Goal: Feedback & Contribution: Contribute content

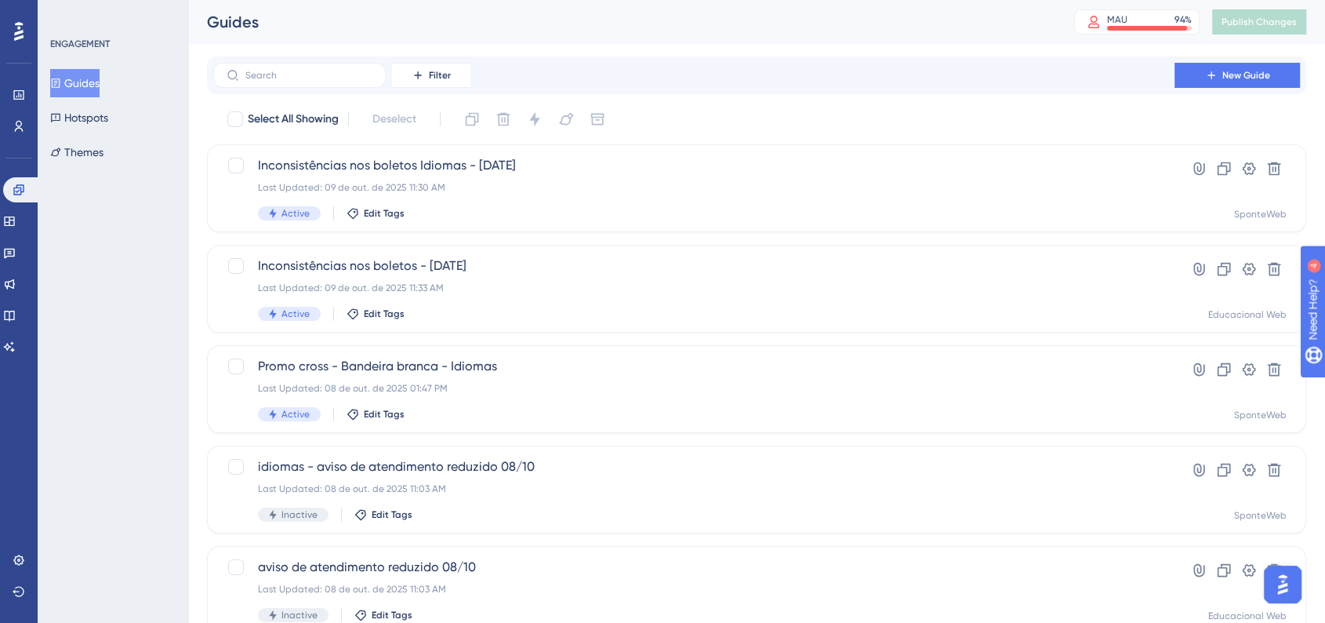
click at [131, 298] on div "ENGAGEMENT Guides Hotspots Themes" at bounding box center [113, 311] width 151 height 623
click at [29, 183] on link at bounding box center [22, 189] width 38 height 25
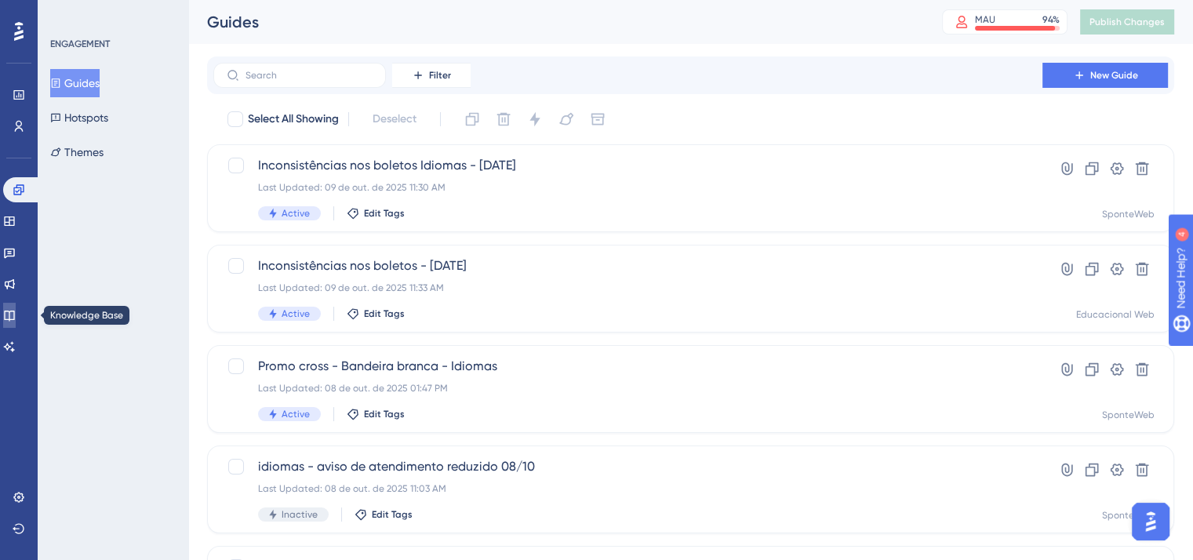
click at [16, 313] on link at bounding box center [9, 315] width 13 height 25
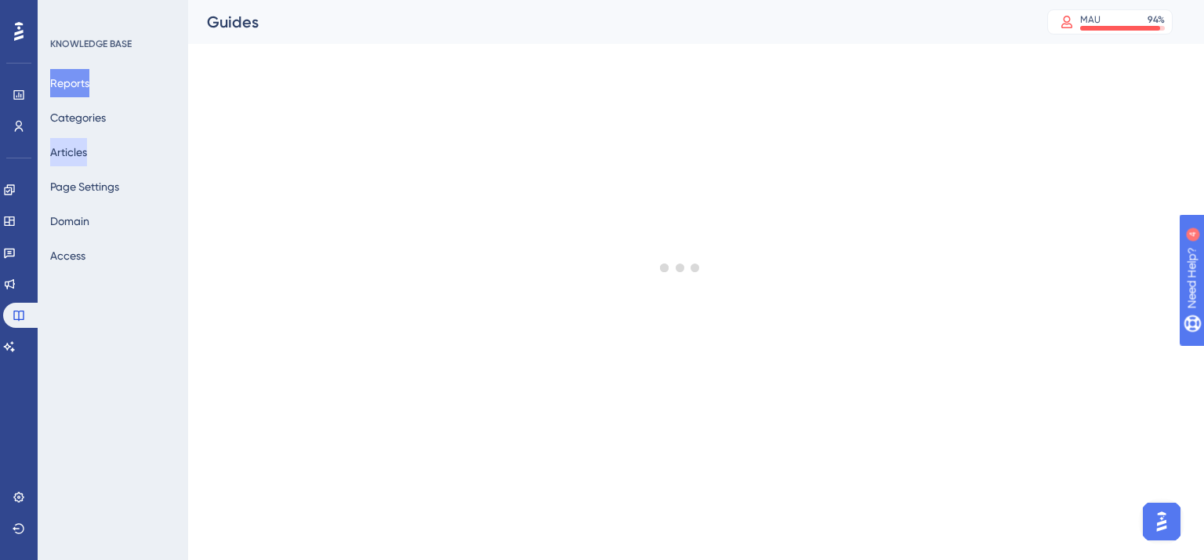
click at [87, 154] on button "Articles" at bounding box center [68, 152] width 37 height 28
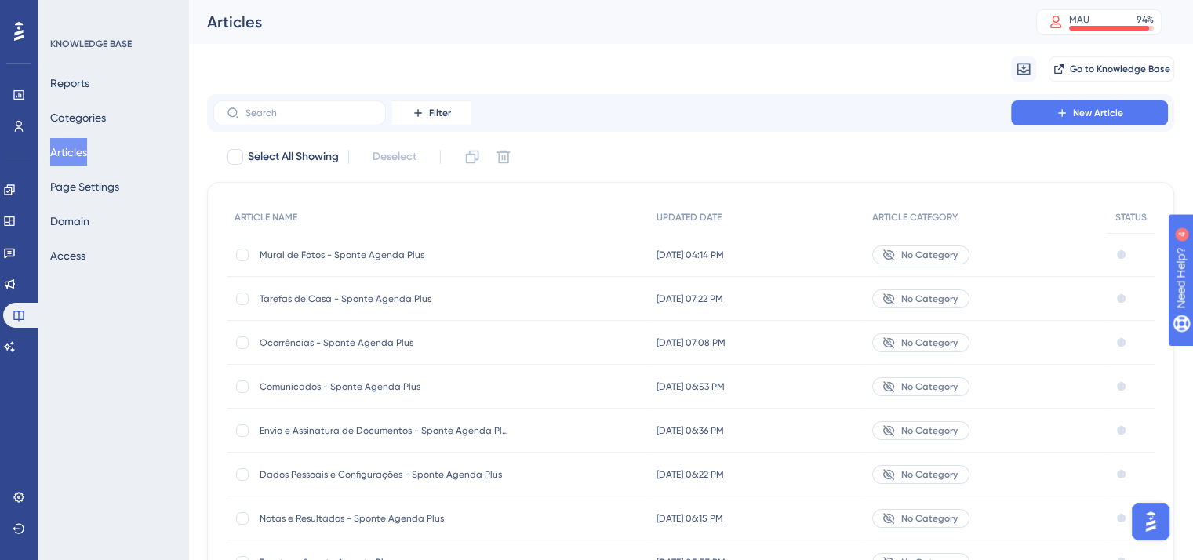
click at [367, 299] on span "Tarefas de Casa - Sponte Agenda Plus" at bounding box center [385, 298] width 251 height 13
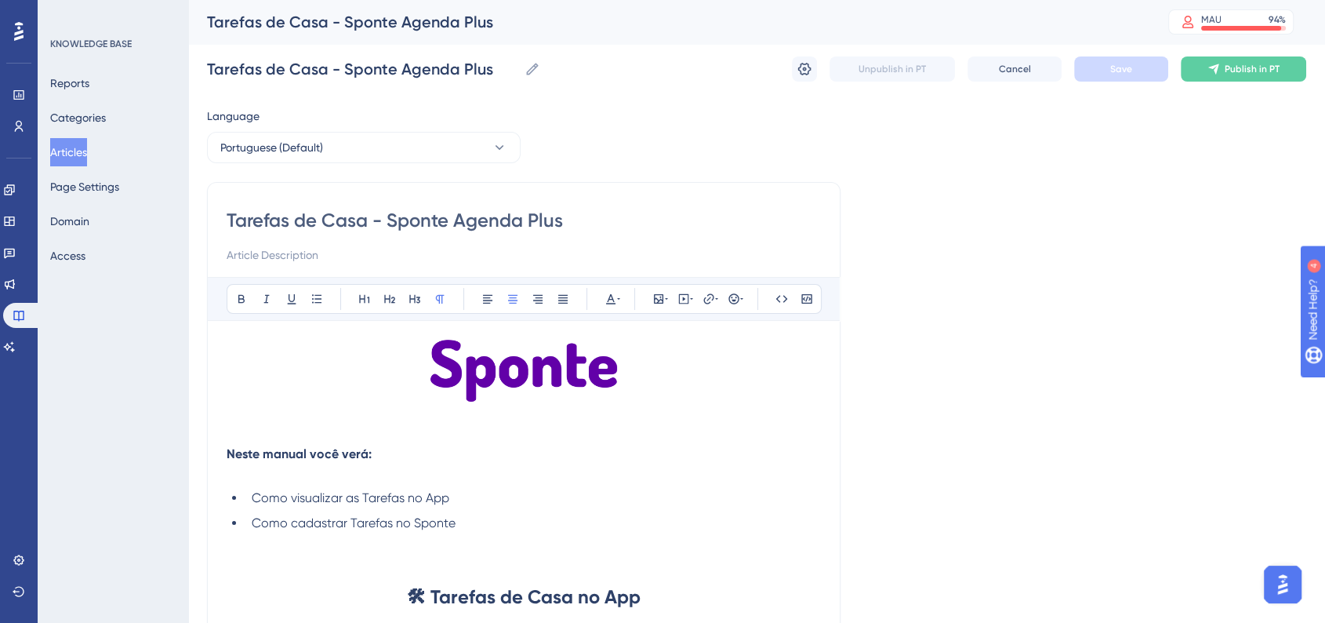
scroll to position [87, 0]
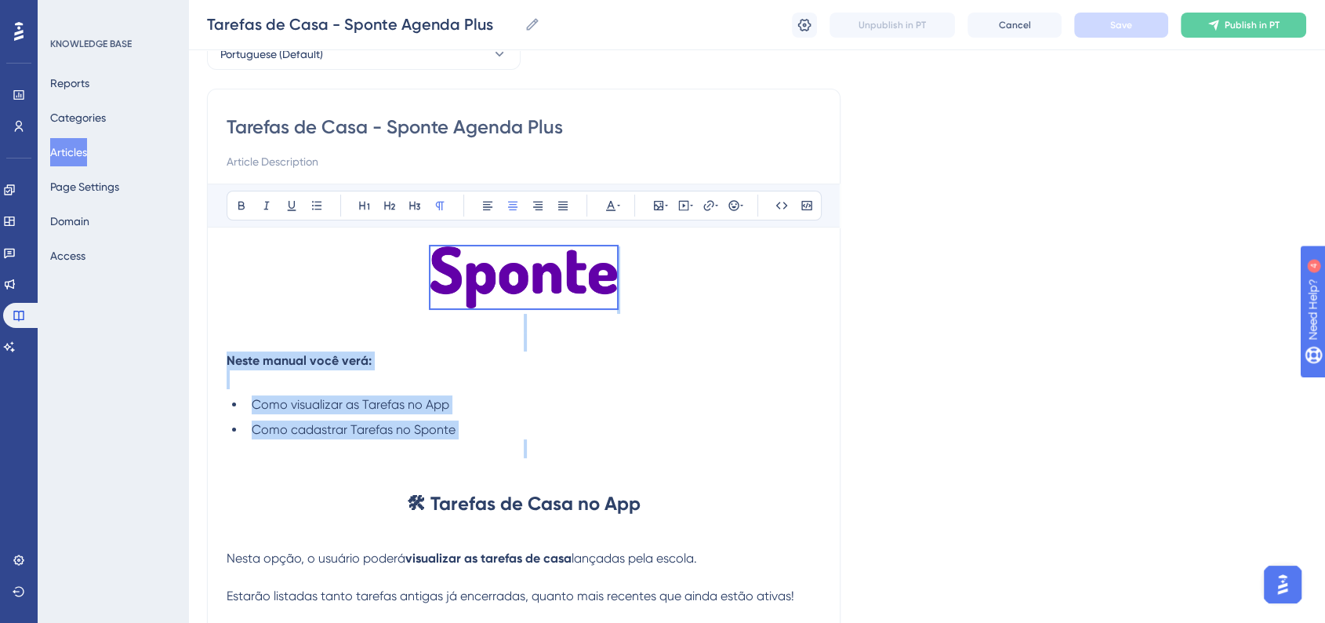
drag, startPoint x: 463, startPoint y: 441, endPoint x: 381, endPoint y: 271, distance: 188.3
copy div "Neste manual você verá: Como visualizar as Tarefas no App Como cadastrar Tarefa…"
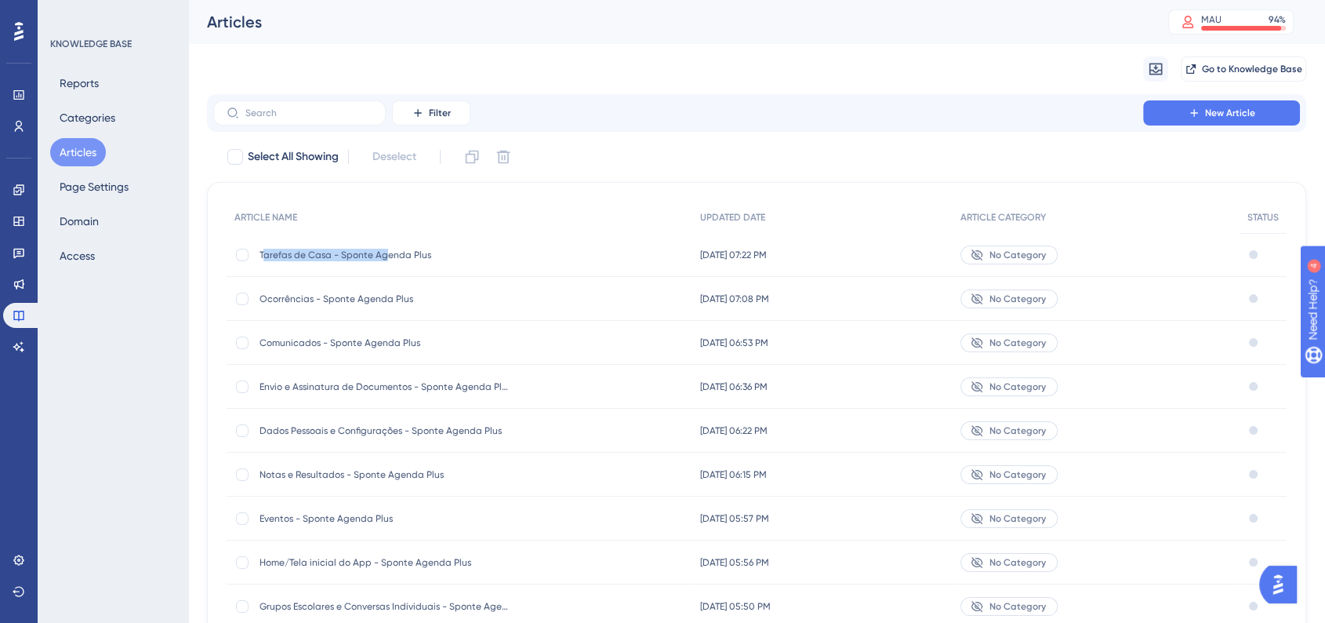
drag, startPoint x: 262, startPoint y: 257, endPoint x: 384, endPoint y: 257, distance: 122.3
click at [385, 257] on span "Tarefas de Casa - Sponte Agenda Plus" at bounding box center [385, 255] width 251 height 13
click at [349, 258] on span "Tarefas de Casa - Sponte Agenda Plus" at bounding box center [385, 255] width 251 height 13
drag, startPoint x: 259, startPoint y: 260, endPoint x: 430, endPoint y: 259, distance: 170.9
click at [430, 259] on span "Tarefas de Casa - Sponte Agenda Plus" at bounding box center [385, 255] width 251 height 13
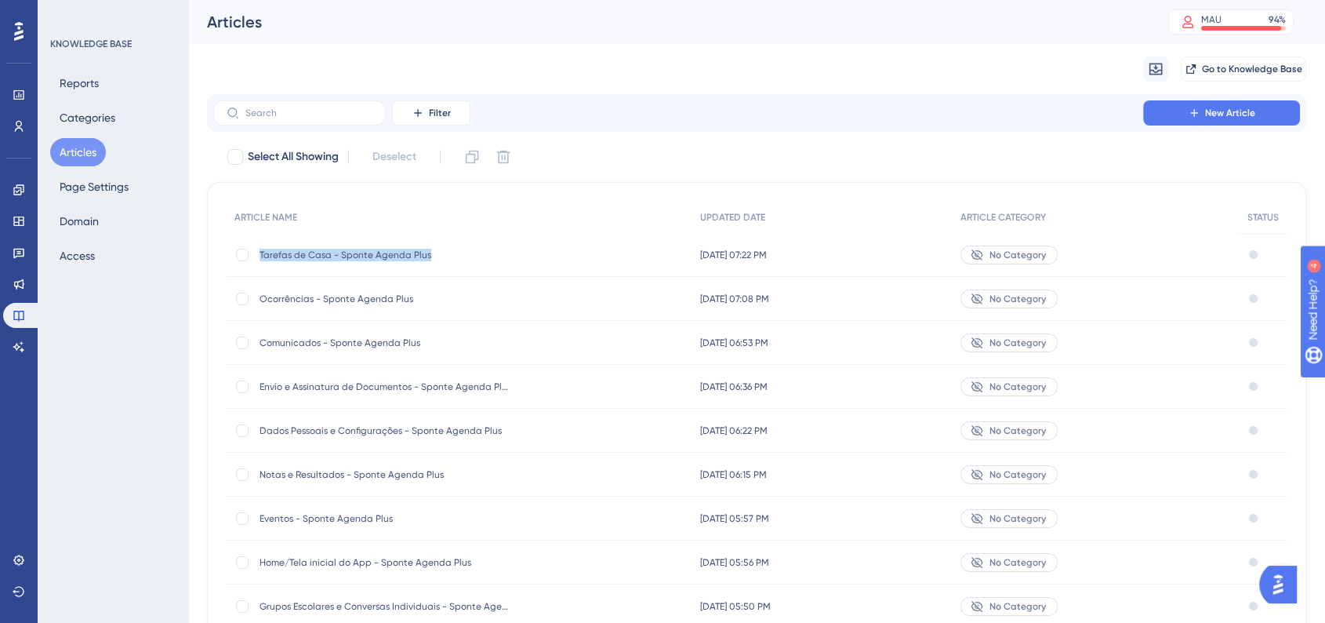
copy span "Tarefas de Casa - Sponte Agenda Plus"
click at [1240, 123] on button "New Article" at bounding box center [1221, 112] width 157 height 25
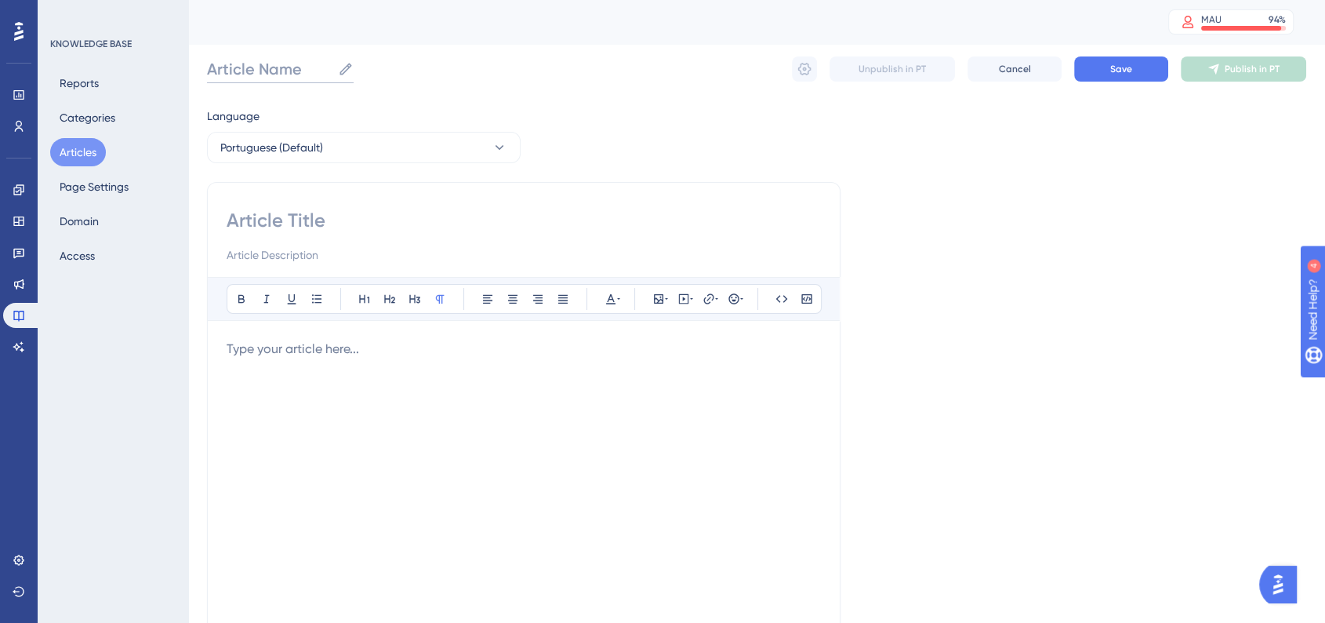
click at [282, 68] on input "Article Name" at bounding box center [269, 69] width 125 height 22
paste input "Tarefas de Casa - Sponte Agenda Plus"
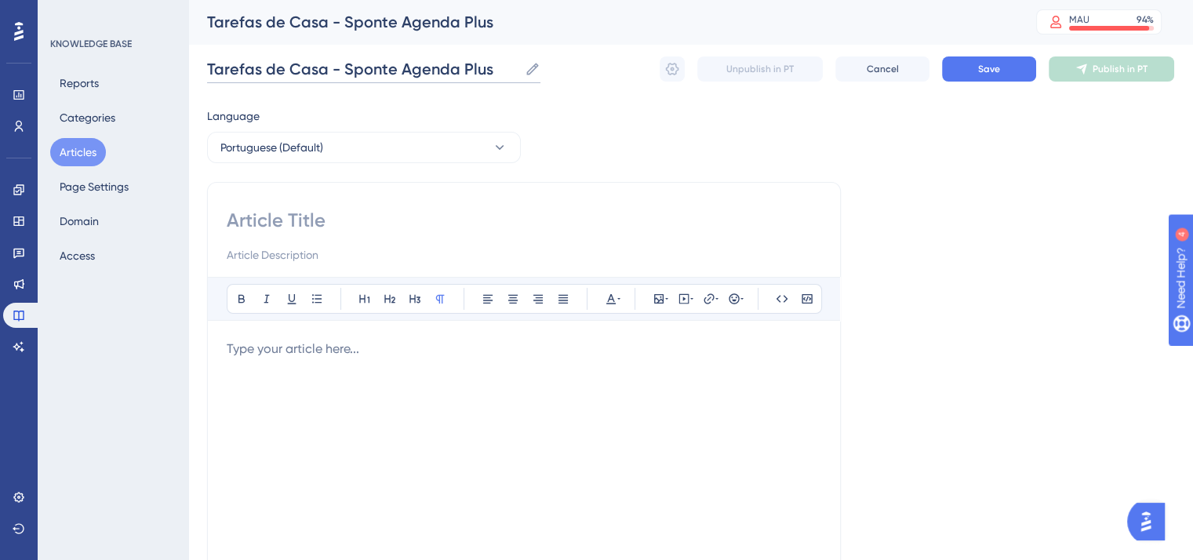
drag, startPoint x: 321, startPoint y: 70, endPoint x: 209, endPoint y: 73, distance: 112.2
click at [209, 73] on input "Tarefas de Casa - Sponte Agenda Plus" at bounding box center [362, 69] width 311 height 22
type input "Mural de Fotos - Sponte Agenda Plus"
click at [233, 49] on div "Mural de Fotos - Sponte Agenda Plus Mural de Fotos - Sponte Agenda Plus Unpubli…" at bounding box center [690, 69] width 967 height 50
click at [248, 78] on input "Mural de Fotos - Sponte Agenda Plus" at bounding box center [357, 69] width 300 height 22
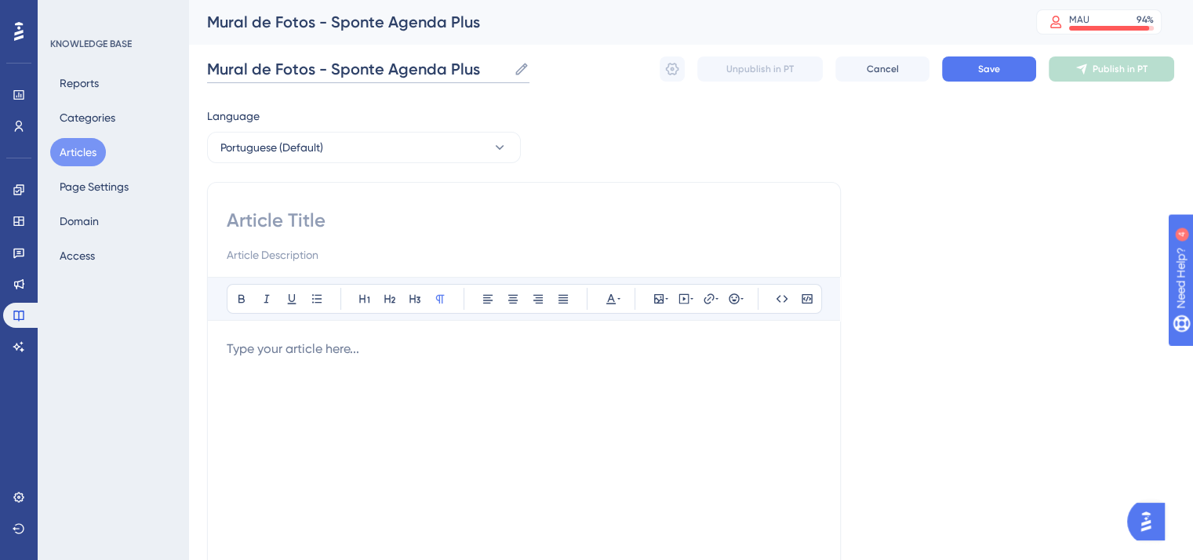
click at [248, 78] on input "Mural de Fotos - Sponte Agenda Plus" at bounding box center [357, 69] width 300 height 22
click at [285, 213] on input at bounding box center [524, 220] width 594 height 25
paste input "Mural de Fotos - Sponte Agenda Plus"
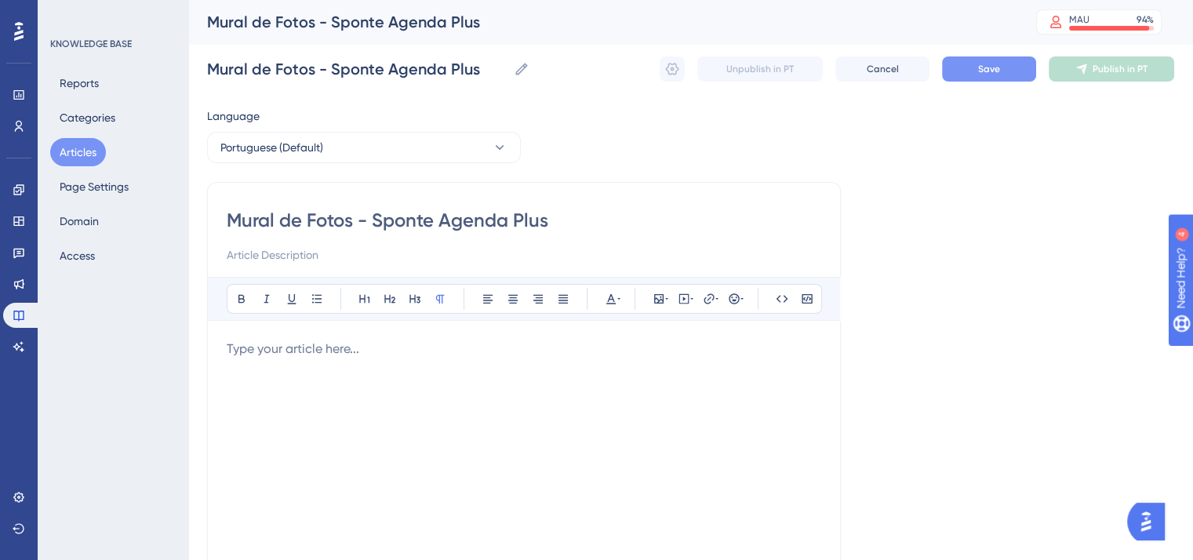
type input "Mural de Fotos - Sponte Agenda Plus"
click at [1027, 73] on button "Save" at bounding box center [989, 68] width 94 height 25
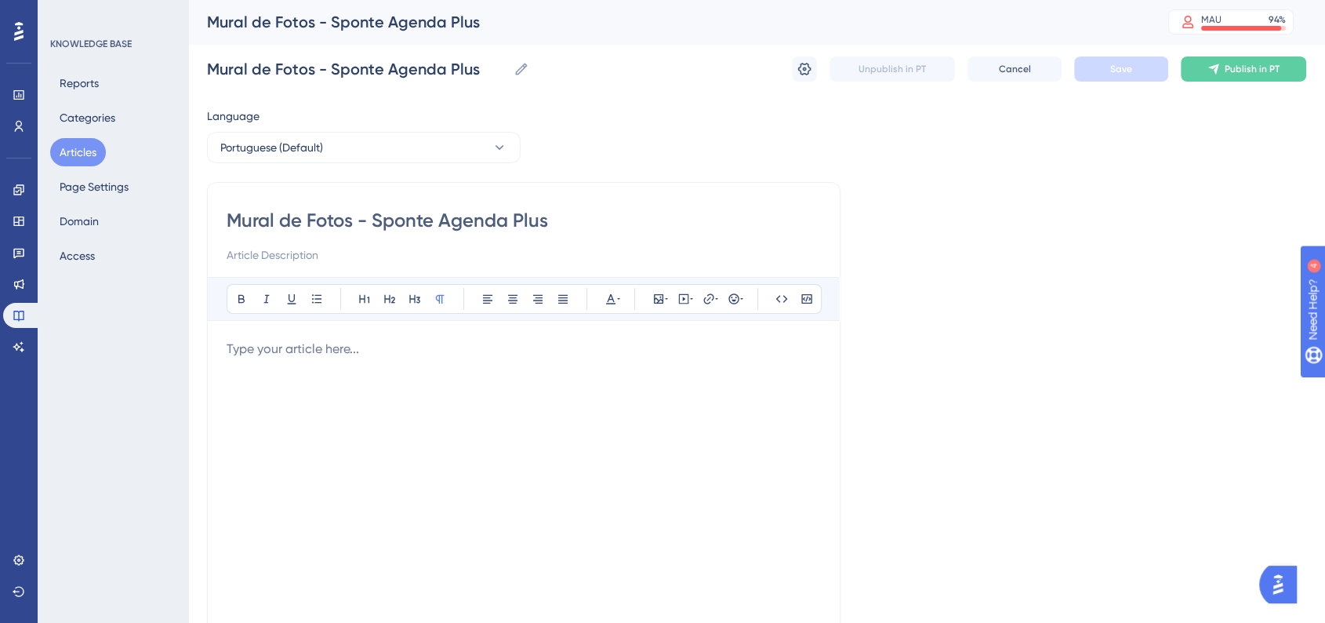
click at [568, 361] on div at bounding box center [524, 511] width 594 height 345
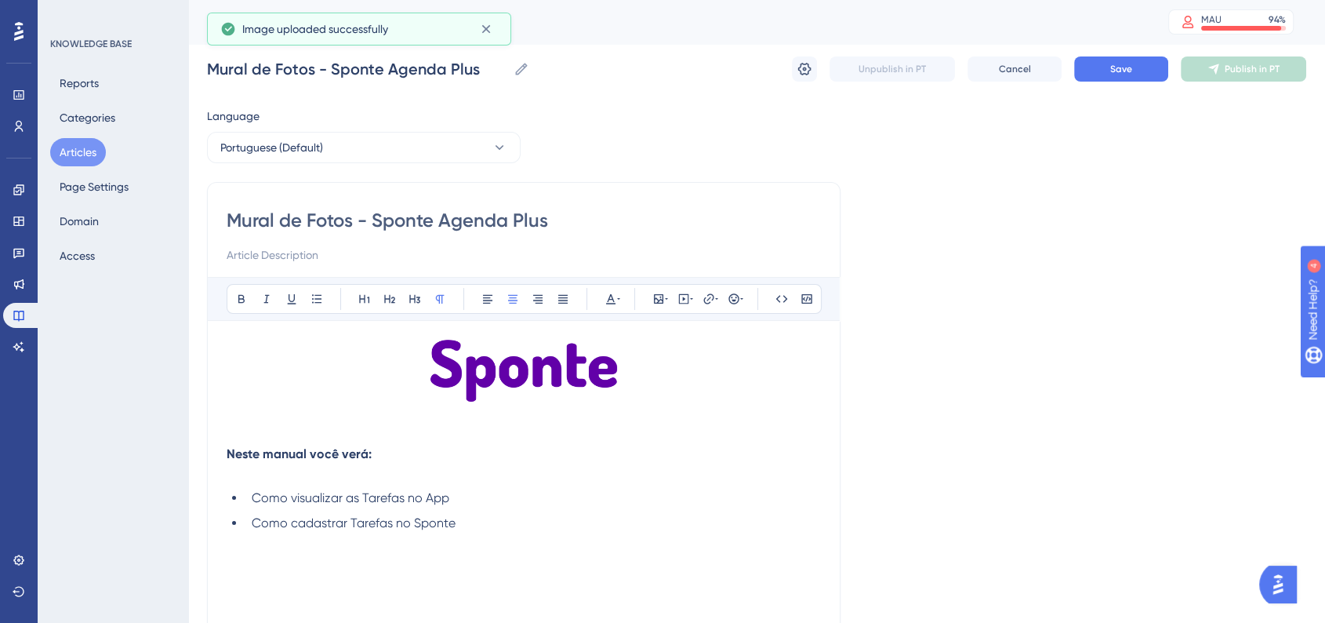
scroll to position [174, 0]
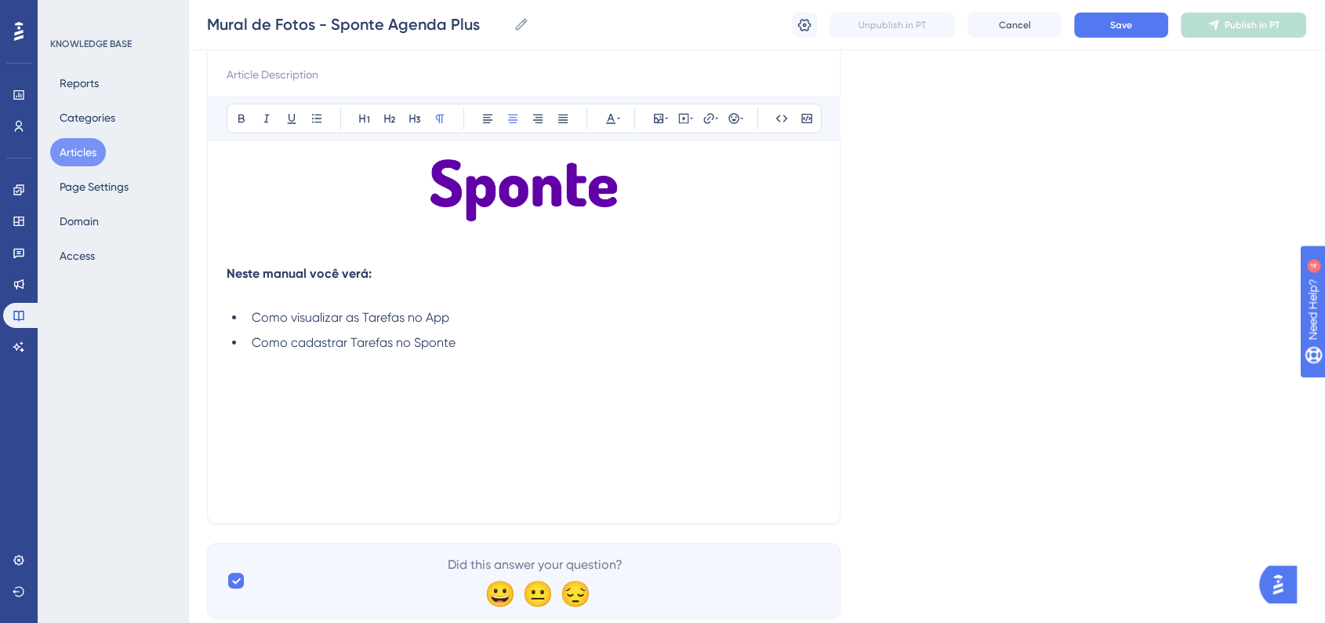
click at [511, 402] on div "Neste manual você verá: Como visualizar as Tarefas no App Como cadastrar Tarefa…" at bounding box center [524, 331] width 594 height 345
paste div
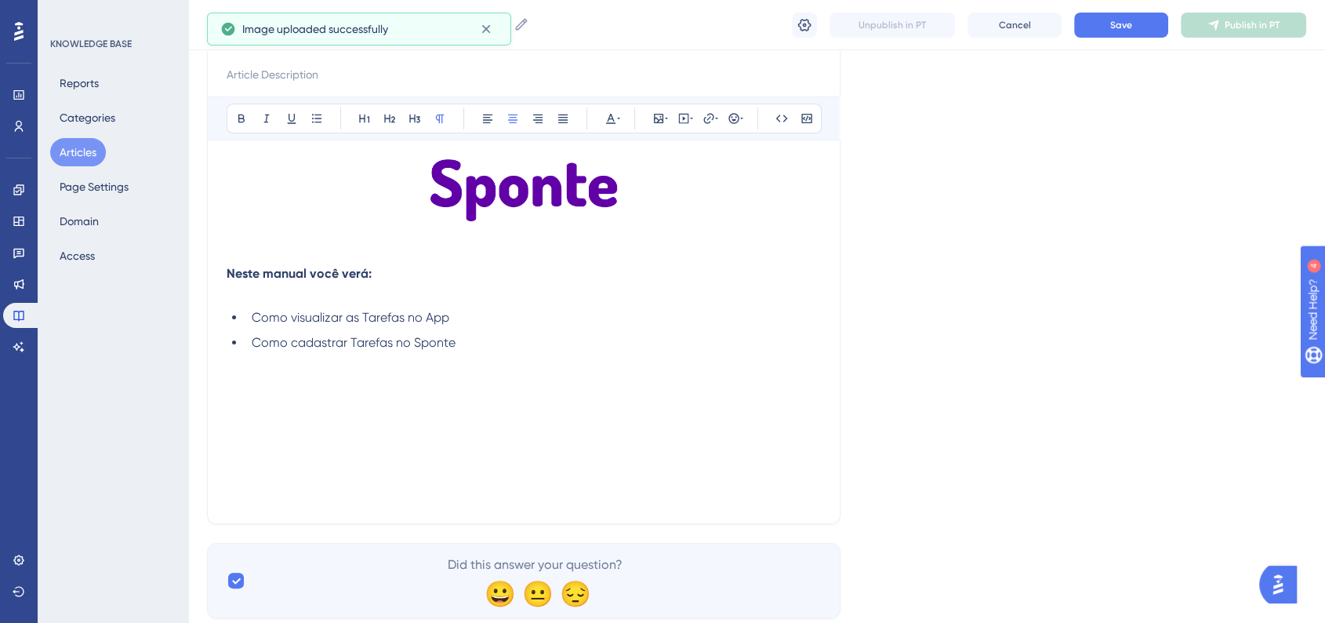
scroll to position [270, 0]
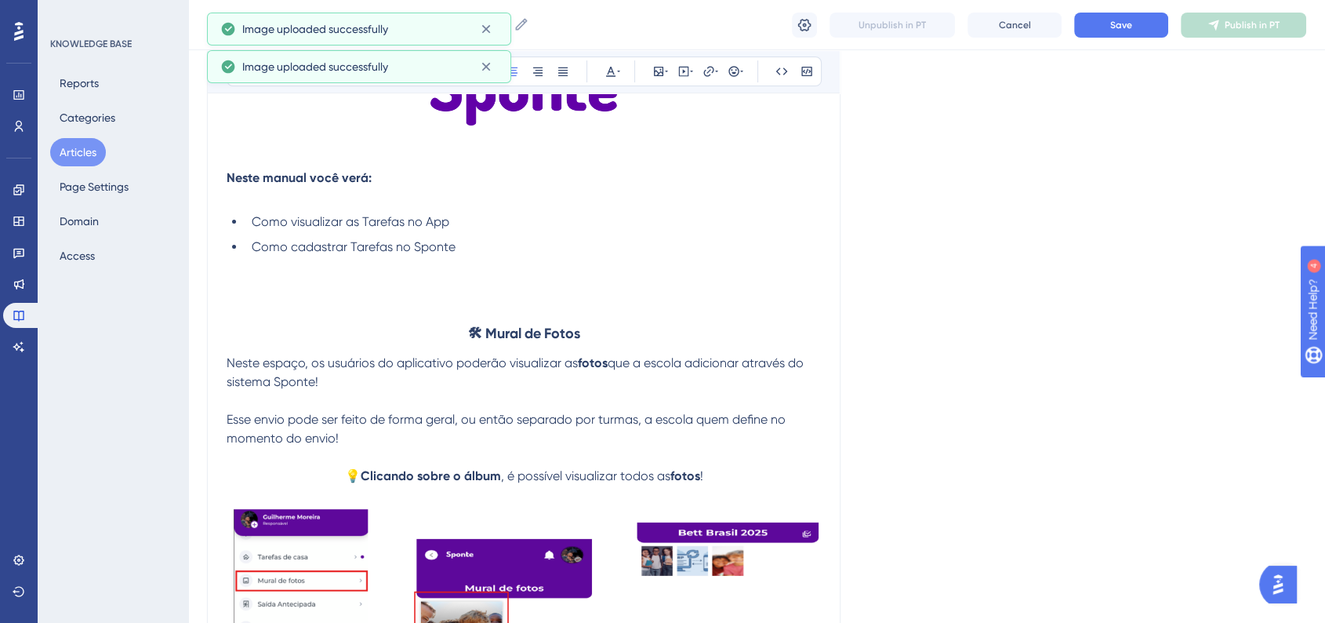
click at [583, 334] on h3 "🛠 Mural de Fotos" at bounding box center [524, 333] width 594 height 41
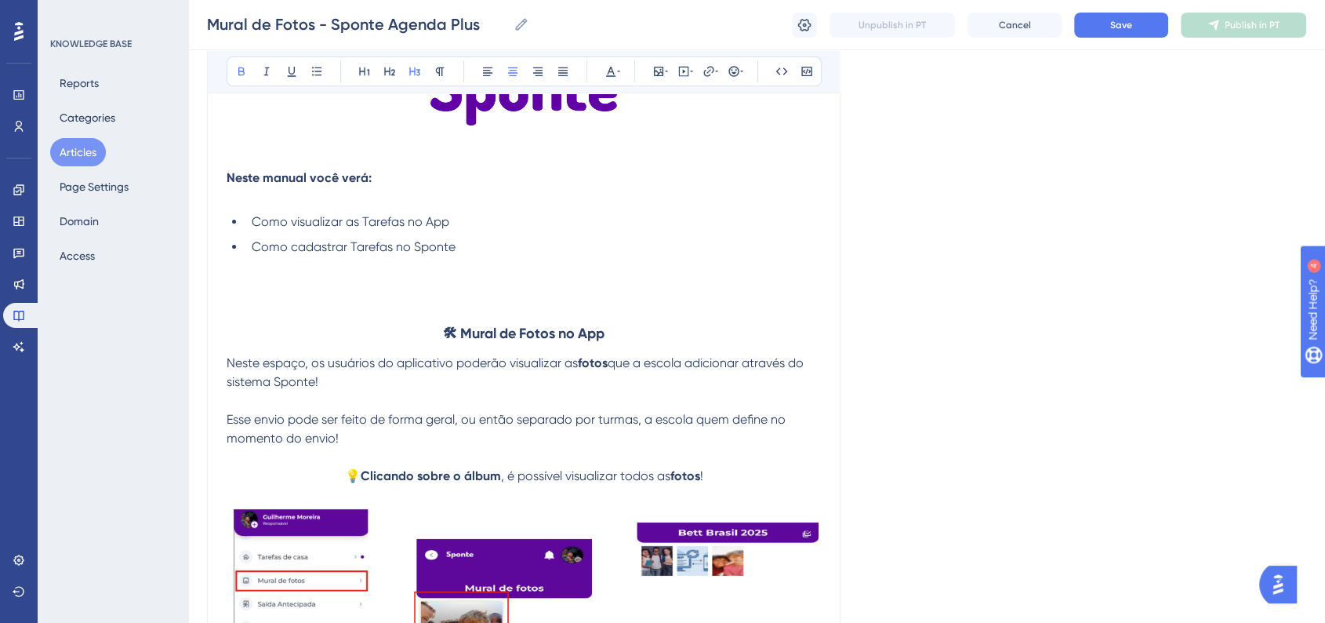
click at [583, 334] on strong "🛠 Mural de Fotos no App" at bounding box center [524, 333] width 162 height 17
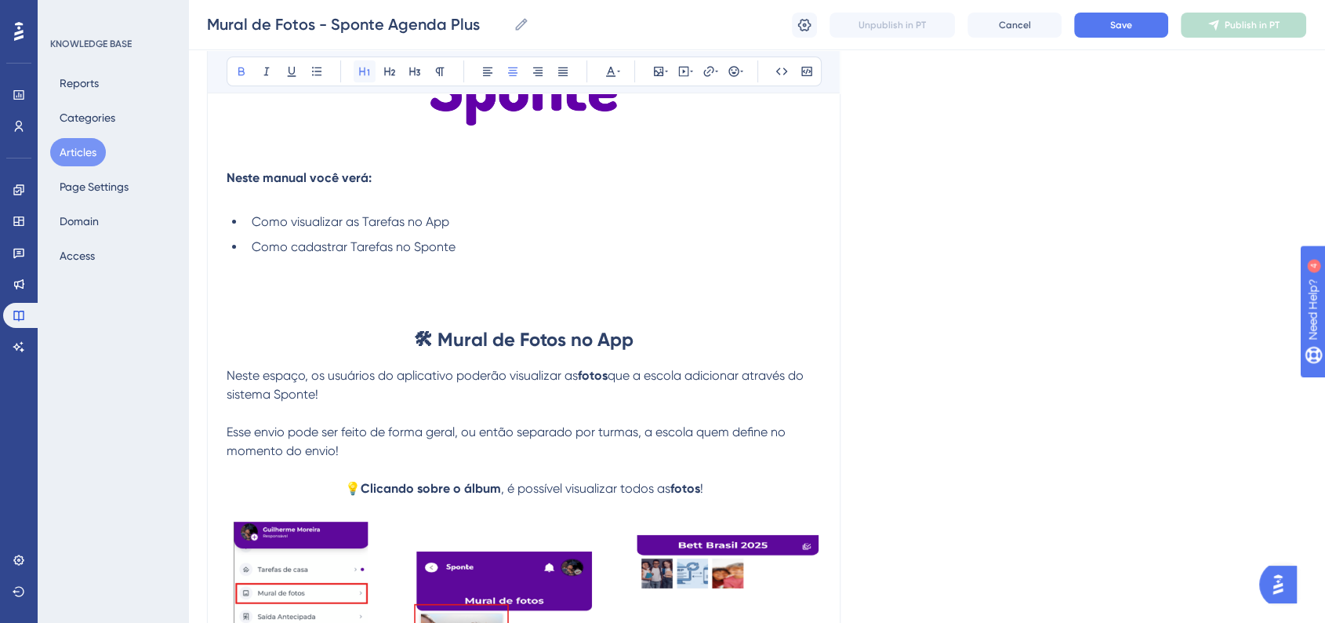
click at [369, 78] on button at bounding box center [365, 71] width 22 height 22
click at [1100, 29] on button "Save" at bounding box center [1121, 25] width 94 height 25
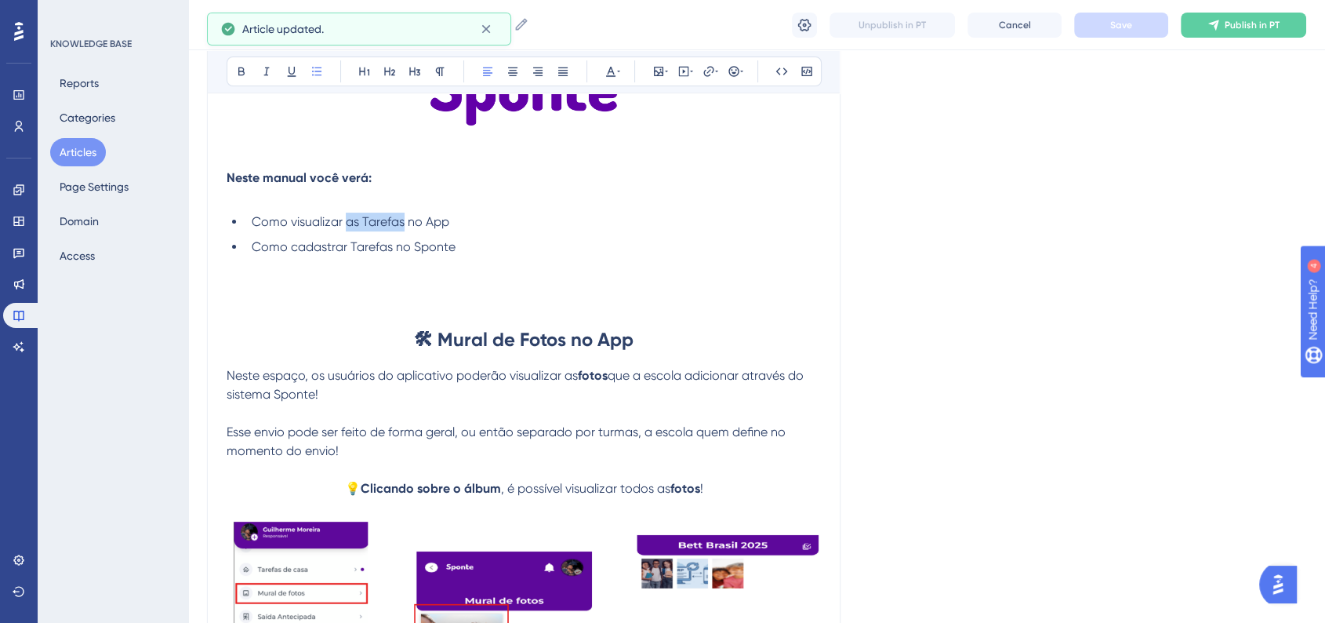
drag, startPoint x: 350, startPoint y: 222, endPoint x: 404, endPoint y: 220, distance: 54.1
click at [404, 220] on span "Como visualizar as Tarefas no App" at bounding box center [351, 221] width 198 height 15
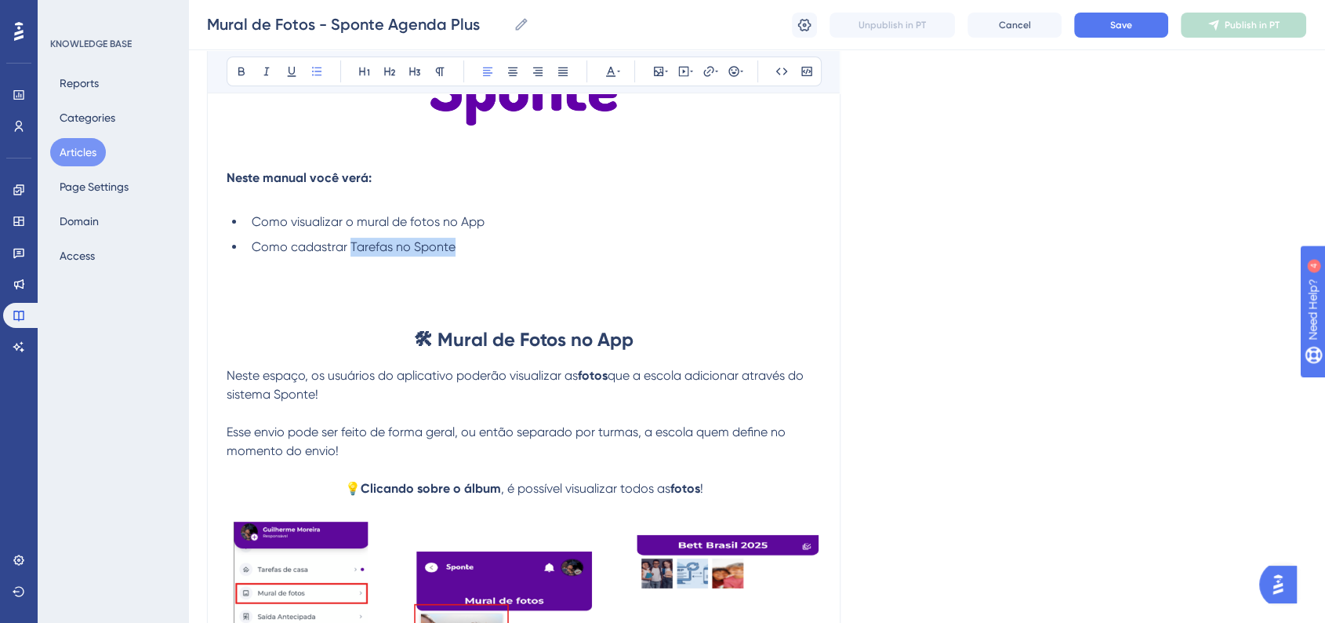
drag, startPoint x: 467, startPoint y: 249, endPoint x: 349, endPoint y: 249, distance: 118.4
click at [349, 249] on li "Como cadastrar Tarefas no Sponte" at bounding box center [532, 247] width 575 height 19
click at [1132, 34] on button "Save" at bounding box center [1121, 25] width 94 height 25
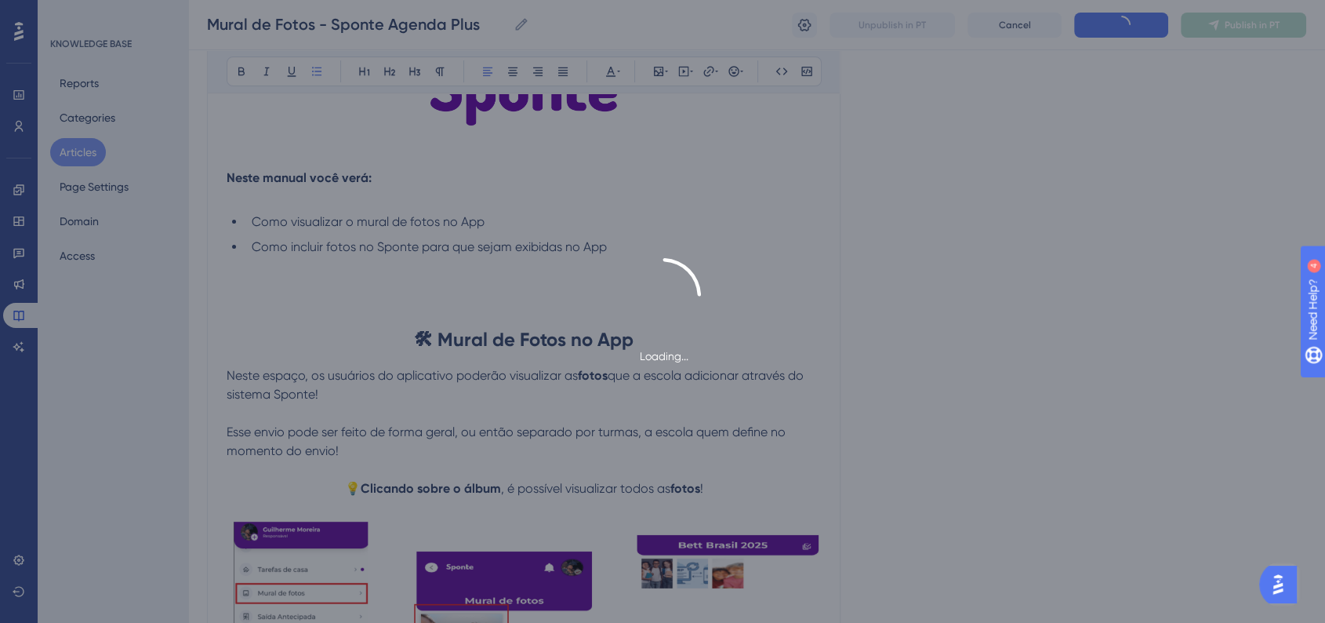
click at [1033, 313] on div "Language Portuguese (Default) Mural de Fotos - Sponte Agenda Plus Bold Italic U…" at bounding box center [756, 563] width 1099 height 1465
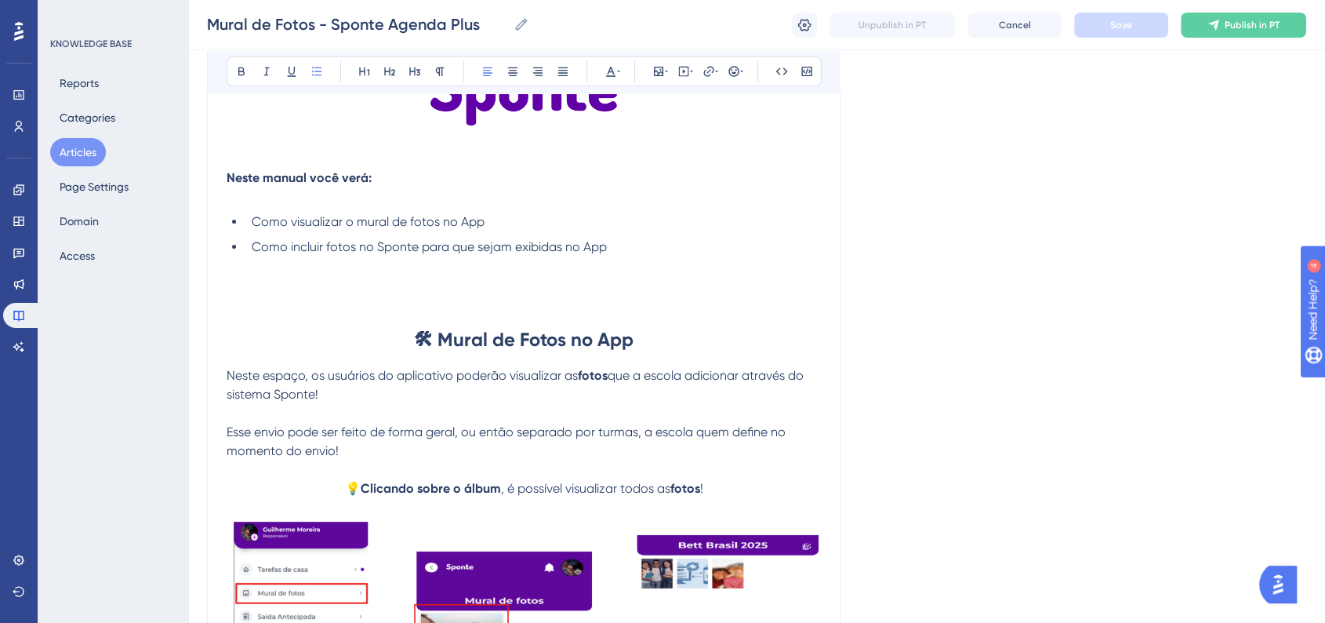
click at [82, 143] on button "Articles" at bounding box center [78, 152] width 56 height 28
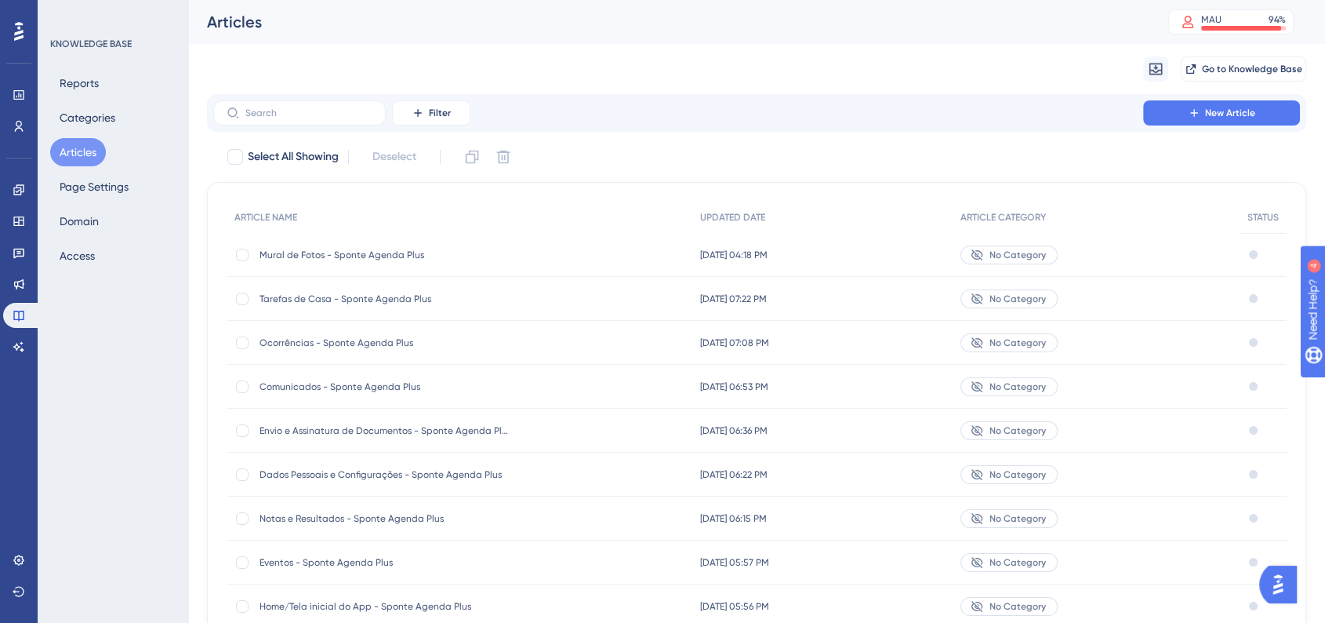
click at [384, 294] on span "Tarefas de Casa - Sponte Agenda Plus" at bounding box center [385, 298] width 251 height 13
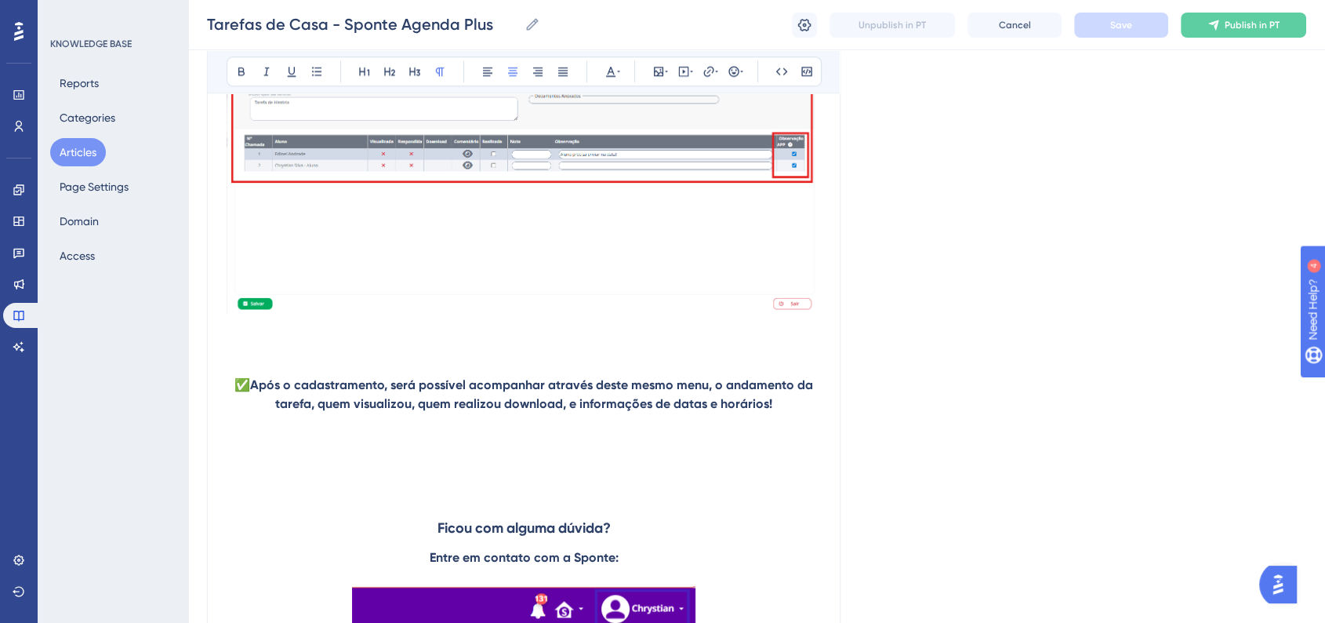
scroll to position [1666, 0]
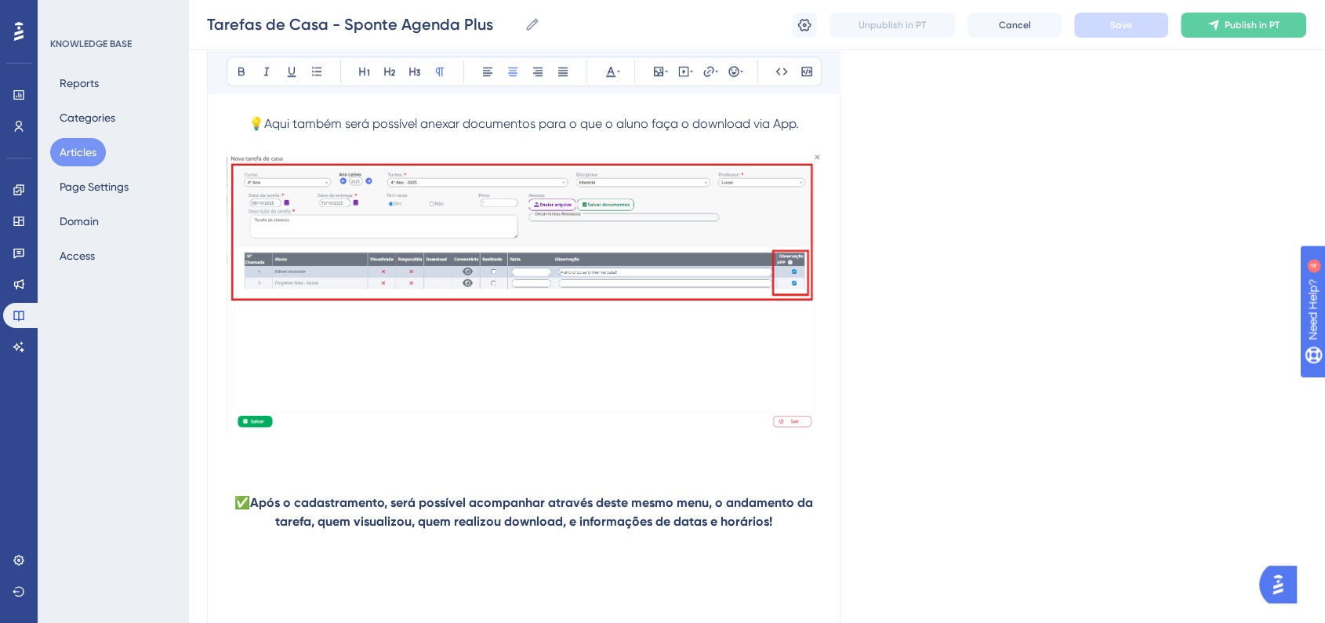
click at [515, 561] on p at bounding box center [524, 559] width 594 height 19
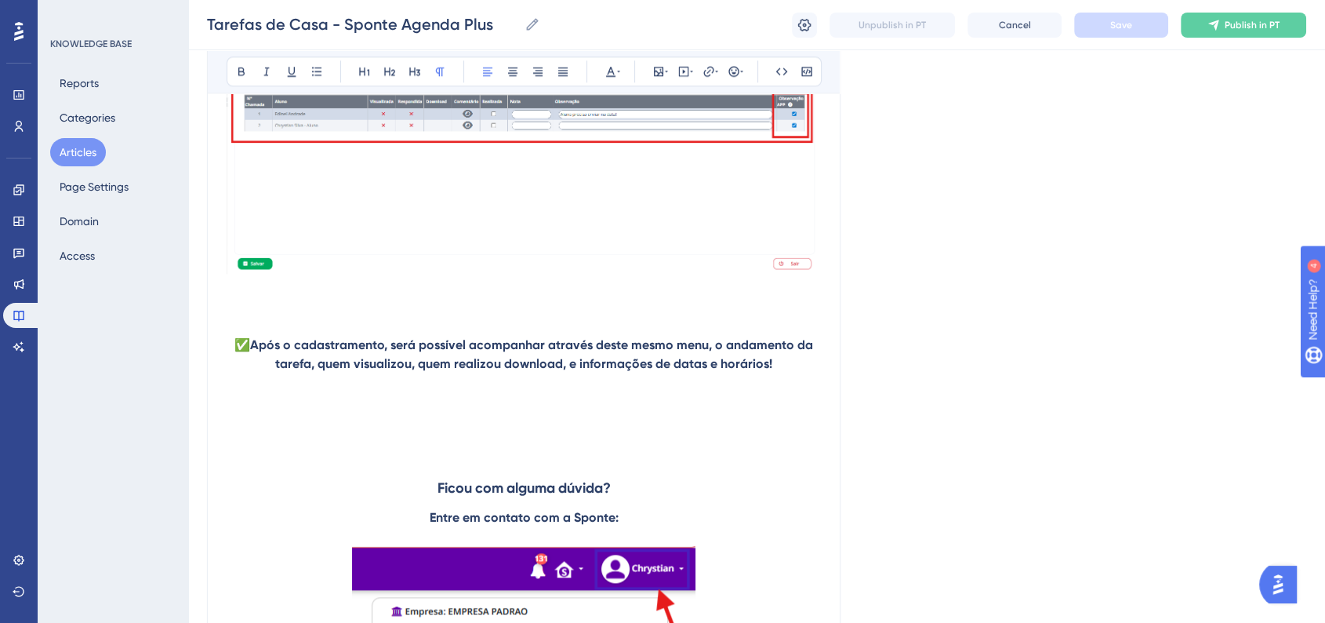
scroll to position [1927, 0]
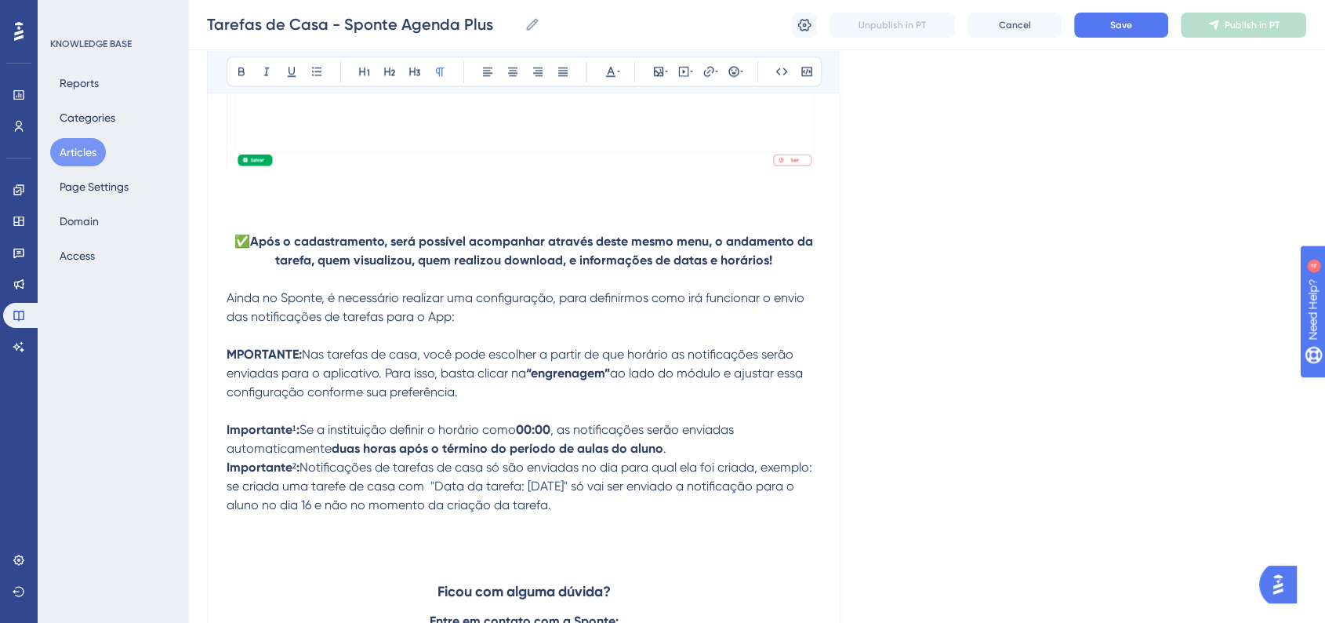
click at [476, 321] on p "Ainda no Sponte, é necessário realizar uma configuração, para definirmos como i…" at bounding box center [524, 308] width 594 height 38
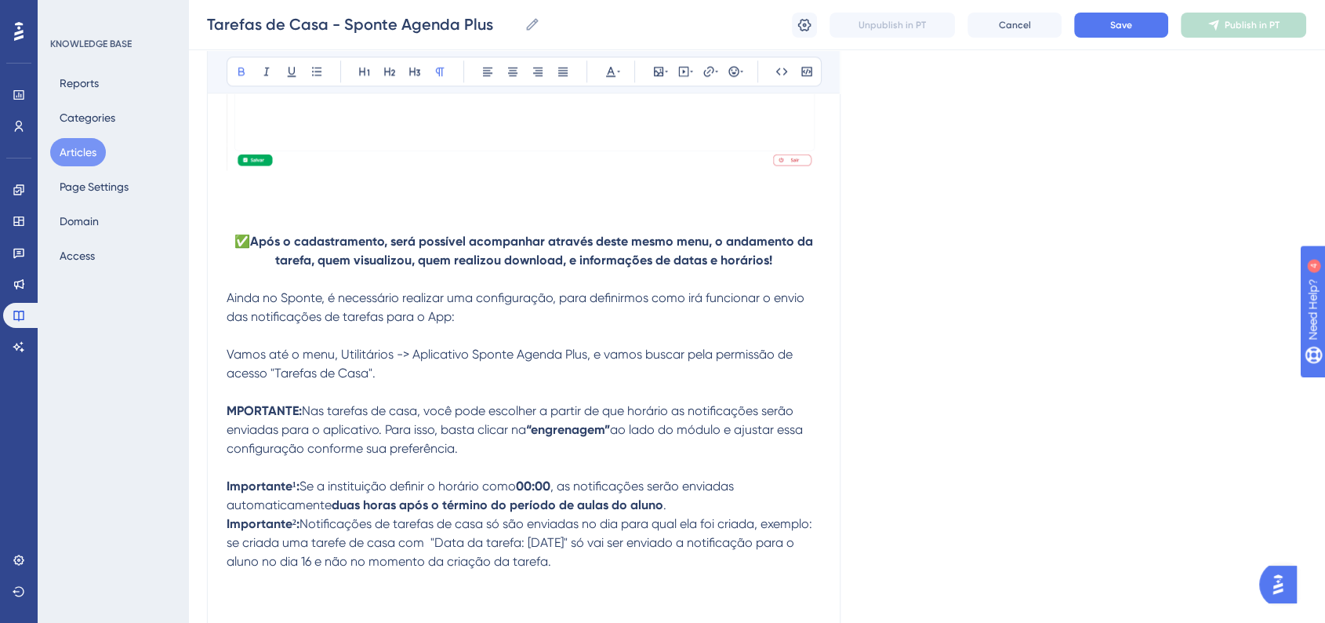
drag, startPoint x: 303, startPoint y: 416, endPoint x: 212, endPoint y: 421, distance: 91.1
click at [229, 303] on span "Ainda no Sponte, é necessário realizar uma configuração, para definirmos como i…" at bounding box center [517, 307] width 581 height 34
click at [741, 64] on button at bounding box center [734, 71] width 22 height 22
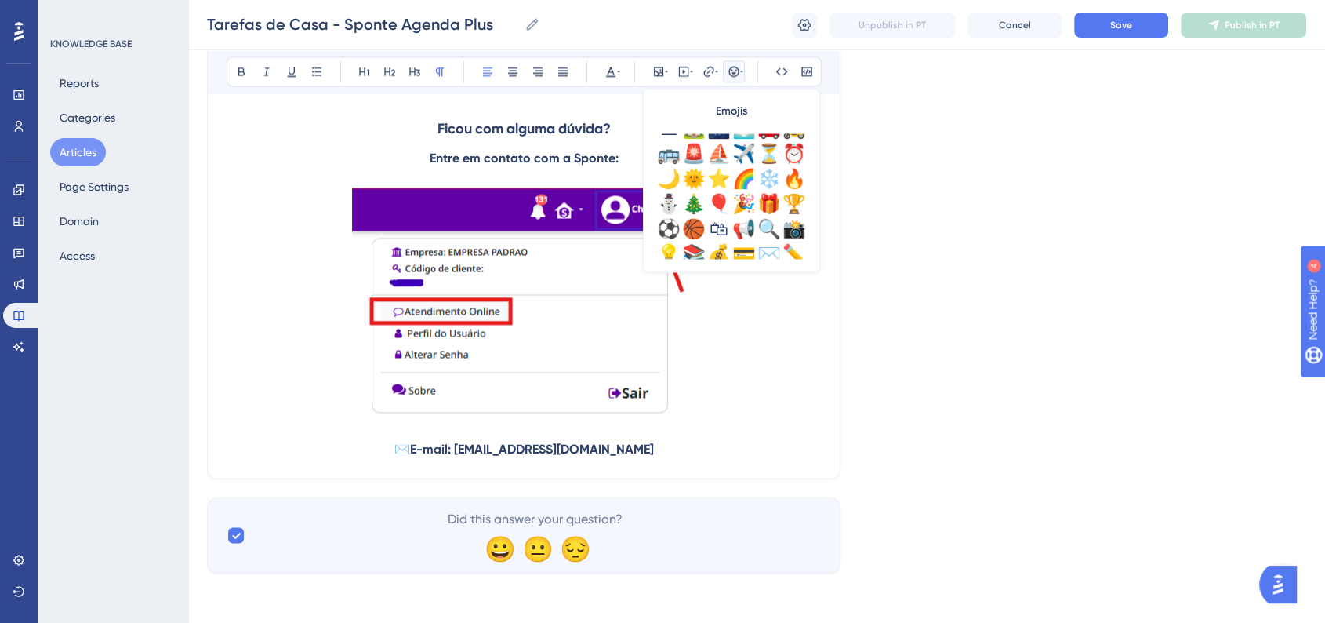
scroll to position [522, 0]
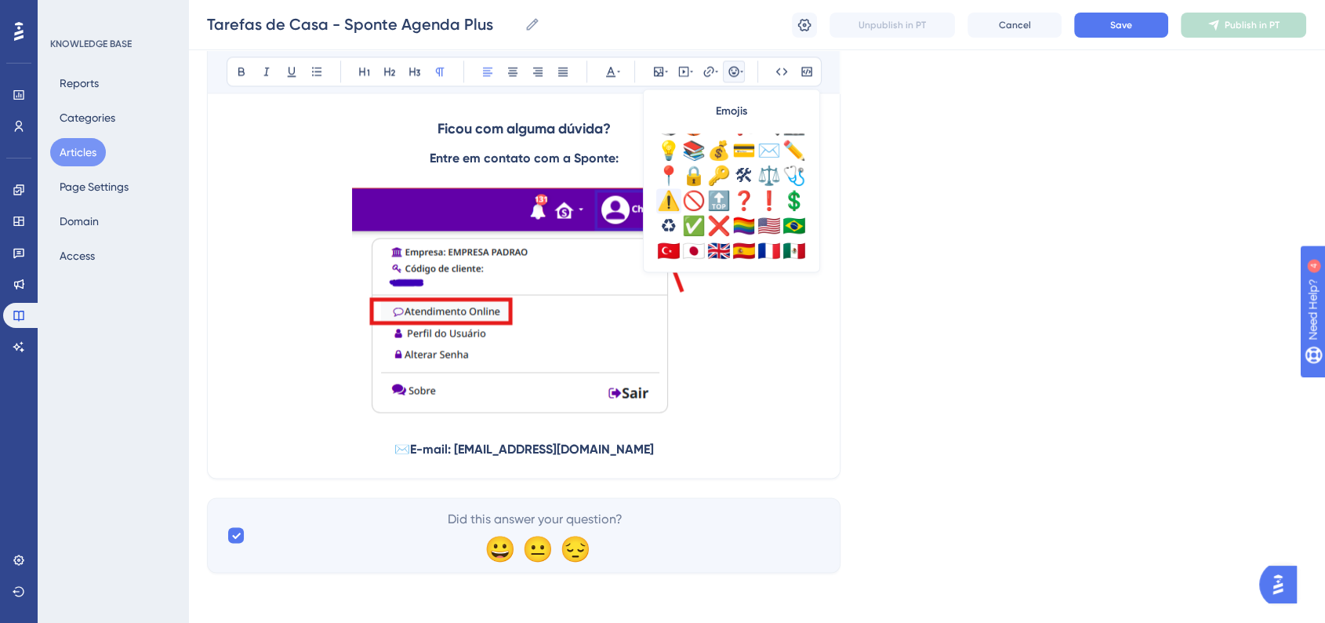
click at [670, 200] on div "⚠️" at bounding box center [668, 200] width 25 height 25
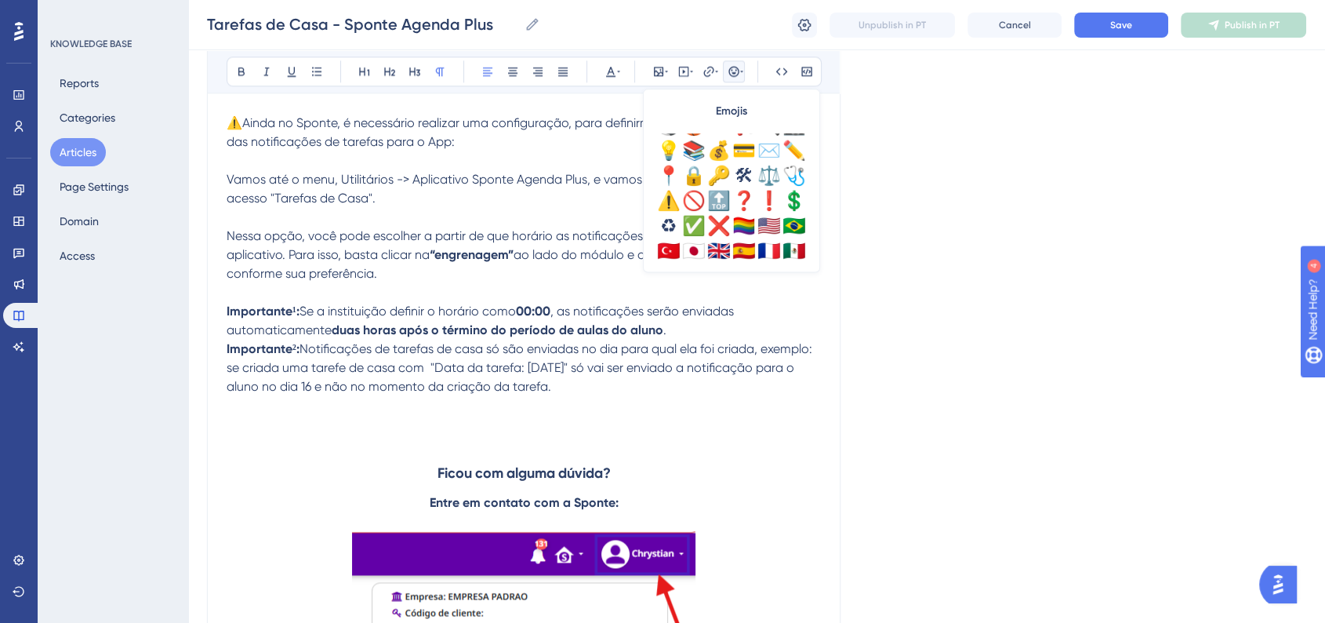
scroll to position [1875, 0]
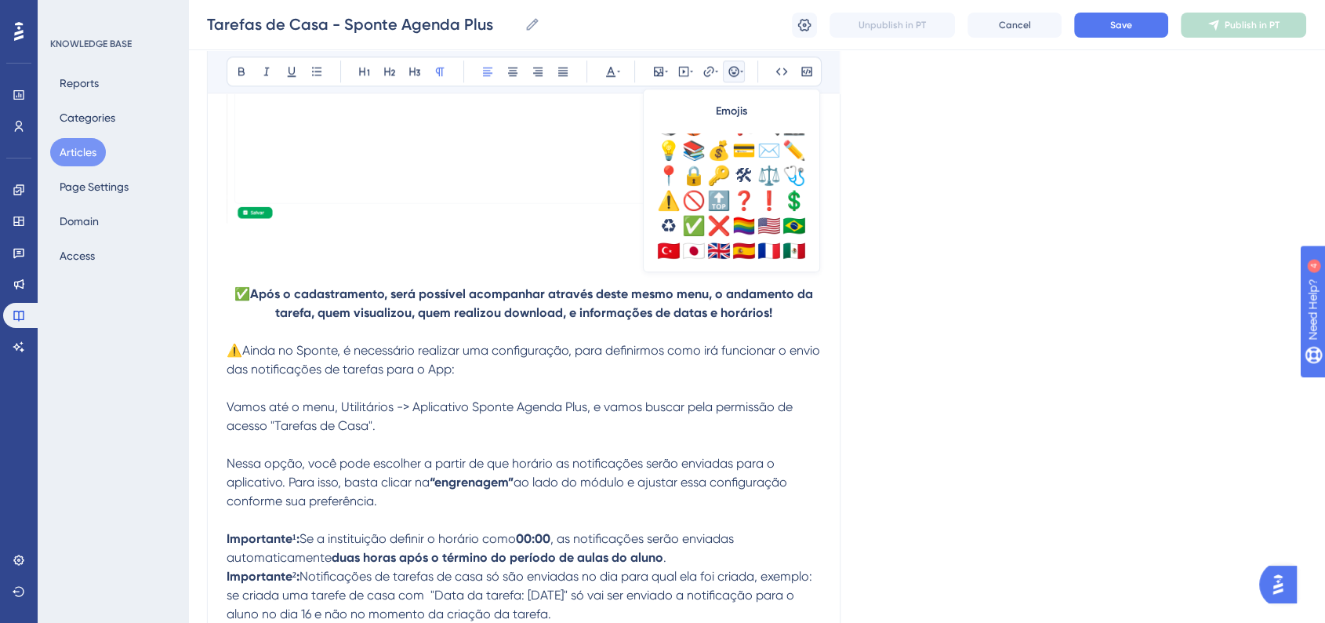
click at [231, 361] on span "⚠️Ainda no Sponte, é necessário realizar uma configuração, para definirmos como…" at bounding box center [525, 360] width 597 height 34
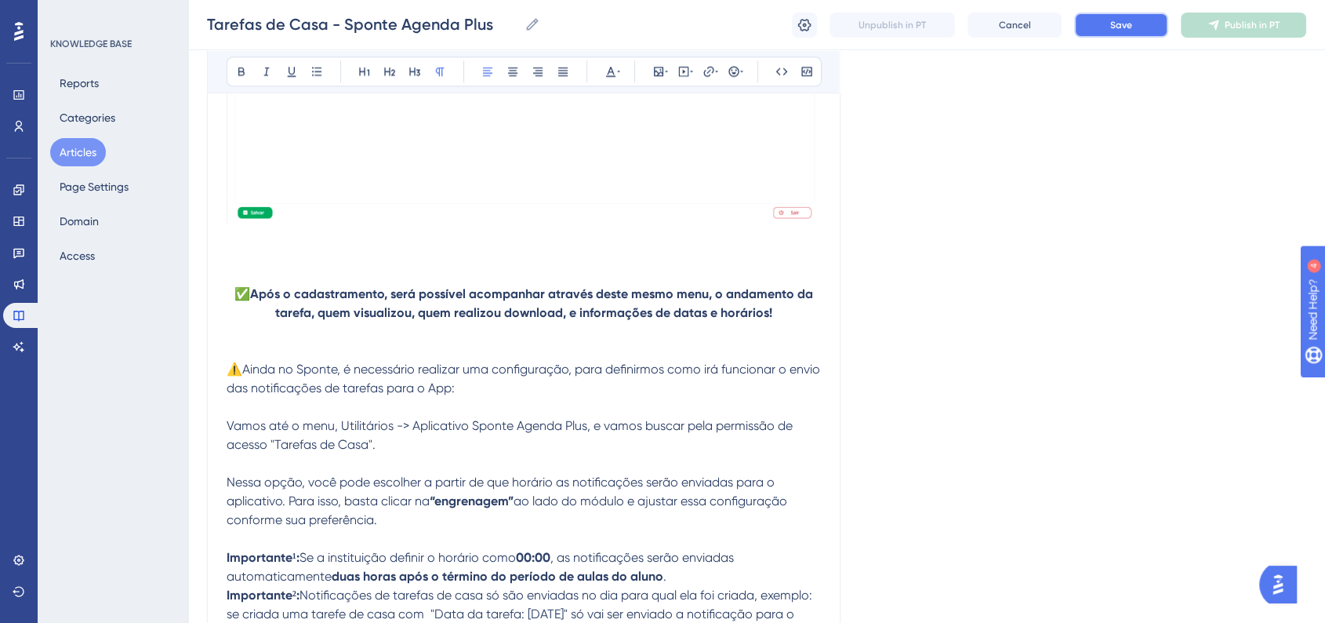
click at [1098, 34] on button "Save" at bounding box center [1121, 25] width 94 height 25
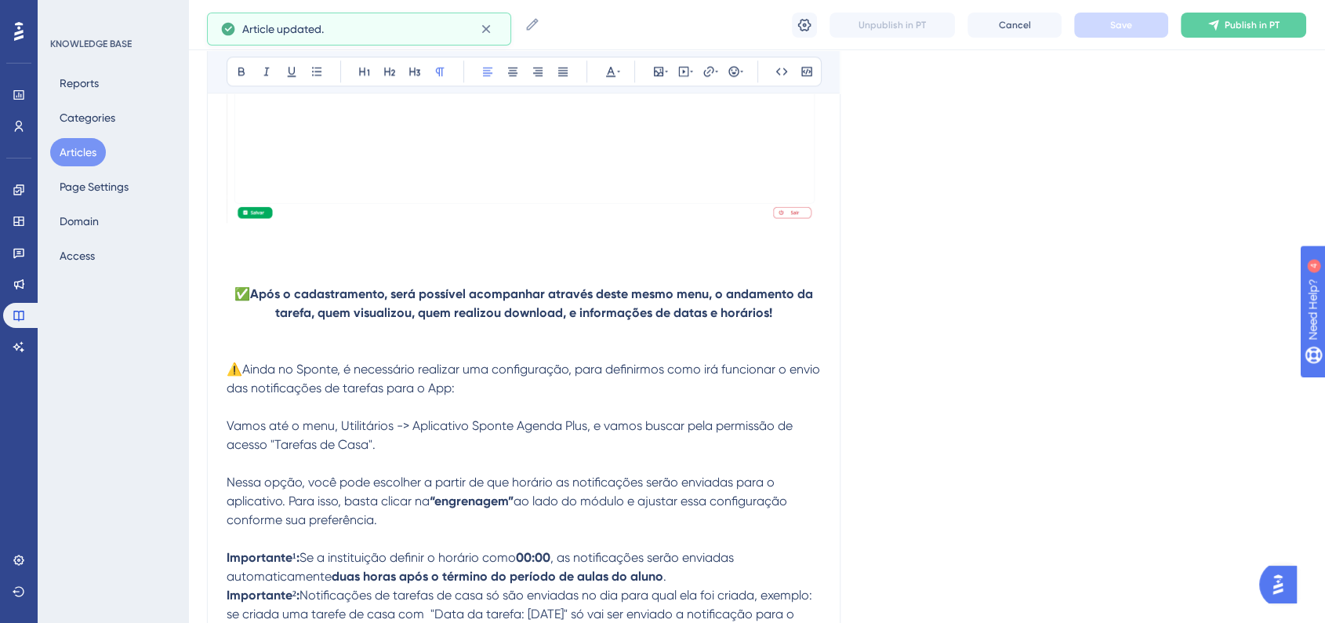
click at [608, 376] on span "⚠️Ainda no Sponte, é necessário realizar uma configuração, para definirmos como…" at bounding box center [525, 378] width 597 height 34
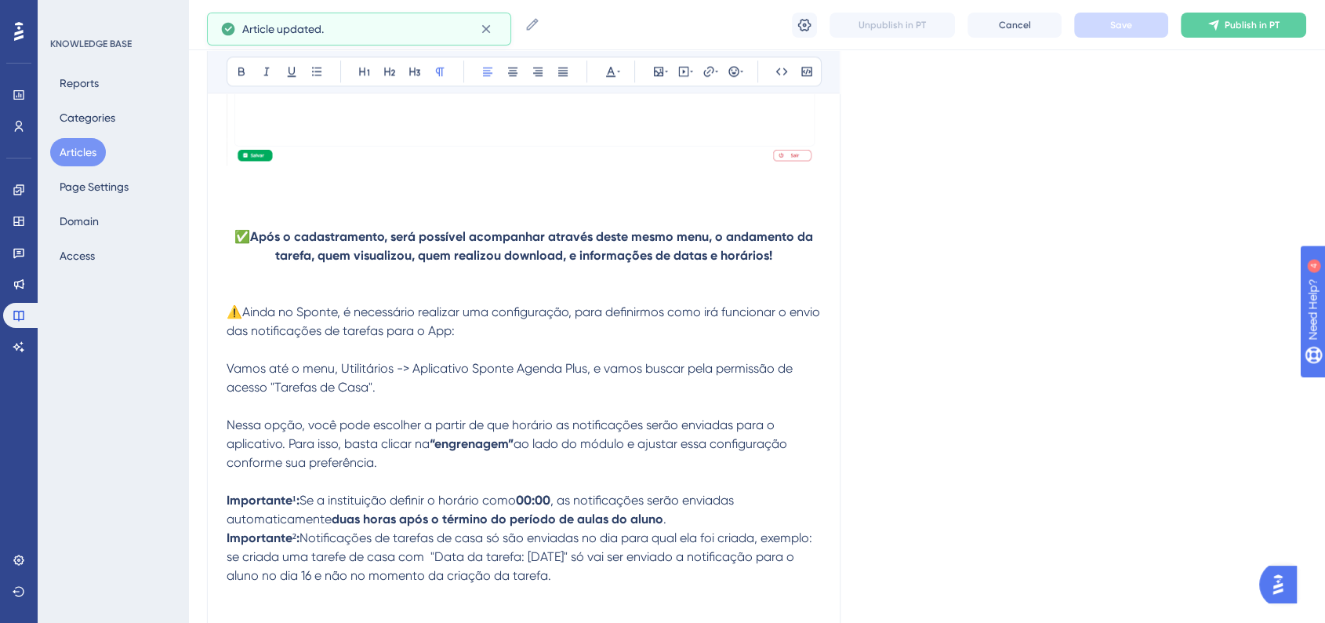
scroll to position [1962, 0]
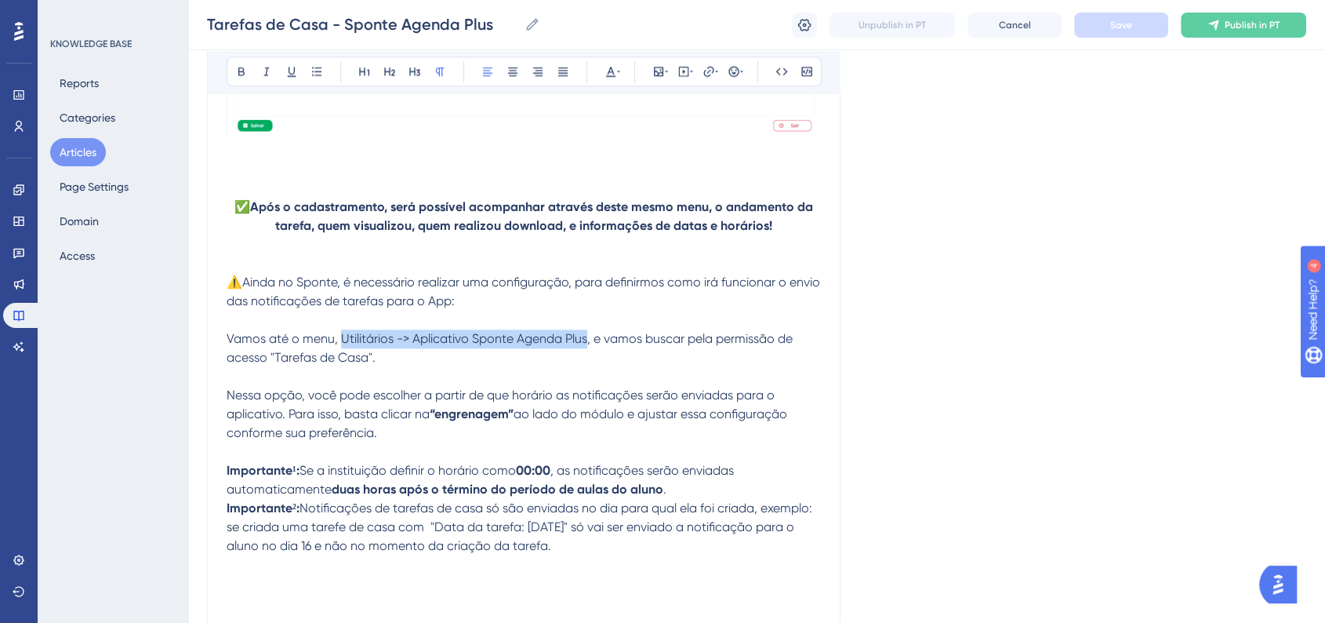
drag, startPoint x: 354, startPoint y: 346, endPoint x: 586, endPoint y: 347, distance: 232.9
click at [586, 347] on span "Vamos até o menu, Utilitários -> Aplicativo Sponte Agenda Plus, e vamos buscar …" at bounding box center [511, 348] width 569 height 34
click at [245, 71] on icon at bounding box center [241, 71] width 13 height 13
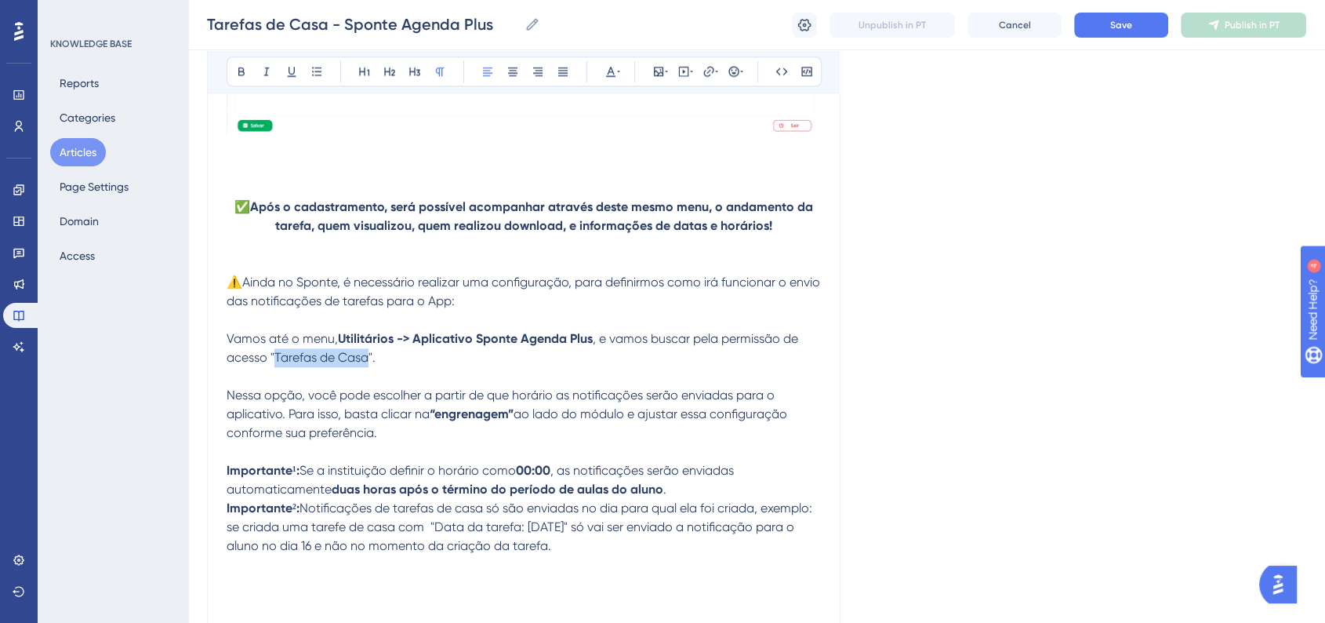
drag, startPoint x: 274, startPoint y: 365, endPoint x: 364, endPoint y: 368, distance: 89.4
click at [364, 365] on span ", e vamos buscar pela permissão de acesso "Tarefas de Casa"." at bounding box center [514, 348] width 575 height 34
click at [228, 71] on div "Bold Italic Underline Bullet Point Heading 1 Heading 2 Heading 3 Normal Align L…" at bounding box center [524, 71] width 595 height 30
click at [243, 73] on icon at bounding box center [241, 71] width 13 height 13
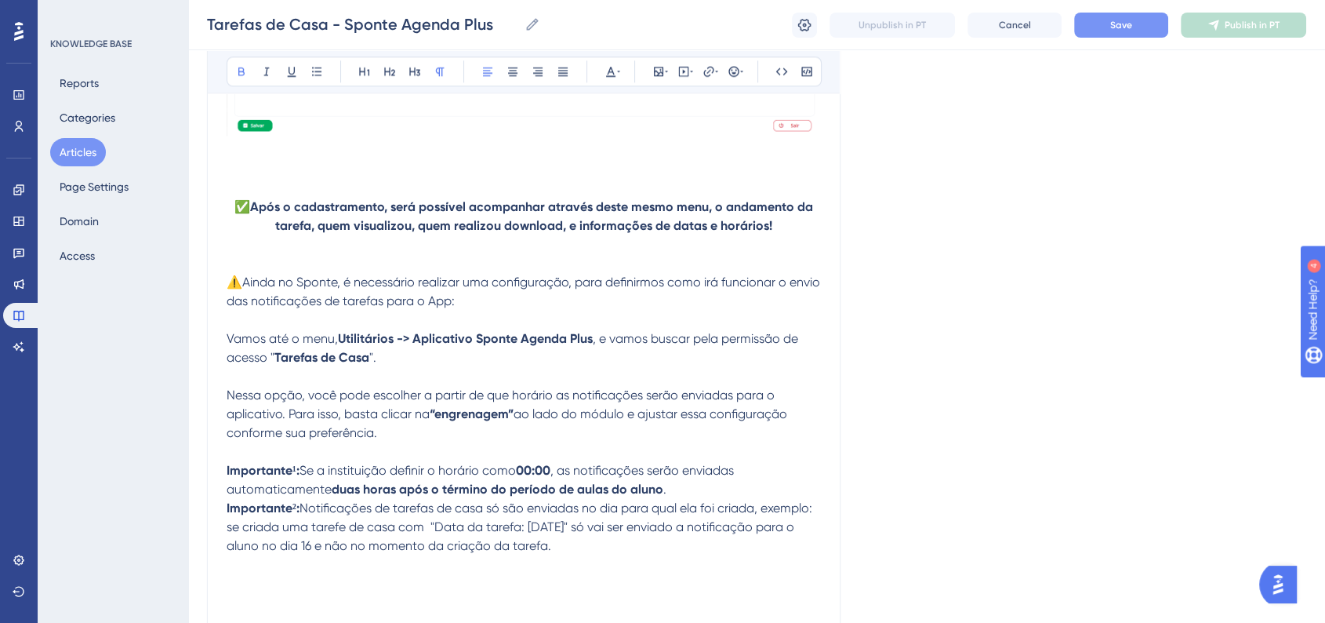
click at [1114, 24] on span "Save" at bounding box center [1121, 25] width 22 height 13
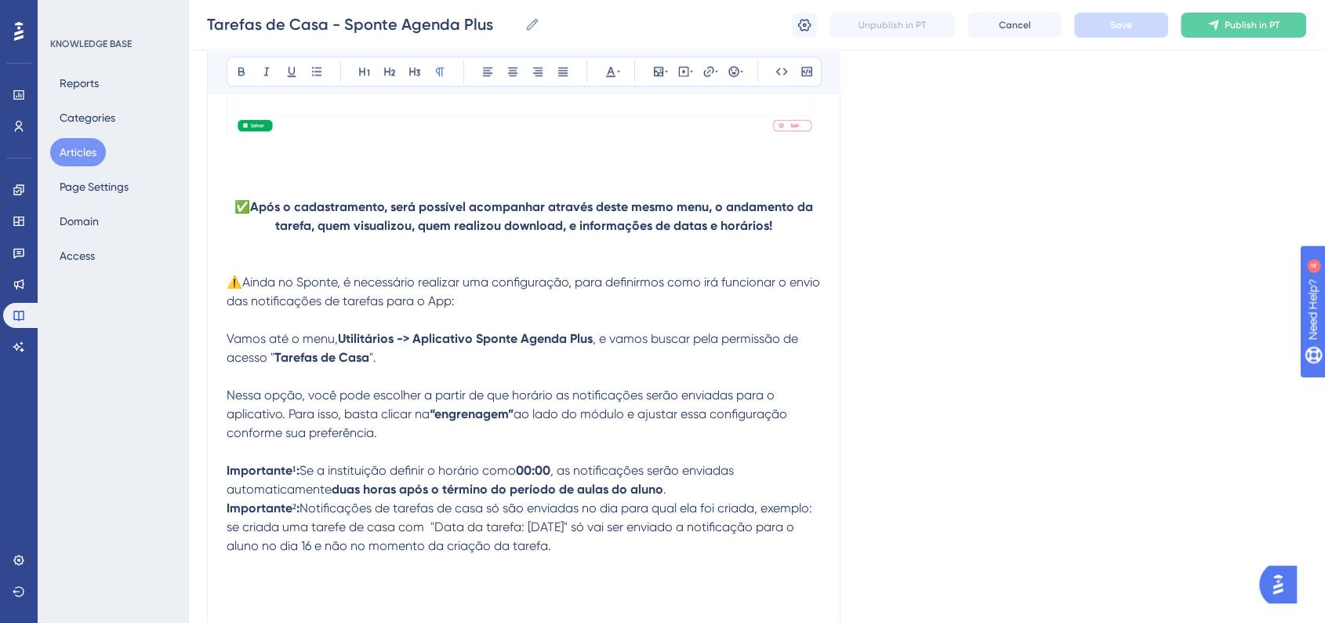
drag, startPoint x: 378, startPoint y: 441, endPoint x: 224, endPoint y: 398, distance: 159.6
click at [508, 71] on icon at bounding box center [512, 71] width 13 height 13
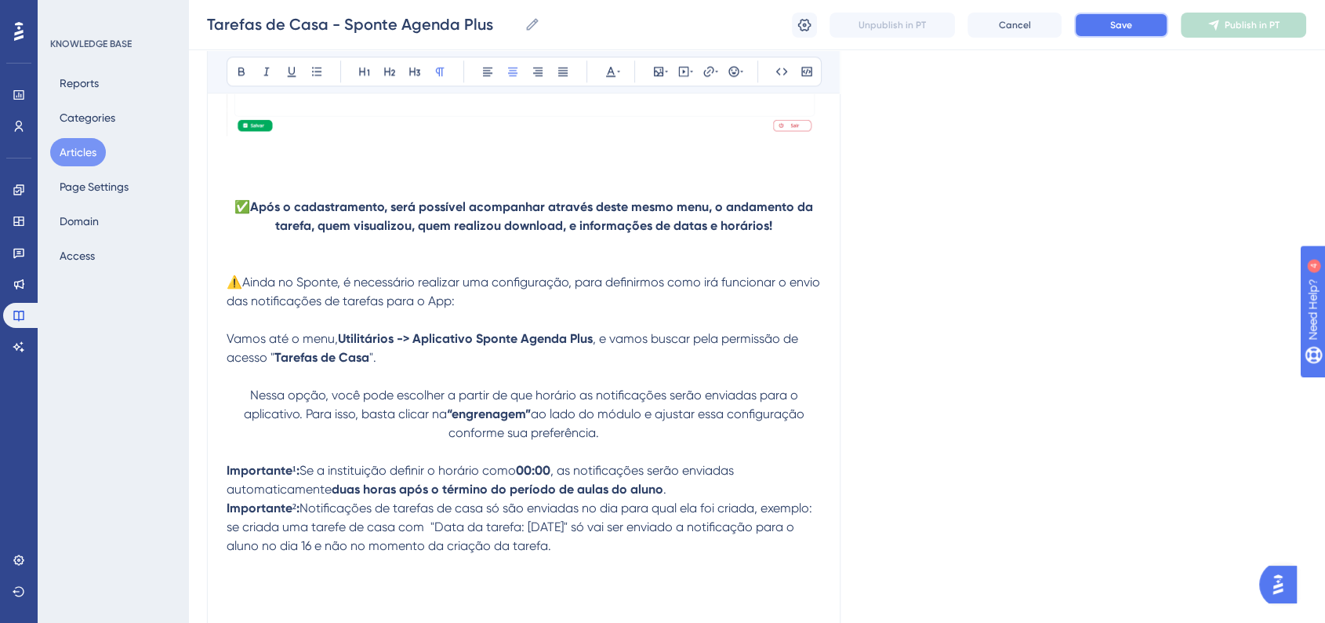
click at [1134, 29] on button "Save" at bounding box center [1121, 25] width 94 height 25
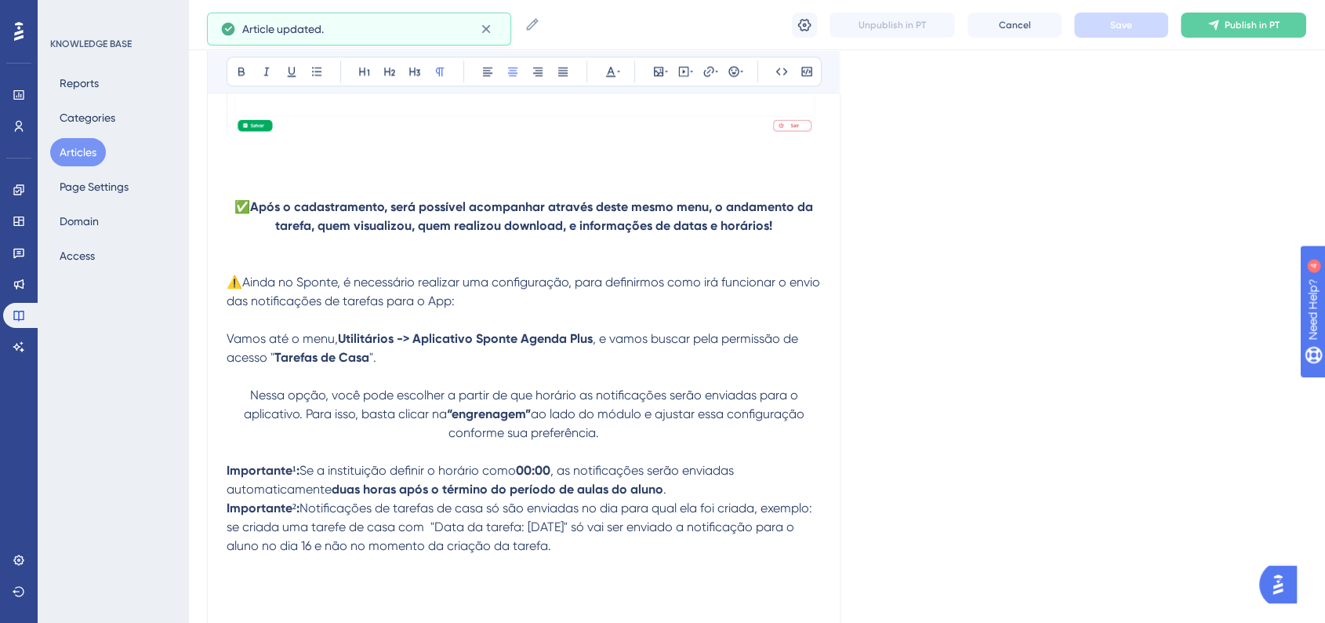
click at [681, 442] on p "Nessa opção, você pode escolher a partir de que horário as notificações serão e…" at bounding box center [524, 414] width 594 height 56
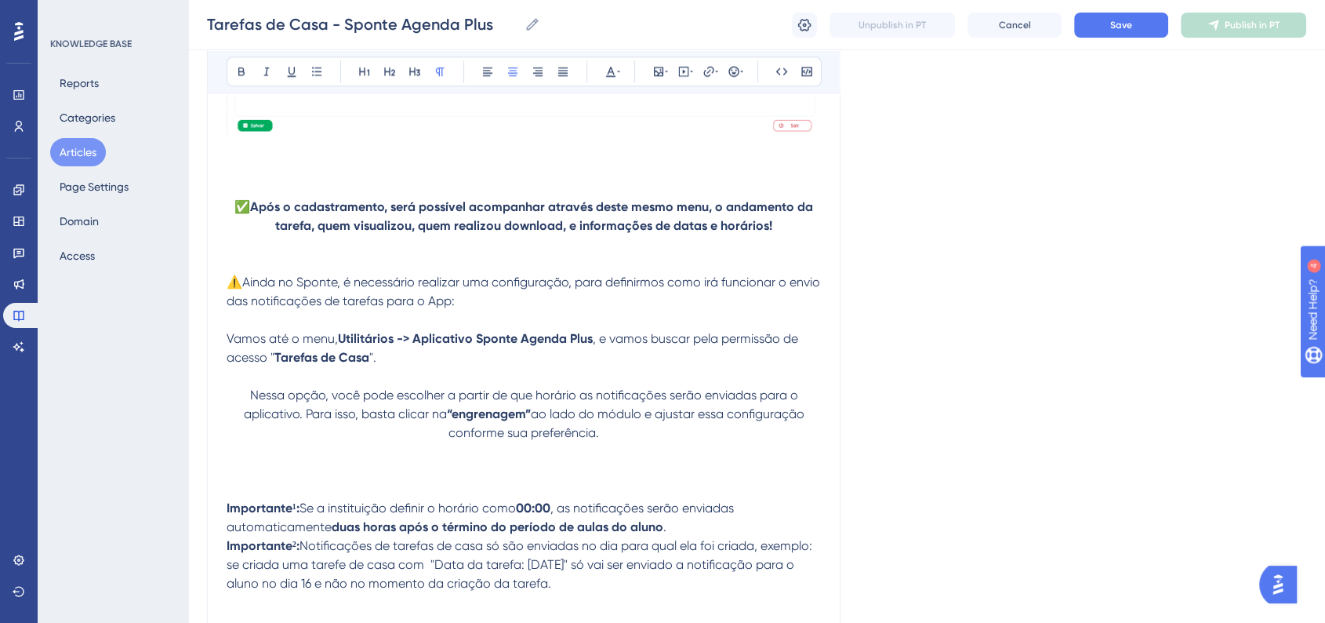
click at [596, 478] on p at bounding box center [524, 470] width 594 height 19
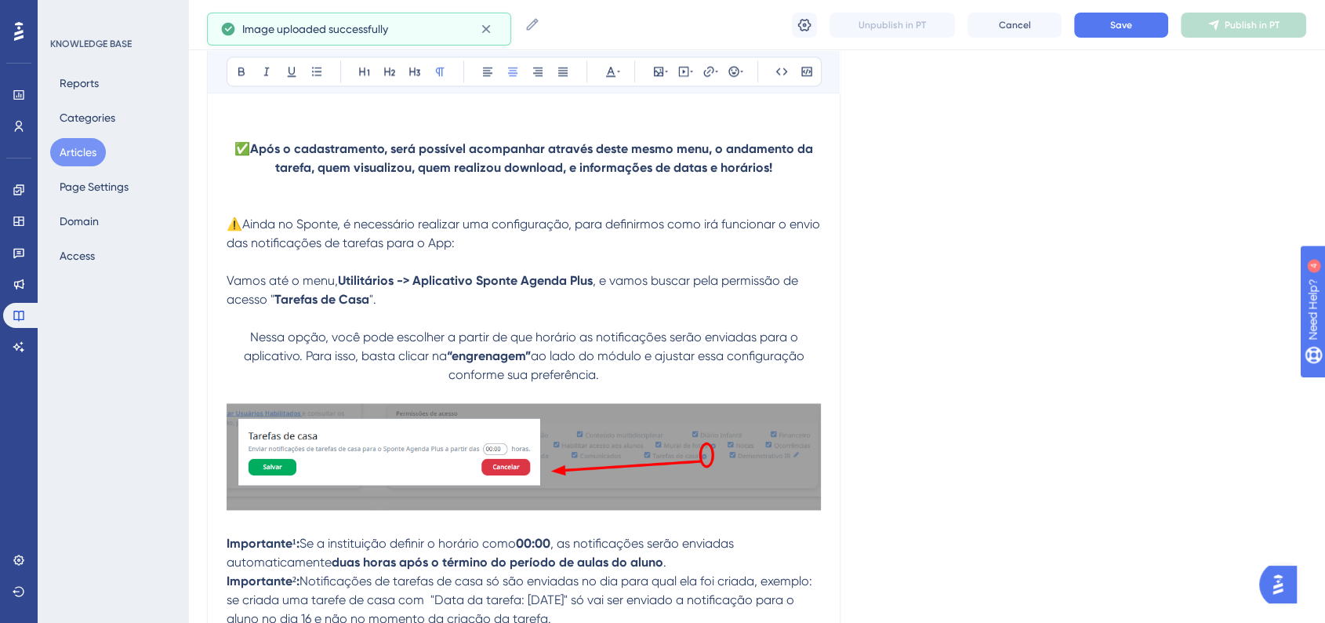
scroll to position [2136, 0]
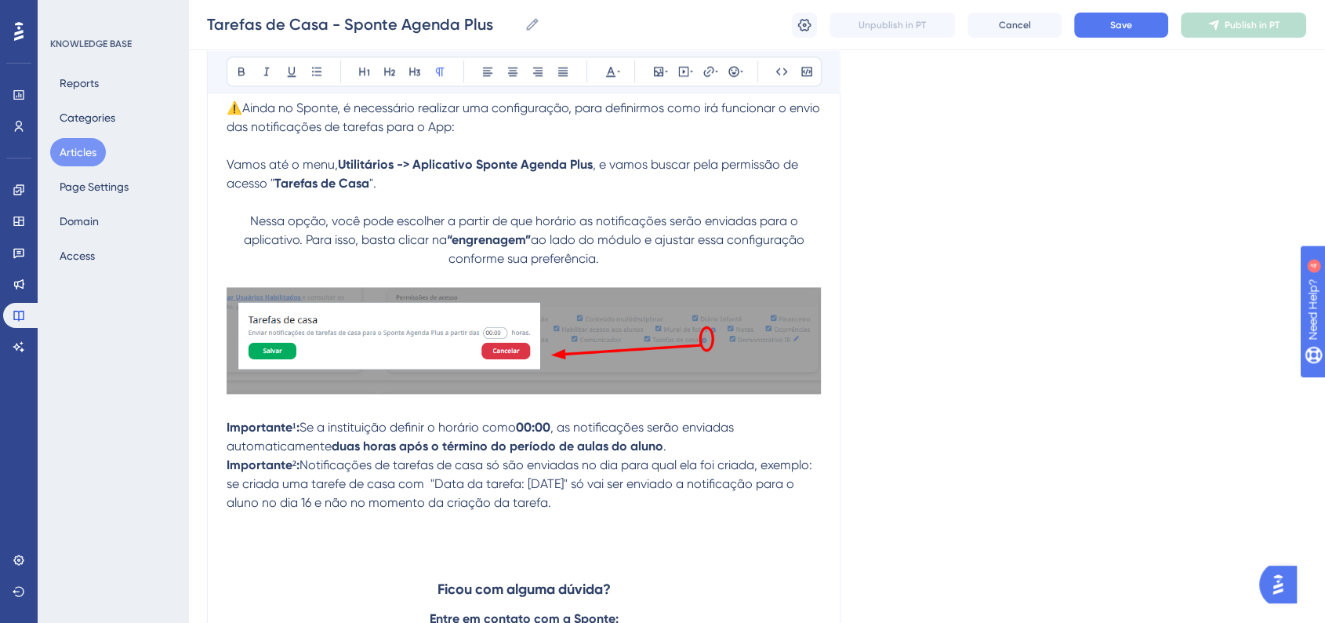
click at [724, 456] on p "Importante¹: Se a instituição definir o horário como 00:00 , as notificações se…" at bounding box center [524, 437] width 594 height 38
click at [345, 496] on span "Notificações de tarefas de casa só são enviadas no dia para qual ela foi criada…" at bounding box center [521, 483] width 589 height 53
drag, startPoint x: 227, startPoint y: 434, endPoint x: 299, endPoint y: 434, distance: 72.1
click at [299, 434] on strong "Importante¹:" at bounding box center [263, 426] width 73 height 15
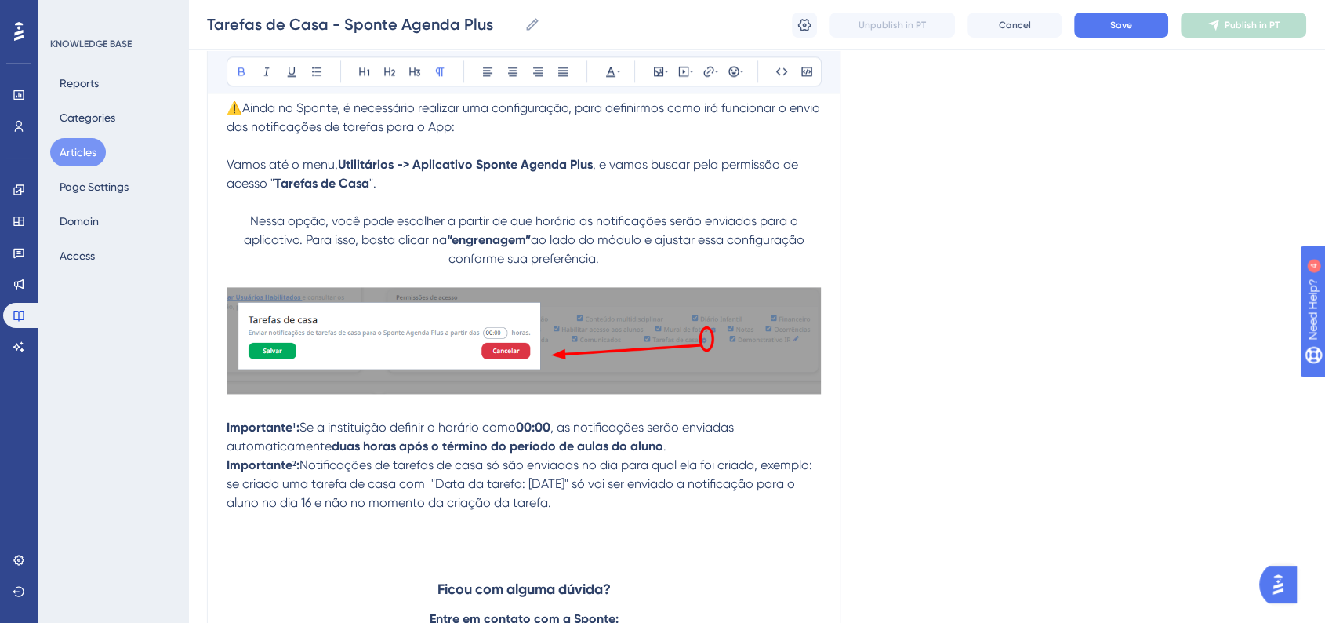
click at [624, 69] on div "Bold Italic Underline Bullet Point Heading 1 Heading 2 Heading 3 Normal Align L…" at bounding box center [524, 71] width 595 height 30
click at [615, 71] on icon at bounding box center [610, 71] width 13 height 13
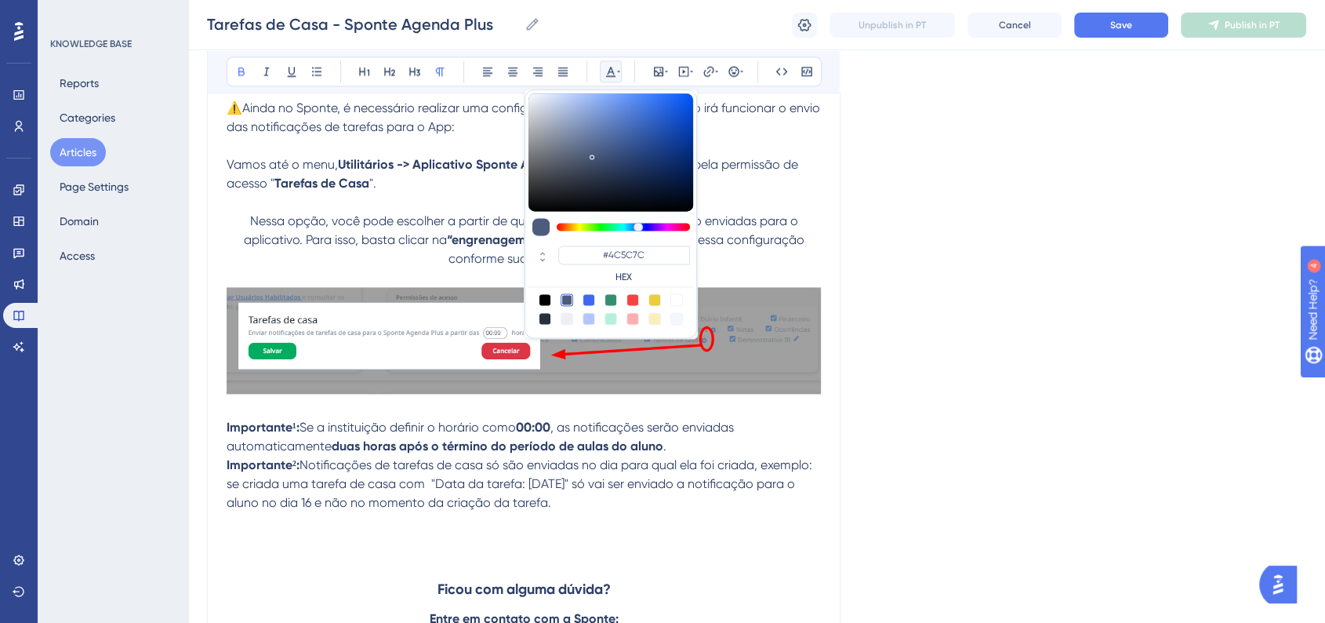
click at [633, 298] on div at bounding box center [632, 299] width 13 height 13
type input "#F84343"
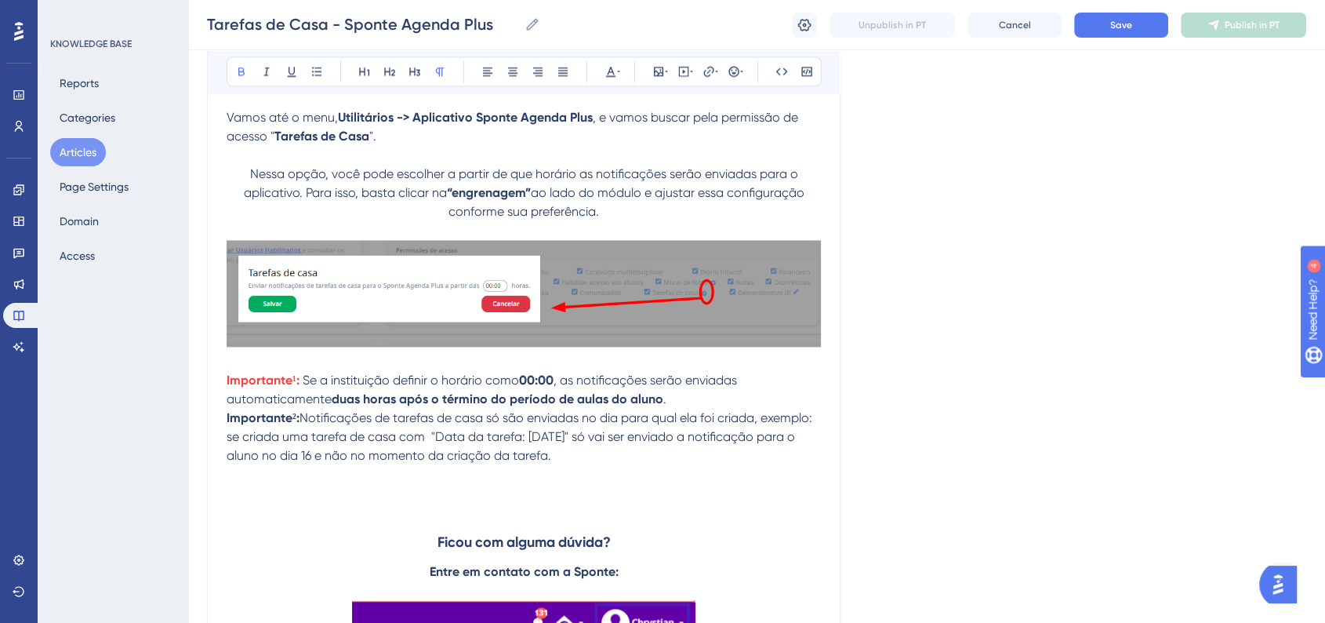
scroll to position [2223, 0]
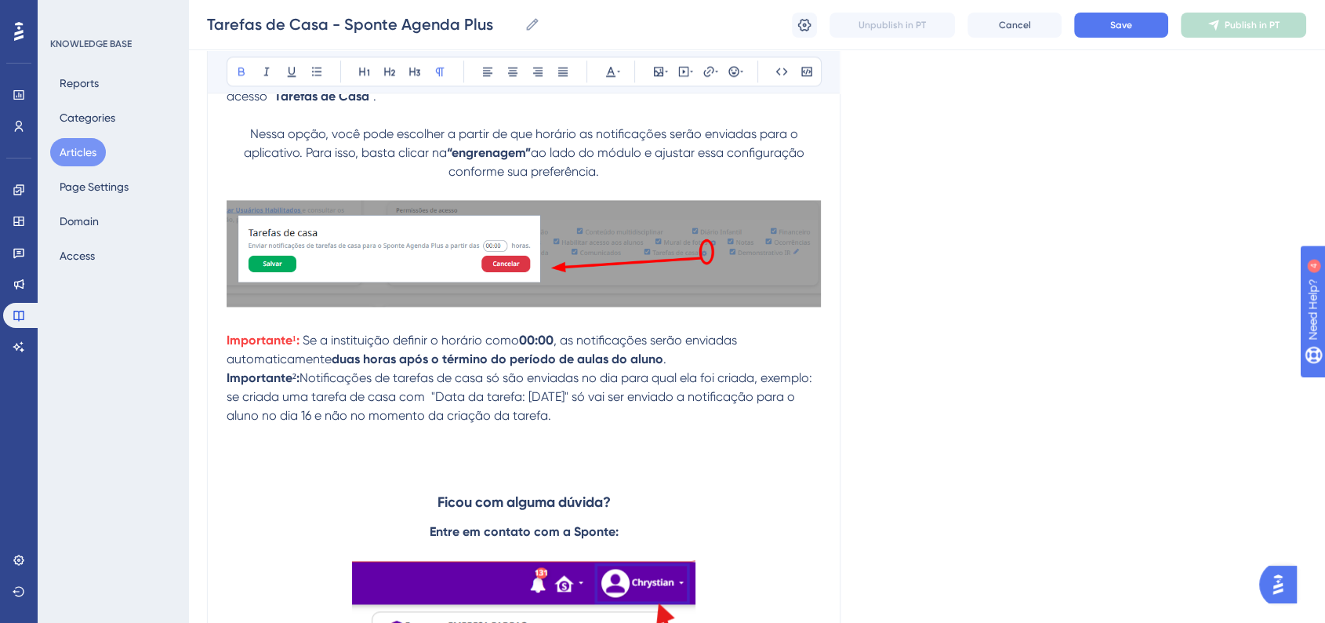
click at [232, 385] on strong "Importante²:" at bounding box center [263, 377] width 73 height 15
drag, startPoint x: 227, startPoint y: 387, endPoint x: 298, endPoint y: 387, distance: 70.6
click at [298, 385] on strong "Importante²:" at bounding box center [263, 377] width 73 height 15
click at [613, 71] on icon at bounding box center [610, 71] width 13 height 13
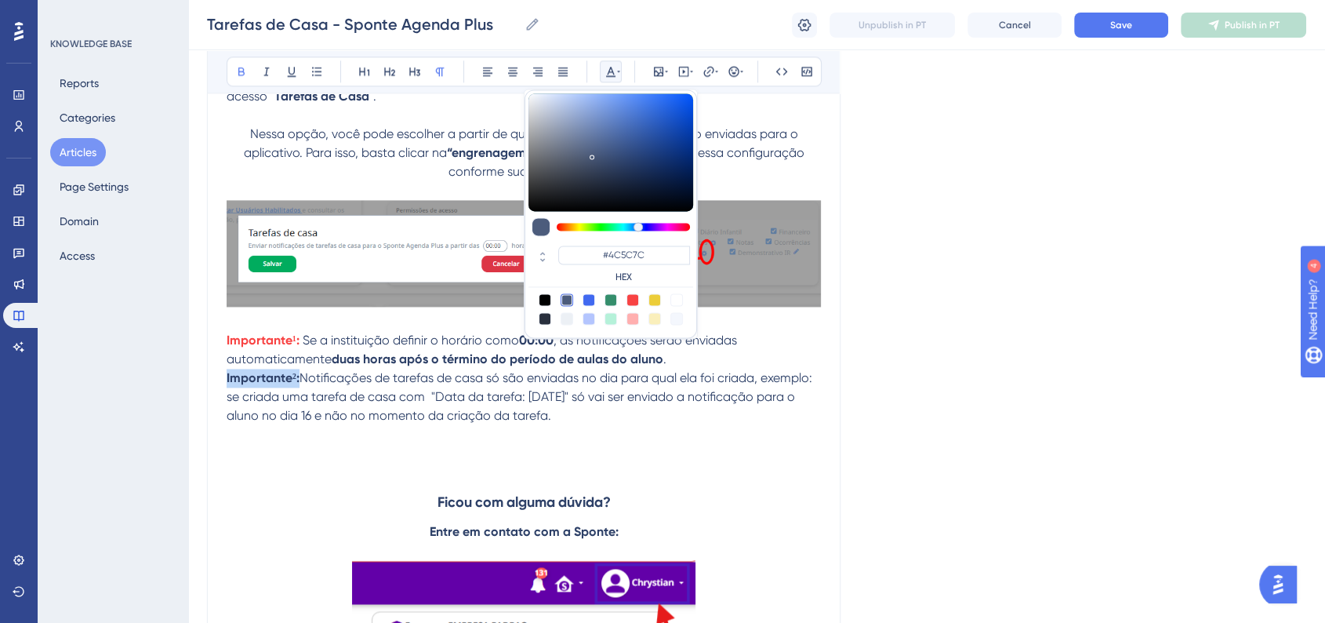
click at [636, 298] on div at bounding box center [632, 299] width 13 height 13
type input "#F84343"
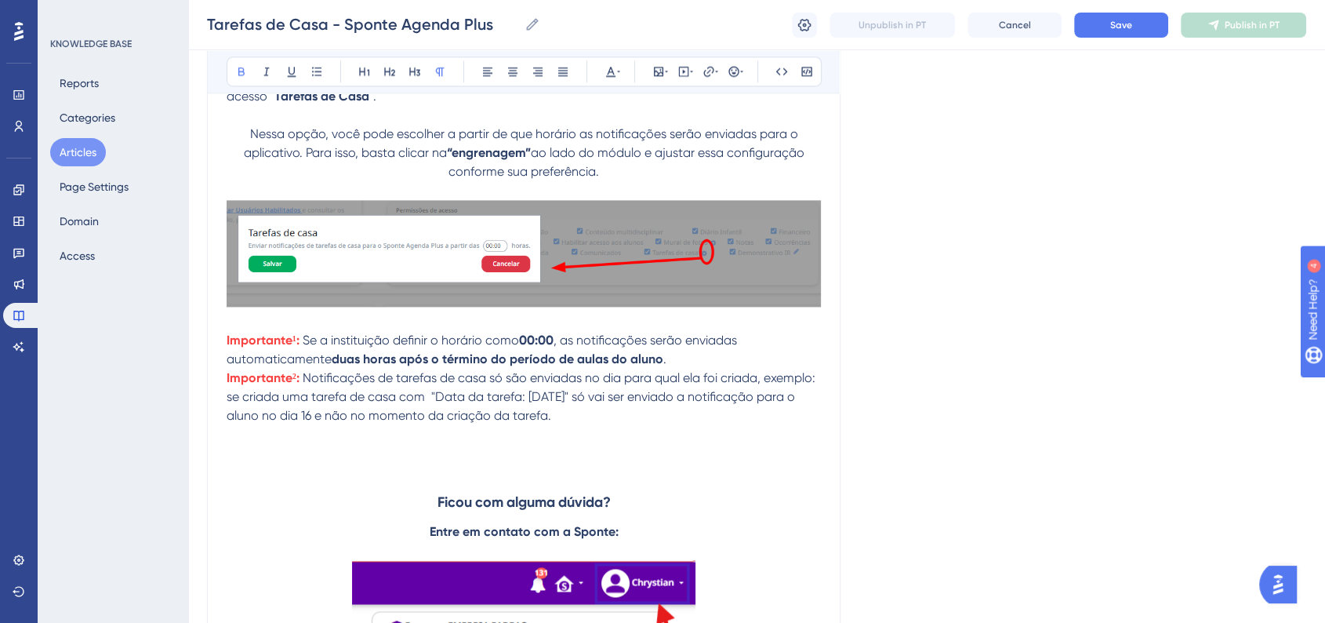
click at [1133, 38] on div "Tarefas de Casa - Sponte Agenda Plus Tarefas de Casa - Sponte Agenda Plus Unpub…" at bounding box center [756, 25] width 1137 height 50
click at [1135, 27] on button "Save" at bounding box center [1121, 25] width 94 height 25
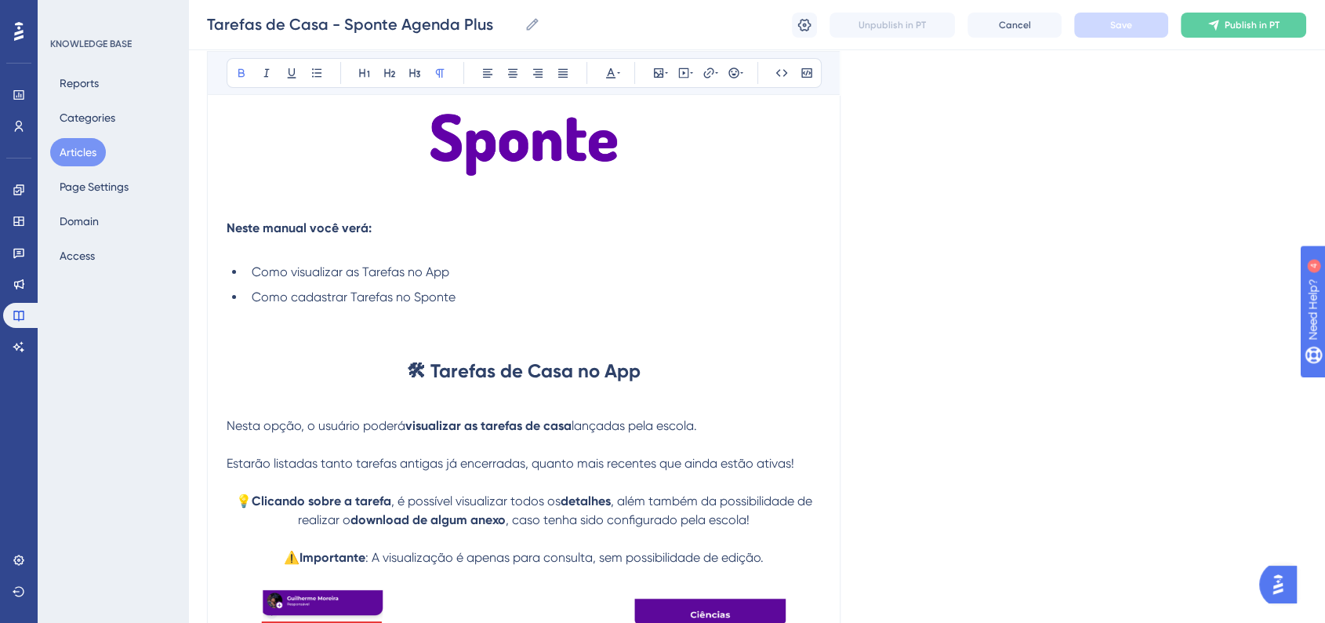
scroll to position [0, 0]
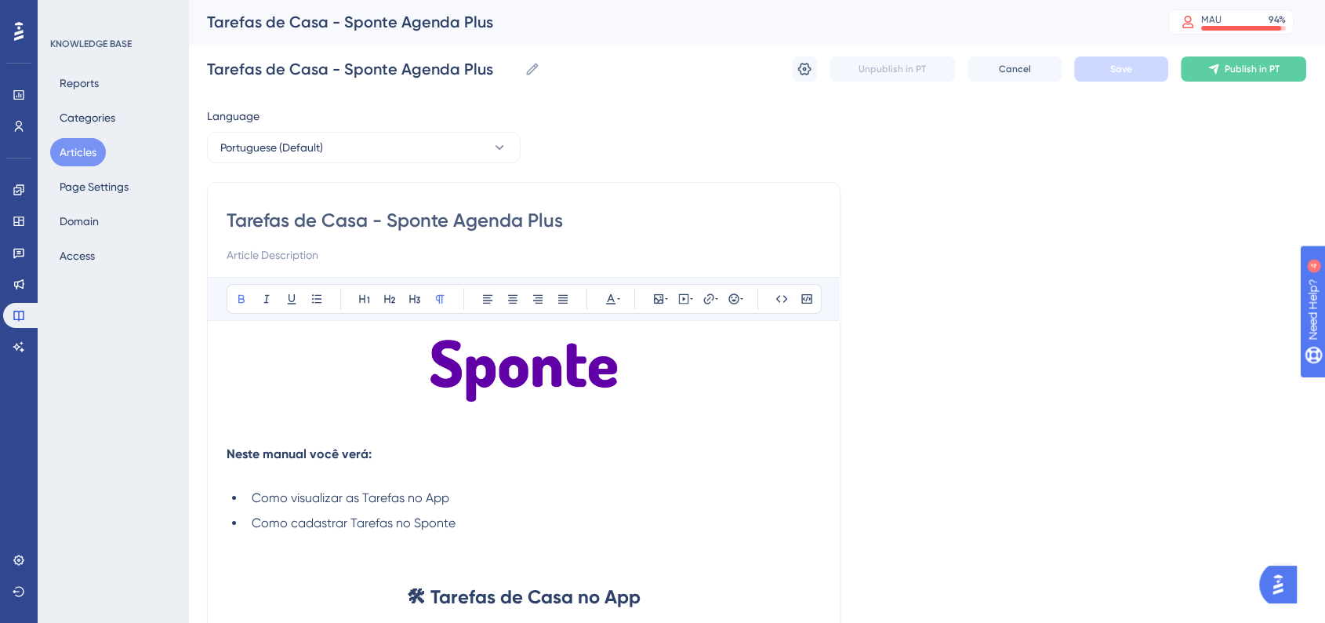
click at [93, 146] on button "Articles" at bounding box center [78, 152] width 56 height 28
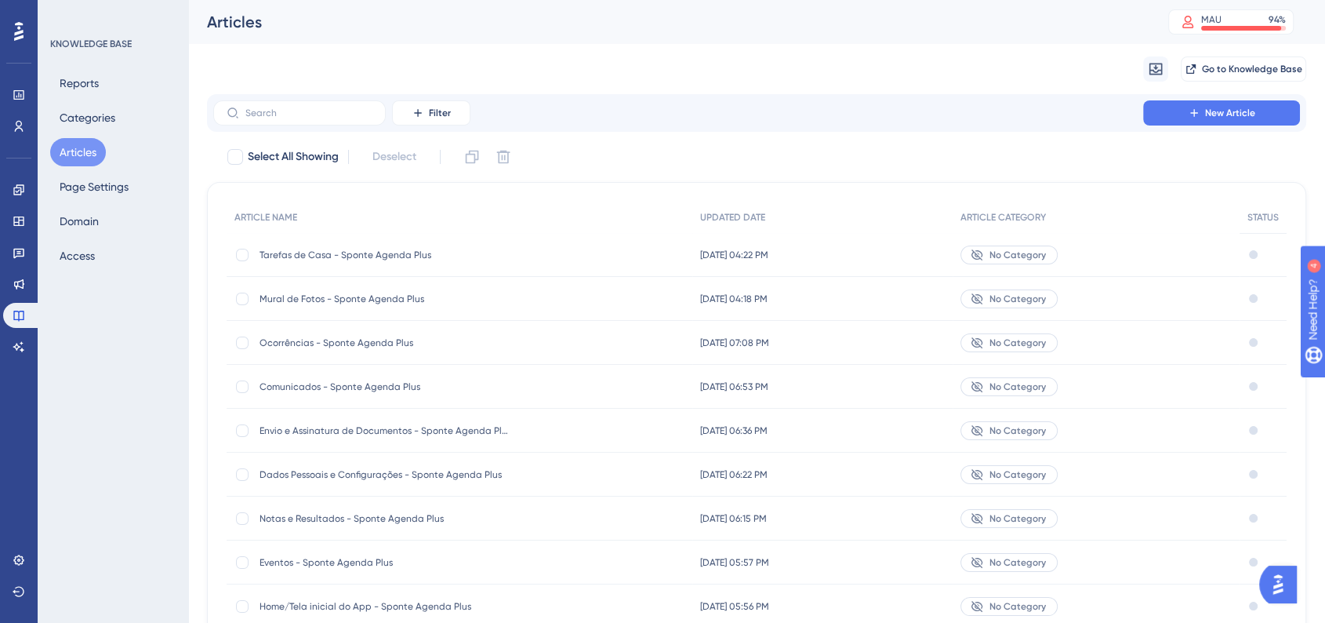
click at [433, 292] on span "Mural de Fotos - Sponte Agenda Plus" at bounding box center [385, 298] width 251 height 13
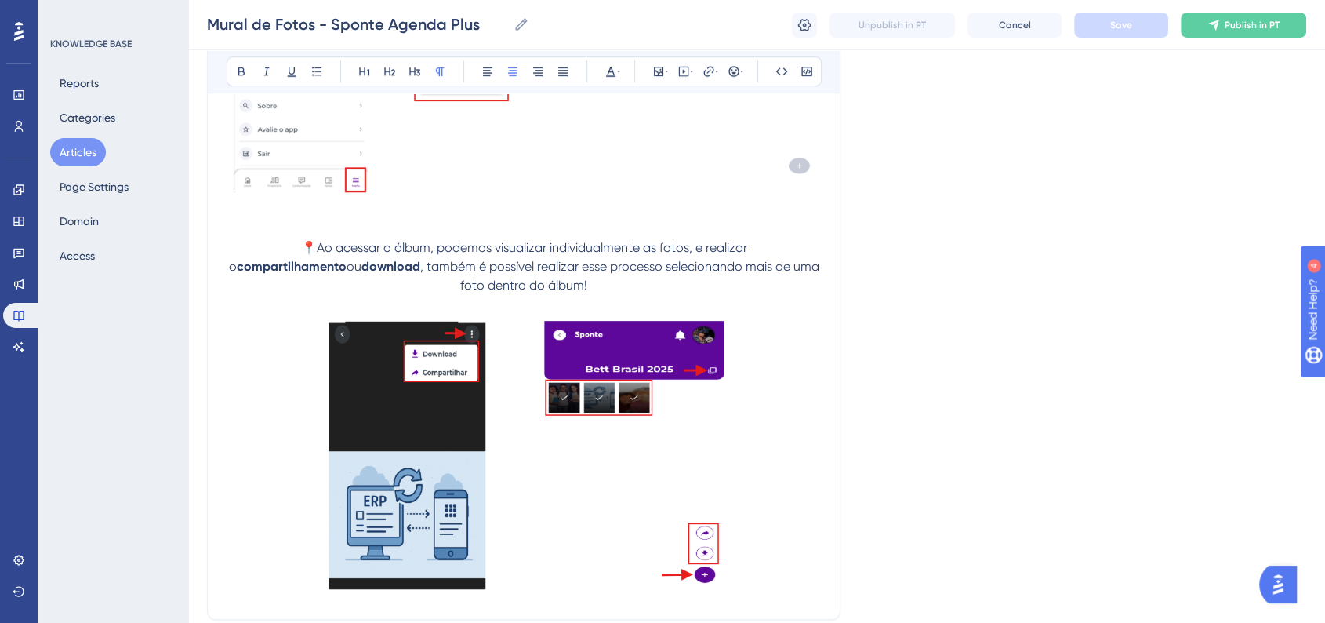
scroll to position [975, 0]
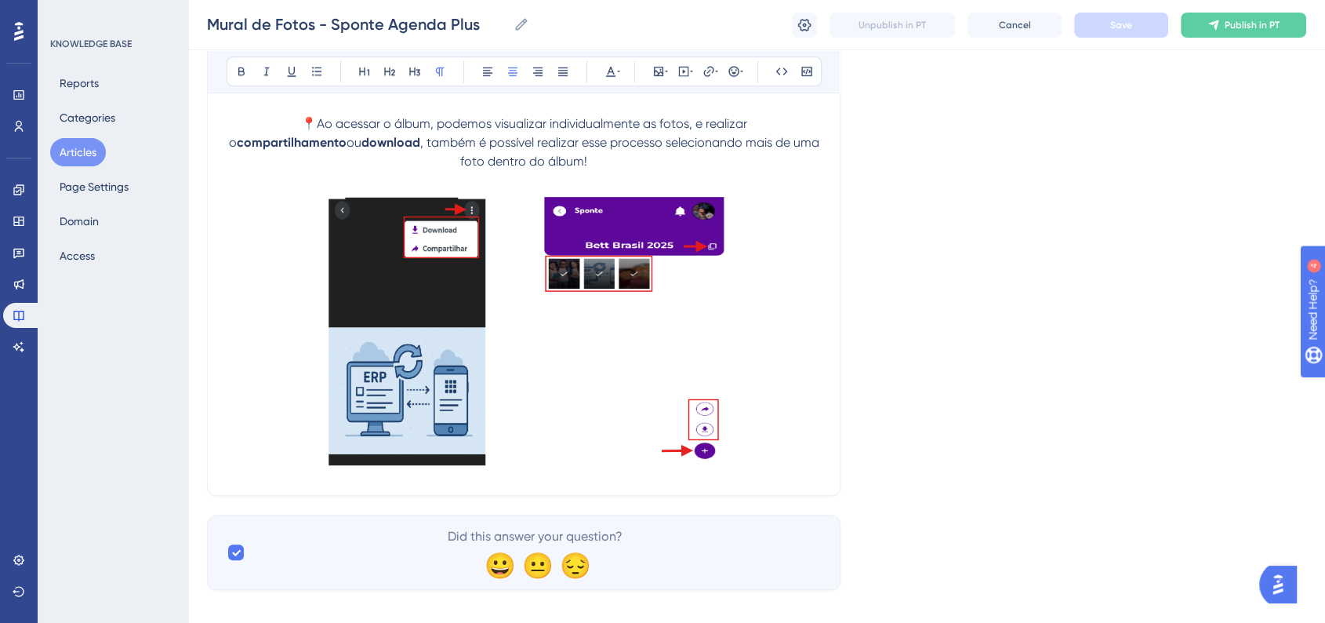
click at [808, 426] on p at bounding box center [524, 333] width 594 height 286
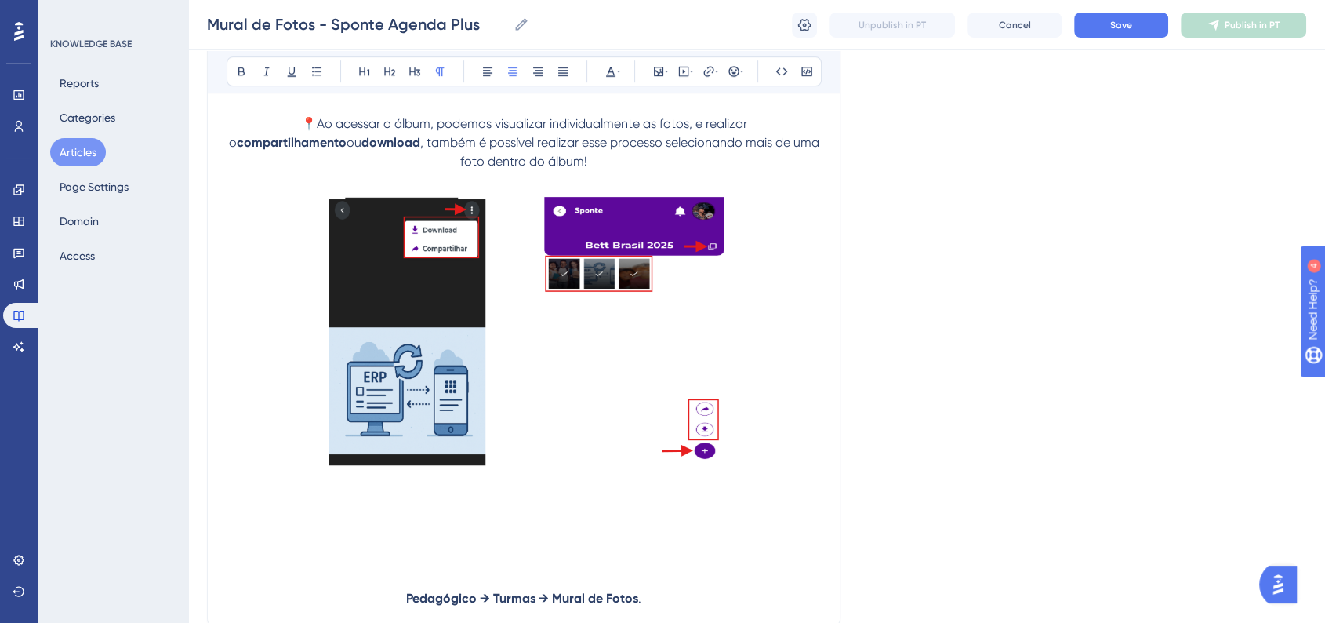
click at [588, 590] on strong "Pedagógico → Turmas → Mural de Fotos" at bounding box center [522, 597] width 232 height 15
click at [496, 74] on button at bounding box center [488, 71] width 22 height 22
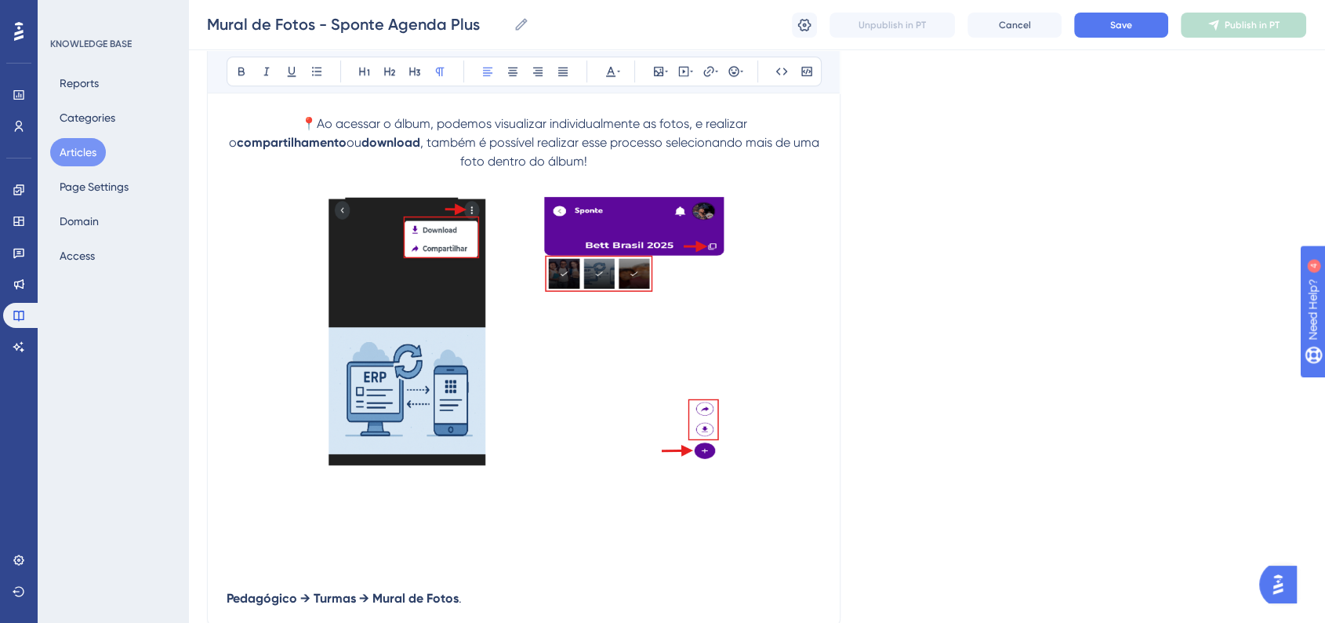
click at [227, 590] on strong "Pedagógico → Turmas → Mural de Fotos" at bounding box center [343, 597] width 232 height 15
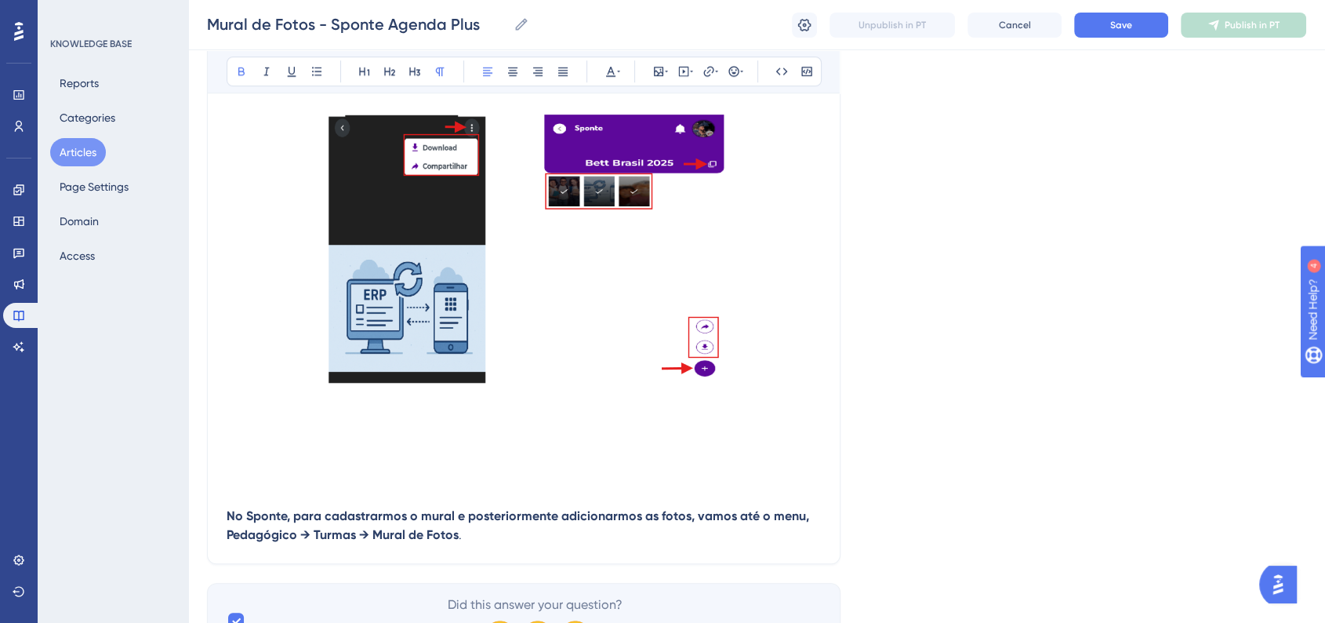
scroll to position [1127, 0]
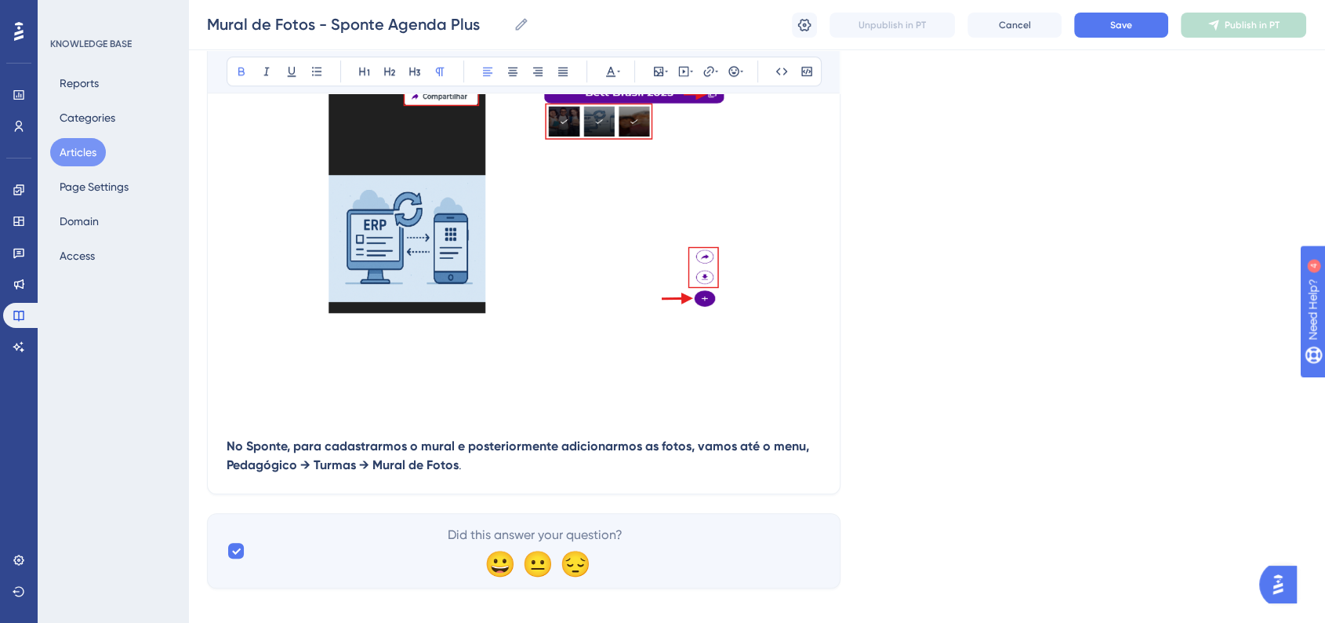
click at [557, 447] on p "No Sponte, para cadastrarmos o mural e posteriormente adicionarmos as fotos, va…" at bounding box center [524, 456] width 594 height 38
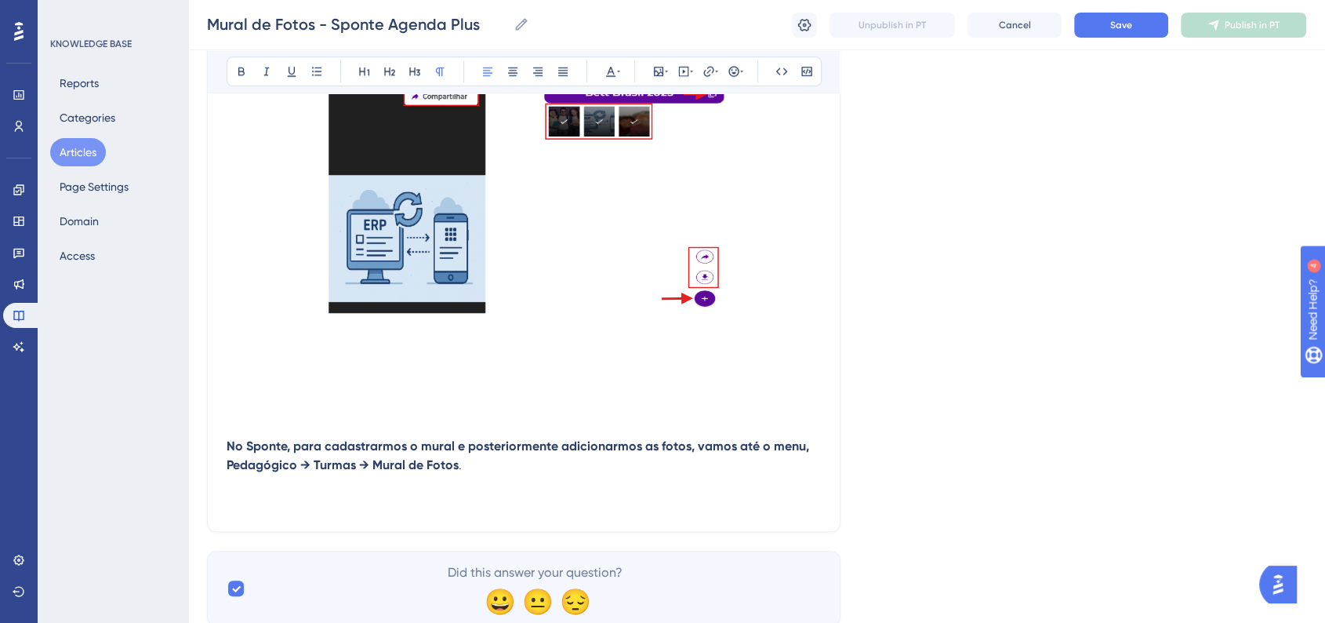
click at [444, 493] on p at bounding box center [524, 502] width 594 height 19
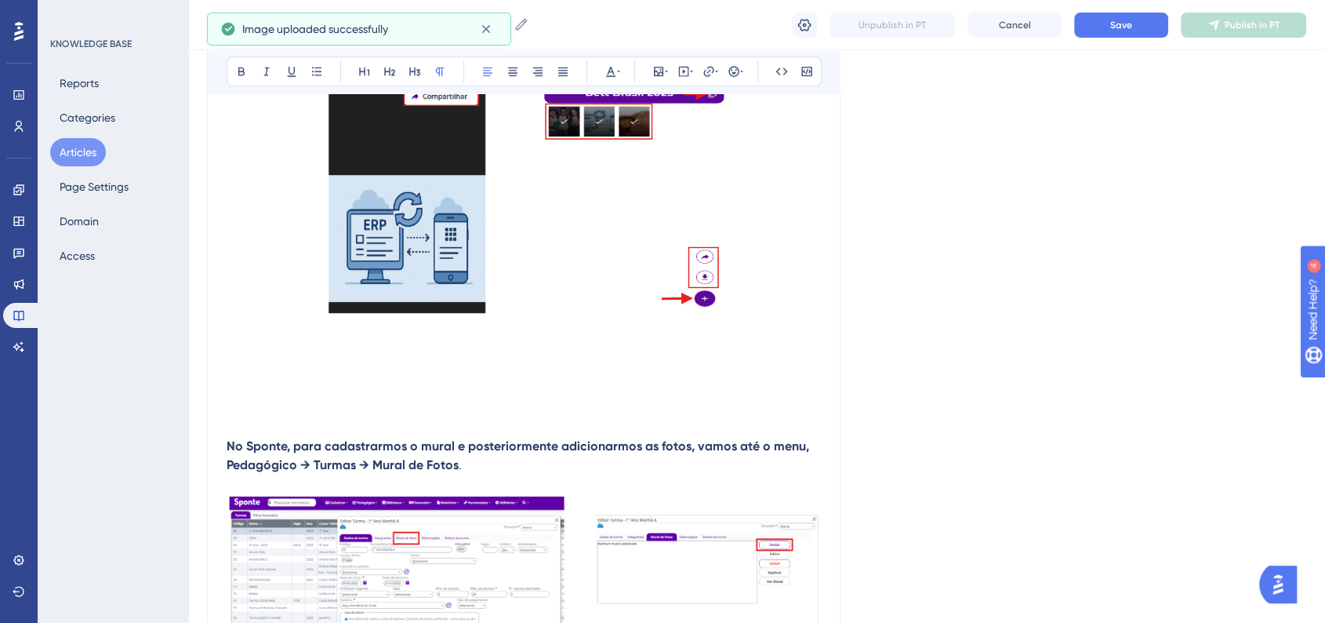
scroll to position [1301, 0]
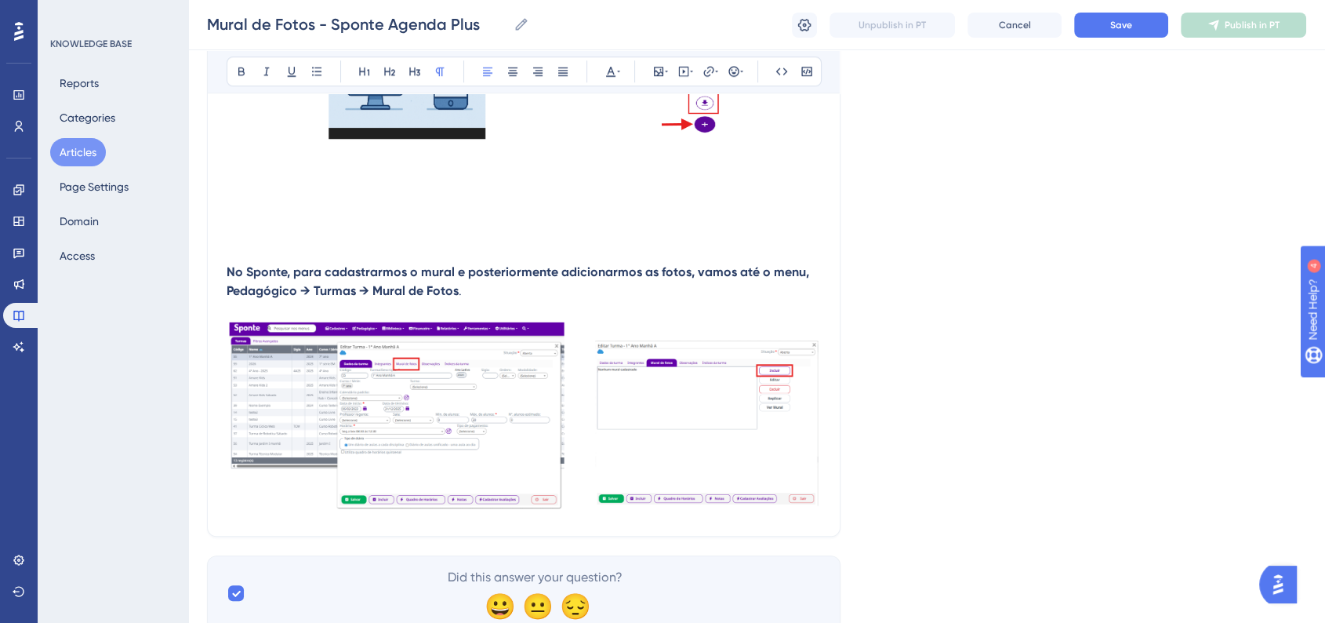
click at [502, 278] on p "No Sponte, para cadastrarmos o mural e posteriormente adicionarmos as fotos, va…" at bounding box center [524, 282] width 594 height 38
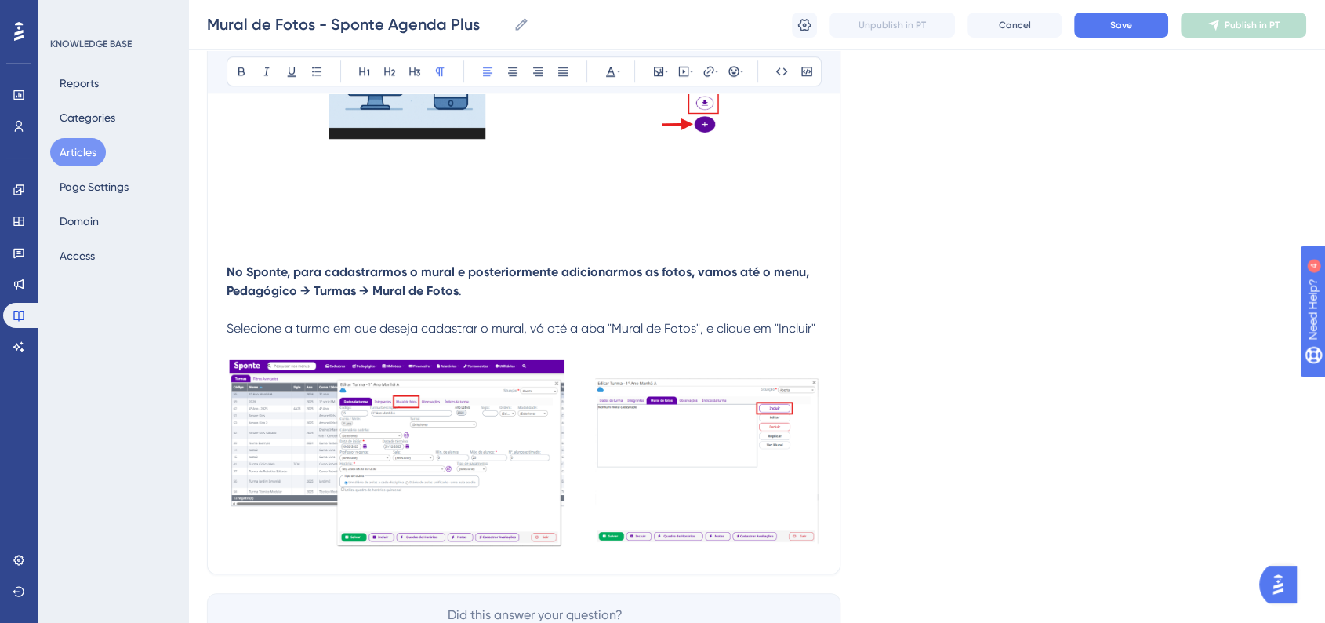
click at [640, 338] on p at bounding box center [524, 347] width 594 height 19
click at [459, 321] on span "Selecione a turma em que deseja cadastrar o mural, vá até a aba "Mural de Fotos…" at bounding box center [521, 328] width 589 height 15
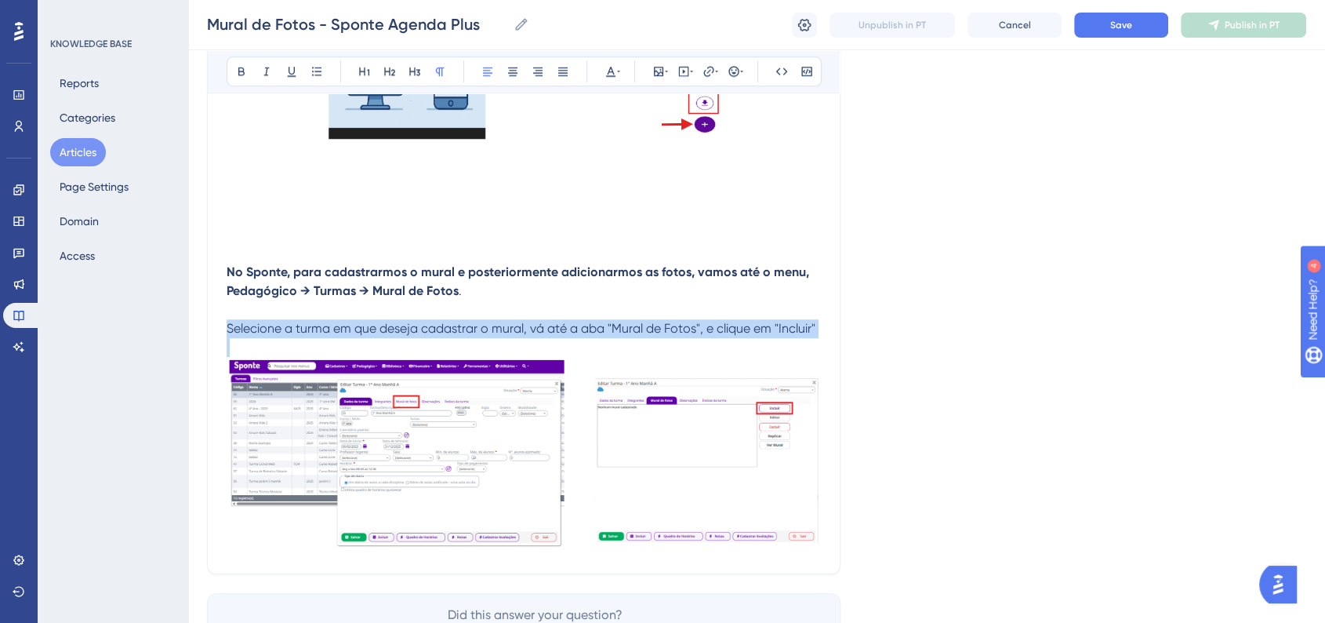
click at [459, 321] on span "Selecione a turma em que deseja cadastrar o mural, vá até a aba "Mural de Fotos…" at bounding box center [521, 328] width 589 height 15
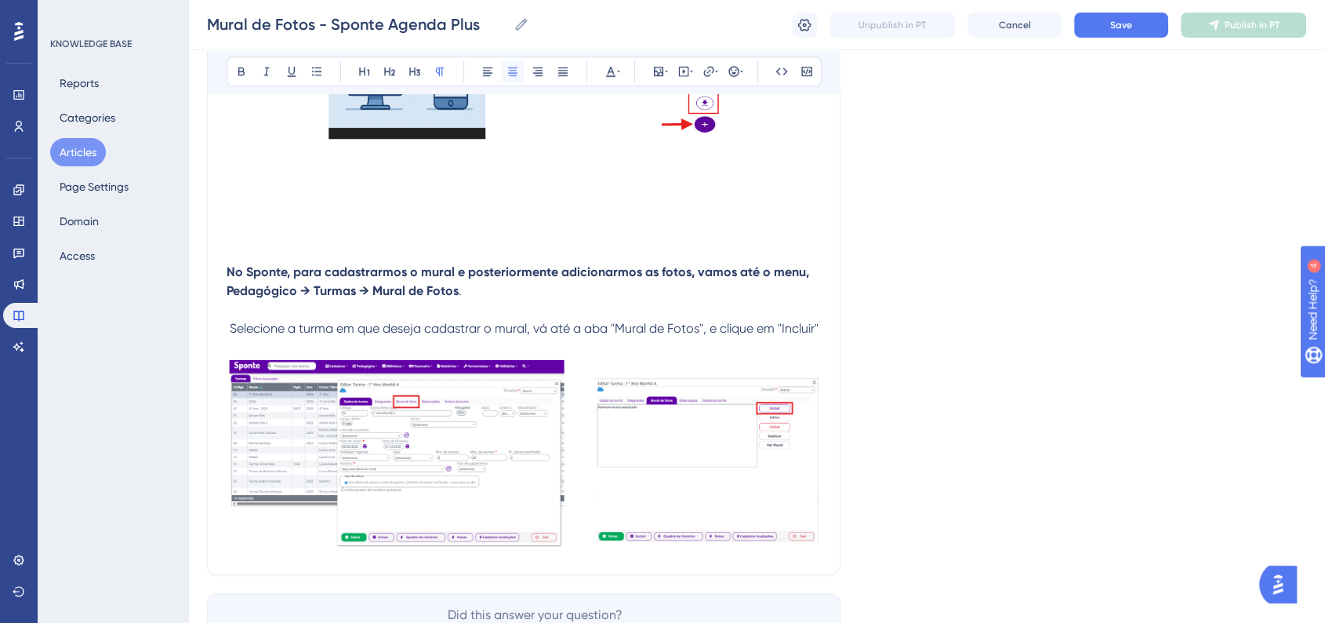
click at [517, 74] on icon at bounding box center [512, 71] width 13 height 13
click at [1098, 29] on button "Save" at bounding box center [1121, 25] width 94 height 25
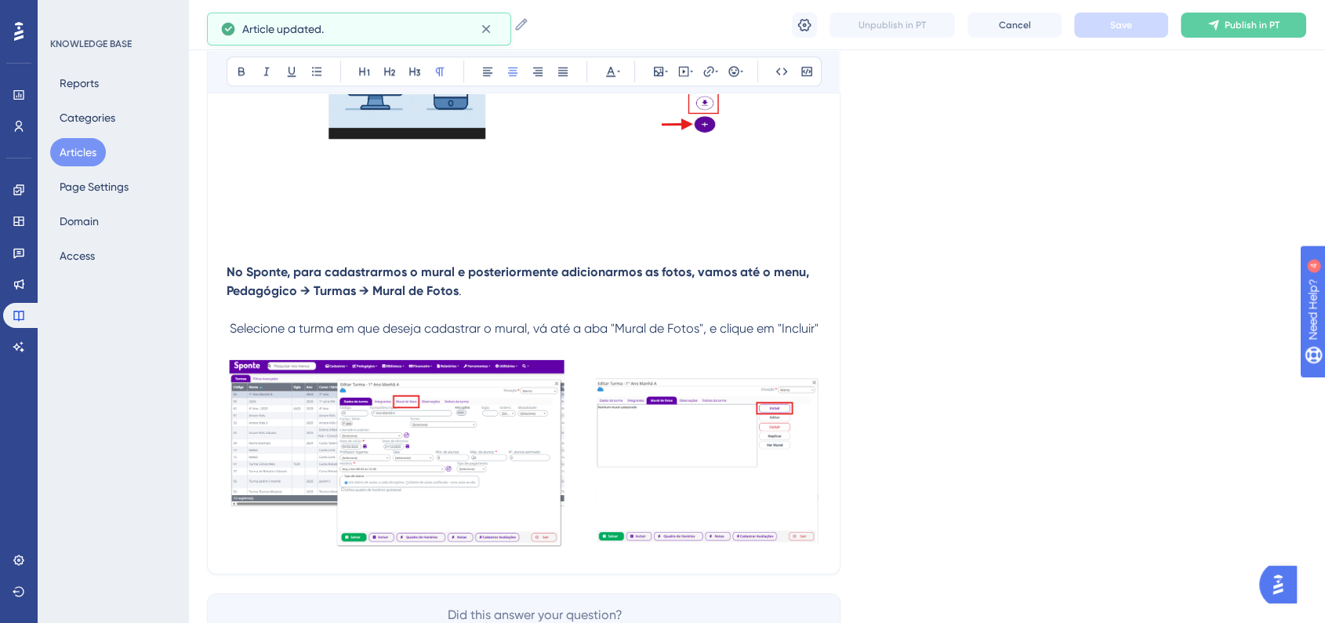
click at [819, 321] on span "Selecione a turma em que deseja cadastrar o mural, vá até a aba "Mural de Fotos…" at bounding box center [524, 328] width 589 height 15
click at [228, 321] on span "Selecione a turma em que deseja cadastrar o mural, vá até a aba "Mural de Fotos…" at bounding box center [524, 328] width 592 height 15
click at [744, 68] on button at bounding box center [734, 71] width 22 height 22
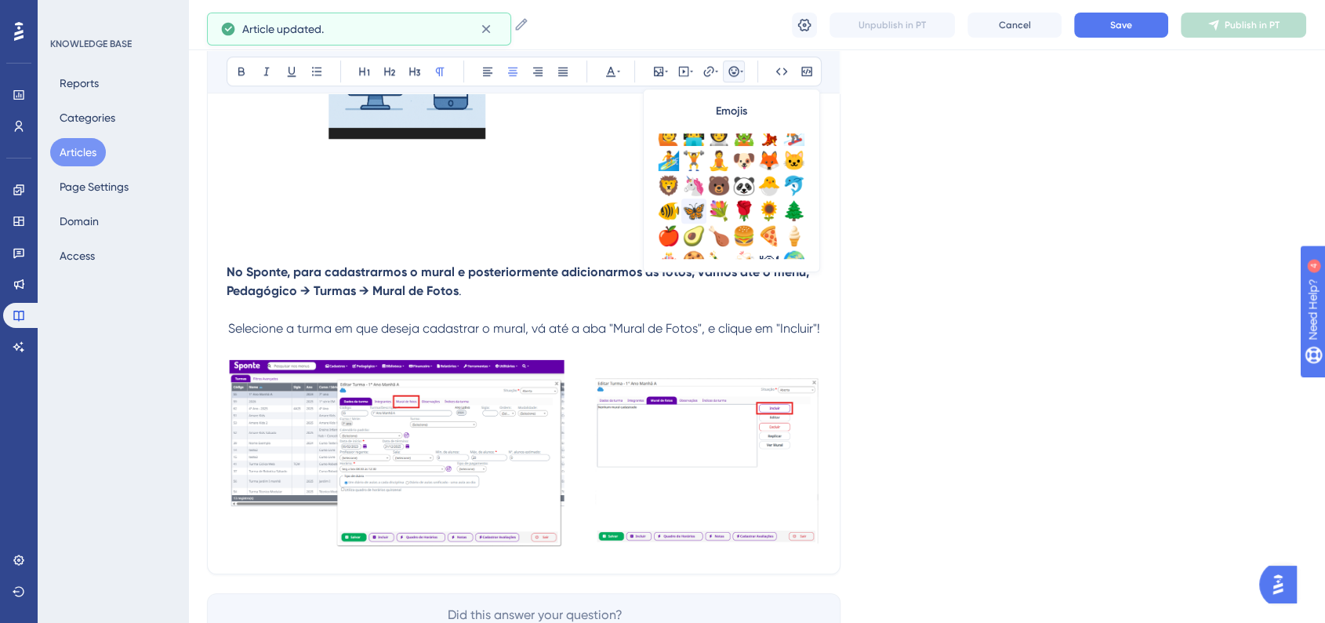
scroll to position [522, 0]
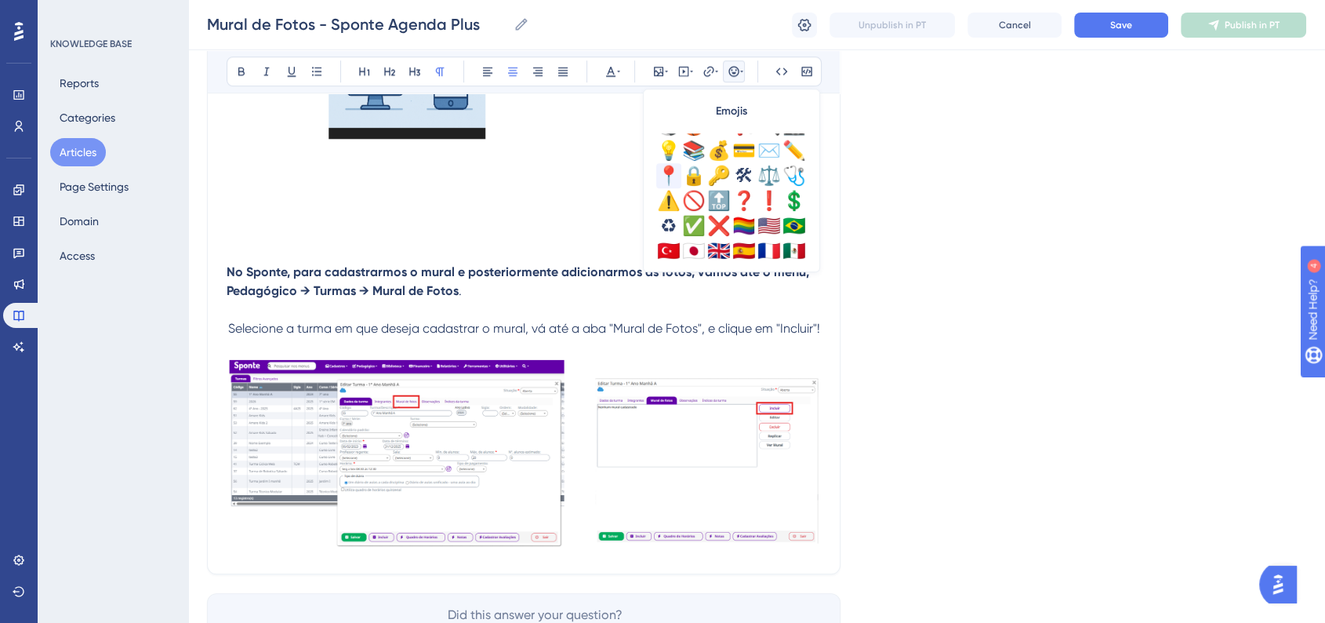
click at [671, 176] on div "📍" at bounding box center [668, 175] width 25 height 25
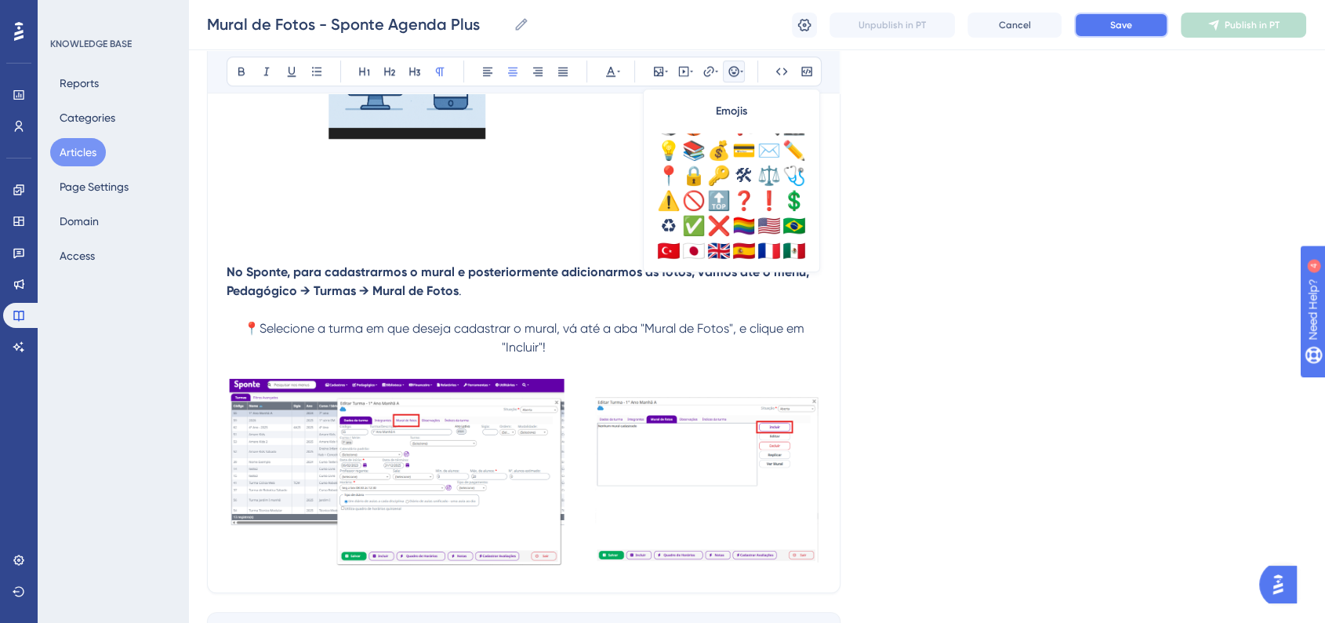
click at [1105, 34] on button "Save" at bounding box center [1121, 25] width 94 height 25
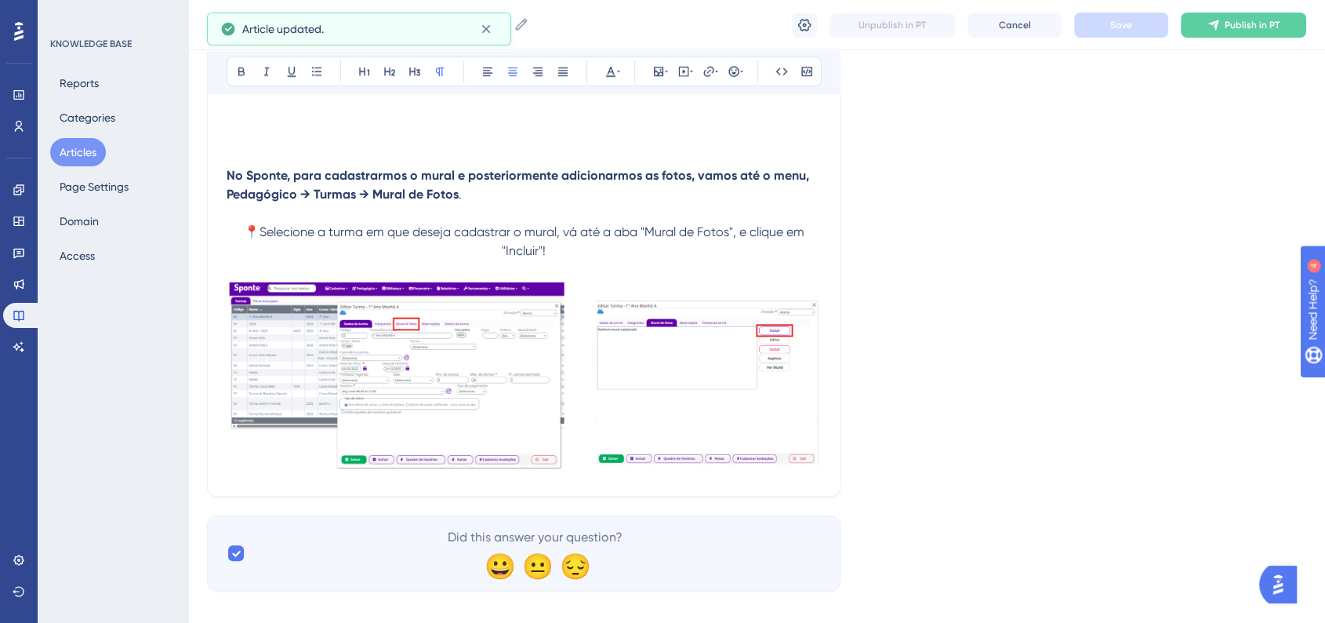
scroll to position [1399, 0]
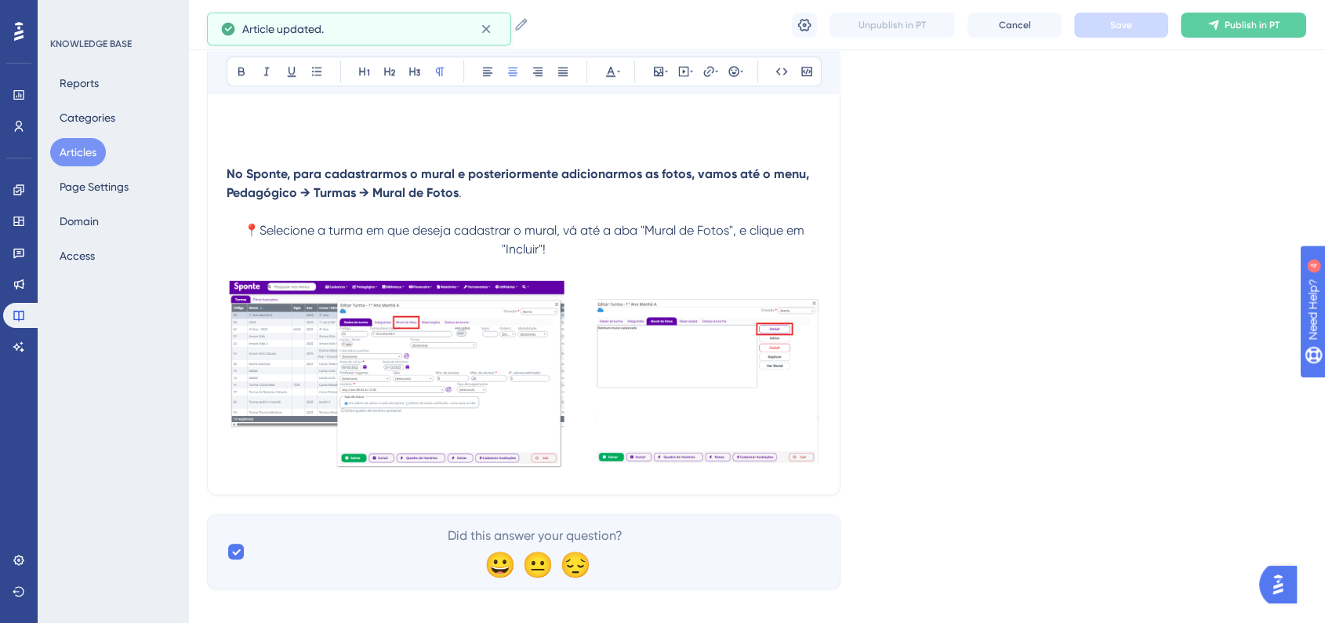
click at [785, 430] on img at bounding box center [524, 374] width 594 height 192
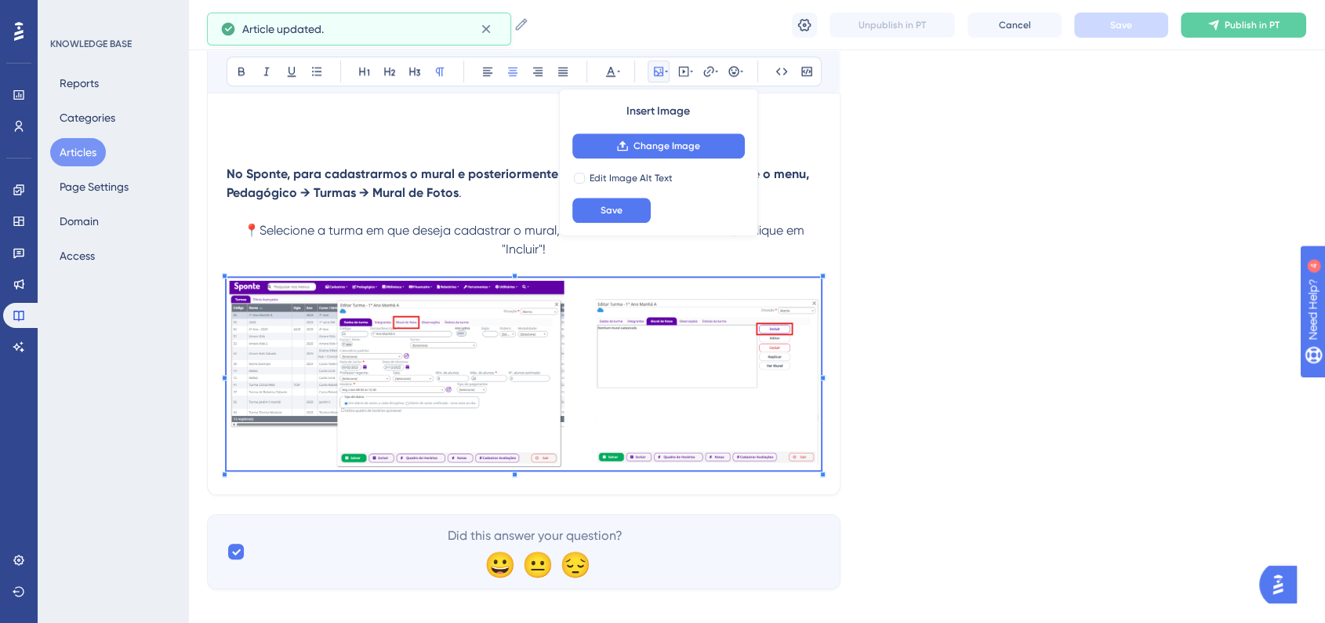
click at [621, 230] on div "Insert Image Change Image Edit Image Alt Text Save" at bounding box center [658, 162] width 199 height 147
click at [623, 221] on button "Save" at bounding box center [611, 210] width 78 height 25
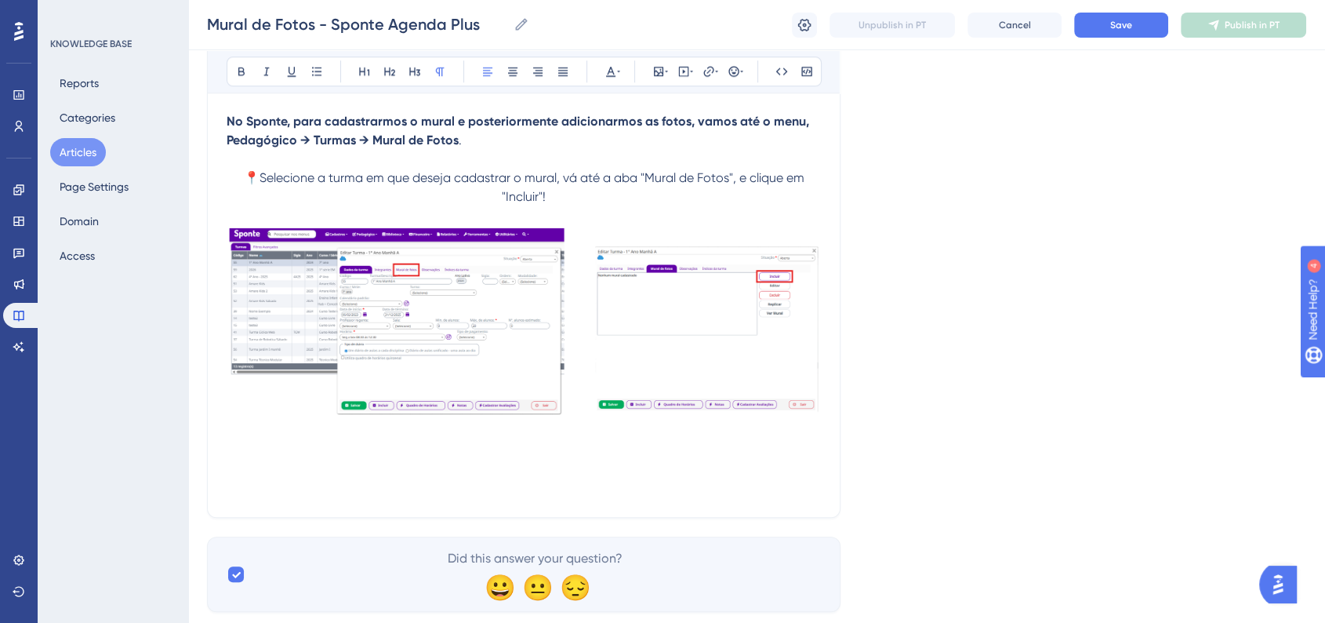
scroll to position [1475, 0]
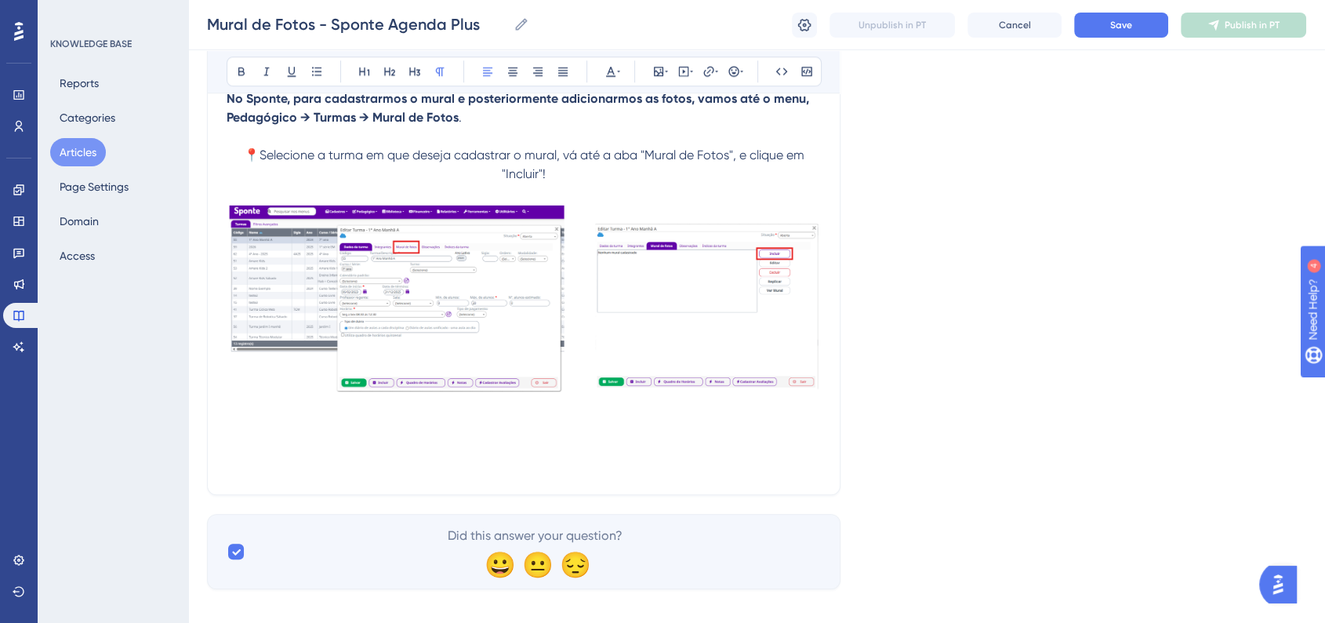
drag, startPoint x: 379, startPoint y: 424, endPoint x: 397, endPoint y: 433, distance: 19.3
click at [379, 437] on p at bounding box center [524, 446] width 594 height 19
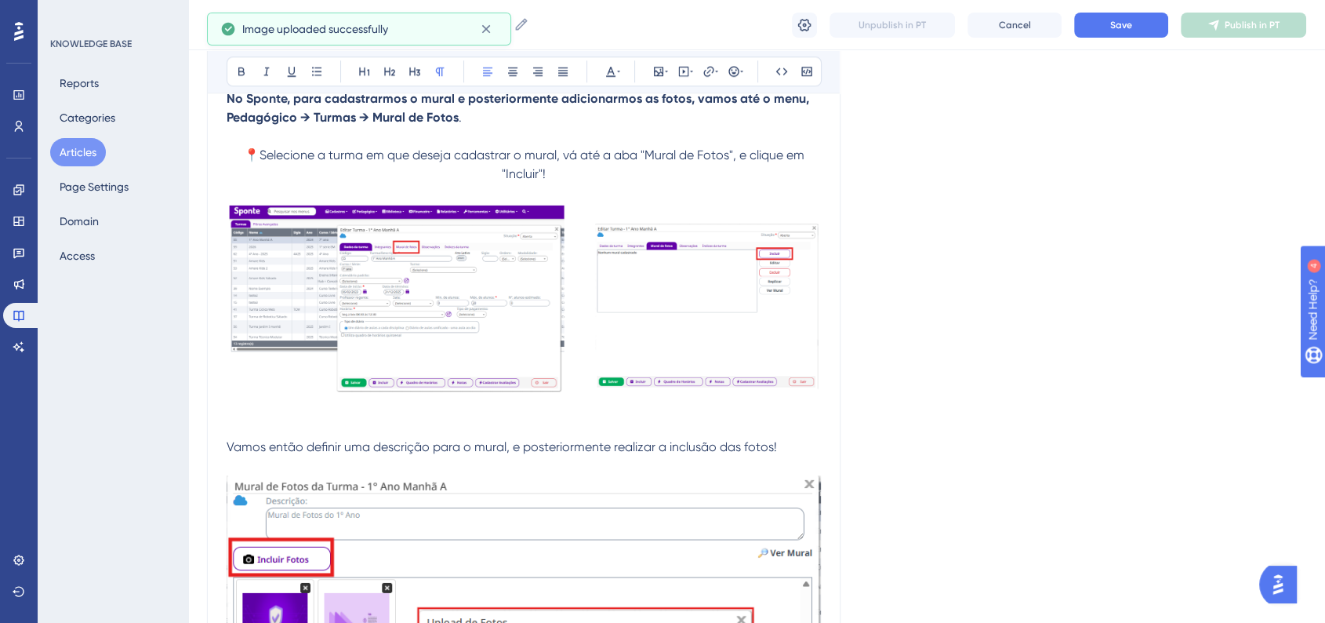
click at [496, 439] on span "Vamos então definir uma descrição para o mural, e posteriormente realizar a inc…" at bounding box center [502, 446] width 550 height 15
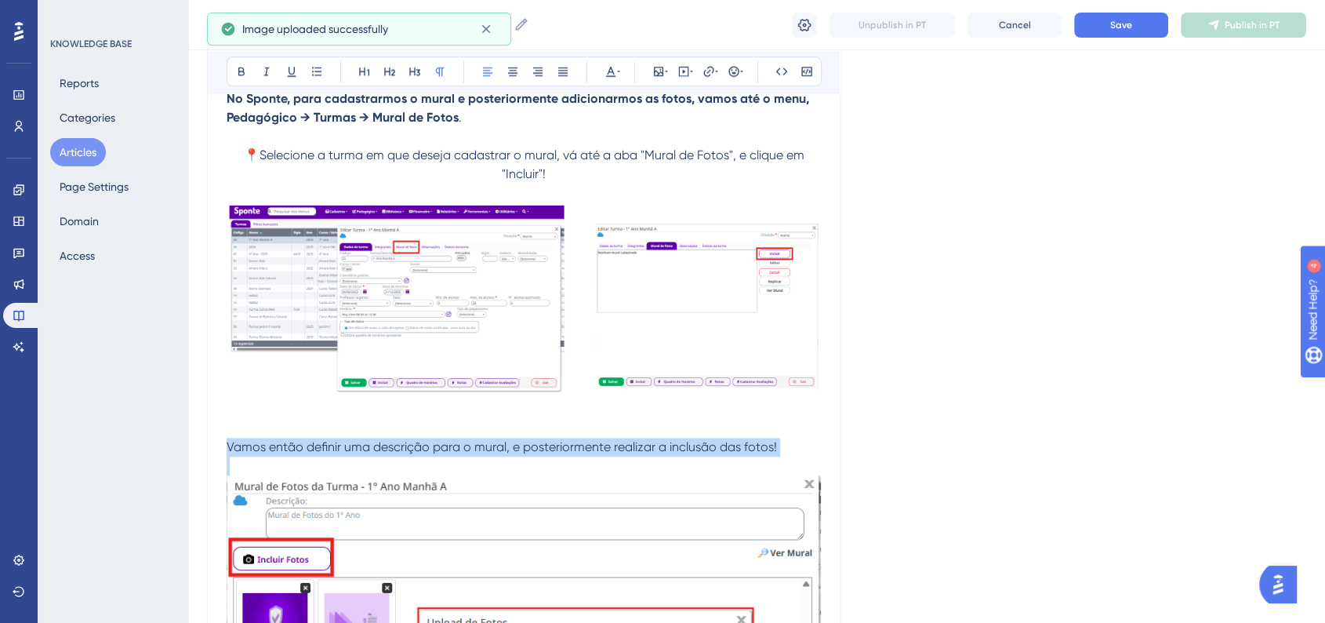
click at [496, 439] on span "Vamos então definir uma descrição para o mural, e posteriormente realizar a inc…" at bounding box center [502, 446] width 550 height 15
click at [514, 71] on icon at bounding box center [512, 71] width 9 height 9
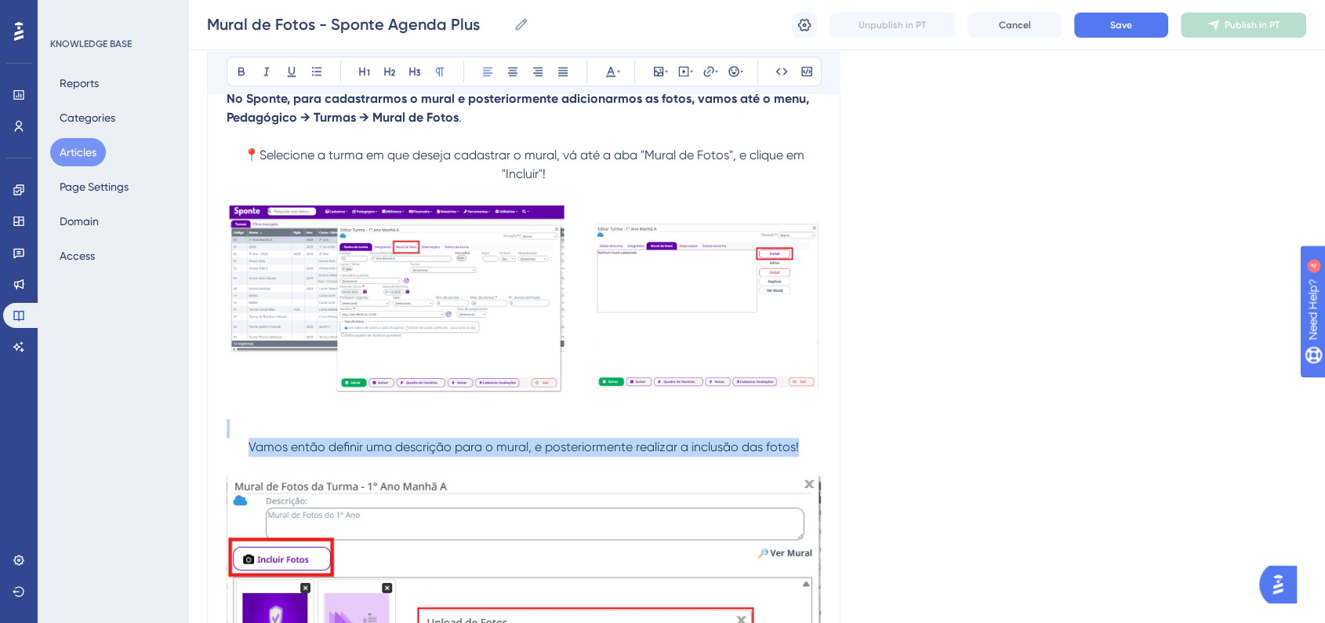
click at [813, 437] on p "Vamos então definir uma descrição para o mural, e posteriormente realizar a inc…" at bounding box center [524, 446] width 594 height 19
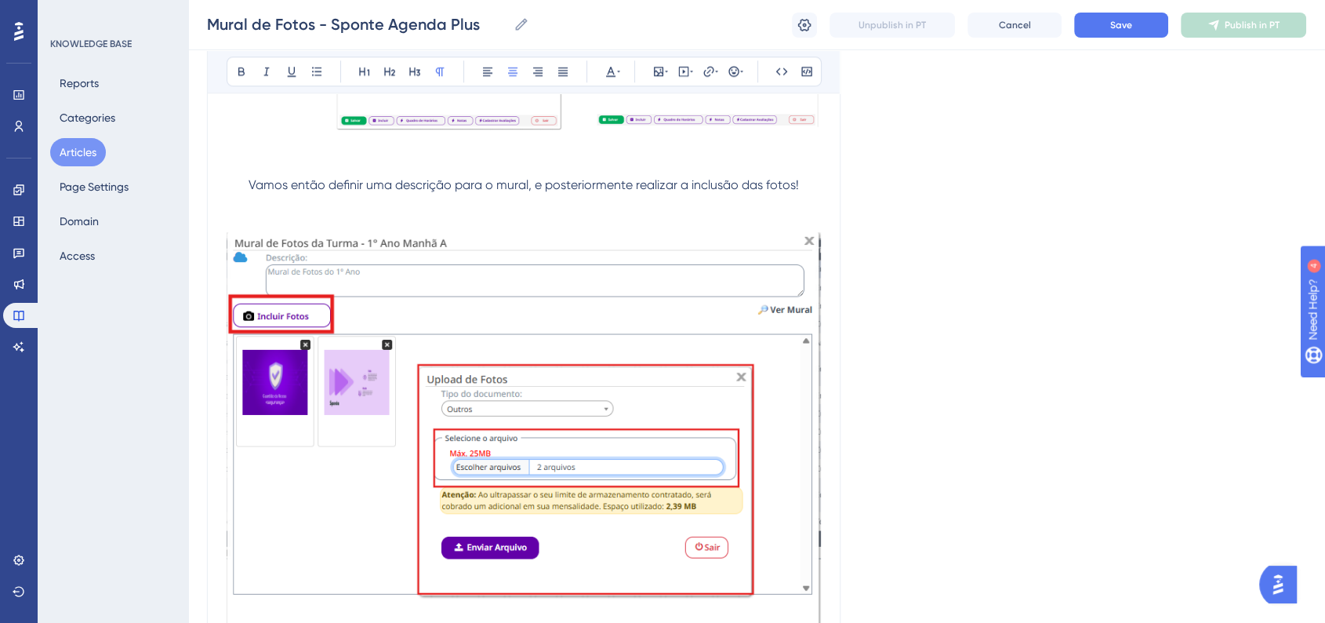
click at [775, 426] on img at bounding box center [524, 447] width 594 height 430
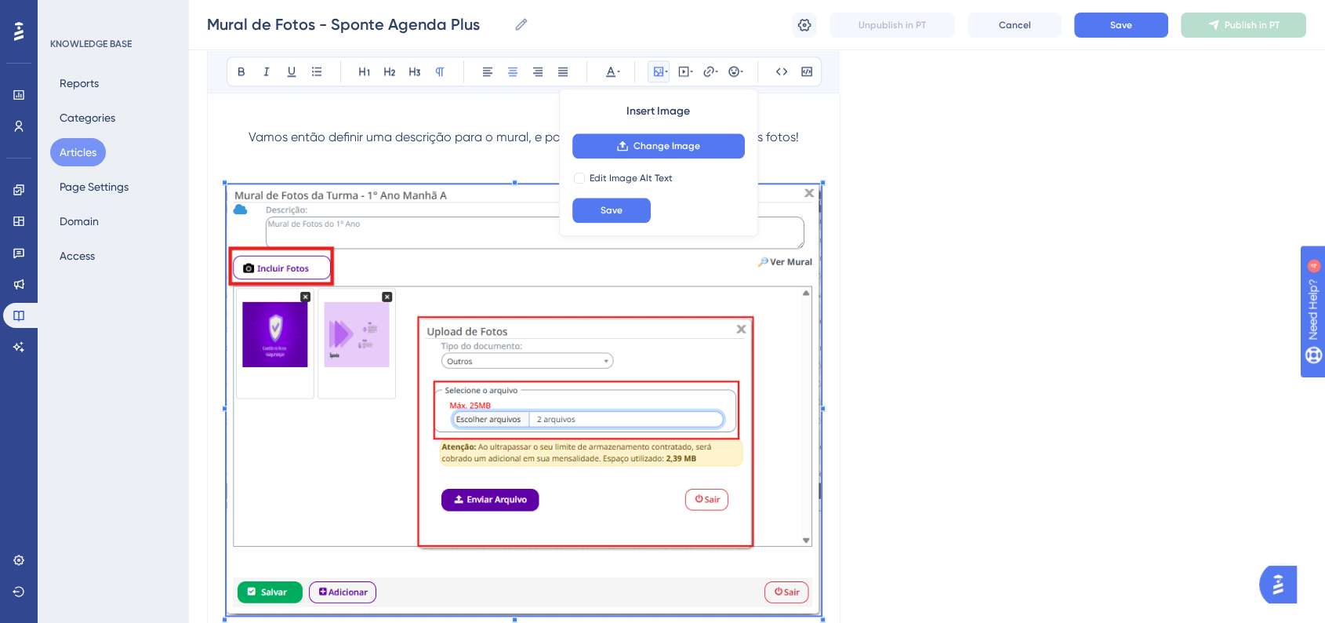
scroll to position [1824, 0]
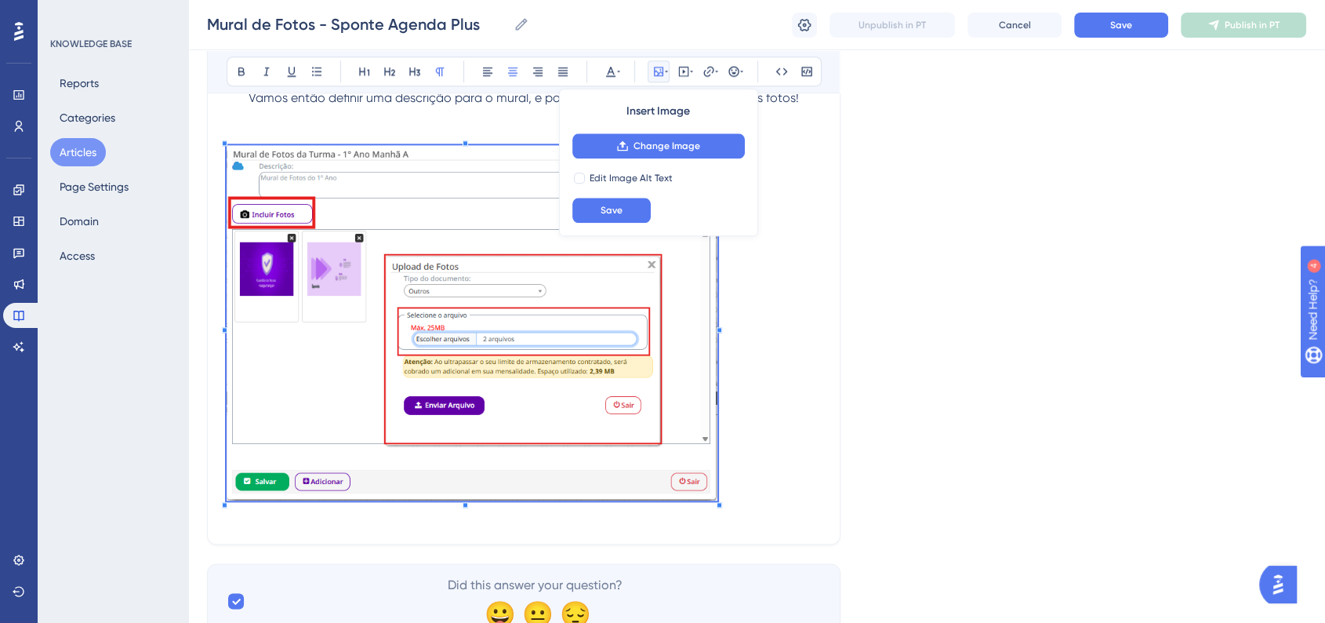
click at [692, 410] on p at bounding box center [524, 325] width 594 height 361
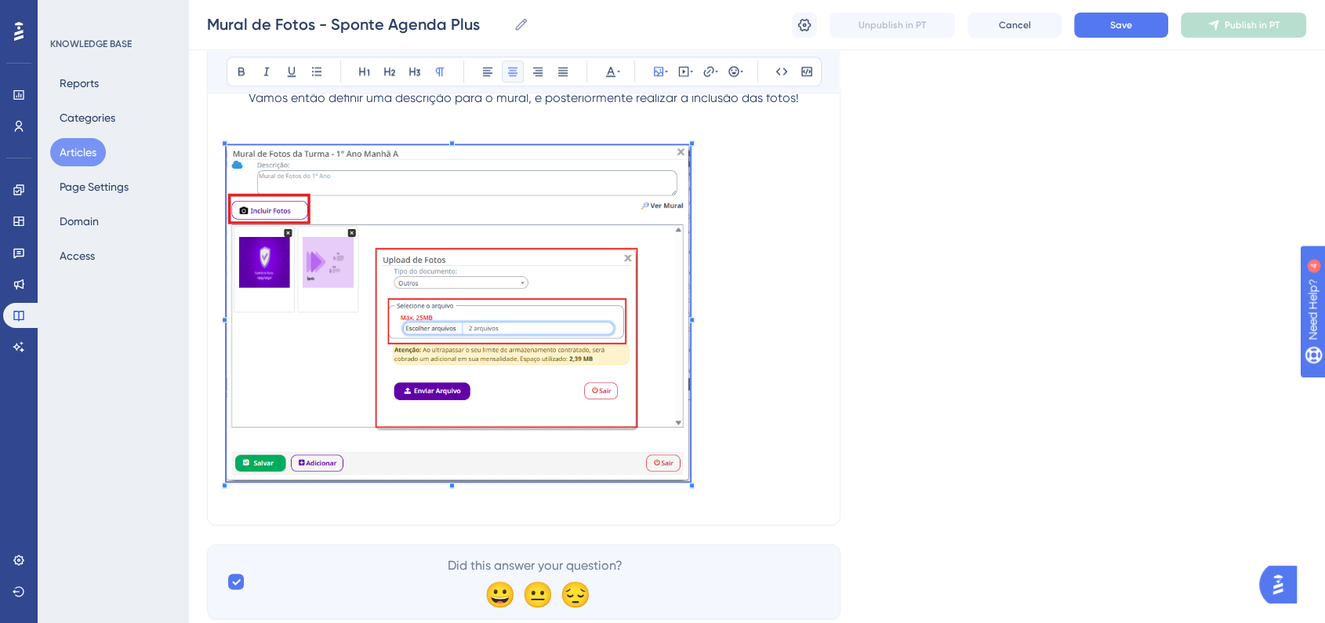
click at [508, 77] on icon at bounding box center [512, 71] width 13 height 13
click at [517, 69] on icon at bounding box center [512, 71] width 13 height 13
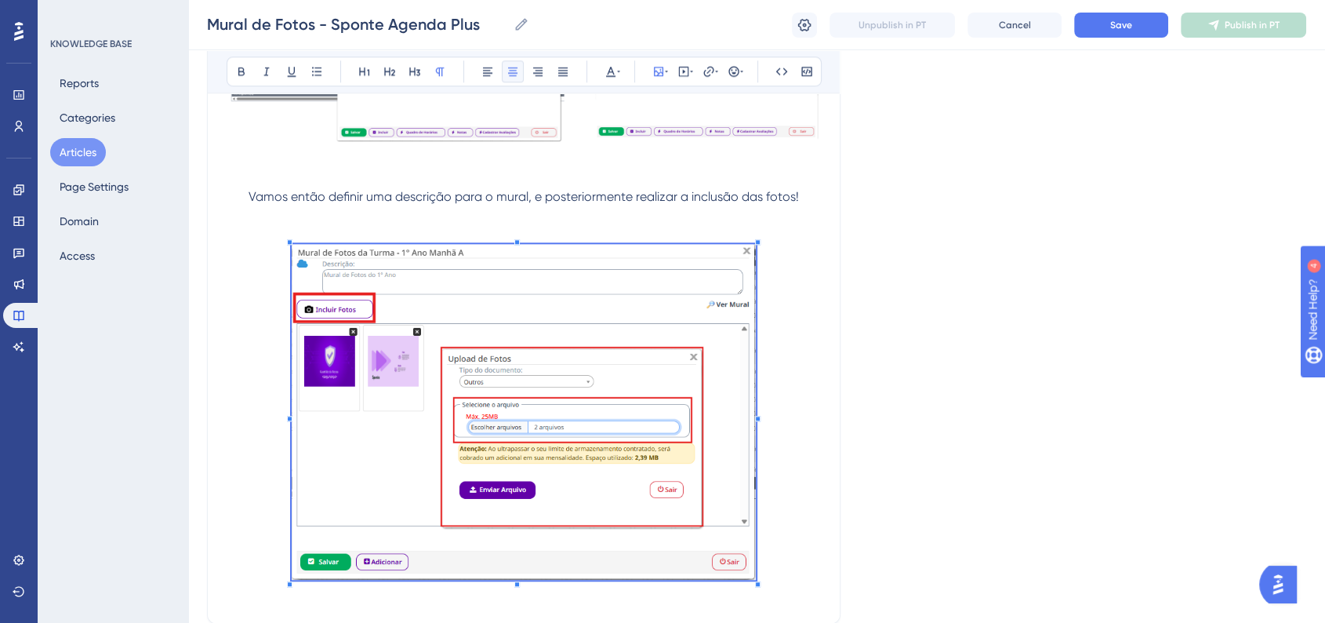
scroll to position [1737, 0]
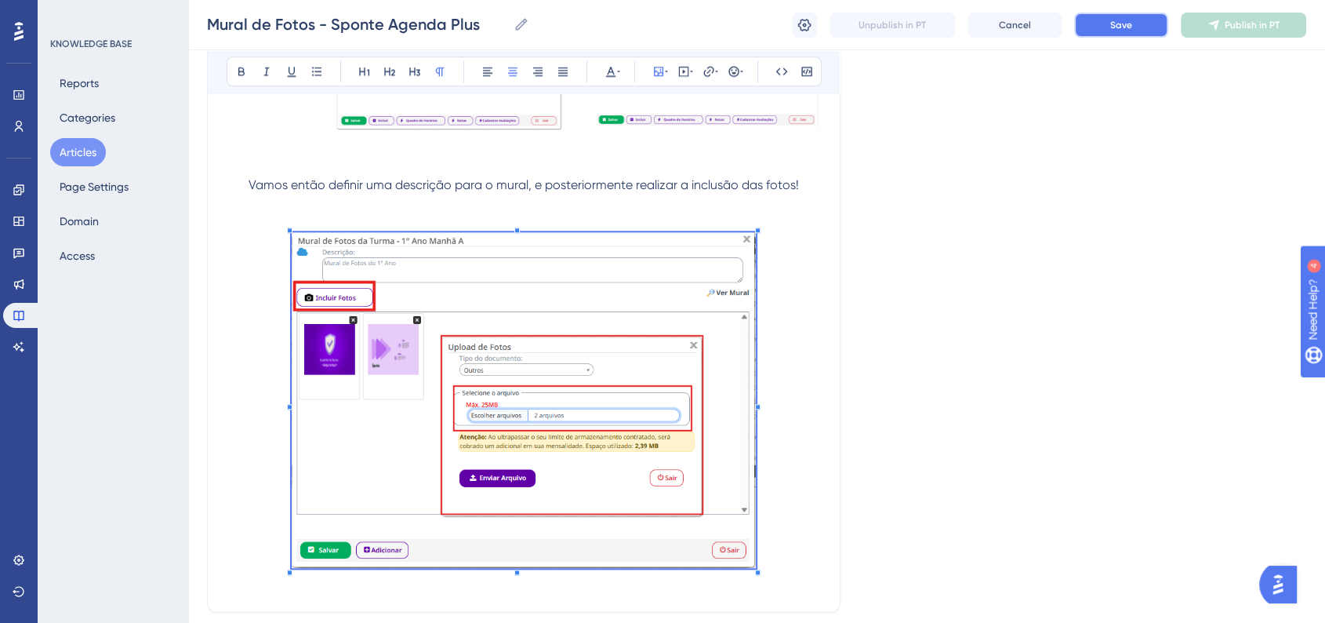
click at [1108, 32] on button "Save" at bounding box center [1121, 25] width 94 height 25
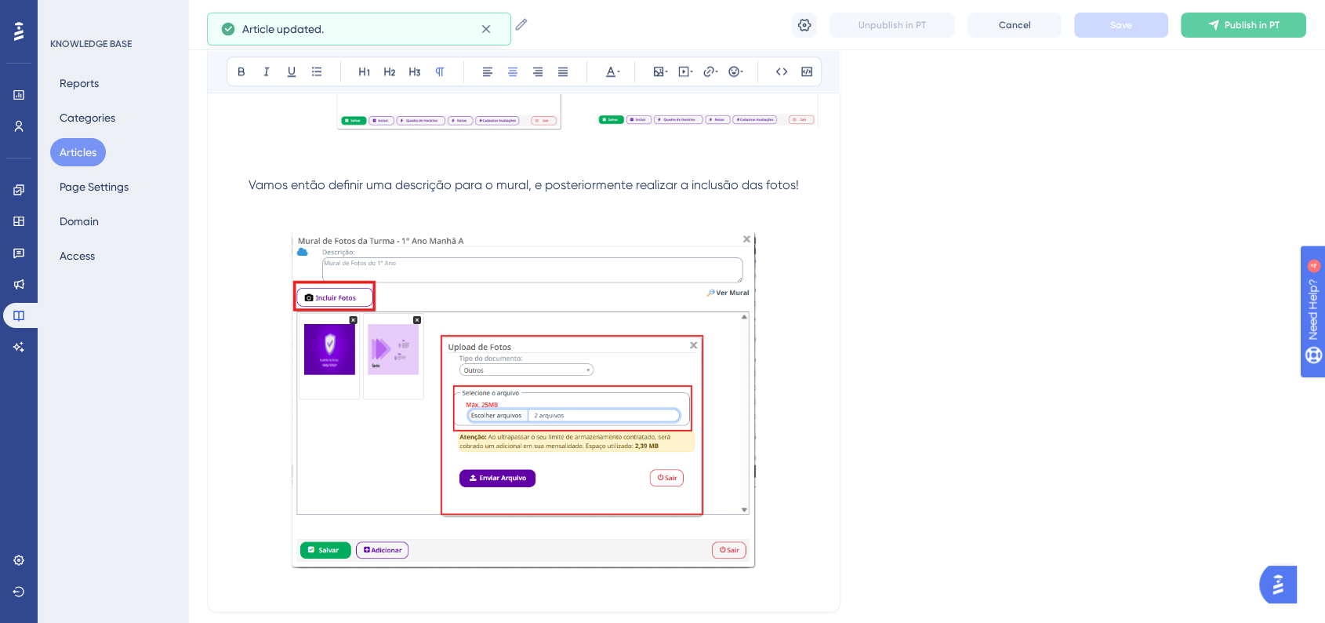
click at [807, 460] on p at bounding box center [524, 402] width 594 height 341
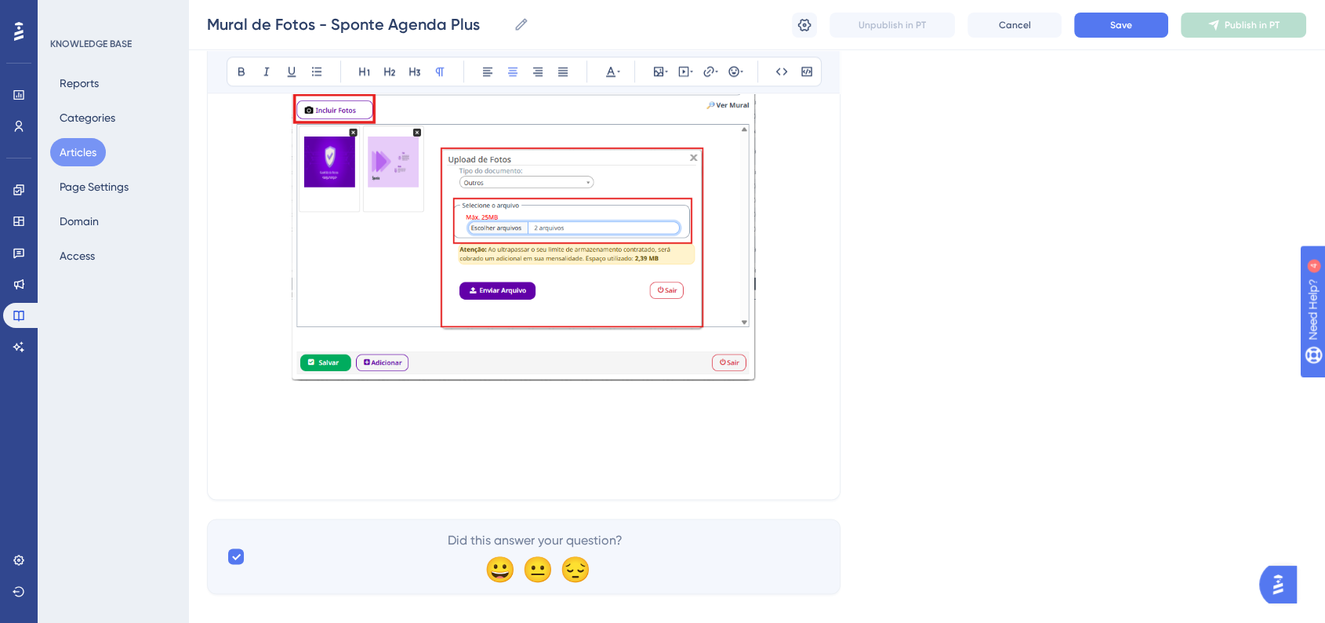
scroll to position [1928, 0]
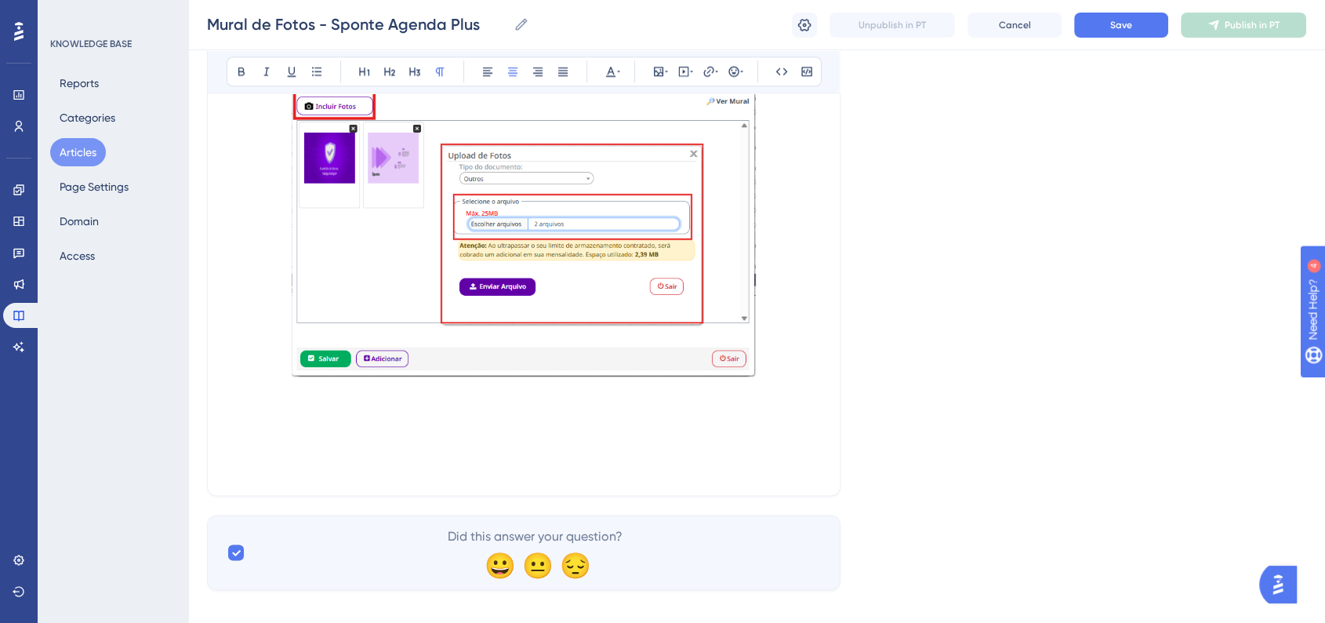
click at [802, 339] on p at bounding box center [524, 211] width 594 height 341
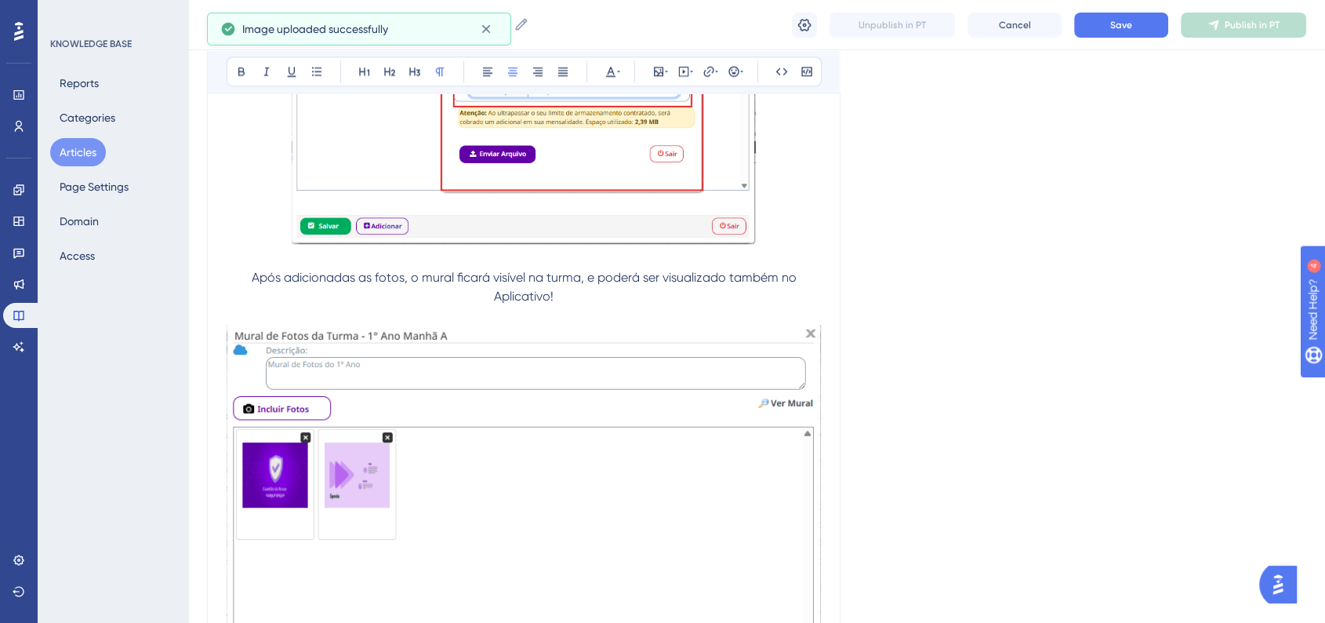
scroll to position [2189, 0]
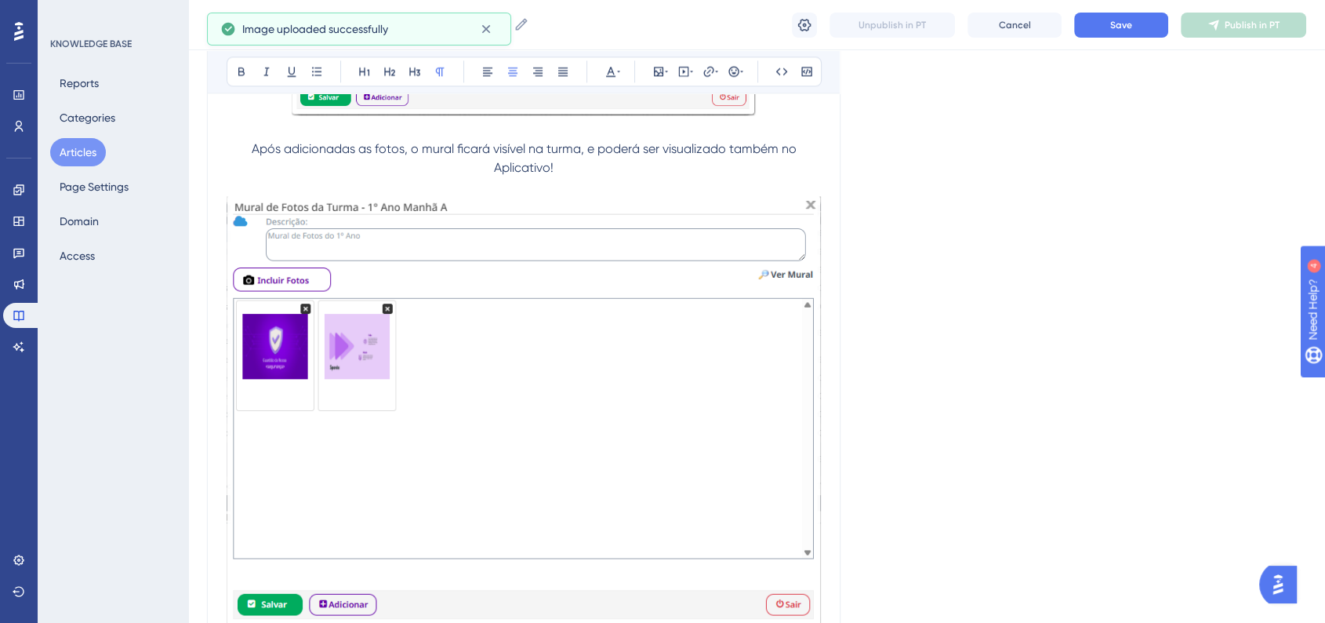
click at [709, 366] on img at bounding box center [524, 410] width 594 height 429
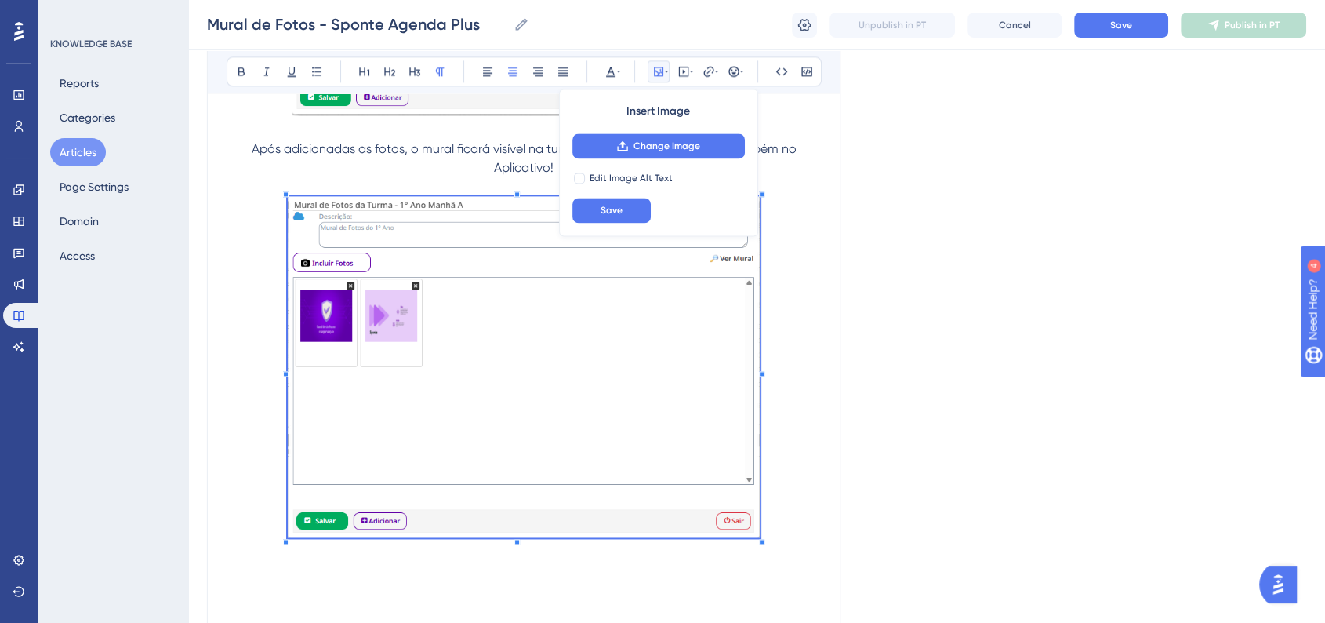
click at [699, 296] on span at bounding box center [524, 369] width 472 height 347
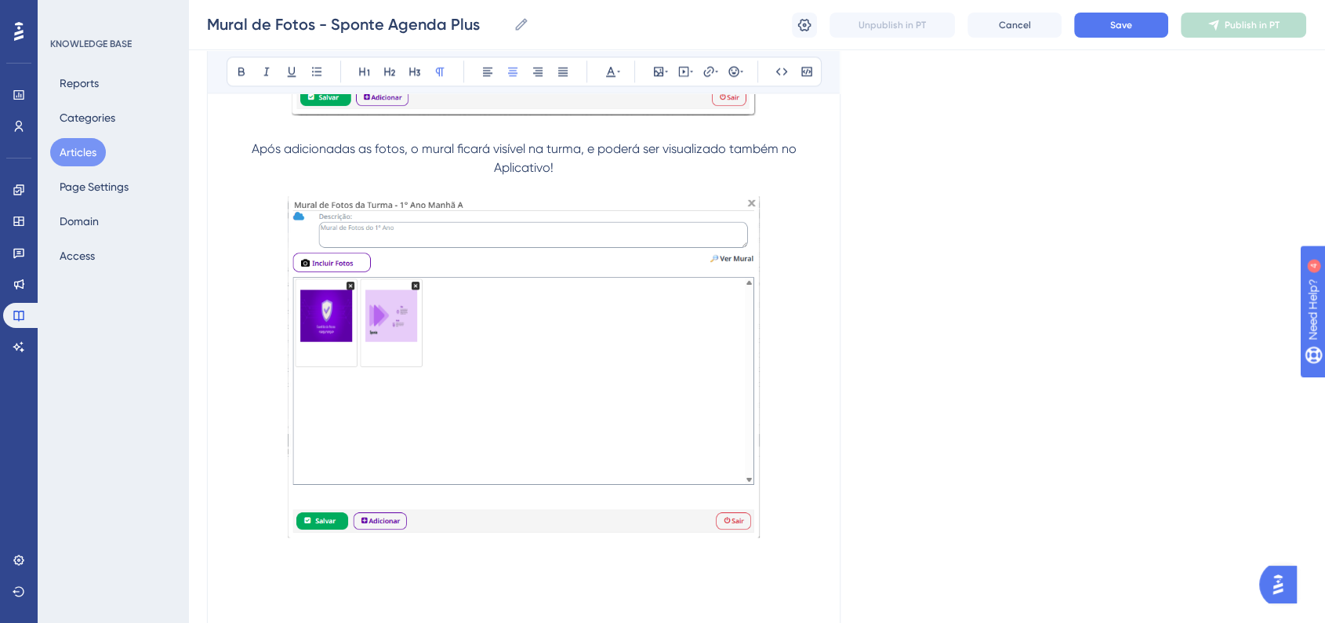
click at [804, 400] on p at bounding box center [524, 369] width 594 height 347
click at [1151, 27] on button "Save" at bounding box center [1121, 25] width 94 height 25
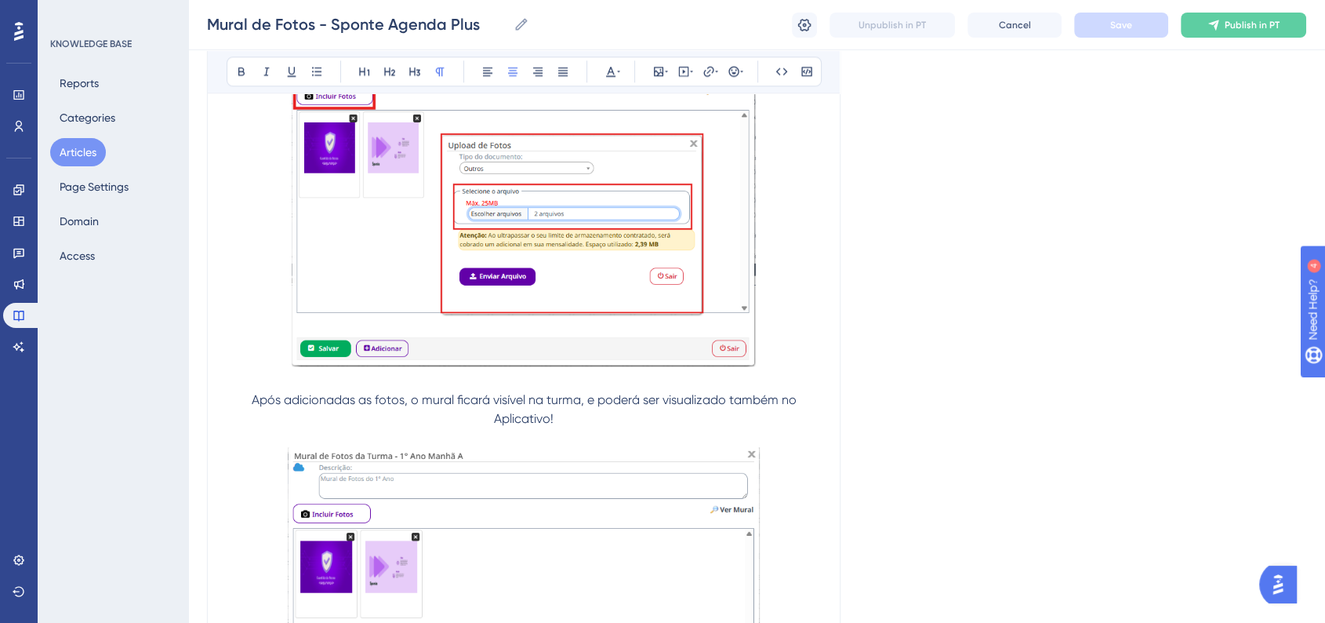
scroll to position [1928, 0]
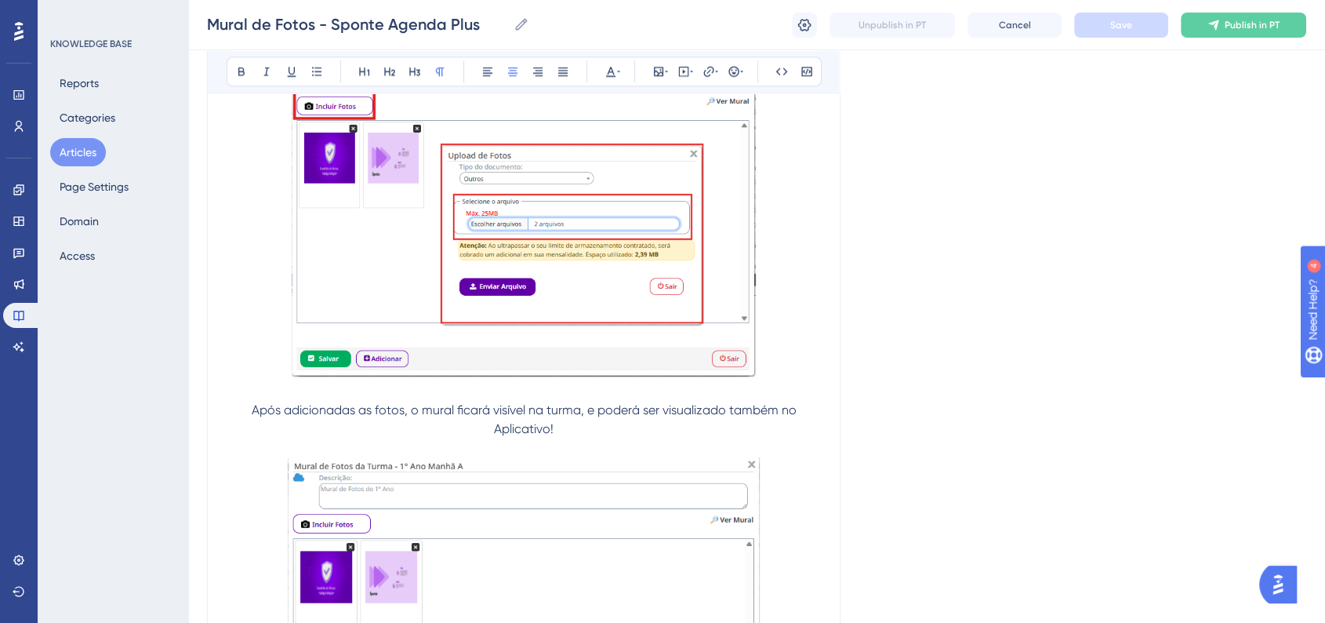
click at [252, 402] on span "Após adicionadas as fotos, o mural ficará visível na turma, e poderá ser visual…" at bounding box center [526, 419] width 548 height 34
click at [732, 79] on button at bounding box center [734, 71] width 22 height 22
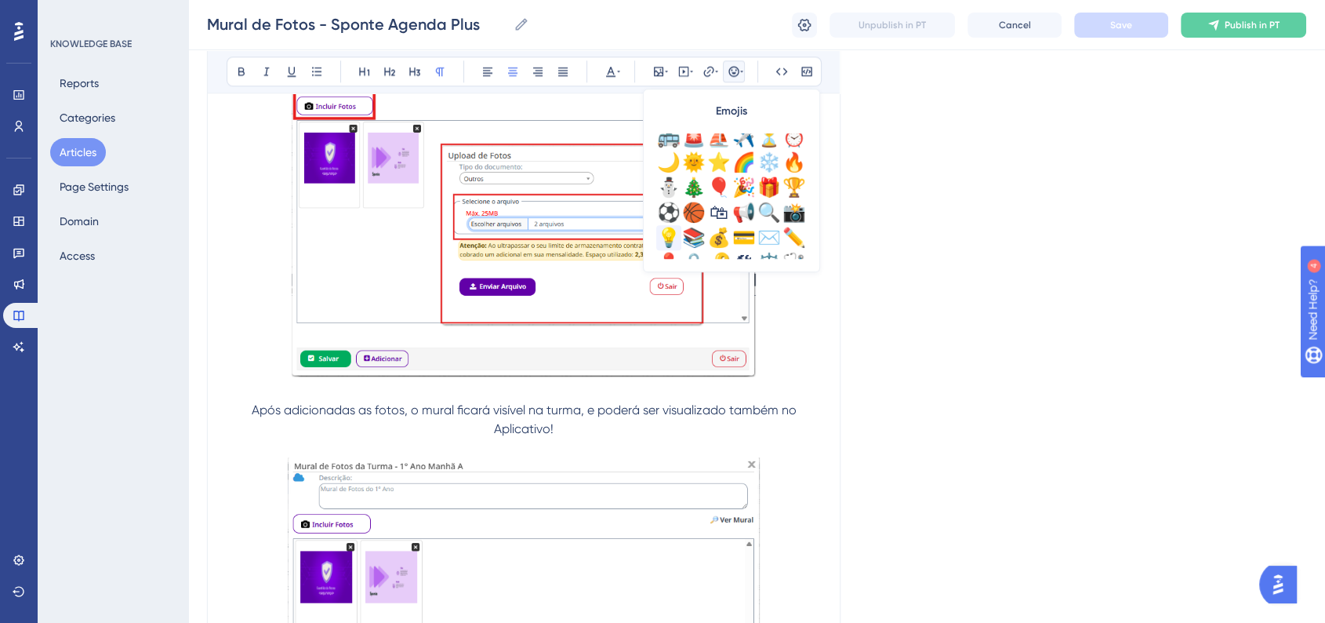
scroll to position [522, 0]
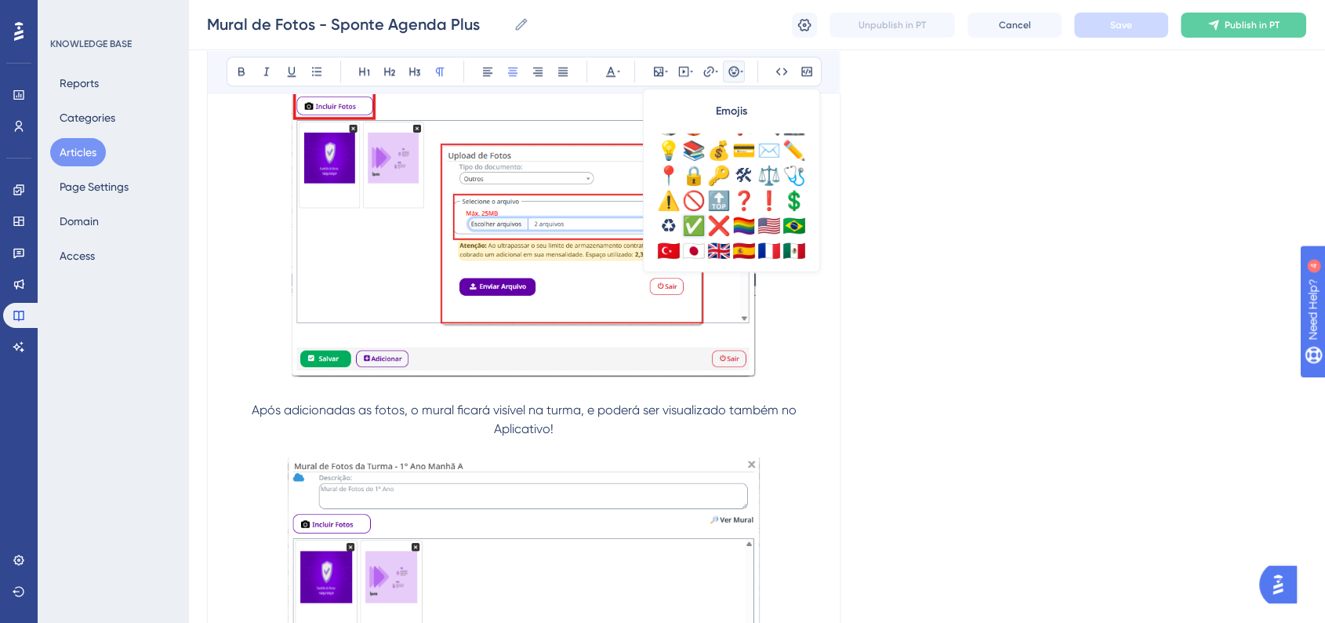
click at [694, 221] on div "✅" at bounding box center [693, 225] width 25 height 25
click at [1123, 32] on button "Save" at bounding box center [1121, 25] width 94 height 25
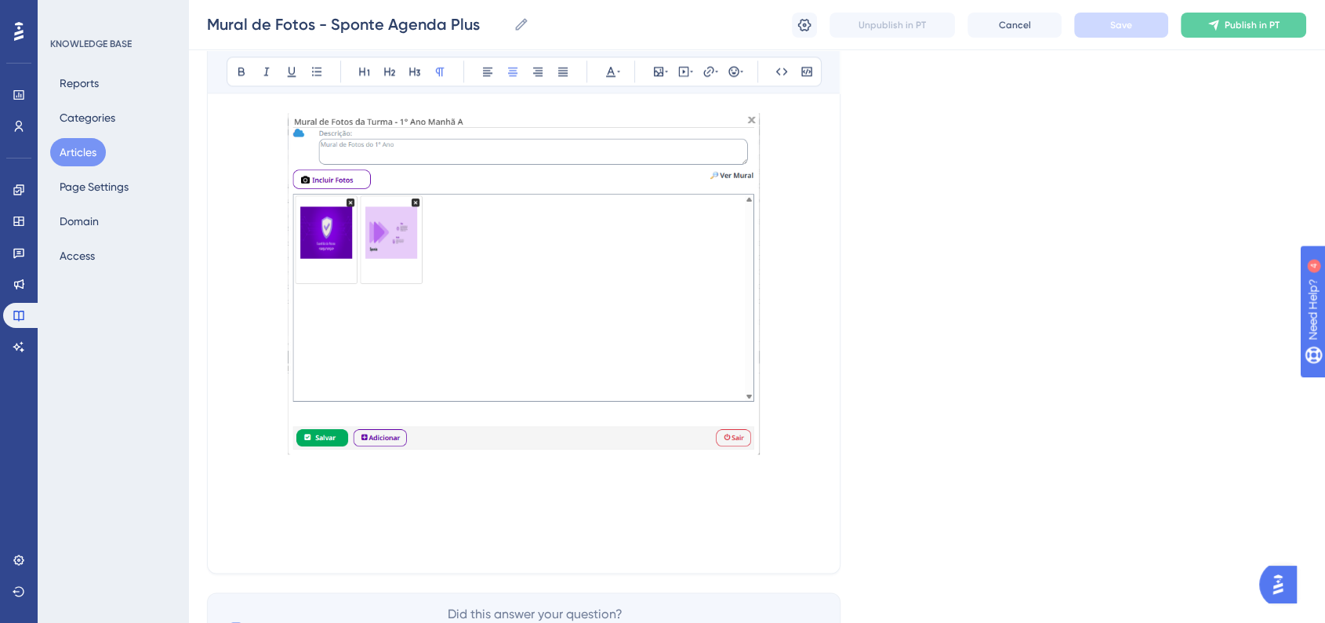
scroll to position [2277, 0]
click at [797, 426] on p at bounding box center [524, 281] width 594 height 347
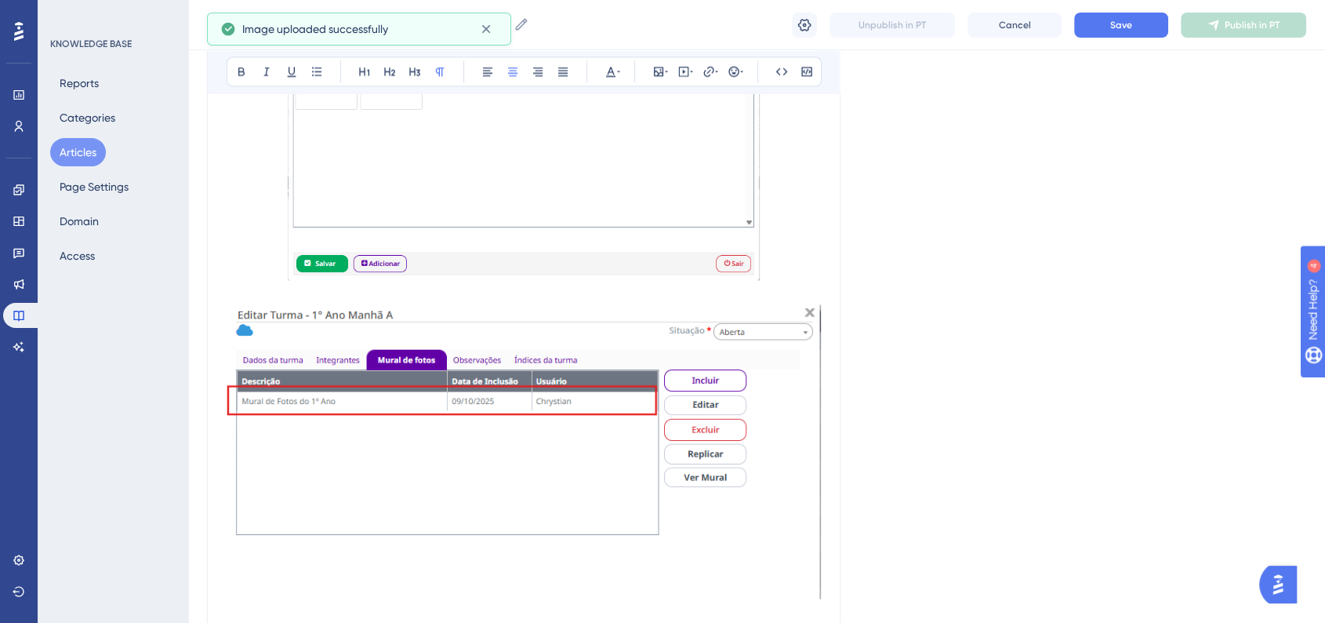
scroll to position [2625, 0]
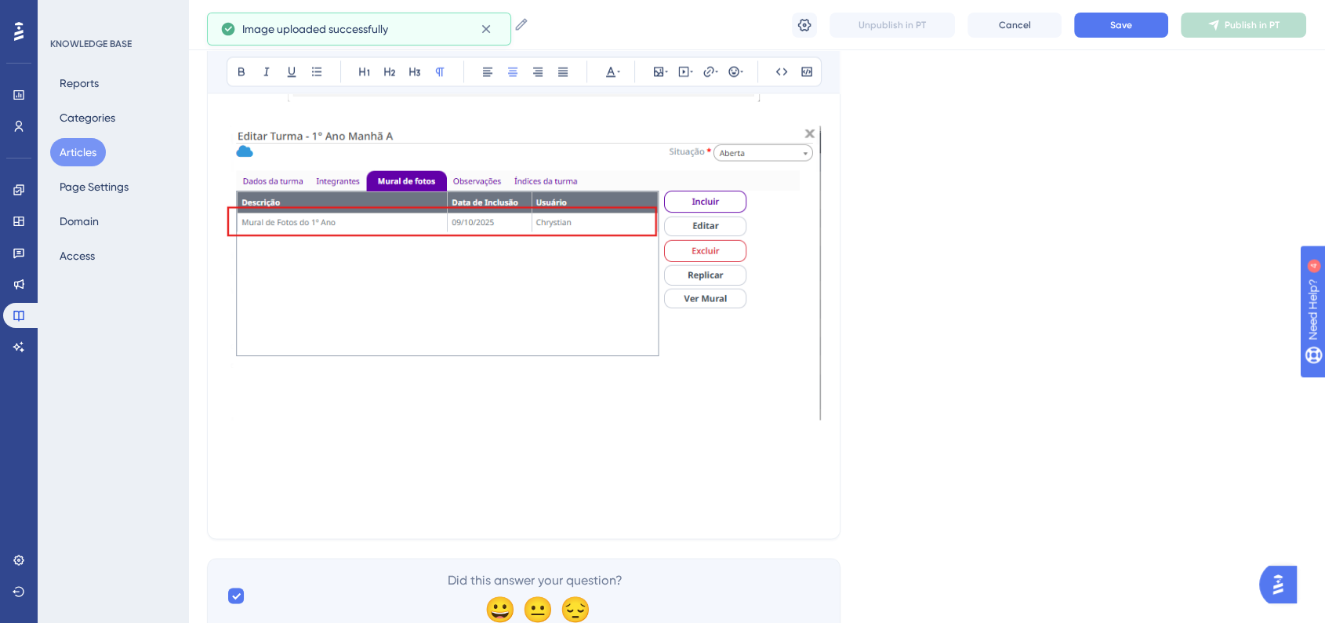
click at [623, 379] on img at bounding box center [524, 272] width 594 height 295
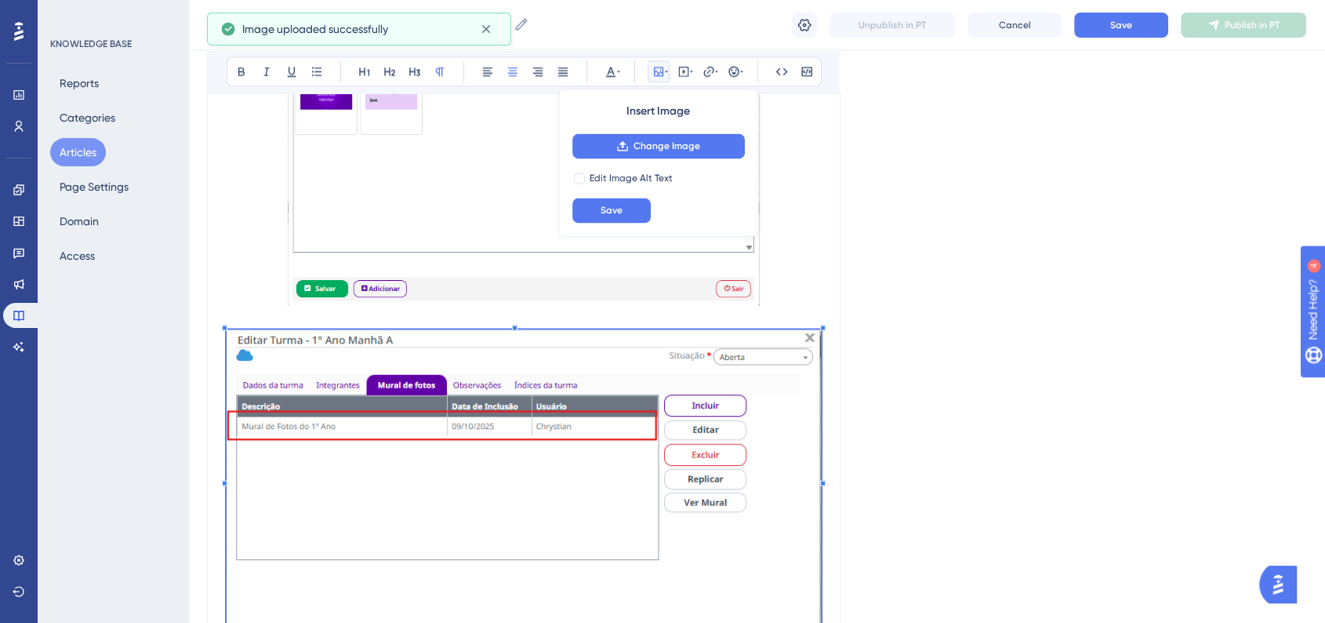
scroll to position [2451, 0]
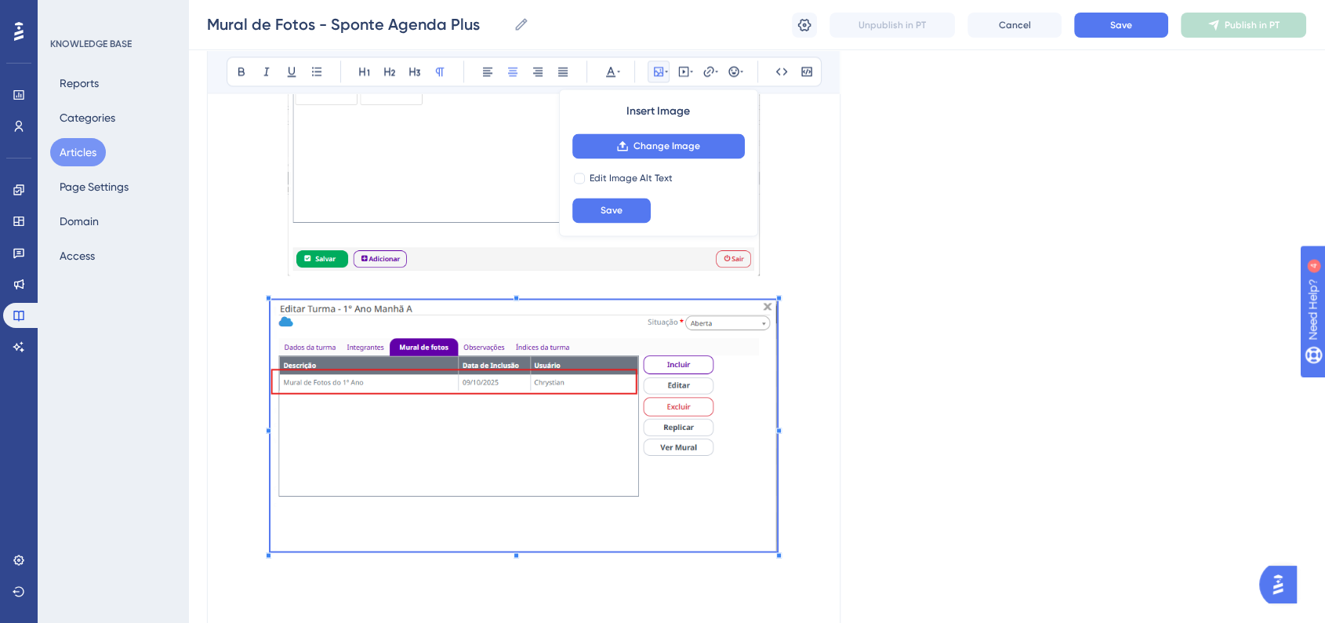
click at [734, 430] on span at bounding box center [523, 427] width 506 height 256
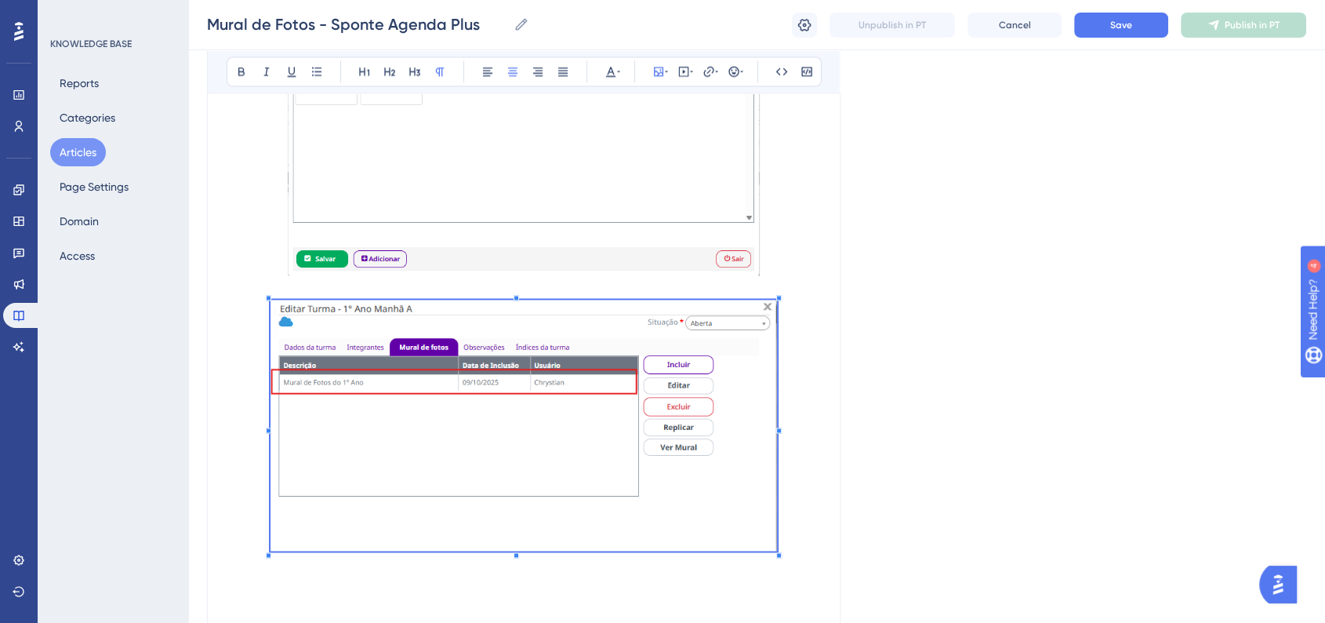
click at [784, 434] on p at bounding box center [524, 427] width 594 height 256
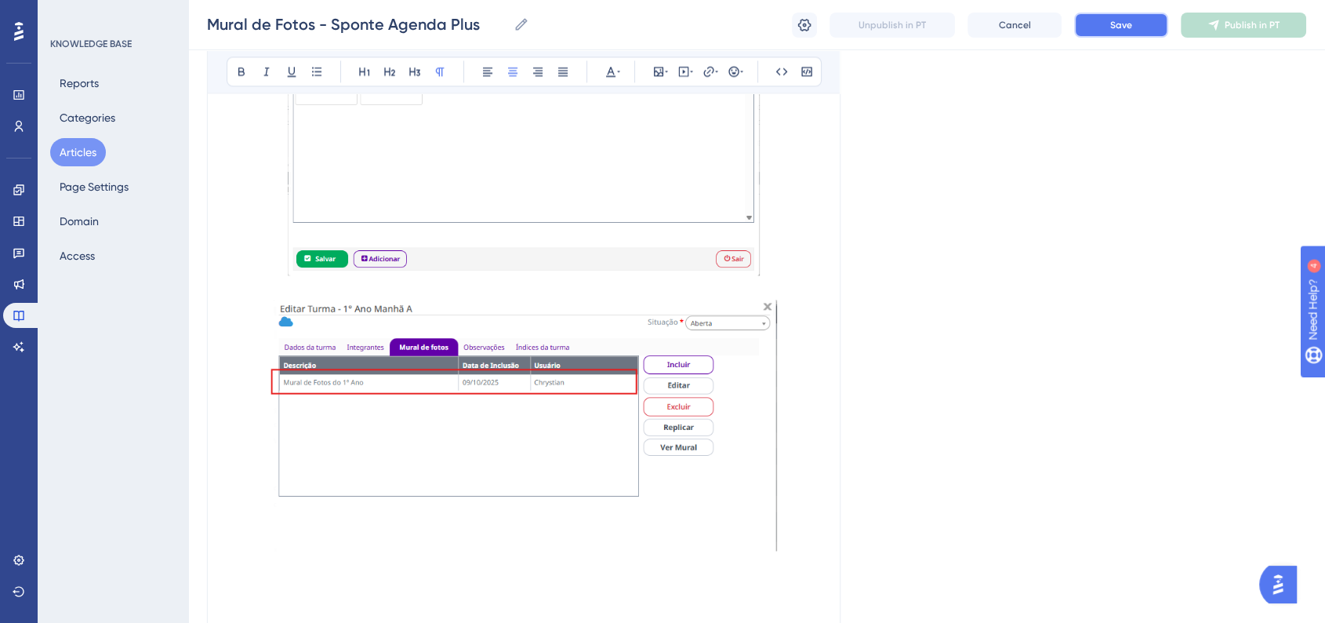
click at [1110, 19] on span "Save" at bounding box center [1121, 25] width 22 height 13
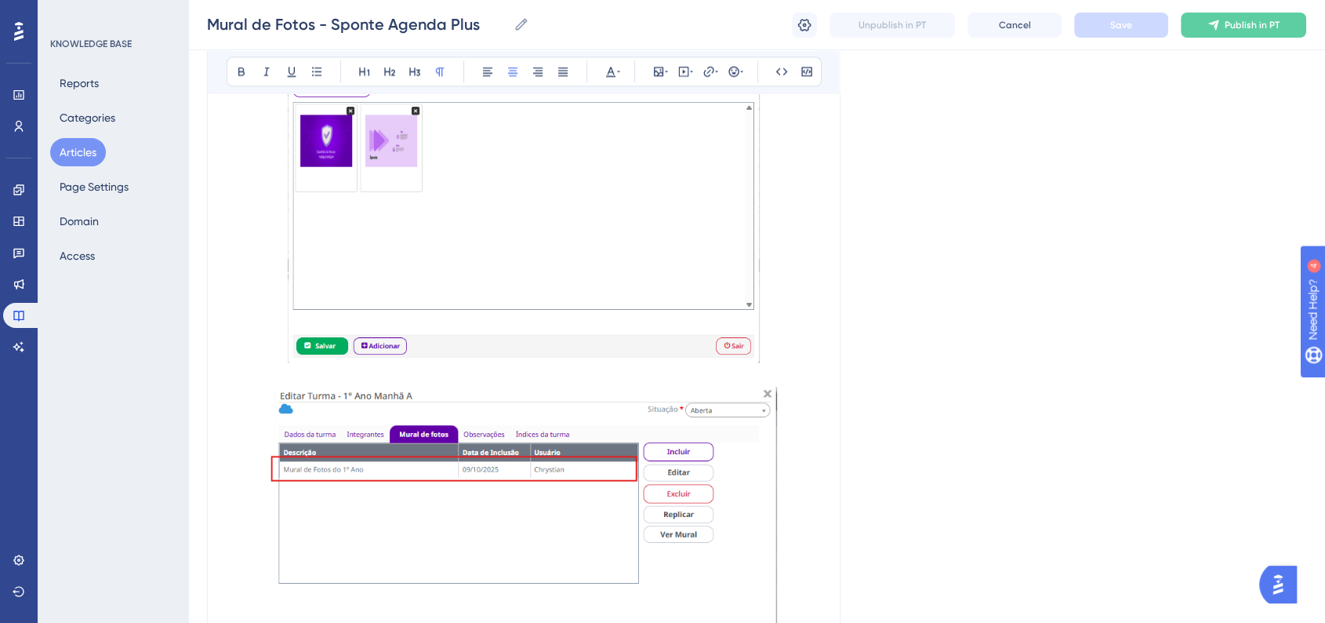
scroll to position [2624, 0]
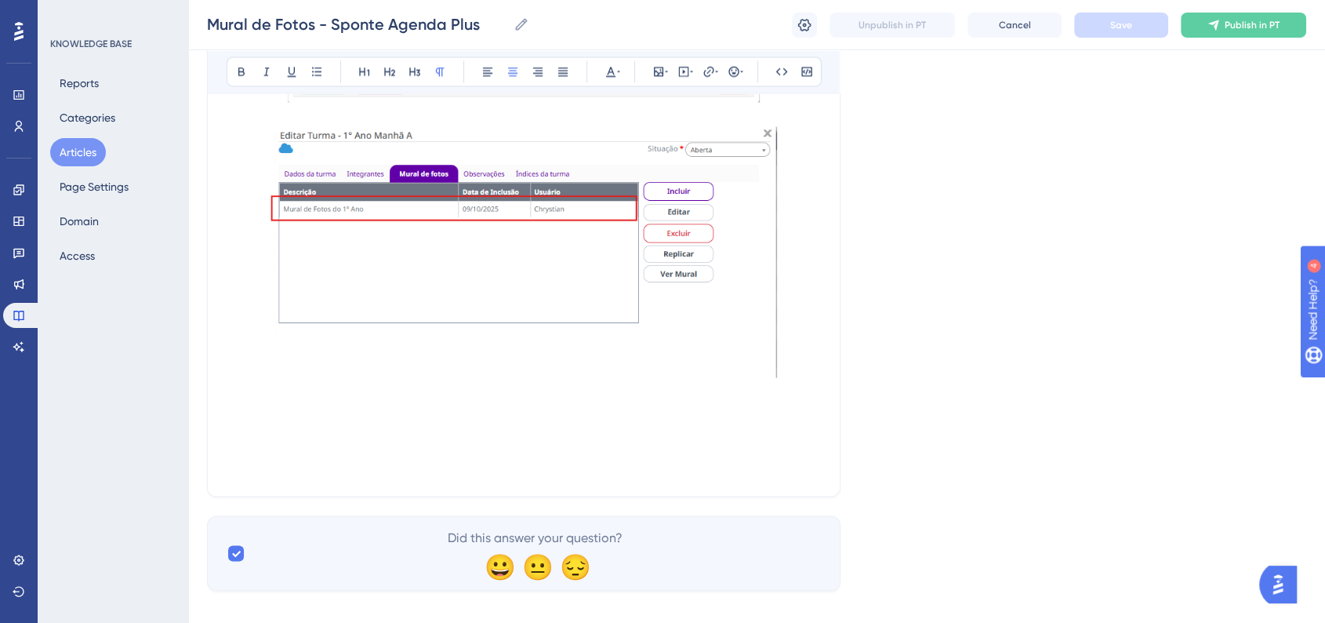
click at [803, 383] on p at bounding box center [524, 392] width 594 height 19
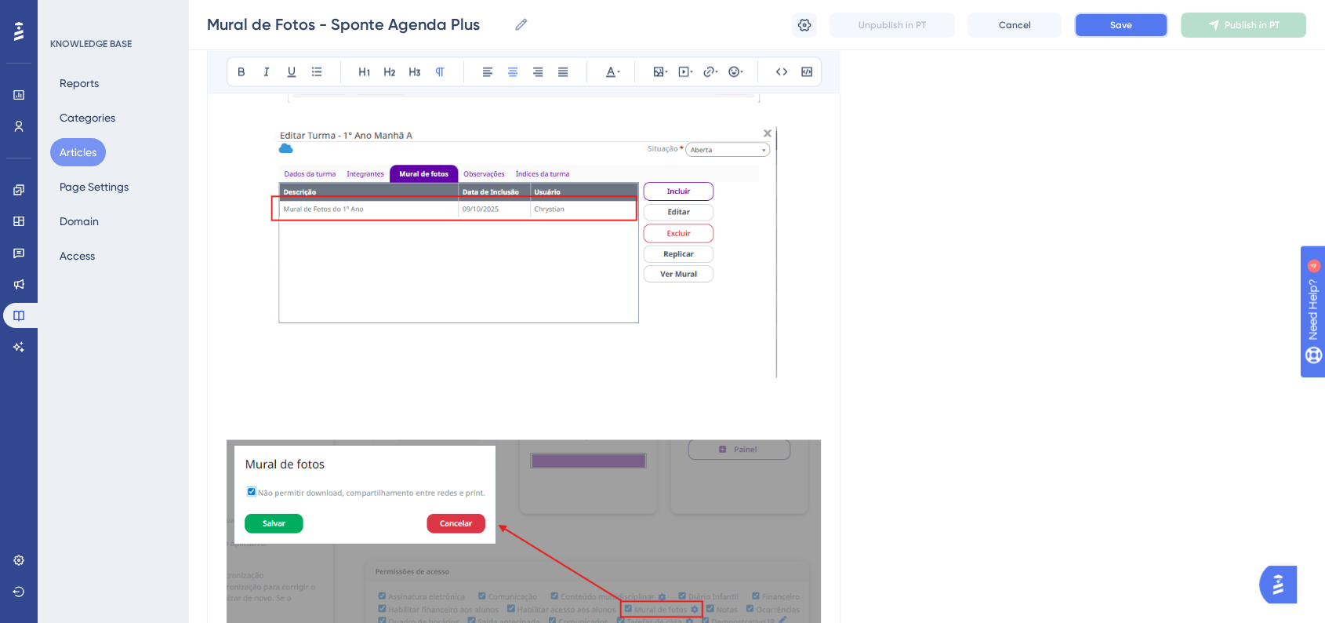
click at [1100, 32] on button "Save" at bounding box center [1121, 25] width 94 height 25
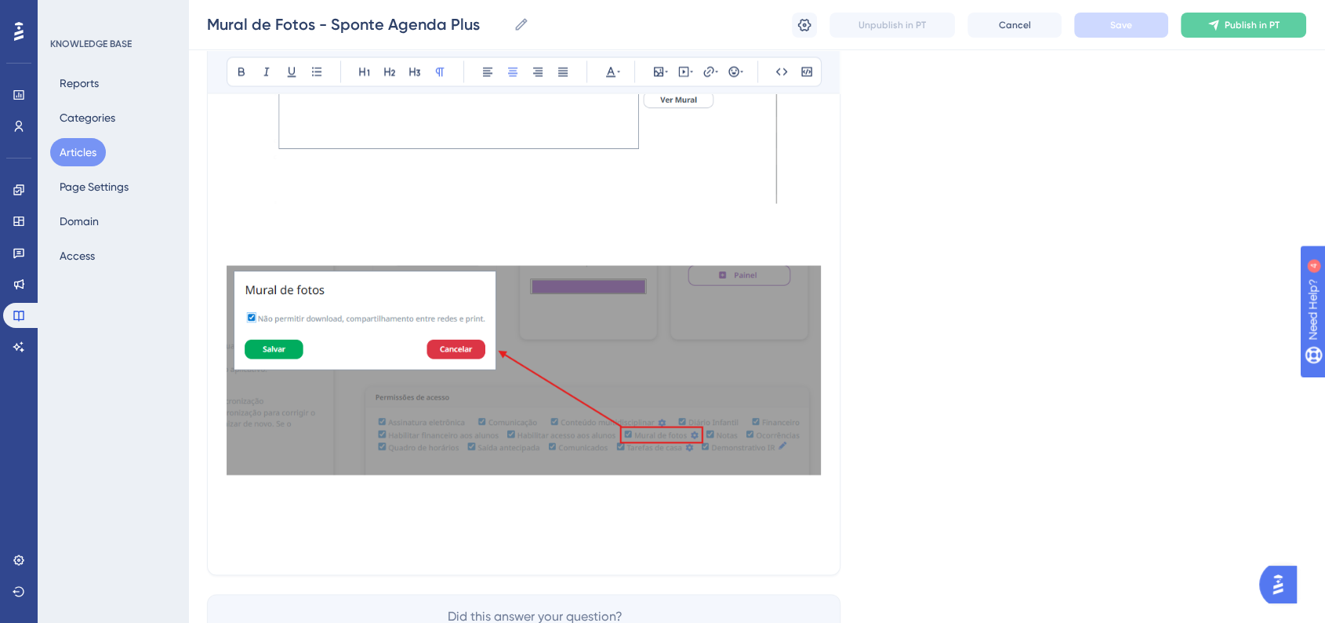
click at [335, 209] on p at bounding box center [524, 218] width 594 height 19
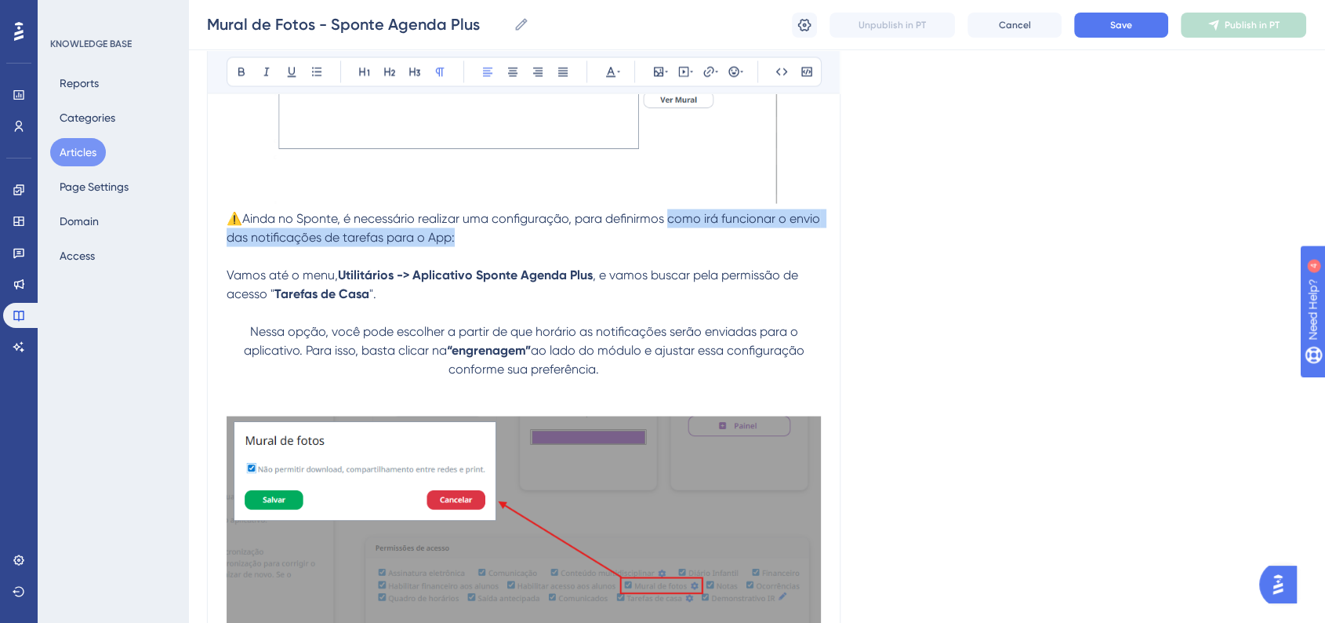
drag, startPoint x: 671, startPoint y: 198, endPoint x: 686, endPoint y: 215, distance: 22.2
click at [686, 215] on p "⚠️Ainda no Sponte, é necessário realizar uma configuração, para definirmos como…" at bounding box center [524, 228] width 594 height 38
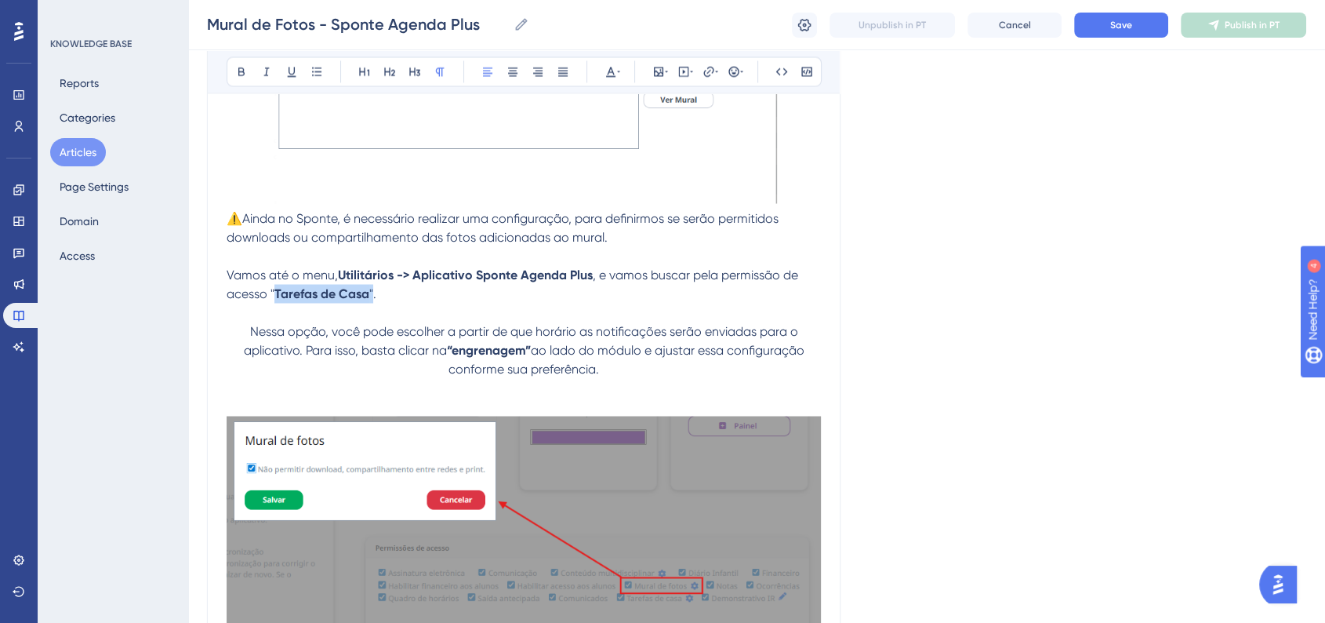
drag, startPoint x: 272, startPoint y: 280, endPoint x: 368, endPoint y: 280, distance: 95.7
click at [369, 280] on p "Vamos até o menu, Utilitários -> Aplicativo Sponte Agenda Plus , e vamos buscar…" at bounding box center [524, 284] width 594 height 38
click at [428, 277] on p "Vamos até o menu, Utilitários -> Aplicativo Sponte Agenda Plus , e vamos buscar…" at bounding box center [524, 284] width 594 height 38
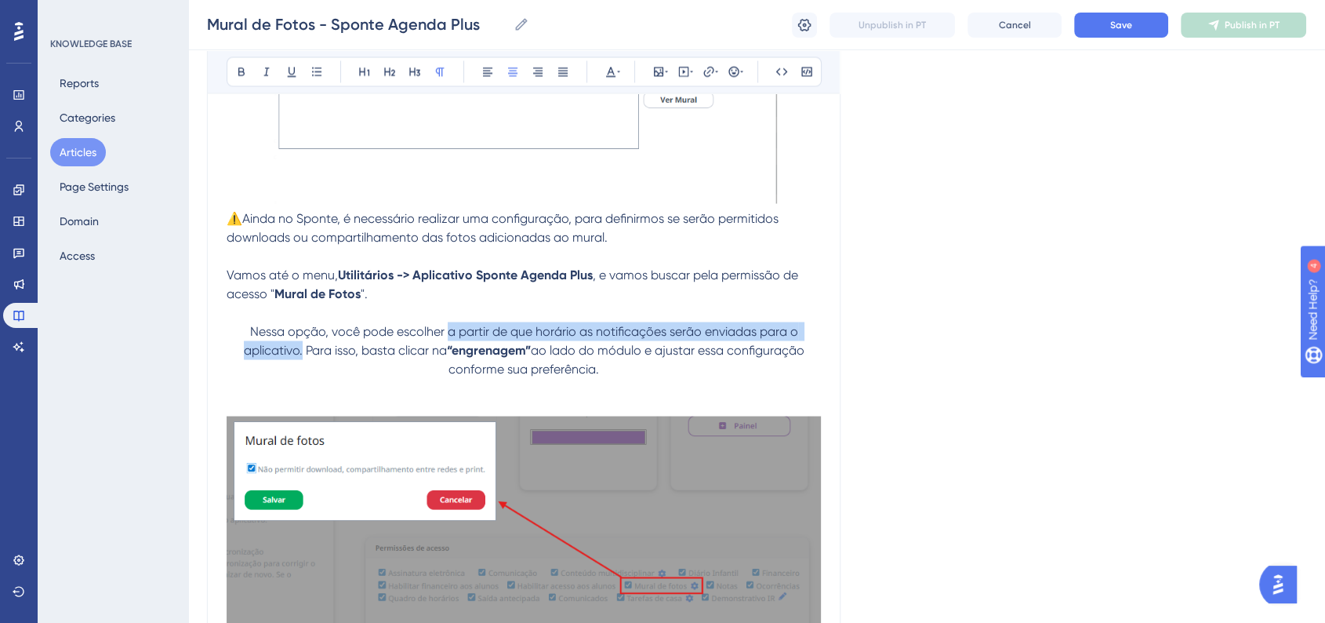
drag, startPoint x: 447, startPoint y: 314, endPoint x: 298, endPoint y: 332, distance: 150.1
click at [298, 332] on span "Nessa opção, você pode escolher a partir de que horário as notificações serão e…" at bounding box center [522, 340] width 557 height 34
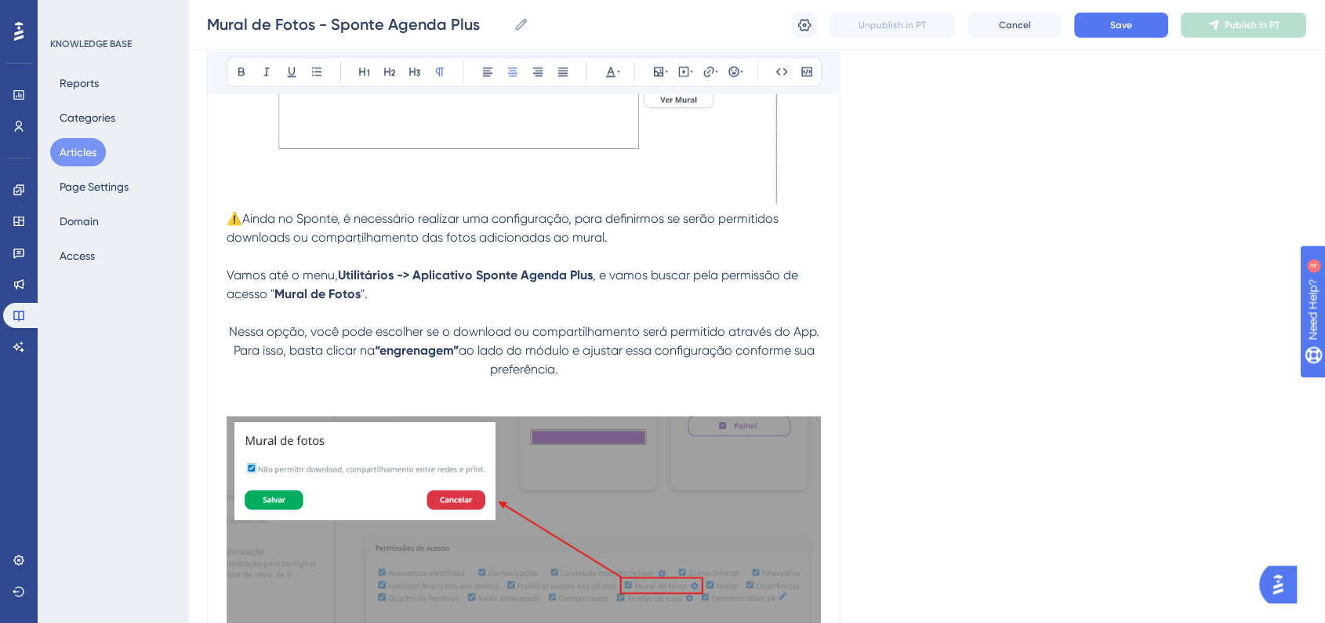
drag, startPoint x: 246, startPoint y: 201, endPoint x: 336, endPoint y: 201, distance: 89.4
click at [336, 210] on span "⚠️Ainda no Sponte, é necessário realizar uma configuração, para definirmos se s…" at bounding box center [504, 227] width 555 height 34
click at [245, 78] on button at bounding box center [242, 71] width 22 height 22
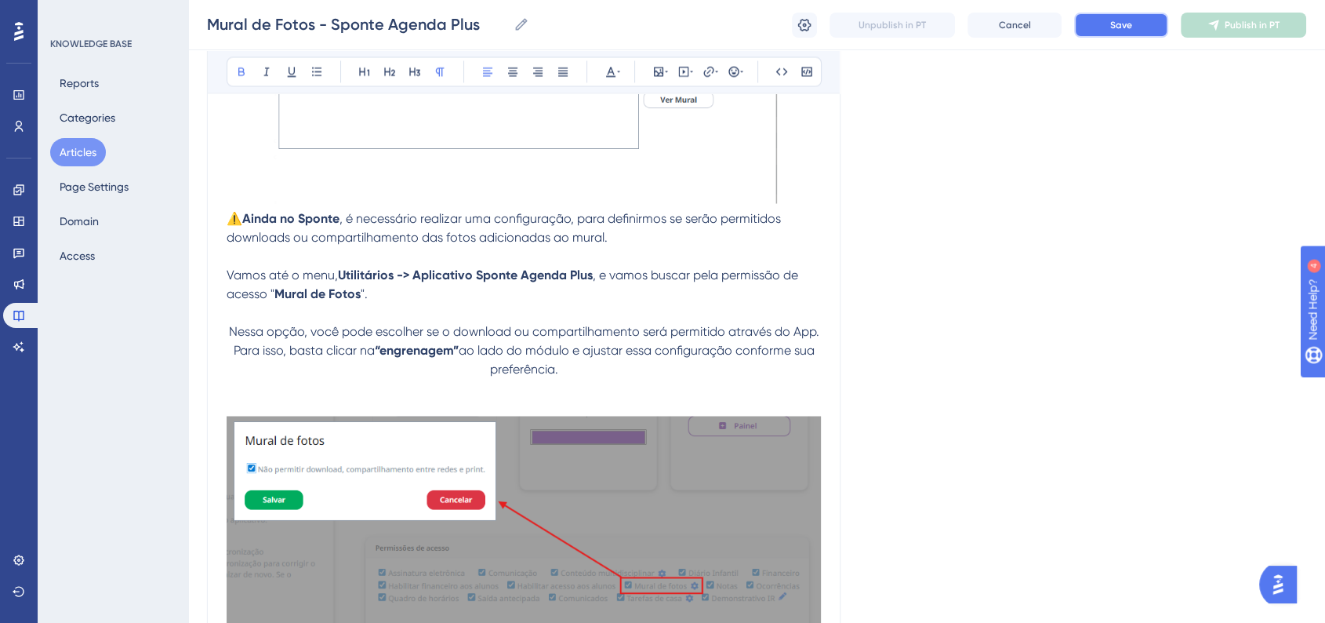
click at [1132, 32] on button "Save" at bounding box center [1121, 25] width 94 height 25
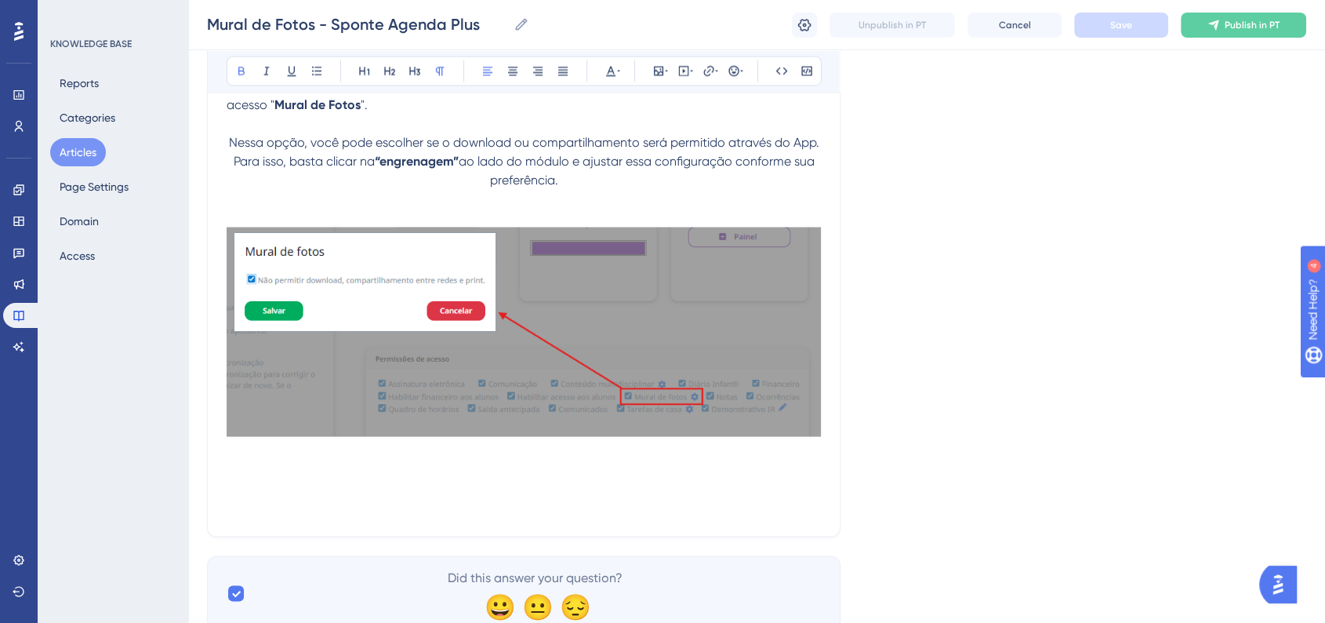
scroll to position [3029, 0]
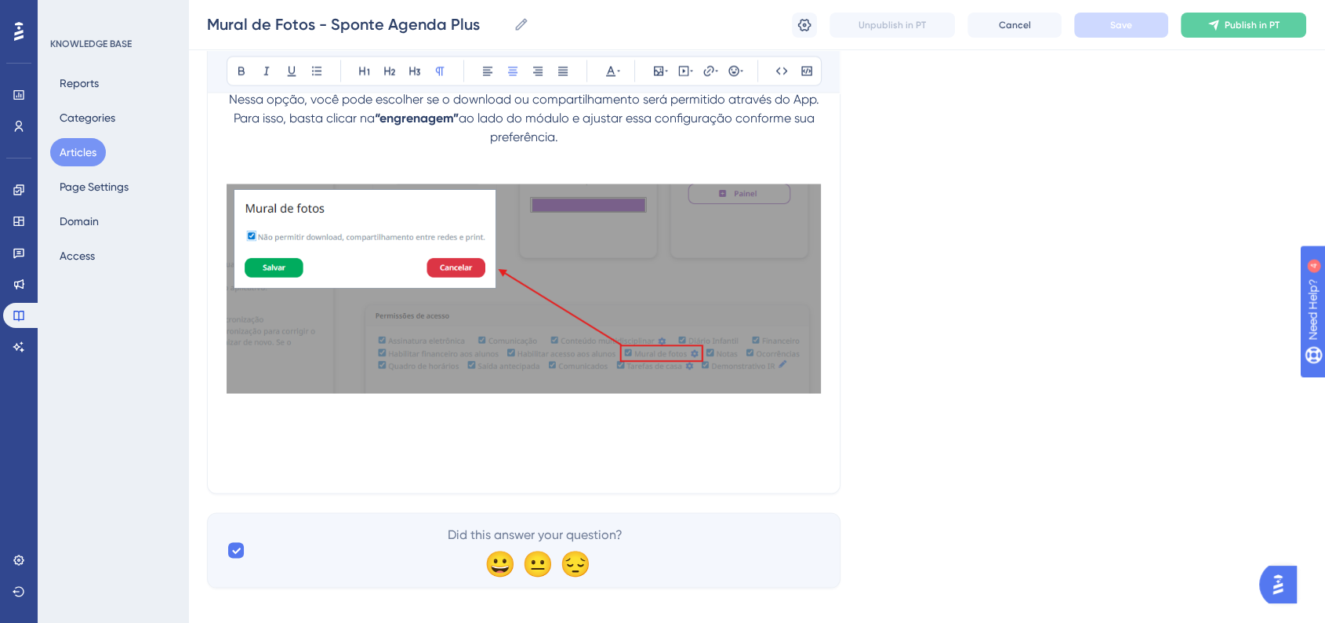
click at [666, 437] on p at bounding box center [524, 446] width 594 height 19
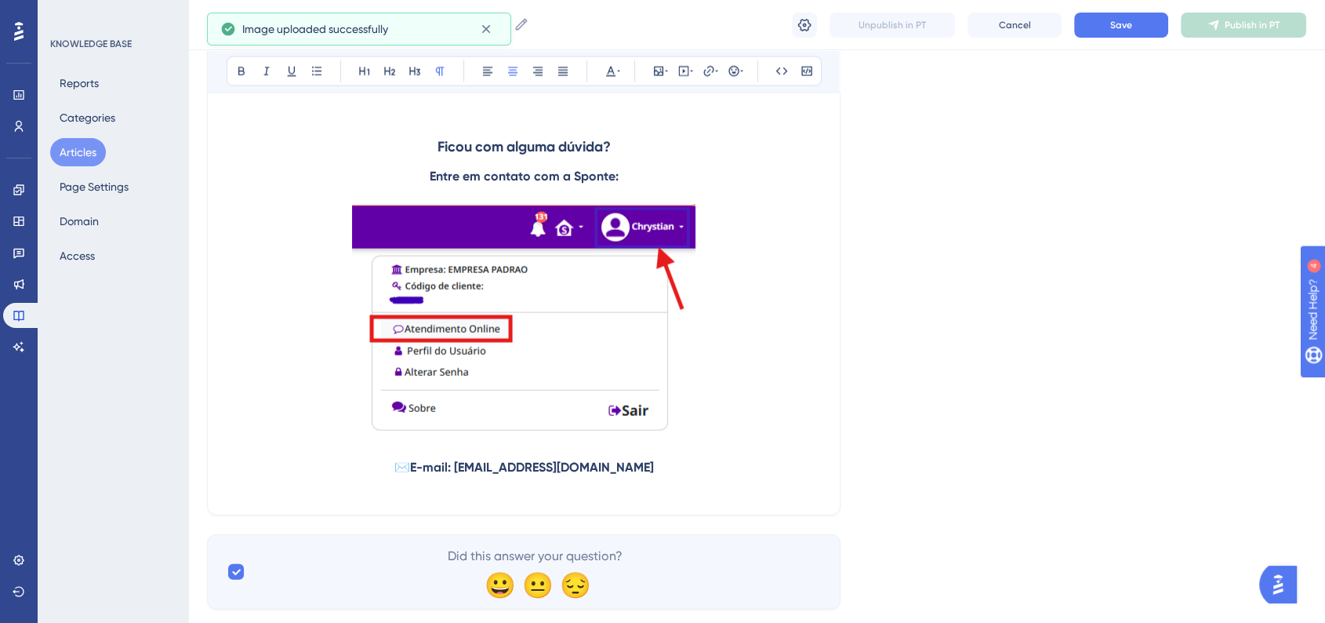
scroll to position [2942, 0]
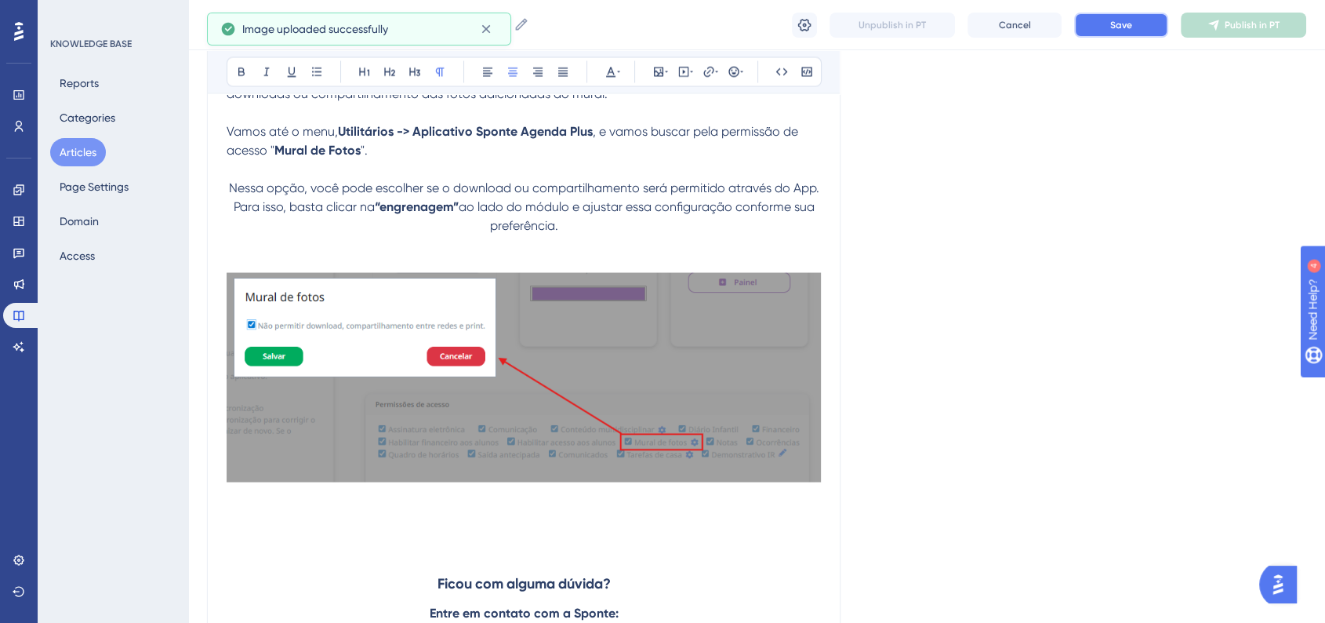
click at [1097, 30] on button "Save" at bounding box center [1121, 25] width 94 height 25
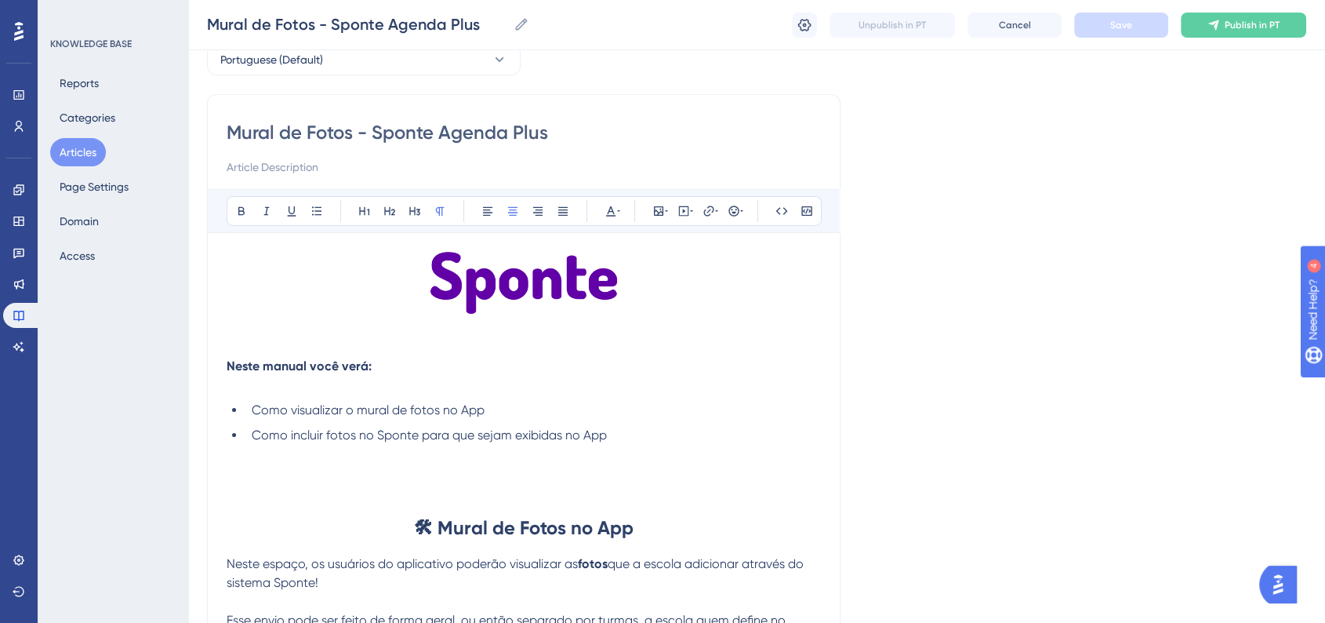
scroll to position [174, 0]
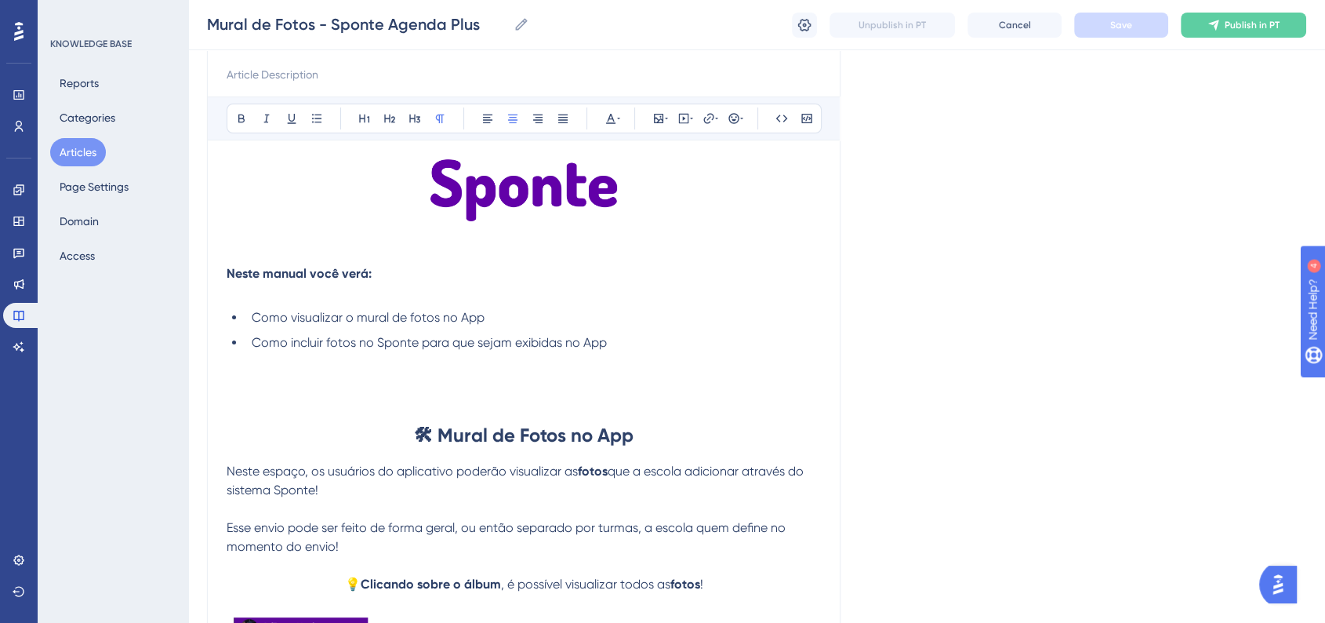
click at [557, 437] on strong "🛠 Mural de Fotos no App" at bounding box center [524, 434] width 220 height 23
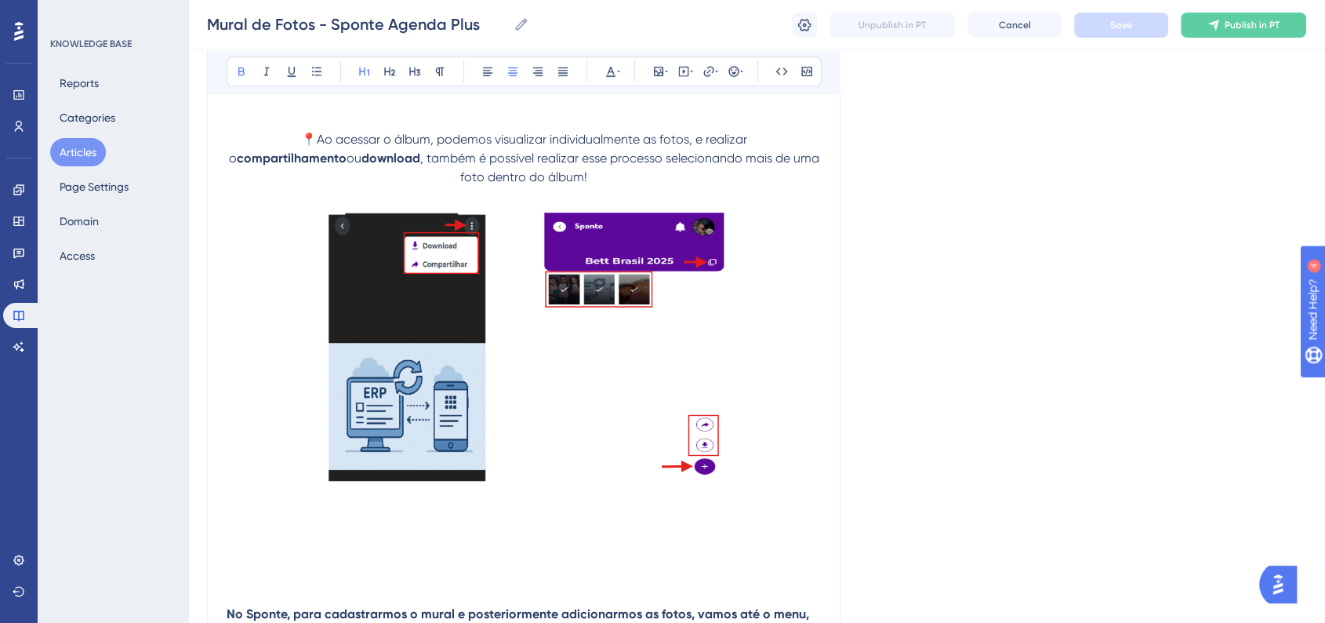
scroll to position [1306, 0]
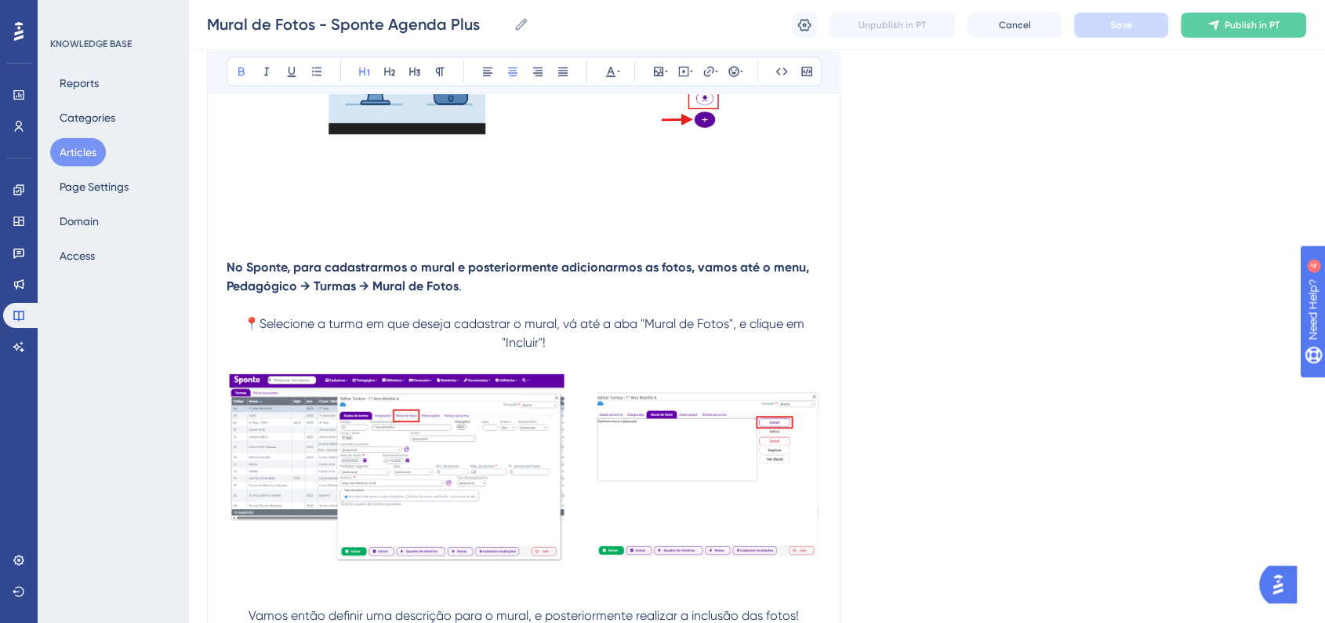
click at [437, 220] on p at bounding box center [524, 229] width 594 height 19
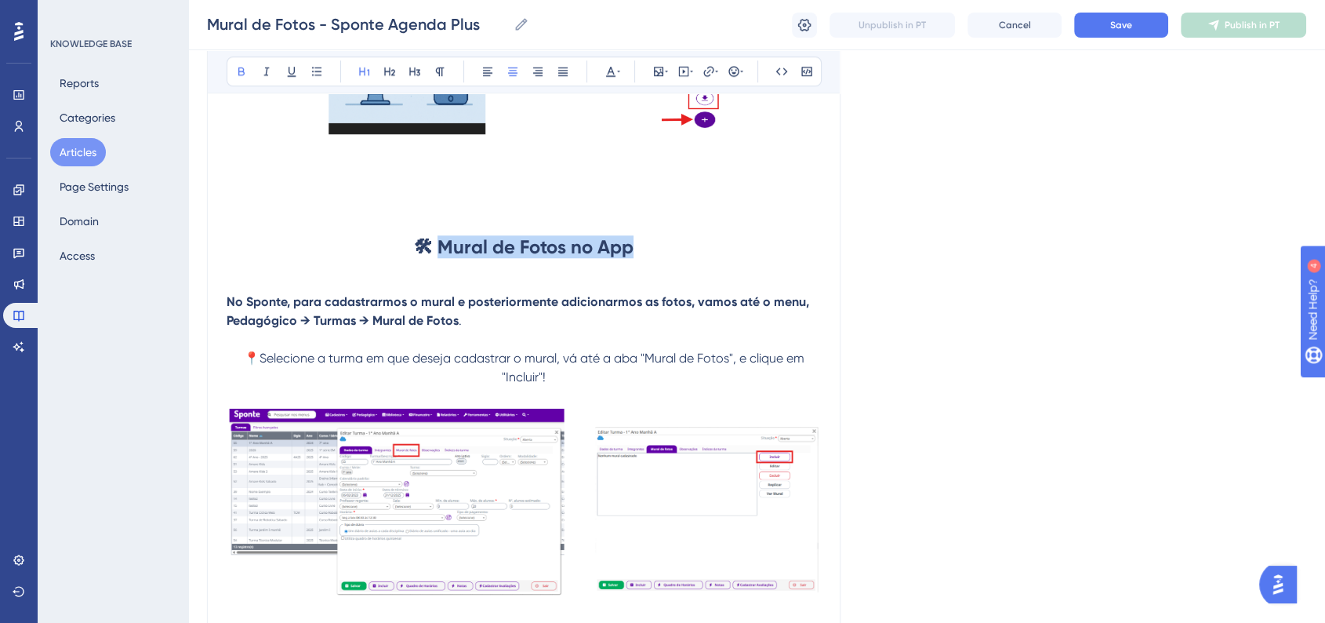
drag, startPoint x: 442, startPoint y: 229, endPoint x: 629, endPoint y: 233, distance: 186.6
click at [629, 235] on strong "🛠 Mural de Fotos no App" at bounding box center [524, 246] width 220 height 23
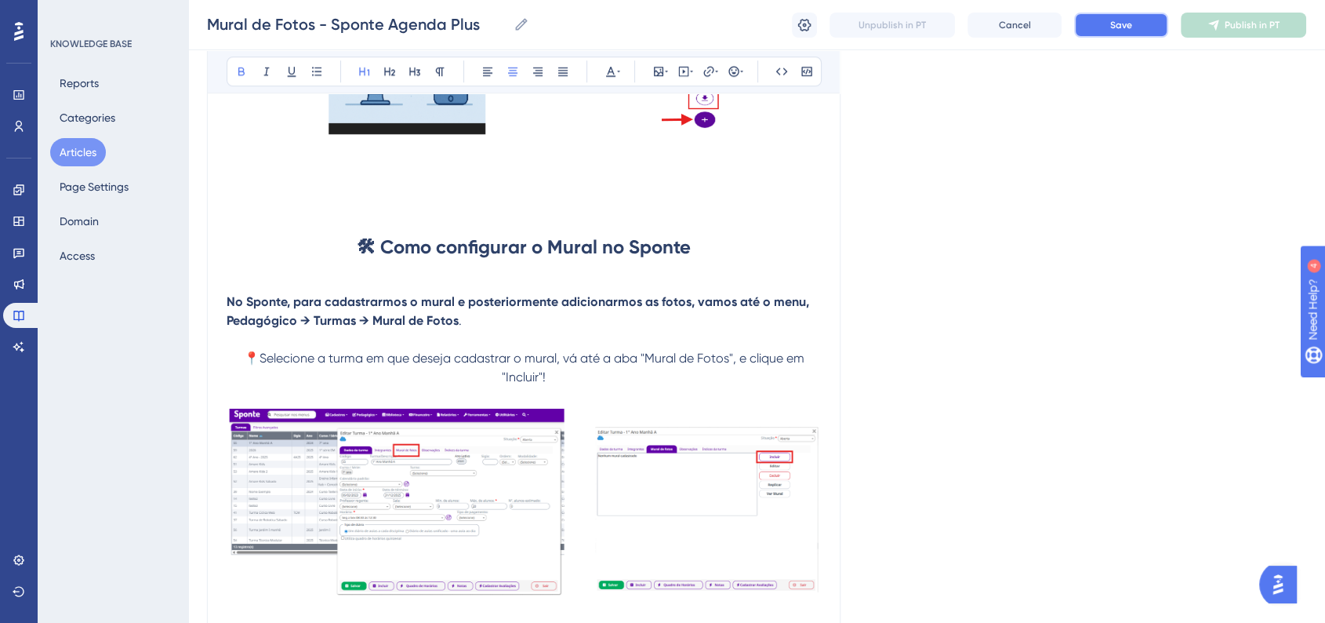
click at [1084, 27] on button "Save" at bounding box center [1121, 25] width 94 height 25
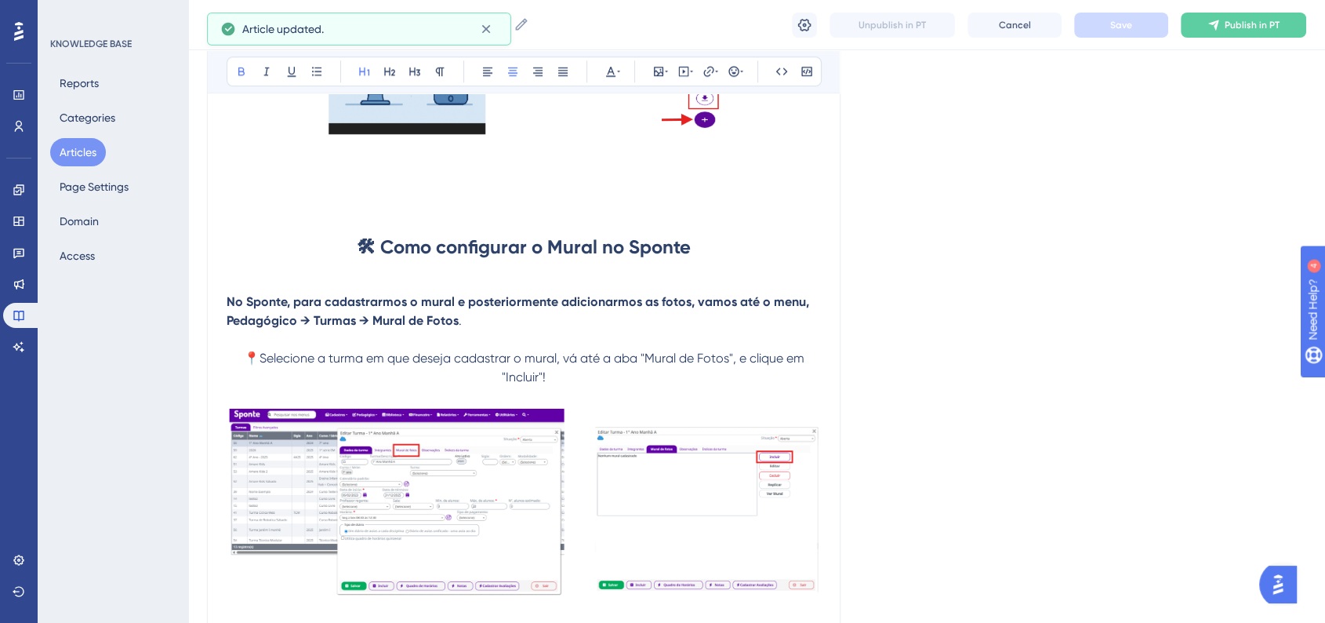
click at [85, 152] on button "Articles" at bounding box center [78, 152] width 56 height 28
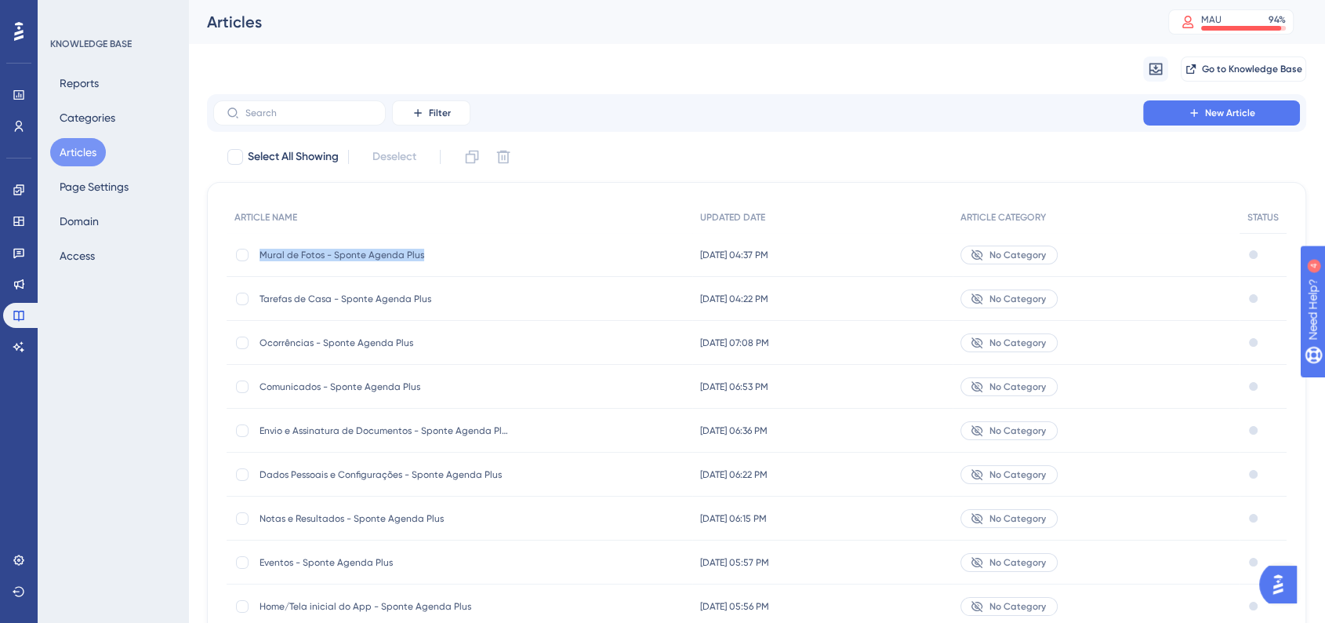
drag, startPoint x: 259, startPoint y: 260, endPoint x: 430, endPoint y: 258, distance: 171.7
click at [430, 258] on div "Mural de Fotos - Sponte Agenda Plus Mural de Fotos - Sponte Agenda Plus" at bounding box center [385, 255] width 251 height 44
copy span "Mural de Fotos - Sponte Agenda Plus"
click at [1238, 103] on button "New Article" at bounding box center [1221, 112] width 157 height 25
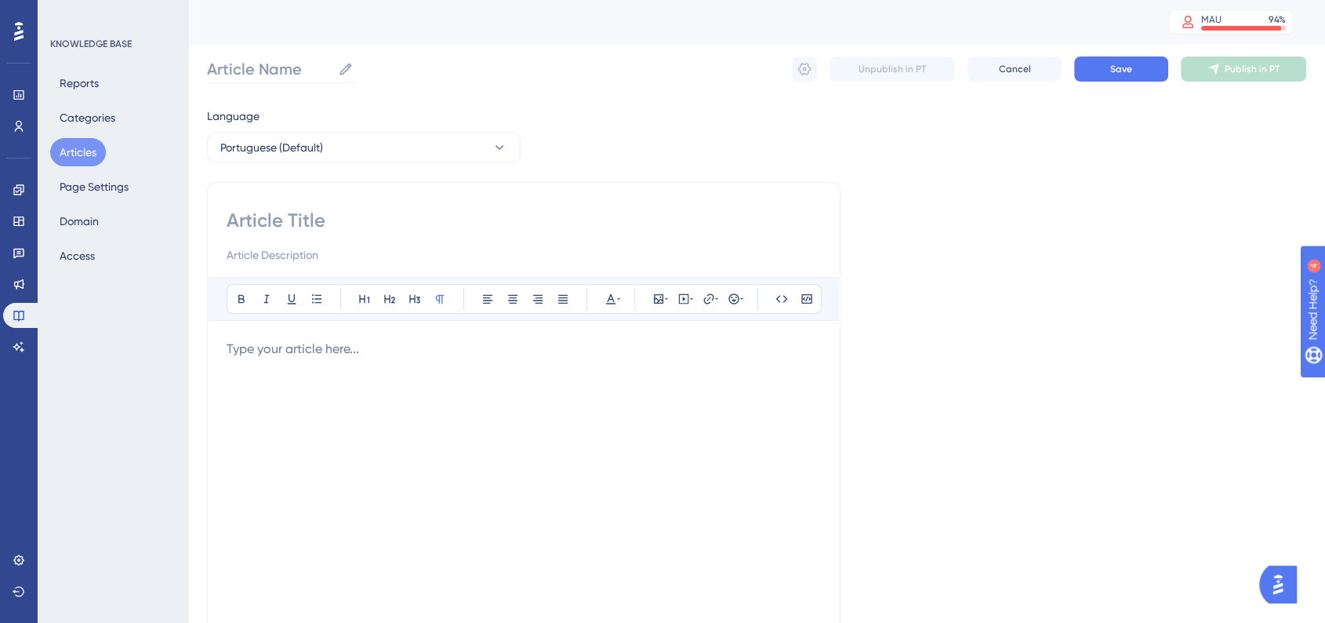
click at [278, 82] on label "Article Name" at bounding box center [280, 69] width 147 height 28
click at [278, 80] on input "Article Name" at bounding box center [269, 69] width 125 height 22
paste input "Mural de Fotos - Sponte Agenda Plus"
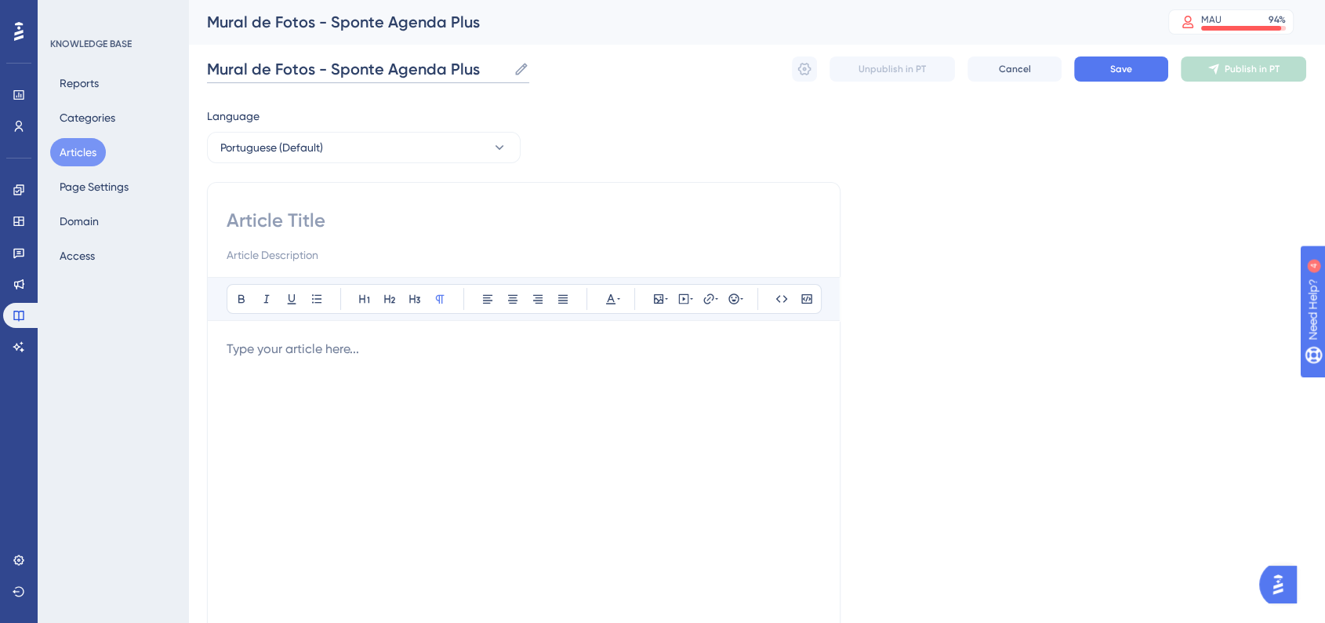
drag, startPoint x: 309, startPoint y: 65, endPoint x: 196, endPoint y: 67, distance: 112.9
click at [196, 67] on div "Performance Users Engagement Widgets Feedback Product Updates Knowledge Base AI…" at bounding box center [756, 411] width 1137 height 823
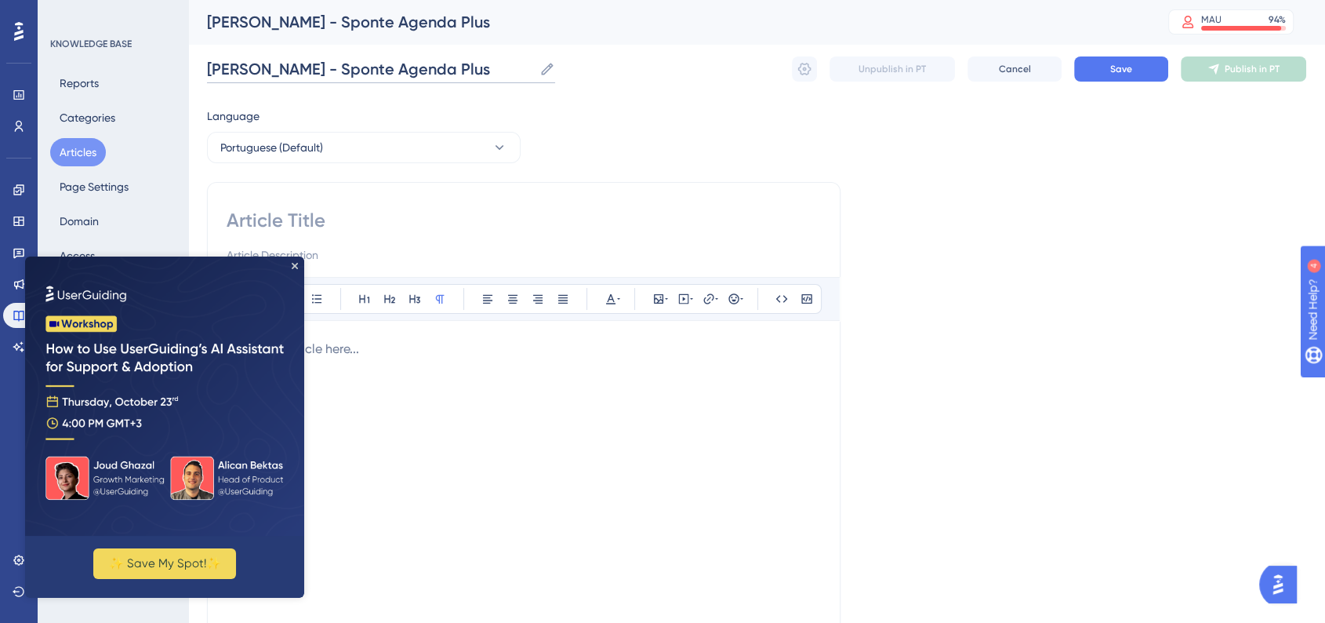
type input "[PERSON_NAME] - Sponte Agenda Plus"
click at [299, 263] on img at bounding box center [164, 395] width 279 height 279
click at [371, 78] on input "[PERSON_NAME] - Sponte Agenda Plus" at bounding box center [370, 69] width 326 height 22
click at [372, 77] on input "[PERSON_NAME] - Sponte Agenda Plus" at bounding box center [370, 69] width 326 height 22
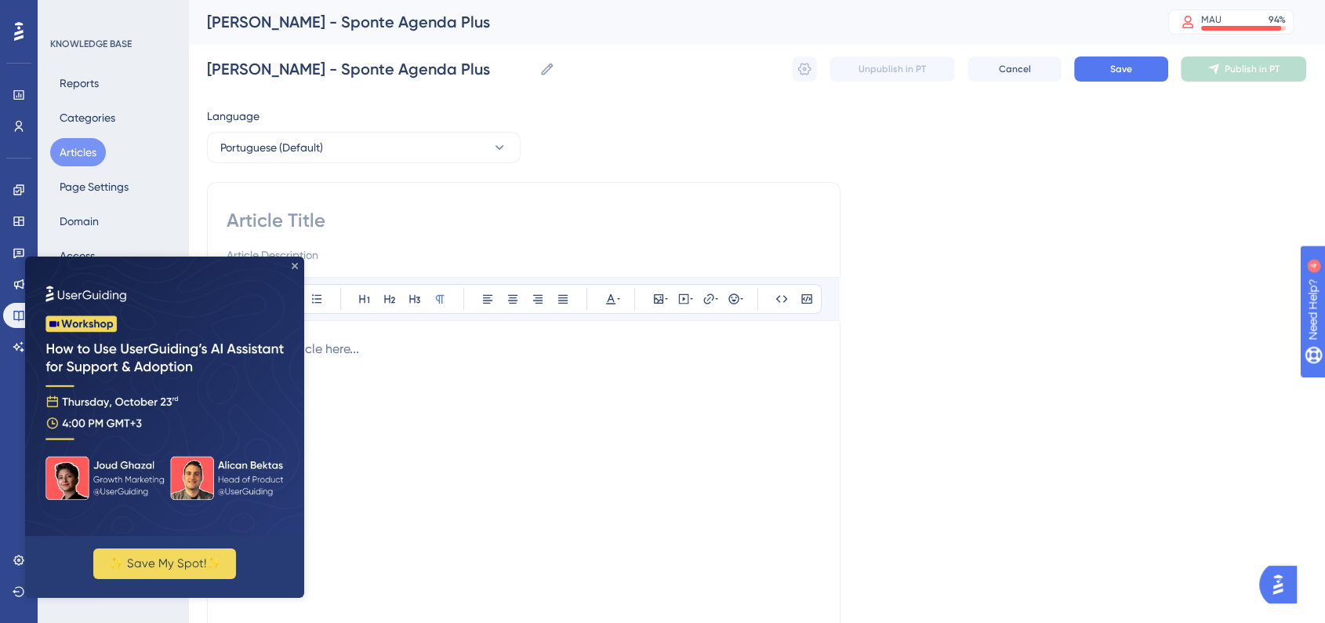
click at [294, 263] on icon "Close Preview" at bounding box center [295, 266] width 6 height 6
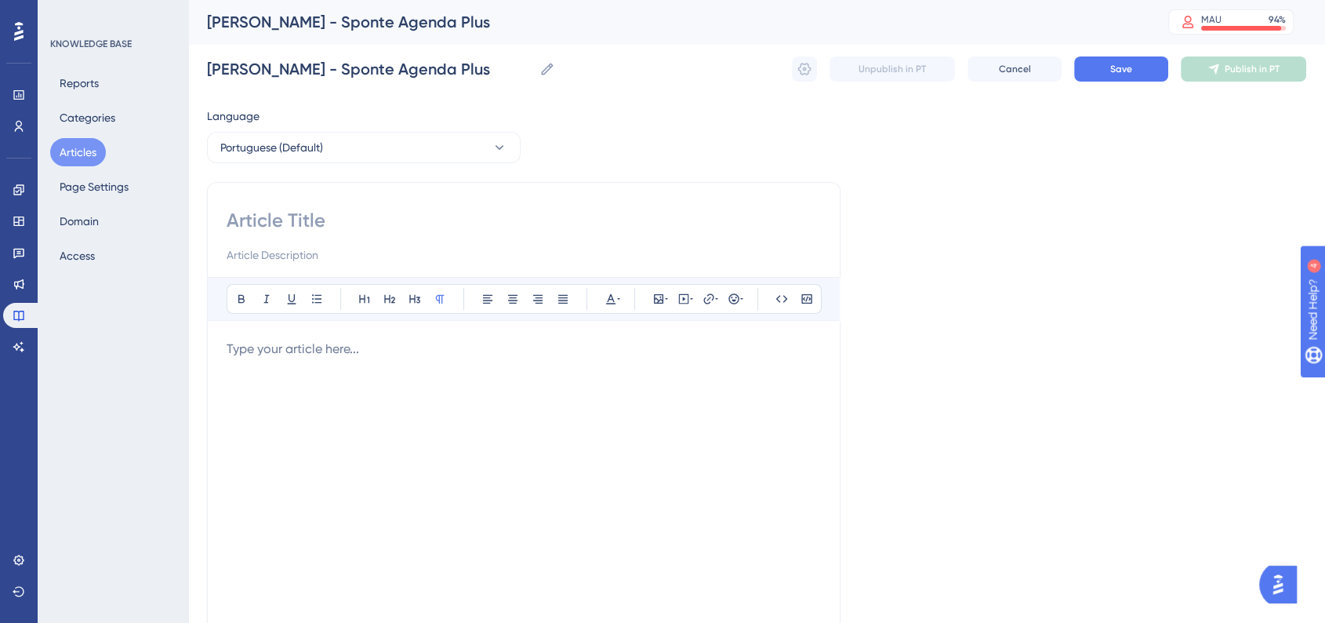
click at [324, 217] on input at bounding box center [524, 220] width 594 height 25
paste input "[PERSON_NAME] - Sponte Agenda Plus"
type input "[PERSON_NAME] - Sponte Agenda Plus"
click at [1066, 252] on div "Language Portuguese (Default) Saída Antecipada - Sponte Agenda Plus Bold Italic…" at bounding box center [756, 453] width 1099 height 692
click at [1093, 64] on button "Save" at bounding box center [1121, 68] width 94 height 25
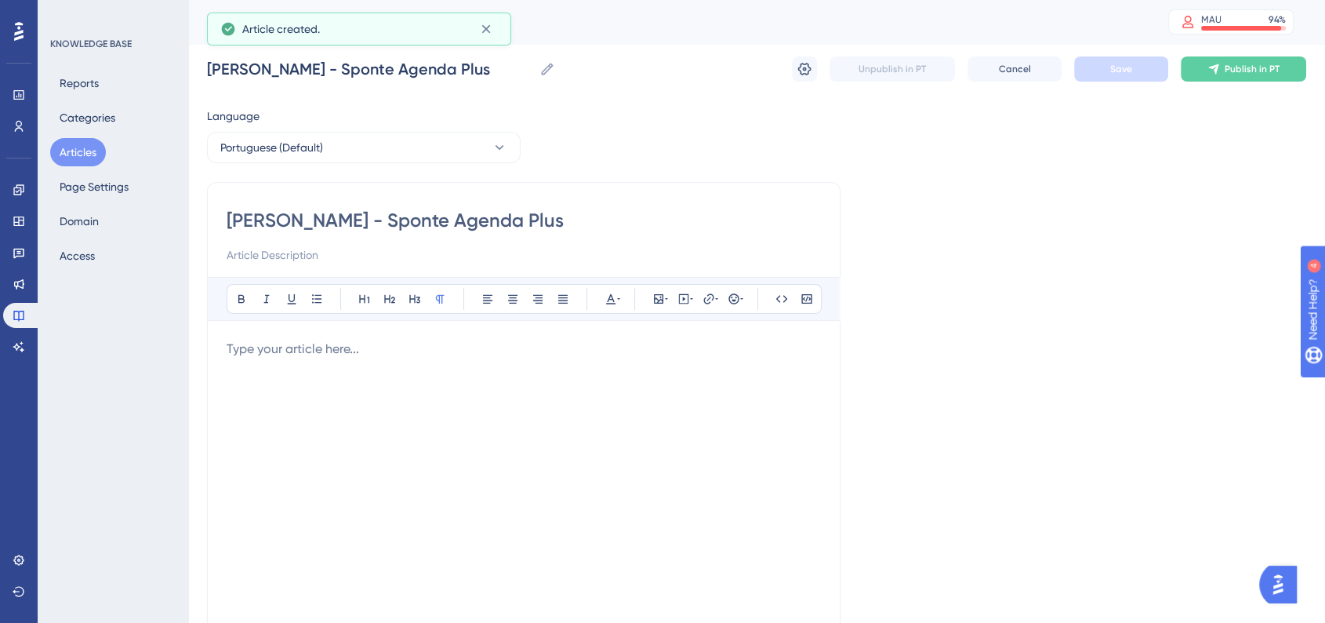
click at [938, 300] on div "Language Portuguese (Default) Saída Antecipada - Sponte Agenda Plus Bold Italic…" at bounding box center [756, 453] width 1099 height 692
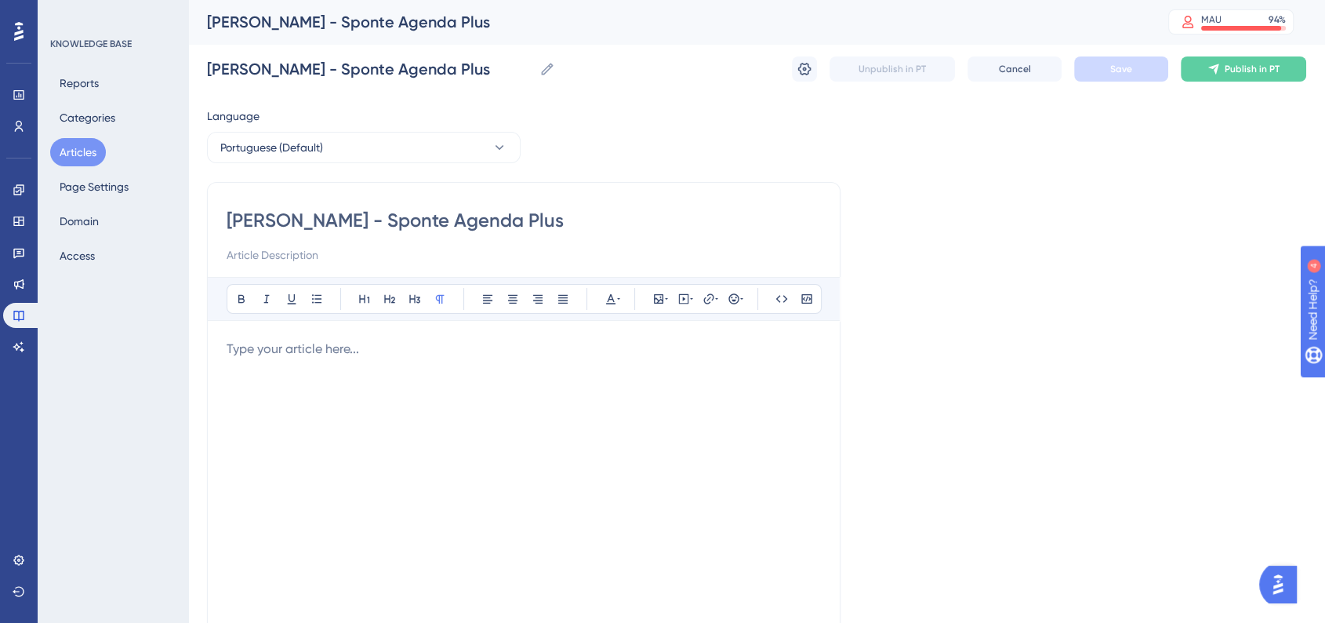
click at [368, 360] on div at bounding box center [524, 511] width 594 height 345
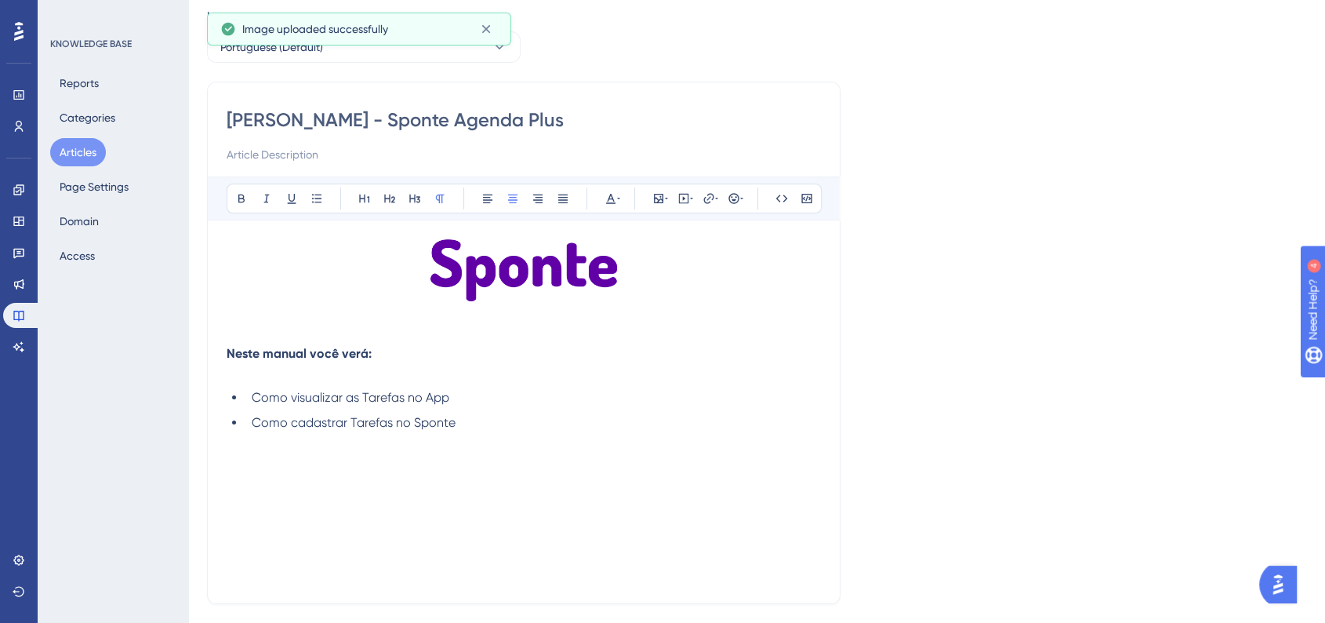
scroll to position [174, 0]
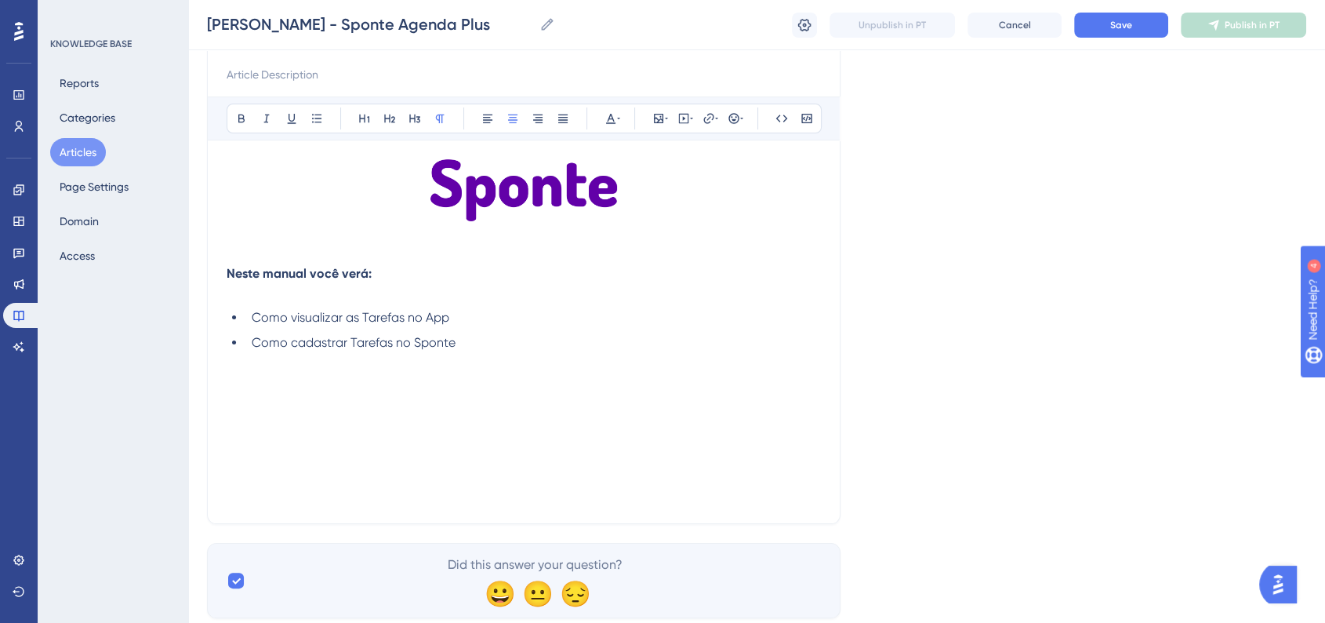
click at [534, 414] on p at bounding box center [524, 417] width 594 height 19
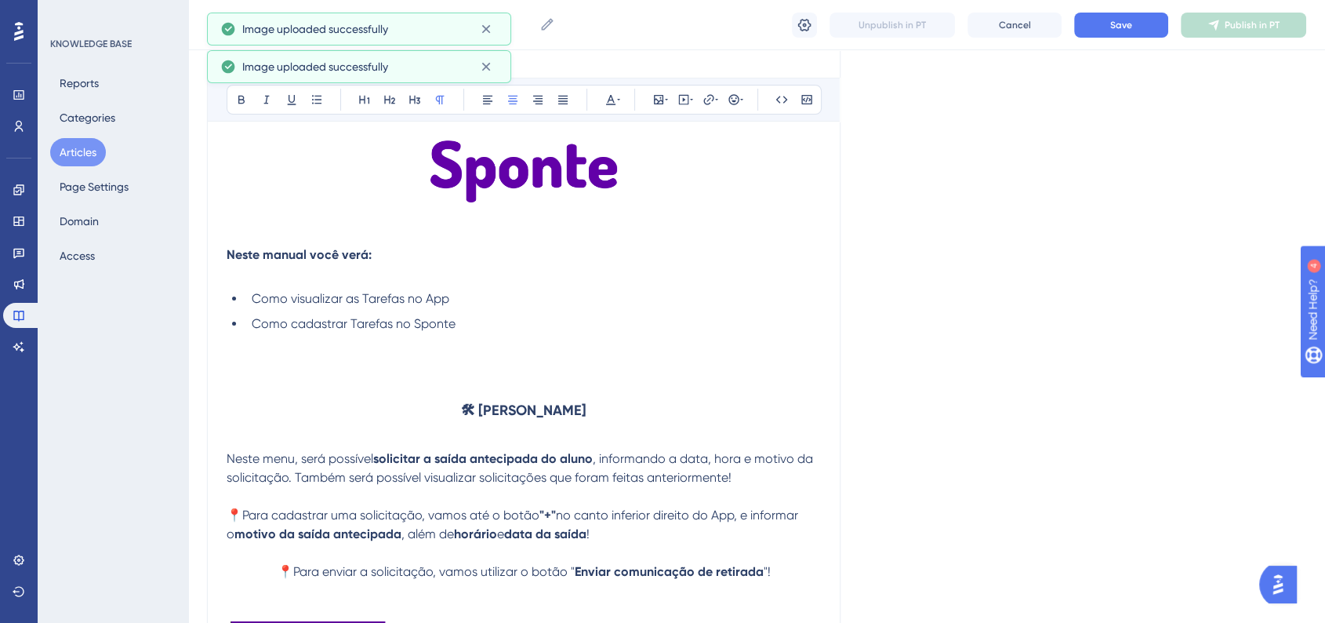
scroll to position [192, 0]
click at [521, 408] on strong "🛠 Saída Antecipada" at bounding box center [523, 410] width 125 height 17
click at [373, 107] on button at bounding box center [365, 100] width 22 height 22
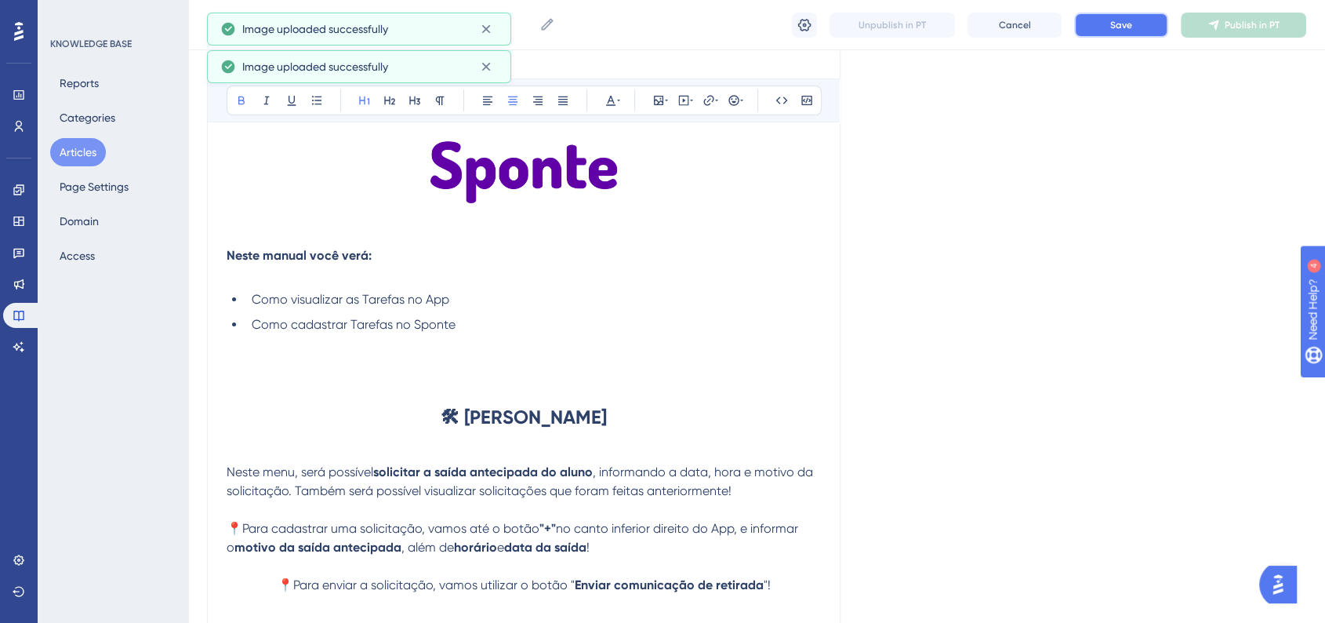
click at [1087, 34] on button "Save" at bounding box center [1121, 25] width 94 height 25
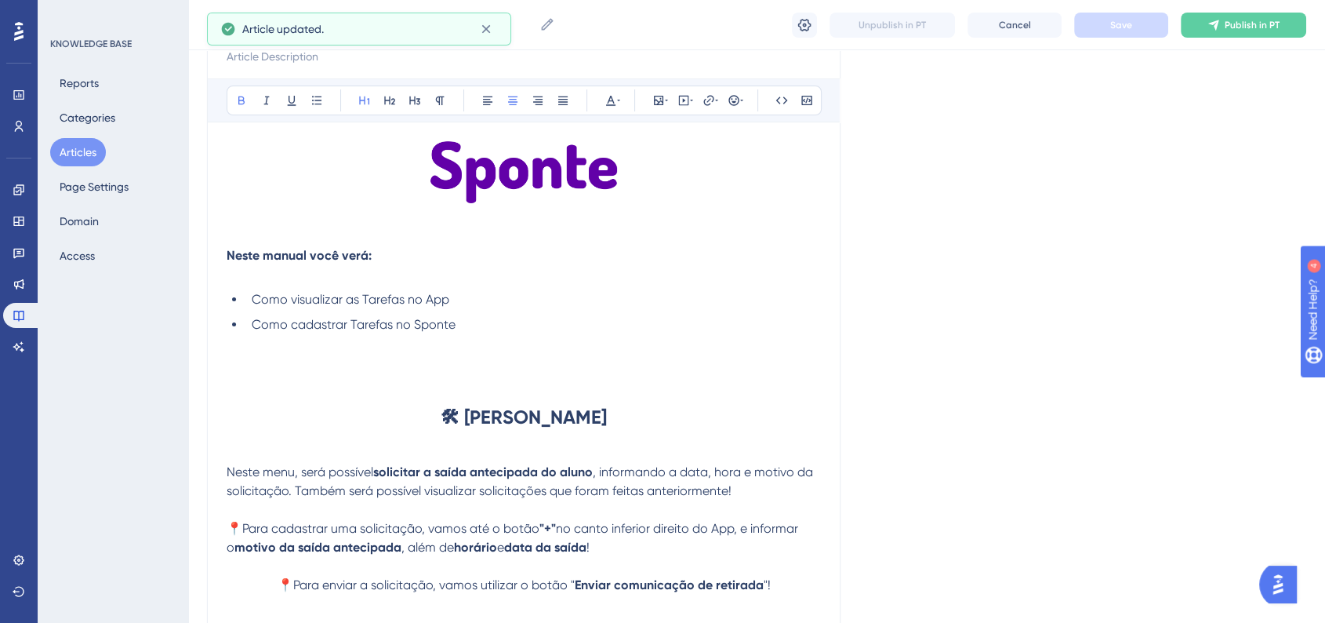
click at [632, 416] on h1 "🛠 Saída Antecipada" at bounding box center [524, 416] width 594 height 53
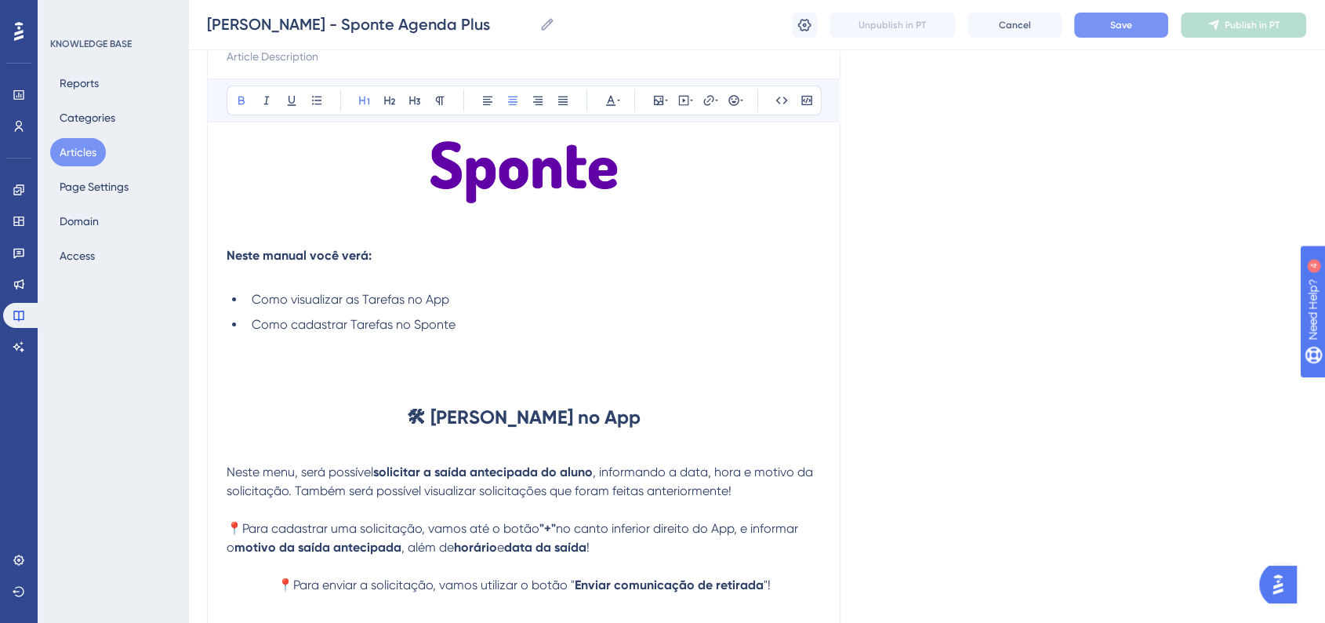
click at [1110, 23] on span "Save" at bounding box center [1121, 25] width 22 height 13
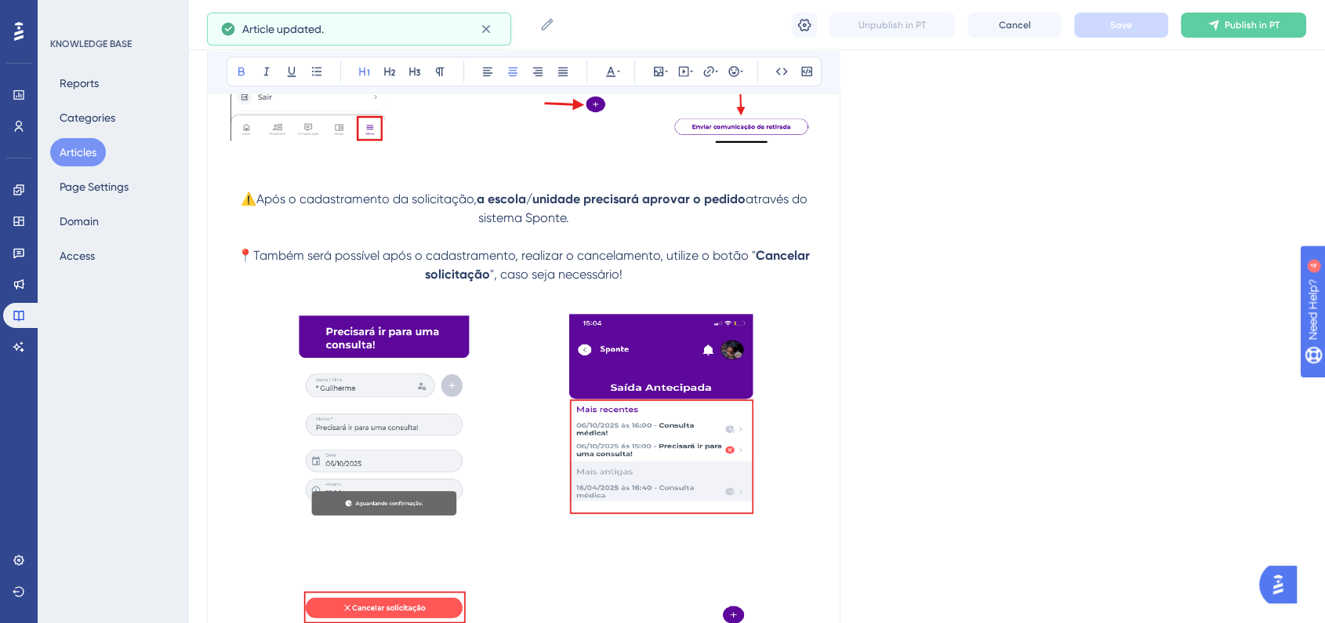
scroll to position [1173, 0]
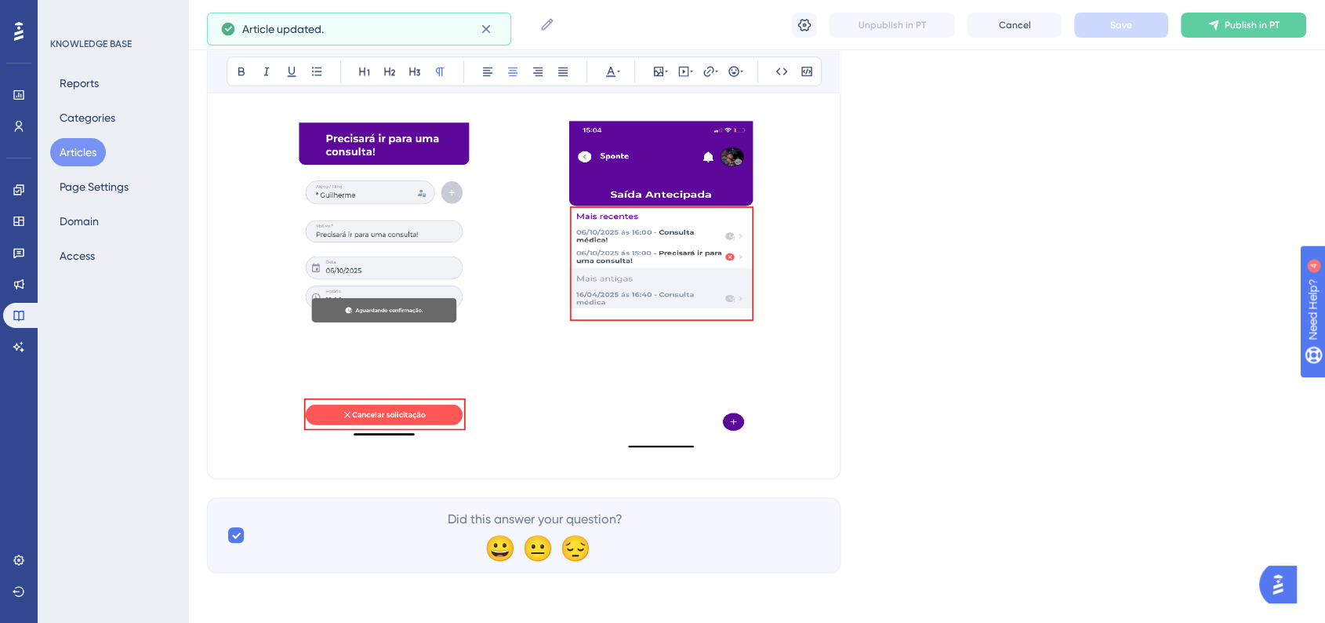
click at [815, 436] on p at bounding box center [524, 284] width 594 height 348
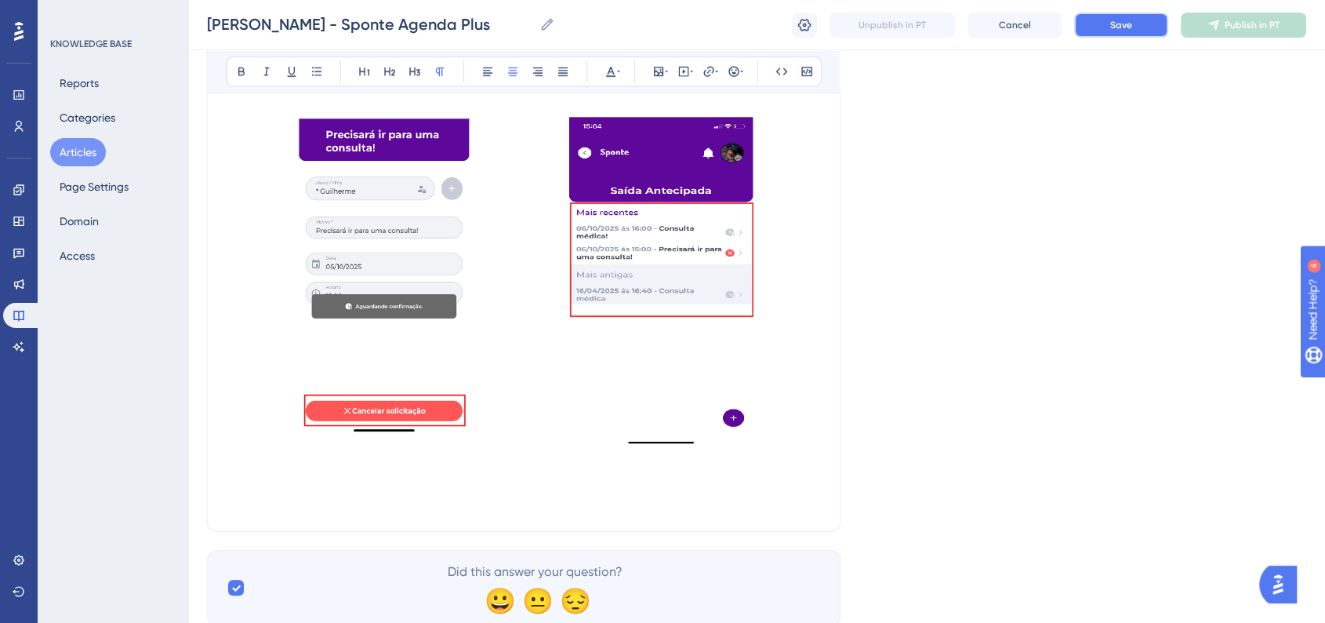
click at [1116, 20] on span "Save" at bounding box center [1121, 25] width 22 height 13
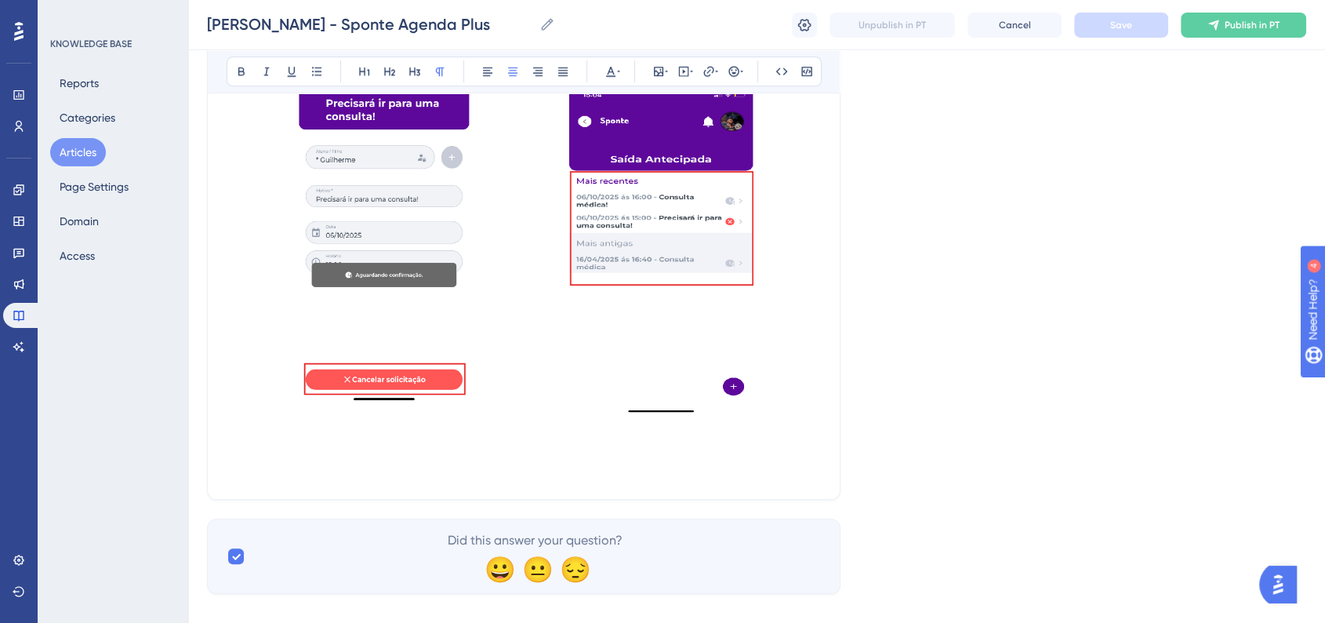
scroll to position [1229, 0]
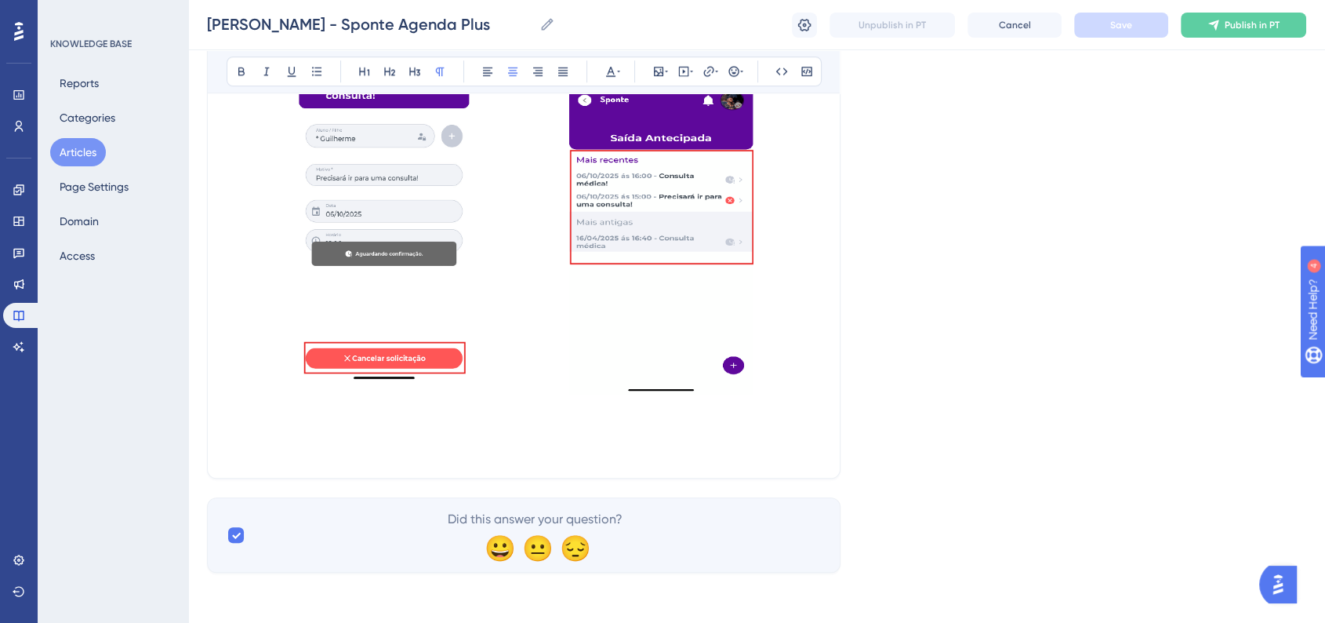
click at [814, 394] on p at bounding box center [524, 227] width 594 height 348
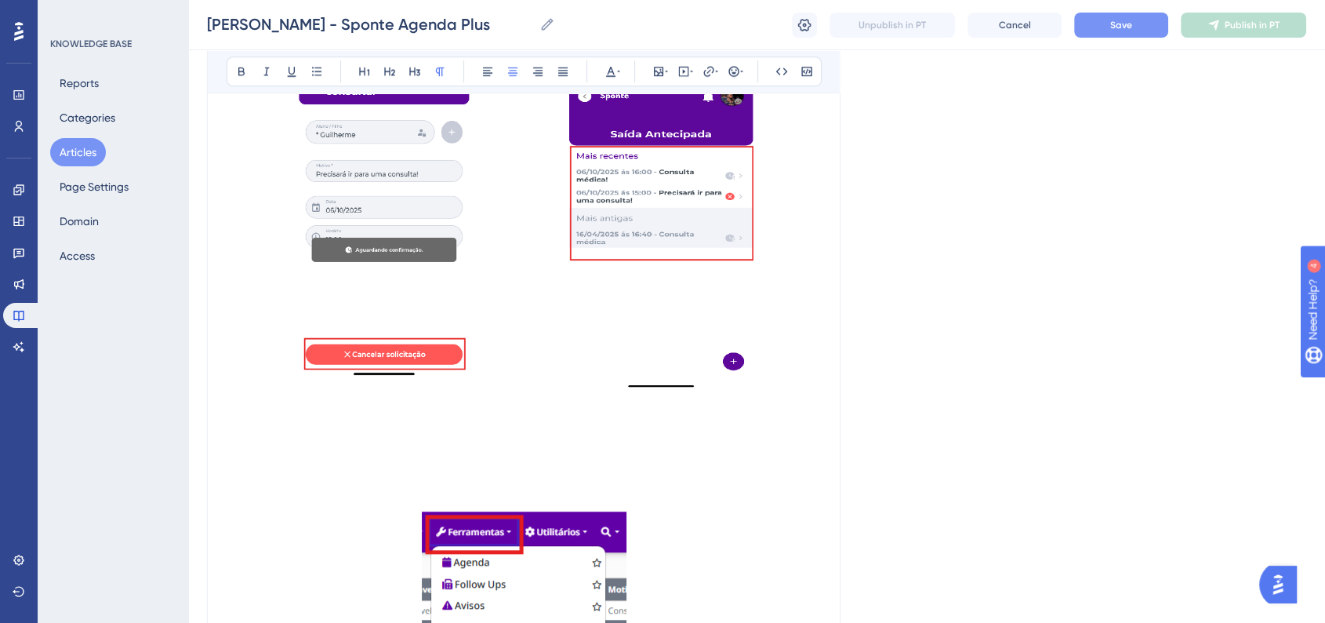
click at [434, 465] on p at bounding box center [524, 464] width 594 height 19
drag, startPoint x: 499, startPoint y: 470, endPoint x: 566, endPoint y: 474, distance: 67.5
click at [566, 471] on strong "Pedagógico → Diários → Tarefa de Casa" at bounding box center [612, 463] width 234 height 15
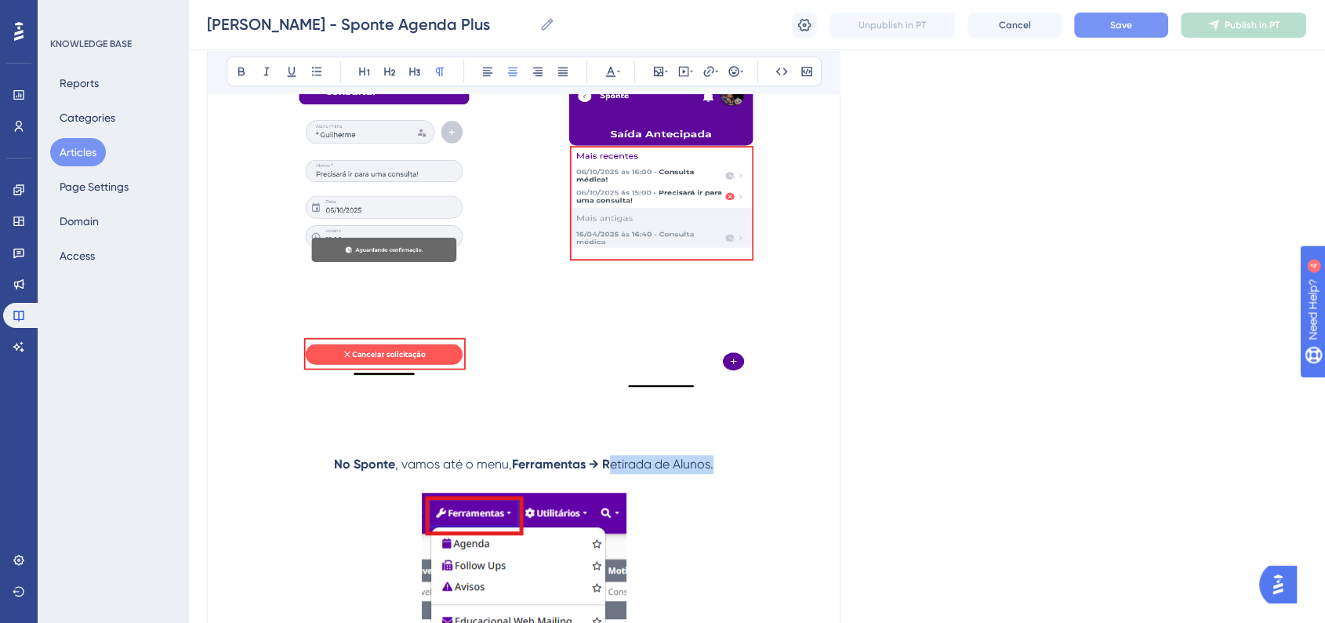
drag, startPoint x: 690, startPoint y: 470, endPoint x: 613, endPoint y: 468, distance: 76.9
click at [613, 468] on p "No Sponte , vamos até o menu, Ferramentas → R etirada de Alunos." at bounding box center [524, 464] width 594 height 19
click at [242, 77] on icon at bounding box center [241, 71] width 13 height 13
click at [750, 473] on p "No Sponte , vamos até o menu, Ferramentas → Retirada de Alunos." at bounding box center [524, 464] width 594 height 19
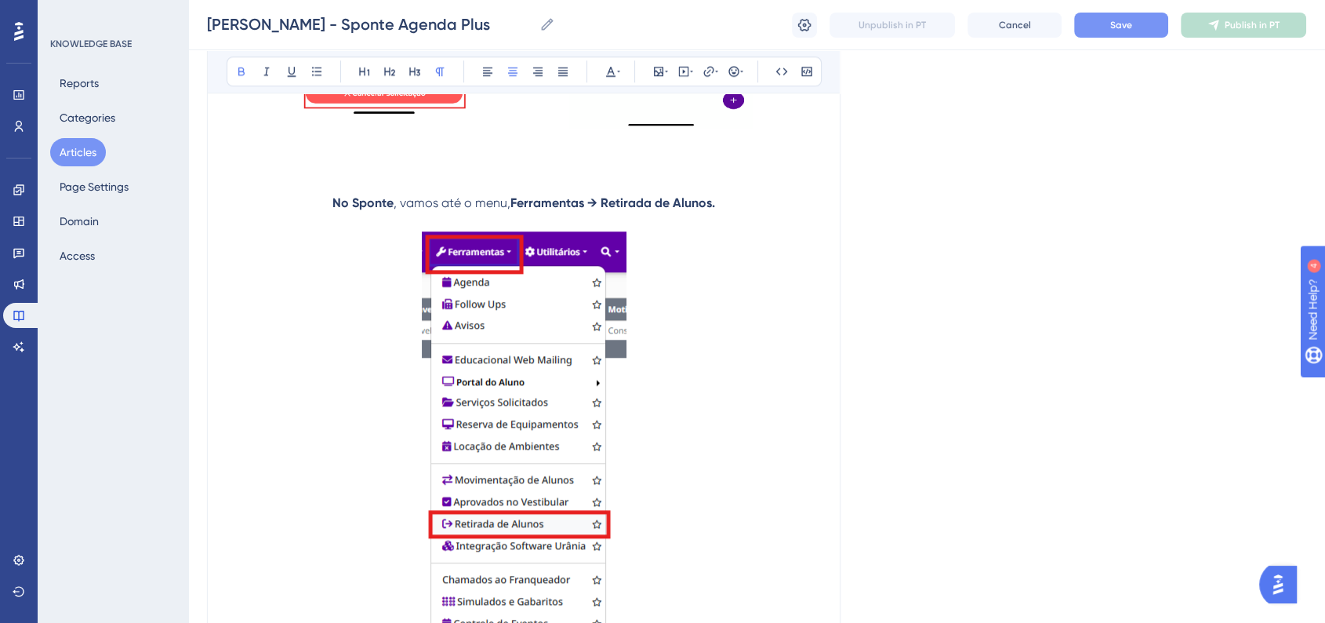
click at [559, 479] on img at bounding box center [524, 458] width 205 height 455
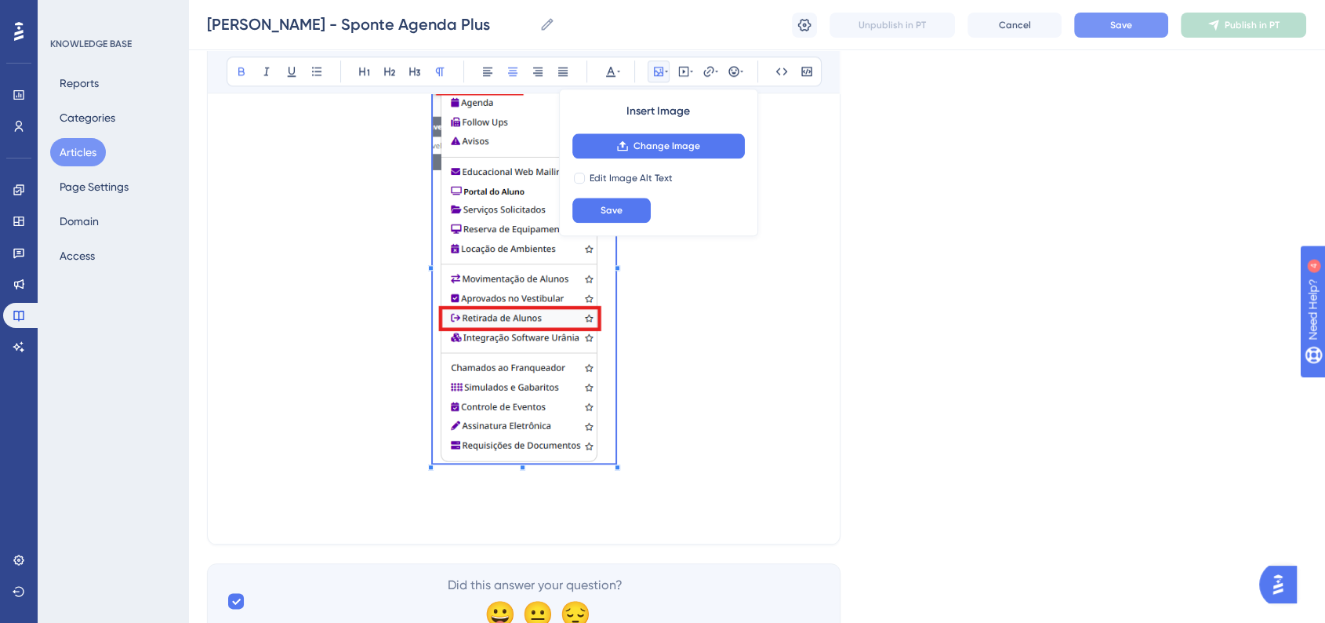
scroll to position [1577, 0]
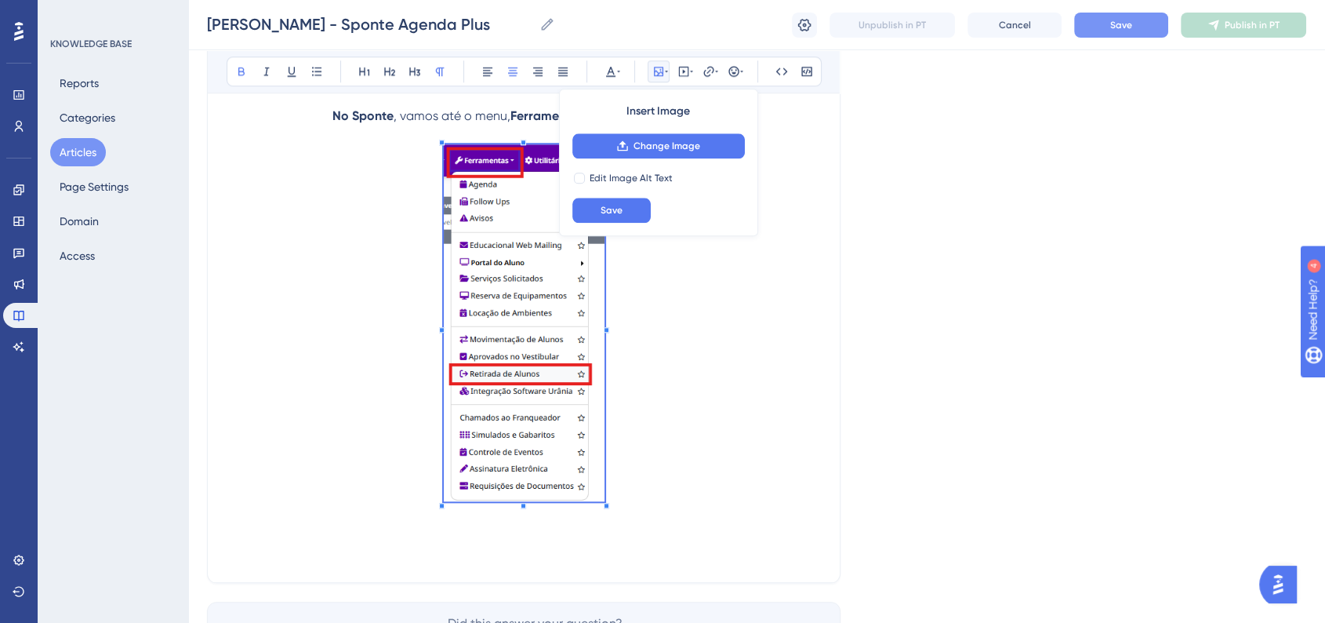
click at [583, 409] on span at bounding box center [524, 325] width 161 height 363
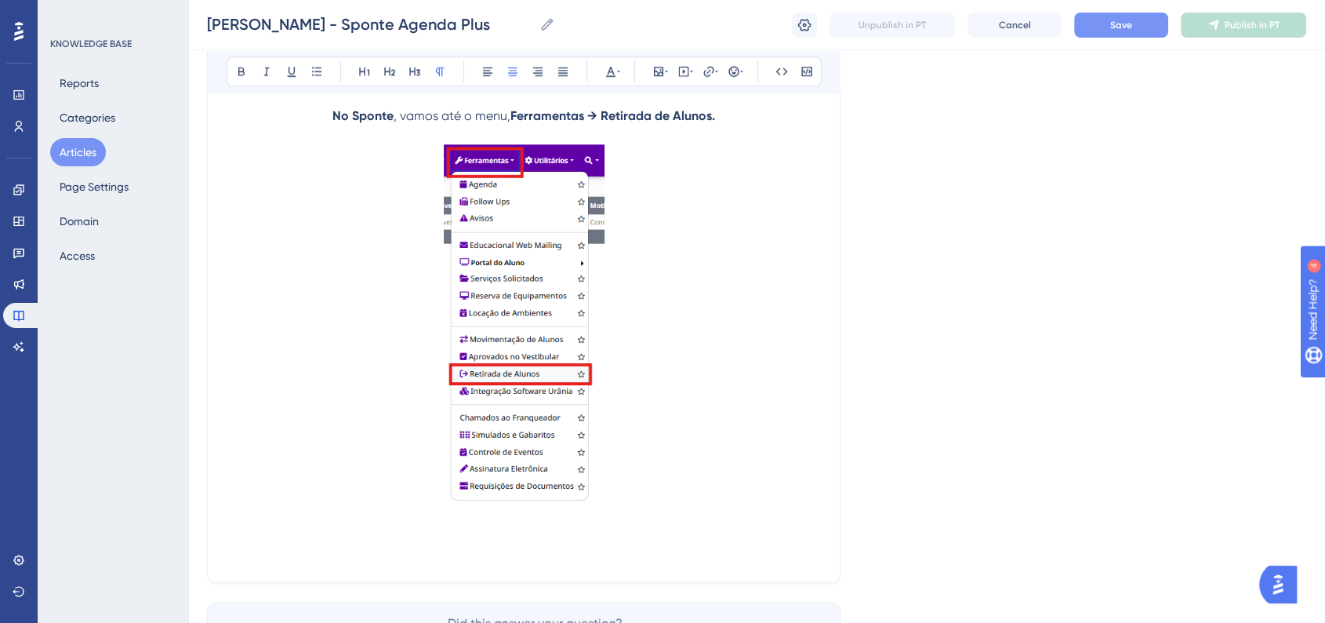
click at [666, 275] on p at bounding box center [524, 325] width 594 height 363
click at [698, 510] on p at bounding box center [524, 515] width 594 height 19
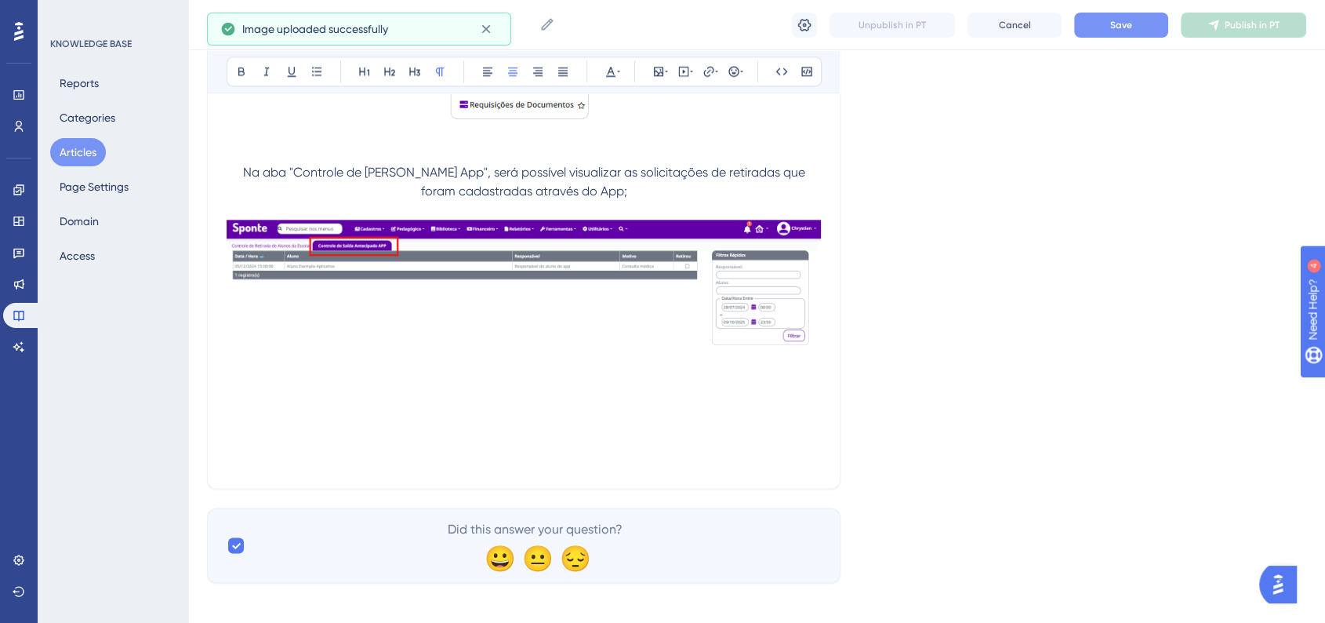
scroll to position [1973, 0]
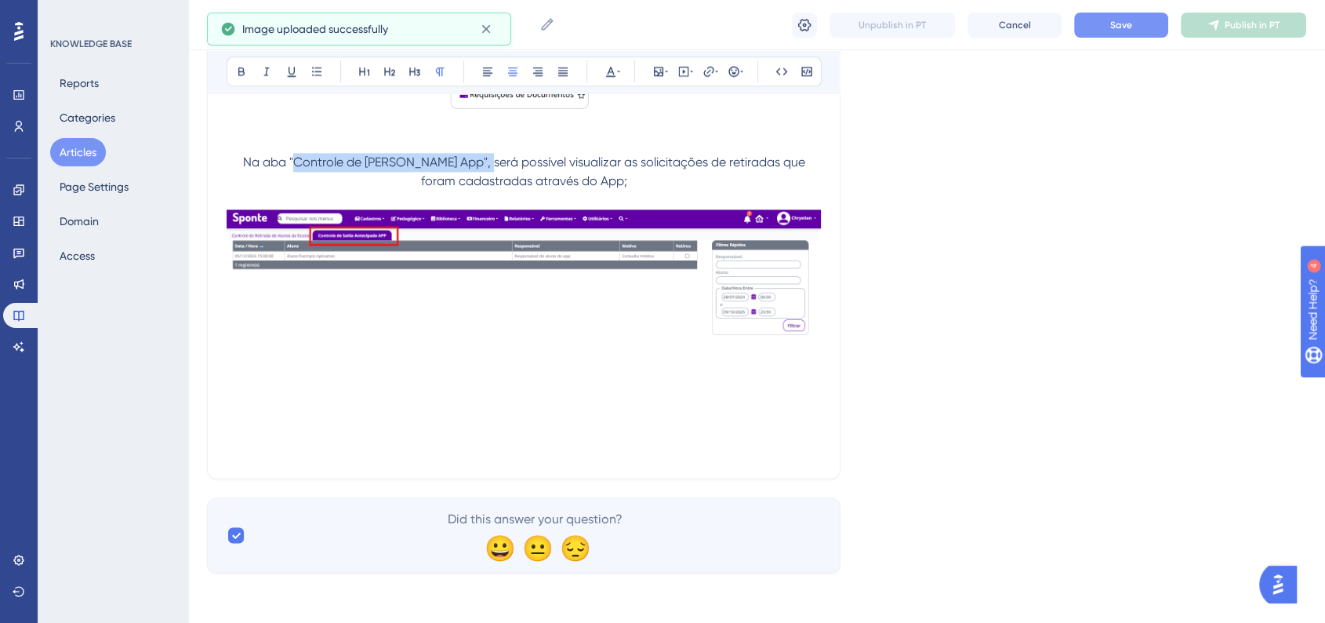
drag, startPoint x: 287, startPoint y: 167, endPoint x: 485, endPoint y: 159, distance: 198.5
click at [485, 159] on span "Na aba "Controle de Saída Antecipada App", será possível visualizar as solicita…" at bounding box center [525, 171] width 565 height 34
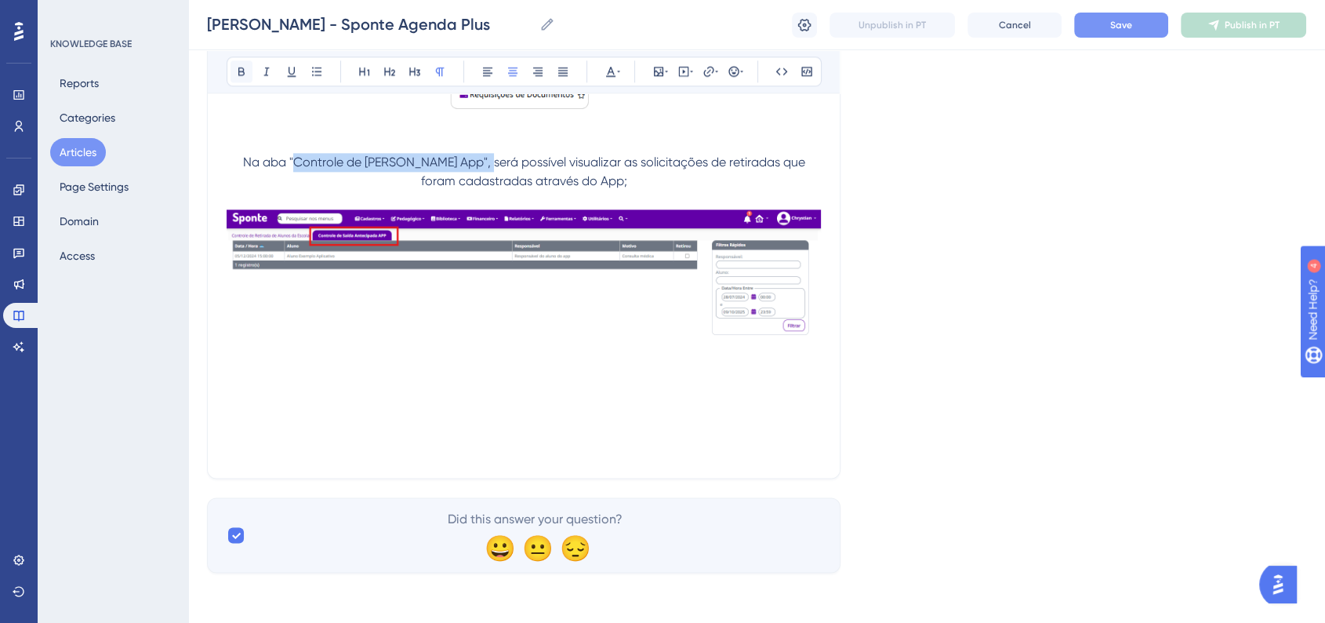
click at [238, 65] on icon at bounding box center [241, 71] width 13 height 13
click at [1135, 34] on button "Save" at bounding box center [1121, 25] width 94 height 25
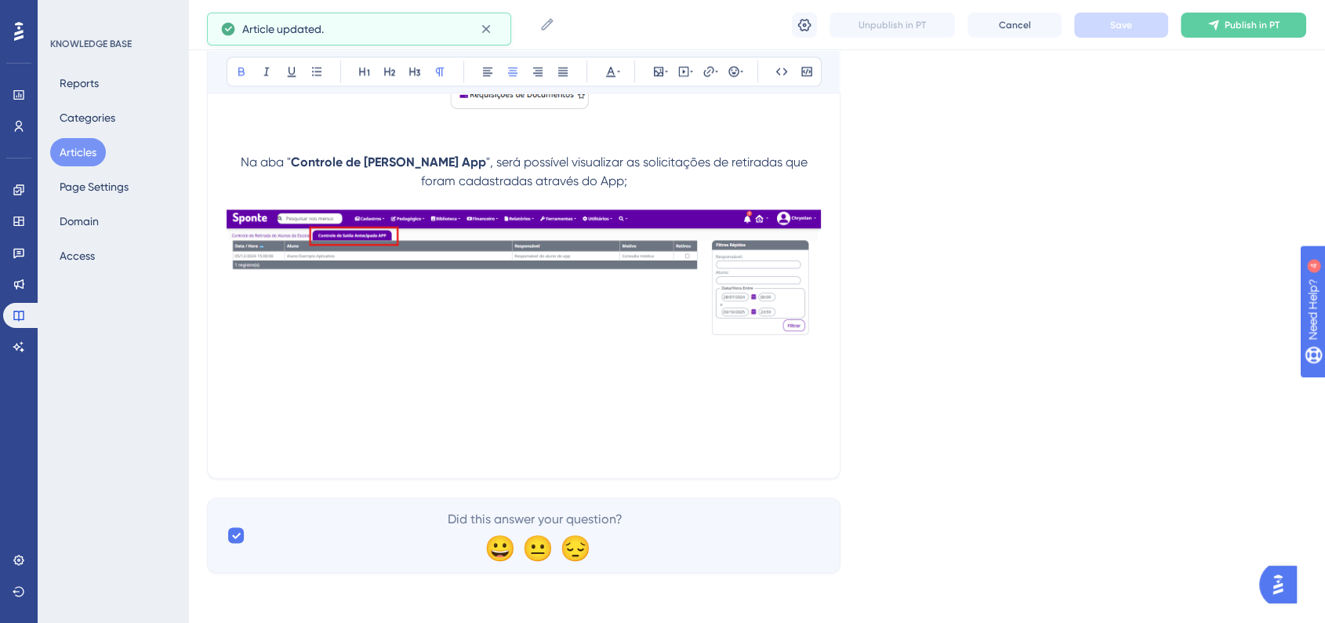
click at [732, 412] on p at bounding box center [524, 411] width 594 height 19
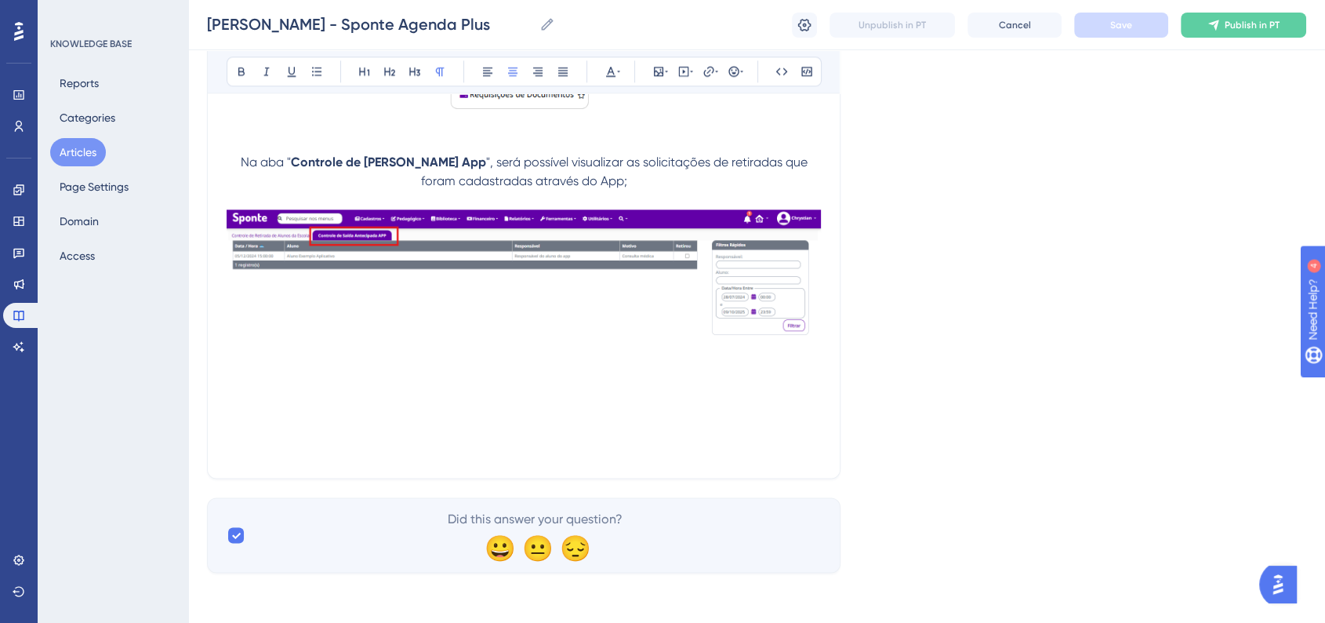
click at [431, 396] on p at bounding box center [524, 392] width 594 height 19
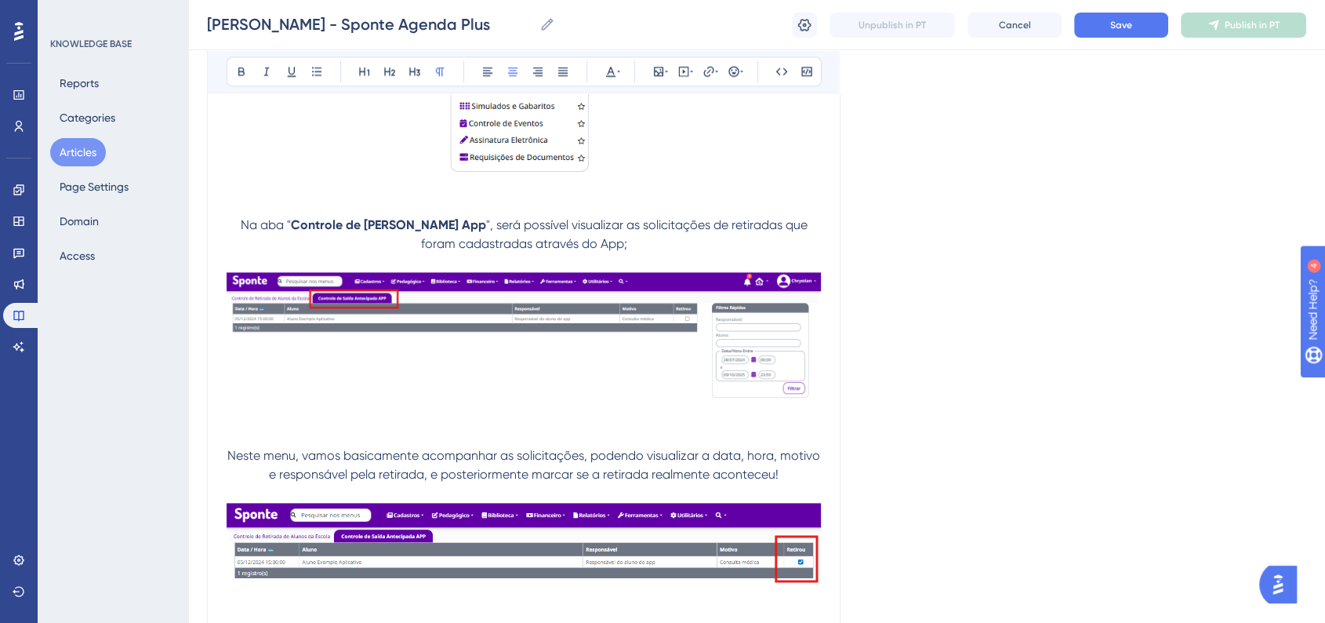
scroll to position [1949, 0]
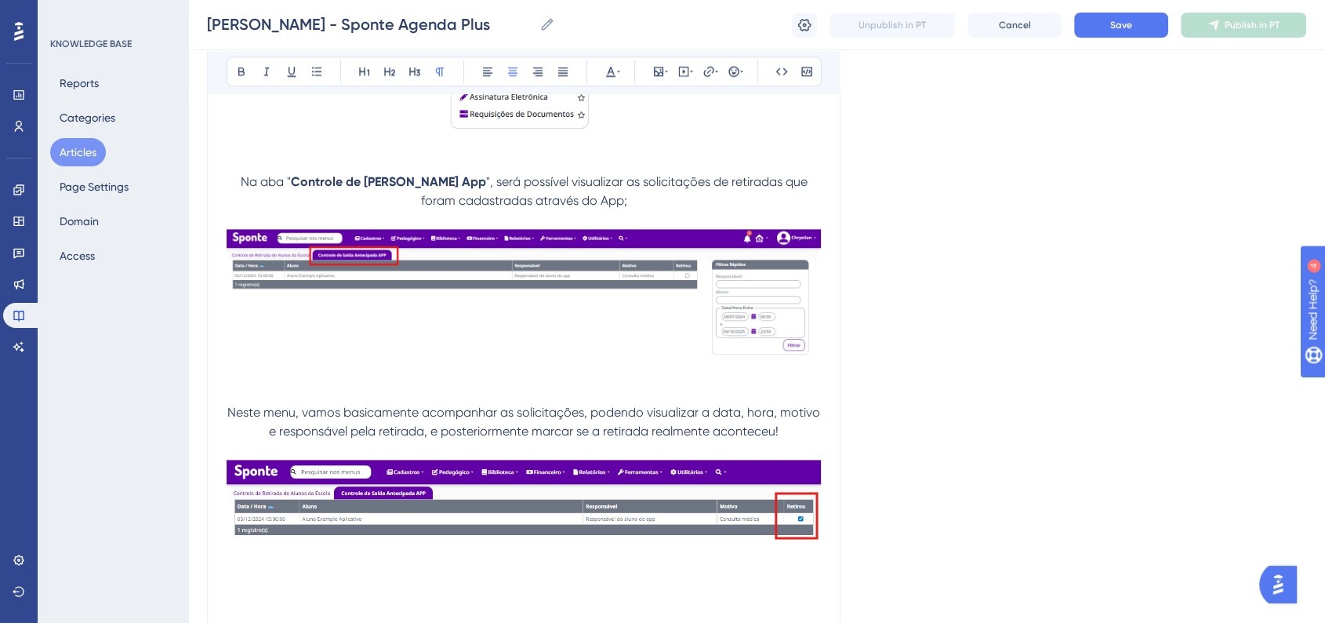
click at [232, 416] on span "Neste menu, vamos basicamente acompanhar as solicitações, podendo visualizar a …" at bounding box center [525, 422] width 596 height 34
click at [231, 416] on span "Neste menu, vamos basicamente acompanhar as solicitações, podendo visualizar a …" at bounding box center [525, 422] width 596 height 34
click at [728, 81] on button at bounding box center [734, 71] width 22 height 22
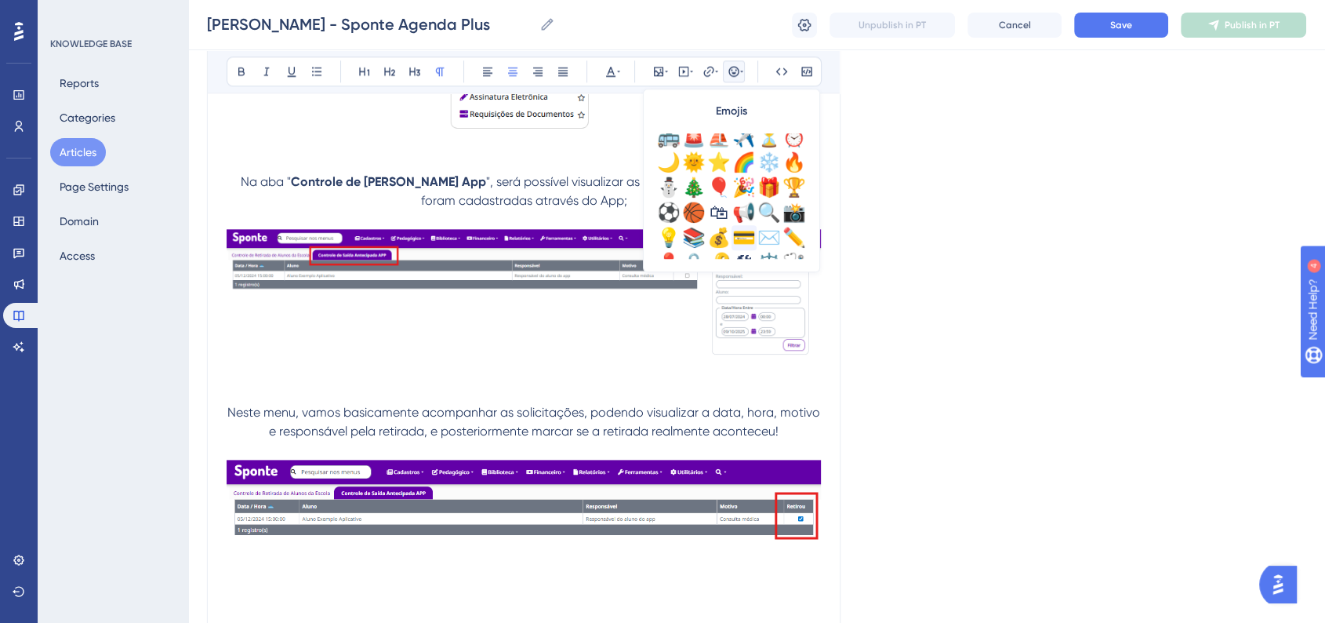
scroll to position [522, 0]
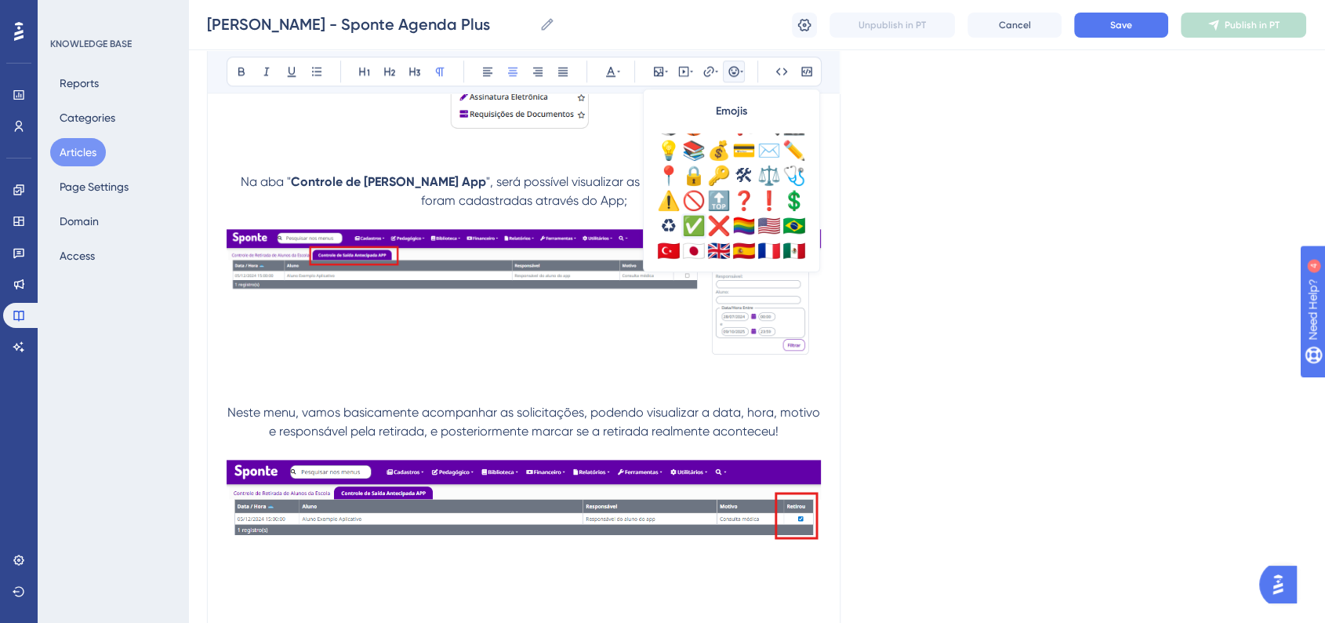
click at [699, 223] on div "✅" at bounding box center [693, 225] width 25 height 25
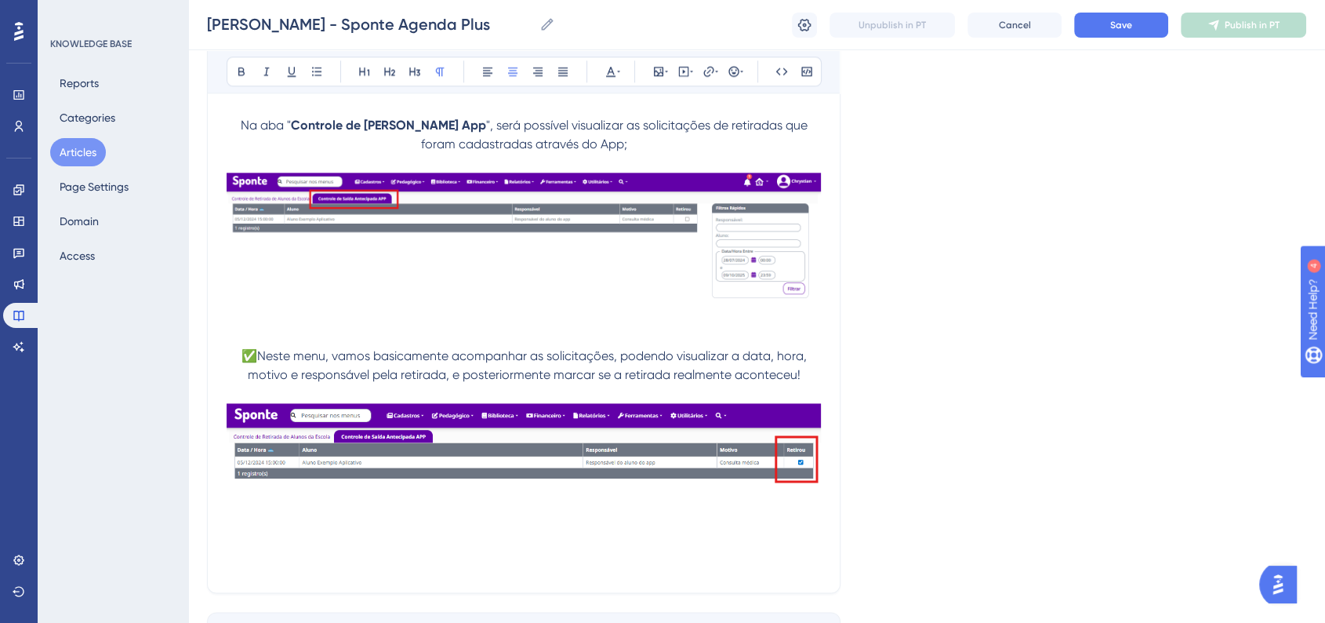
scroll to position [2036, 0]
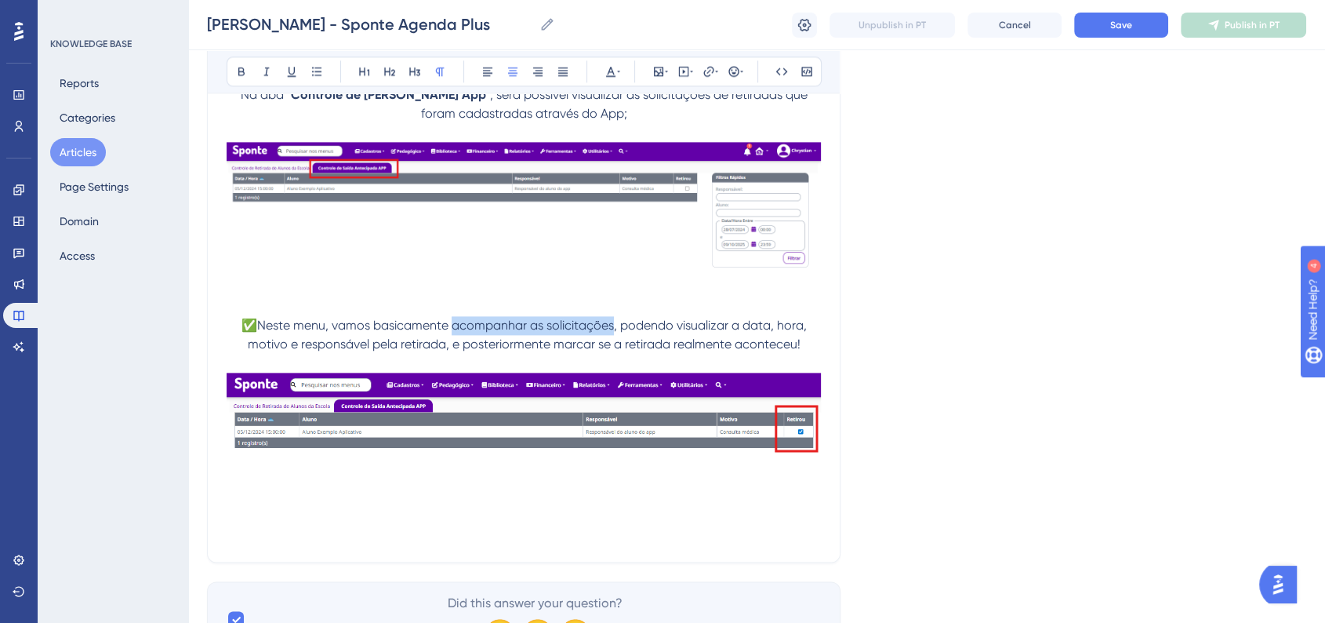
drag, startPoint x: 454, startPoint y: 331, endPoint x: 615, endPoint y: 335, distance: 160.8
click at [615, 335] on span "✅Neste menu, vamos basicamente acompanhar as solicitações, podendo visualizar a…" at bounding box center [525, 335] width 568 height 34
click at [246, 72] on icon at bounding box center [241, 71] width 13 height 13
drag, startPoint x: 744, startPoint y: 330, endPoint x: 768, endPoint y: 330, distance: 24.3
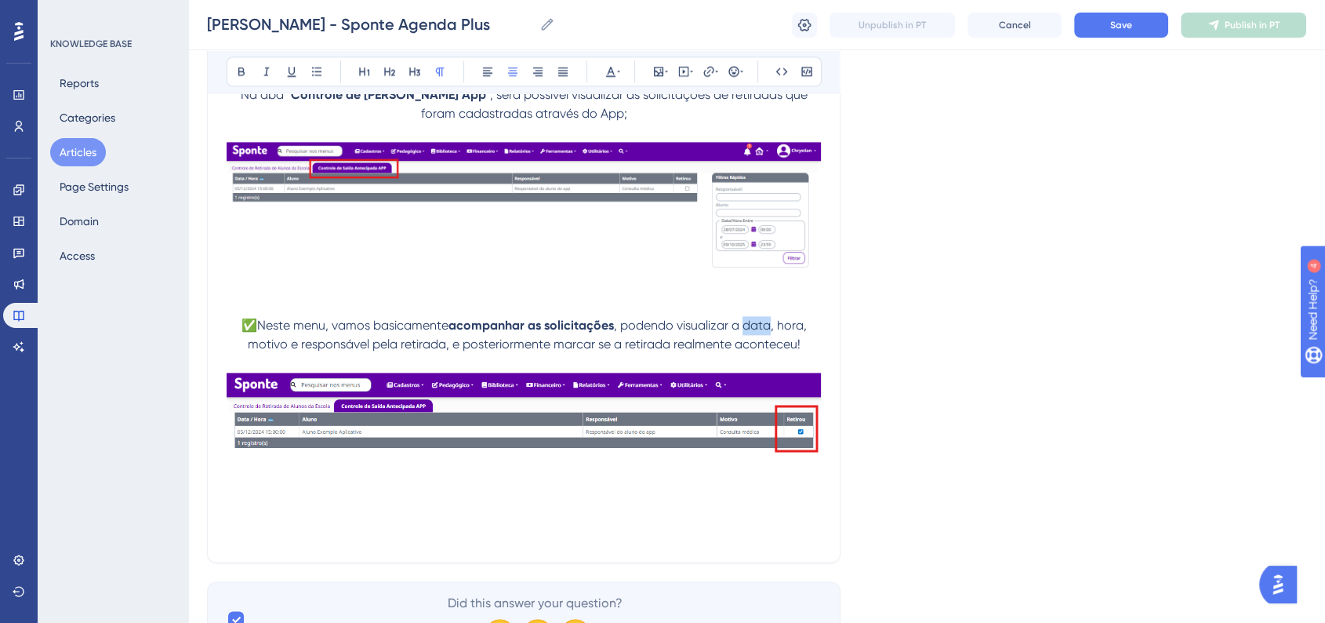
click at [768, 330] on span ", podendo visualizar a data, hora, motivo e responsável pela retirada, e poster…" at bounding box center [529, 335] width 562 height 34
click at [238, 73] on icon at bounding box center [241, 71] width 6 height 9
drag, startPoint x: 777, startPoint y: 331, endPoint x: 804, endPoint y: 331, distance: 27.4
click at [804, 331] on span ", hora, motivo e responsável pela retirada, e posteriormente marcar se a retira…" at bounding box center [528, 335] width 561 height 34
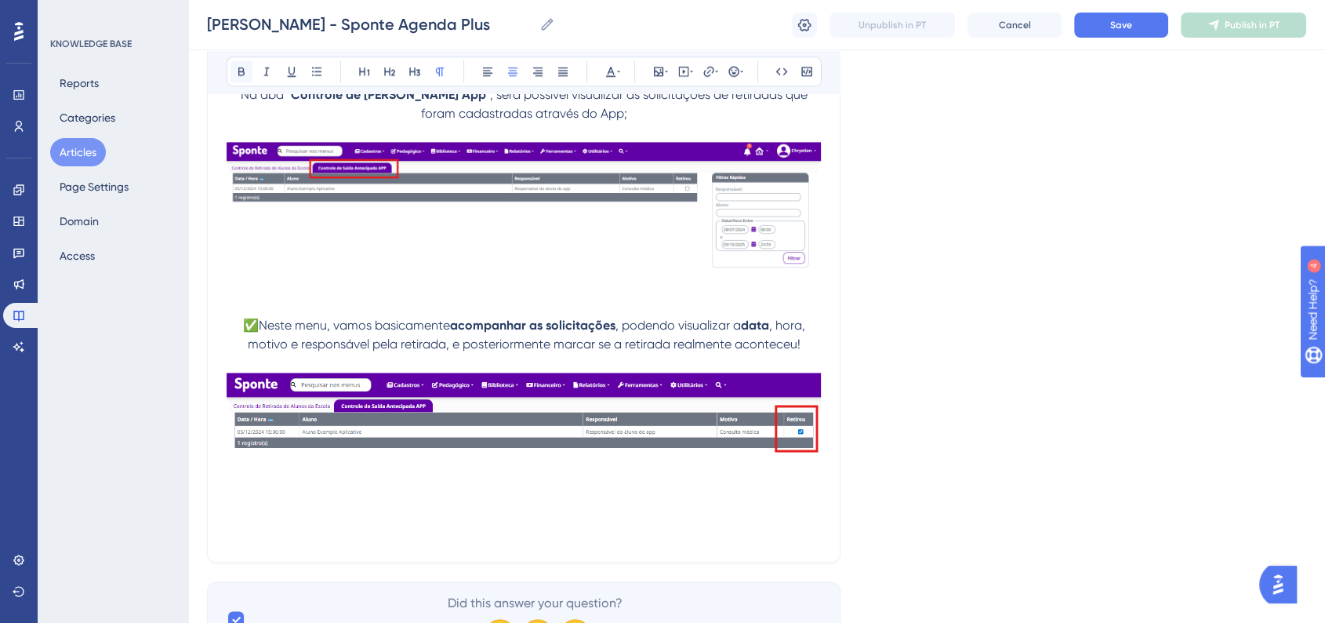
click at [243, 77] on button at bounding box center [242, 71] width 22 height 22
drag, startPoint x: 249, startPoint y: 355, endPoint x: 285, endPoint y: 353, distance: 35.4
click at [285, 351] on span ", motivo e responsável pela retirada, e posteriormente marcar se a retirada rea…" at bounding box center [528, 335] width 560 height 34
click at [238, 71] on icon at bounding box center [241, 71] width 6 height 9
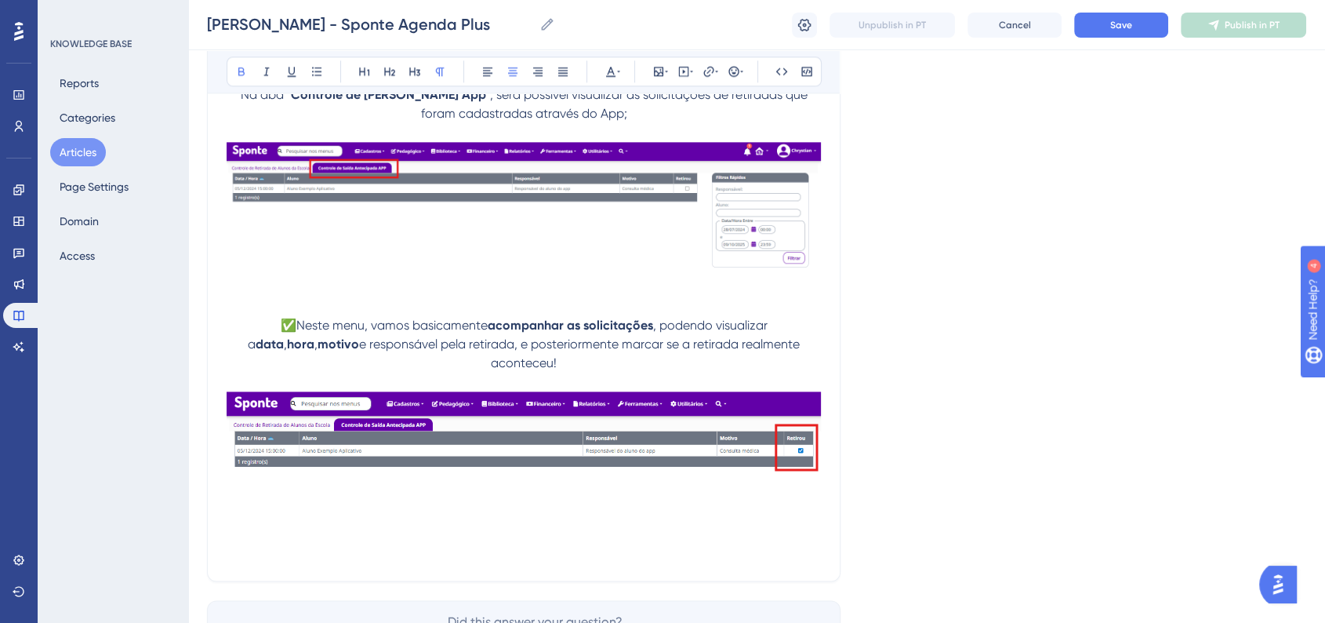
drag, startPoint x: 303, startPoint y: 353, endPoint x: 366, endPoint y: 353, distance: 62.7
click at [366, 353] on span "e responsável pela retirada, e posteriormente marcar se a retirada realmente ac…" at bounding box center [581, 353] width 444 height 34
click at [359, 352] on span "e responsável pela retirada, e posteriormente marcar se a retirada realmente ac…" at bounding box center [581, 353] width 444 height 34
drag, startPoint x: 301, startPoint y: 353, endPoint x: 445, endPoint y: 353, distance: 143.5
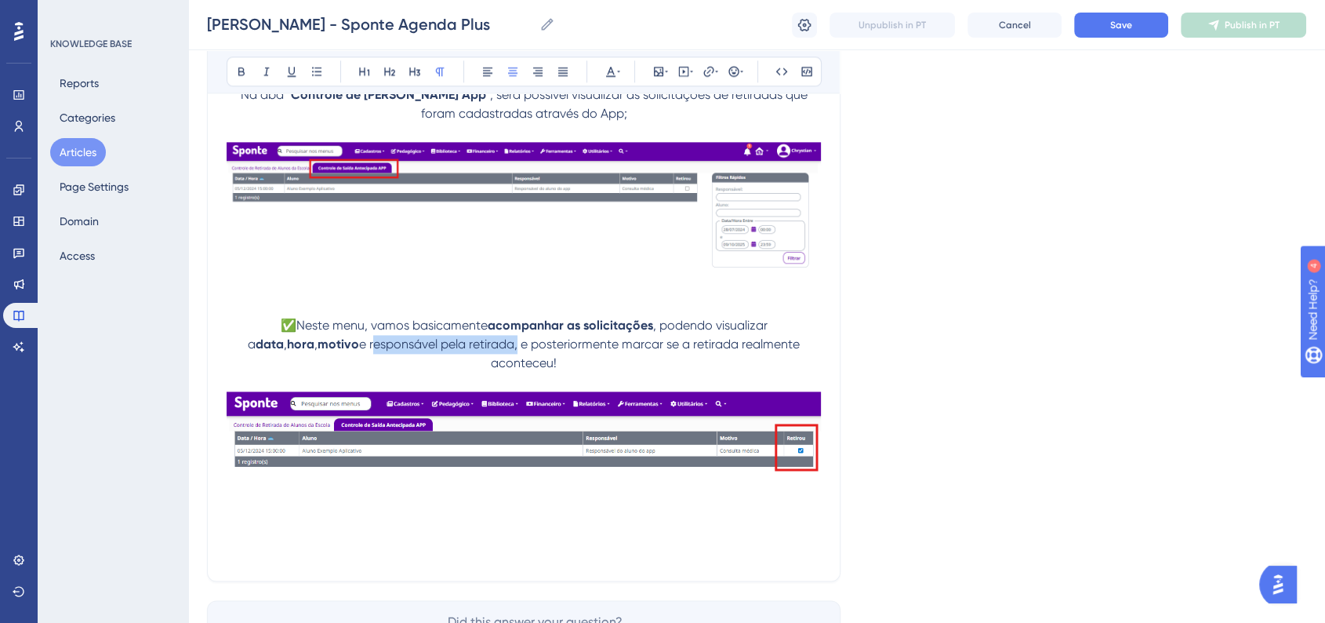
click at [445, 353] on span "e responsável pela retirada, e posteriormente marcar se a retirada realmente ac…" at bounding box center [581, 353] width 444 height 34
click at [245, 73] on icon at bounding box center [241, 71] width 13 height 13
drag, startPoint x: 626, startPoint y: 351, endPoint x: 797, endPoint y: 351, distance: 170.9
click at [797, 351] on span ", e posteriormente marcar se a retirada realmente aconteceu!" at bounding box center [648, 353] width 314 height 34
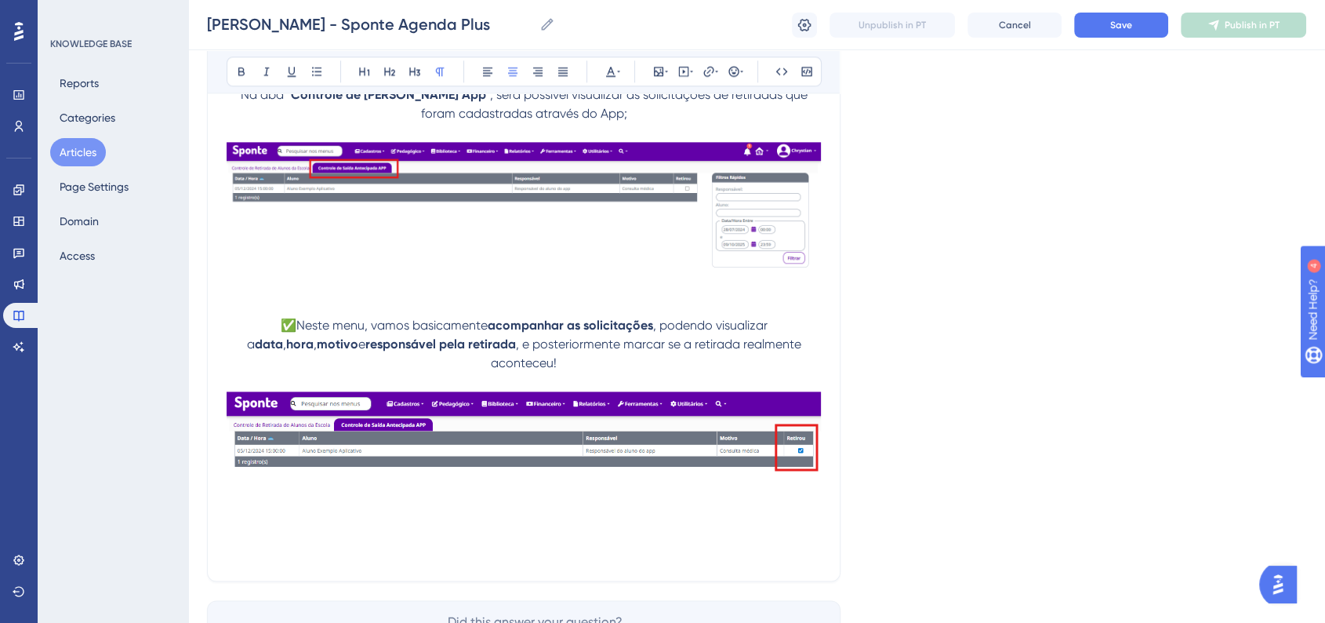
click at [229, 75] on div "Bold Italic Underline Bullet Point Heading 1 Heading 2 Heading 3 Normal Align L…" at bounding box center [524, 71] width 595 height 30
click at [249, 78] on button at bounding box center [242, 71] width 22 height 22
click at [1138, 26] on button "Save" at bounding box center [1121, 25] width 94 height 25
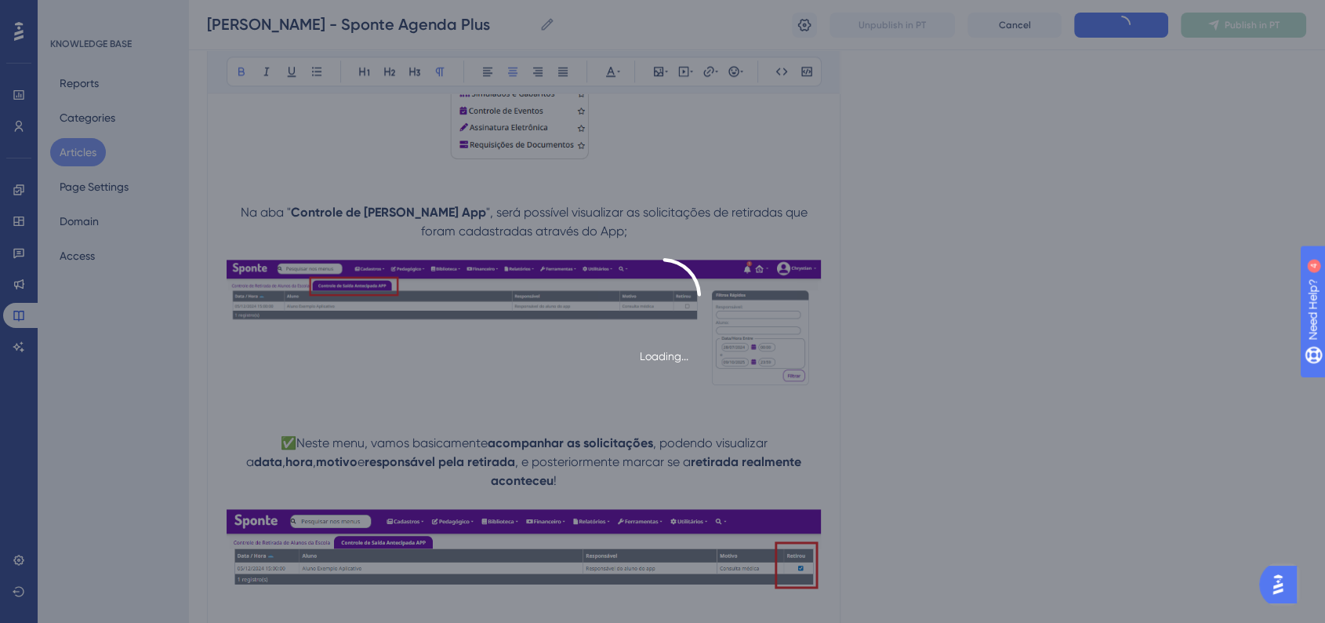
scroll to position [1775, 0]
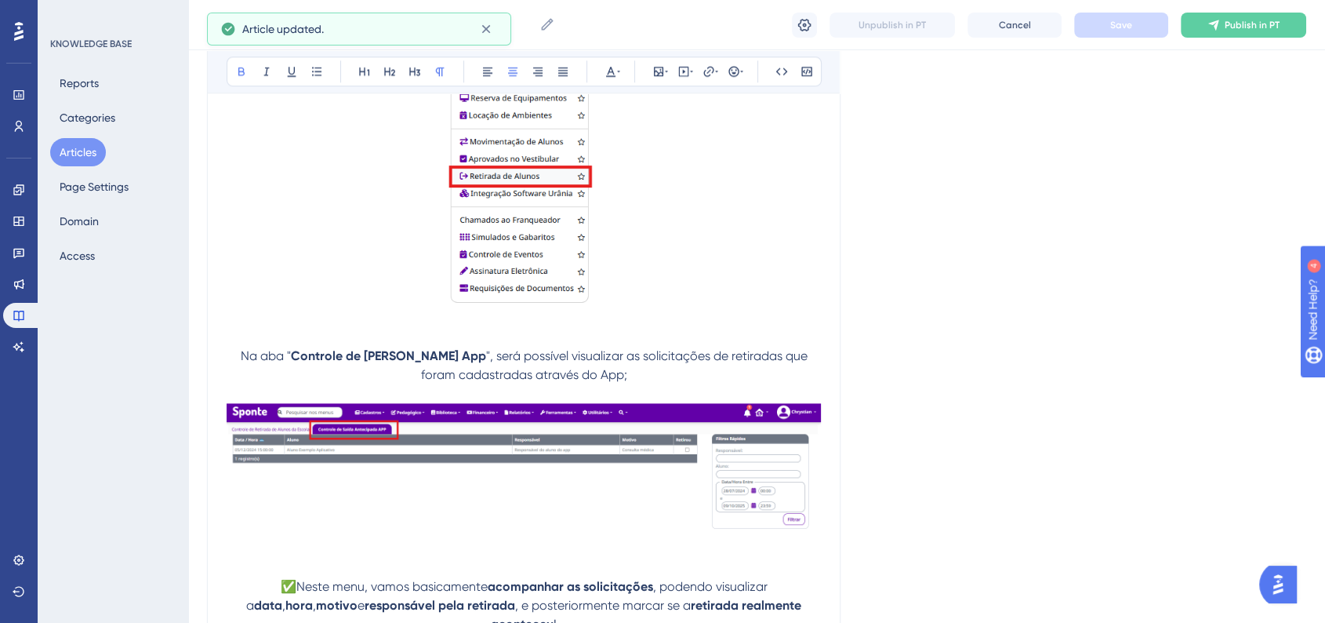
click at [241, 358] on span "Na aba "" at bounding box center [266, 355] width 50 height 15
click at [733, 79] on button at bounding box center [734, 71] width 22 height 22
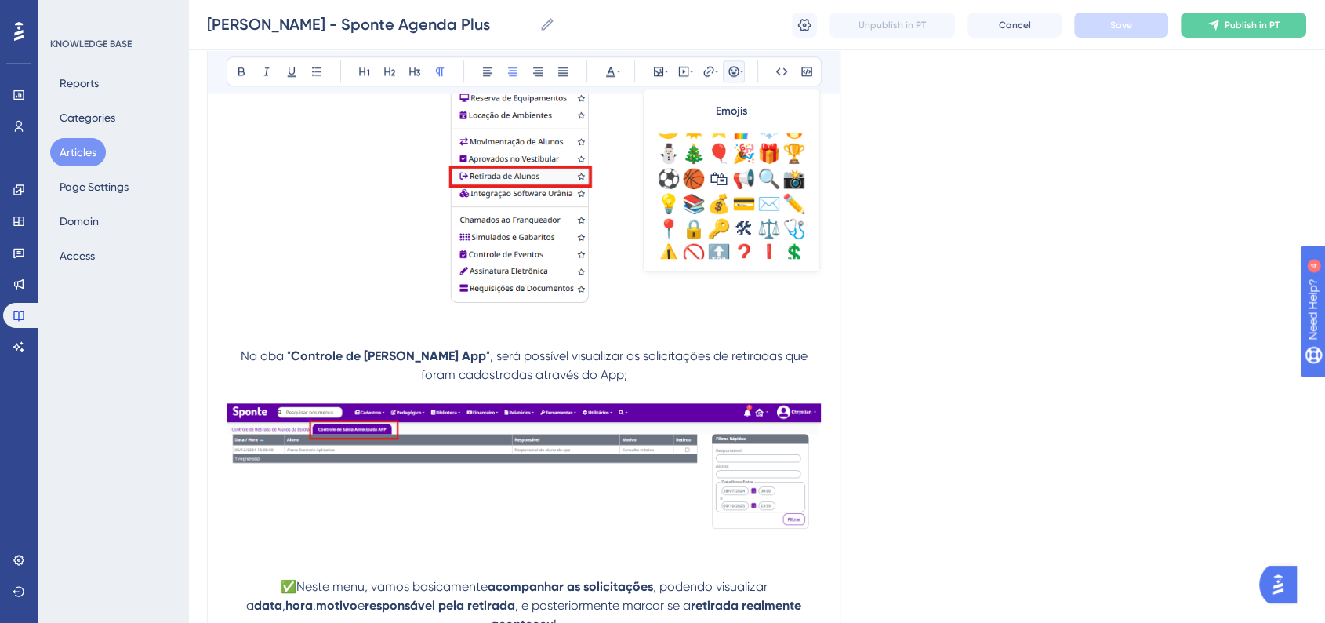
scroll to position [522, 0]
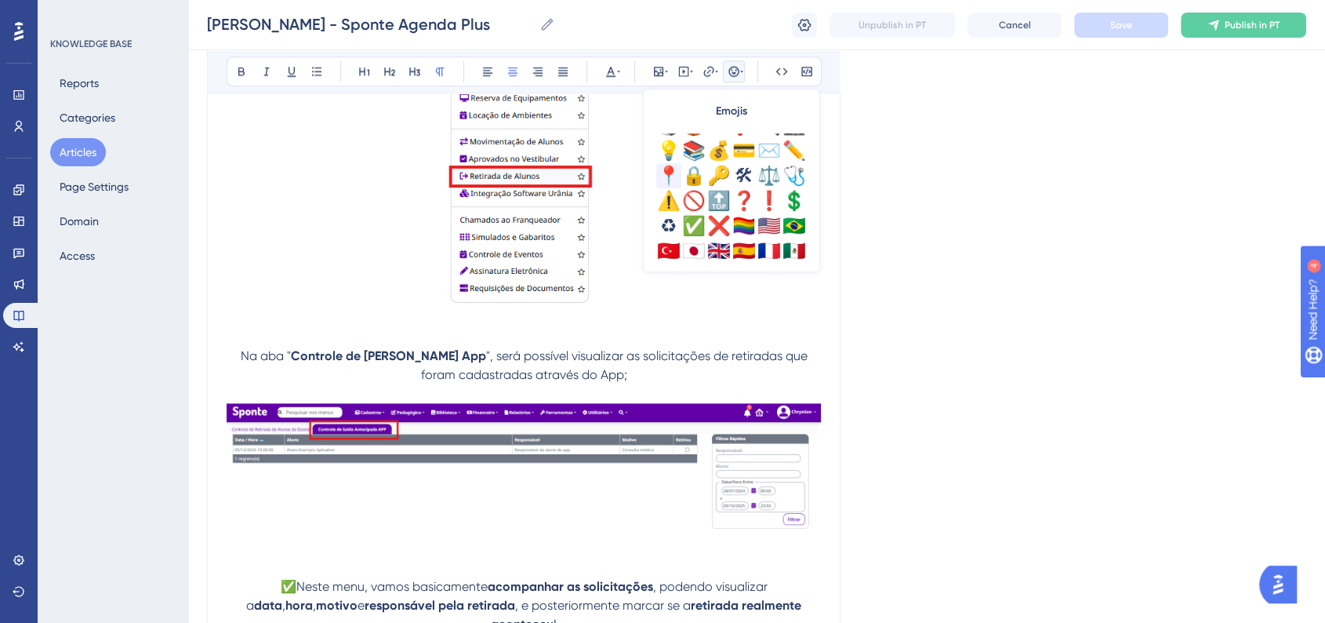
click at [674, 176] on div "📍" at bounding box center [668, 175] width 25 height 25
click at [1115, 34] on button "Save" at bounding box center [1121, 25] width 94 height 25
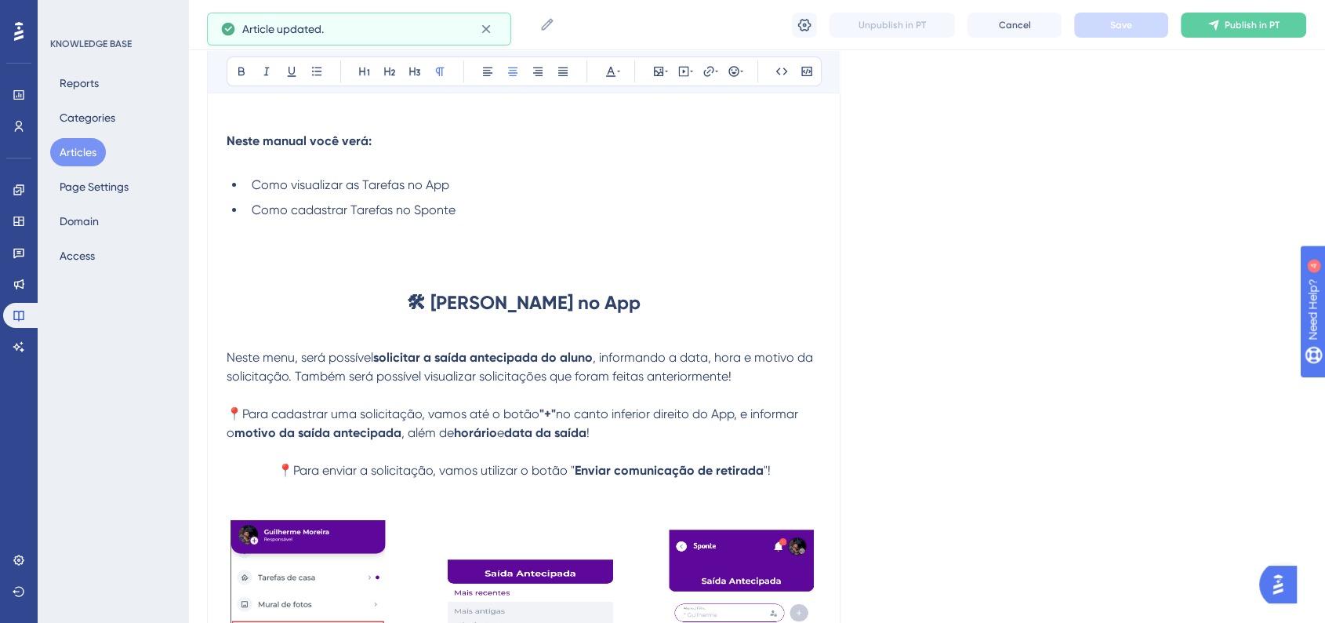
scroll to position [207, 0]
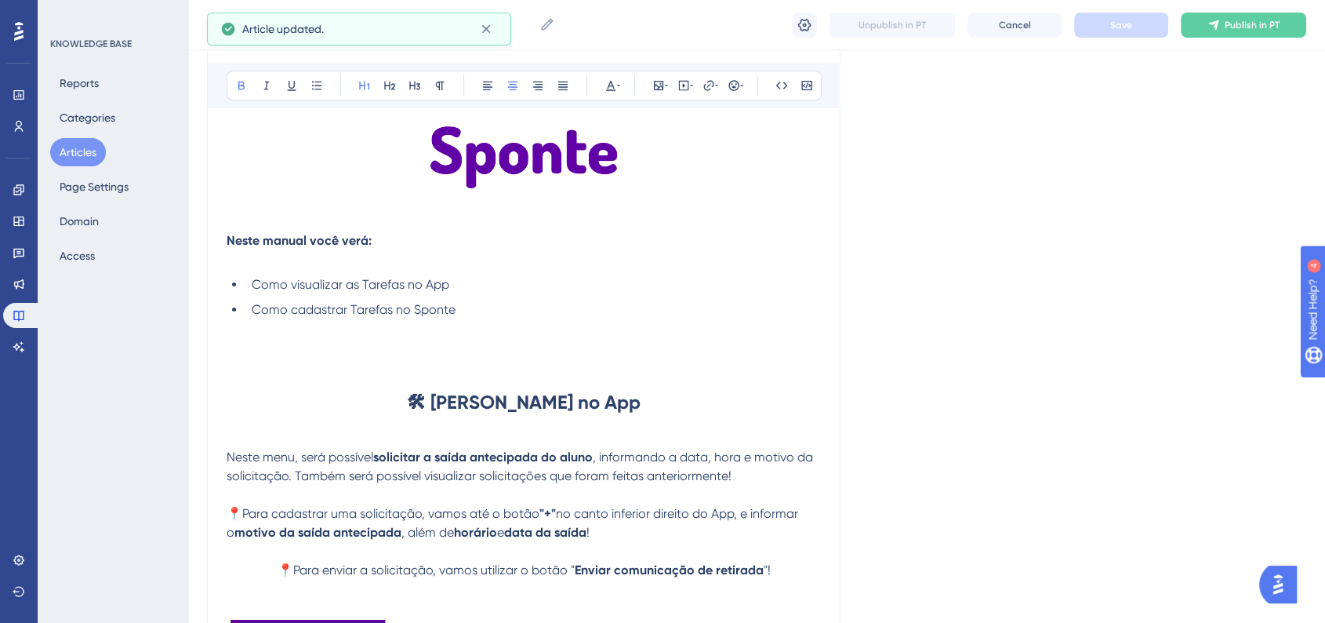
click at [513, 385] on h1 "🛠 Saída Antecipada no App" at bounding box center [524, 402] width 594 height 53
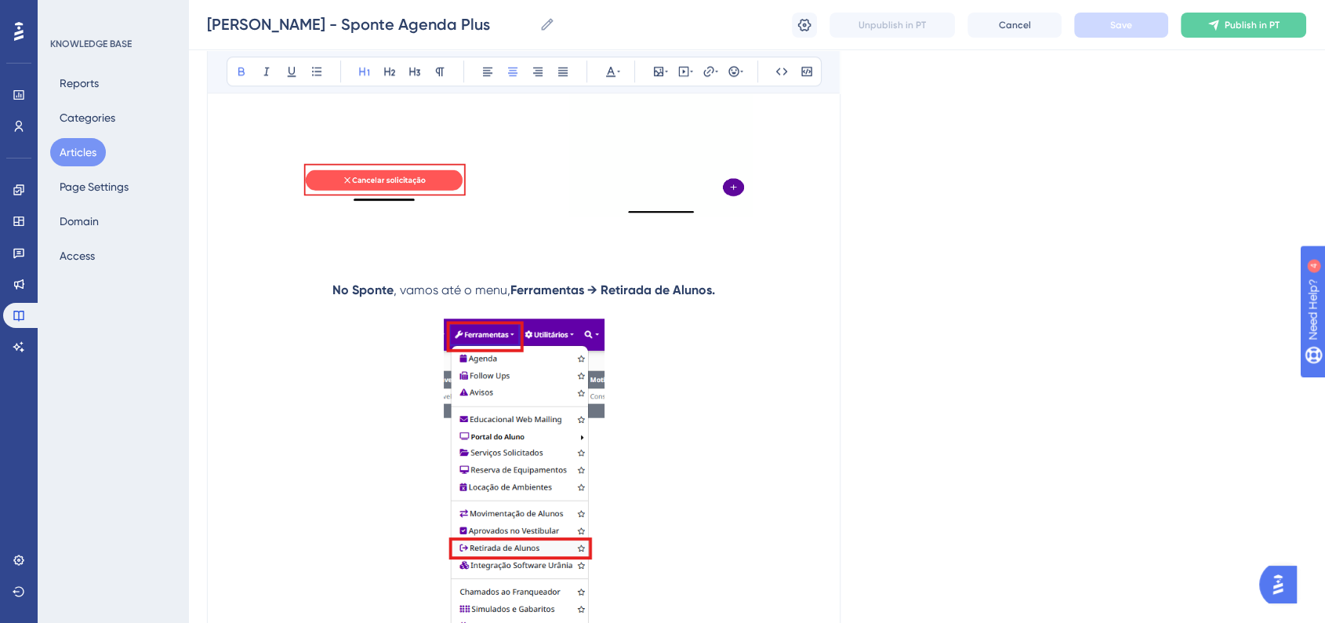
scroll to position [1513, 0]
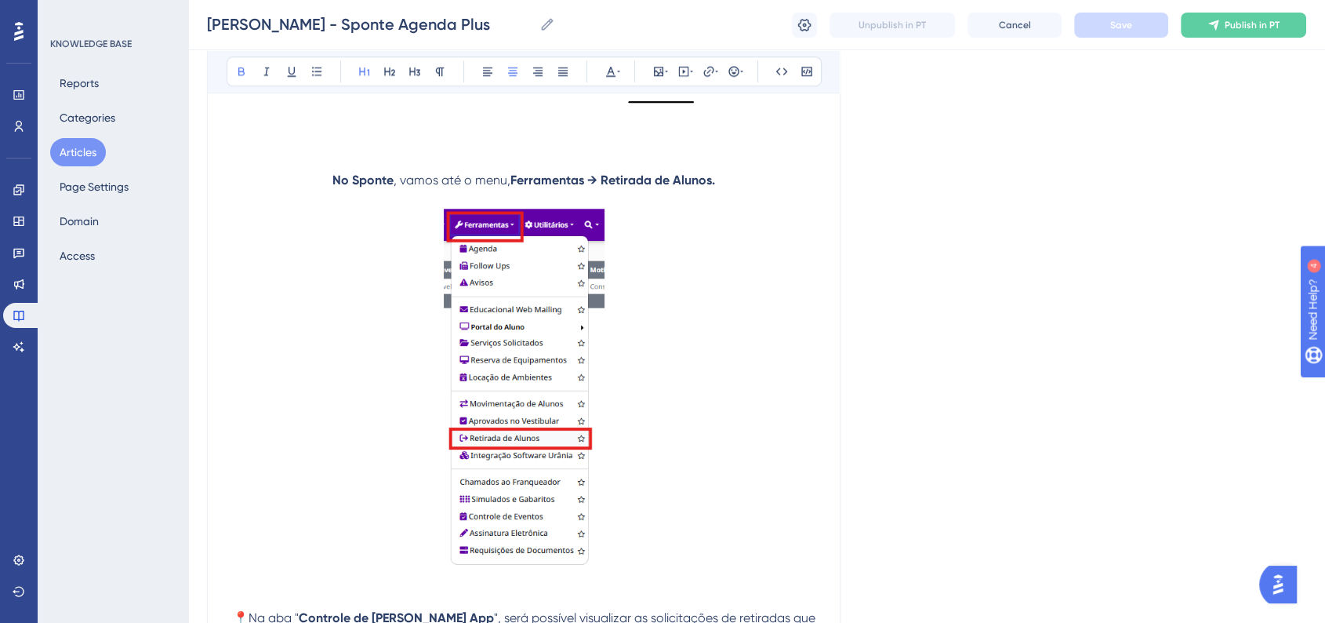
click at [494, 156] on p at bounding box center [524, 161] width 594 height 19
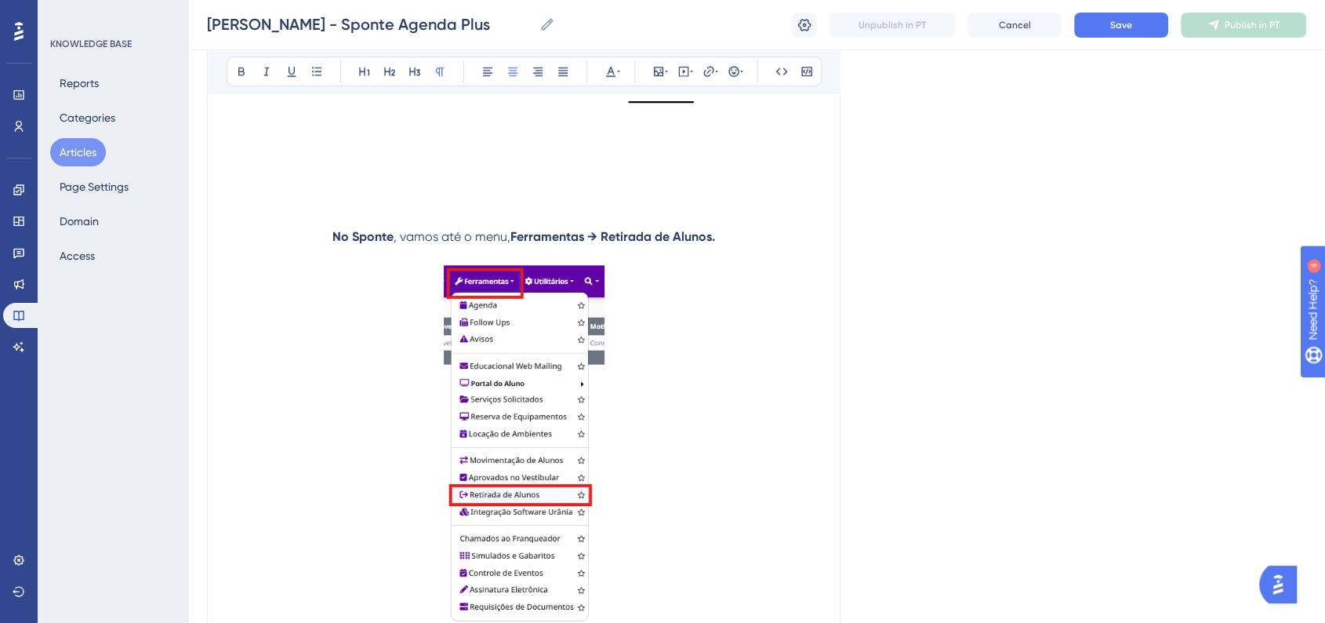
click at [488, 185] on p at bounding box center [524, 180] width 594 height 19
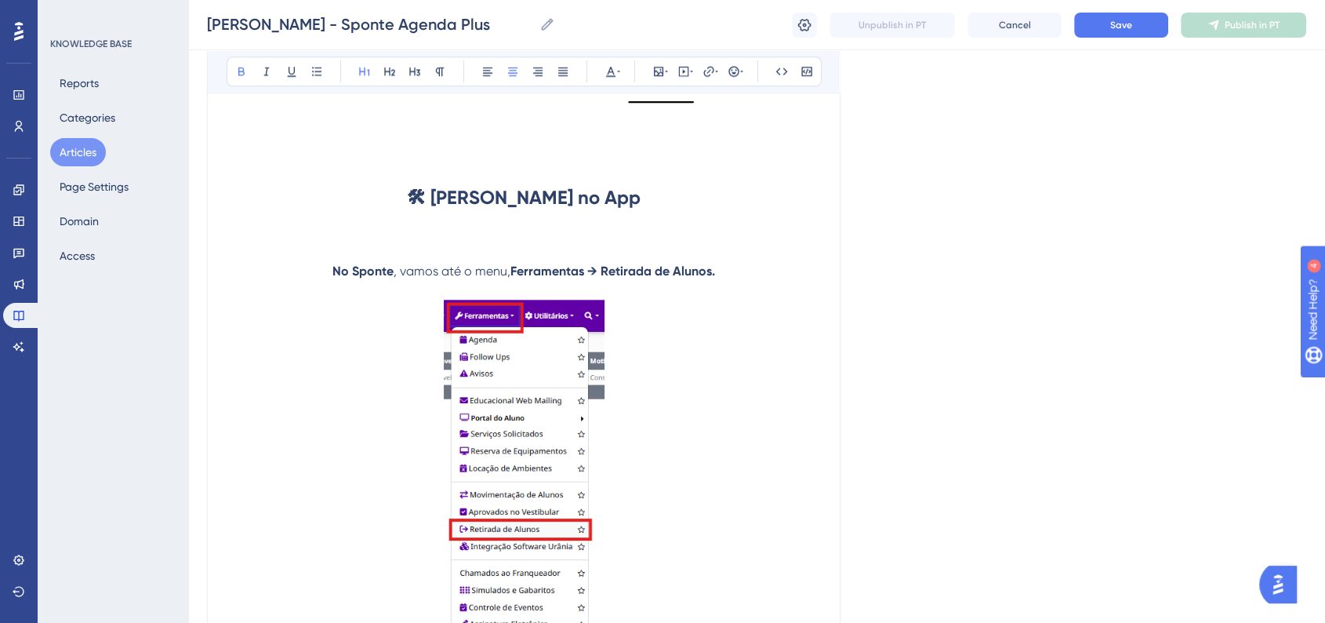
click at [423, 206] on strong "🛠 Saída Antecipada no App" at bounding box center [524, 197] width 234 height 23
click at [345, 274] on strong "No Sponte" at bounding box center [362, 270] width 61 height 15
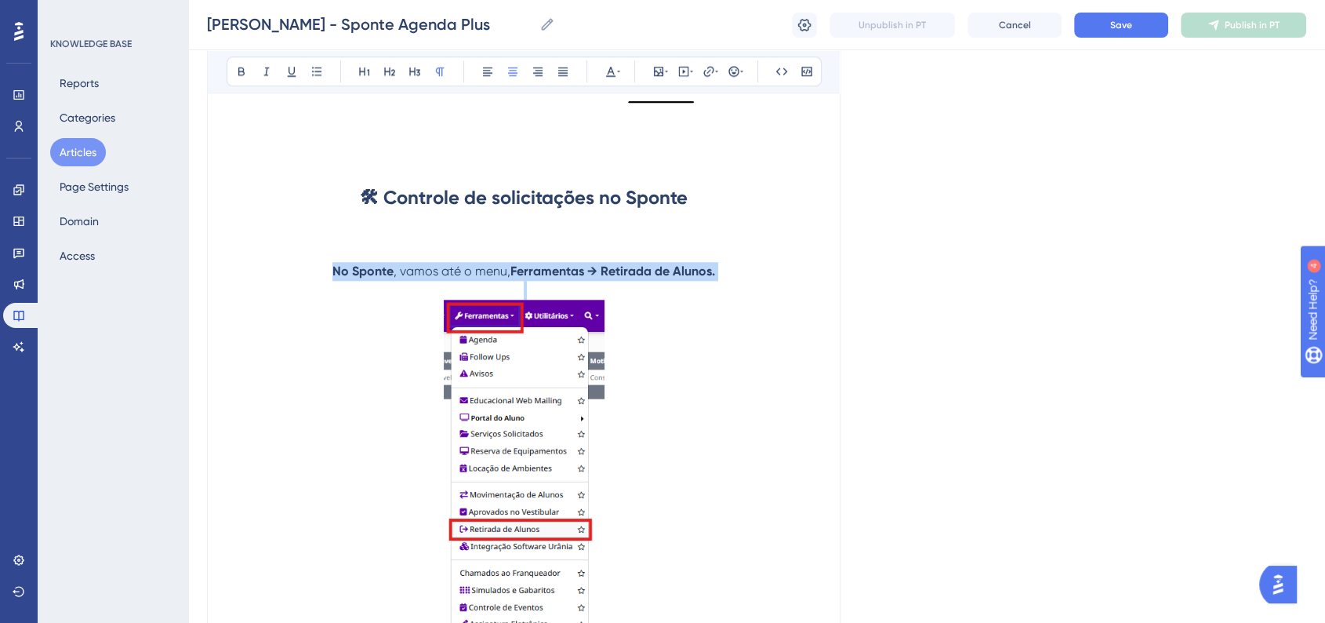
click at [345, 274] on strong "No Sponte" at bounding box center [362, 270] width 61 height 15
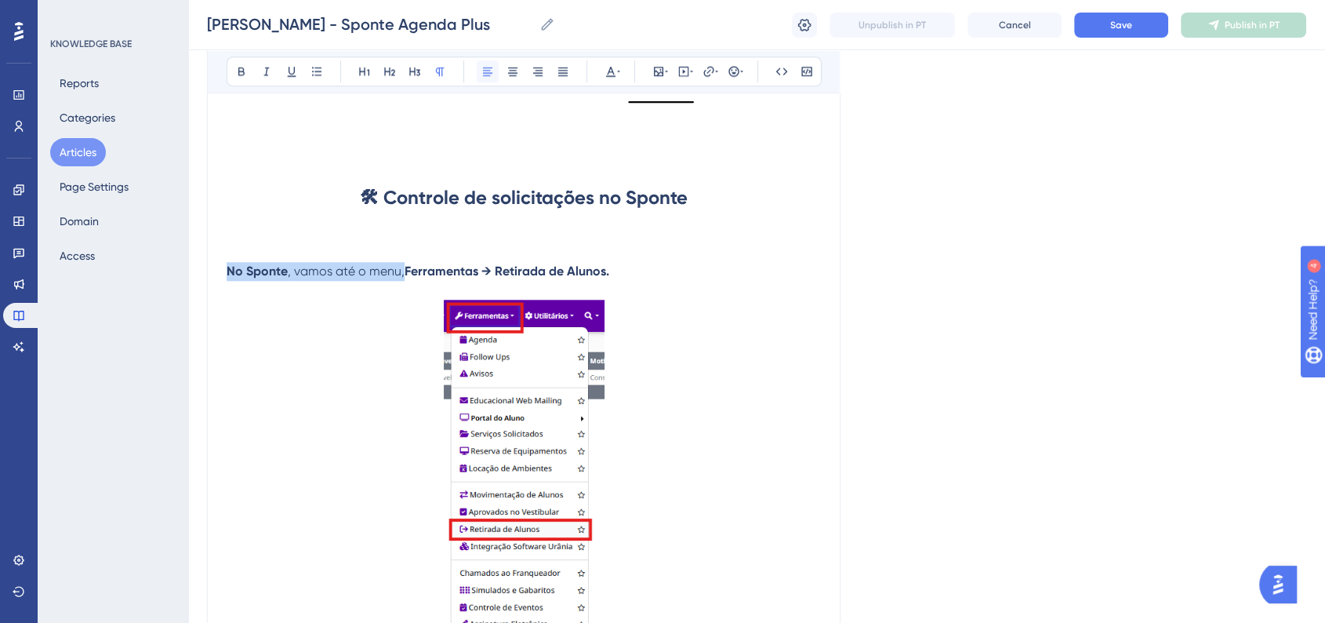
click at [492, 69] on icon at bounding box center [487, 71] width 13 height 13
click at [715, 258] on p at bounding box center [524, 252] width 594 height 19
click at [358, 238] on p at bounding box center [524, 233] width 594 height 19
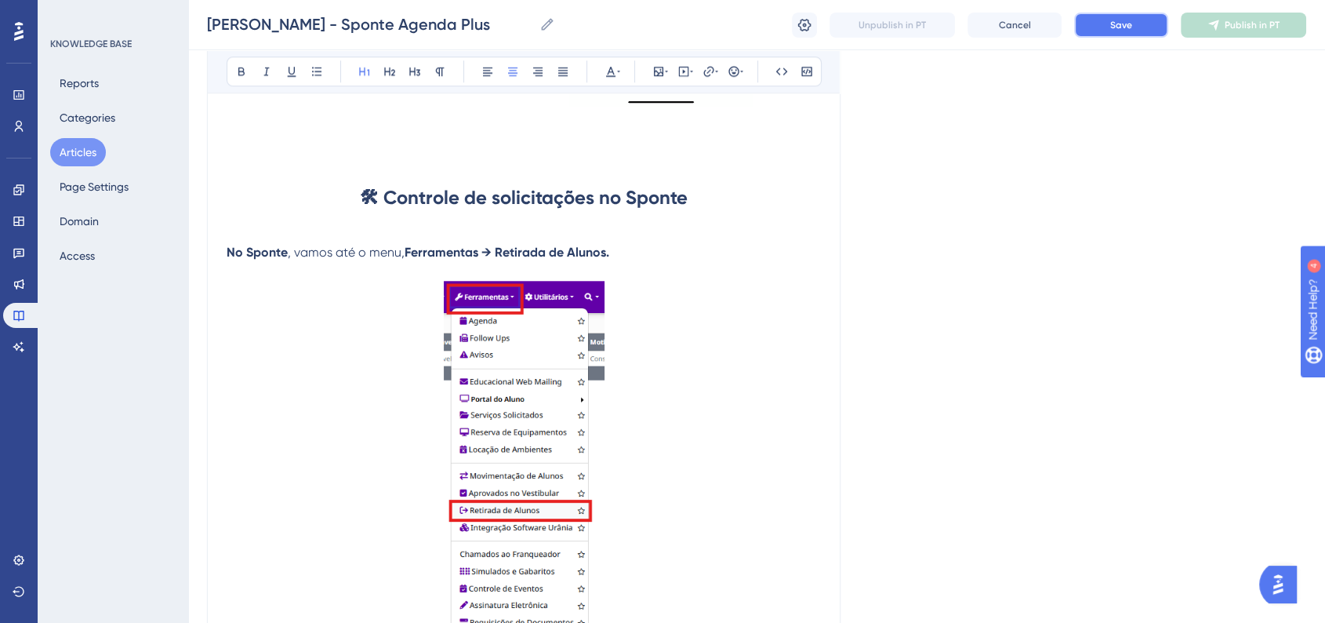
click at [1112, 22] on span "Save" at bounding box center [1121, 25] width 22 height 13
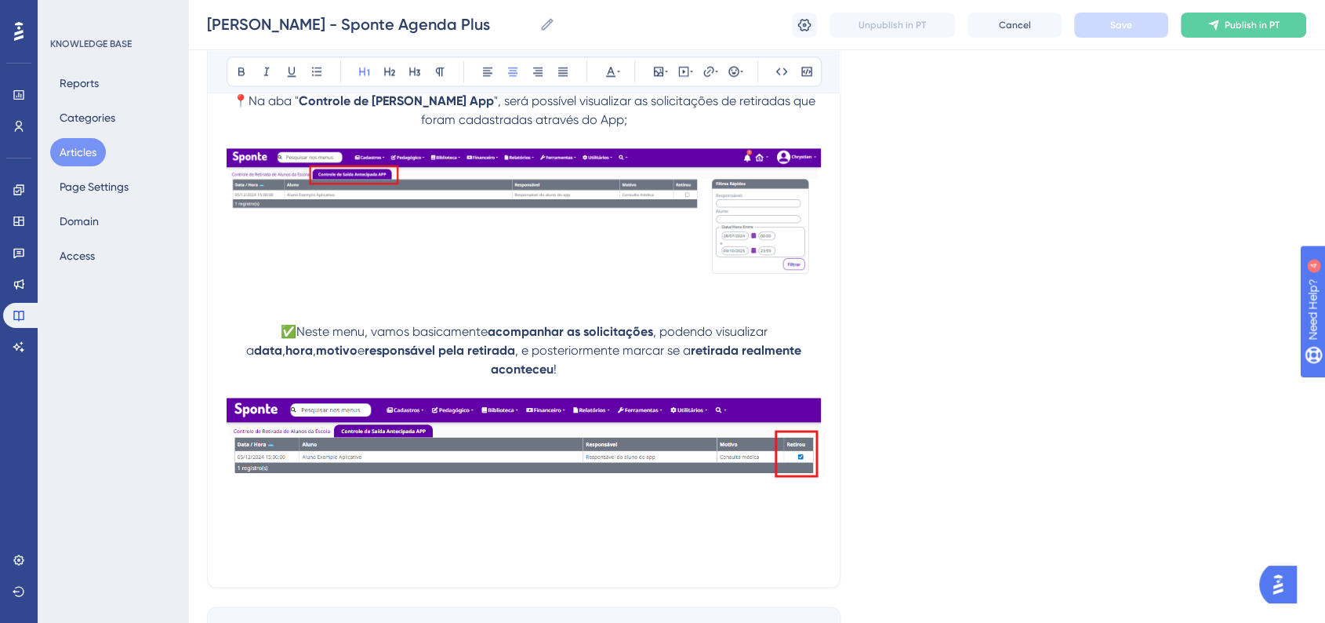
scroll to position [2123, 0]
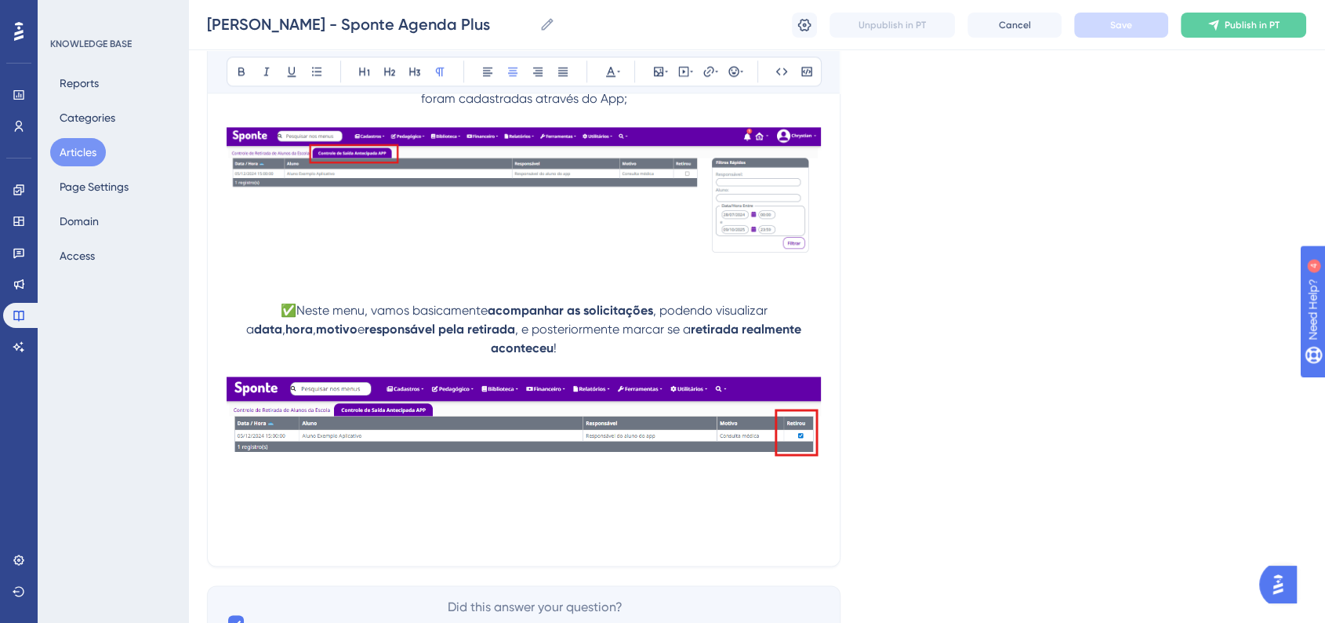
click at [645, 509] on p at bounding box center [524, 518] width 594 height 19
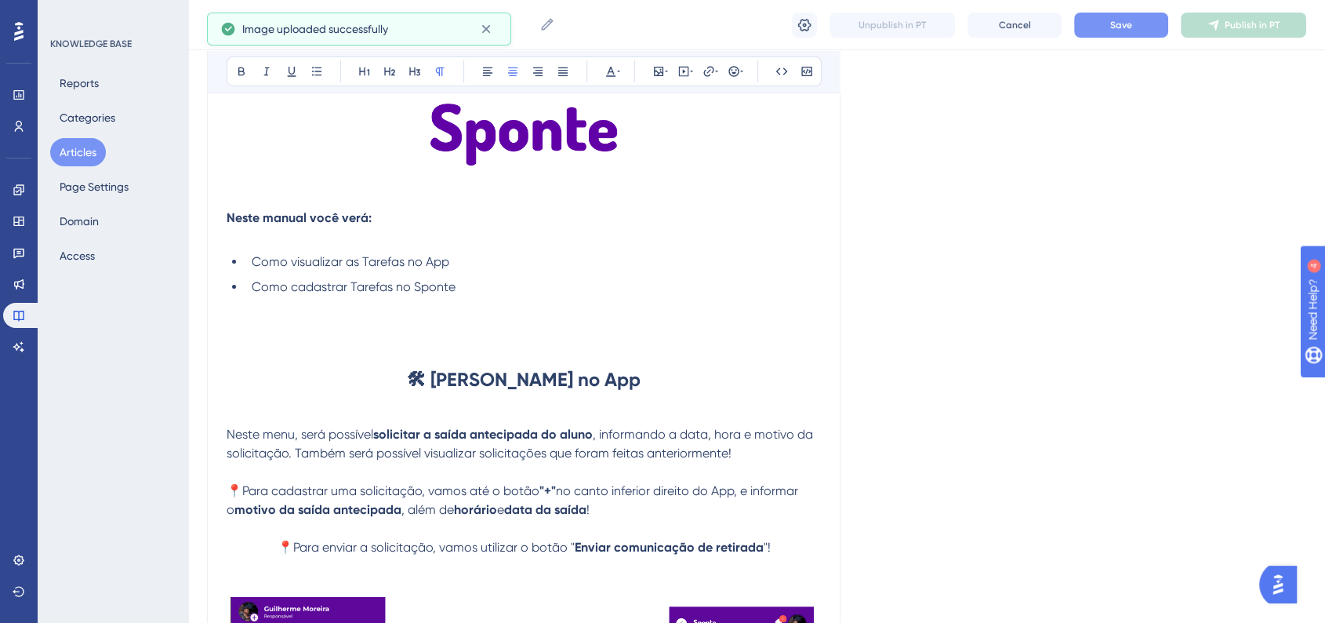
scroll to position [129, 0]
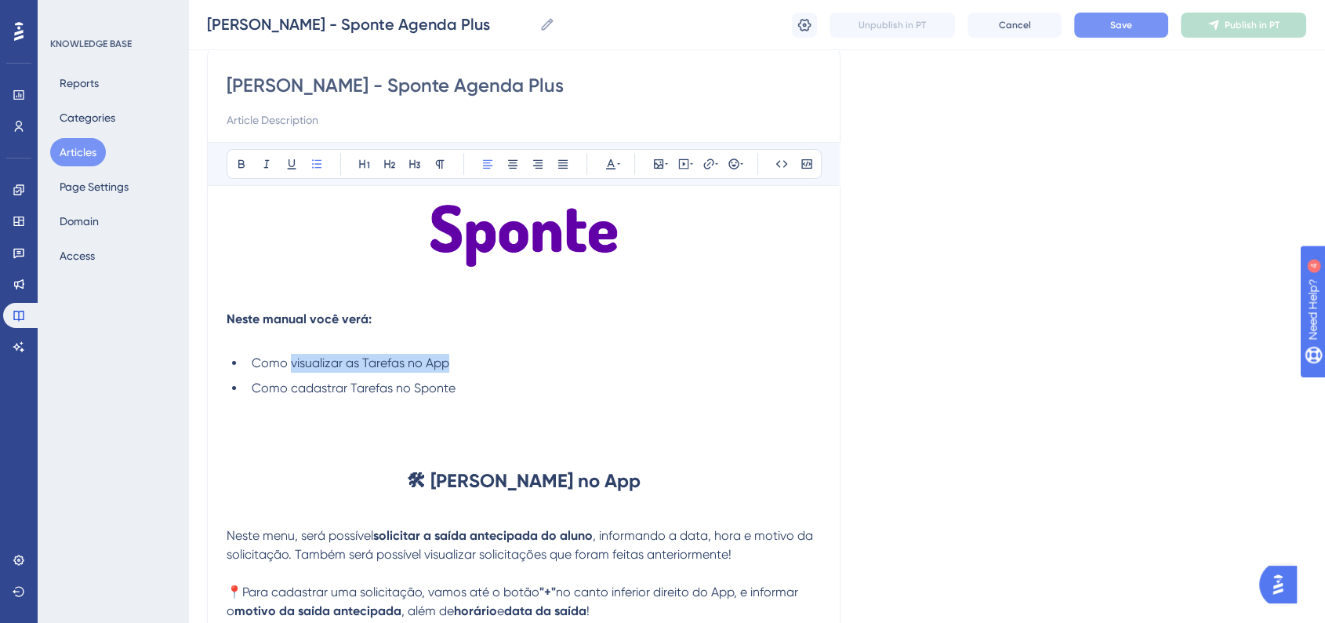
drag, startPoint x: 452, startPoint y: 365, endPoint x: 292, endPoint y: 372, distance: 160.1
click at [292, 372] on li "Como visualizar as Tarefas no App" at bounding box center [532, 363] width 575 height 19
drag, startPoint x: 383, startPoint y: 390, endPoint x: 291, endPoint y: 396, distance: 91.9
click at [291, 396] on li "Como cadastrar Tarefas no Sponte" at bounding box center [532, 388] width 575 height 19
click at [1123, 20] on span "Save" at bounding box center [1121, 25] width 22 height 13
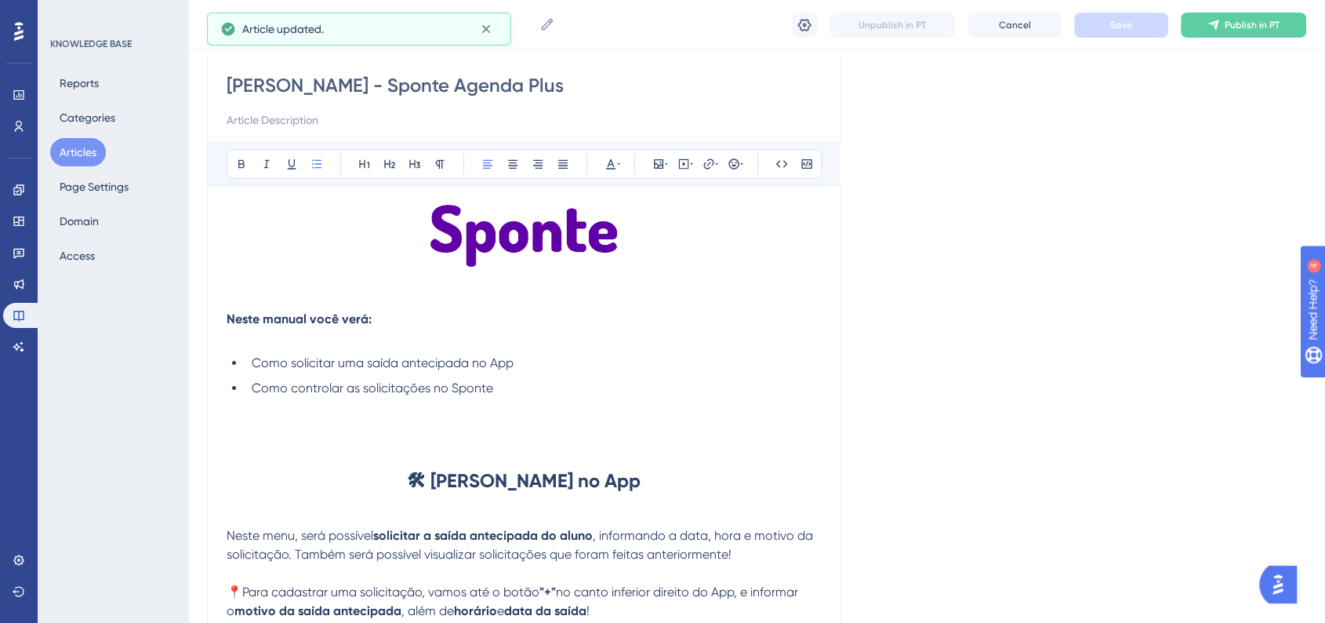
click at [71, 155] on button "Articles" at bounding box center [78, 152] width 56 height 28
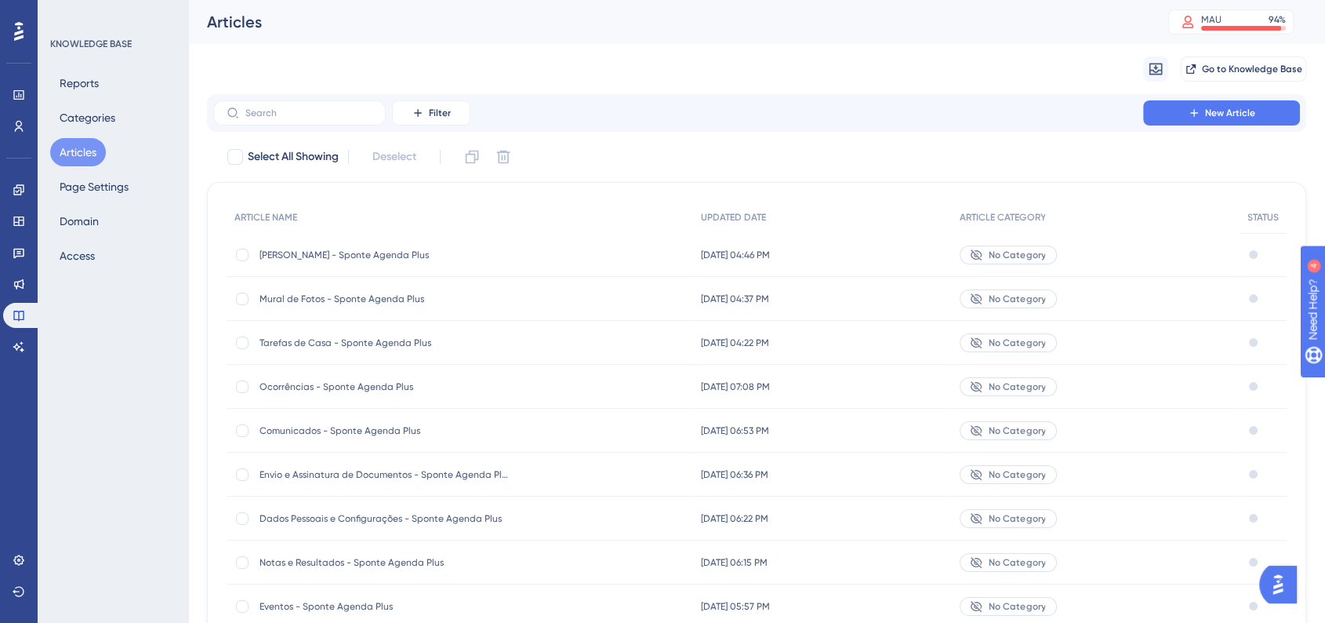
drag, startPoint x: 253, startPoint y: 258, endPoint x: 434, endPoint y: 259, distance: 181.1
click at [434, 259] on div "Saída Antecipada - Sponte Agenda Plus Saída Antecipada - Sponte Agenda Plus" at bounding box center [460, 255] width 466 height 44
copy div "[PERSON_NAME] - Sponte Agenda Plus"
click at [1281, 112] on button "New Article" at bounding box center [1221, 112] width 157 height 25
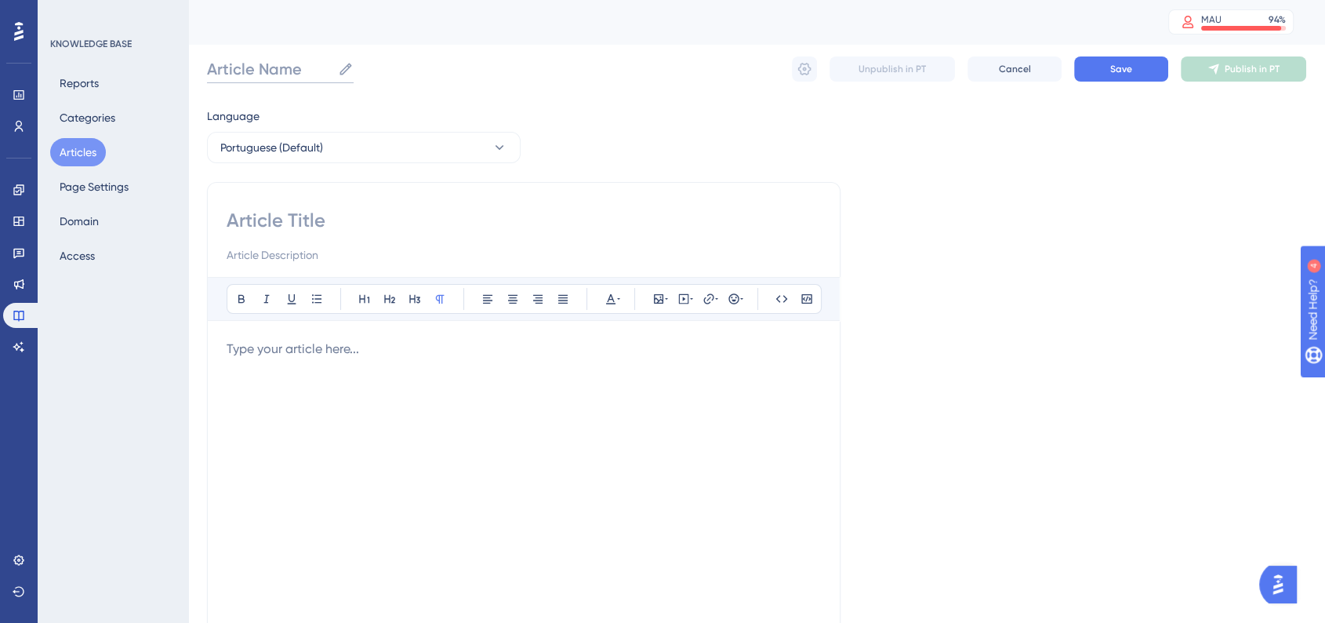
click at [270, 71] on input "Article Name" at bounding box center [269, 69] width 125 height 22
paste input "[PERSON_NAME] - Sponte Agenda Plus"
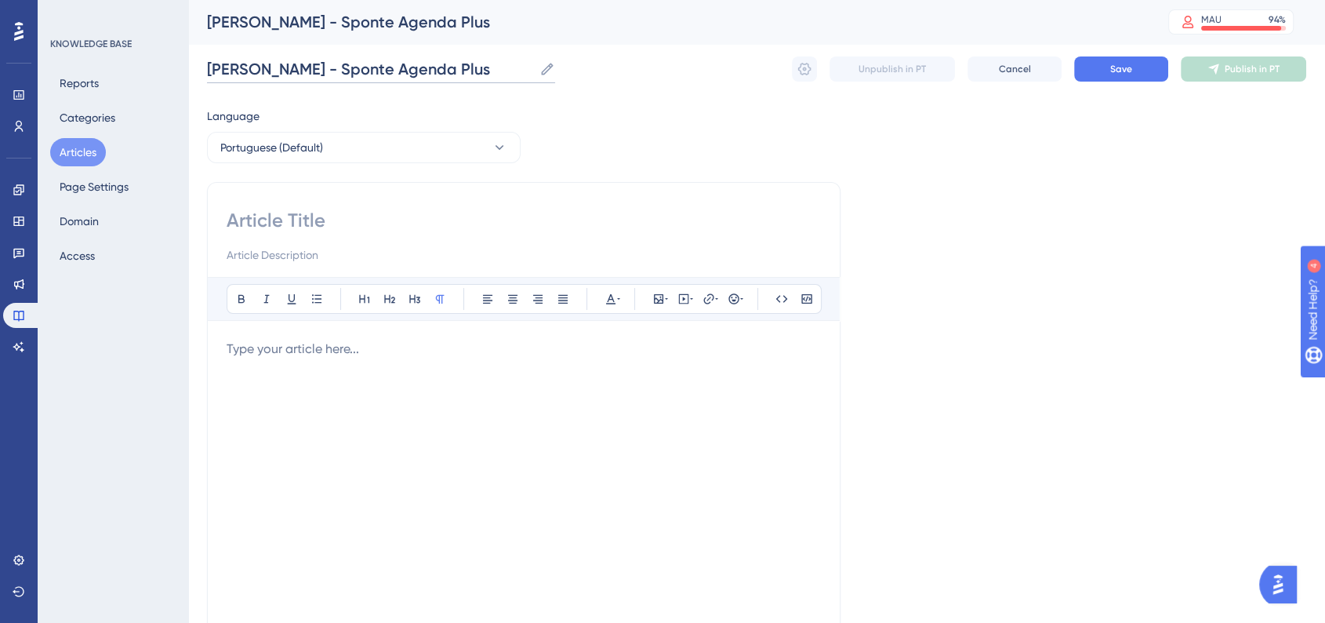
drag, startPoint x: 338, startPoint y: 70, endPoint x: 185, endPoint y: 74, distance: 152.9
click at [188, 74] on div "Performance Users Engagement Widgets Feedback Product Updates Knowledge Base AI…" at bounding box center [756, 411] width 1137 height 823
click at [364, 59] on input "Demonstrativo IR - Sponte Agenda Plus" at bounding box center [366, 69] width 318 height 22
click at [364, 62] on input "Demonstrativo IR - Sponte Agenda Plus" at bounding box center [366, 69] width 318 height 22
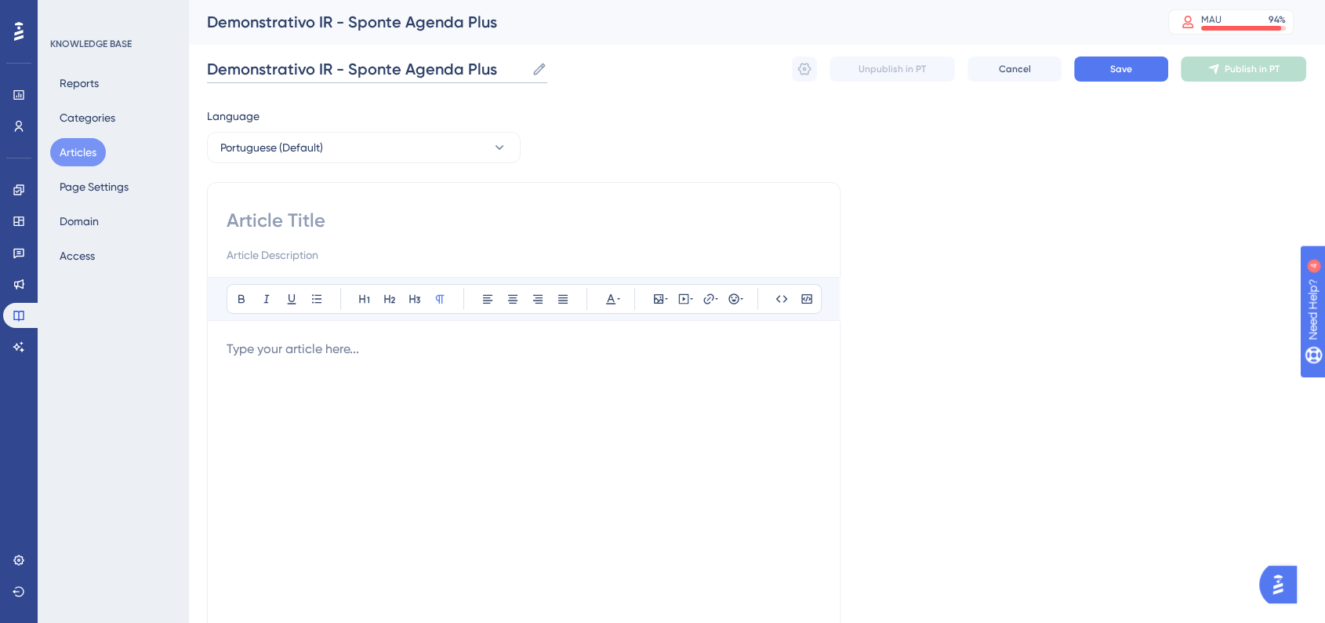
click at [384, 66] on input "Demonstrativo IR - Sponte Agenda Plus" at bounding box center [366, 69] width 318 height 22
type input "Demonstrativo IR - Sponte Agenda Plus"
click at [368, 224] on input at bounding box center [524, 220] width 594 height 25
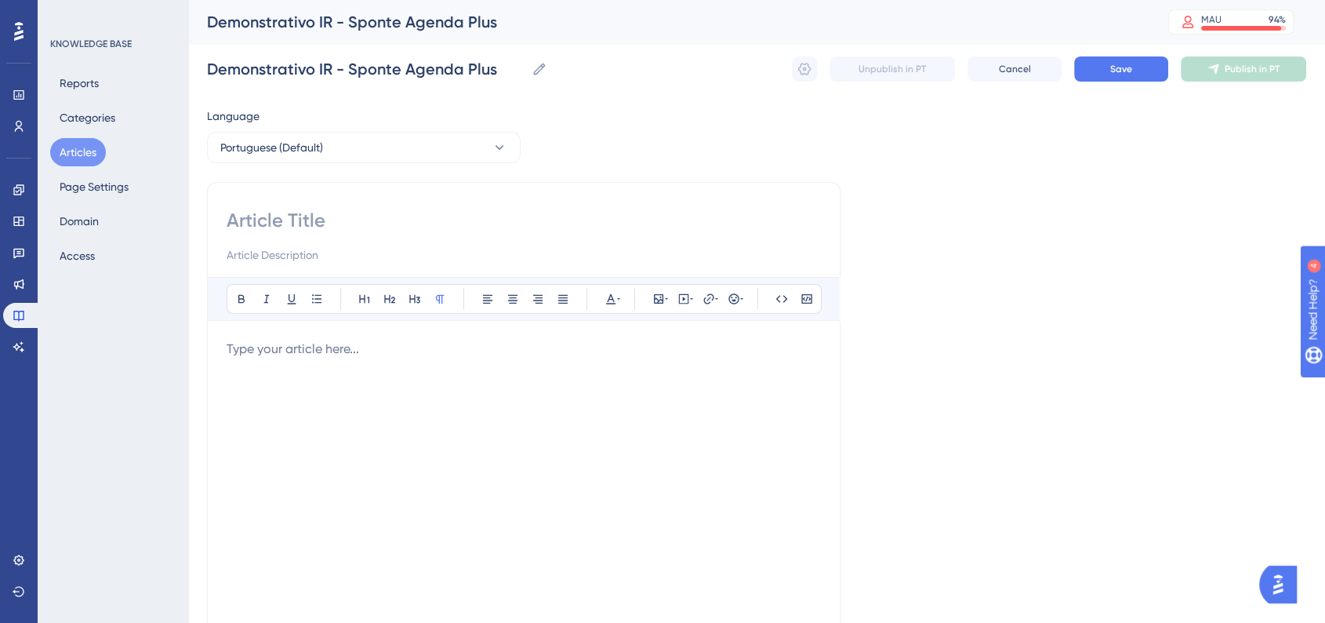
paste input "Demonstrativo IR - Sponte Agenda Plus"
type input "Demonstrativo IR - Sponte Agenda Plus"
click at [387, 354] on p at bounding box center [524, 348] width 594 height 19
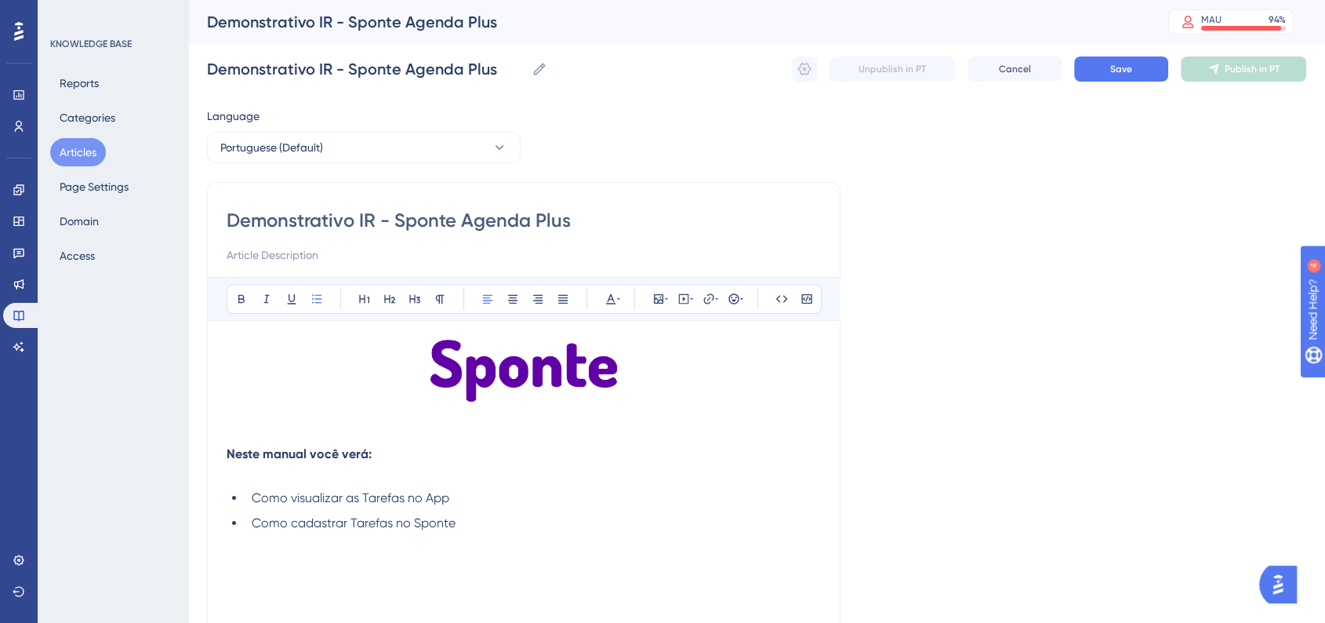
click at [590, 516] on li "Como cadastrar Tarefas no Sponte" at bounding box center [532, 523] width 575 height 19
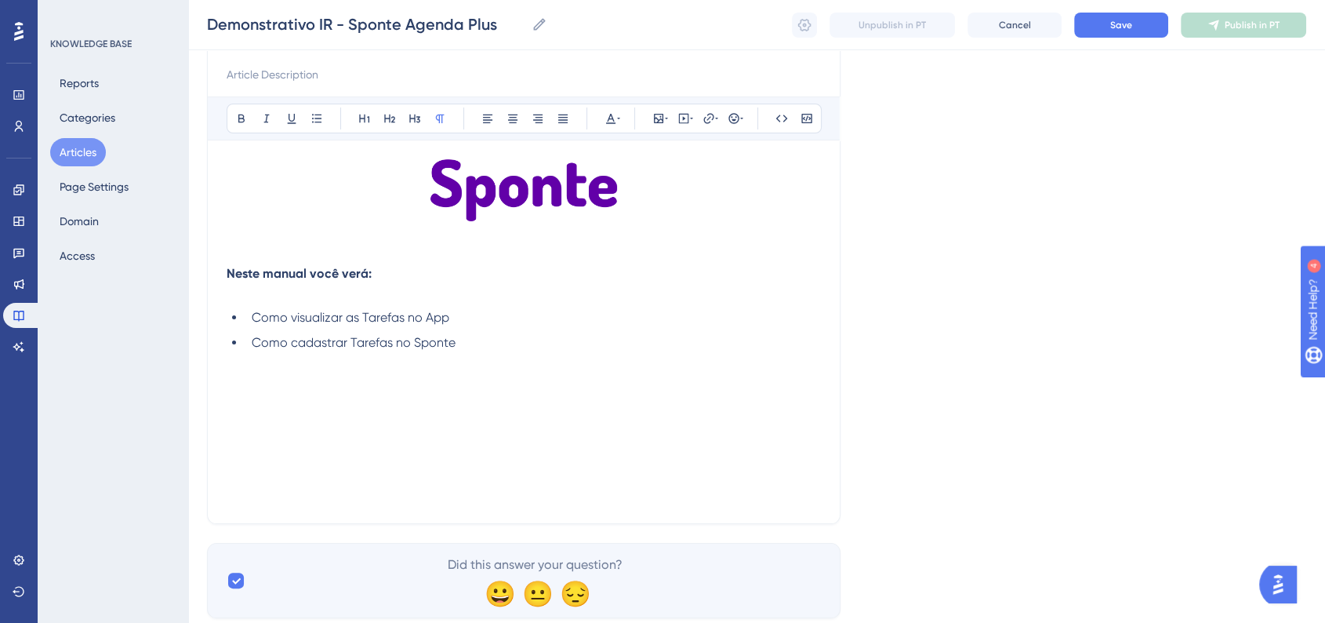
scroll to position [215, 0]
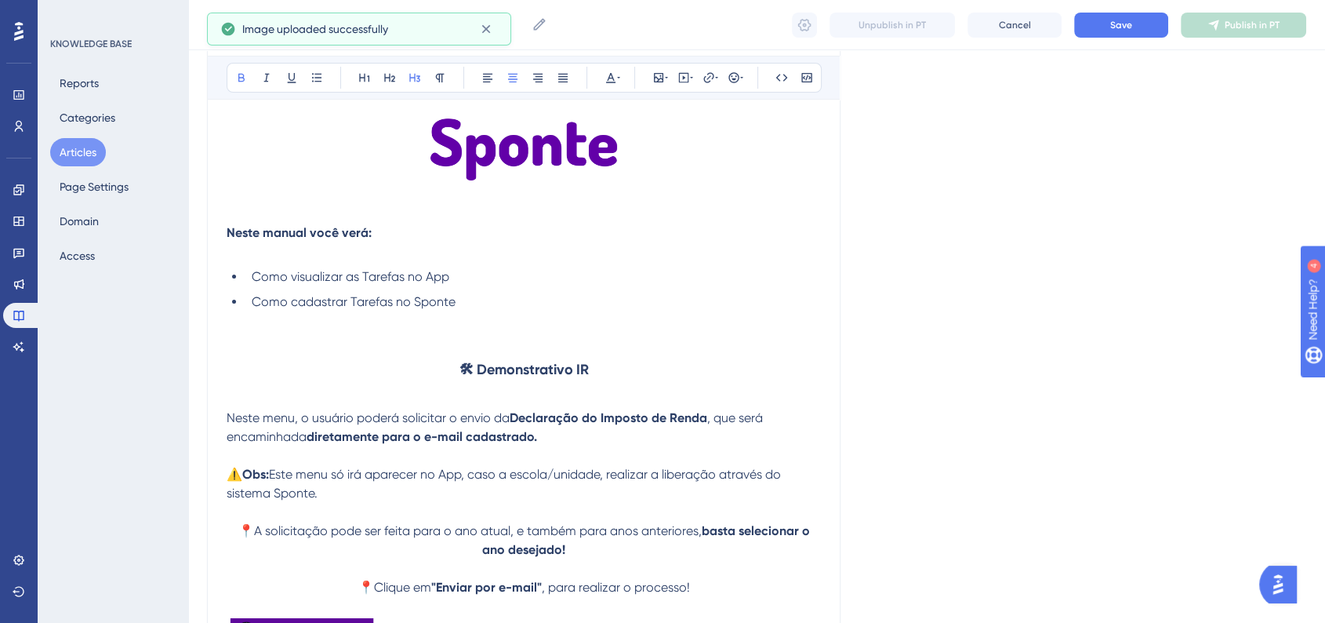
click at [521, 363] on strong "🛠 Demonstrativo IR" at bounding box center [523, 369] width 129 height 17
click at [466, 373] on strong "🛠 Demonstrativo IR" at bounding box center [523, 369] width 129 height 17
click at [464, 372] on strong "🛠 Demonstrativo IR" at bounding box center [523, 369] width 129 height 17
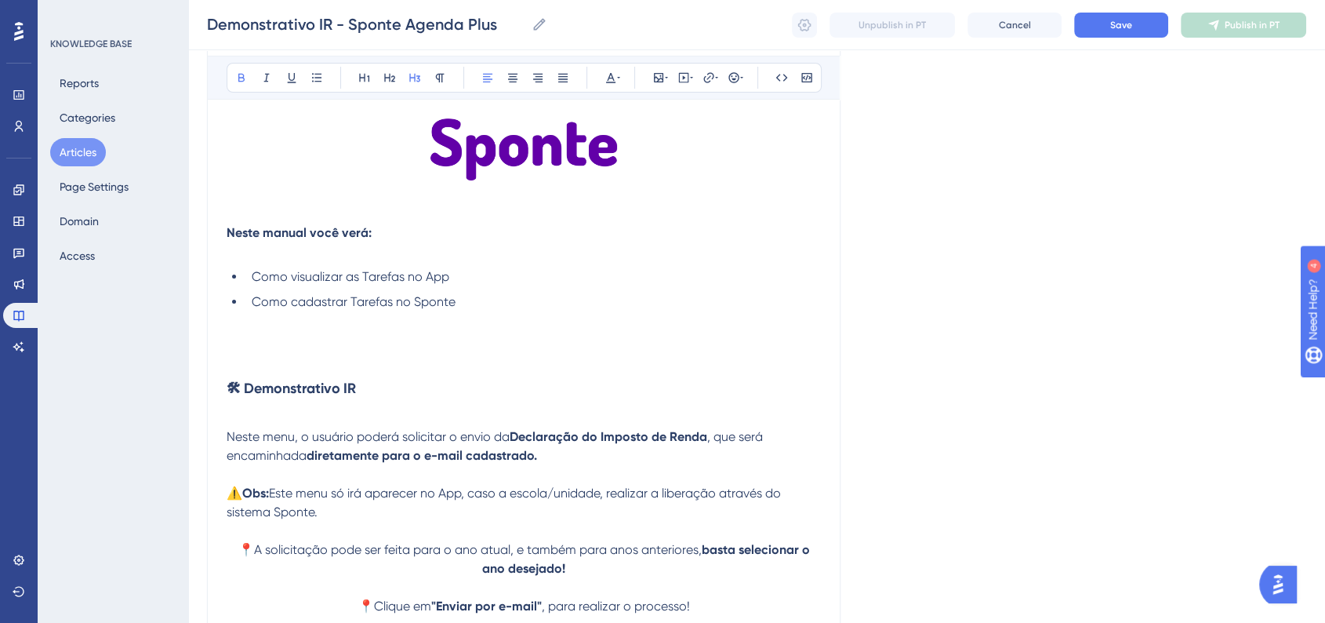
click at [343, 394] on strong "🛠 Demonstrativo IR" at bounding box center [291, 387] width 129 height 17
click at [510, 76] on icon at bounding box center [512, 78] width 9 height 9
click at [364, 85] on button at bounding box center [365, 78] width 22 height 22
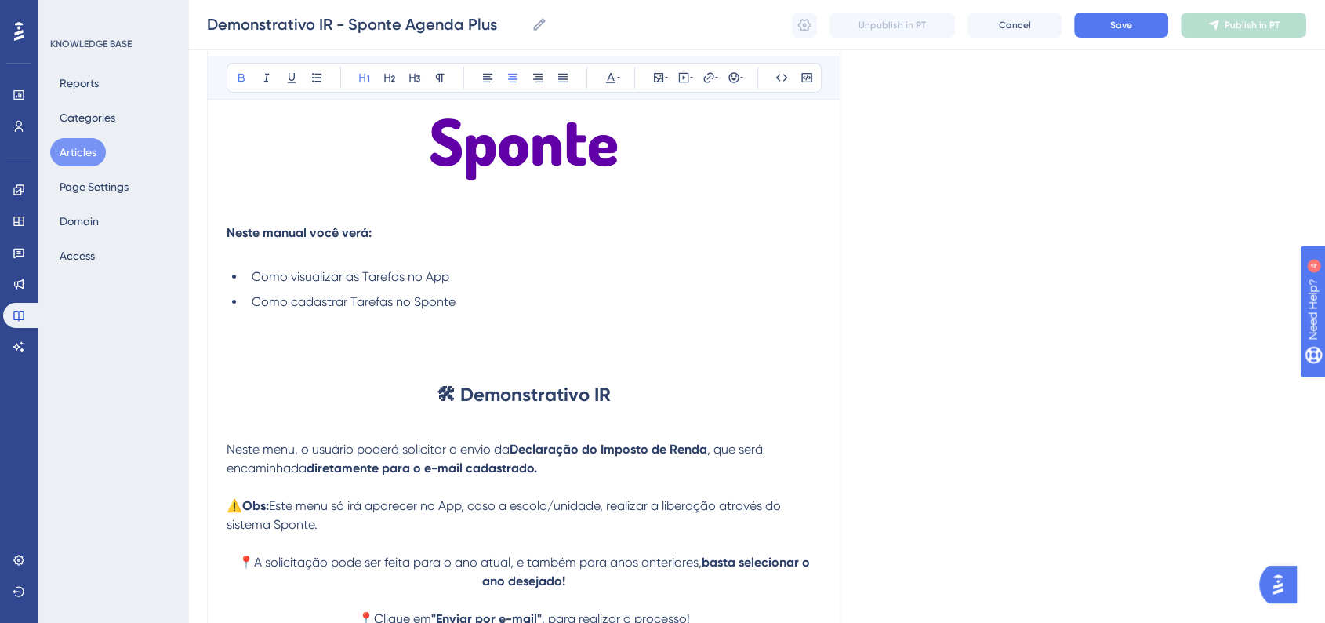
click at [548, 402] on strong "🛠 Demonstrativo IR" at bounding box center [524, 394] width 174 height 23
click at [619, 394] on h1 "🛠 Demonstrativo IR" at bounding box center [524, 394] width 594 height 53
click at [466, 390] on strong "🛠 Demonstrativo IR" at bounding box center [524, 394] width 174 height 23
click at [721, 385] on h1 "🛠 Como solicitar o Demonstrativo IR" at bounding box center [524, 394] width 594 height 53
click at [1029, 260] on div "Language Portuguese (Default) Demonstrativo IR - Sponte Agenda Plus Bold Italic…" at bounding box center [756, 461] width 1099 height 1151
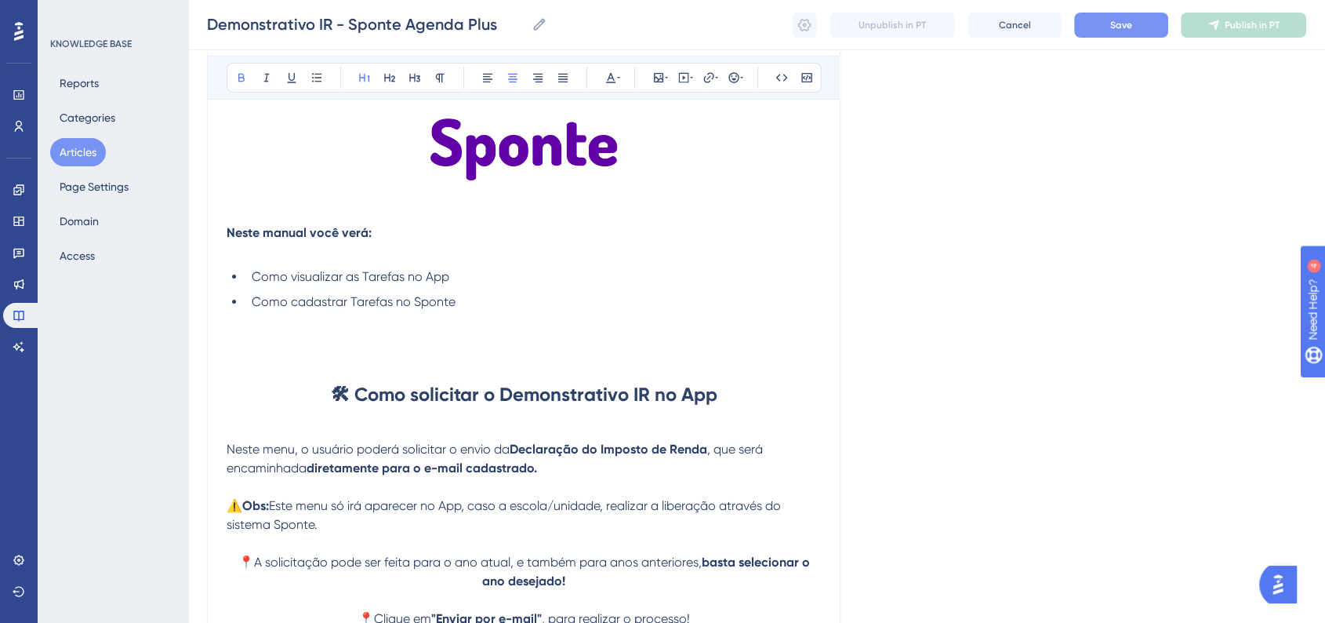
click at [1145, 33] on button "Save" at bounding box center [1121, 25] width 94 height 25
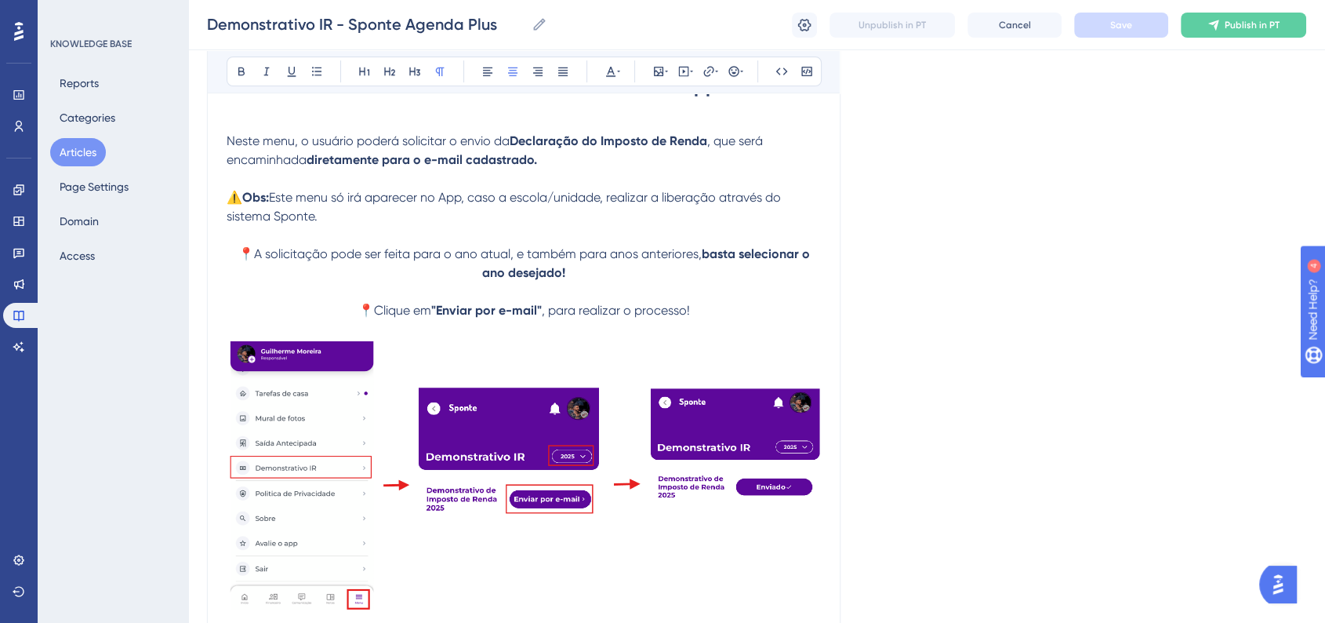
scroll to position [422, 0]
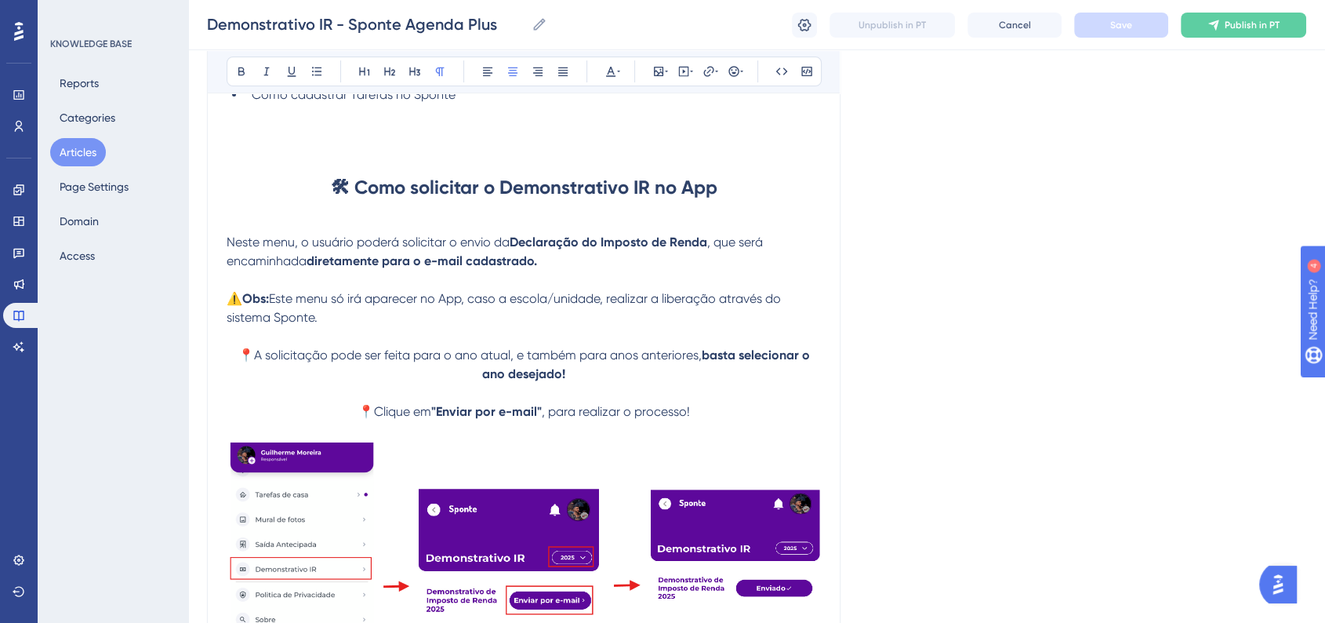
click at [248, 229] on p at bounding box center [524, 223] width 594 height 19
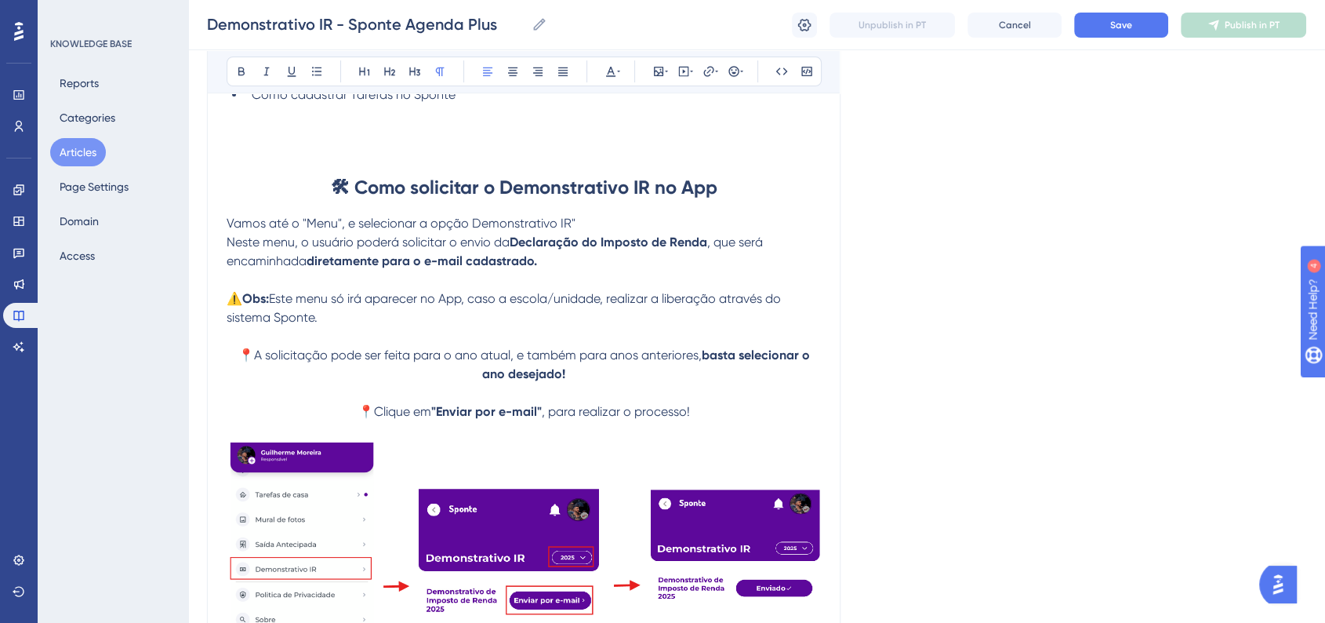
click at [477, 220] on span "Vamos até o "Menu", e selecionar a opção Demonstrativo IR"" at bounding box center [401, 223] width 349 height 15
click at [473, 221] on span "Vamos até o "Menu", e selecionar a opção Demonstrativo IR"" at bounding box center [401, 223] width 349 height 15
click at [615, 226] on p "Vamos até o "Menu", e selecionar a opção "Demonstrativo IR"" at bounding box center [524, 223] width 594 height 19
click at [226, 224] on div "Demonstrativo IR - Sponte Agenda Plus Bold Italic Underline Bullet Point Headin…" at bounding box center [523, 245] width 633 height 982
click at [228, 224] on span "Vamos até o "Menu", e selecionar a opção "Demonstrativo IR"" at bounding box center [403, 223] width 353 height 15
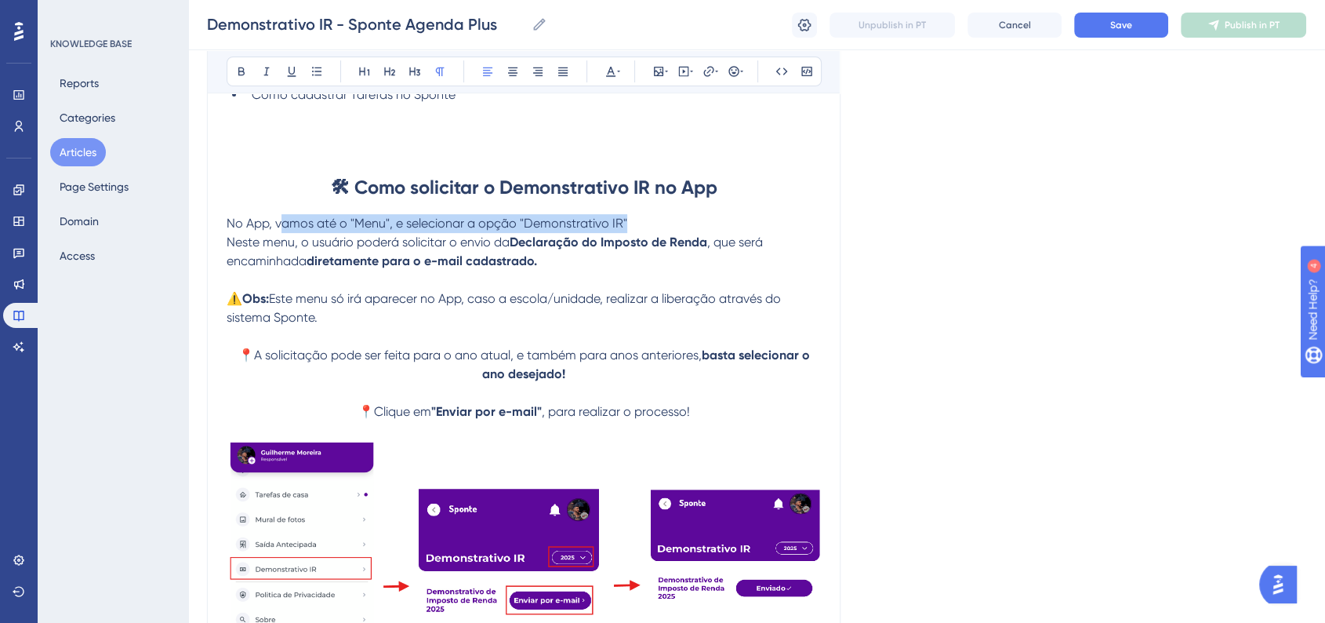
click at [648, 231] on p "No App, vamos até o "Menu", e selecionar a opção "Demonstrativo IR"" at bounding box center [524, 223] width 594 height 19
click at [652, 228] on p "No App, vamos até o "Menu", e selecionar a opção "Demonstrativo IR"" at bounding box center [524, 223] width 594 height 19
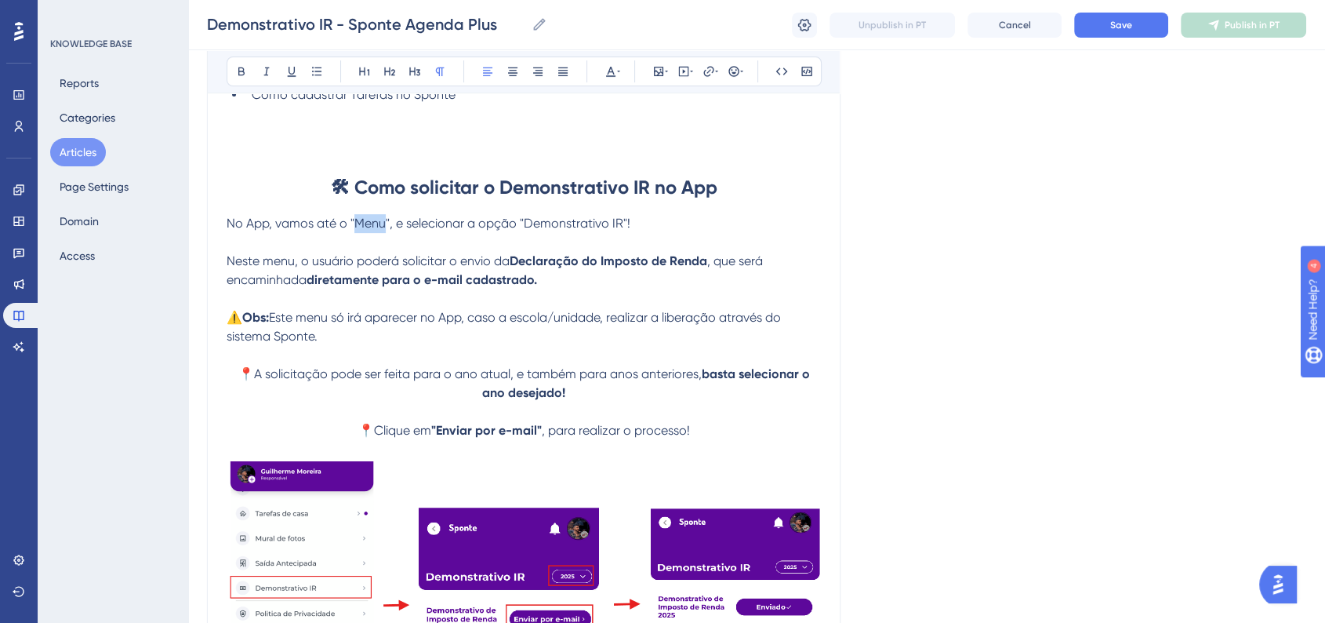
drag, startPoint x: 355, startPoint y: 225, endPoint x: 383, endPoint y: 228, distance: 28.4
click at [383, 228] on span "No App, vamos até o "Menu", e selecionar a opção "Demonstrativo IR"!" at bounding box center [429, 223] width 404 height 15
click at [235, 67] on icon at bounding box center [241, 71] width 13 height 13
click at [497, 188] on strong "🛠 Como solicitar o Demonstrativo IR no App" at bounding box center [524, 187] width 387 height 23
drag, startPoint x: 528, startPoint y: 228, endPoint x: 623, endPoint y: 227, distance: 95.7
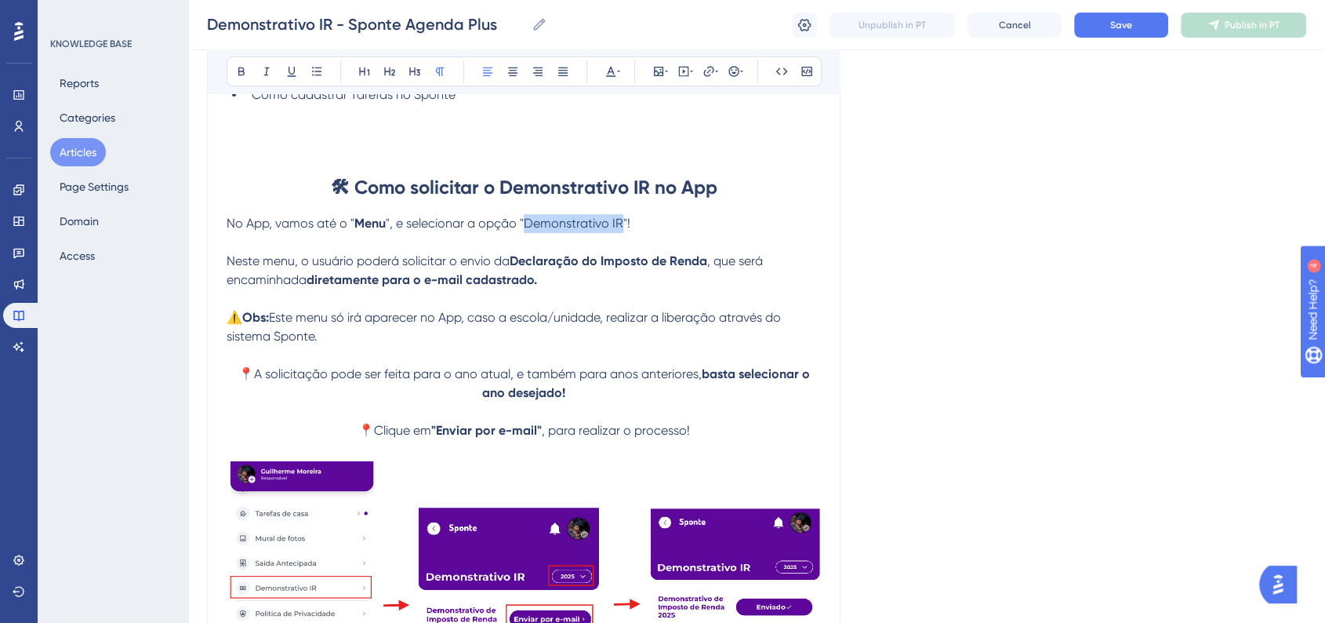
click at [623, 227] on span "", e selecionar a opção "Demonstrativo IR"!" at bounding box center [508, 223] width 245 height 15
click at [247, 65] on icon at bounding box center [241, 71] width 13 height 13
click at [962, 200] on div "Language Portuguese (Default) Demonstrativo IR - Sponte Agenda Plus Bold Italic…" at bounding box center [756, 264] width 1099 height 1170
click at [1131, 30] on span "Save" at bounding box center [1121, 25] width 22 height 13
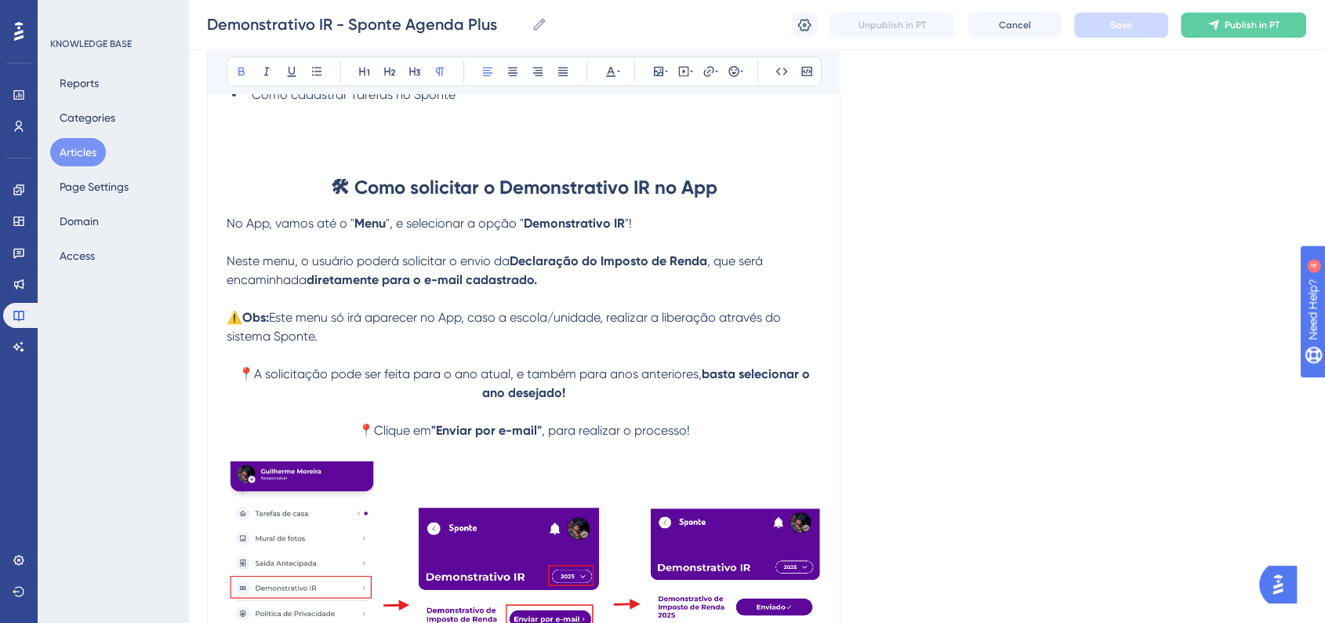
scroll to position [702, 0]
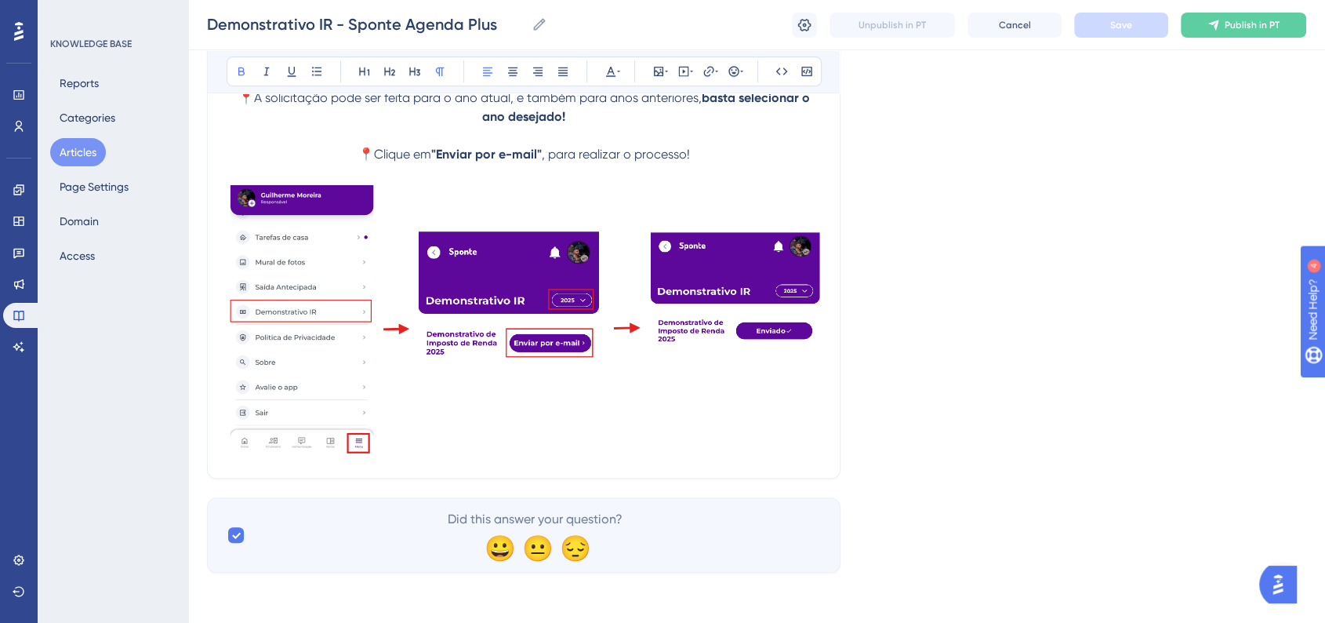
click at [744, 404] on img at bounding box center [524, 318] width 594 height 270
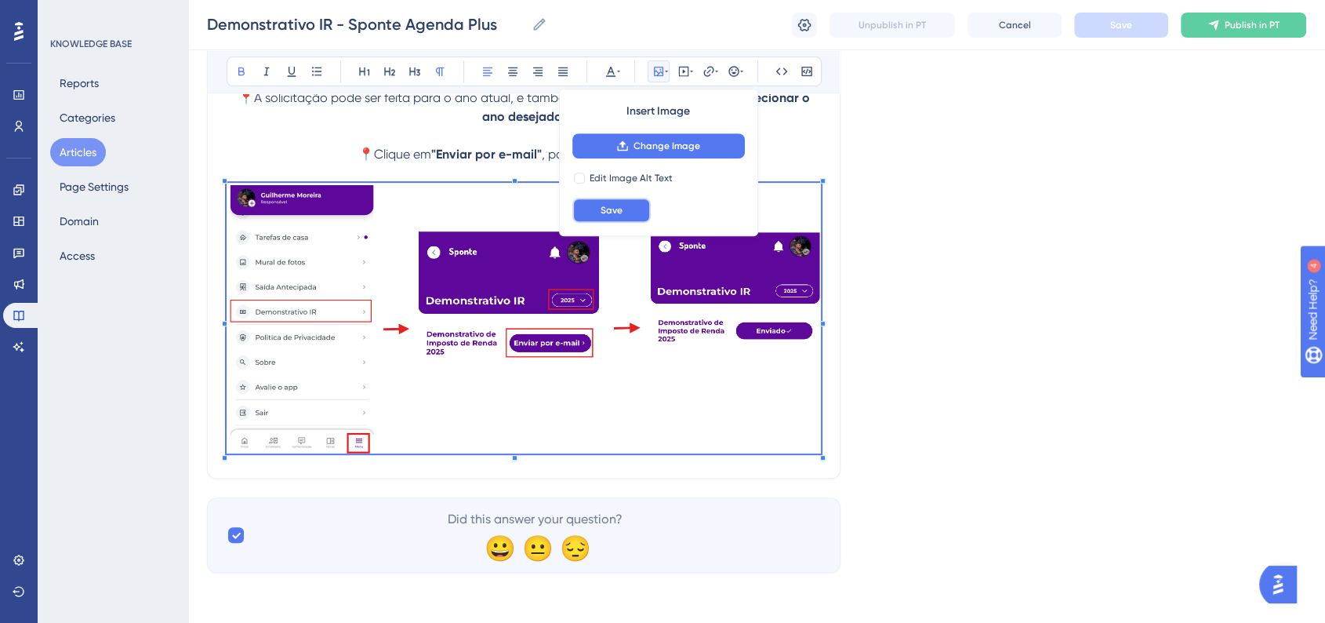
click at [605, 220] on button "Save" at bounding box center [611, 210] width 78 height 25
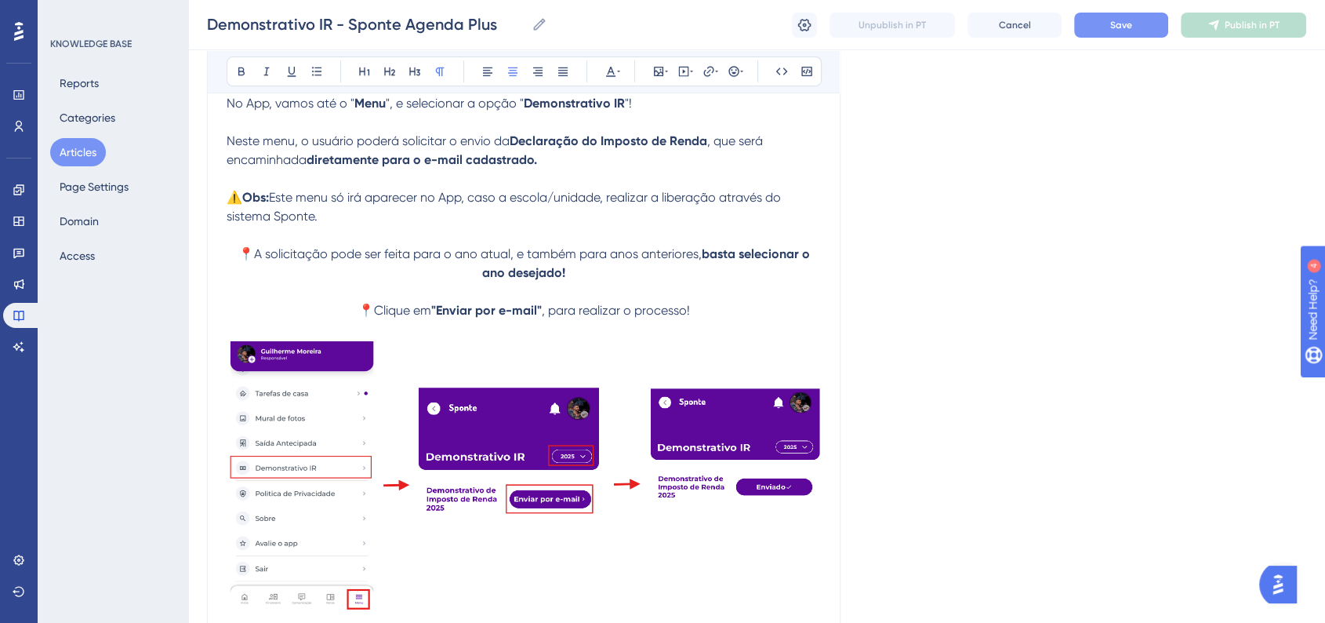
scroll to position [655, 0]
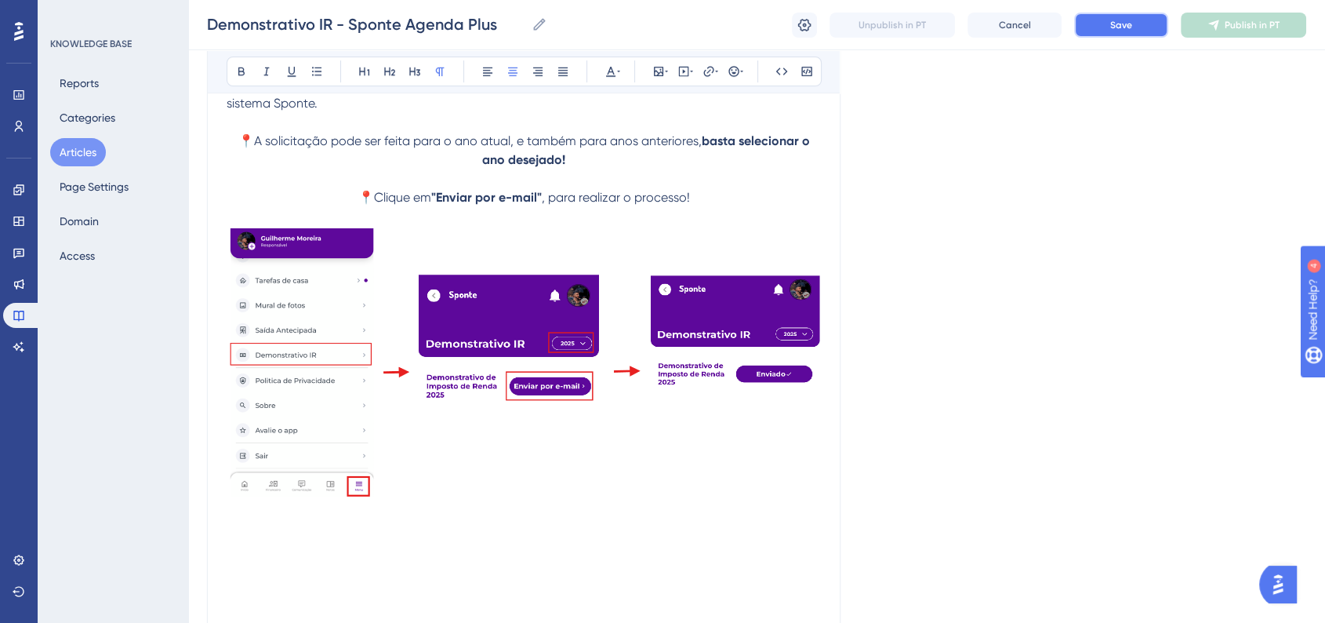
click at [1129, 27] on span "Save" at bounding box center [1121, 25] width 22 height 13
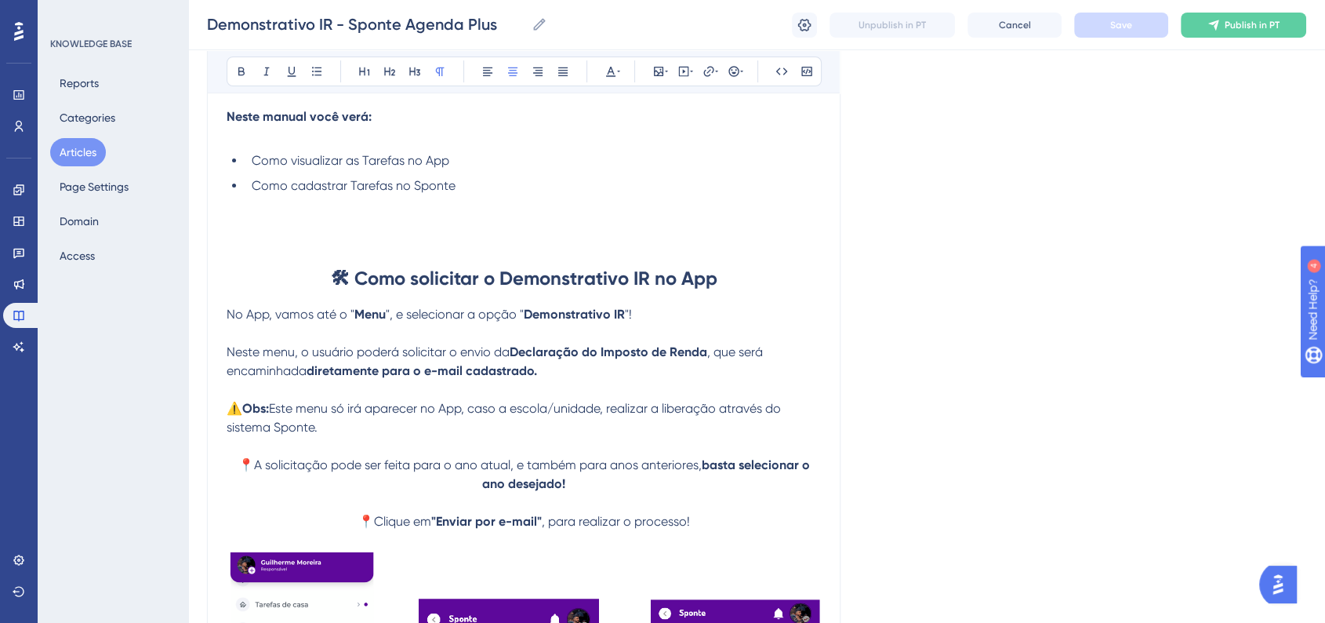
scroll to position [394, 0]
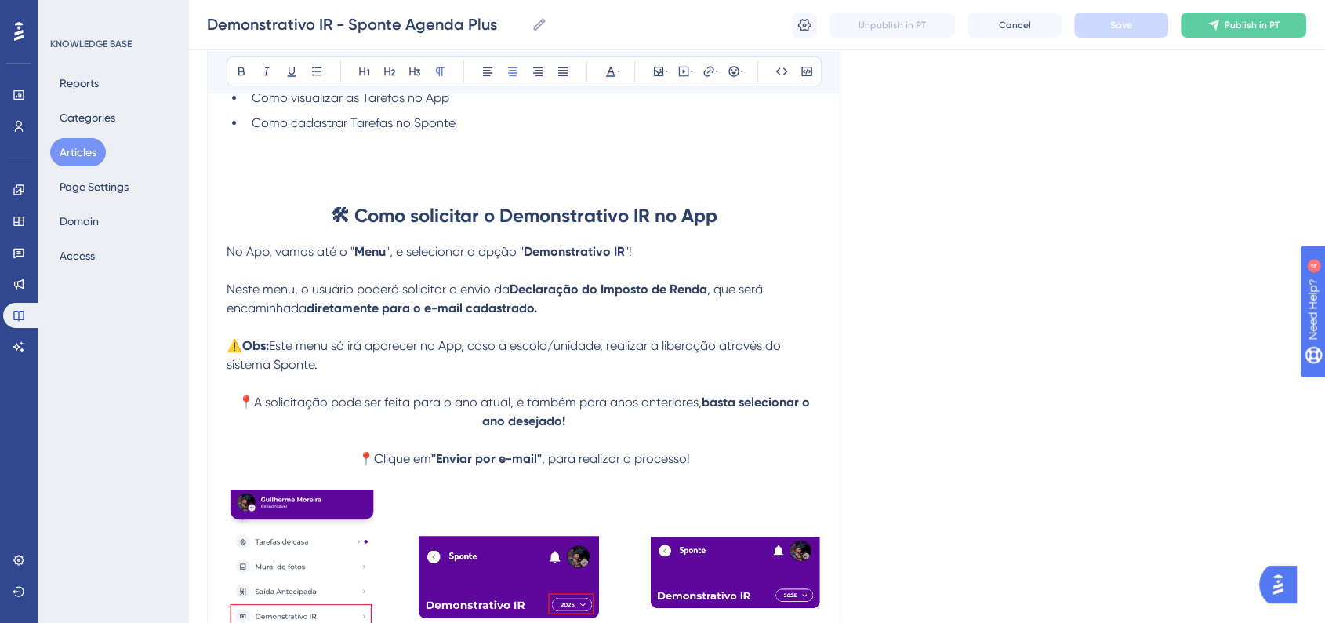
click at [627, 220] on strong "🛠 Como solicitar o Demonstrativo IR no App" at bounding box center [524, 215] width 387 height 23
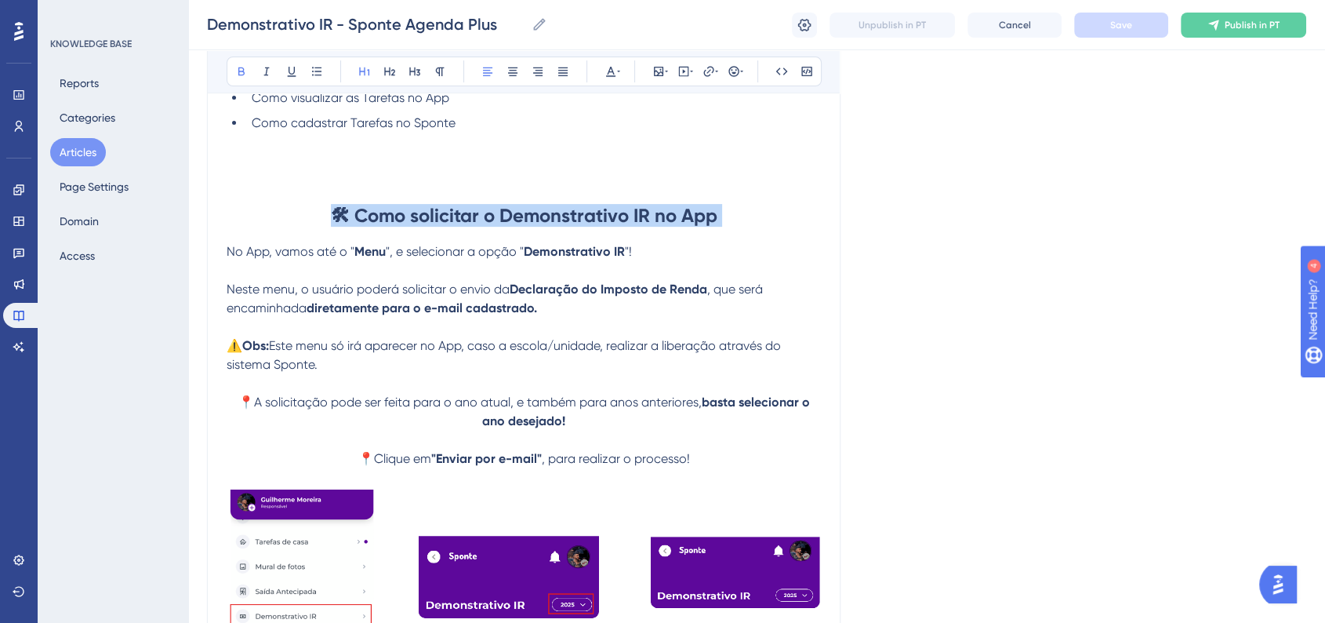
click at [627, 220] on strong "🛠 Como solicitar o Demonstrativo IR no App" at bounding box center [524, 215] width 387 height 23
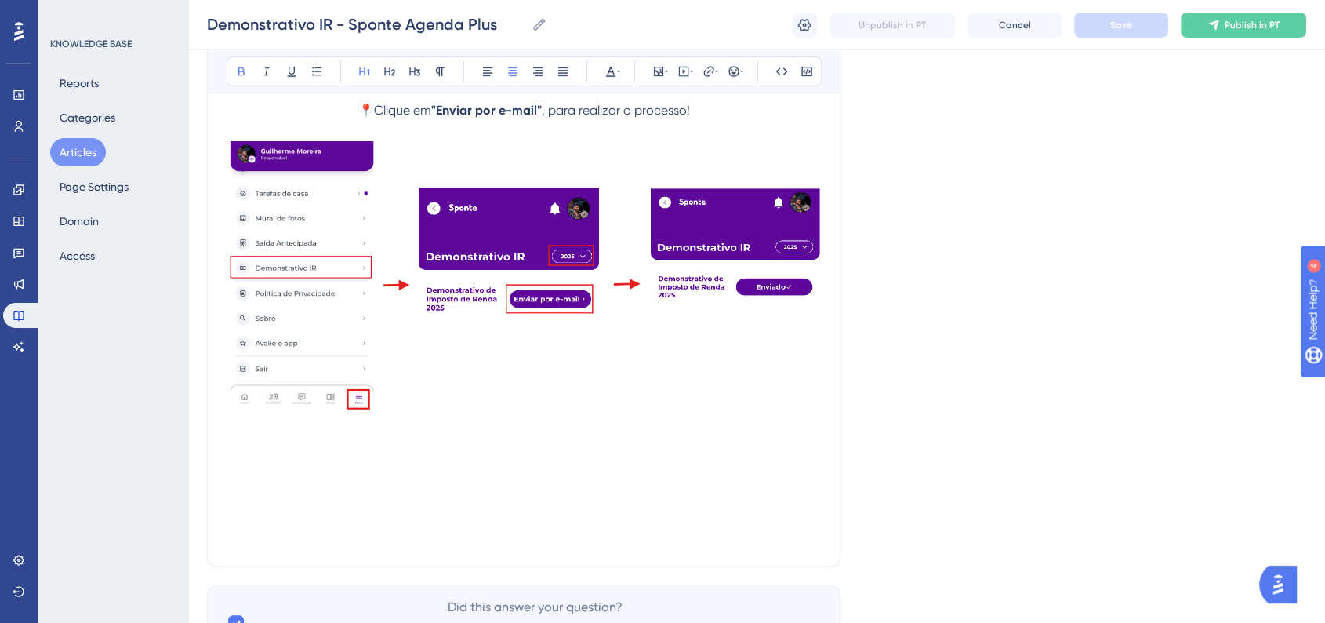
scroll to position [834, 0]
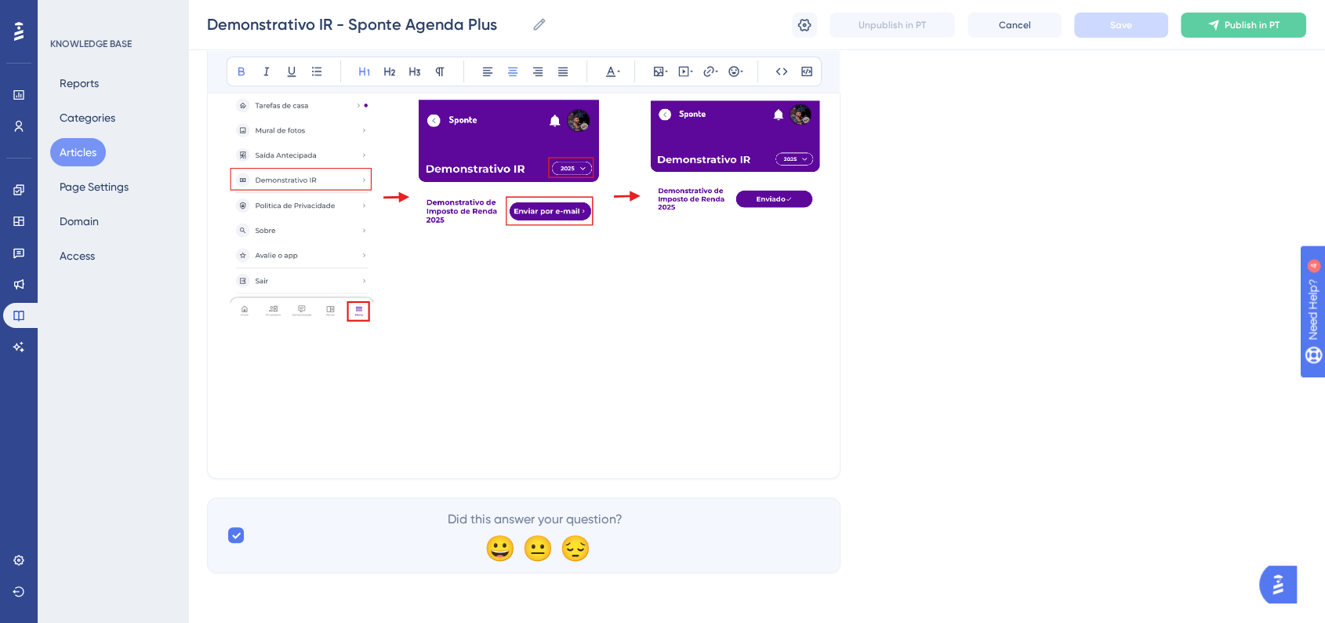
click at [511, 393] on p at bounding box center [524, 392] width 594 height 19
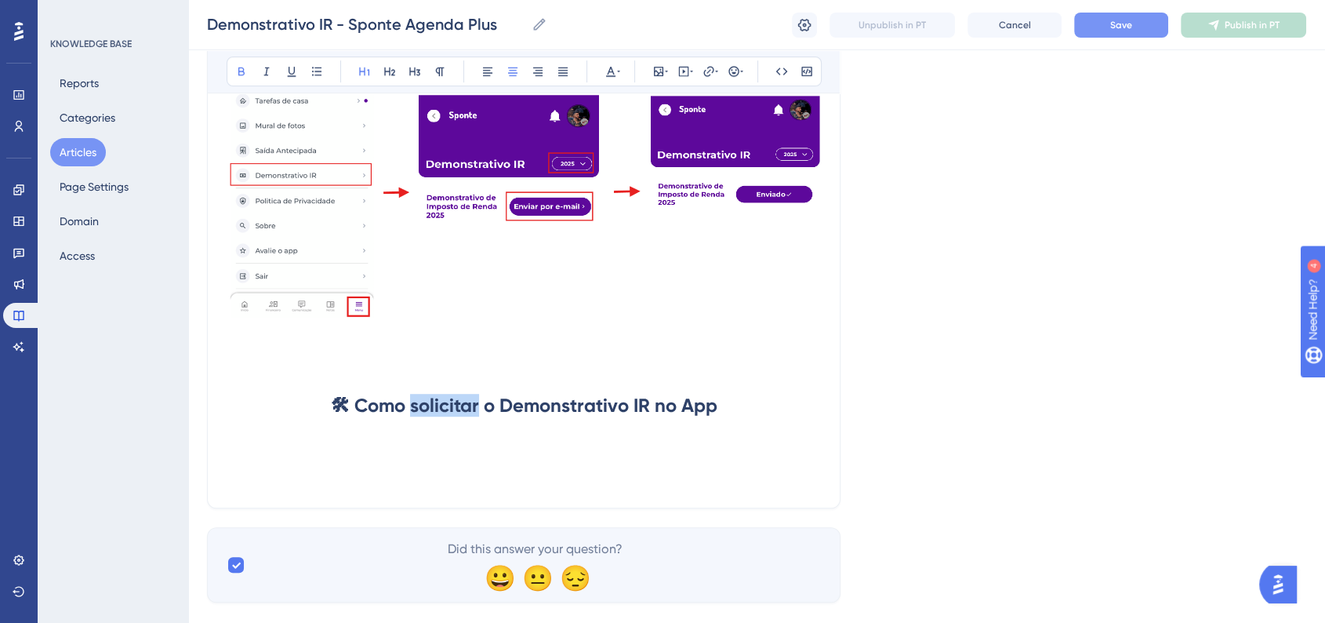
drag, startPoint x: 408, startPoint y: 410, endPoint x: 476, endPoint y: 412, distance: 67.4
click at [476, 412] on strong "🛠 Como solicitar o Demonstrativo IR no App" at bounding box center [524, 405] width 387 height 23
click at [1122, 30] on span "Save" at bounding box center [1121, 25] width 22 height 13
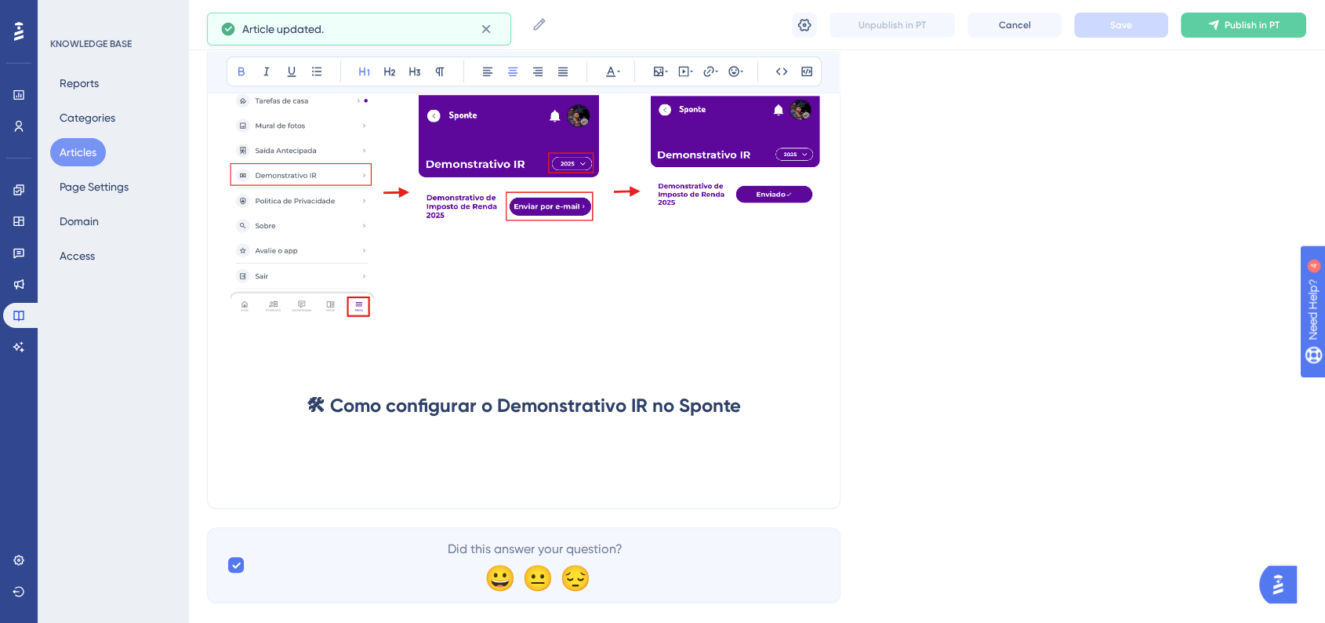
click at [342, 460] on p at bounding box center [524, 460] width 594 height 19
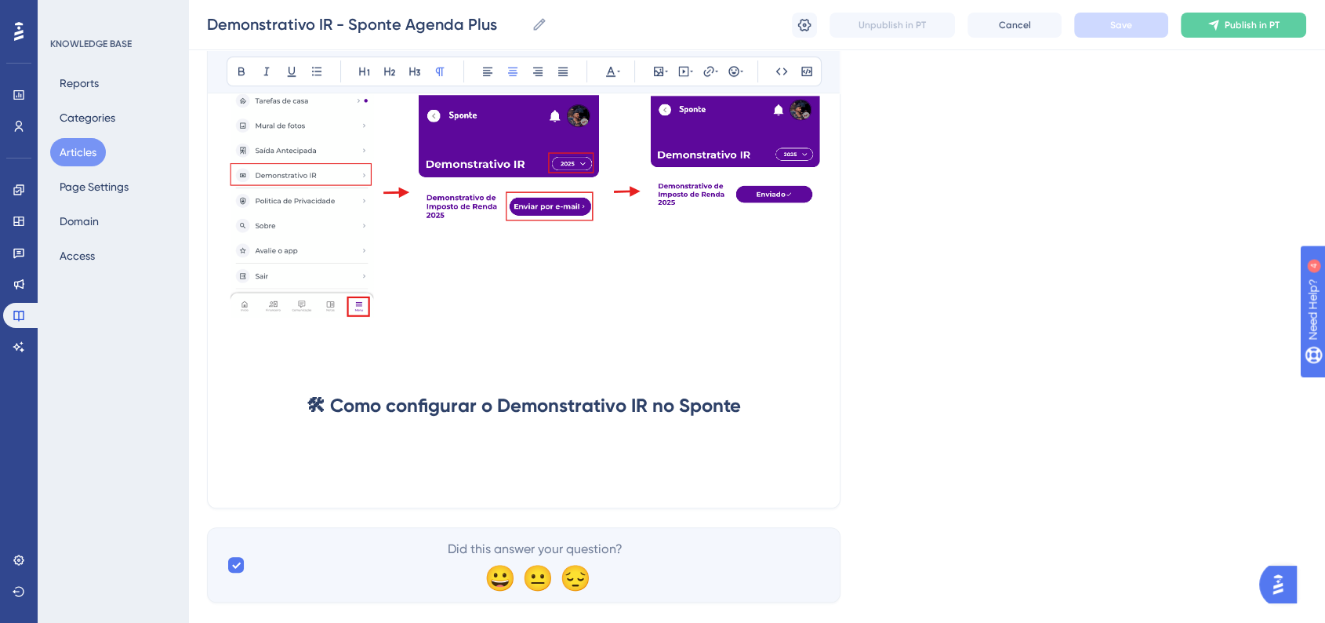
click at [375, 448] on p at bounding box center [524, 441] width 594 height 19
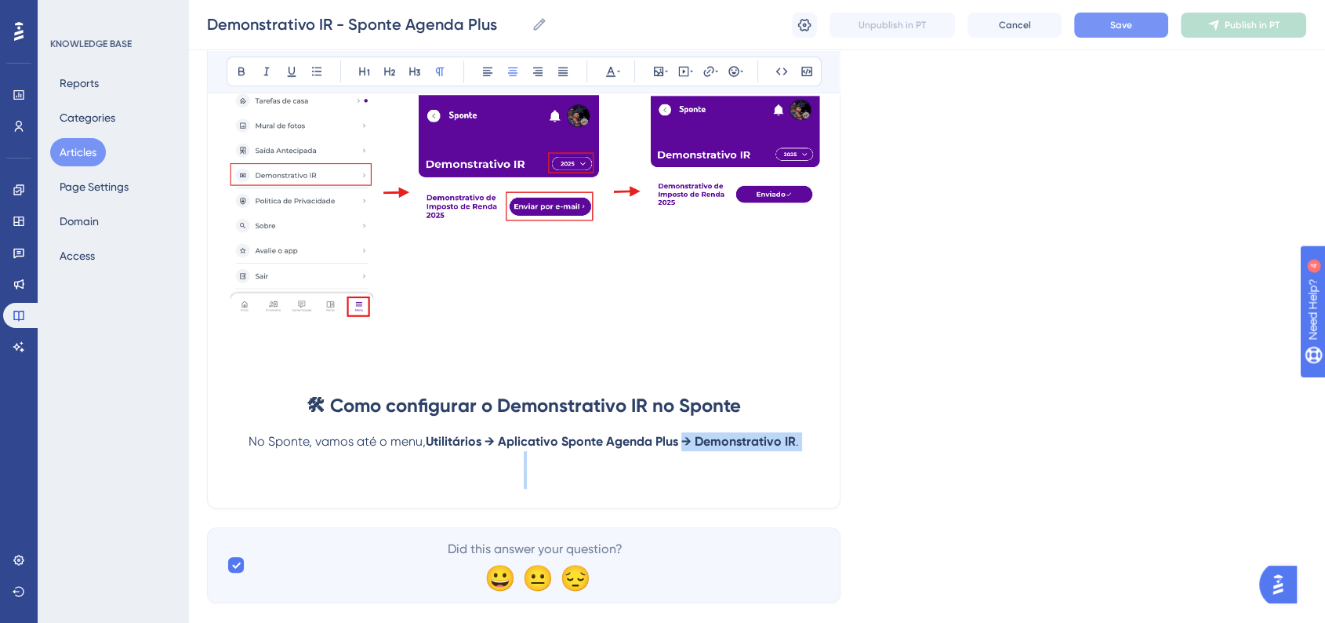
drag, startPoint x: 685, startPoint y: 447, endPoint x: 853, endPoint y: 478, distance: 170.7
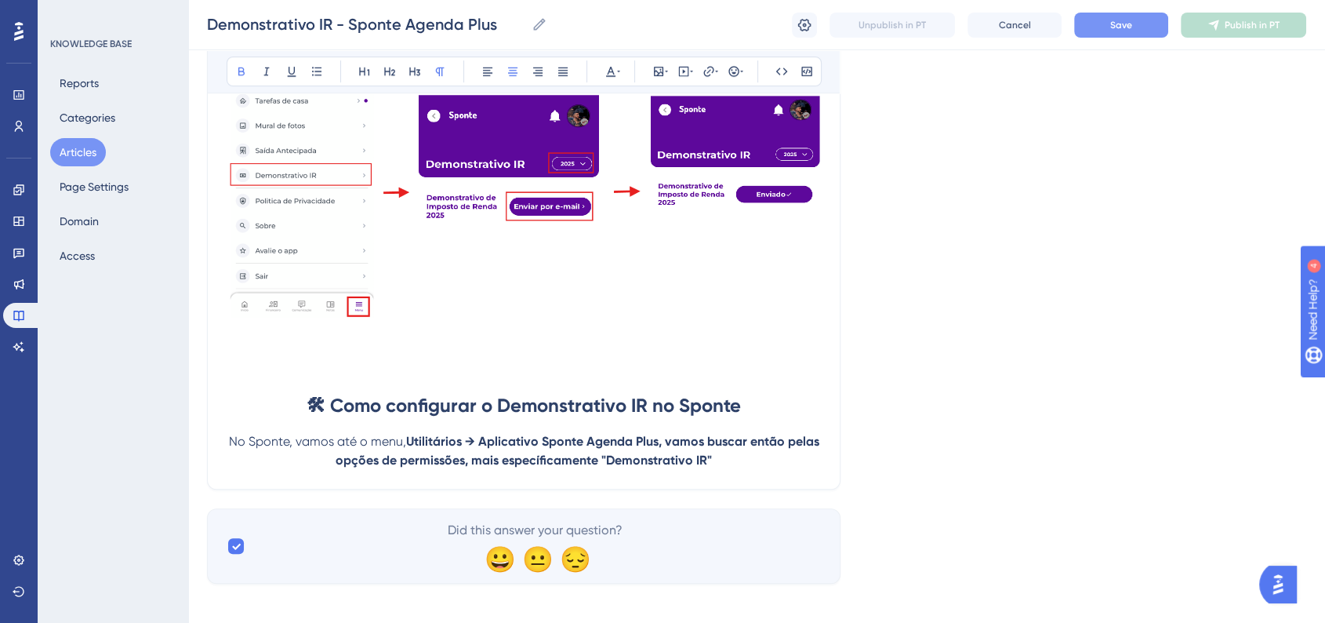
click at [565, 456] on p "No Sponte, vamos até o menu, Utilitários → Aplicativo Sponte Agenda Plus, vamos…" at bounding box center [524, 451] width 594 height 38
click at [564, 466] on strong "Utilitários → Aplicativo Sponte Agenda Plus, vamos buscar então pelas opções de…" at bounding box center [579, 451] width 487 height 34
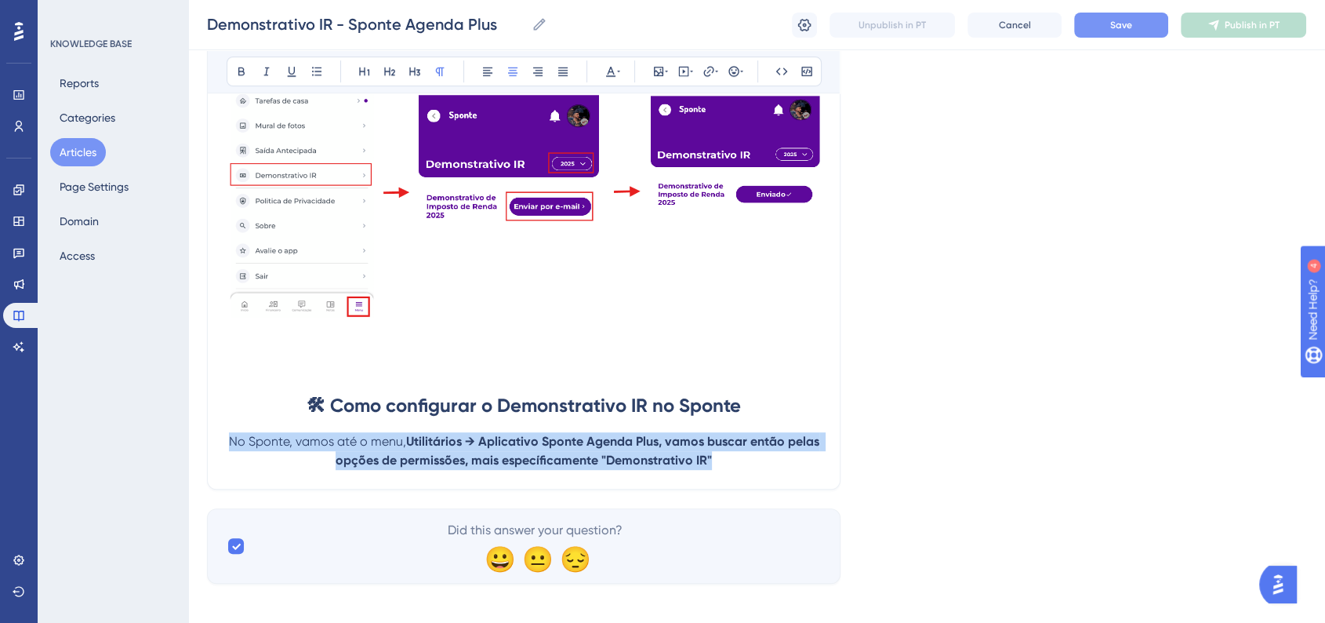
click at [564, 466] on strong "Utilitários → Aplicativo Sponte Agenda Plus, vamos buscar então pelas opções de…" at bounding box center [579, 451] width 487 height 34
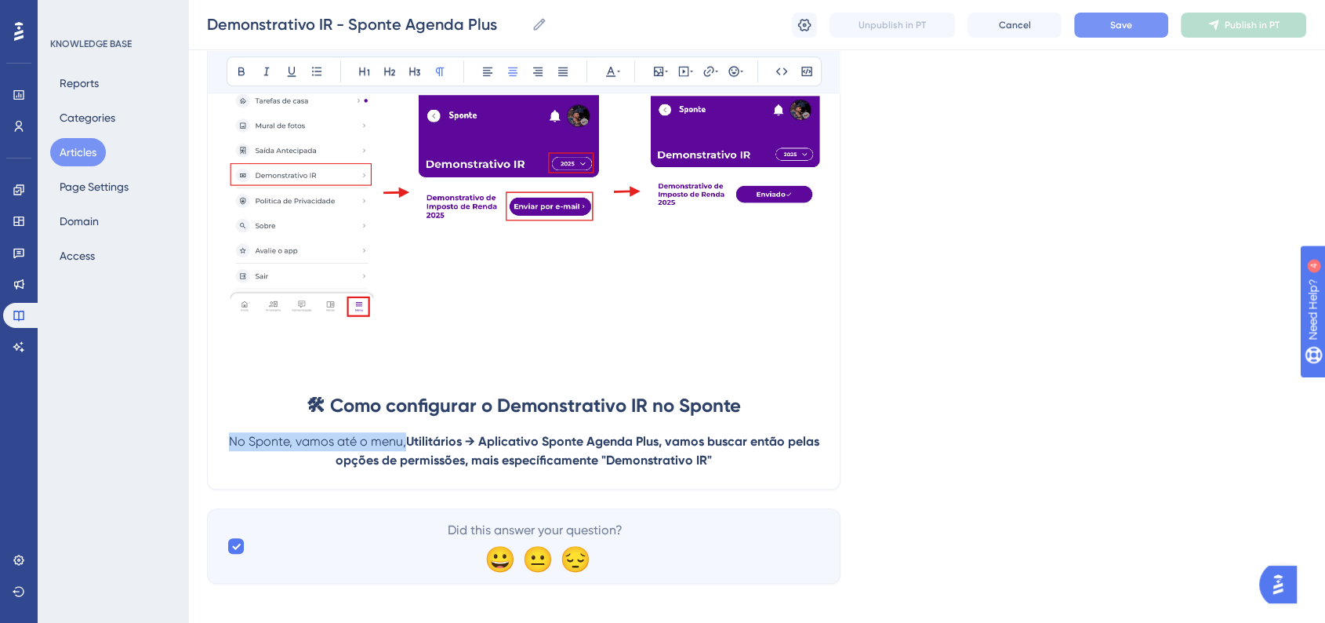
click at [564, 466] on strong "Utilitários → Aplicativo Sponte Agenda Plus, vamos buscar então pelas opções de…" at bounding box center [579, 451] width 487 height 34
click at [561, 467] on strong "Utilitários → Aplicativo Sponte Agenda Plus, vamos buscar então pelas opções de…" at bounding box center [579, 451] width 487 height 34
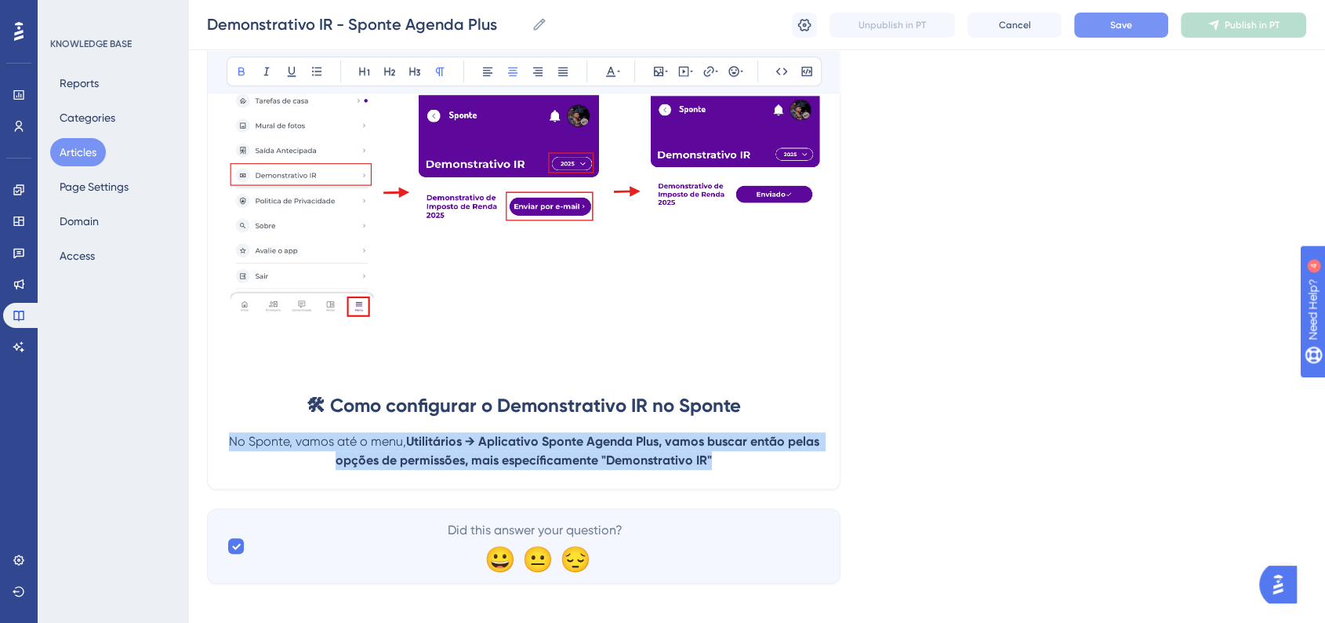
click at [561, 467] on strong "Utilitários → Aplicativo Sponte Agenda Plus, vamos buscar então pelas opções de…" at bounding box center [579, 451] width 487 height 34
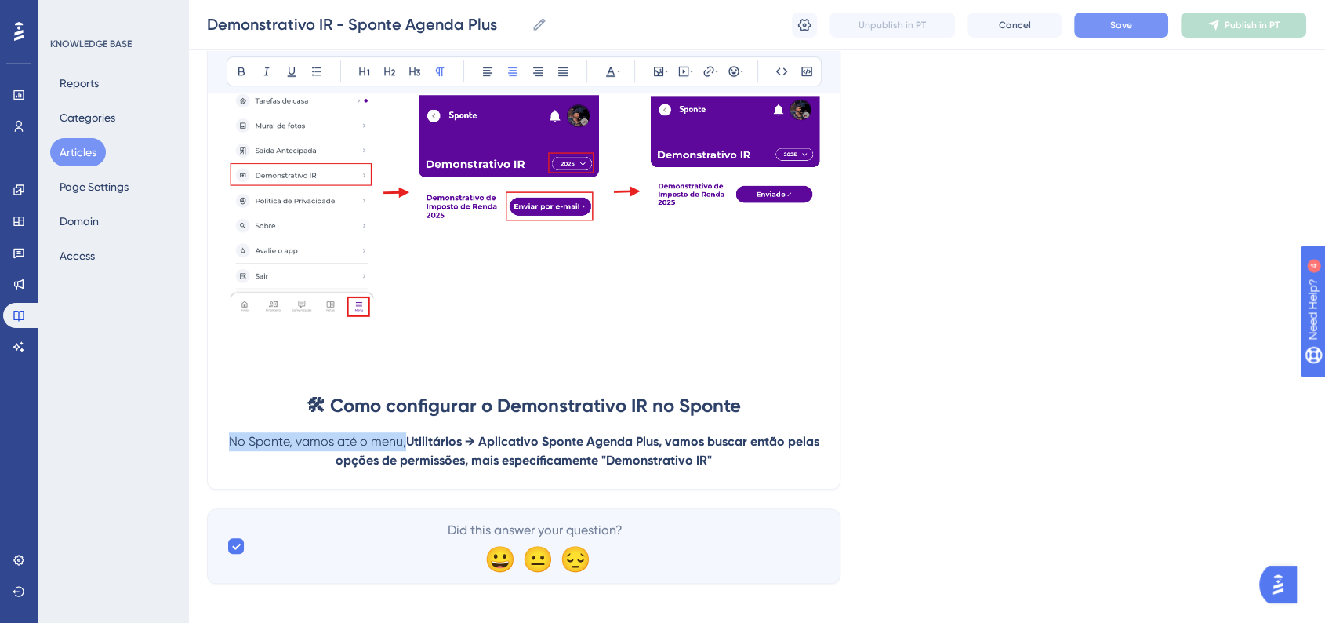
click at [557, 467] on strong "Utilitários → Aplicativo Sponte Agenda Plus, vamos buscar então pelas opções de…" at bounding box center [579, 451] width 487 height 34
click at [547, 467] on strong "Utilitários → Aplicativo Sponte Agenda Plus, vamos buscar então pelas opções de…" at bounding box center [579, 451] width 487 height 34
drag, startPoint x: 502, startPoint y: 467, endPoint x: 597, endPoint y: 470, distance: 95.7
click at [597, 467] on strong "Utilitários → Aplicativo Sponte Agenda Plus, vamos buscar então pelas opções de…" at bounding box center [579, 451] width 487 height 34
click at [728, 446] on strong "Utilitários → Aplicativo Sponte Agenda Plus, vamos buscar então pelas opções de…" at bounding box center [579, 451] width 487 height 34
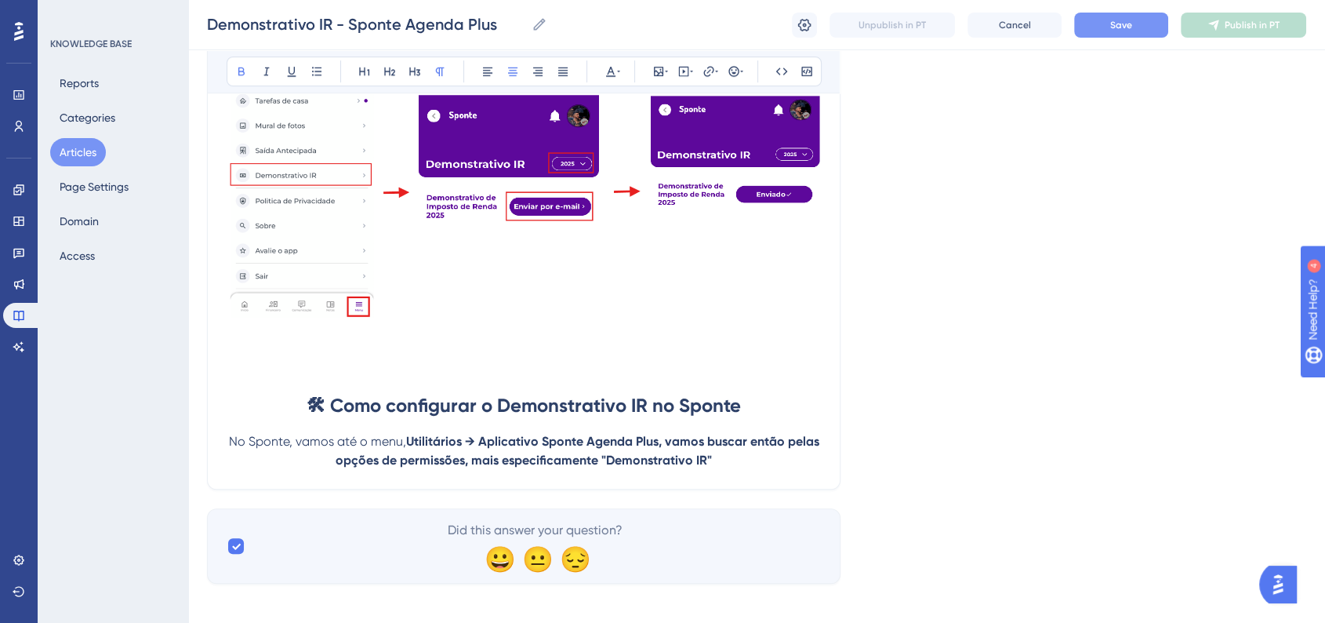
click at [724, 459] on p "No Sponte, vamos até o menu, Utilitários → Aplicativo Sponte Agenda Plus, vamos…" at bounding box center [524, 451] width 594 height 38
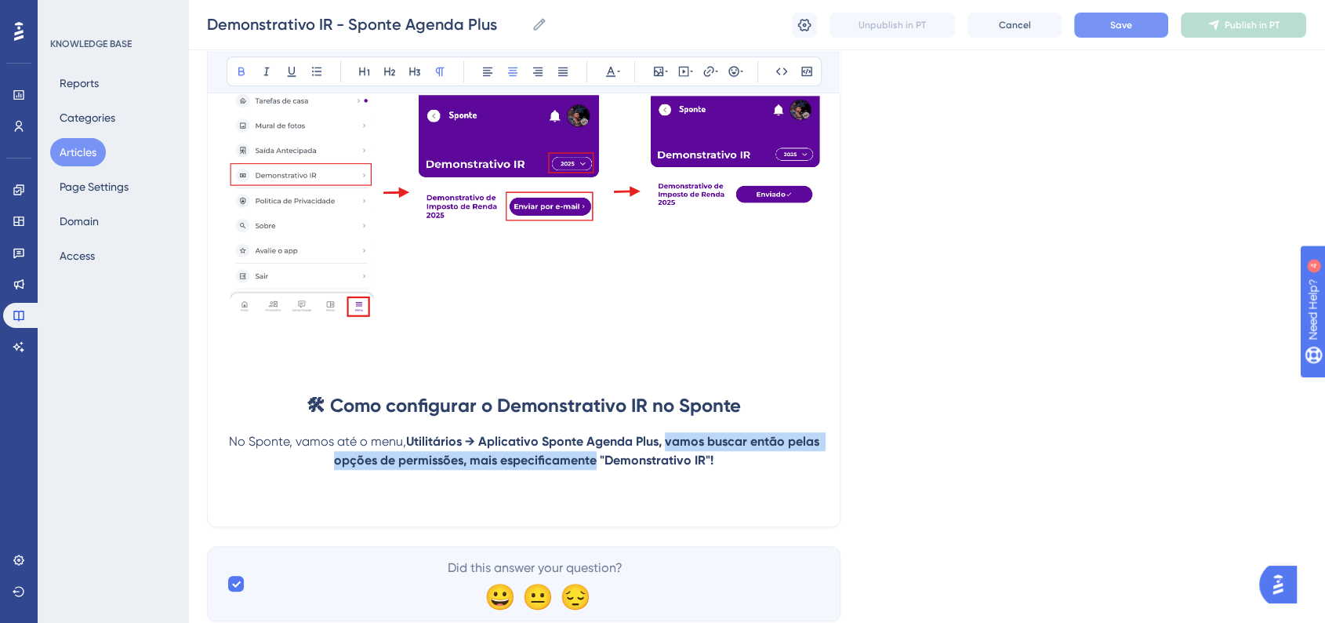
drag, startPoint x: 668, startPoint y: 447, endPoint x: 595, endPoint y: 470, distance: 76.6
click at [595, 467] on strong "Utilitários → Aplicativo Sponte Agenda Plus, vamos buscar então pelas opções de…" at bounding box center [578, 451] width 488 height 34
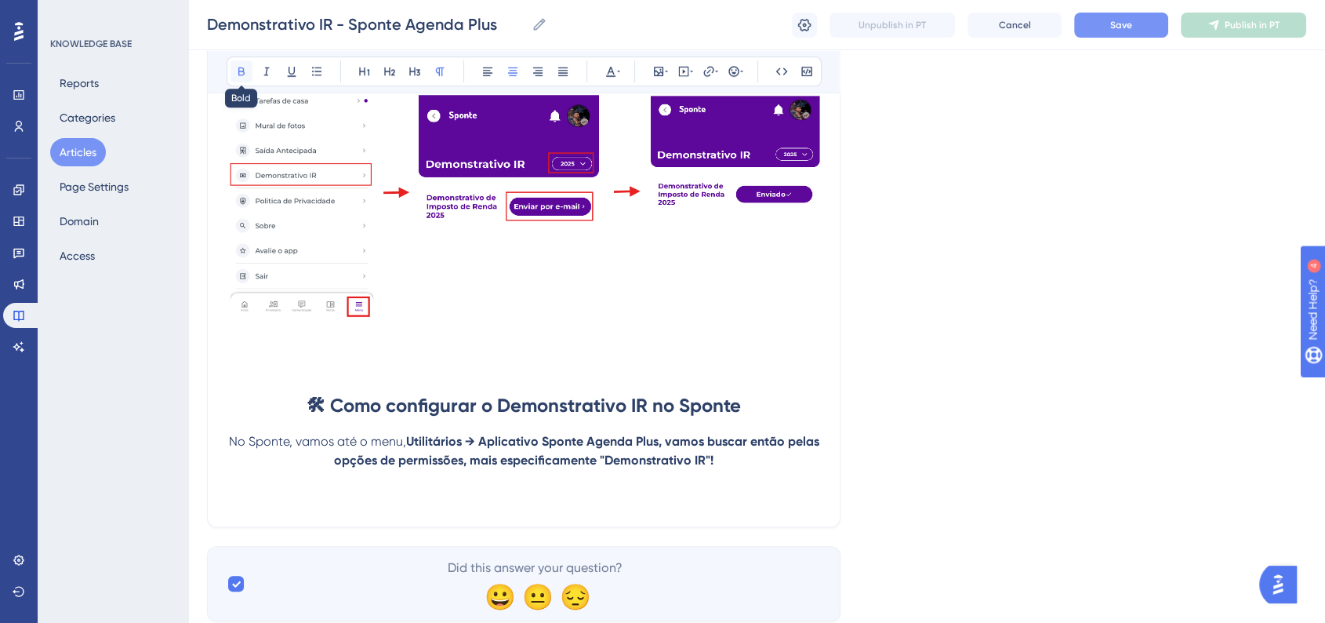
click at [234, 78] on button at bounding box center [242, 71] width 22 height 22
click at [637, 507] on p at bounding box center [524, 497] width 594 height 19
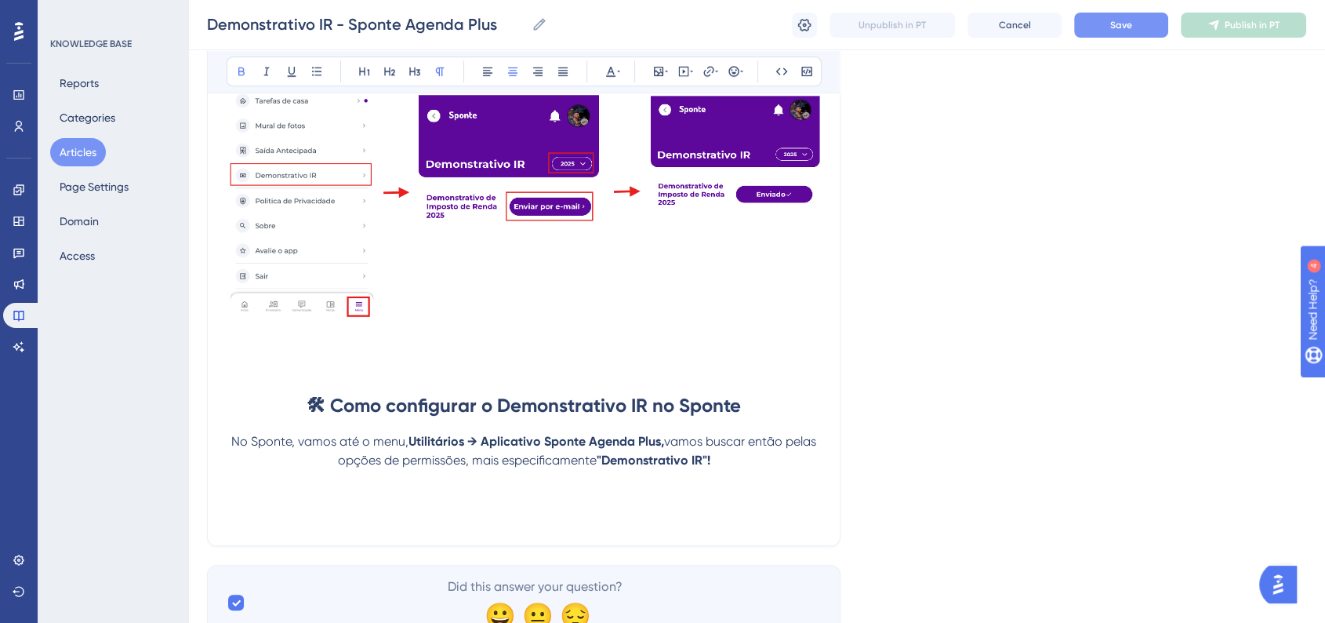
click at [506, 504] on p at bounding box center [524, 497] width 594 height 19
click at [466, 525] on p at bounding box center [524, 516] width 594 height 19
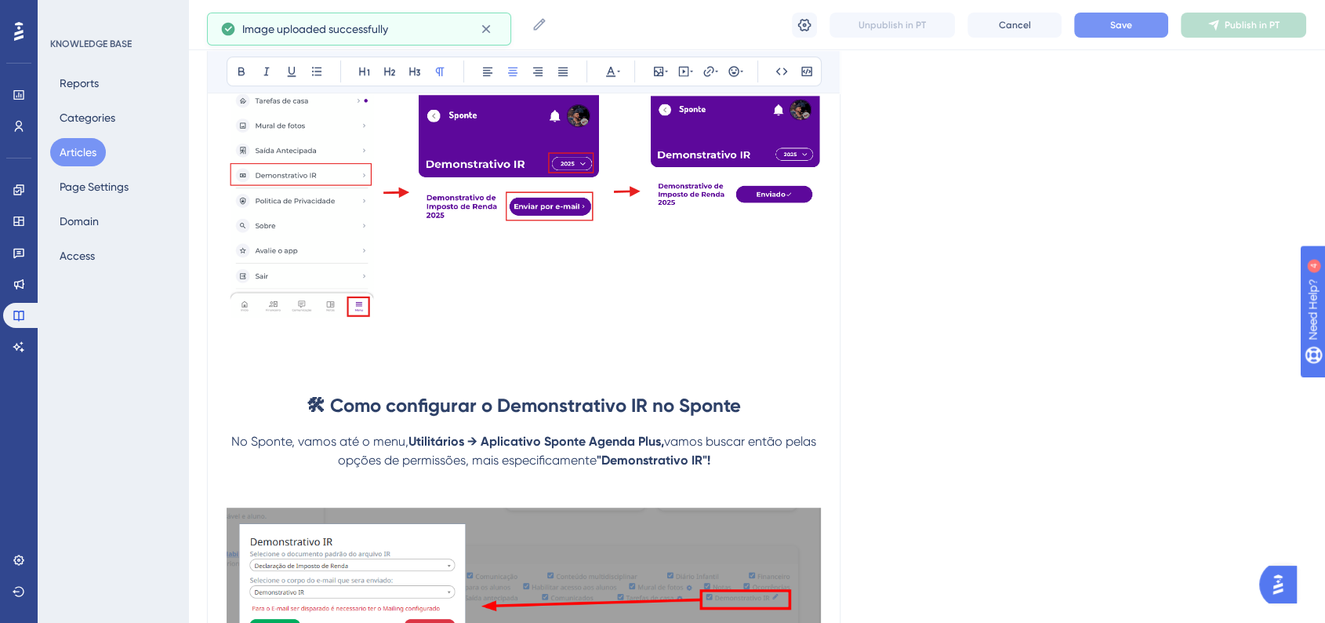
click at [477, 488] on p at bounding box center [524, 479] width 594 height 19
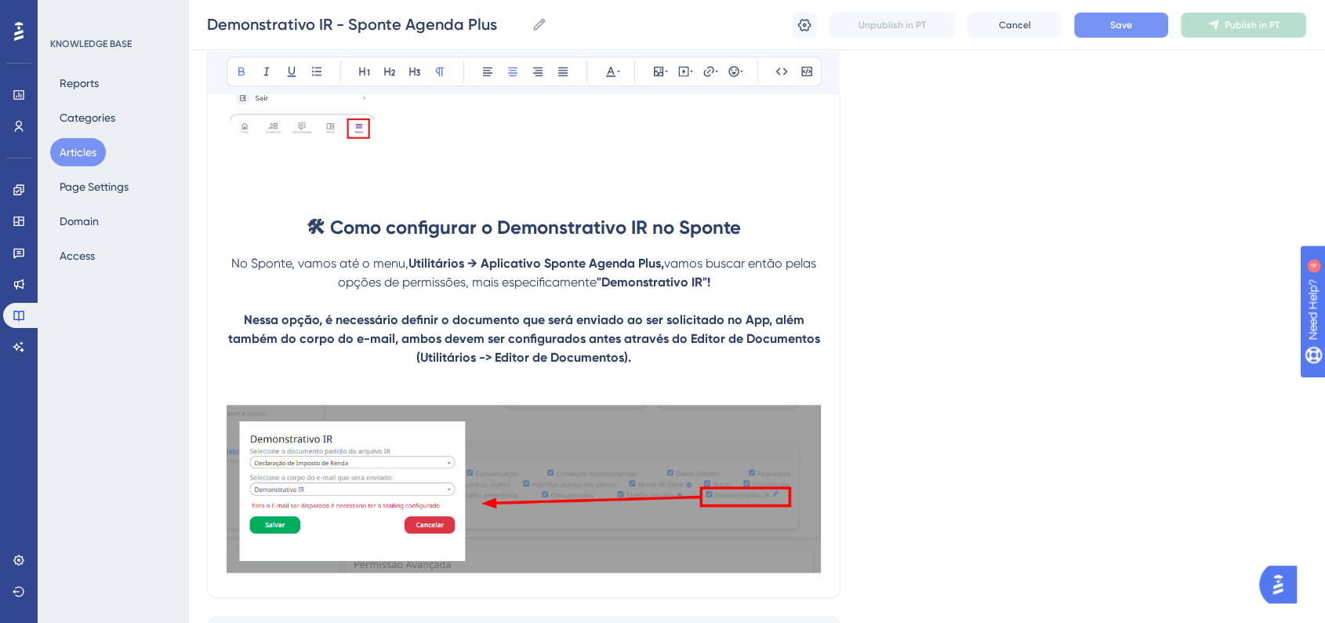
scroll to position [966, 0]
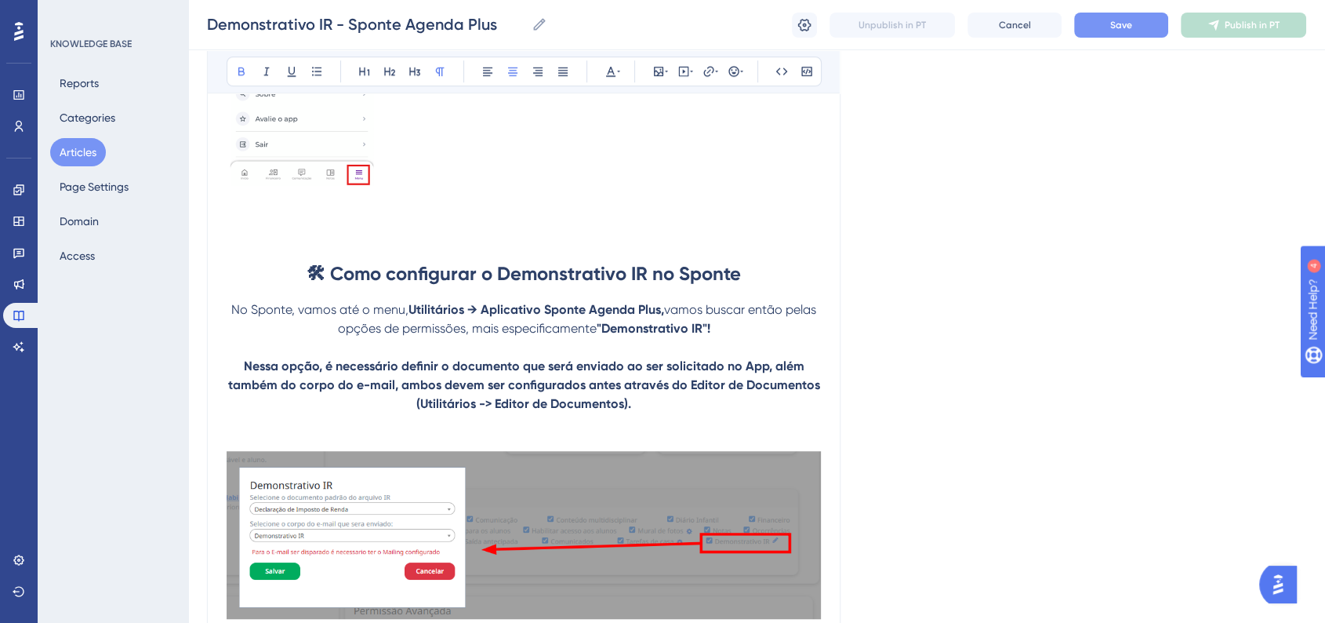
click at [242, 372] on p "Nessa opção, é necessário definir o documento que será enviado ao ser solicitad…" at bounding box center [524, 385] width 594 height 56
click at [731, 67] on icon at bounding box center [733, 71] width 10 height 10
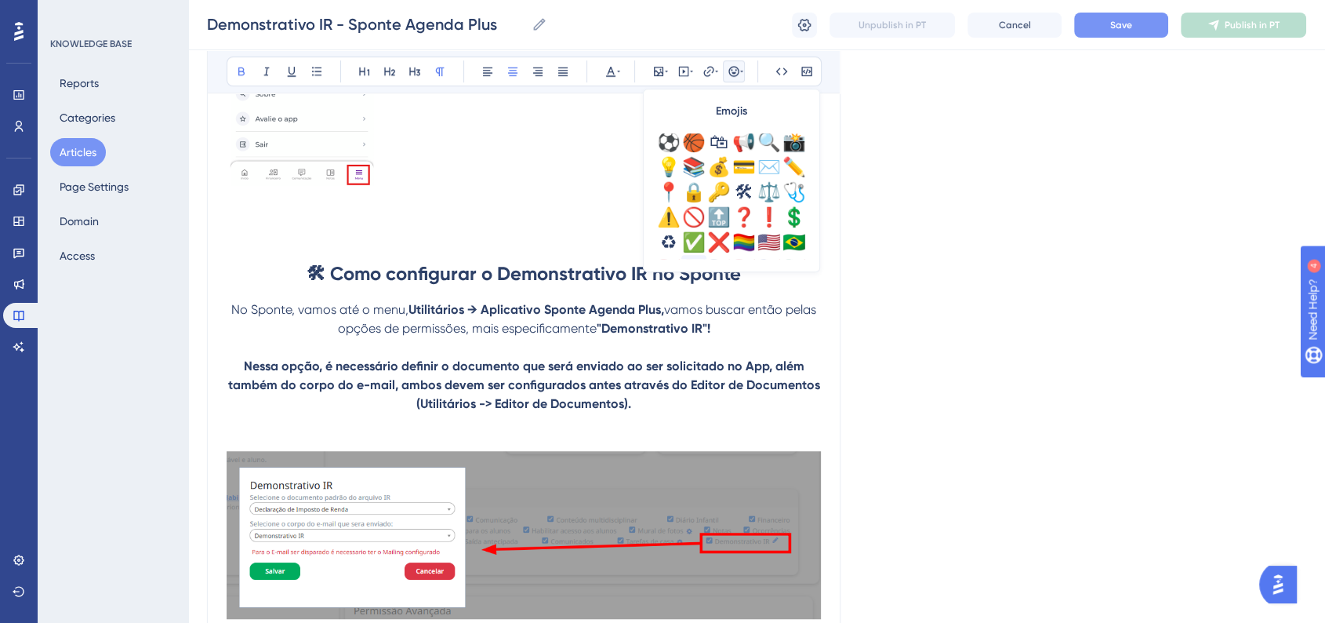
scroll to position [552, 0]
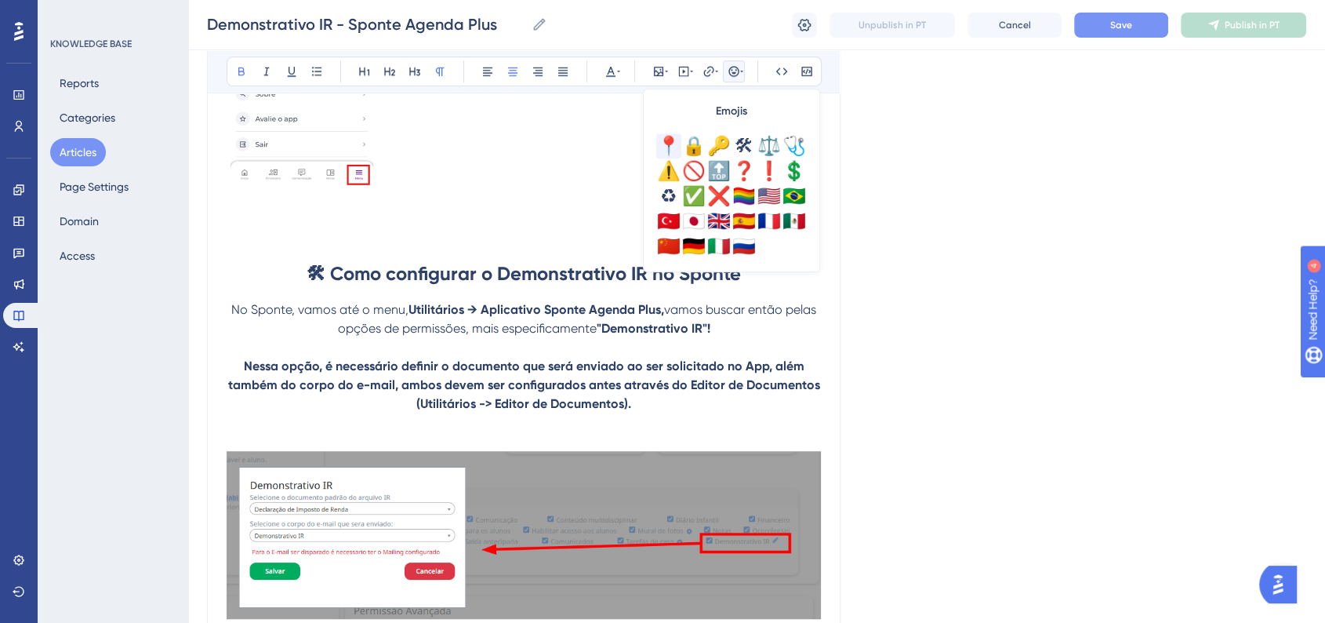
click at [676, 152] on div "📍" at bounding box center [668, 145] width 25 height 25
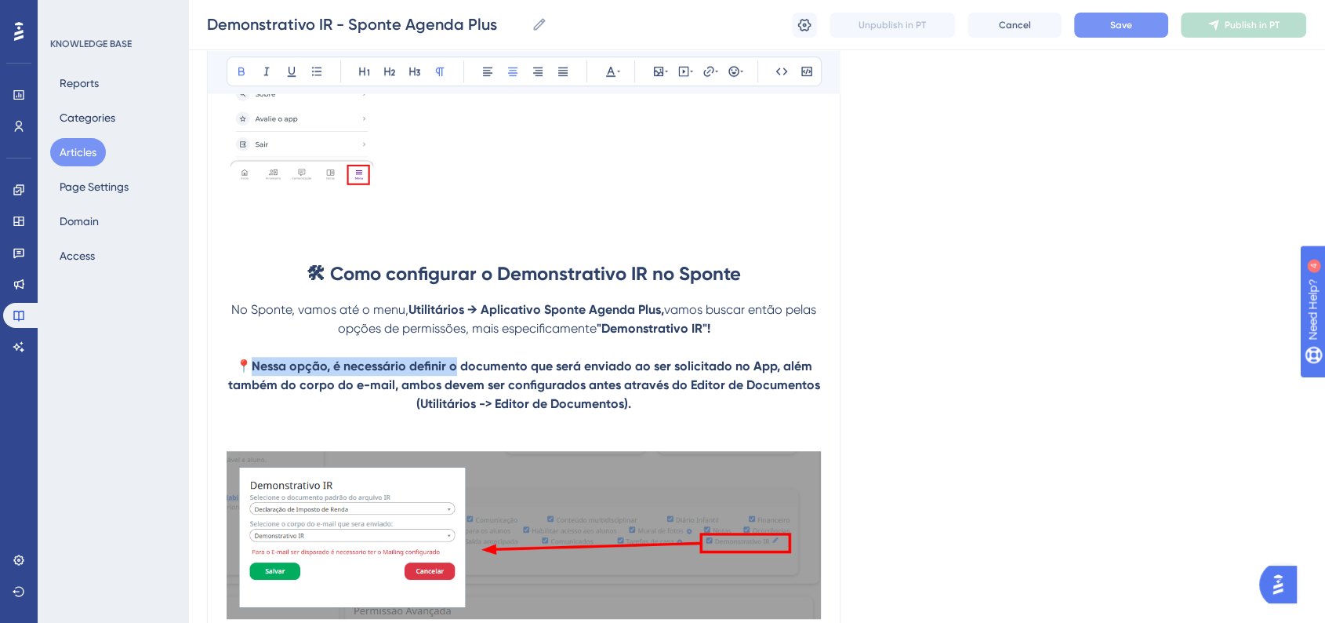
drag, startPoint x: 255, startPoint y: 374, endPoint x: 456, endPoint y: 376, distance: 201.5
click at [456, 376] on strong "Nessa opção, é necessário definir o documento que será enviado ao ser solicitad…" at bounding box center [525, 384] width 595 height 53
click at [248, 69] on button at bounding box center [242, 71] width 22 height 22
drag, startPoint x: 780, startPoint y: 377, endPoint x: 298, endPoint y: 397, distance: 482.6
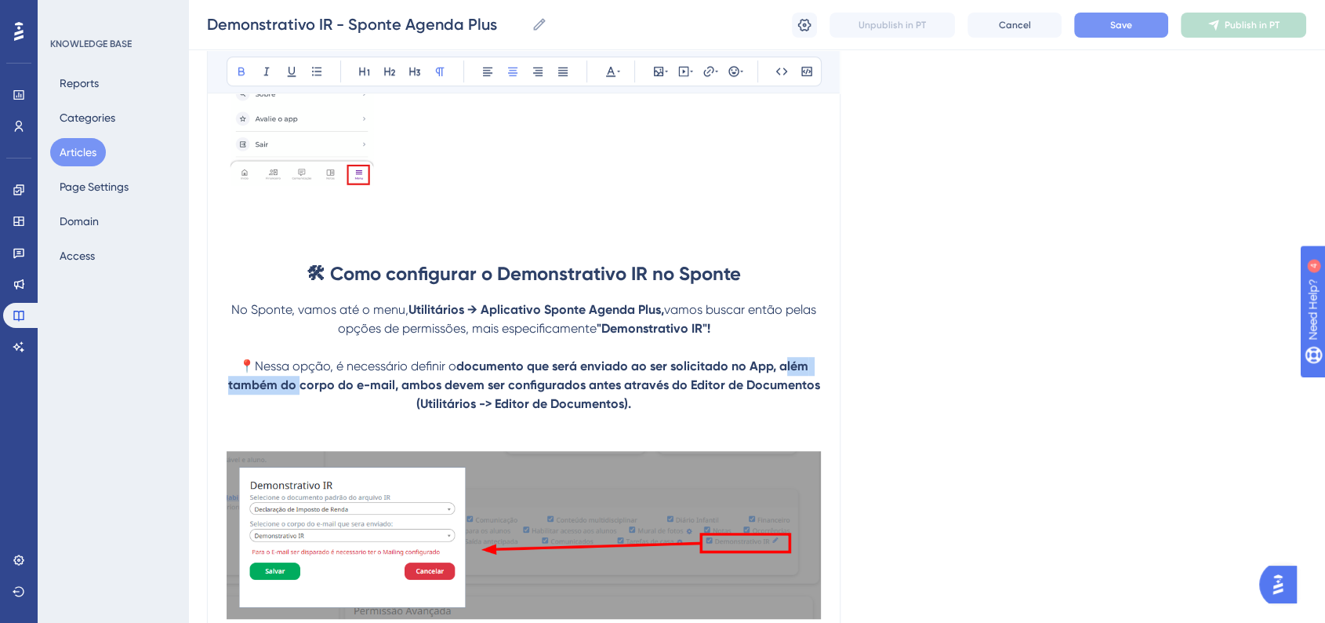
click at [298, 397] on strong "documento que será enviado ao ser solicitado no App, além também do corpo do e-…" at bounding box center [525, 384] width 595 height 53
click at [242, 67] on icon at bounding box center [241, 71] width 6 height 9
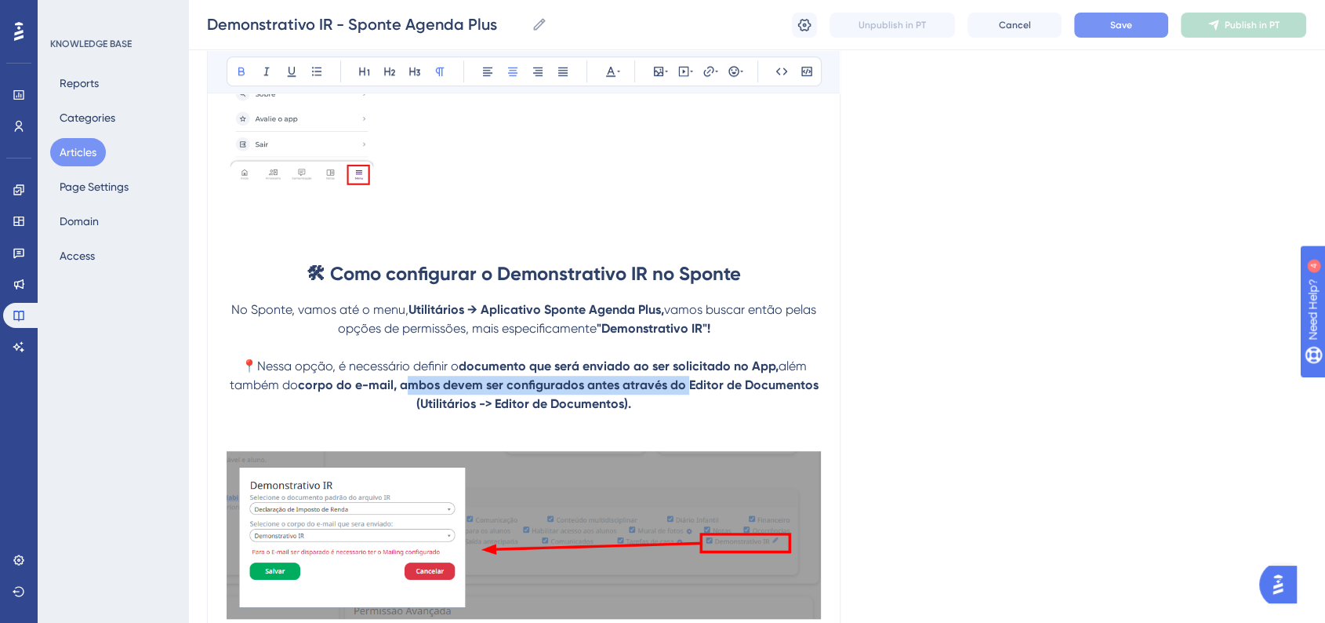
drag, startPoint x: 402, startPoint y: 391, endPoint x: 682, endPoint y: 391, distance: 279.9
click at [682, 391] on strong "corpo do e-mail, ambos devem ser configurados antes através do Editor de Docume…" at bounding box center [560, 394] width 524 height 34
click at [238, 77] on button at bounding box center [242, 71] width 22 height 22
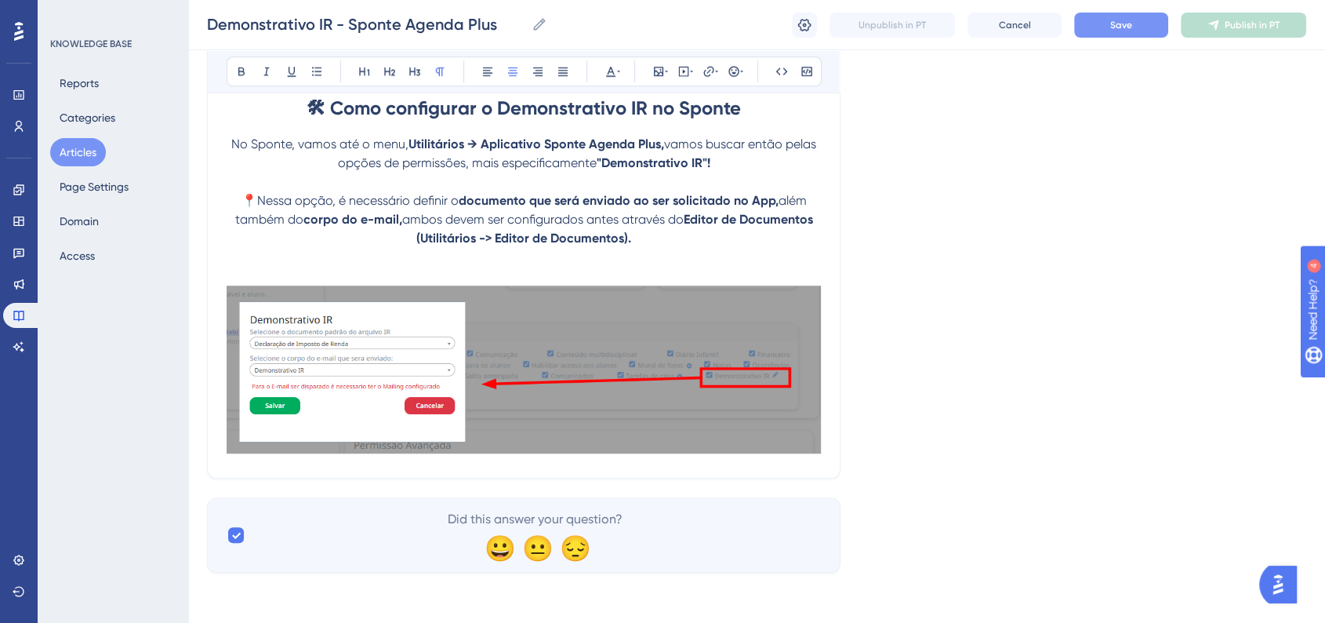
click at [566, 411] on img at bounding box center [524, 369] width 594 height 168
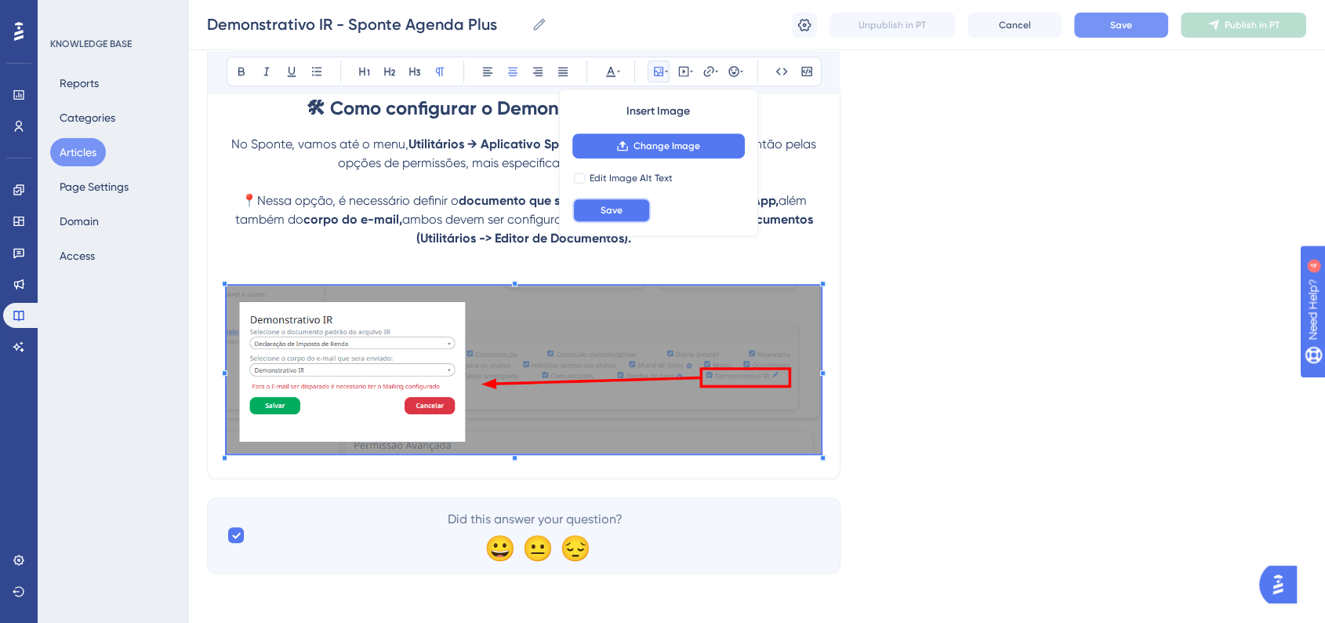
click at [623, 215] on button "Save" at bounding box center [611, 210] width 78 height 25
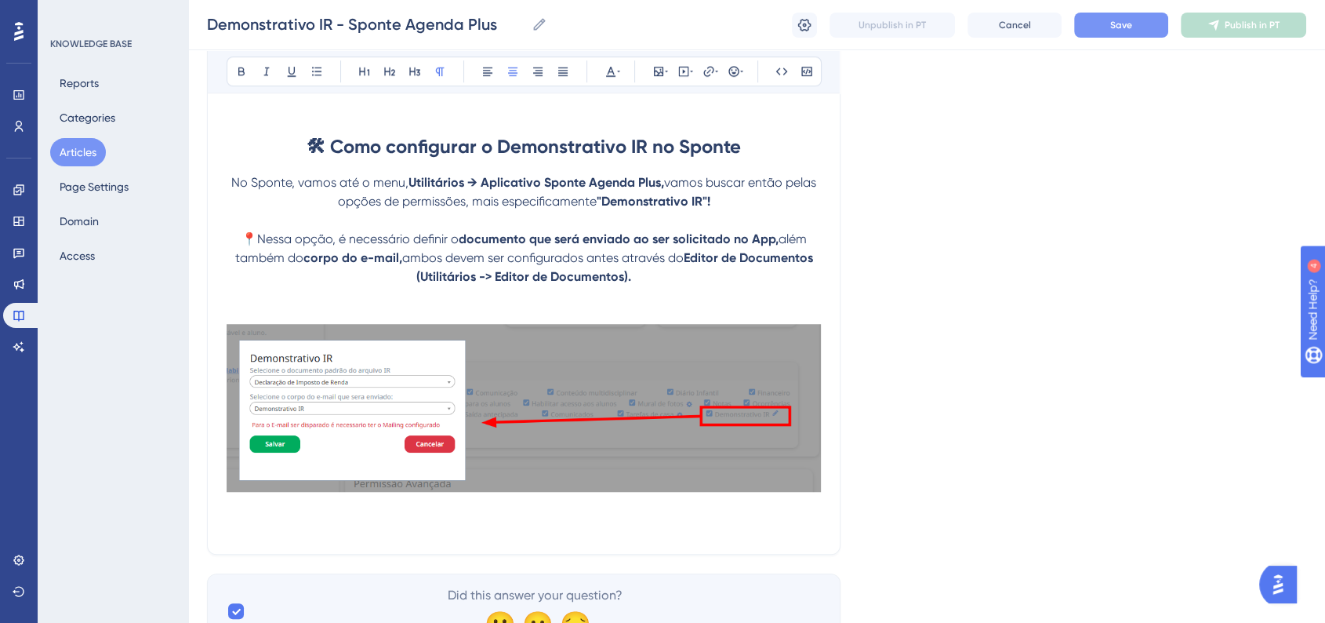
scroll to position [1178, 0]
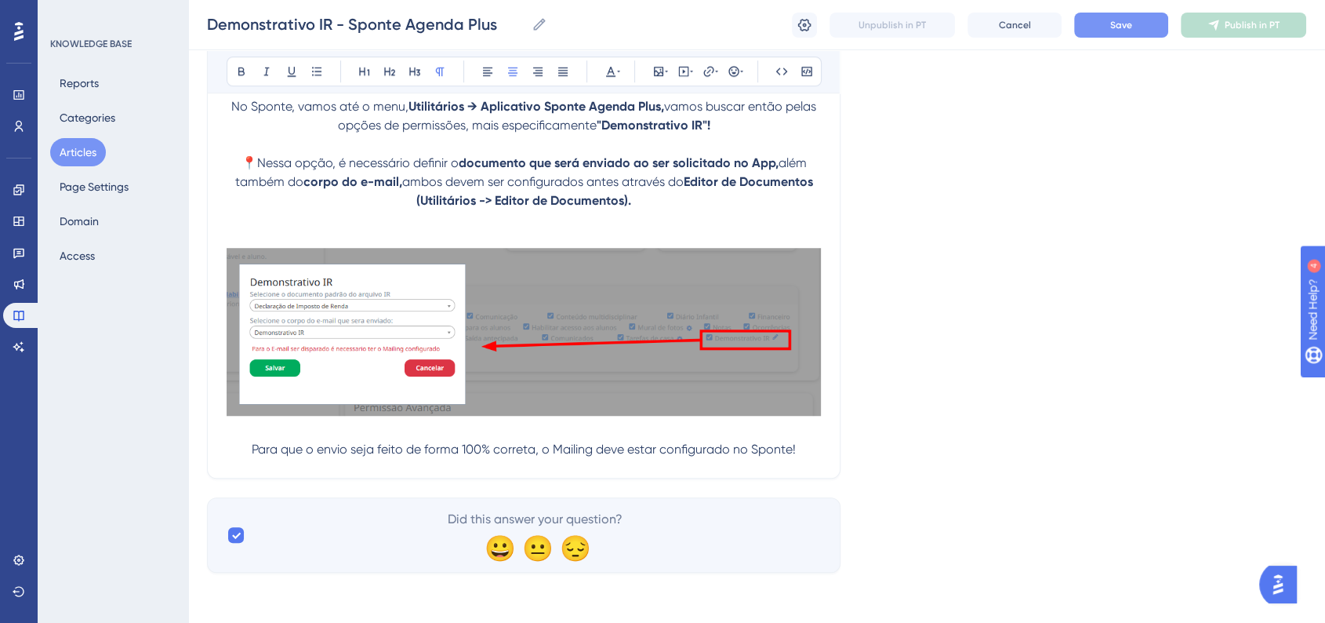
click at [254, 451] on span "Para que o envio seja feito de forma 100% correta, o Mailing deve estar configu…" at bounding box center [524, 448] width 544 height 15
click at [746, 67] on div "Bold Italic Underline Bullet Point Heading 1 Heading 2 Heading 3 Normal Align L…" at bounding box center [524, 71] width 595 height 30
click at [739, 87] on div "Bold Italic Underline Bullet Point Heading 1 Heading 2 Heading 3 Normal Align L…" at bounding box center [524, 71] width 632 height 44
click at [739, 73] on icon at bounding box center [734, 71] width 13 height 13
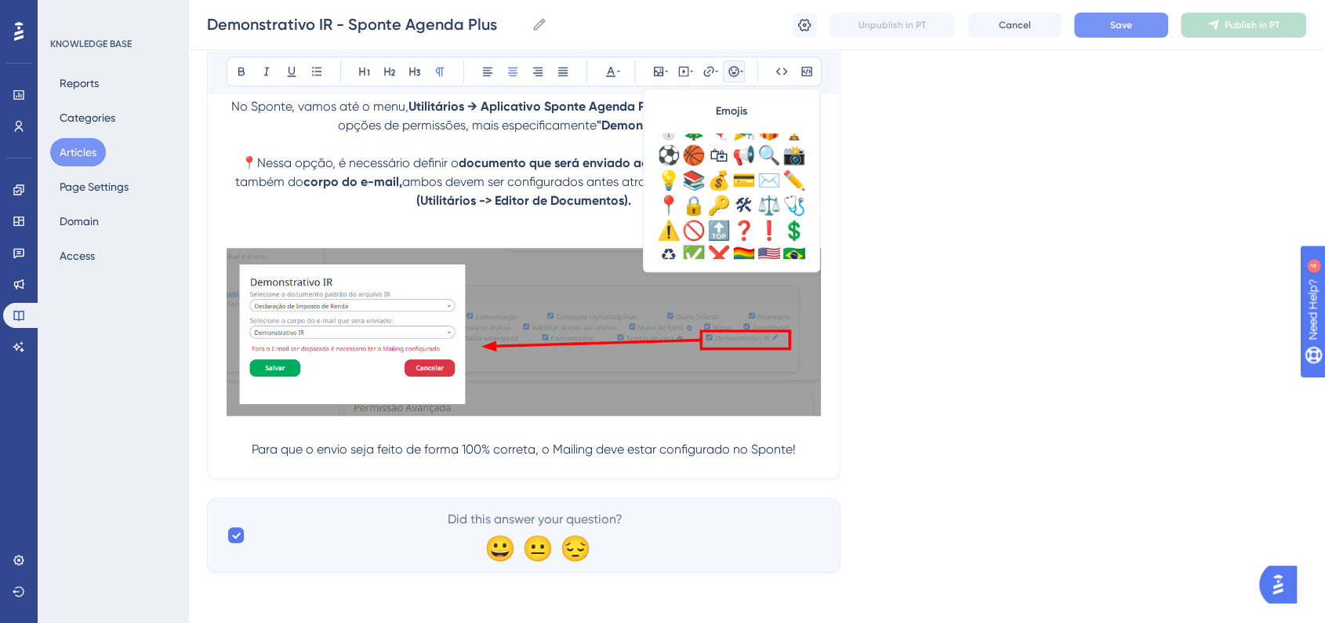
scroll to position [522, 0]
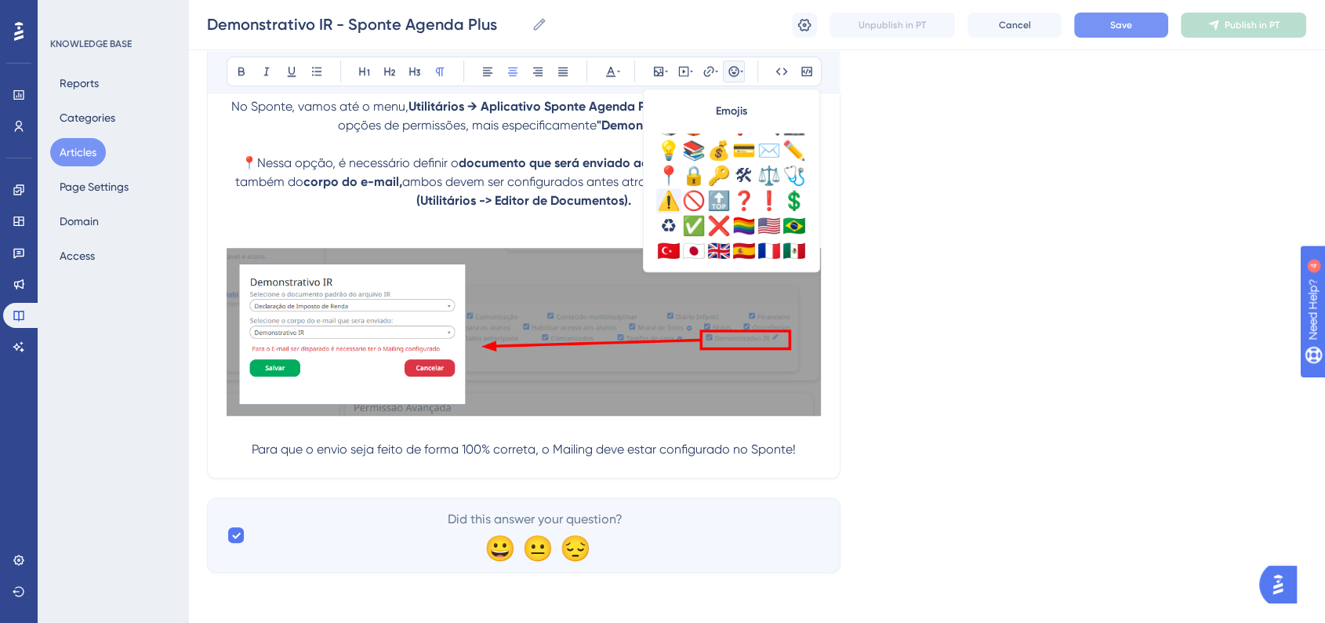
click at [673, 205] on div "⚠️" at bounding box center [668, 200] width 25 height 25
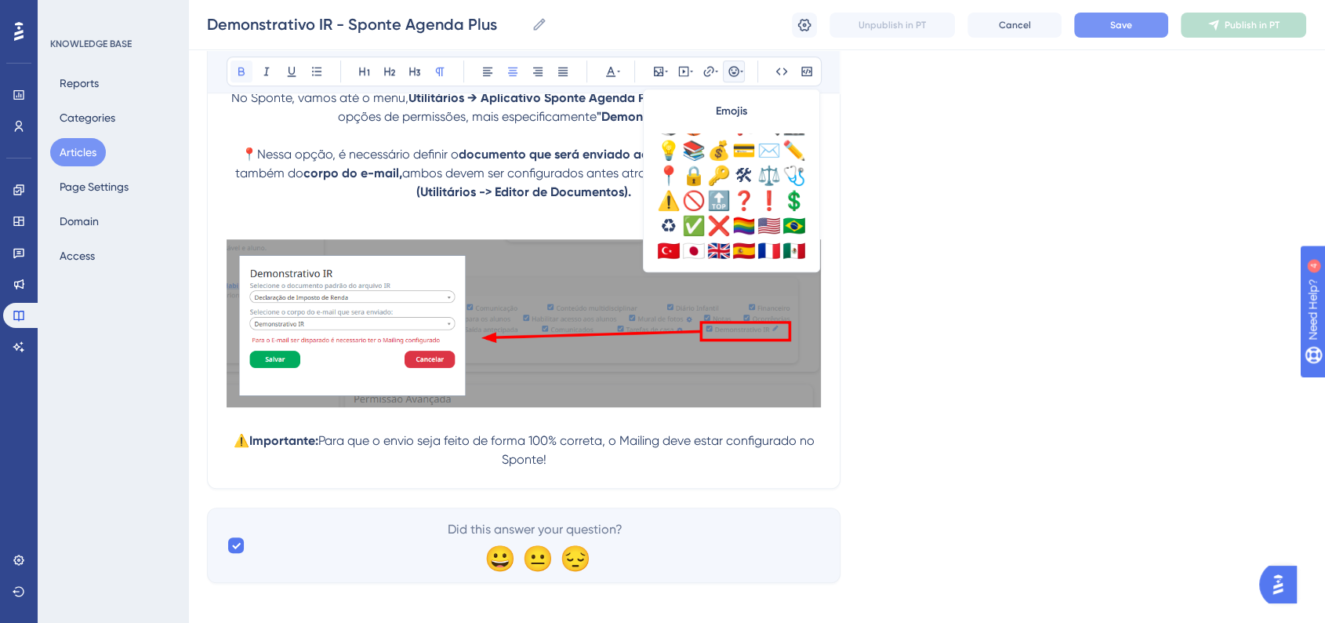
click at [231, 64] on button at bounding box center [242, 71] width 22 height 22
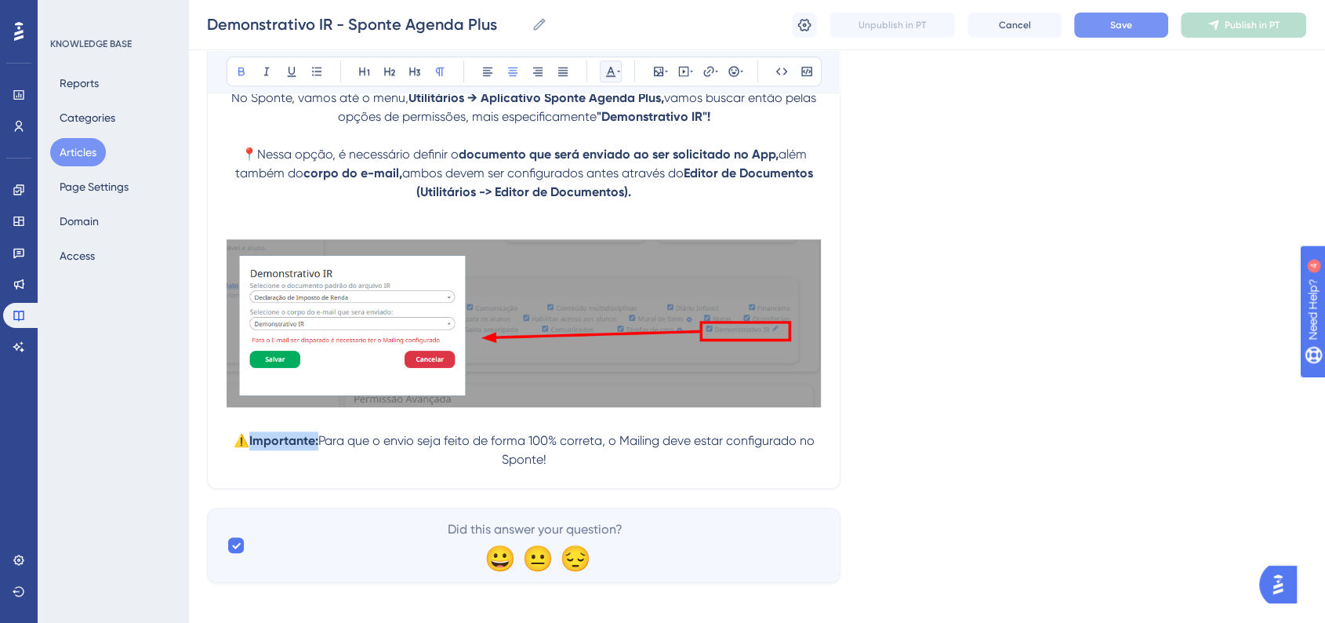
click at [601, 67] on button at bounding box center [611, 71] width 22 height 22
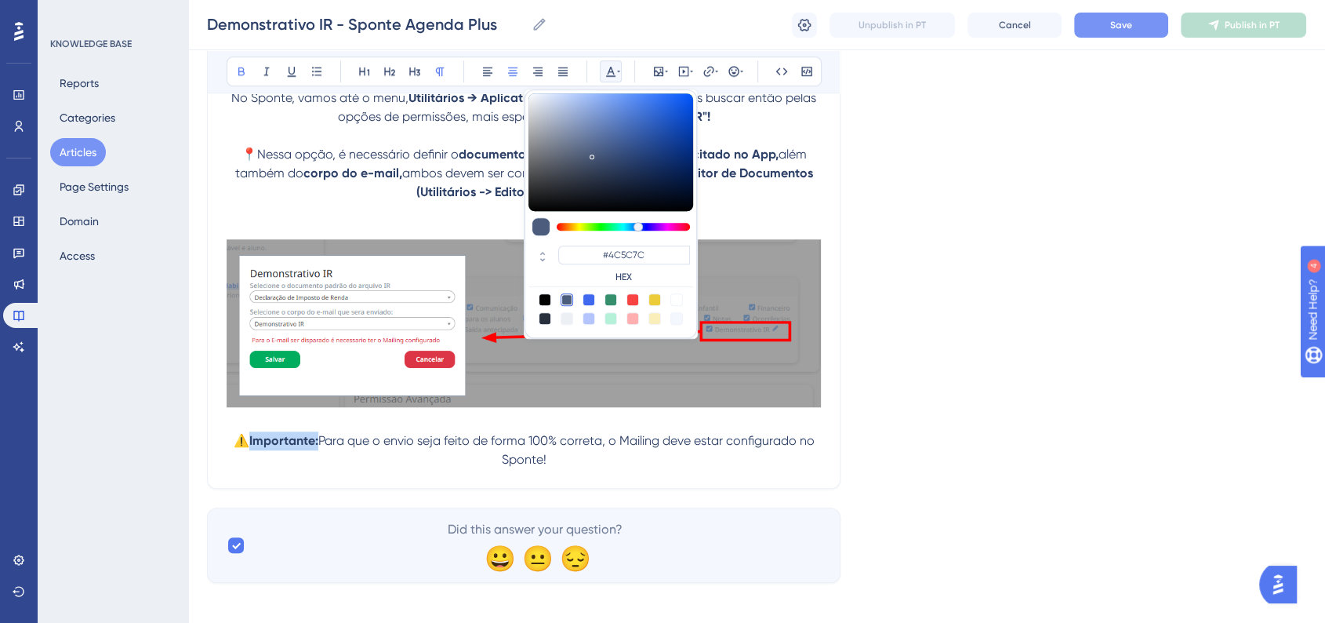
click at [634, 303] on div at bounding box center [632, 299] width 13 height 13
type input "#F84343"
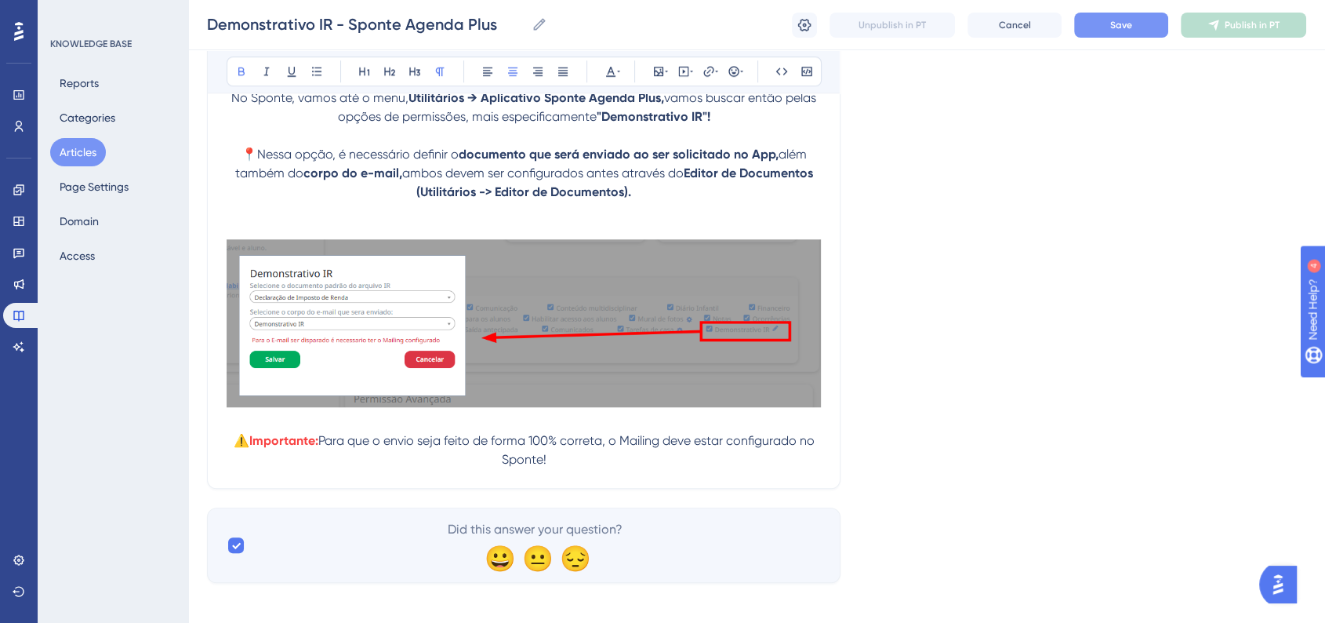
click at [719, 469] on p "⚠️ Importante: Para que o envio seja feito de forma 100% correta, o Mailing dev…" at bounding box center [524, 450] width 594 height 38
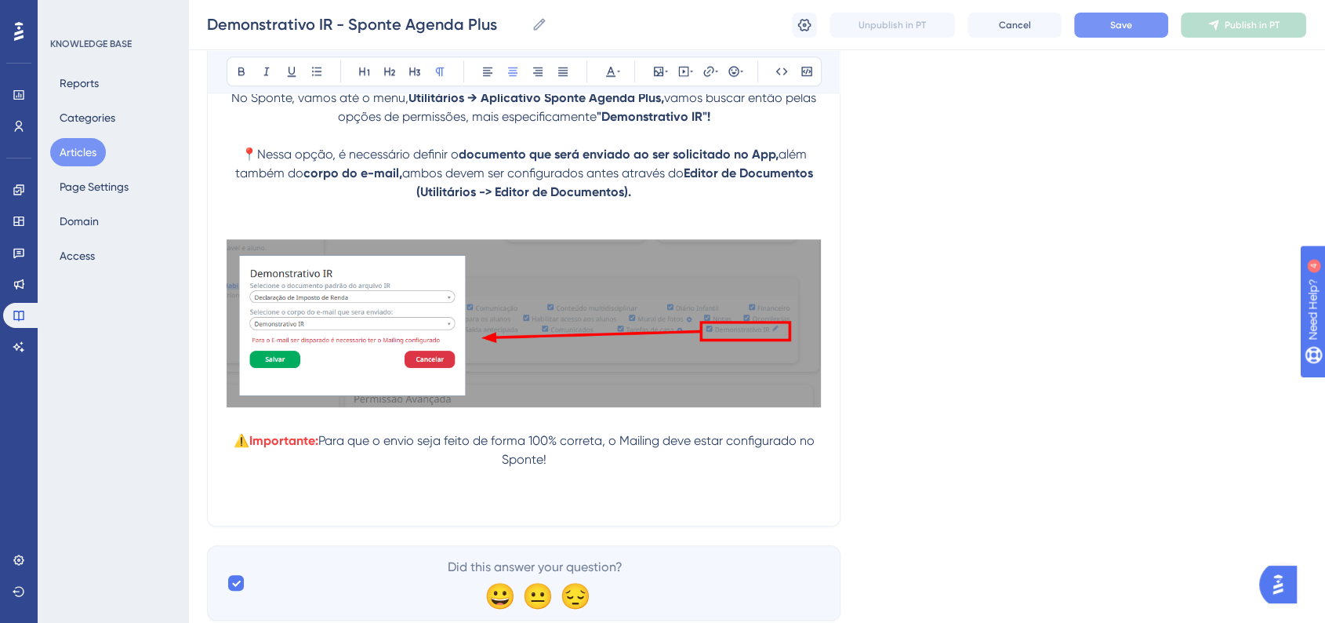
click at [1118, 40] on div "Demonstrativo IR - Sponte Agenda Plus Demonstrativo IR - Sponte Agenda Plus Unp…" at bounding box center [756, 25] width 1137 height 50
click at [1118, 33] on button "Save" at bounding box center [1121, 25] width 94 height 25
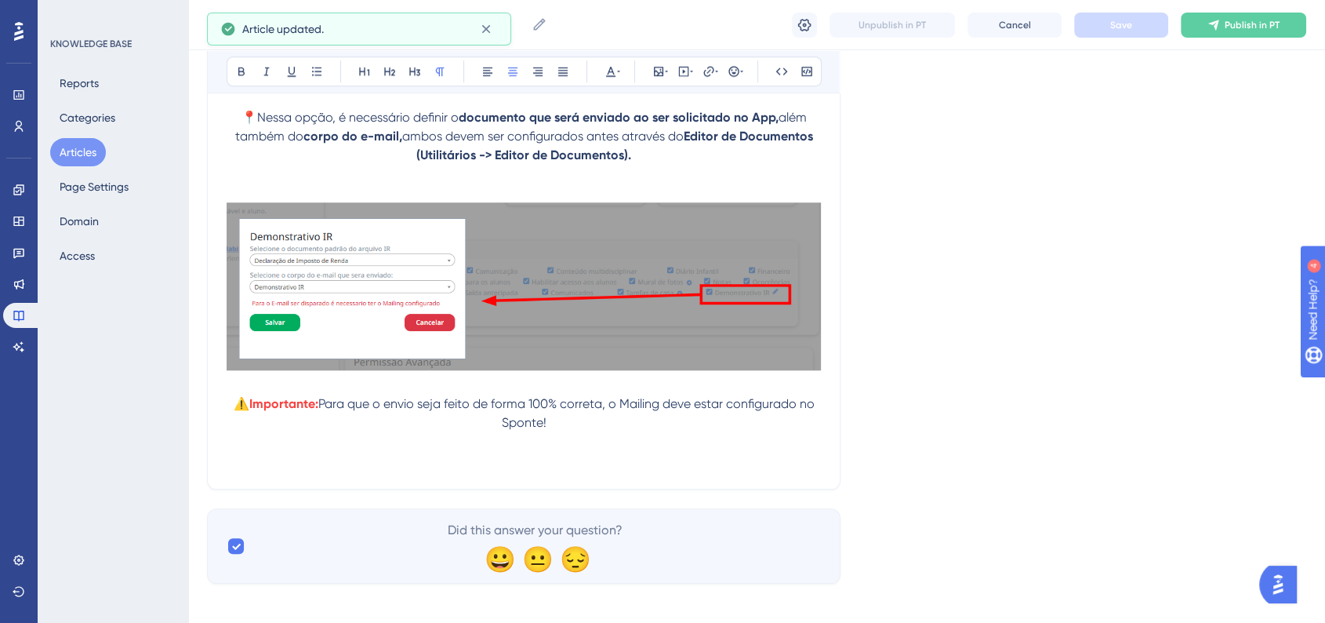
scroll to position [1235, 0]
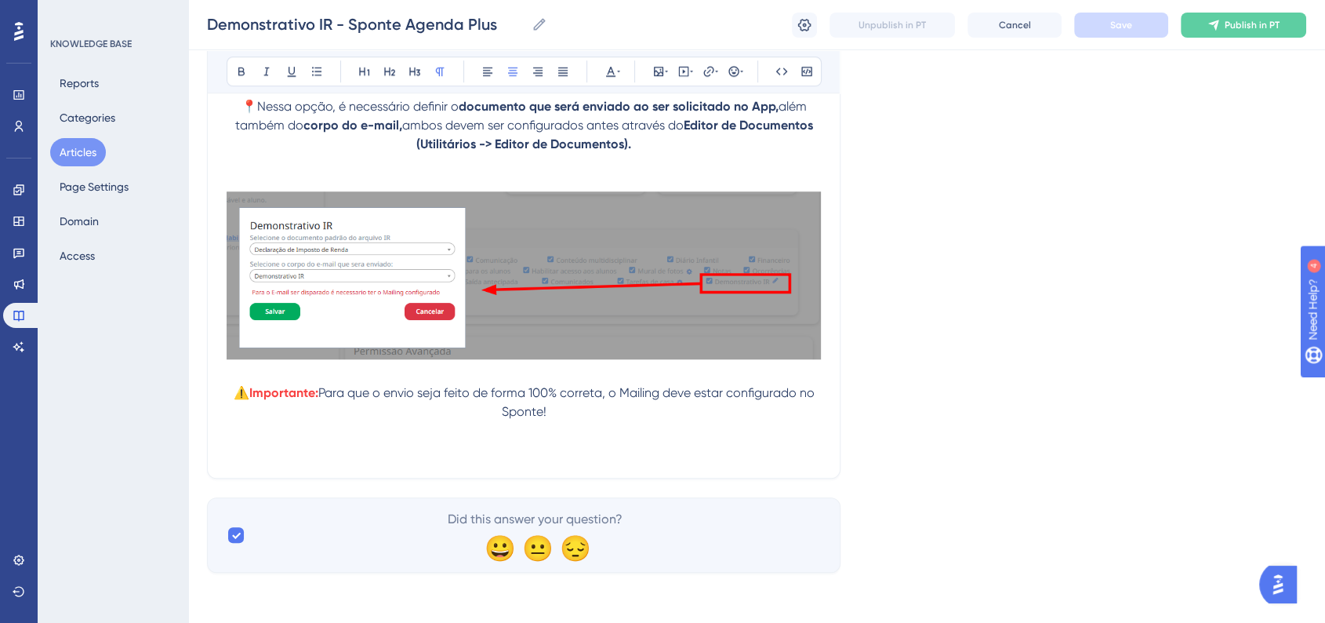
click at [550, 454] on p at bounding box center [524, 449] width 594 height 19
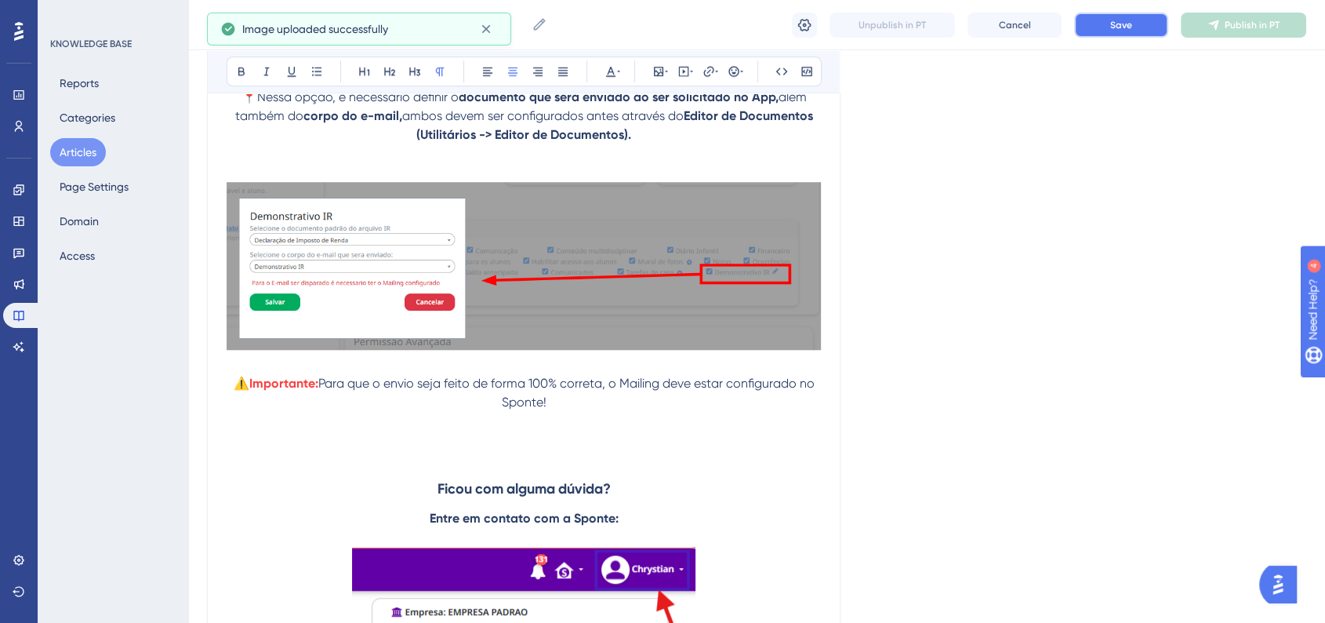
click at [1097, 20] on button "Save" at bounding box center [1121, 25] width 94 height 25
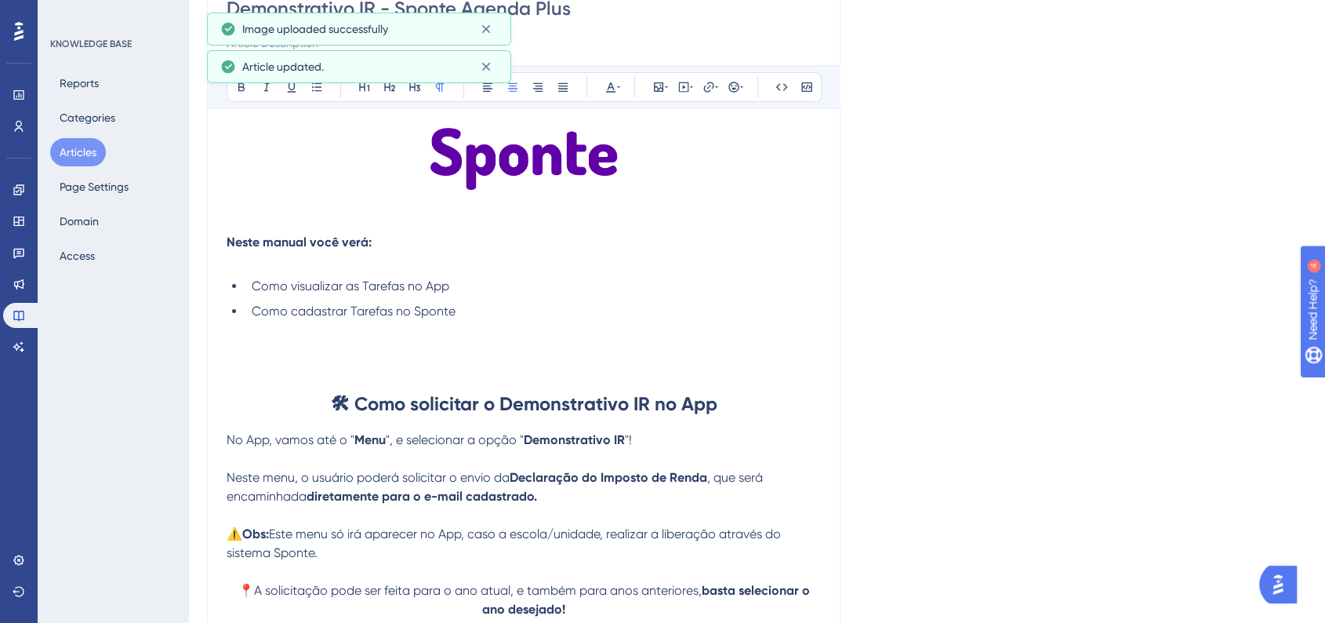
scroll to position [0, 0]
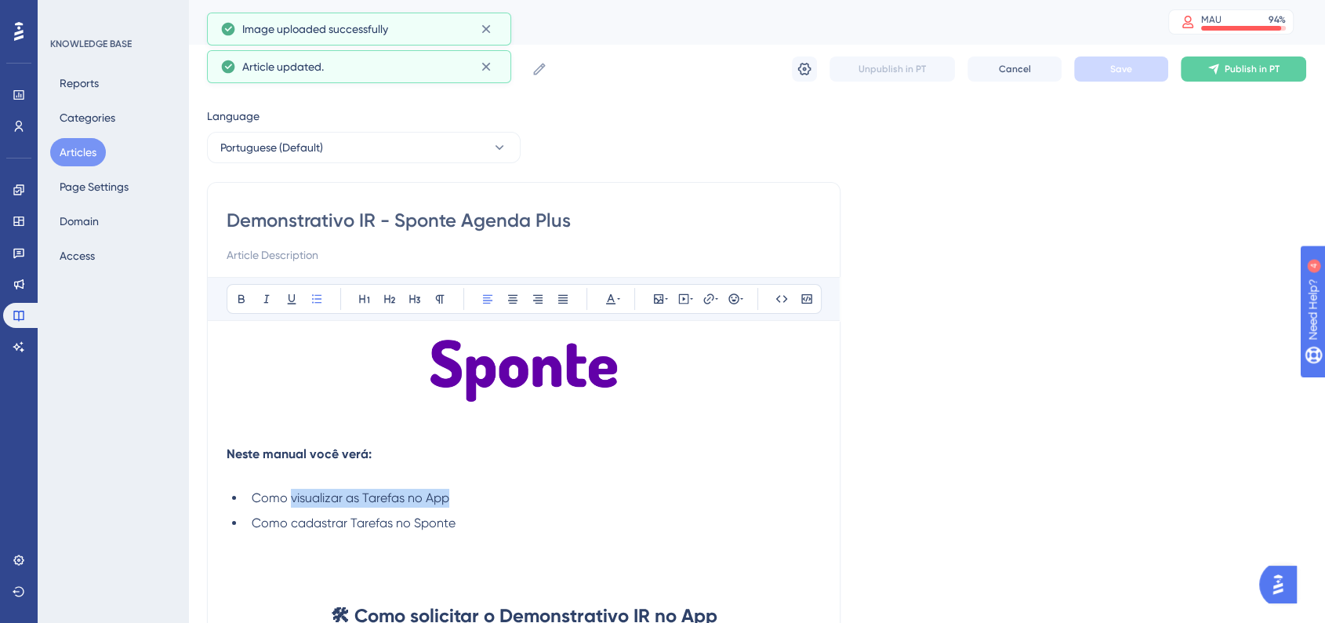
drag, startPoint x: 290, startPoint y: 501, endPoint x: 480, endPoint y: 500, distance: 189.7
click at [480, 500] on li "Como visualizar as Tarefas no App" at bounding box center [532, 497] width 575 height 19
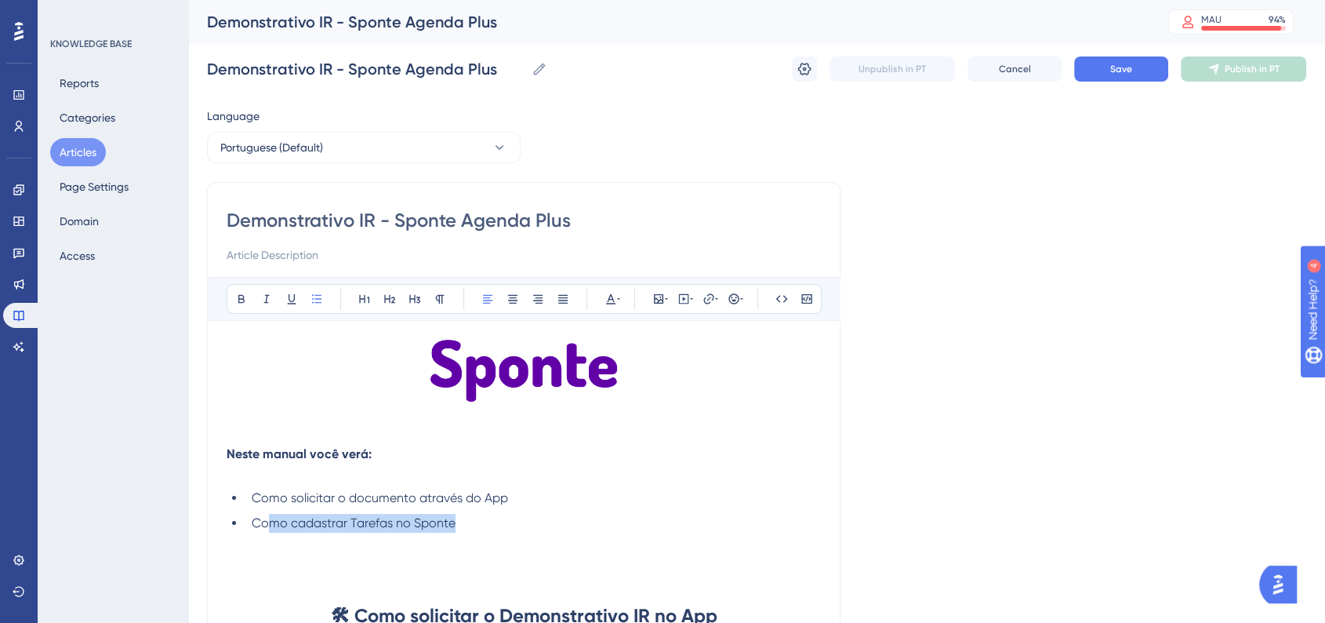
drag, startPoint x: 401, startPoint y: 528, endPoint x: 270, endPoint y: 522, distance: 131.0
click at [270, 522] on span "Como cadastrar Tarefas no Sponte" at bounding box center [354, 522] width 204 height 15
click at [1123, 71] on span "Save" at bounding box center [1121, 69] width 22 height 13
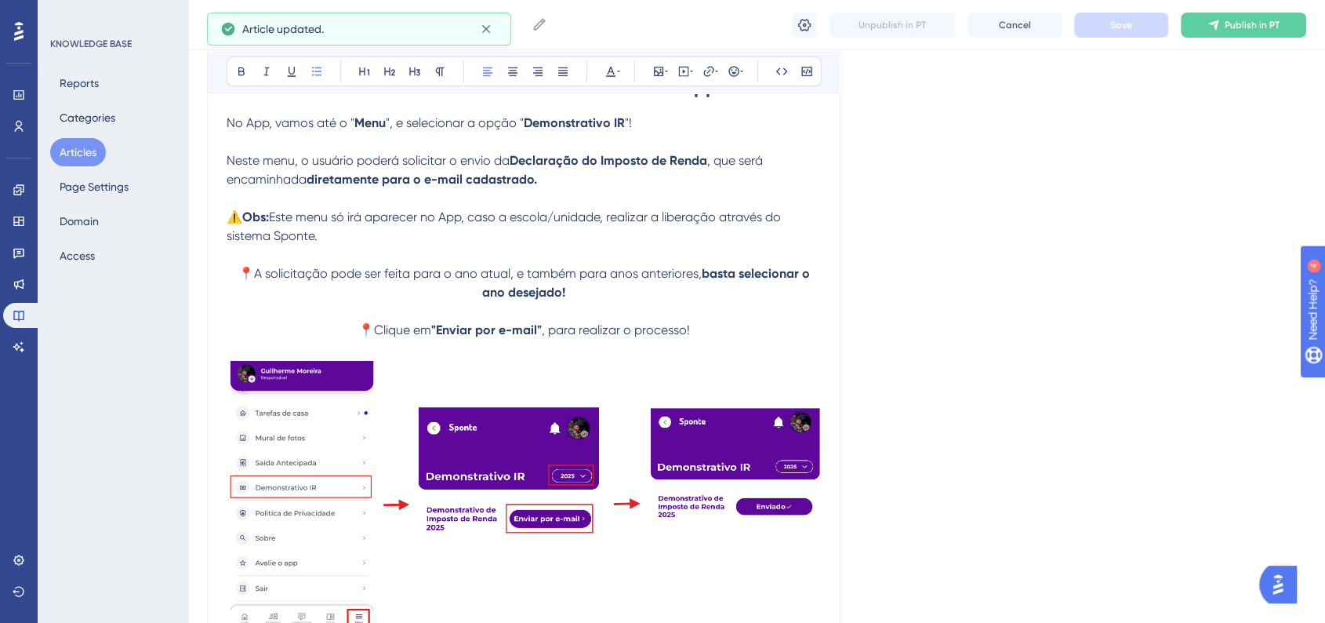
scroll to position [871, 0]
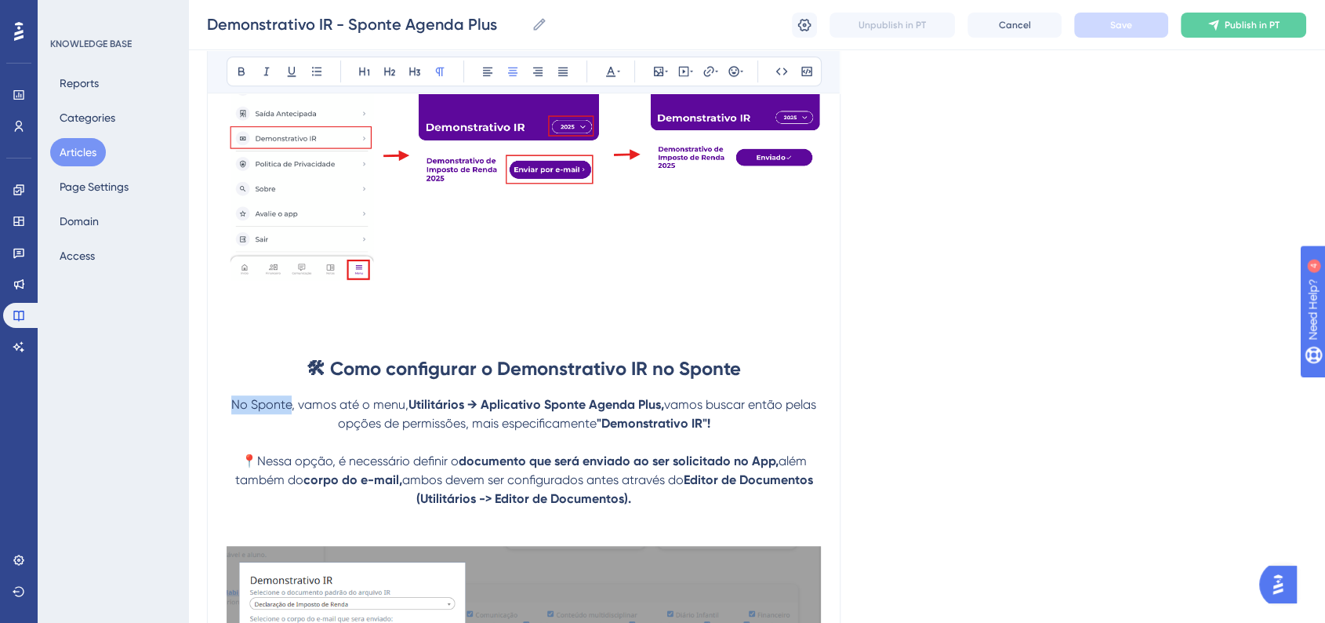
drag, startPoint x: 228, startPoint y: 412, endPoint x: 281, endPoint y: 389, distance: 58.3
click at [288, 412] on span "No Sponte, vamos até o menu," at bounding box center [319, 404] width 177 height 15
click at [243, 71] on icon at bounding box center [241, 71] width 6 height 9
click at [979, 346] on div "Language Portuguese (Default) Demonstrativo IR - Sponte Agenda Plus Bold Italic…" at bounding box center [756, 262] width 1099 height 2067
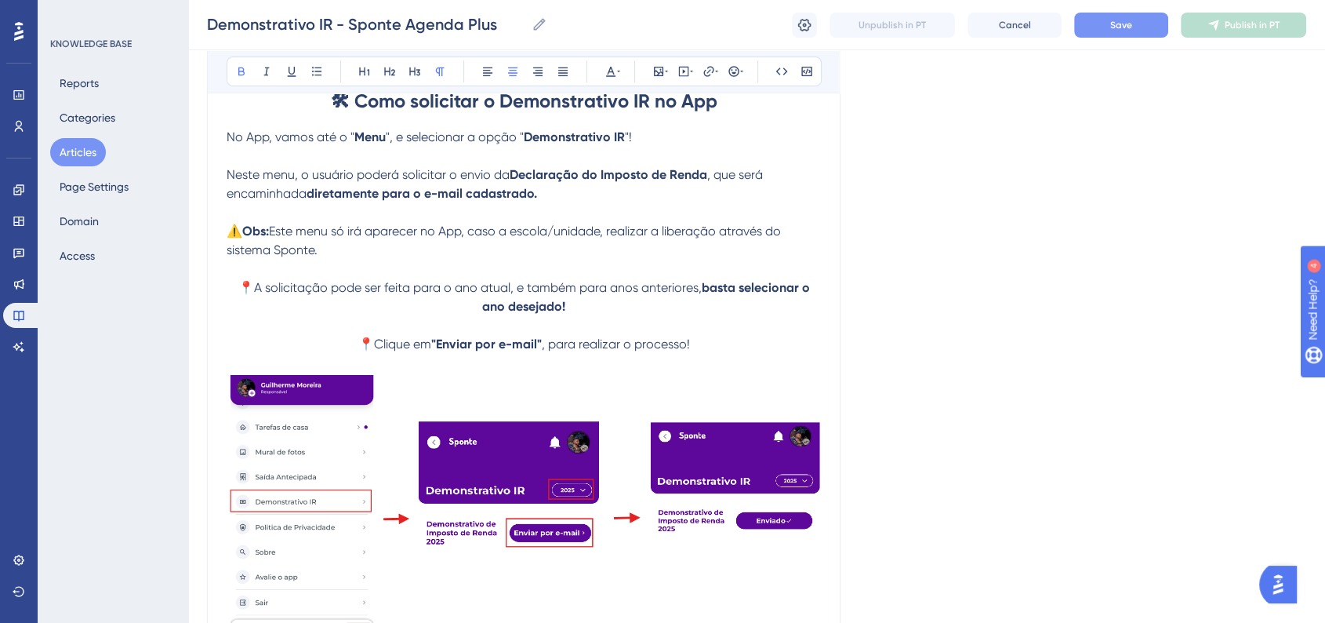
scroll to position [348, 0]
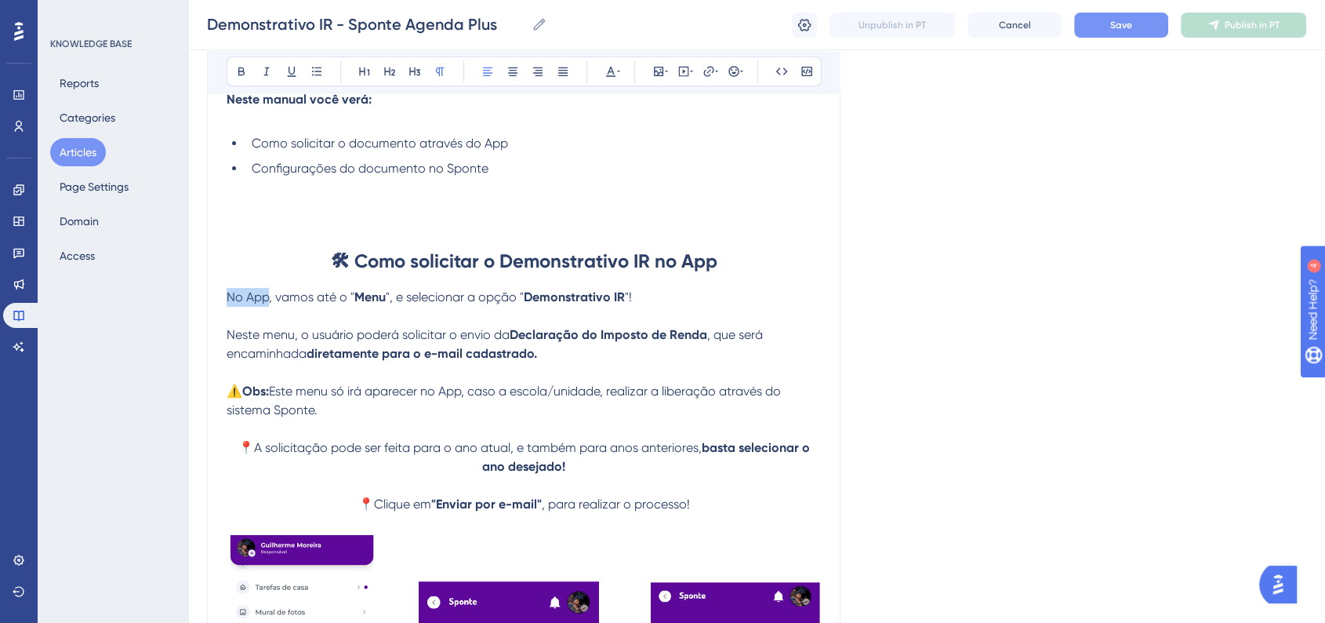
drag, startPoint x: 227, startPoint y: 296, endPoint x: 267, endPoint y: 299, distance: 40.1
click at [267, 299] on span "No App, vamos até o "" at bounding box center [291, 296] width 128 height 15
click at [245, 77] on icon at bounding box center [241, 71] width 13 height 13
click at [1120, 30] on span "Save" at bounding box center [1121, 25] width 22 height 13
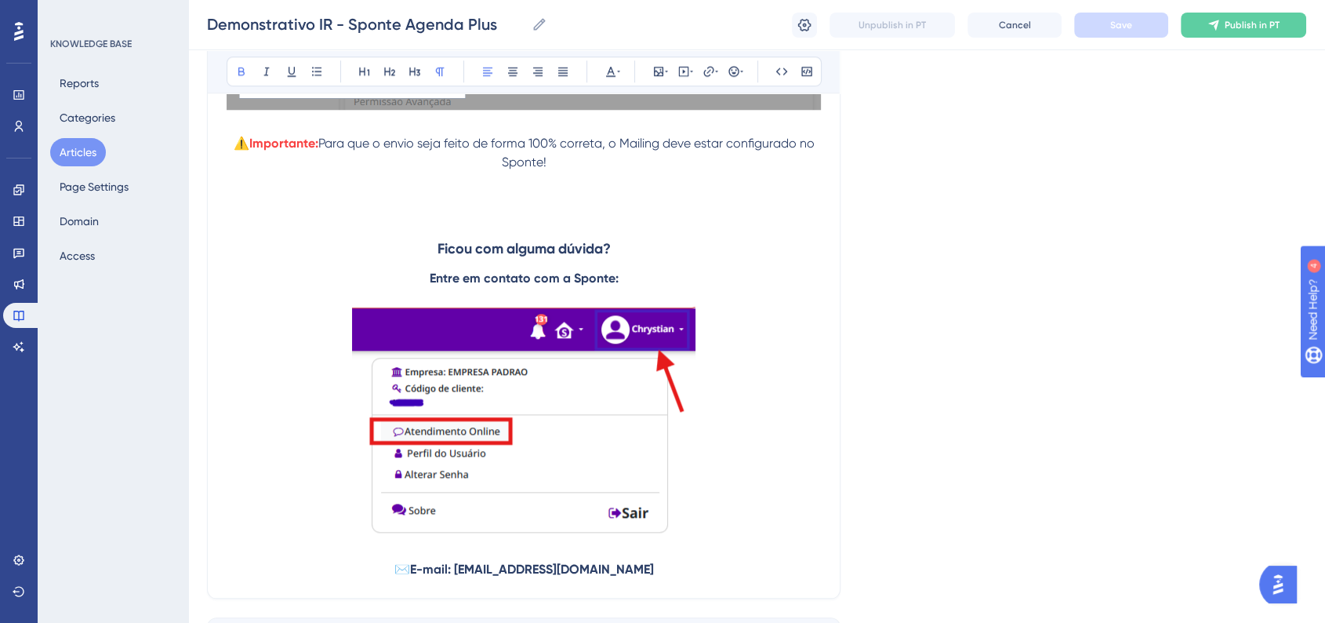
scroll to position [1605, 0]
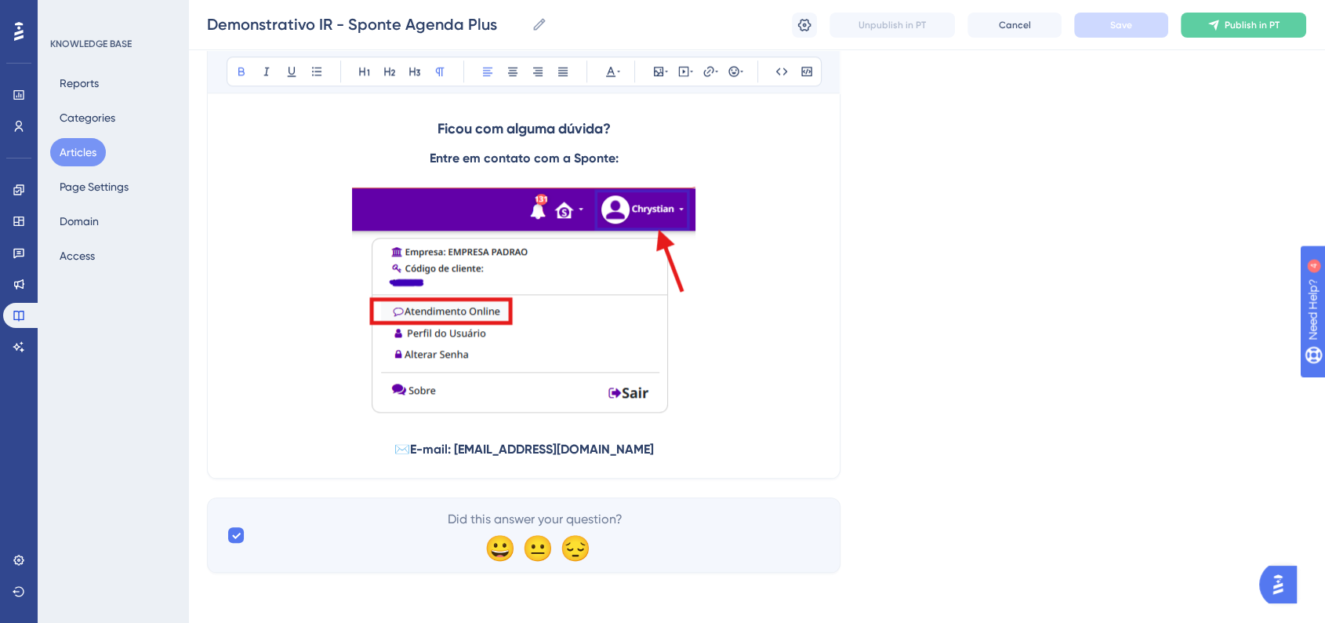
click at [87, 157] on button "Articles" at bounding box center [78, 152] width 56 height 28
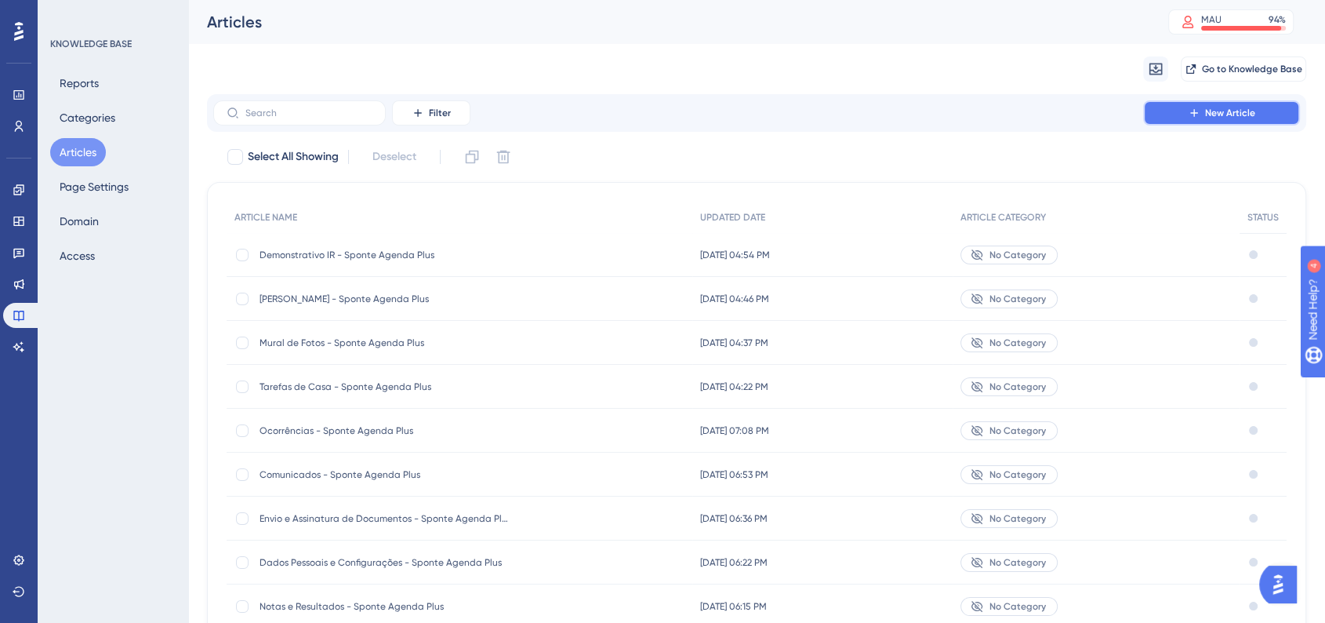
click at [1218, 111] on span "New Article" at bounding box center [1230, 113] width 50 height 13
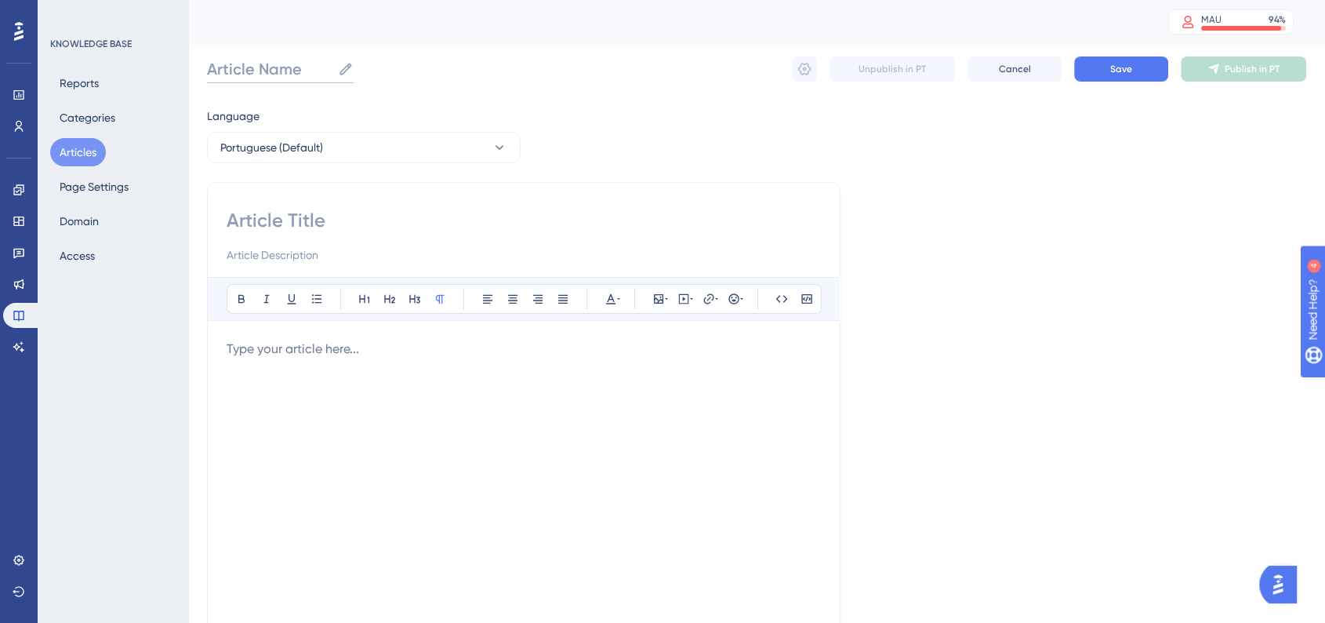
click at [247, 60] on input "Article Name" at bounding box center [269, 69] width 125 height 22
paste input "Politica de Privacidade"
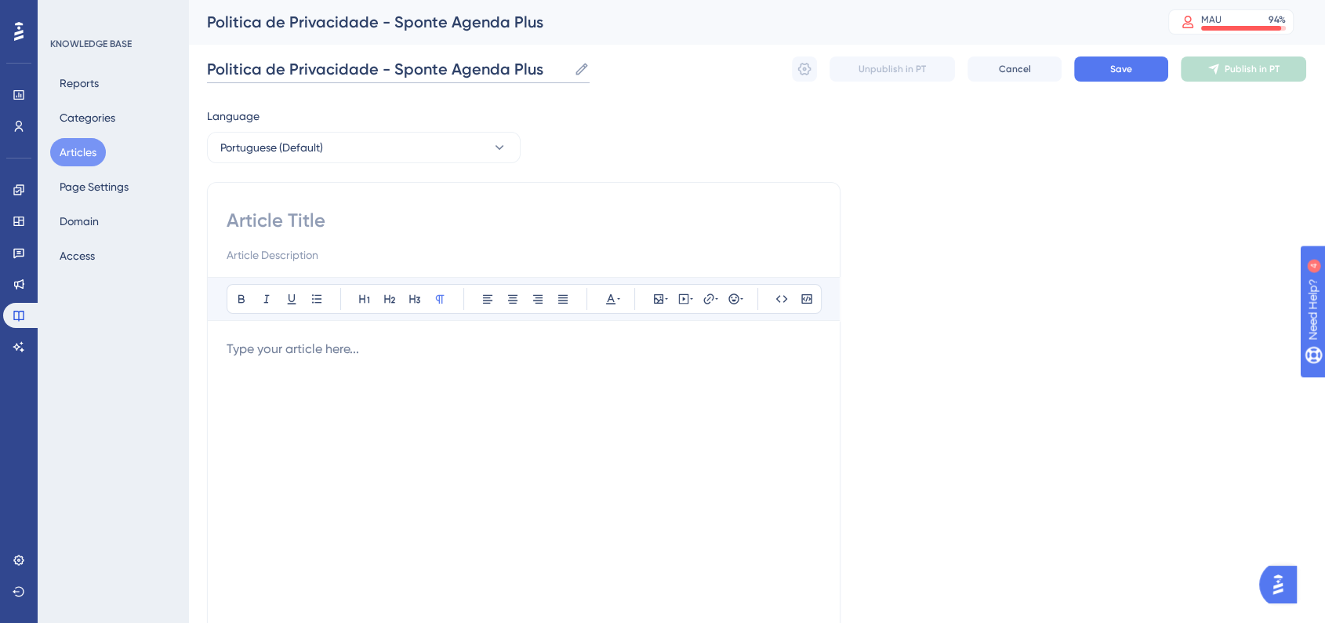
type input "Politica de Privacidade - Sponte Agenda Plus"
click at [445, 79] on label "Politica de Privacidade - Sponte Agenda Plus Politica de Privacidade - Sponte A…" at bounding box center [398, 69] width 383 height 28
click at [445, 79] on input "Politica de Privacidade - Sponte Agenda Plus" at bounding box center [387, 69] width 361 height 22
click at [445, 79] on label "Politica de Privacidade - Sponte Agenda Plus Politica de Privacidade - Sponte A…" at bounding box center [398, 69] width 383 height 28
click at [445, 79] on input "Politica de Privacidade - Sponte Agenda Plus" at bounding box center [387, 69] width 361 height 22
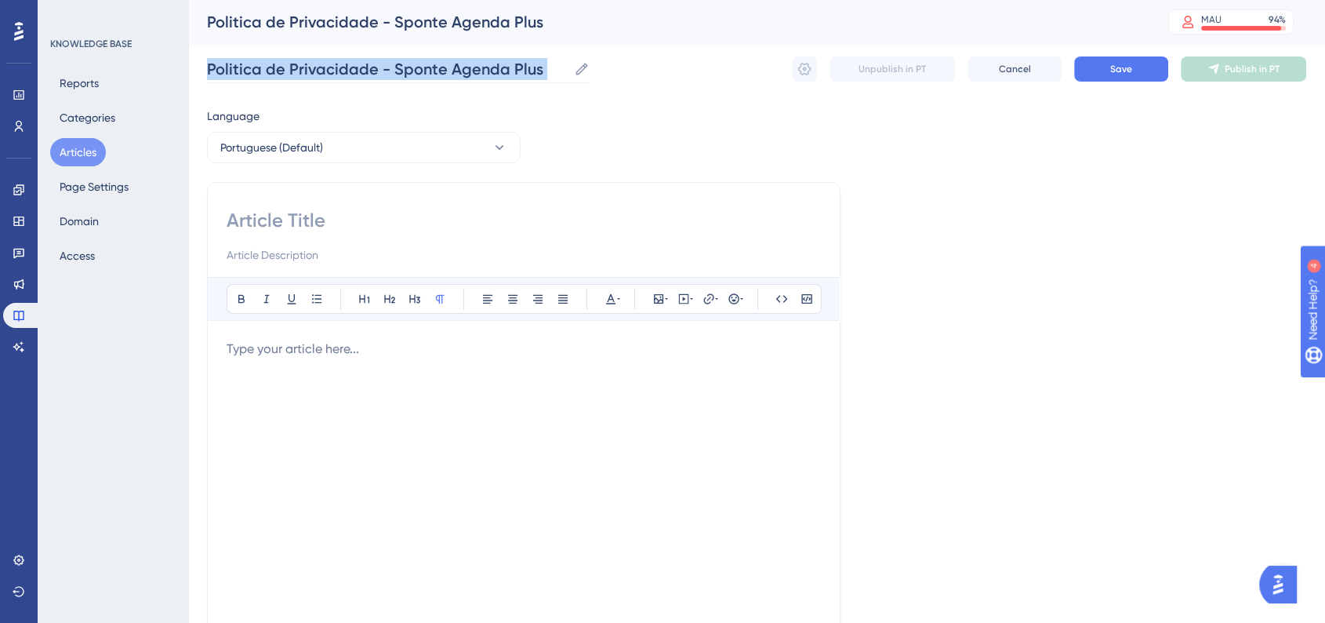
click at [445, 79] on label "Politica de Privacidade - Sponte Agenda Plus Politica de Privacidade - Sponte A…" at bounding box center [398, 69] width 383 height 28
click at [445, 79] on input "Politica de Privacidade - Sponte Agenda Plus" at bounding box center [387, 69] width 361 height 22
copy div "Unpublish in PT Cancel Save Publish in PT Language Portuguese (Default)"
click at [452, 69] on input "Politica de Privacidade - Sponte Agenda Plus" at bounding box center [387, 69] width 361 height 22
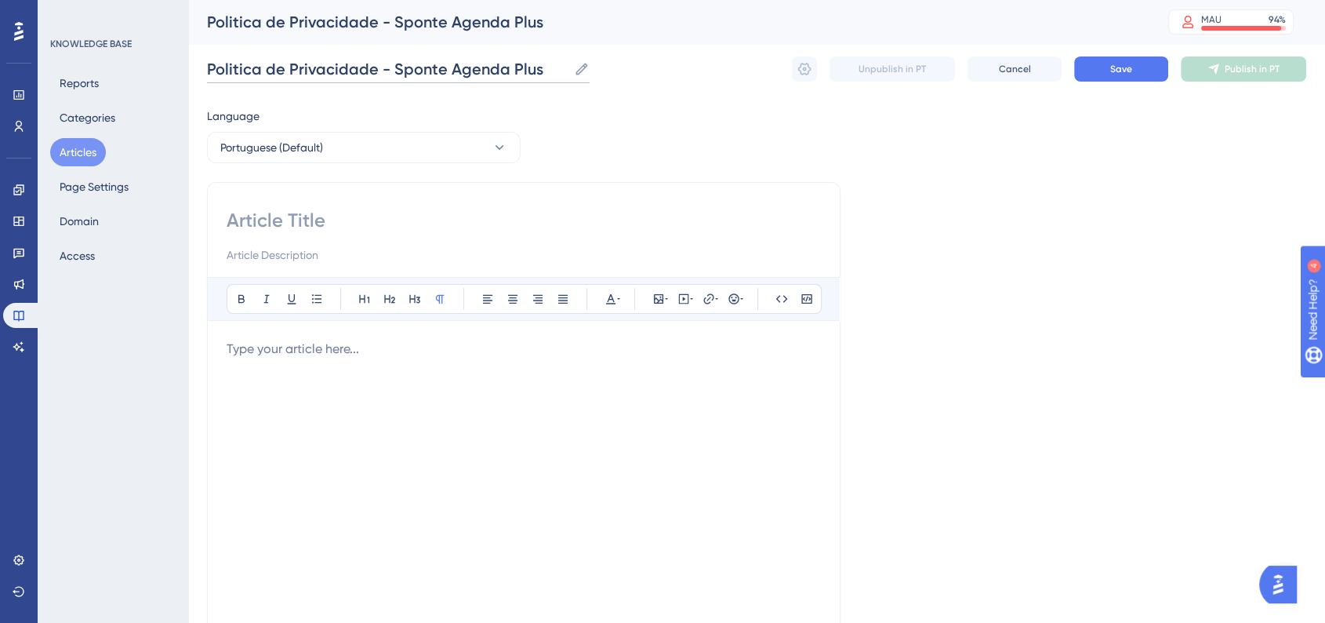
click at [452, 69] on input "Politica de Privacidade - Sponte Agenda Plus" at bounding box center [387, 69] width 361 height 22
click at [408, 214] on input at bounding box center [524, 220] width 594 height 25
paste input "Politica de Privacidade - Sponte Agenda Plus"
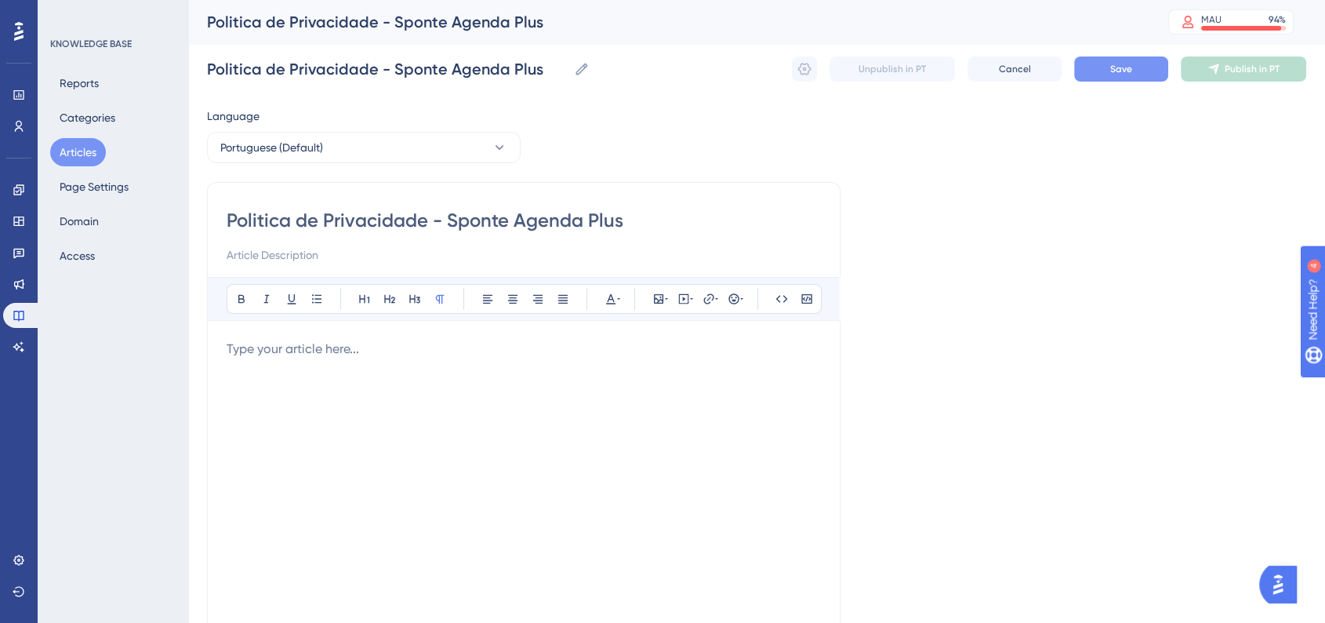
type input "Politica de Privacidade - Sponte Agenda Plus"
click at [1087, 67] on button "Save" at bounding box center [1121, 68] width 94 height 25
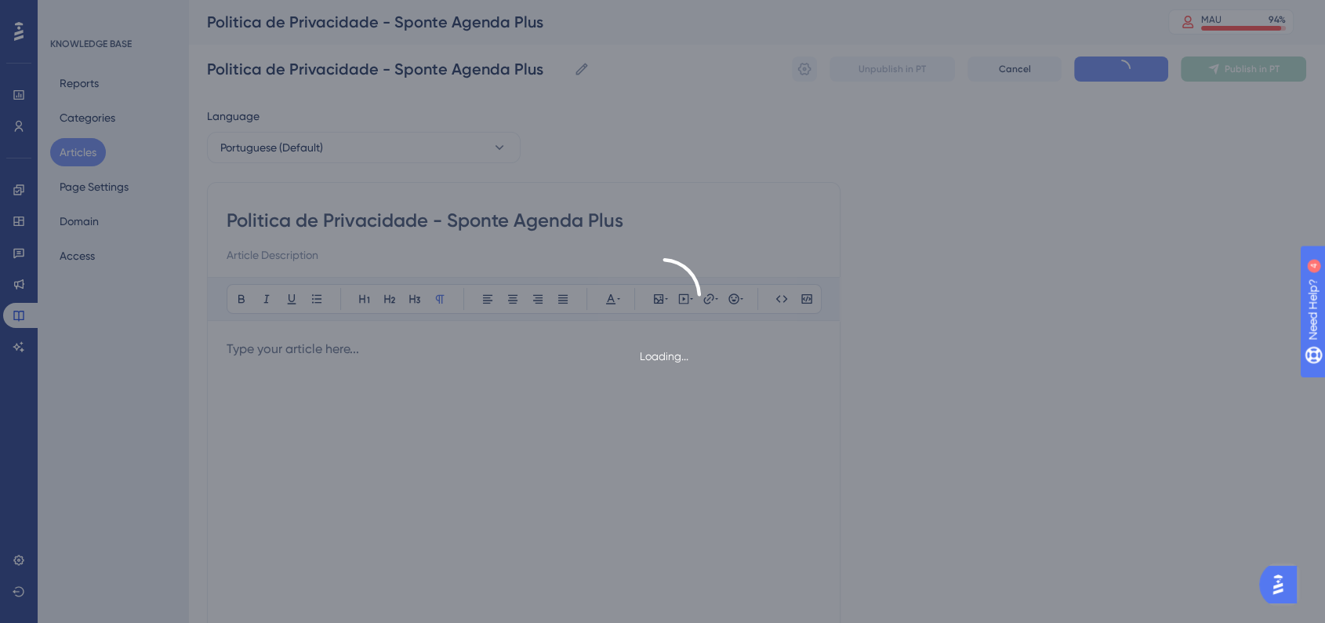
click at [1069, 307] on div "Loading..." at bounding box center [662, 311] width 1325 height 107
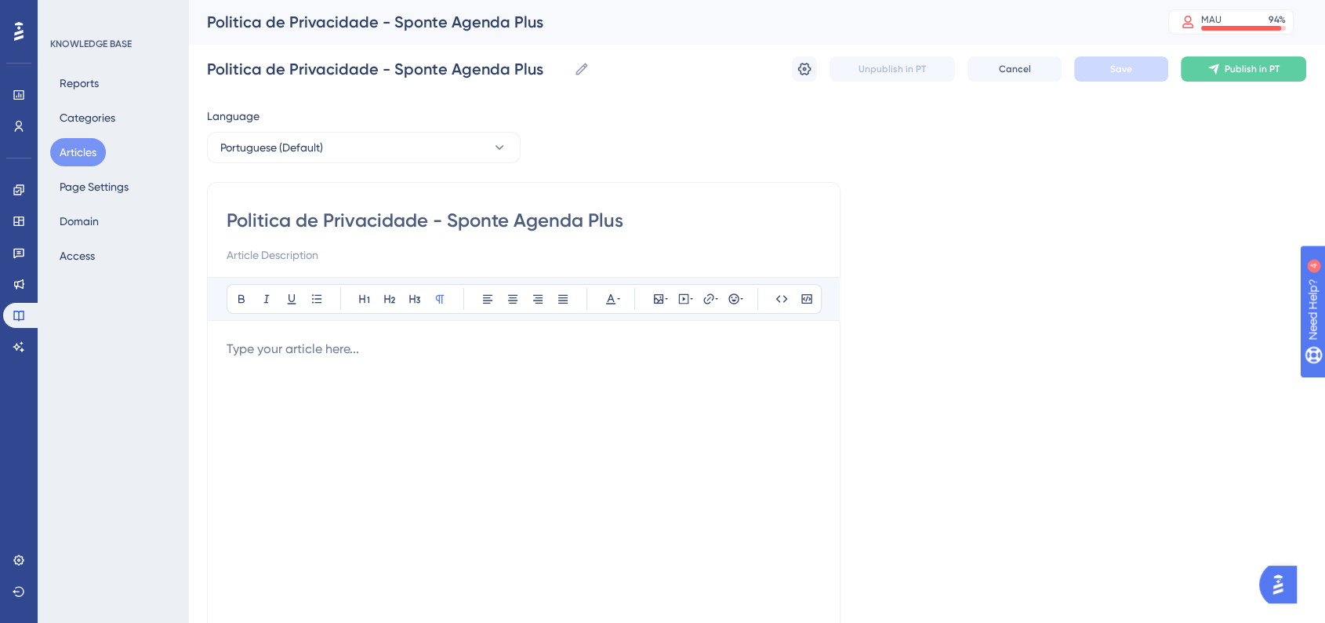
click at [346, 358] on div at bounding box center [524, 511] width 594 height 345
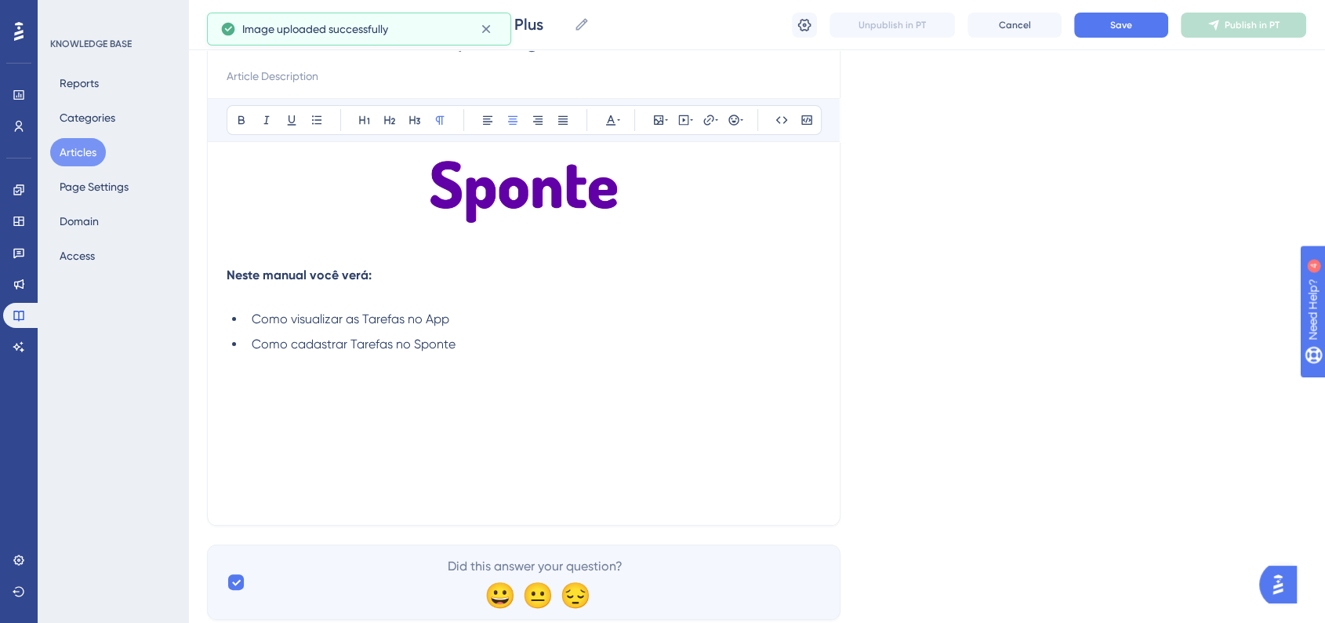
scroll to position [174, 0]
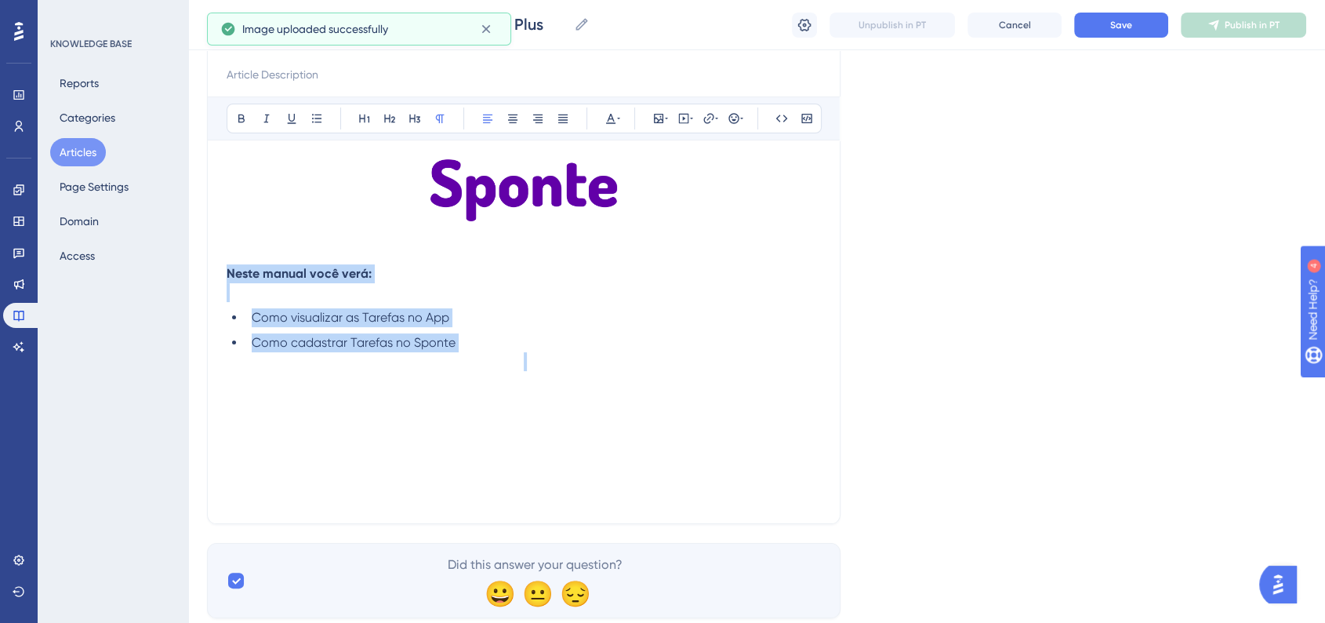
drag, startPoint x: 474, startPoint y: 382, endPoint x: 211, endPoint y: 275, distance: 283.5
click at [211, 275] on div "Politica de Privacidade - Sponte Agenda Plus Bold Italic Underline Bullet Point…" at bounding box center [523, 263] width 633 height 522
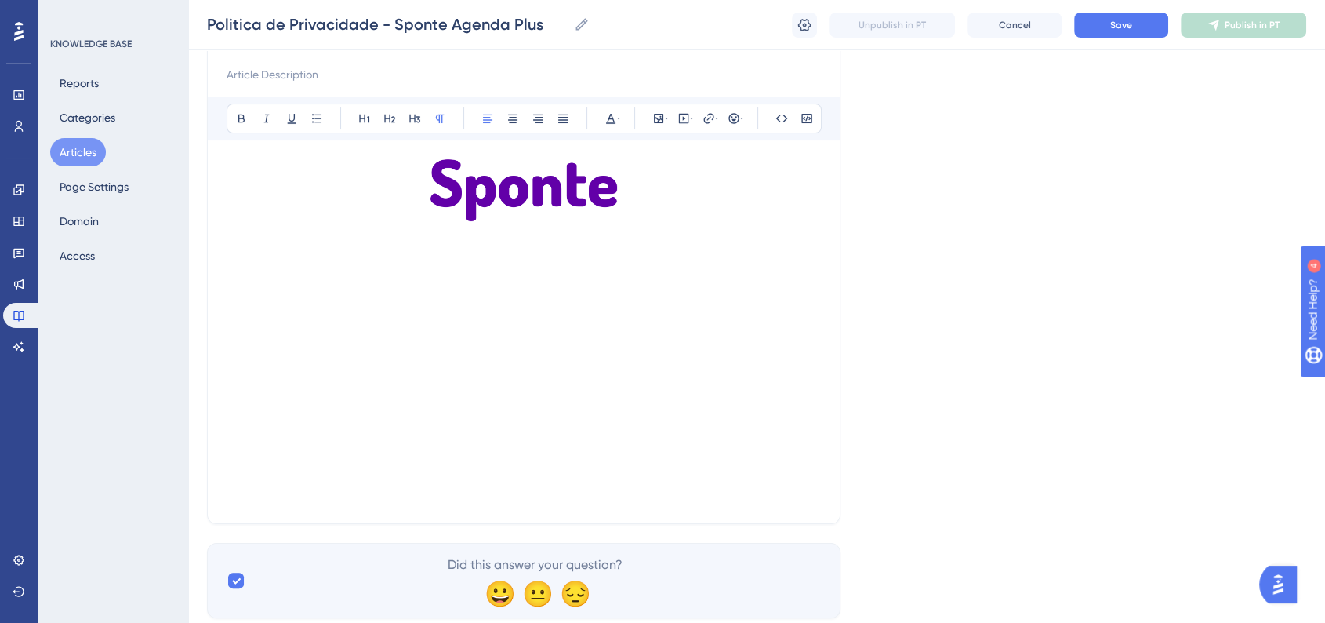
click at [488, 328] on div at bounding box center [524, 331] width 594 height 345
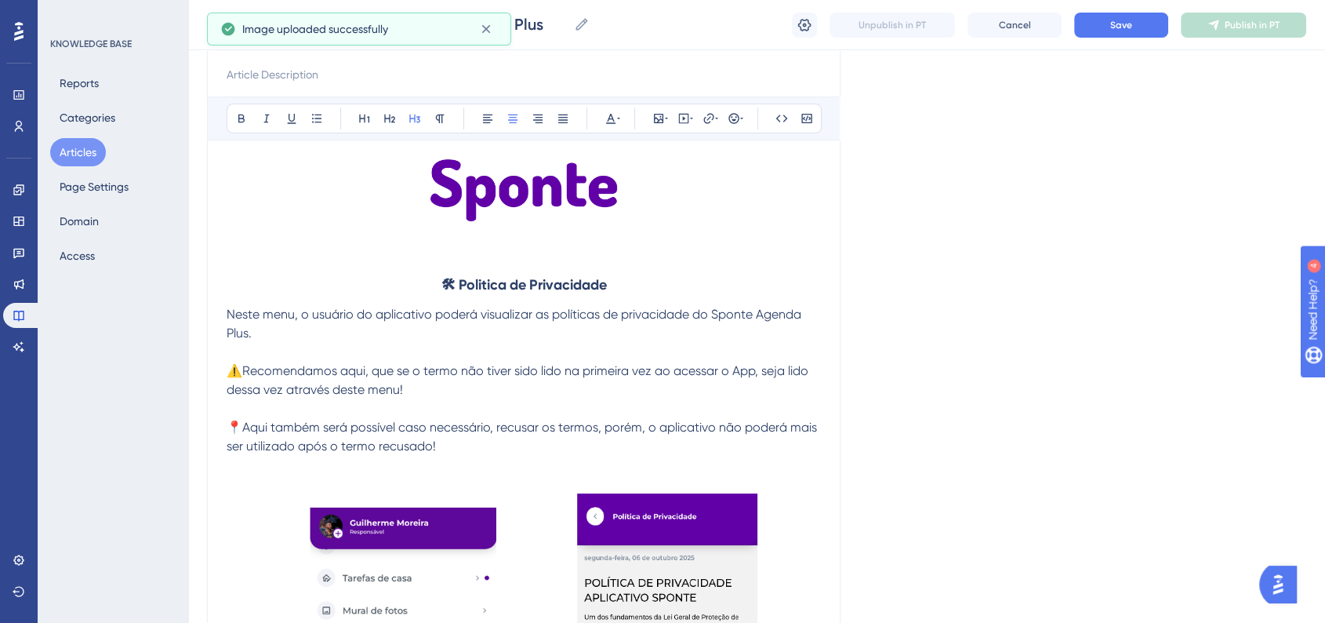
click at [496, 284] on strong "🛠 Politica de Privacidade" at bounding box center [523, 284] width 165 height 17
click at [356, 119] on button at bounding box center [365, 118] width 22 height 22
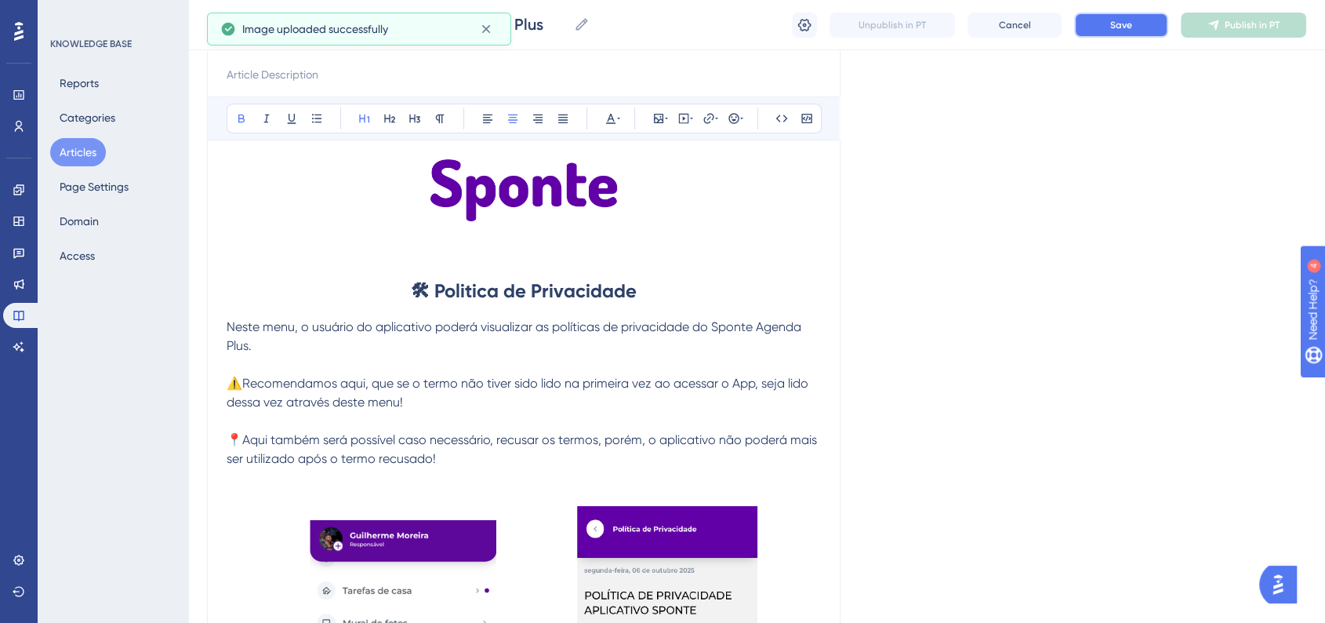
click at [1129, 34] on button "Save" at bounding box center [1121, 25] width 94 height 25
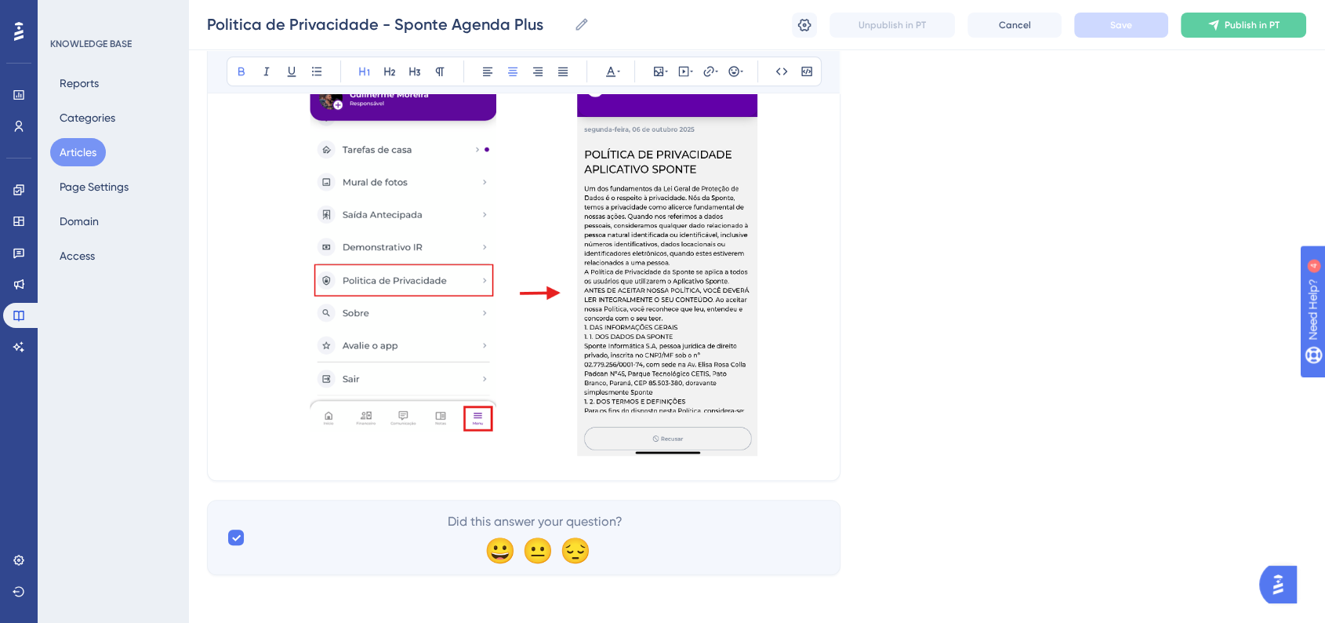
scroll to position [616, 0]
click at [800, 447] on p at bounding box center [524, 262] width 594 height 396
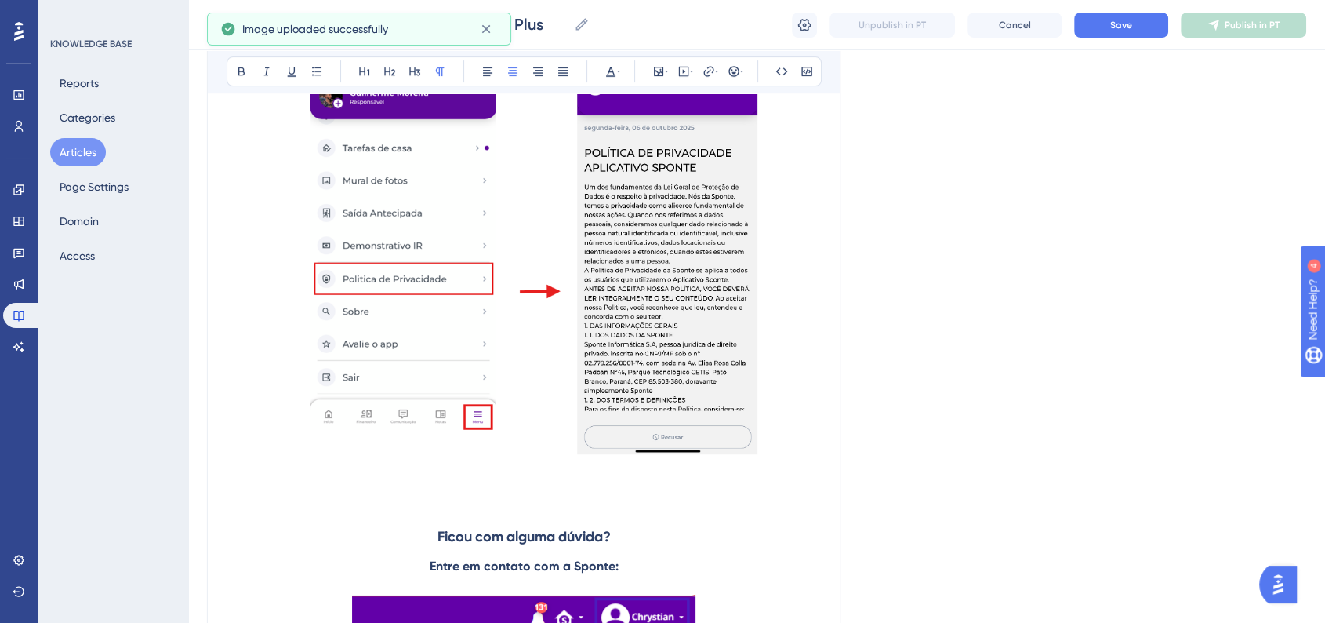
scroll to position [630, 0]
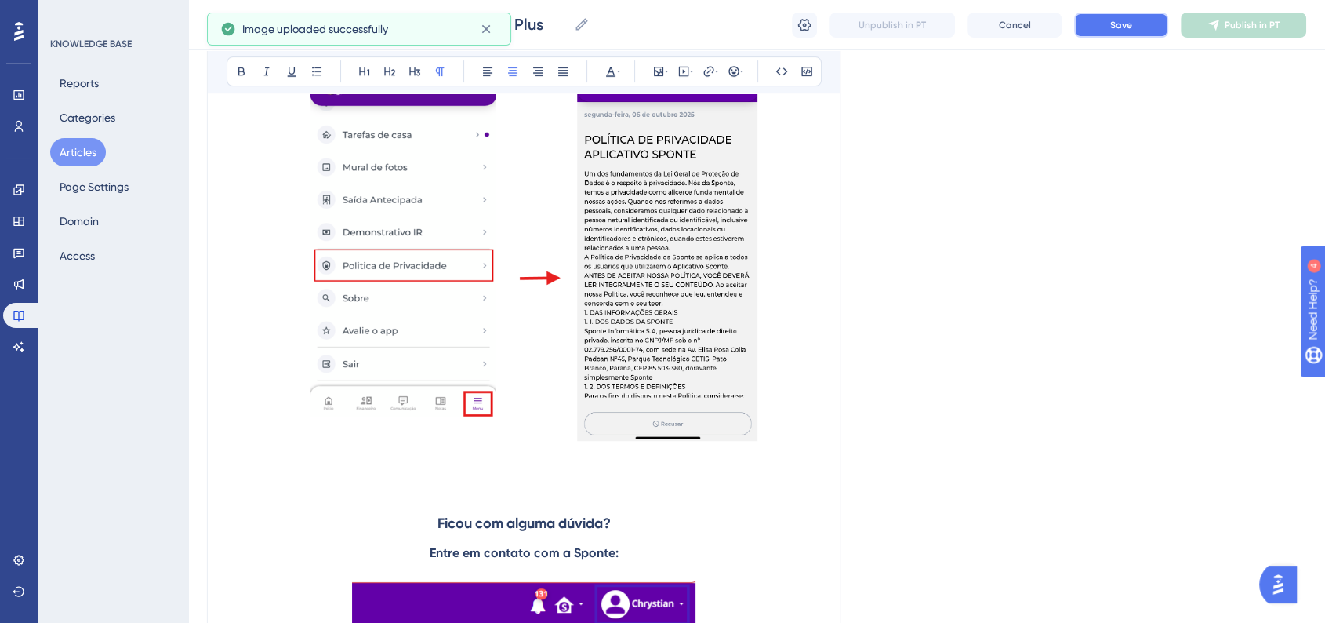
click at [1111, 32] on button "Save" at bounding box center [1121, 25] width 94 height 25
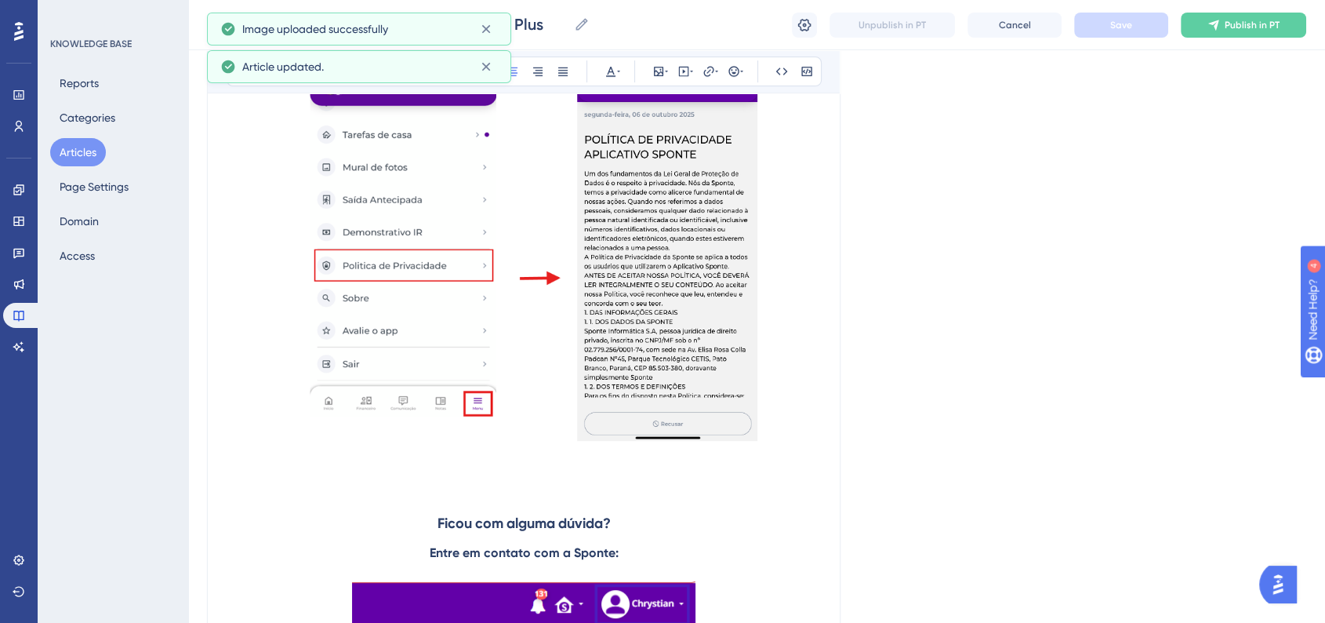
click at [96, 146] on button "Articles" at bounding box center [78, 152] width 56 height 28
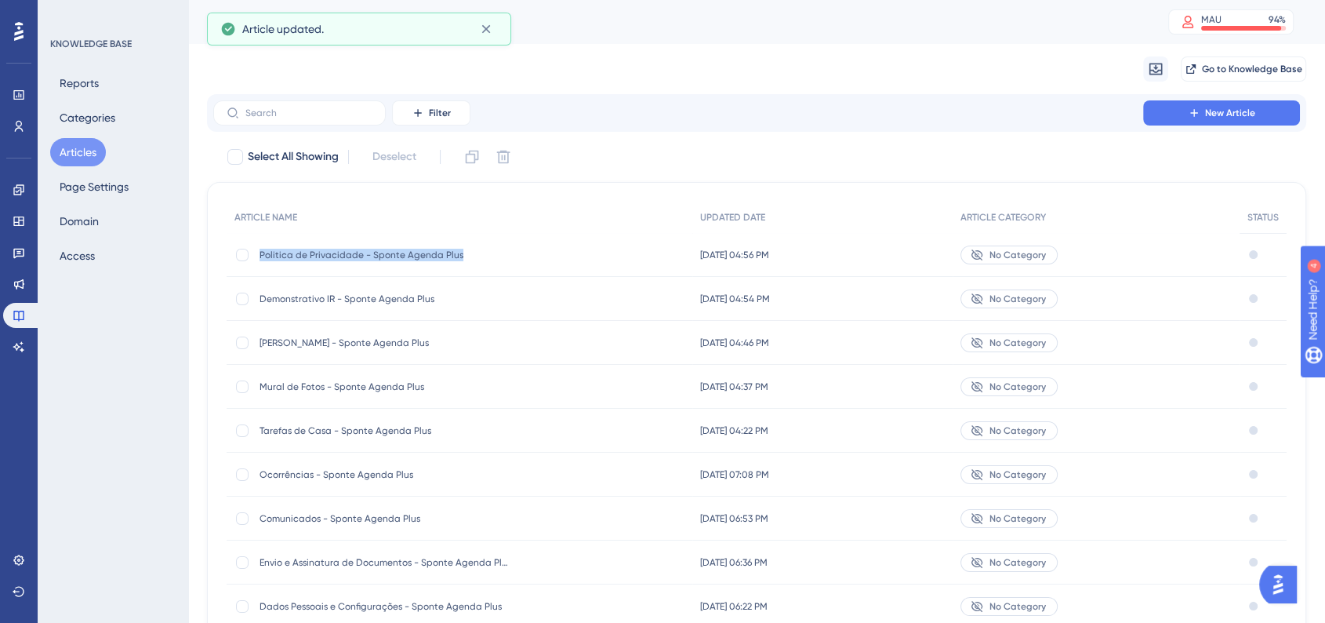
drag, startPoint x: 257, startPoint y: 260, endPoint x: 463, endPoint y: 260, distance: 206.2
click at [463, 260] on div "Politica de Privacidade - Sponte Agenda Plus Politica de Privacidade - Sponte A…" at bounding box center [460, 255] width 466 height 44
copy span "Politica de Privacidade - Sponte Agenda Plus"
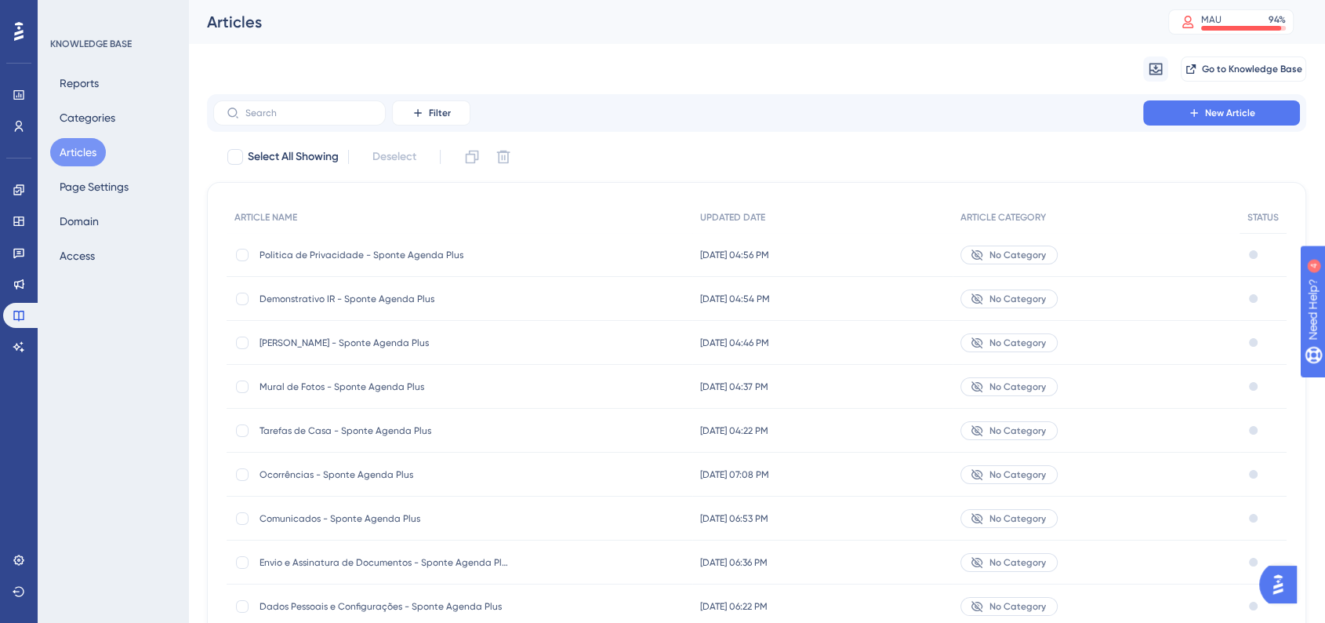
click at [1221, 125] on div "Filter New Article" at bounding box center [756, 113] width 1099 height 38
click at [1223, 117] on span "New Article" at bounding box center [1230, 113] width 50 height 13
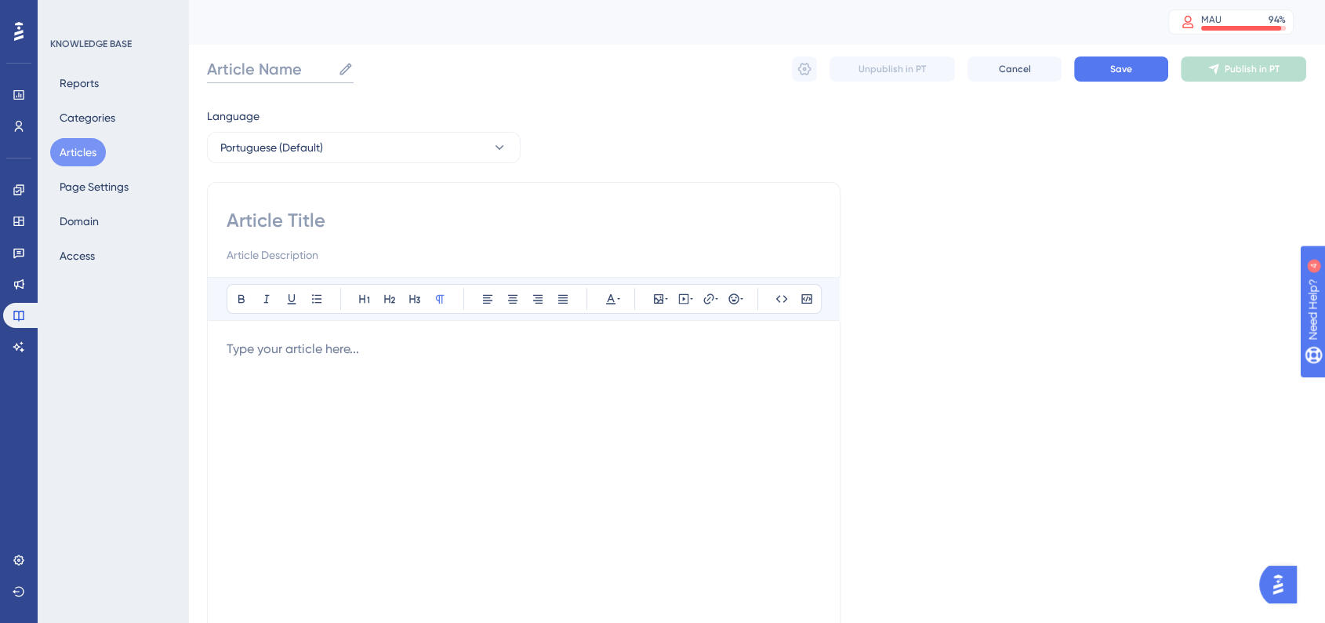
click at [270, 64] on input "Article Name" at bounding box center [269, 69] width 125 height 22
paste input "Politica de Privacidade - Sponte Agenda Plus"
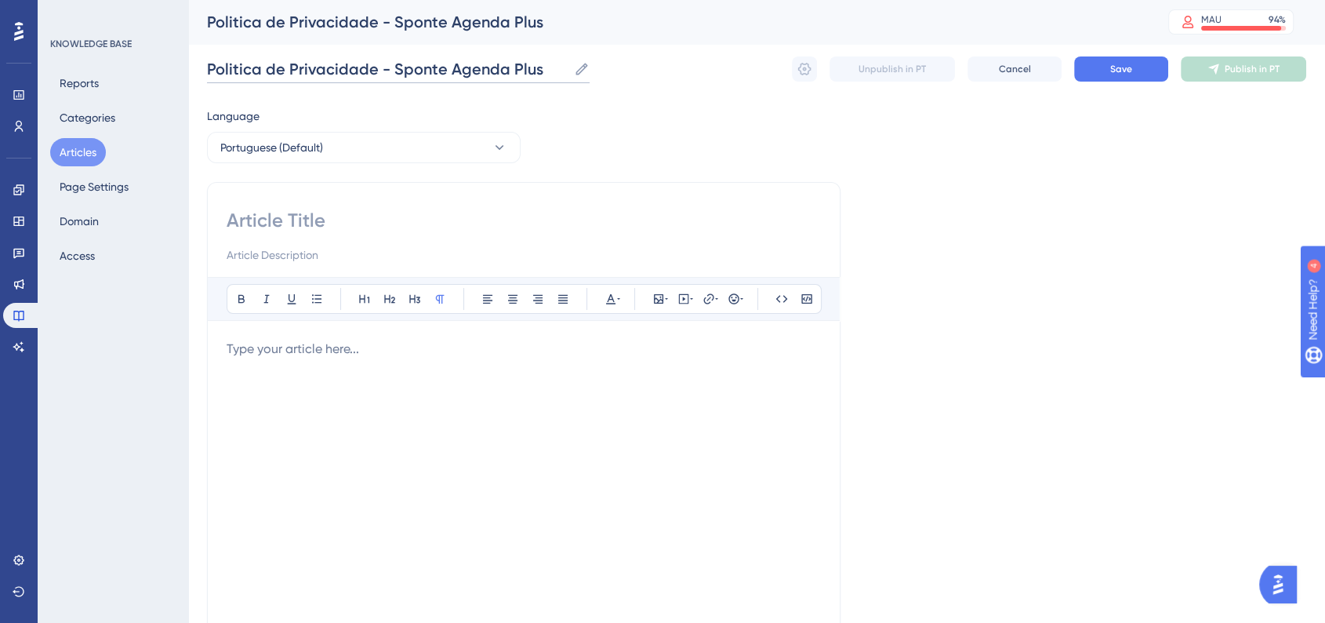
drag, startPoint x: 371, startPoint y: 69, endPoint x: 166, endPoint y: 64, distance: 204.7
click at [188, 64] on div "Performance Users Engagement Widgets Feedback Product Updates Knowledge Base AI…" at bounding box center [756, 411] width 1137 height 823
click at [373, 67] on input "Sobre o App - Sponte Agenda Plus" at bounding box center [349, 69] width 284 height 22
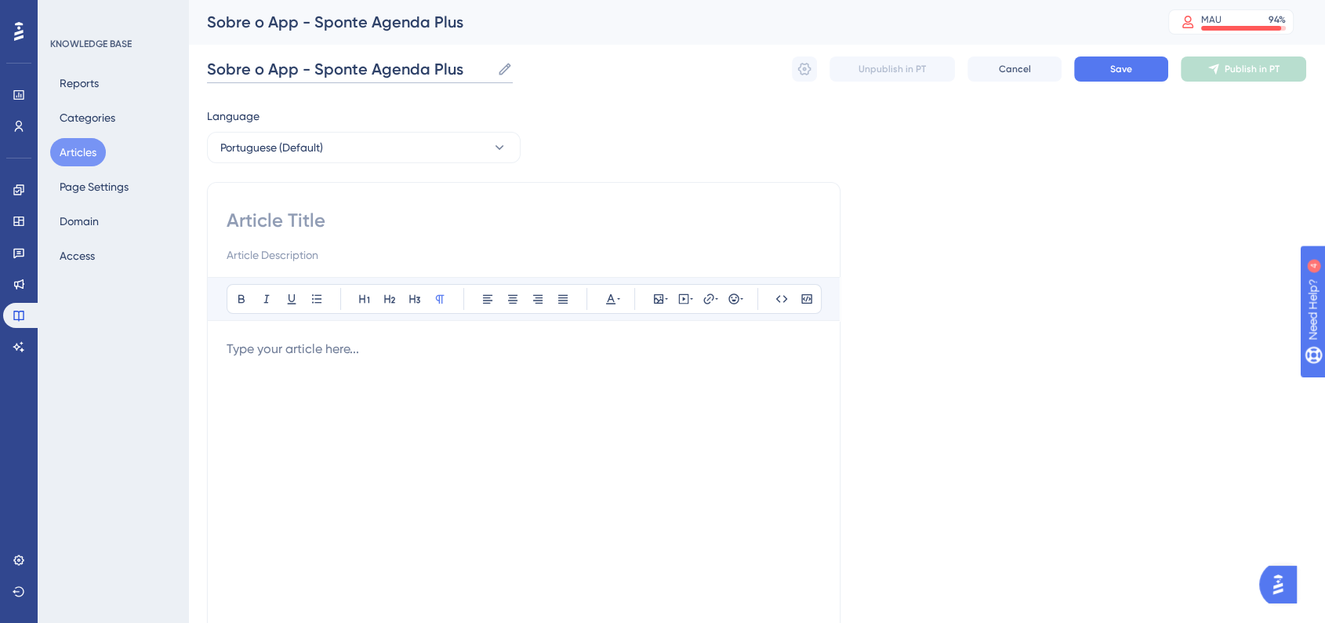
type input "Sobre o App - Sponte Agenda Plus"
click at [358, 223] on input at bounding box center [524, 220] width 594 height 25
paste input "Sobre o App - Sponte Agenda Plus"
type input "Sobre o App - Sponte Agenda Plus"
click at [1101, 76] on button "Save" at bounding box center [1121, 68] width 94 height 25
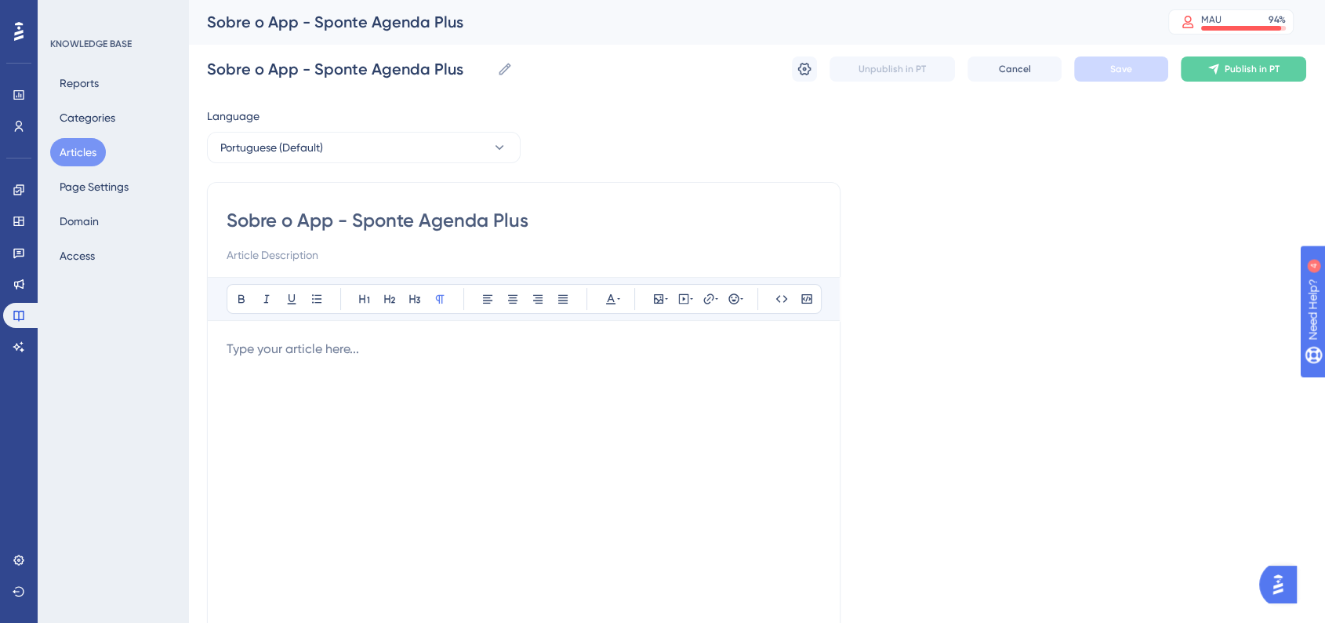
click at [416, 358] on div at bounding box center [524, 511] width 594 height 345
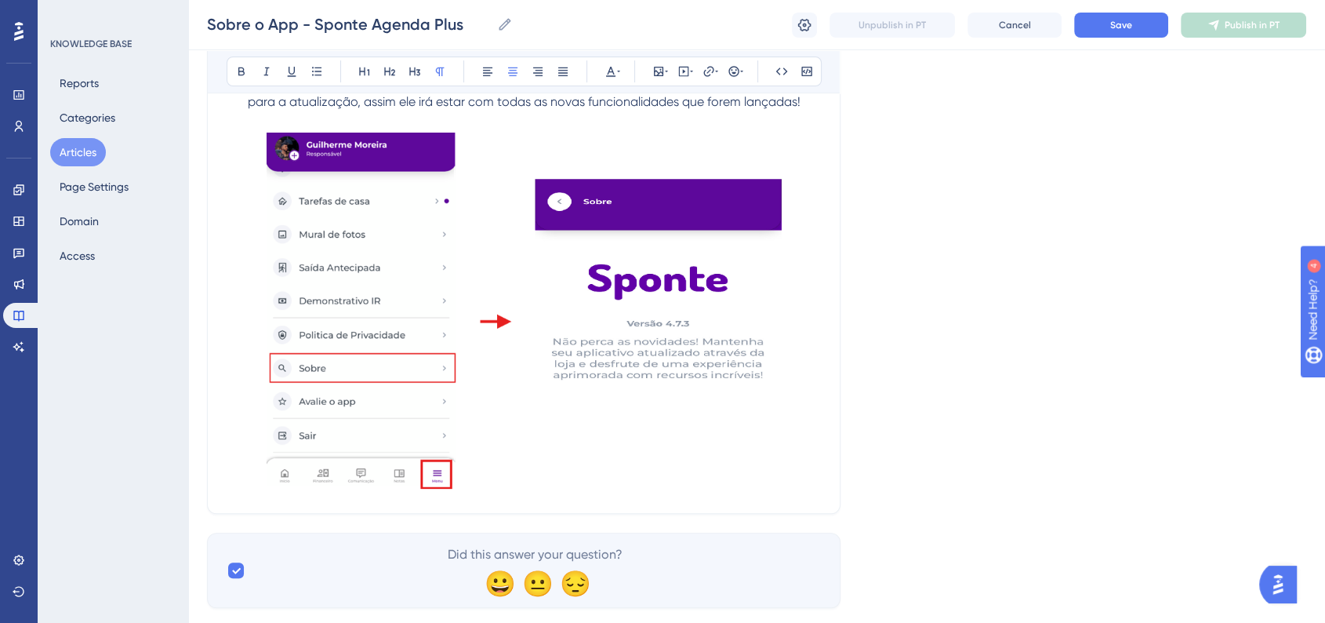
scroll to position [430, 0]
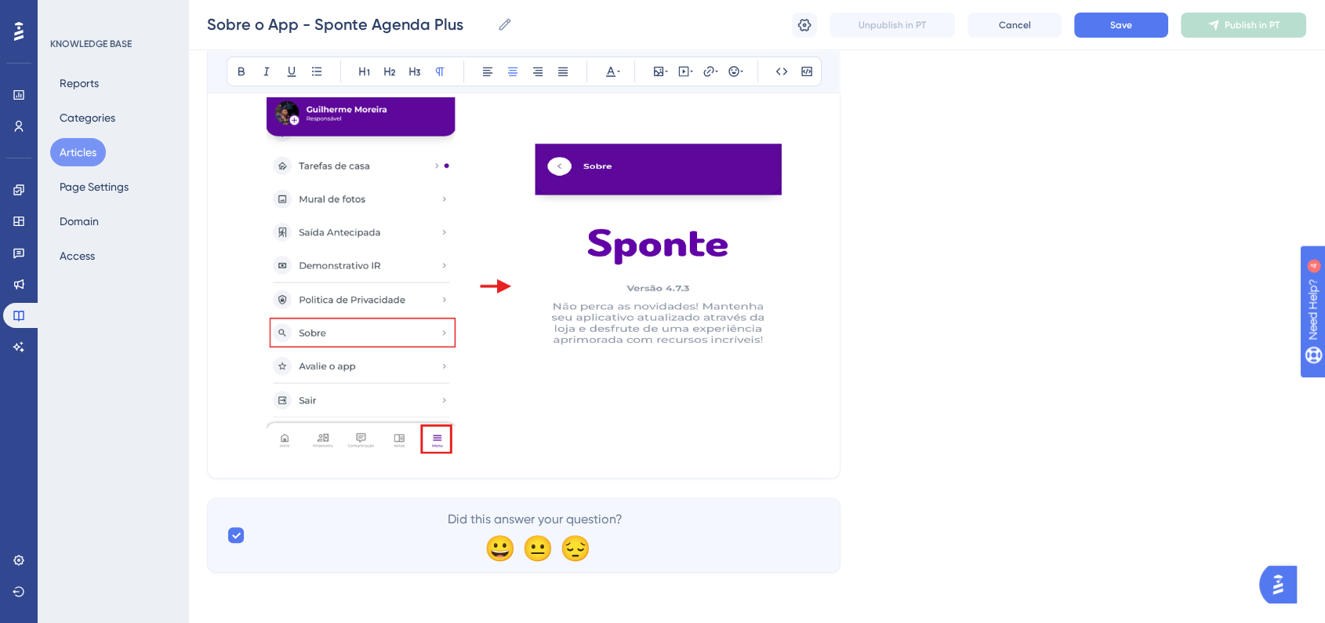
click at [808, 443] on p at bounding box center [524, 277] width 594 height 364
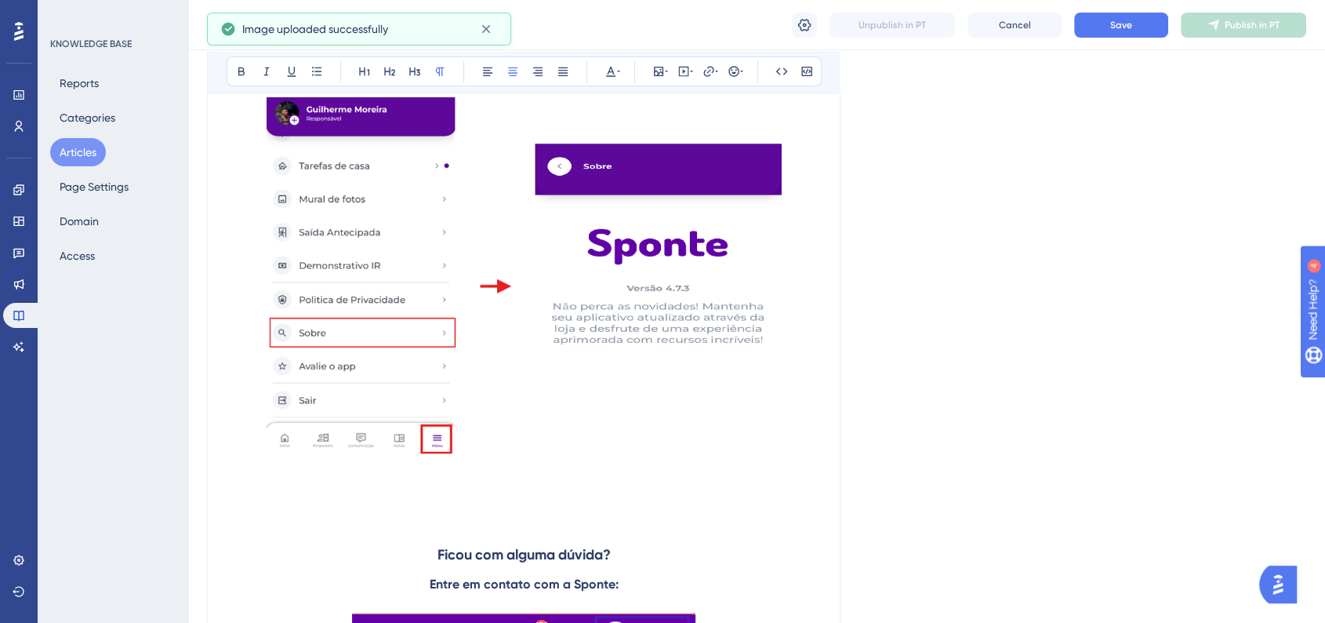
scroll to position [462, 0]
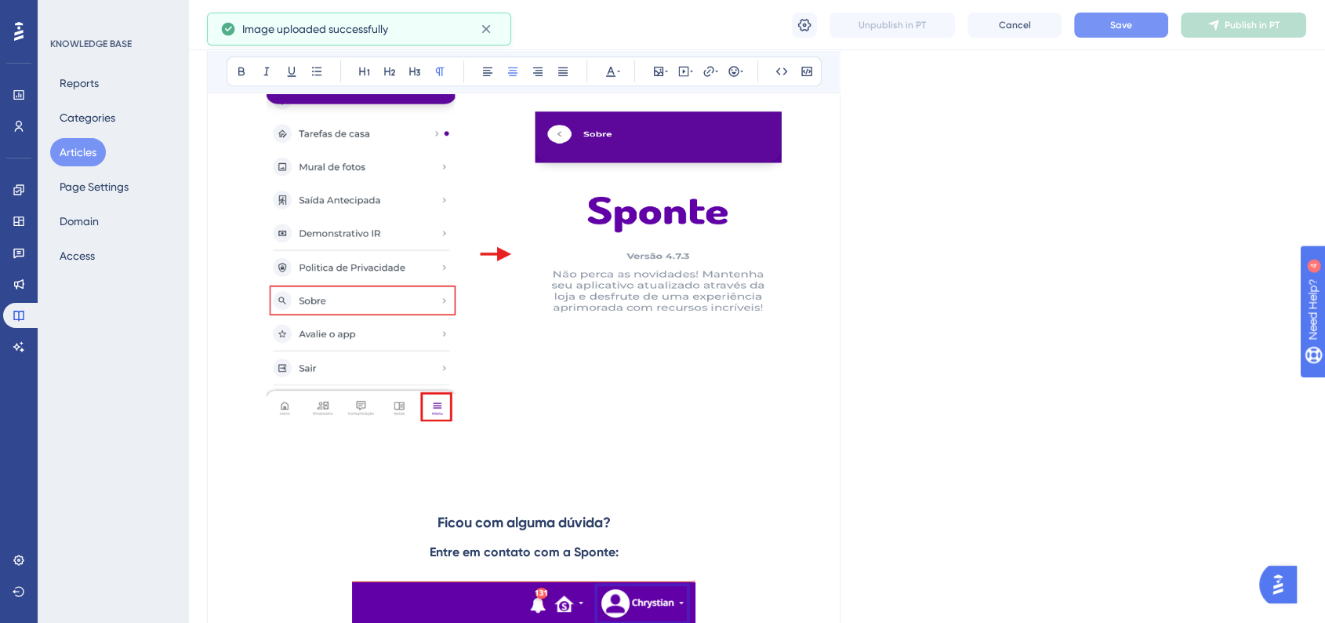
click at [1098, 34] on button "Save" at bounding box center [1121, 25] width 94 height 25
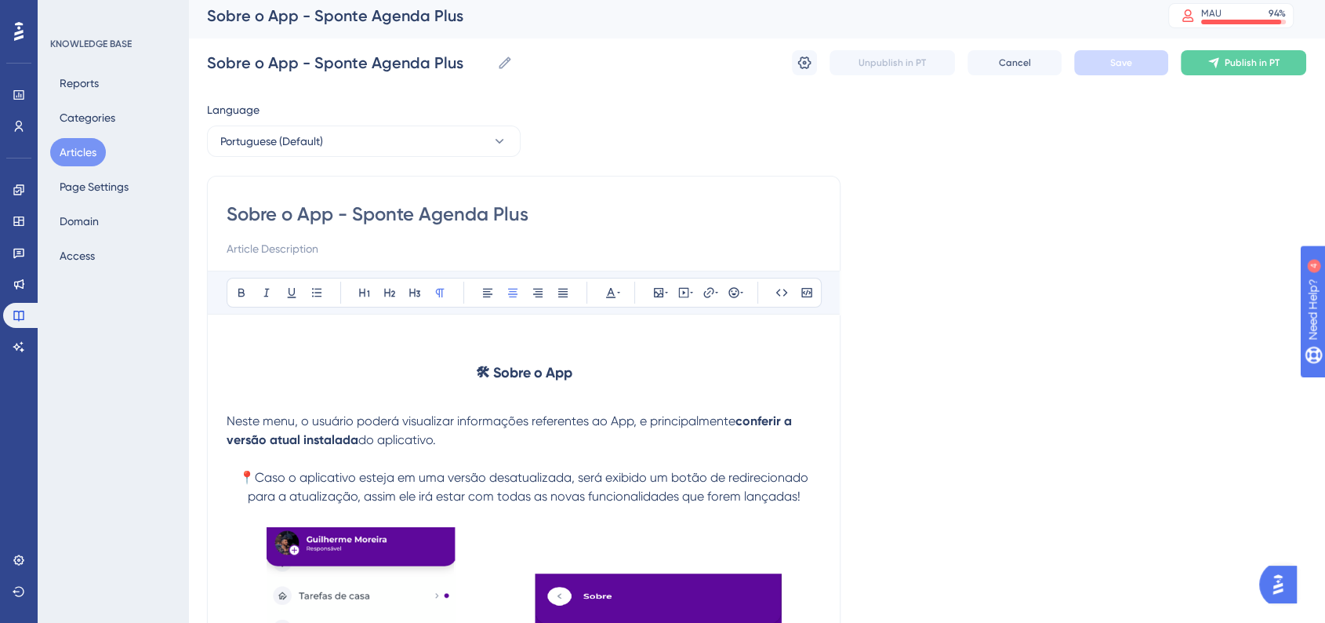
scroll to position [0, 0]
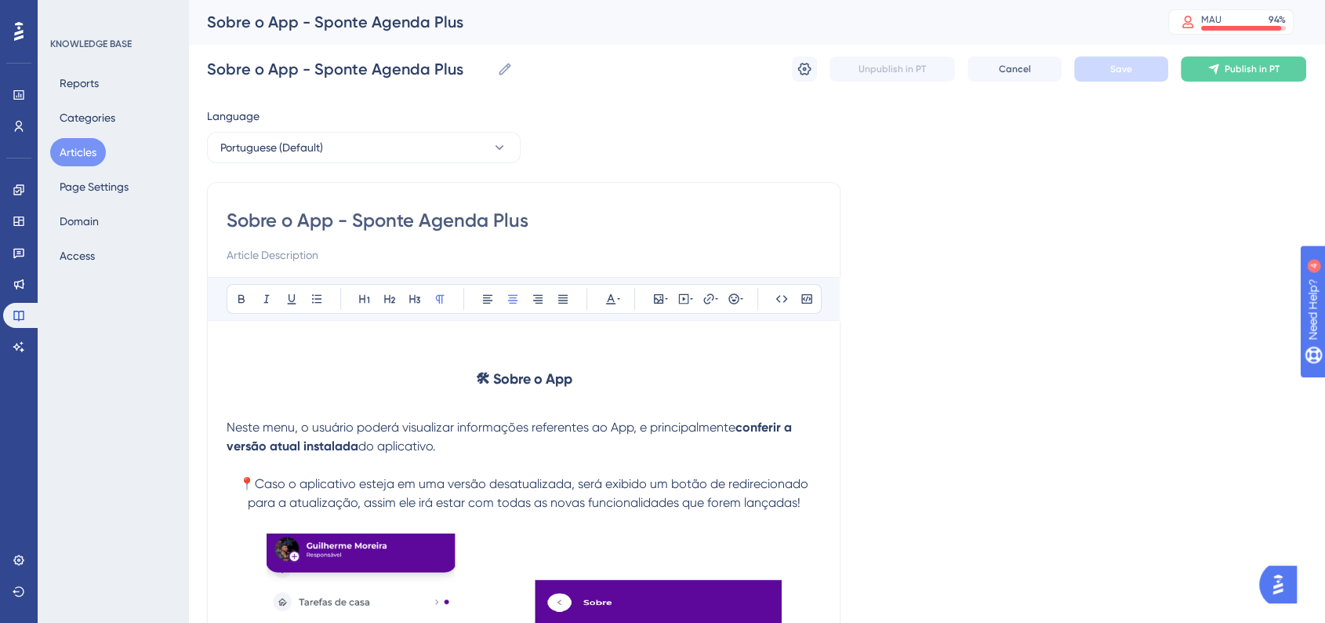
click at [398, 341] on p at bounding box center [524, 348] width 594 height 19
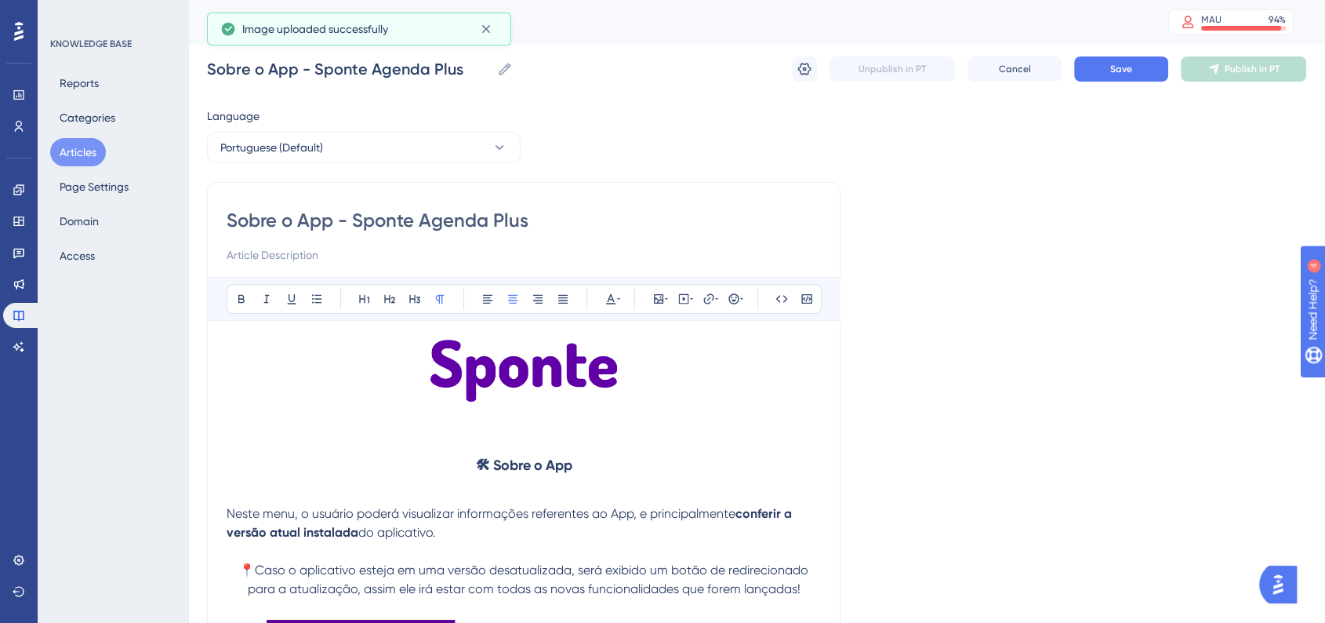
click at [555, 463] on strong "🛠 Sobre o App" at bounding box center [524, 464] width 96 height 17
click at [554, 462] on strong "🛠 Sobre o App" at bounding box center [524, 464] width 96 height 17
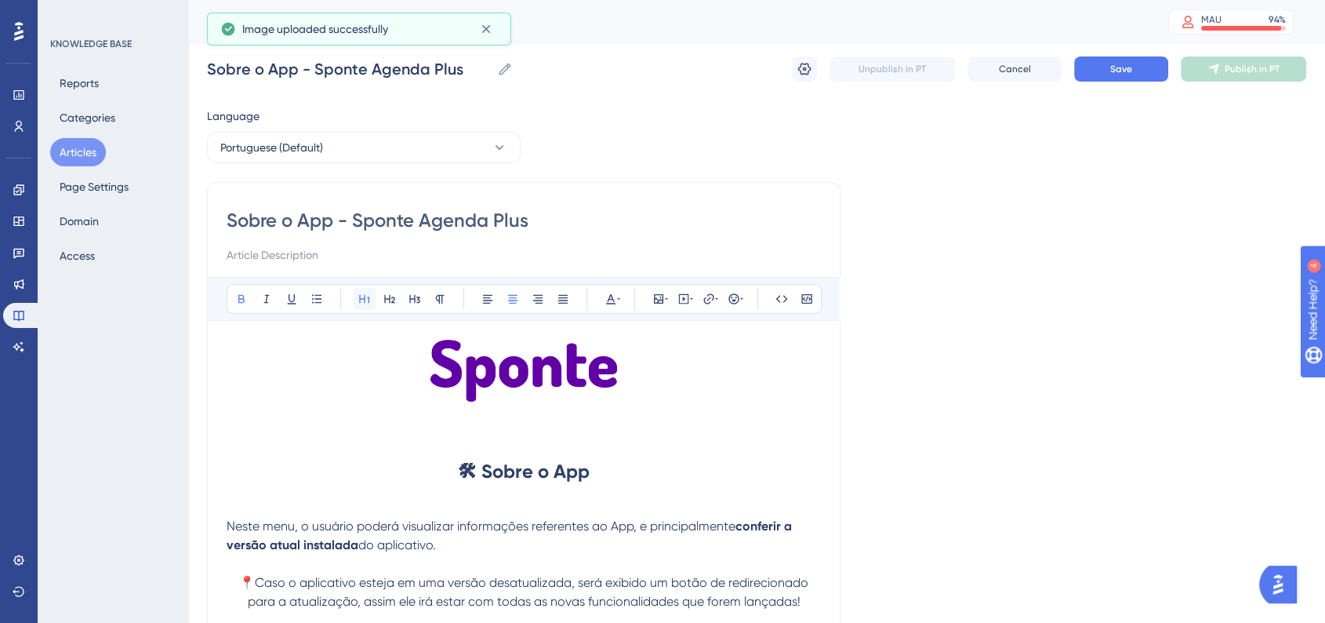
click at [360, 304] on button at bounding box center [365, 299] width 22 height 22
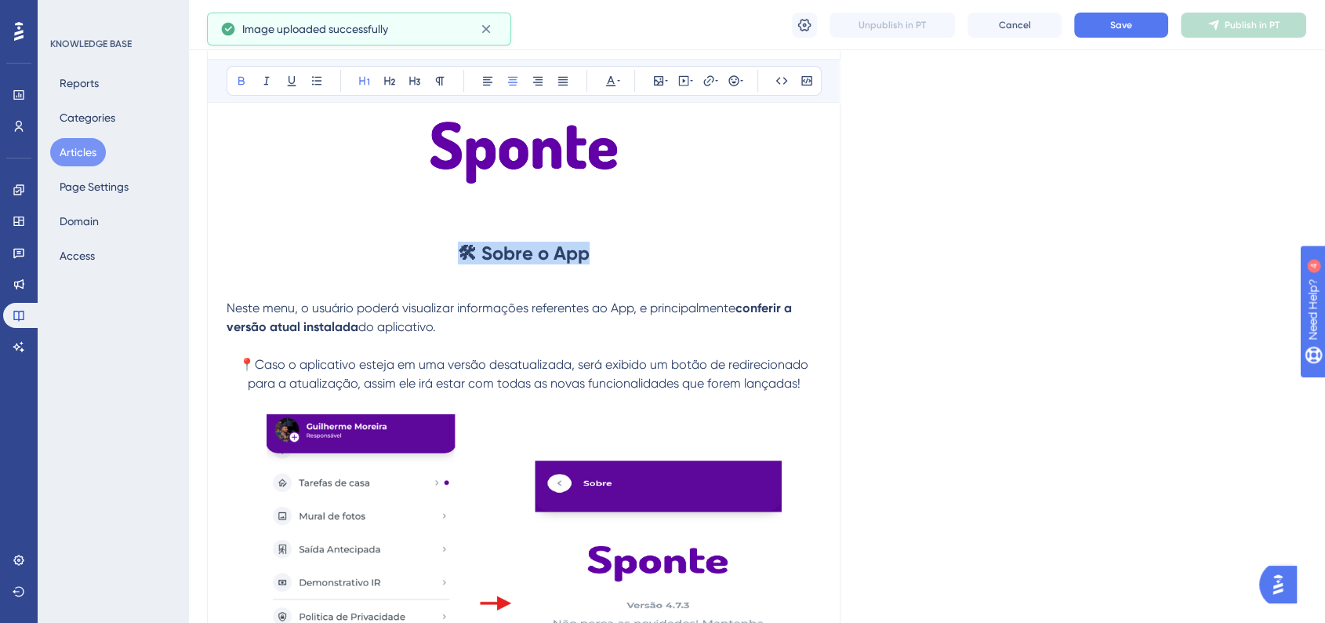
scroll to position [261, 0]
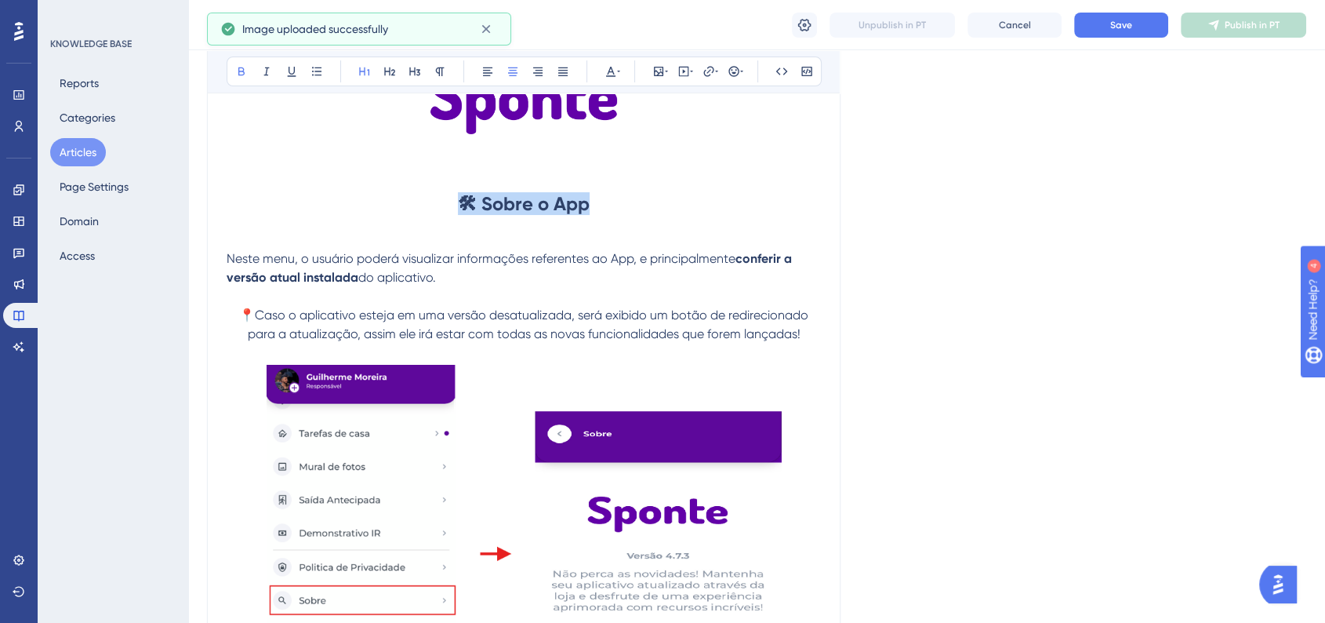
click at [462, 198] on strong "🛠 Sobre o App" at bounding box center [524, 203] width 132 height 23
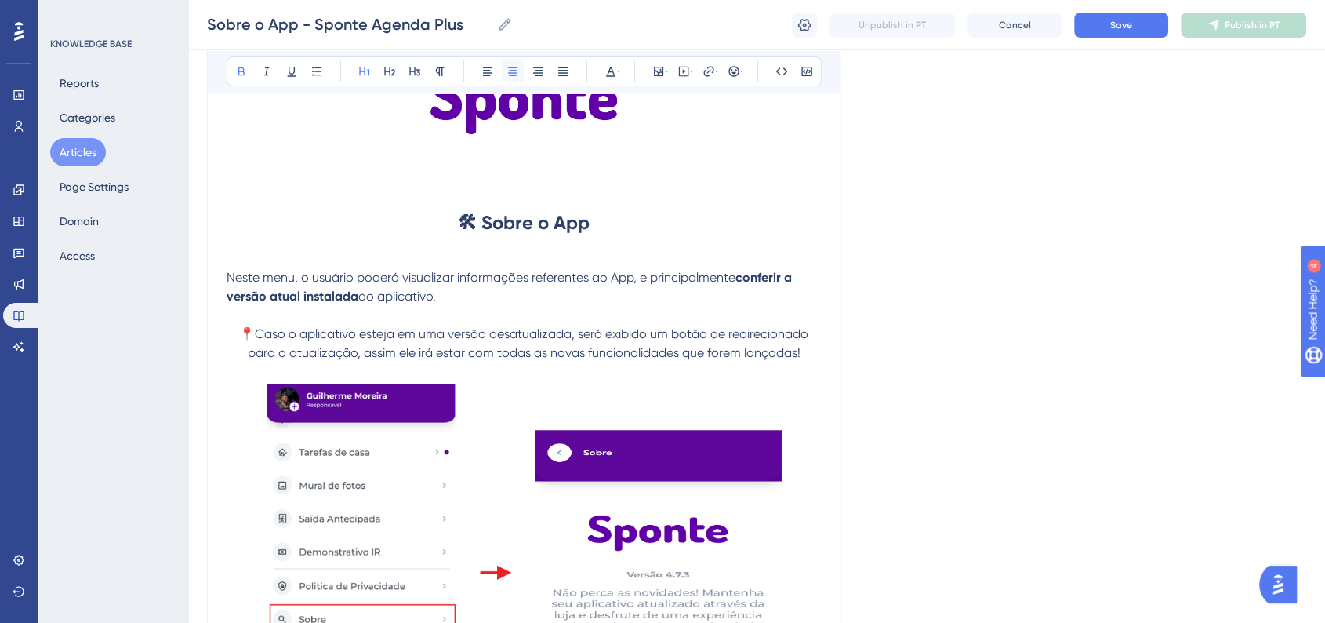
click at [509, 65] on icon at bounding box center [512, 71] width 13 height 13
click at [1145, 34] on button "Save" at bounding box center [1121, 25] width 94 height 25
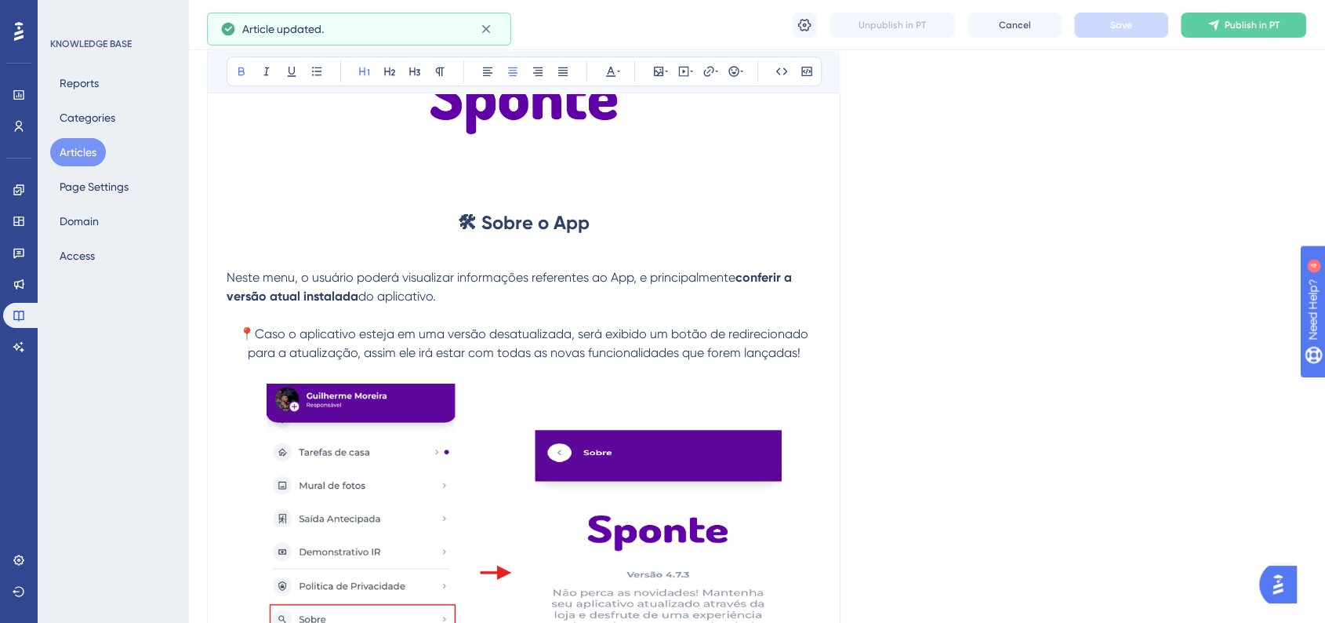
click at [970, 336] on div "Language Portuguese (Default) Sobre o App - Sponte Agenda Plus Bold Italic Unde…" at bounding box center [756, 561] width 1099 height 1445
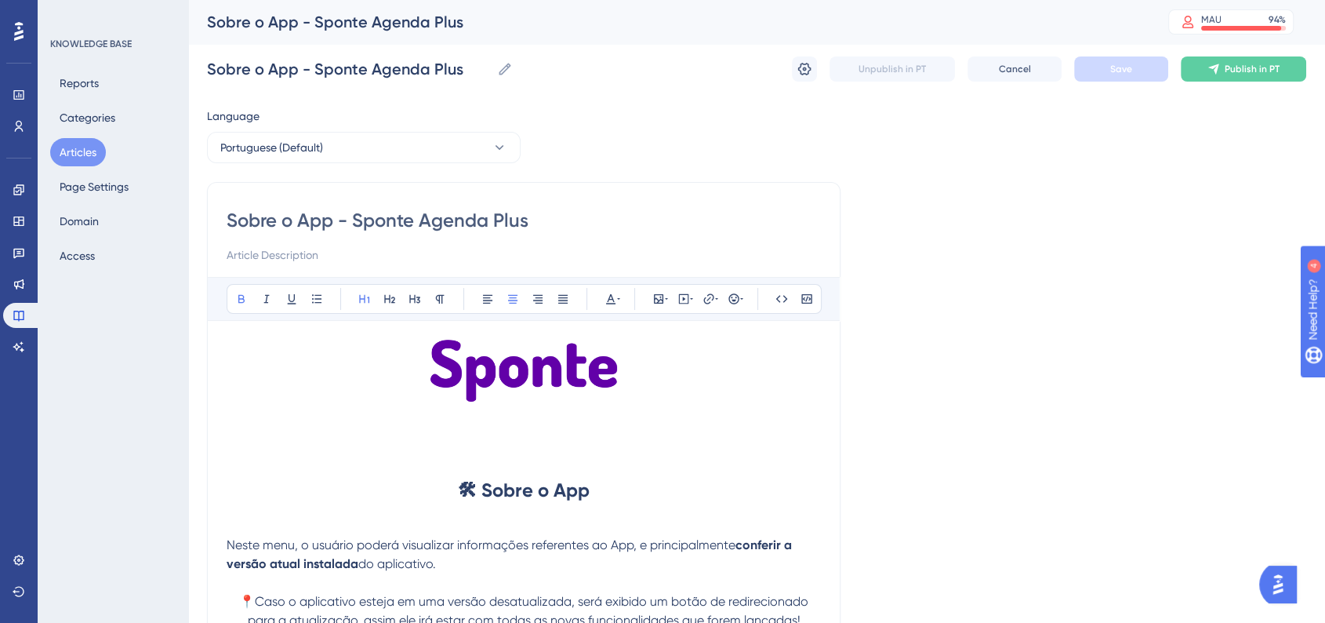
click at [92, 151] on button "Articles" at bounding box center [78, 152] width 56 height 28
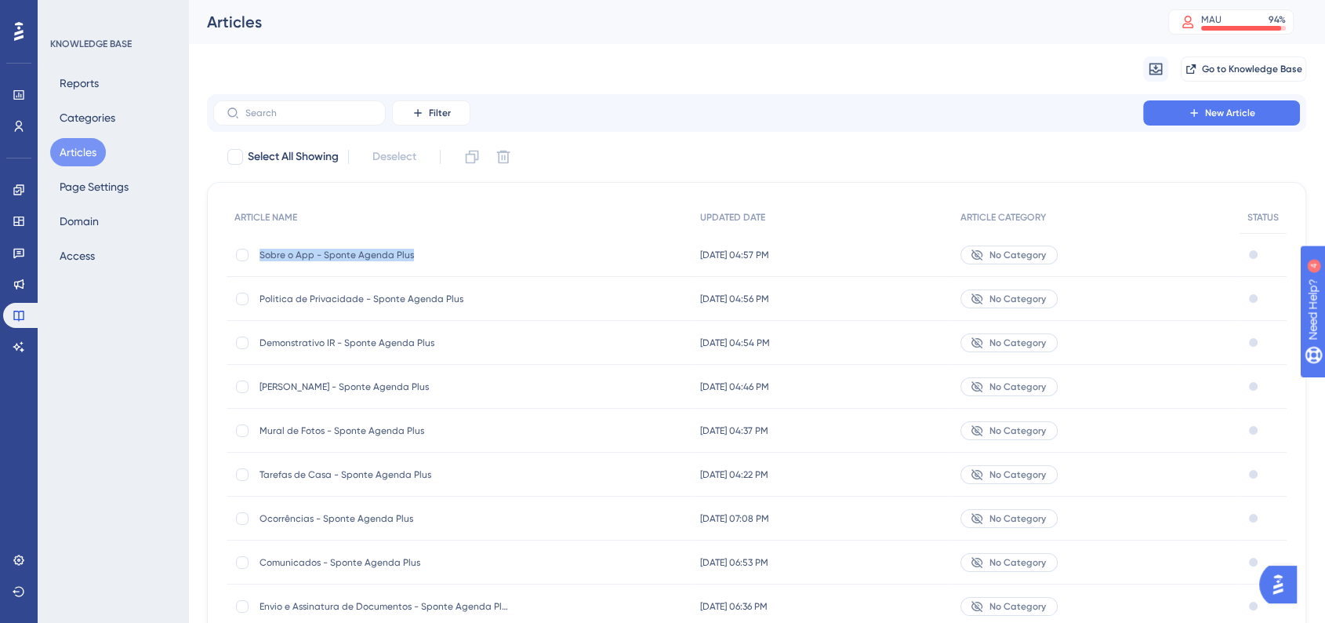
drag, startPoint x: 257, startPoint y: 256, endPoint x: 413, endPoint y: 256, distance: 156.0
click at [413, 256] on div "Sobre o App - Sponte Agenda Plus Sobre o App - Sponte Agenda Plus" at bounding box center [460, 255] width 466 height 44
copy span "Sobre o App - Sponte Agenda Plus"
click at [1229, 112] on span "New Article" at bounding box center [1230, 113] width 50 height 13
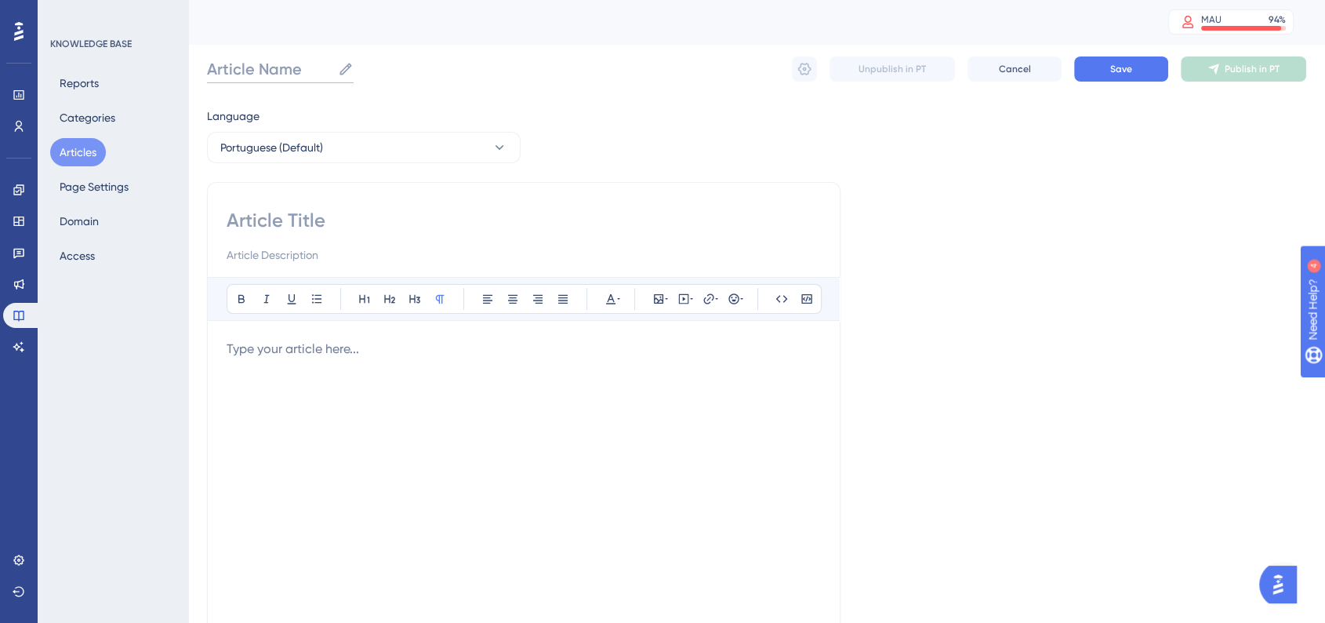
click at [274, 75] on input "Article Name" at bounding box center [269, 69] width 125 height 22
paste input "Sobre o App - Sponte Agenda Plus"
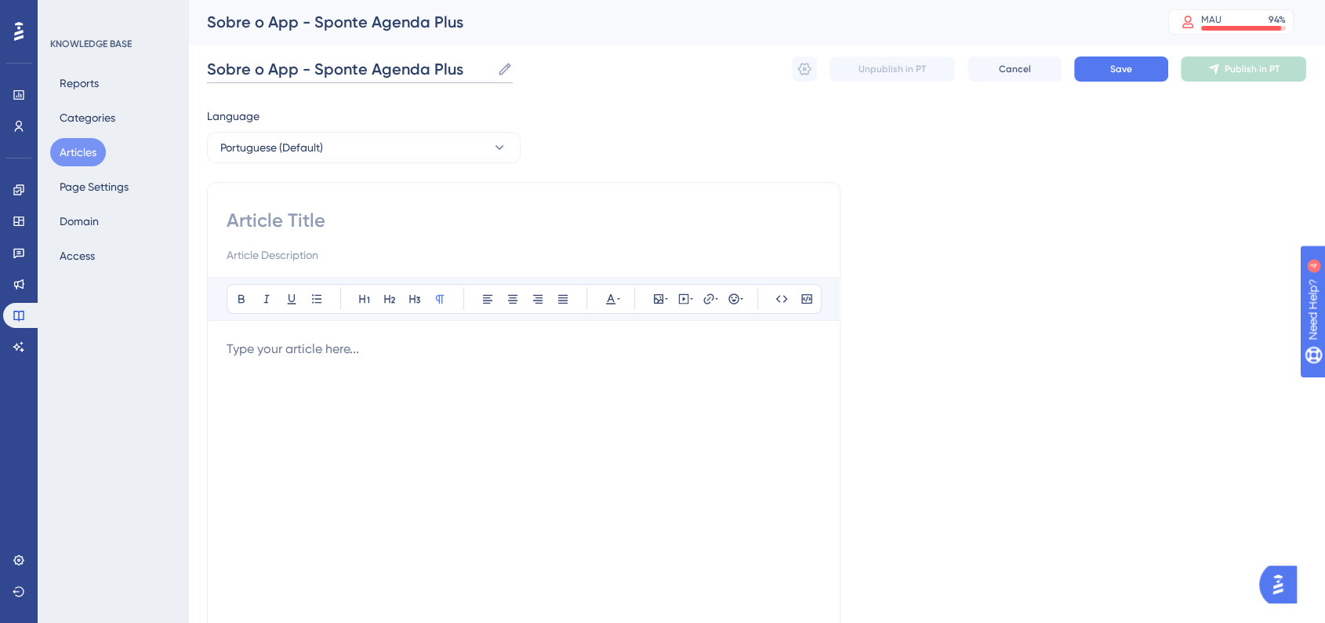
drag, startPoint x: 297, startPoint y: 69, endPoint x: 188, endPoint y: 69, distance: 109.0
click at [188, 69] on div "Performance Users Engagement Widgets Feedback Product Updates Knowledge Base AI…" at bounding box center [756, 411] width 1137 height 823
type input "Como Avaliar e Sair do App - Sponte Agenda Plus"
click at [1093, 234] on div "Language Portuguese (Default) Bold Italic Underline Bullet Point Heading 1 Head…" at bounding box center [756, 453] width 1099 height 692
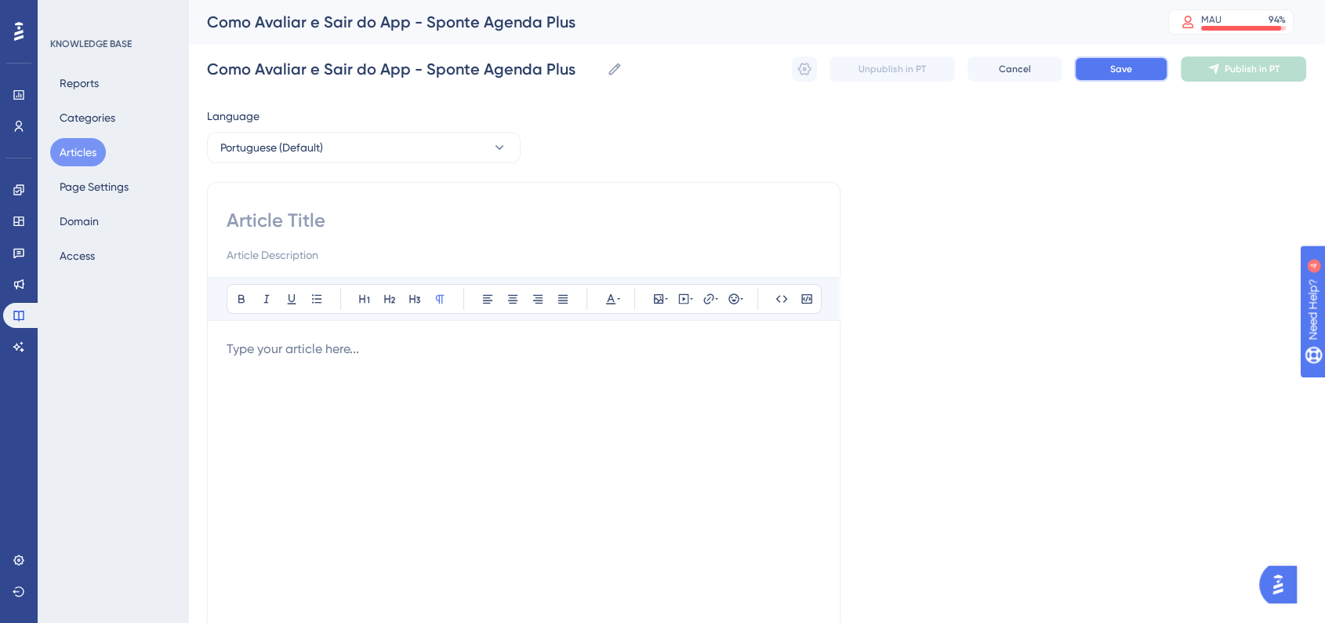
click at [1138, 75] on button "Save" at bounding box center [1121, 68] width 94 height 25
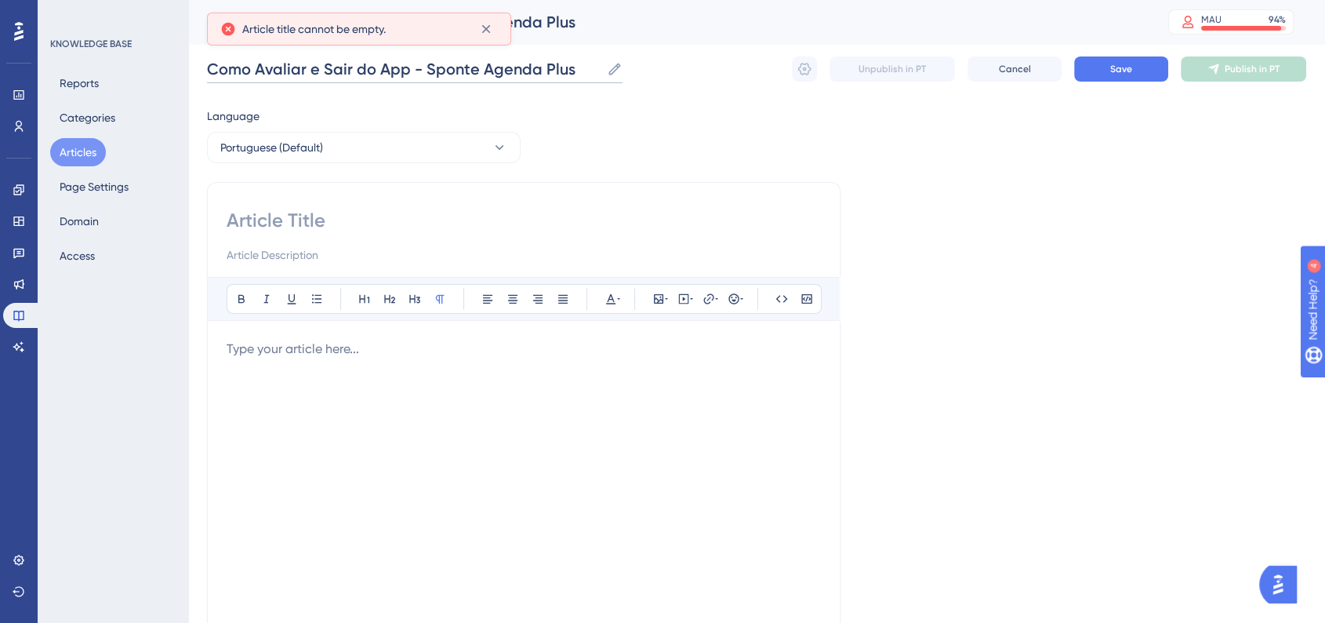
click at [503, 78] on input "Como Avaliar e Sair do App - Sponte Agenda Plus" at bounding box center [404, 69] width 394 height 22
click at [443, 201] on div "Bold Italic Underline Bullet Point Heading 1 Heading 2 Heading 3 Normal Align L…" at bounding box center [523, 443] width 633 height 522
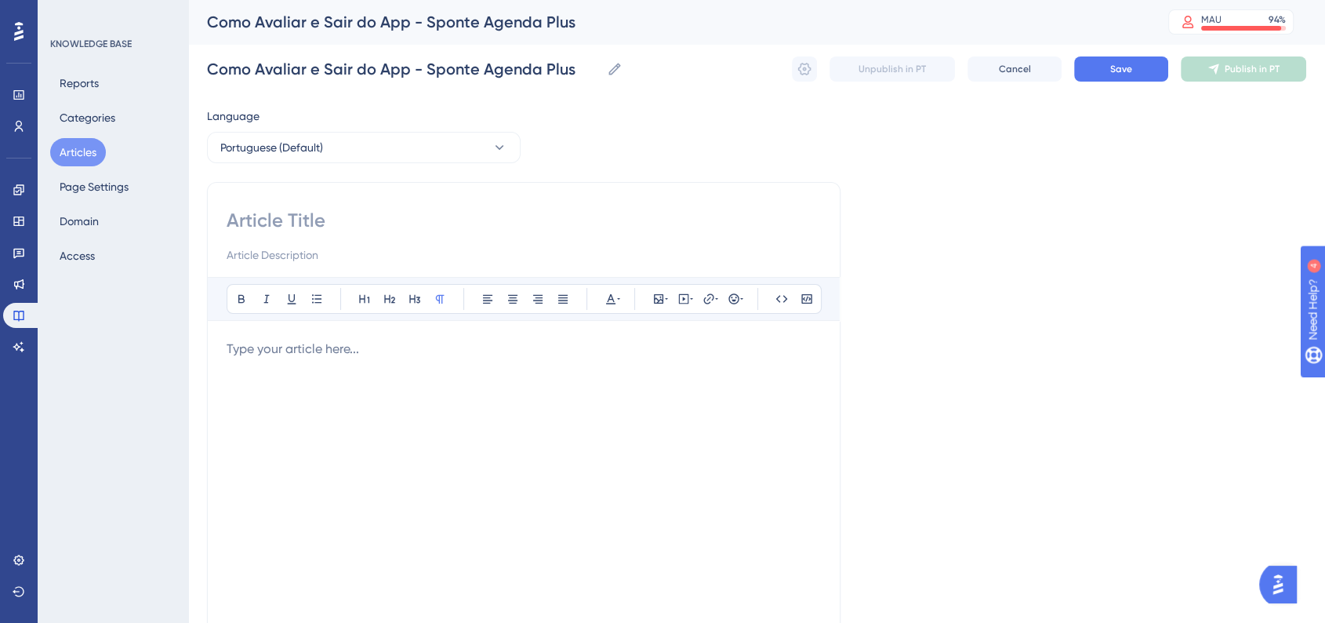
click at [448, 219] on input at bounding box center [524, 220] width 594 height 25
paste input "Como Avaliar e Sair do App - Sponte Agenda Plus"
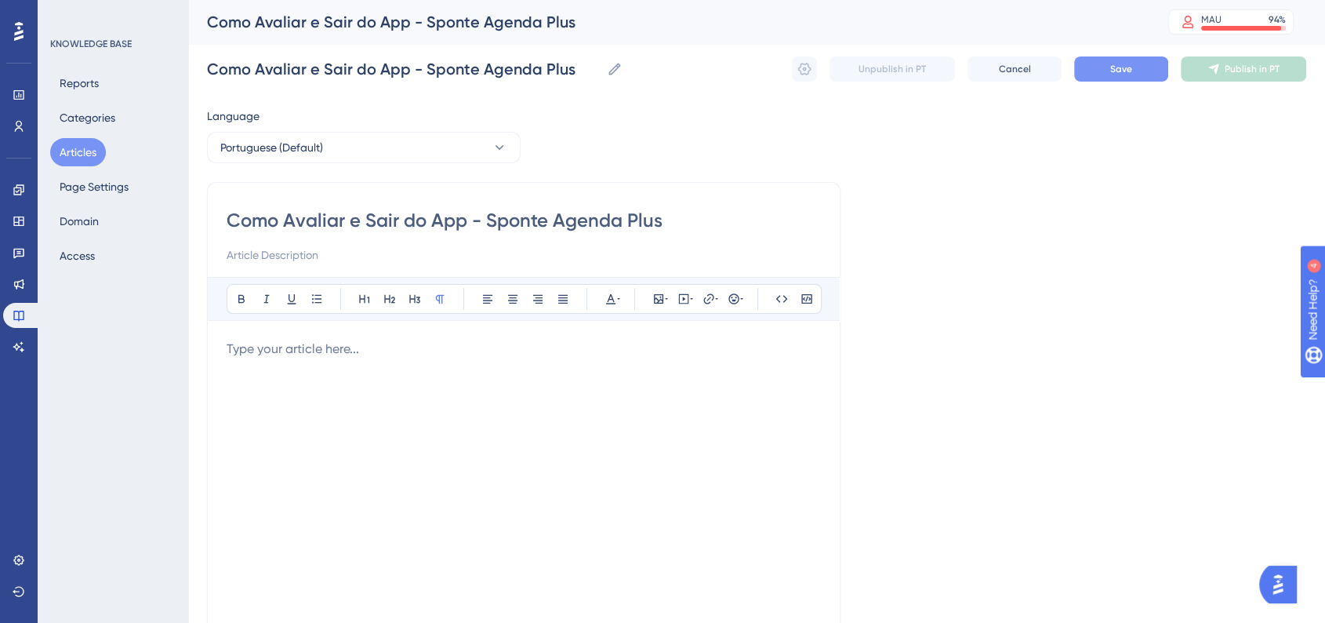
type input "Como Avaliar e Sair do App - Sponte Agenda Plus"
click at [1123, 65] on span "Save" at bounding box center [1121, 69] width 22 height 13
click at [408, 371] on div at bounding box center [524, 511] width 594 height 345
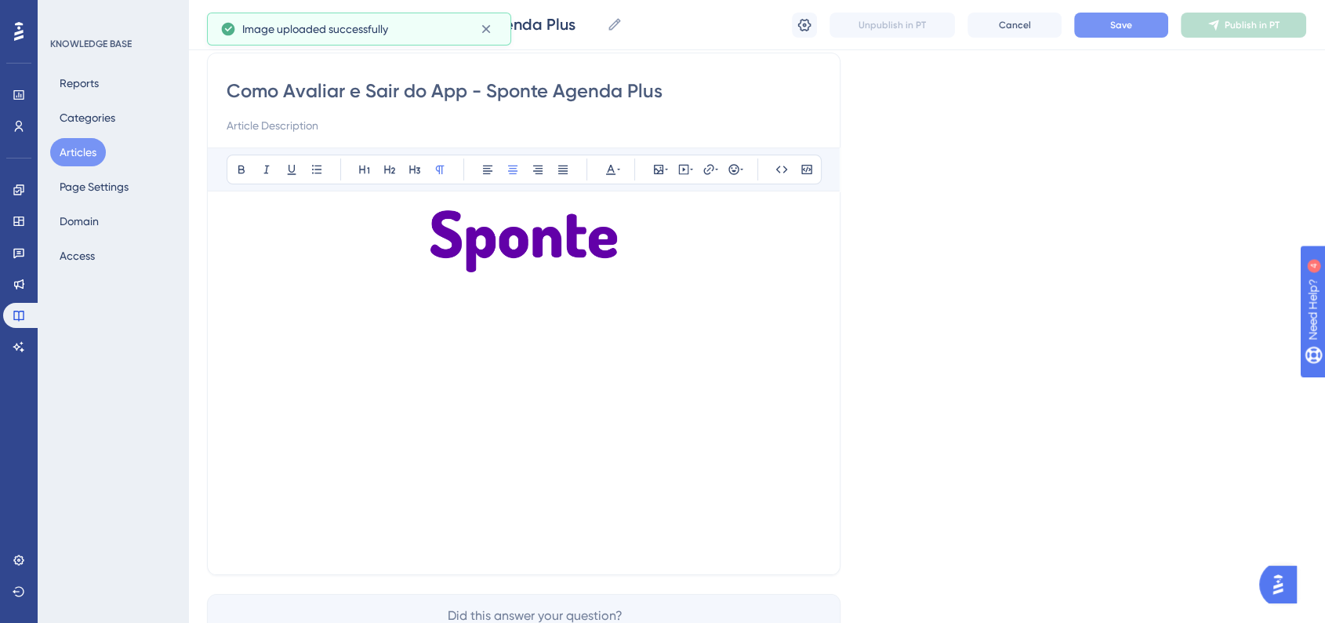
scroll to position [174, 0]
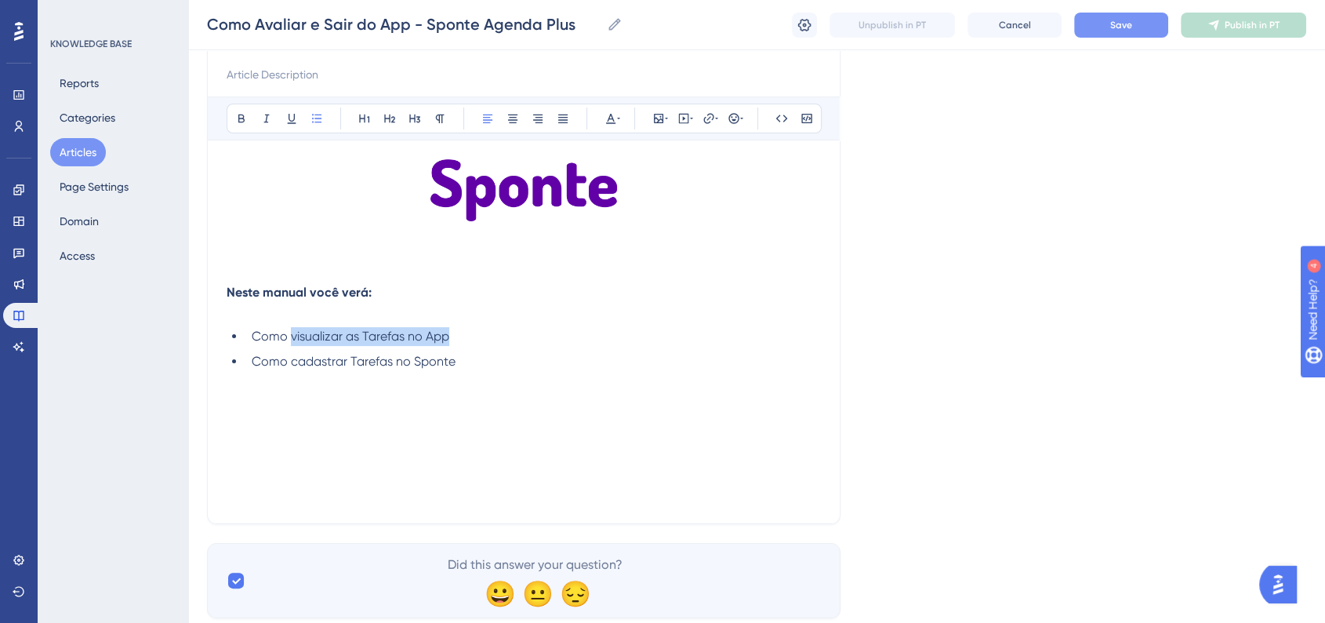
drag, startPoint x: 291, startPoint y: 340, endPoint x: 485, endPoint y: 340, distance: 193.7
click at [485, 340] on li "Como visualizar as Tarefas no App" at bounding box center [532, 336] width 575 height 19
drag, startPoint x: 474, startPoint y: 363, endPoint x: 292, endPoint y: 362, distance: 181.9
click at [292, 362] on li "Como cadastrar Tarefas no Sponte" at bounding box center [532, 361] width 575 height 19
click at [1148, 18] on button "Save" at bounding box center [1121, 25] width 94 height 25
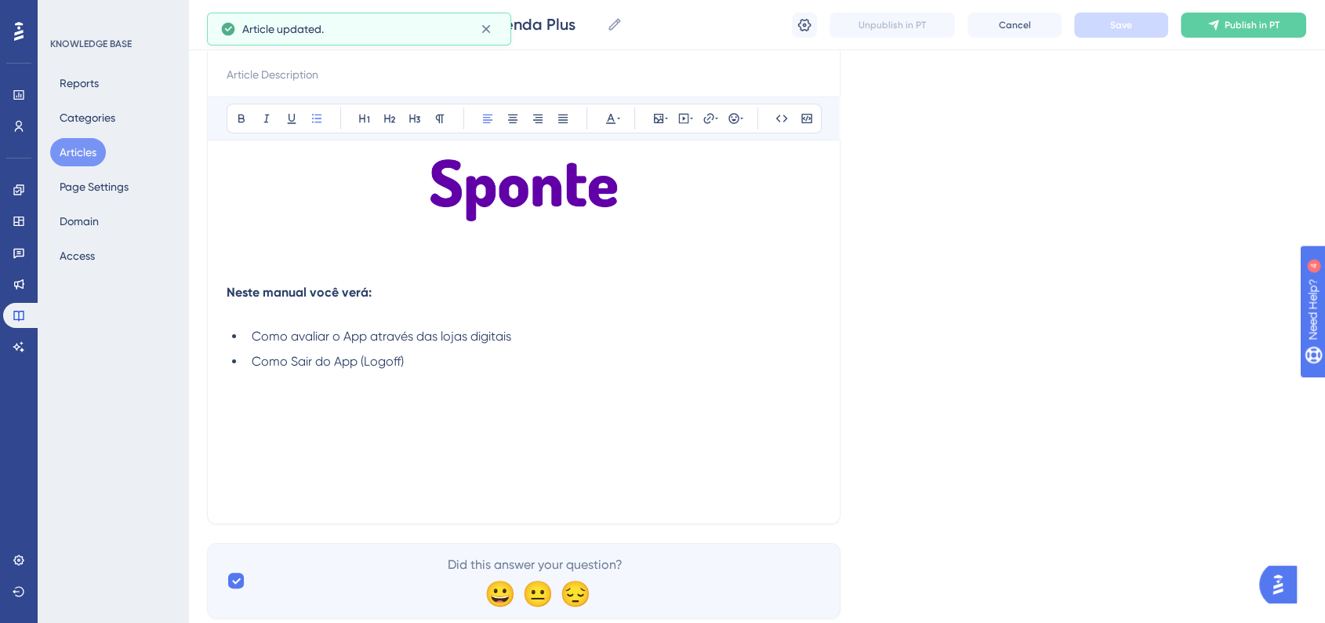
scroll to position [220, 0]
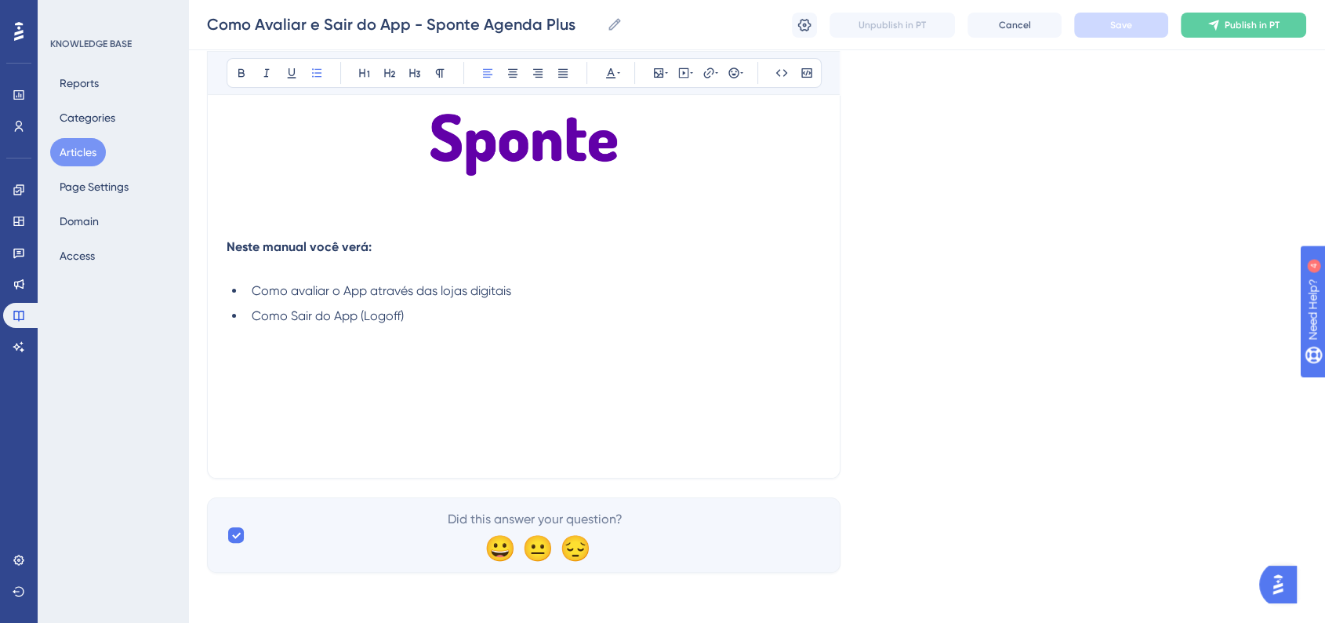
click at [538, 406] on div "Neste manual você verá: Como avaliar o App através das lojas digitais Como Sair…" at bounding box center [524, 286] width 594 height 345
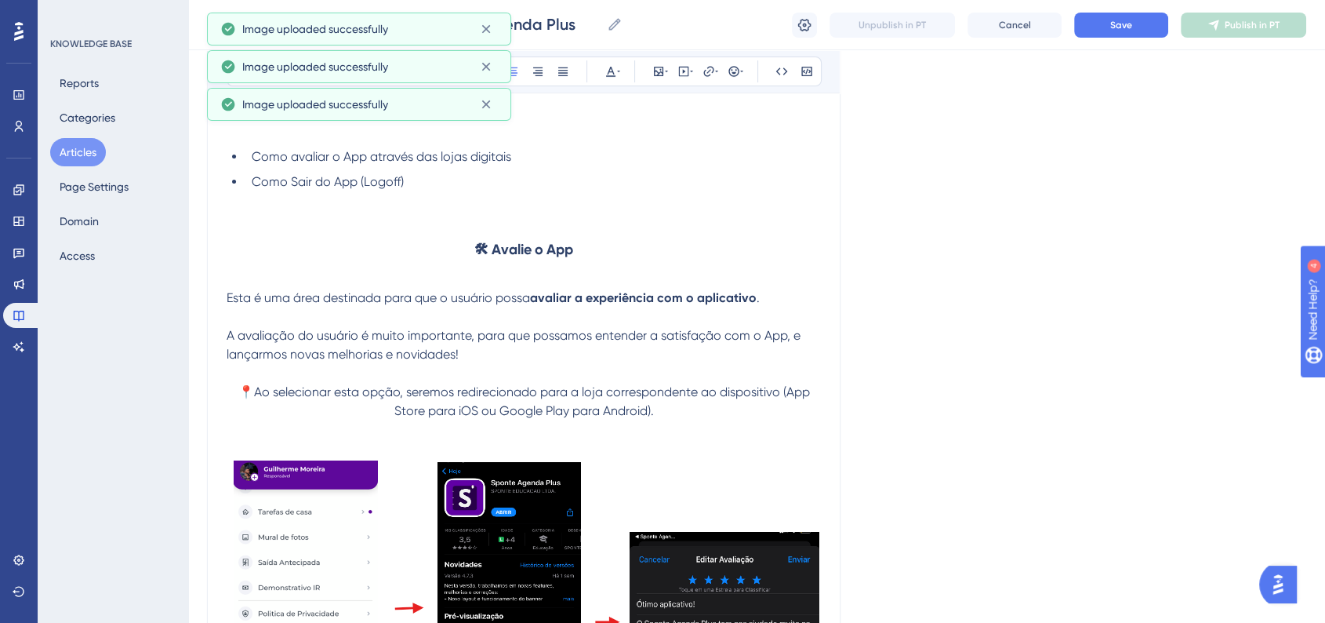
scroll to position [180, 0]
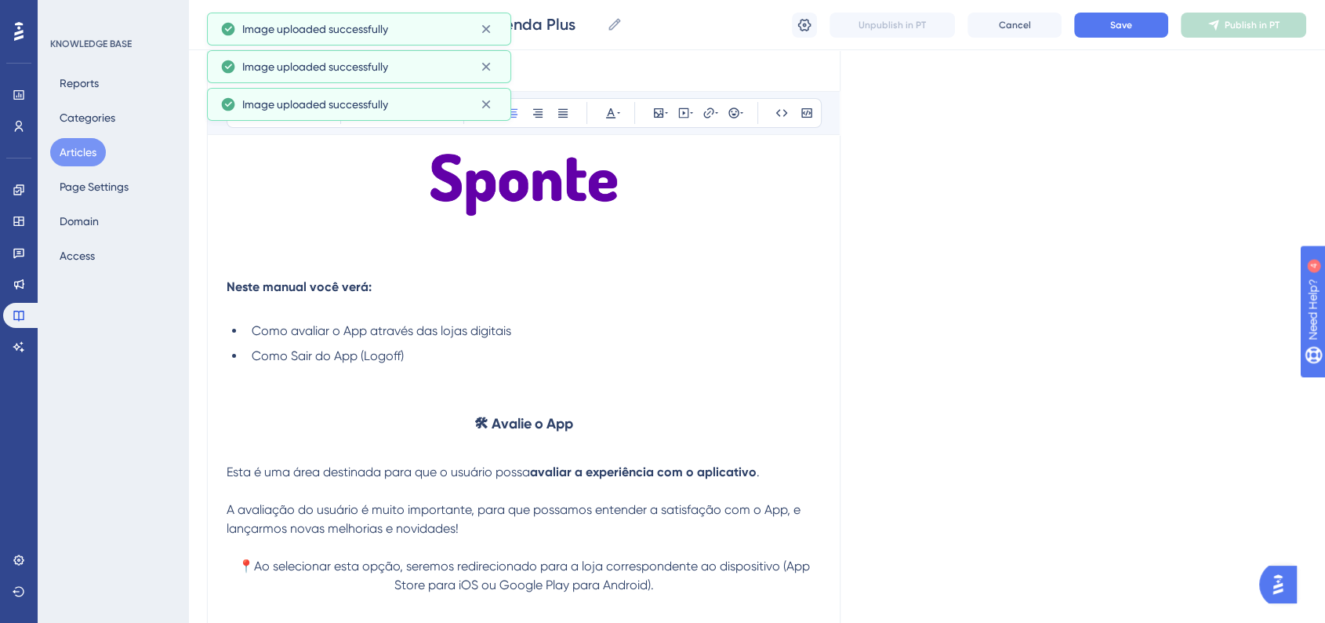
click at [529, 429] on strong "🛠 Avalie o App" at bounding box center [523, 423] width 99 height 17
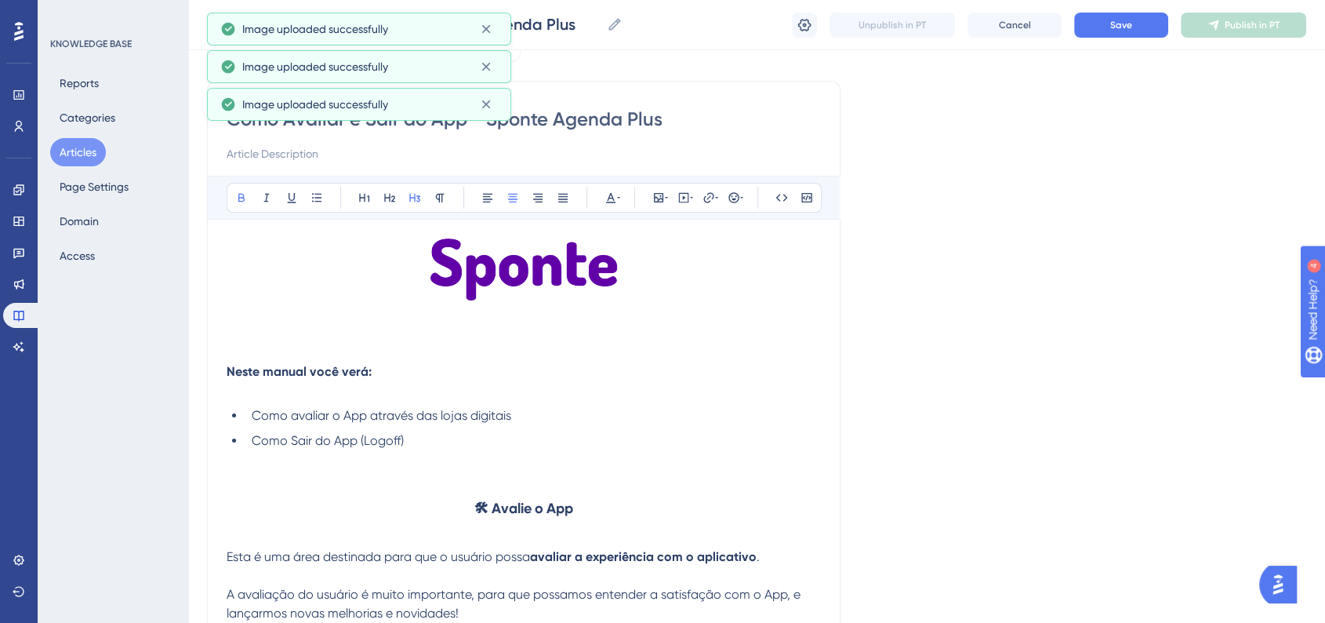
scroll to position [5, 0]
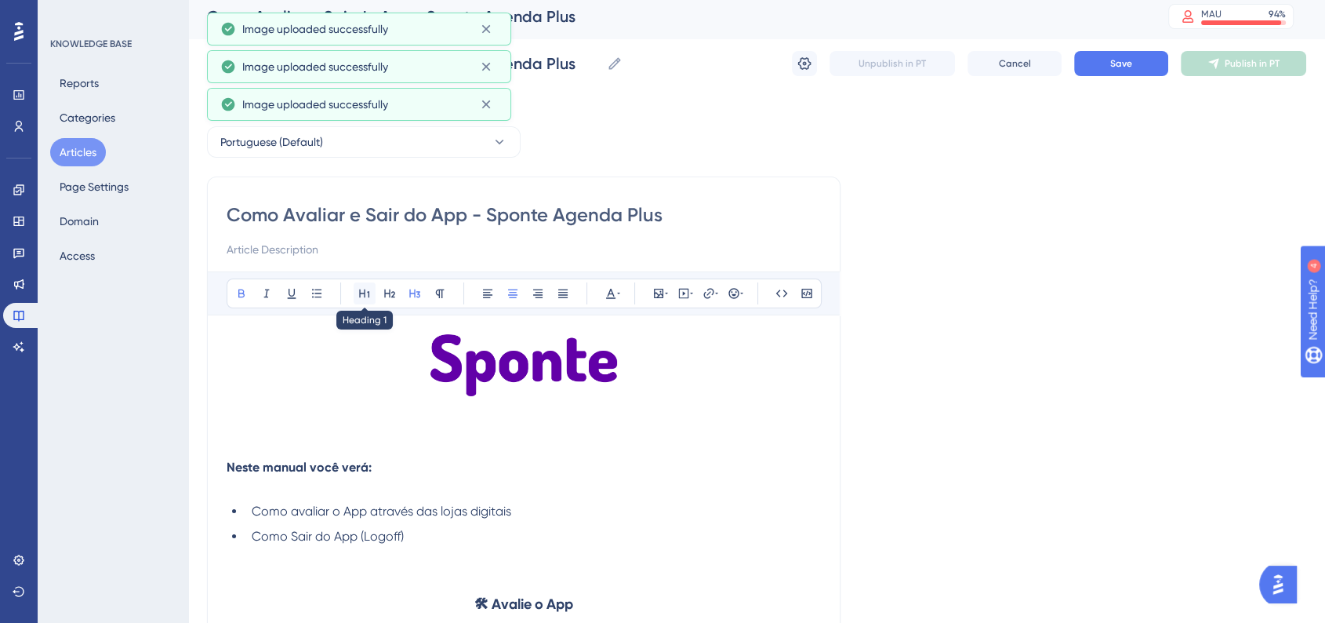
click at [360, 299] on button at bounding box center [365, 293] width 22 height 22
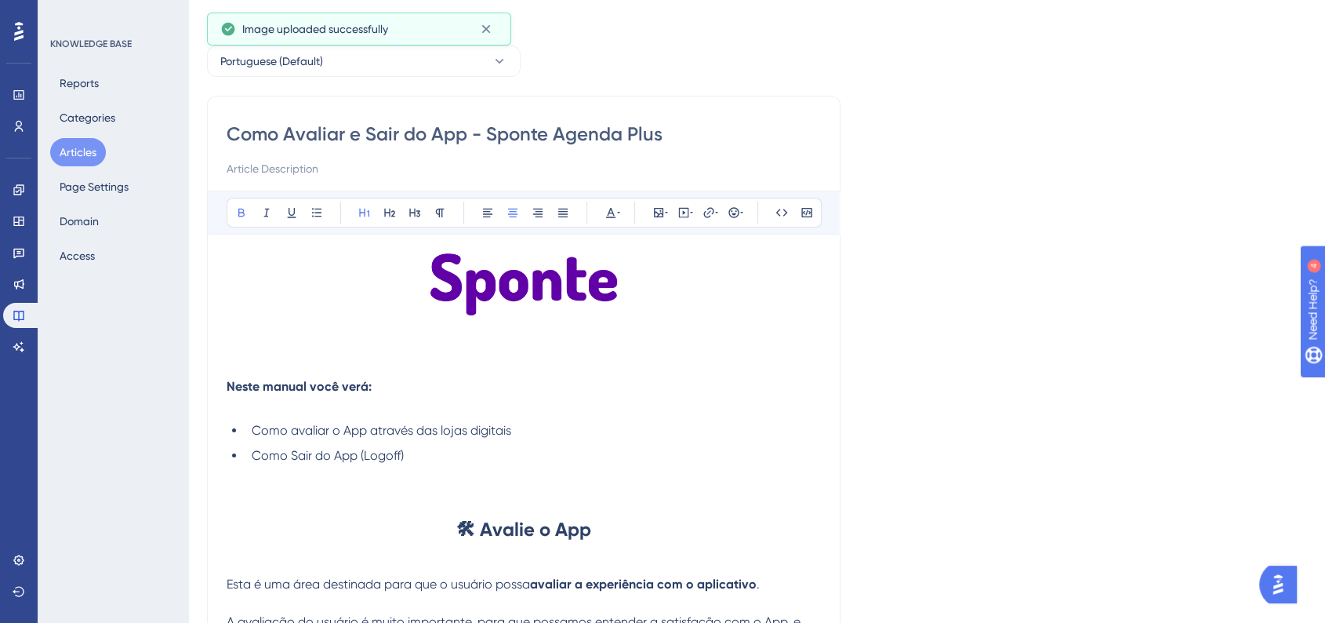
scroll to position [180, 0]
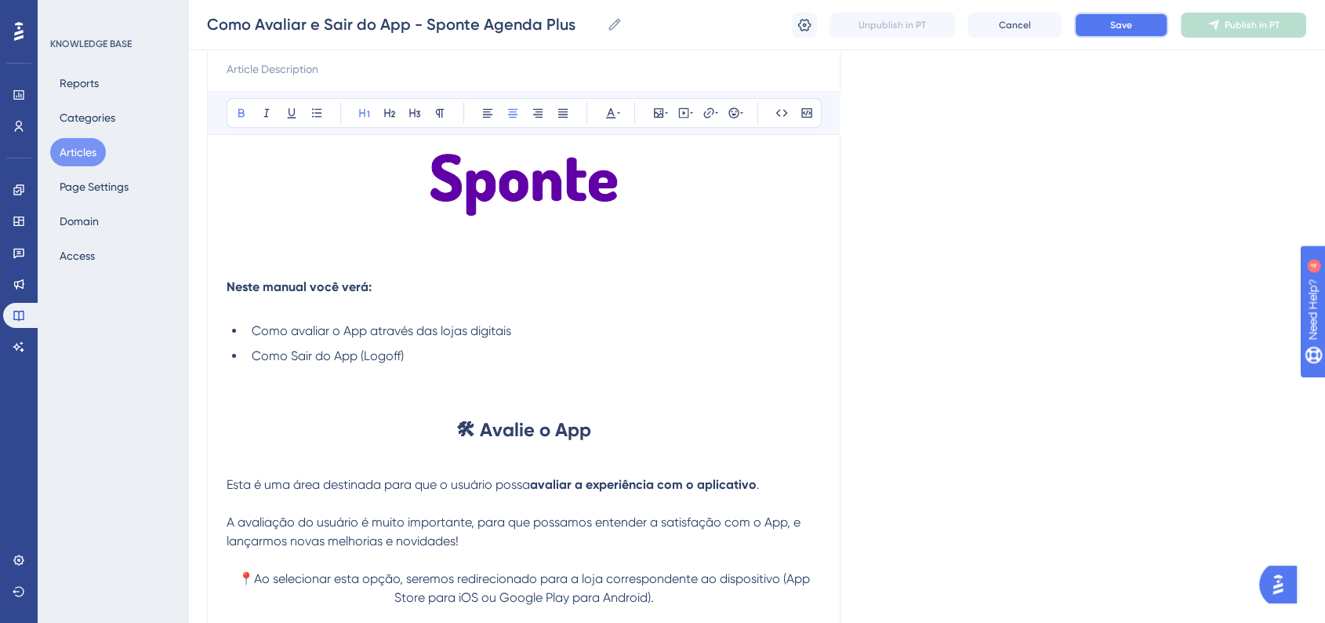
click at [1099, 31] on button "Save" at bounding box center [1121, 25] width 94 height 25
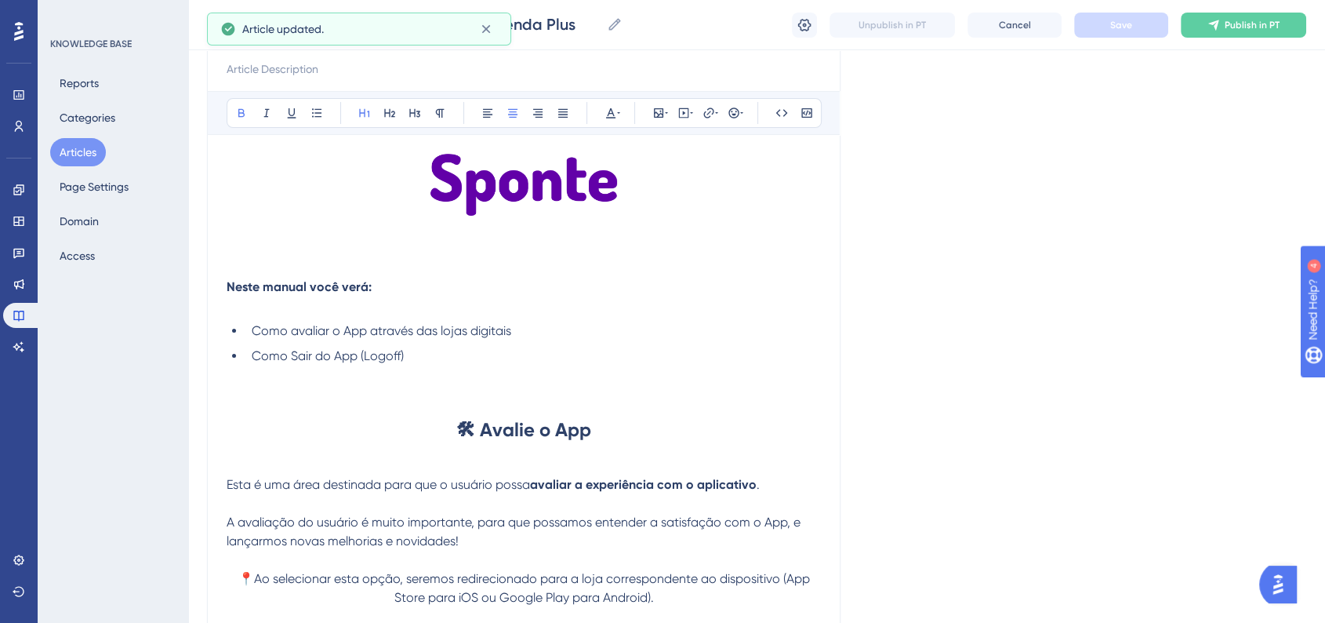
click at [790, 336] on li "Como avaliar o App através das lojas digitais" at bounding box center [532, 330] width 575 height 19
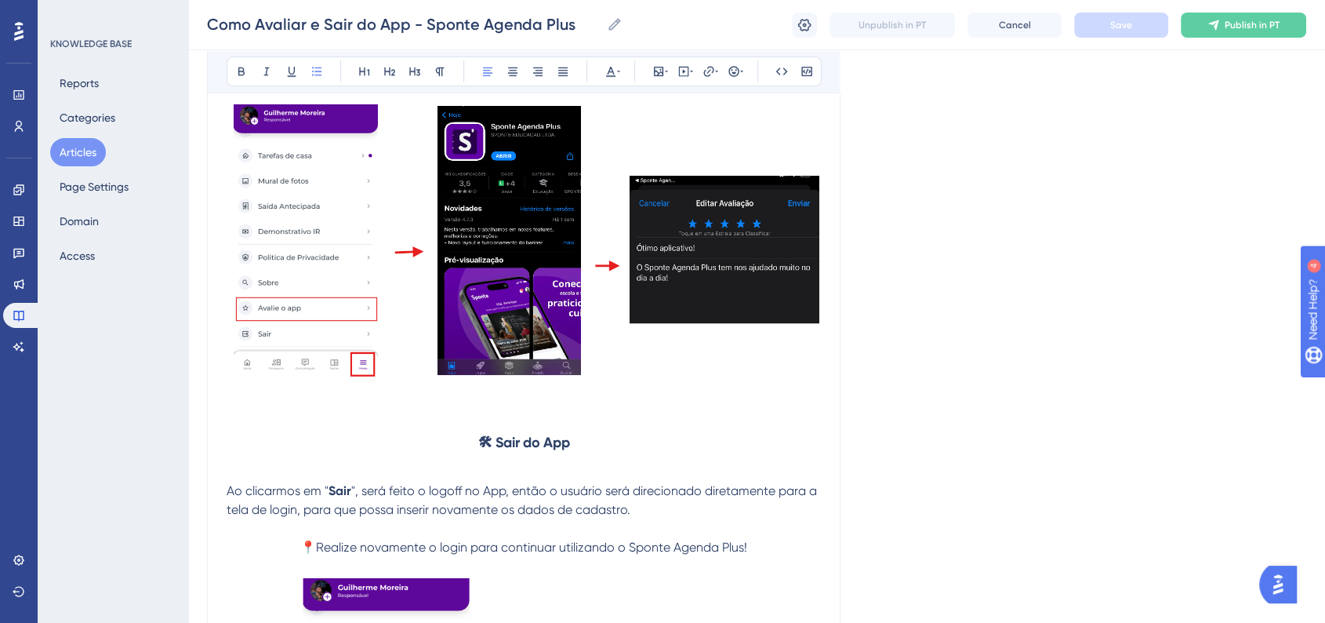
scroll to position [877, 0]
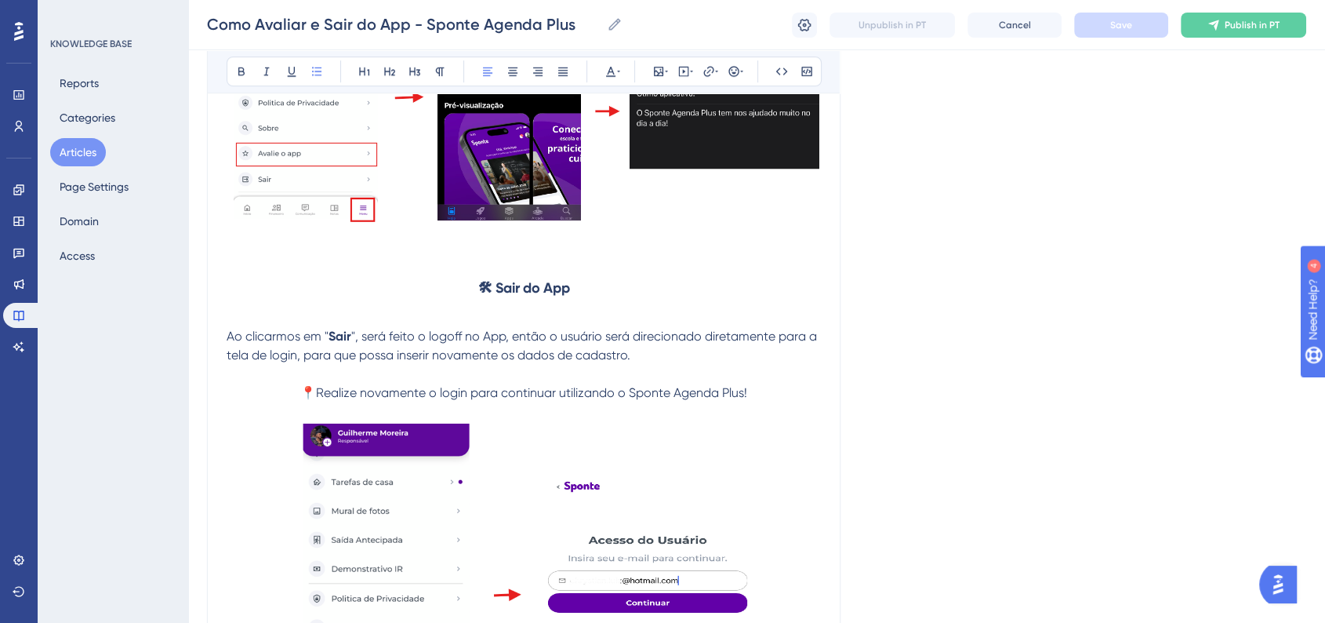
click at [518, 284] on strong "🛠 Sair do App" at bounding box center [524, 287] width 92 height 17
drag, startPoint x: 482, startPoint y: 71, endPoint x: 702, endPoint y: 92, distance: 220.5
click at [483, 71] on icon at bounding box center [487, 71] width 13 height 13
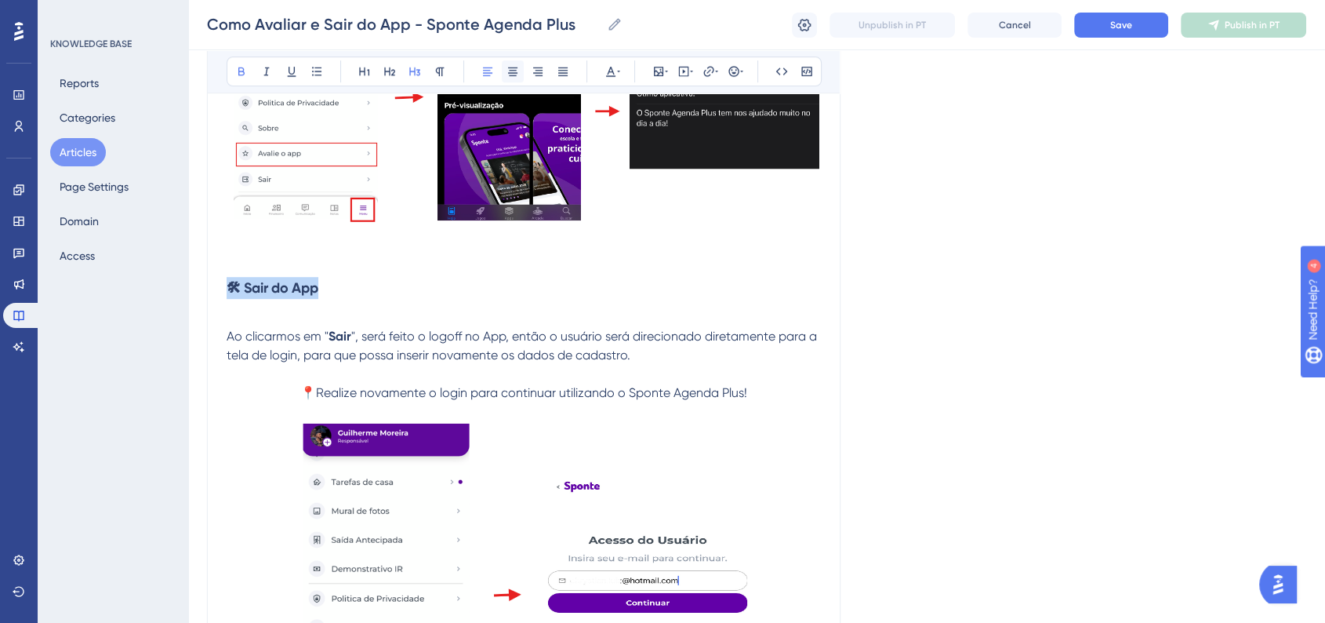
click at [521, 78] on button at bounding box center [513, 71] width 22 height 22
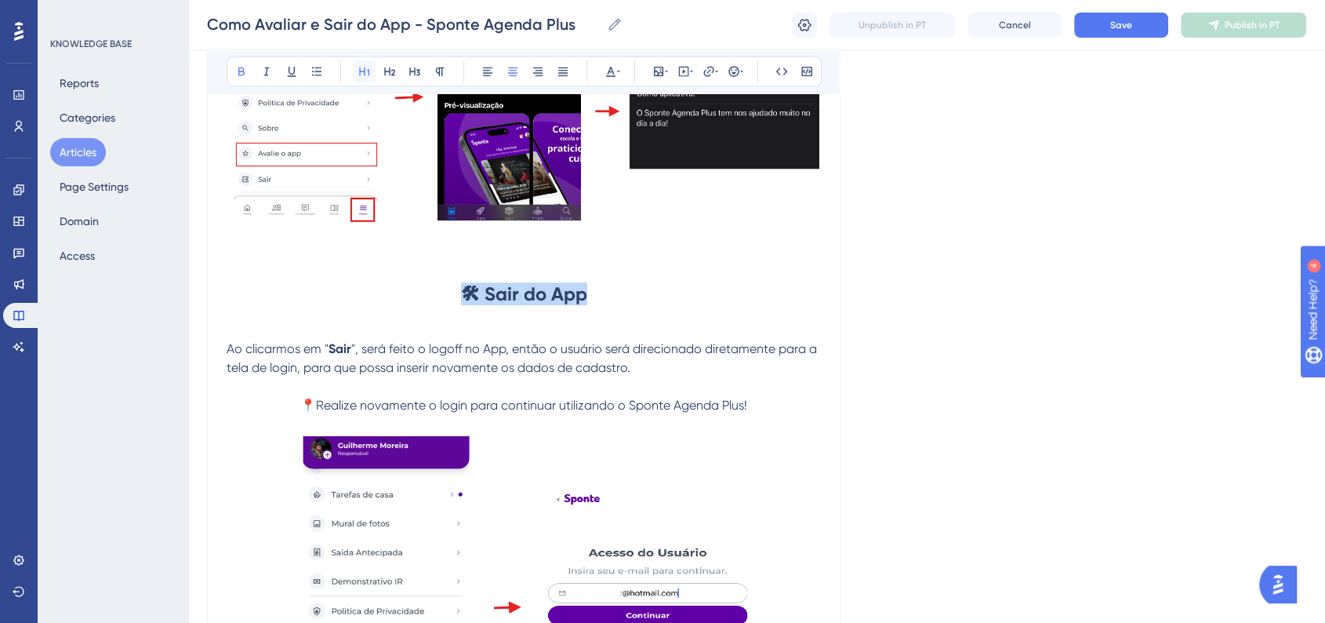
click at [358, 71] on icon at bounding box center [364, 71] width 13 height 13
click at [1142, 33] on button "Save" at bounding box center [1121, 25] width 94 height 25
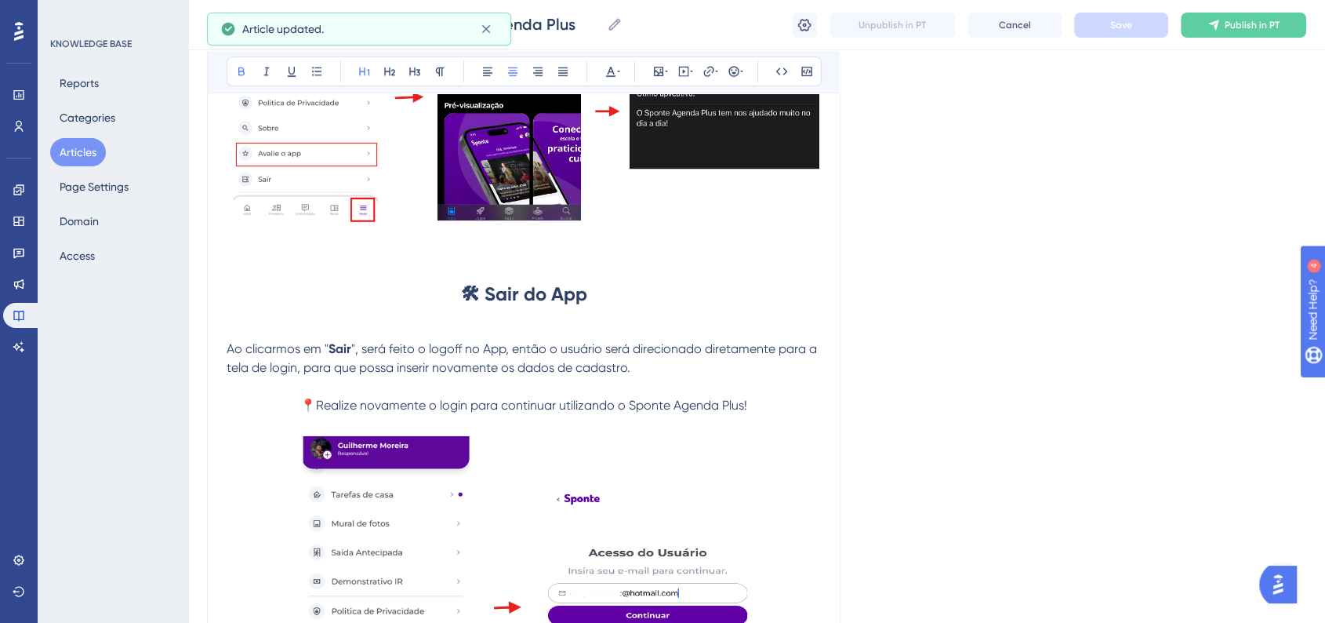
click at [961, 292] on div "Language Portuguese (Default) Como Avaliar e Sair do App - Sponte Agenda Plus B…" at bounding box center [756, 257] width 1099 height 2067
click at [698, 305] on h1 "🛠 Sair do App" at bounding box center [524, 293] width 594 height 53
click at [1261, 386] on div "Language Portuguese (Default) Como Avaliar e Sair do App - Sponte Agenda Plus B…" at bounding box center [756, 257] width 1099 height 2067
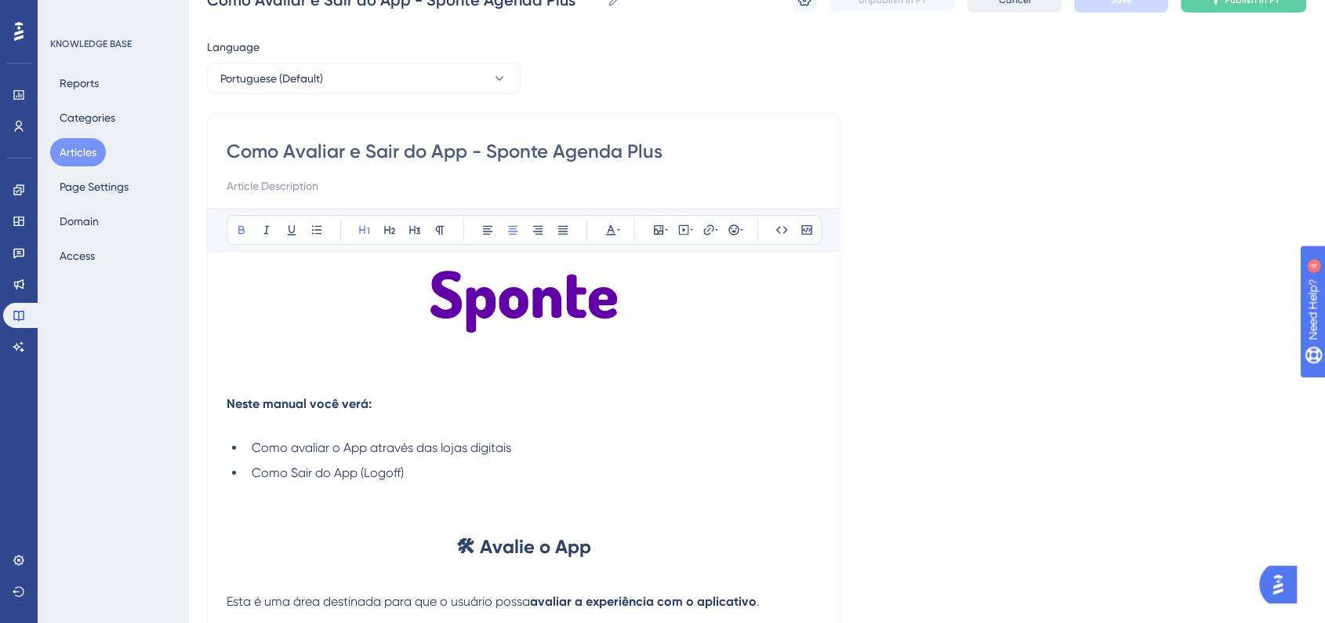
scroll to position [0, 0]
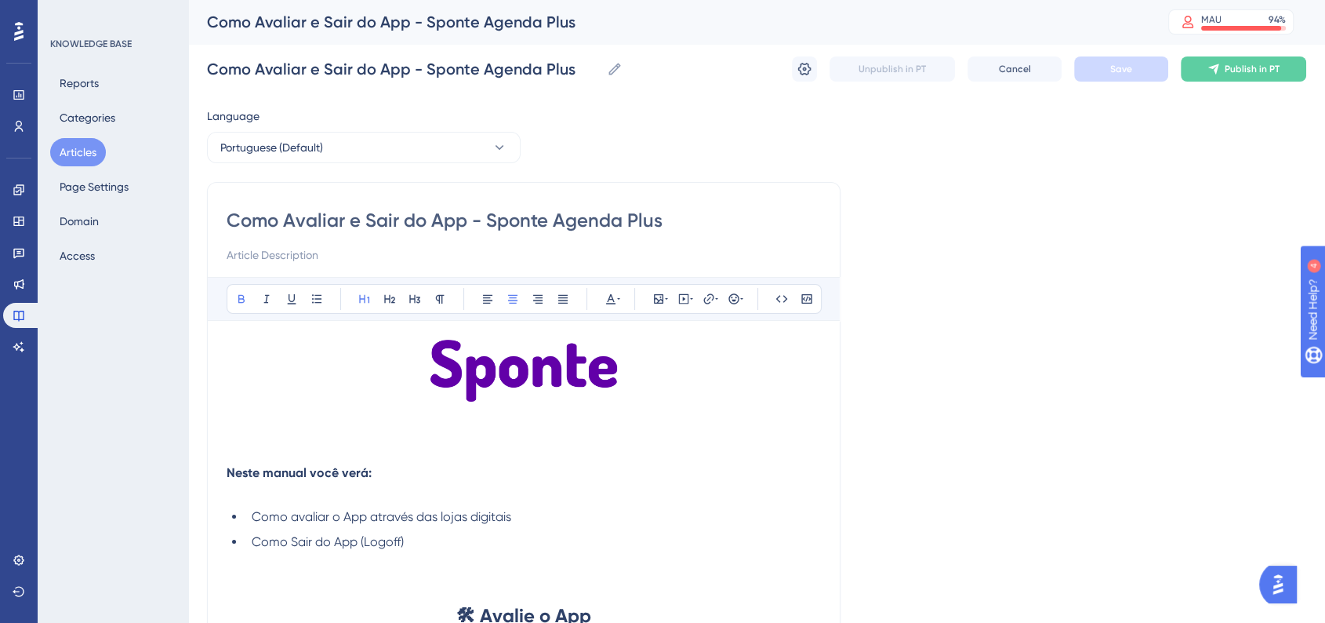
click at [1098, 85] on div "Como Avaliar e Sair do App - Sponte Agenda Plus Como Avaliar e Sair do App - Sp…" at bounding box center [756, 69] width 1099 height 50
click at [1098, 82] on div "Como Avaliar e Sair do App - Sponte Agenda Plus Como Avaliar e Sair do App - Sp…" at bounding box center [756, 69] width 1099 height 50
click at [88, 146] on button "Articles" at bounding box center [78, 152] width 56 height 28
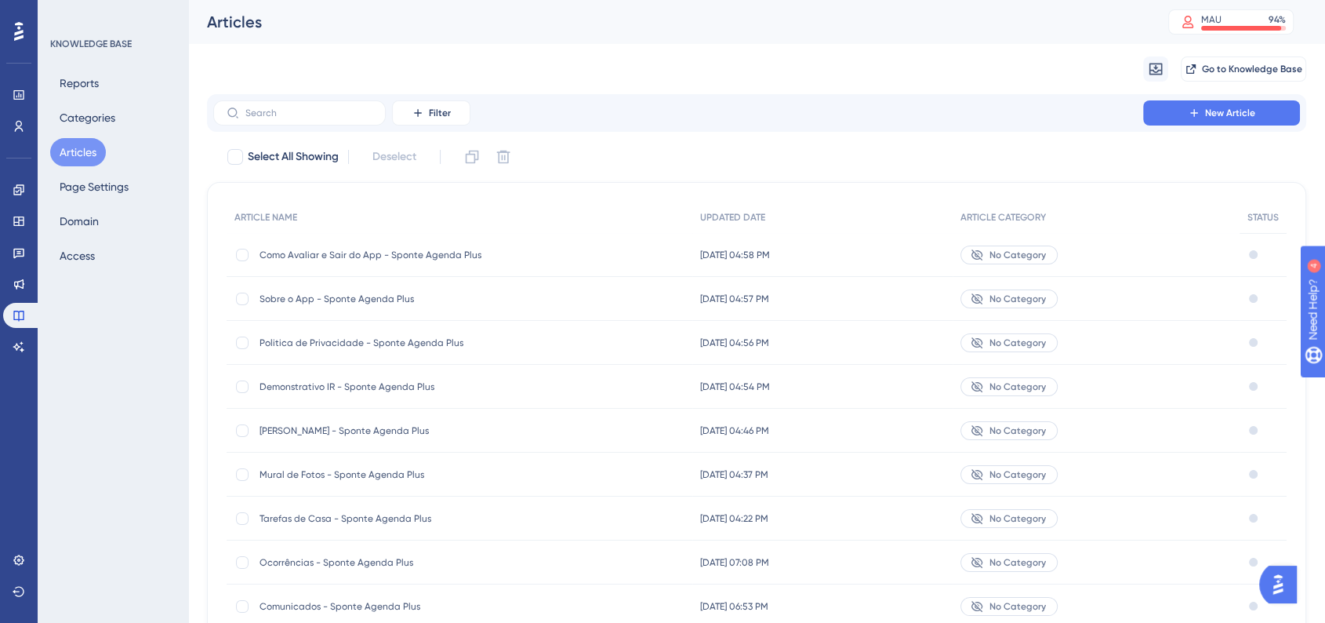
scroll to position [169, 0]
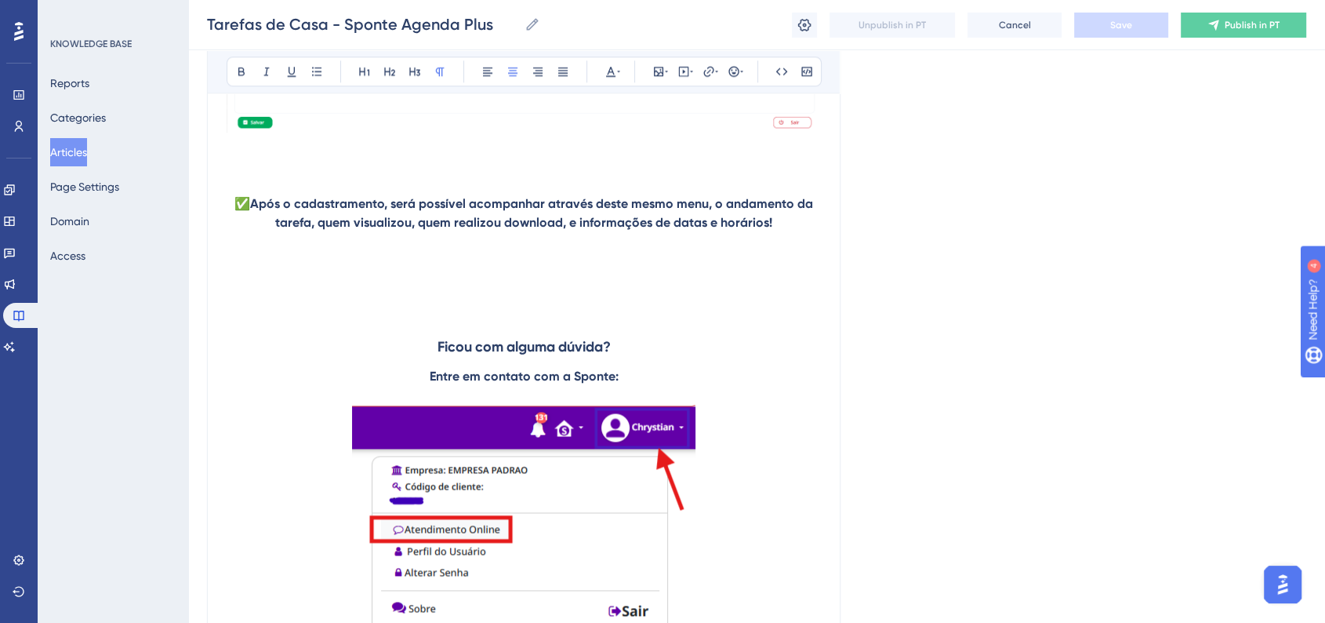
scroll to position [1753, 0]
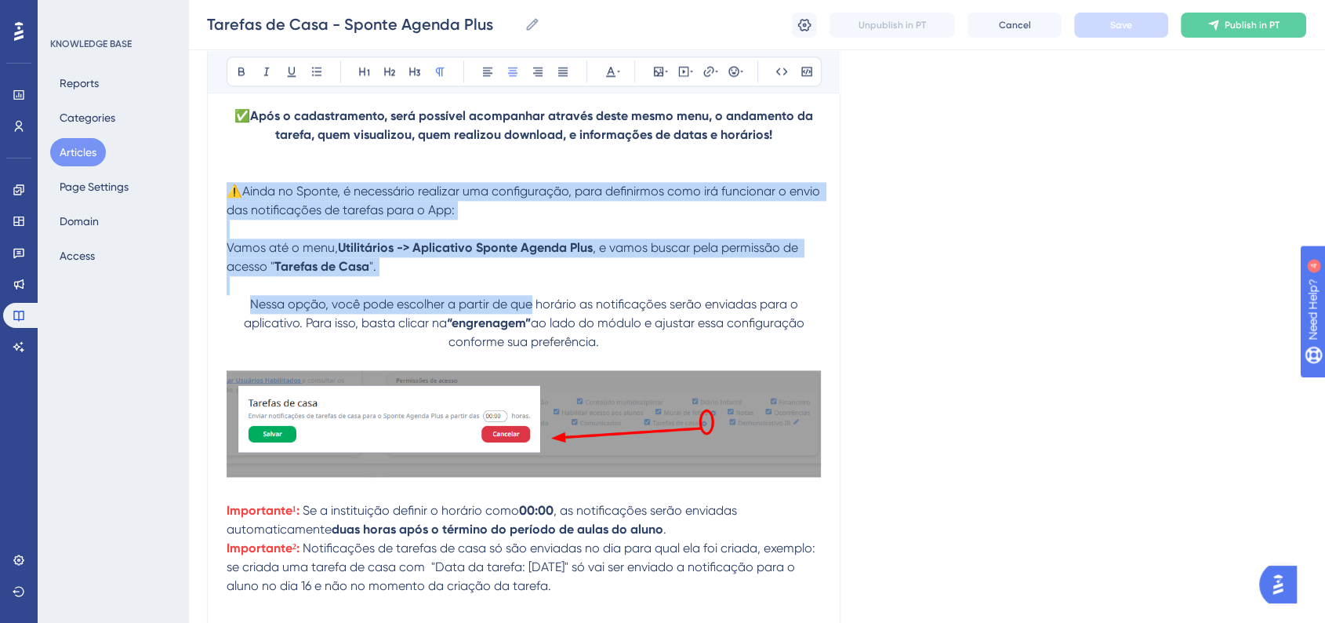
scroll to position [2082, 0]
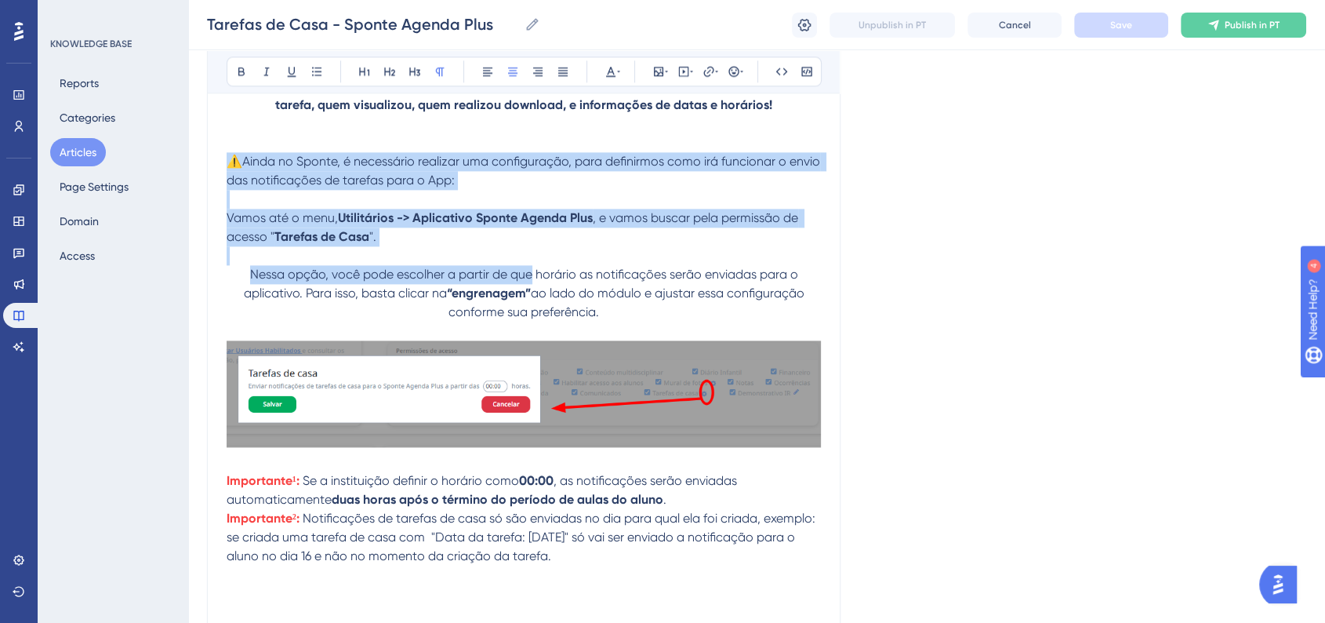
drag, startPoint x: 228, startPoint y: 253, endPoint x: 644, endPoint y: 320, distance: 420.8
copy div "⚠️Ainda no Sponte, é necessário realizar uma configuração, para definirmos como…"
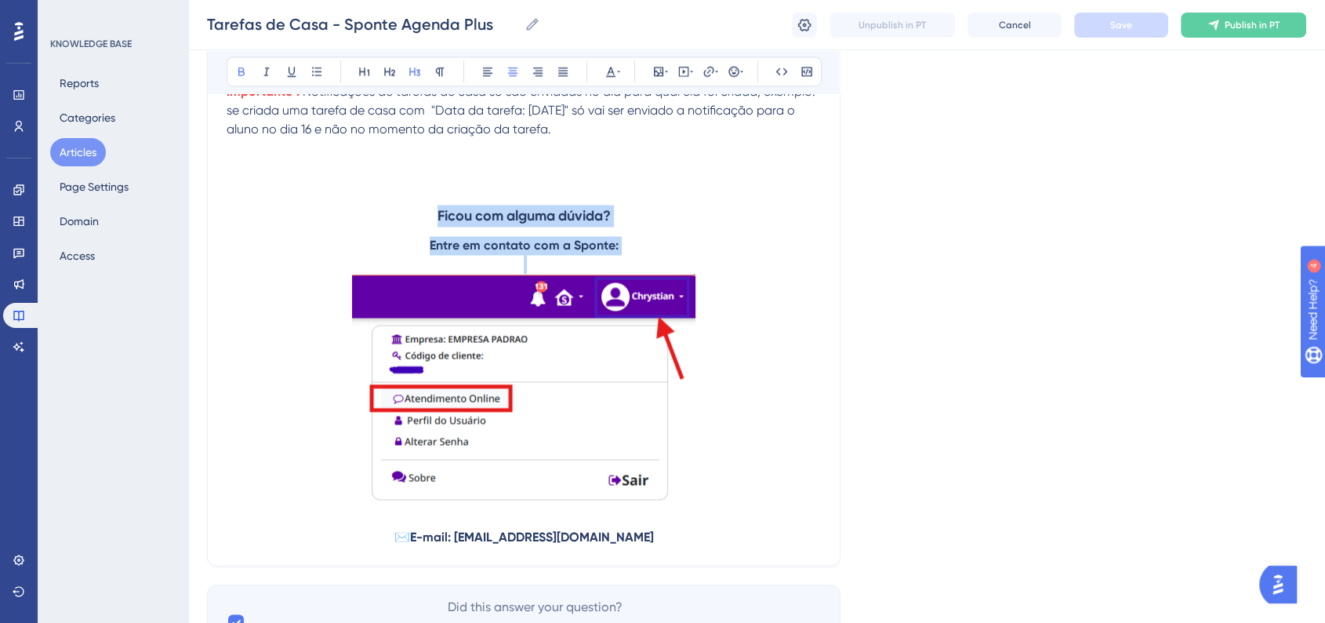
scroll to position [2605, 0]
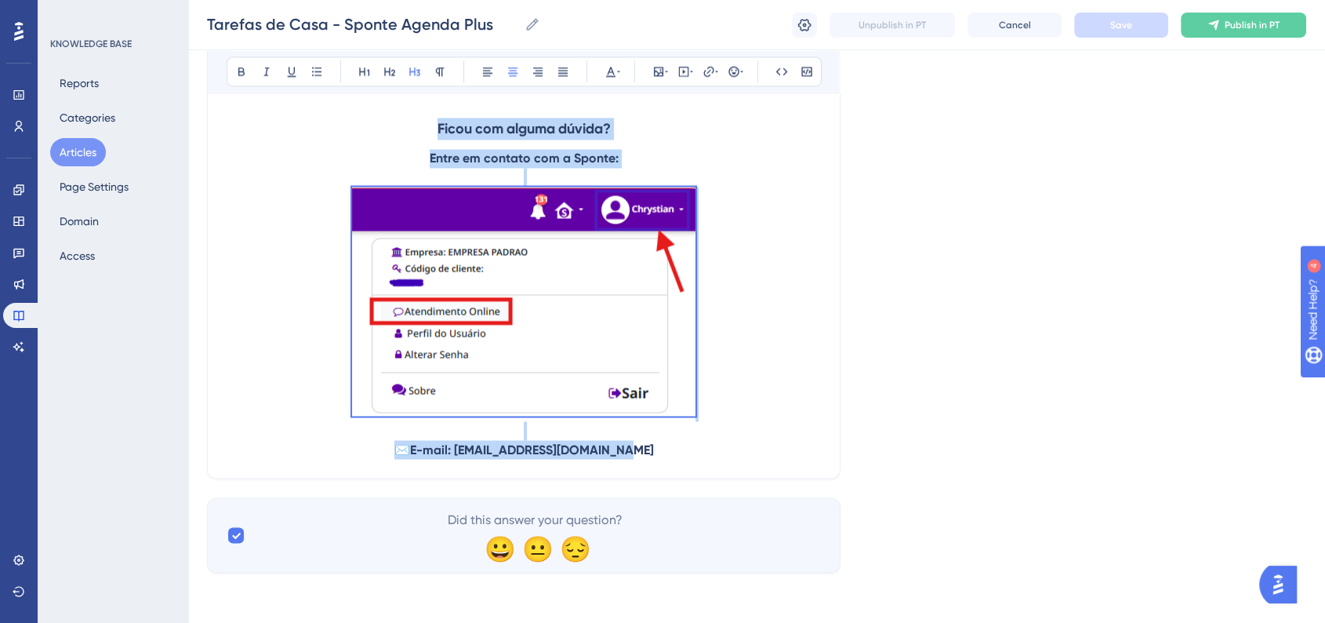
drag, startPoint x: 437, startPoint y: 302, endPoint x: 654, endPoint y: 450, distance: 262.3
copy div "Ficou com alguma dúvida? Entre em contato com a Sponte: ✉️ E-mail: atendimento@…"
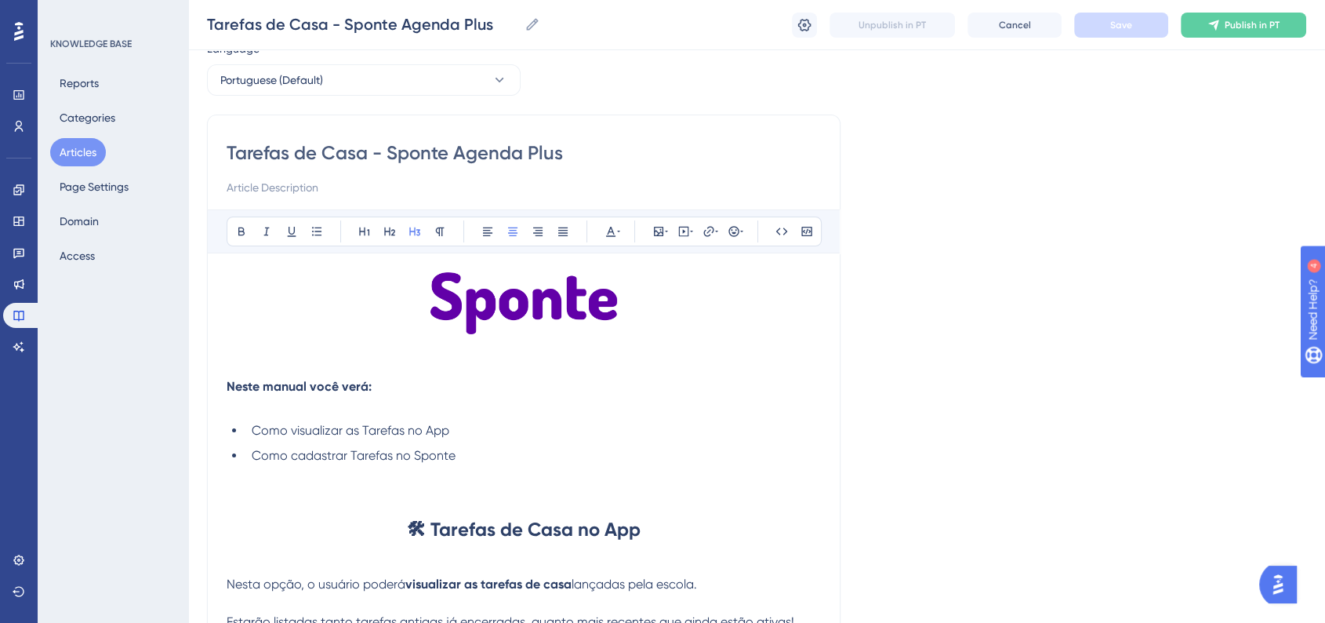
scroll to position [69, 0]
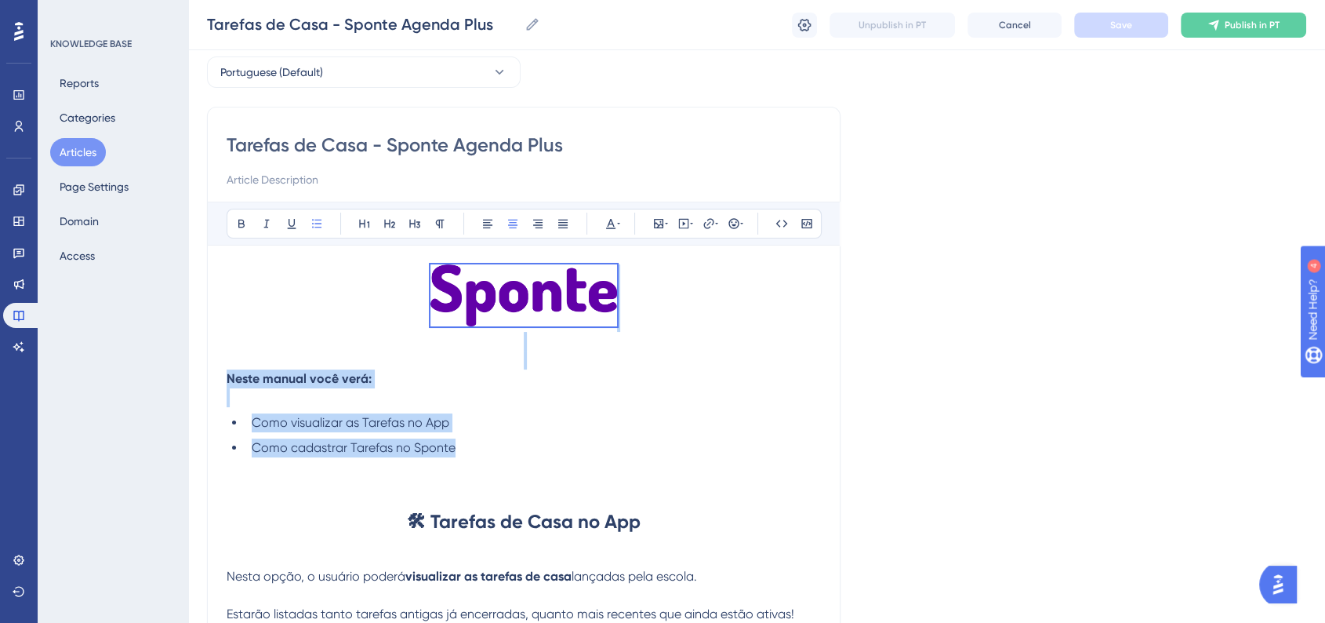
drag, startPoint x: 456, startPoint y: 452, endPoint x: 420, endPoint y: 275, distance: 180.1
click at [652, 532] on h1 "🛠 Tarefas de Casa no App" at bounding box center [524, 521] width 594 height 53
drag, startPoint x: 453, startPoint y: 470, endPoint x: 331, endPoint y: 289, distance: 217.9
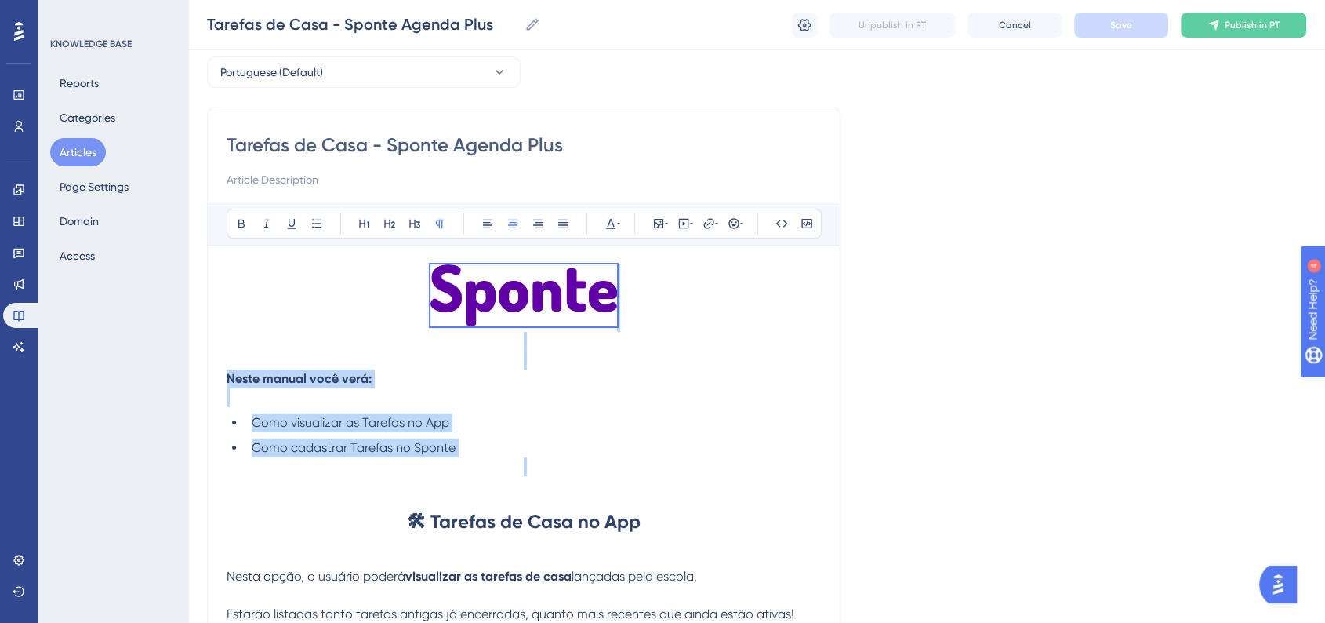
copy div "Neste manual você verá: Como visualizar as Tarefas no App Como cadastrar Tarefa…"
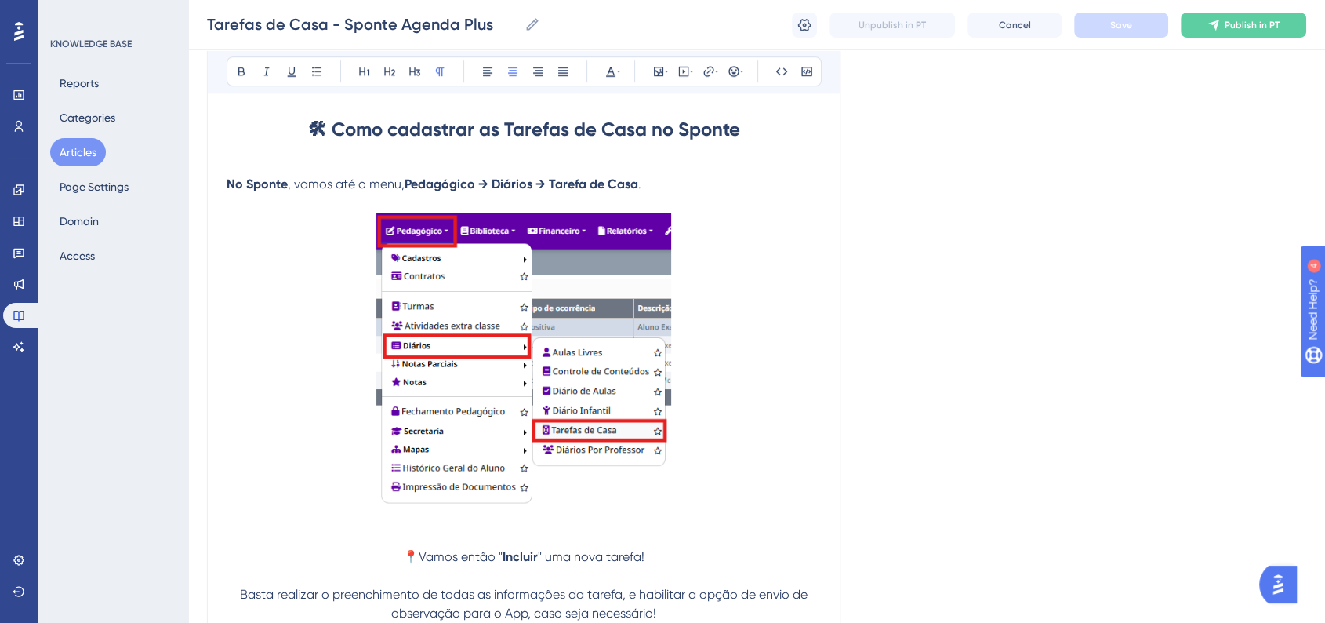
scroll to position [1027, 0]
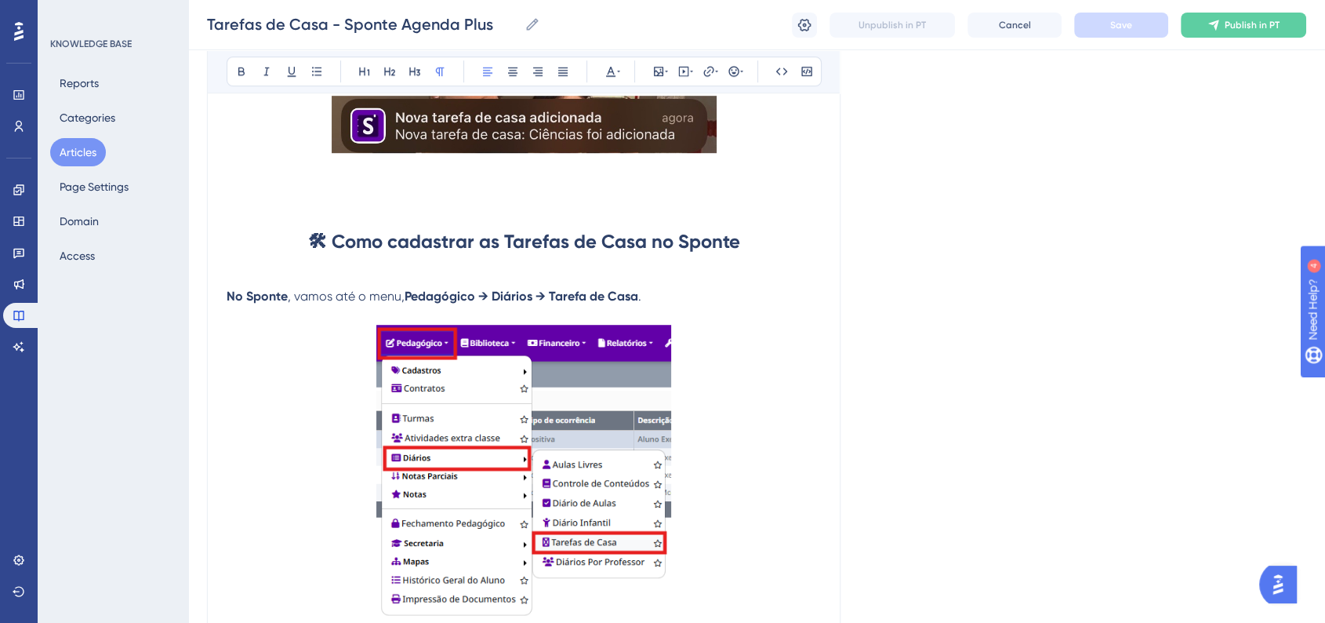
click at [345, 299] on span ", vamos até o menu," at bounding box center [346, 296] width 117 height 15
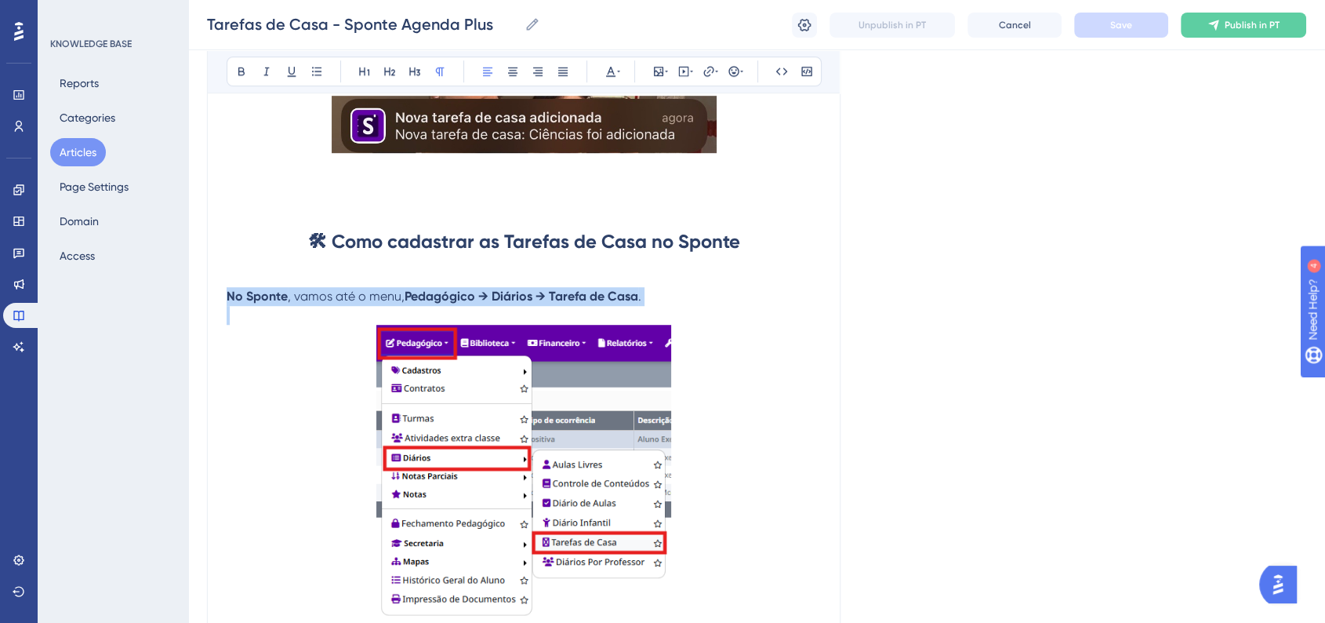
click at [345, 299] on span ", vamos até o menu," at bounding box center [346, 296] width 117 height 15
copy p "No Sponte , vamos até o menu, Pedagógico → Diários → Tarefa de Casa"
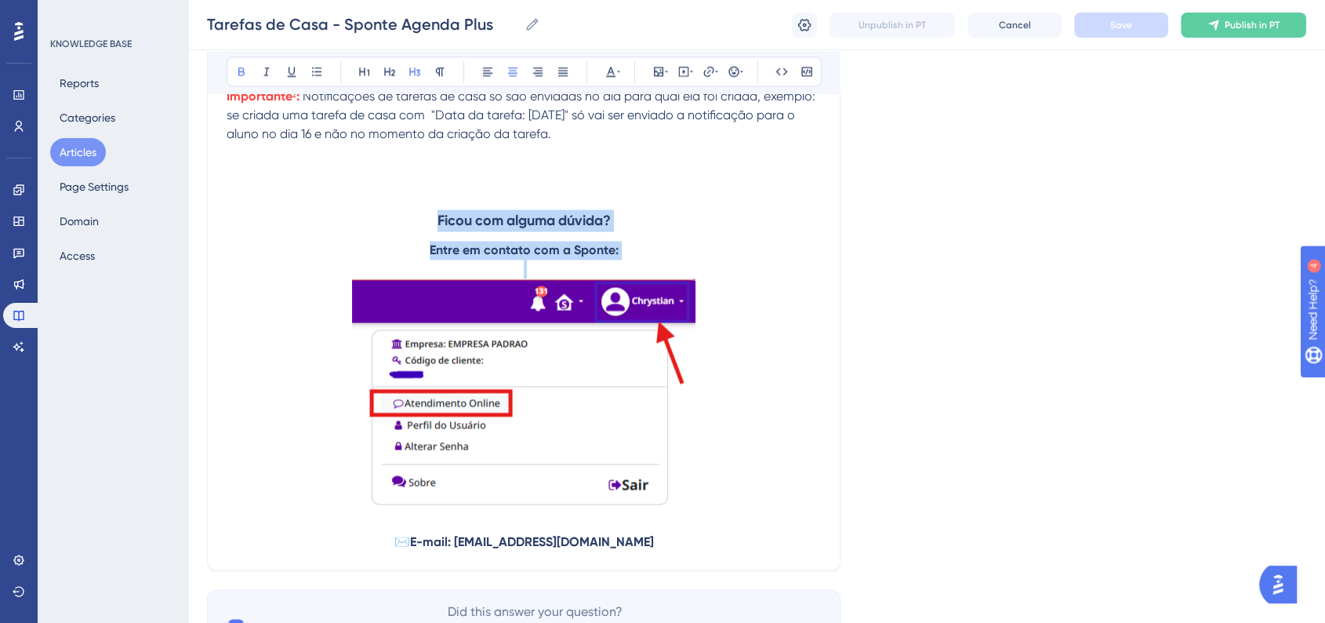
scroll to position [2605, 0]
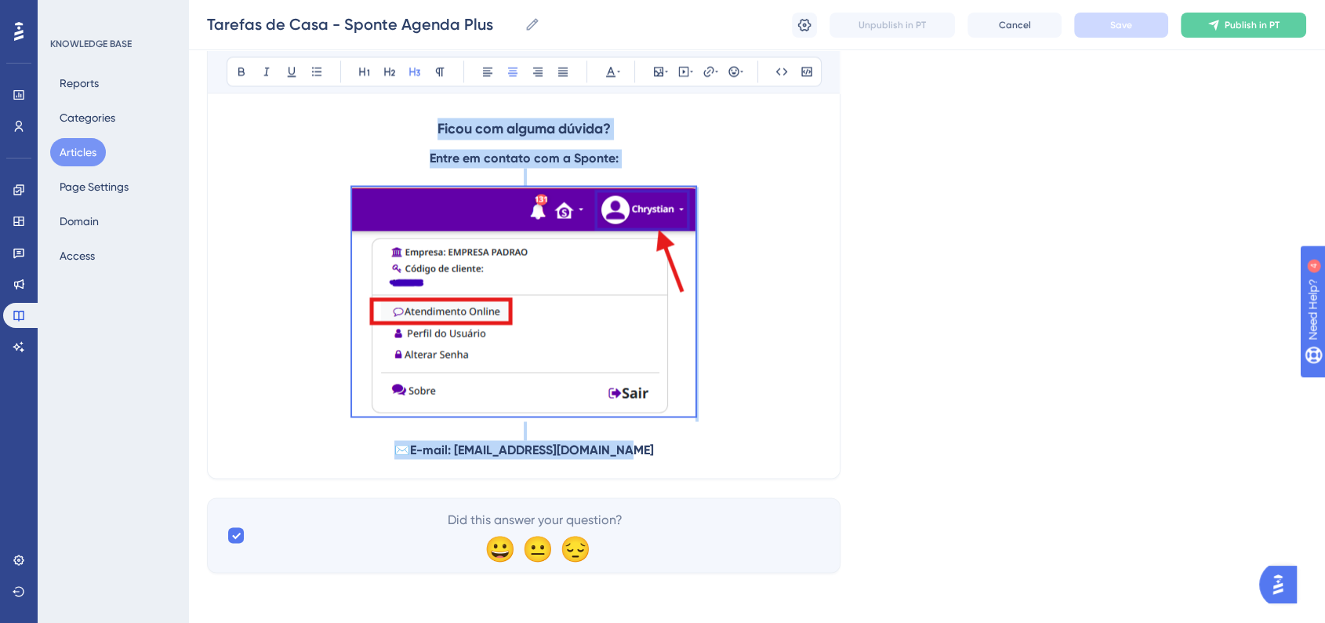
drag, startPoint x: 431, startPoint y: 294, endPoint x: 638, endPoint y: 459, distance: 265.0
copy div "Ficou com alguma dúvida? Entre em contato com a Sponte: ✉️ E-mail: atendimento@…"
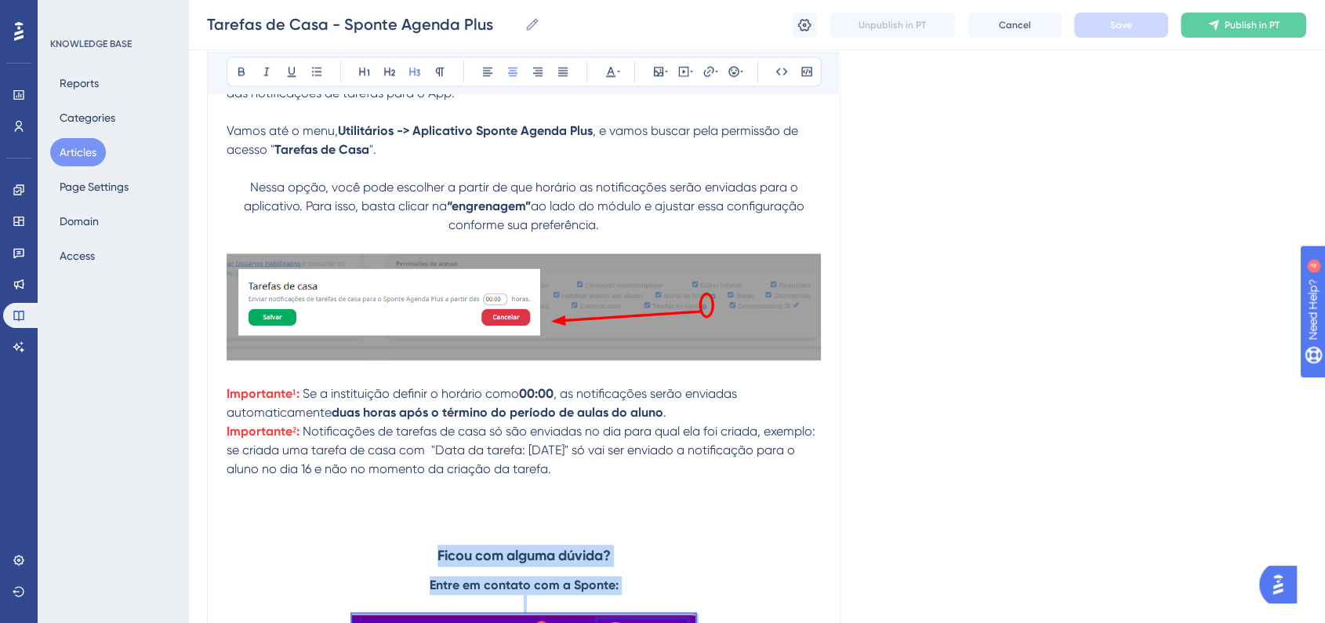
scroll to position [0, 0]
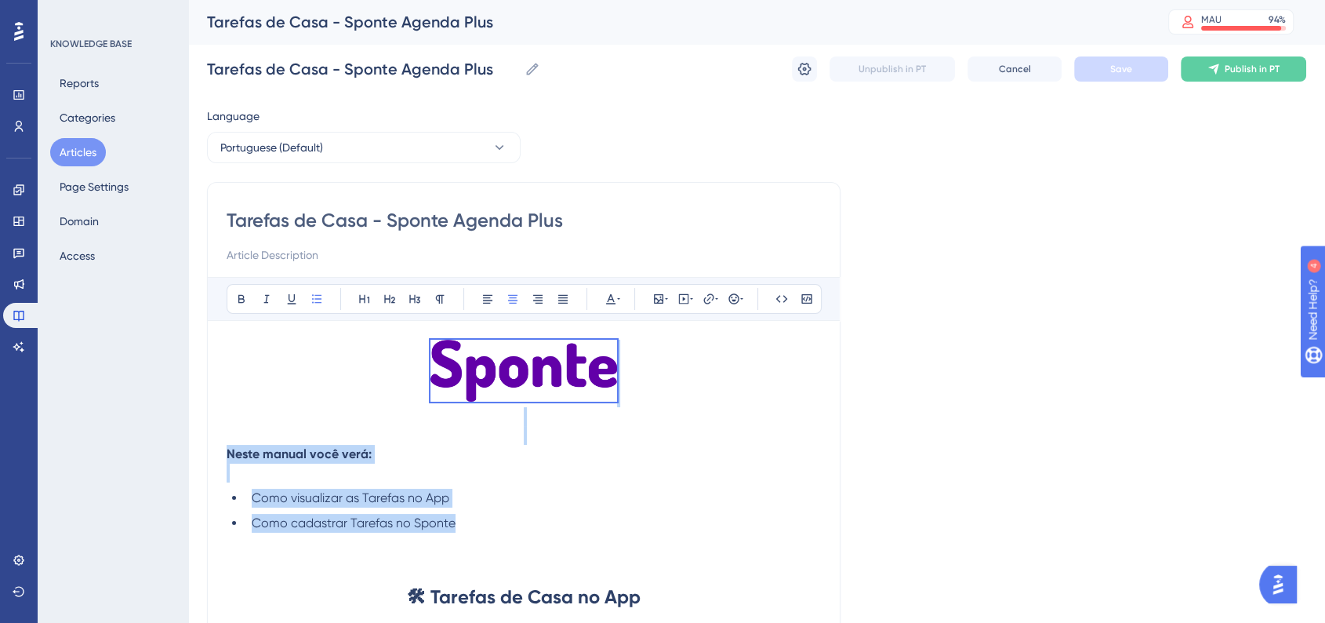
drag, startPoint x: 456, startPoint y: 528, endPoint x: 347, endPoint y: 367, distance: 195.3
copy div "Neste manual você verá: Como visualizar as Tarefas no App Como cadastrar Tarefa…"
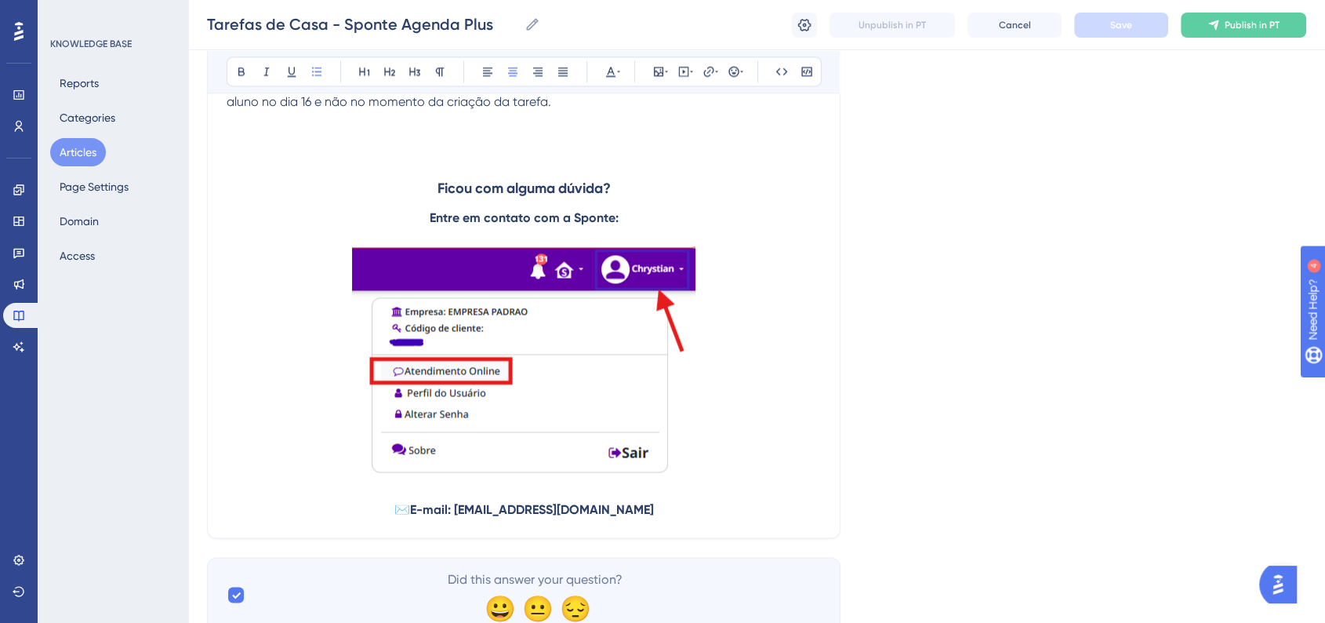
scroll to position [2605, 0]
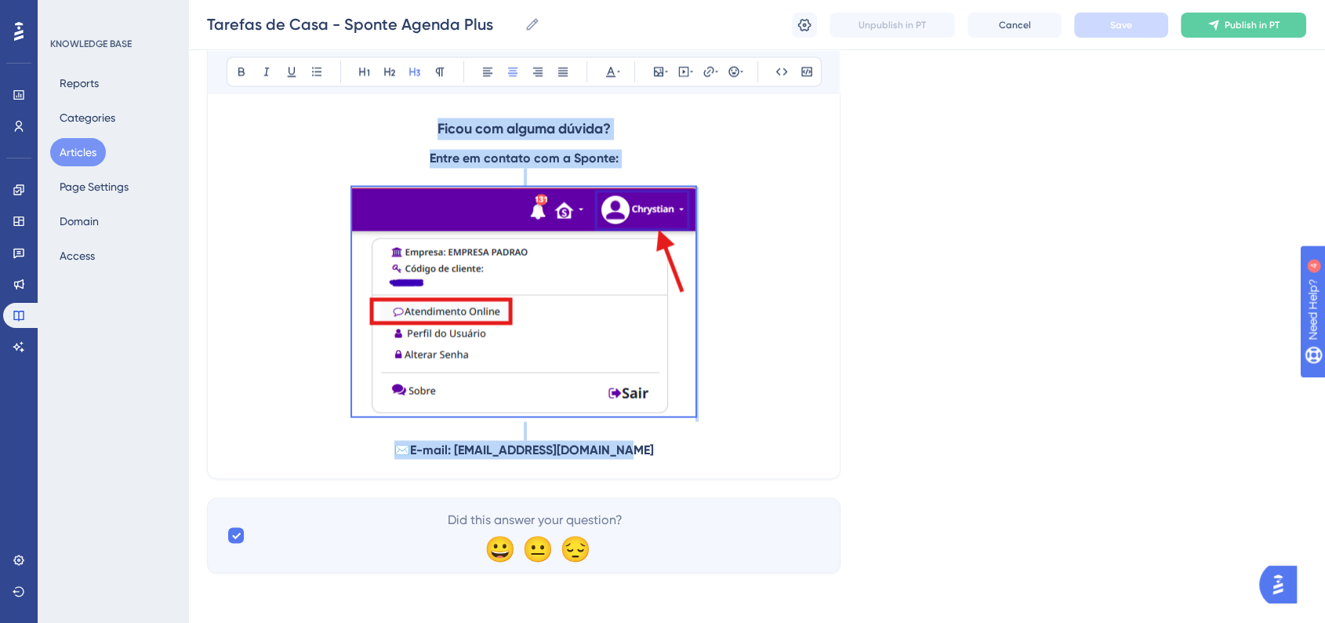
drag, startPoint x: 420, startPoint y: 134, endPoint x: 644, endPoint y: 441, distance: 379.3
copy div "Ficou com alguma dúvida? Entre em contato com a Sponte: ✉️ E-mail: atendimento@…"
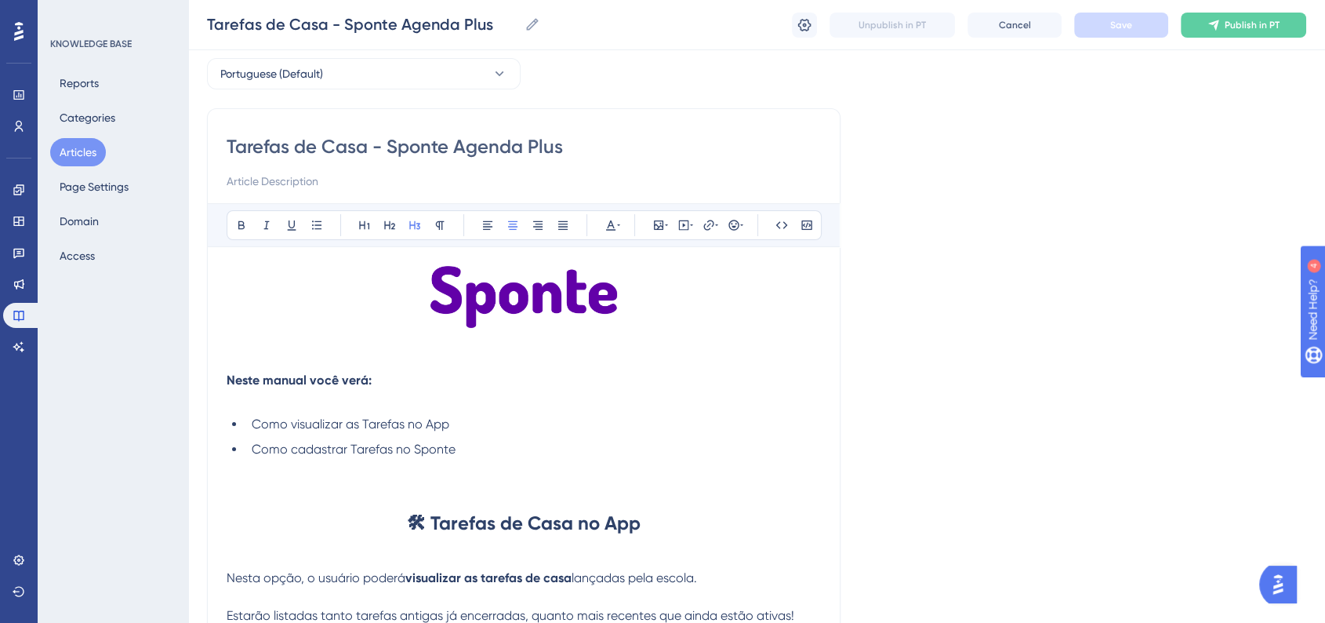
scroll to position [87, 0]
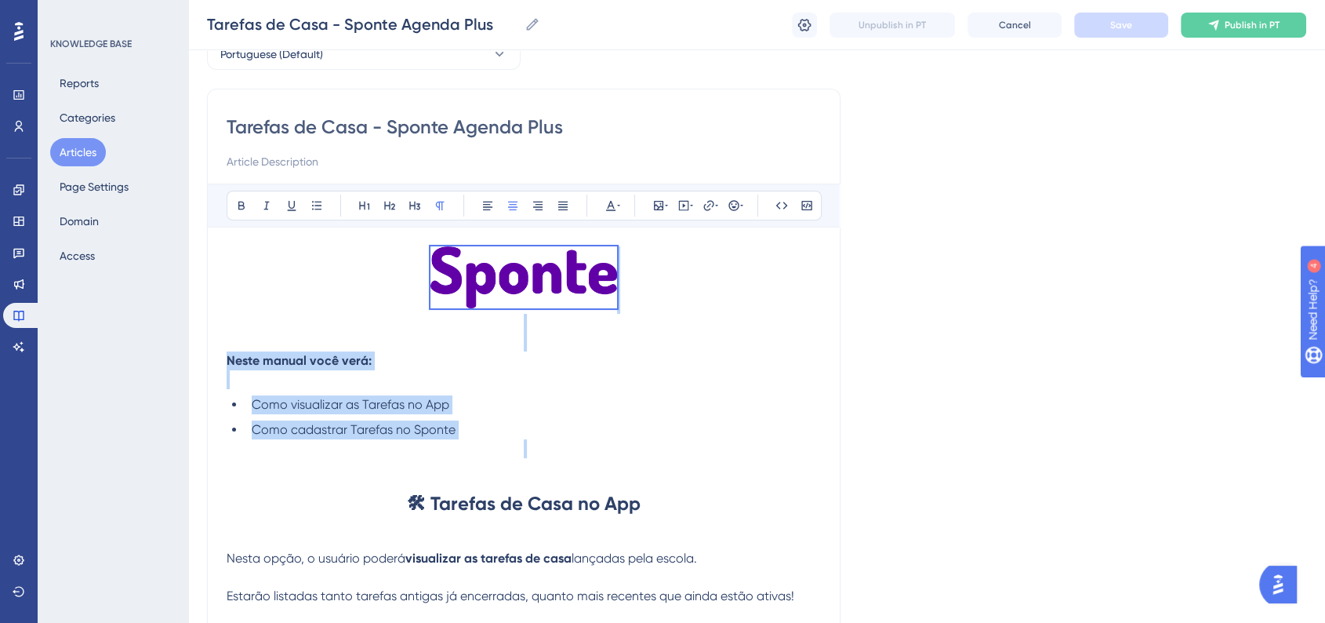
drag, startPoint x: 458, startPoint y: 444, endPoint x: 444, endPoint y: 262, distance: 182.4
copy div "Neste manual você verá: Como visualizar as Tarefas no App Como cadastrar Tarefa…"
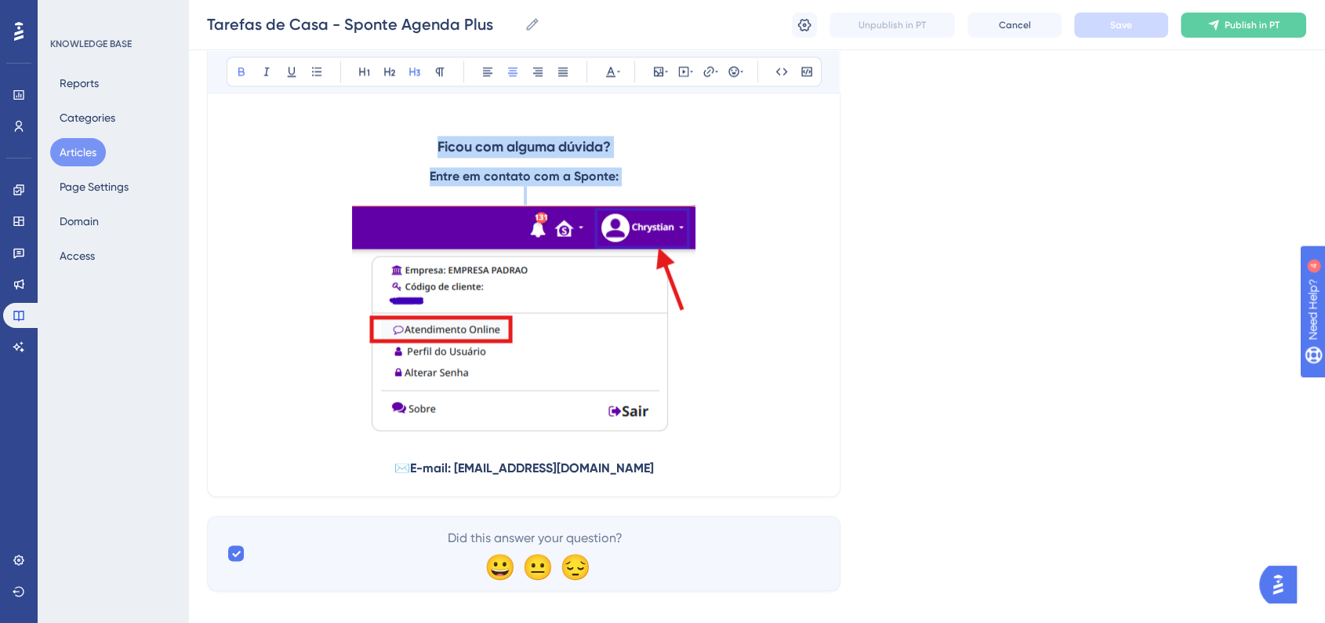
scroll to position [2605, 0]
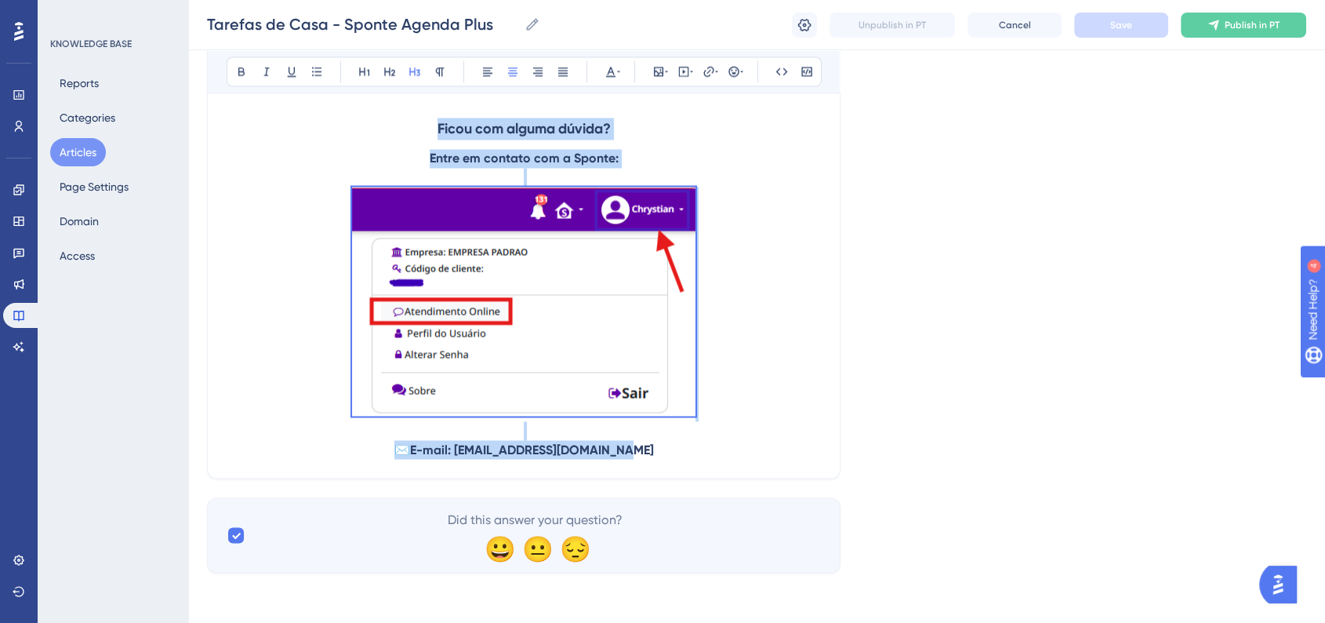
drag, startPoint x: 429, startPoint y: 207, endPoint x: 674, endPoint y: 441, distance: 339.4
copy div "Ficou com alguma dúvida? Entre em contato com a Sponte: ✉️ E-mail: atendimento@…"
click at [684, 442] on p "✉️ E-mail: atendimento@sponte.com.br" at bounding box center [524, 449] width 594 height 19
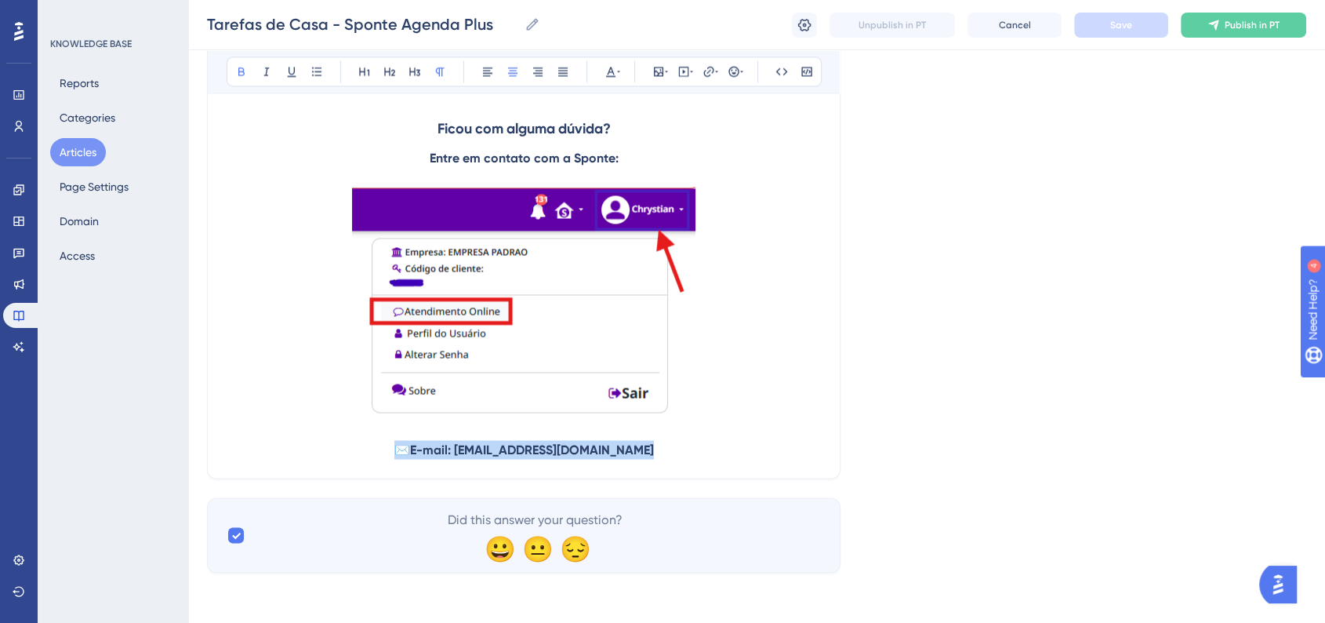
drag, startPoint x: 684, startPoint y: 460, endPoint x: 434, endPoint y: 116, distance: 425.0
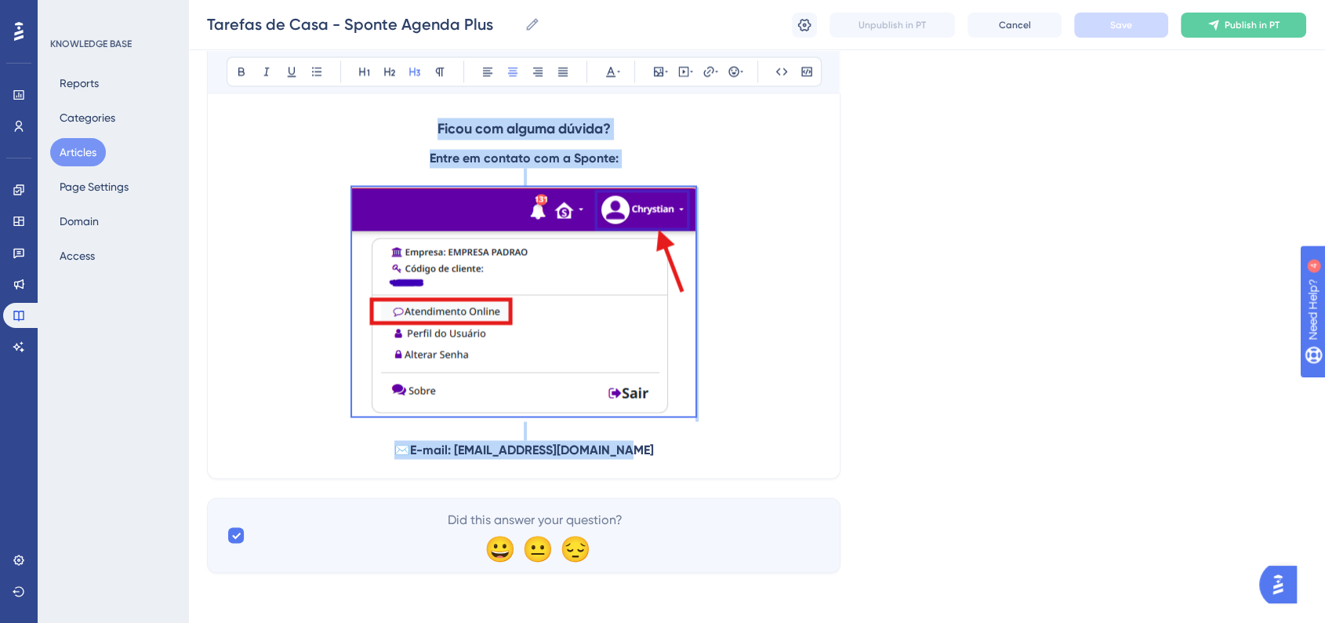
drag, startPoint x: 434, startPoint y: 117, endPoint x: 671, endPoint y: 446, distance: 405.6
copy div "Ficou com alguma dúvida? Entre em contato com a Sponte: ✉️ E-mail: atendimento@…"
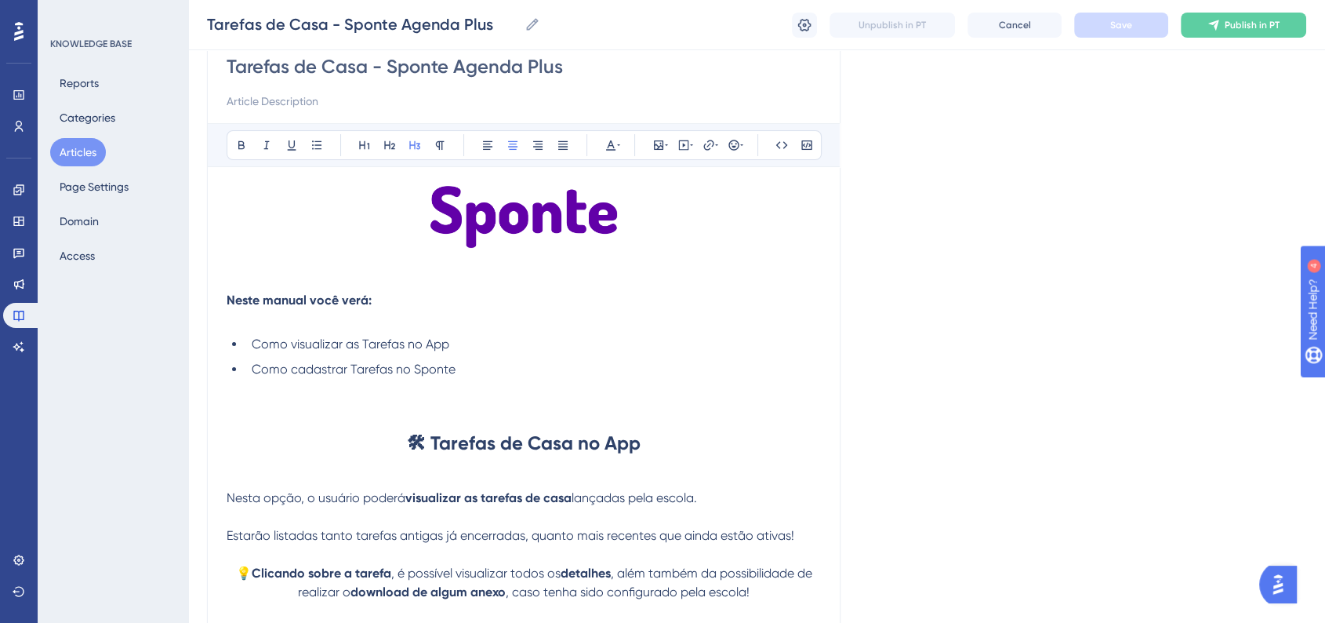
scroll to position [0, 0]
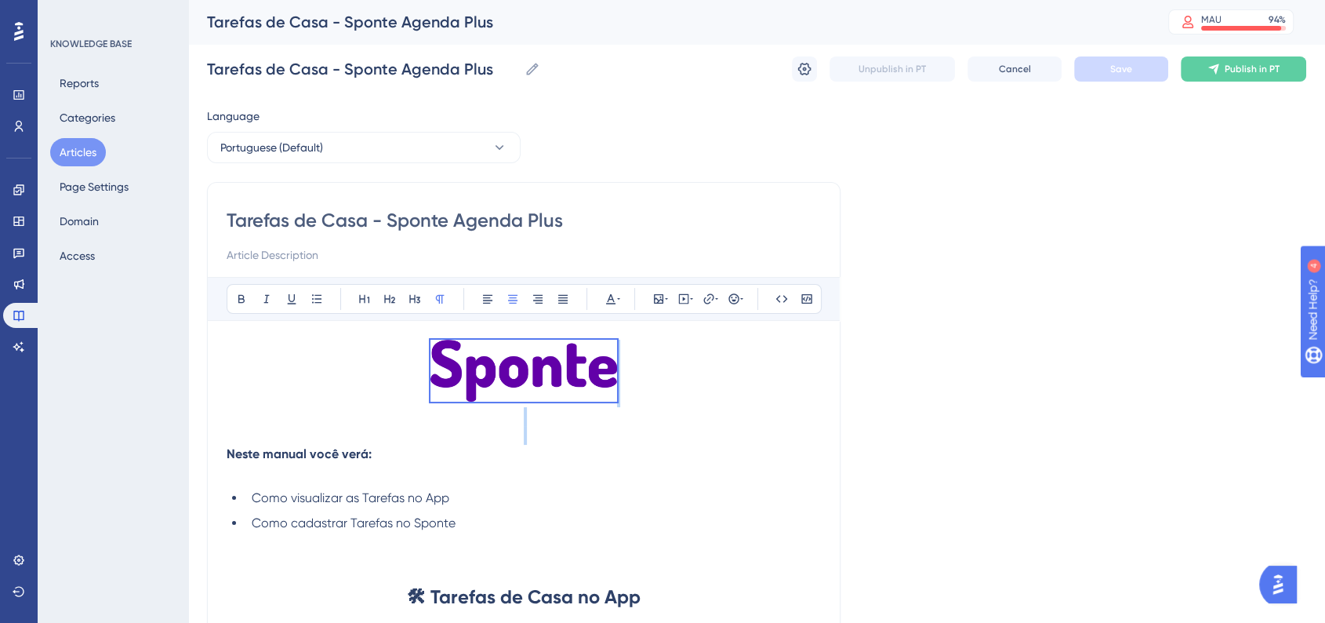
drag, startPoint x: 608, startPoint y: 429, endPoint x: 395, endPoint y: 355, distance: 225.6
click at [595, 466] on p at bounding box center [524, 472] width 594 height 19
drag, startPoint x: 685, startPoint y: 434, endPoint x: 376, endPoint y: 343, distance: 322.0
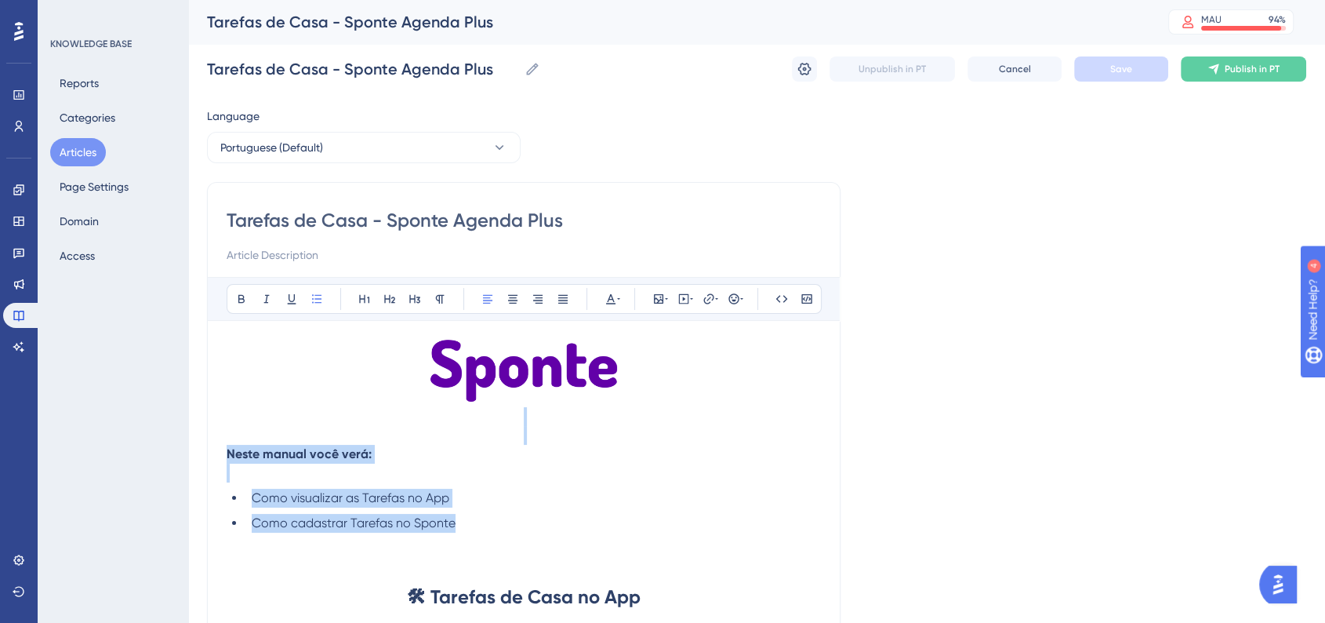
drag, startPoint x: 441, startPoint y: 521, endPoint x: 172, endPoint y: 424, distance: 286.0
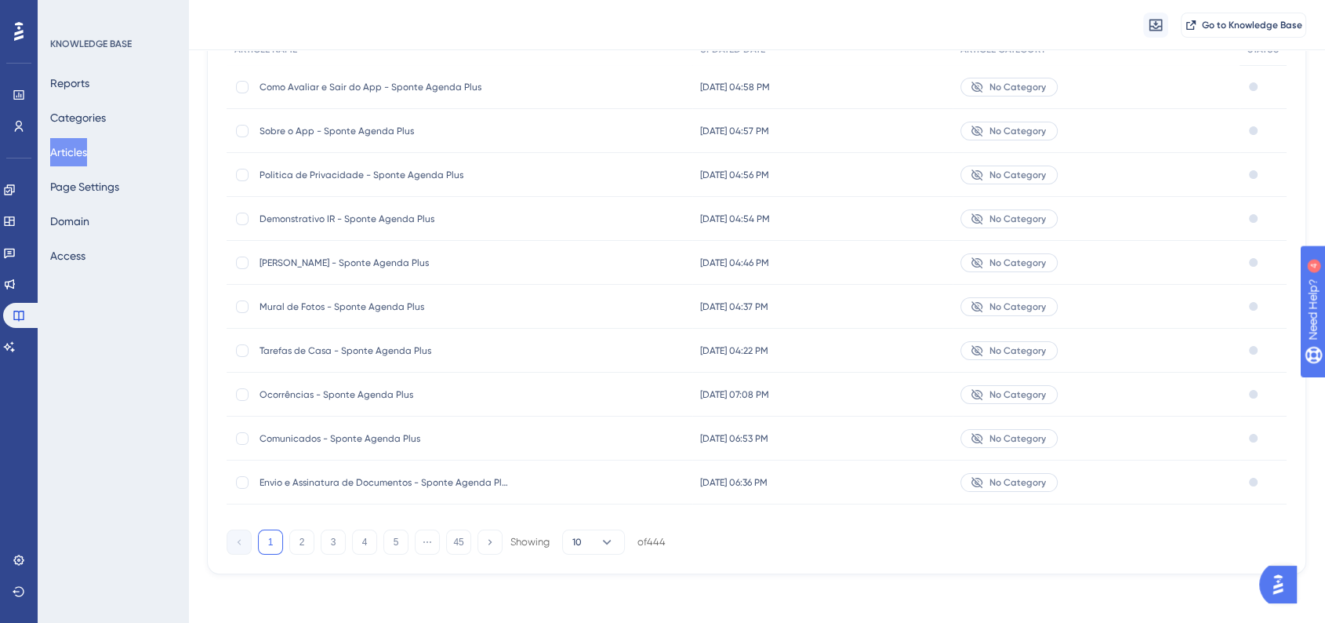
scroll to position [176, 0]
click at [306, 546] on button "2" at bounding box center [301, 540] width 25 height 25
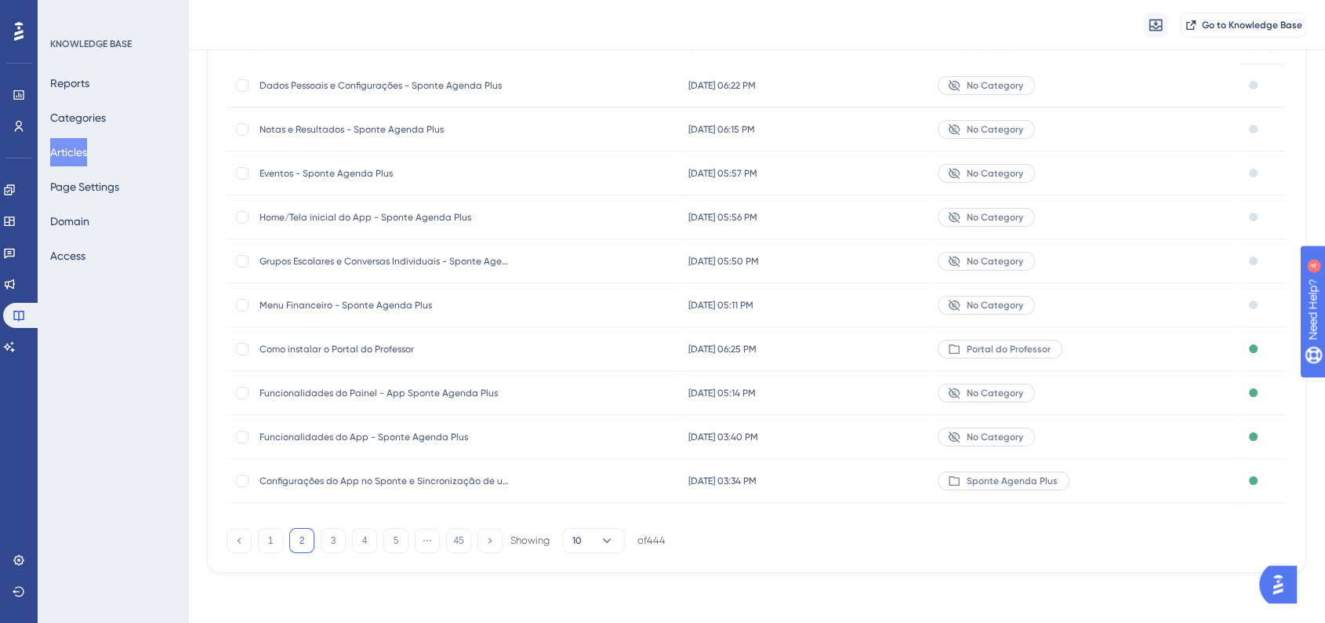
click at [468, 390] on span "Funcionalidades do Painel - App Sponte Agenda Plus" at bounding box center [385, 393] width 251 height 13
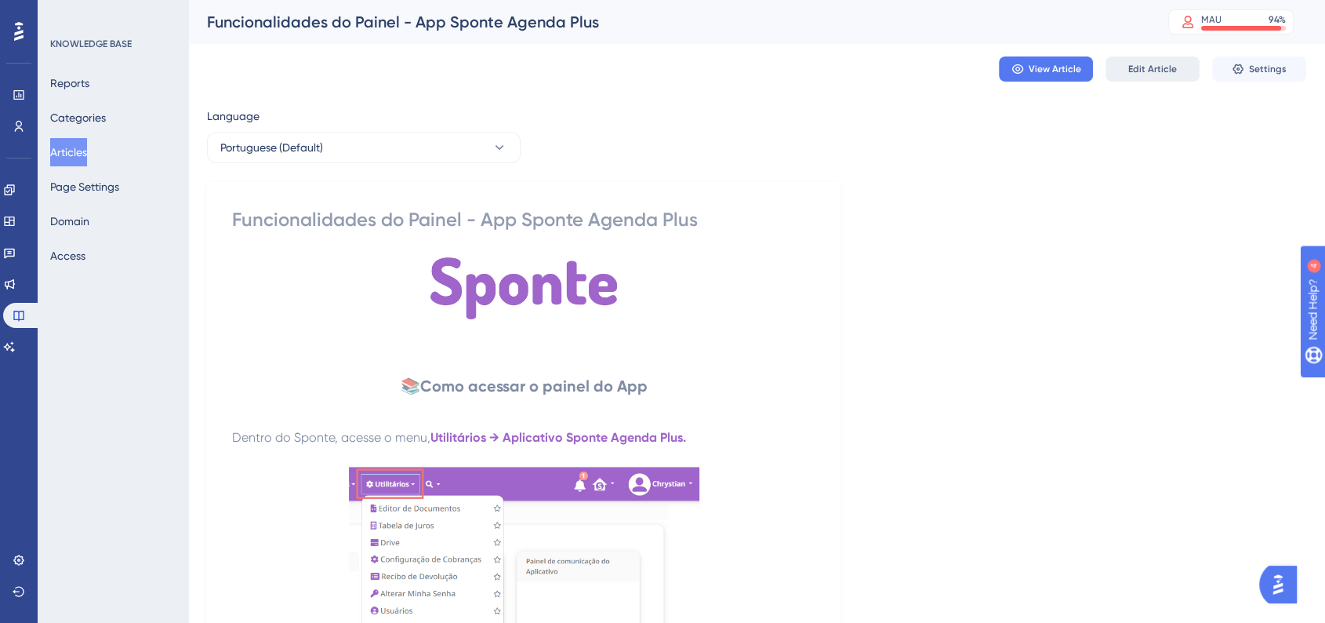
click at [1197, 64] on button "Edit Article" at bounding box center [1152, 68] width 94 height 25
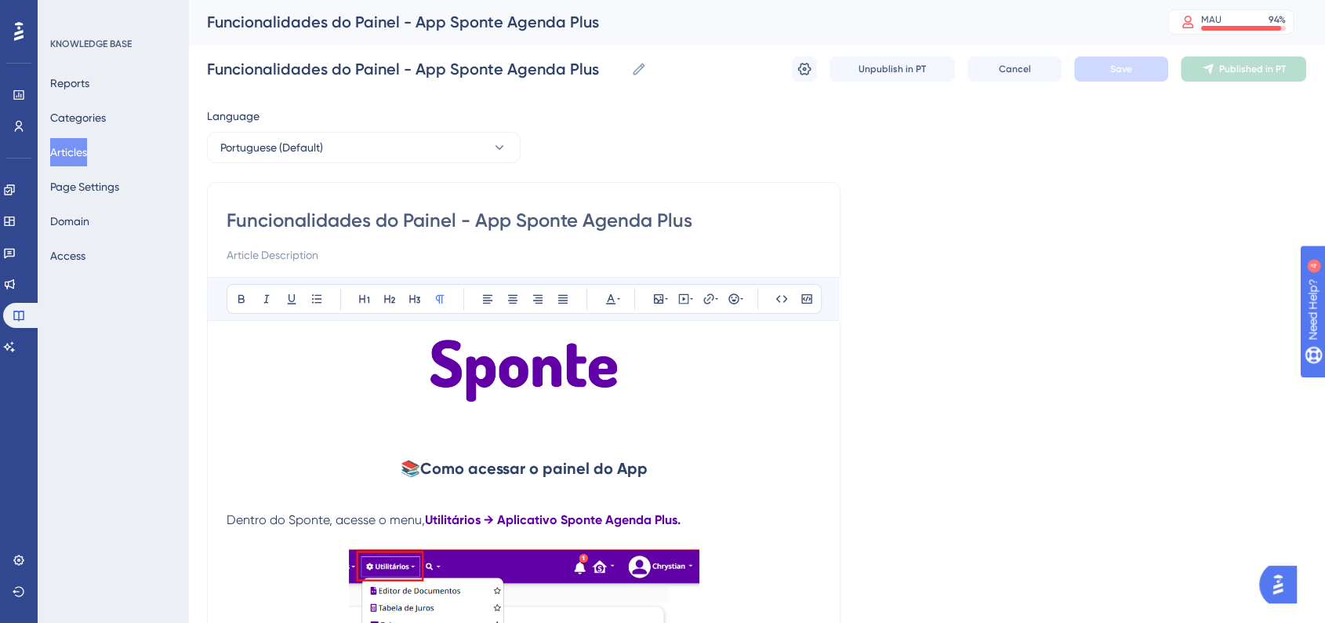
scroll to position [10527, 0]
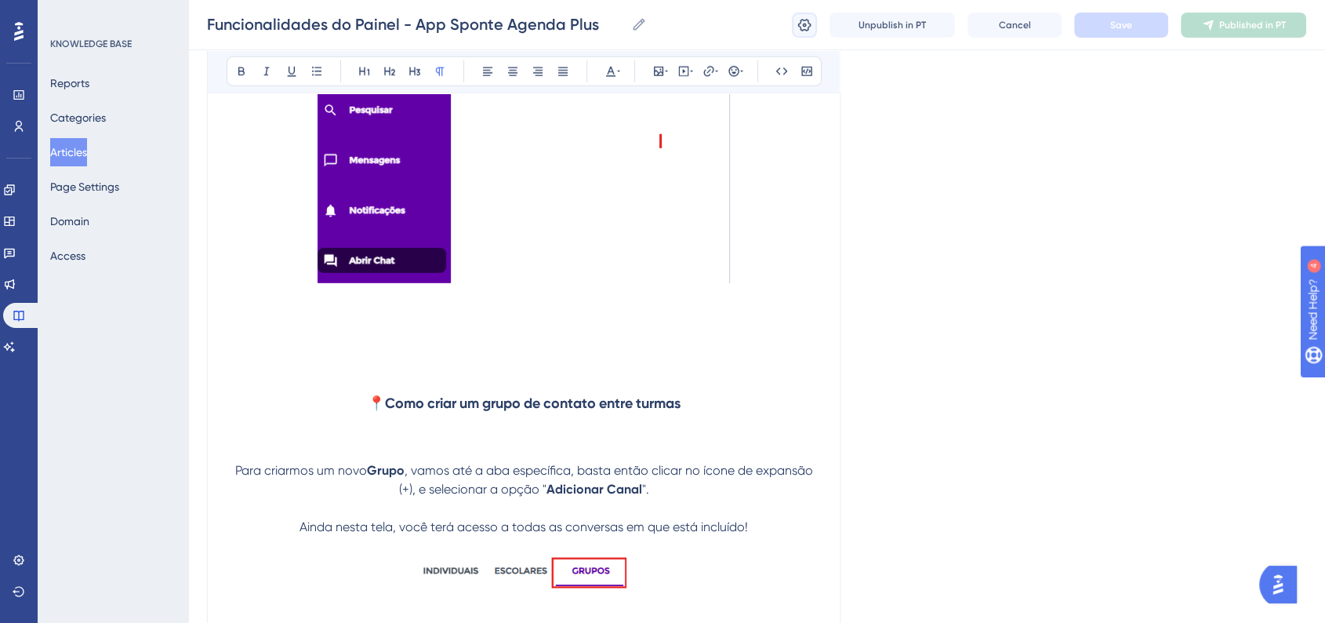
click at [797, 28] on icon at bounding box center [805, 25] width 16 height 16
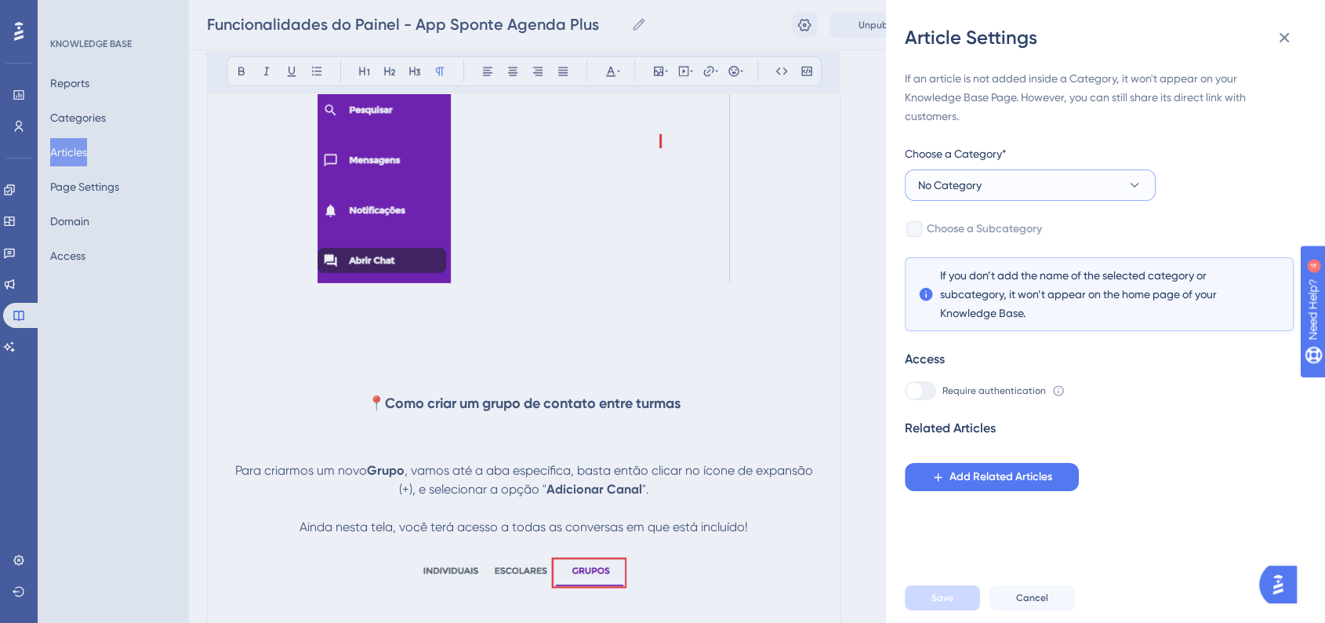
click at [983, 191] on button "No Category" at bounding box center [1030, 184] width 251 height 31
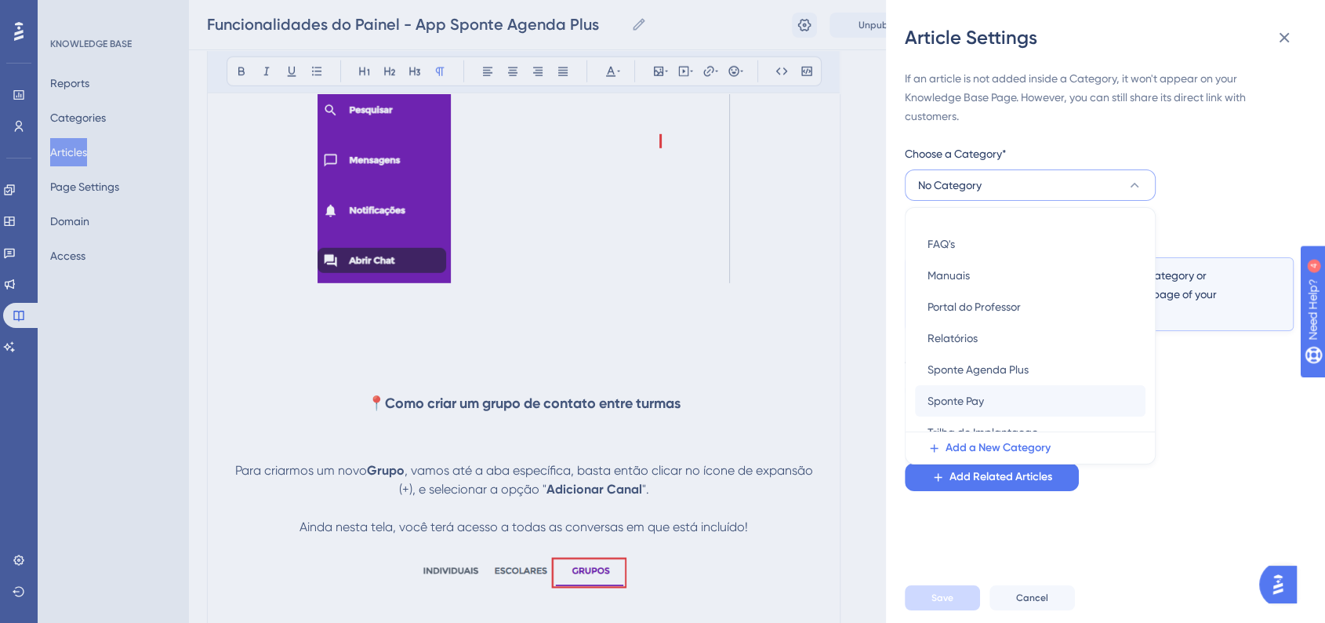
scroll to position [99, 0]
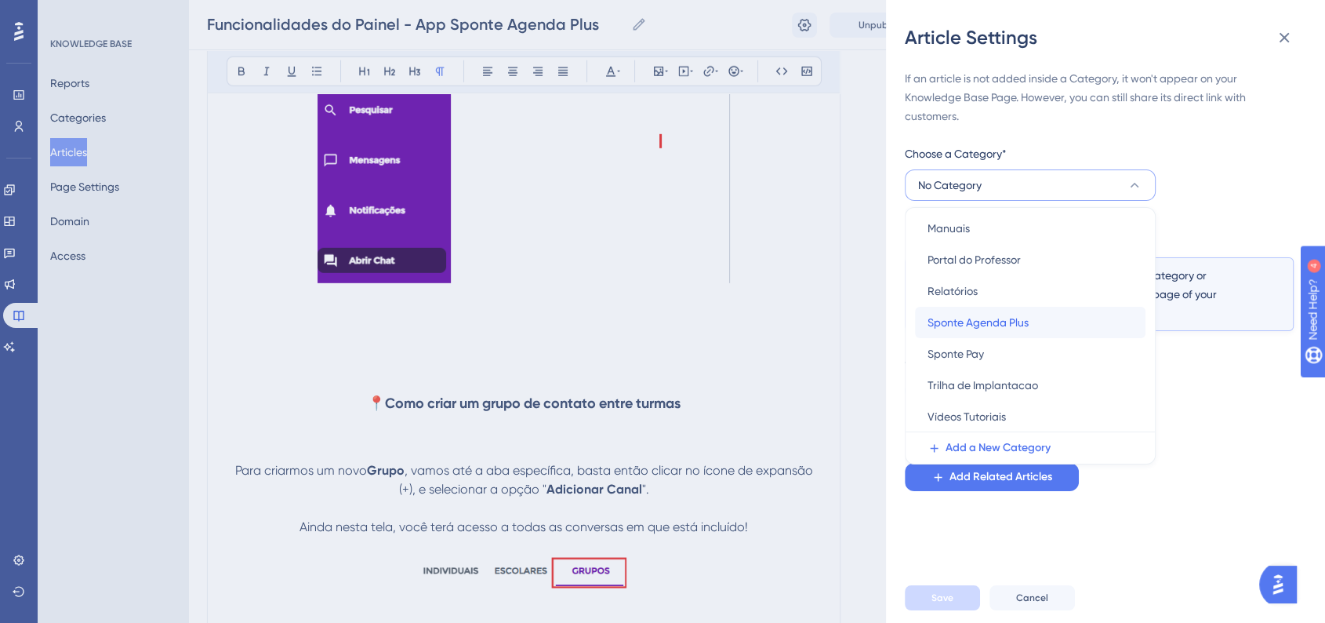
click at [939, 328] on span "Sponte Agenda Plus" at bounding box center [978, 322] width 101 height 19
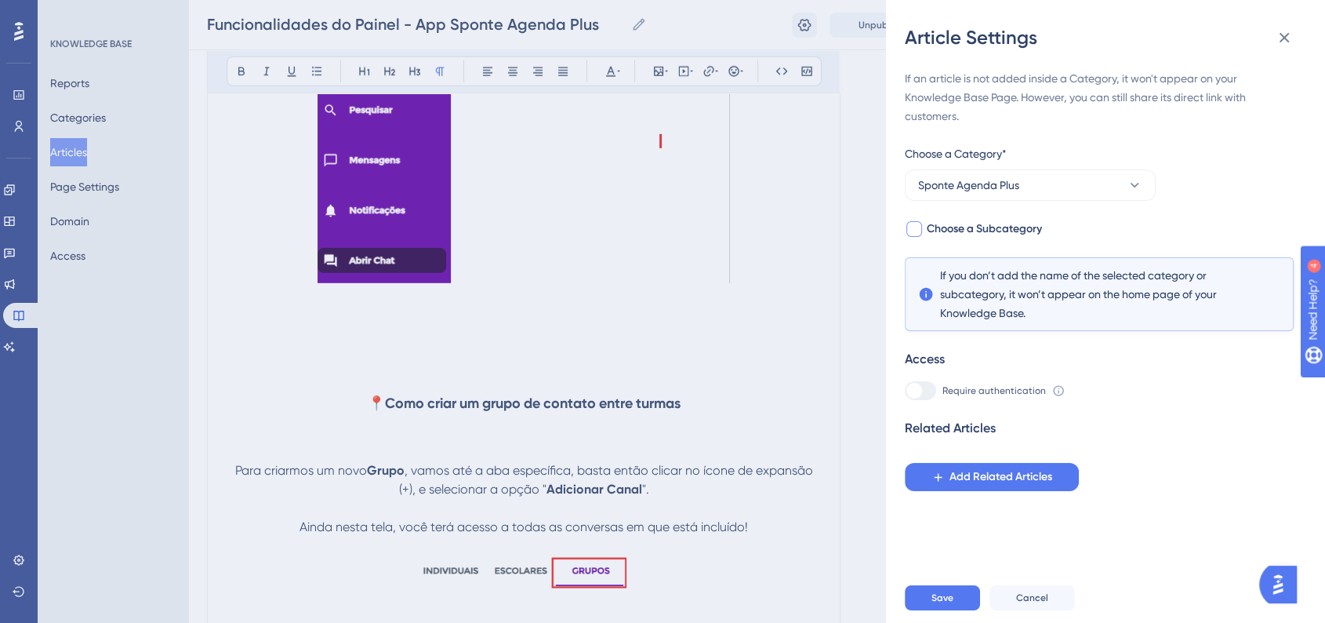
click at [921, 234] on div at bounding box center [914, 229] width 19 height 19
checkbox input "true"
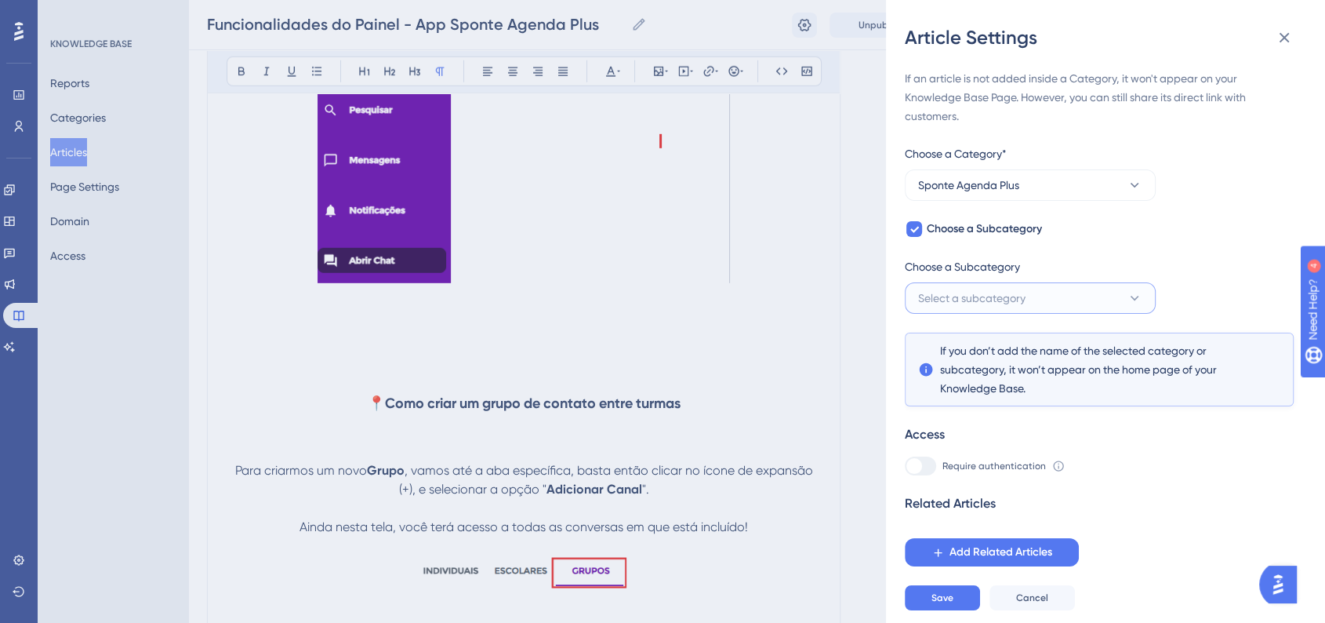
click at [994, 289] on span "Select a subcategory" at bounding box center [971, 298] width 107 height 19
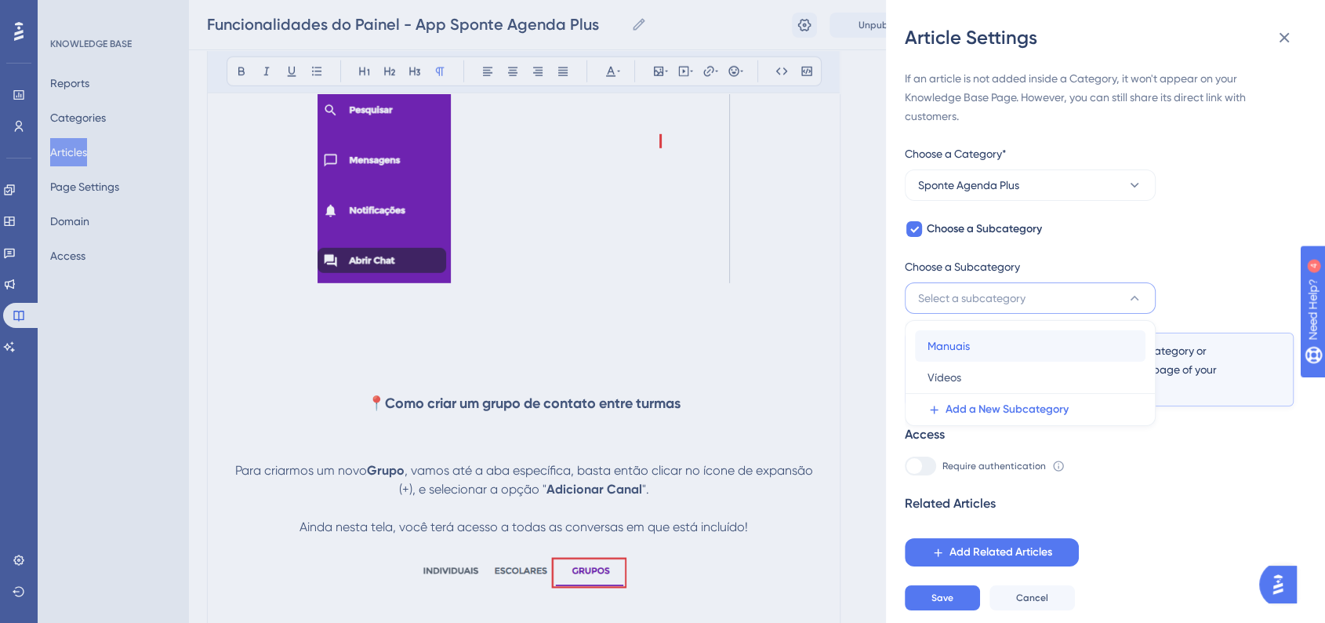
click at [964, 339] on span "Manuais" at bounding box center [949, 345] width 42 height 19
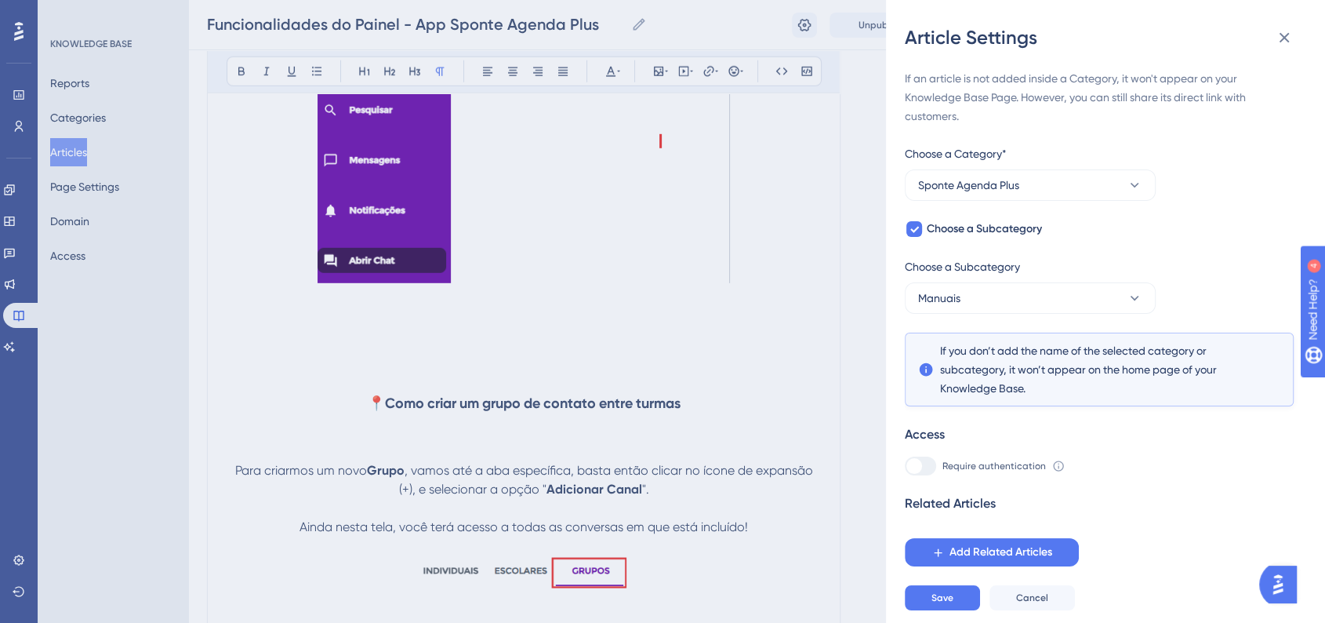
click at [1167, 253] on div "If an article is not added inside a Category, it won't appear on your Knowledge…" at bounding box center [1099, 317] width 389 height 497
click at [952, 604] on span "Save" at bounding box center [942, 597] width 22 height 13
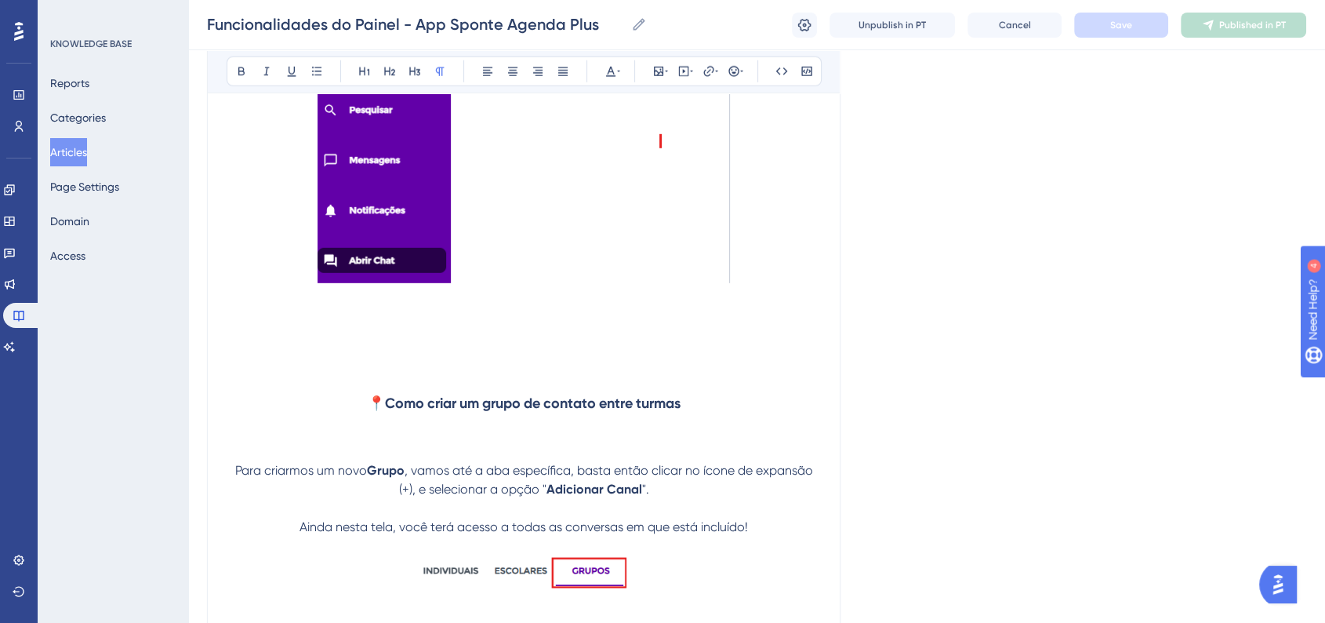
click at [87, 158] on button "Articles" at bounding box center [68, 152] width 37 height 28
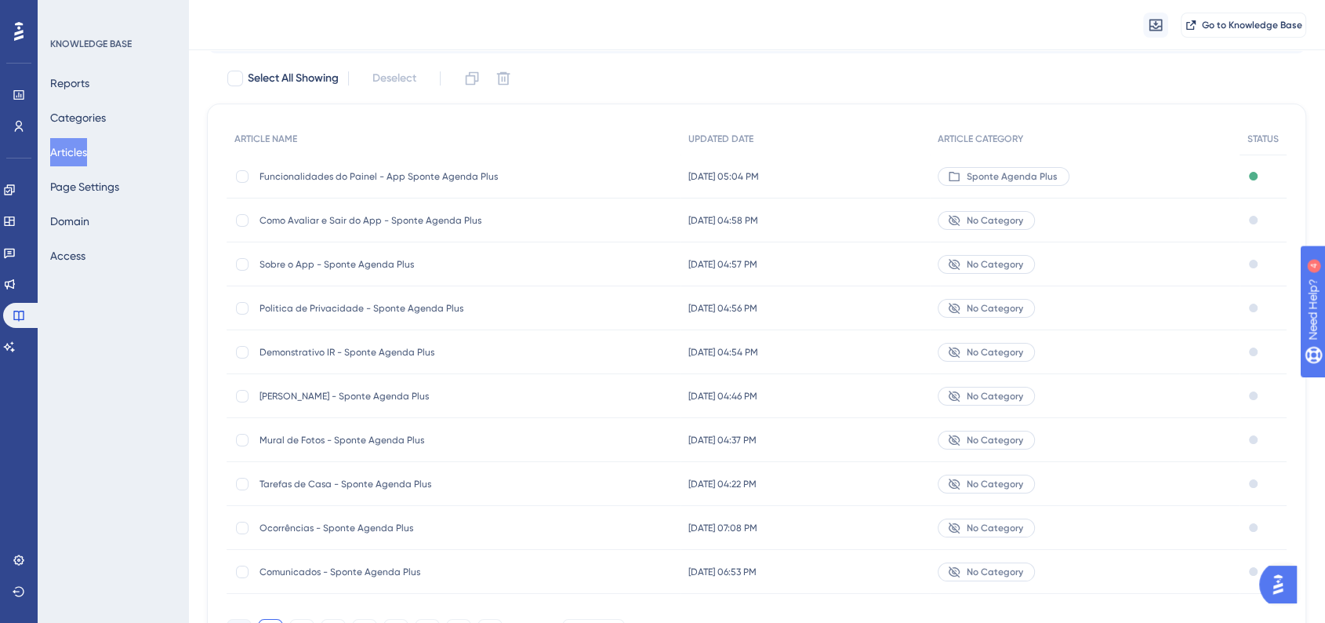
scroll to position [169, 0]
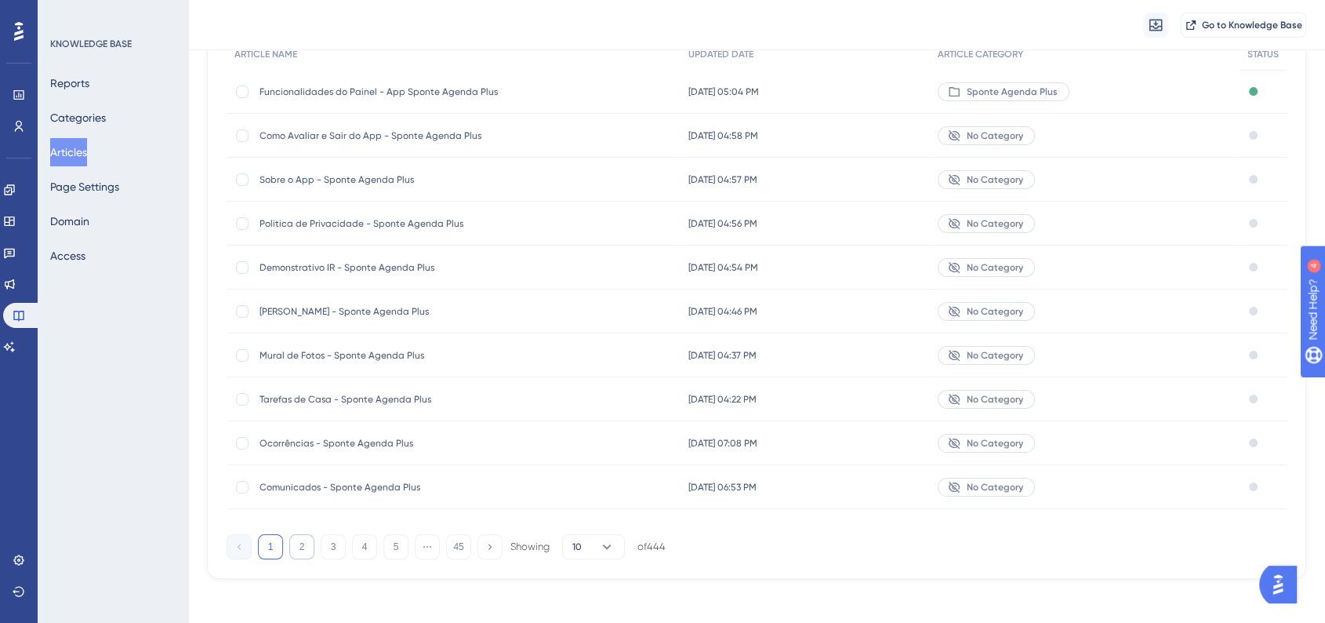
click at [304, 541] on button "2" at bounding box center [301, 546] width 25 height 25
click at [336, 547] on button "3" at bounding box center [333, 546] width 25 height 25
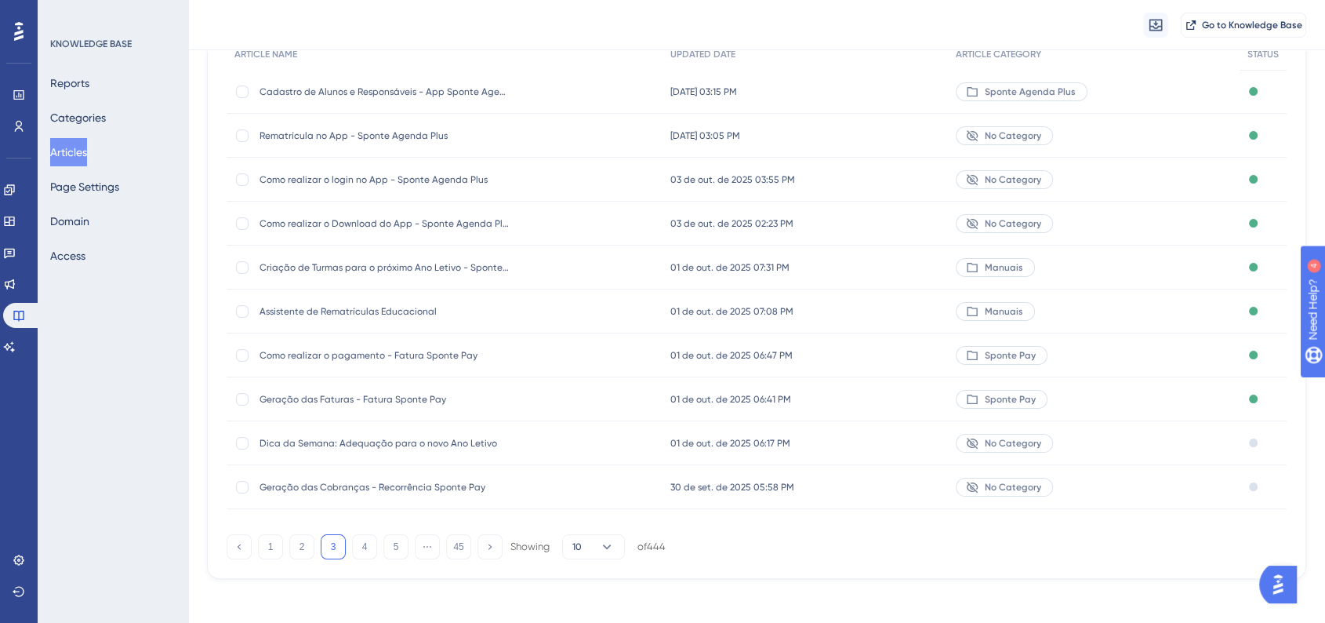
click at [858, 224] on div "03 de out. de 2025 02:23 PM 03 de out. de 2025 02:23 PM" at bounding box center [805, 223] width 285 height 44
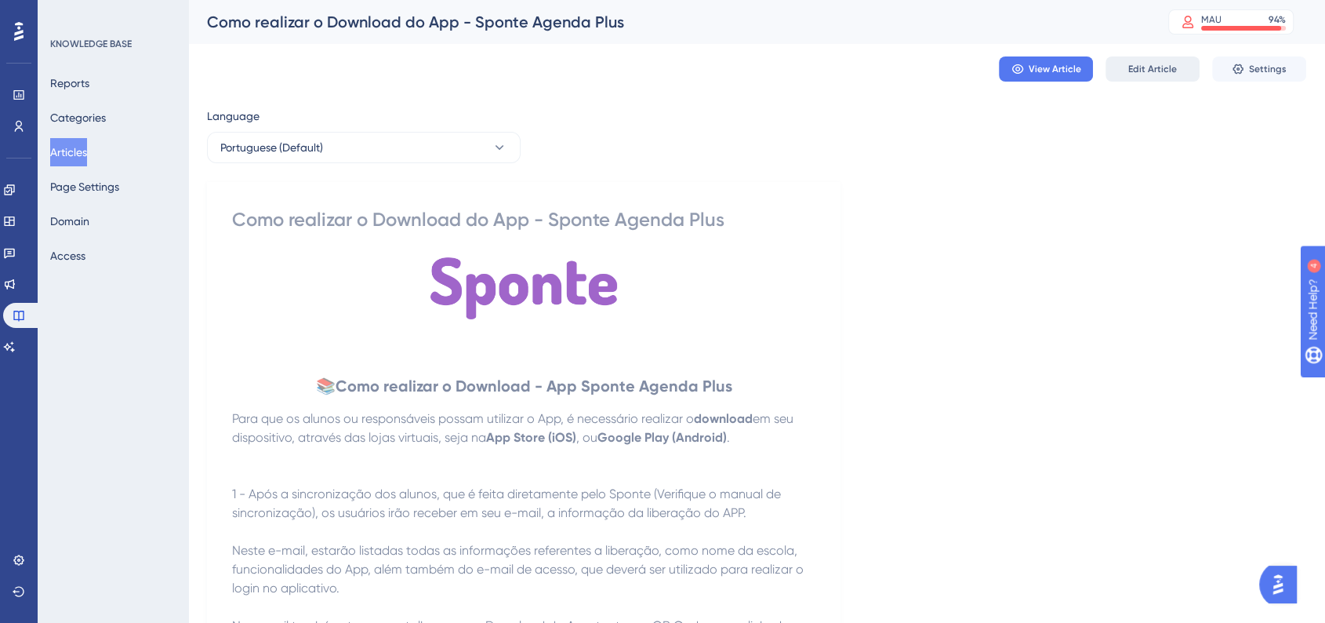
click at [1124, 64] on button "Edit Article" at bounding box center [1152, 68] width 94 height 25
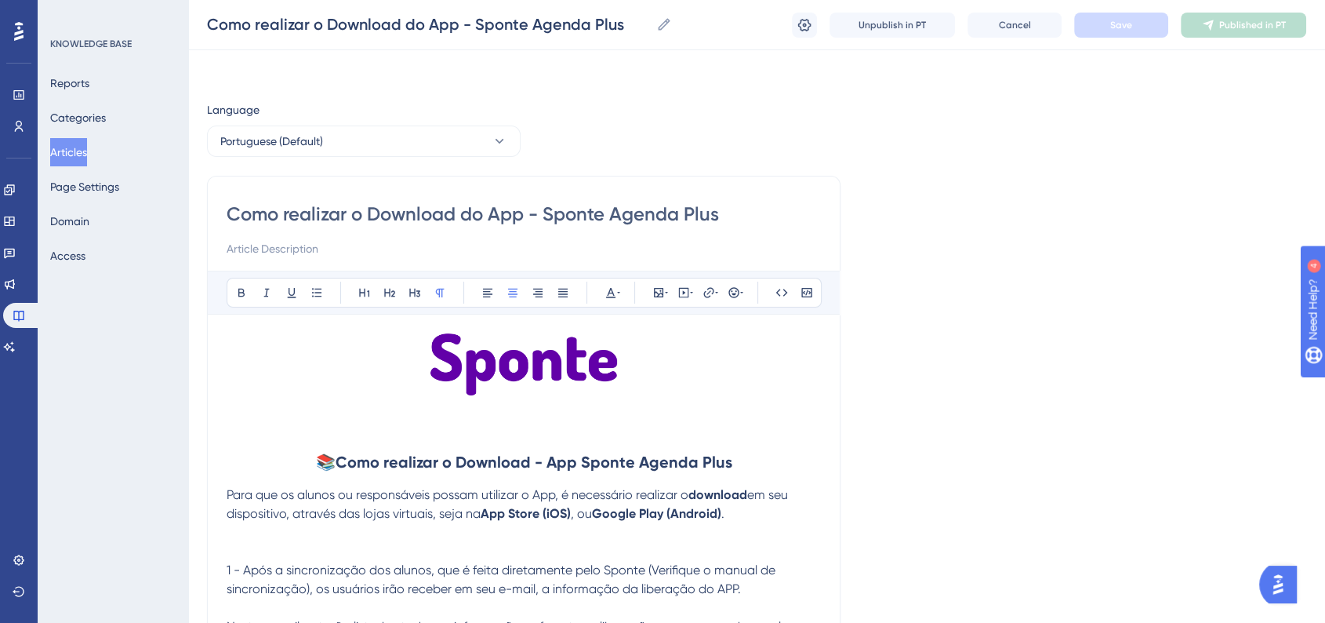
scroll to position [1405, 0]
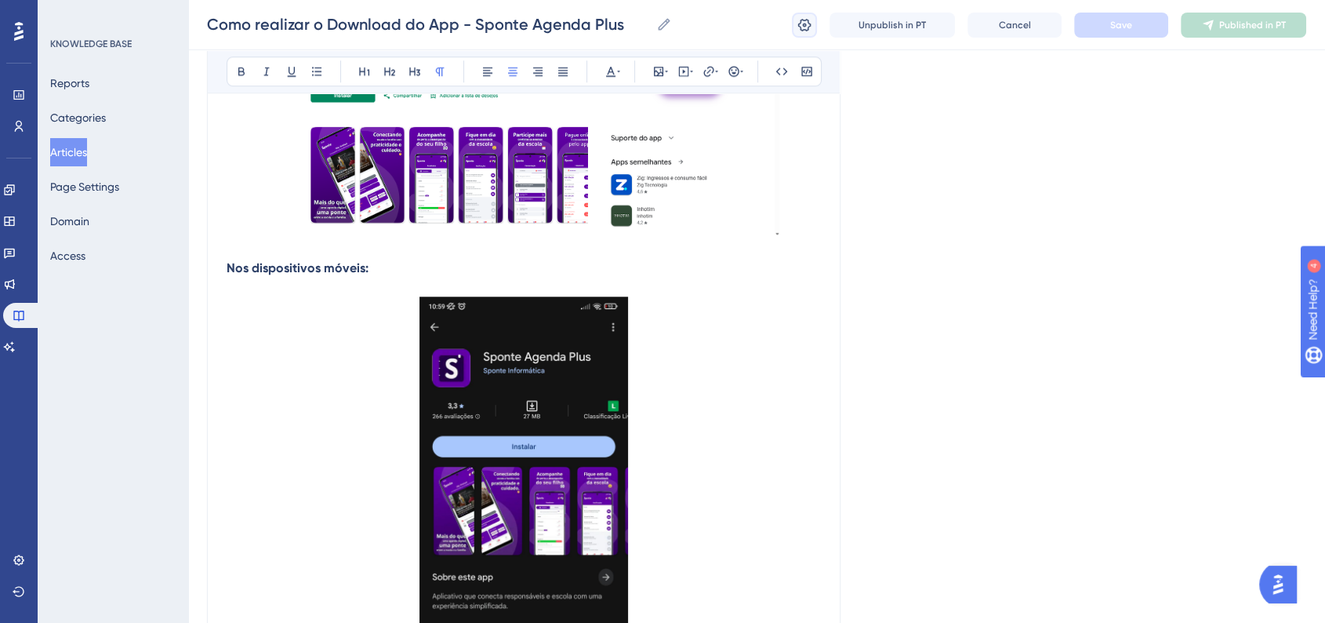
click at [804, 29] on icon at bounding box center [804, 24] width 13 height 13
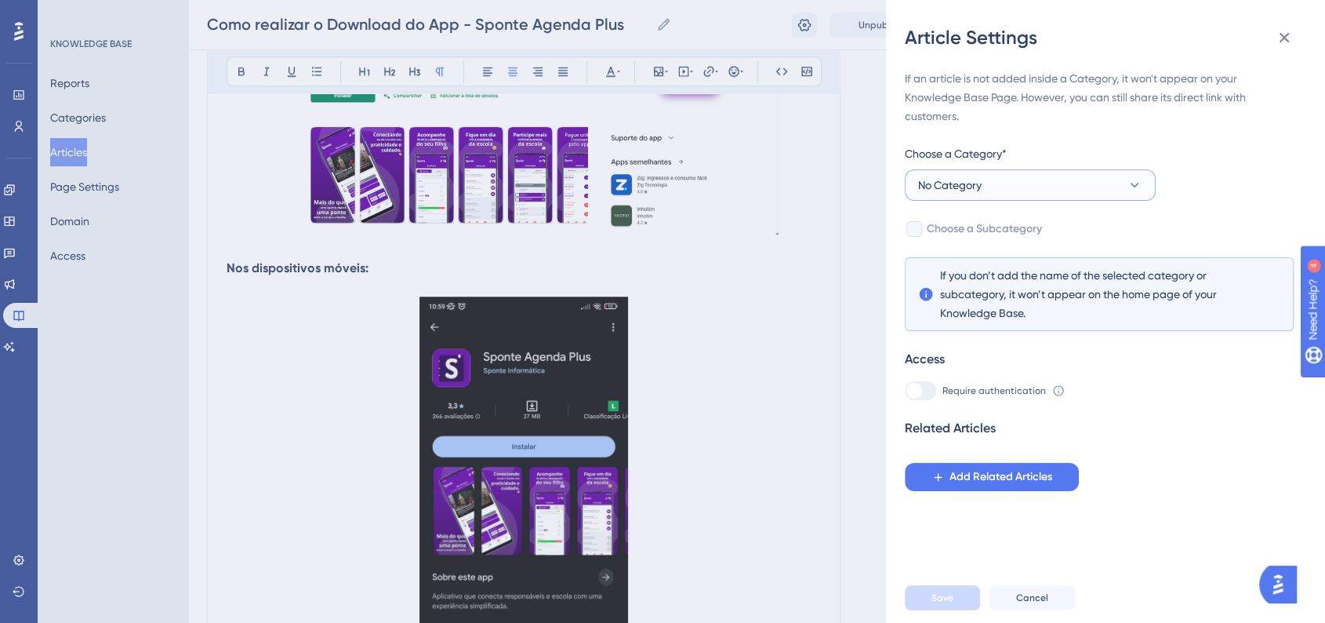
click at [997, 178] on button "No Category" at bounding box center [1030, 184] width 251 height 31
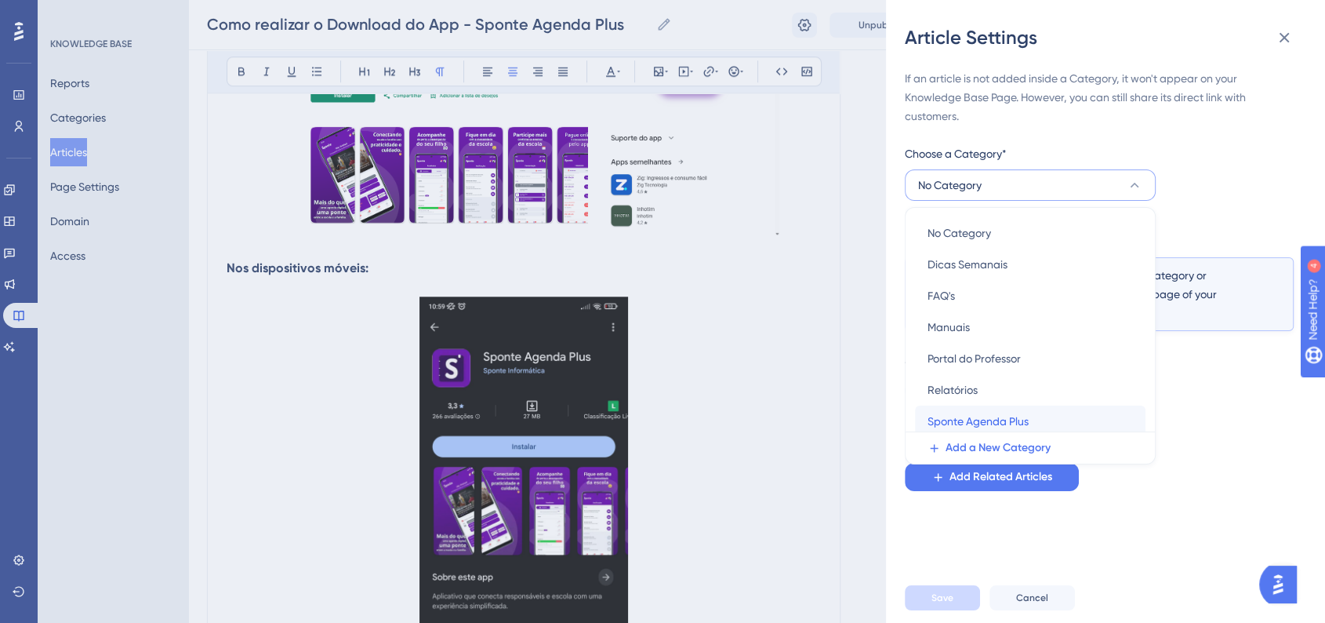
click at [984, 423] on span "Sponte Agenda Plus" at bounding box center [978, 421] width 101 height 19
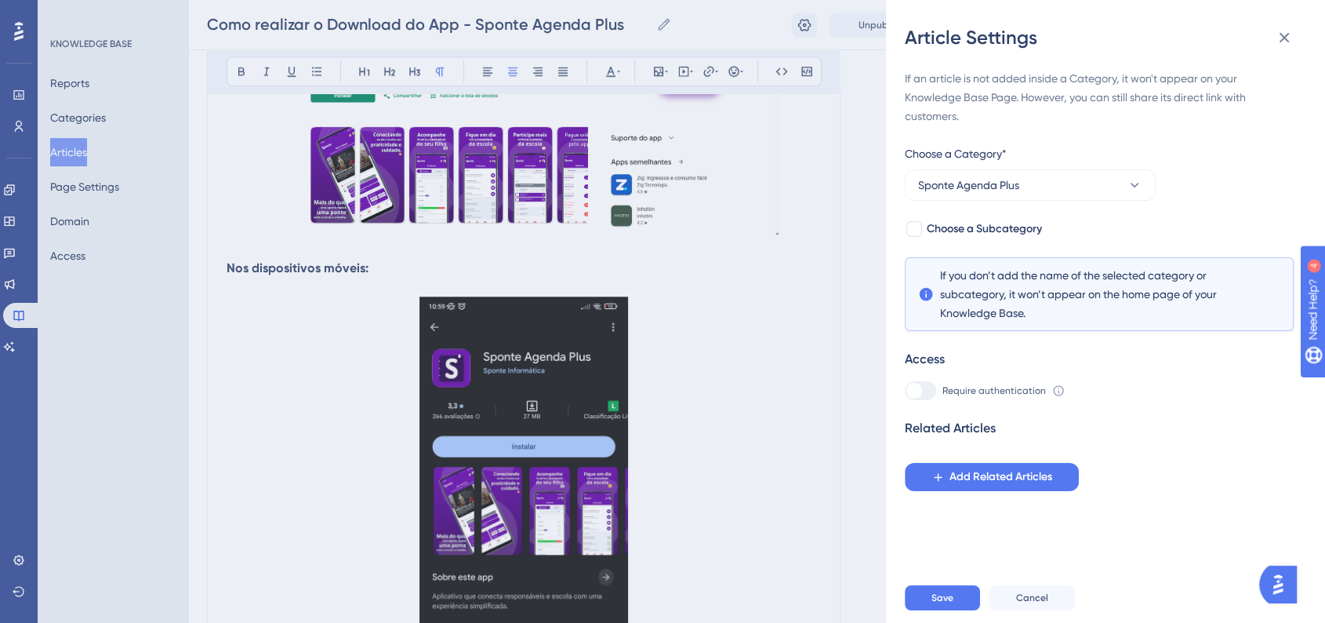
click at [913, 239] on div "If an article is not added inside a Category, it won't appear on your Knowledge…" at bounding box center [1099, 280] width 389 height 422
click at [913, 235] on div at bounding box center [914, 229] width 16 height 16
checkbox input "true"
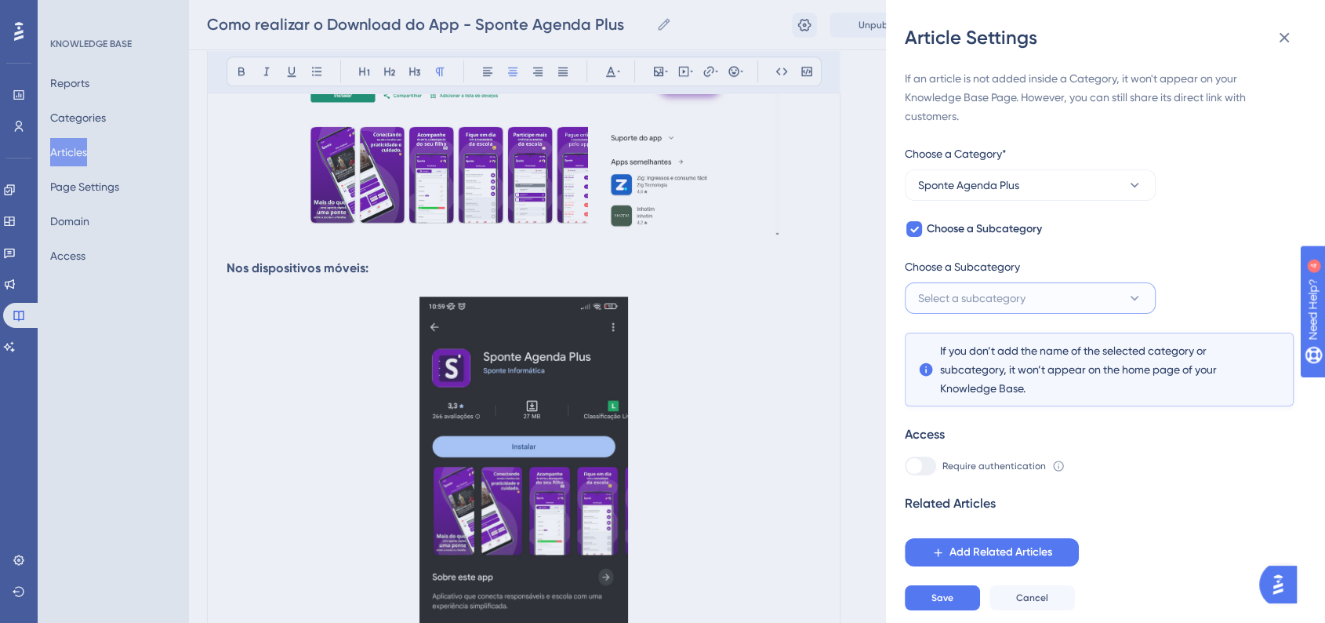
click at [975, 285] on button "Select a subcategory" at bounding box center [1030, 297] width 251 height 31
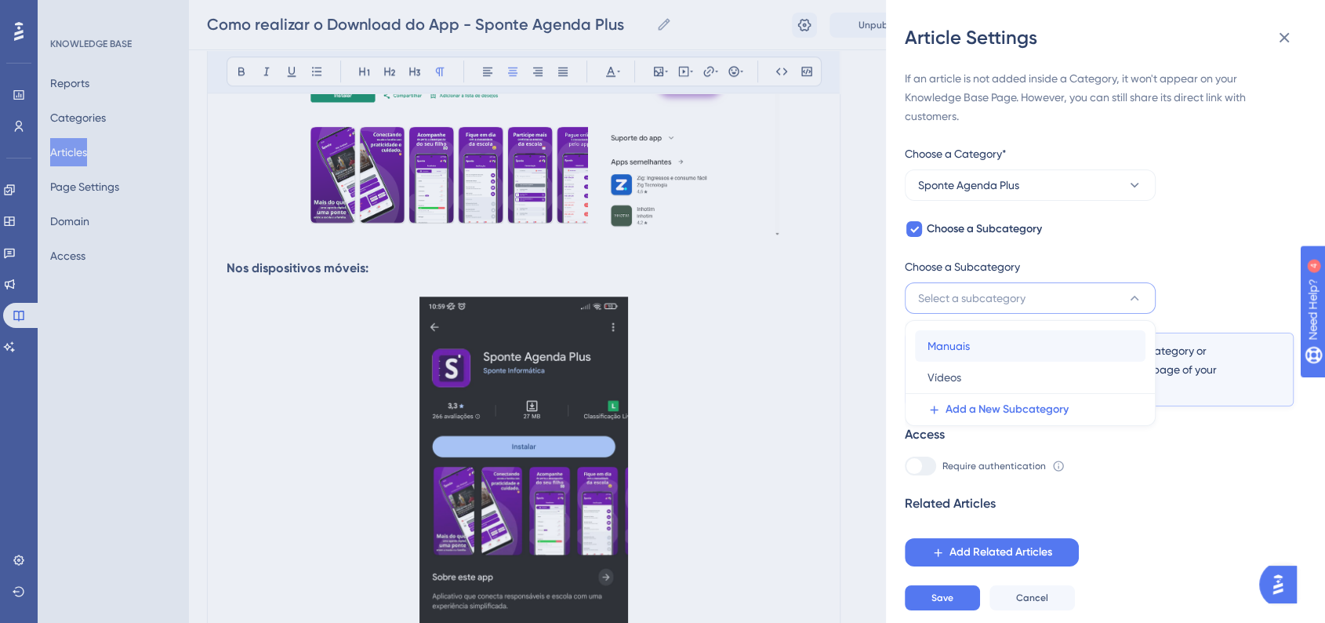
click at [971, 335] on div "Manuais Manuais" at bounding box center [1030, 345] width 205 height 31
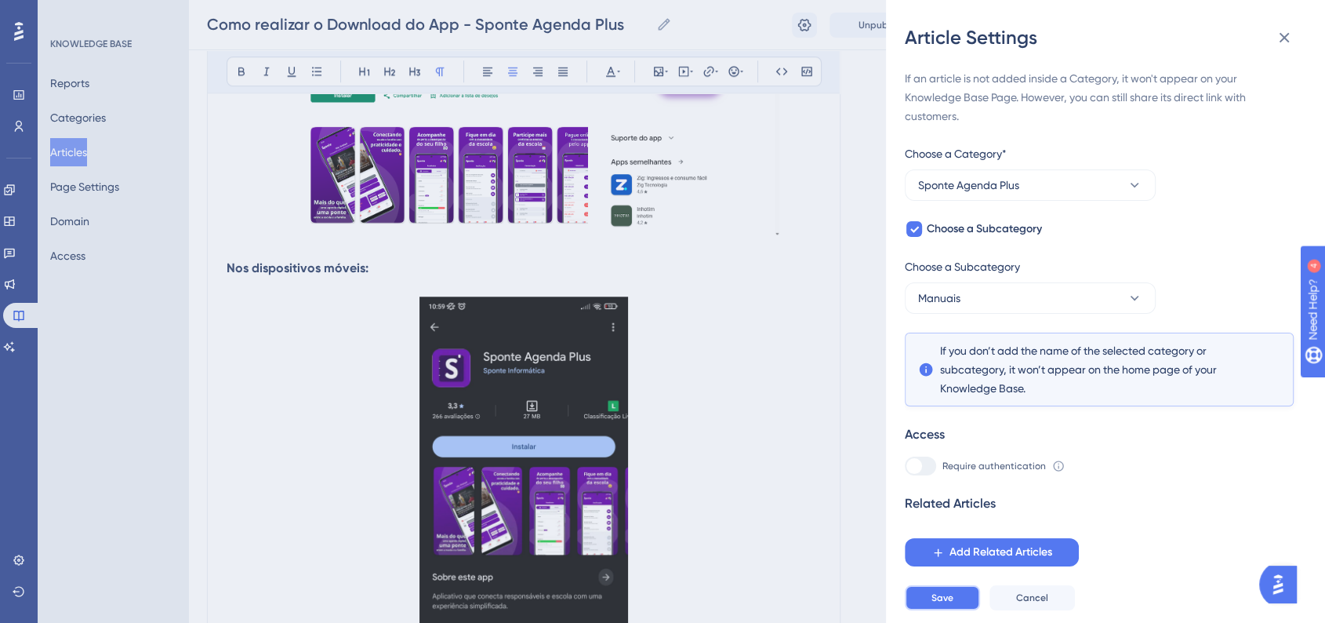
click at [936, 598] on button "Save" at bounding box center [942, 597] width 75 height 25
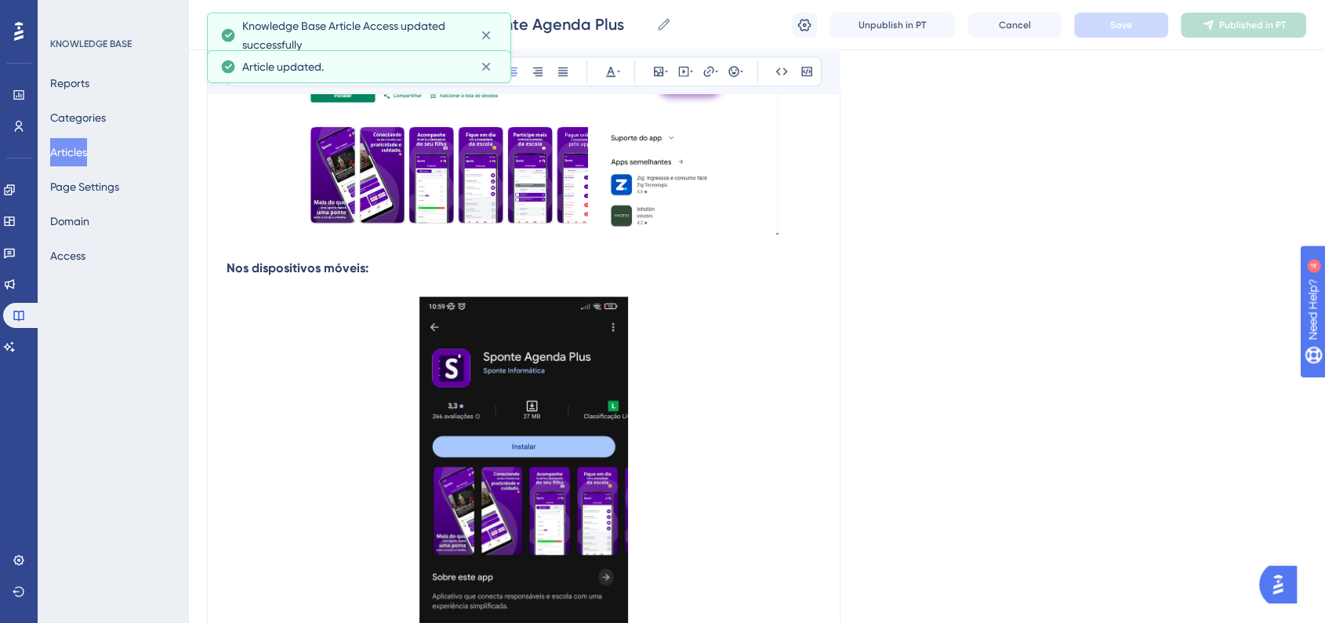
drag, startPoint x: 79, startPoint y: 150, endPoint x: 101, endPoint y: 144, distance: 22.6
click at [79, 150] on button "Articles" at bounding box center [68, 152] width 37 height 28
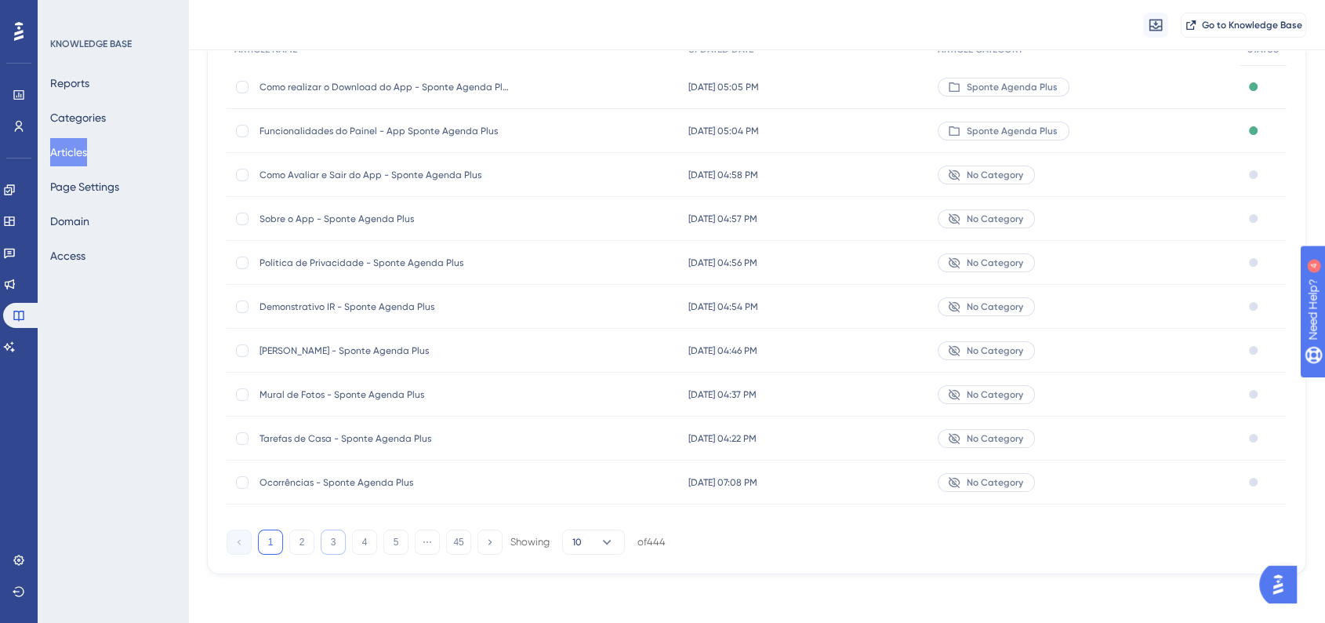
scroll to position [176, 0]
click at [337, 551] on button "3" at bounding box center [333, 540] width 25 height 25
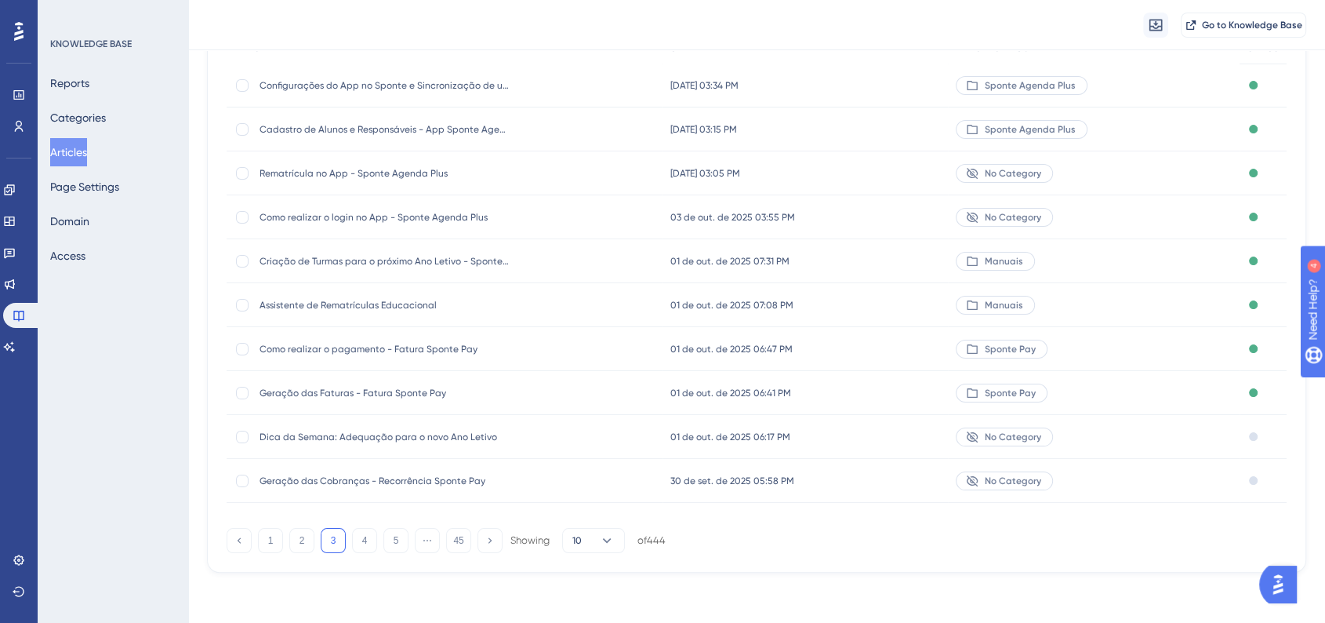
click at [897, 227] on div "03 de out. de 2025 03:55 PM 03 de out. de 2025 03:55 PM" at bounding box center [805, 217] width 285 height 44
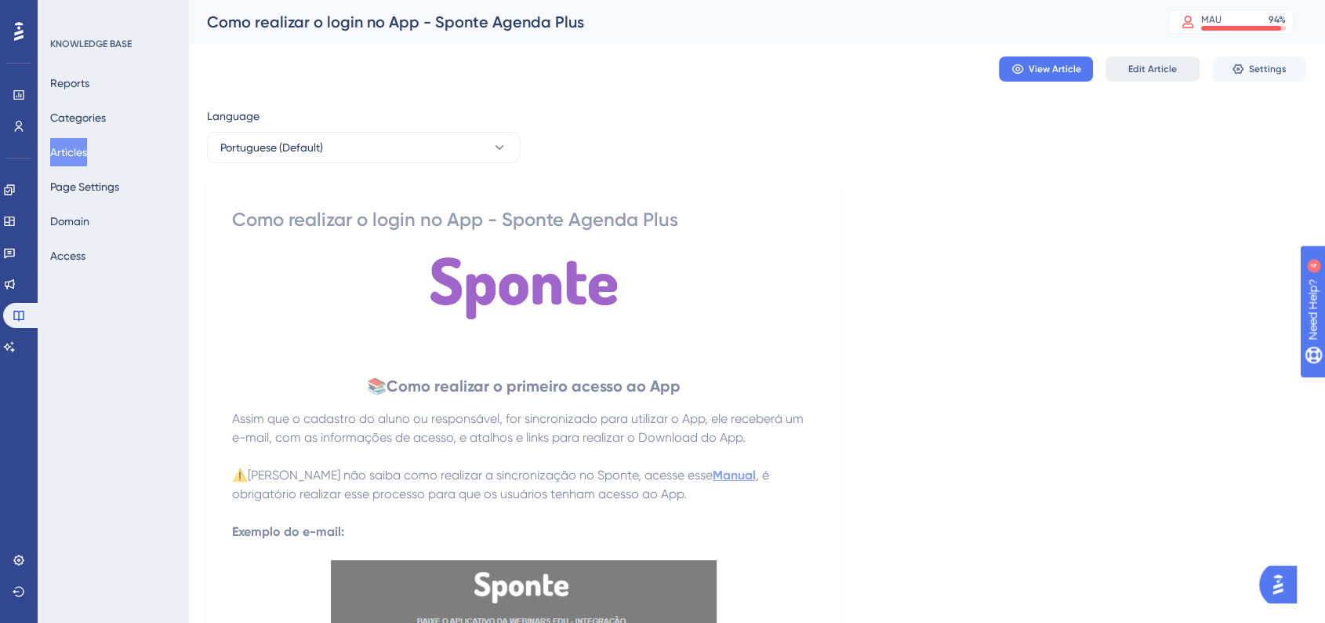
click at [1135, 76] on button "Edit Article" at bounding box center [1152, 68] width 94 height 25
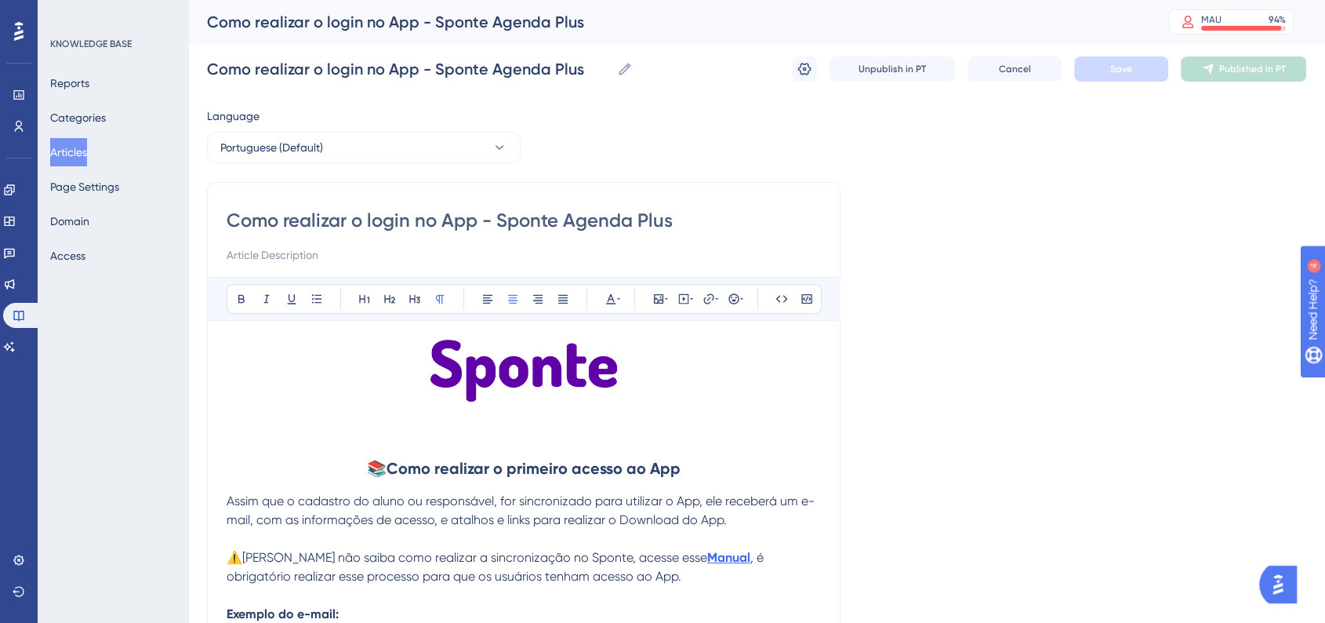
scroll to position [2339, 0]
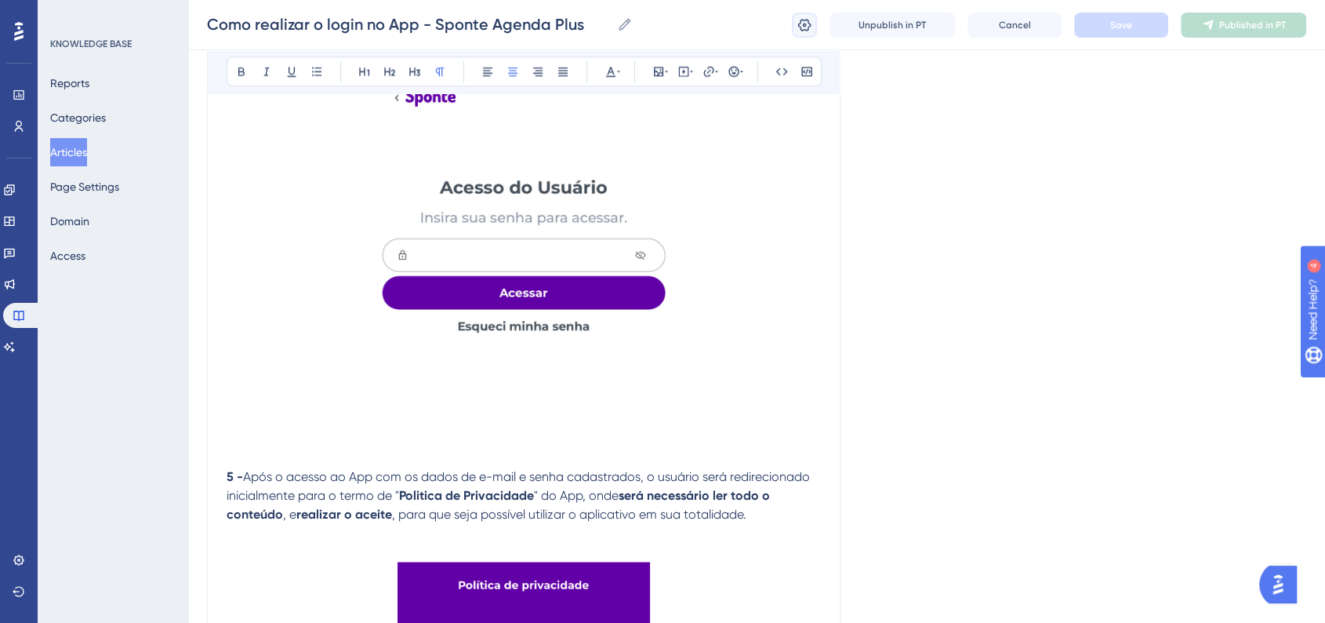
click at [808, 28] on icon at bounding box center [804, 24] width 13 height 13
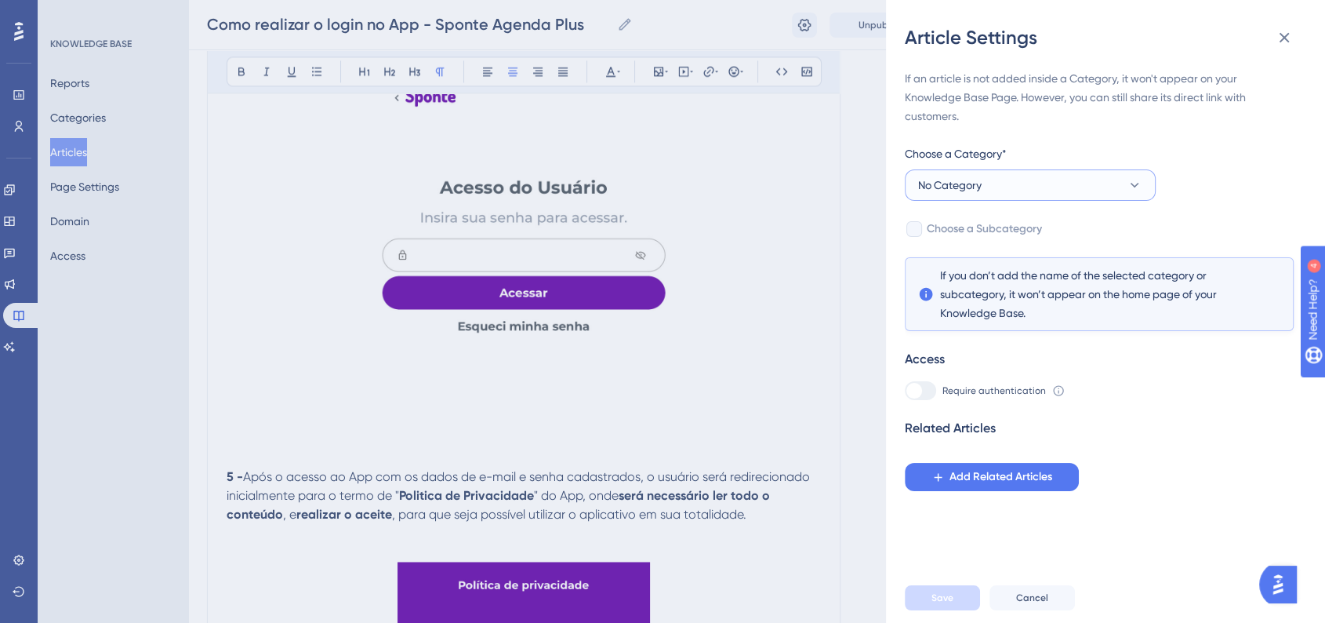
click at [975, 173] on button "No Category" at bounding box center [1030, 184] width 251 height 31
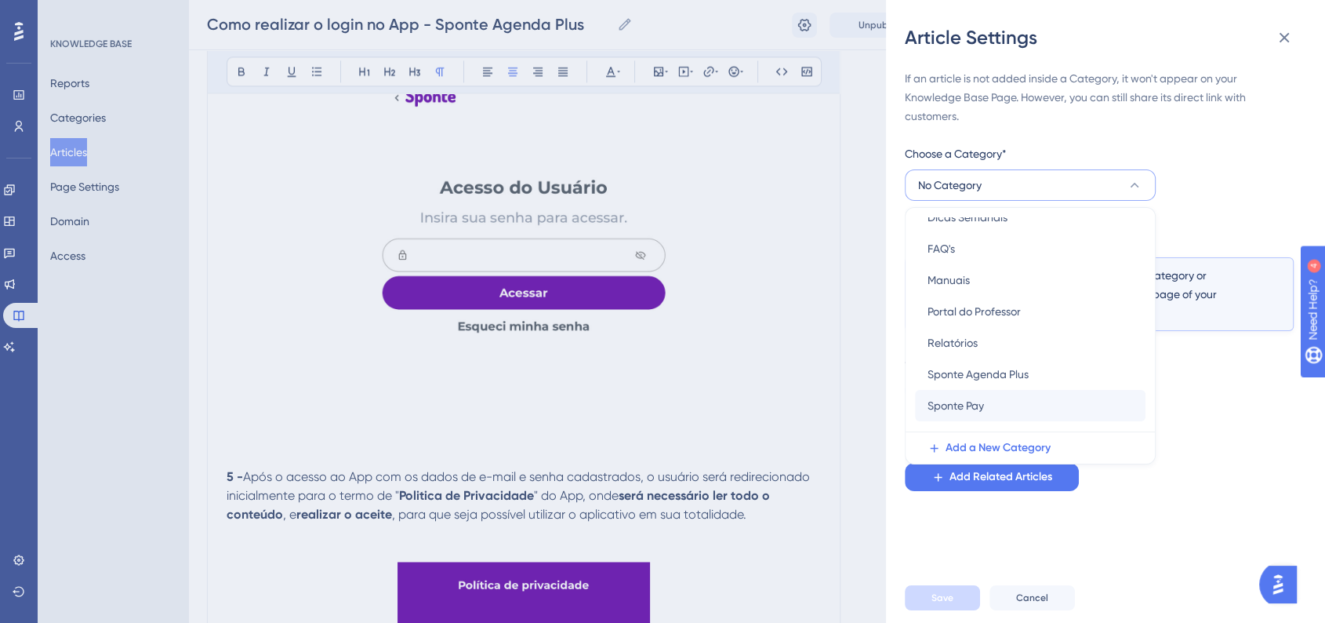
scroll to position [87, 0]
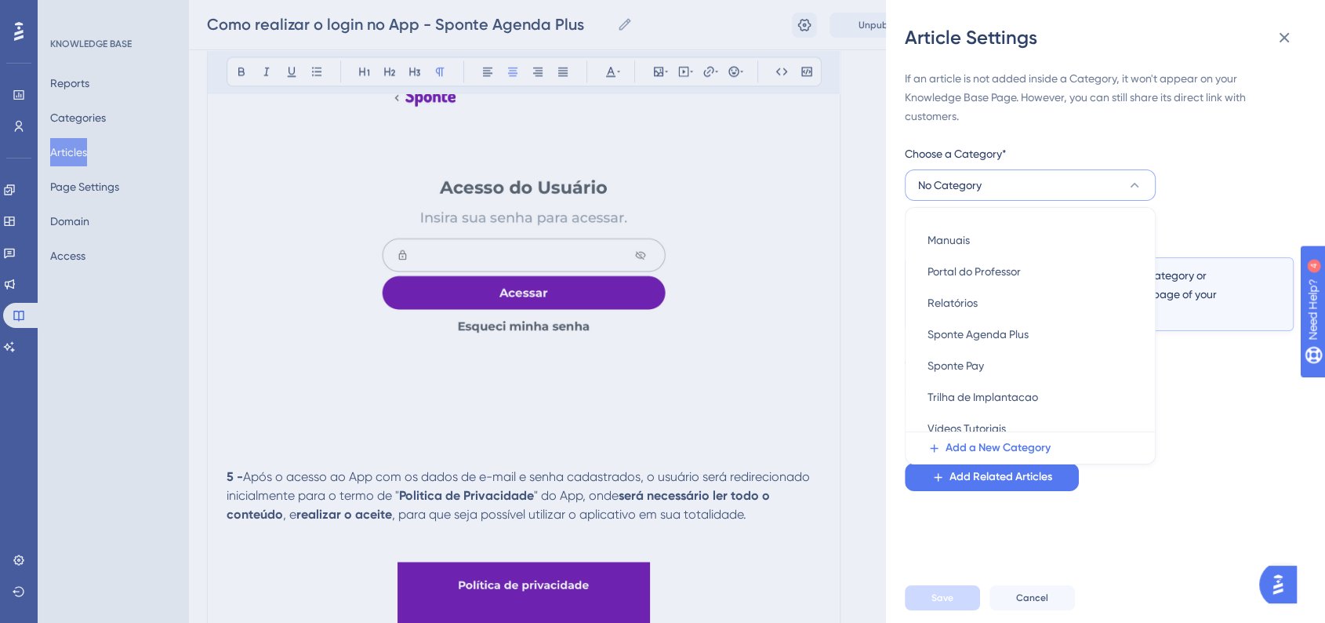
click at [934, 341] on span "Sponte Agenda Plus" at bounding box center [978, 334] width 101 height 19
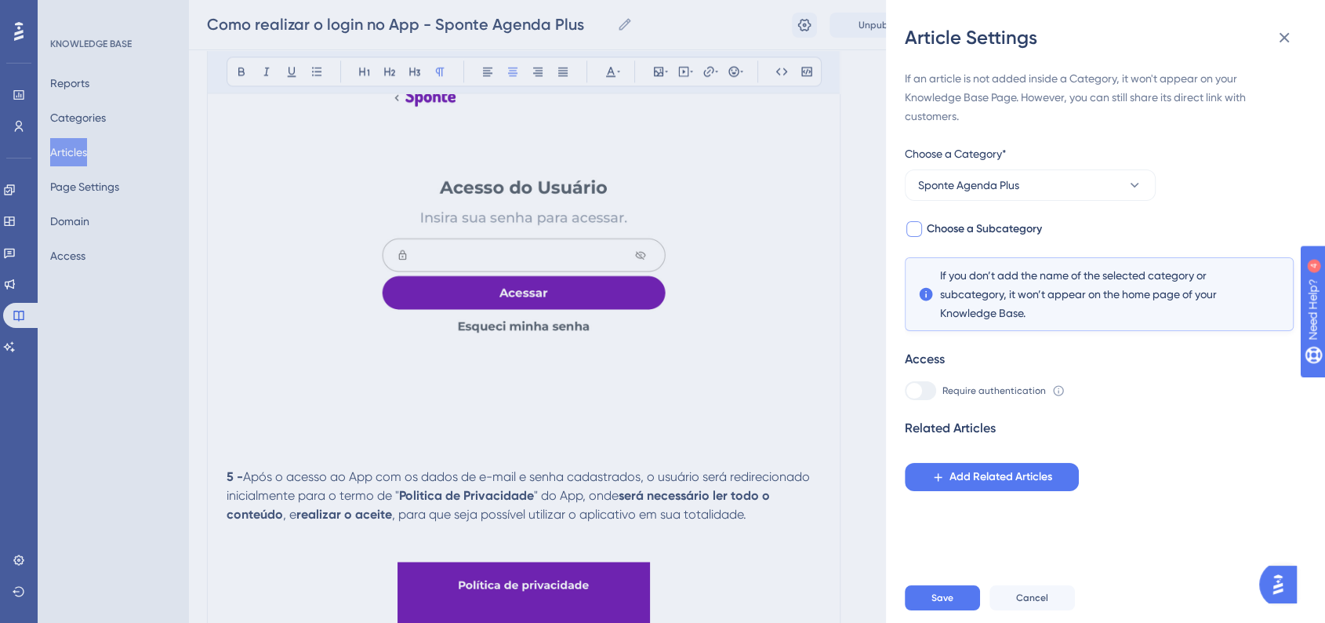
click at [905, 230] on div at bounding box center [914, 229] width 19 height 19
checkbox input "true"
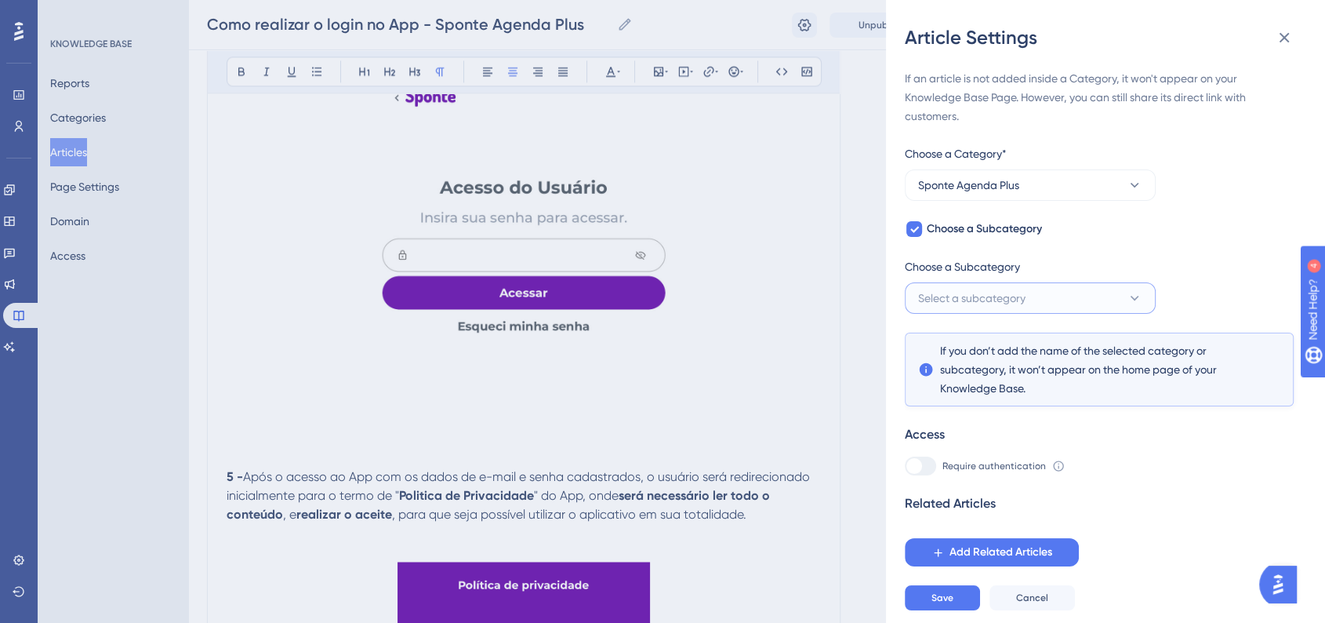
click at [976, 296] on span "Select a subcategory" at bounding box center [971, 298] width 107 height 19
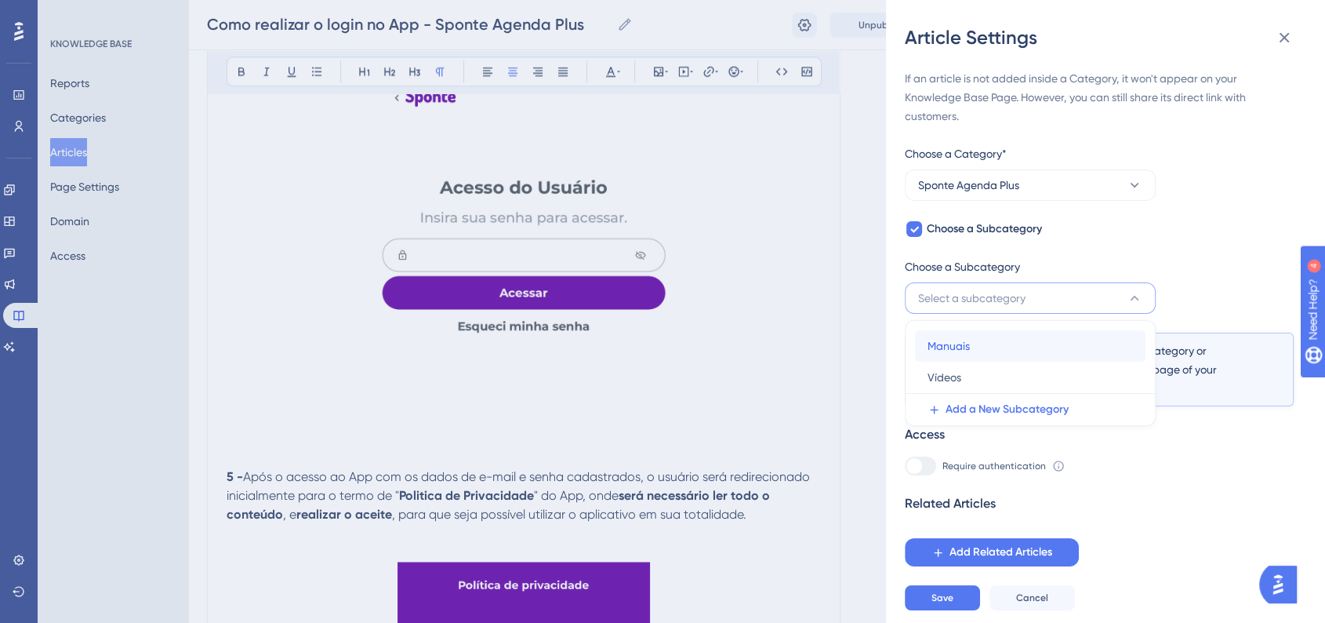
click at [988, 340] on div "Manuais Manuais" at bounding box center [1030, 345] width 205 height 31
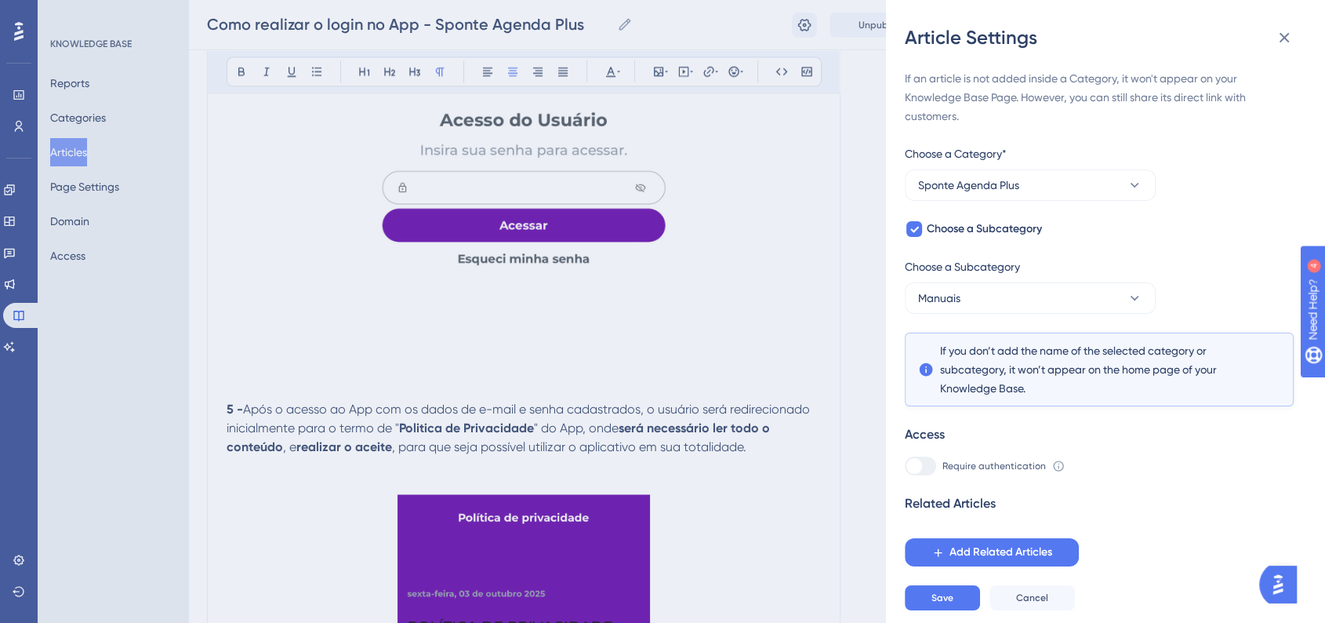
scroll to position [2426, 0]
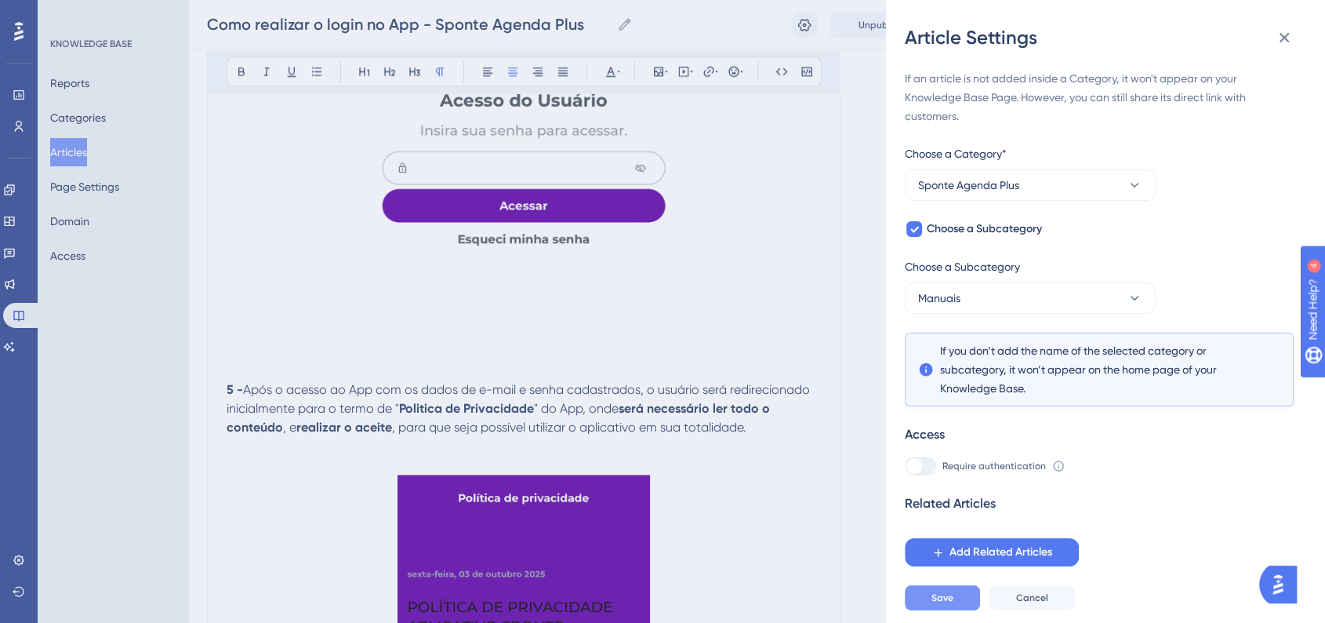
click at [949, 598] on button "Save" at bounding box center [942, 597] width 75 height 25
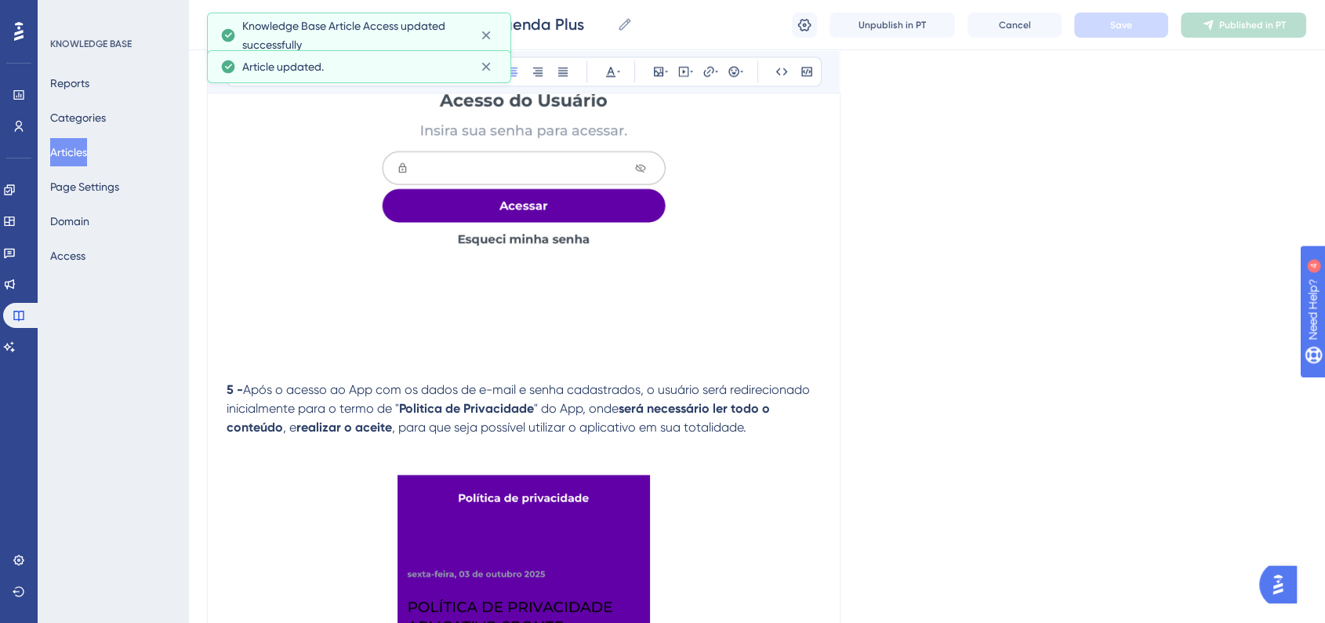
click at [69, 146] on button "Articles" at bounding box center [68, 152] width 37 height 28
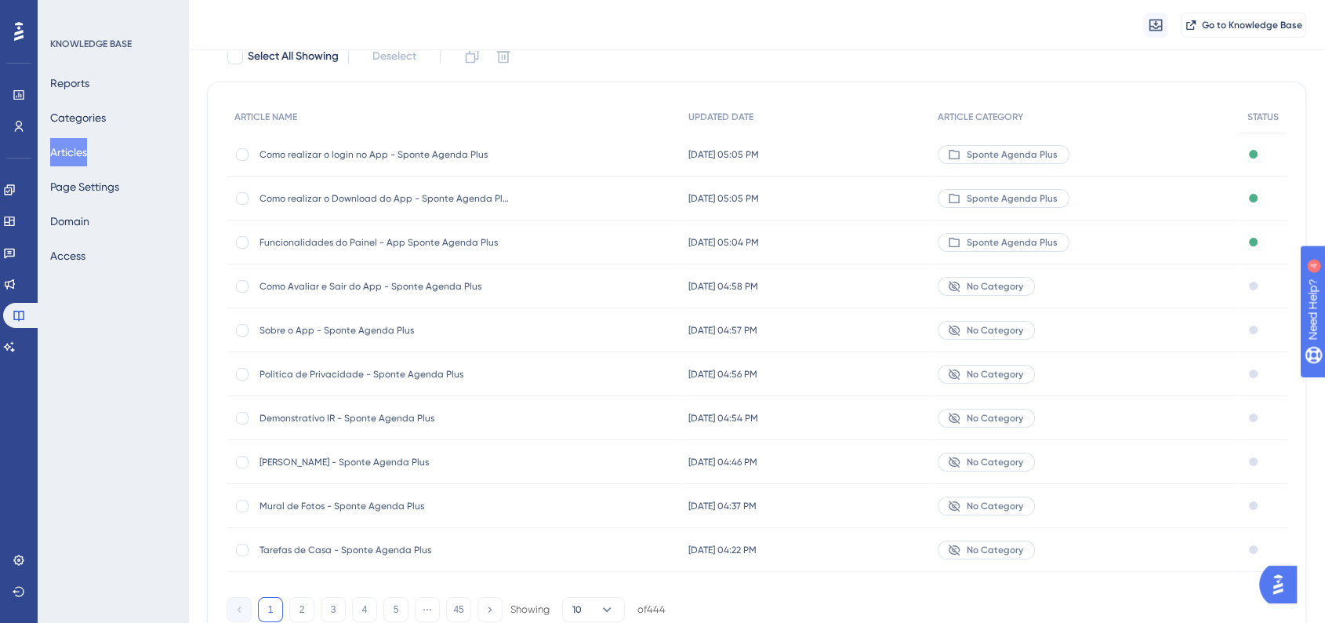
scroll to position [169, 0]
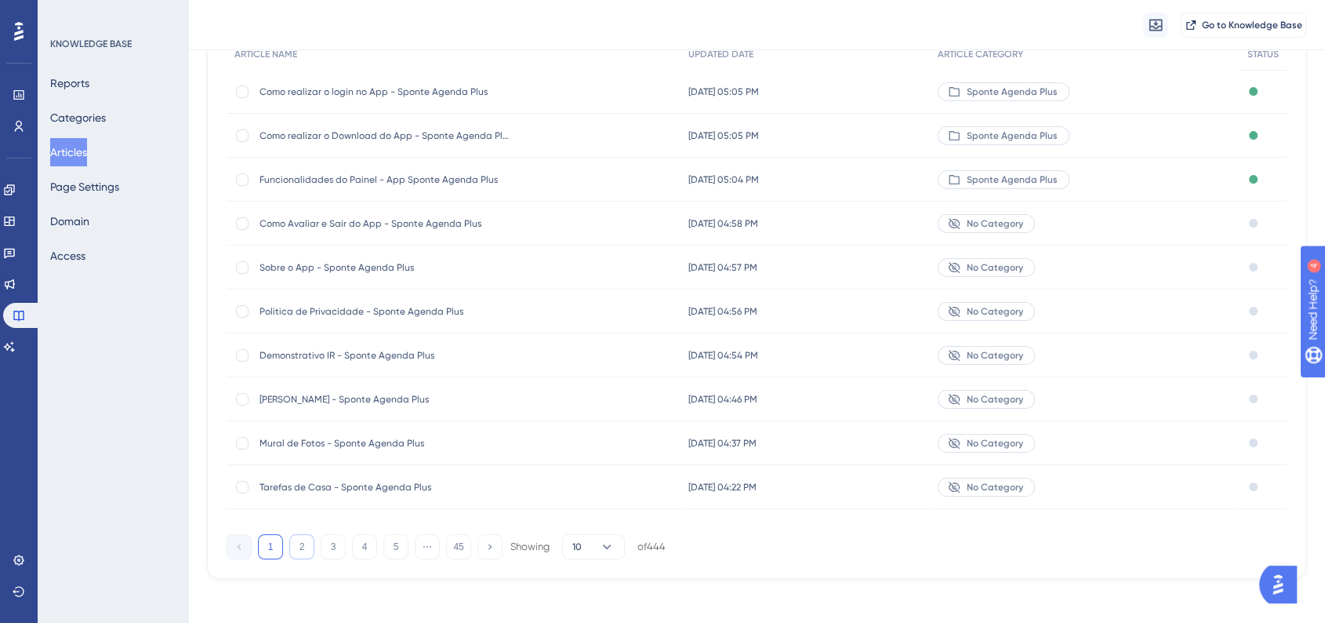
click at [312, 537] on button "2" at bounding box center [301, 546] width 25 height 25
click at [322, 545] on button "3" at bounding box center [333, 546] width 25 height 25
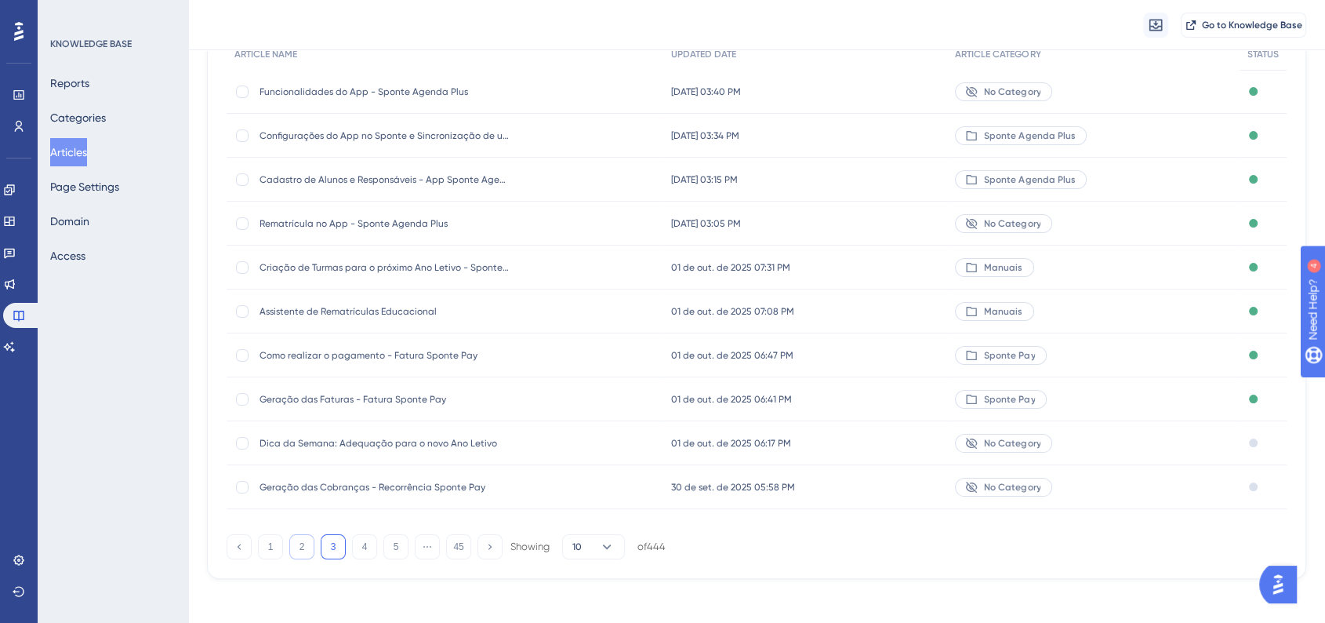
click at [304, 548] on button "2" at bounding box center [301, 546] width 25 height 25
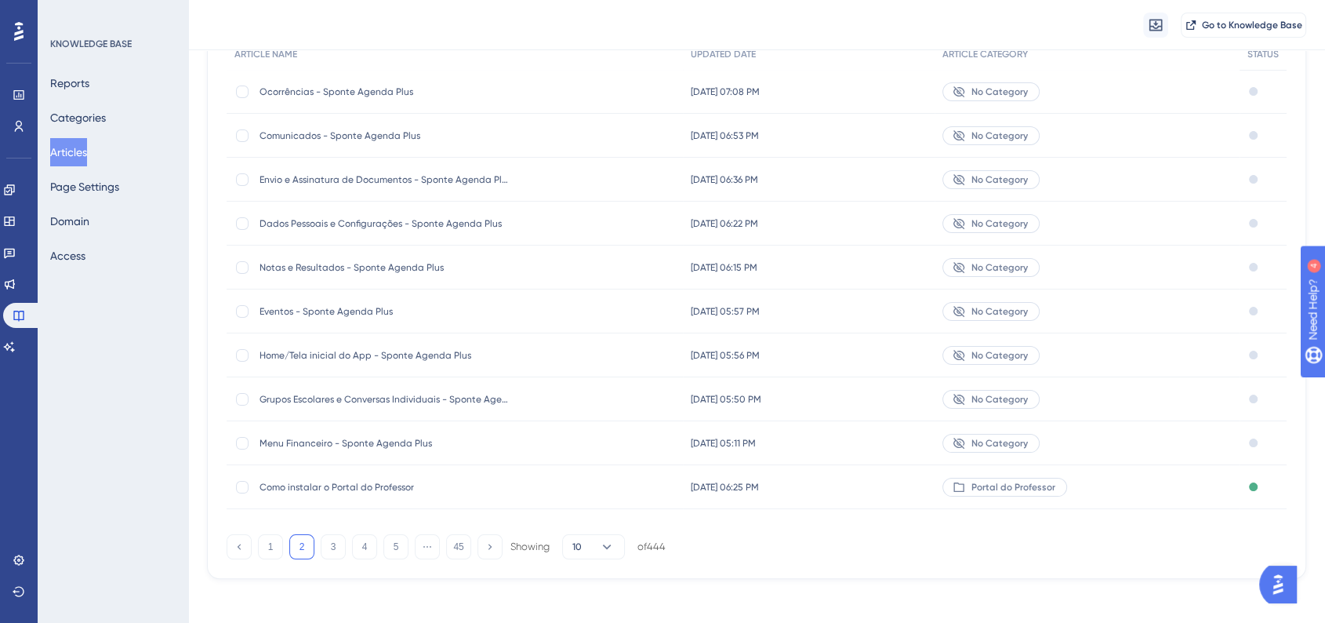
click at [596, 358] on div "Home/Tela inicial do App - Sponte Agenda Plus Home/Tela inicial do App - Sponte…" at bounding box center [455, 355] width 456 height 44
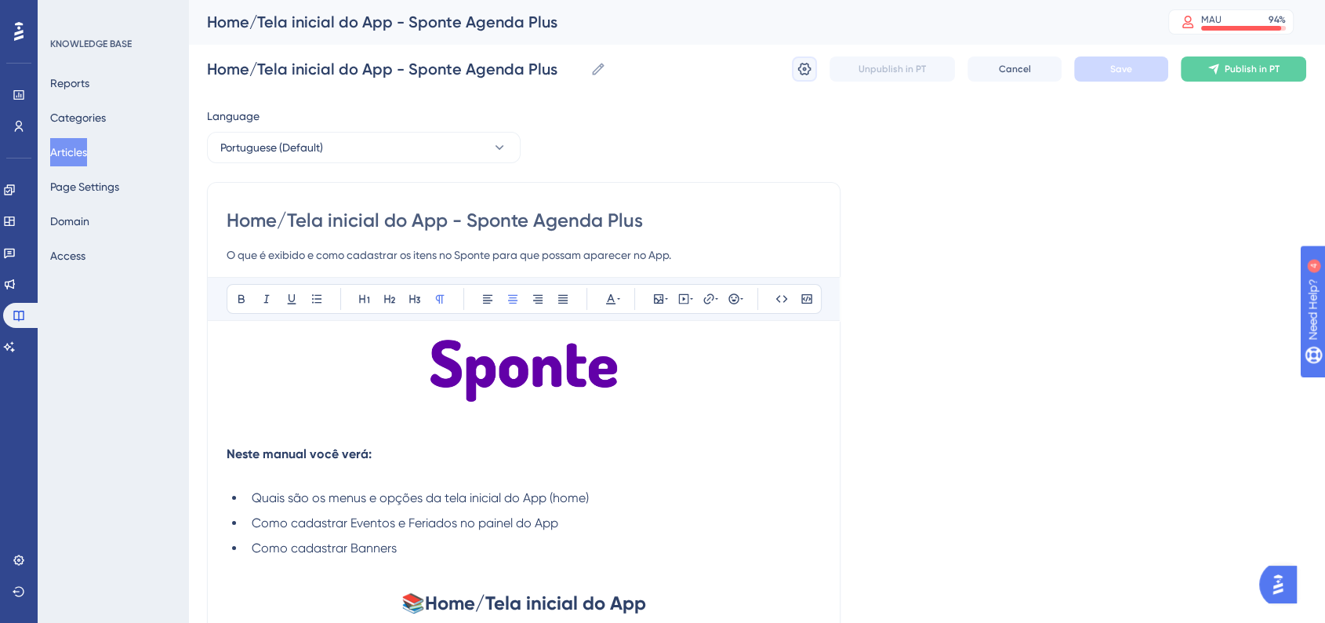
click at [803, 79] on button at bounding box center [804, 68] width 25 height 25
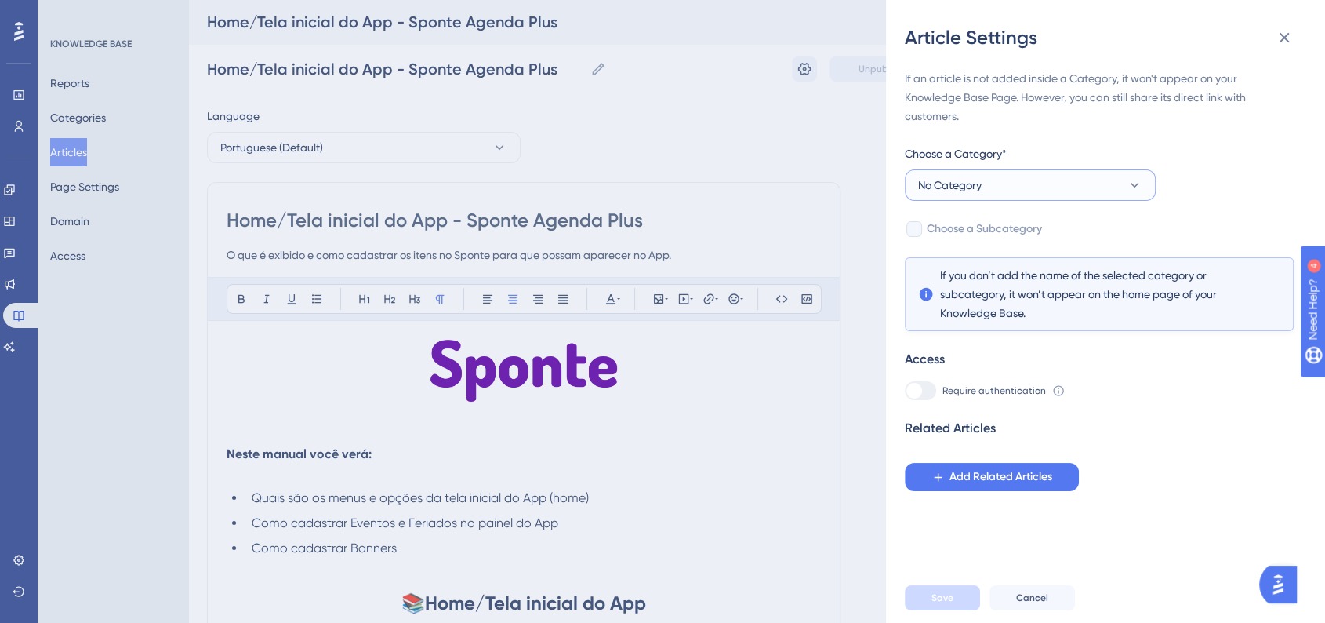
click at [928, 172] on button "No Category" at bounding box center [1030, 184] width 251 height 31
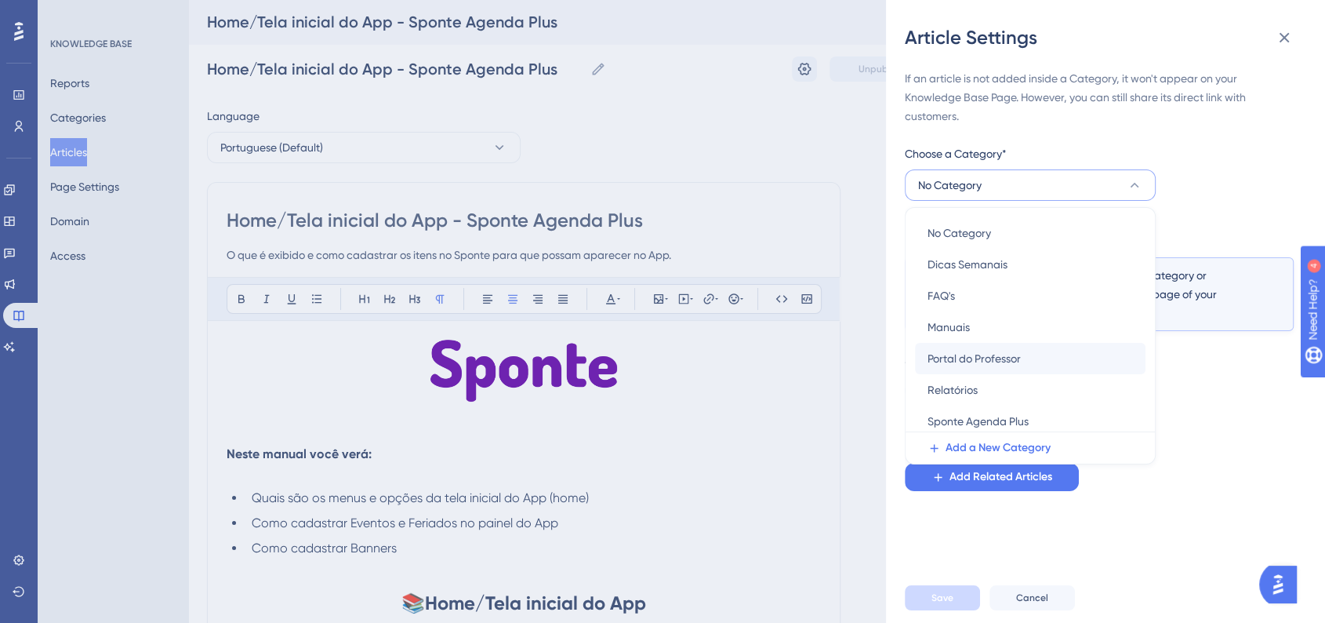
scroll to position [99, 0]
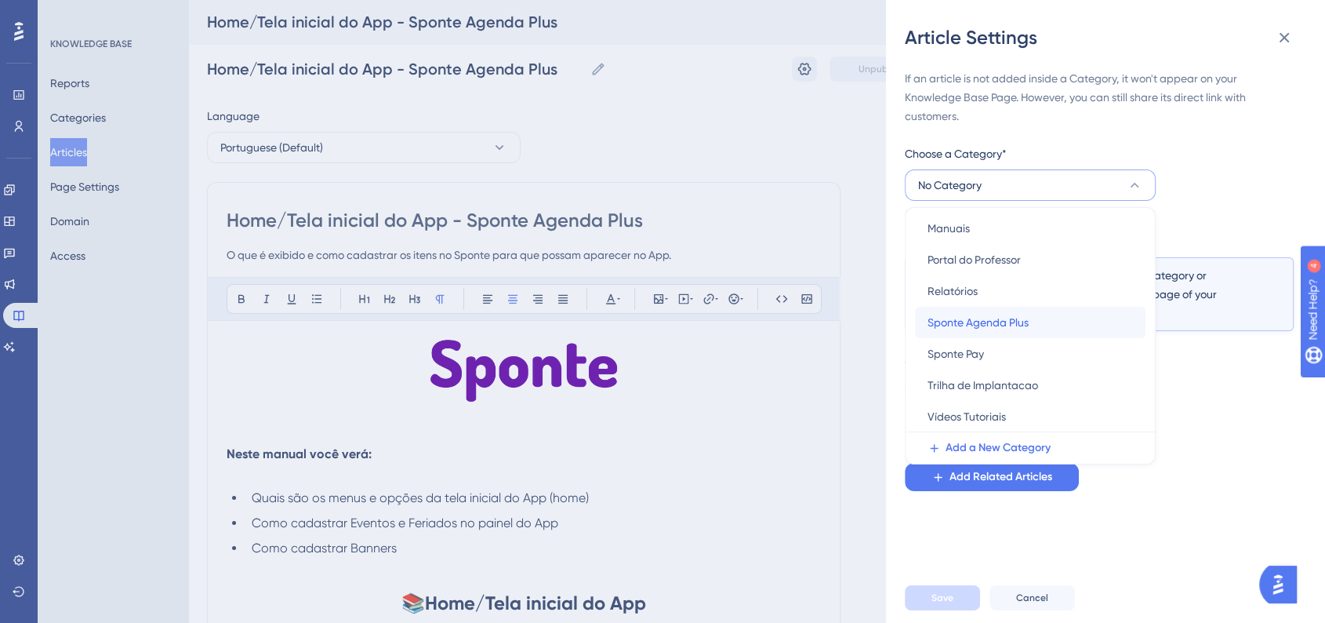
click at [972, 326] on span "Sponte Agenda Plus" at bounding box center [978, 322] width 101 height 19
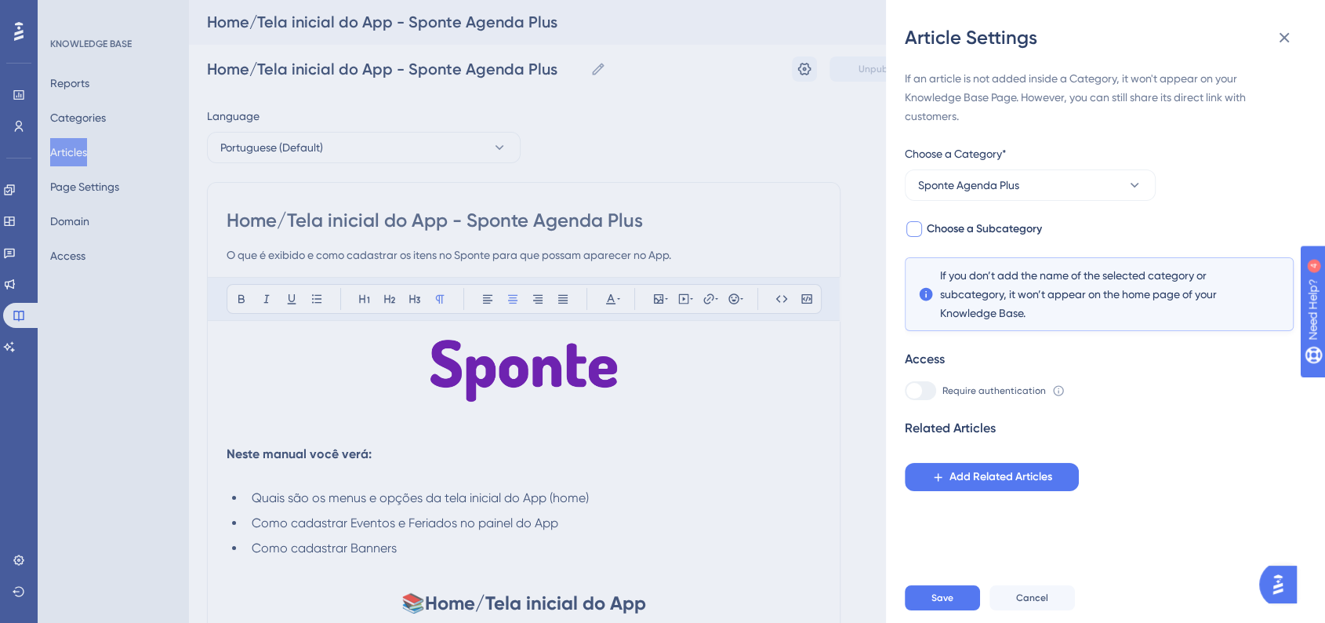
click at [909, 234] on div at bounding box center [914, 229] width 16 height 16
checkbox input "true"
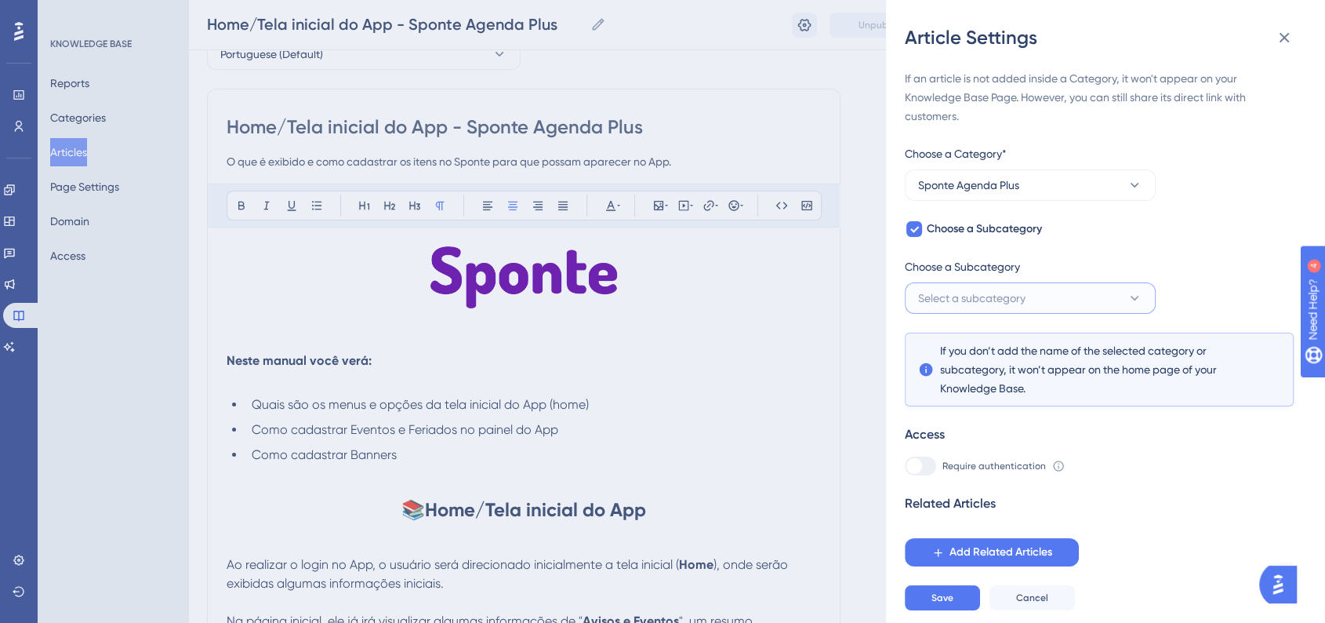
click at [1020, 285] on button "Select a subcategory" at bounding box center [1030, 297] width 251 height 31
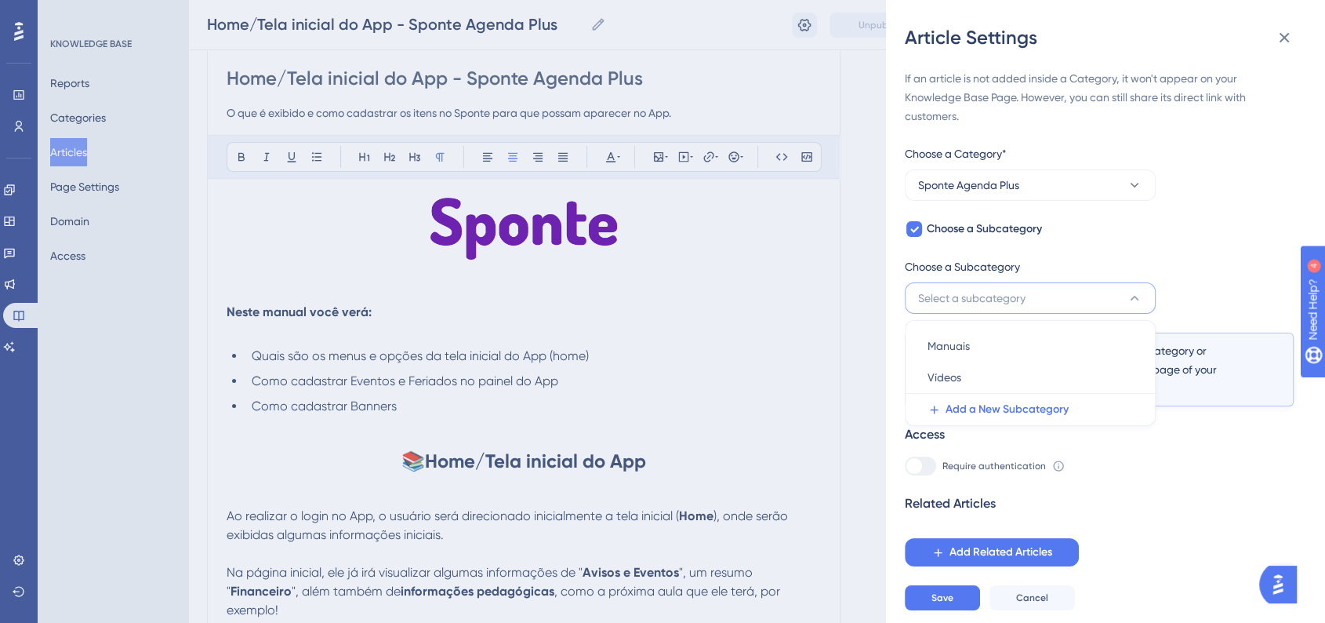
scroll to position [174, 0]
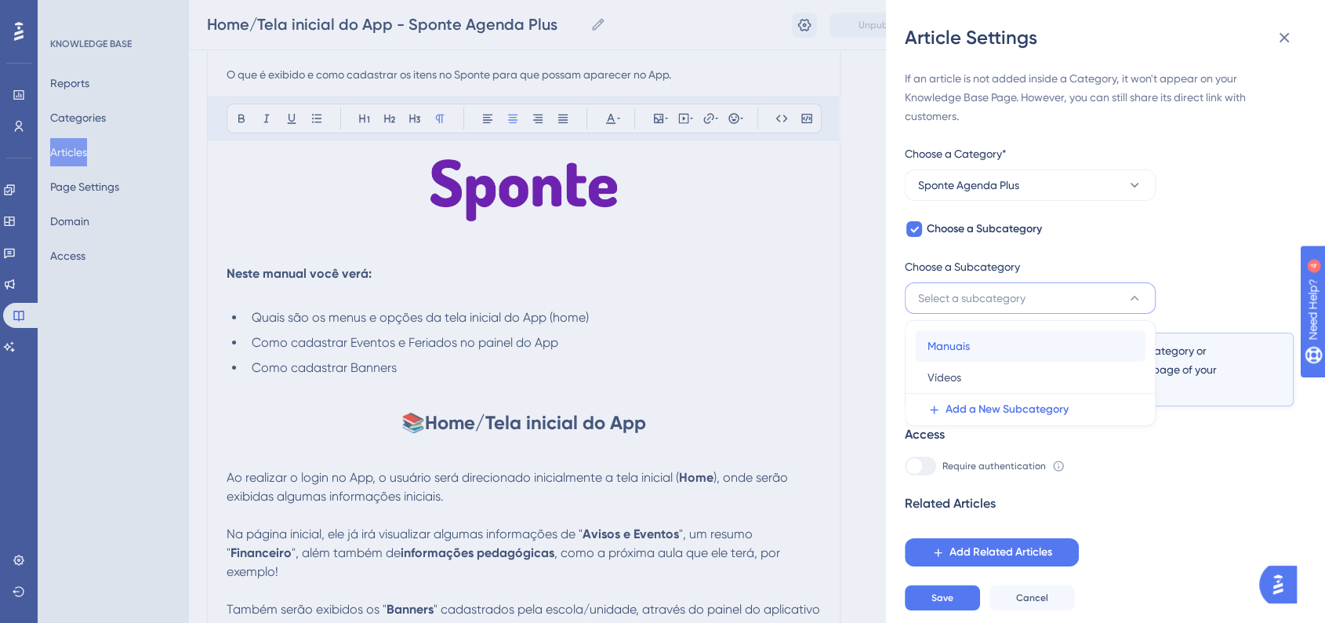
click at [986, 339] on div "Manuais Manuais" at bounding box center [1030, 345] width 205 height 31
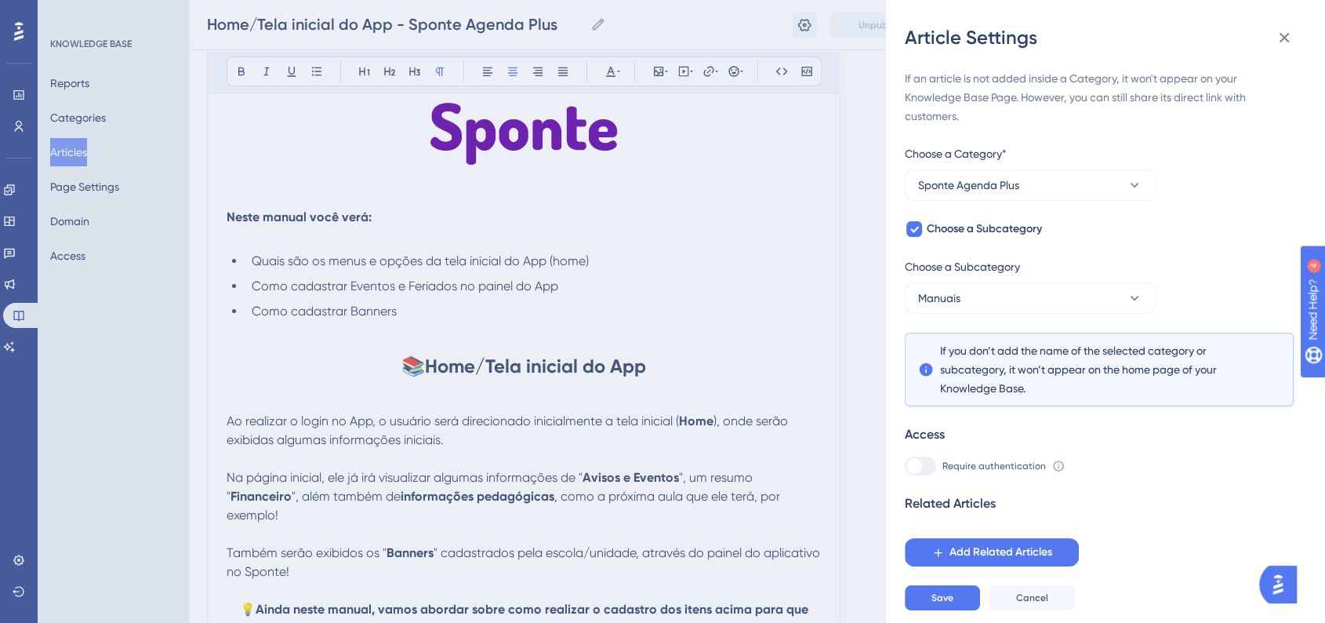
scroll to position [261, 0]
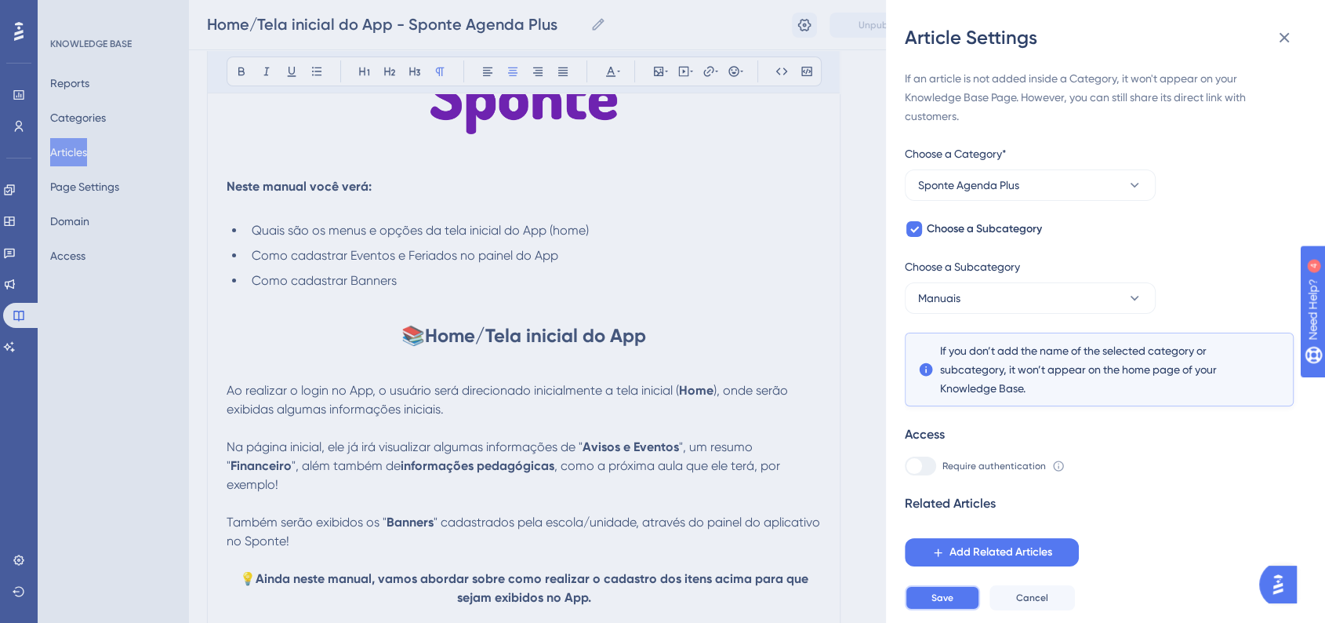
click at [947, 604] on span "Save" at bounding box center [942, 597] width 22 height 13
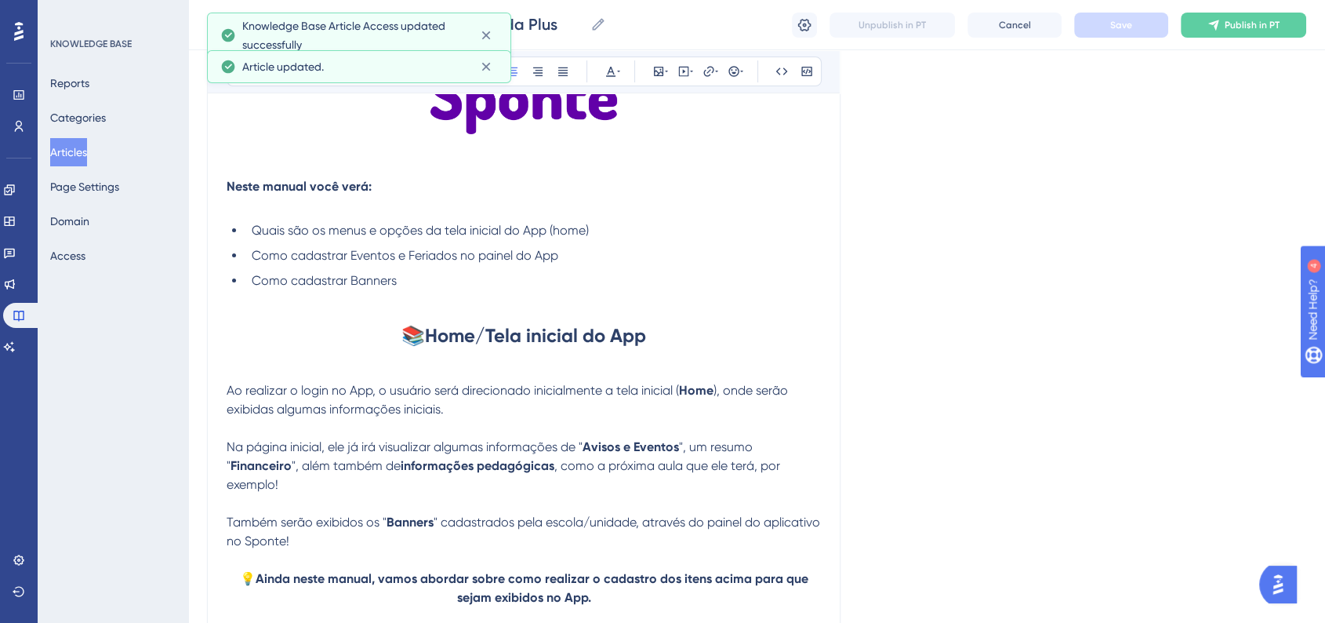
click at [87, 152] on button "Articles" at bounding box center [68, 152] width 37 height 28
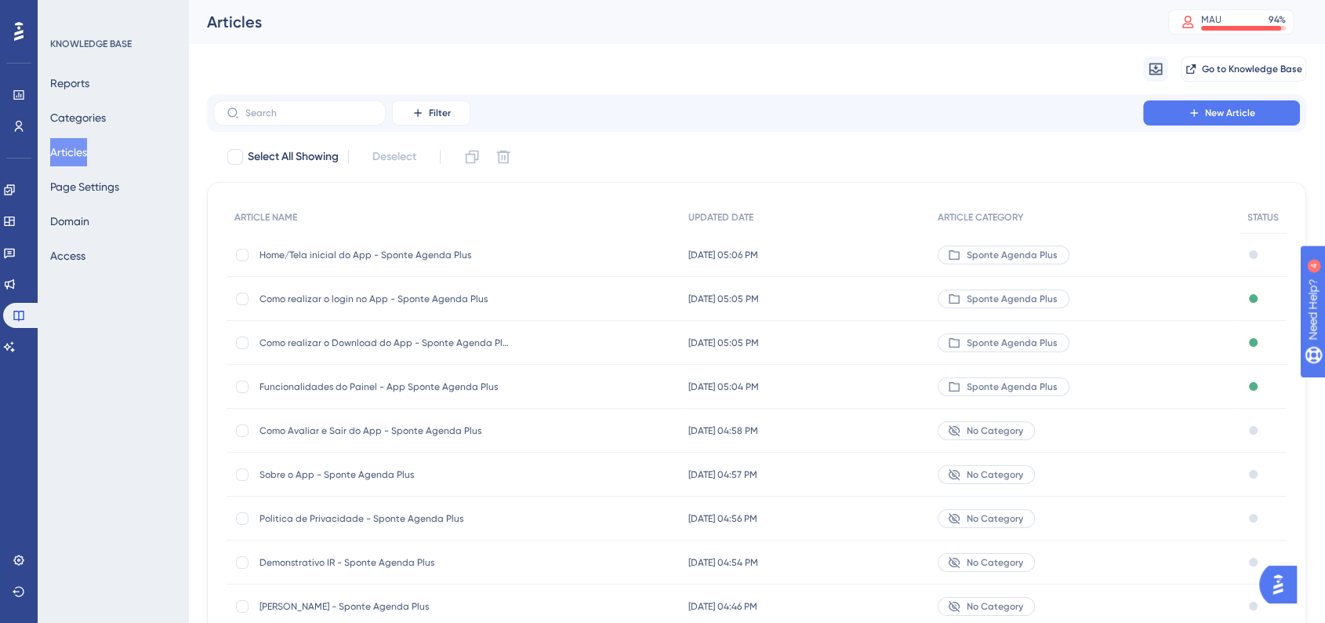
click at [837, 242] on div "09 de out. de 2025 05:06 PM 09 de out. de 2025 05:06 PM" at bounding box center [805, 255] width 249 height 44
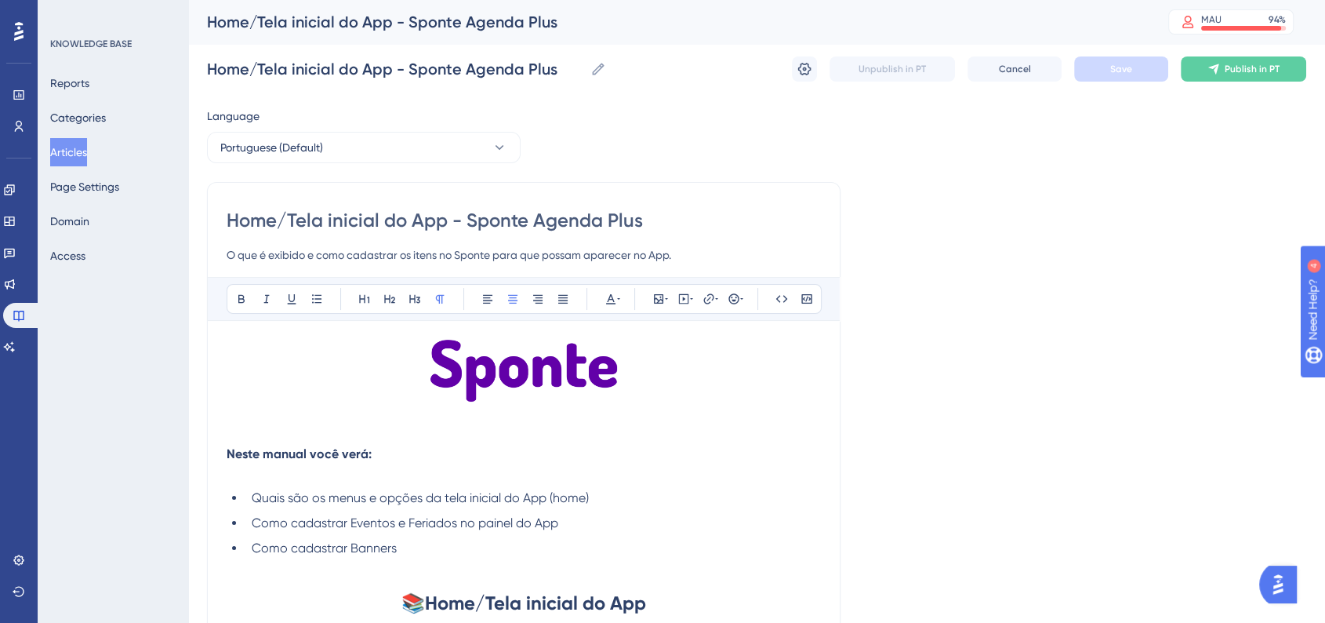
scroll to position [7665, 0]
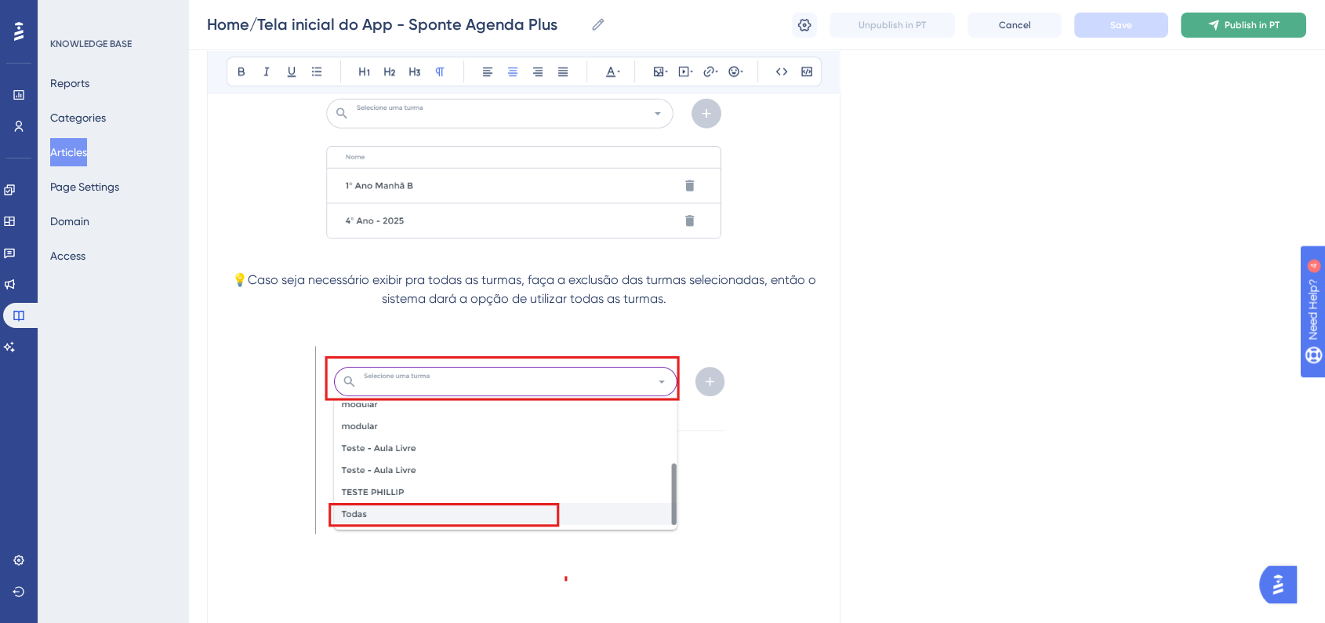
click at [1250, 17] on button "Publish in PT" at bounding box center [1243, 25] width 125 height 25
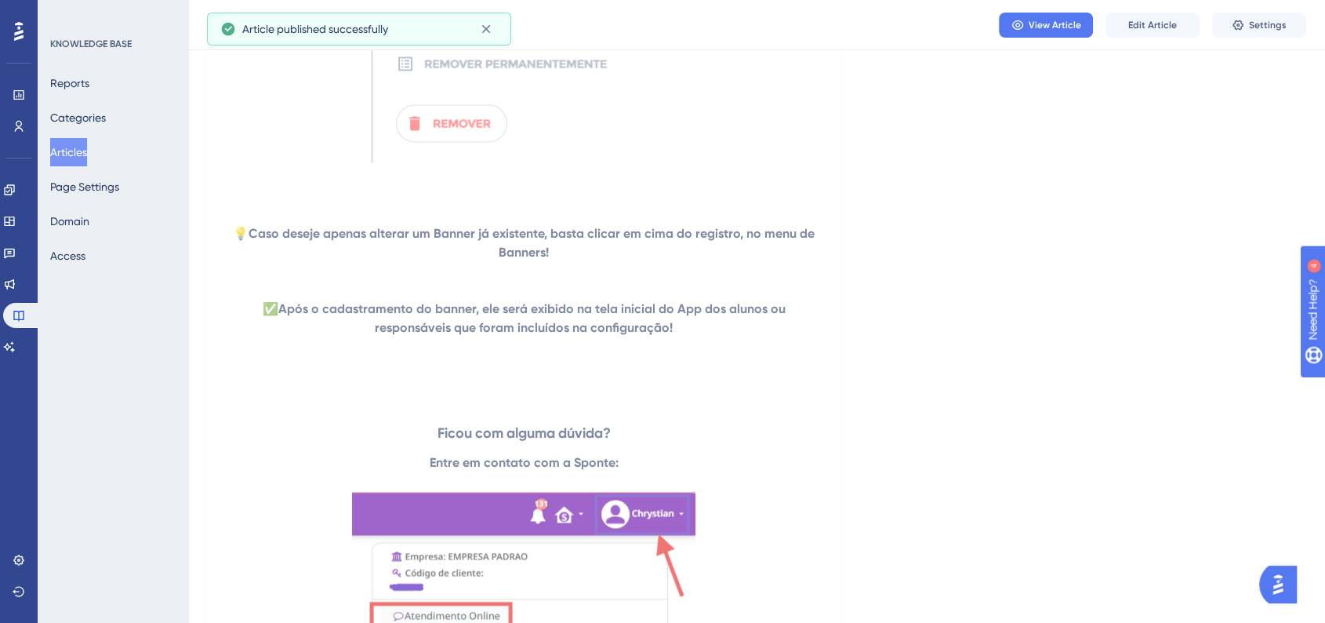
click at [81, 141] on button "Articles" at bounding box center [68, 152] width 37 height 28
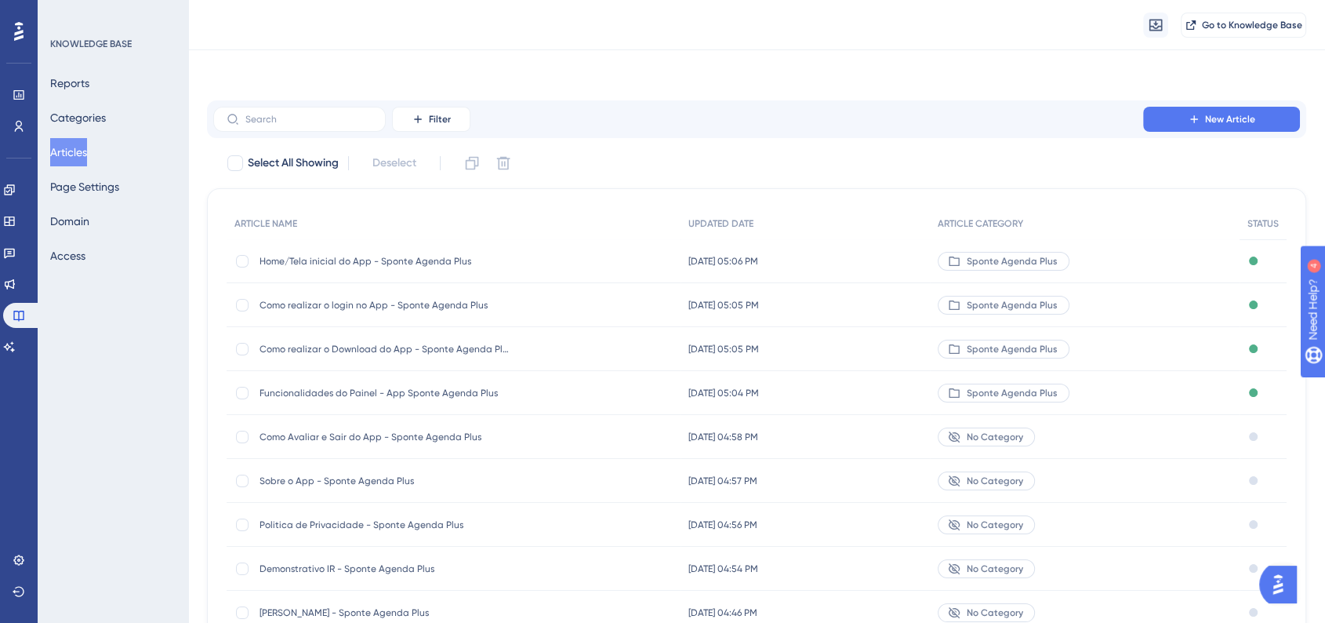
scroll to position [169, 0]
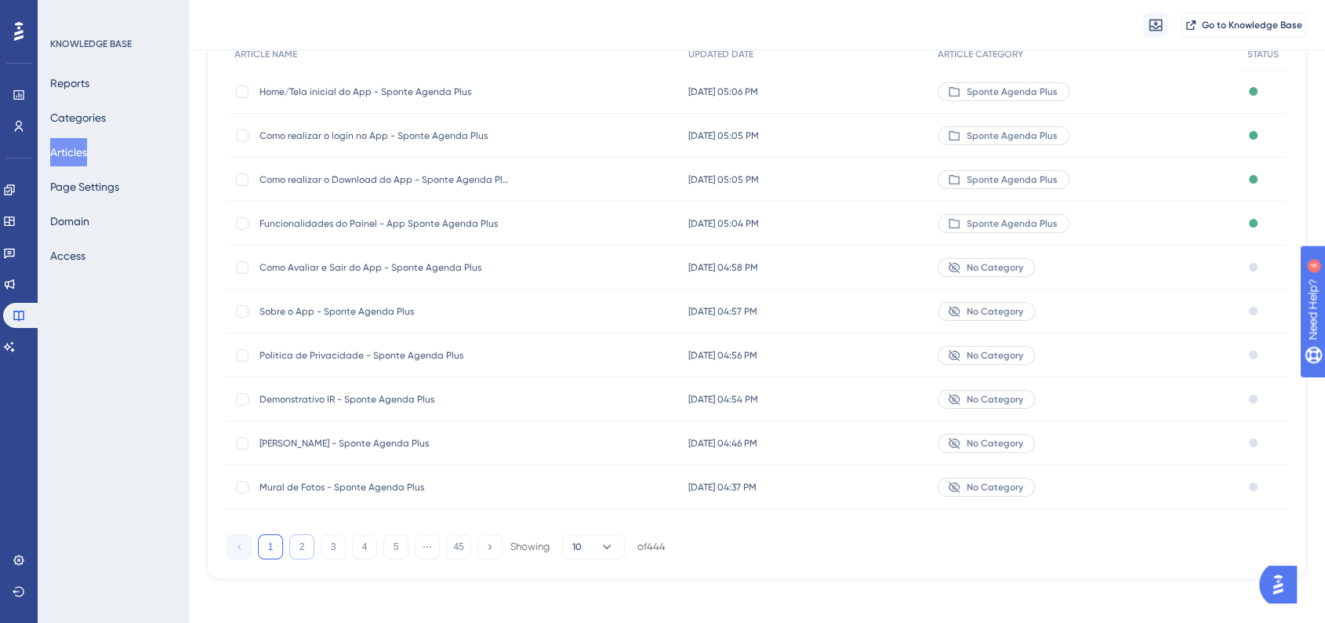
click at [307, 553] on button "2" at bounding box center [301, 546] width 25 height 25
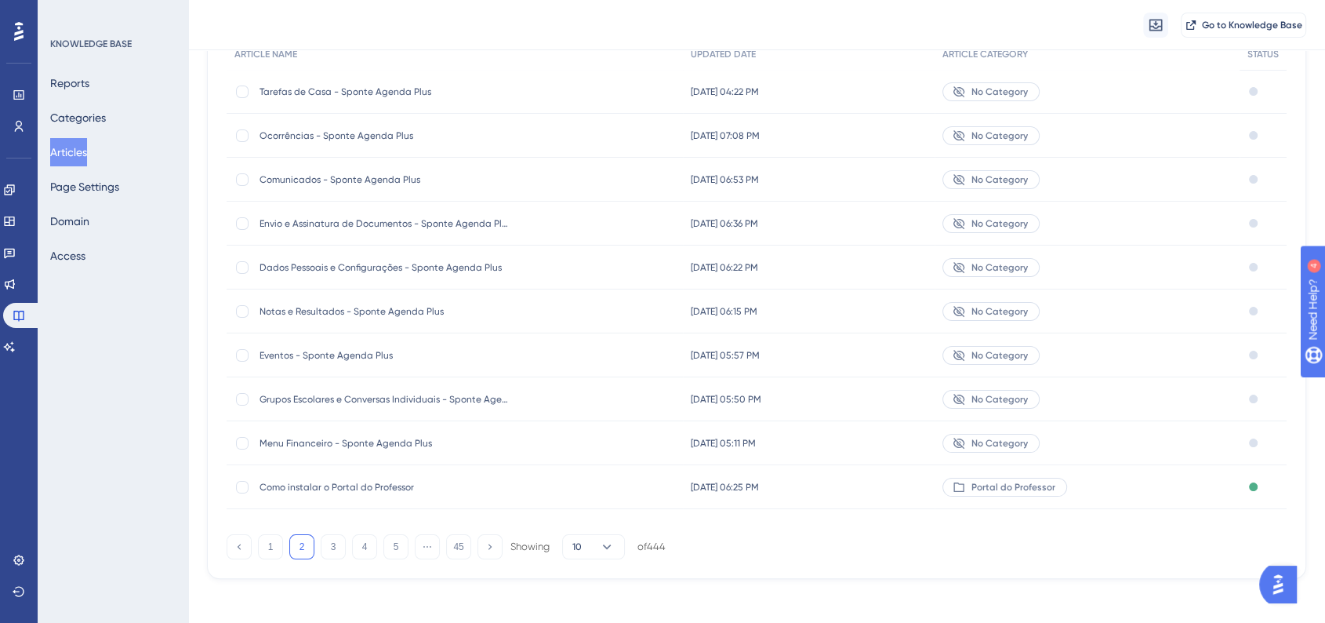
click at [445, 442] on span "Menu Financeiro - Sponte Agenda Plus" at bounding box center [385, 443] width 251 height 13
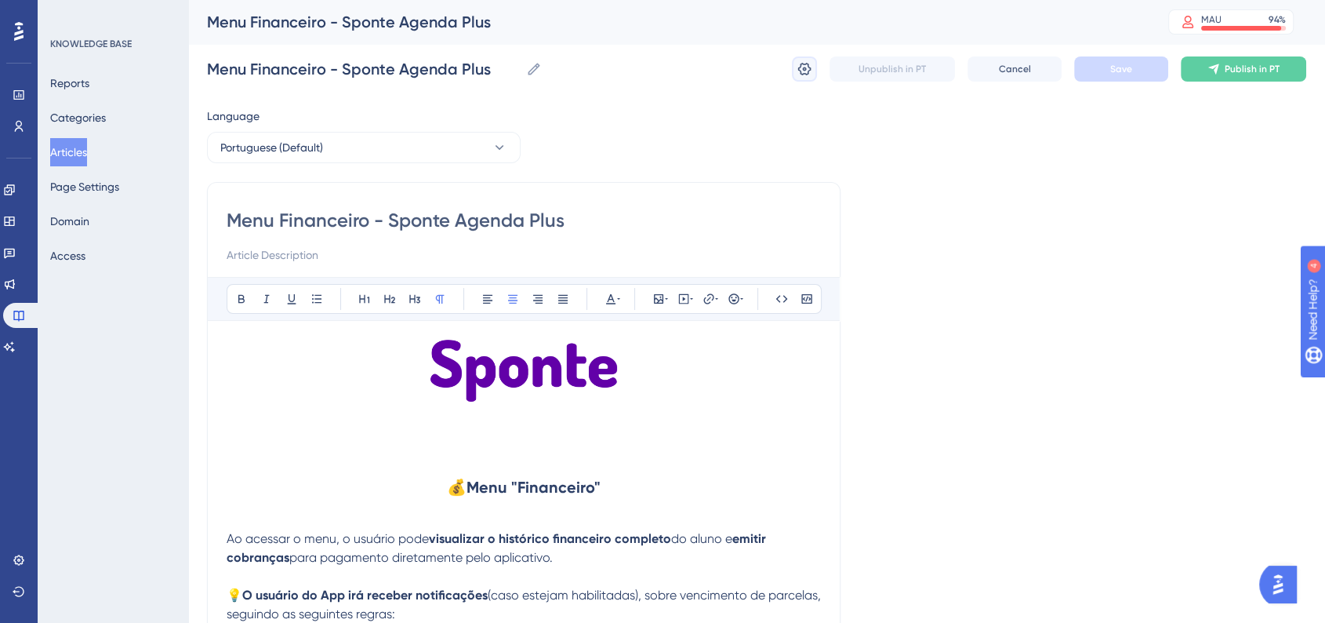
click at [797, 67] on icon at bounding box center [805, 69] width 16 height 16
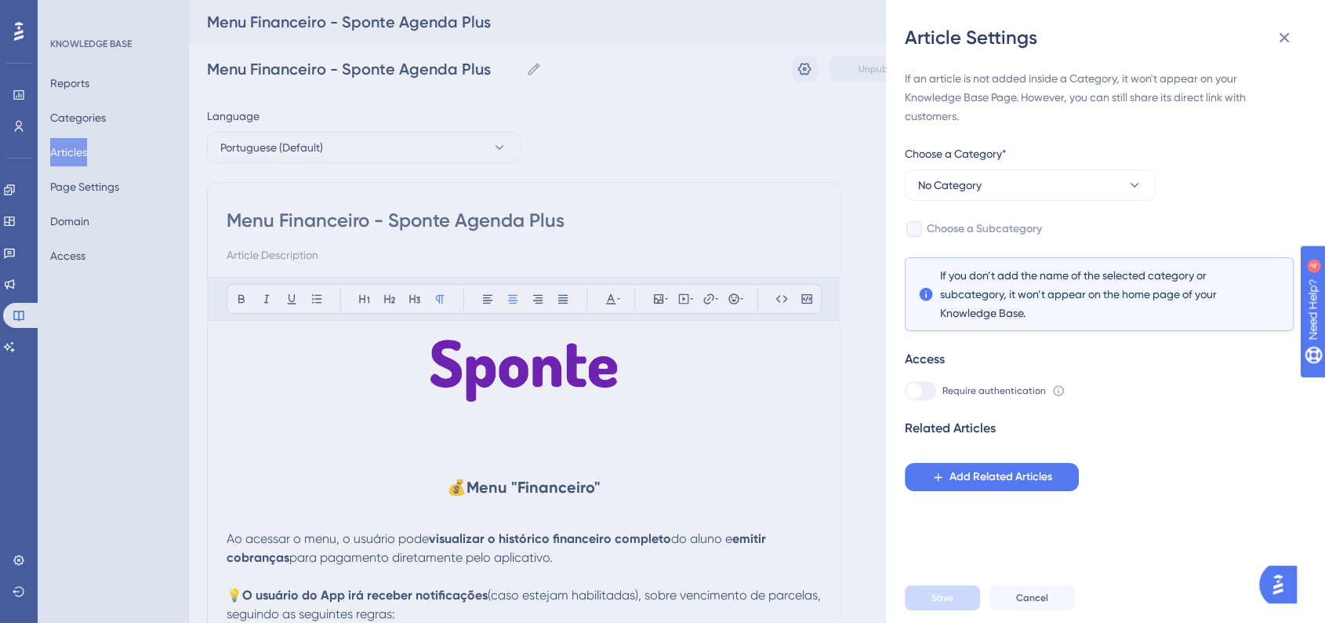
click at [1016, 205] on div "If an article is not added inside a Category, it won't appear on your Knowledge…" at bounding box center [1099, 280] width 389 height 422
click at [1016, 198] on button "No Category" at bounding box center [1030, 184] width 251 height 31
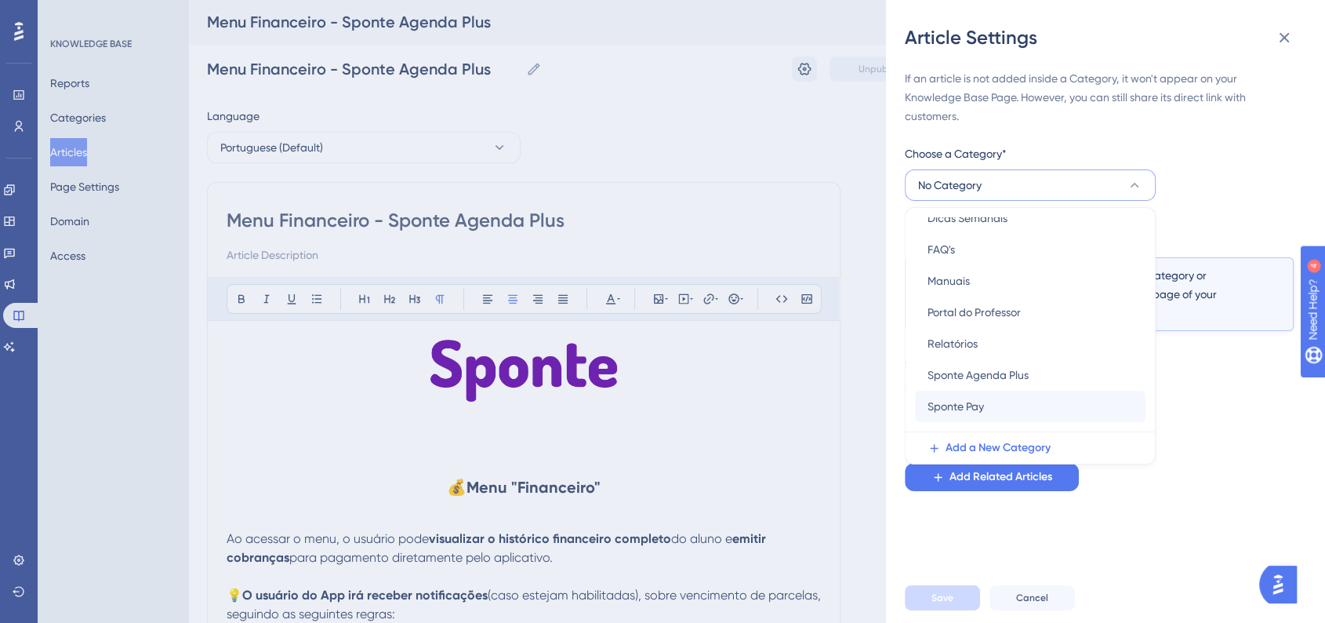
scroll to position [87, 0]
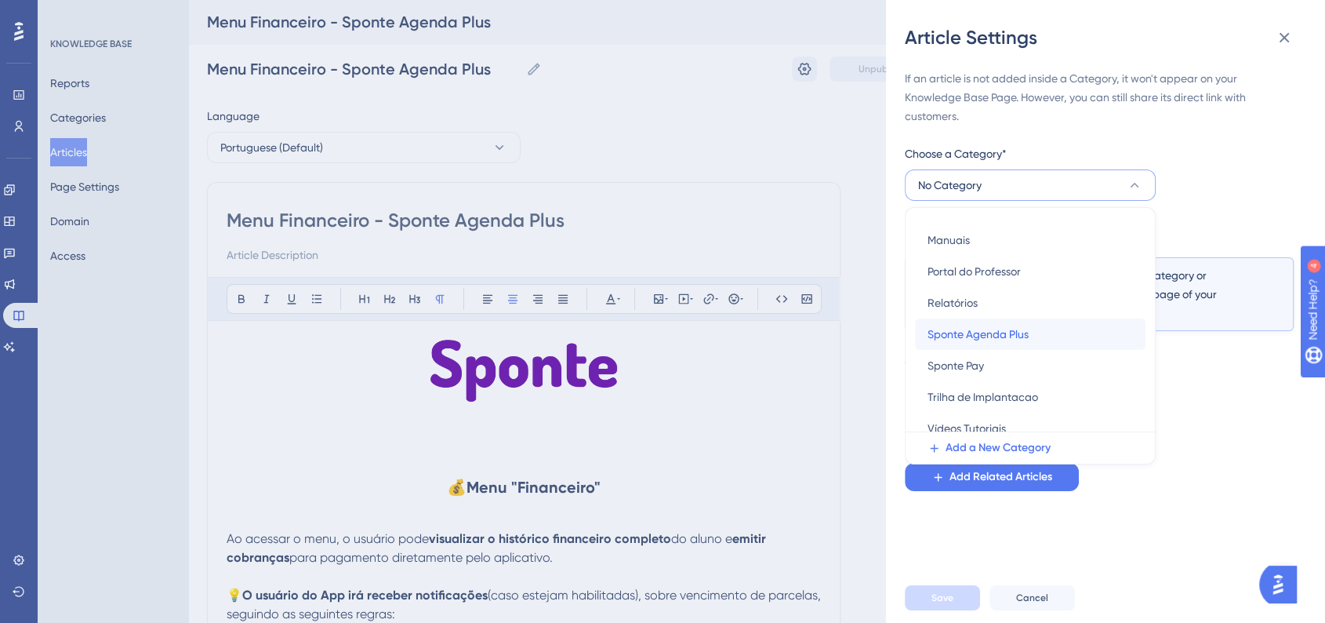
click at [979, 338] on span "Sponte Agenda Plus" at bounding box center [978, 334] width 101 height 19
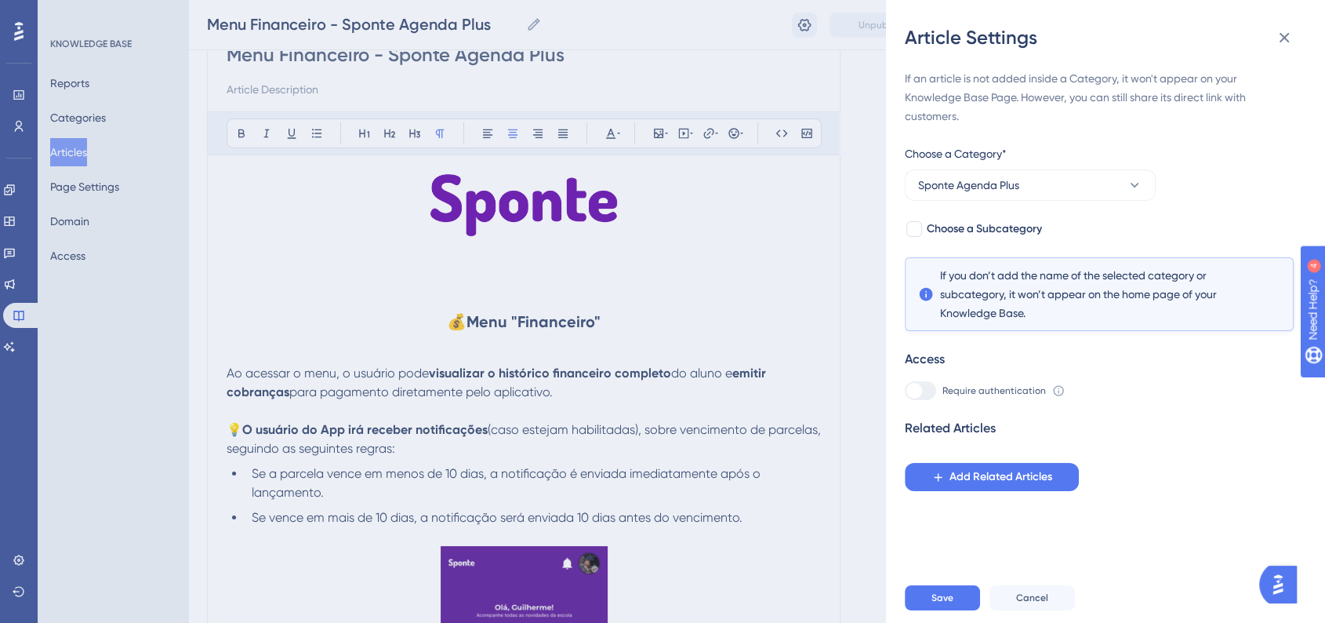
scroll to position [174, 0]
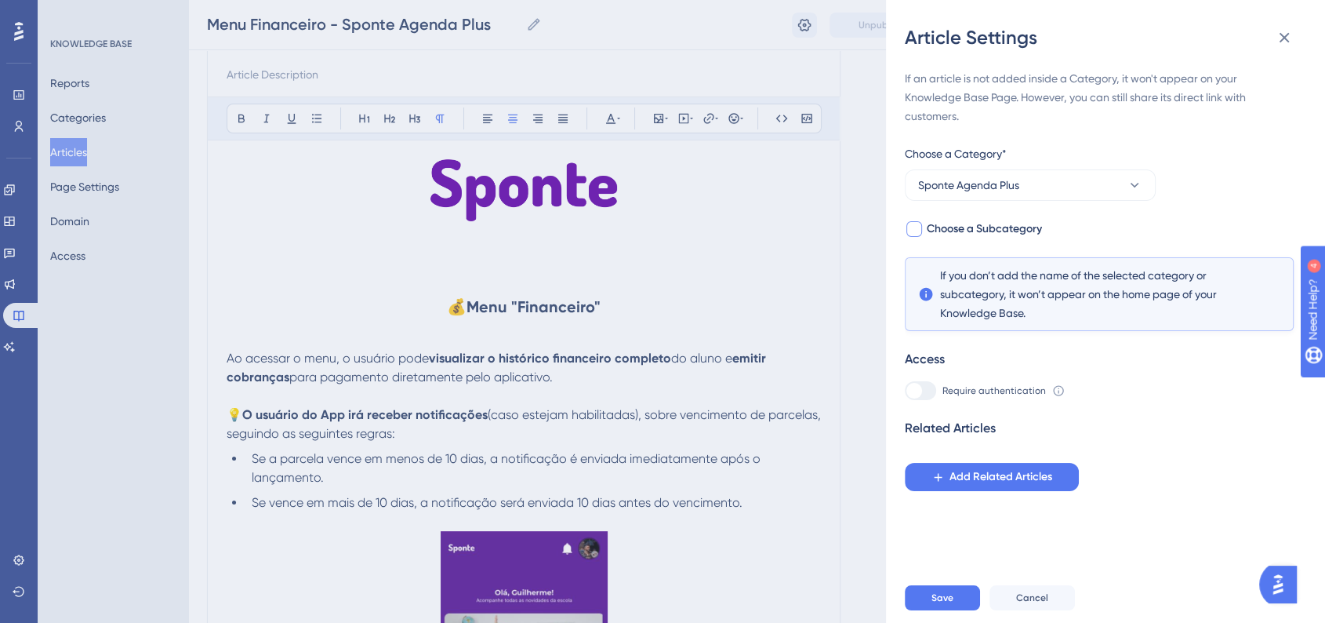
click at [919, 234] on div at bounding box center [914, 229] width 16 height 16
checkbox input "true"
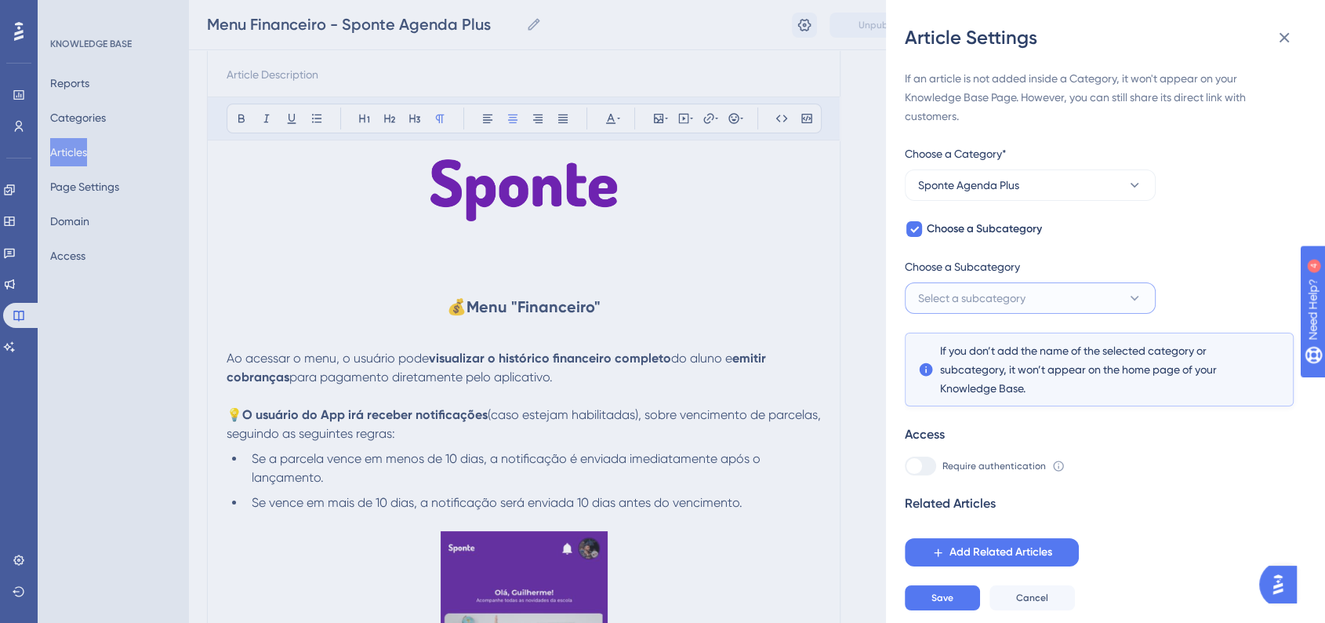
click at [969, 303] on span "Select a subcategory" at bounding box center [971, 298] width 107 height 19
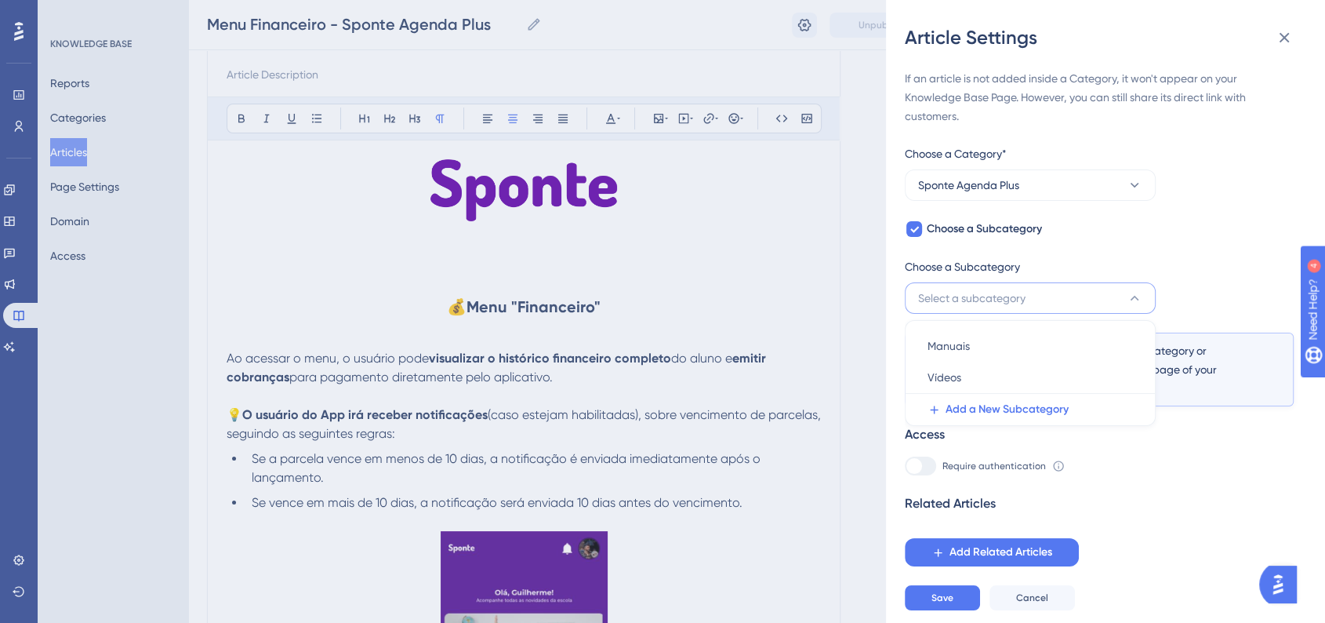
click at [836, 275] on div "Article Settings If an article is not added inside a Category, it won't appear …" at bounding box center [662, 311] width 1325 height 623
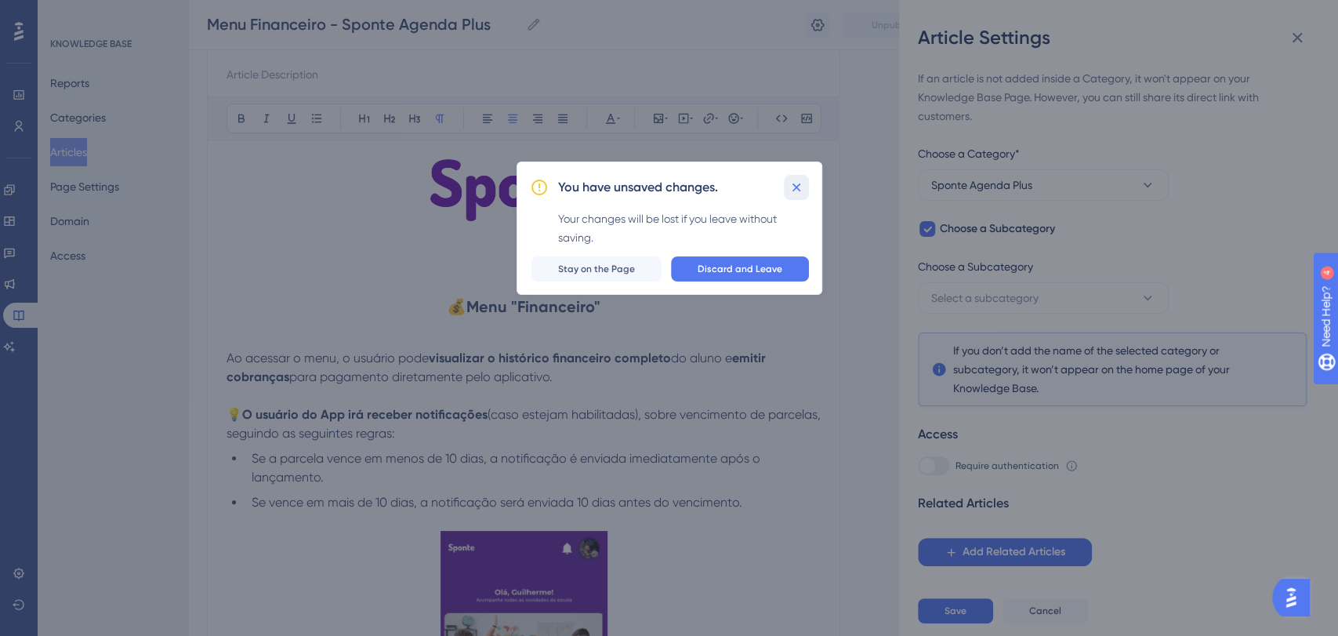
click at [799, 194] on button at bounding box center [796, 187] width 25 height 25
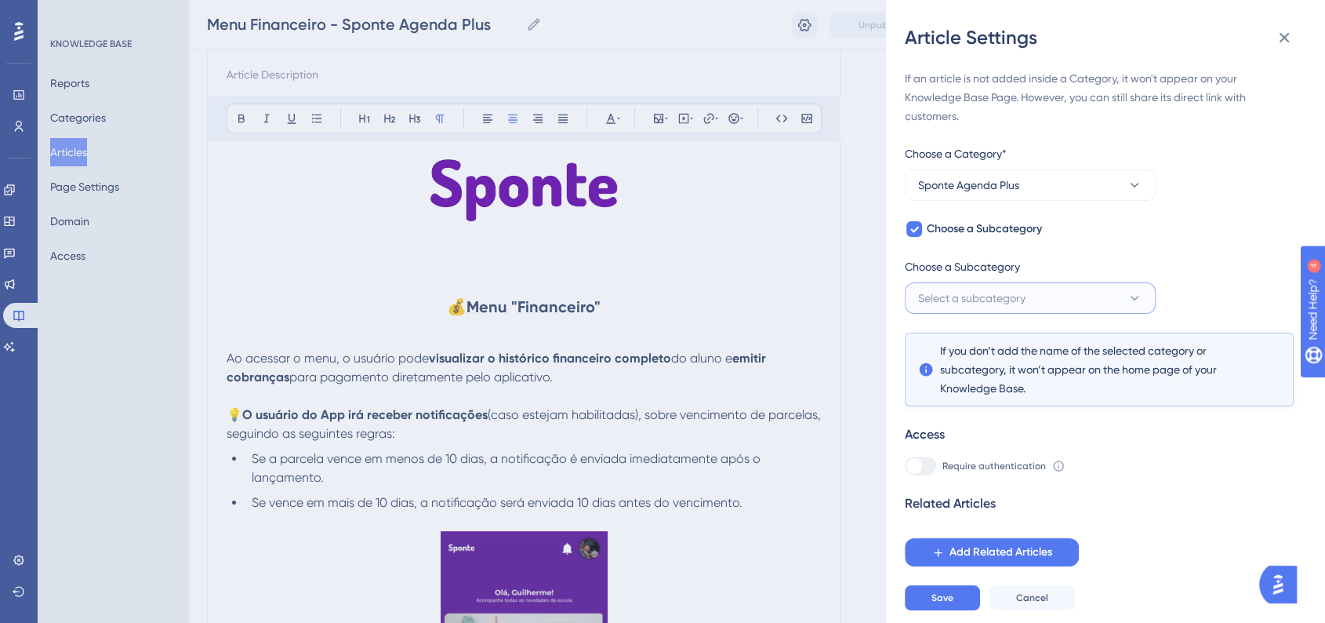
click at [989, 285] on button "Select a subcategory" at bounding box center [1030, 297] width 251 height 31
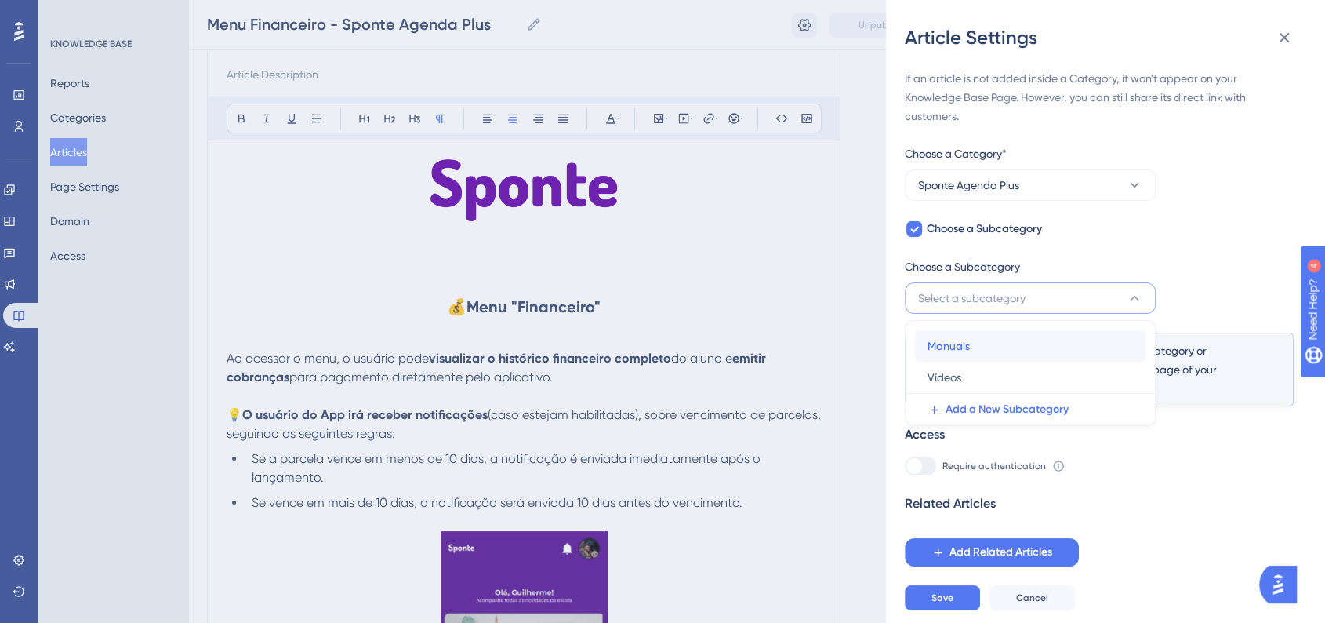
click at [975, 346] on div "Manuais Manuais" at bounding box center [1030, 345] width 205 height 31
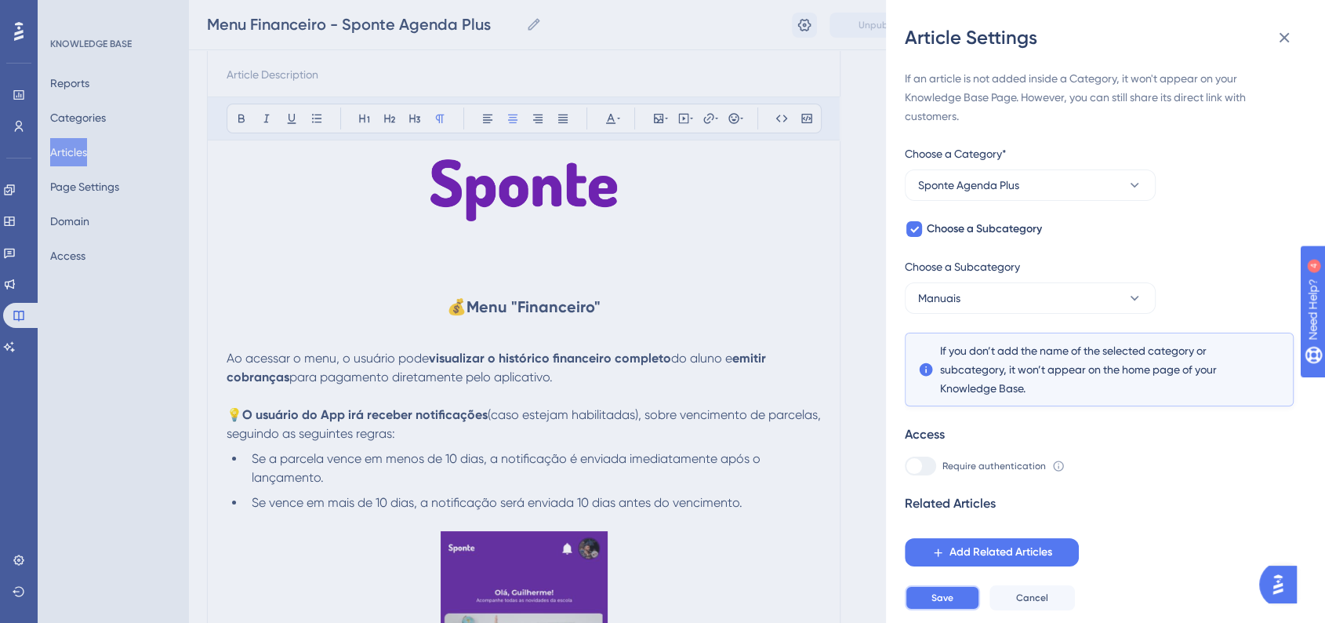
click at [935, 604] on span "Save" at bounding box center [942, 597] width 22 height 13
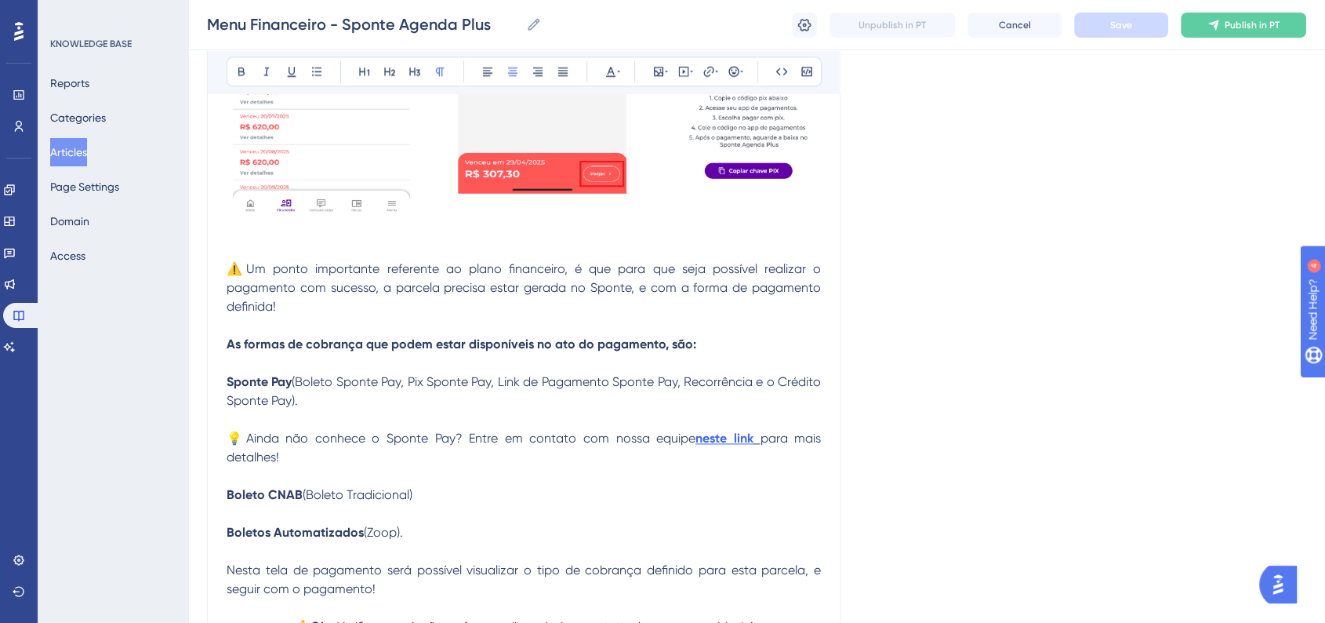
scroll to position [0, 0]
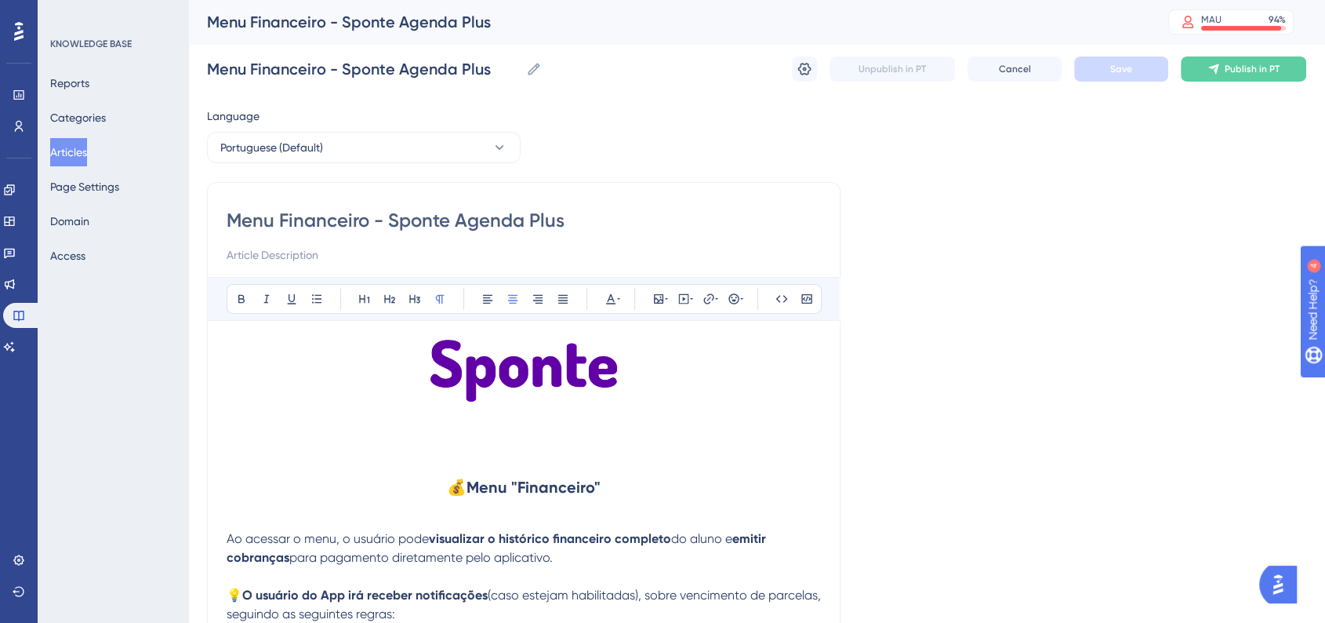
click at [285, 459] on p at bounding box center [524, 454] width 594 height 19
paste div
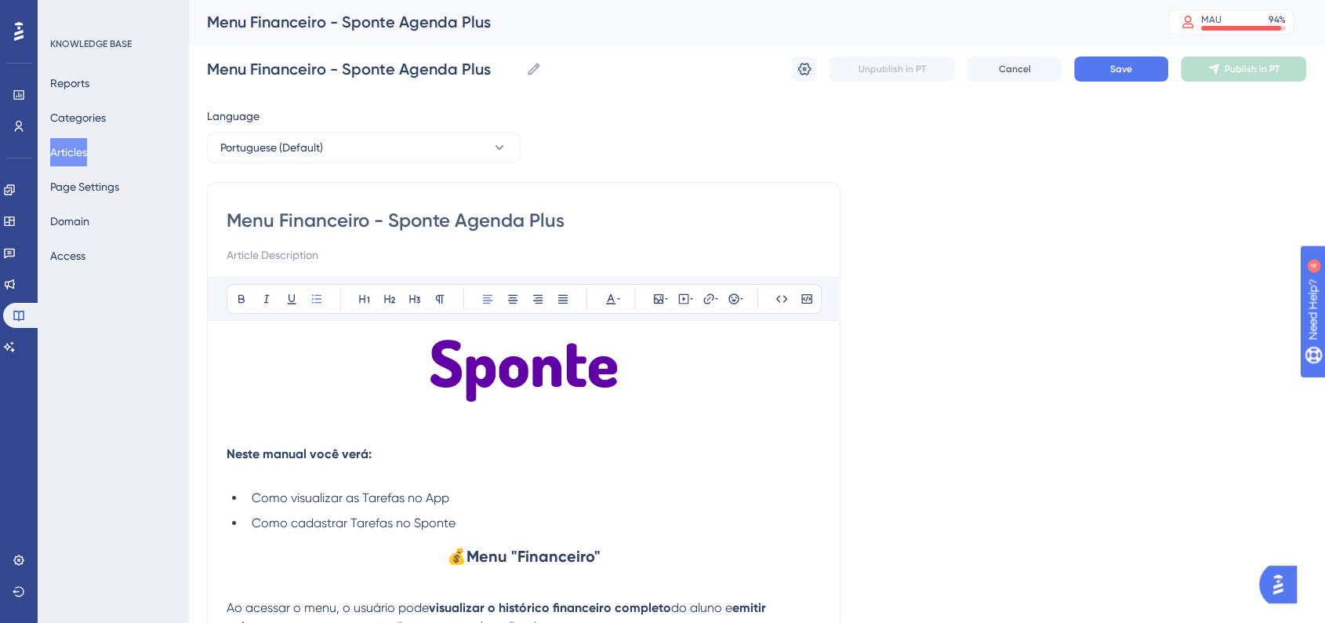
click at [532, 526] on li "Como cadastrar Tarefas no Sponte" at bounding box center [532, 523] width 575 height 19
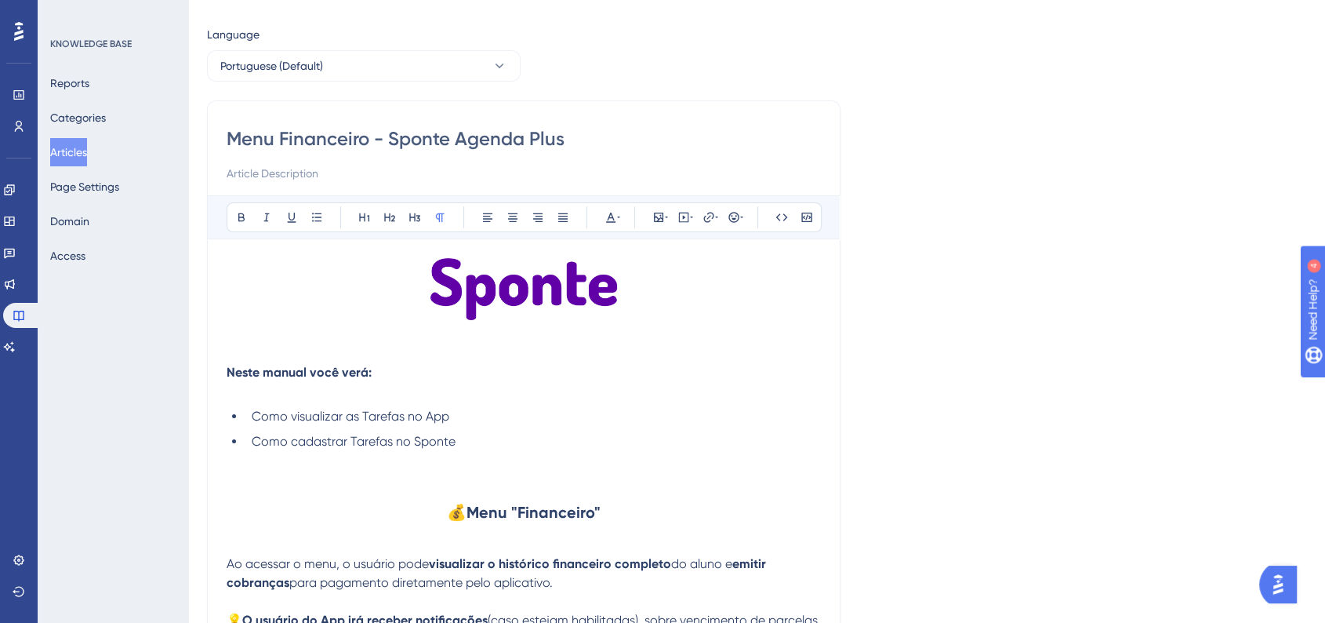
scroll to position [174, 0]
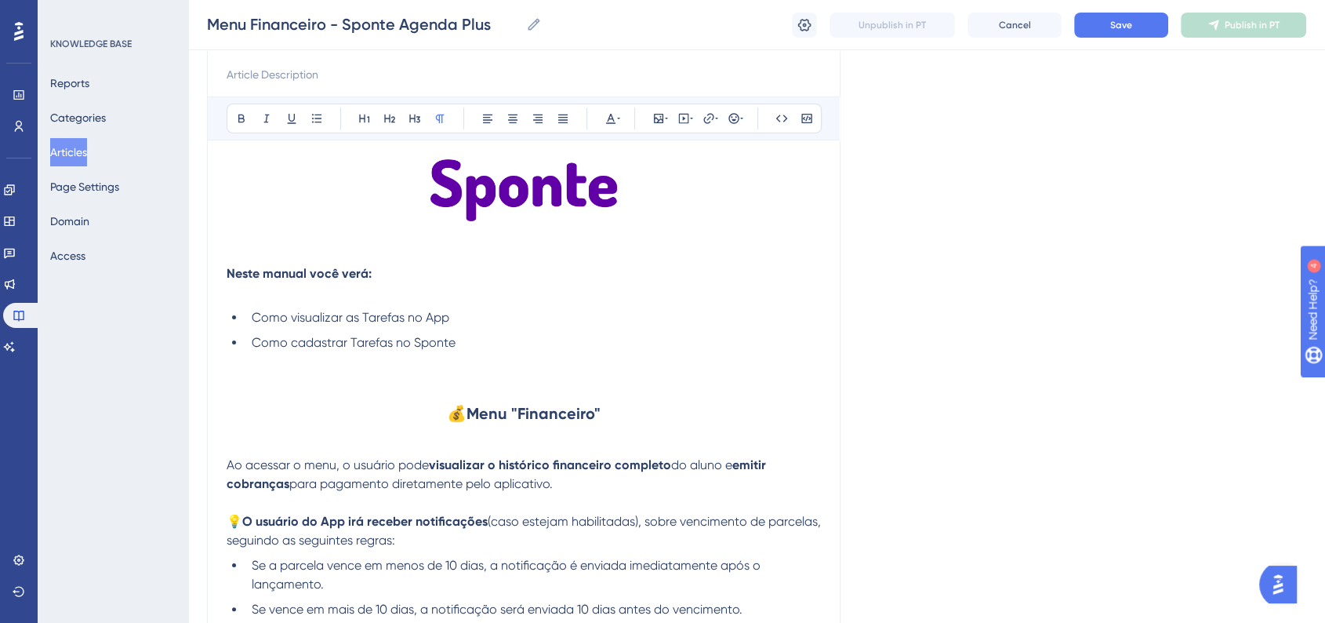
click at [532, 422] on strong "Menu "Financeiro"" at bounding box center [533, 413] width 134 height 19
click at [362, 114] on icon at bounding box center [364, 118] width 13 height 13
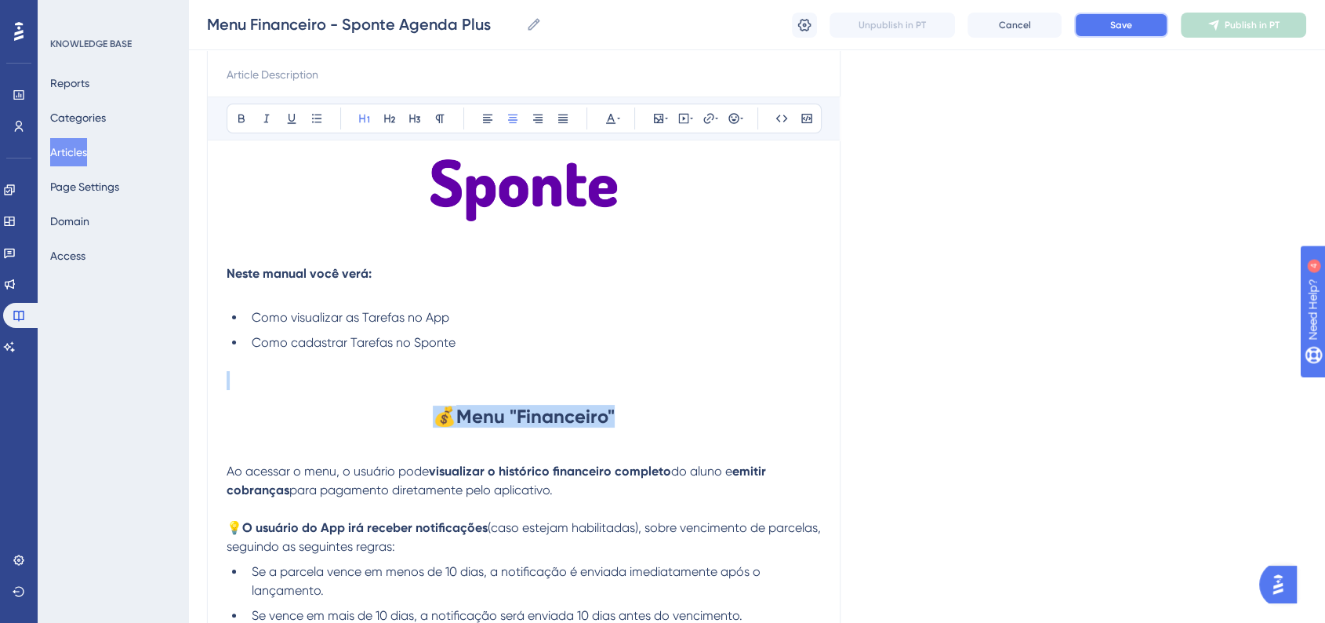
click at [1120, 26] on span "Save" at bounding box center [1121, 25] width 22 height 13
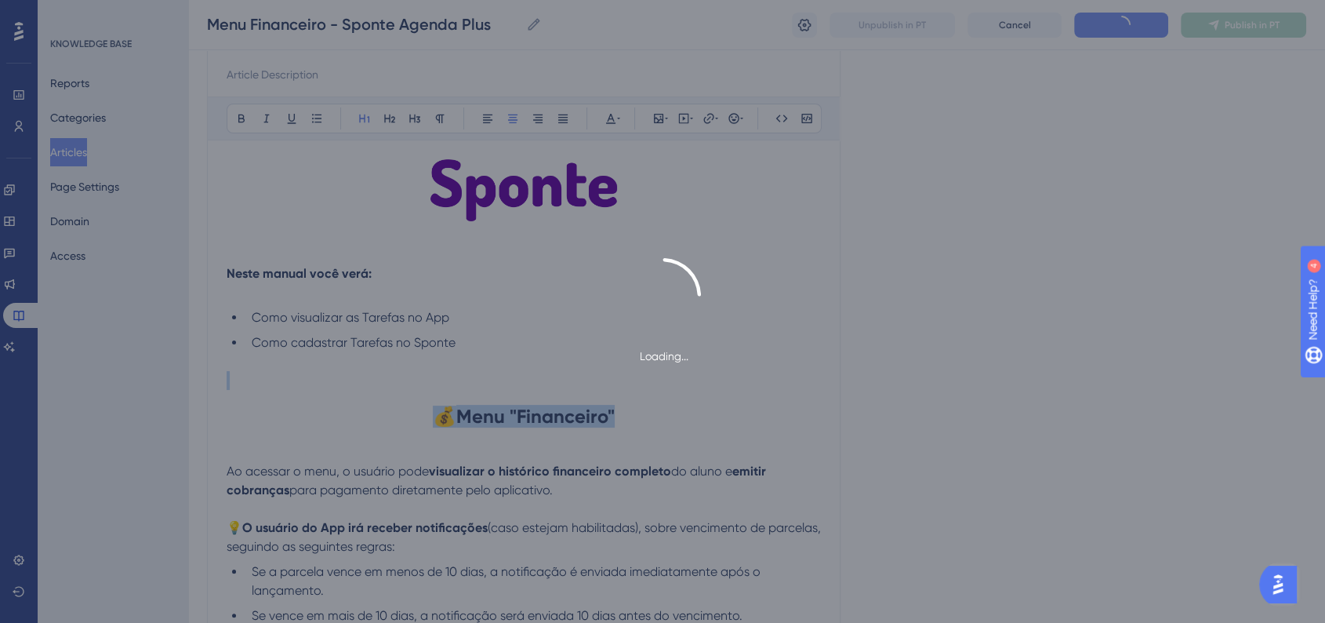
click at [1043, 278] on div "Loading..." at bounding box center [662, 311] width 1325 height 107
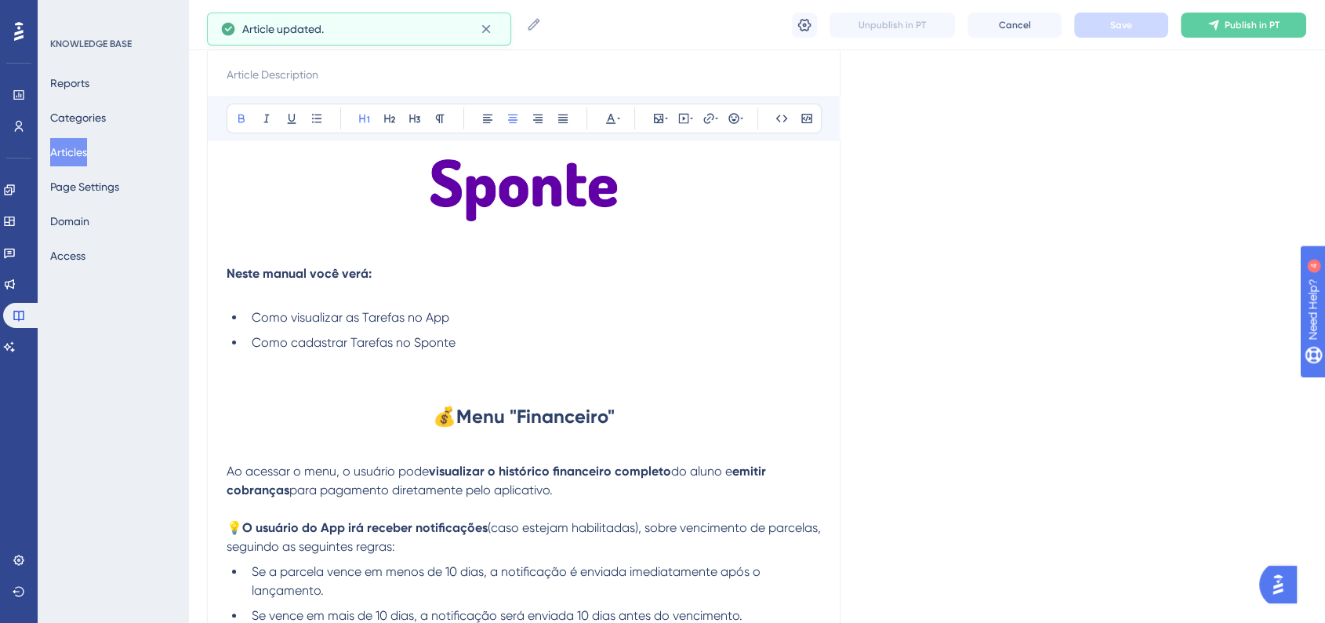
click at [654, 409] on h1 "💰 Menu "Financeiro"" at bounding box center [524, 416] width 594 height 53
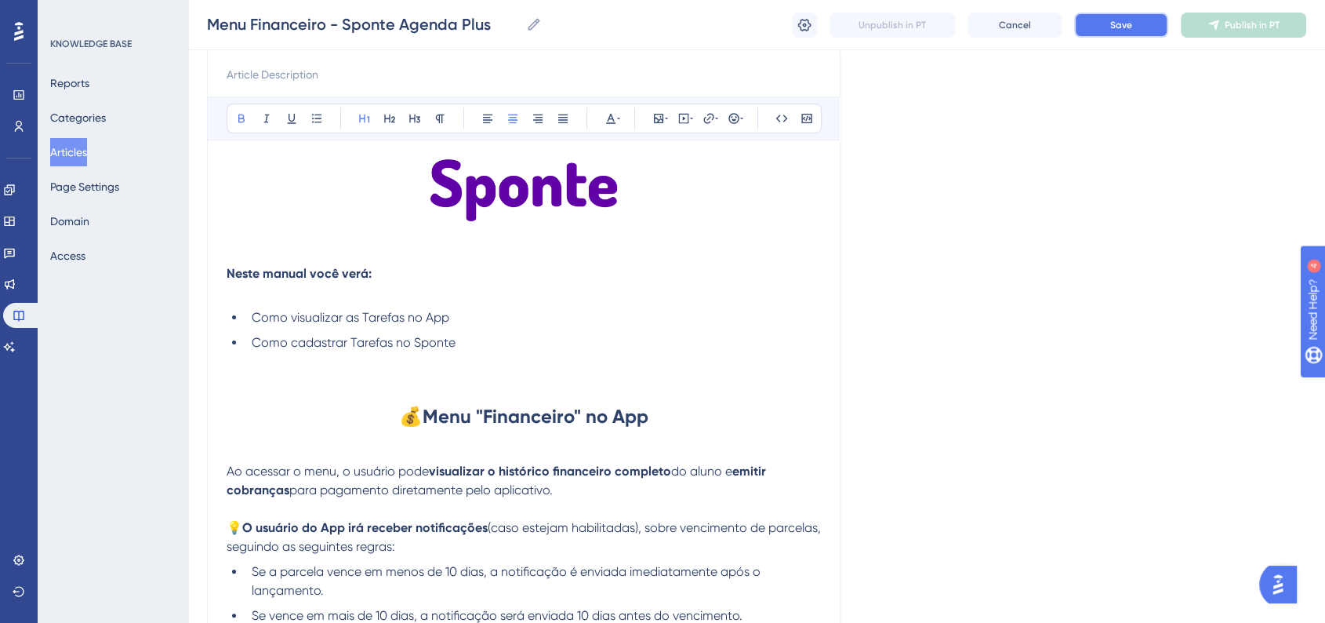
click at [1124, 19] on span "Save" at bounding box center [1121, 25] width 22 height 13
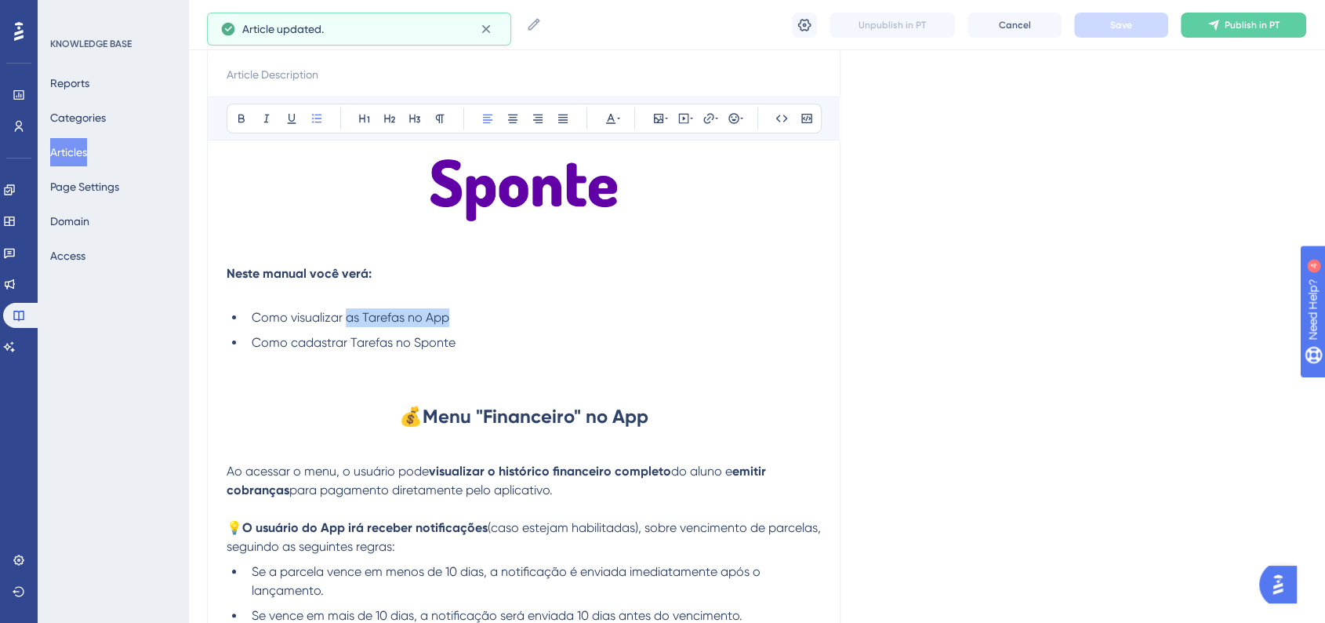
drag, startPoint x: 345, startPoint y: 319, endPoint x: 459, endPoint y: 319, distance: 114.5
click at [459, 319] on li "Como visualizar as Tarefas no App" at bounding box center [532, 317] width 575 height 19
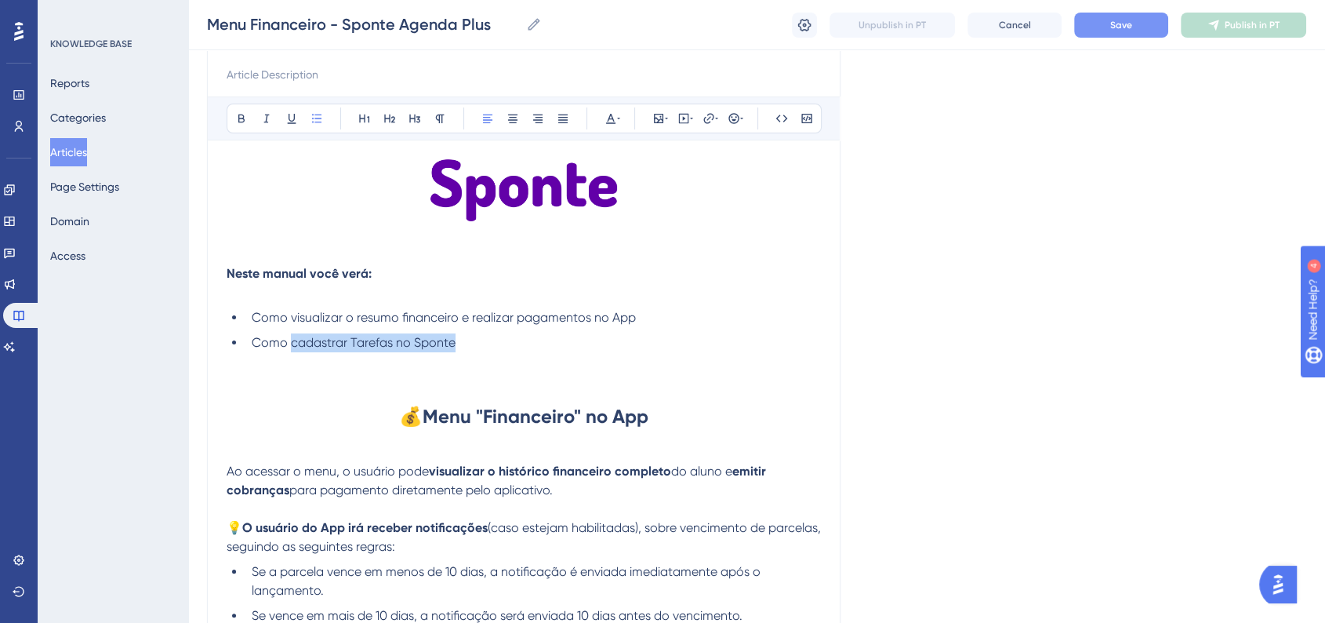
drag, startPoint x: 459, startPoint y: 342, endPoint x: 290, endPoint y: 349, distance: 168.7
click at [290, 349] on li "Como cadastrar Tarefas no Sponte" at bounding box center [532, 342] width 575 height 19
click at [1125, 28] on span "Save" at bounding box center [1121, 25] width 22 height 13
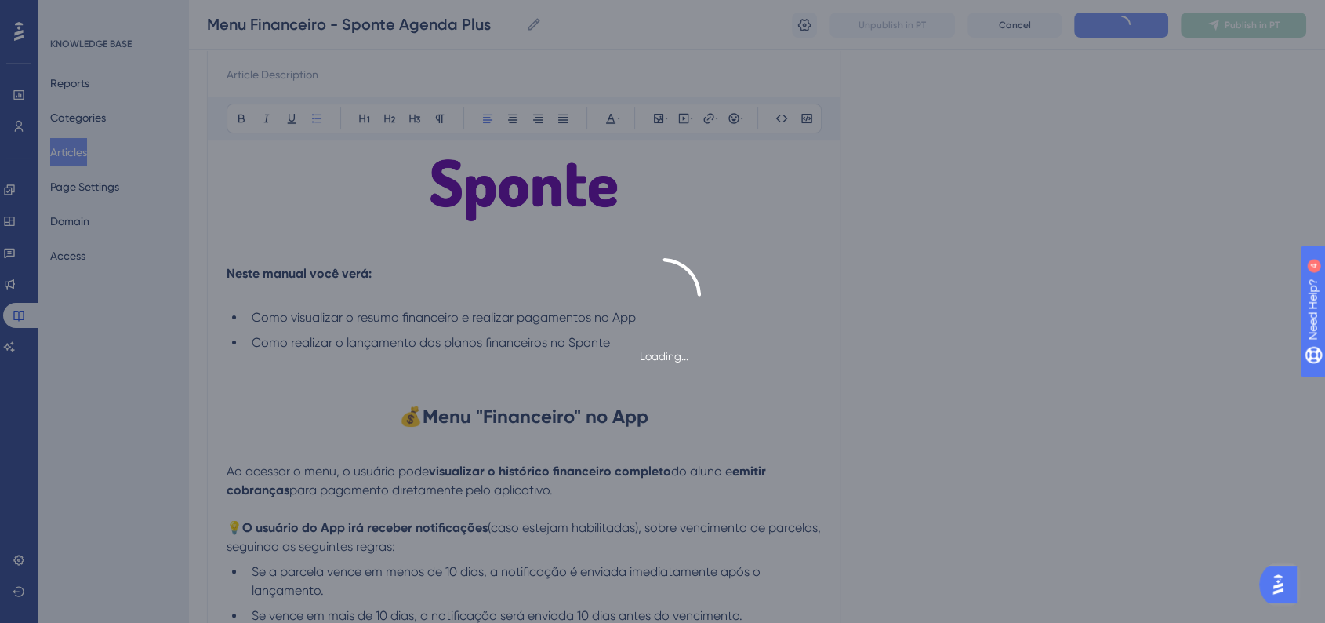
click at [1023, 324] on div "Loading..." at bounding box center [662, 311] width 1325 height 107
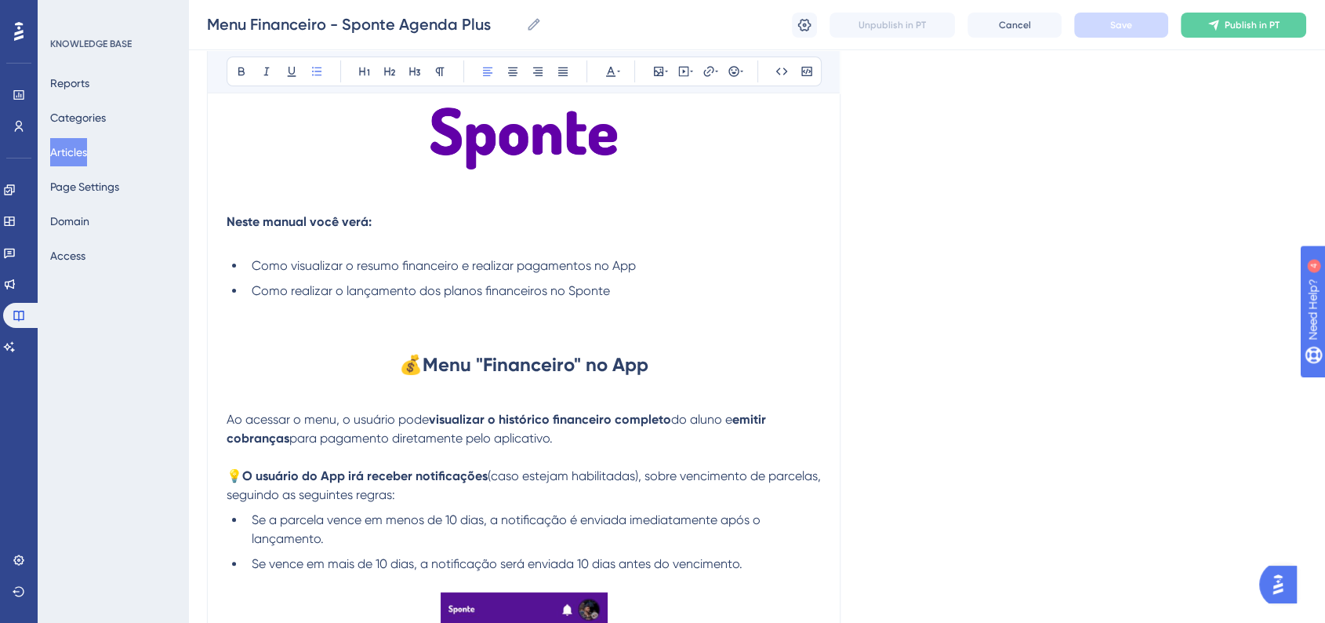
scroll to position [0, 0]
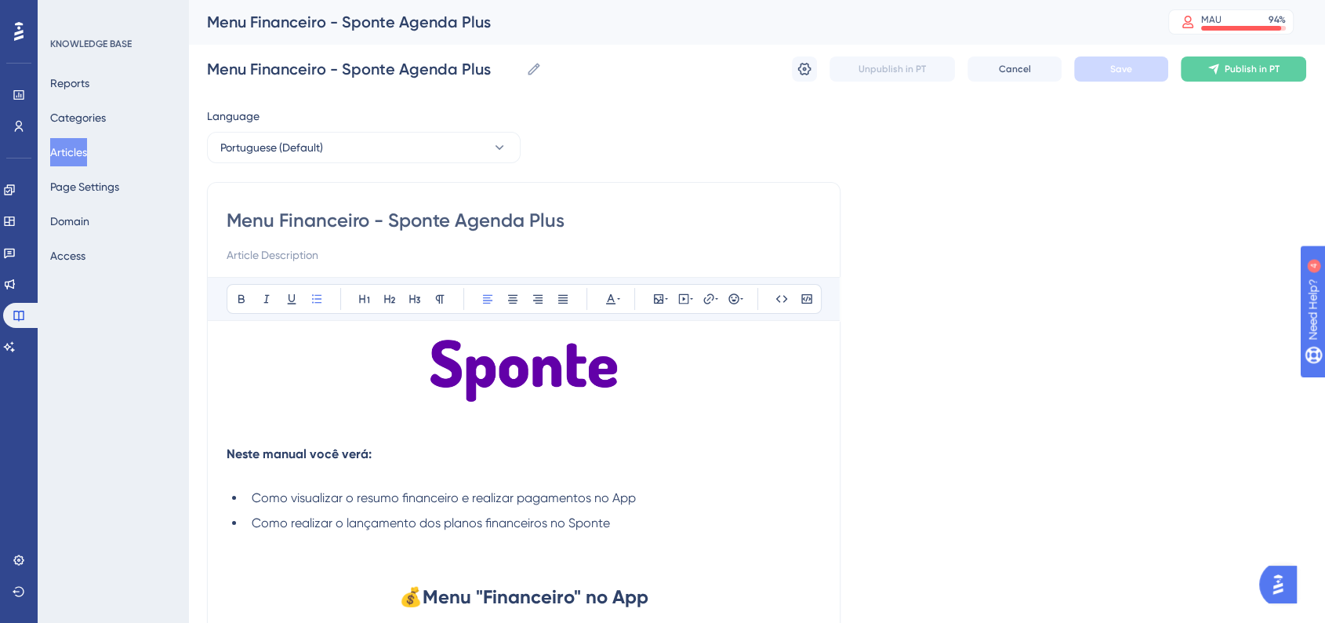
click at [810, 64] on icon at bounding box center [805, 69] width 16 height 16
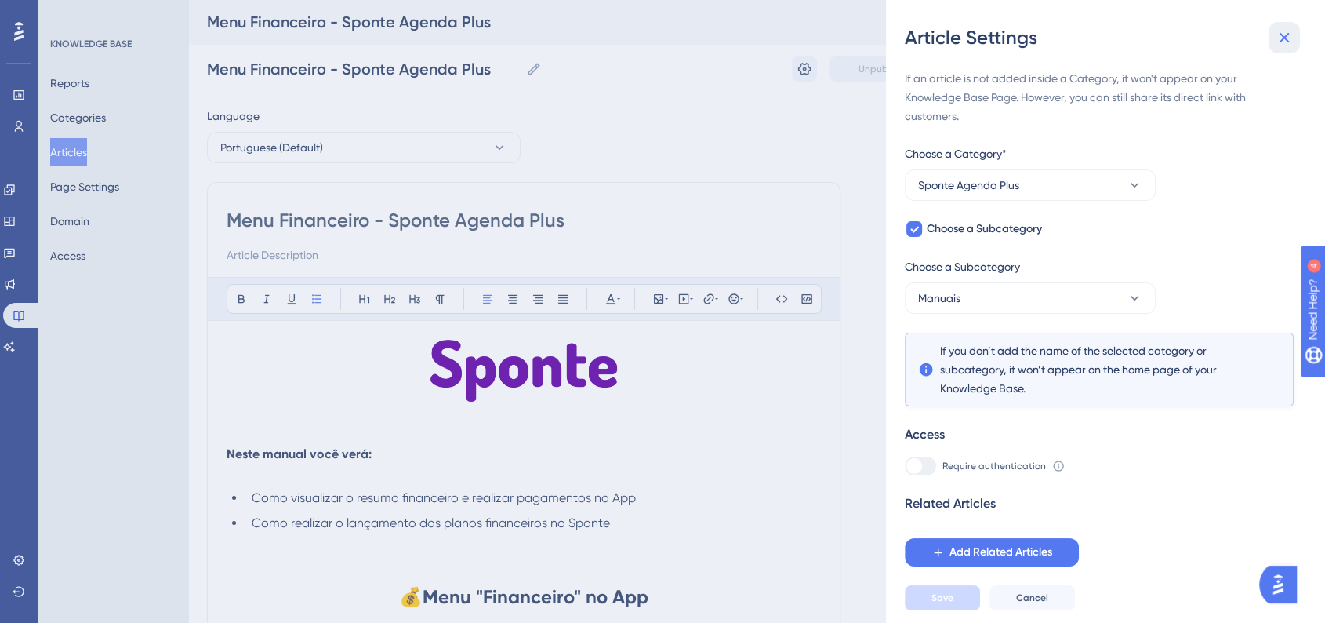
click at [1287, 45] on icon at bounding box center [1284, 37] width 19 height 19
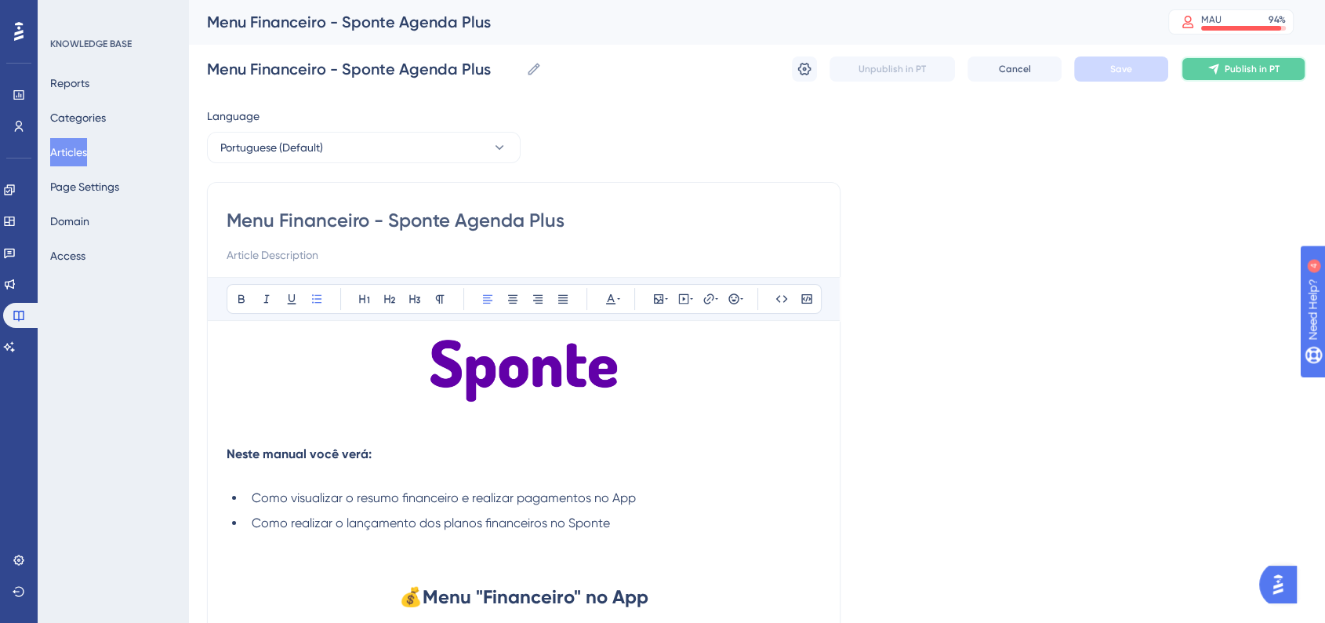
click at [1269, 64] on span "Publish in PT" at bounding box center [1252, 69] width 55 height 13
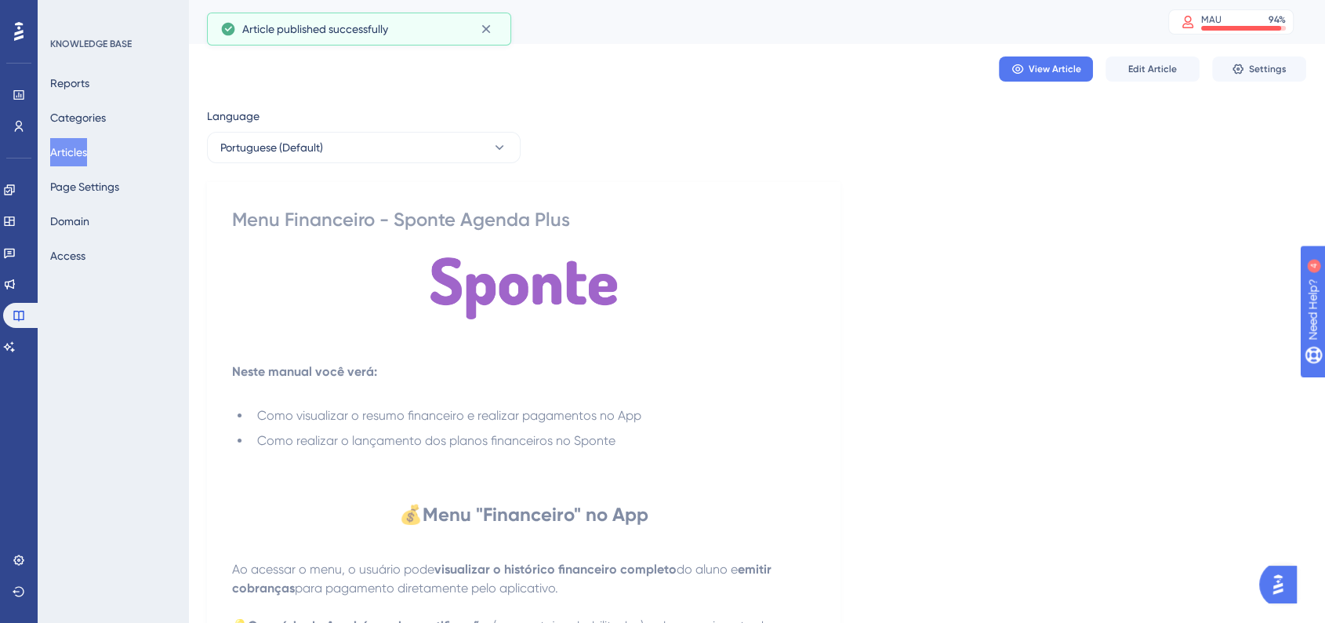
click at [87, 157] on button "Articles" at bounding box center [68, 152] width 37 height 28
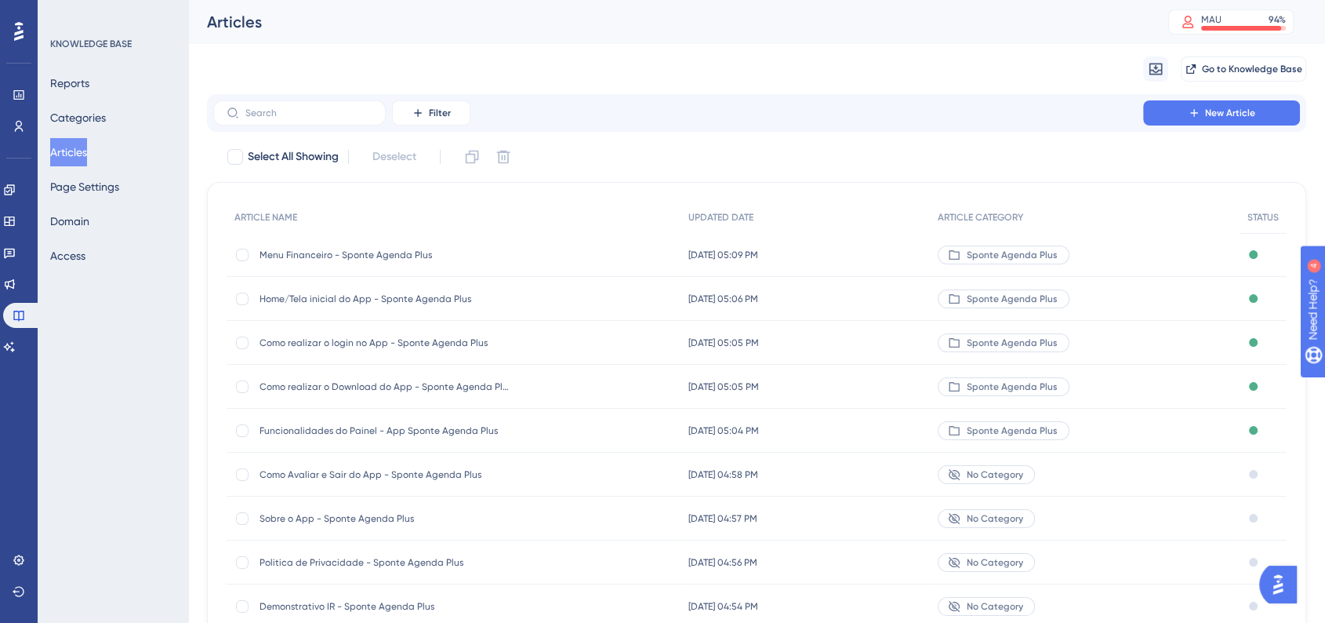
click at [87, 158] on button "Articles" at bounding box center [68, 152] width 37 height 28
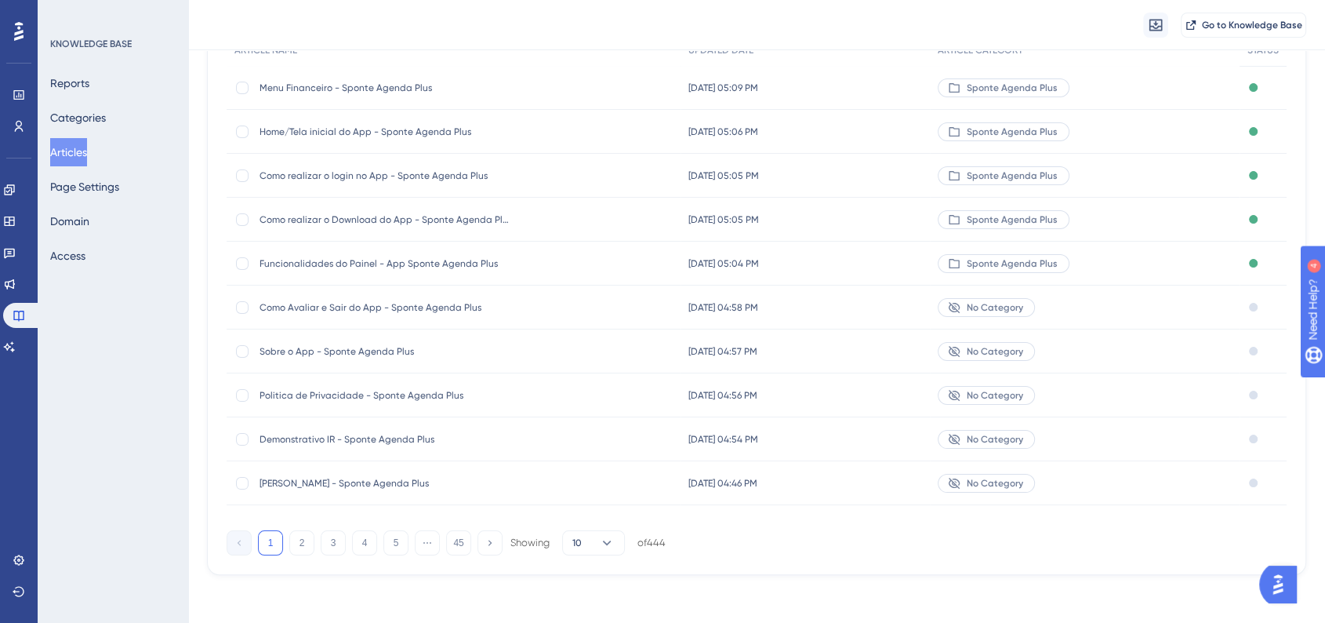
scroll to position [176, 0]
click at [301, 537] on button "2" at bounding box center [301, 540] width 25 height 25
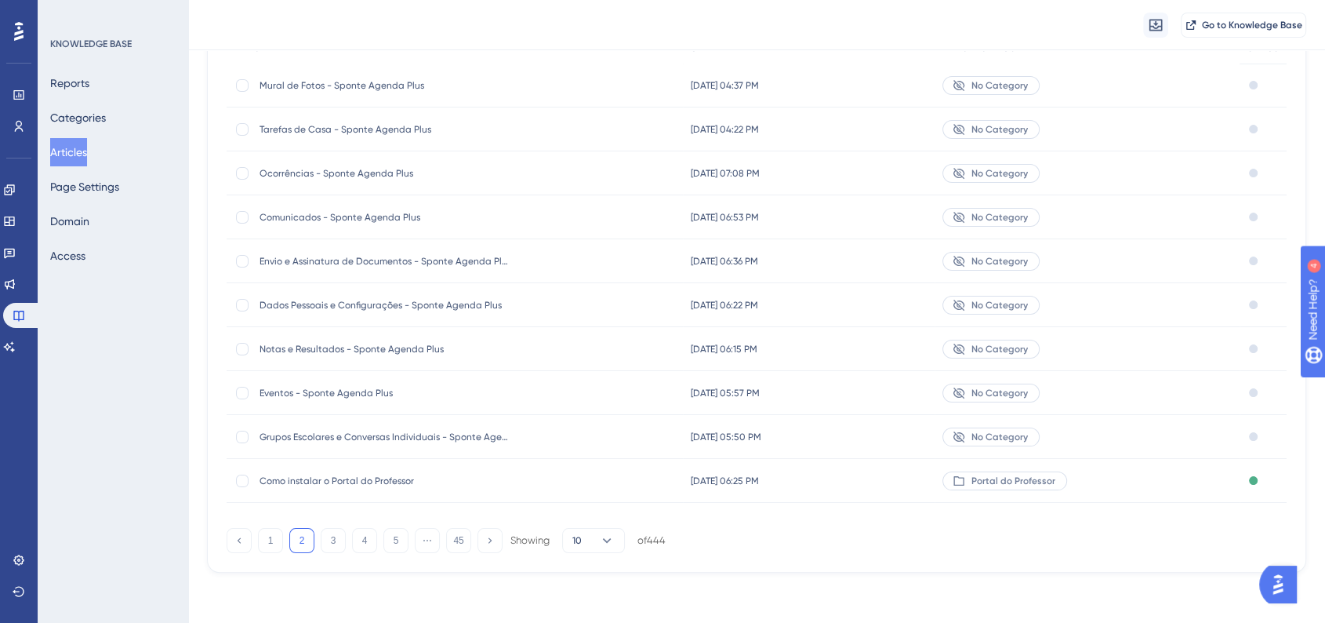
click at [896, 433] on div "08 de out. de 2025 05:50 PM 08 de out. de 2025 05:50 PM" at bounding box center [808, 437] width 251 height 44
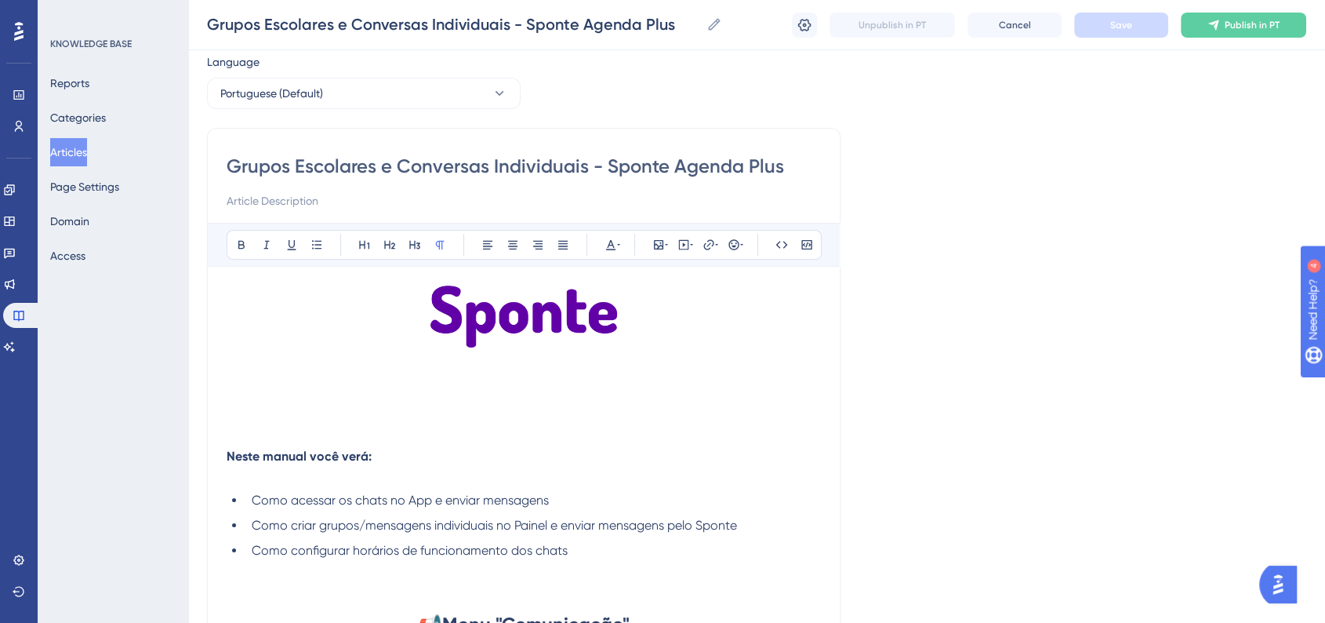
scroll to position [87, 0]
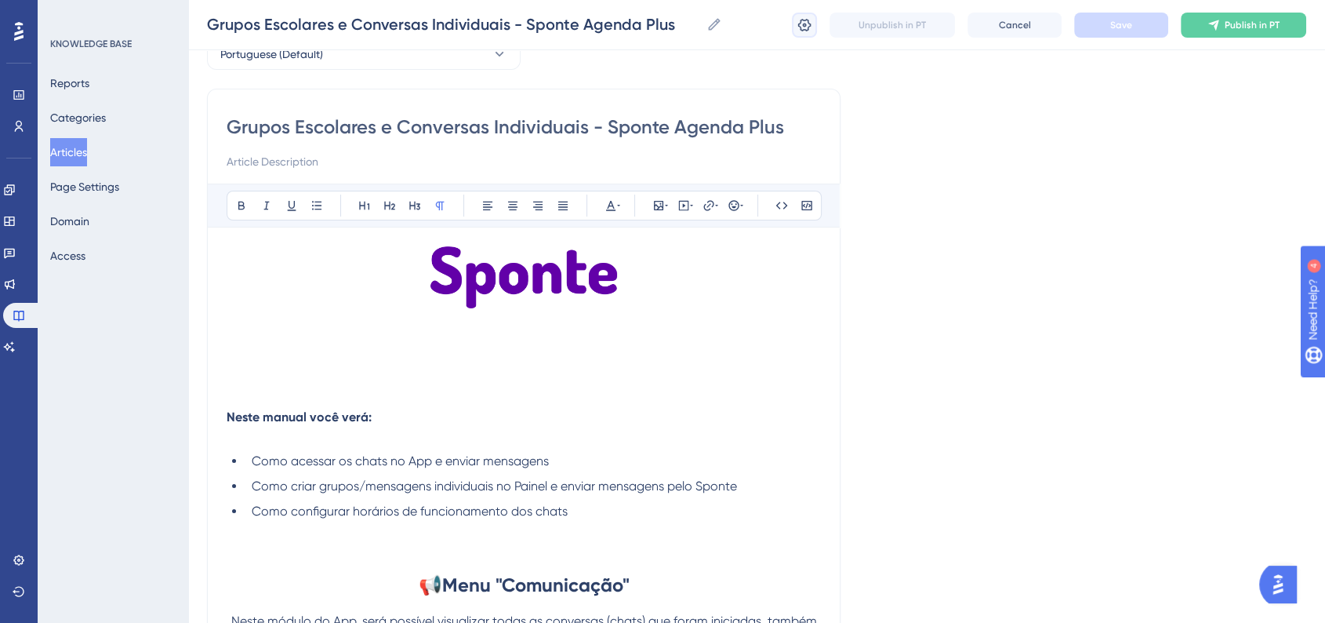
click at [799, 20] on icon at bounding box center [805, 25] width 16 height 16
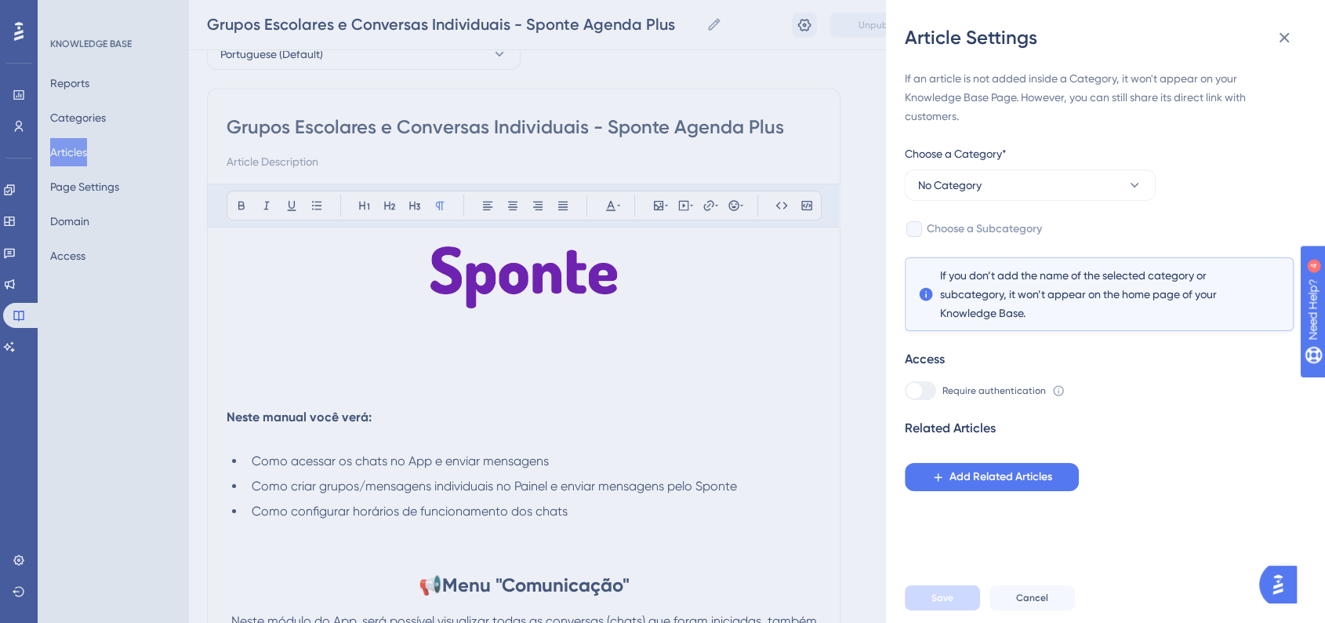
click at [1018, 202] on div "If an article is not added inside a Category, it won't appear on your Knowledge…" at bounding box center [1099, 280] width 389 height 422
click at [1026, 183] on button "No Category" at bounding box center [1030, 184] width 251 height 31
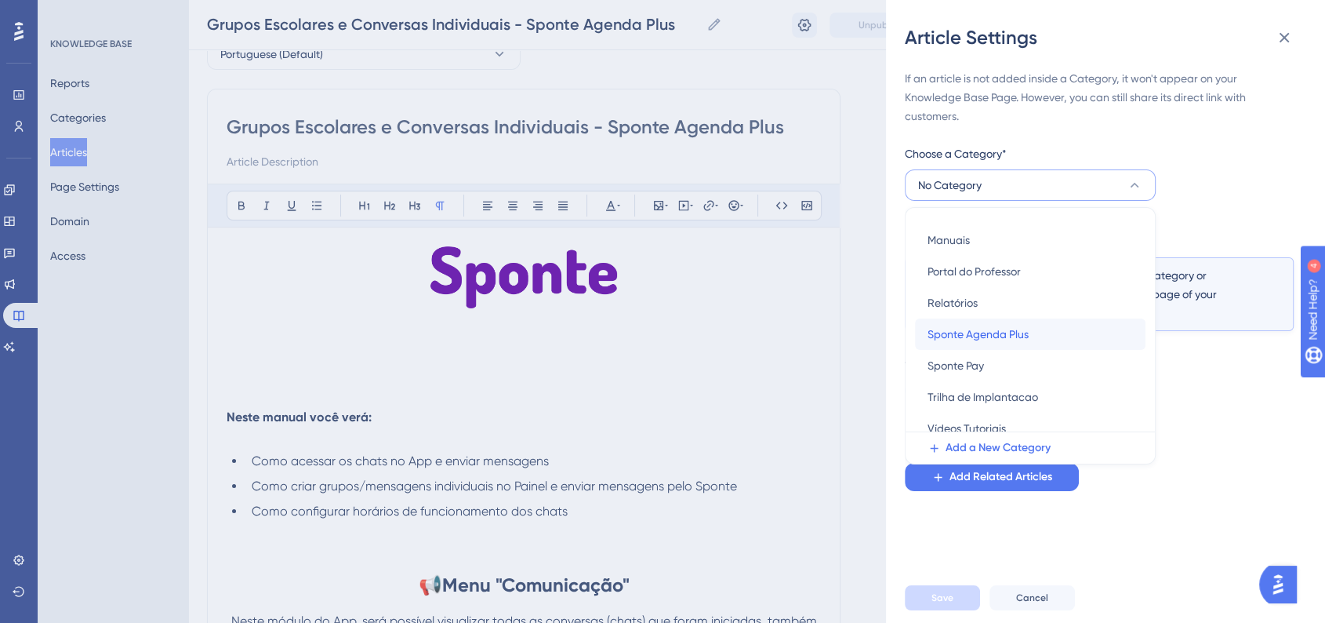
click at [976, 347] on div "Sponte Agenda Plus Sponte Agenda Plus" at bounding box center [1030, 333] width 205 height 31
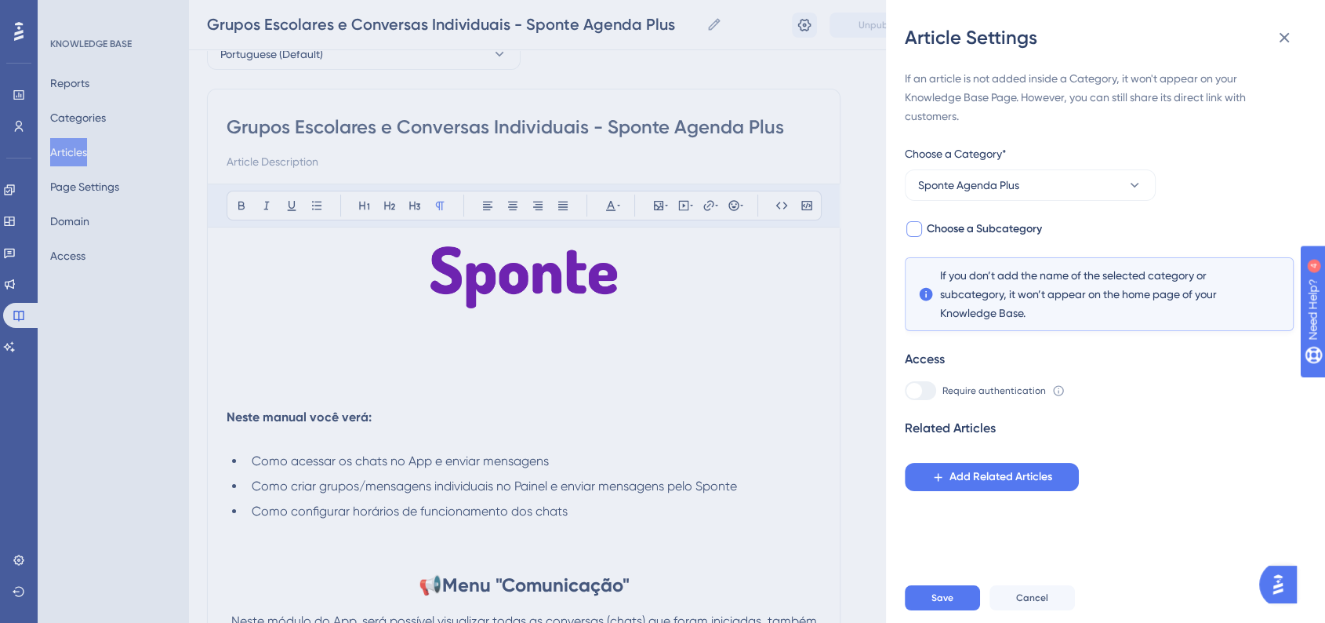
click at [917, 228] on div at bounding box center [914, 229] width 16 height 16
checkbox input "true"
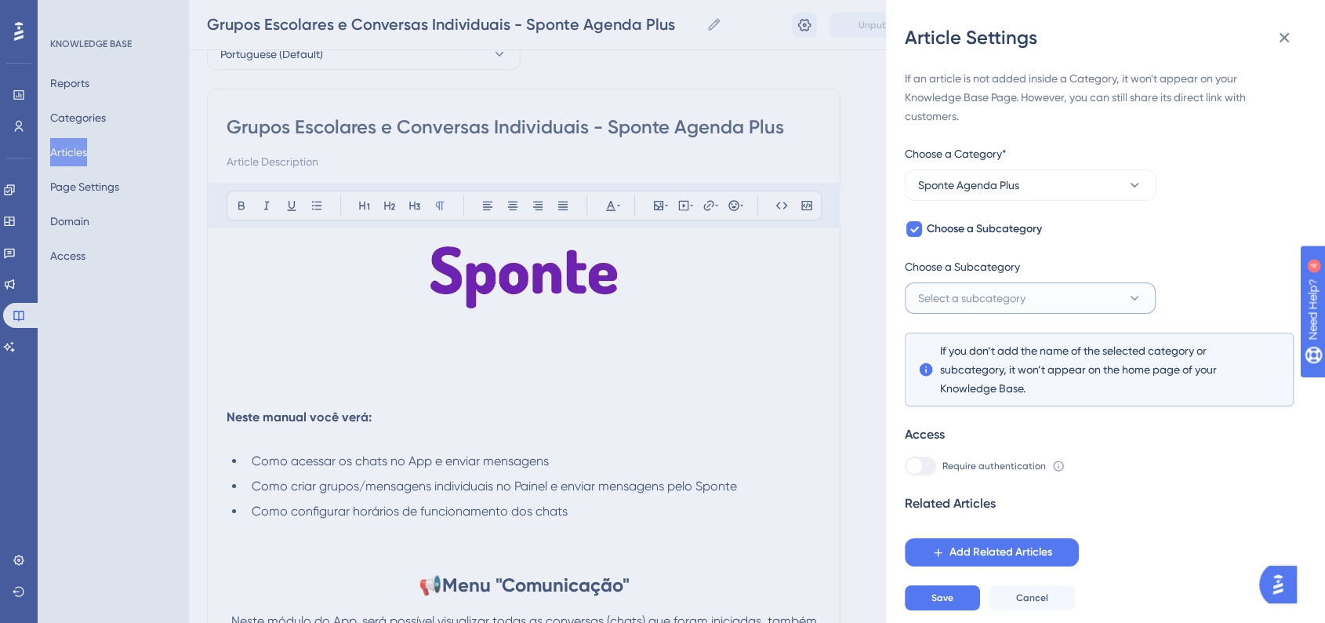
click at [958, 292] on span "Select a subcategory" at bounding box center [971, 298] width 107 height 19
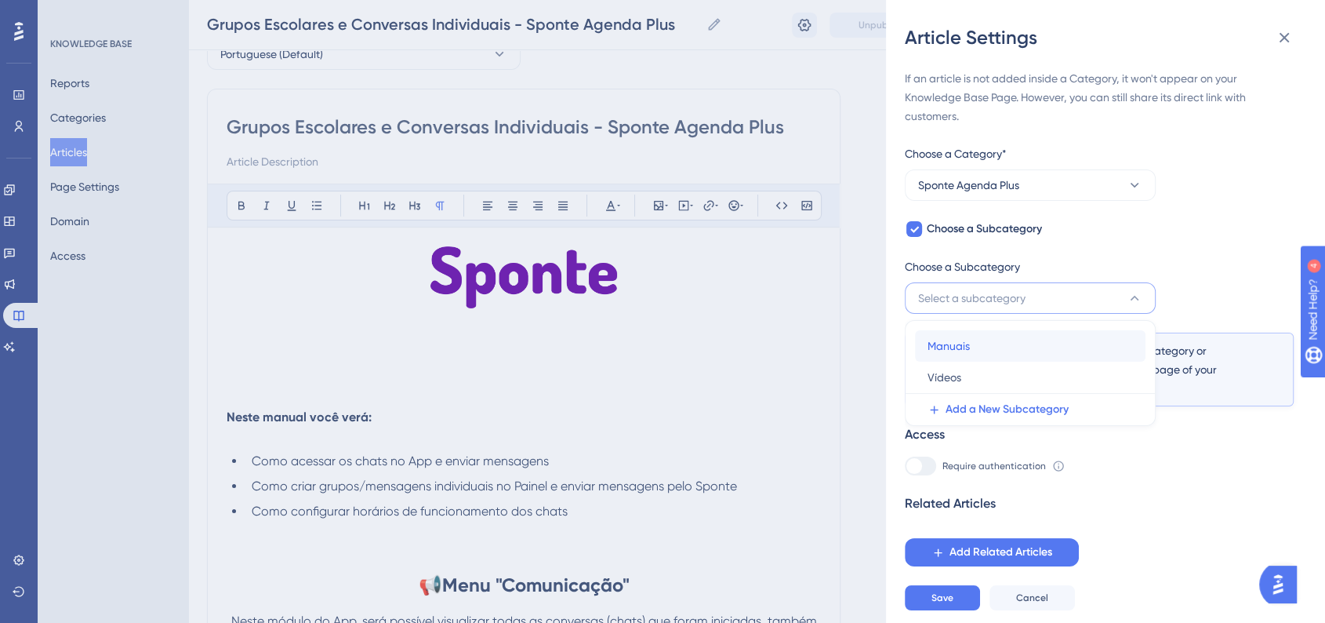
click at [957, 337] on span "Manuais" at bounding box center [949, 345] width 42 height 19
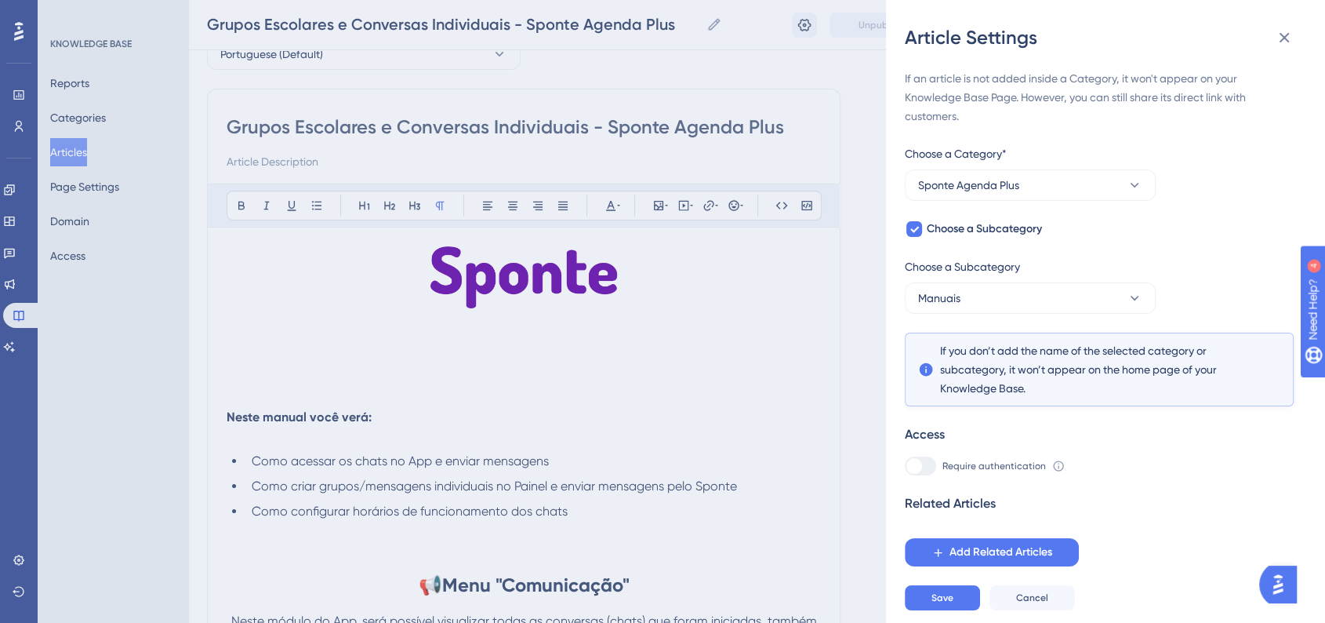
click at [1180, 496] on div "Related Articles" at bounding box center [1099, 503] width 389 height 19
click at [942, 610] on button "Save" at bounding box center [942, 597] width 75 height 25
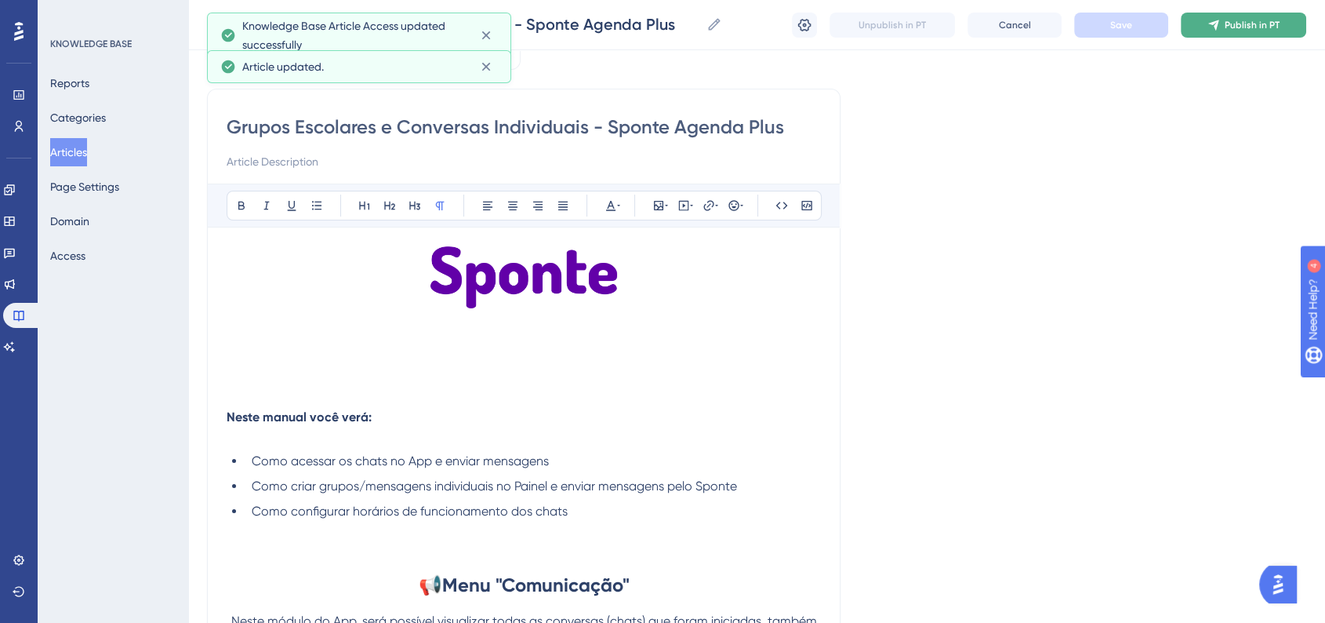
click at [1205, 37] on button "Publish in PT" at bounding box center [1243, 25] width 125 height 25
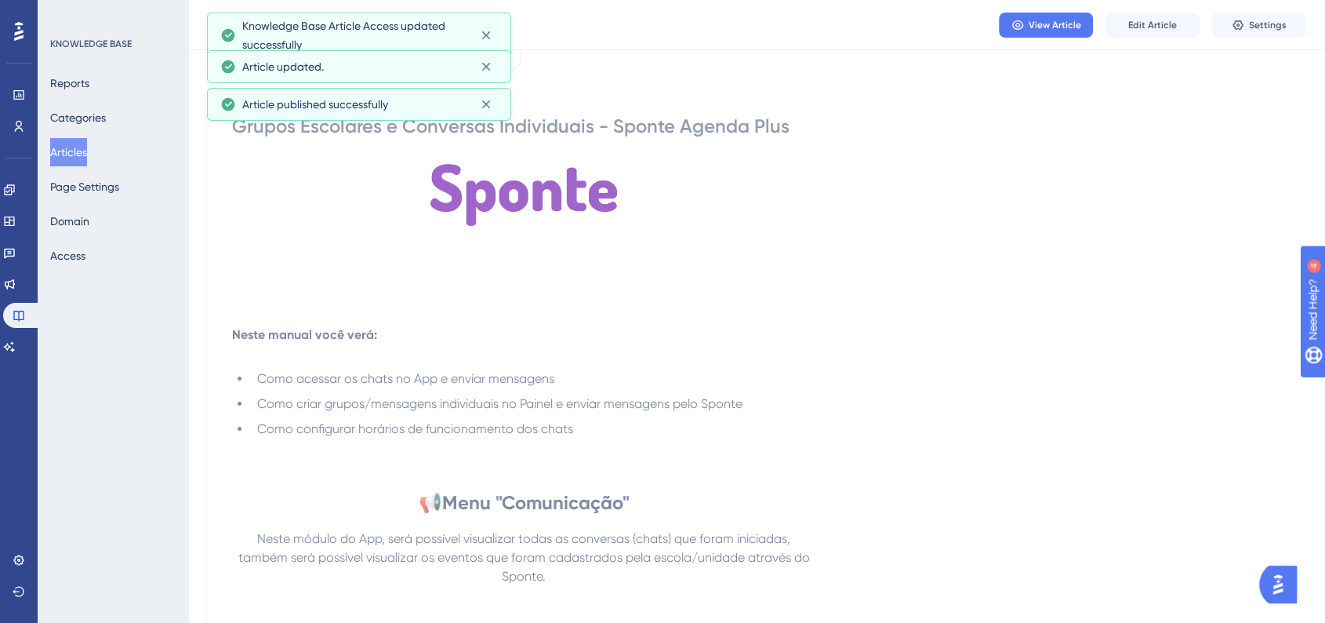
click at [105, 146] on div "Reports Categories Articles Page Settings Domain Access" at bounding box center [113, 169] width 127 height 201
click at [87, 154] on button "Articles" at bounding box center [68, 152] width 37 height 28
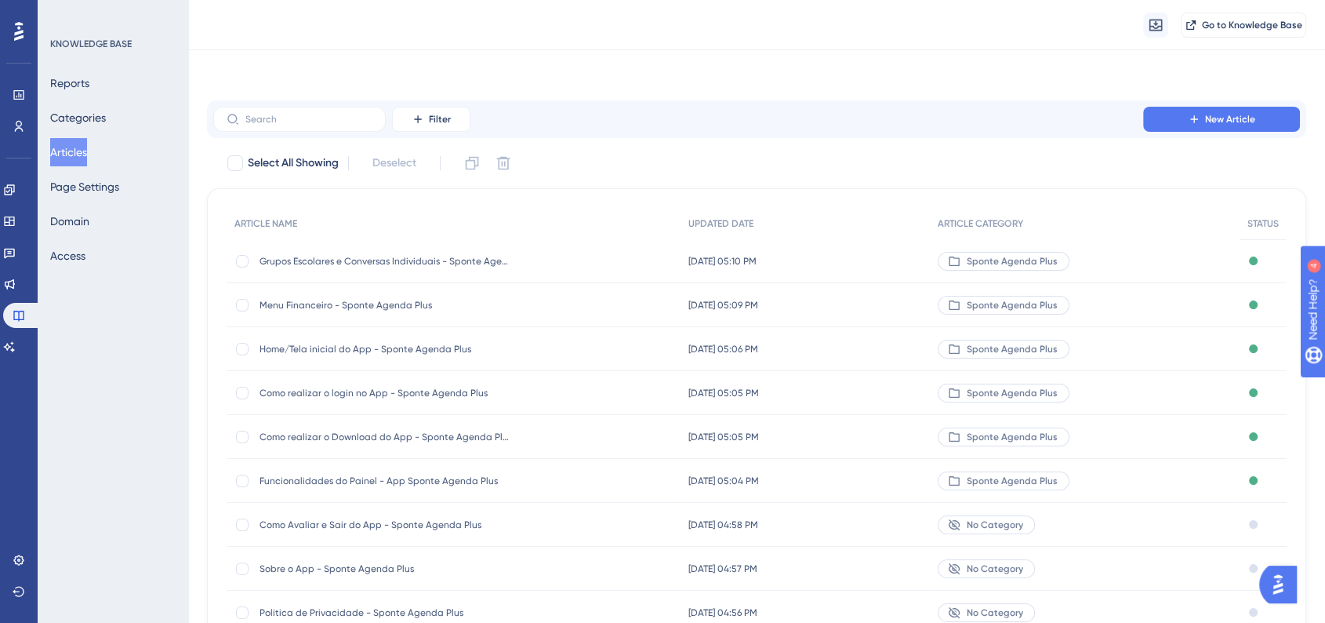
scroll to position [169, 0]
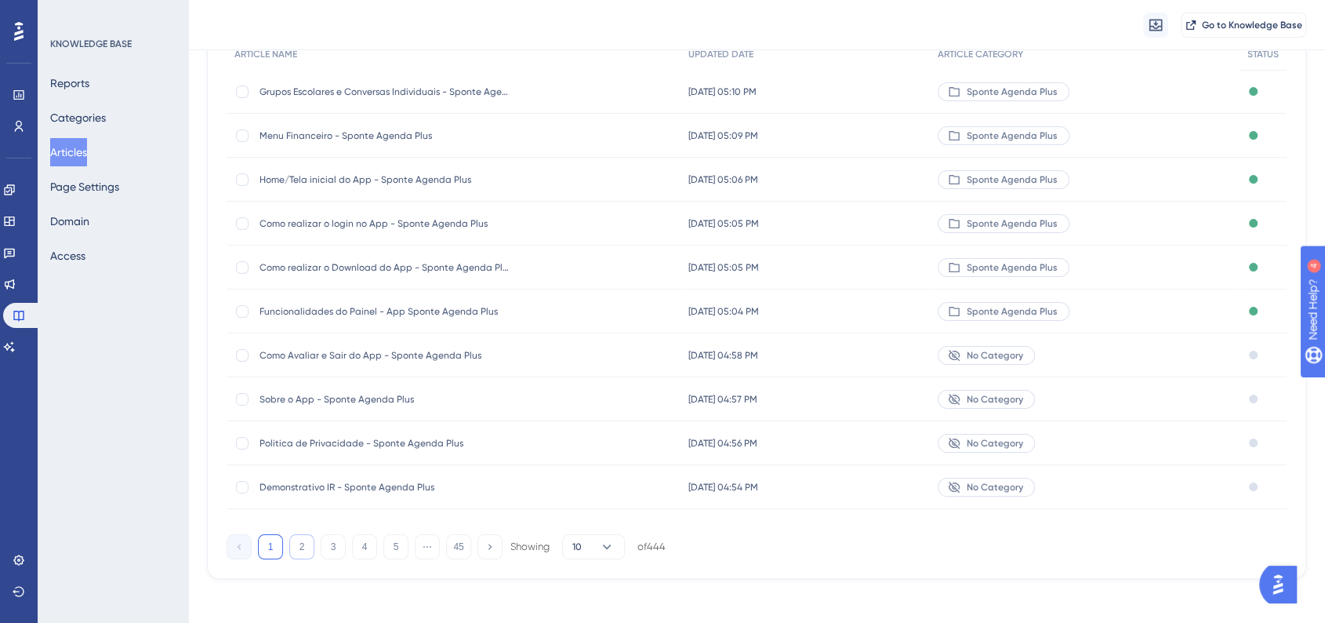
click at [300, 543] on button "2" at bounding box center [301, 546] width 25 height 25
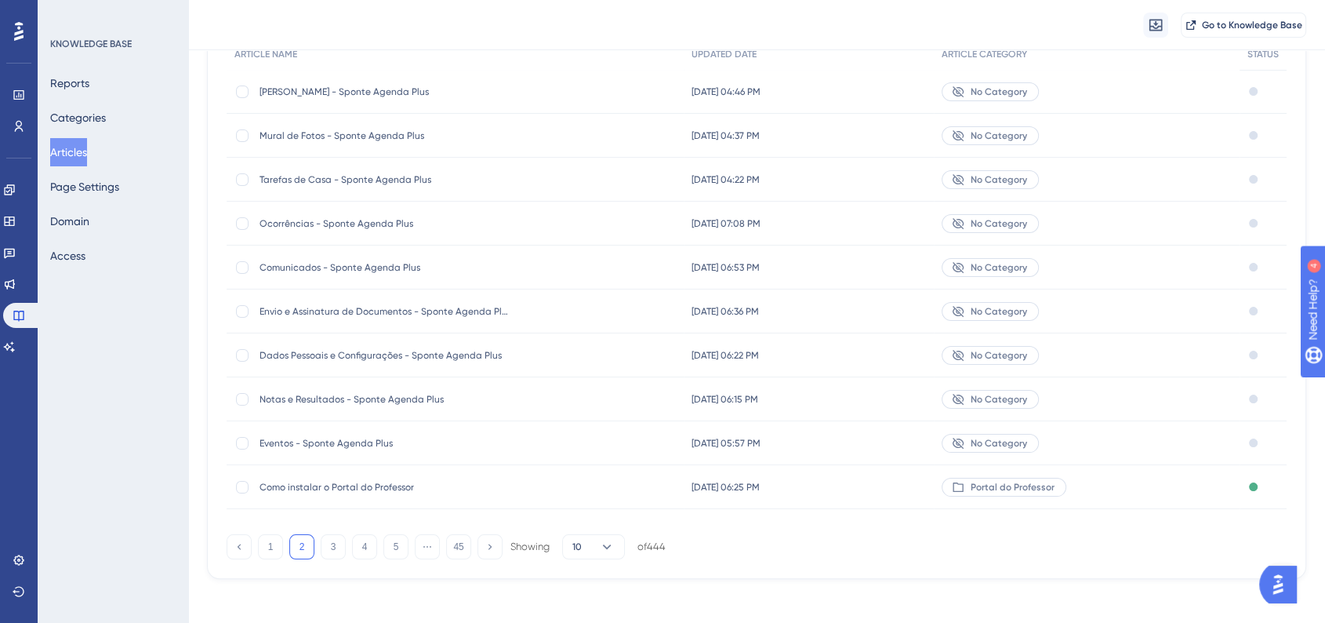
click at [405, 447] on span "Eventos - Sponte Agenda Plus" at bounding box center [385, 443] width 251 height 13
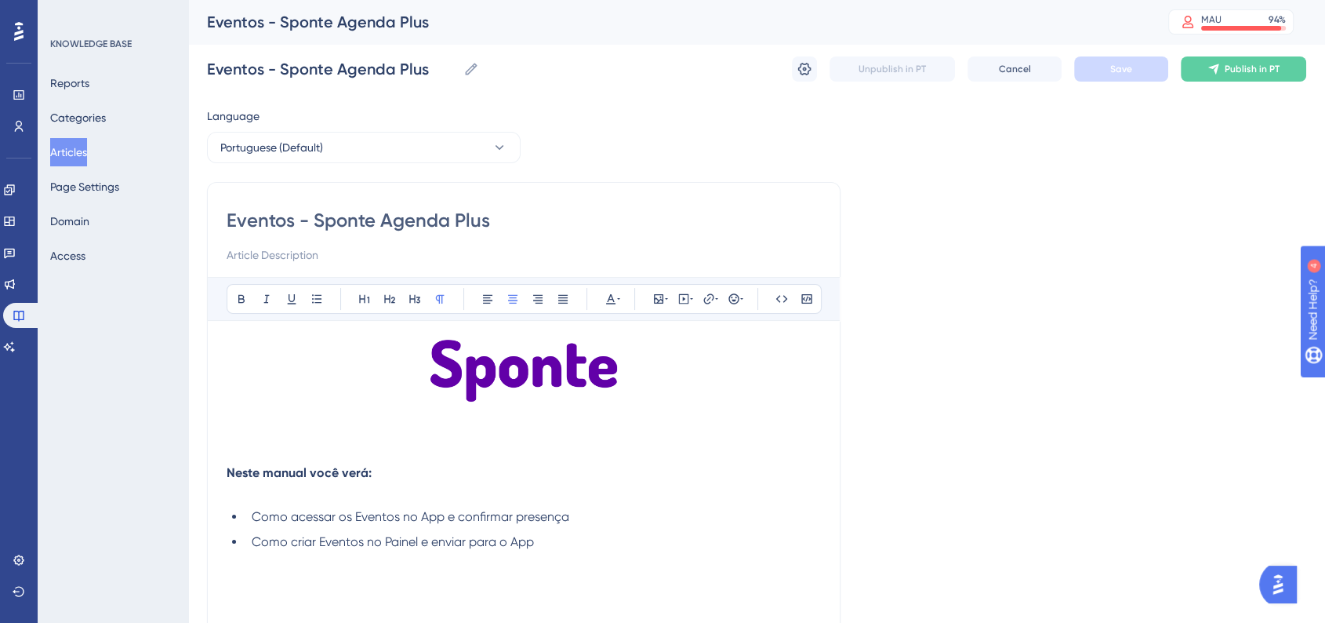
click at [804, 85] on div "Eventos - Sponte Agenda Plus Eventos - Sponte Agenda Plus Unpublish in PT Cance…" at bounding box center [756, 69] width 1099 height 50
click at [804, 71] on icon at bounding box center [805, 69] width 16 height 16
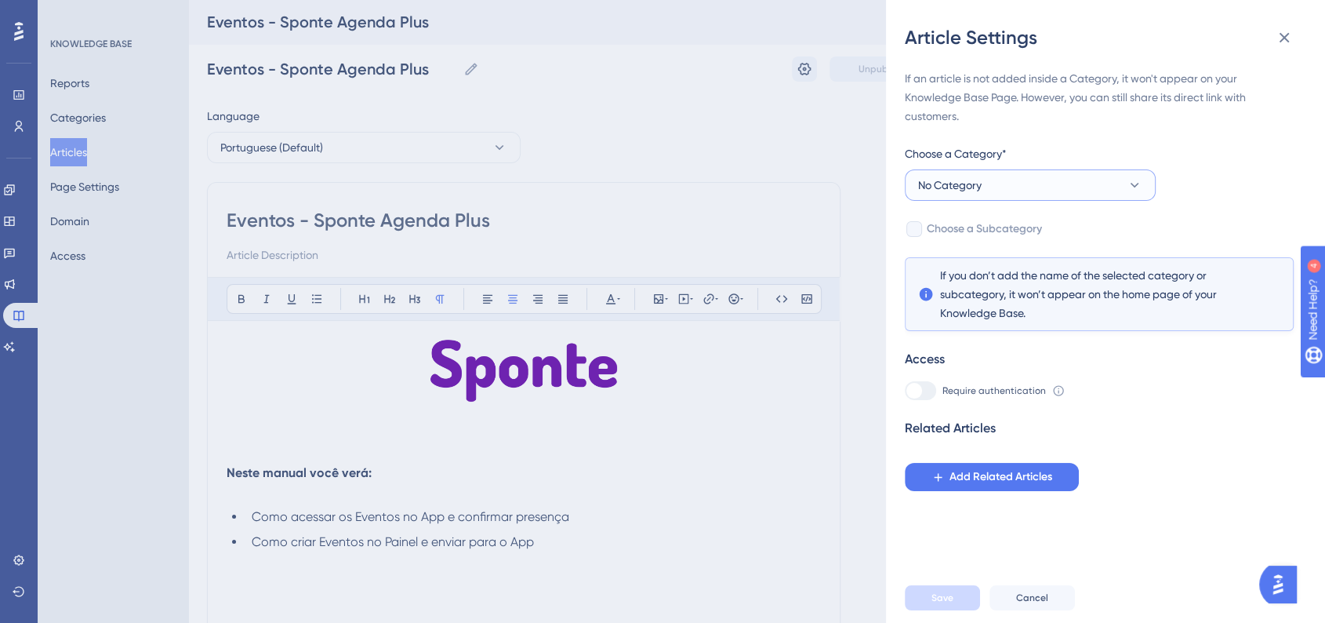
click at [1040, 185] on button "No Category" at bounding box center [1030, 184] width 251 height 31
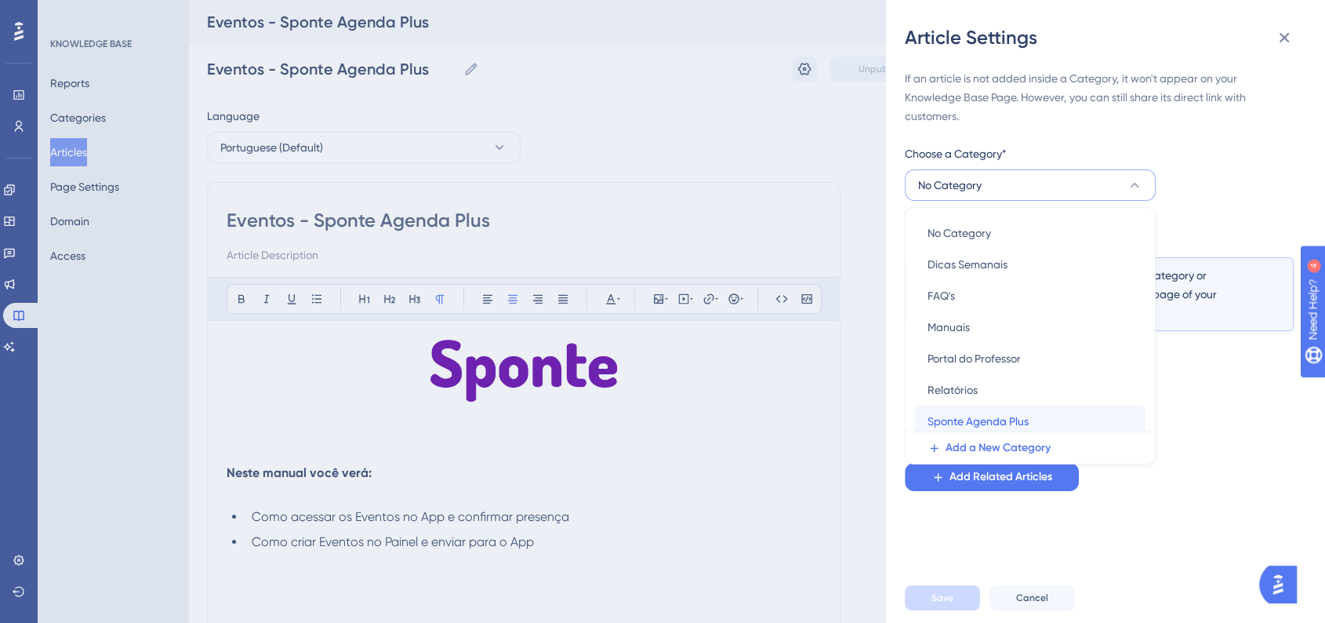
click at [945, 416] on span "Sponte Agenda Plus" at bounding box center [978, 421] width 101 height 19
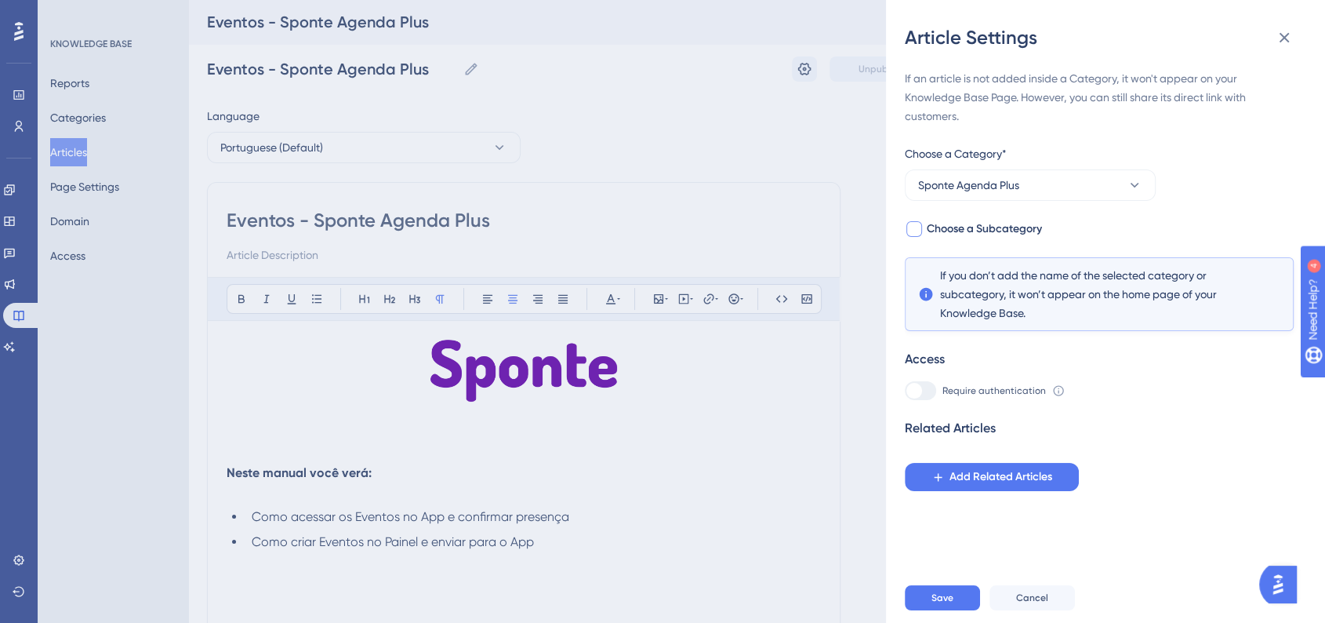
click at [917, 232] on div at bounding box center [914, 229] width 16 height 16
checkbox input "true"
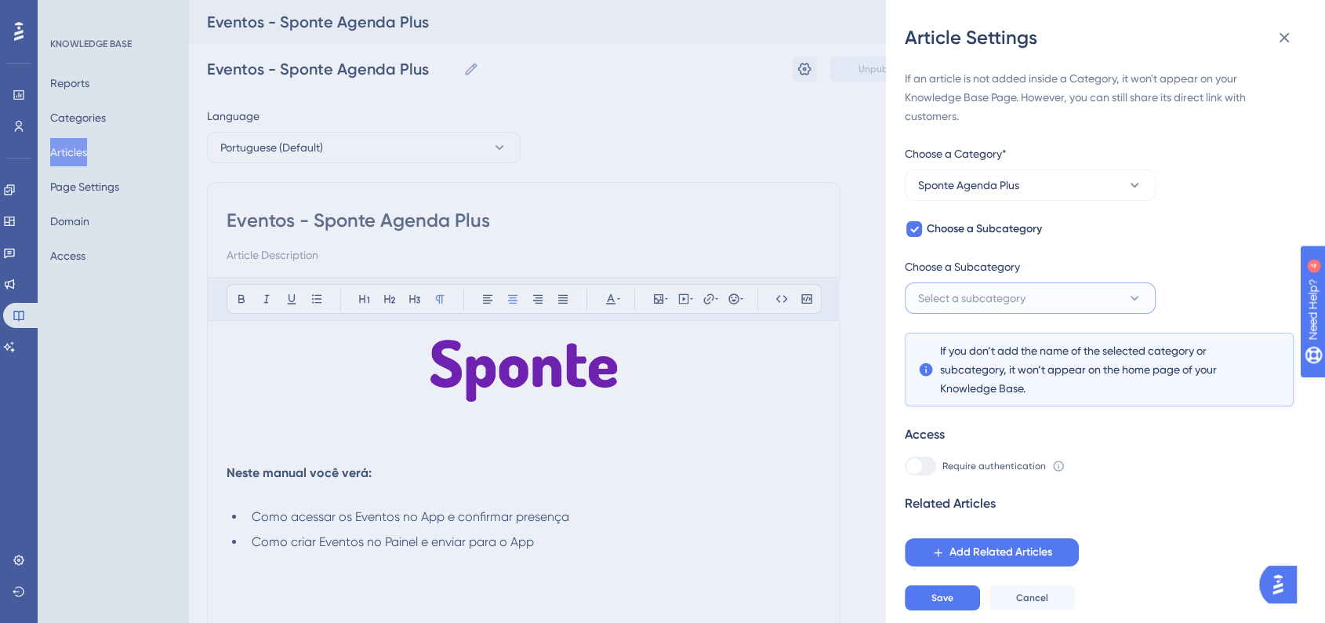
click at [967, 282] on button "Select a subcategory" at bounding box center [1030, 297] width 251 height 31
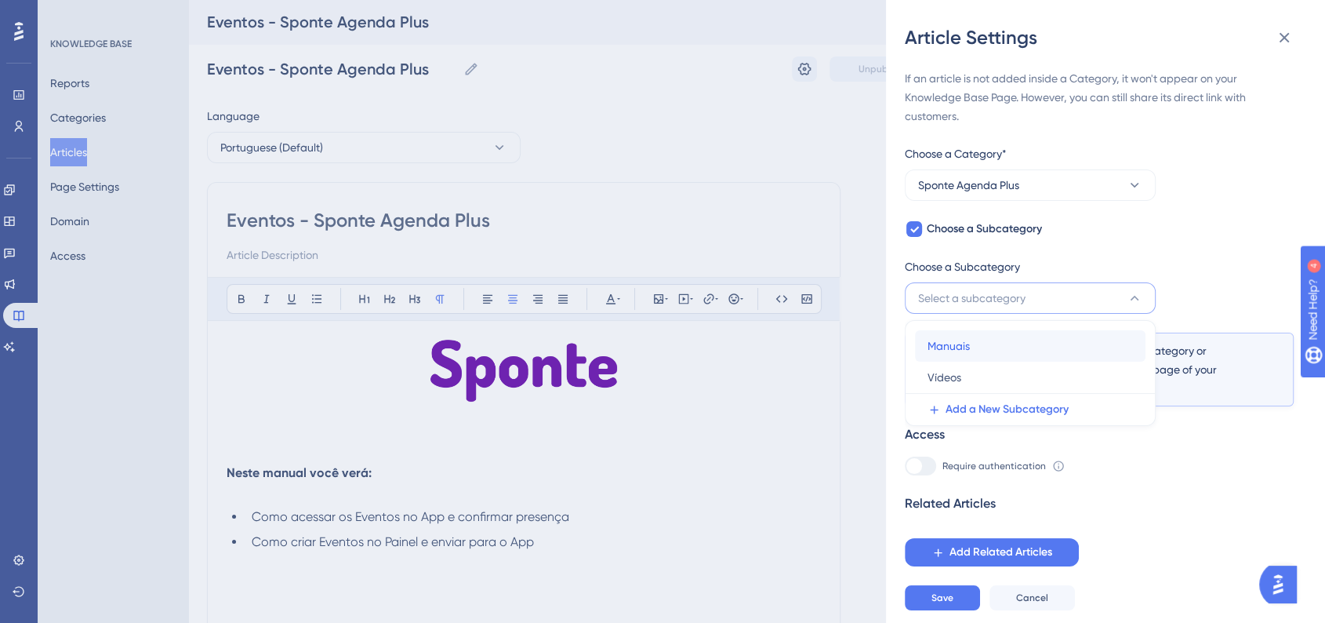
click at [960, 347] on span "Manuais" at bounding box center [949, 345] width 42 height 19
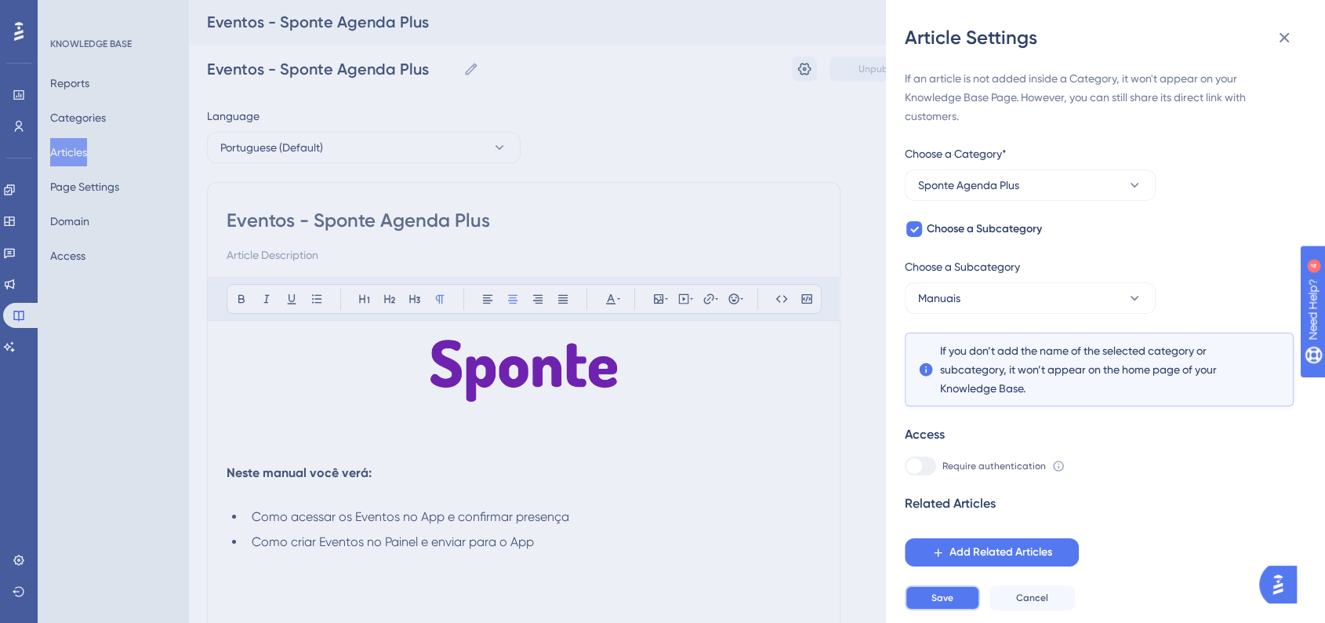
click at [941, 604] on span "Save" at bounding box center [942, 597] width 22 height 13
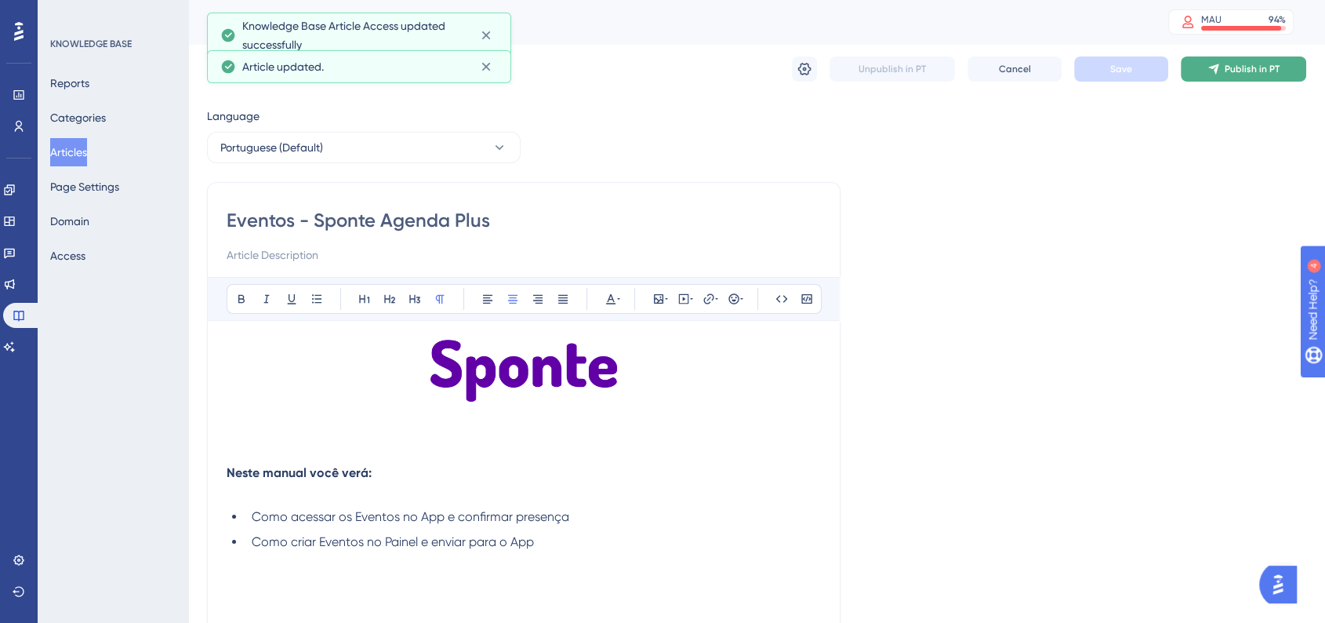
click at [1248, 71] on span "Publish in PT" at bounding box center [1252, 69] width 55 height 13
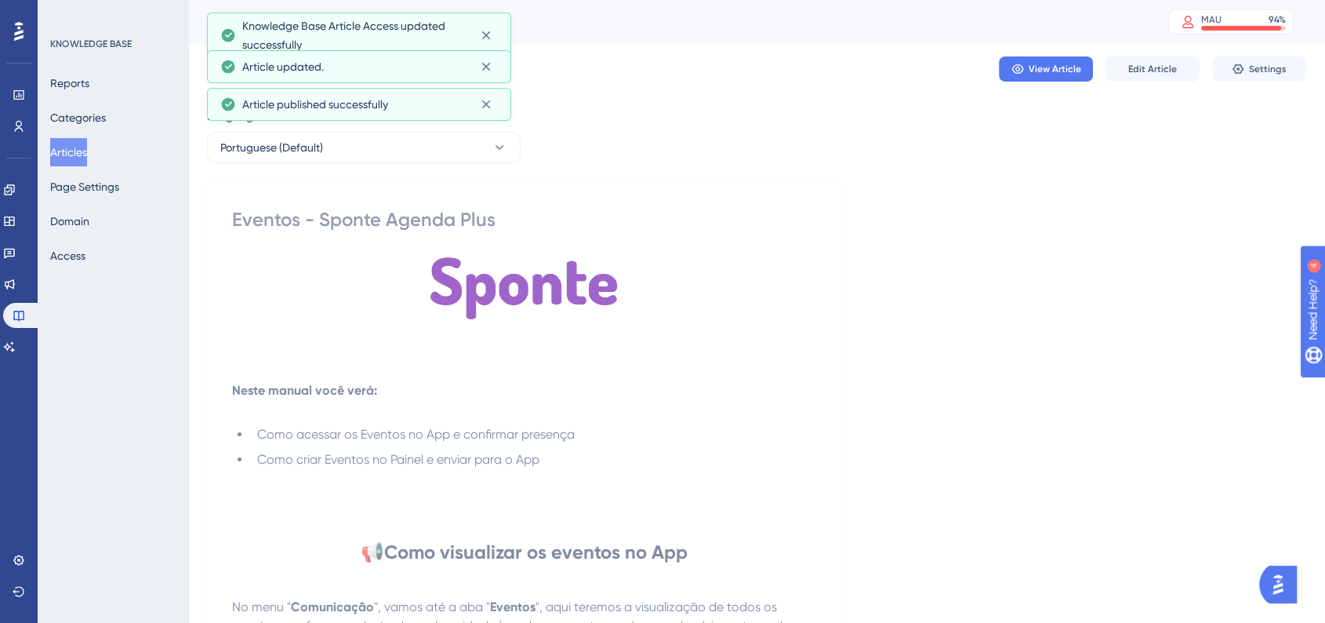
click at [87, 151] on button "Articles" at bounding box center [68, 152] width 37 height 28
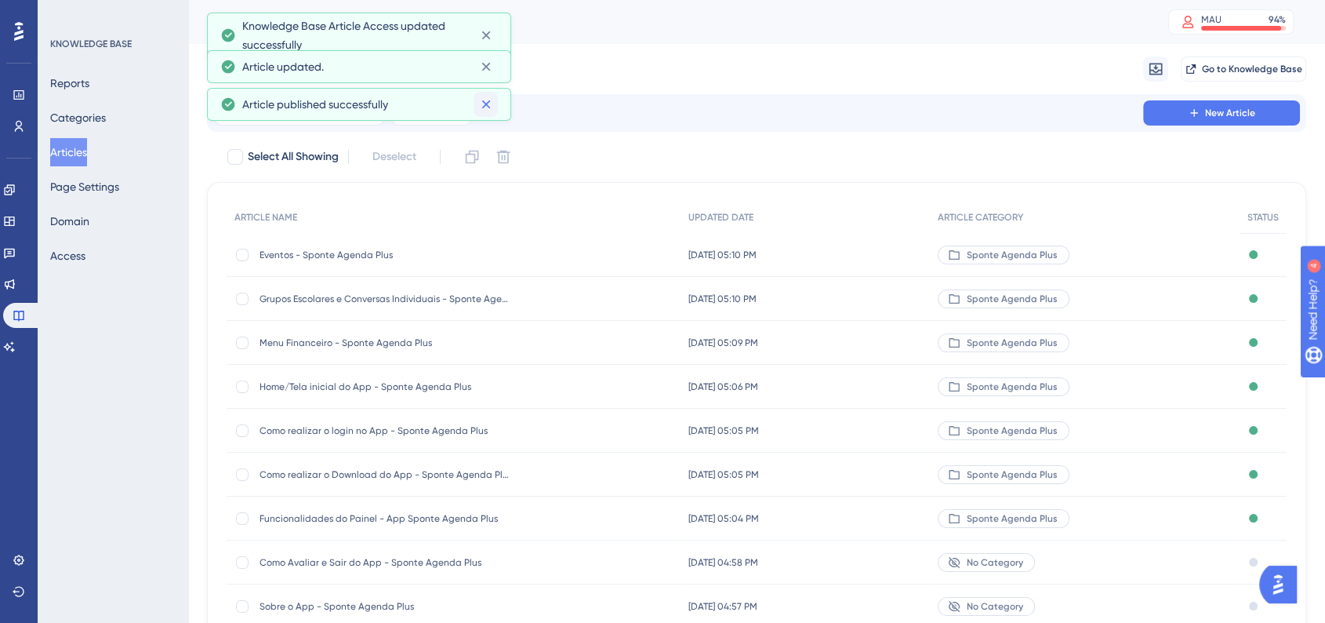
click at [494, 107] on button at bounding box center [486, 104] width 24 height 25
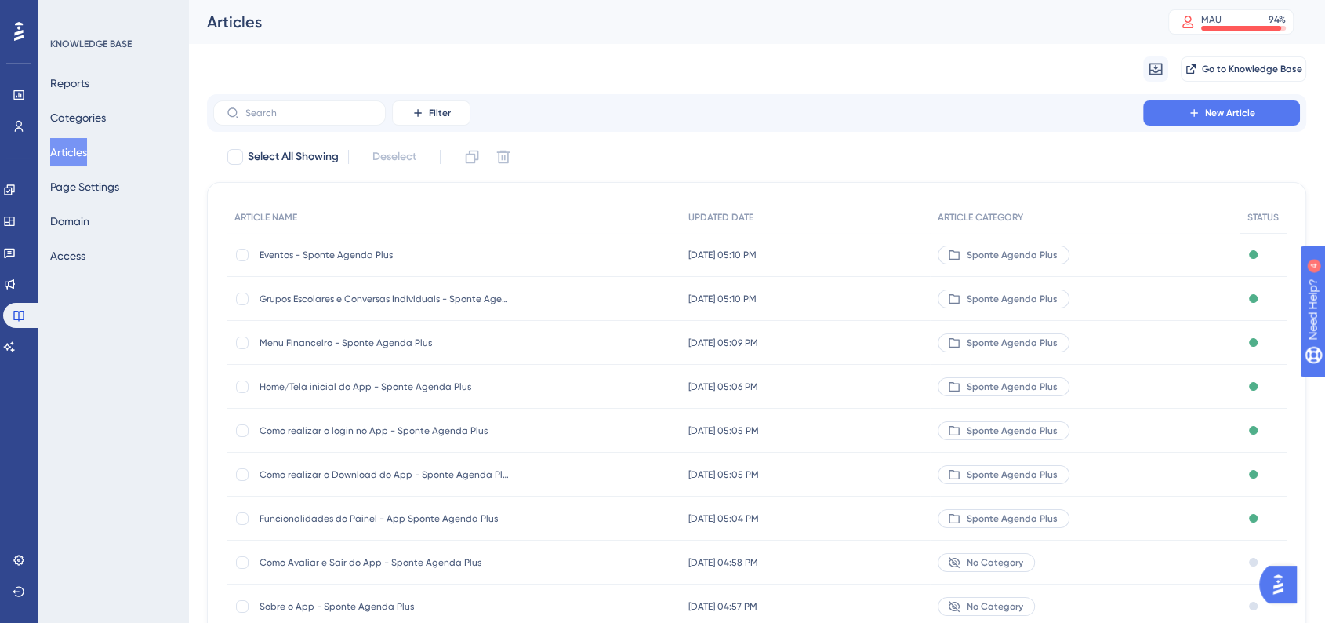
click at [354, 97] on div "Filter New Article" at bounding box center [756, 113] width 1099 height 38
click at [348, 108] on input "text" at bounding box center [308, 112] width 127 height 11
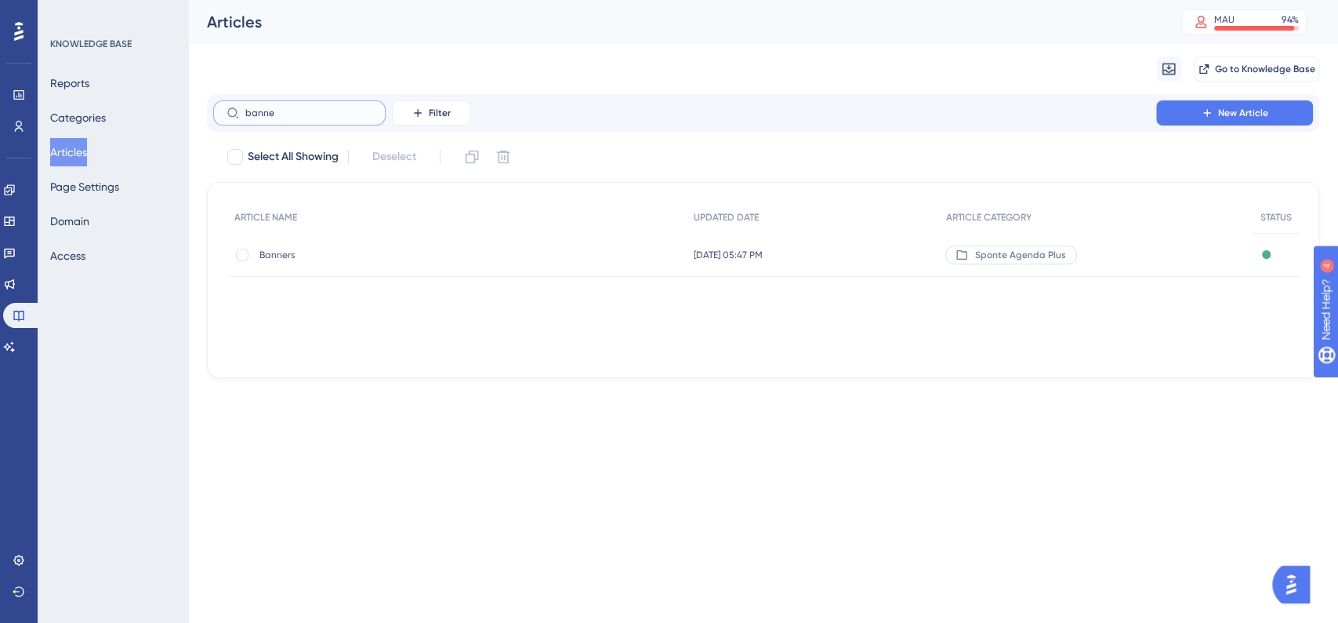
type input "banner"
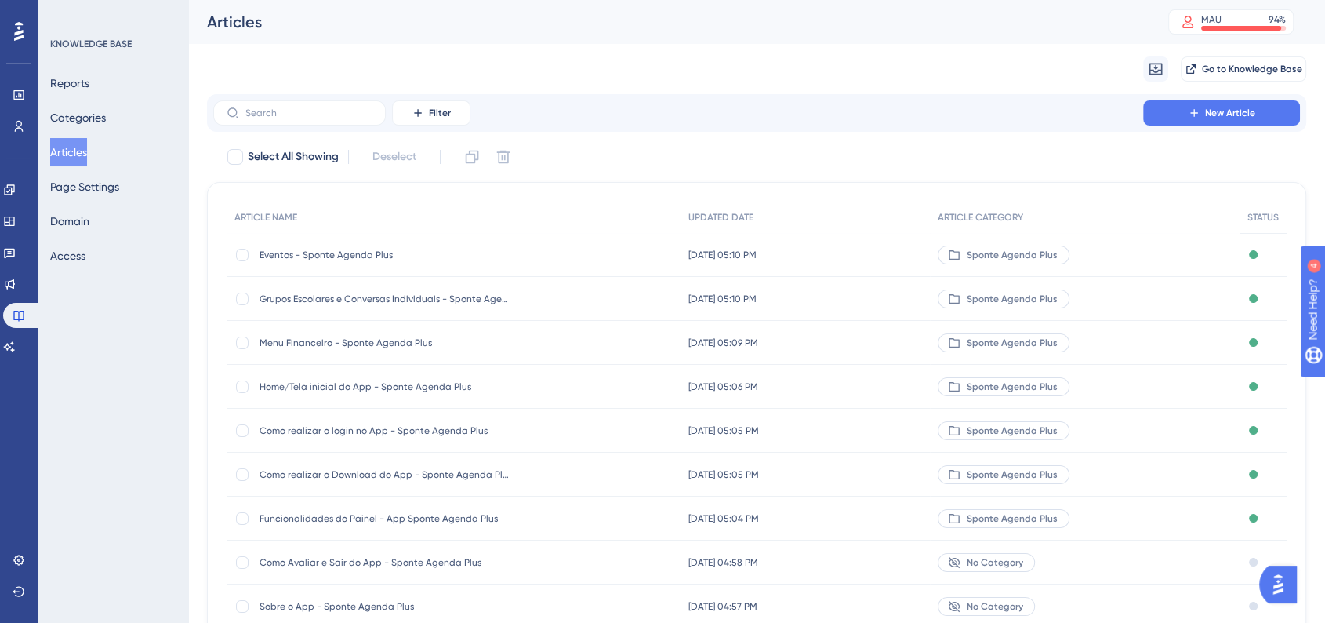
click at [583, 89] on div "Migrate from Go to Knowledge Base" at bounding box center [756, 69] width 1099 height 50
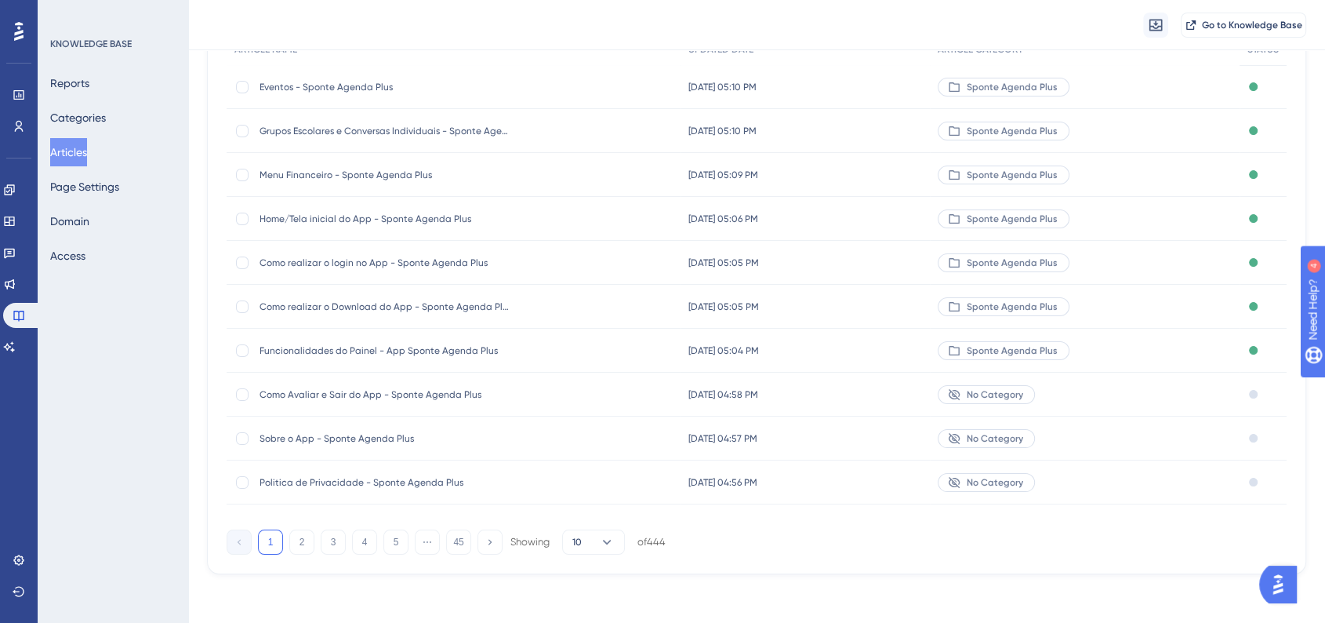
scroll to position [176, 0]
click at [307, 529] on button "2" at bounding box center [301, 540] width 25 height 25
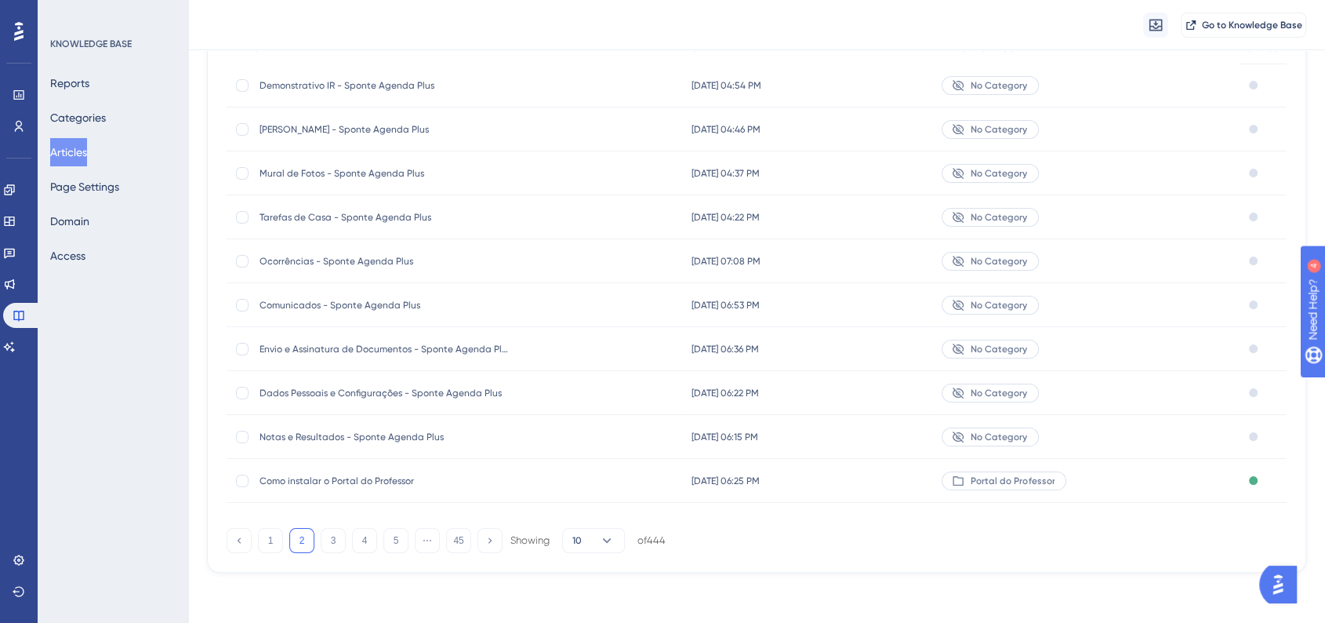
click at [414, 432] on span "Notas e Resultados - Sponte Agenda Plus" at bounding box center [385, 436] width 251 height 13
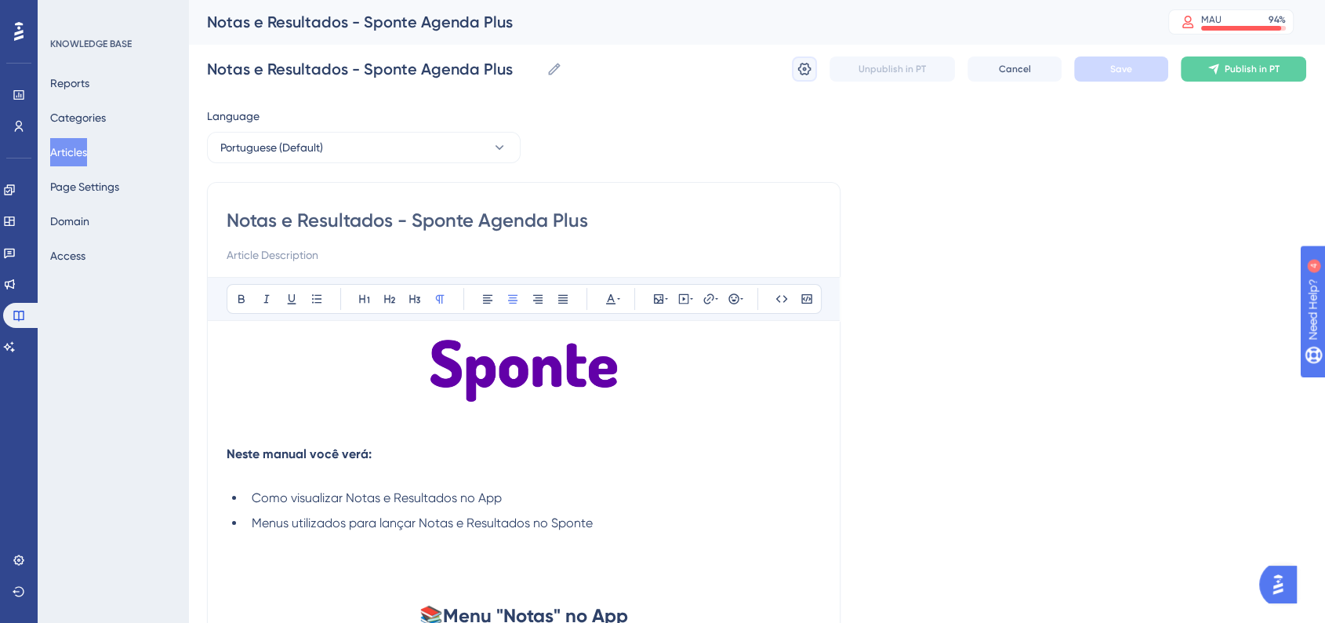
click at [807, 68] on icon at bounding box center [805, 69] width 16 height 16
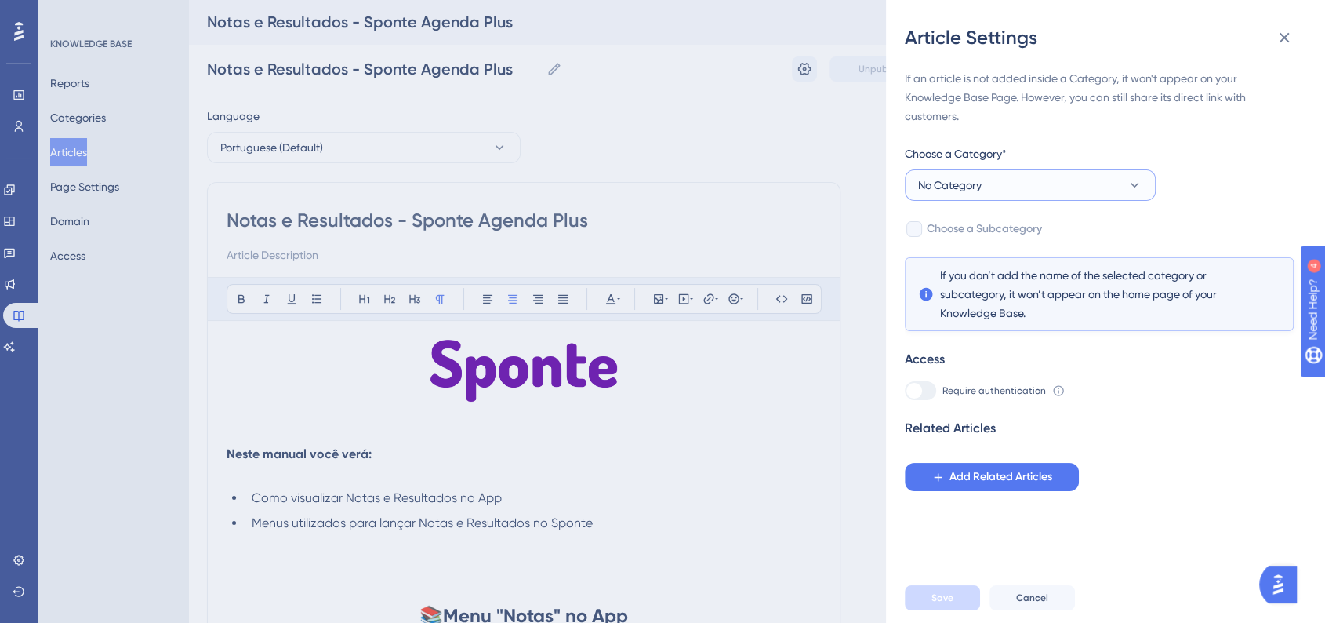
click at [1043, 191] on button "No Category" at bounding box center [1030, 184] width 251 height 31
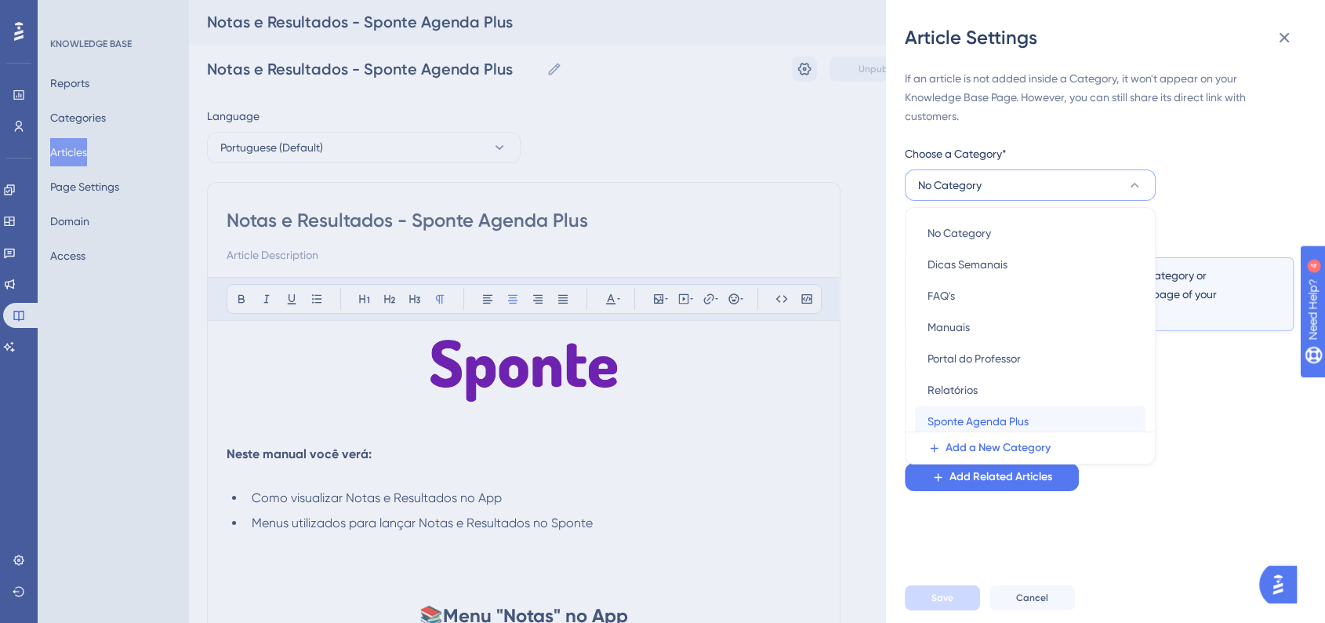
click at [948, 409] on div "Sponte Agenda Plus Sponte Agenda Plus" at bounding box center [1030, 420] width 205 height 31
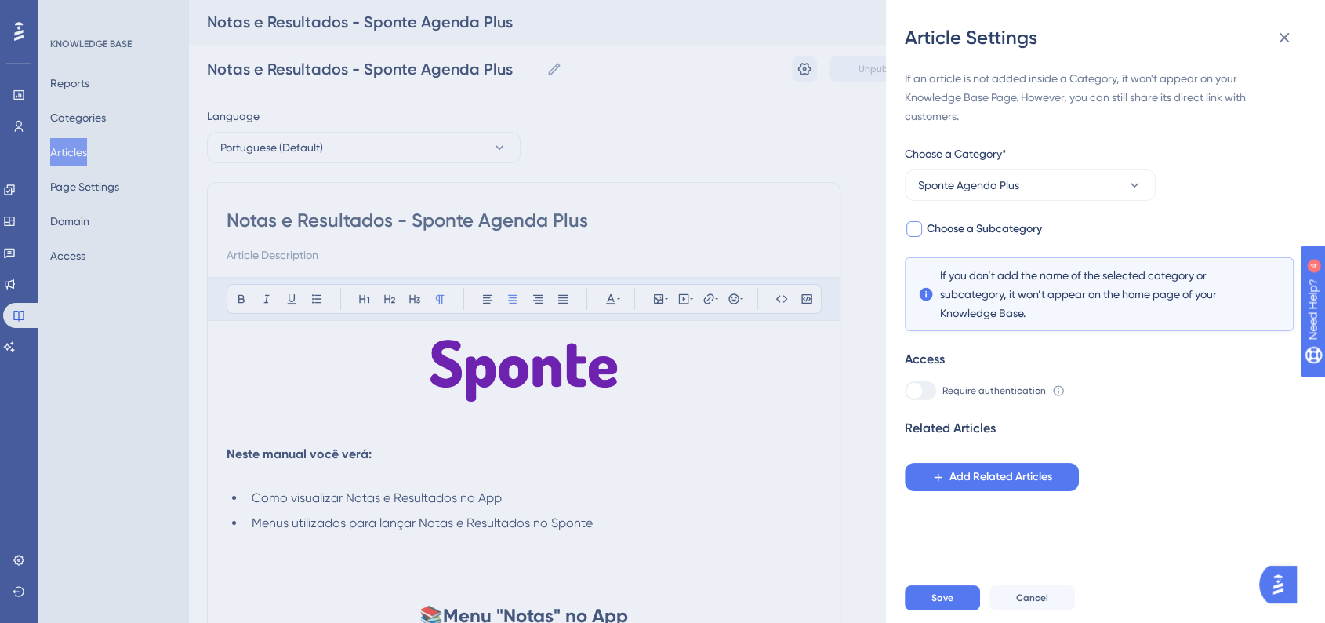
click at [920, 233] on div at bounding box center [914, 229] width 16 height 16
checkbox input "true"
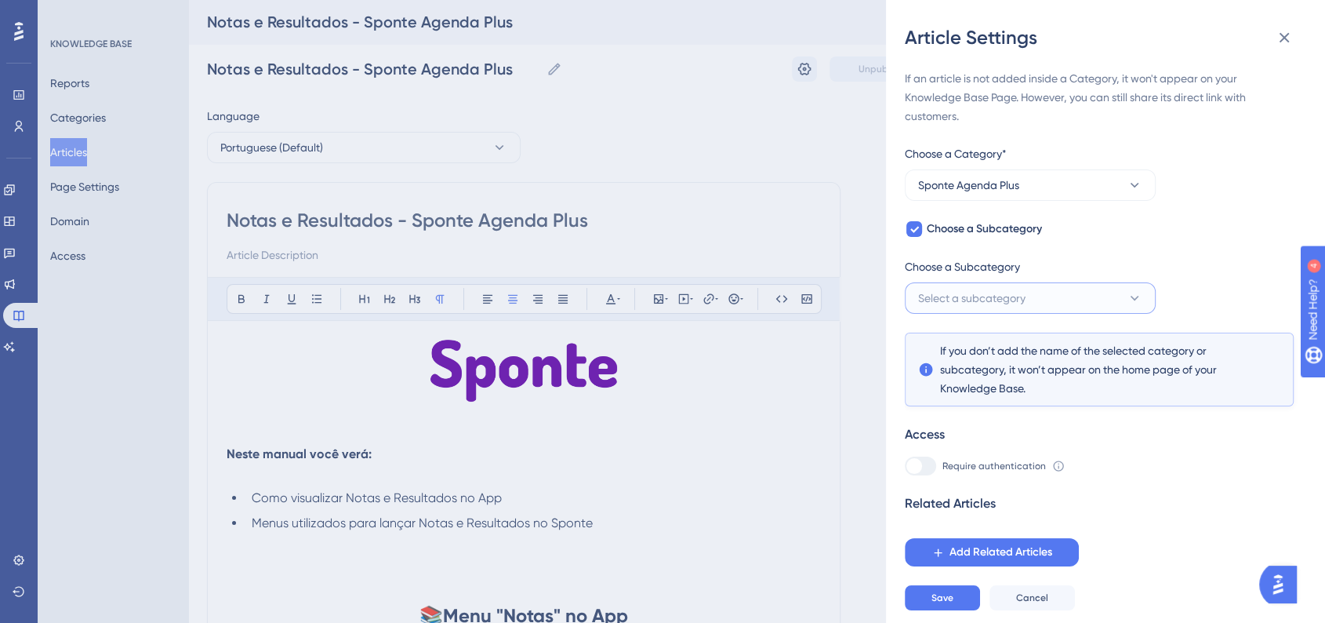
click at [992, 308] on button "Select a subcategory" at bounding box center [1030, 297] width 251 height 31
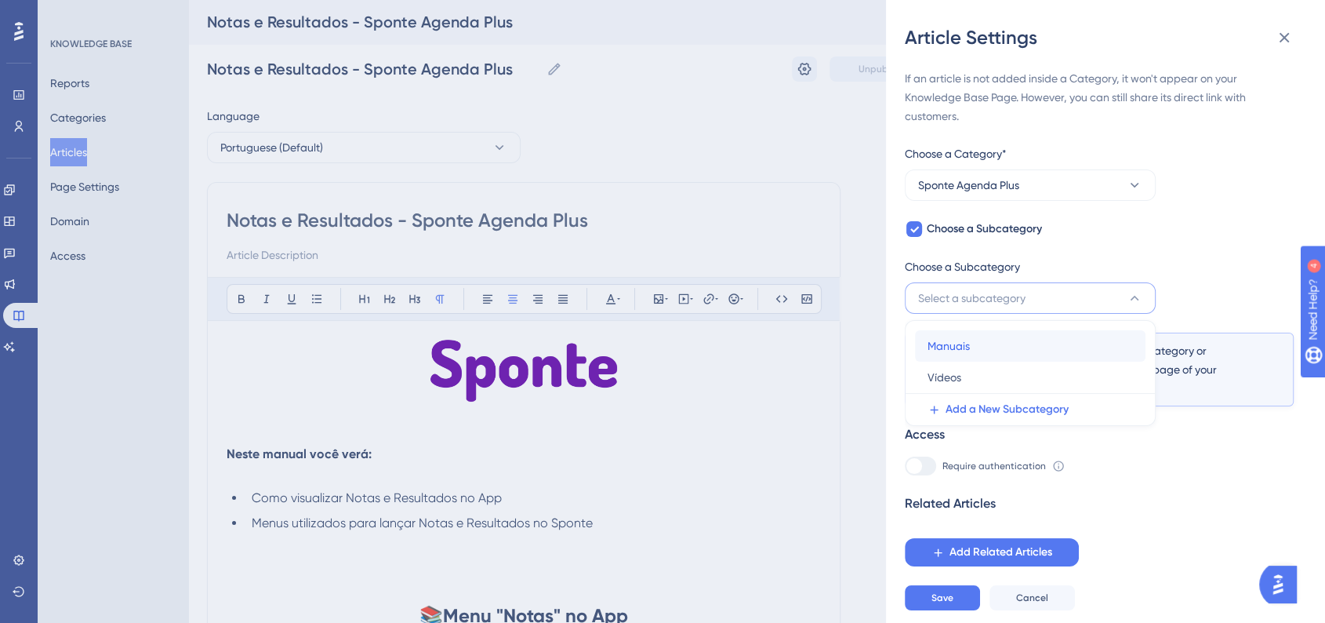
click at [977, 347] on div "Manuais Manuais" at bounding box center [1030, 345] width 205 height 31
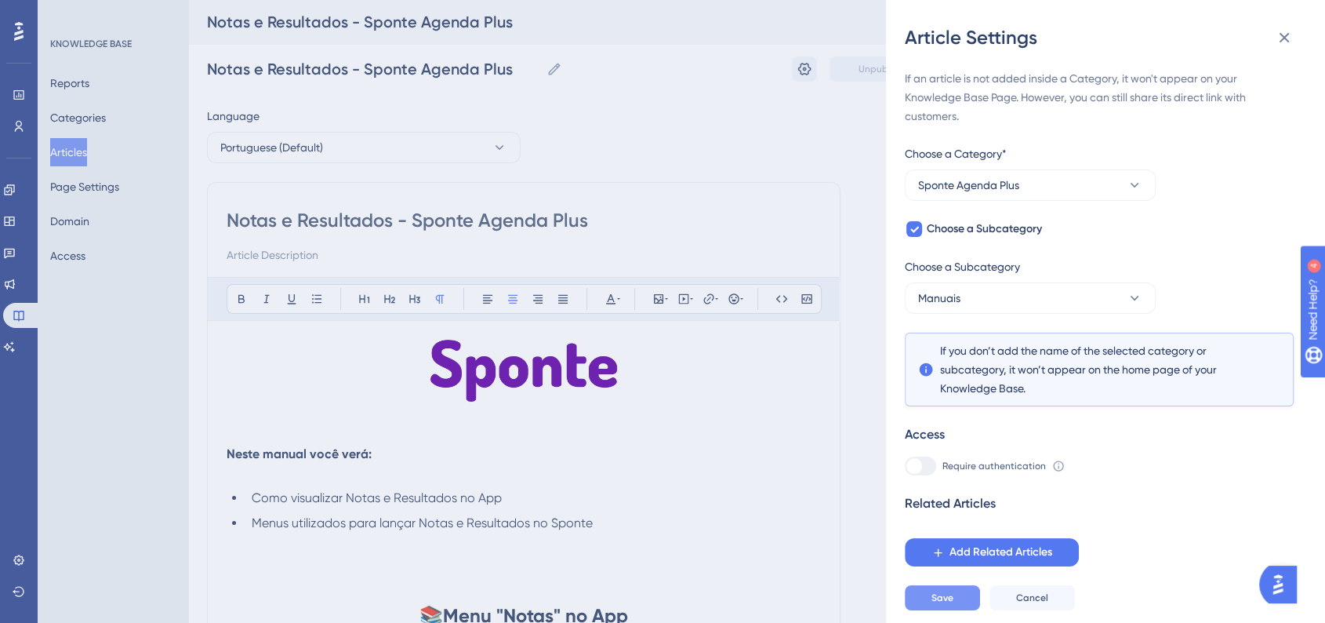
click at [964, 610] on button "Save" at bounding box center [942, 597] width 75 height 25
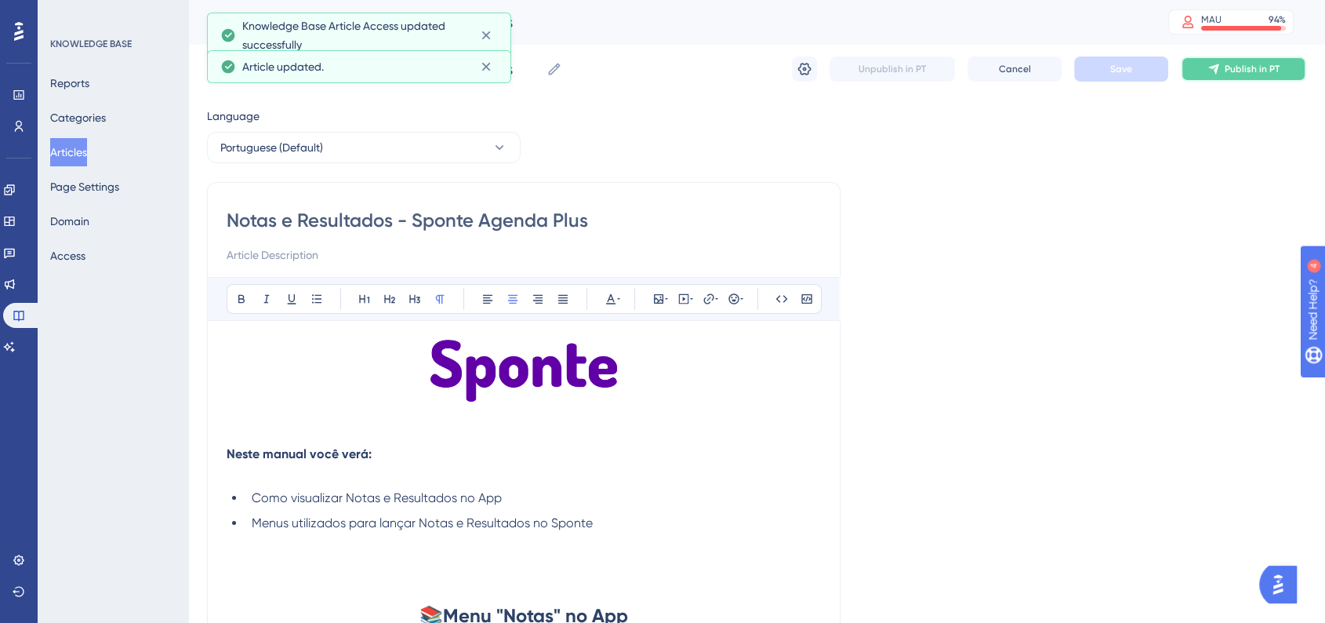
click at [1236, 64] on span "Publish in PT" at bounding box center [1252, 69] width 55 height 13
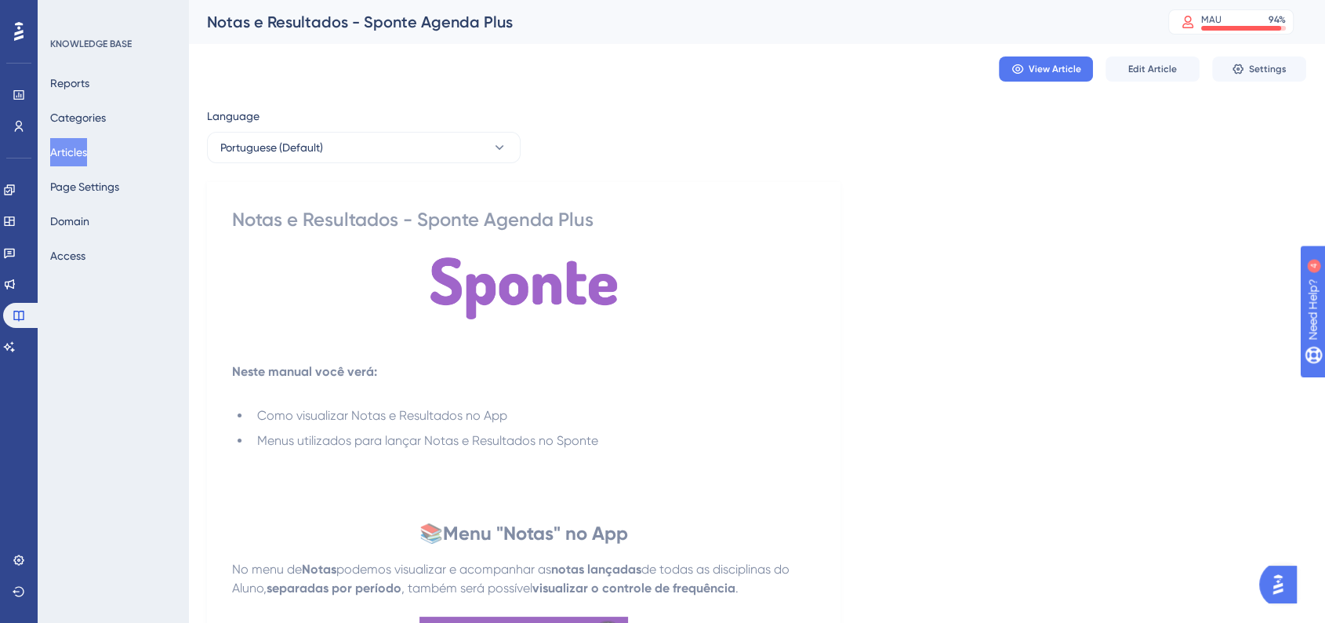
click at [87, 160] on button "Articles" at bounding box center [68, 152] width 37 height 28
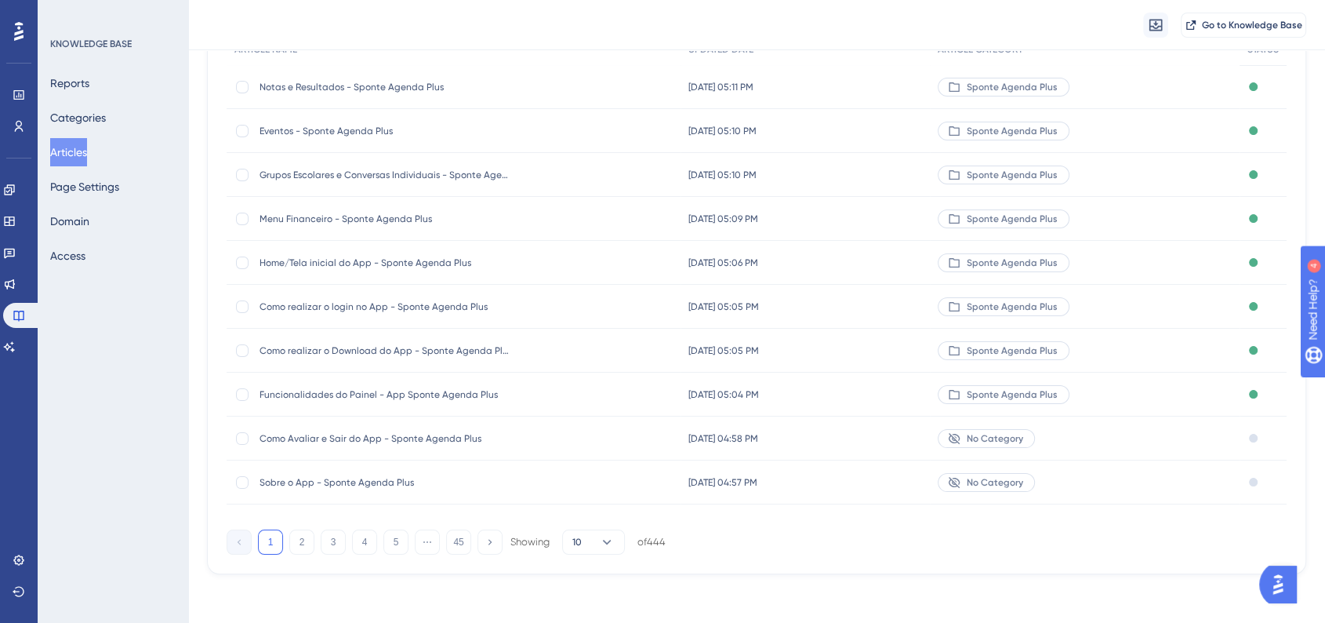
scroll to position [176, 0]
click at [303, 543] on button "2" at bounding box center [301, 540] width 25 height 25
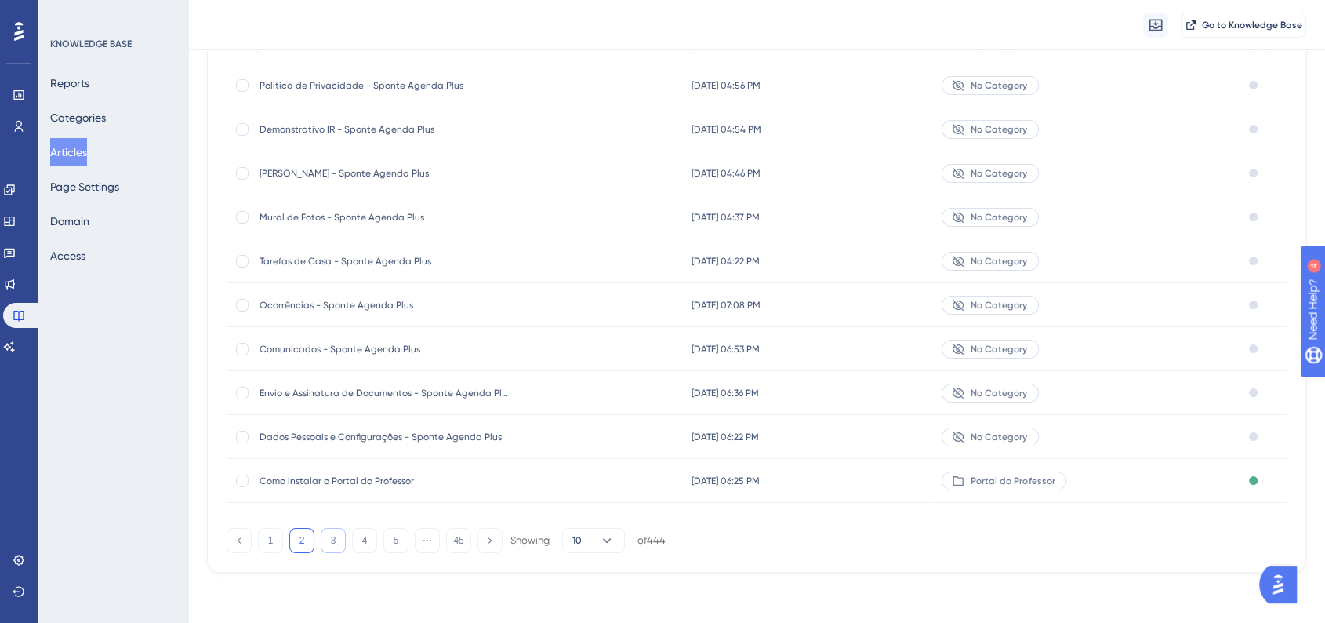
click at [323, 540] on button "3" at bounding box center [333, 540] width 25 height 25
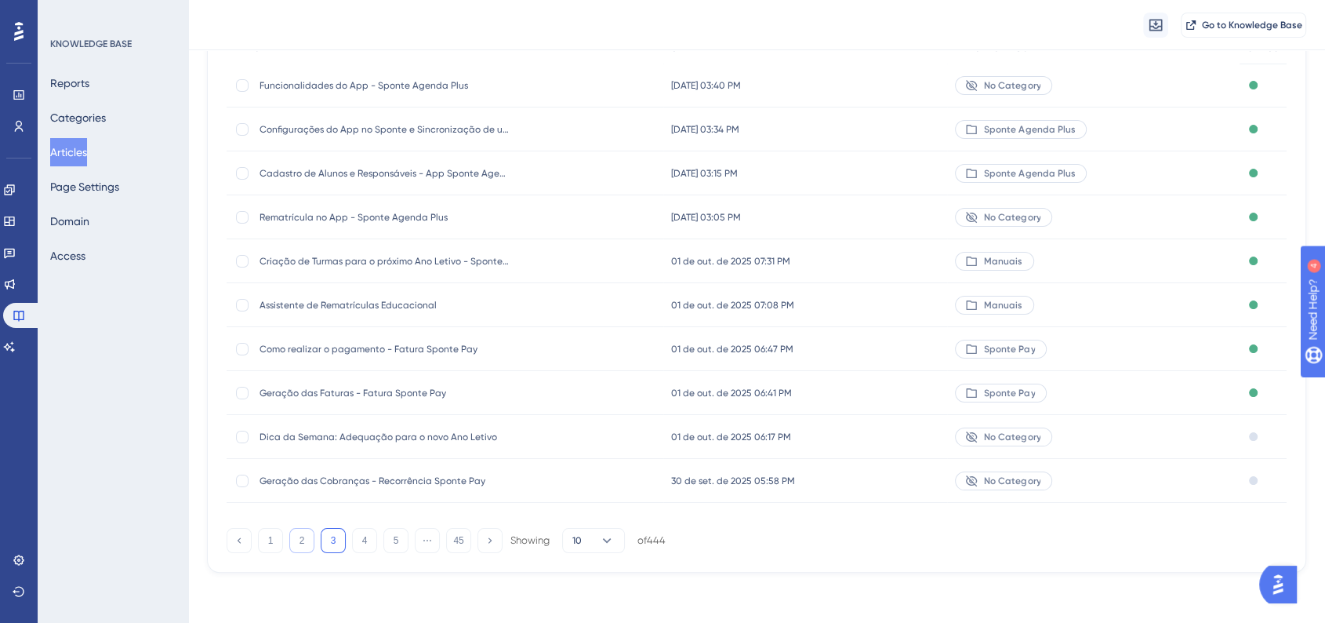
click at [308, 541] on button "2" at bounding box center [301, 540] width 25 height 25
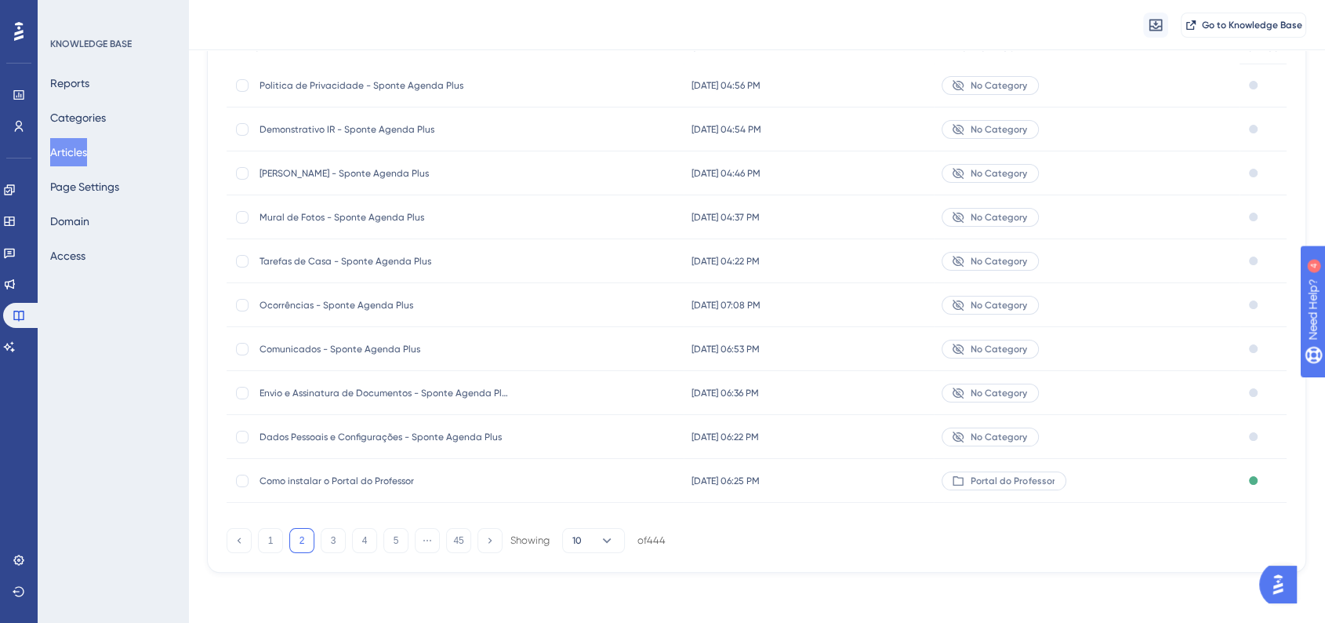
click at [369, 432] on span "Dados Pessoais e Configurações - Sponte Agenda Plus" at bounding box center [385, 436] width 251 height 13
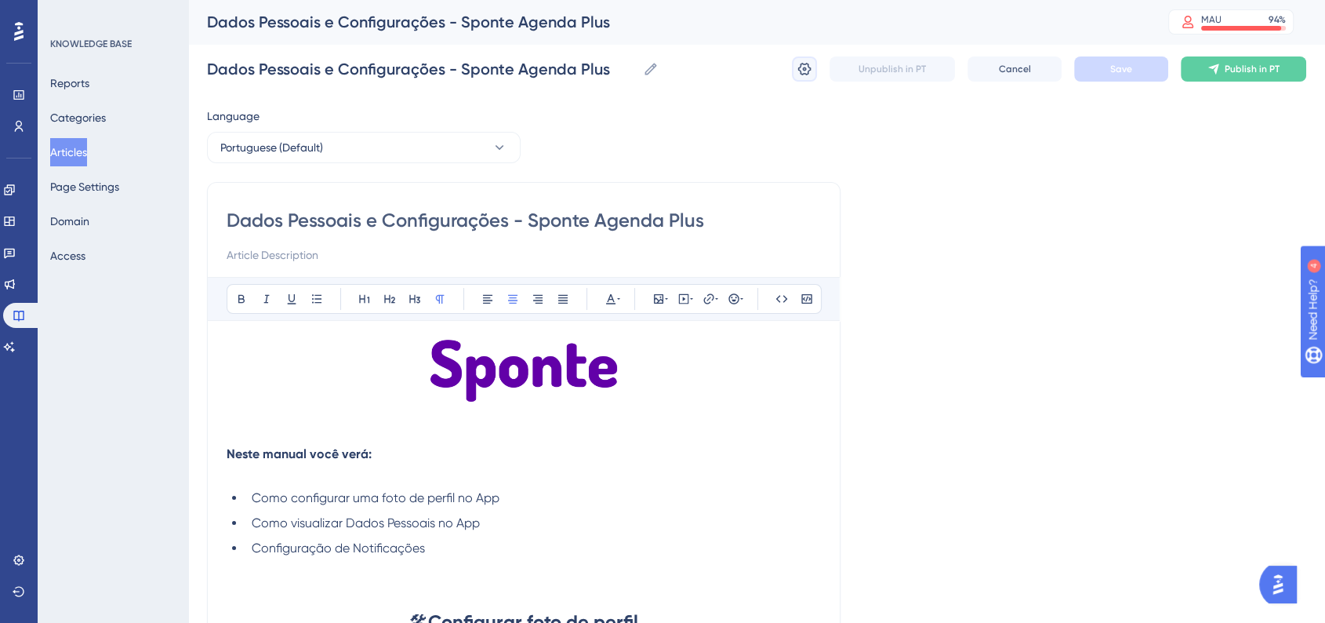
click at [804, 71] on icon at bounding box center [805, 69] width 16 height 16
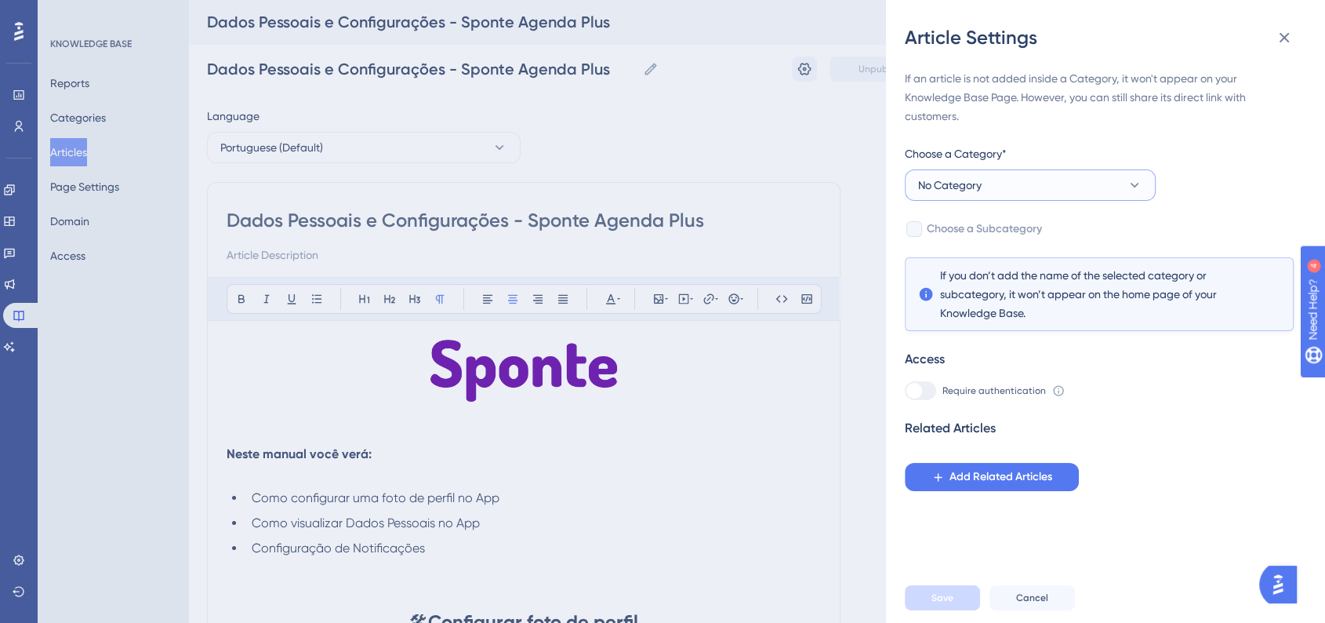
click at [965, 186] on span "No Category" at bounding box center [950, 185] width 64 height 19
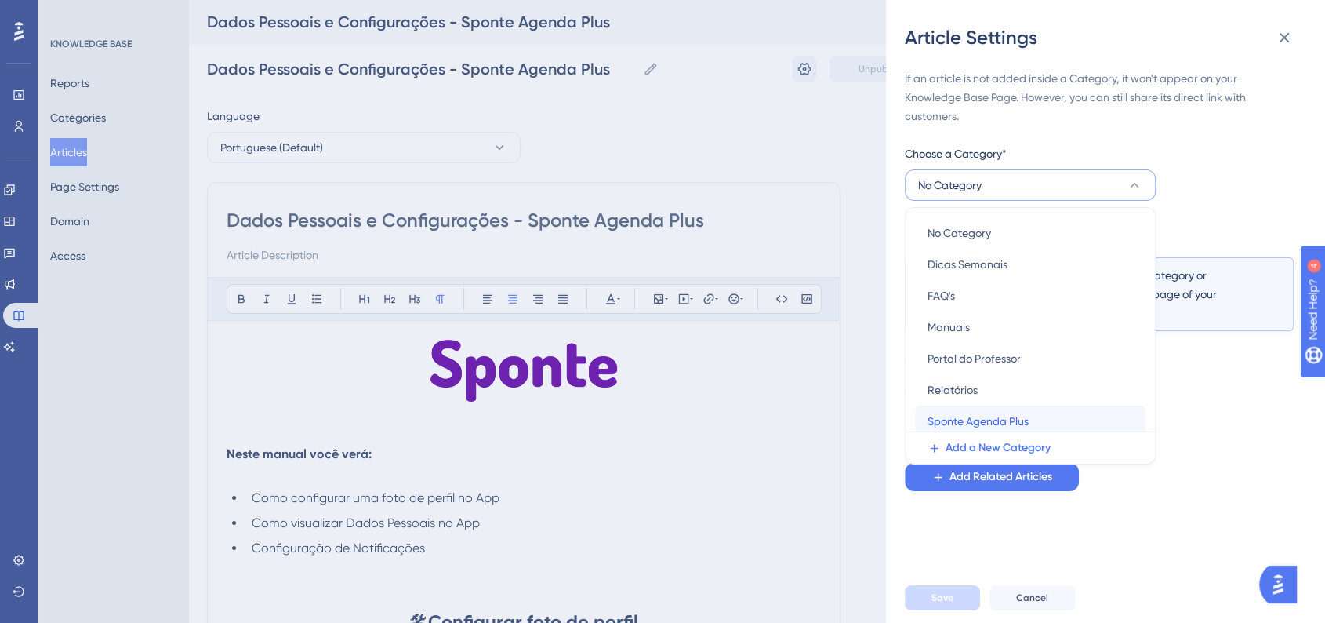
click at [980, 410] on div "Sponte Agenda Plus Sponte Agenda Plus" at bounding box center [1030, 420] width 205 height 31
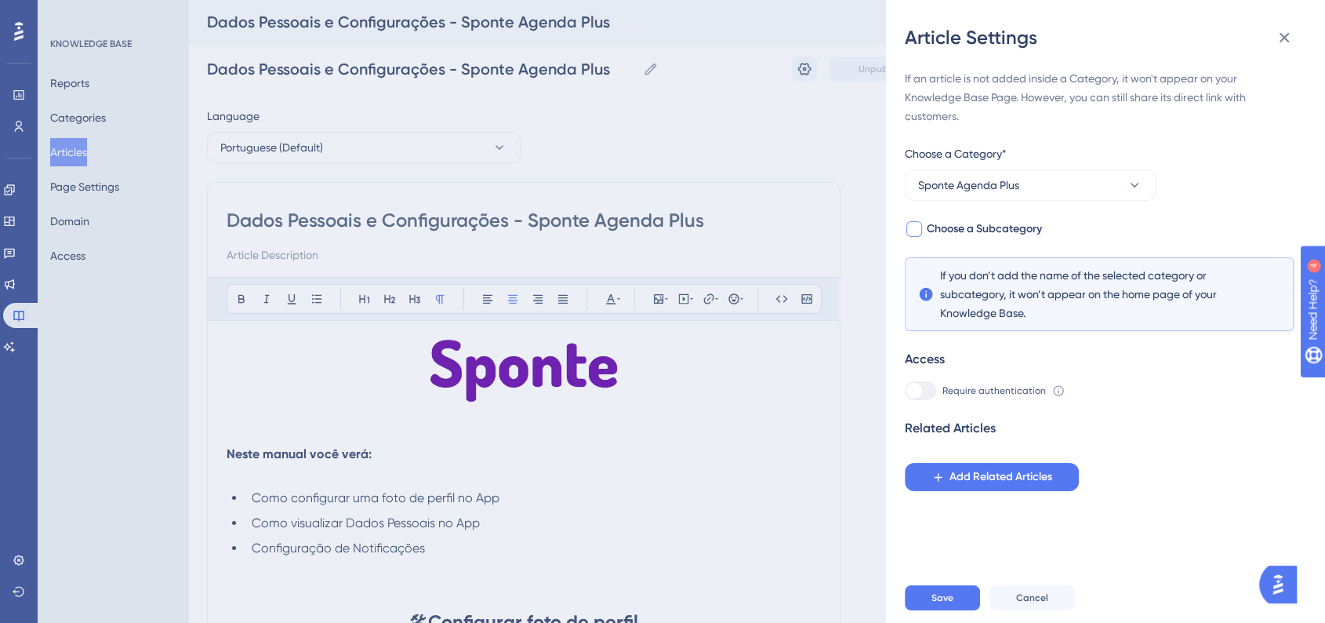
click at [917, 234] on div at bounding box center [914, 229] width 16 height 16
checkbox input "true"
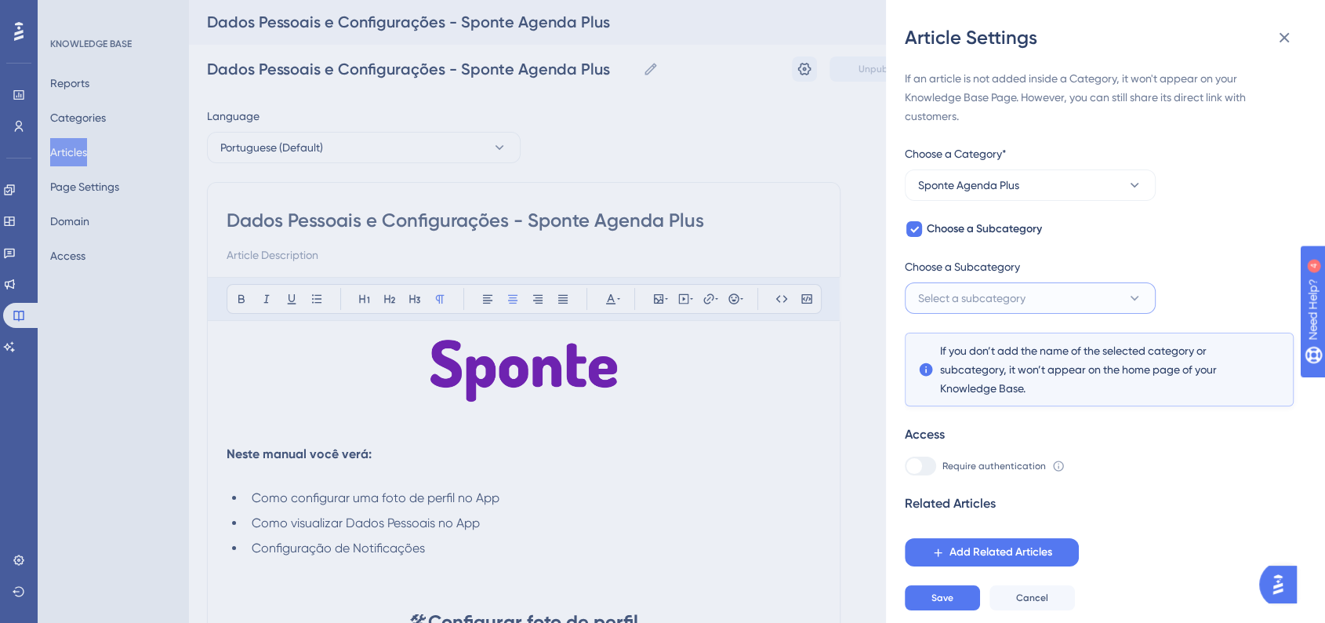
click at [966, 296] on span "Select a subcategory" at bounding box center [971, 298] width 107 height 19
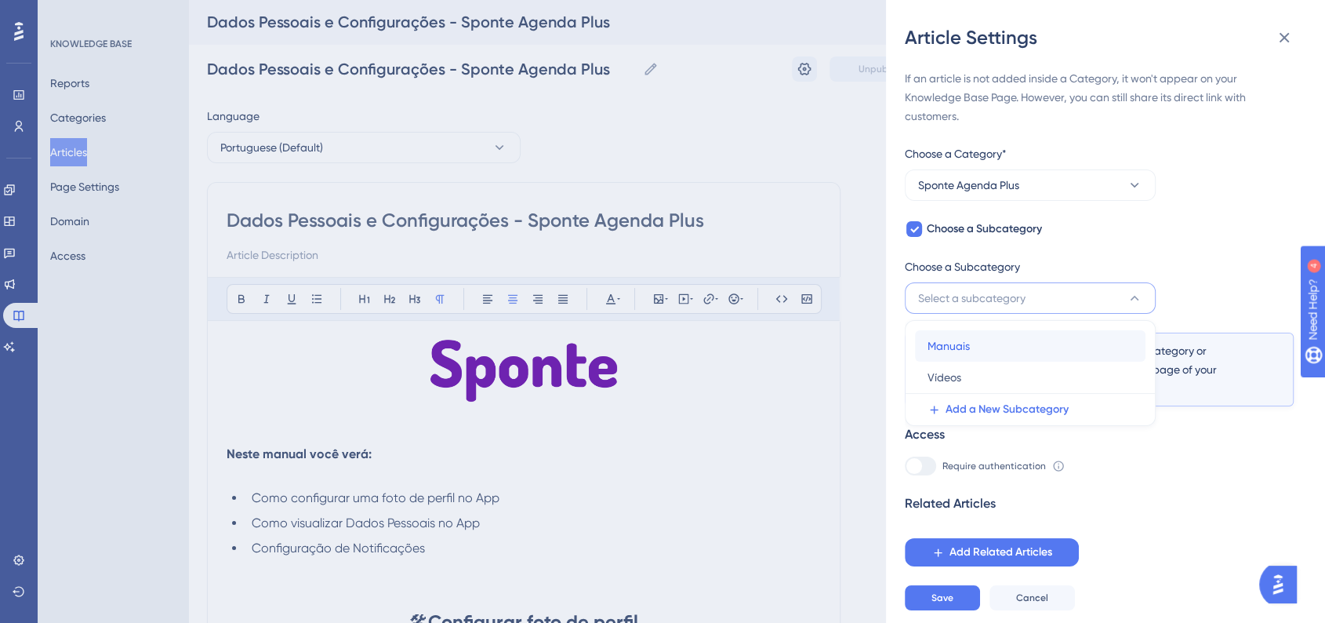
click at [979, 353] on div "Manuais Manuais" at bounding box center [1030, 345] width 205 height 31
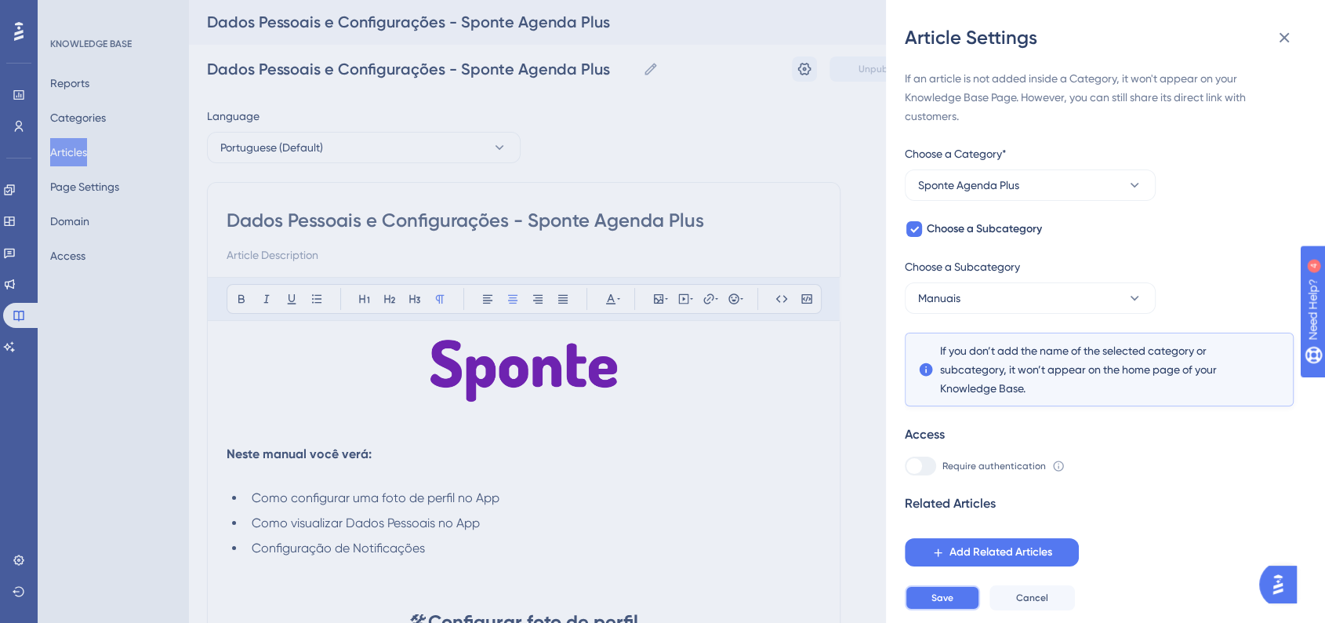
click at [943, 604] on span "Save" at bounding box center [942, 597] width 22 height 13
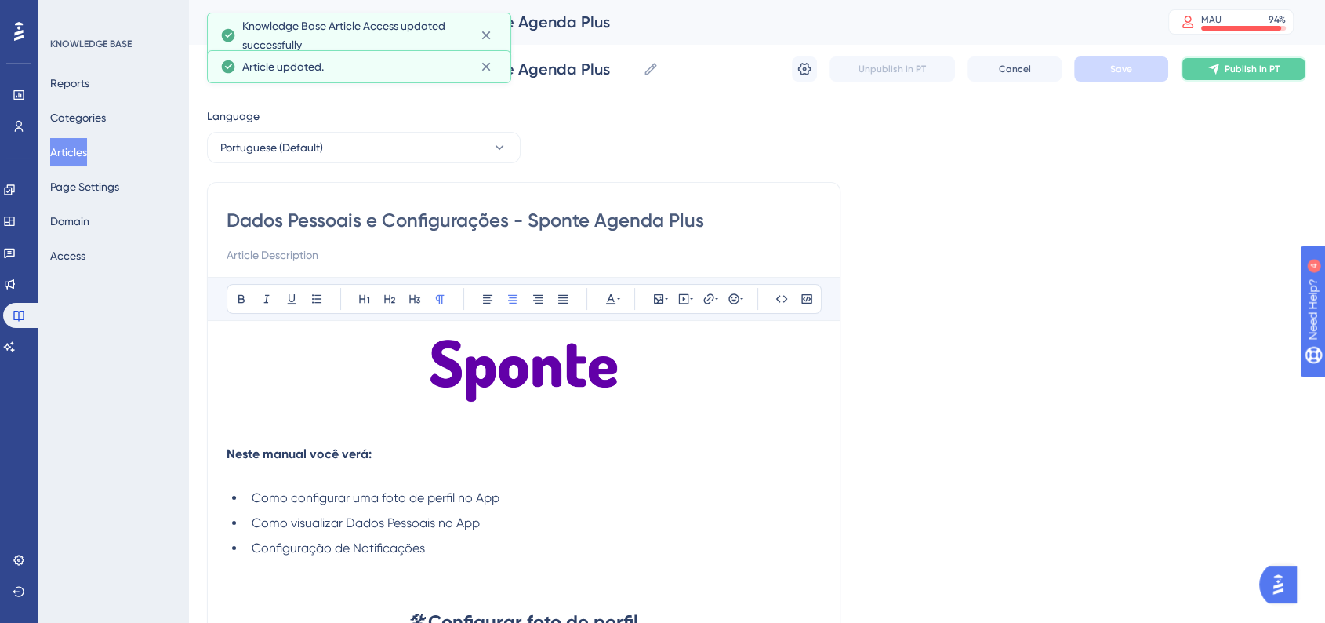
click at [1212, 68] on icon at bounding box center [1213, 69] width 10 height 10
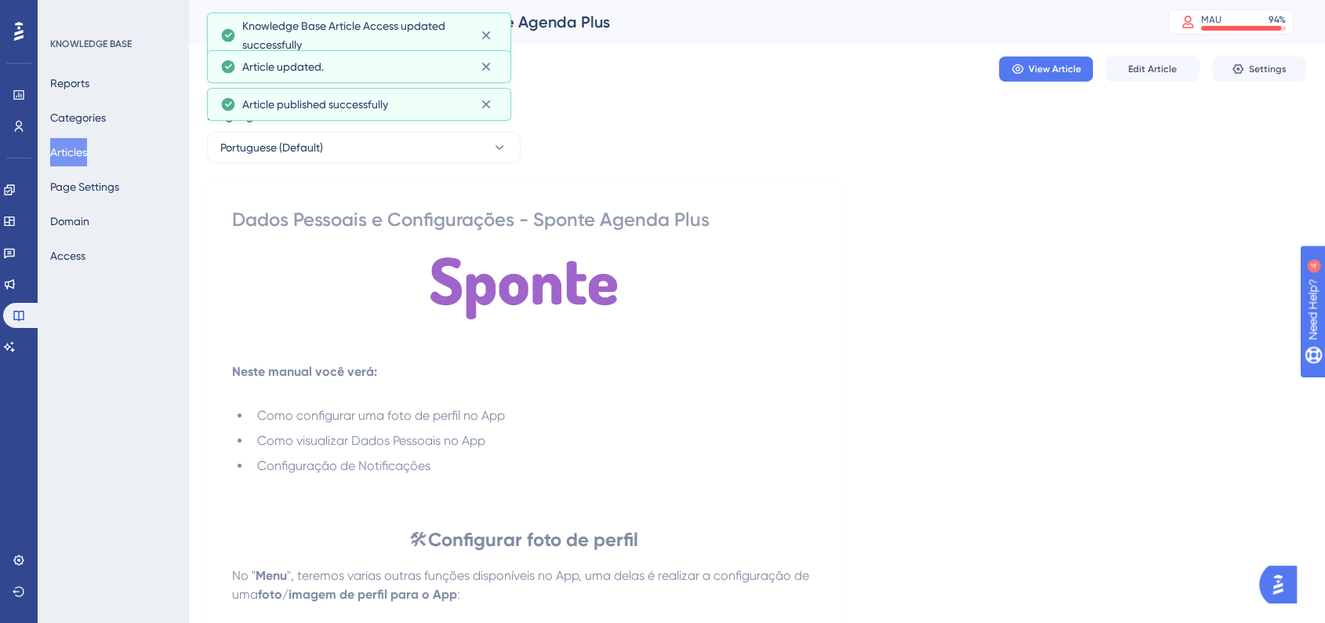
click at [87, 160] on button "Articles" at bounding box center [68, 152] width 37 height 28
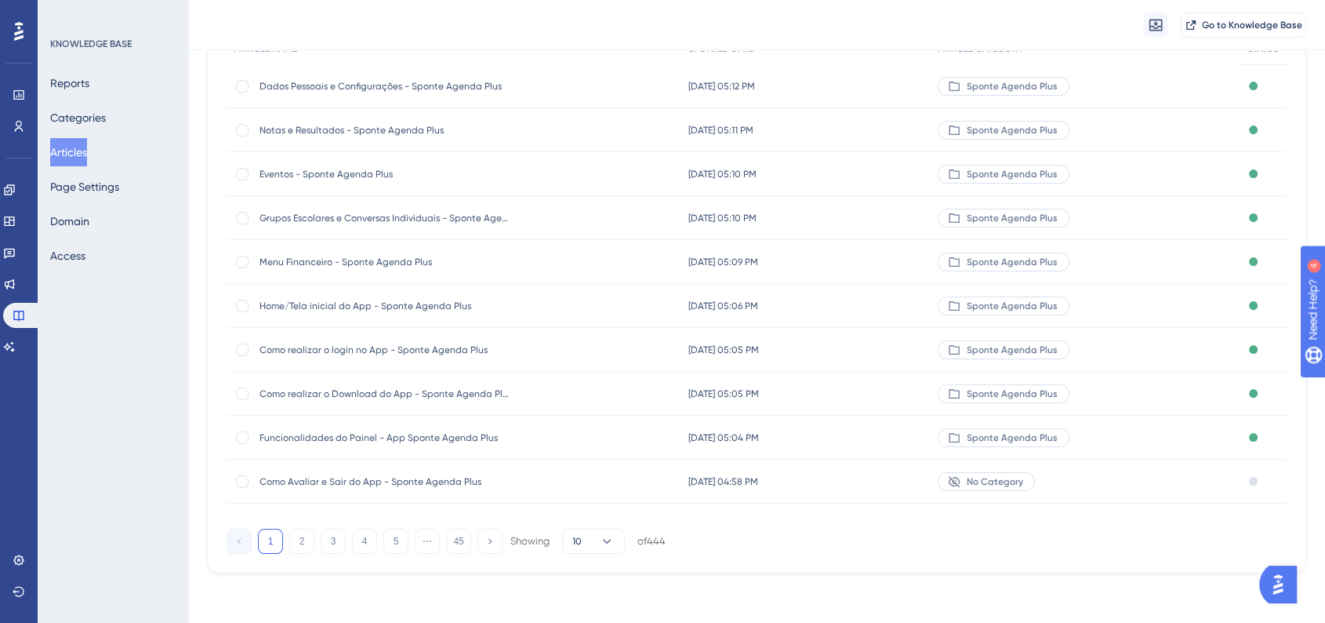
scroll to position [176, 0]
click at [297, 532] on button "2" at bounding box center [301, 540] width 25 height 25
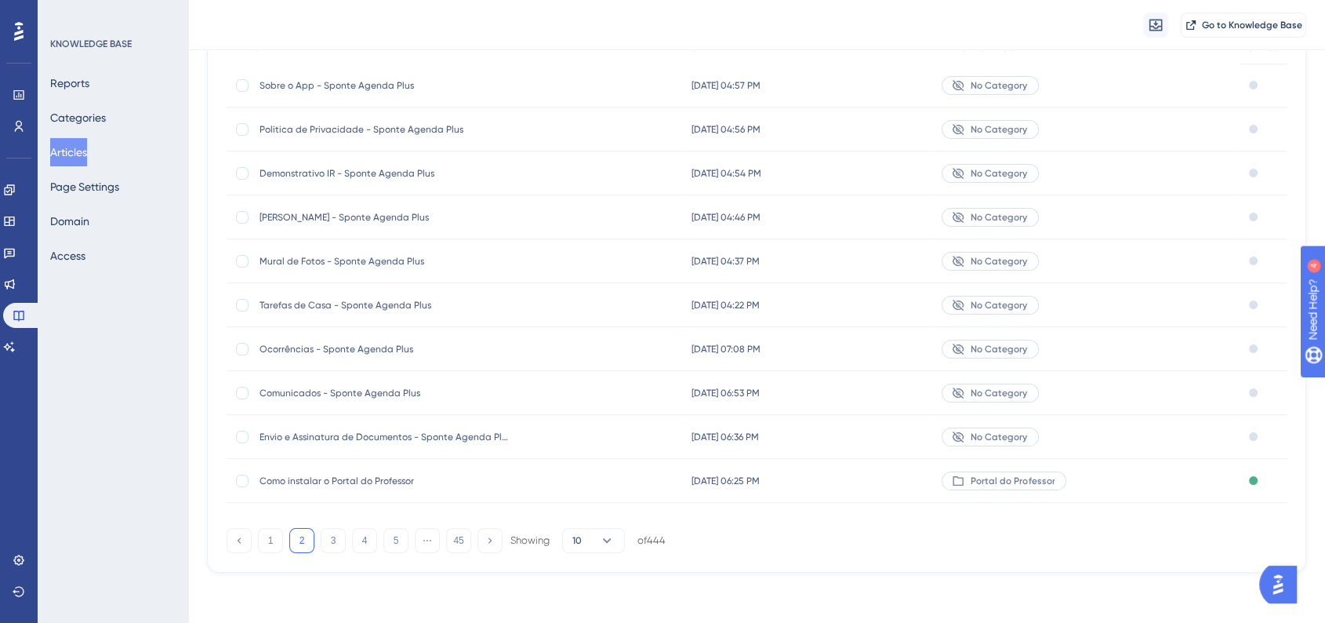
click at [437, 440] on span "Envio e Assinatura de Documentos - Sponte Agenda Plus" at bounding box center [385, 436] width 251 height 13
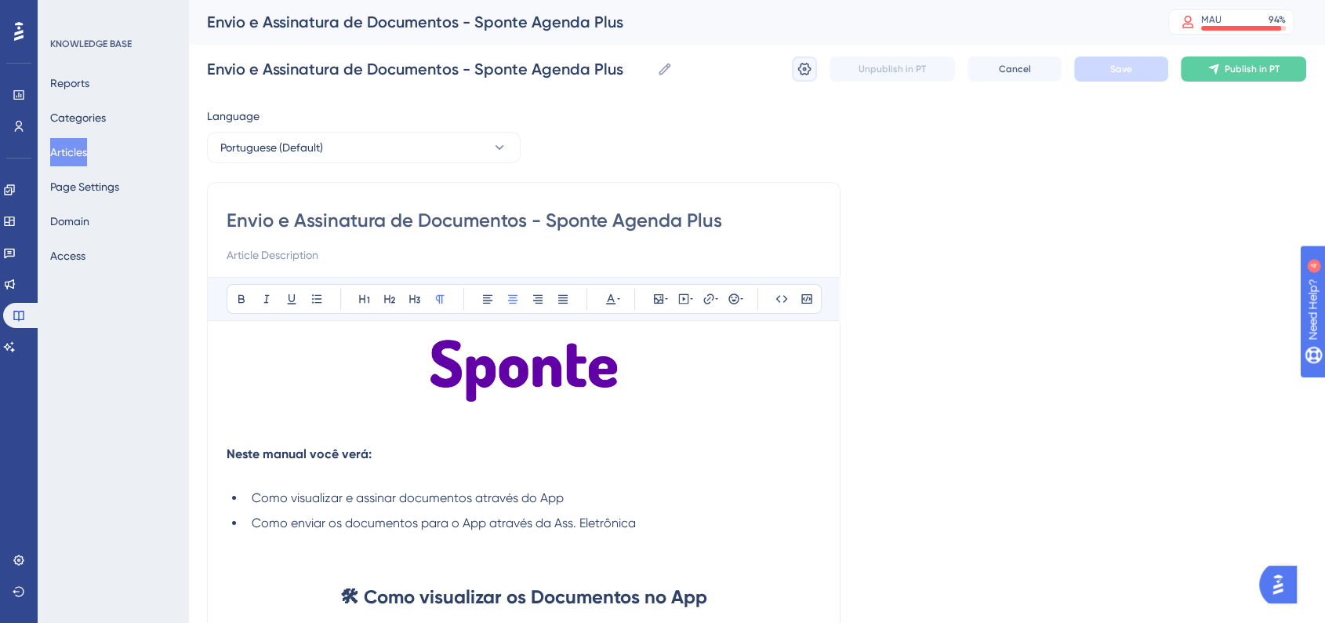
click at [811, 74] on icon at bounding box center [805, 69] width 16 height 16
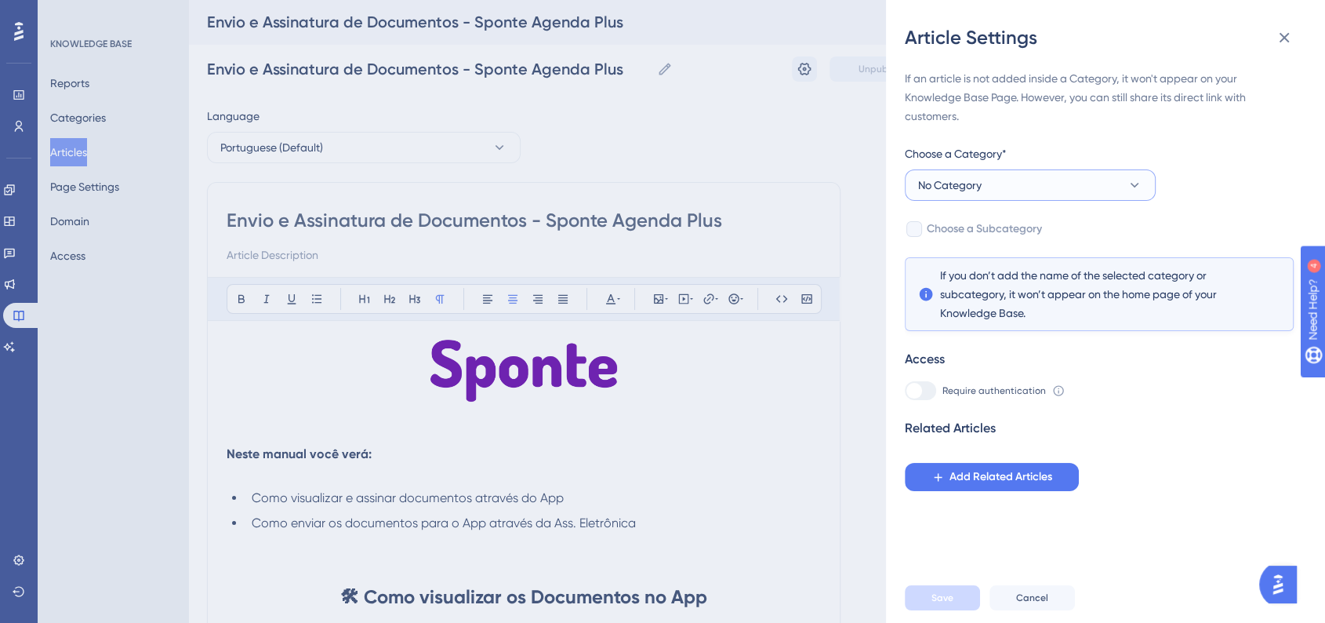
click at [944, 179] on span "No Category" at bounding box center [950, 185] width 64 height 19
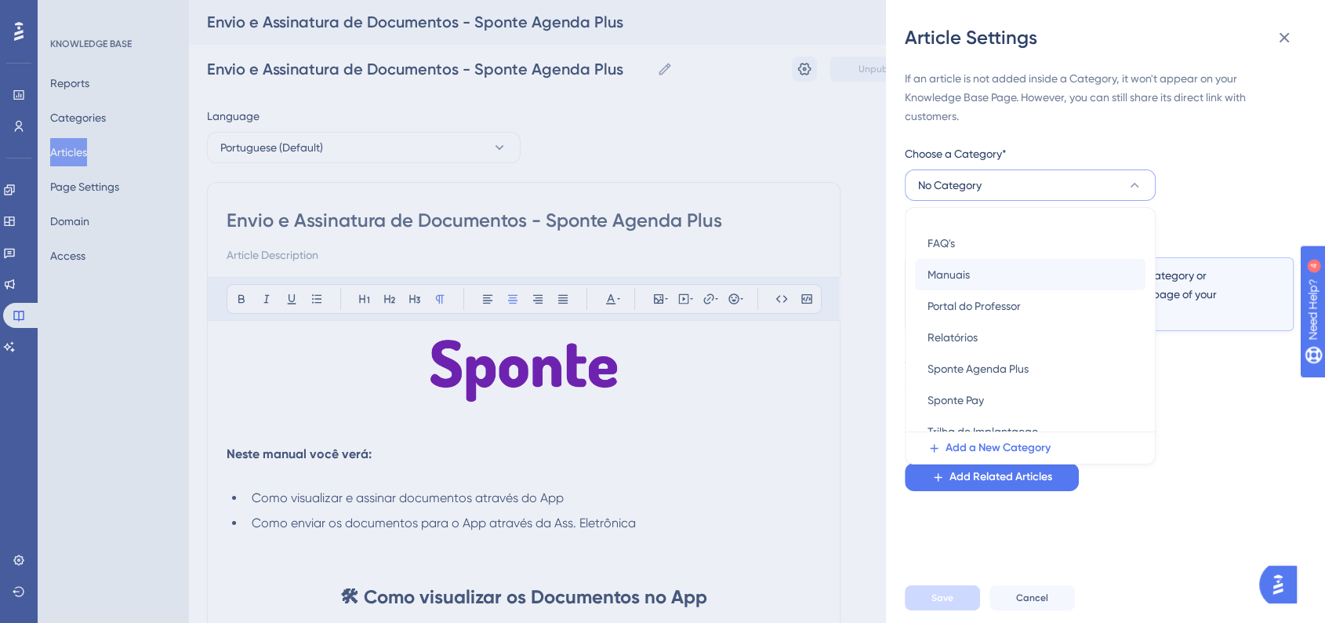
scroll to position [99, 0]
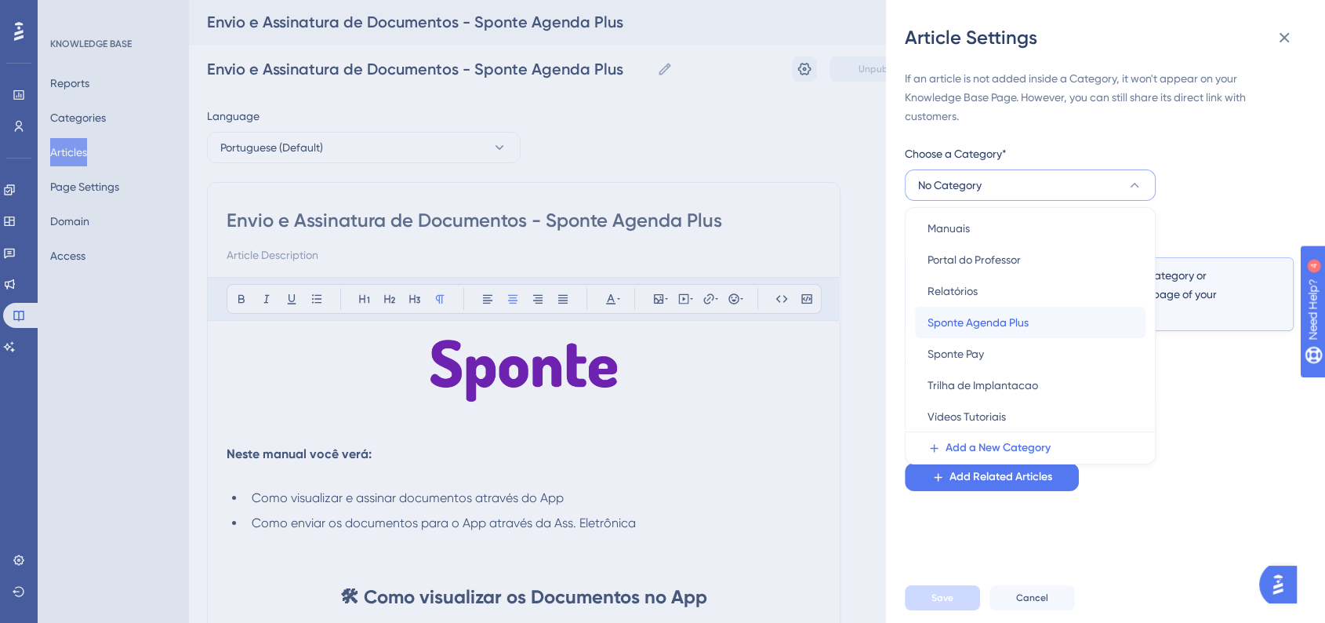
click at [978, 326] on span "Sponte Agenda Plus" at bounding box center [978, 322] width 101 height 19
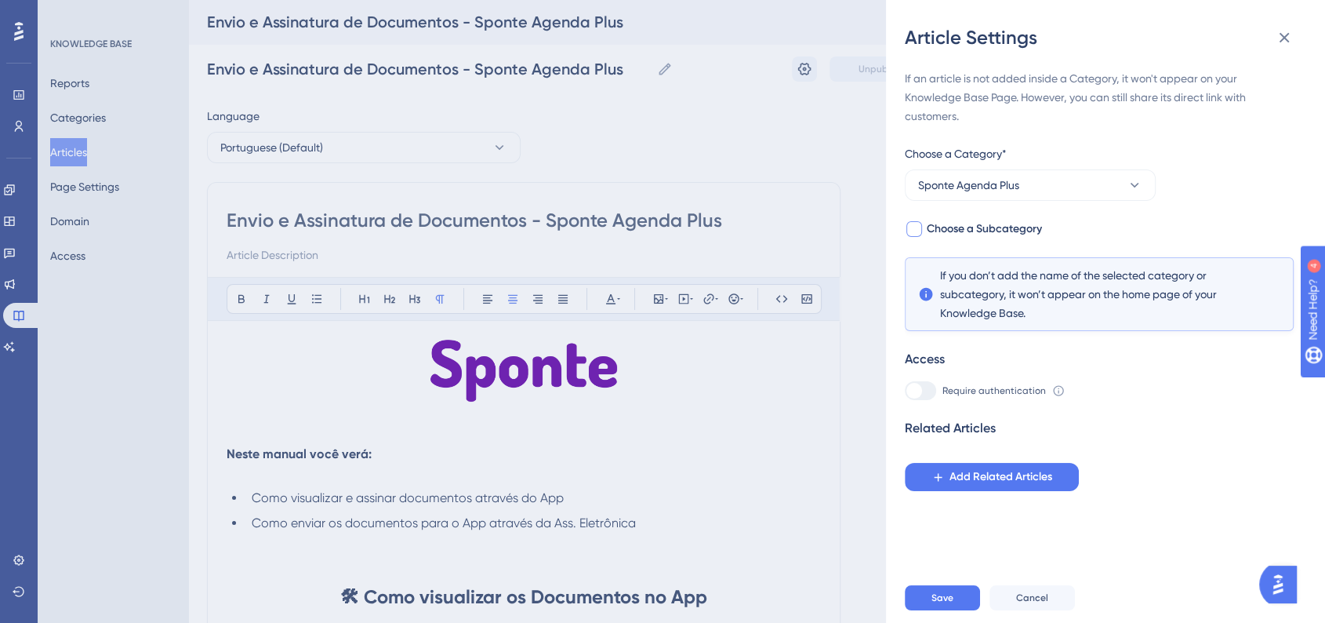
click at [989, 227] on span "Choose a Subcategory" at bounding box center [984, 229] width 115 height 19
checkbox input "true"
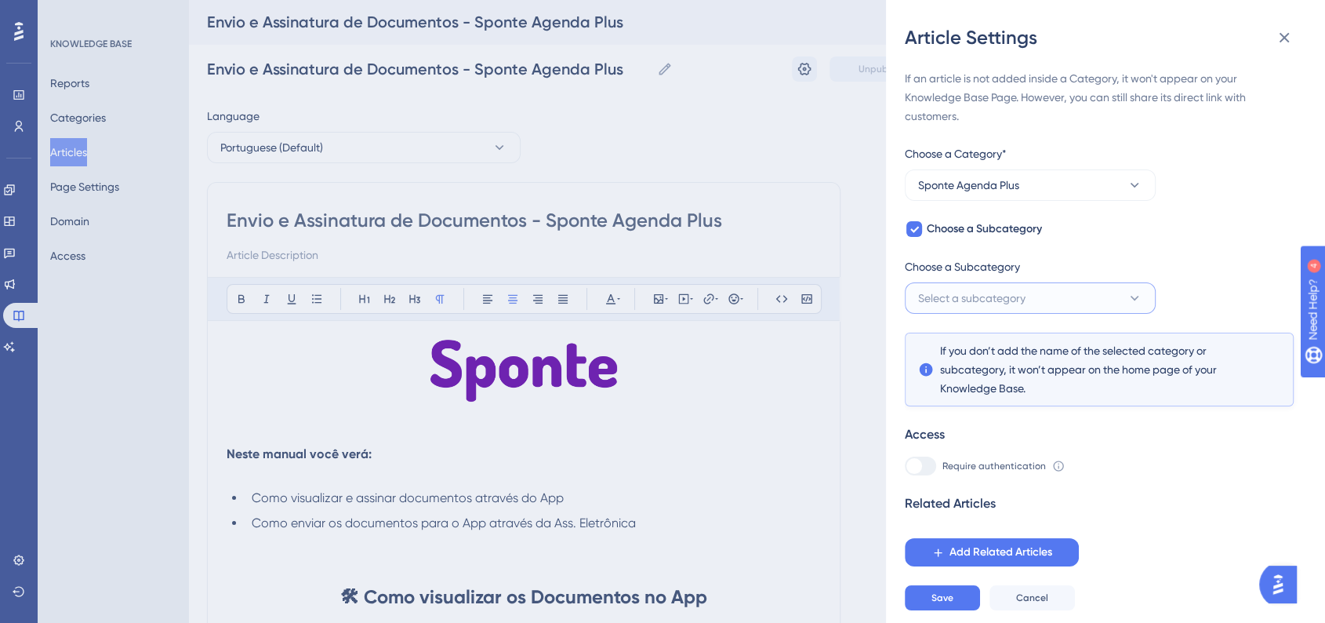
click at [977, 301] on span "Select a subcategory" at bounding box center [971, 298] width 107 height 19
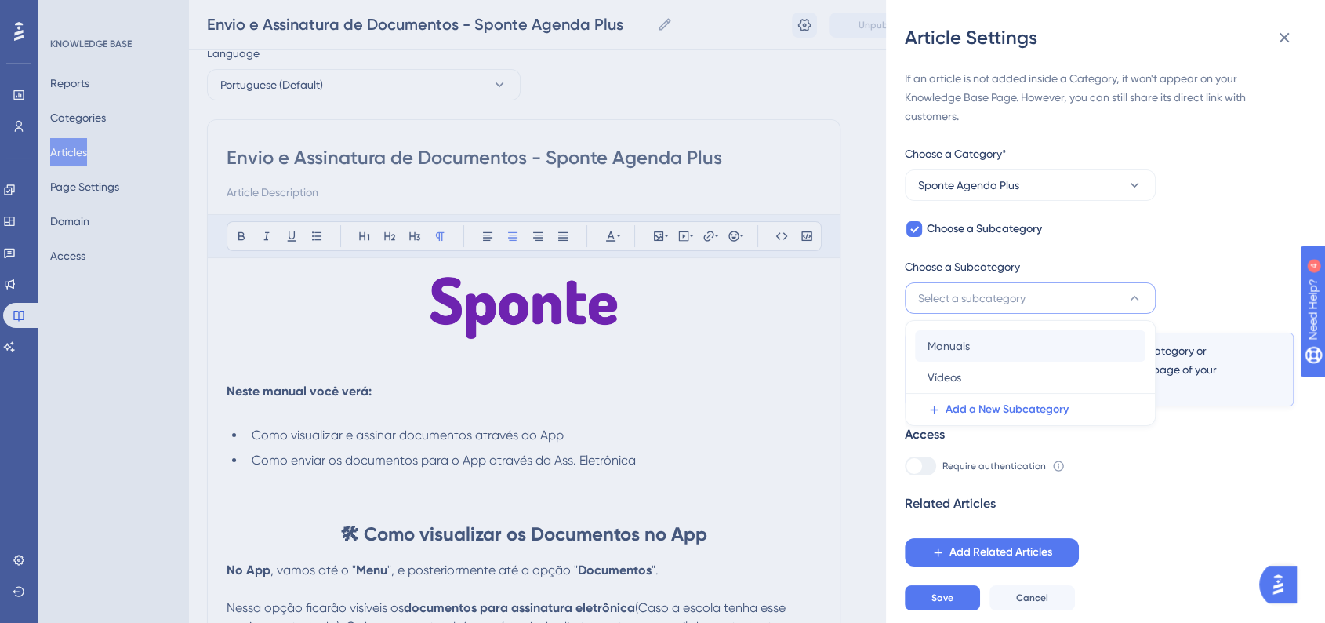
scroll to position [87, 0]
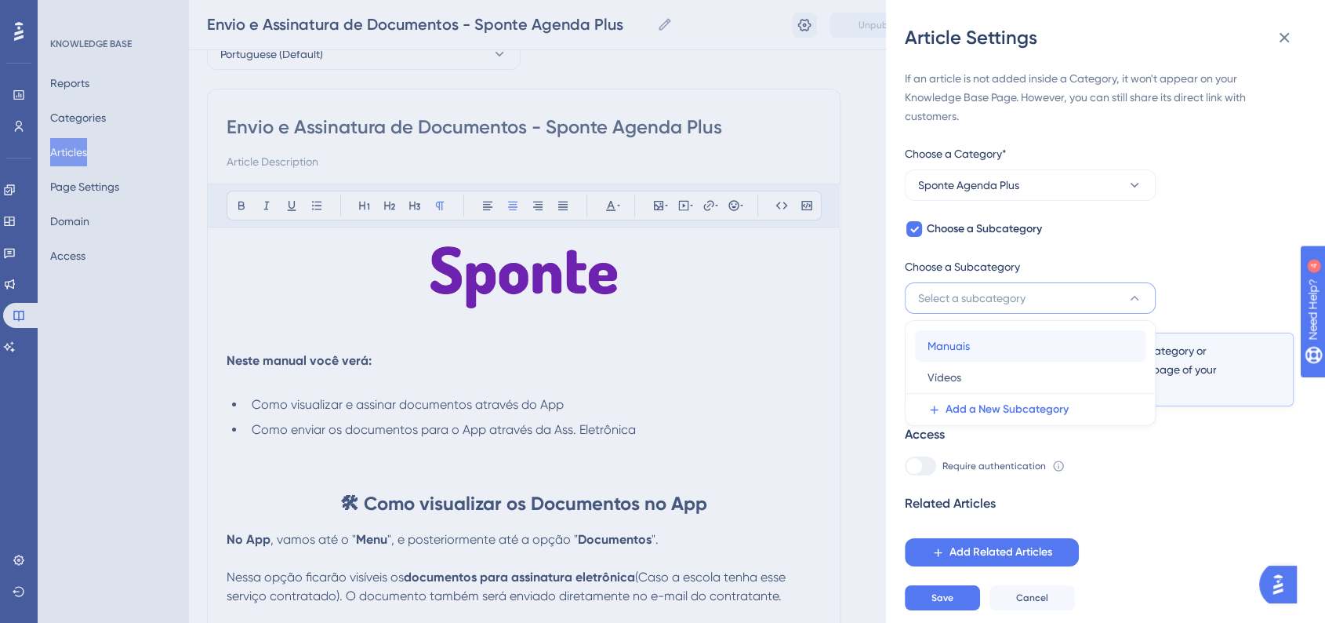
click at [966, 350] on span "Manuais" at bounding box center [949, 345] width 42 height 19
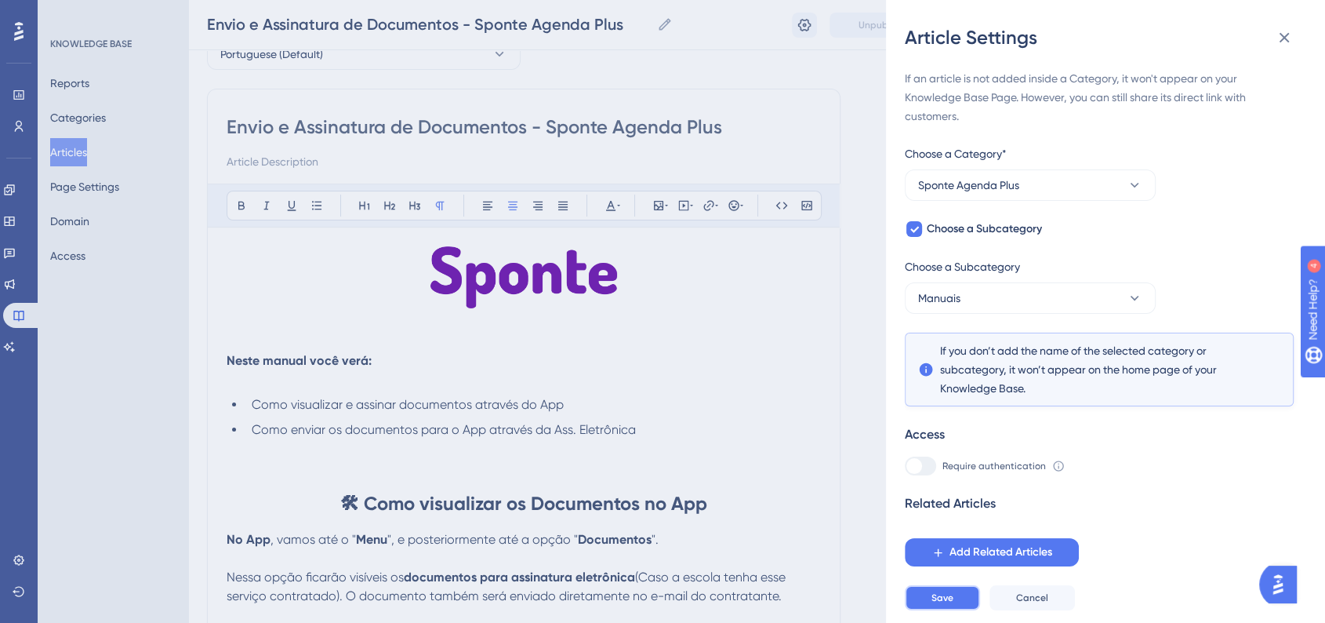
click at [953, 610] on button "Save" at bounding box center [942, 597] width 75 height 25
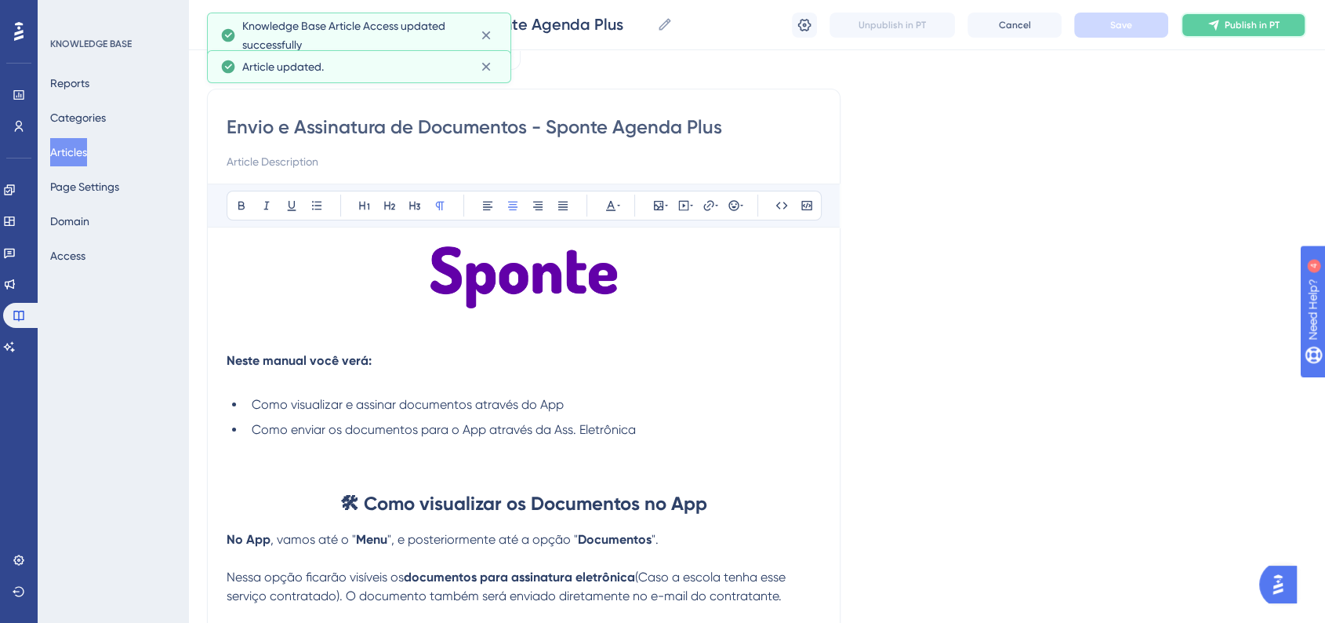
click at [1246, 34] on button "Publish in PT" at bounding box center [1243, 25] width 125 height 25
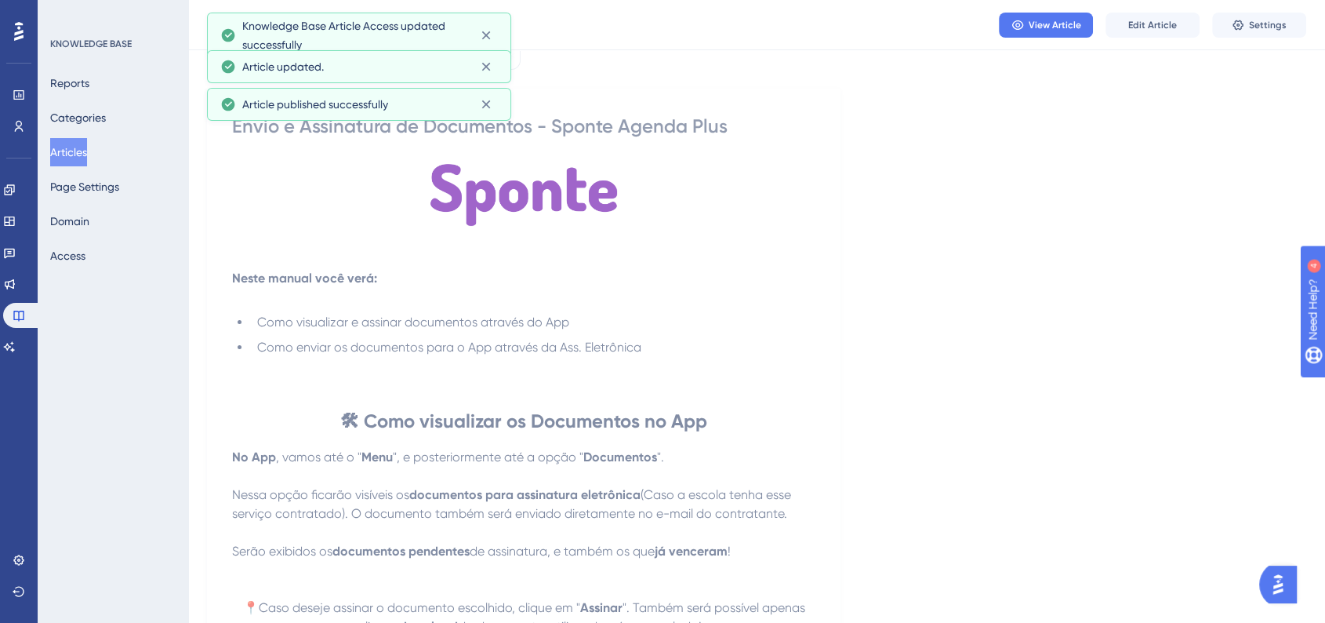
click at [75, 151] on button "Articles" at bounding box center [68, 152] width 37 height 28
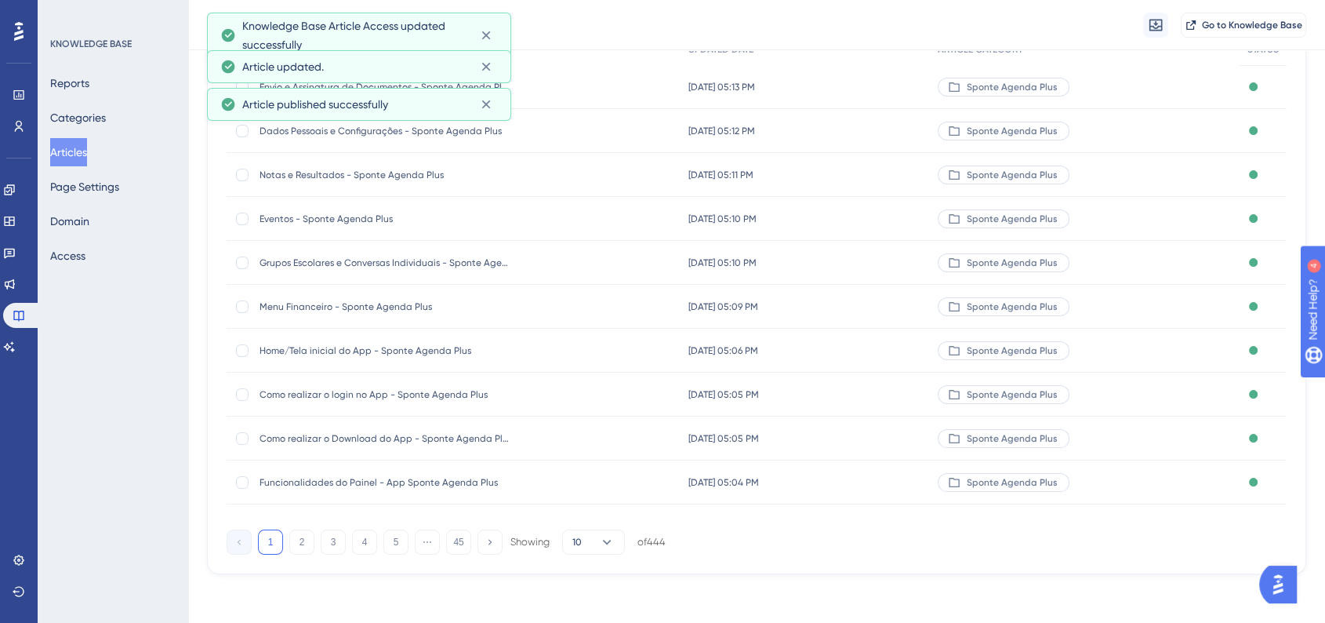
scroll to position [176, 0]
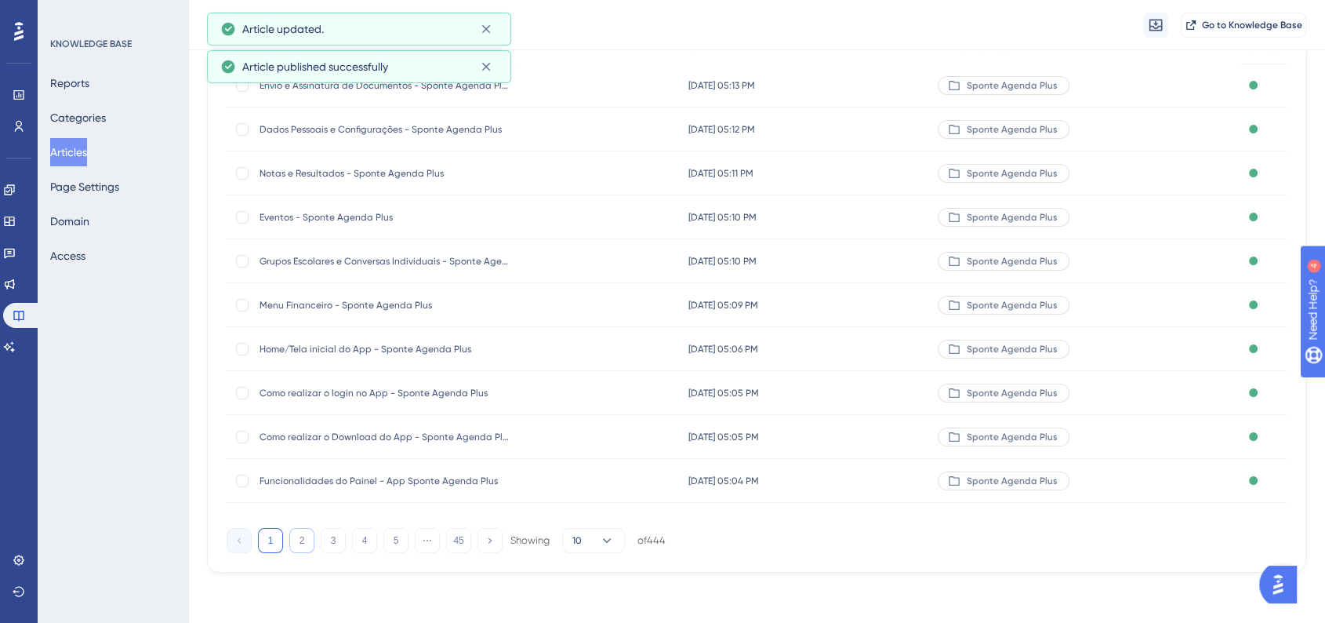
click at [307, 546] on button "2" at bounding box center [301, 540] width 25 height 25
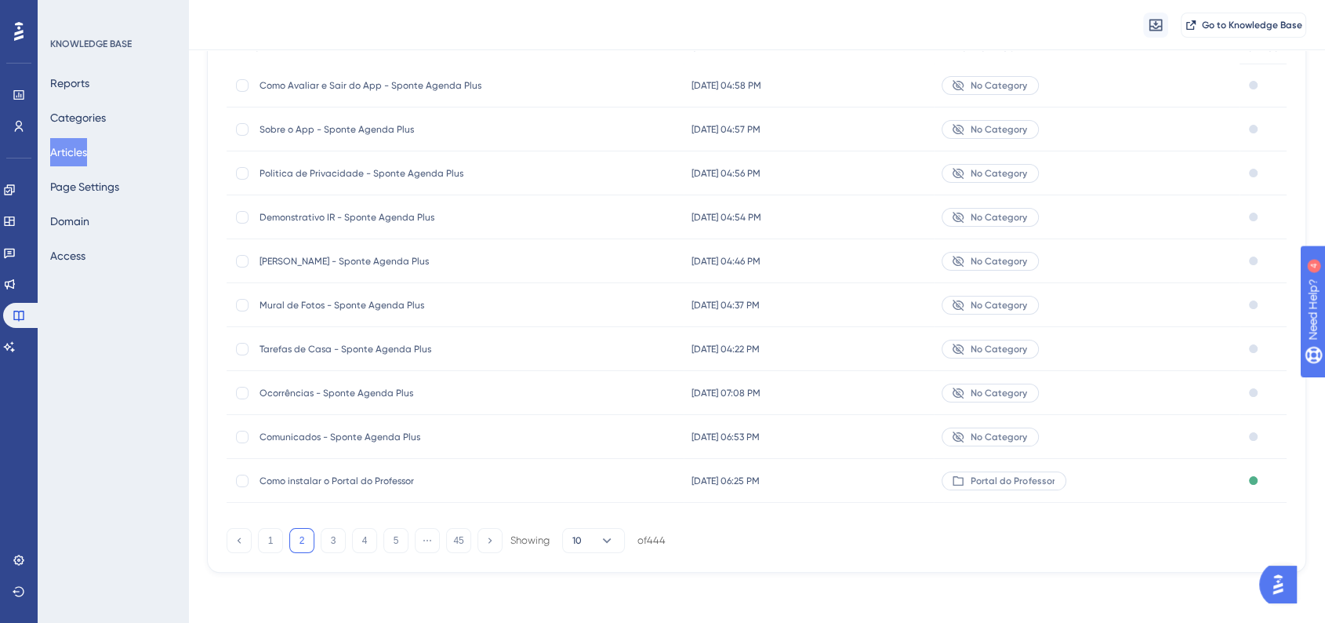
click at [364, 427] on div "Comunicados - Sponte Agenda Plus Comunicados - Sponte Agenda Plus" at bounding box center [385, 437] width 251 height 44
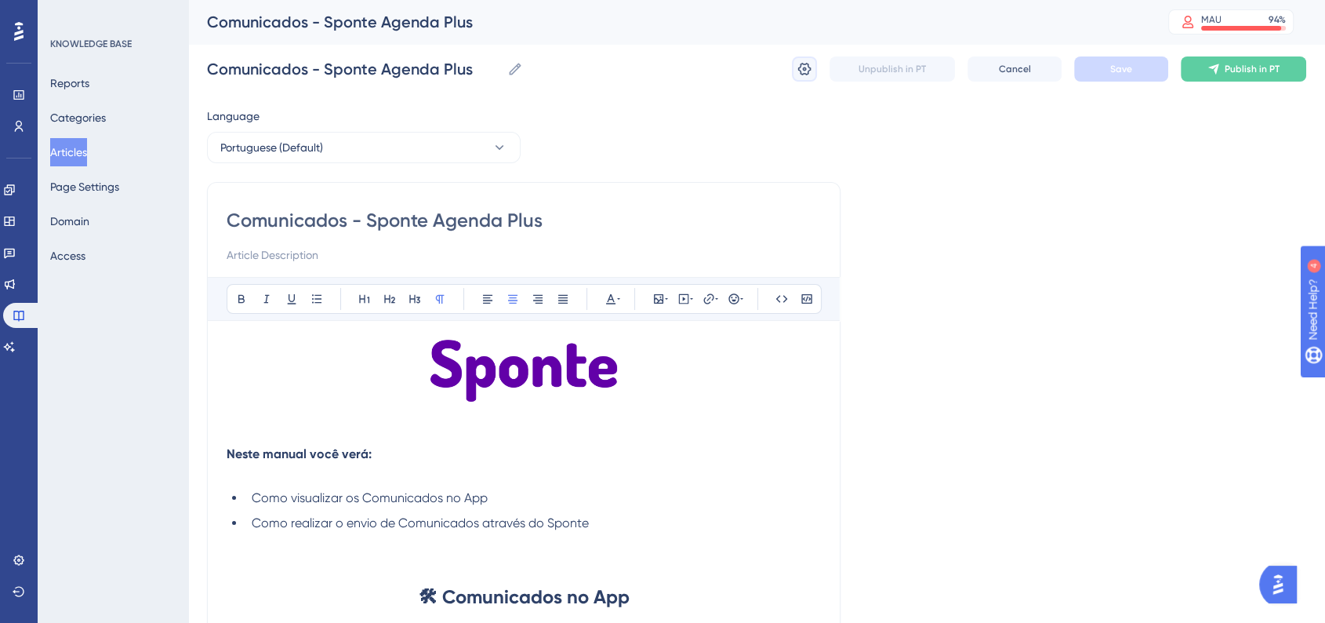
click at [815, 75] on button at bounding box center [804, 68] width 25 height 25
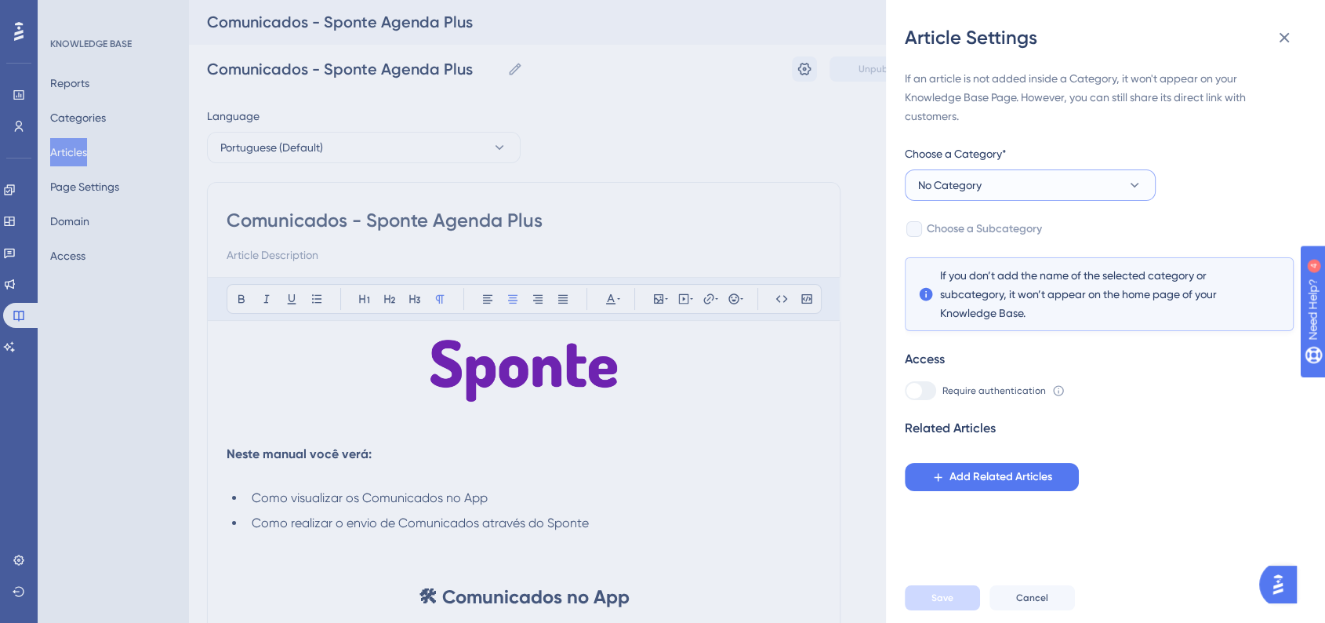
click at [946, 199] on button "No Category" at bounding box center [1030, 184] width 251 height 31
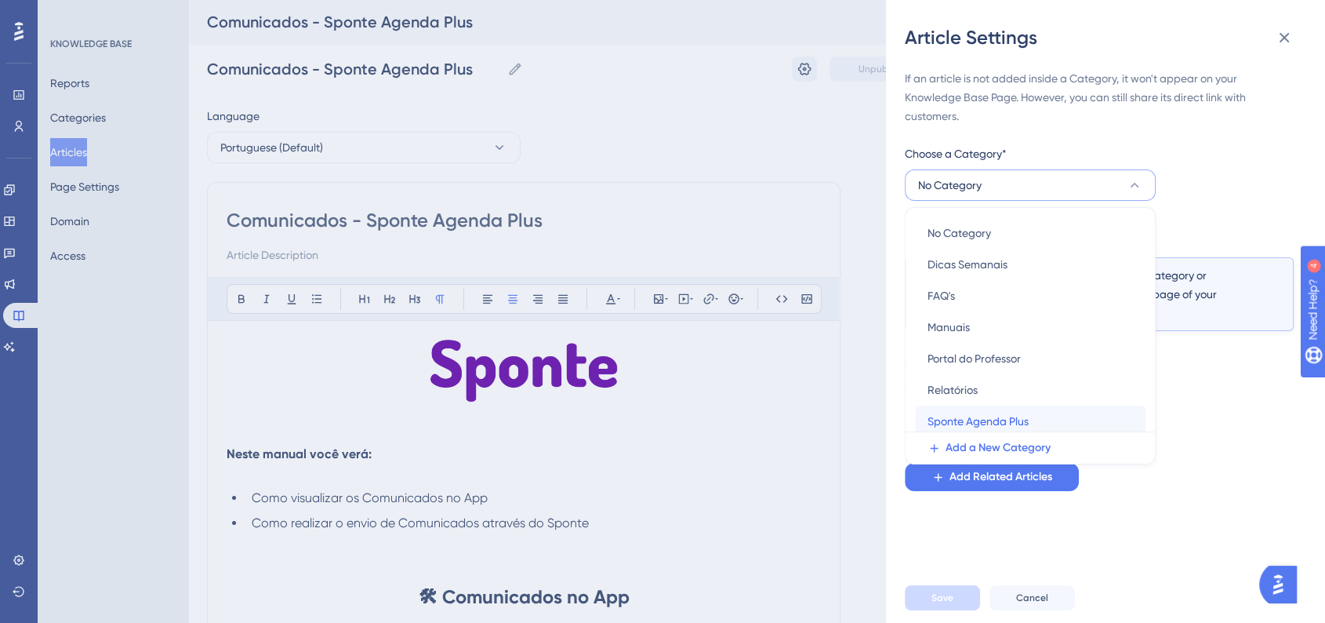
click at [949, 413] on span "Sponte Agenda Plus" at bounding box center [978, 421] width 101 height 19
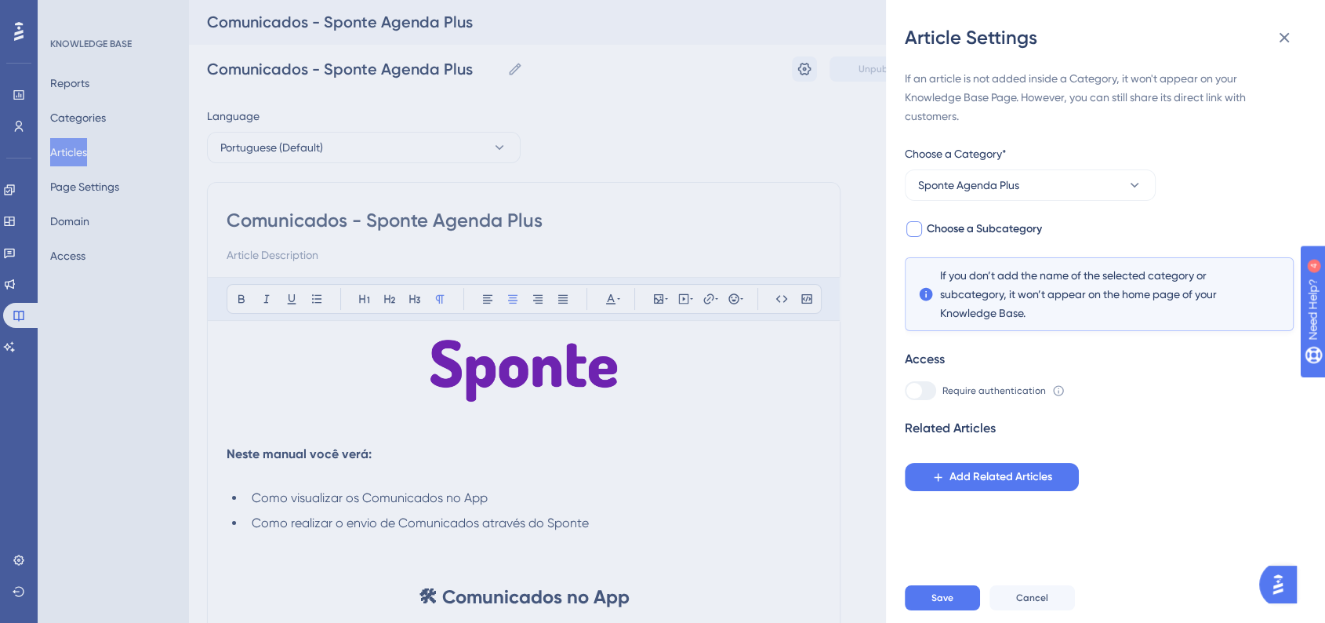
click at [915, 231] on div at bounding box center [914, 229] width 16 height 16
checkbox input "true"
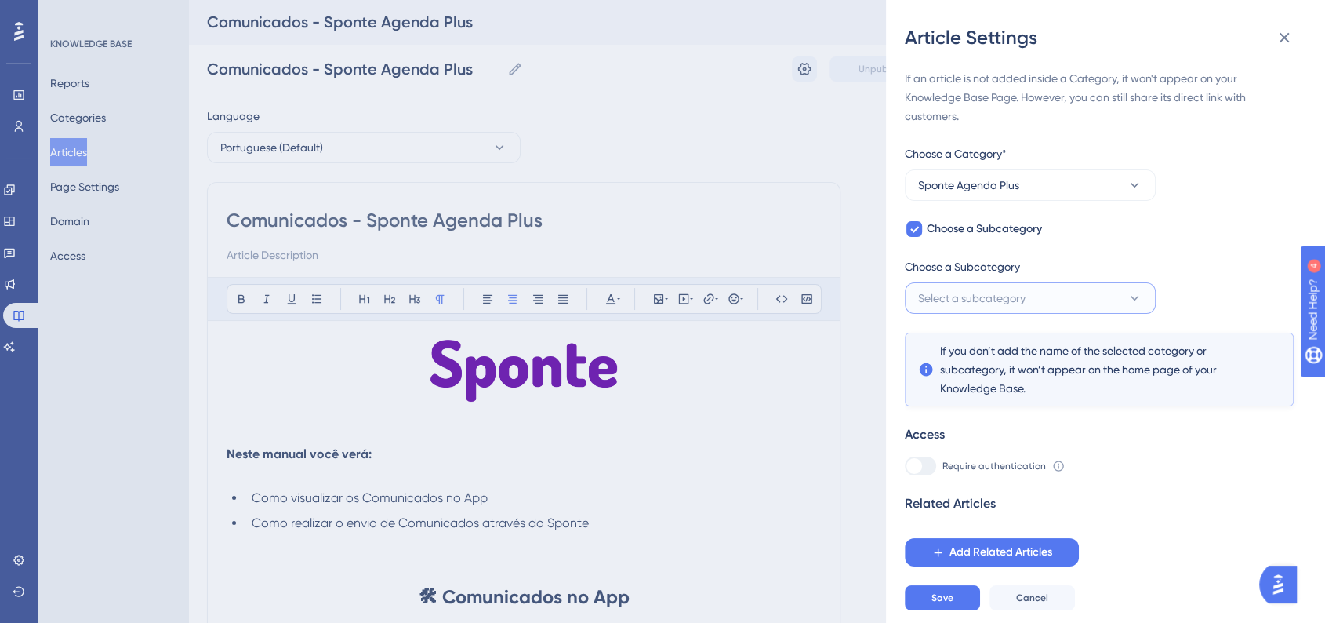
click at [985, 303] on span "Select a subcategory" at bounding box center [971, 298] width 107 height 19
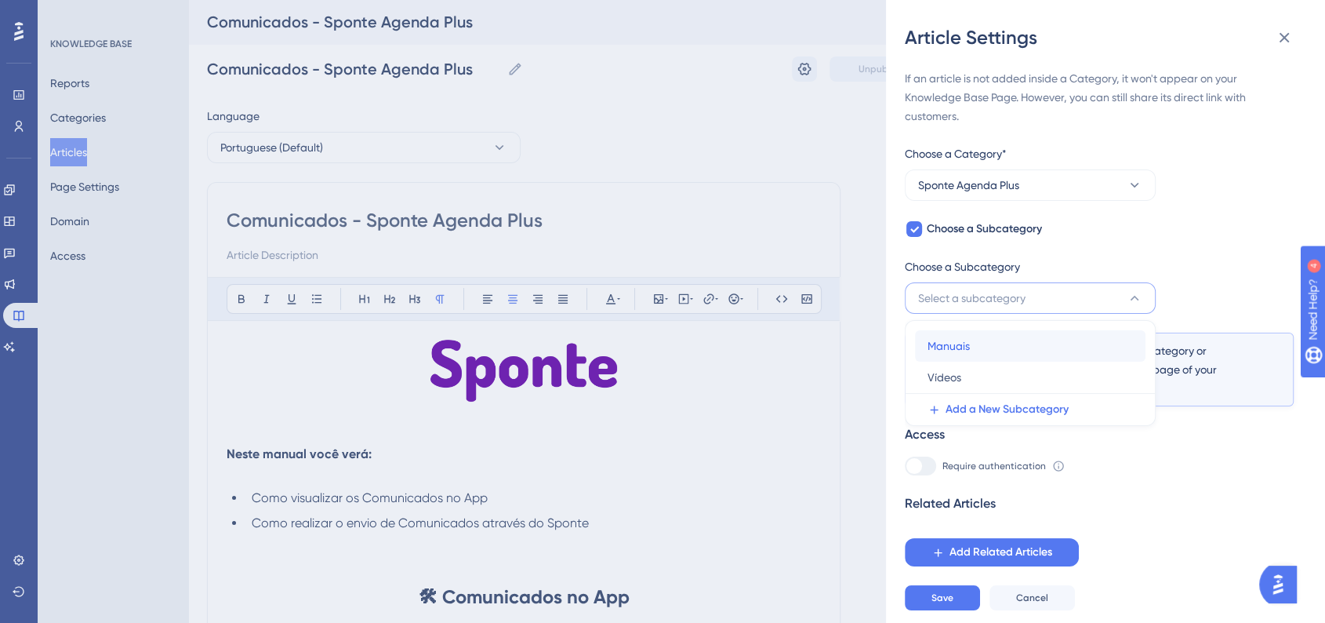
click at [971, 354] on div "Manuais Manuais" at bounding box center [1030, 345] width 205 height 31
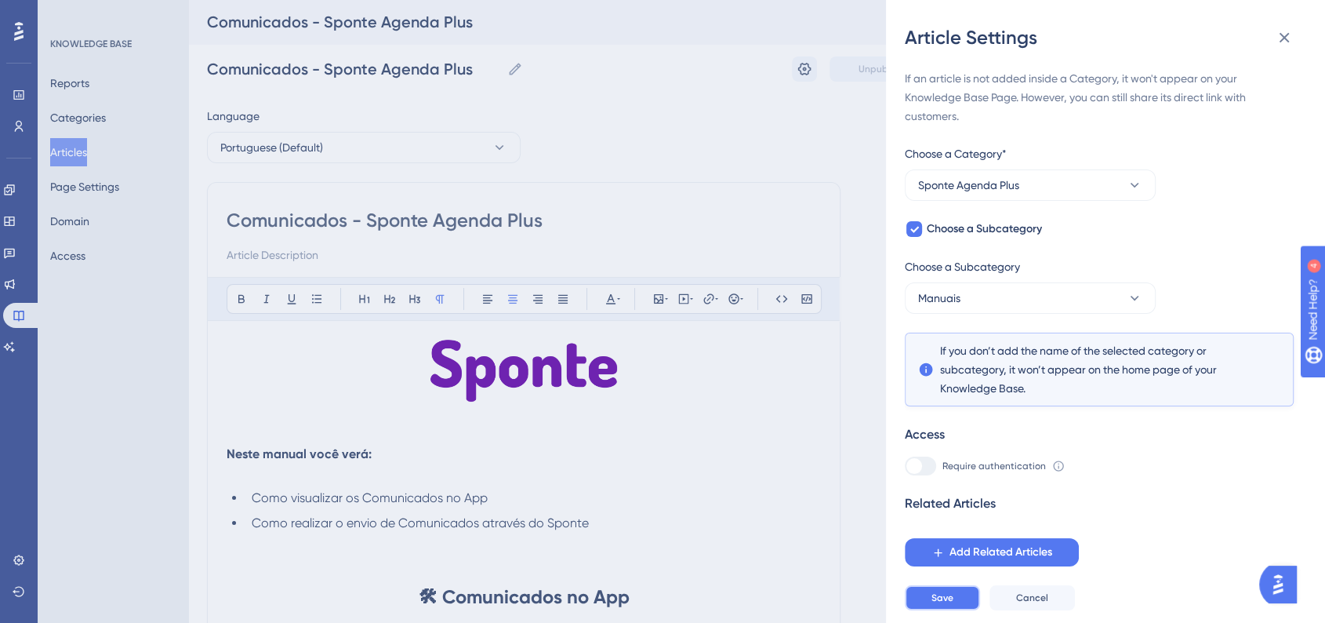
click at [938, 604] on span "Save" at bounding box center [942, 597] width 22 height 13
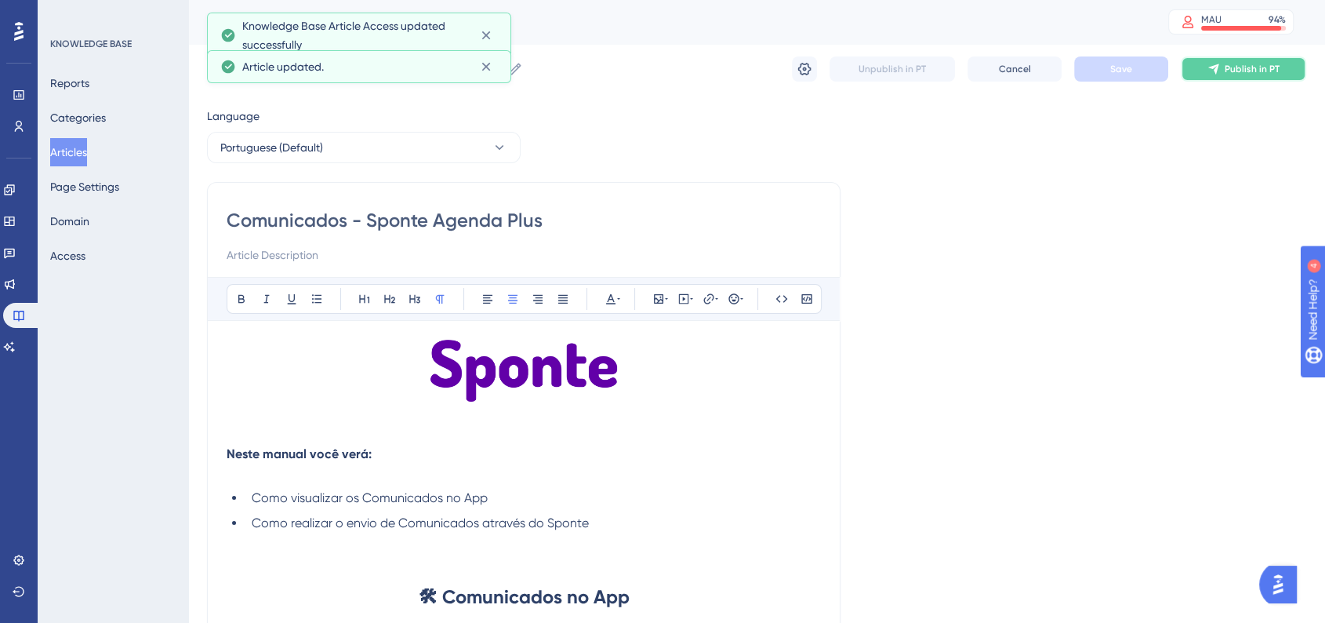
click at [1232, 77] on button "Publish in PT" at bounding box center [1243, 68] width 125 height 25
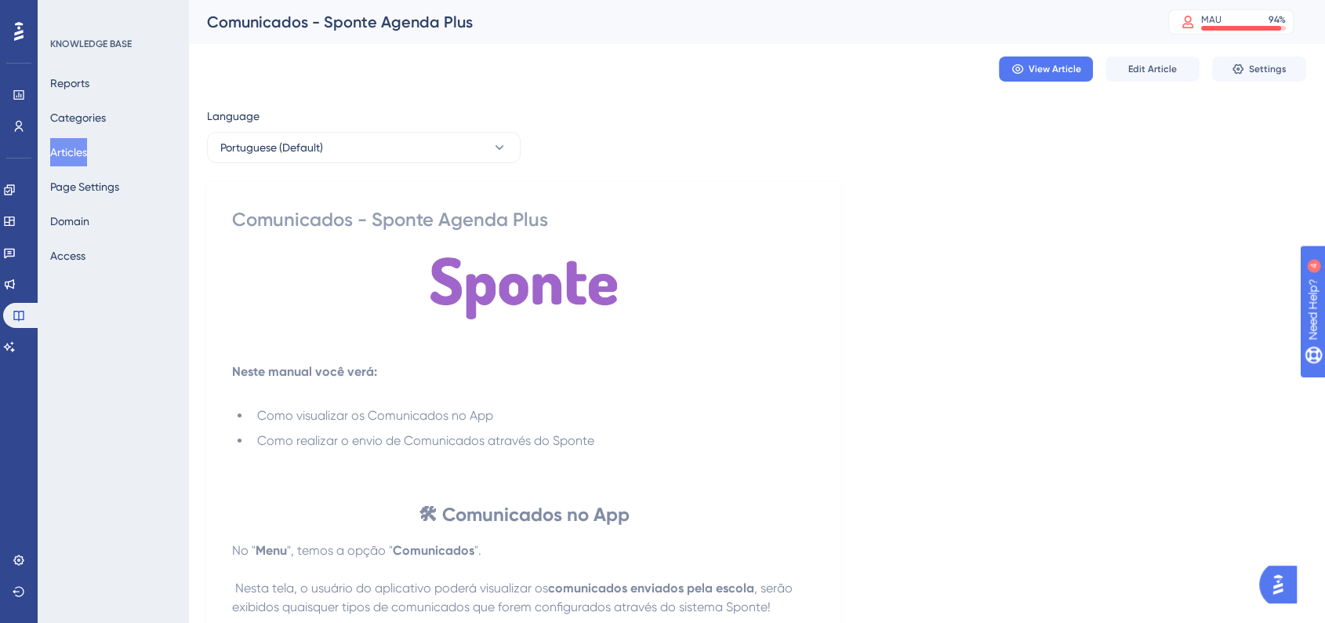
click at [79, 152] on button "Articles" at bounding box center [68, 152] width 37 height 28
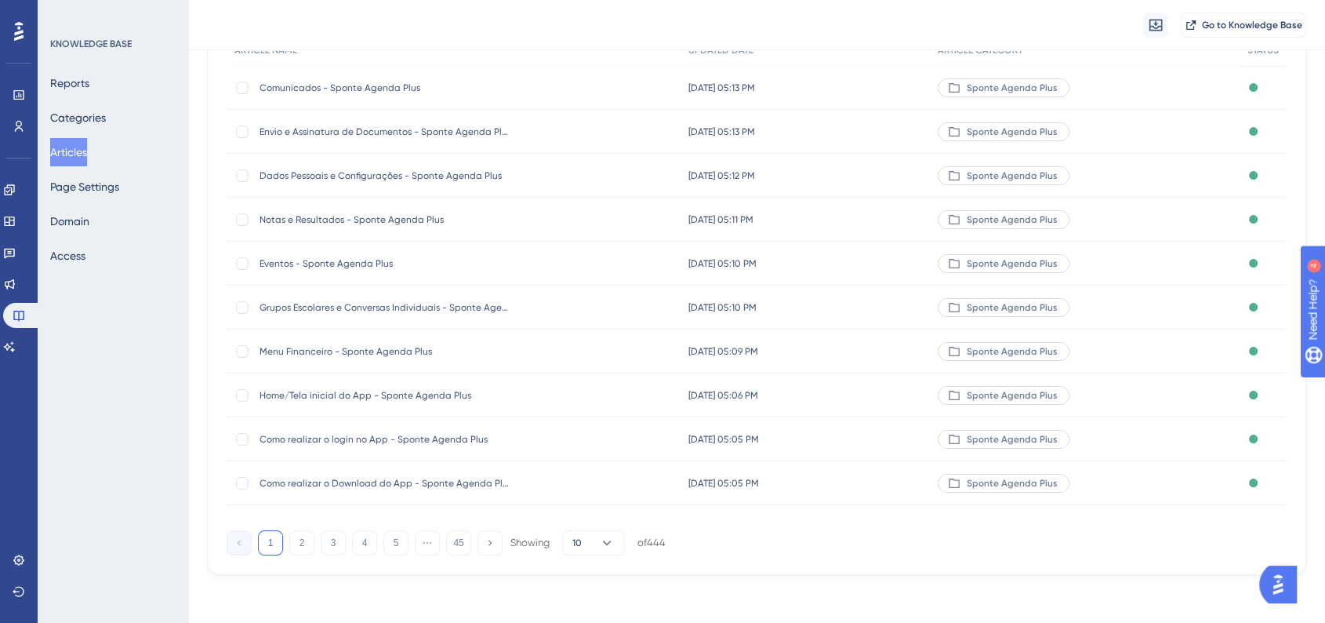
scroll to position [176, 0]
click at [305, 546] on button "2" at bounding box center [301, 540] width 25 height 25
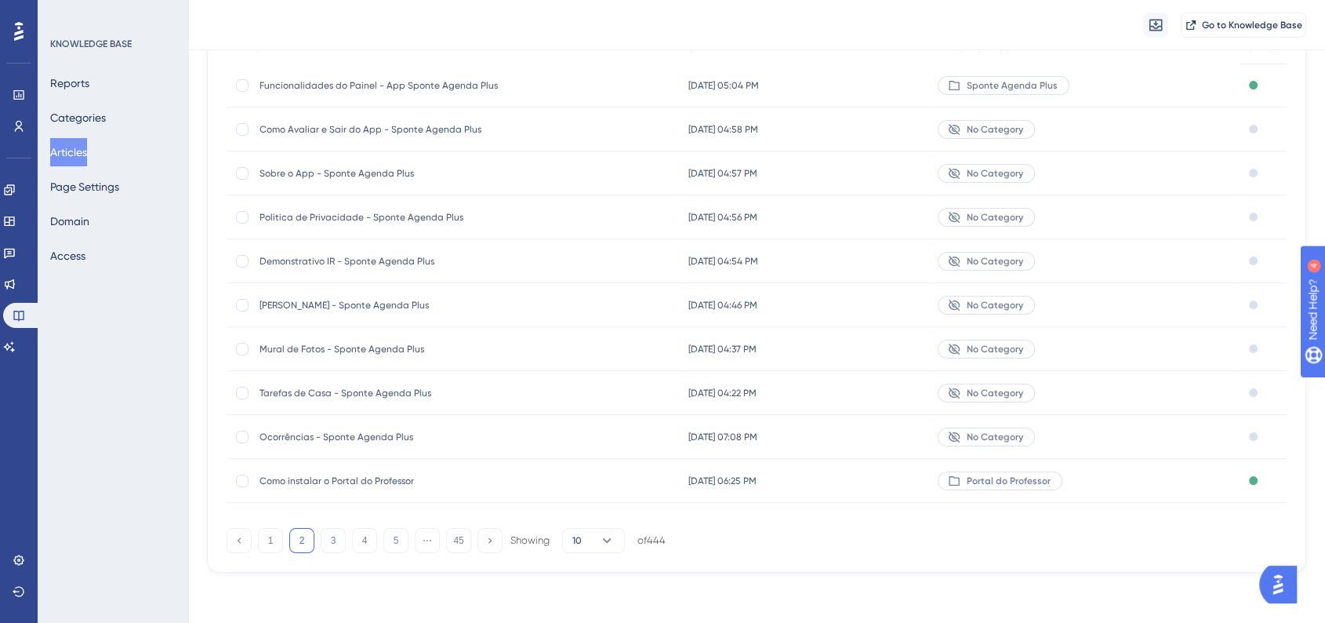
click at [389, 437] on span "Ocorrências - Sponte Agenda Plus" at bounding box center [385, 436] width 251 height 13
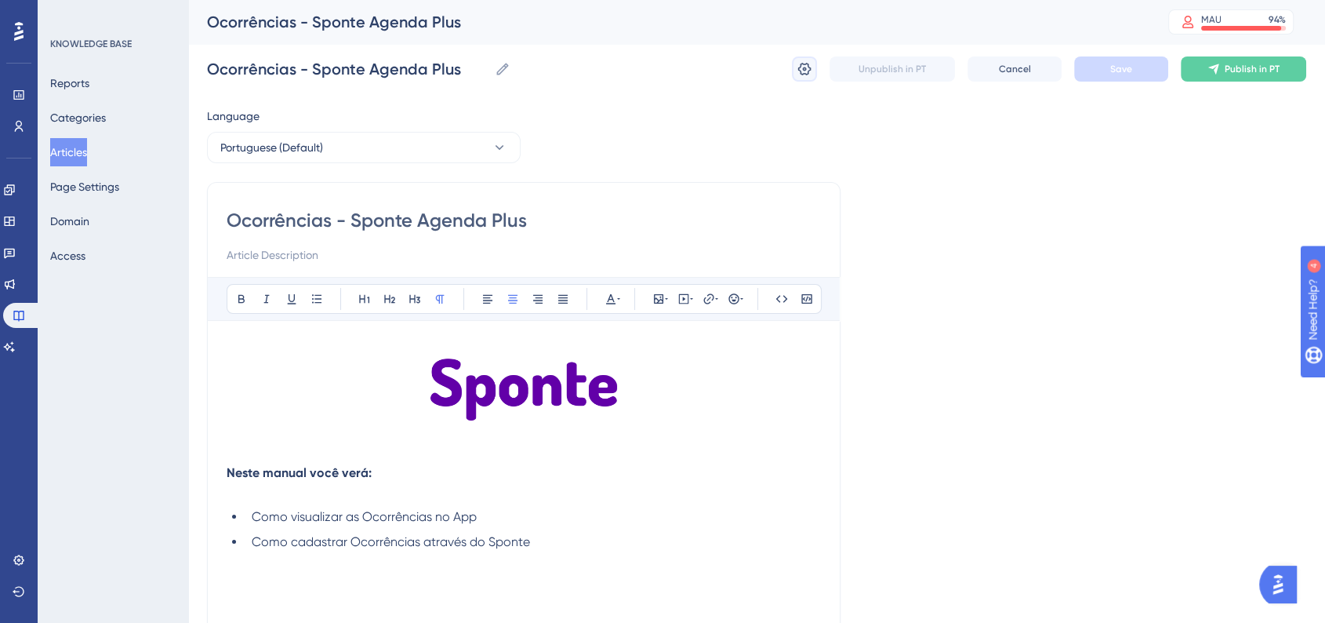
click at [805, 69] on icon at bounding box center [804, 69] width 13 height 13
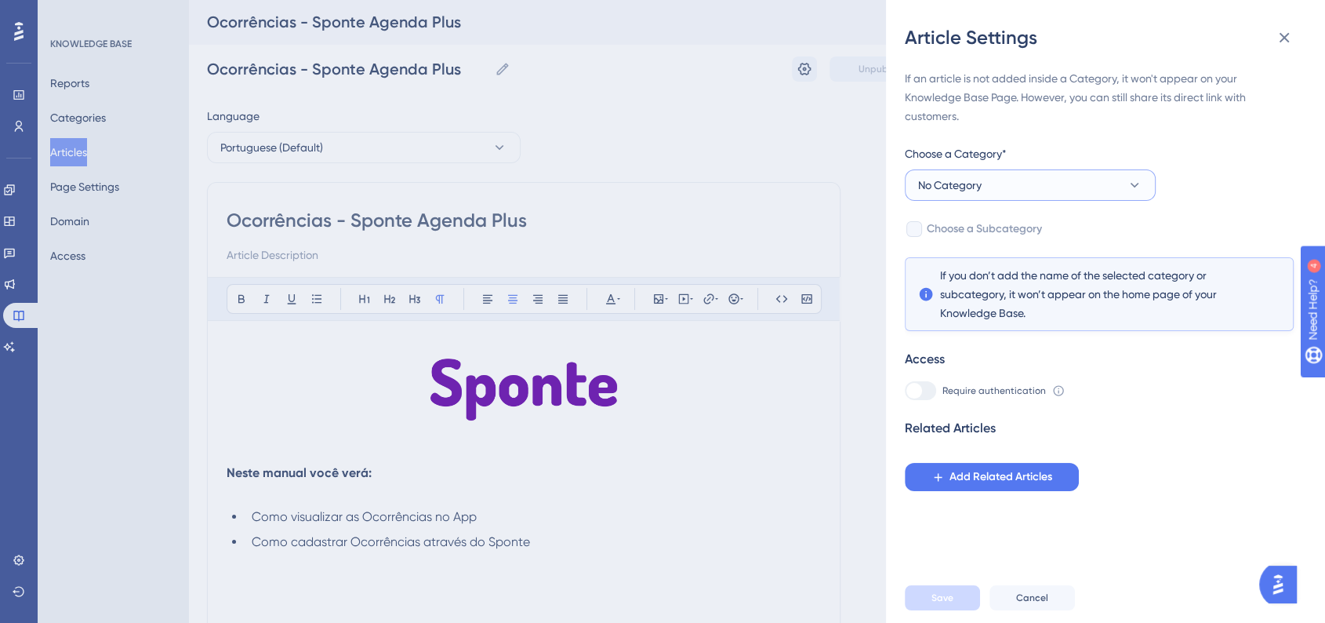
click at [1053, 174] on button "No Category" at bounding box center [1030, 184] width 251 height 31
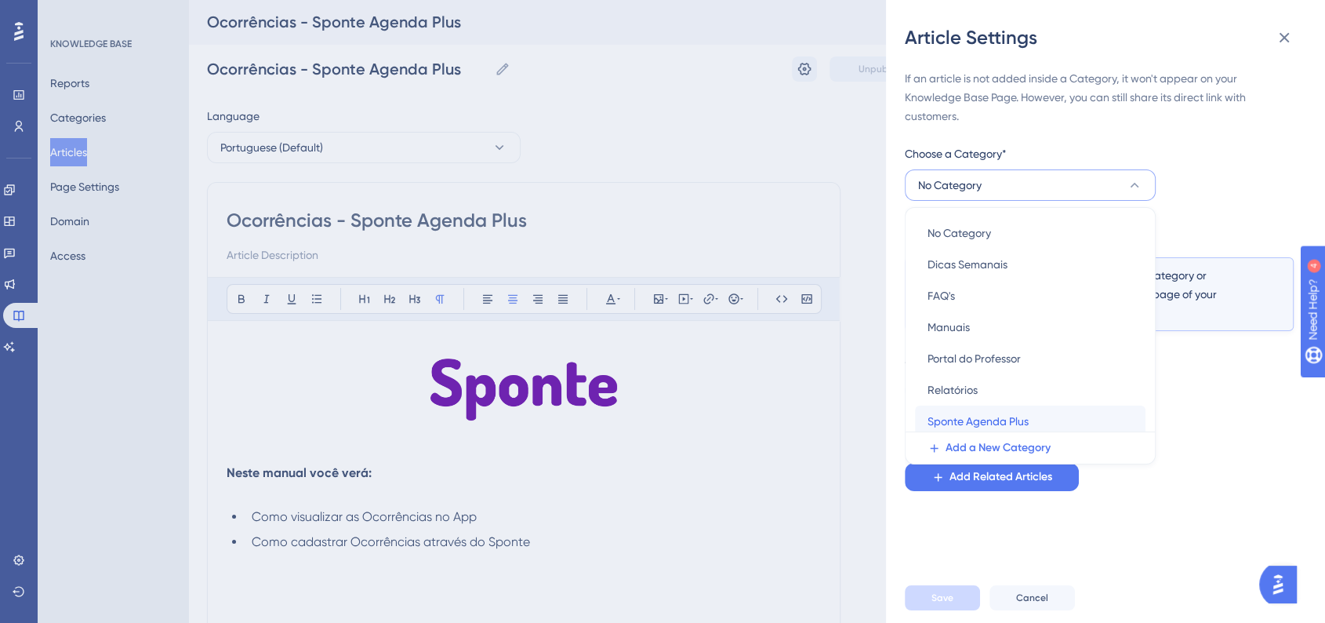
click at [968, 414] on span "Sponte Agenda Plus" at bounding box center [978, 421] width 101 height 19
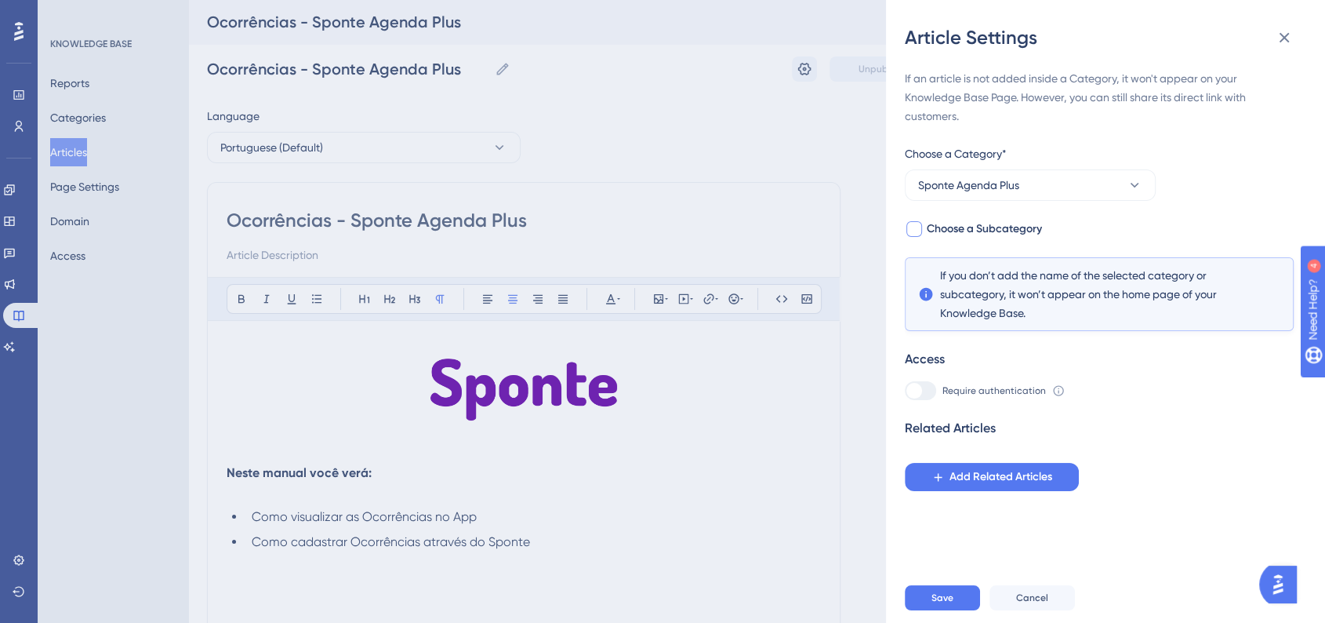
click at [913, 231] on div at bounding box center [914, 229] width 16 height 16
checkbox input "true"
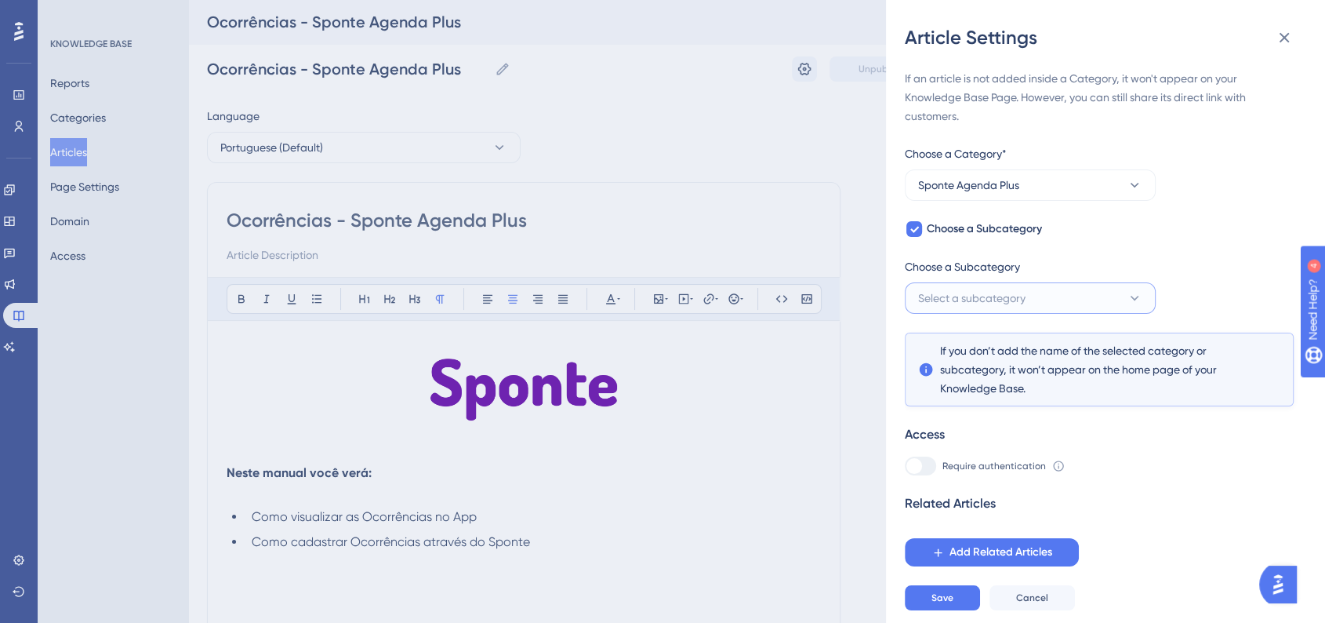
click at [996, 309] on button "Select a subcategory" at bounding box center [1030, 297] width 251 height 31
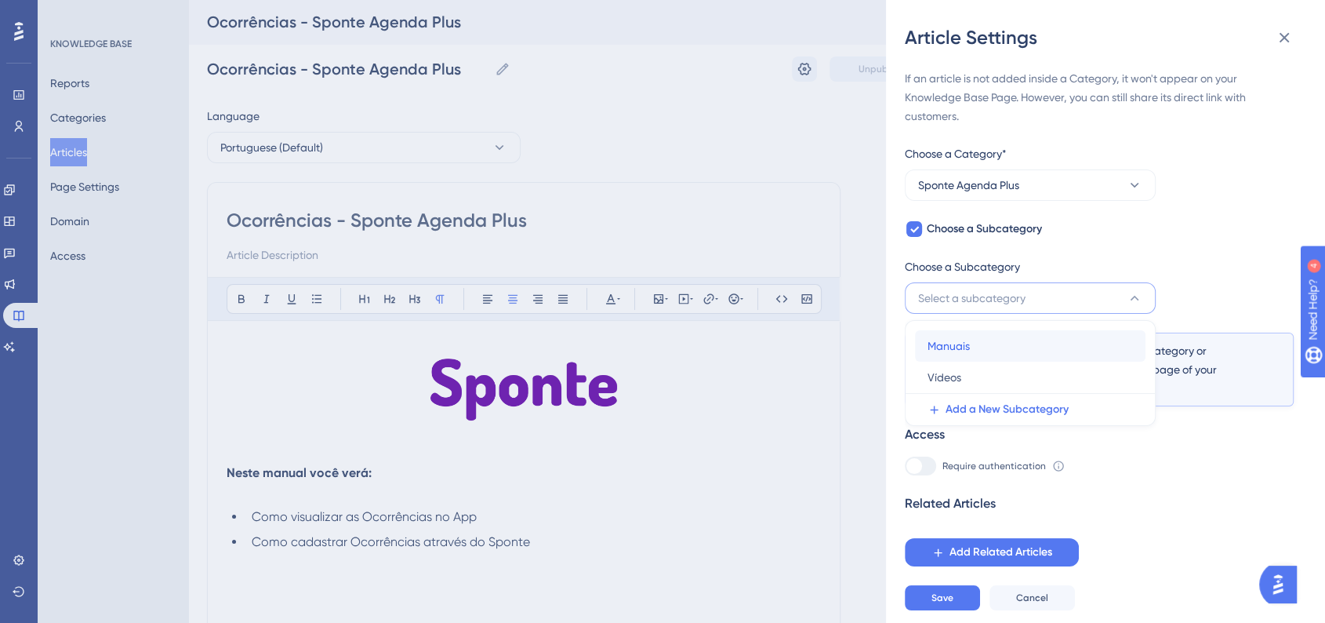
click at [967, 350] on span "Manuais" at bounding box center [949, 345] width 42 height 19
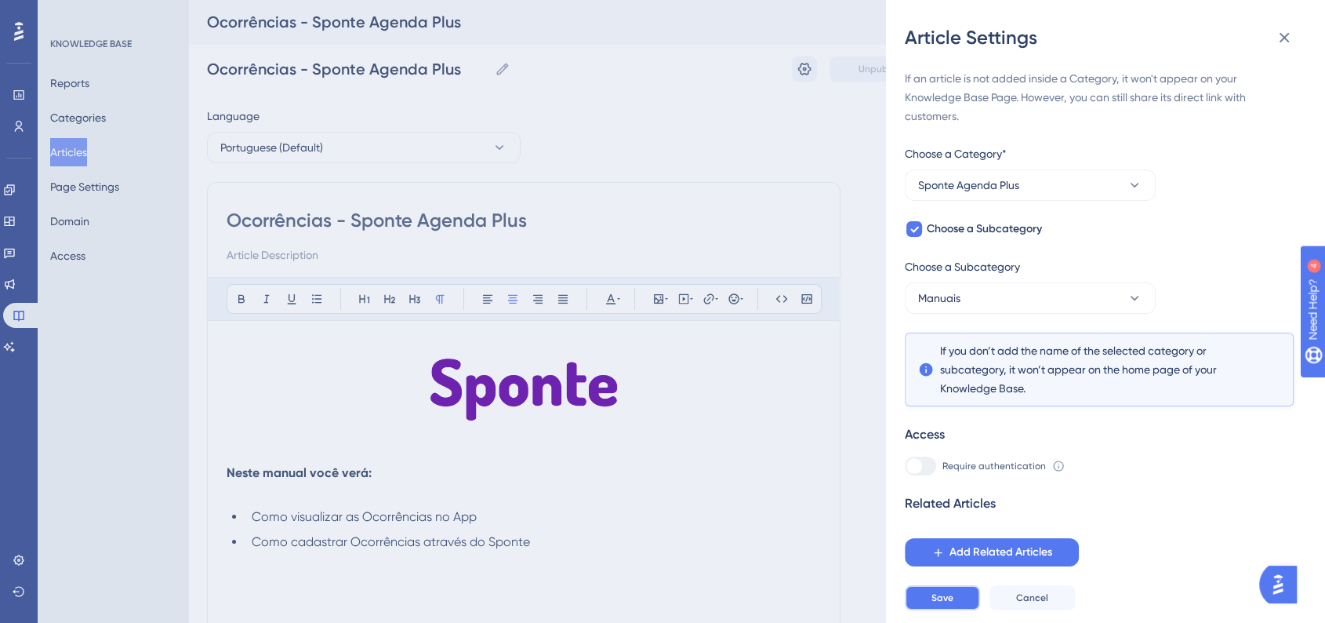
click at [938, 604] on span "Save" at bounding box center [942, 597] width 22 height 13
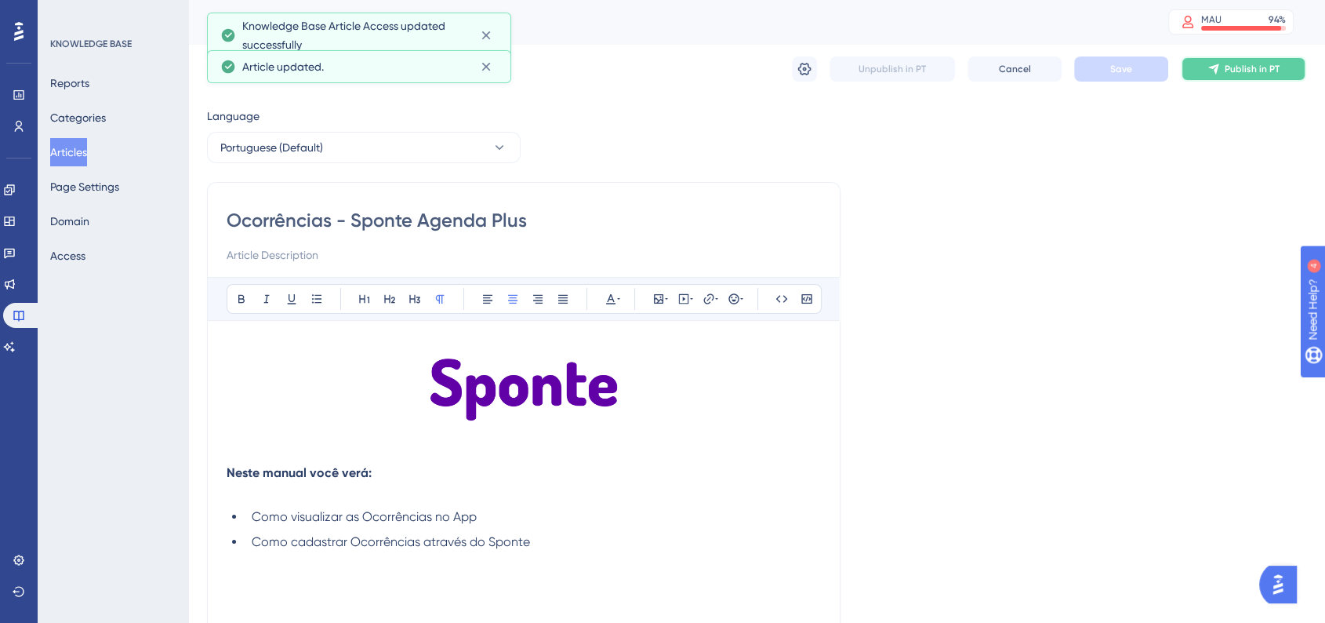
click at [1247, 72] on span "Publish in PT" at bounding box center [1252, 69] width 55 height 13
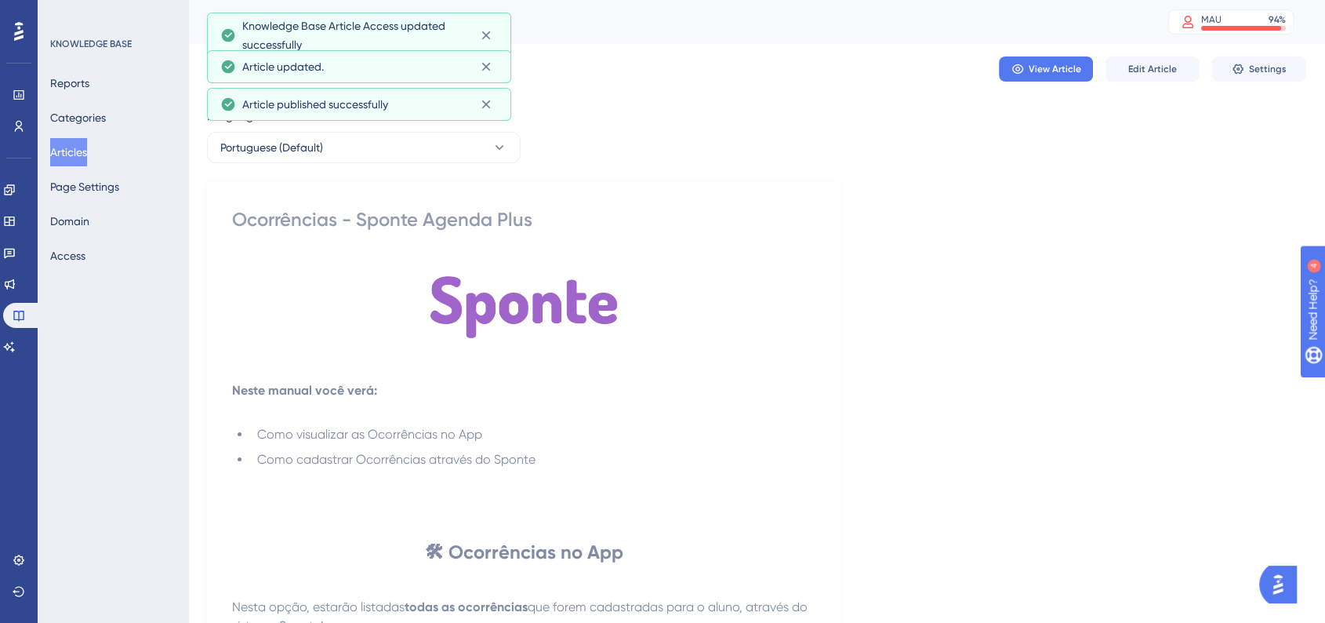
click at [82, 147] on button "Articles" at bounding box center [68, 152] width 37 height 28
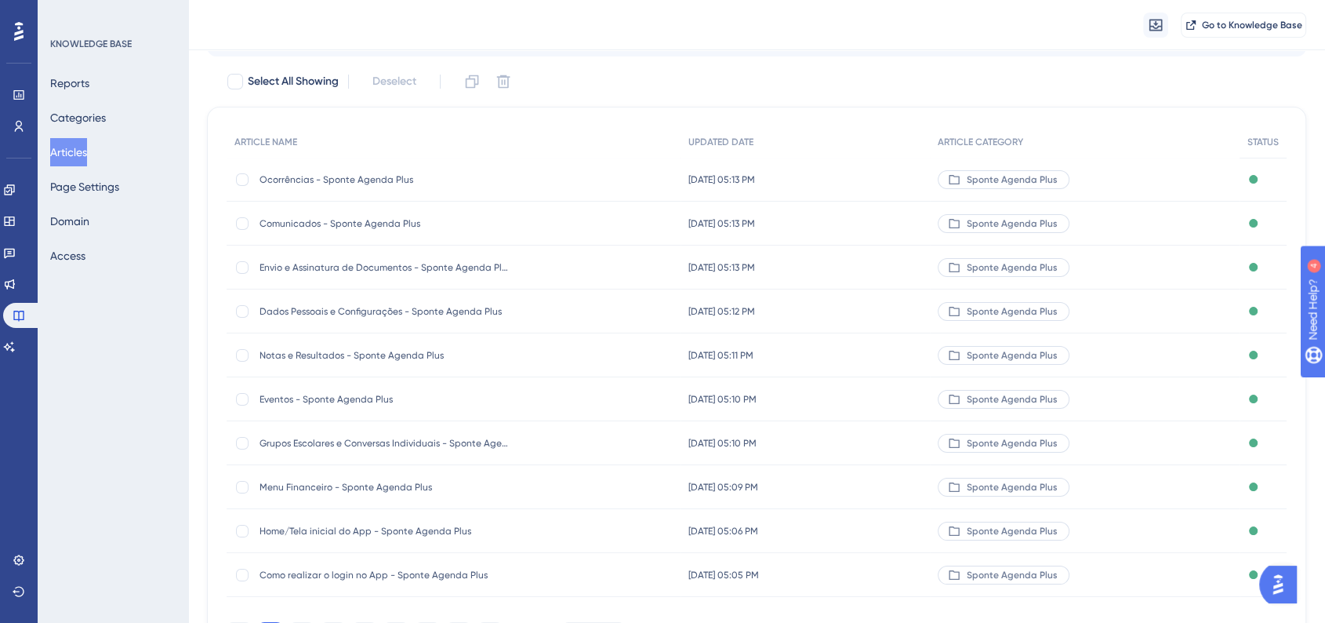
scroll to position [169, 0]
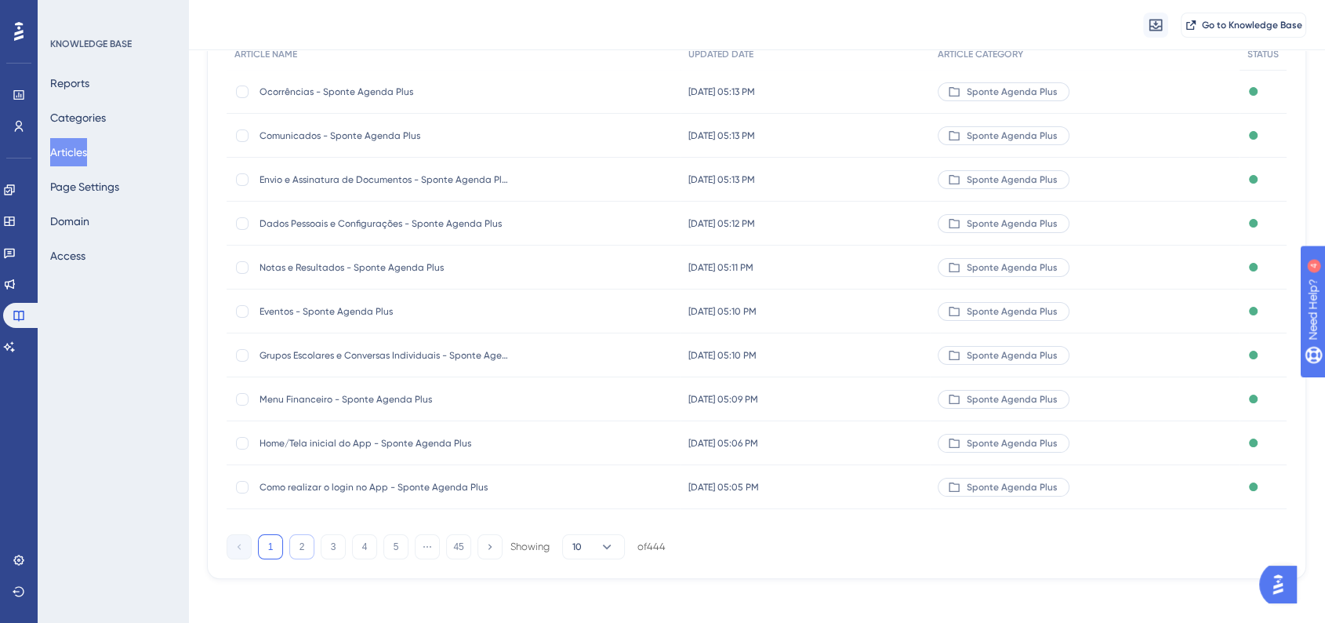
click at [296, 543] on button "2" at bounding box center [301, 546] width 25 height 25
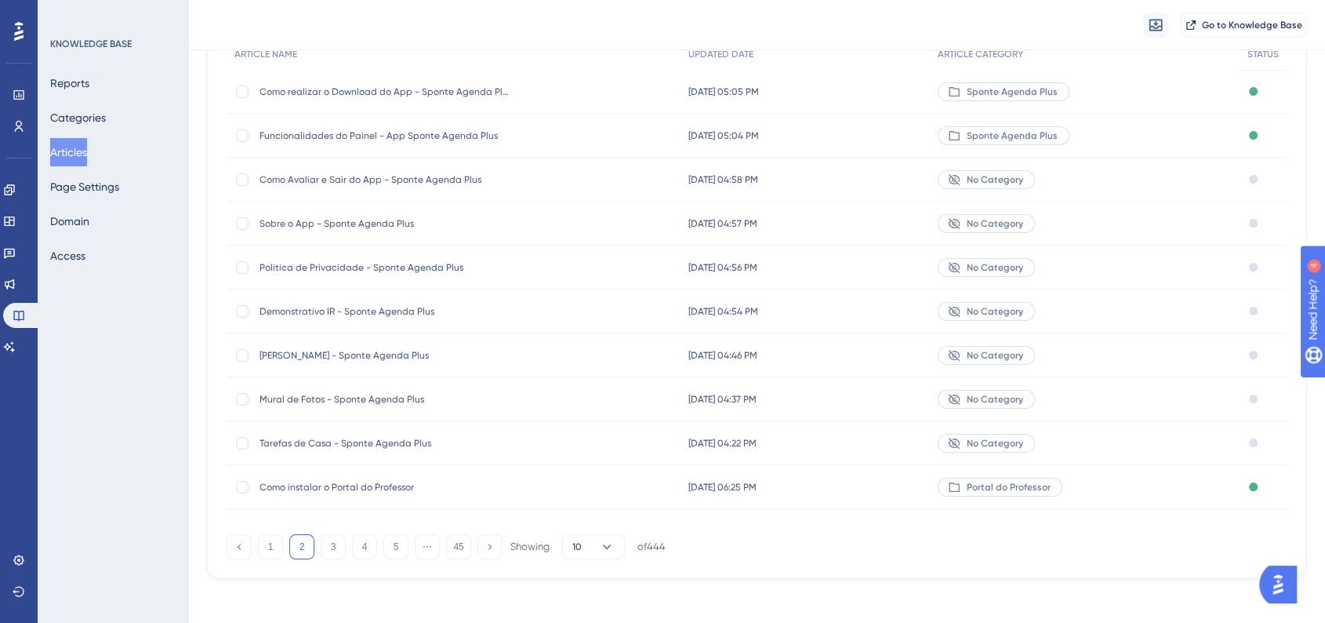
click at [349, 439] on span "Tarefas de Casa - Sponte Agenda Plus" at bounding box center [385, 443] width 251 height 13
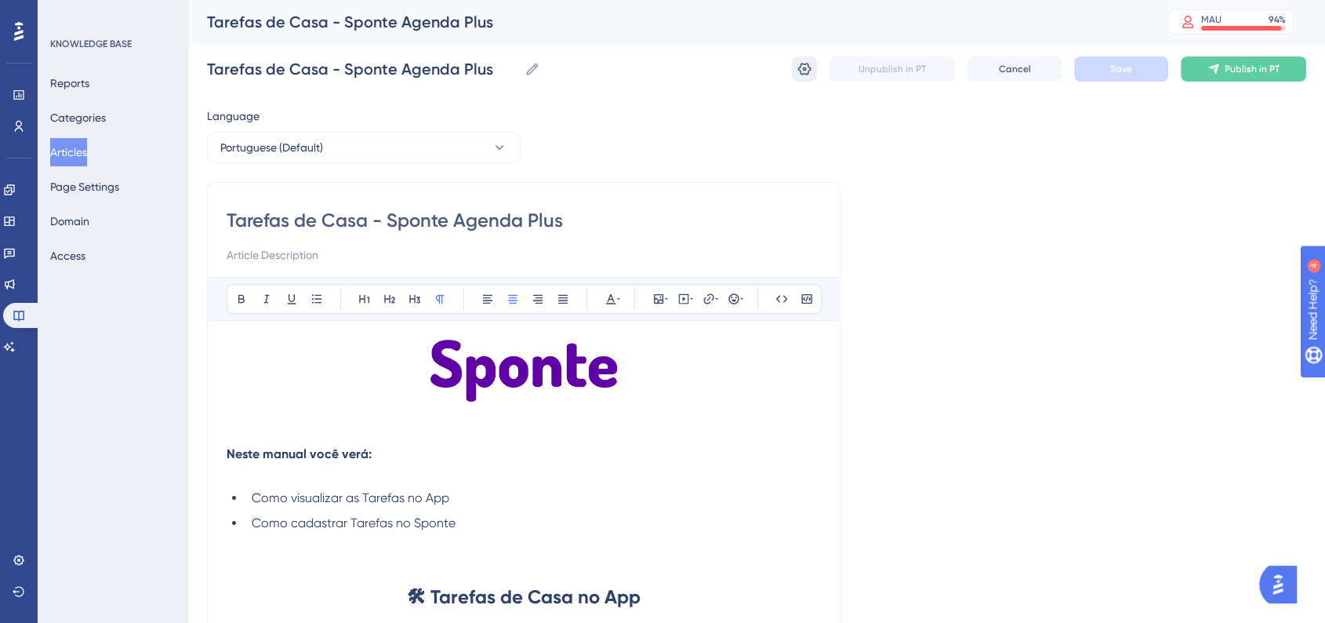
click at [808, 73] on icon at bounding box center [804, 69] width 13 height 13
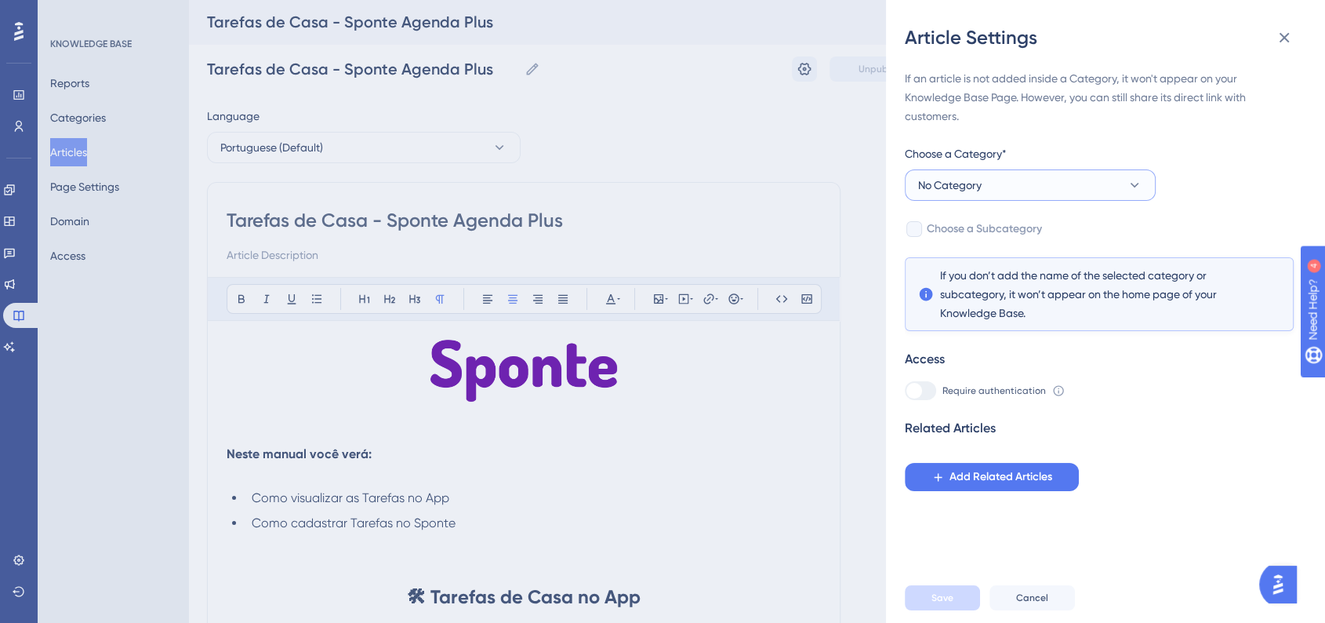
click at [949, 193] on span "No Category" at bounding box center [950, 185] width 64 height 19
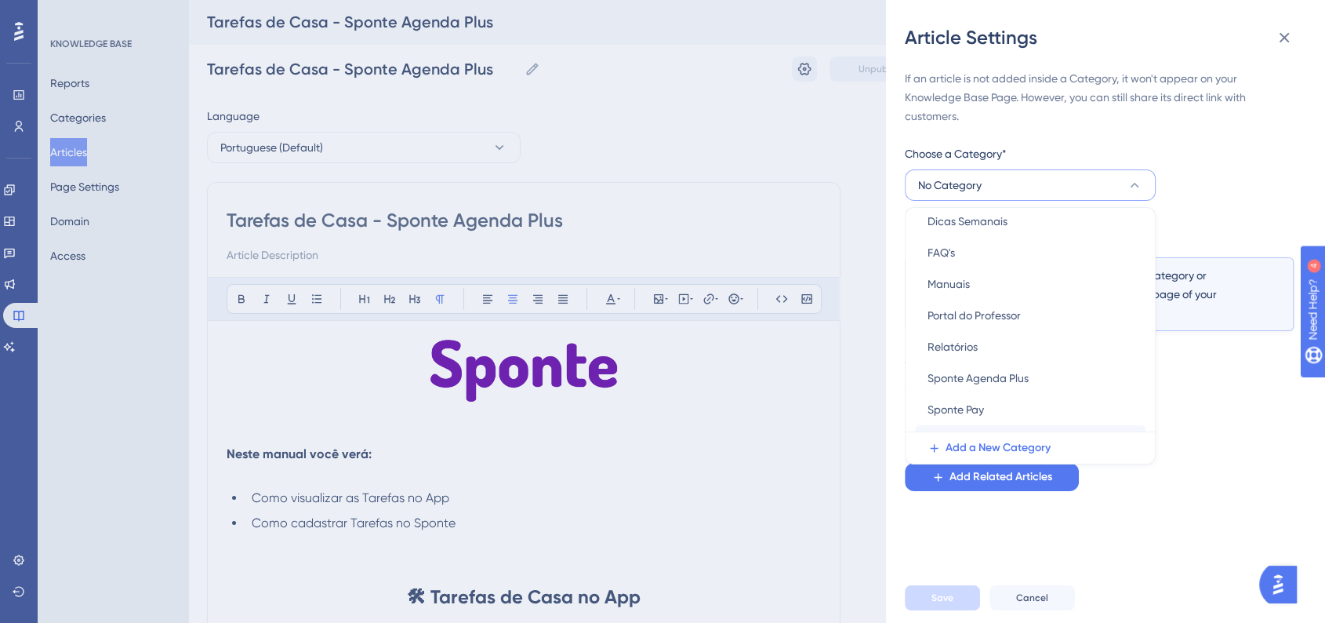
scroll to position [99, 0]
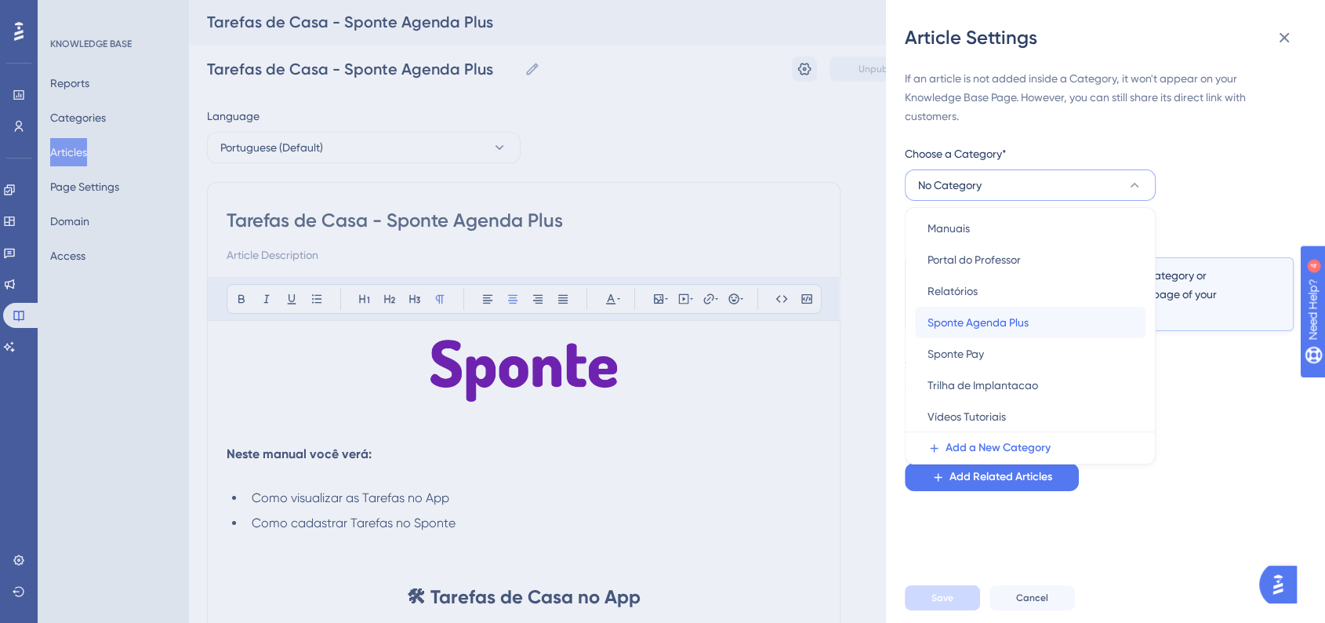
click at [960, 325] on span "Sponte Agenda Plus" at bounding box center [978, 322] width 101 height 19
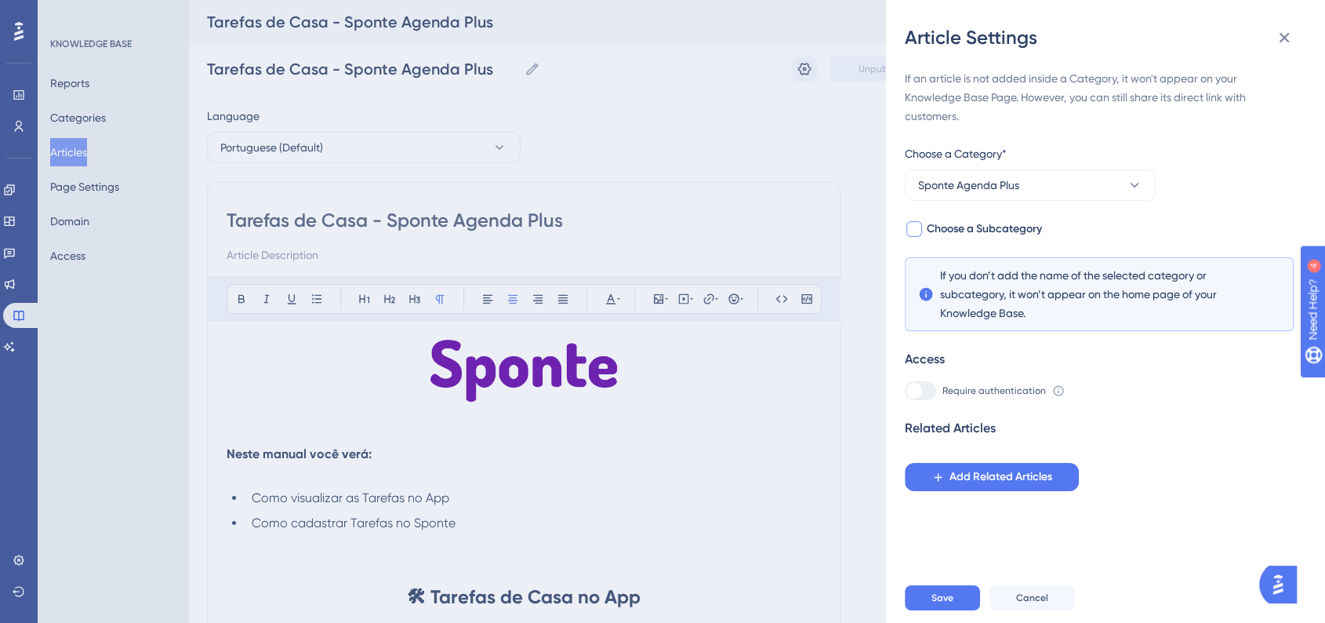
click at [916, 227] on div at bounding box center [914, 229] width 16 height 16
checkbox input "true"
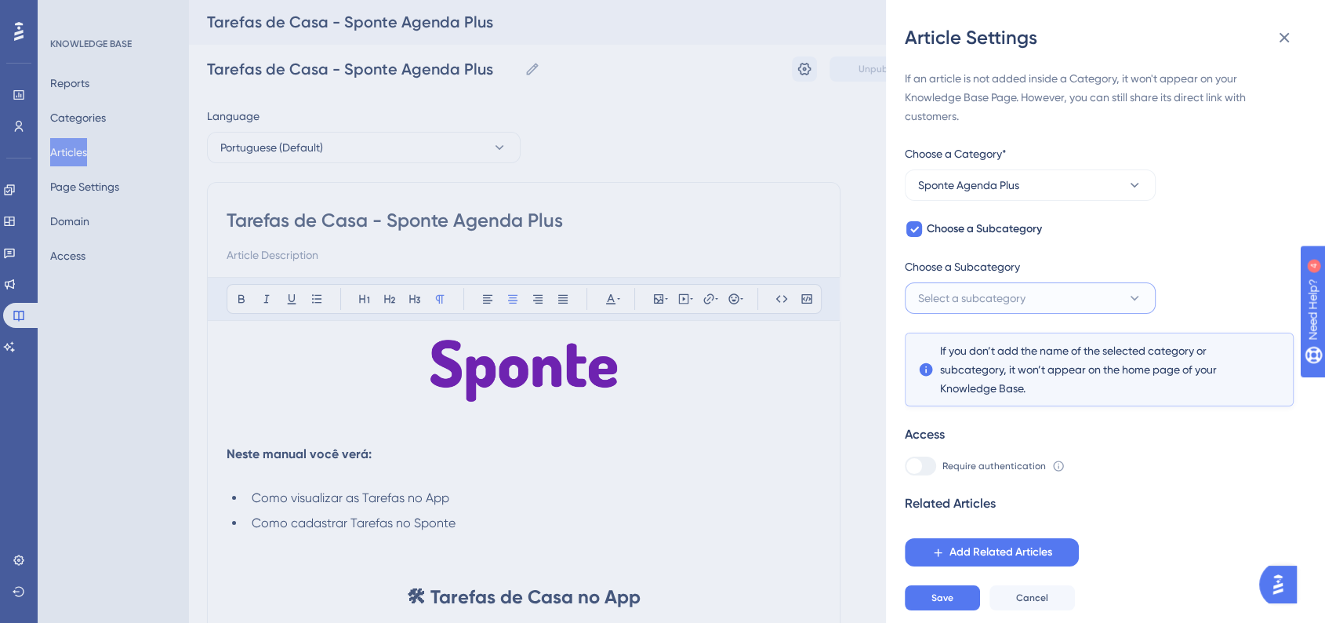
click at [956, 307] on button "Select a subcategory" at bounding box center [1030, 297] width 251 height 31
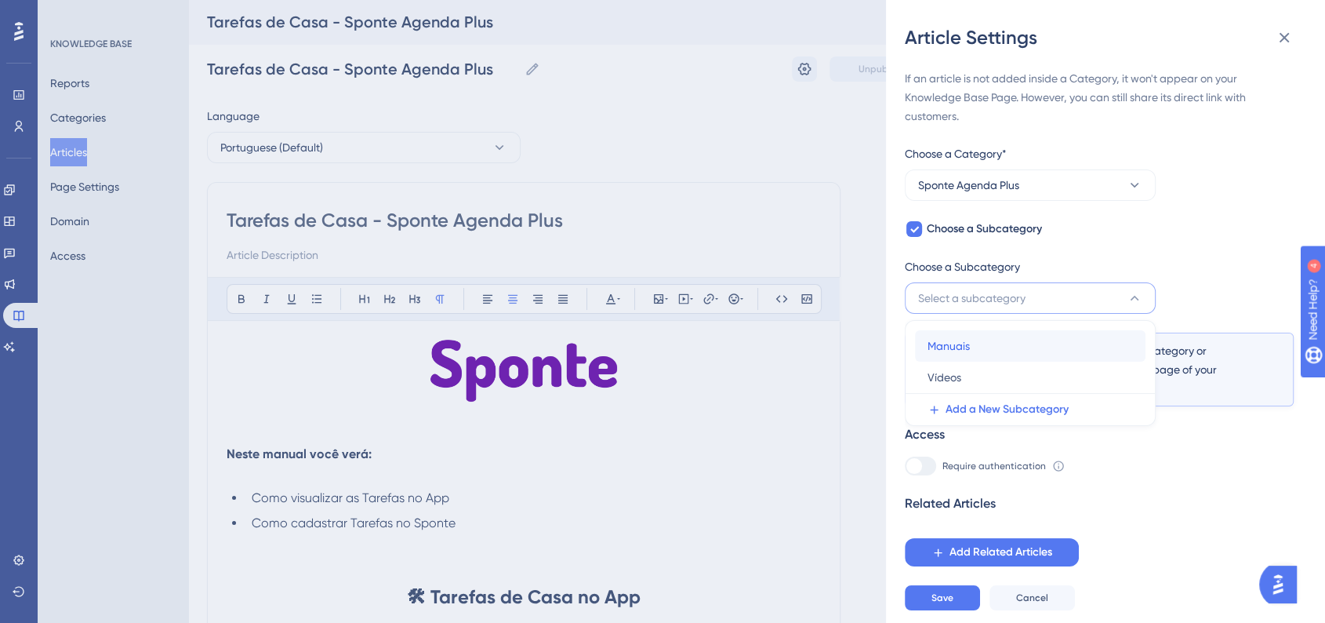
click at [957, 350] on span "Manuais" at bounding box center [949, 345] width 42 height 19
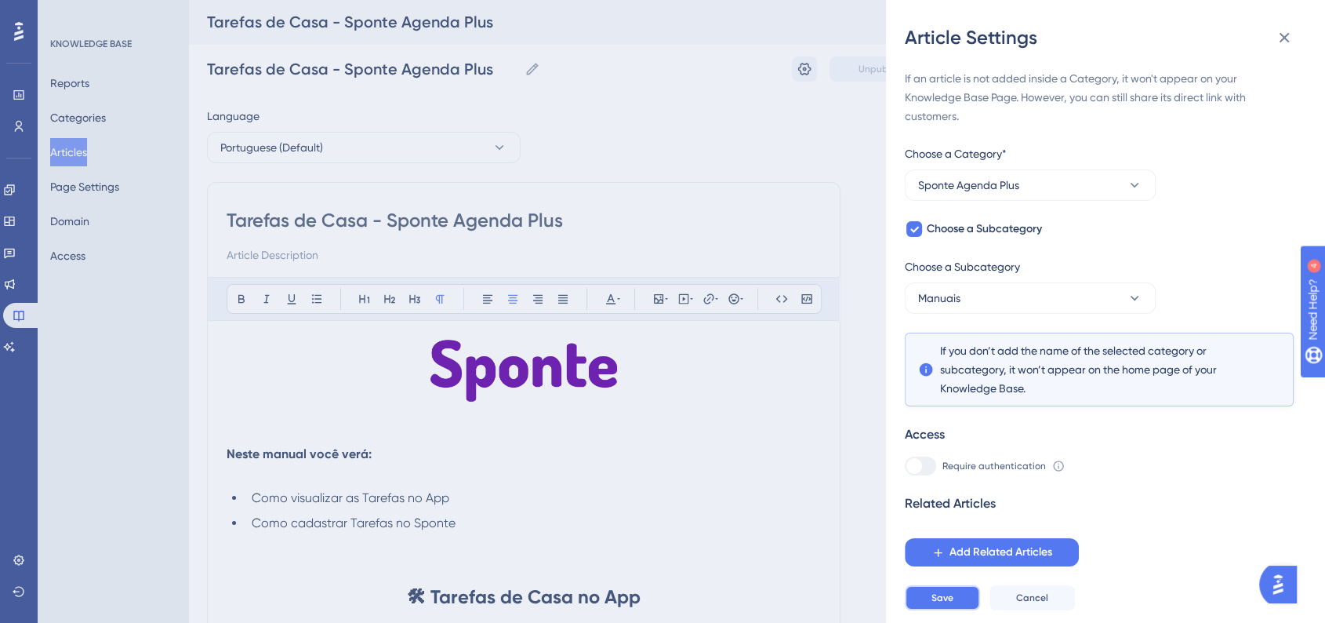
click at [953, 601] on button "Save" at bounding box center [942, 597] width 75 height 25
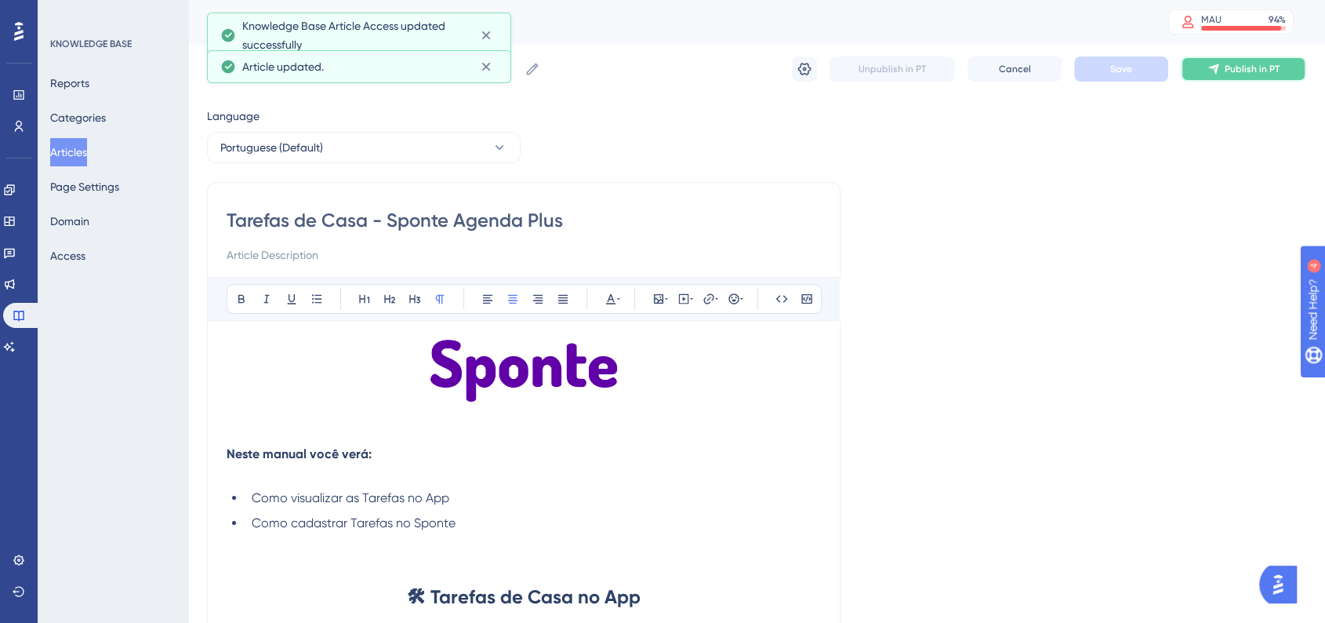
click at [1234, 77] on button "Publish in PT" at bounding box center [1243, 68] width 125 height 25
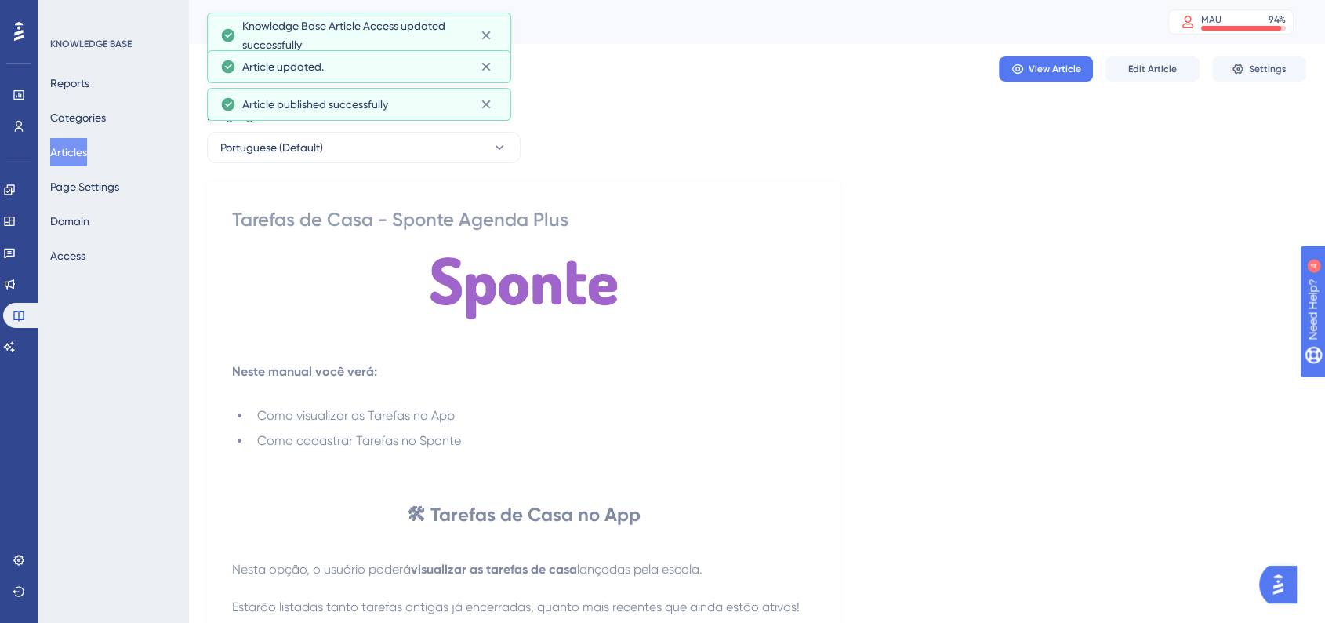
click at [78, 158] on button "Articles" at bounding box center [68, 152] width 37 height 28
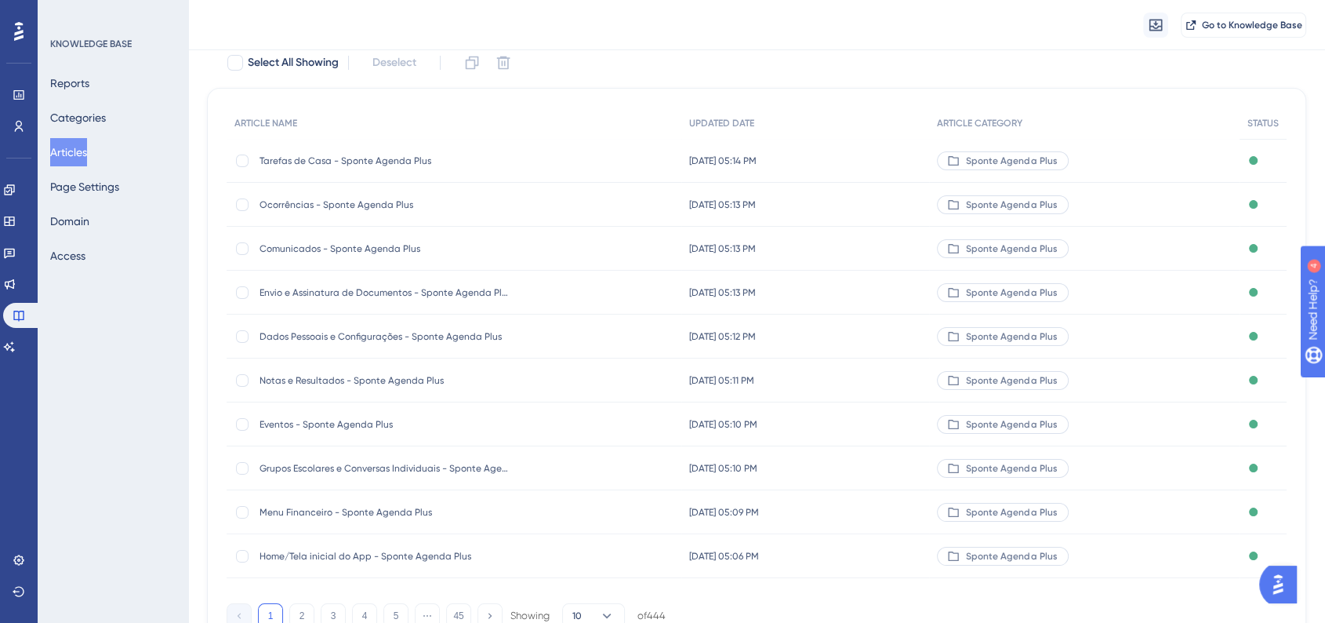
scroll to position [169, 0]
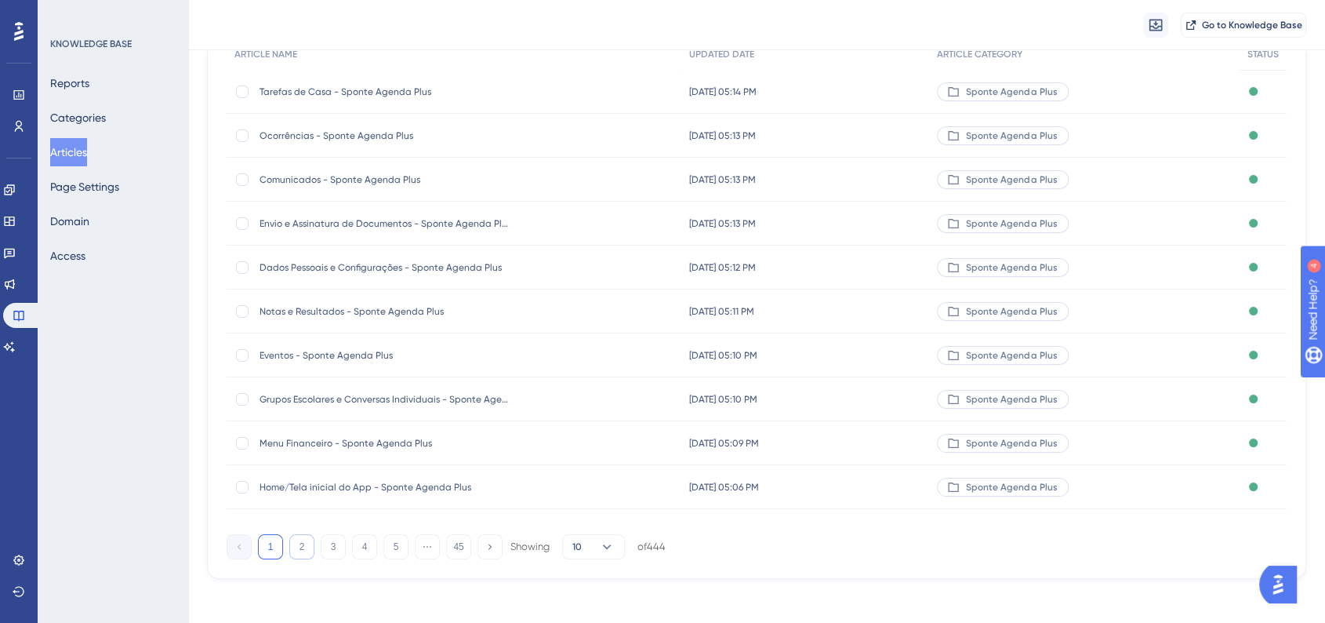
click at [308, 539] on button "2" at bounding box center [301, 546] width 25 height 25
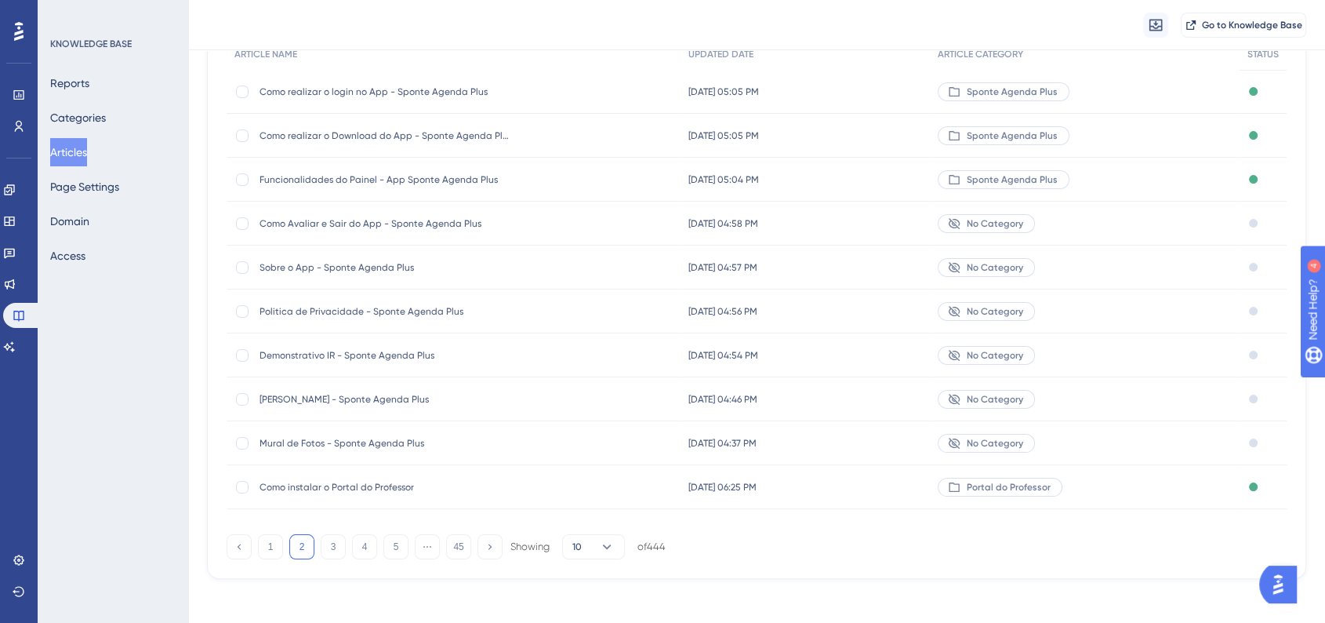
click at [358, 448] on div "Mural de Fotos - Sponte Agenda Plus Mural de Fotos - Sponte Agenda Plus" at bounding box center [385, 443] width 251 height 44
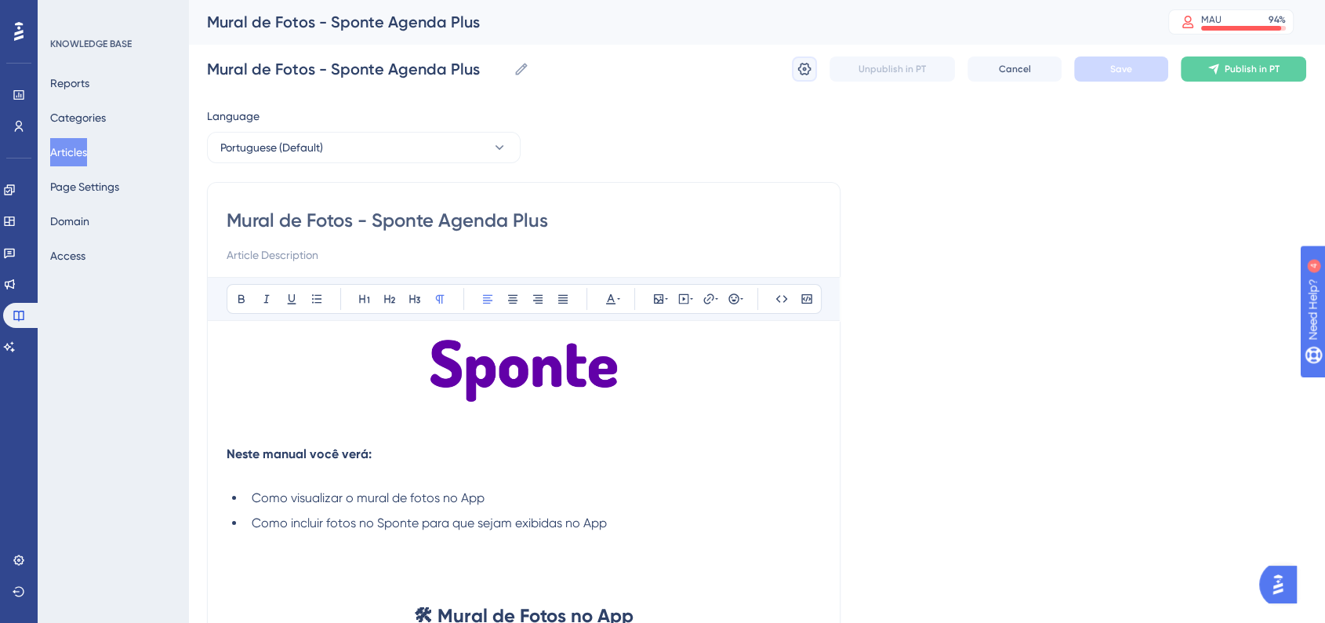
click at [804, 70] on icon at bounding box center [804, 69] width 13 height 13
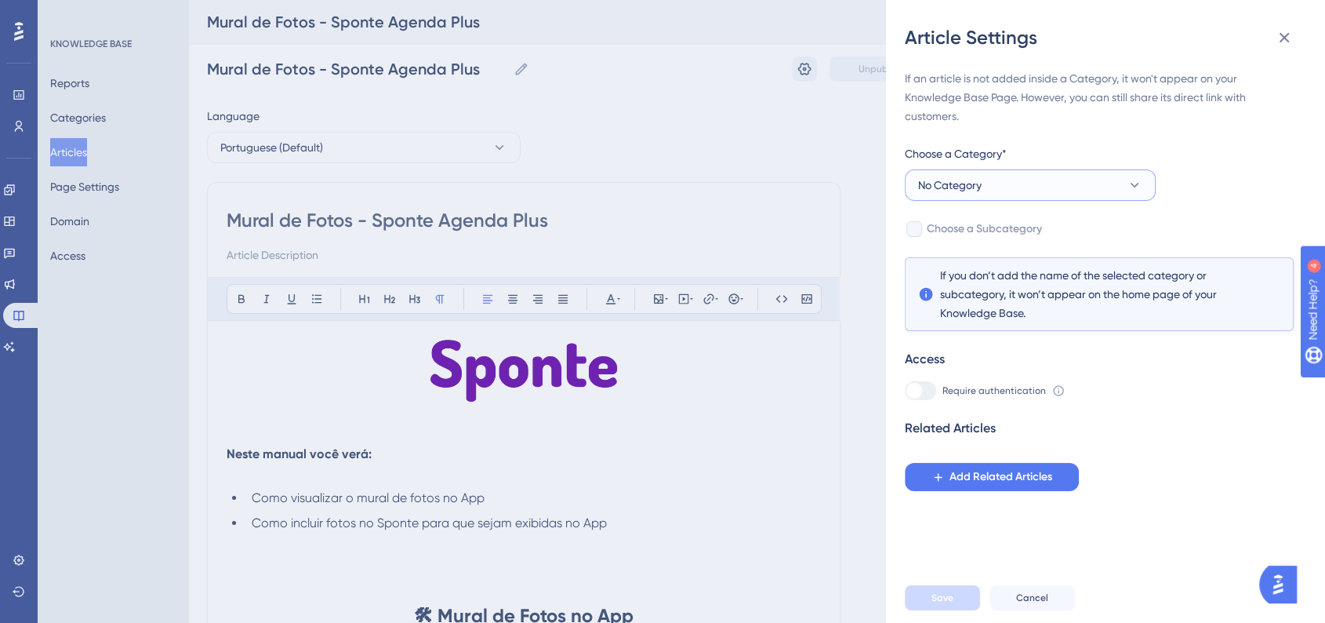
click at [971, 187] on span "No Category" at bounding box center [950, 185] width 64 height 19
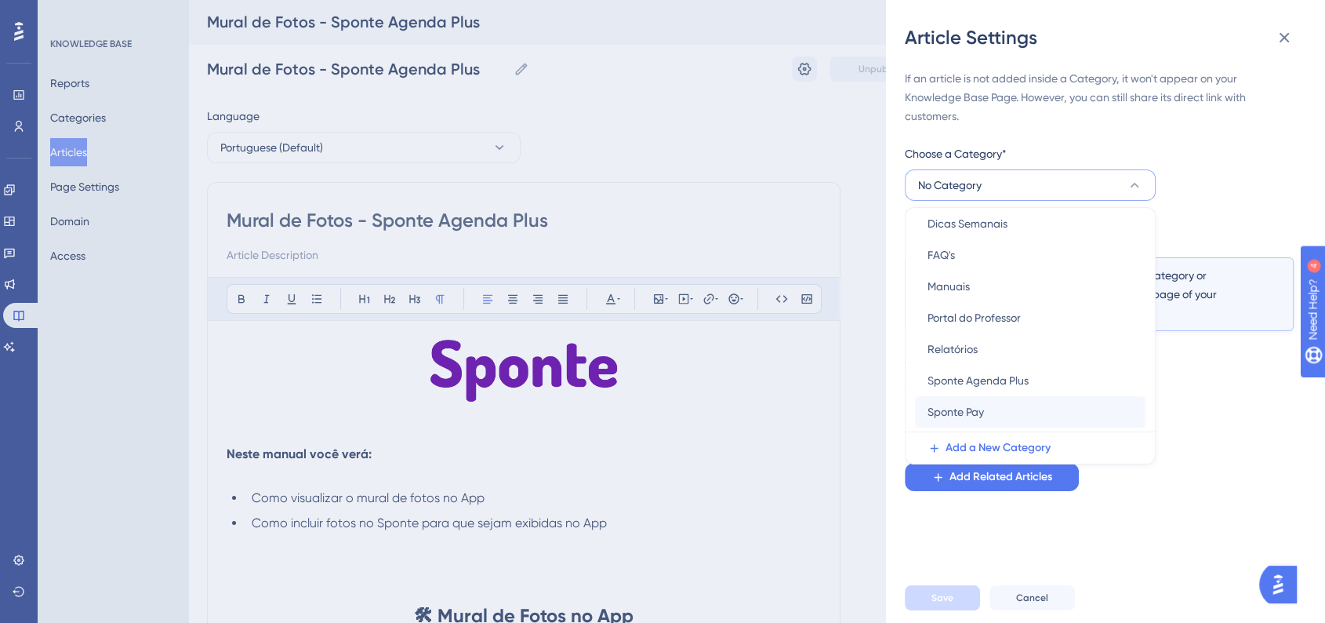
scroll to position [99, 0]
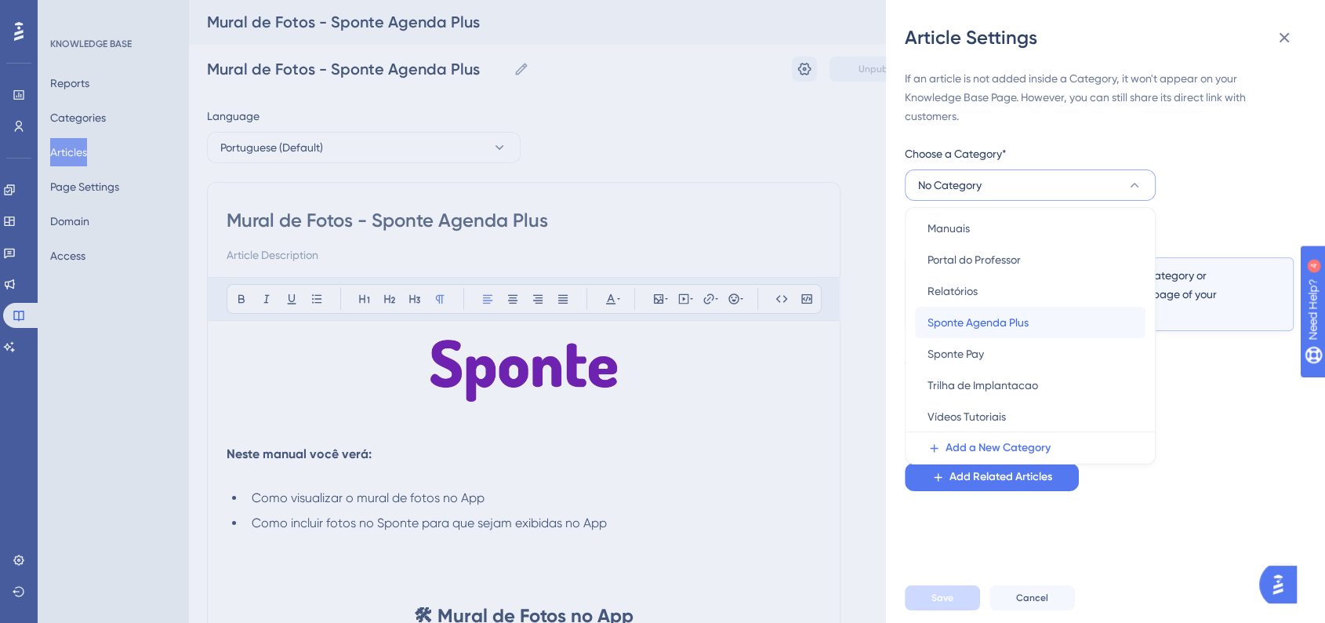
click at [959, 320] on span "Sponte Agenda Plus" at bounding box center [978, 322] width 101 height 19
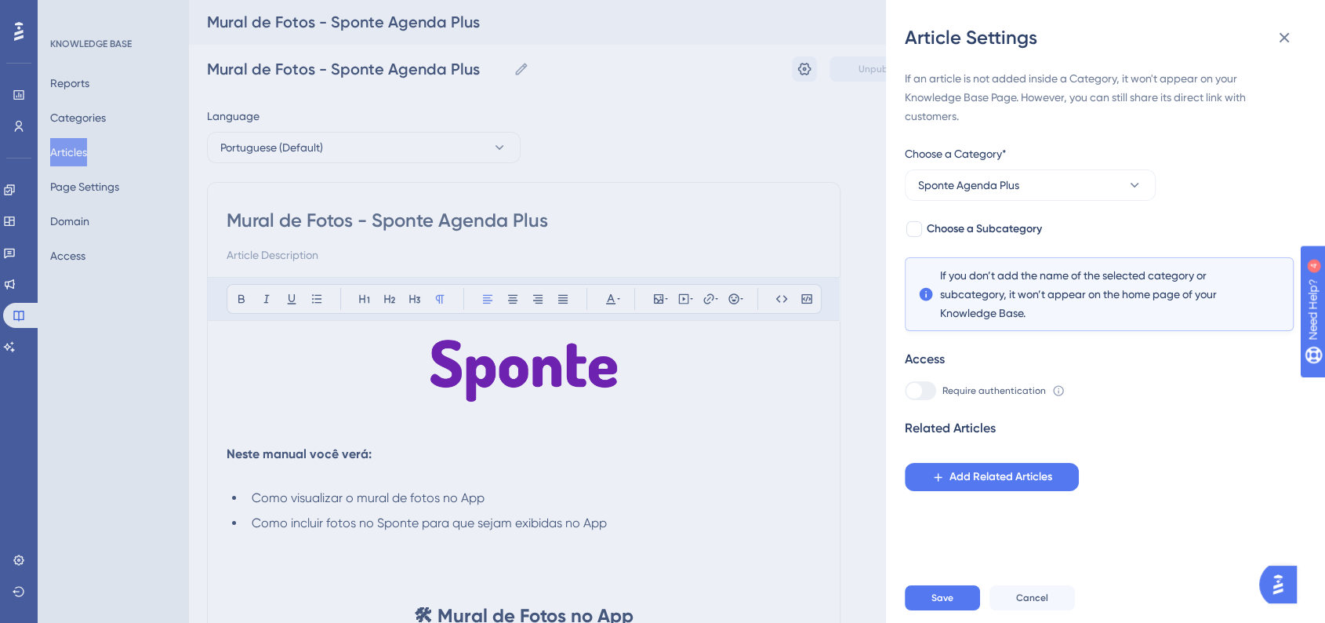
click at [928, 238] on div "If an article is not added inside a Category, it won't appear on your Knowledge…" at bounding box center [1099, 280] width 389 height 422
click at [935, 231] on span "Choose a Subcategory" at bounding box center [984, 229] width 115 height 19
checkbox input "true"
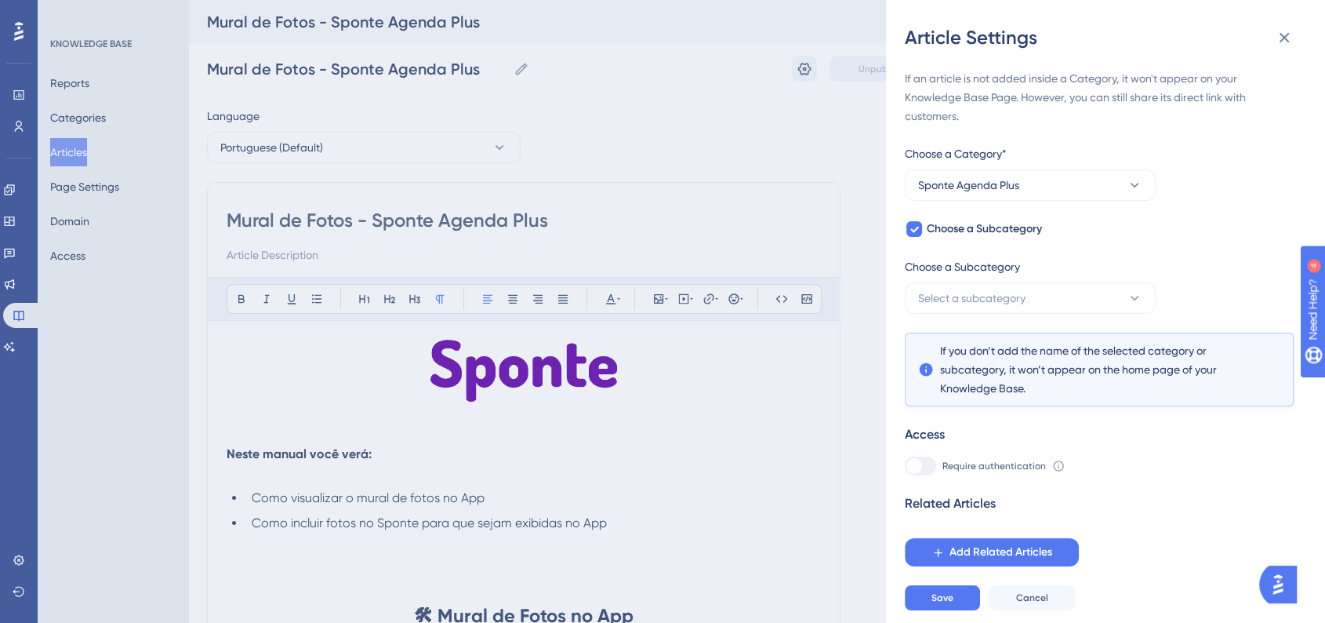
click at [971, 278] on div "Choose a Subcategory" at bounding box center [1030, 269] width 251 height 25
click at [975, 290] on span "Select a subcategory" at bounding box center [971, 298] width 107 height 19
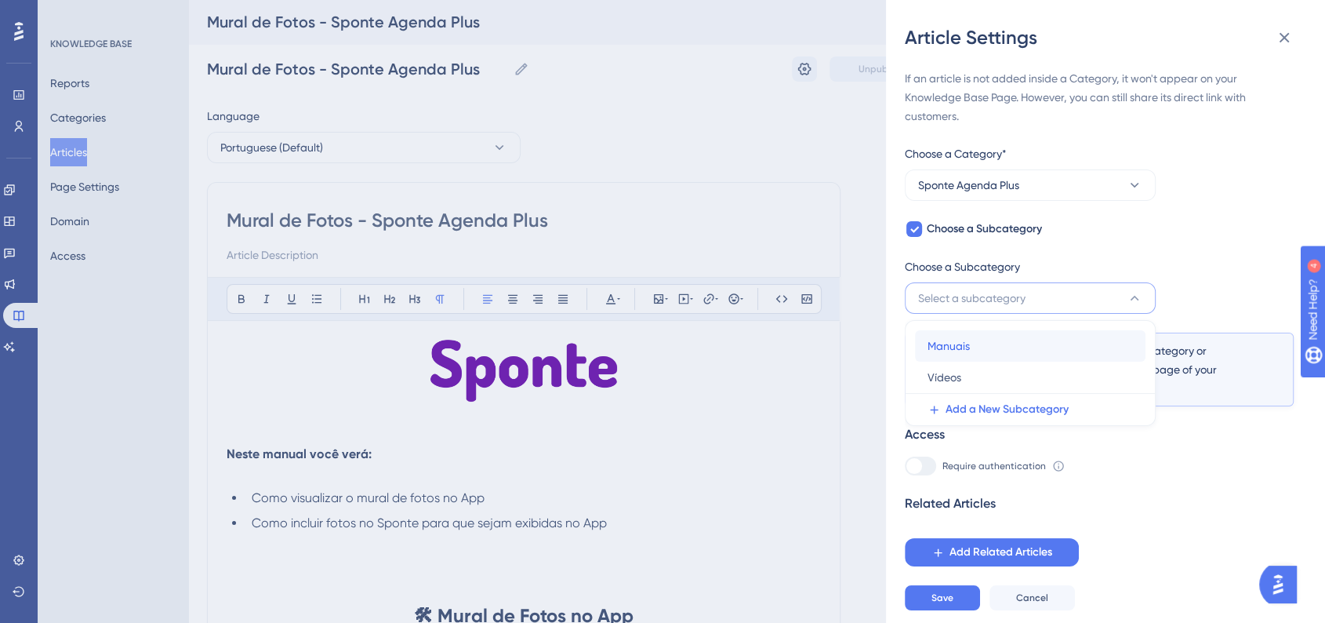
click at [972, 353] on div "Manuais Manuais" at bounding box center [1030, 345] width 205 height 31
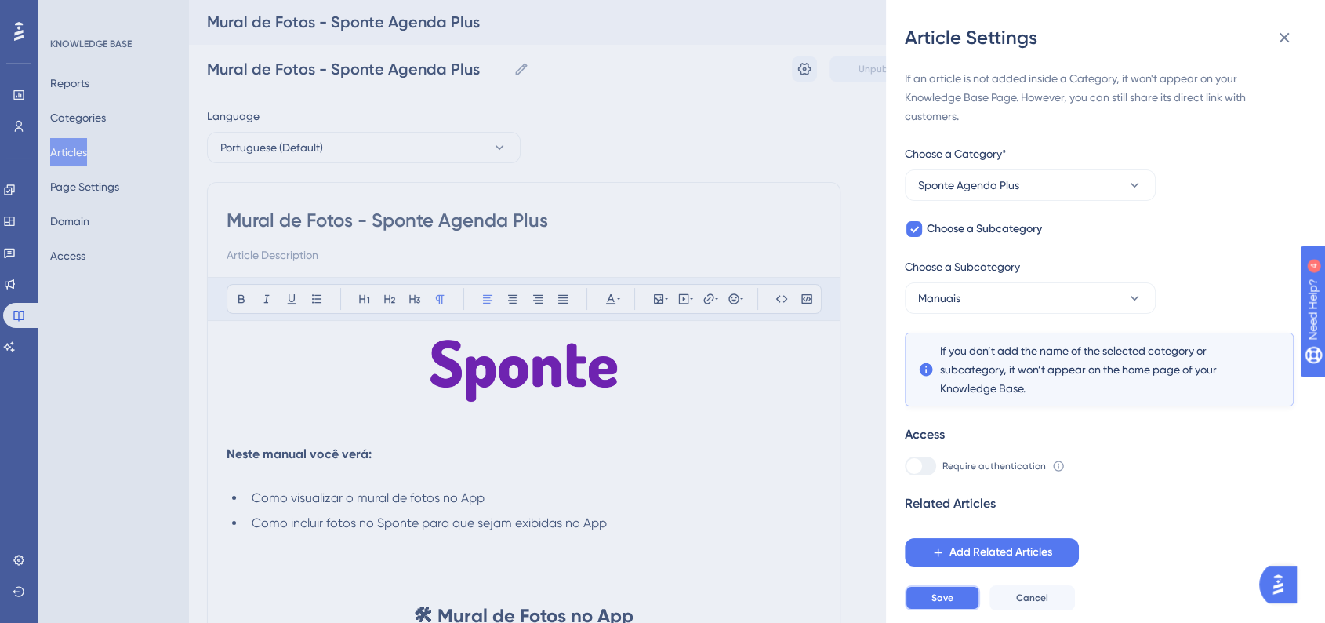
click at [959, 605] on button "Save" at bounding box center [942, 597] width 75 height 25
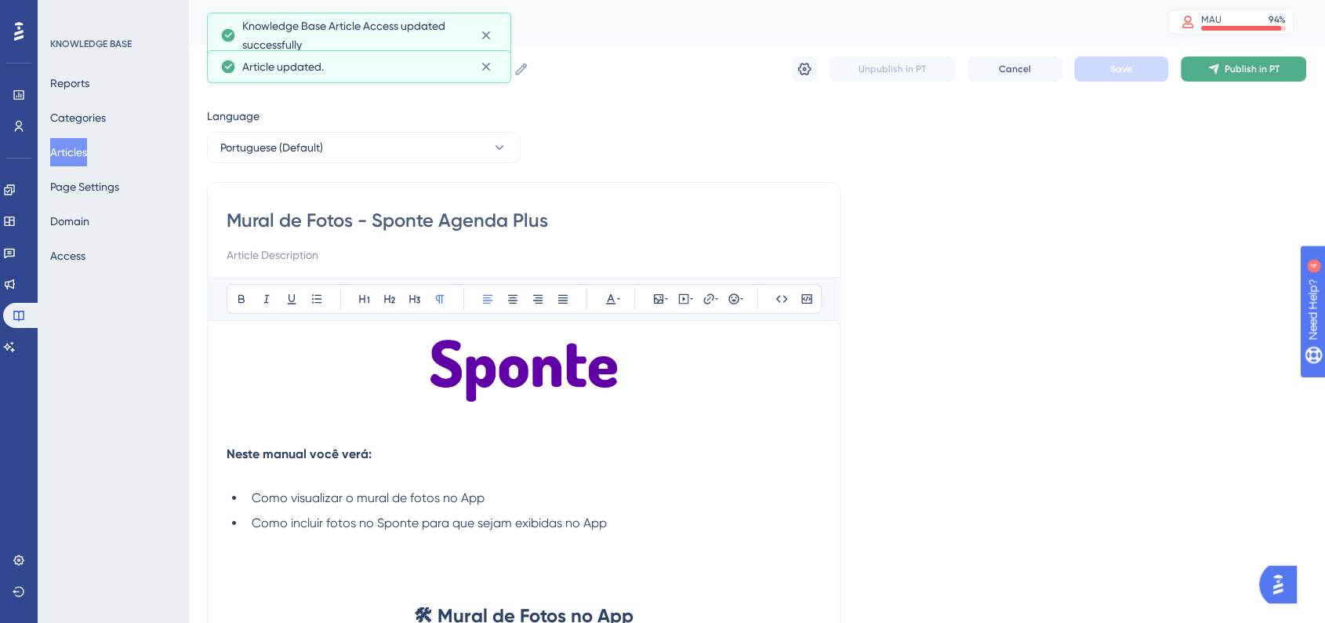
click at [1259, 67] on span "Publish in PT" at bounding box center [1252, 69] width 55 height 13
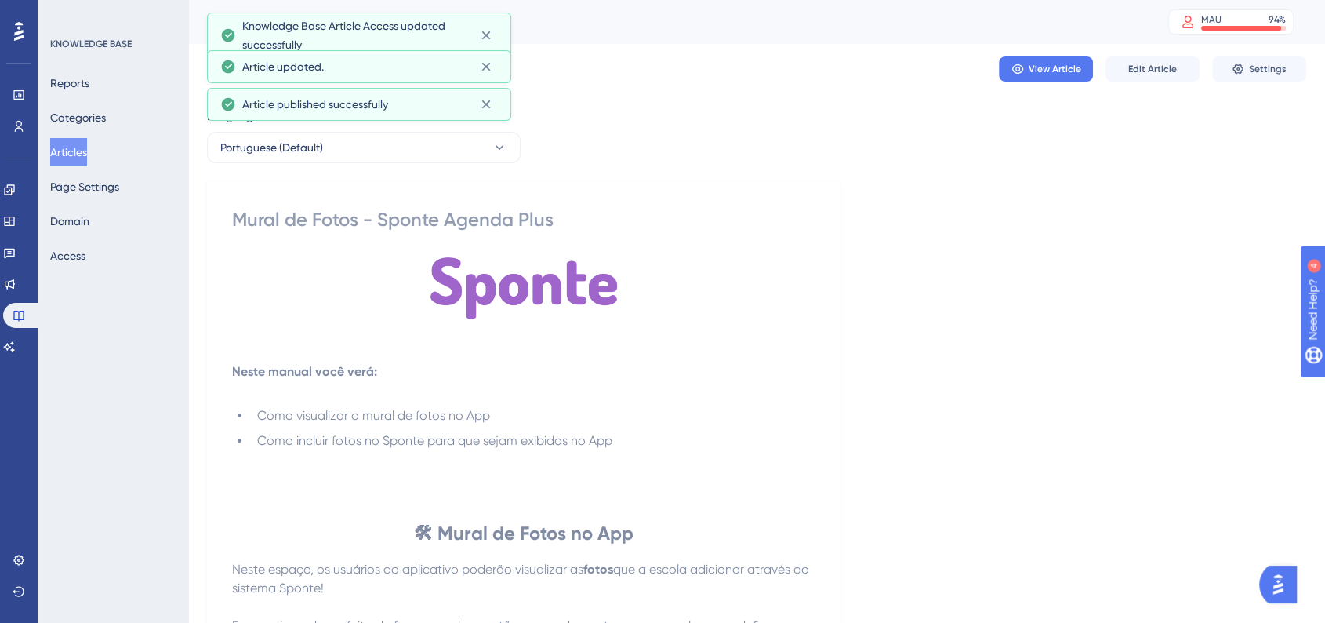
click at [82, 155] on button "Articles" at bounding box center [68, 152] width 37 height 28
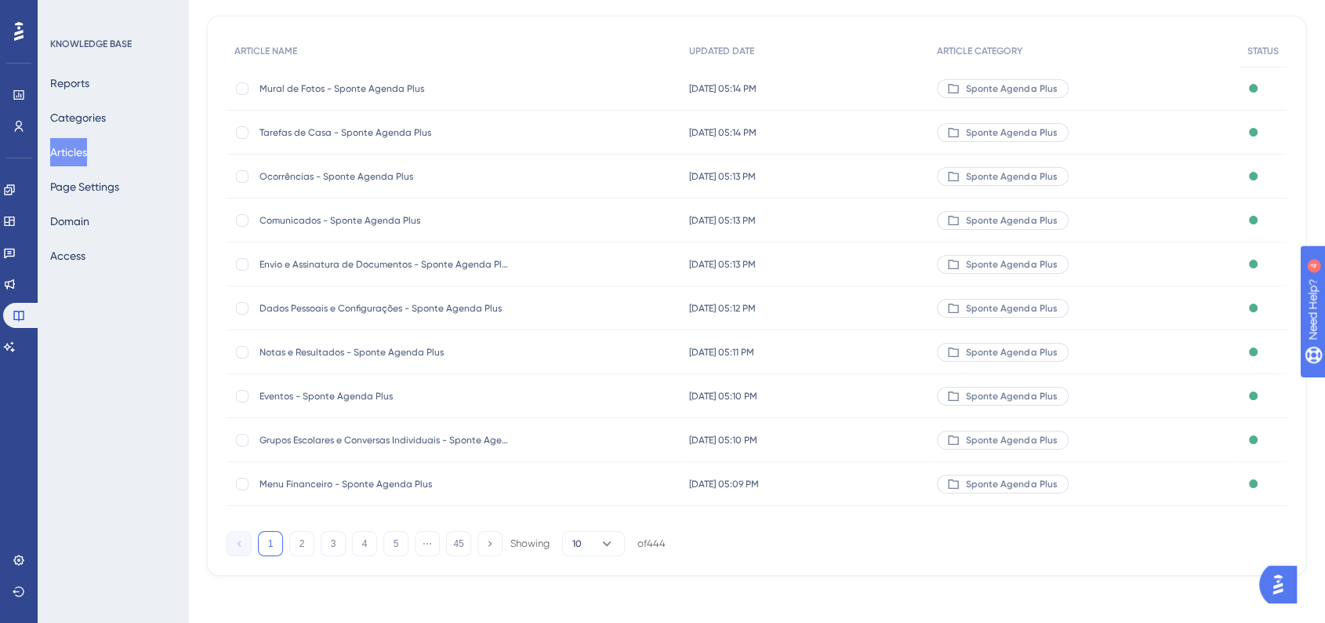
scroll to position [169, 0]
click at [300, 539] on button "2" at bounding box center [301, 546] width 25 height 25
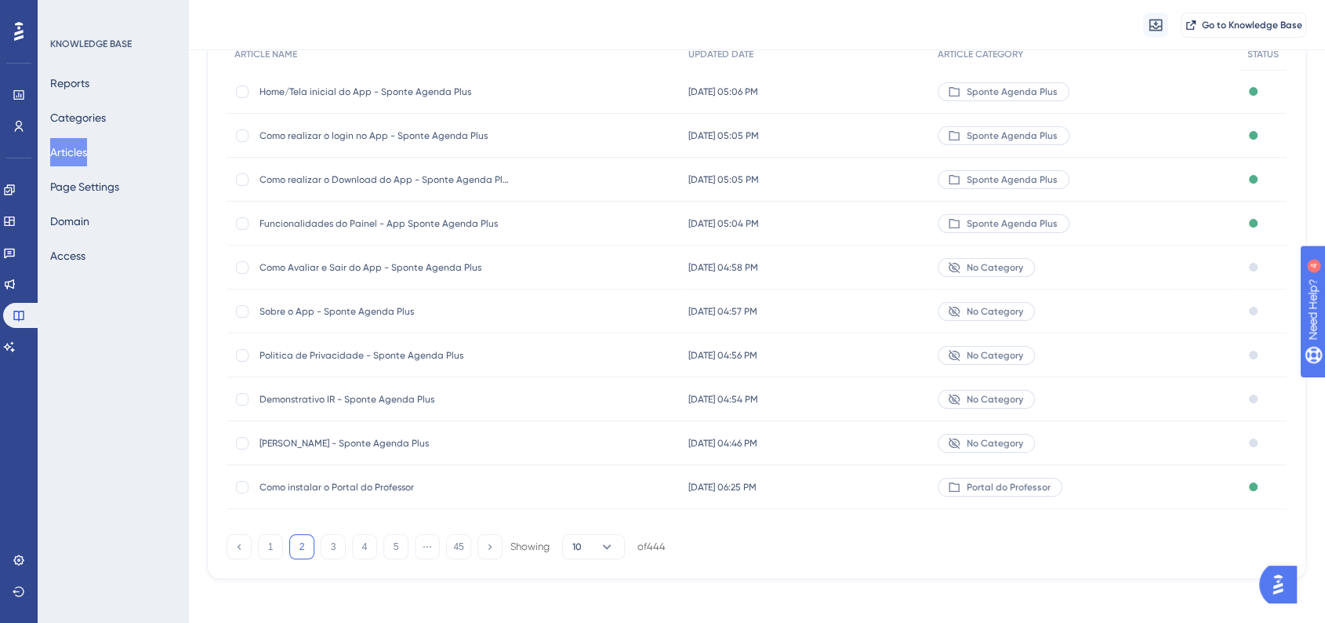
click at [329, 442] on span "[PERSON_NAME] - Sponte Agenda Plus" at bounding box center [385, 443] width 251 height 13
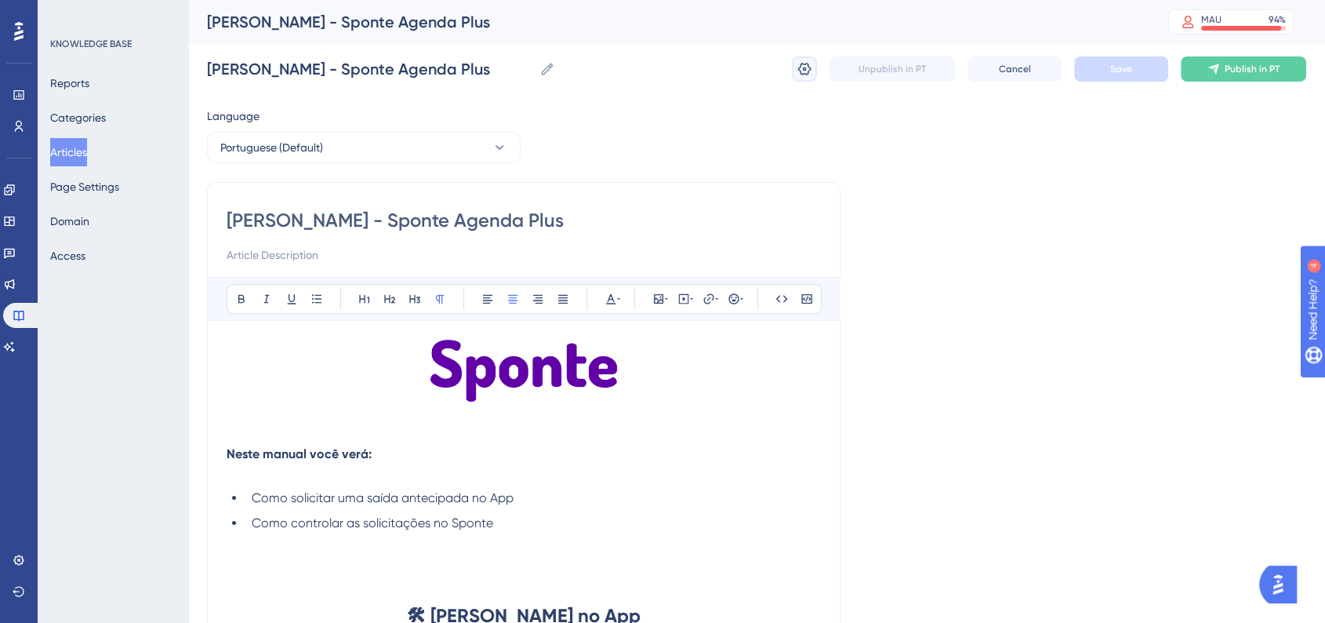
click at [798, 71] on icon at bounding box center [804, 69] width 13 height 13
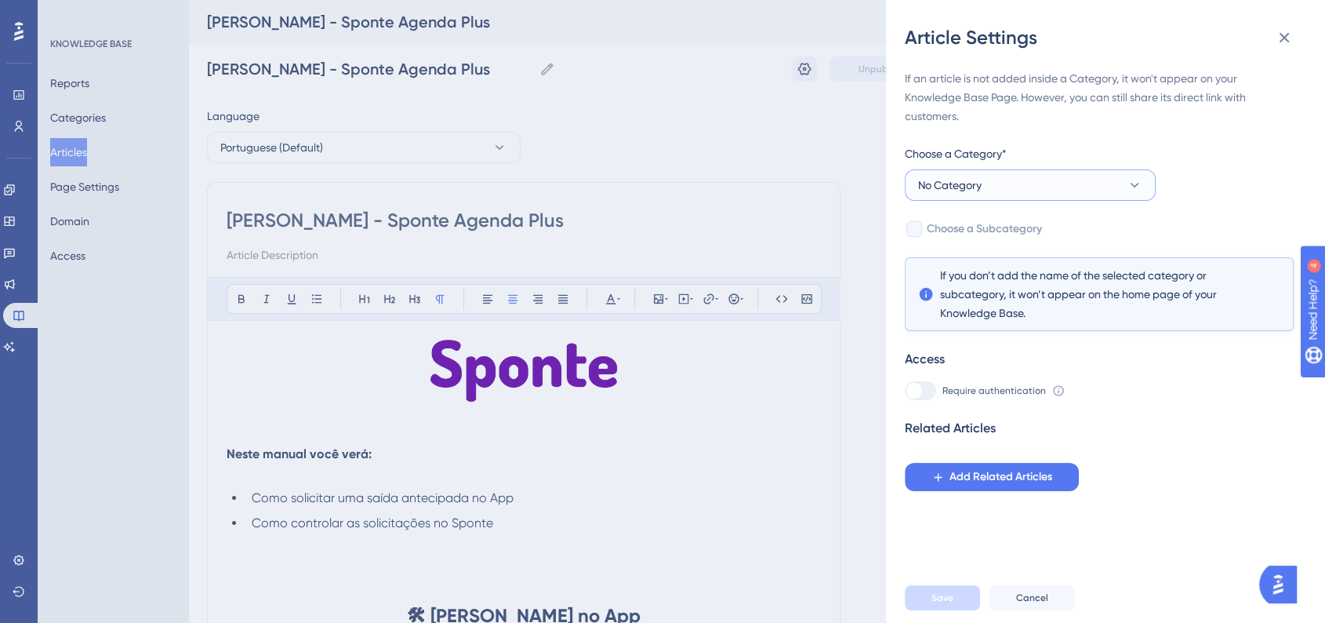
click at [1004, 183] on button "No Category" at bounding box center [1030, 184] width 251 height 31
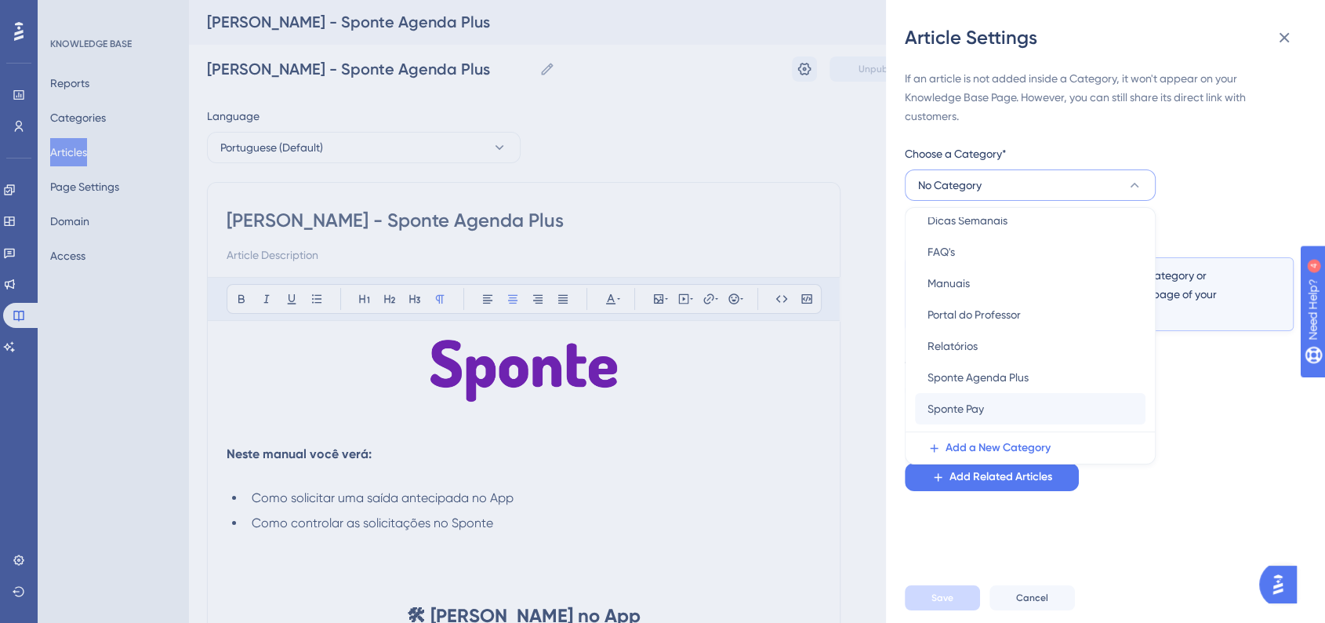
scroll to position [87, 0]
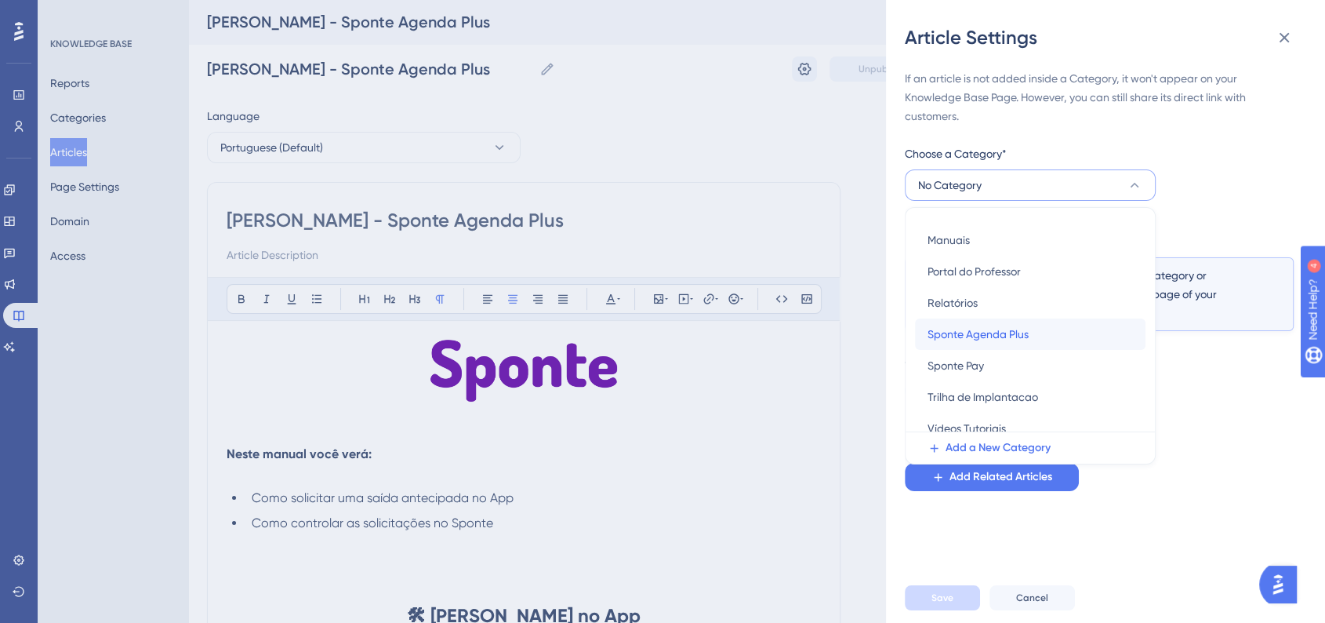
click at [986, 343] on span "Sponte Agenda Plus" at bounding box center [978, 334] width 101 height 19
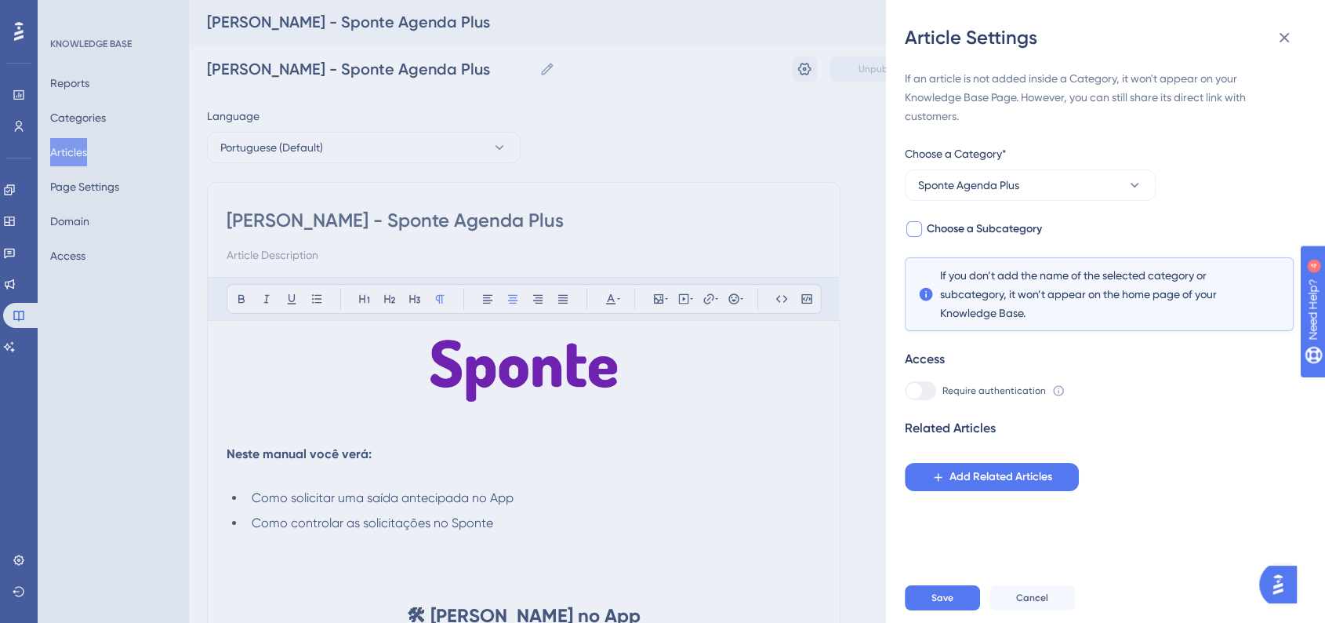
click at [961, 234] on span "Choose a Subcategory" at bounding box center [984, 229] width 115 height 19
checkbox input "true"
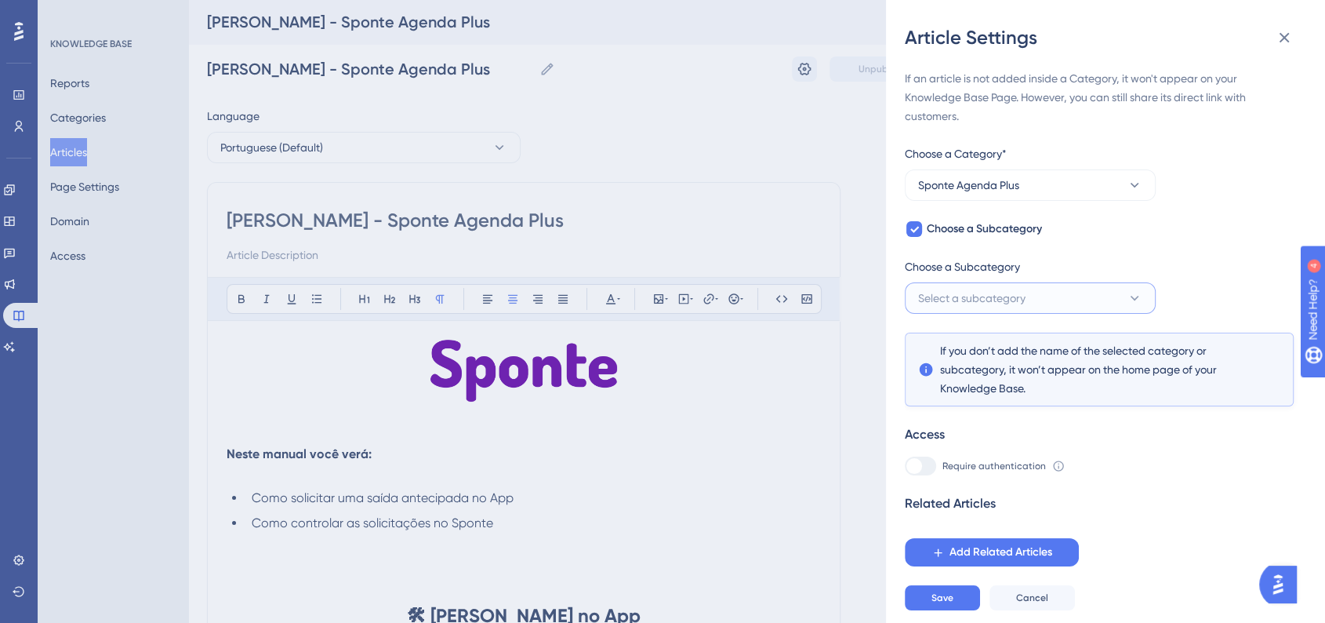
click at [963, 296] on span "Select a subcategory" at bounding box center [971, 298] width 107 height 19
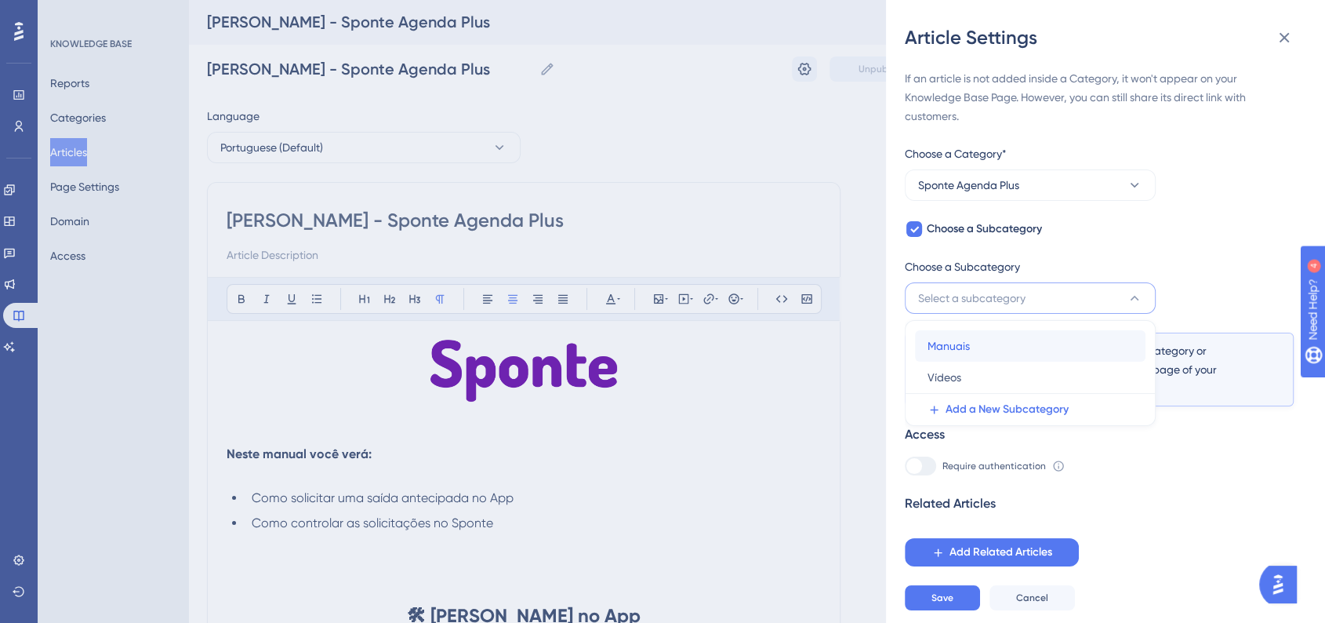
click at [953, 351] on span "Manuais" at bounding box center [949, 345] width 42 height 19
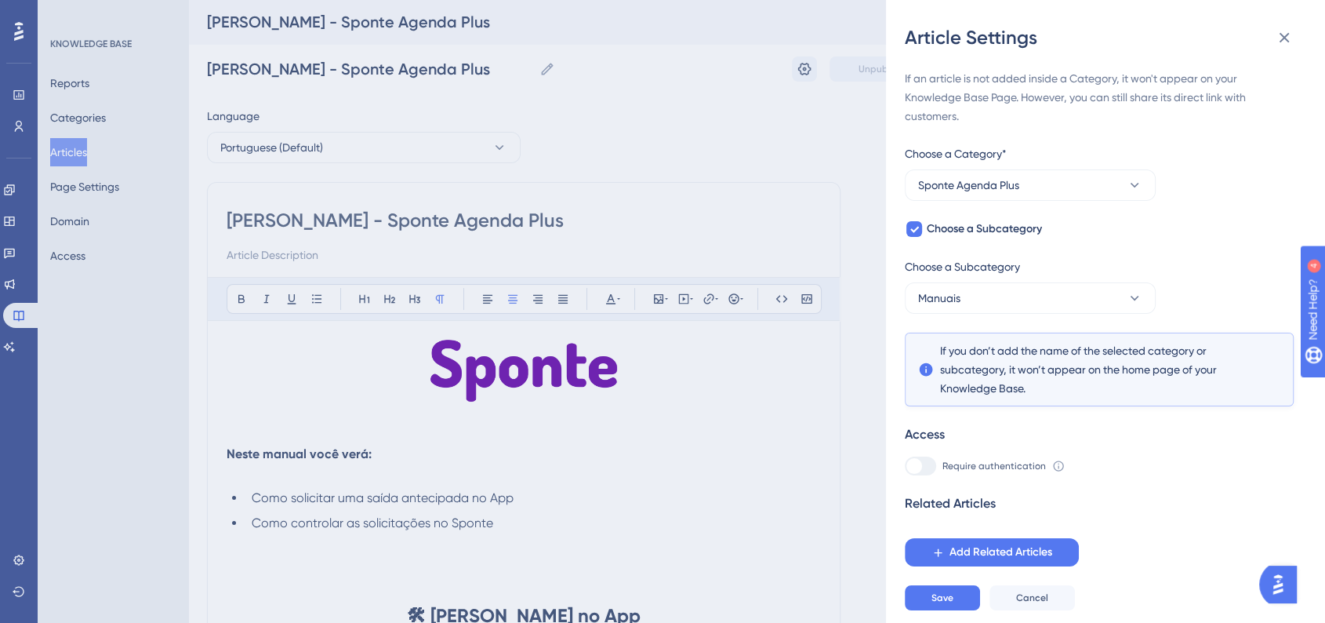
click at [1232, 500] on div "Related Articles" at bounding box center [1099, 503] width 389 height 19
click at [982, 604] on div "Save Cancel" at bounding box center [990, 597] width 170 height 25
click at [970, 609] on button "Save" at bounding box center [942, 597] width 75 height 25
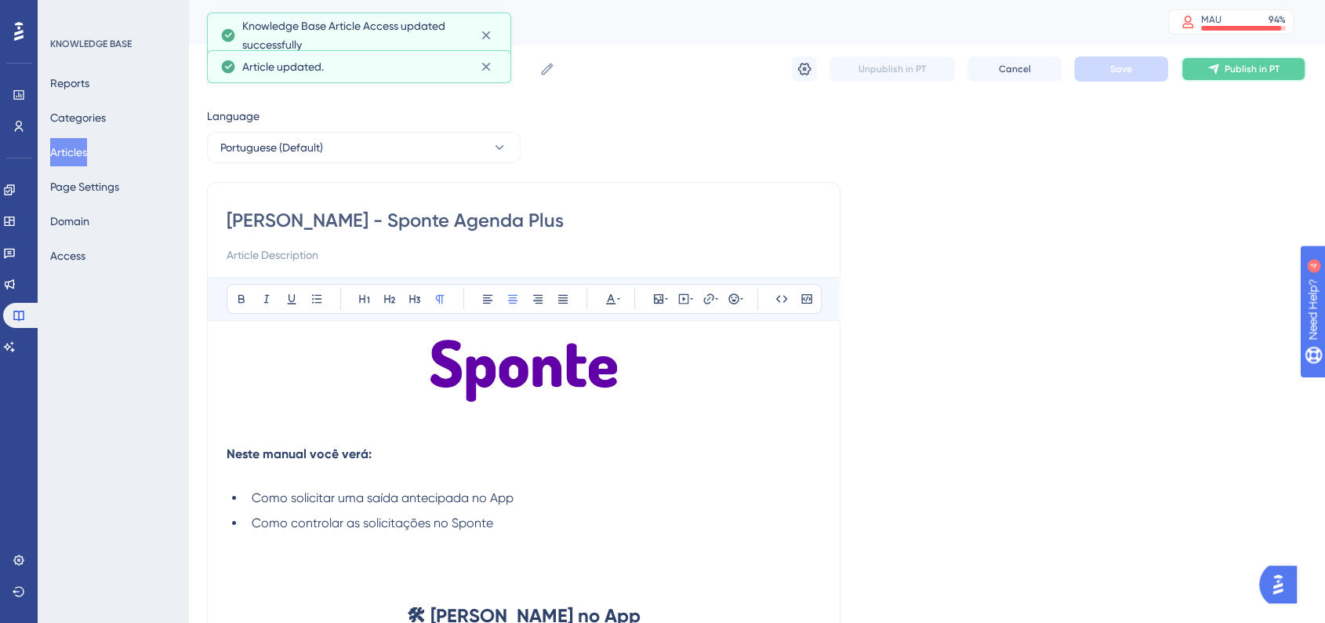
click at [1248, 71] on span "Publish in PT" at bounding box center [1252, 69] width 55 height 13
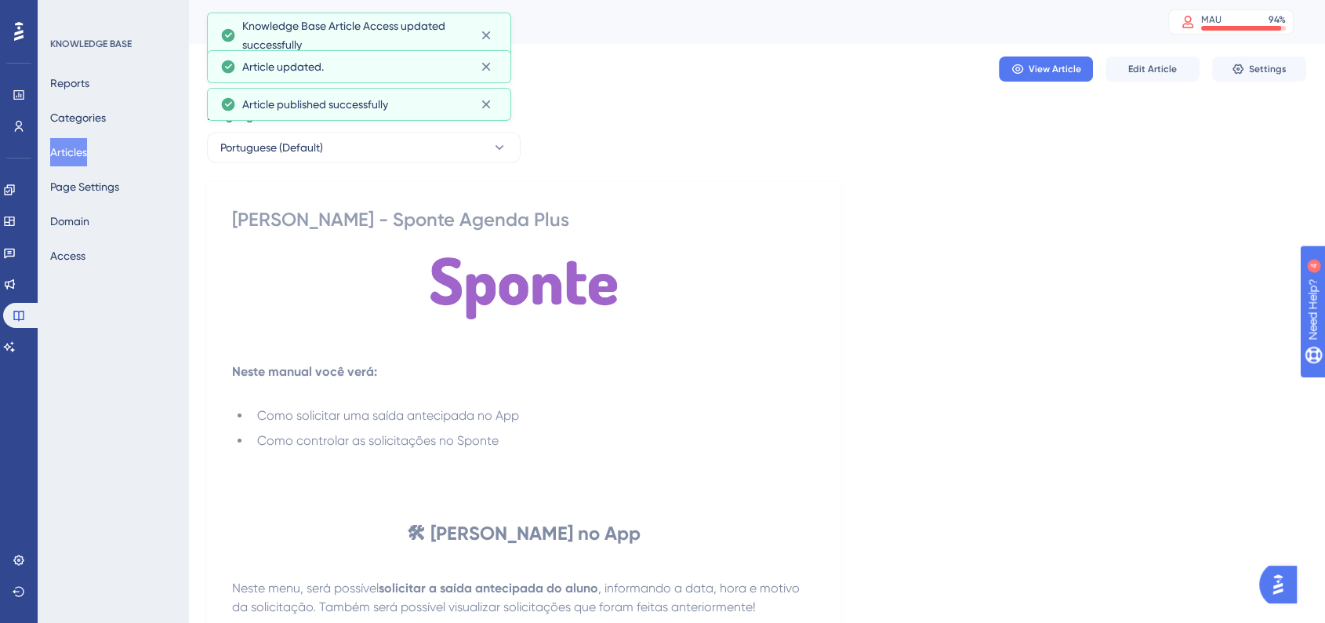
click at [60, 157] on button "Articles" at bounding box center [68, 152] width 37 height 28
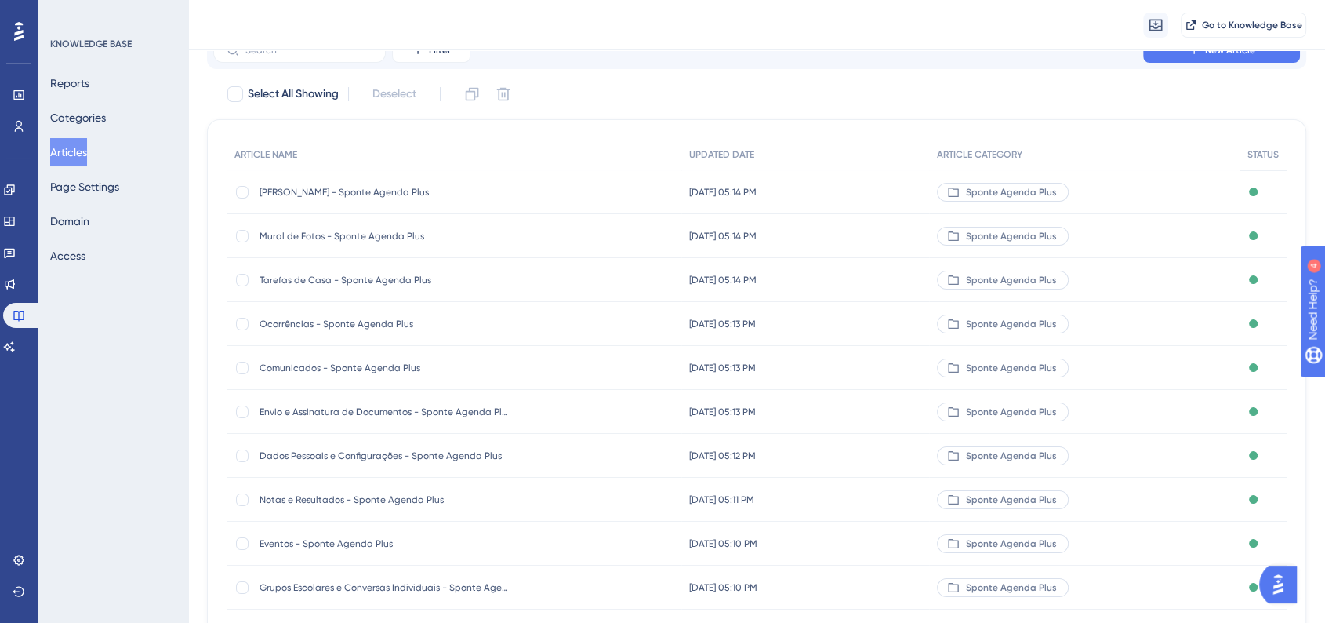
scroll to position [169, 0]
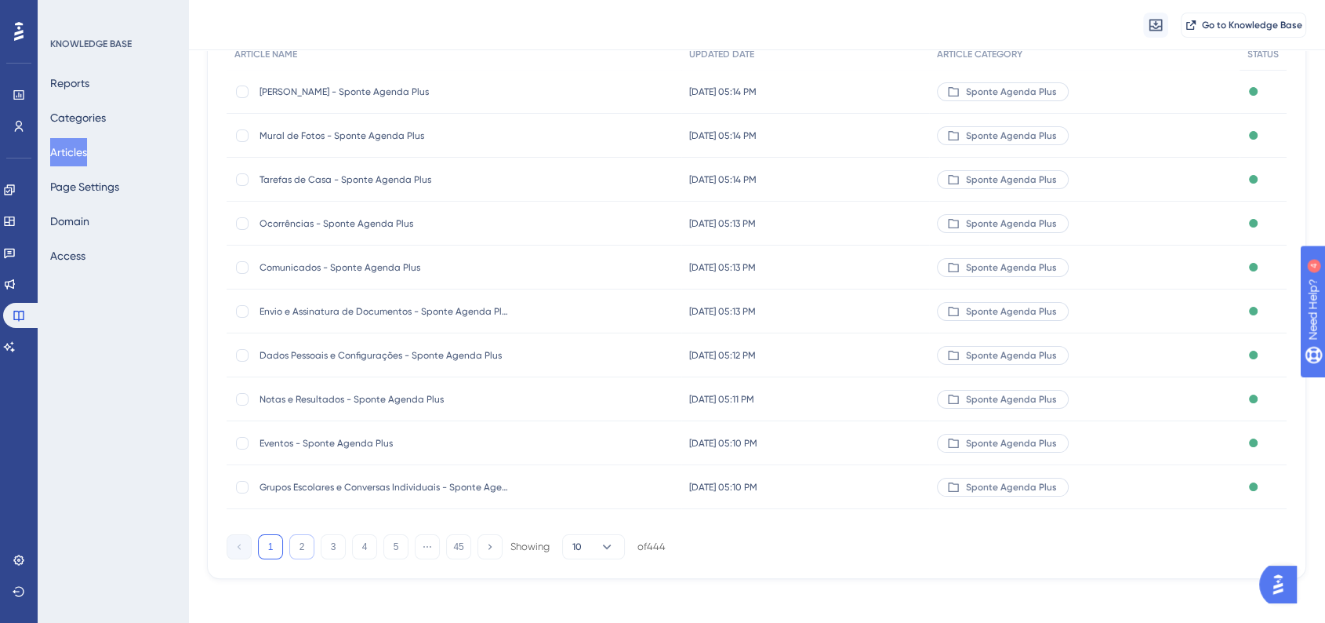
click at [300, 546] on button "2" at bounding box center [301, 546] width 25 height 25
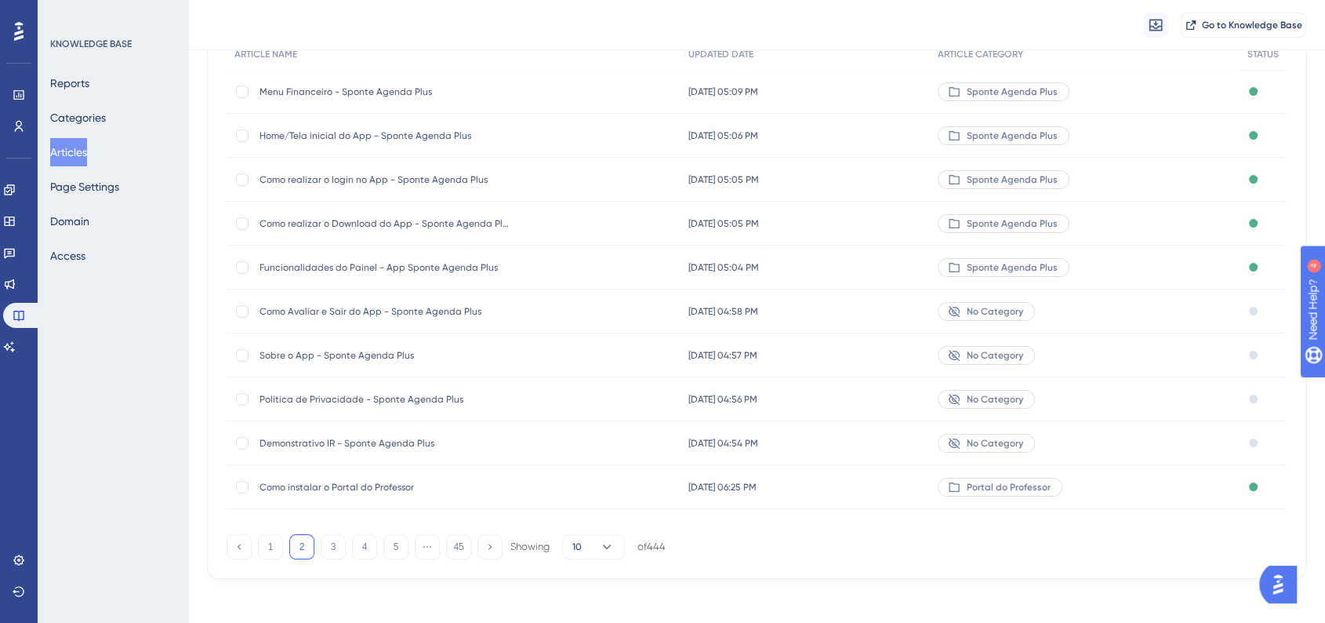
click at [416, 437] on span "Demonstrativo IR - Sponte Agenda Plus" at bounding box center [385, 443] width 251 height 13
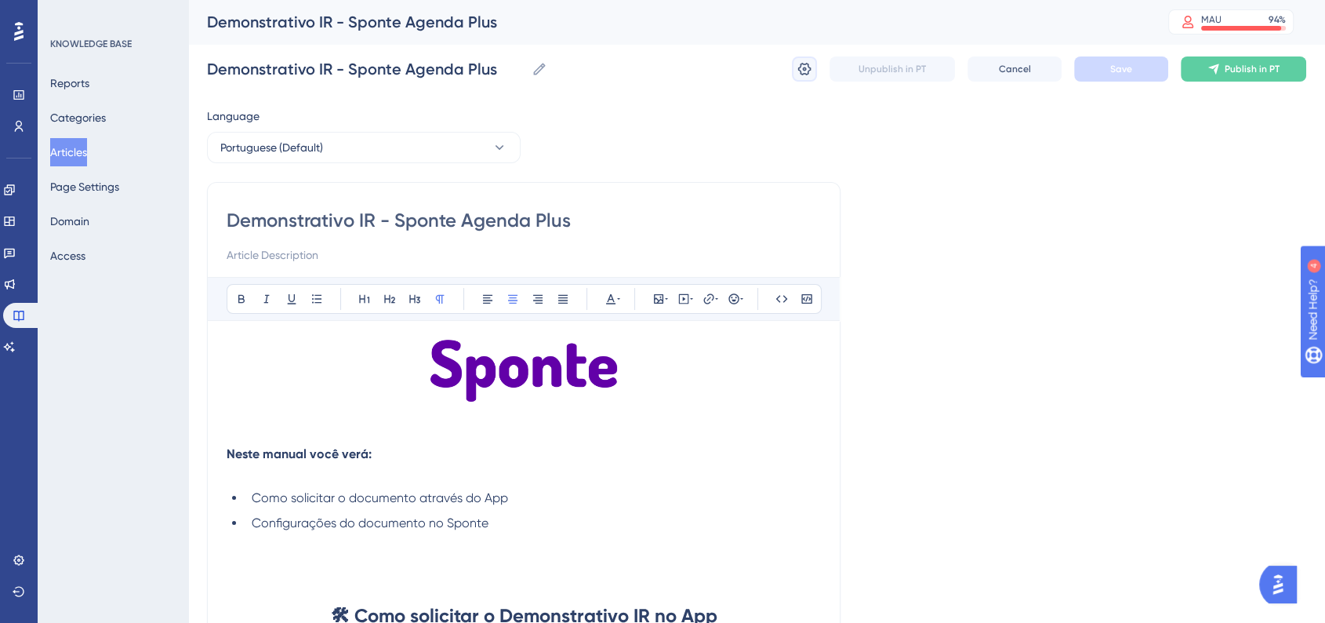
click at [810, 71] on icon at bounding box center [805, 69] width 16 height 16
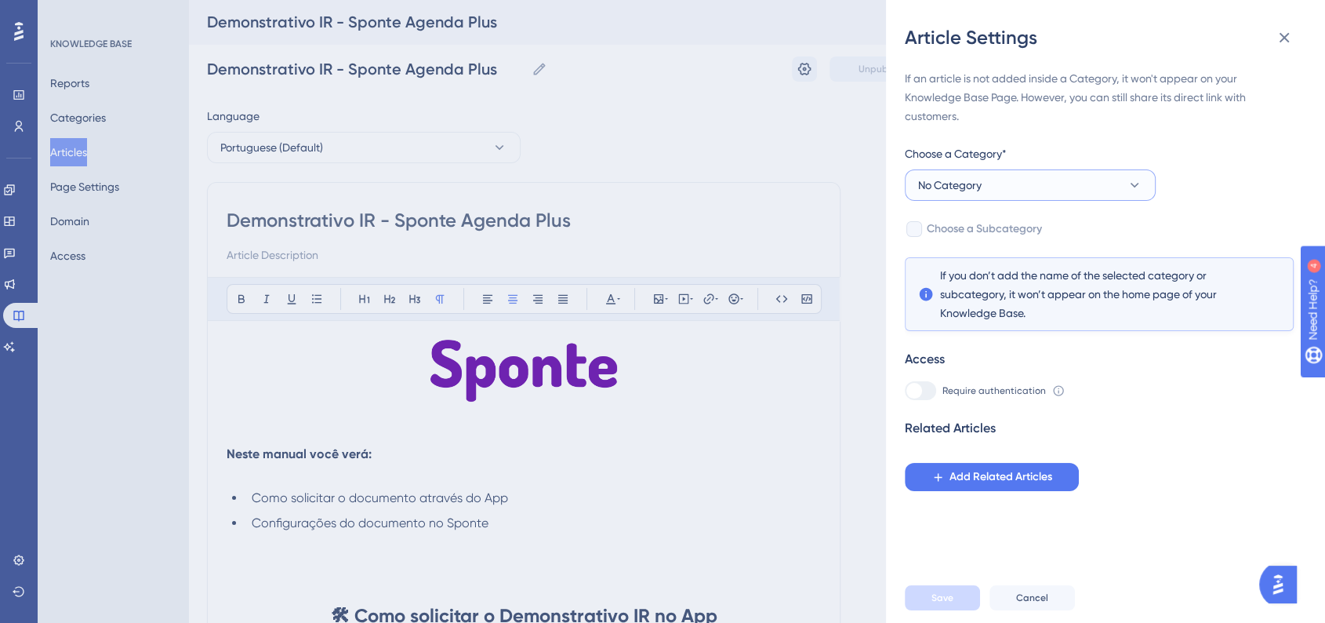
click at [985, 183] on button "No Category" at bounding box center [1030, 184] width 251 height 31
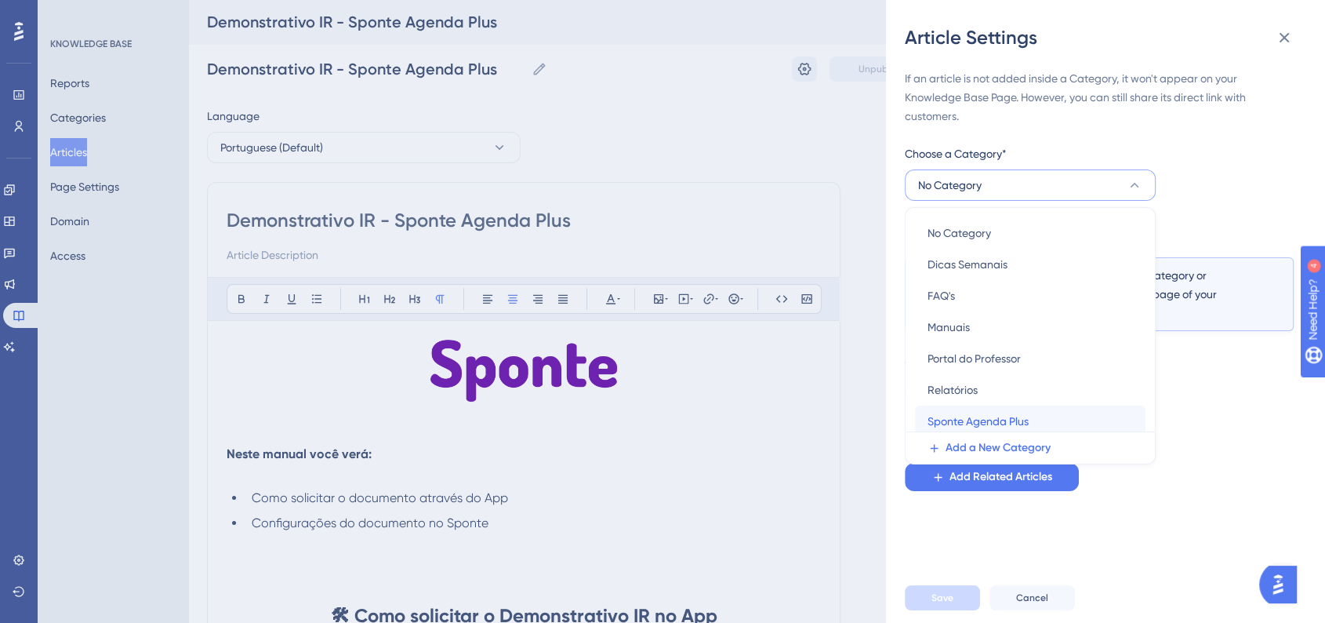
click at [965, 410] on div "Sponte Agenda Plus Sponte Agenda Plus" at bounding box center [1030, 420] width 205 height 31
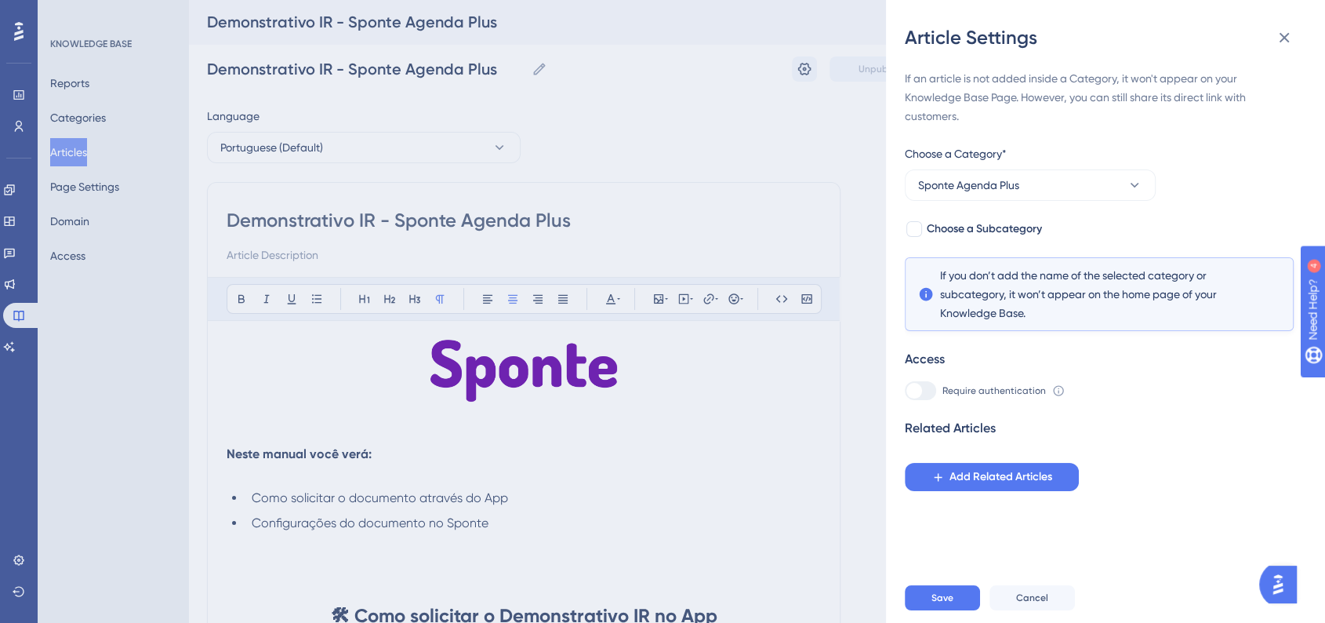
click at [938, 239] on div "If an article is not added inside a Category, it won't appear on your Knowledge…" at bounding box center [1099, 280] width 389 height 422
click at [942, 227] on span "Choose a Subcategory" at bounding box center [984, 229] width 115 height 19
checkbox input "true"
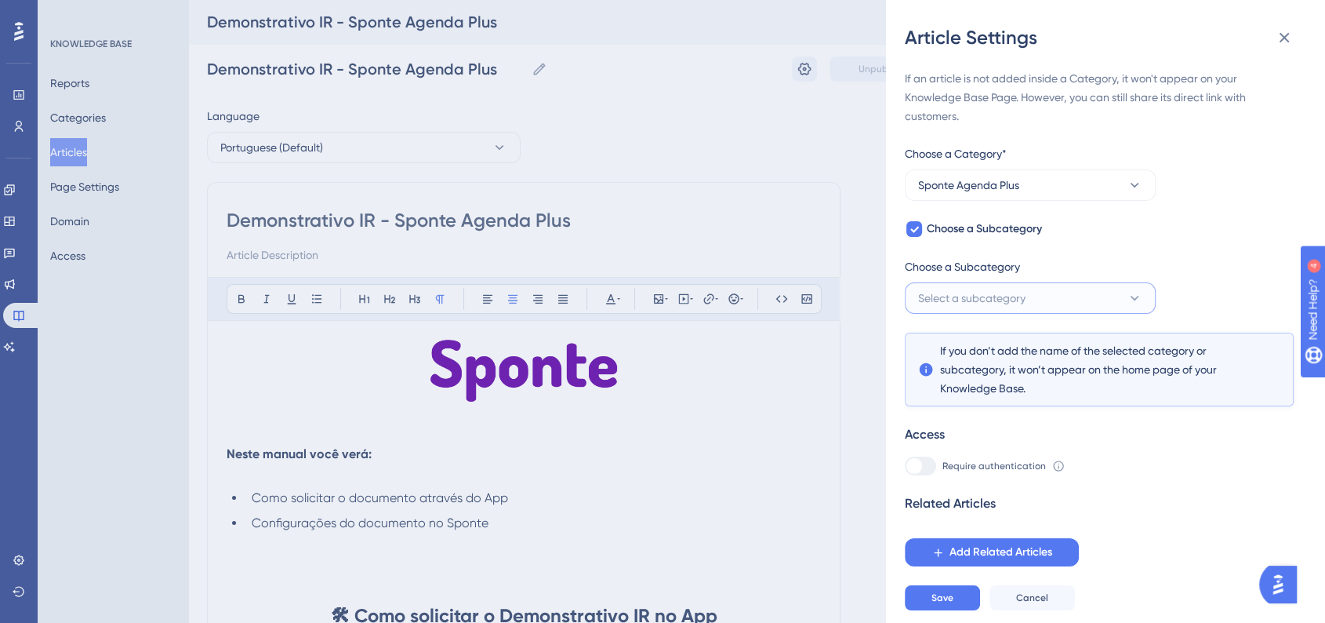
click at [978, 282] on button "Select a subcategory" at bounding box center [1030, 297] width 251 height 31
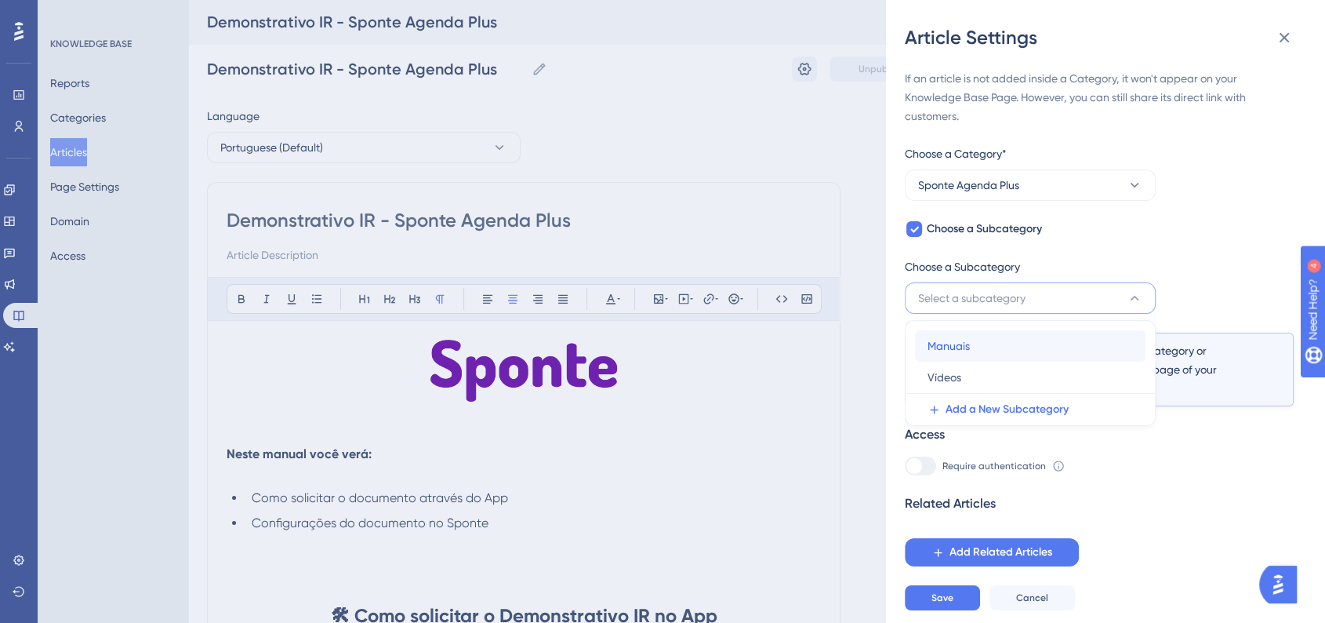
click at [975, 348] on div "Manuais Manuais" at bounding box center [1030, 345] width 205 height 31
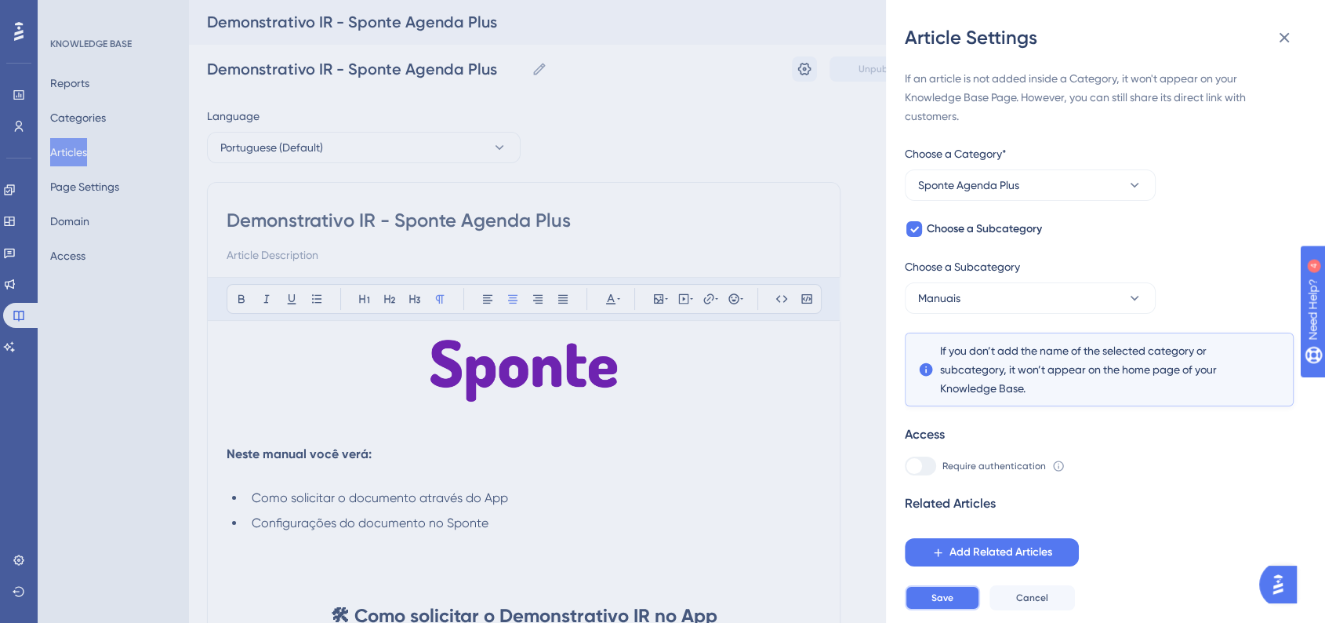
click at [960, 602] on button "Save" at bounding box center [942, 597] width 75 height 25
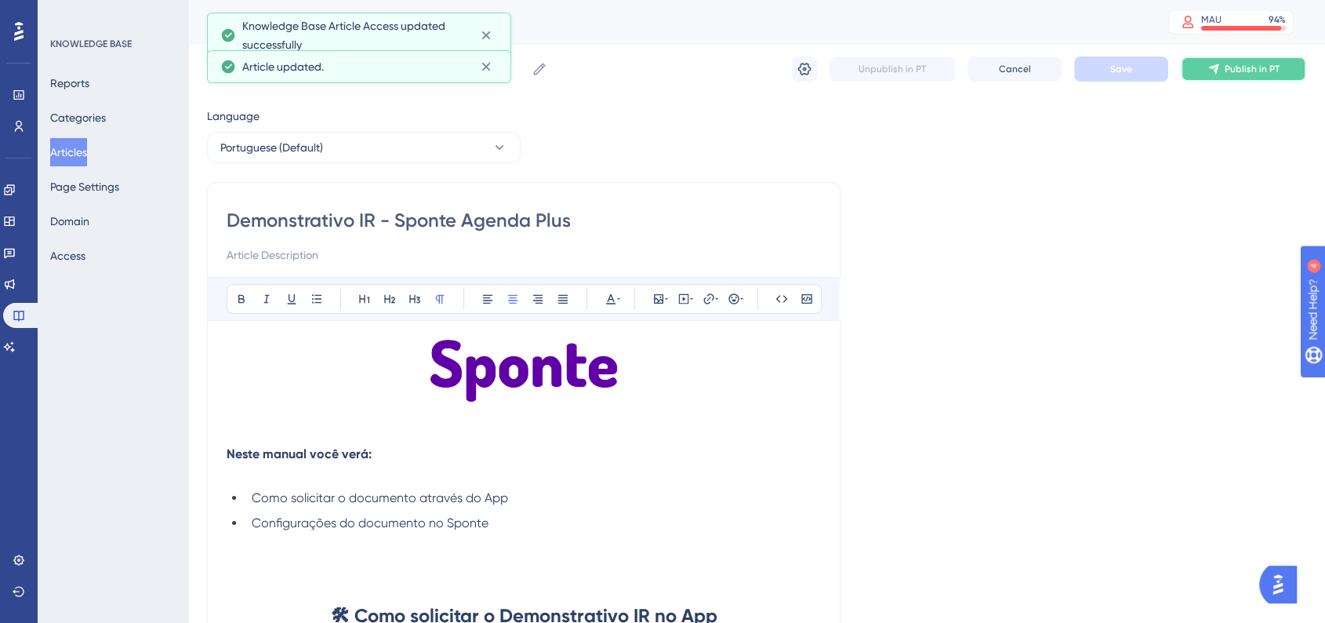
click at [1266, 61] on button "Publish in PT" at bounding box center [1243, 68] width 125 height 25
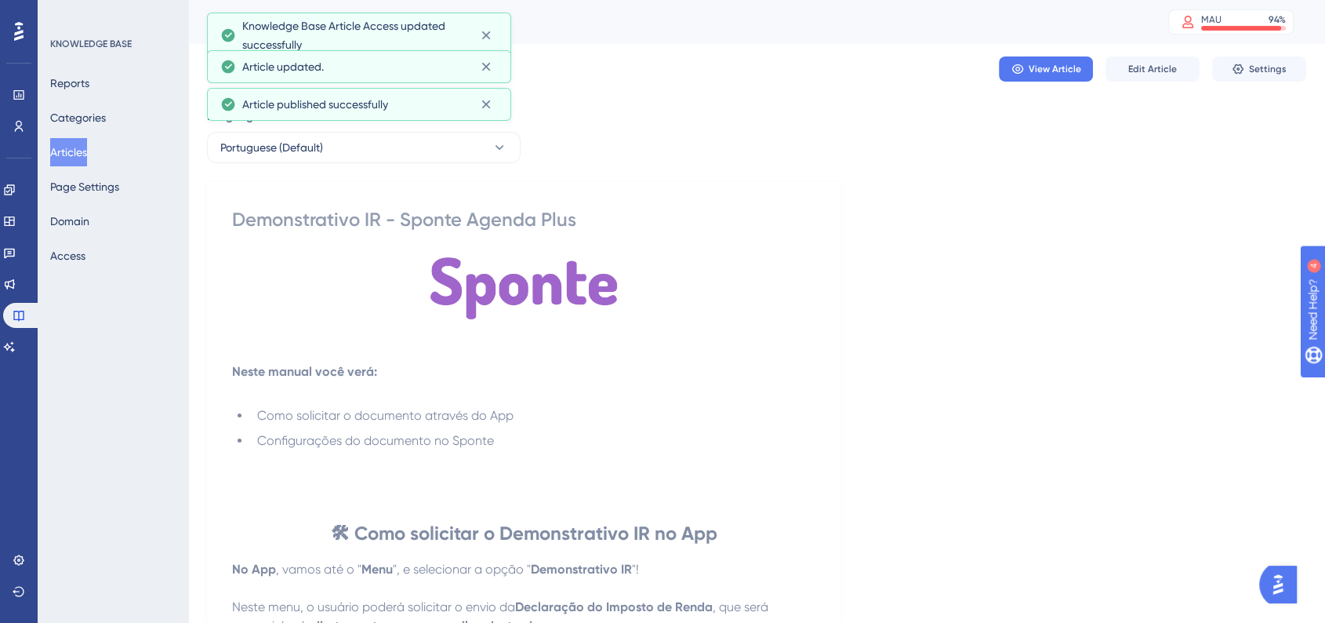
click at [77, 156] on button "Articles" at bounding box center [68, 152] width 37 height 28
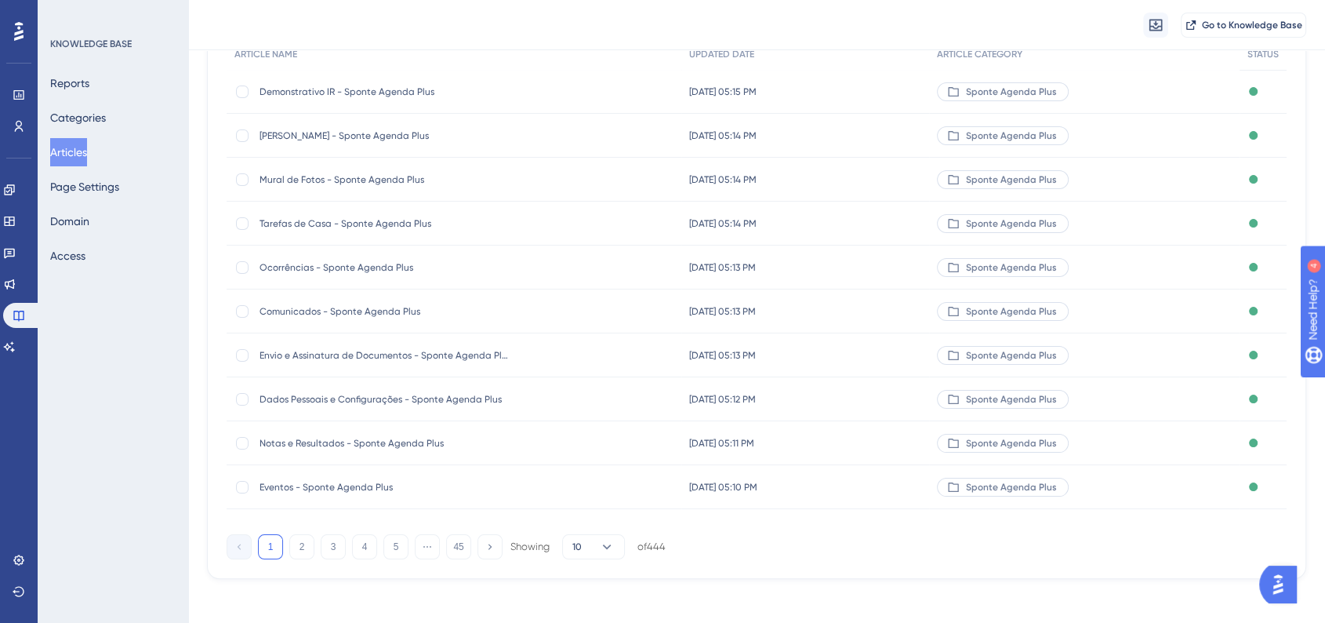
scroll to position [176, 0]
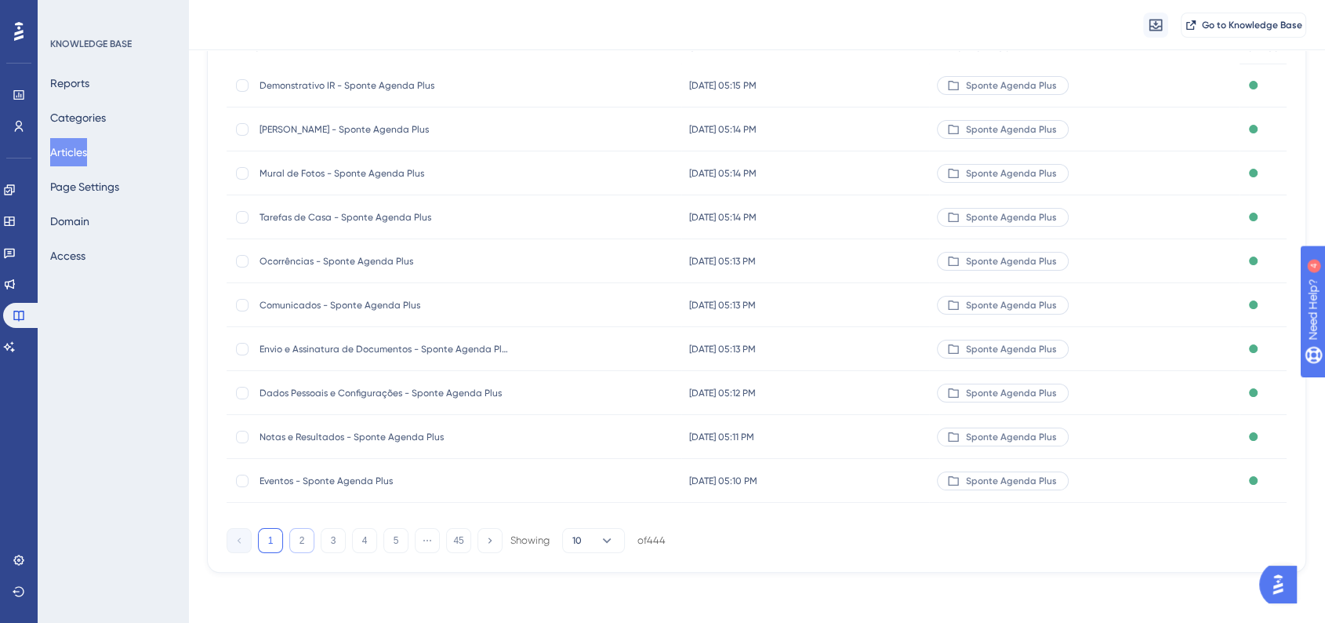
click at [303, 535] on button "2" at bounding box center [301, 540] width 25 height 25
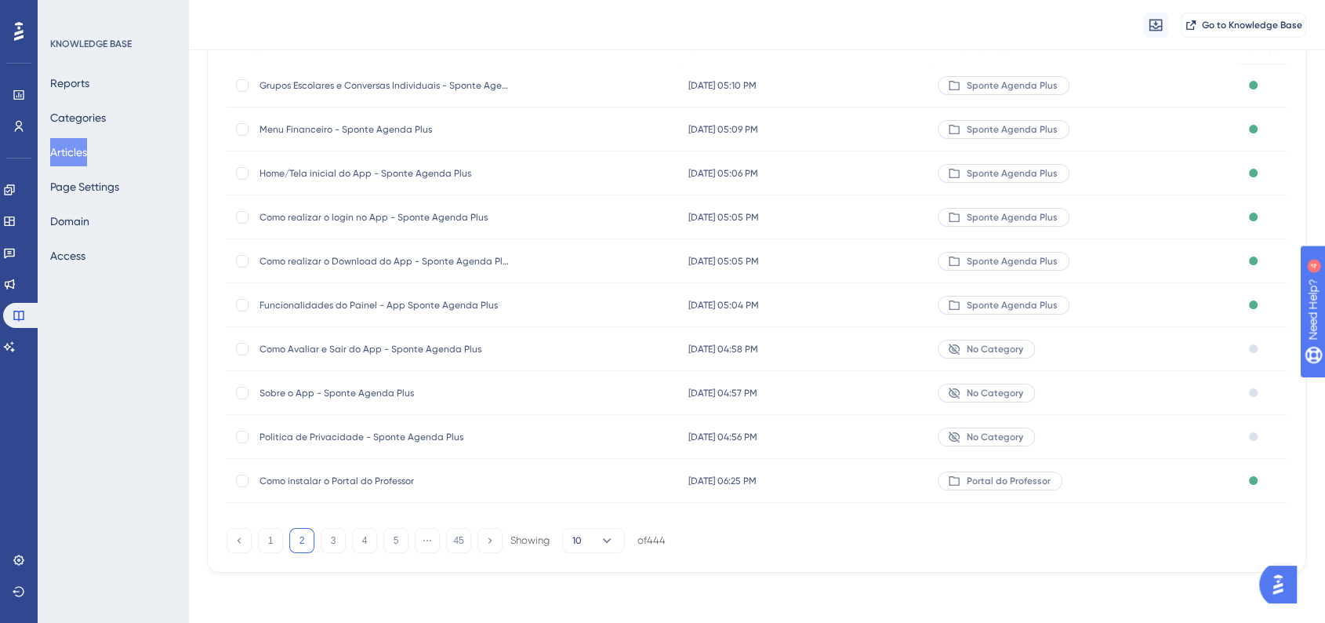
click at [333, 444] on div "Politica de Privacidade - Sponte Agenda Plus Politica de Privacidade - Sponte A…" at bounding box center [385, 437] width 251 height 44
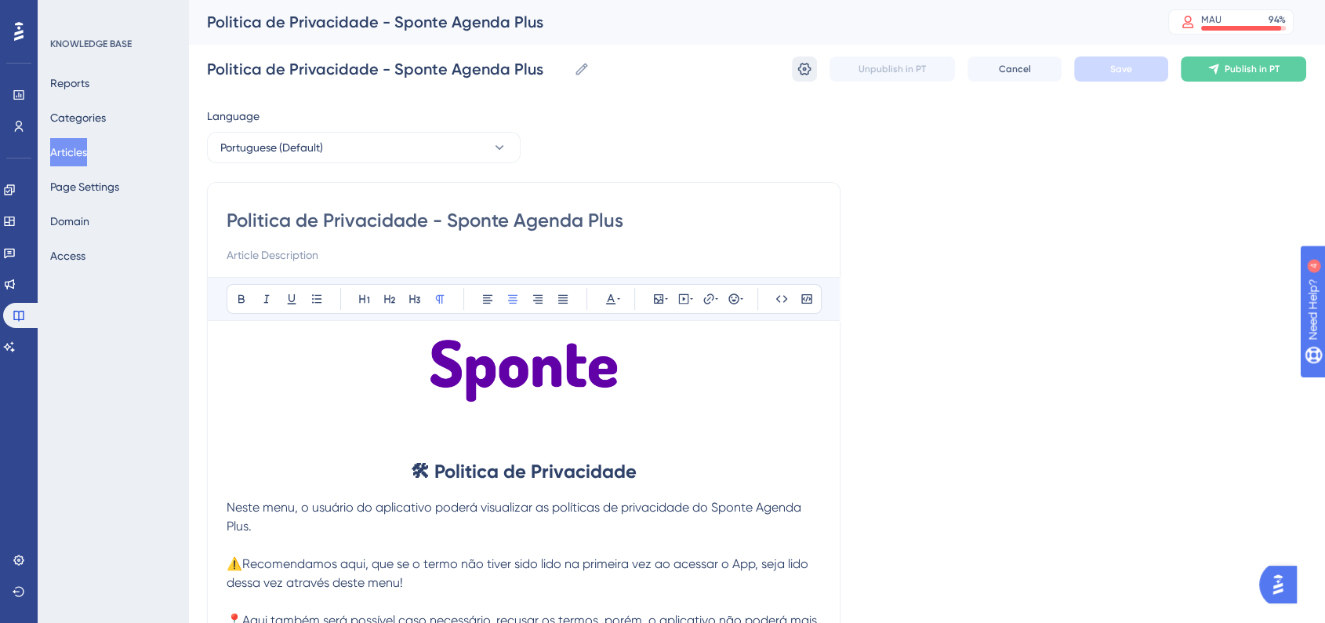
click at [793, 67] on button at bounding box center [804, 68] width 25 height 25
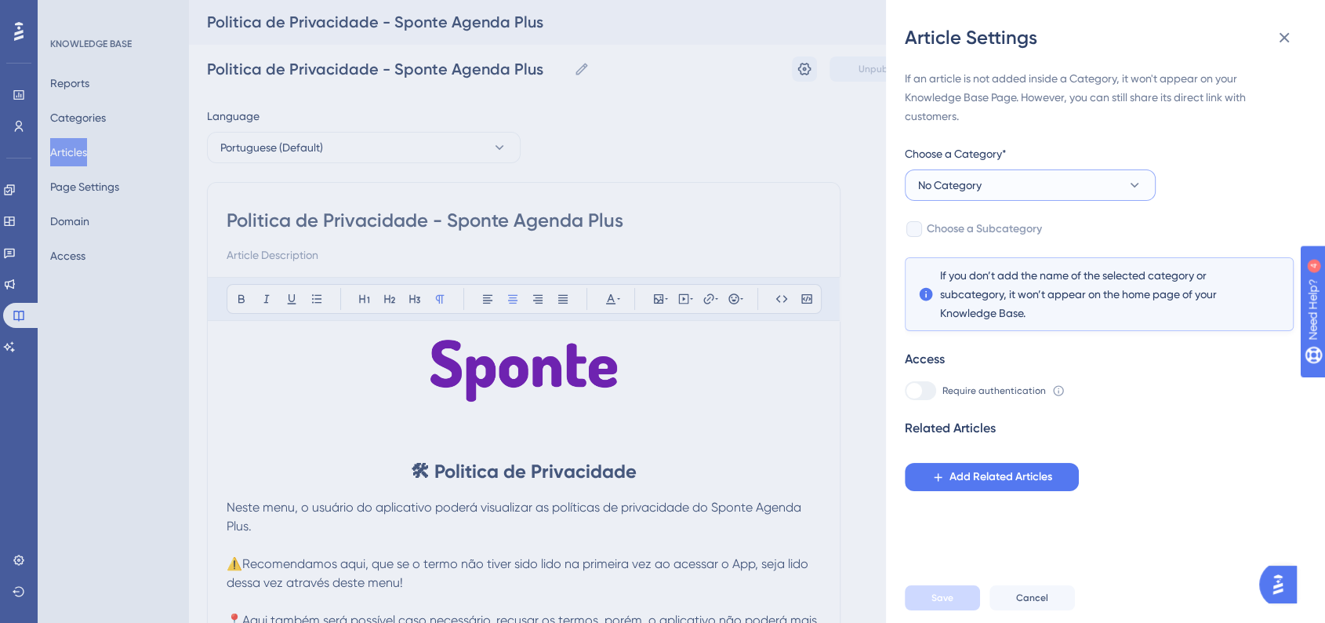
click at [976, 184] on span "No Category" at bounding box center [950, 185] width 64 height 19
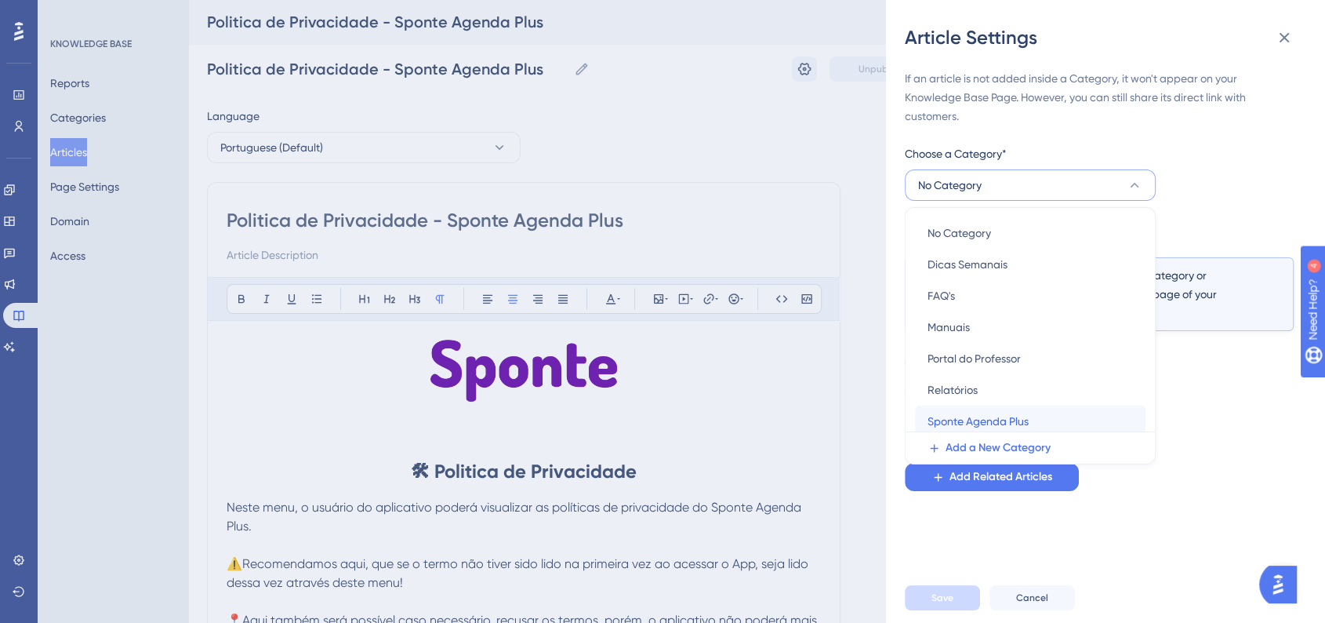
click at [969, 410] on div "Sponte Agenda Plus Sponte Agenda Plus" at bounding box center [1030, 420] width 205 height 31
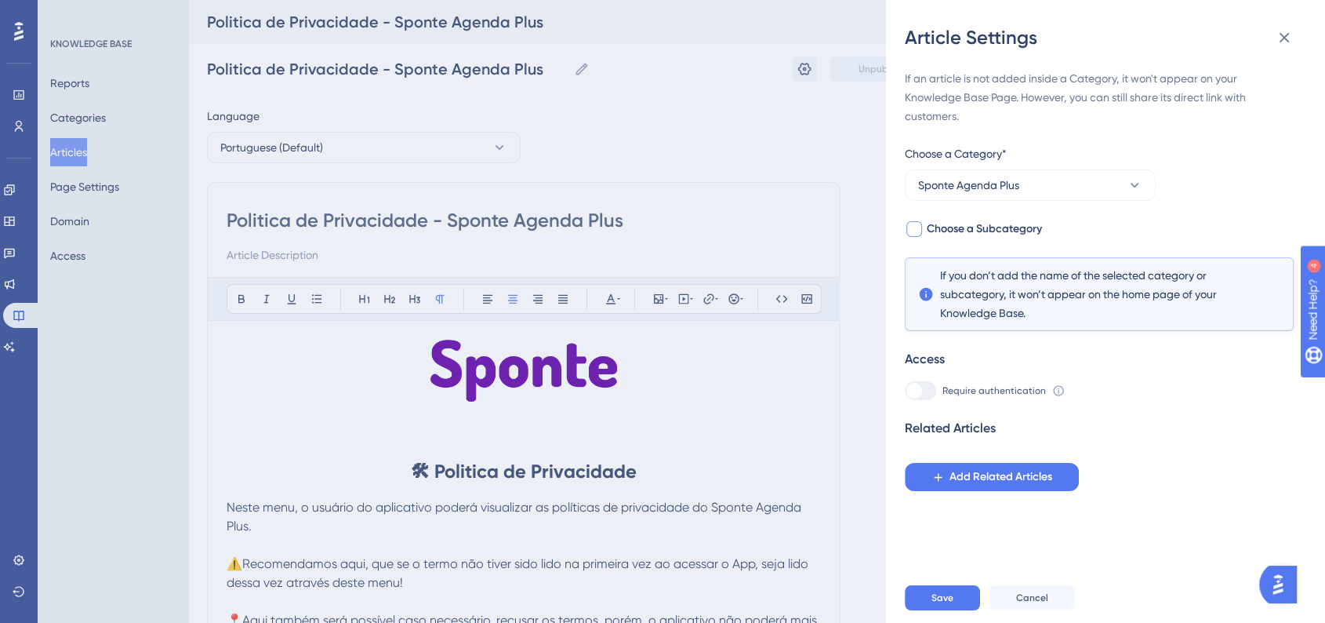
click at [922, 228] on div at bounding box center [914, 229] width 19 height 19
checkbox input "true"
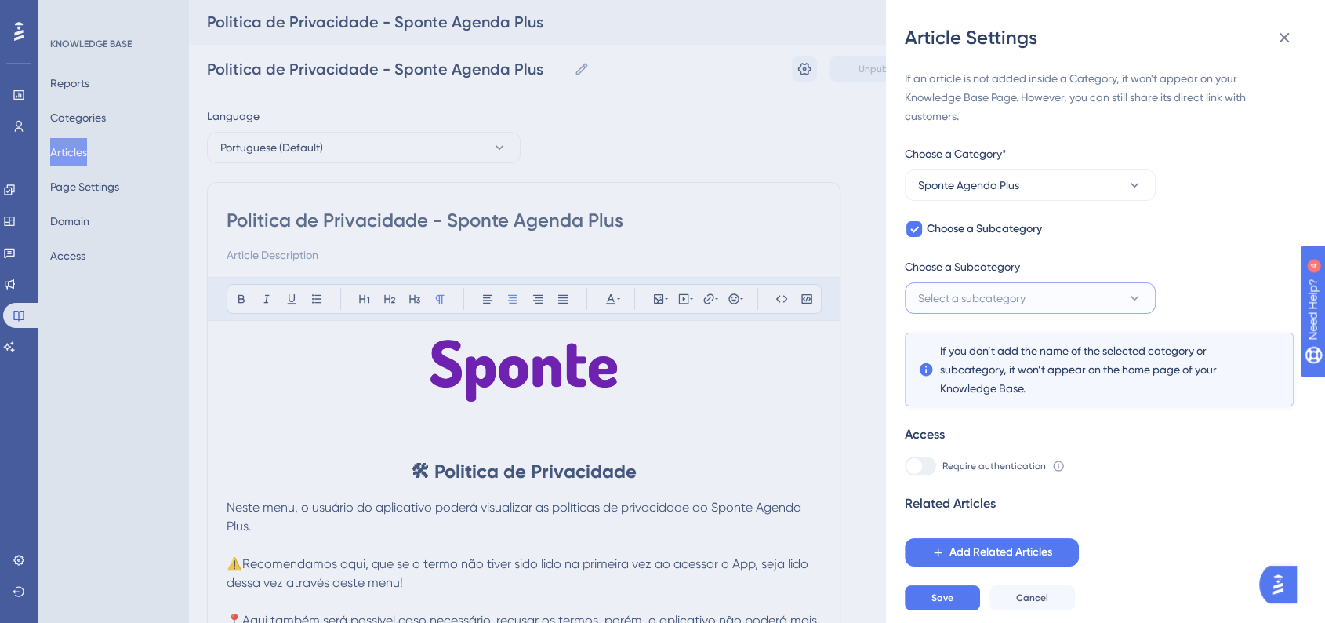
click at [997, 304] on span "Select a subcategory" at bounding box center [971, 298] width 107 height 19
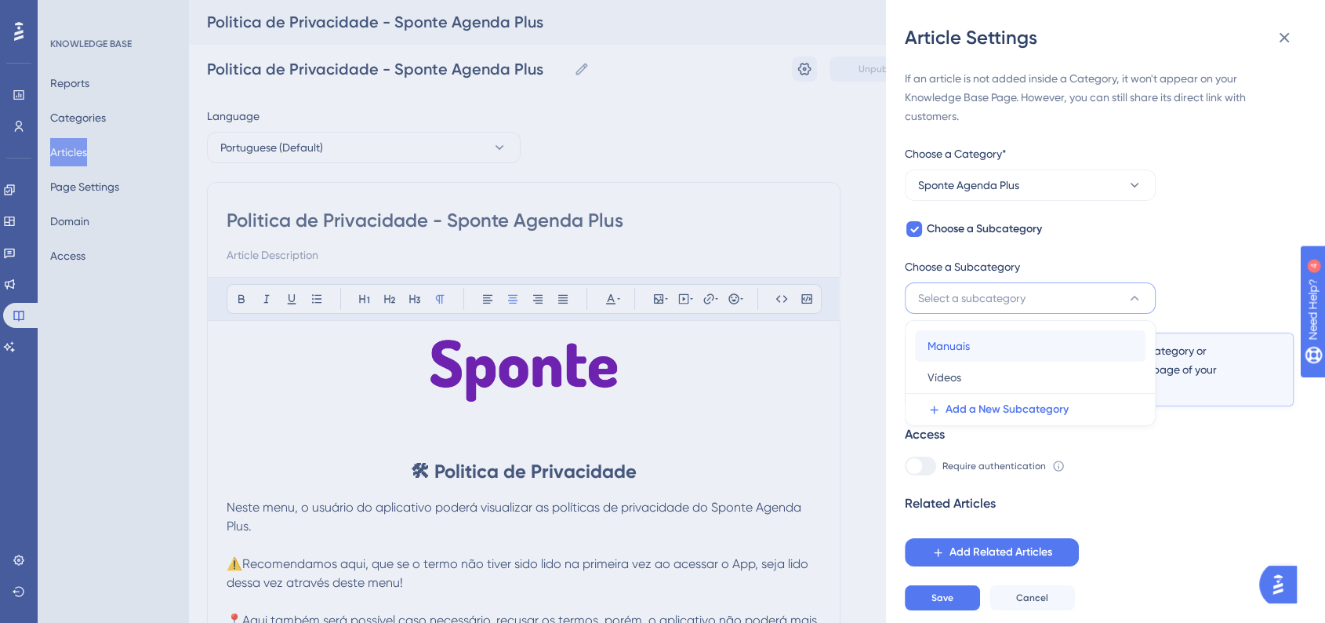
click at [963, 346] on span "Manuais" at bounding box center [949, 345] width 42 height 19
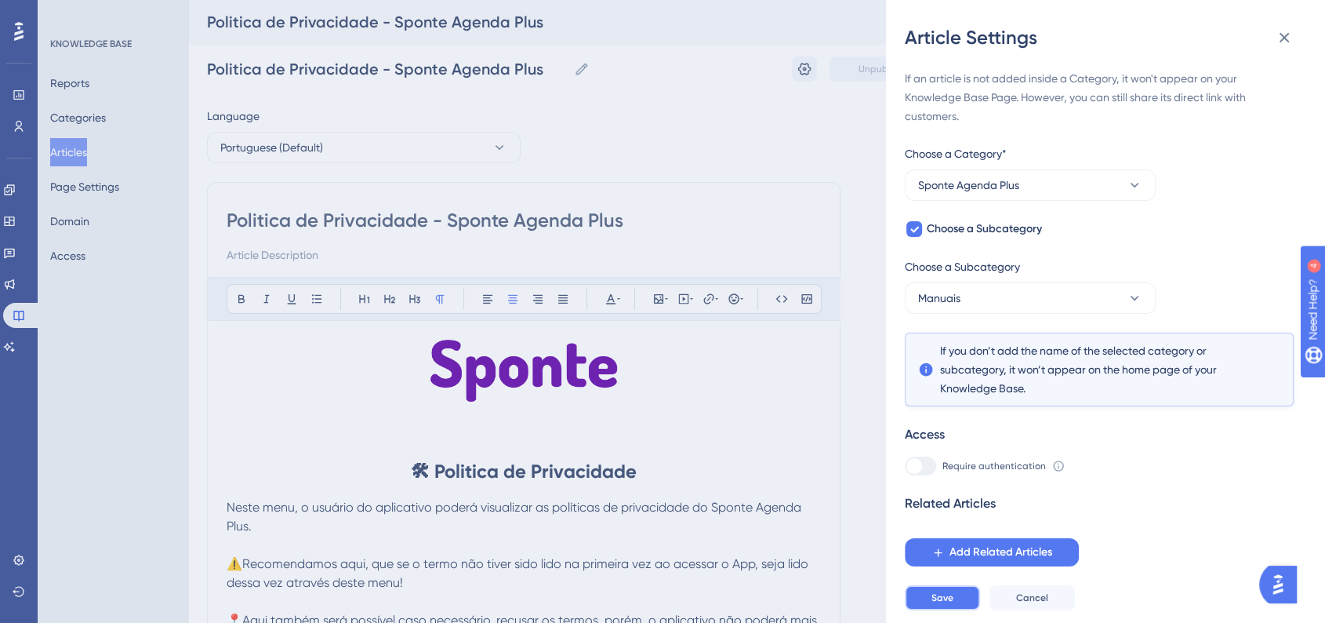
click at [951, 604] on span "Save" at bounding box center [942, 597] width 22 height 13
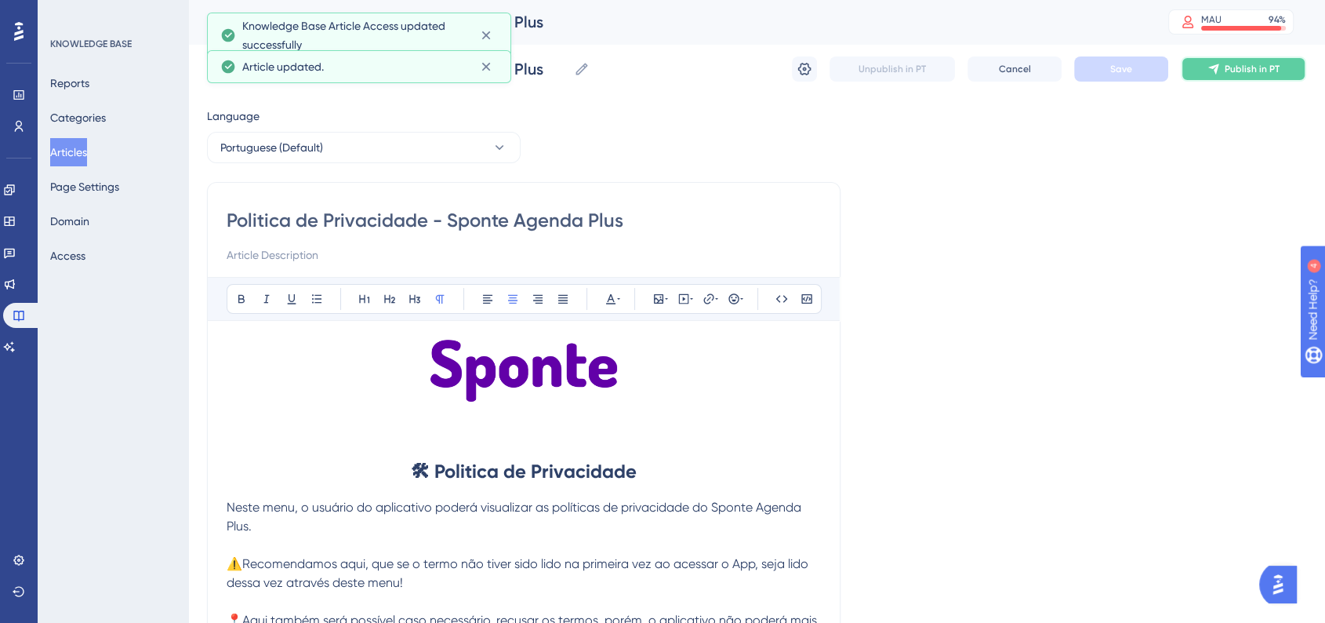
click at [1265, 67] on span "Publish in PT" at bounding box center [1252, 69] width 55 height 13
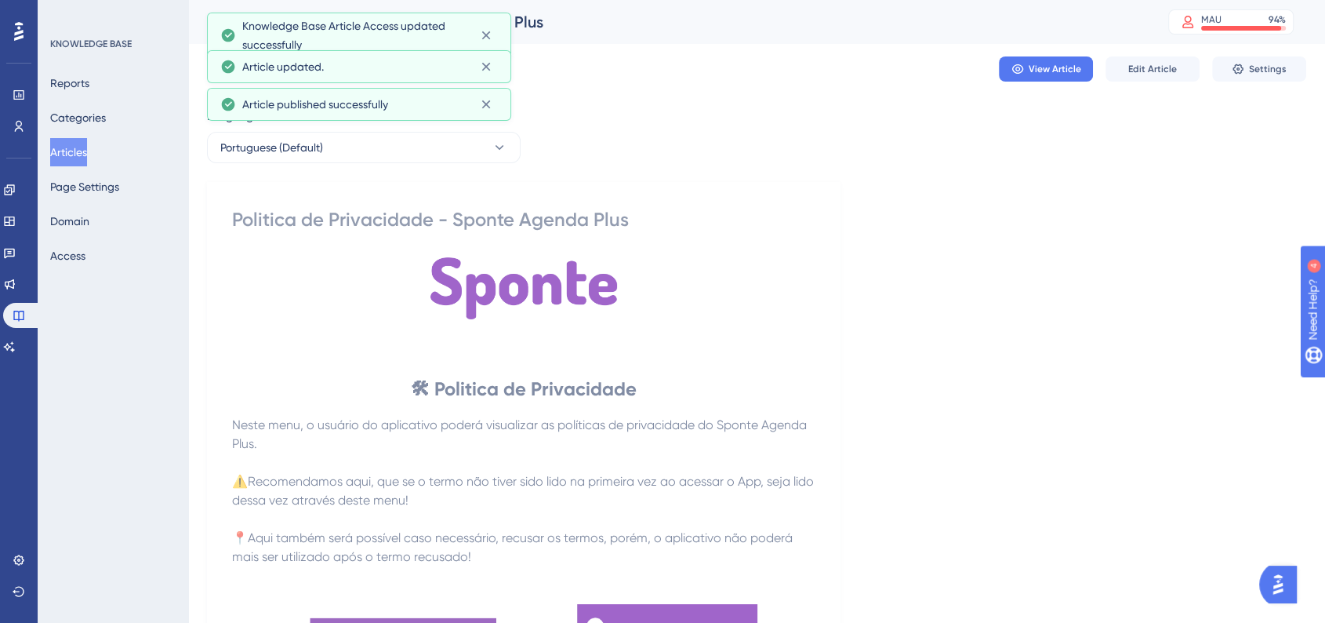
click at [87, 146] on button "Articles" at bounding box center [68, 152] width 37 height 28
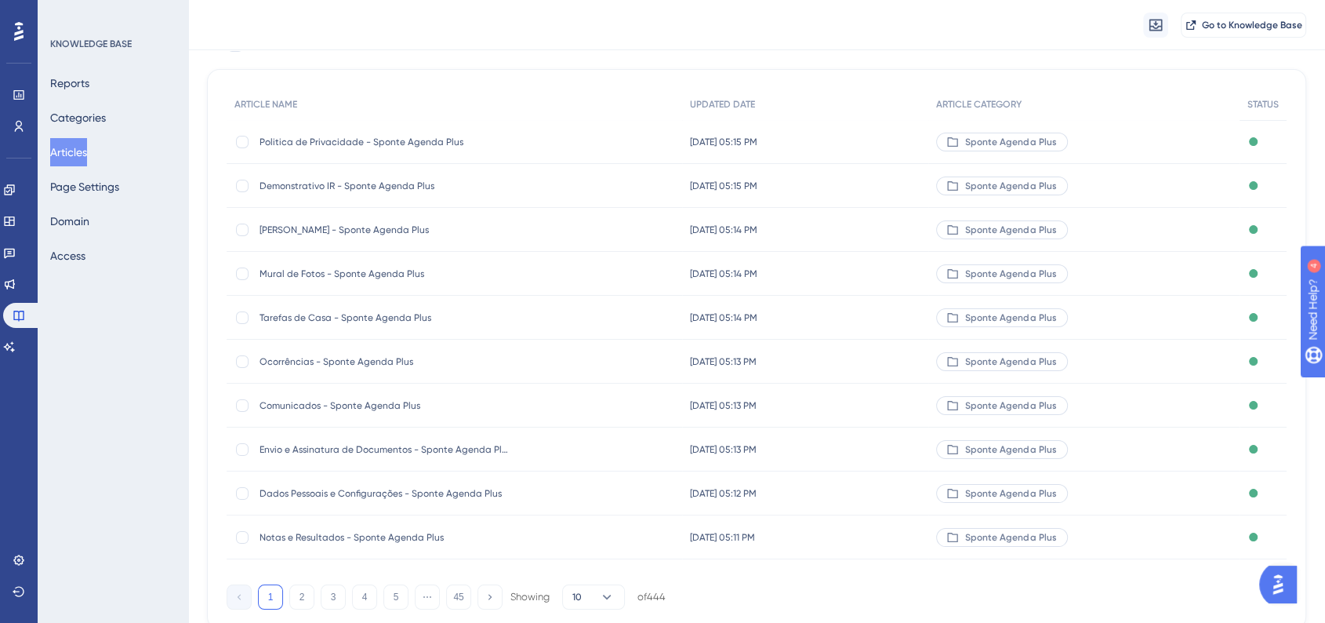
scroll to position [169, 0]
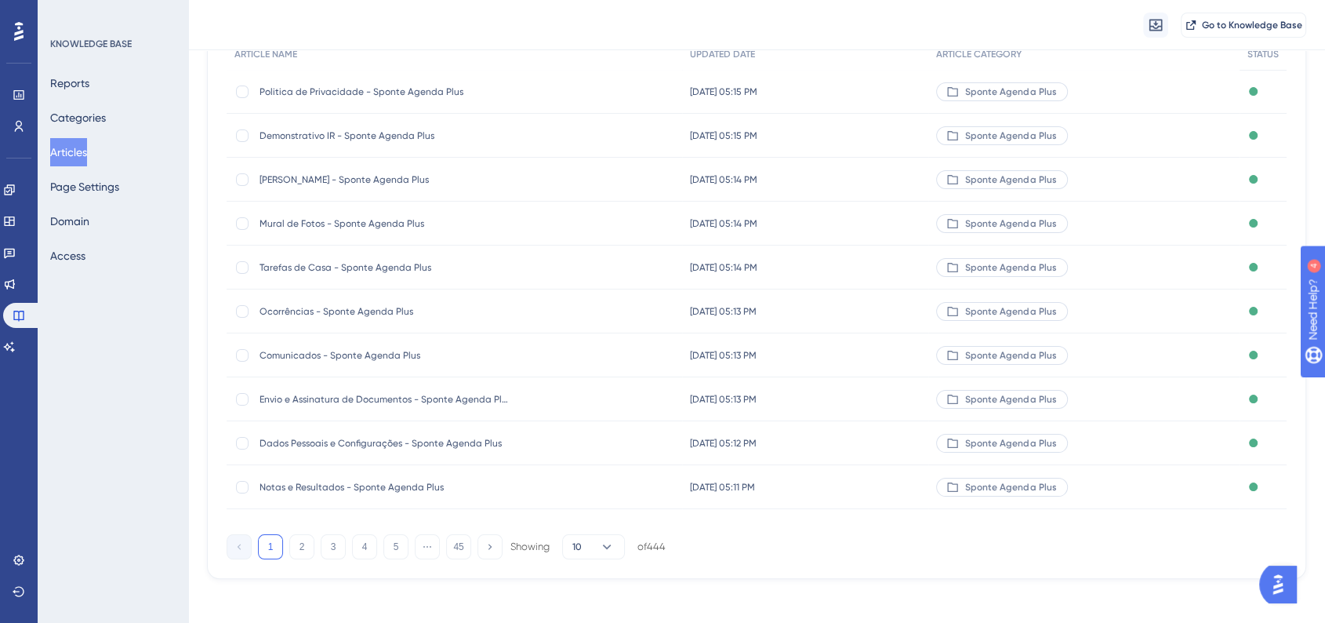
click at [314, 543] on div "1 2 3 4 5 ⋯ 45 Showing 10 of 444" at bounding box center [446, 546] width 439 height 25
click at [309, 545] on button "2" at bounding box center [301, 546] width 25 height 25
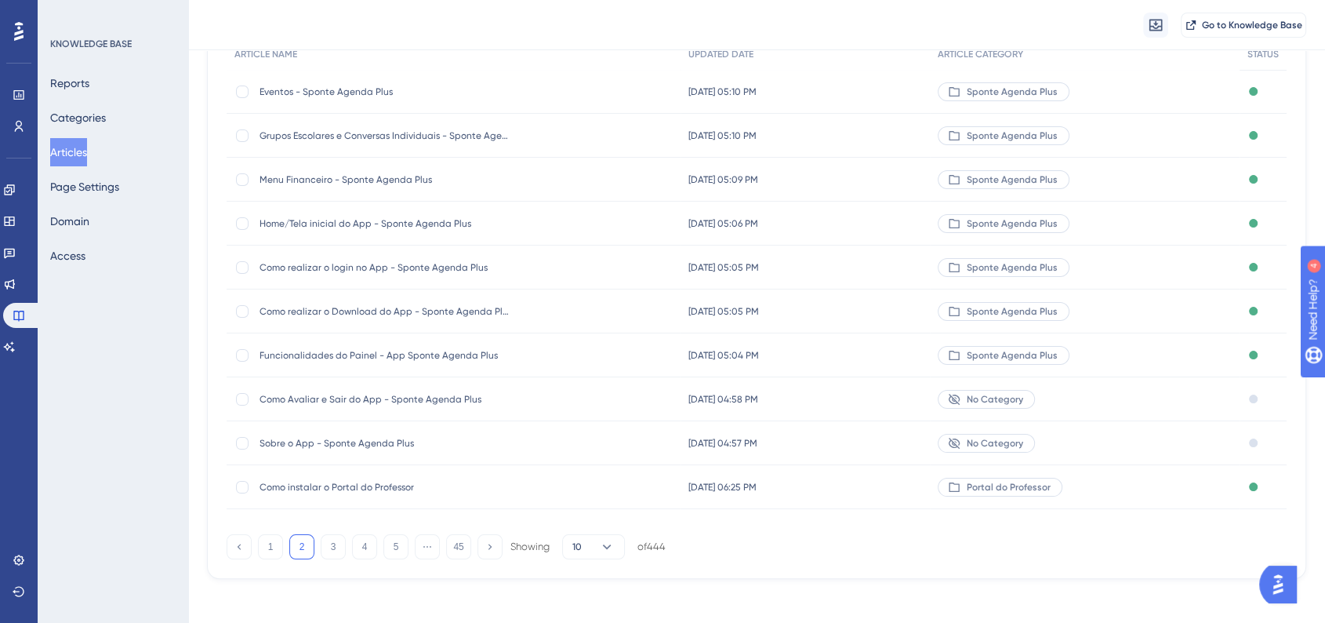
click at [334, 434] on div "Sobre o App - Sponte Agenda Plus Sobre o App - Sponte Agenda Plus" at bounding box center [385, 443] width 251 height 44
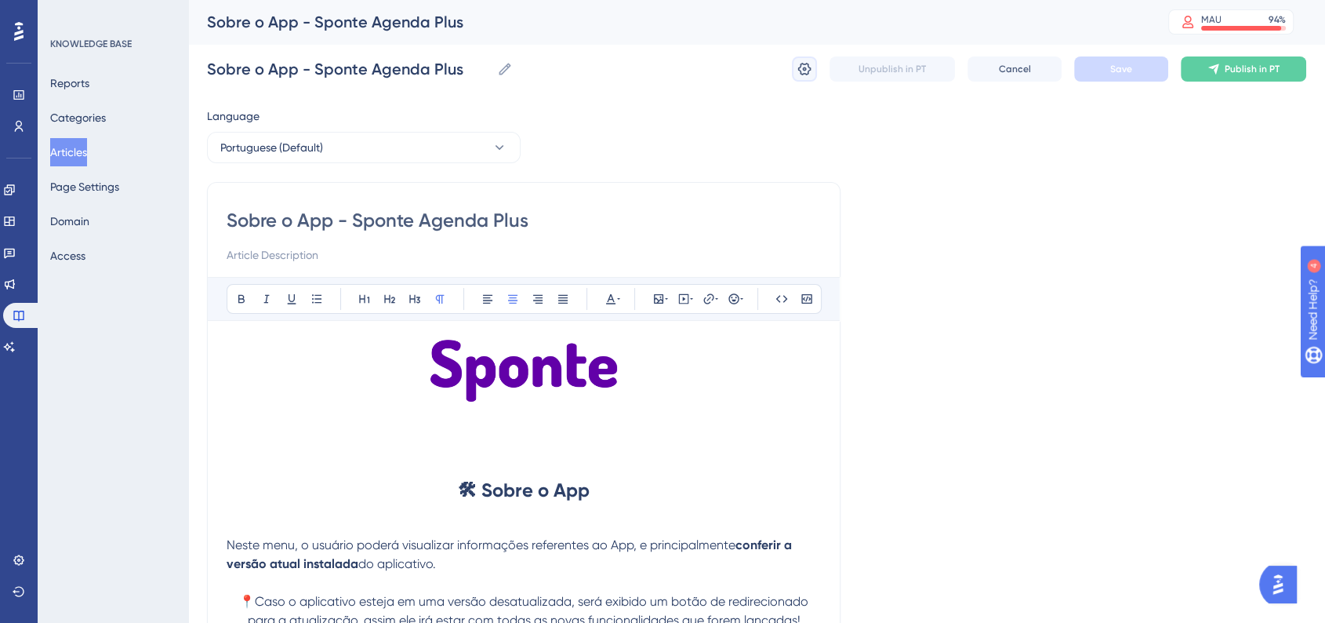
click at [800, 72] on icon at bounding box center [804, 69] width 13 height 13
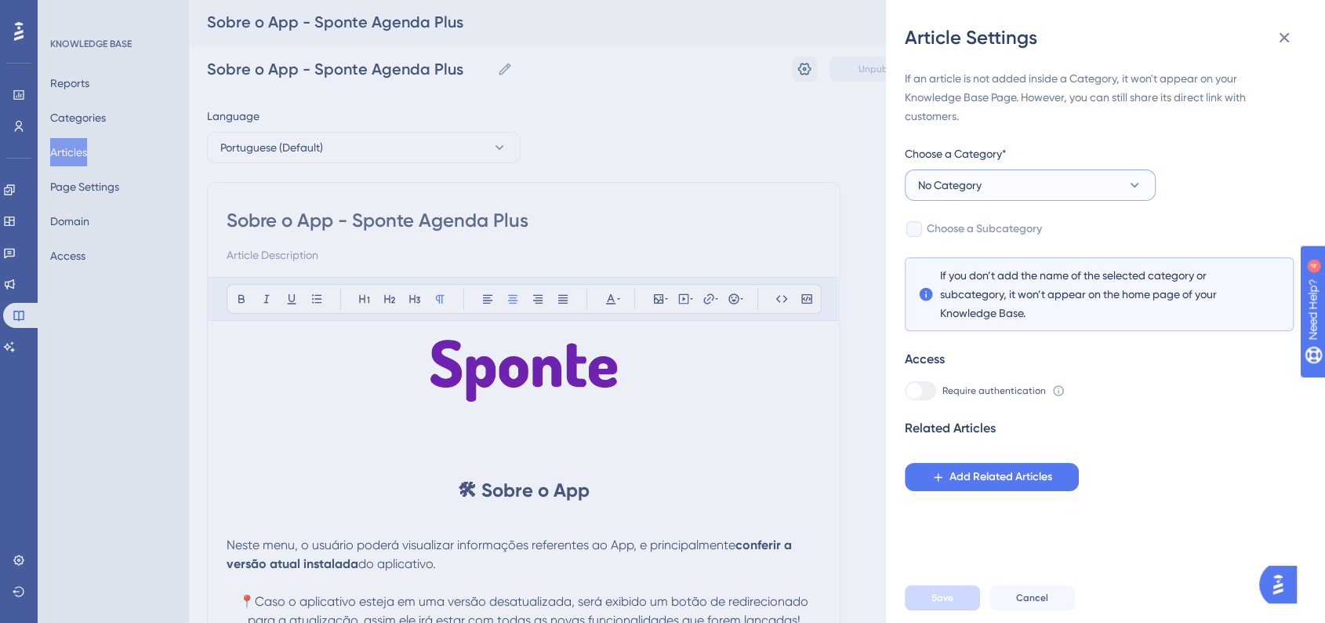
click at [951, 190] on span "No Category" at bounding box center [950, 185] width 64 height 19
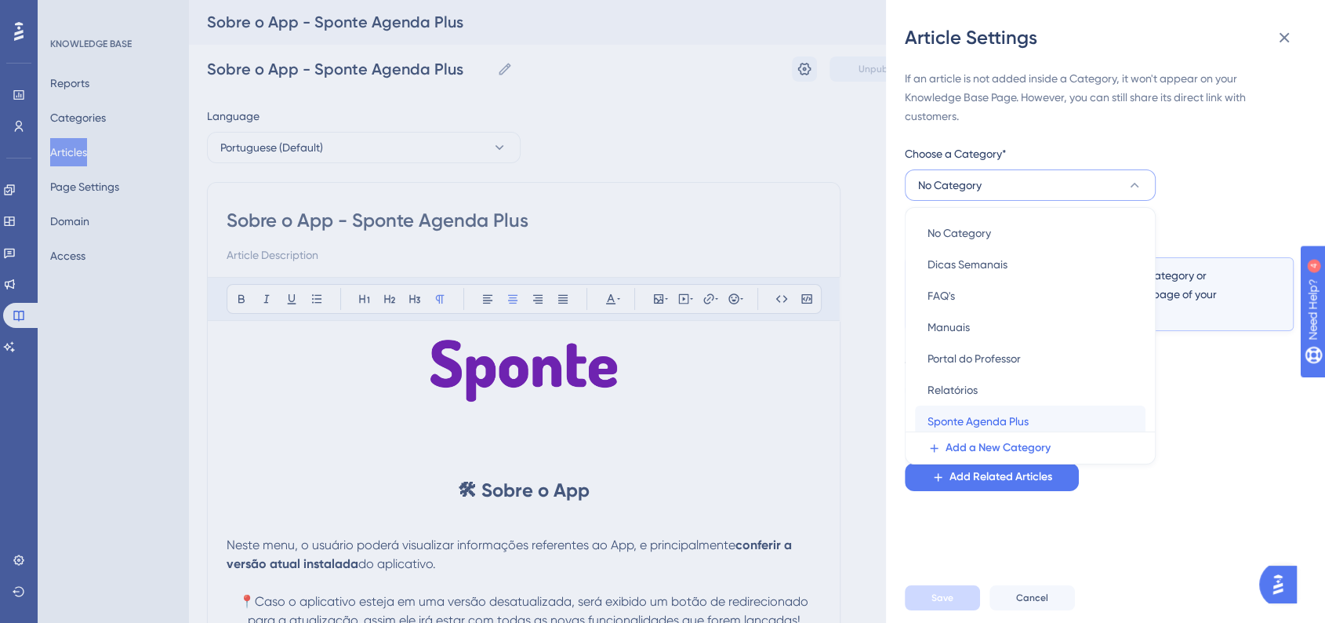
click at [985, 416] on span "Sponte Agenda Plus" at bounding box center [978, 421] width 101 height 19
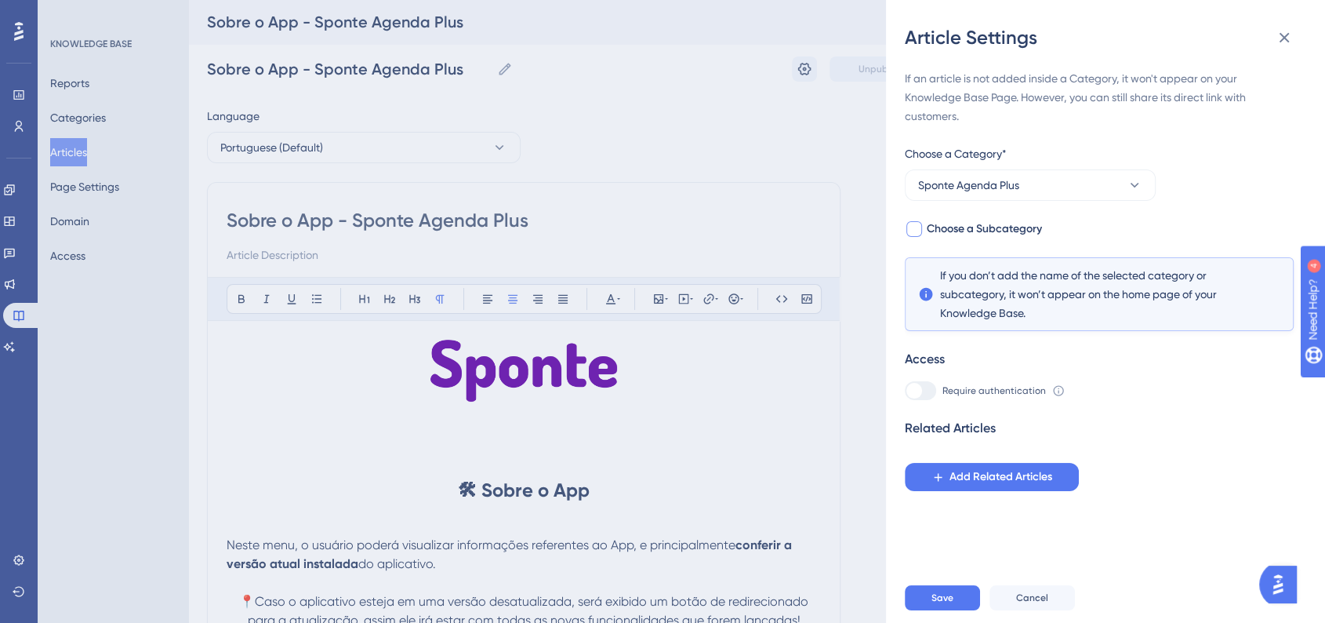
click at [953, 229] on span "Choose a Subcategory" at bounding box center [984, 229] width 115 height 19
checkbox input "true"
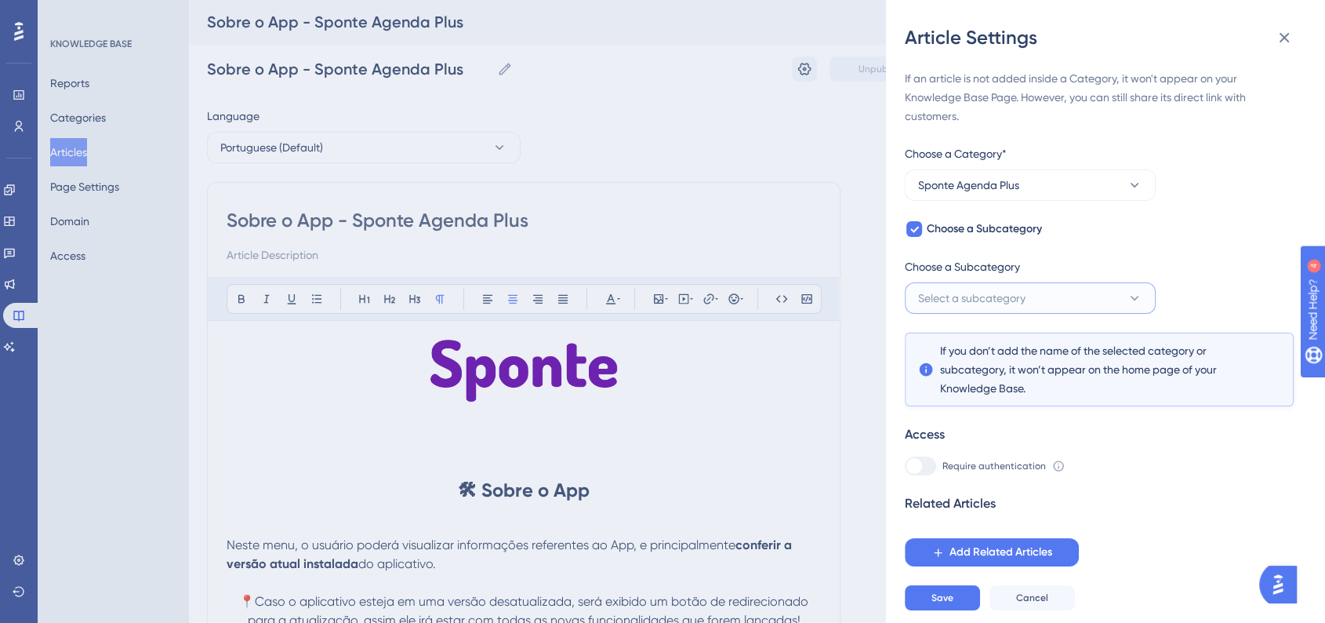
click at [960, 292] on span "Select a subcategory" at bounding box center [971, 298] width 107 height 19
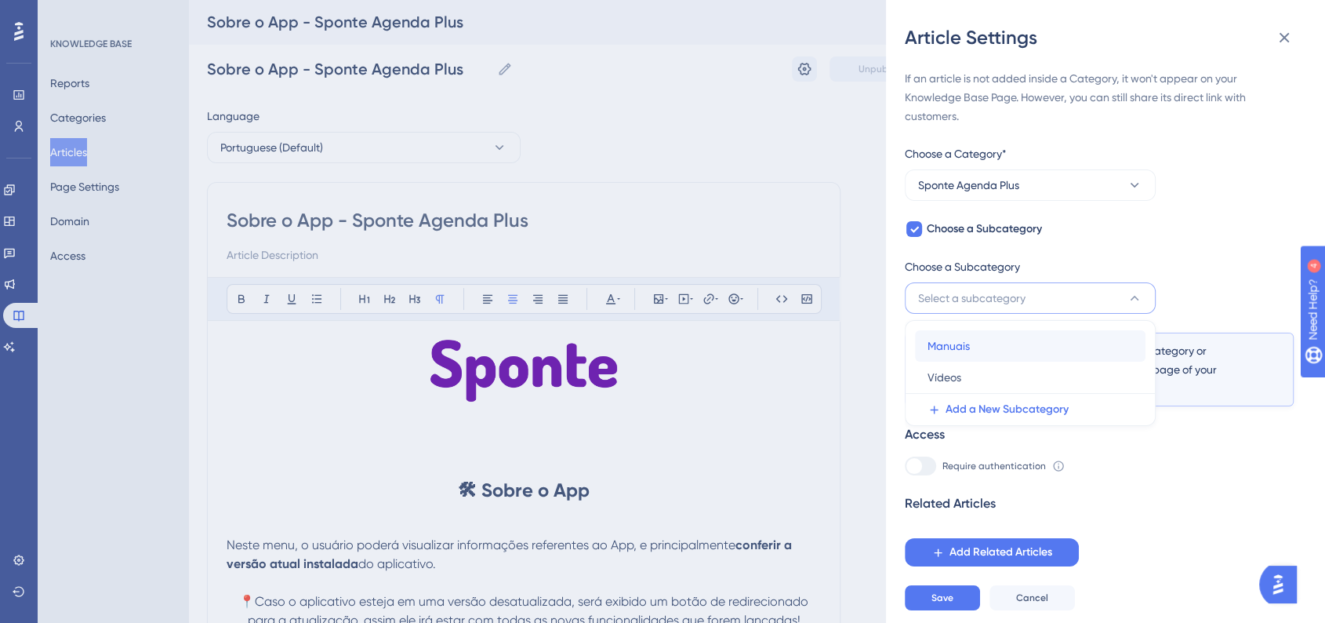
click at [970, 347] on div "Manuais Manuais" at bounding box center [1030, 345] width 205 height 31
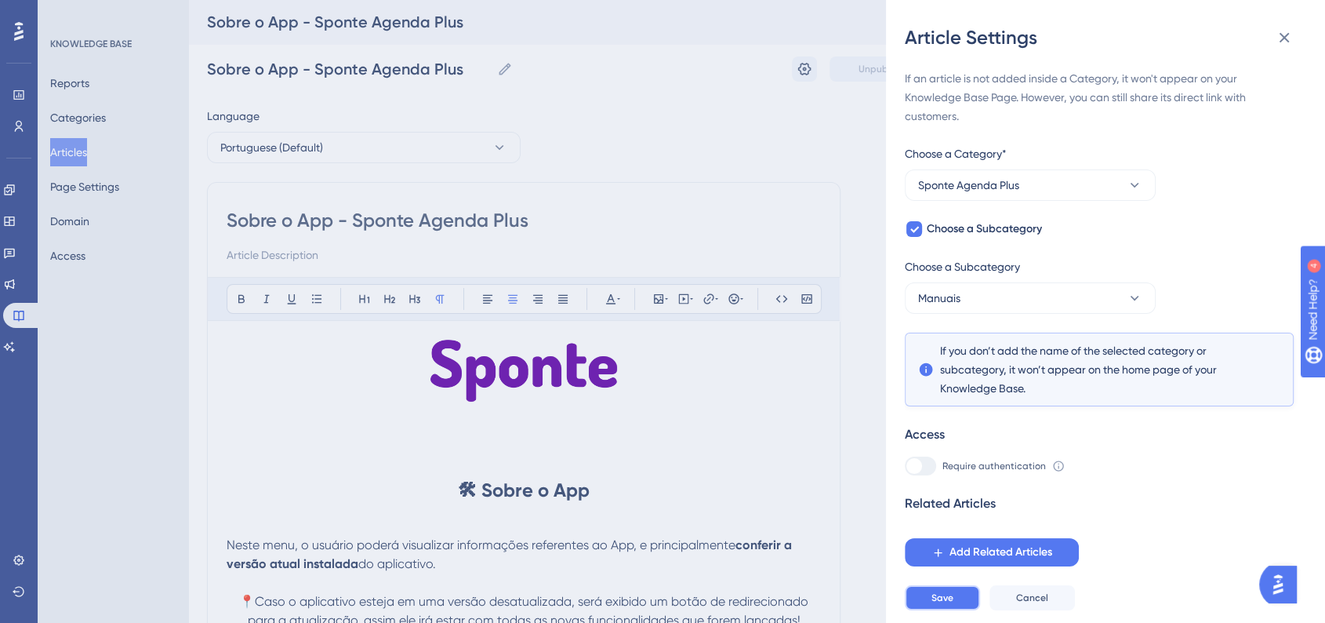
click at [931, 601] on button "Save" at bounding box center [942, 597] width 75 height 25
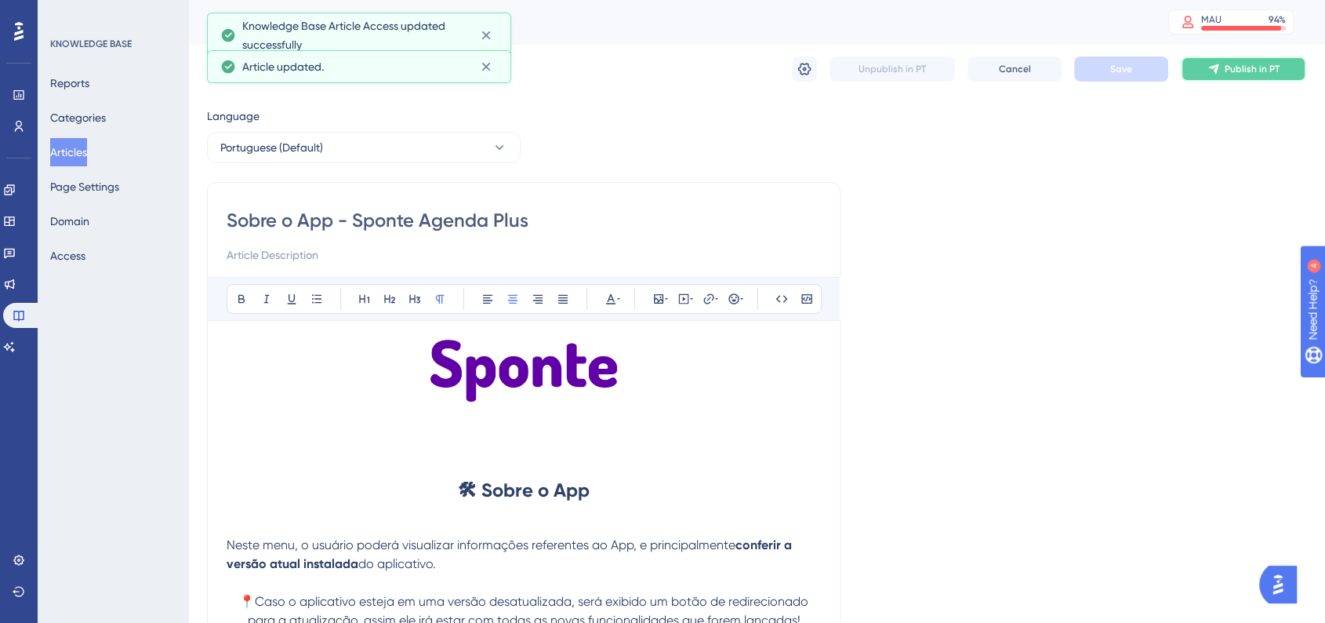
click at [1244, 68] on span "Publish in PT" at bounding box center [1252, 69] width 55 height 13
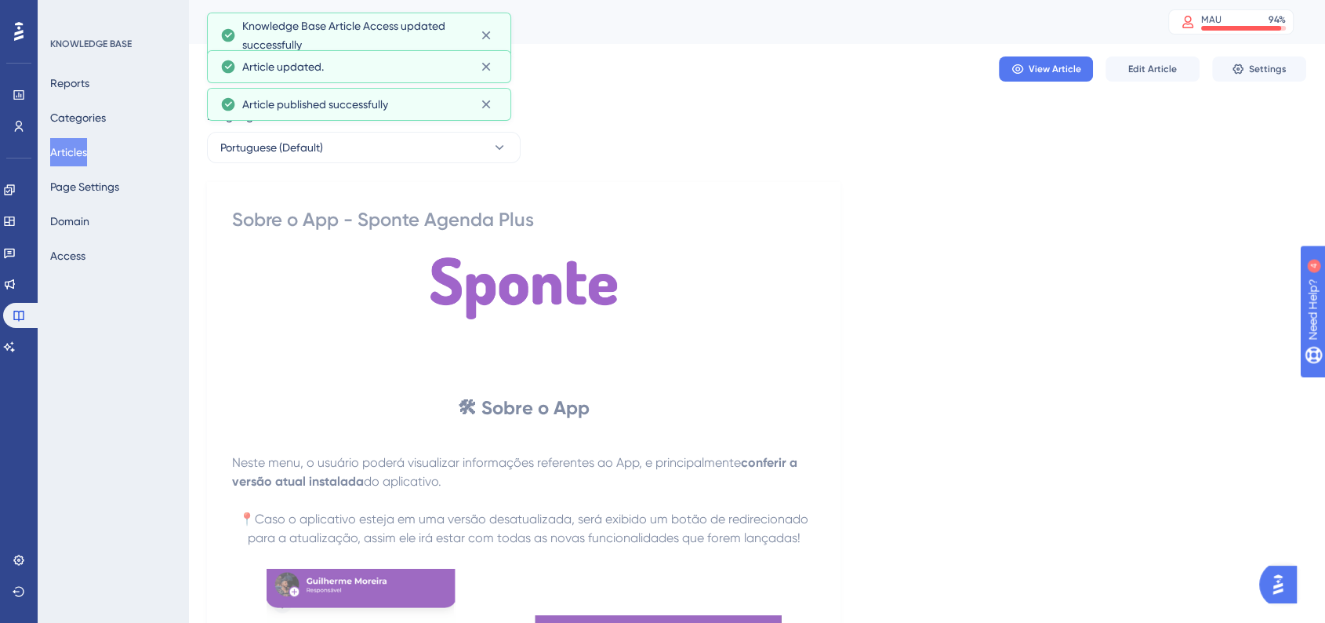
click at [87, 153] on button "Articles" at bounding box center [68, 152] width 37 height 28
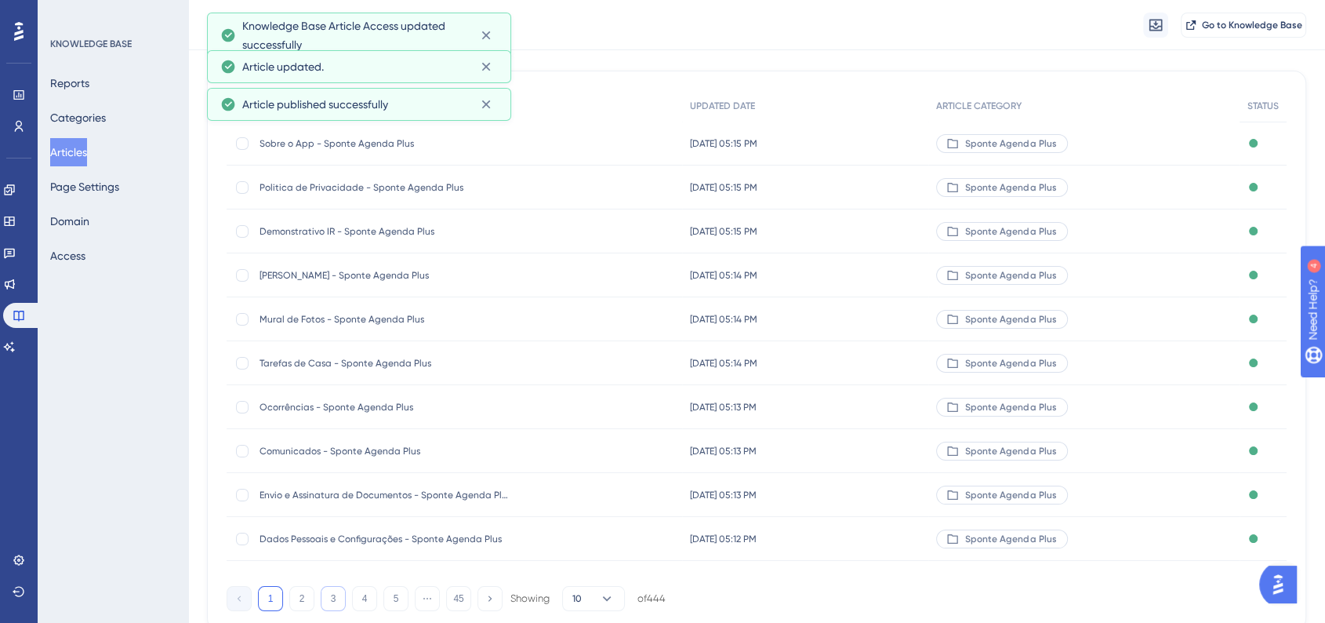
scroll to position [169, 0]
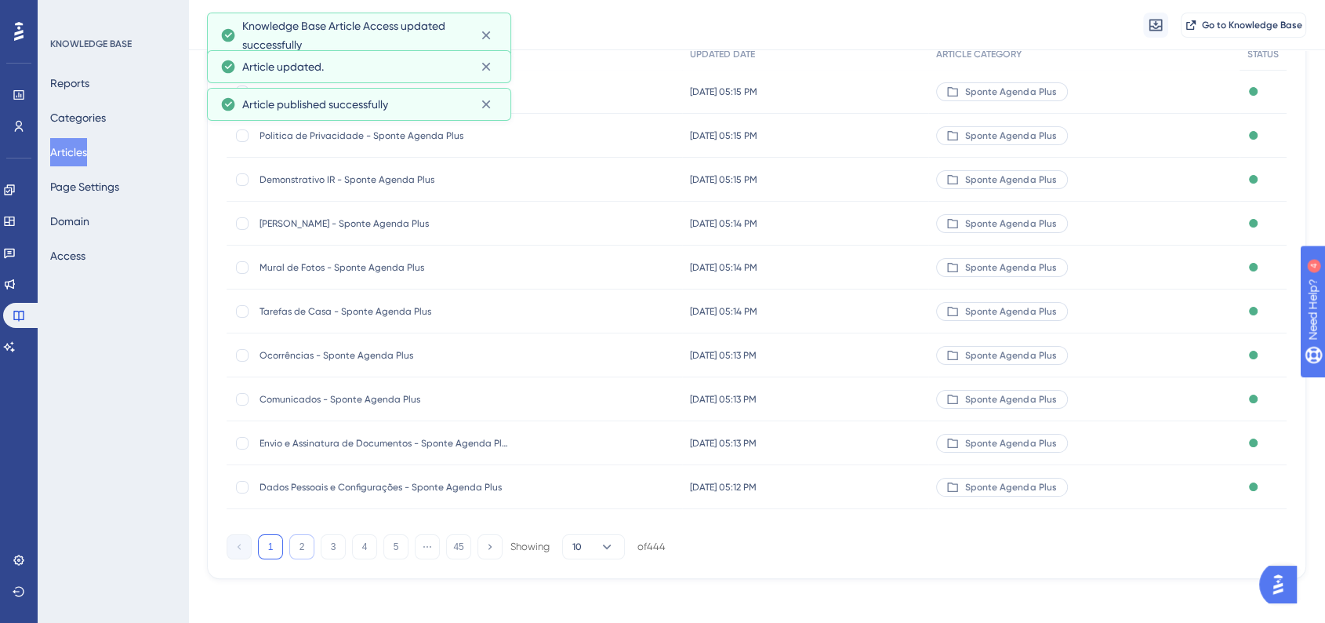
click at [299, 545] on button "2" at bounding box center [301, 546] width 25 height 25
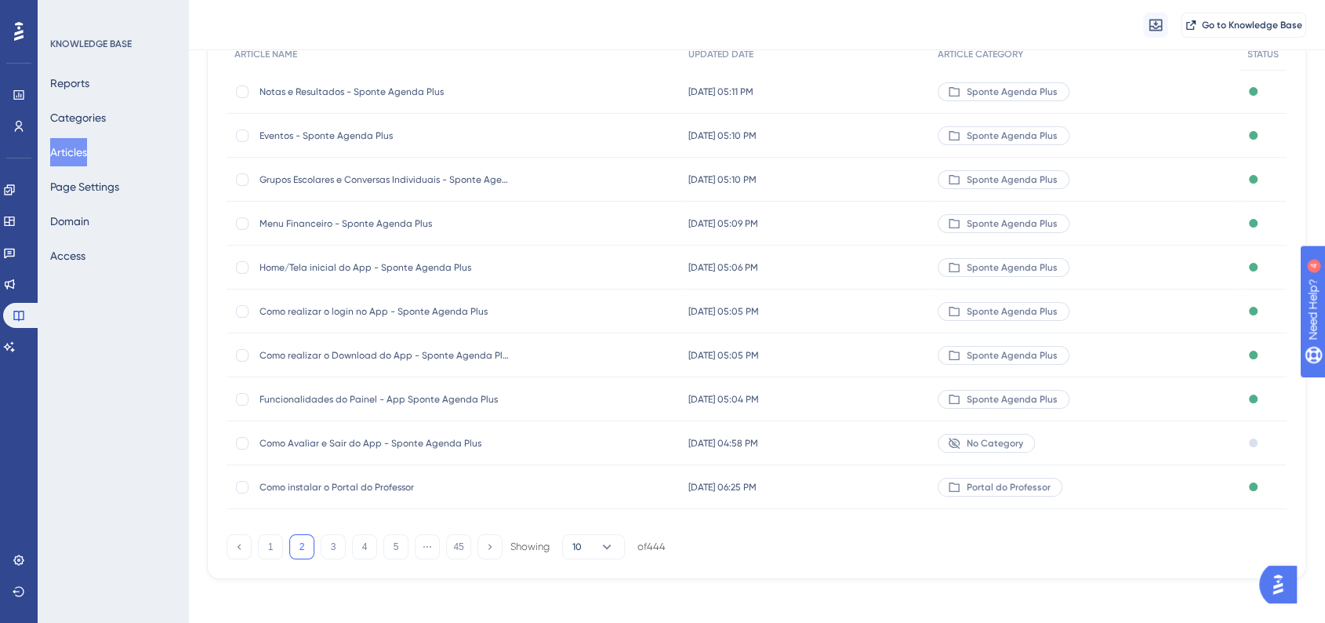
click at [377, 445] on span "Como Avaliar e Sair do App - Sponte Agenda Plus" at bounding box center [385, 443] width 251 height 13
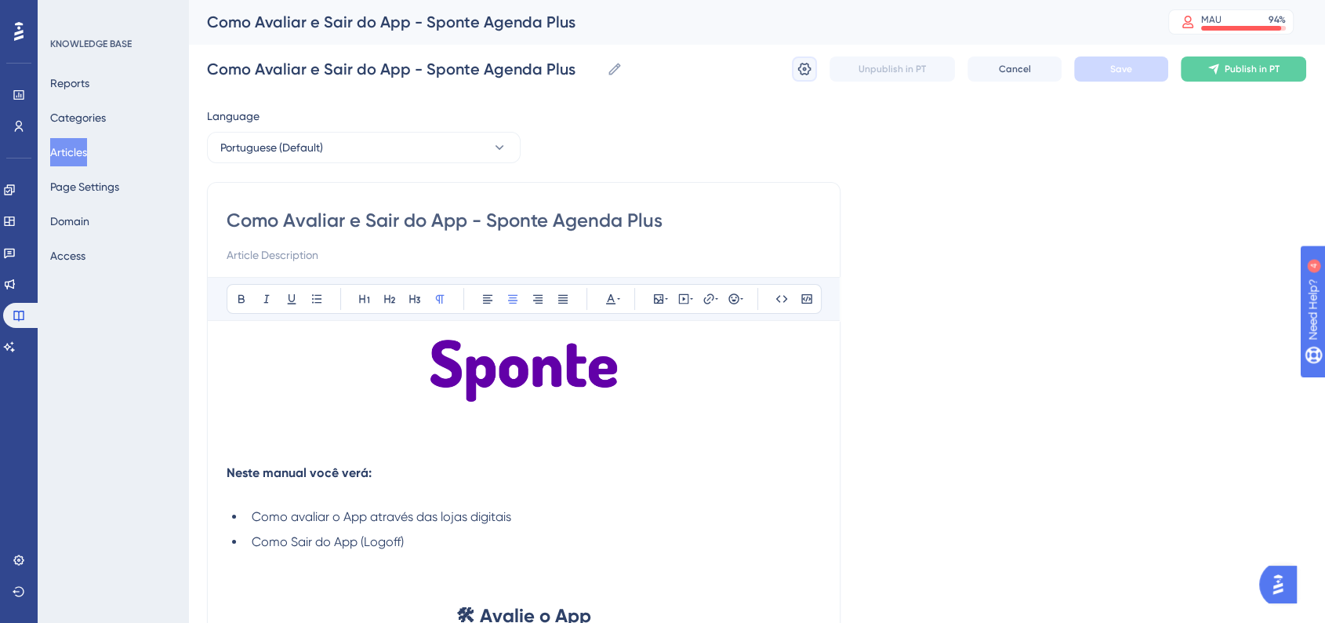
click at [805, 67] on icon at bounding box center [805, 69] width 16 height 16
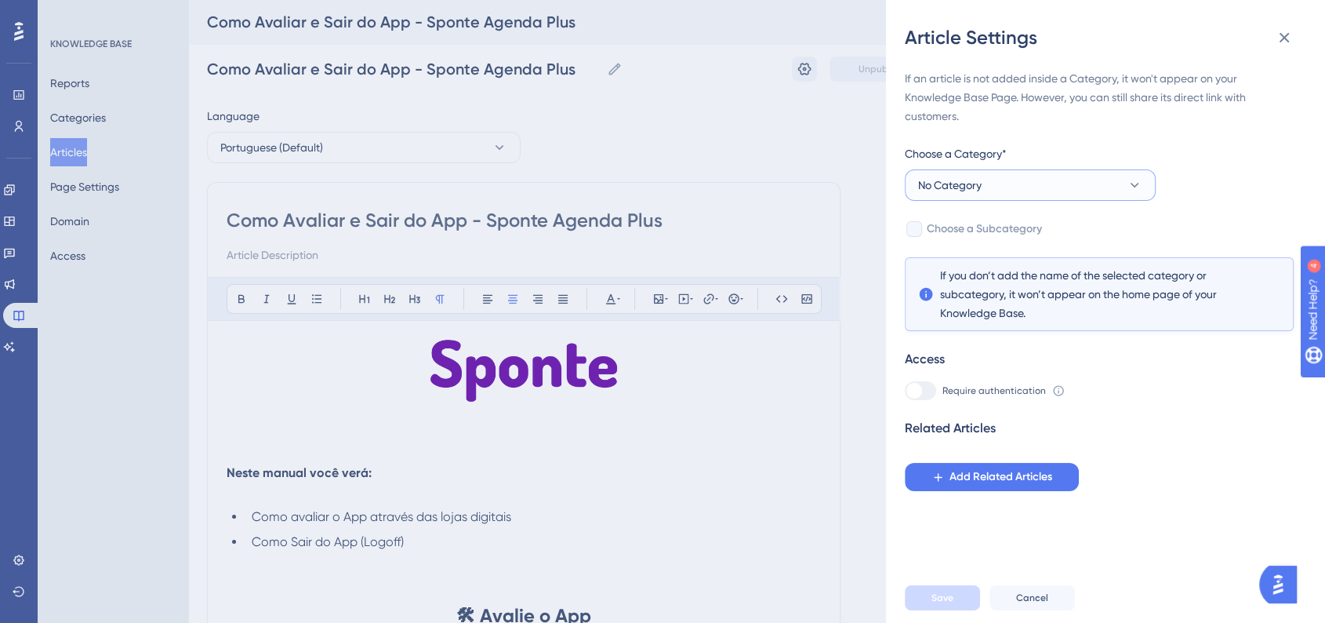
click at [935, 188] on span "No Category" at bounding box center [950, 185] width 64 height 19
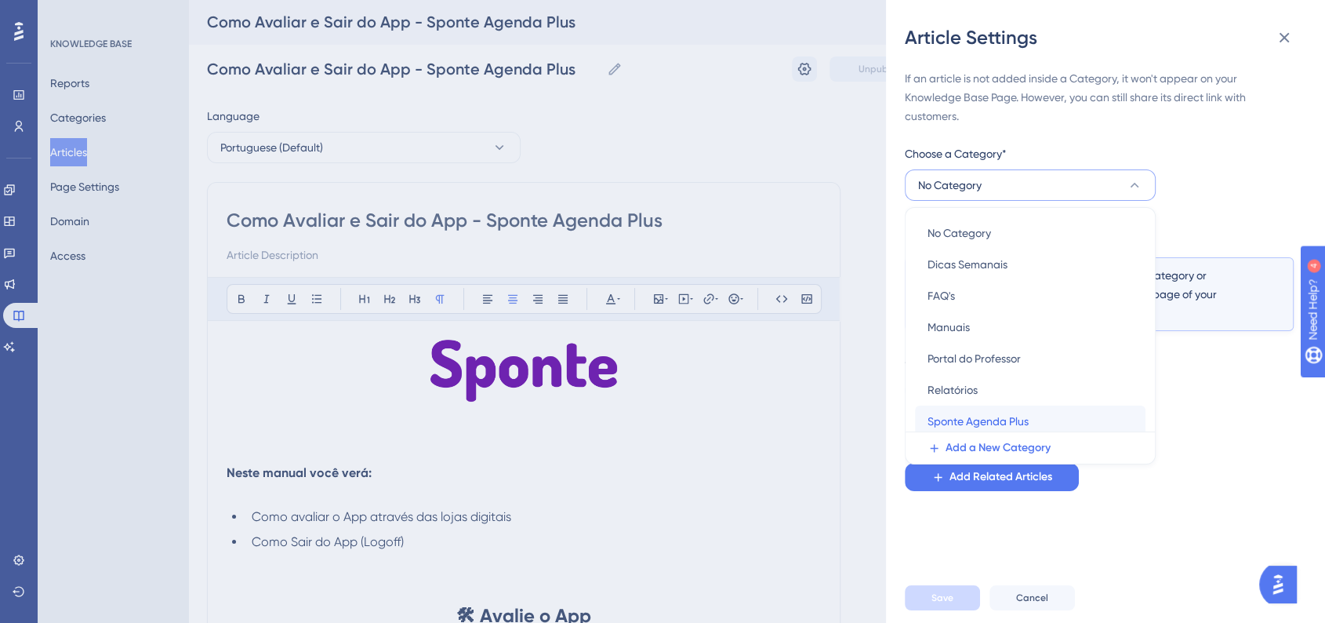
click at [978, 416] on span "Sponte Agenda Plus" at bounding box center [978, 421] width 101 height 19
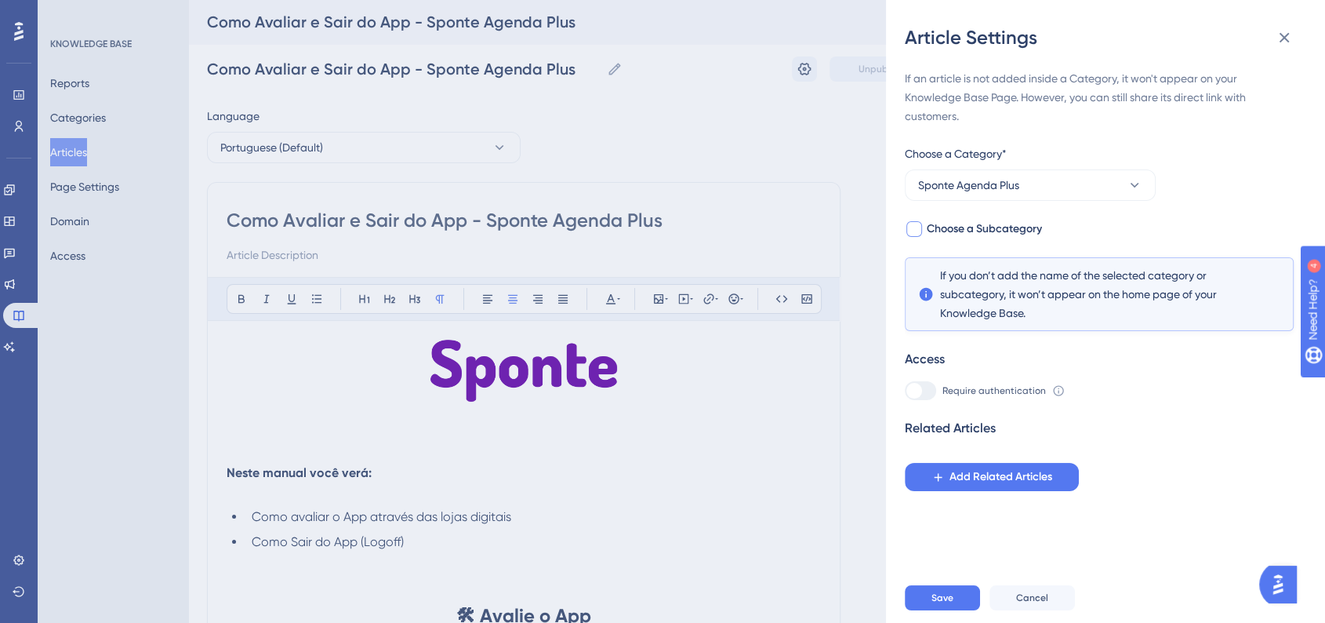
click at [966, 232] on span "Choose a Subcategory" at bounding box center [984, 229] width 115 height 19
checkbox input "true"
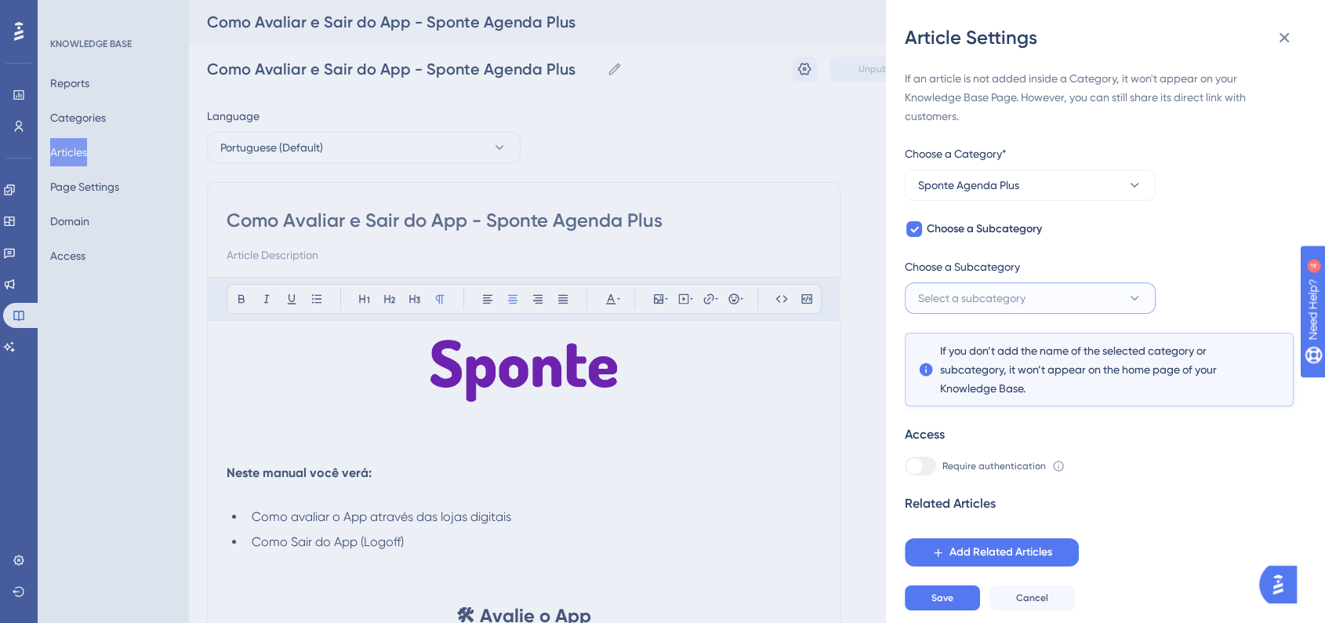
click at [957, 296] on span "Select a subcategory" at bounding box center [971, 298] width 107 height 19
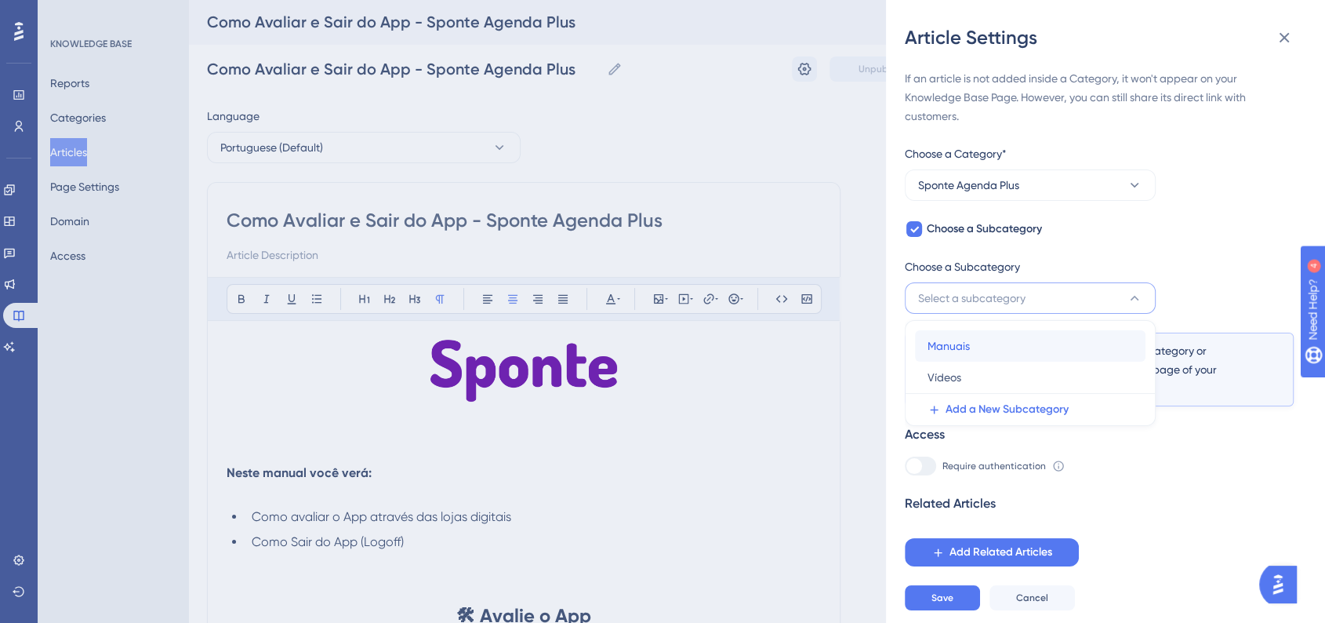
click at [973, 353] on div "Manuais Manuais" at bounding box center [1030, 345] width 205 height 31
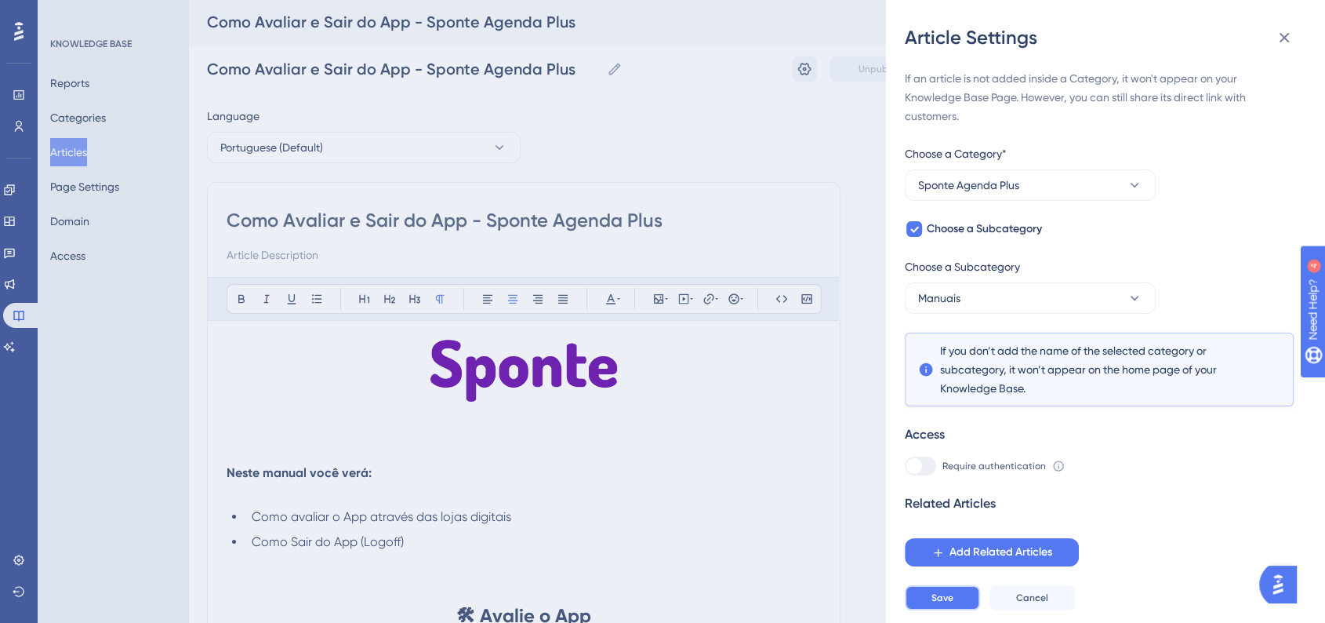
click at [909, 610] on button "Save" at bounding box center [942, 597] width 75 height 25
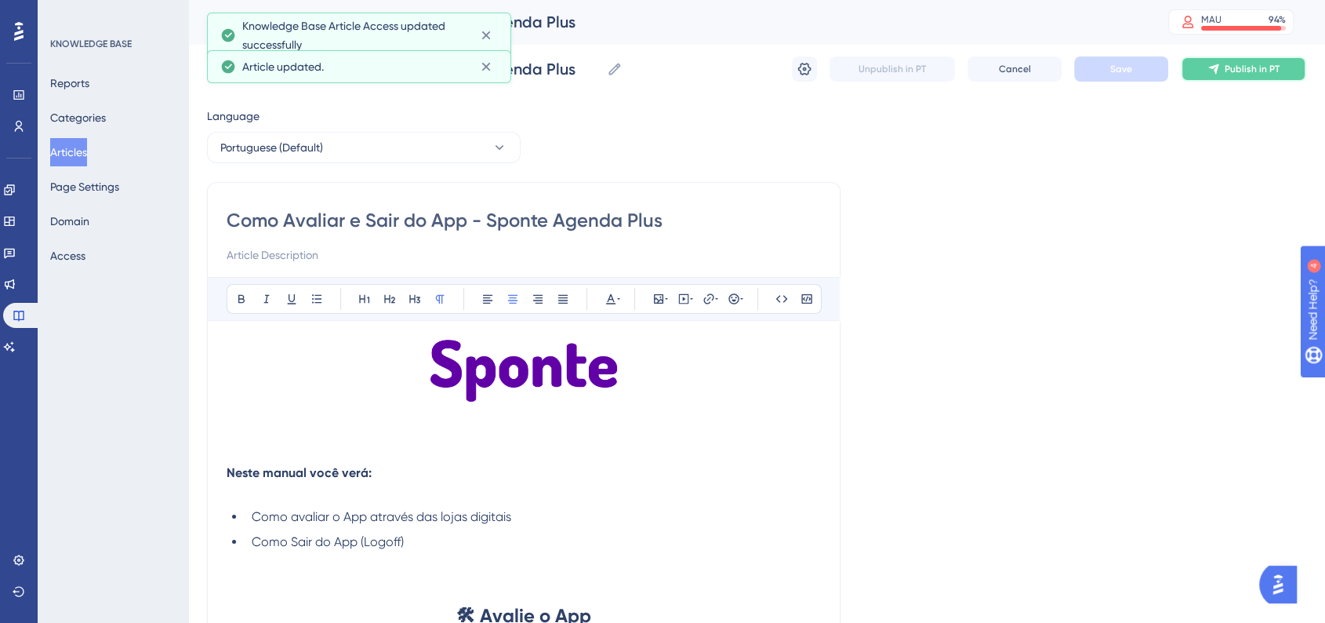
click at [1252, 68] on span "Publish in PT" at bounding box center [1252, 69] width 55 height 13
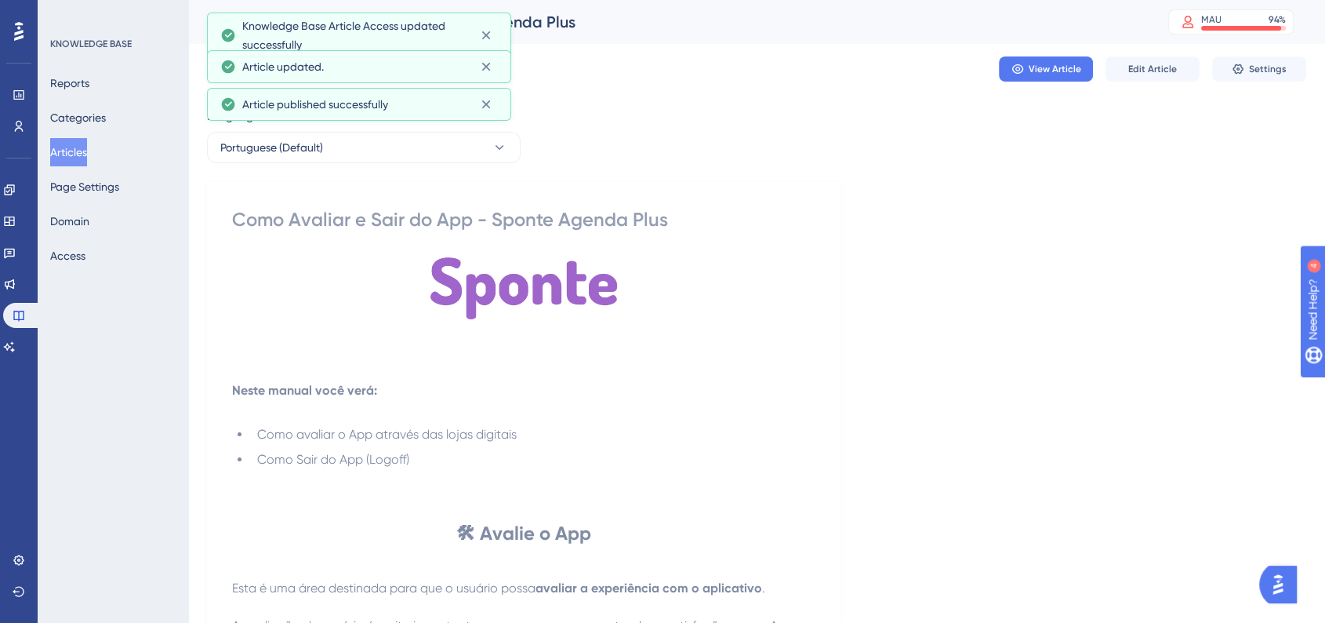
click at [87, 160] on button "Articles" at bounding box center [68, 152] width 37 height 28
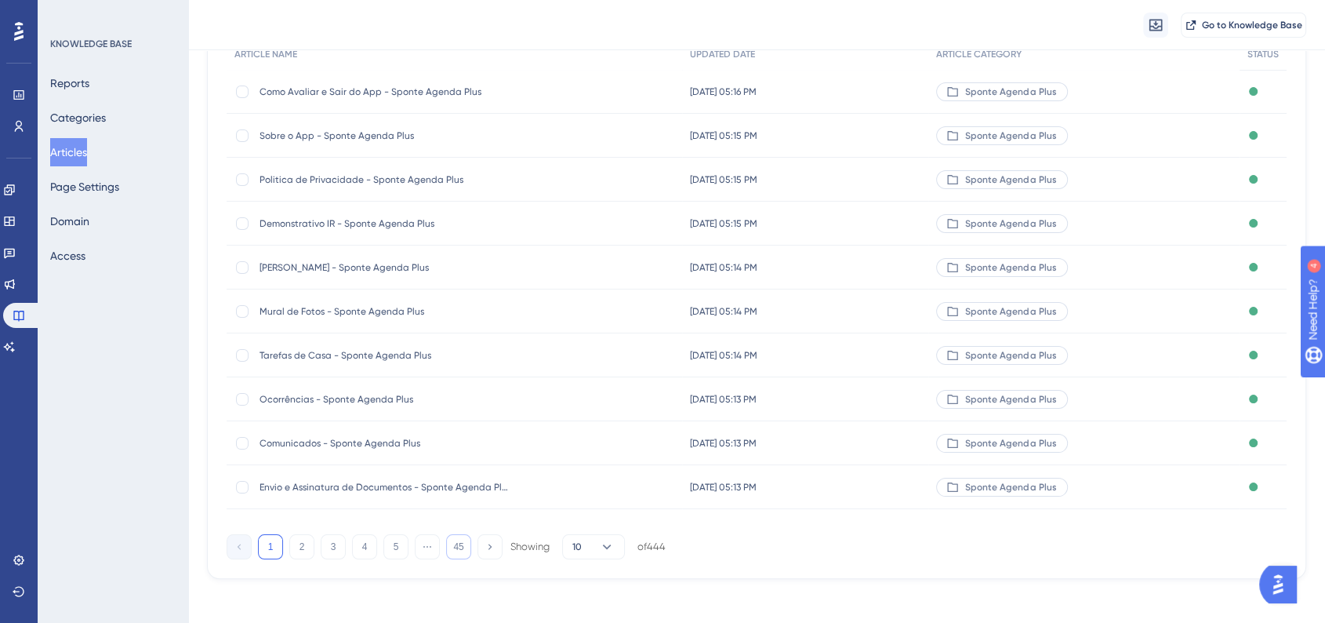
scroll to position [176, 0]
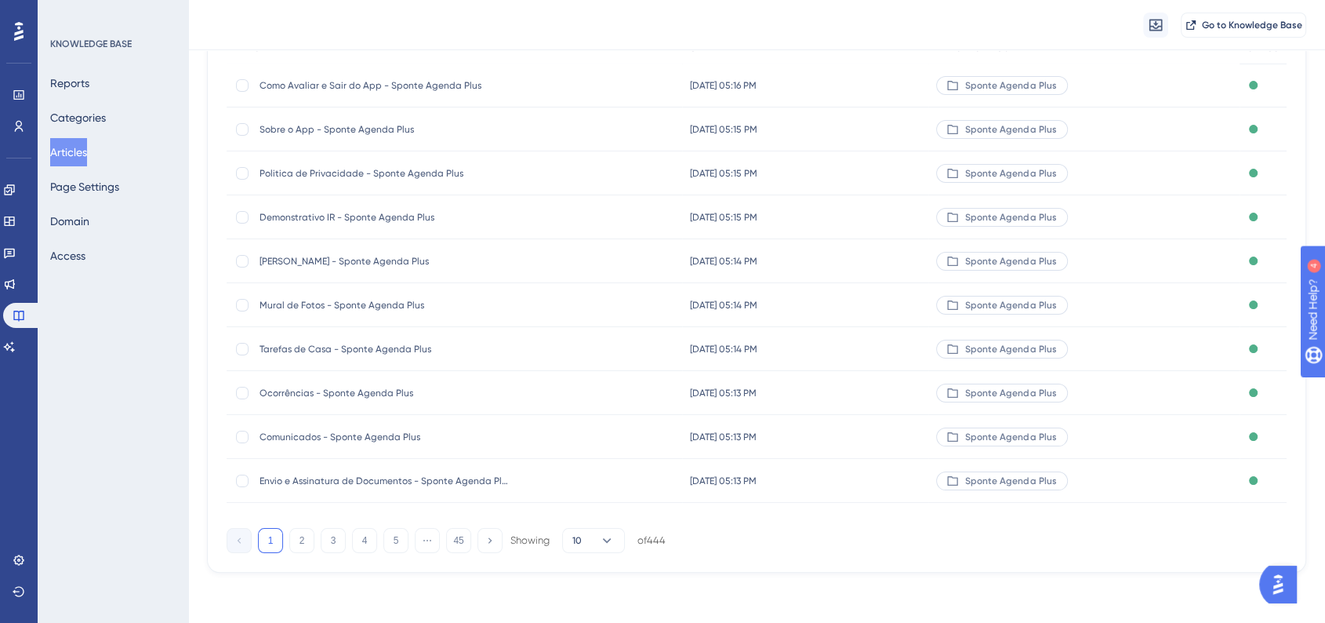
click at [289, 528] on div "1 2 3 4 5 ⋯ 45 Showing 10 of 444" at bounding box center [446, 540] width 439 height 25
click at [289, 532] on button "2" at bounding box center [301, 540] width 25 height 25
click at [383, 313] on div "Home/Tela inicial do App - Sponte Agenda Plus Home/Tela inicial do App - Sponte…" at bounding box center [385, 305] width 251 height 44
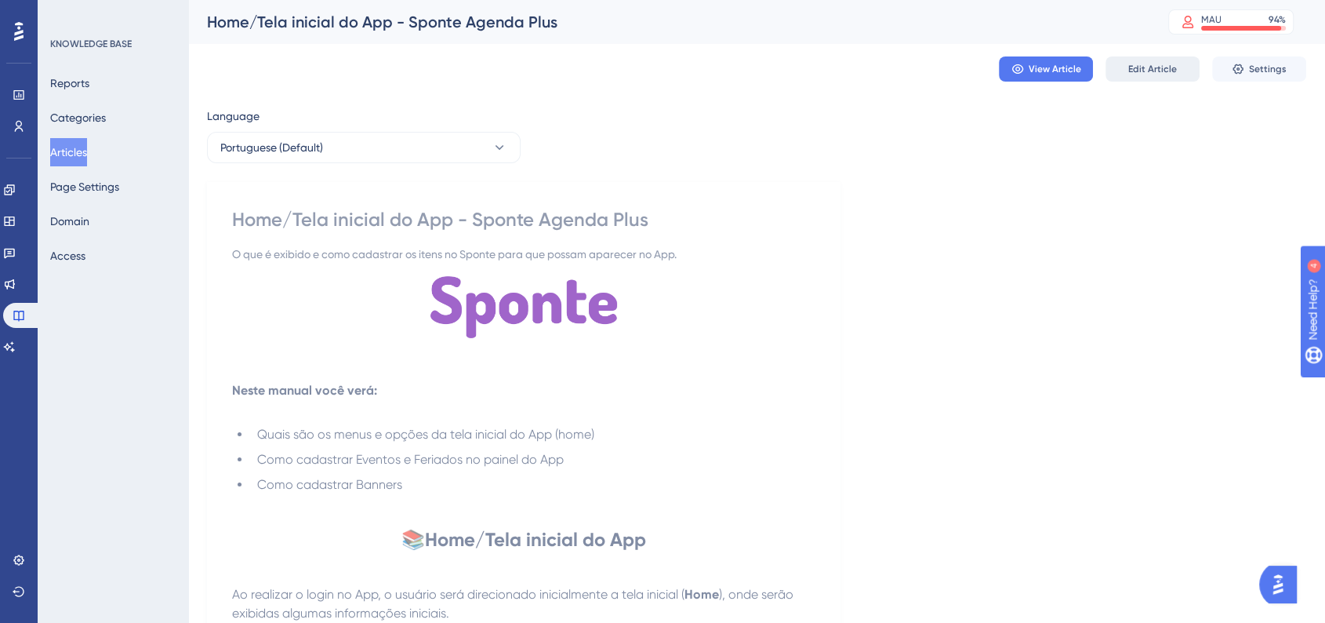
click at [1140, 64] on span "Edit Article" at bounding box center [1152, 69] width 49 height 13
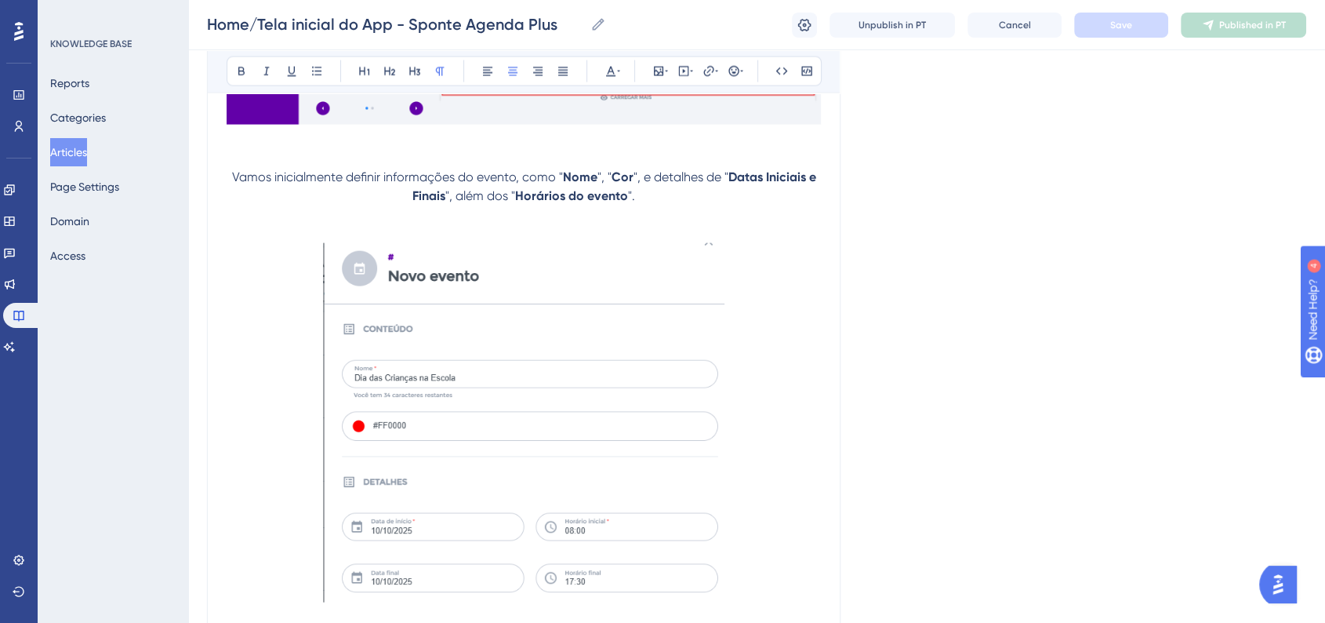
scroll to position [3124, 0]
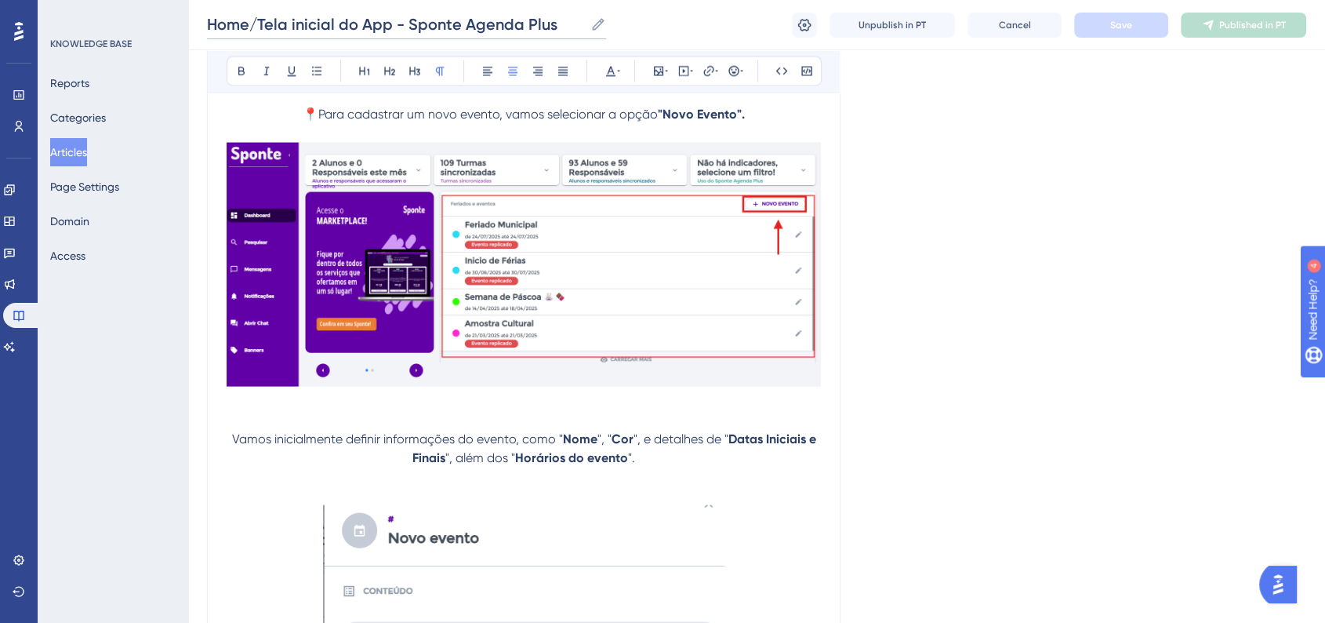
click at [338, 25] on input "Home/Tela inicial do App - Sponte Agenda Plus" at bounding box center [395, 24] width 377 height 22
click at [387, 31] on input "Home/Tela inicial do App - Sponte Agenda Plus" at bounding box center [395, 24] width 377 height 22
type input "Home/Tela inicial do App e Banners - Sponte Agenda Plus"
click at [1104, 18] on button "Save" at bounding box center [1121, 25] width 94 height 25
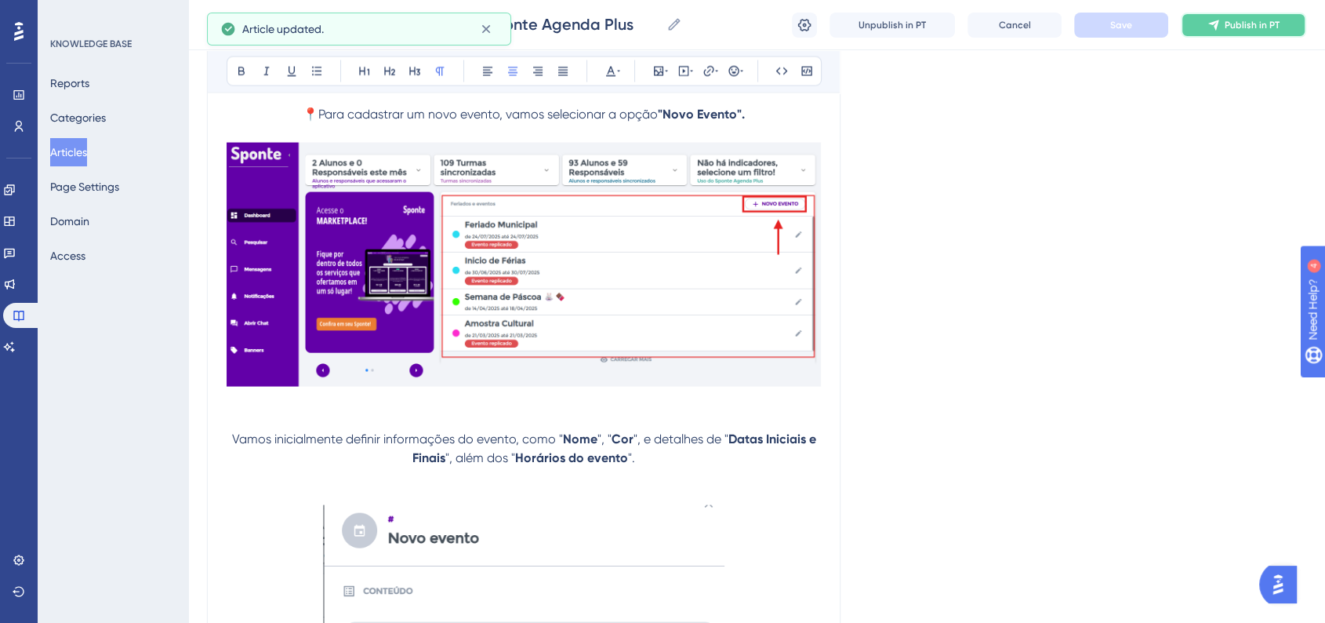
click at [1223, 29] on button "Publish in PT" at bounding box center [1243, 25] width 125 height 25
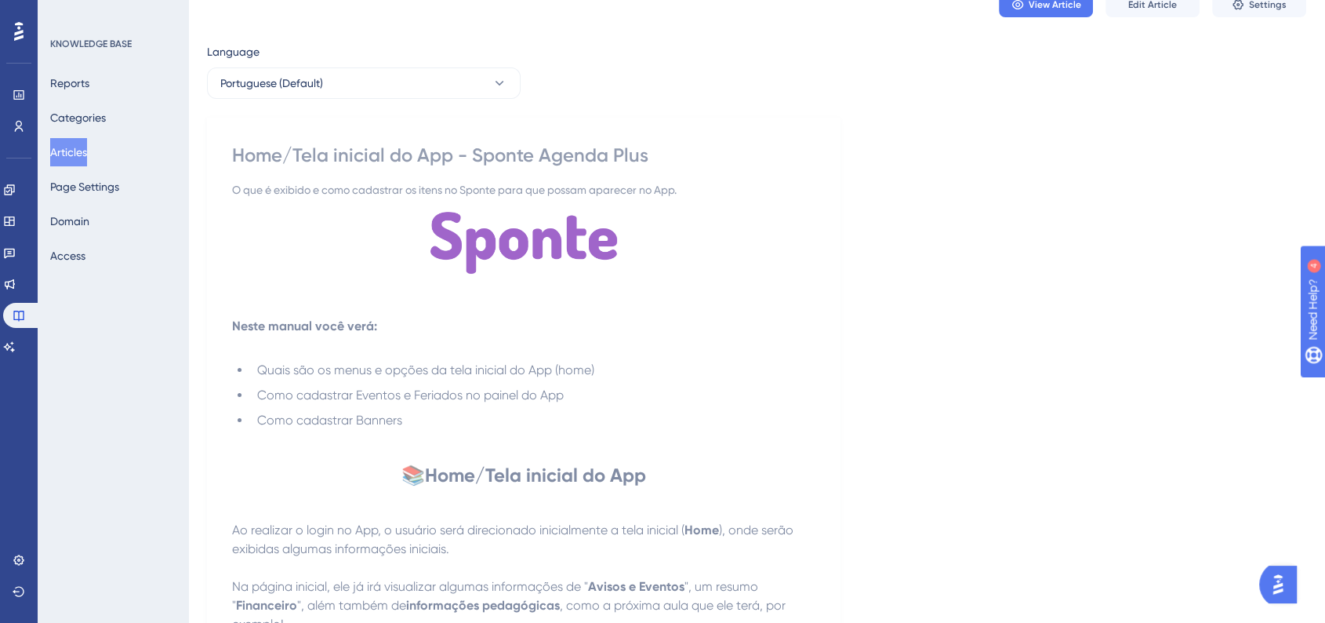
scroll to position [0, 0]
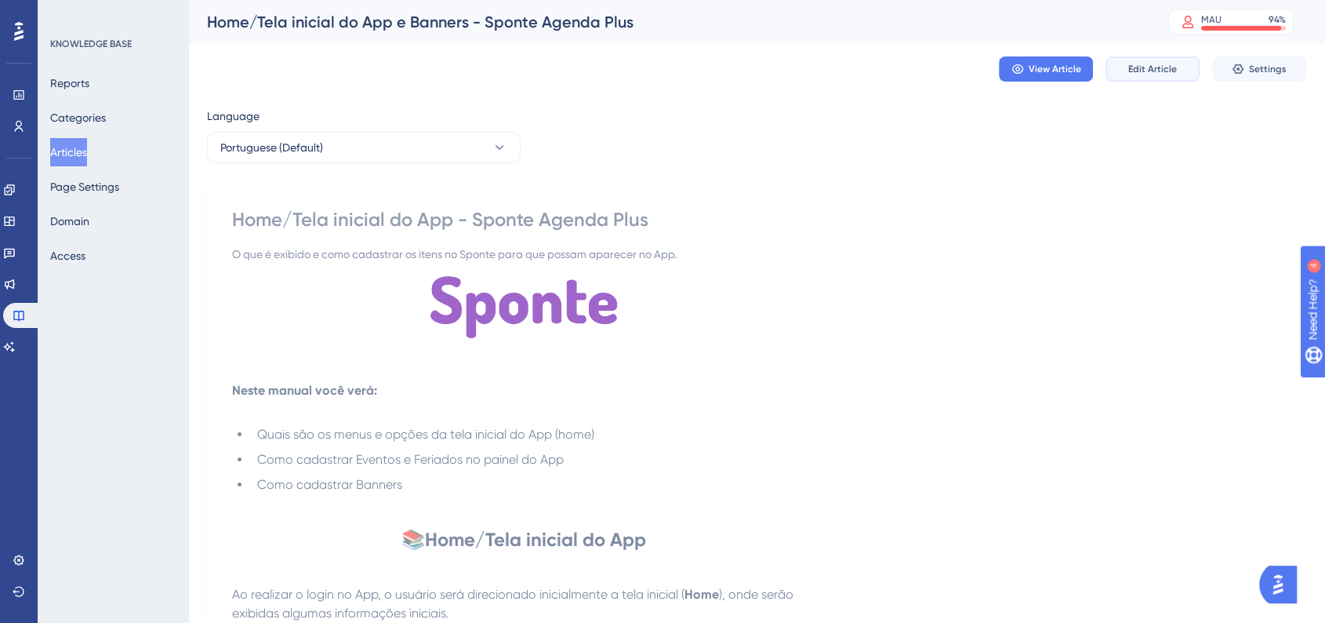
click at [1148, 64] on span "Edit Article" at bounding box center [1152, 69] width 49 height 13
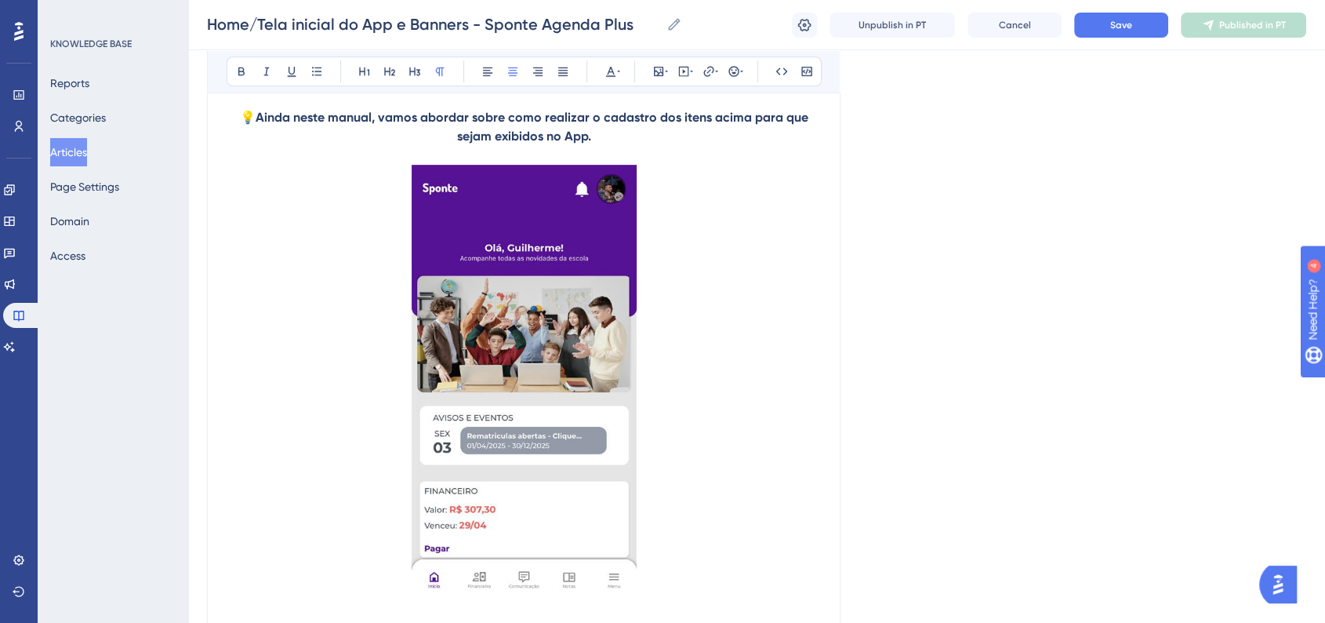
scroll to position [597, 0]
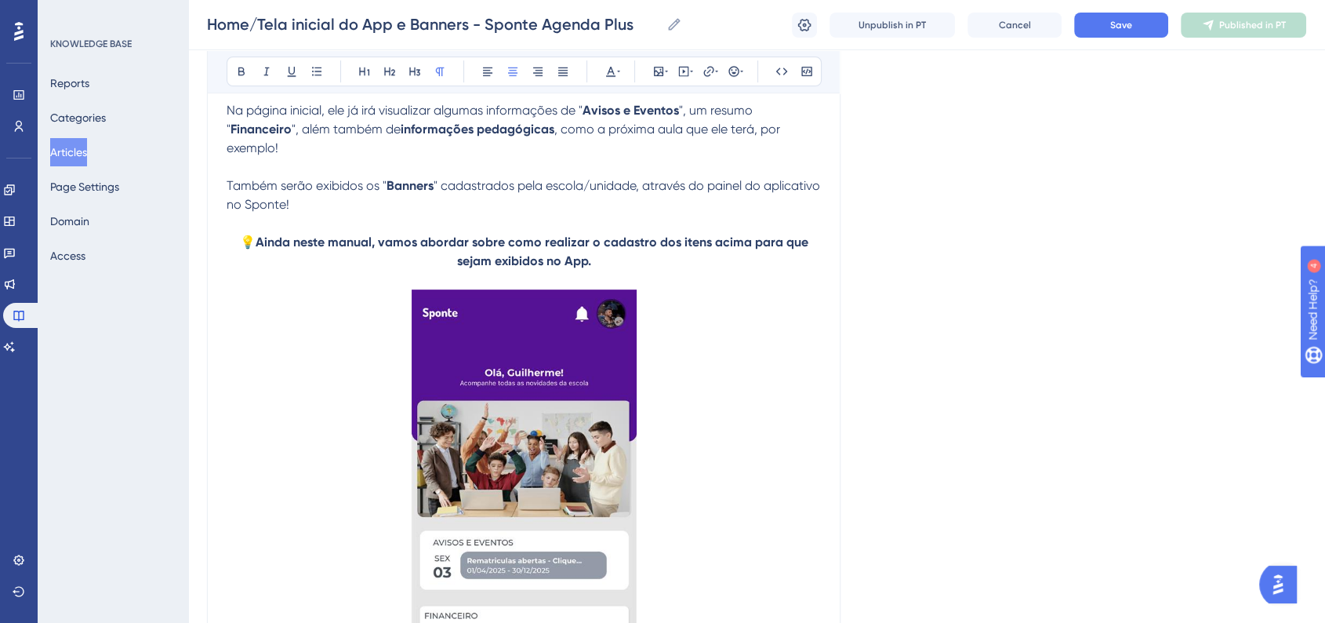
click at [483, 8] on div "Home/Tela inicial do App e Banners - Sponte Agenda Plus Home/Tela inicial do Ap…" at bounding box center [756, 25] width 1137 height 50
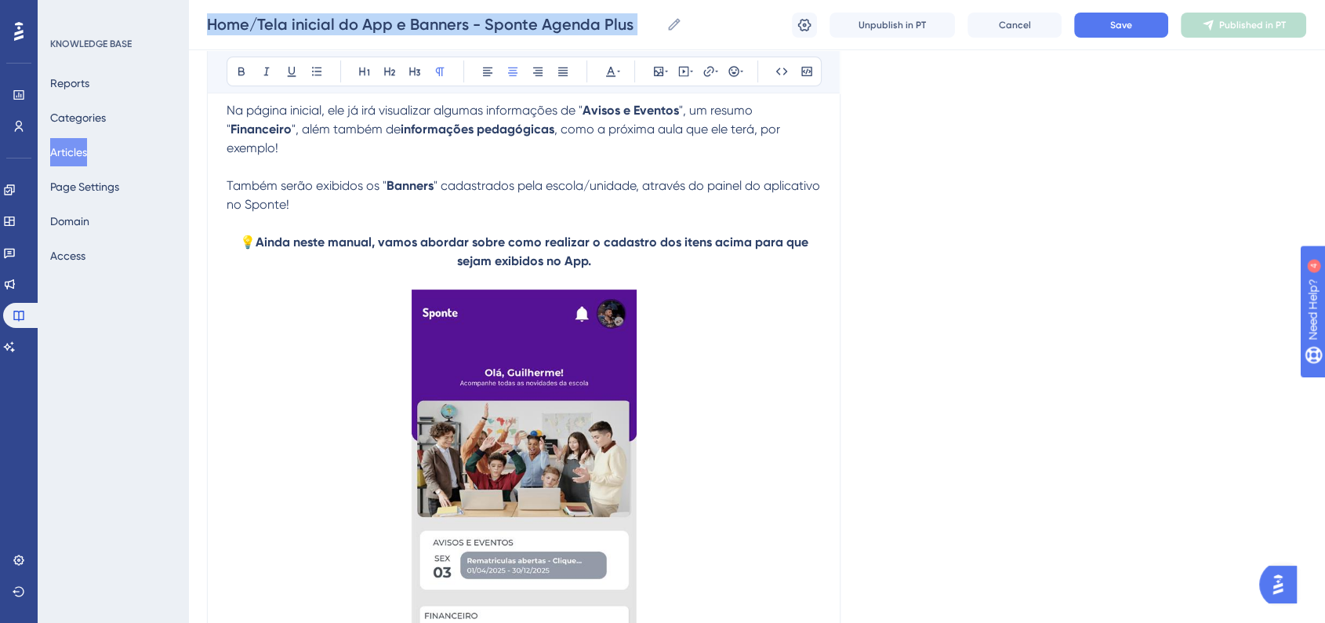
click at [483, 8] on div "Home/Tela inicial do App e Banners - Sponte Agenda Plus Home/Tela inicial do Ap…" at bounding box center [756, 25] width 1137 height 50
click at [484, 24] on input "Home/Tela inicial do App e Banners - Sponte Agenda Plus" at bounding box center [433, 24] width 453 height 22
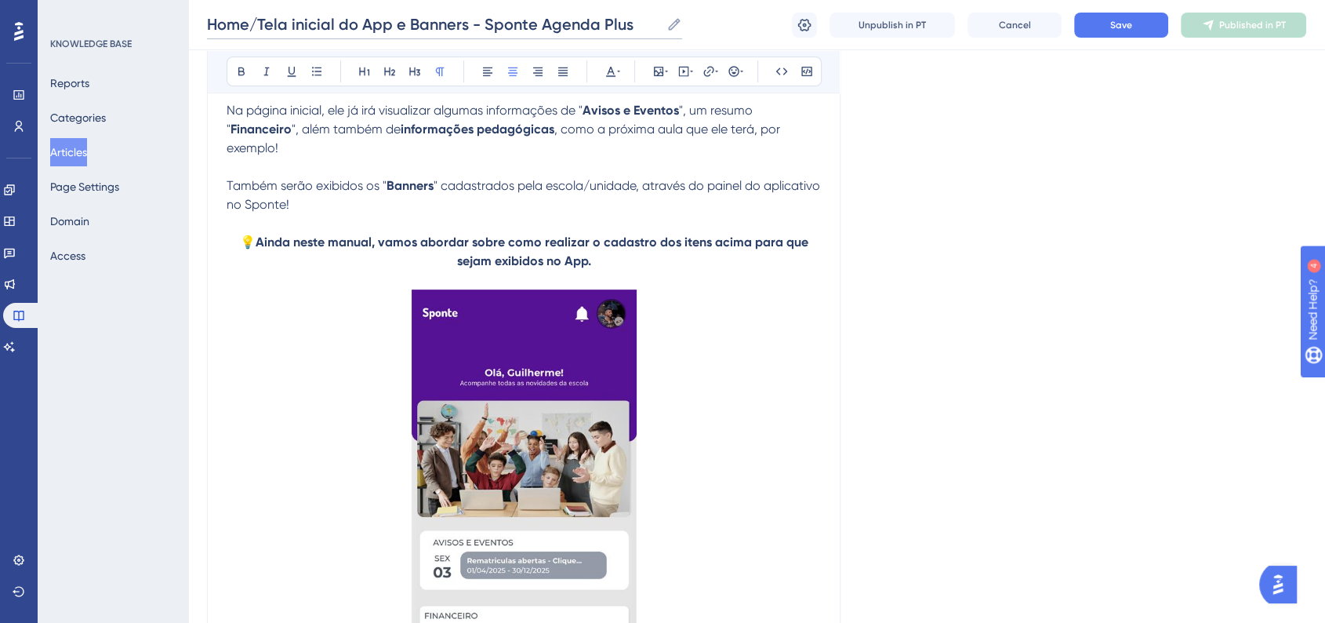
click at [484, 24] on input "Home/Tela inicial do App e Banners - Sponte Agenda Plus" at bounding box center [433, 24] width 453 height 22
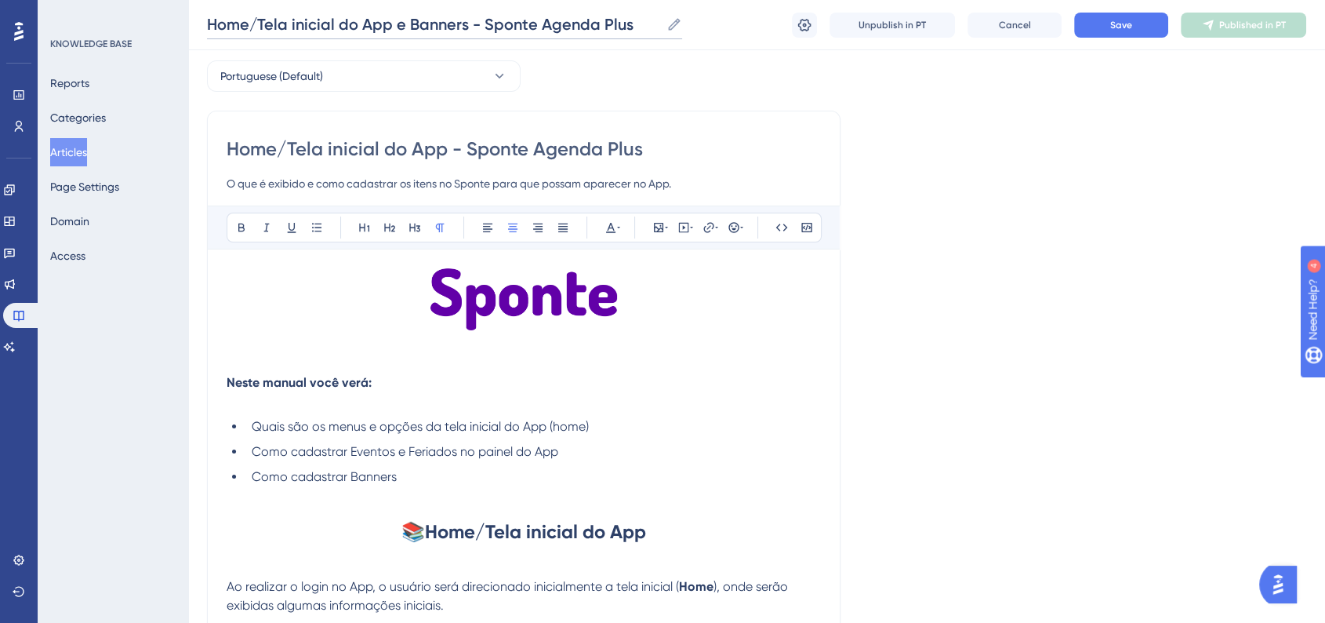
scroll to position [0, 0]
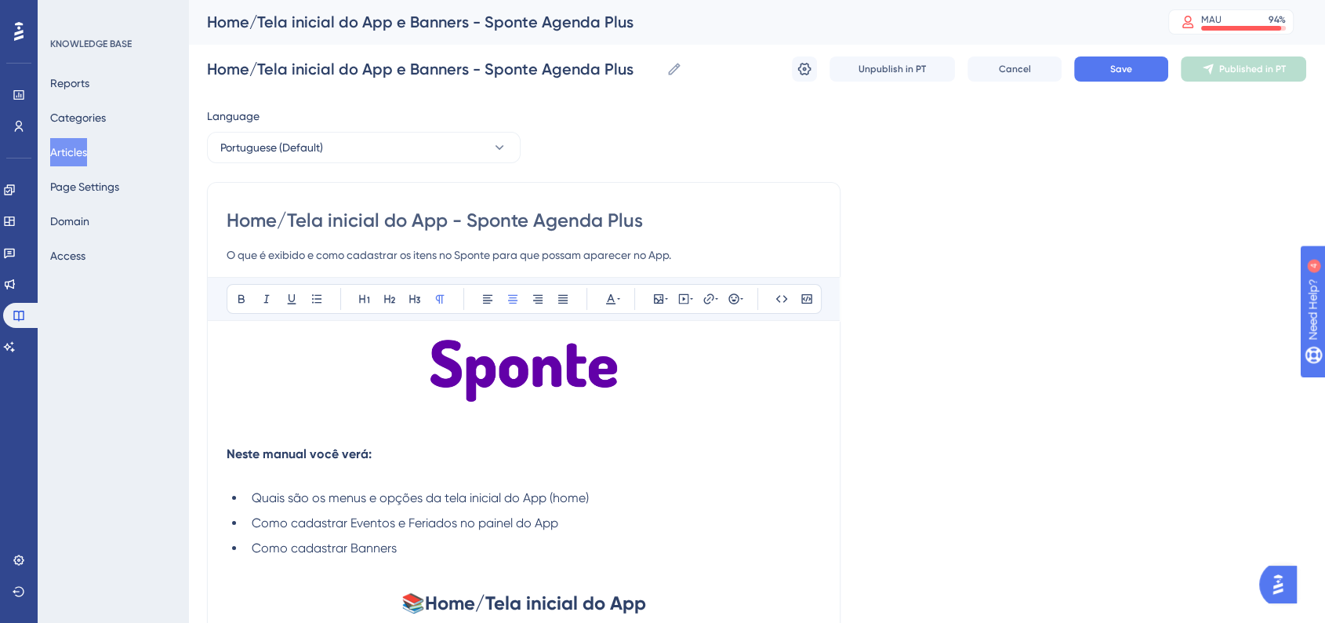
click at [556, 223] on input "Home/Tela inicial do App - Sponte Agenda Plus" at bounding box center [524, 220] width 594 height 25
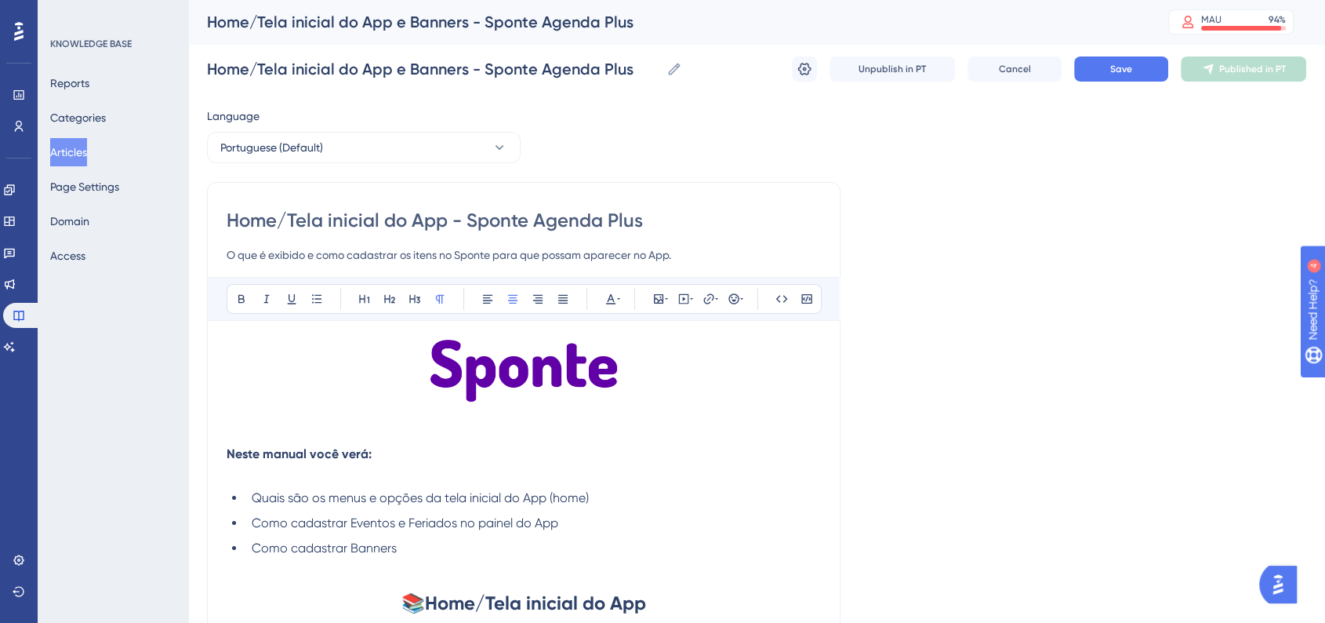
click at [556, 223] on input "Home/Tela inicial do App - Sponte Agenda Plus" at bounding box center [524, 220] width 594 height 25
paste input "e Banners"
type input "Home/Tela inicial do App e Banners - Sponte Agenda Plus"
click at [1125, 71] on span "Save" at bounding box center [1121, 69] width 22 height 13
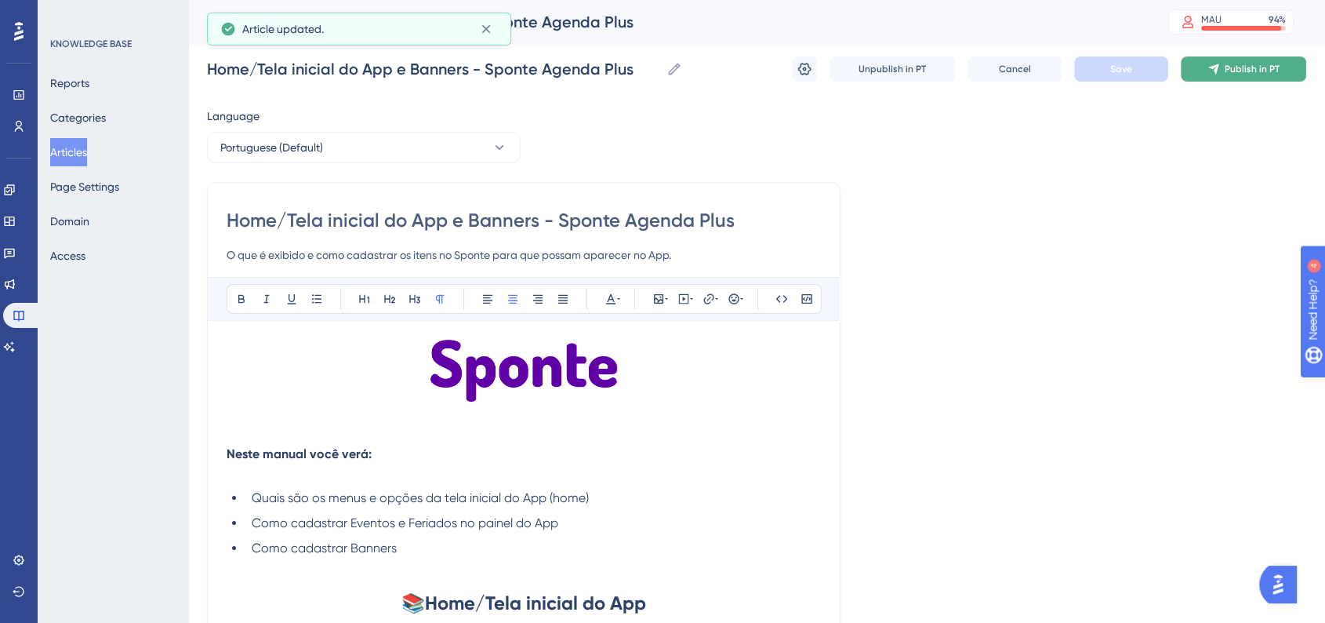
click at [1251, 74] on span "Publish in PT" at bounding box center [1252, 69] width 55 height 13
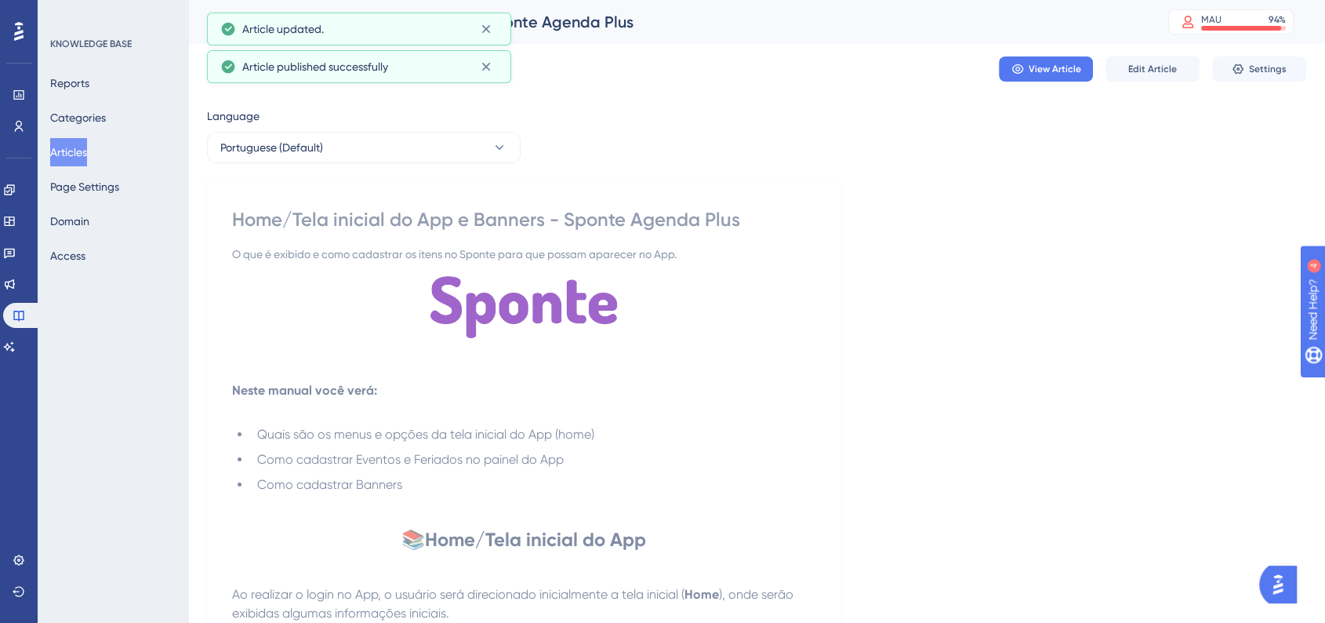
click at [87, 153] on button "Articles" at bounding box center [68, 152] width 37 height 28
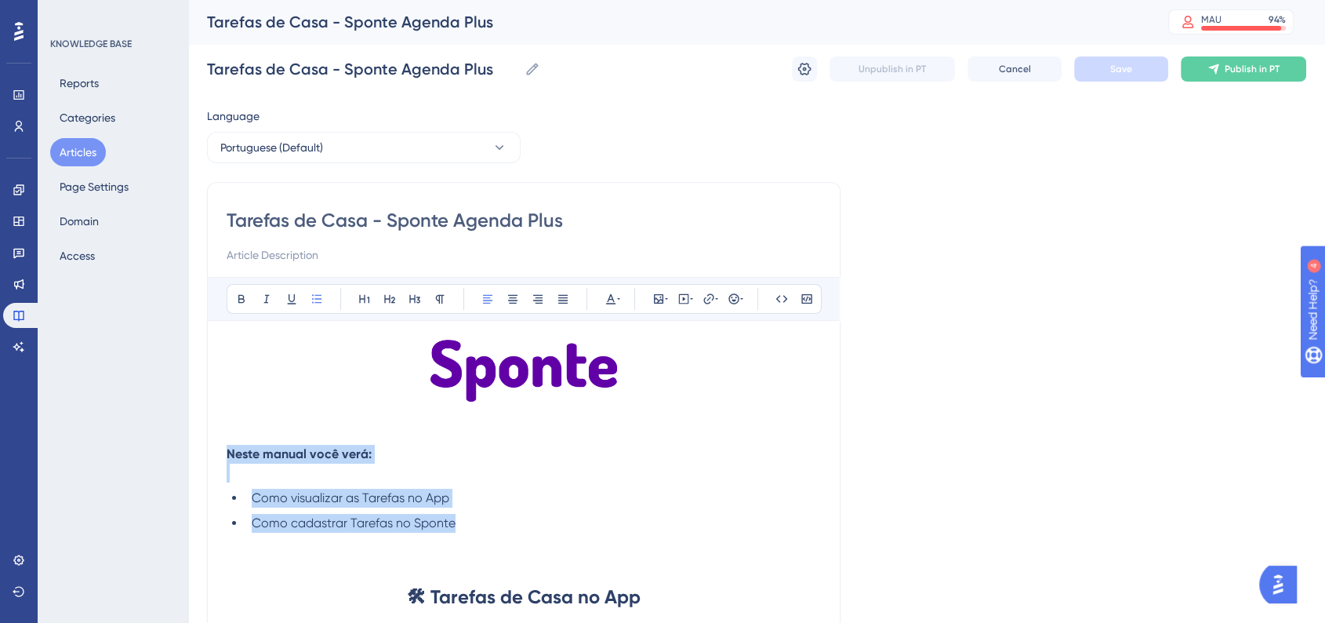
drag, startPoint x: 465, startPoint y: 528, endPoint x: 230, endPoint y: 452, distance: 247.0
copy div "Neste manual você verá: Como visualizar as Tarefas no App Como cadastrar Tarefa…"
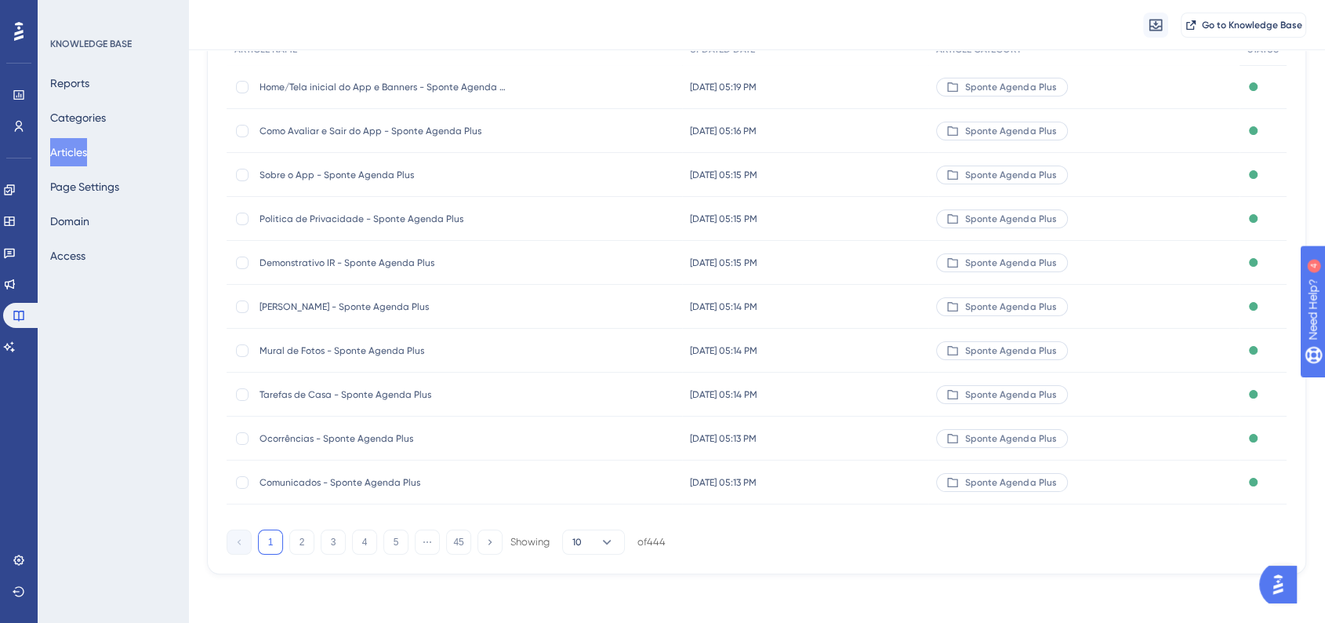
scroll to position [176, 0]
click at [307, 548] on button "2" at bounding box center [301, 540] width 25 height 25
click at [324, 547] on button "3" at bounding box center [333, 540] width 25 height 25
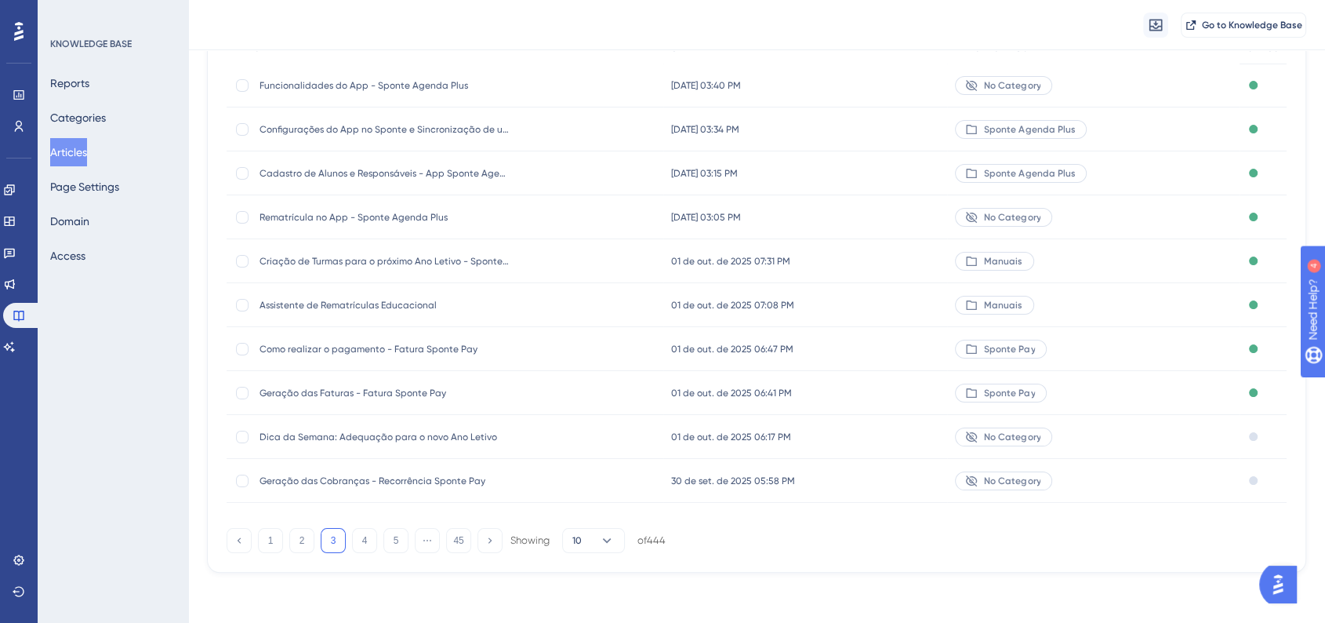
click at [558, 183] on div "Cadastro de Alunos e Responsáveis - App Sponte Agenda Plus Cadastro de Alunos e…" at bounding box center [445, 173] width 437 height 44
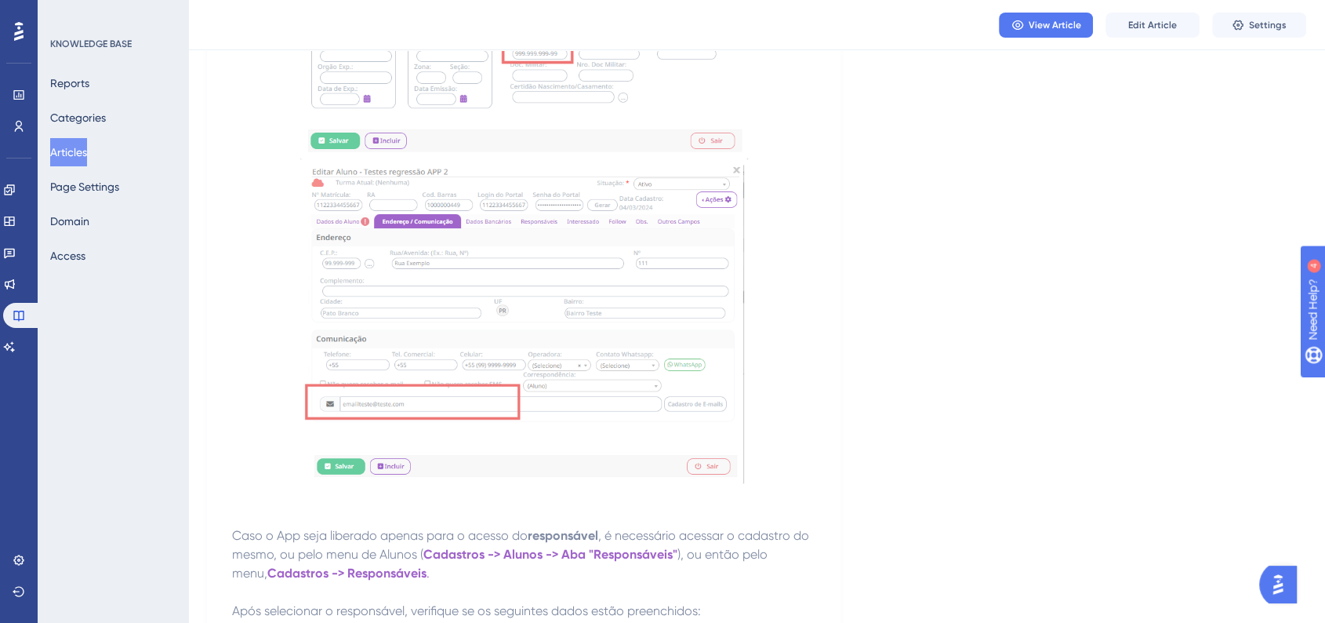
scroll to position [1480, 0]
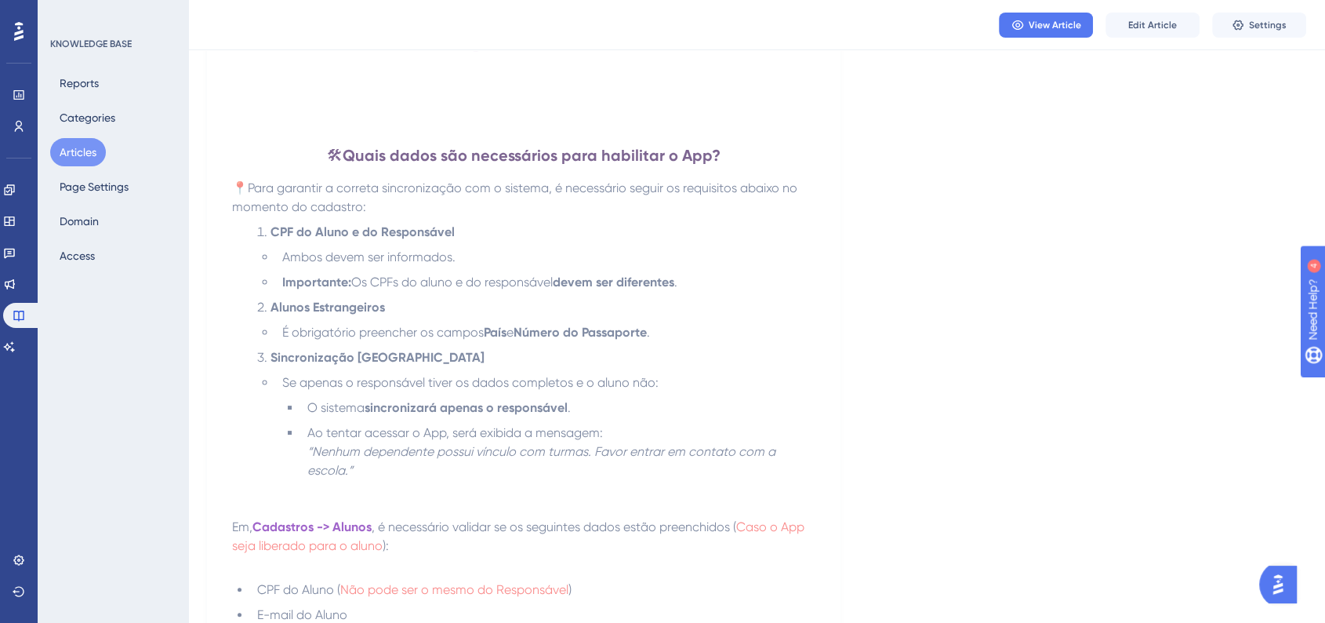
scroll to position [87, 0]
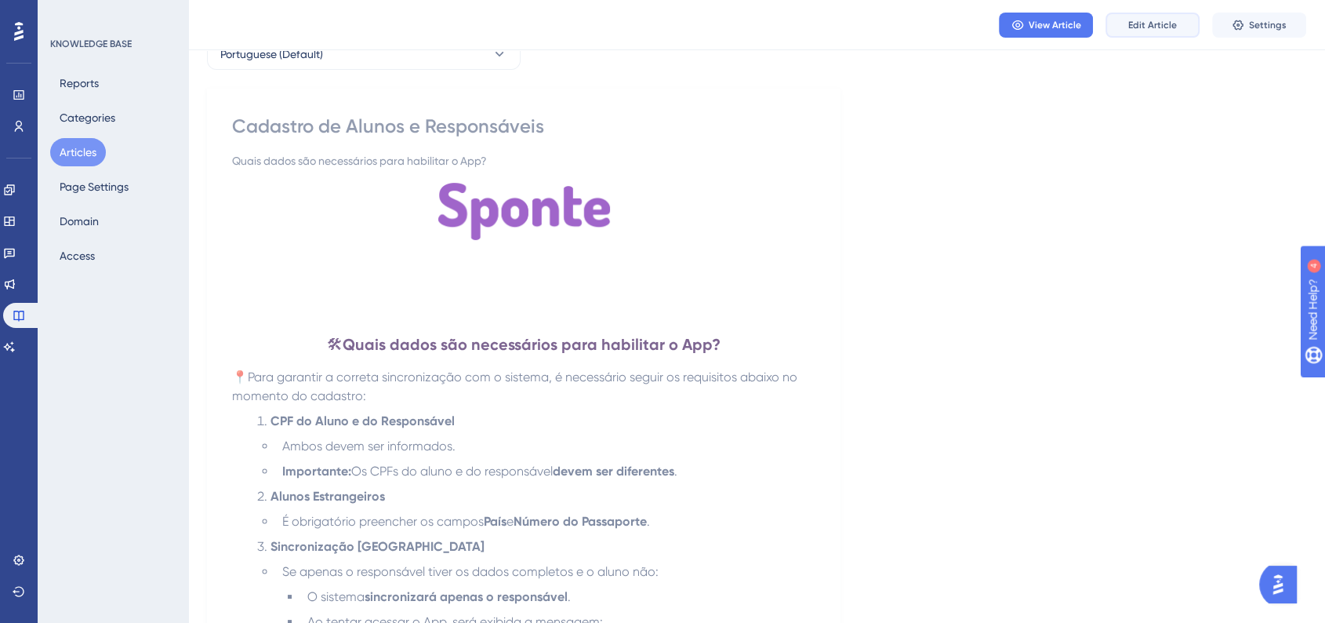
click at [1142, 33] on button "Edit Article" at bounding box center [1152, 25] width 94 height 25
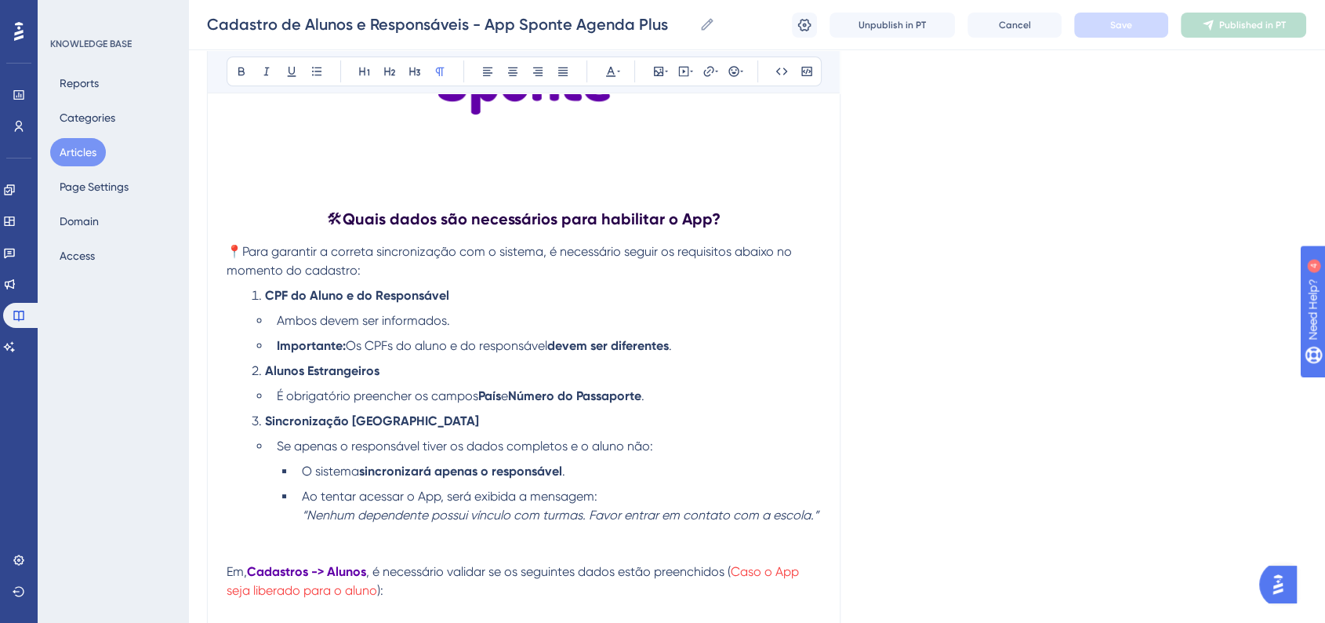
scroll to position [15, 0]
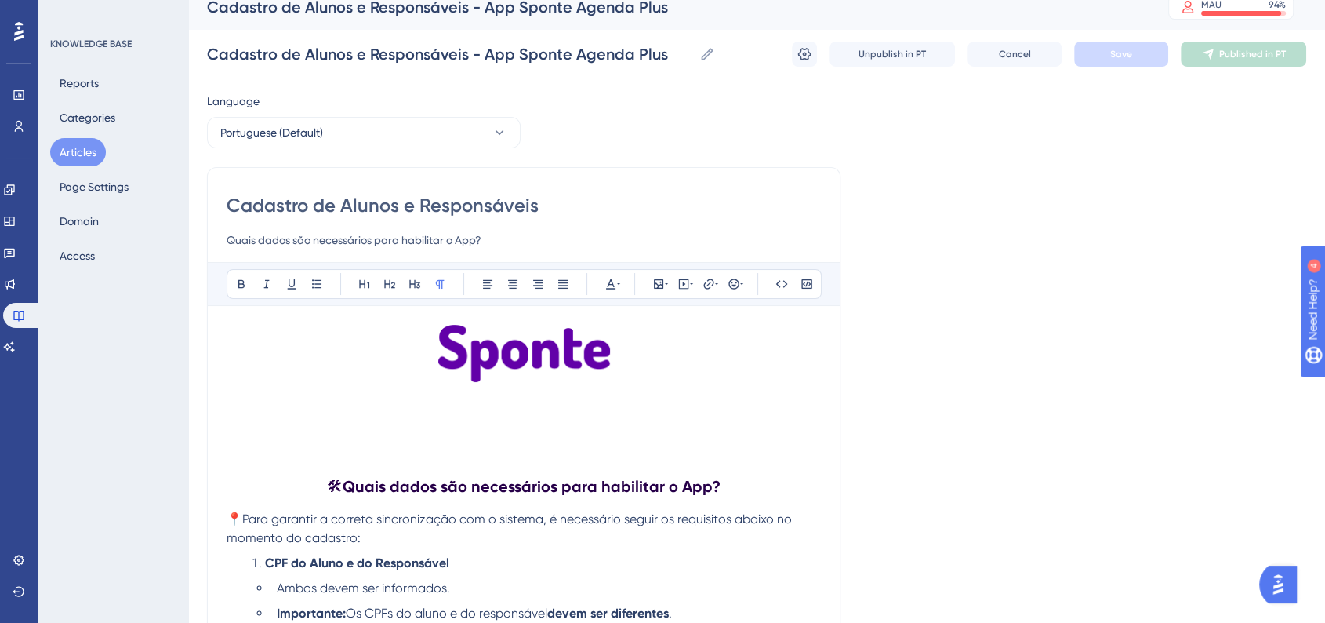
click at [331, 435] on p at bounding box center [524, 434] width 594 height 19
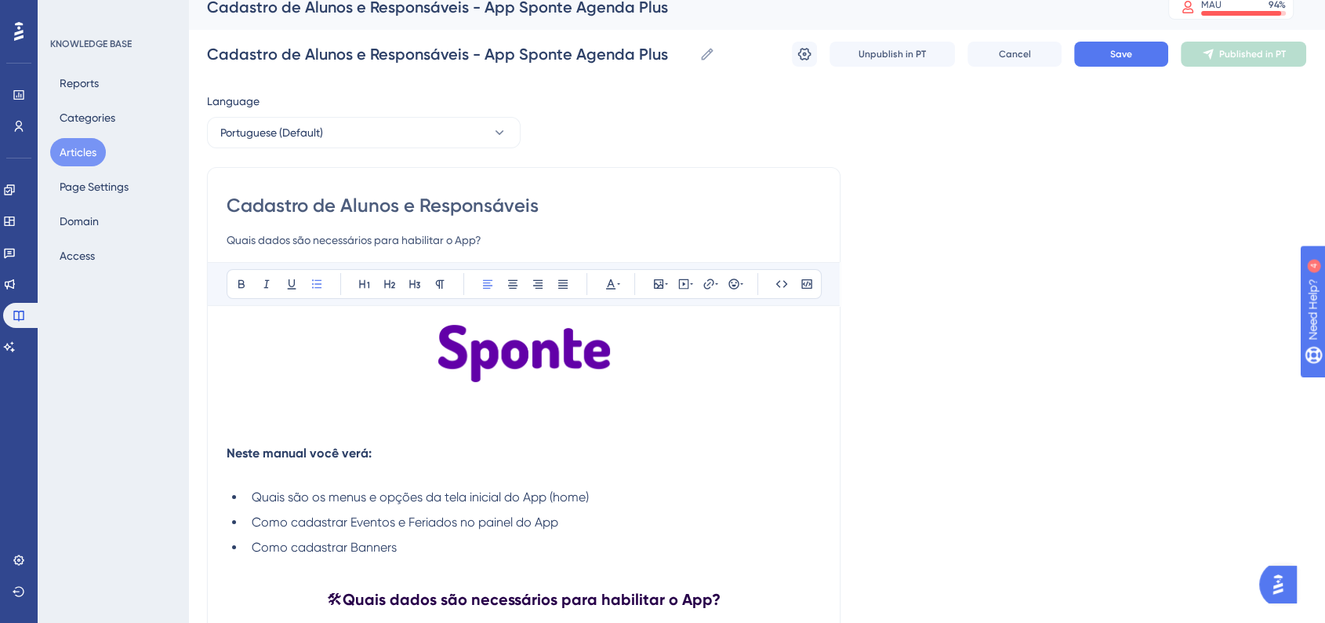
scroll to position [102, 0]
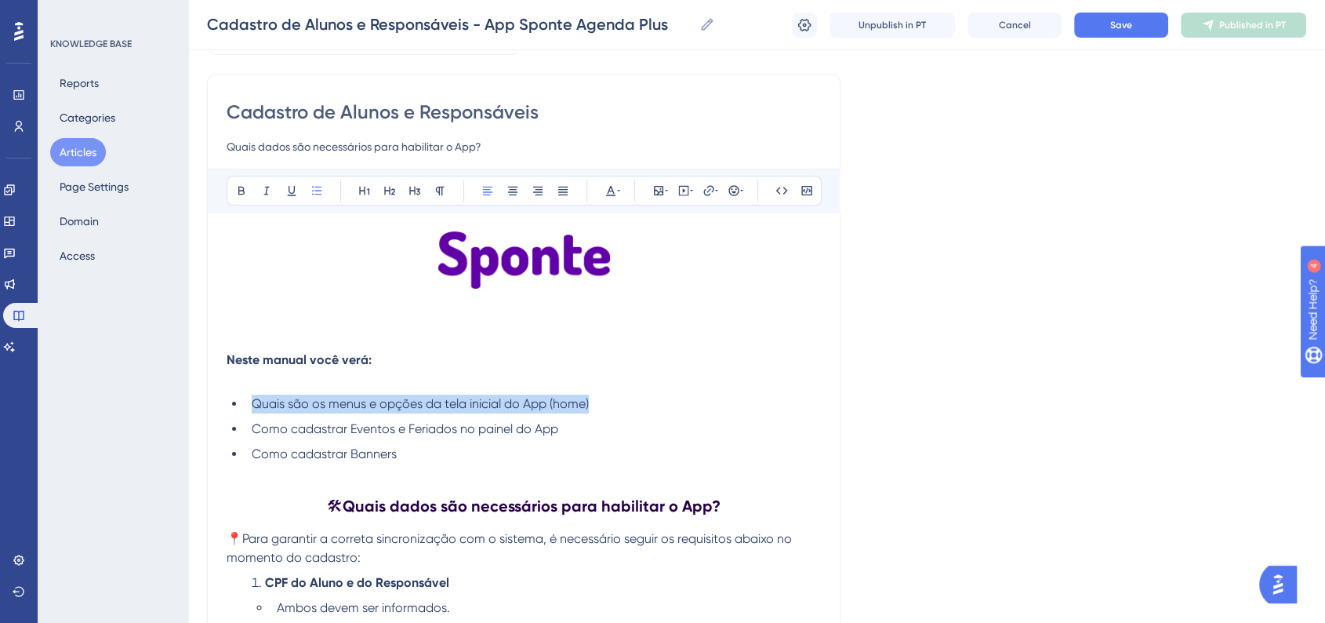
drag, startPoint x: 256, startPoint y: 408, endPoint x: 602, endPoint y: 405, distance: 346.6
click at [602, 405] on li "Quais são os menus e opções da tela inicial do App (home)" at bounding box center [532, 403] width 575 height 19
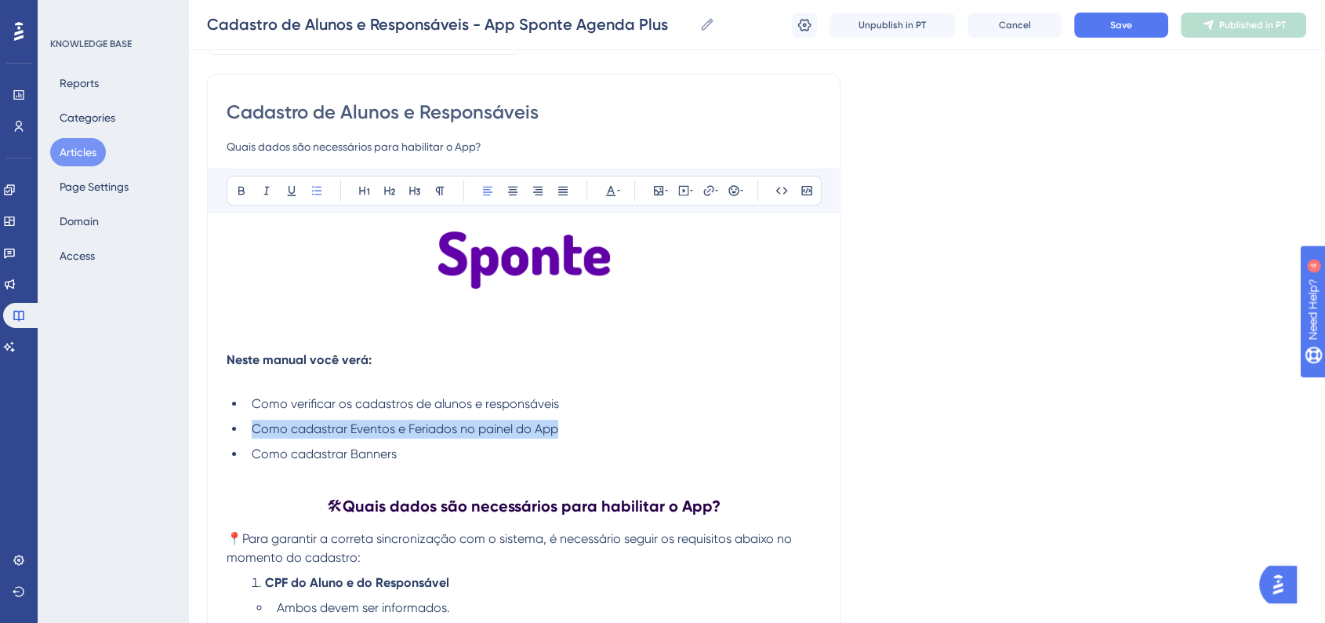
drag, startPoint x: 253, startPoint y: 428, endPoint x: 608, endPoint y: 435, distance: 354.5
click at [608, 435] on li "Como cadastrar Eventos e Feriados no painel do App" at bounding box center [532, 428] width 575 height 19
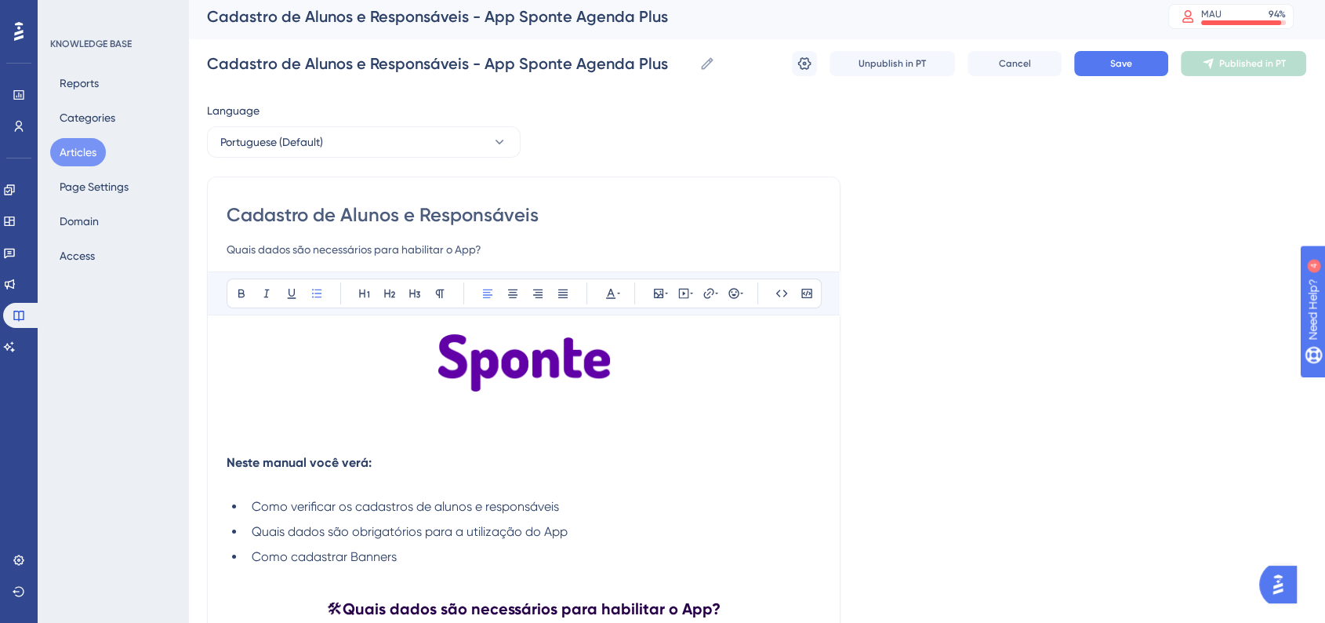
scroll to position [0, 0]
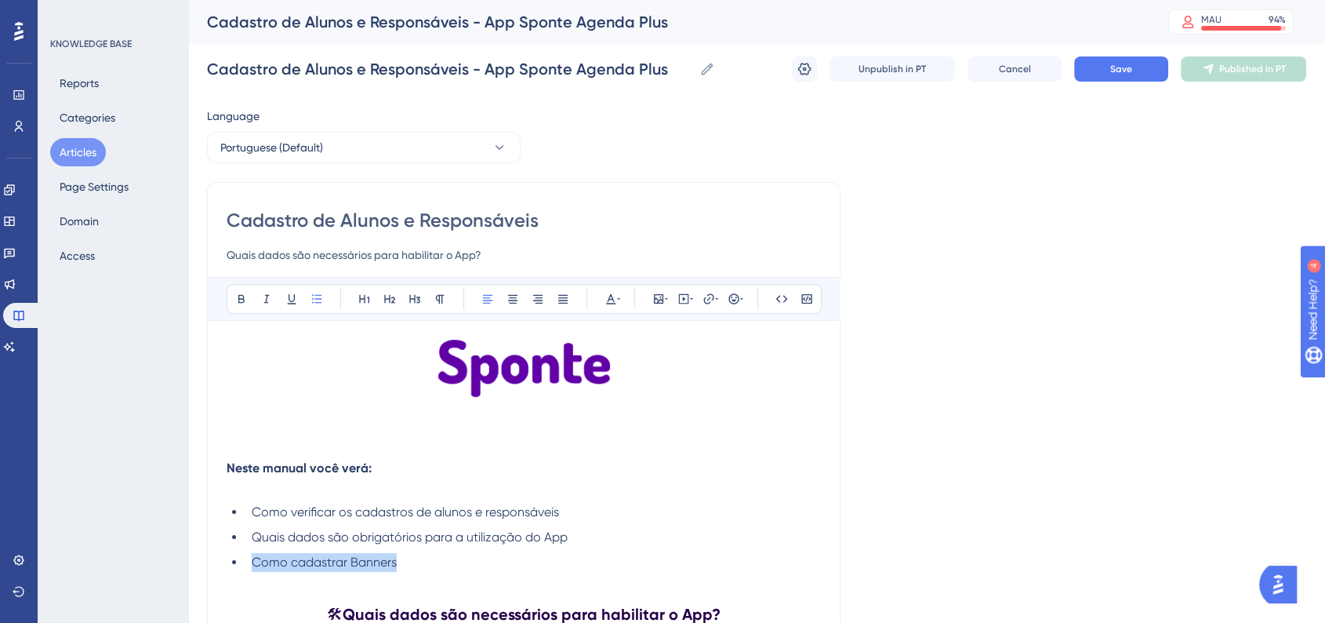
drag, startPoint x: 395, startPoint y: 558, endPoint x: 255, endPoint y: 559, distance: 140.3
click at [255, 559] on li "Como cadastrar Banners" at bounding box center [532, 562] width 575 height 19
click at [1120, 81] on button "Save" at bounding box center [1121, 68] width 94 height 25
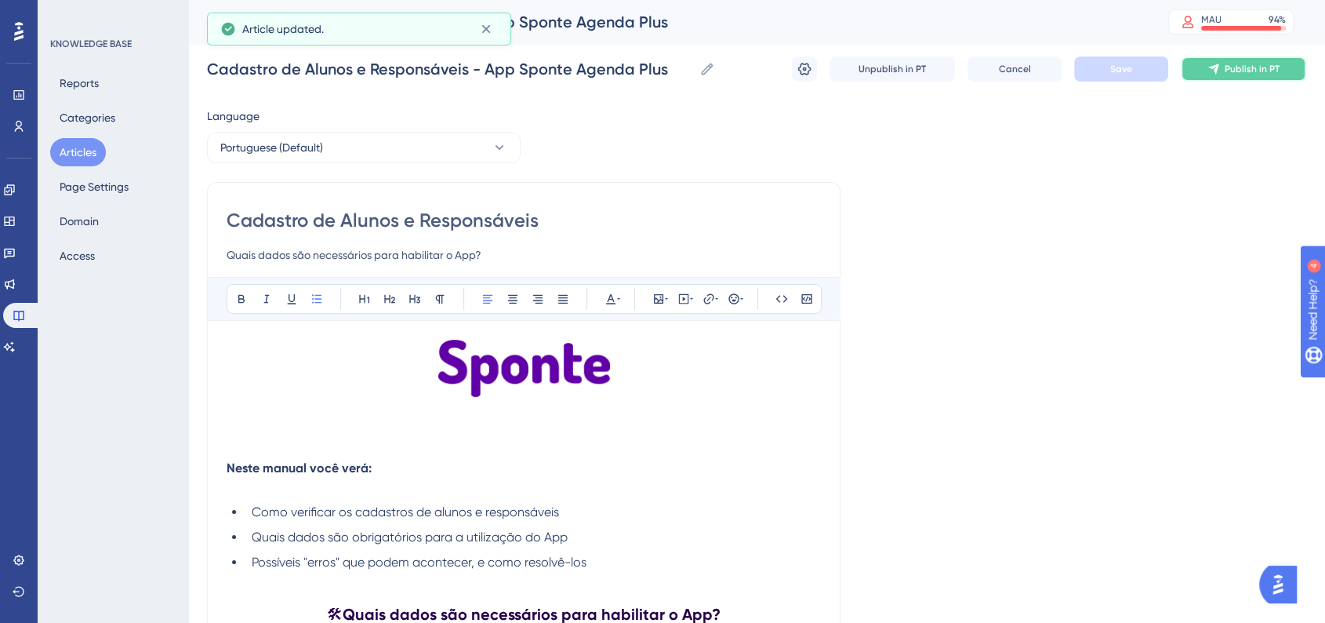
click at [1218, 75] on button "Publish in PT" at bounding box center [1243, 68] width 125 height 25
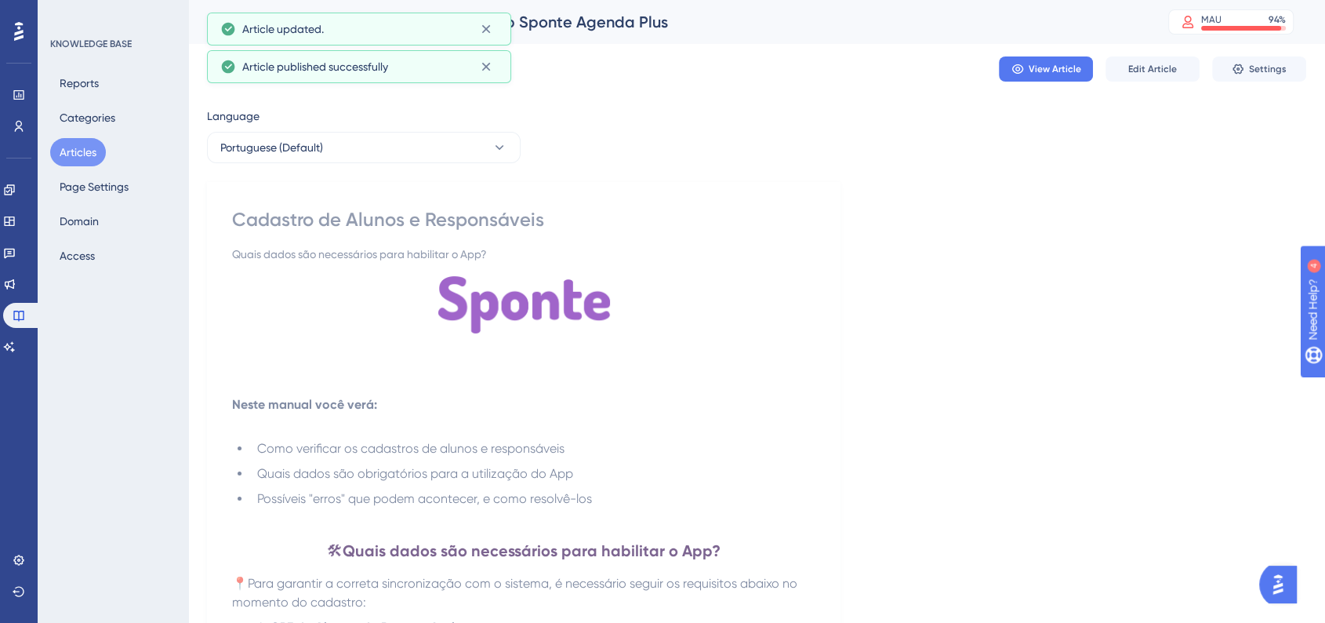
click at [91, 152] on button "Articles" at bounding box center [78, 152] width 56 height 28
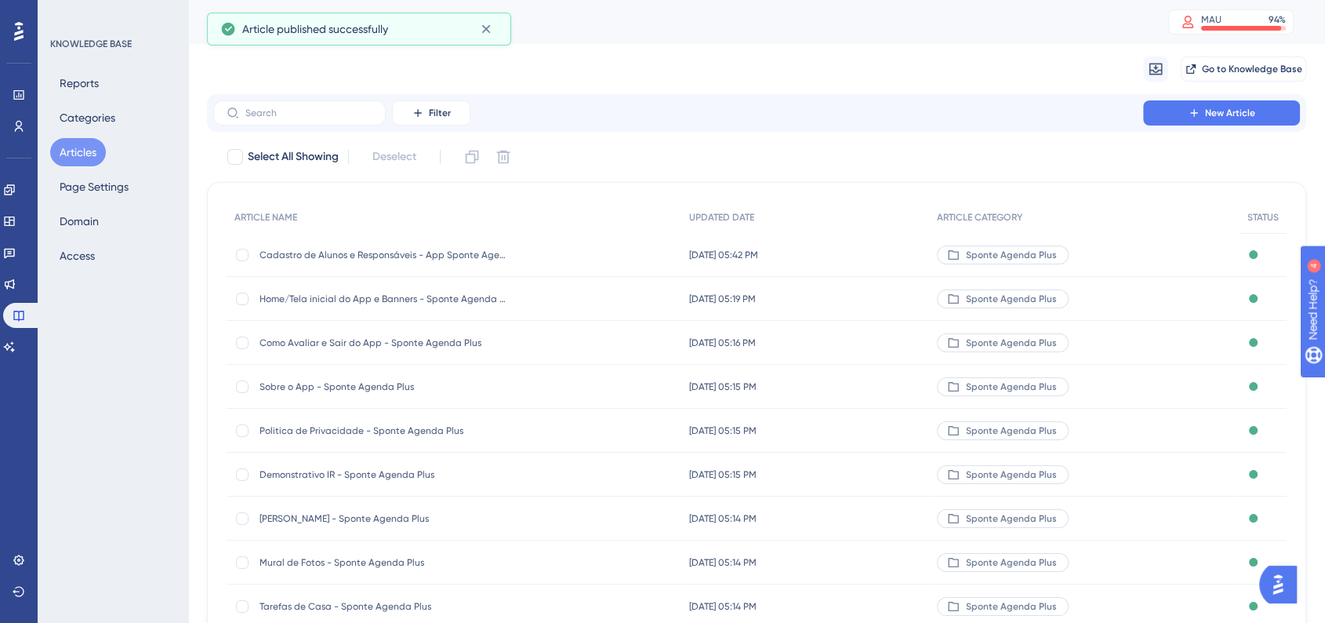
scroll to position [169, 0]
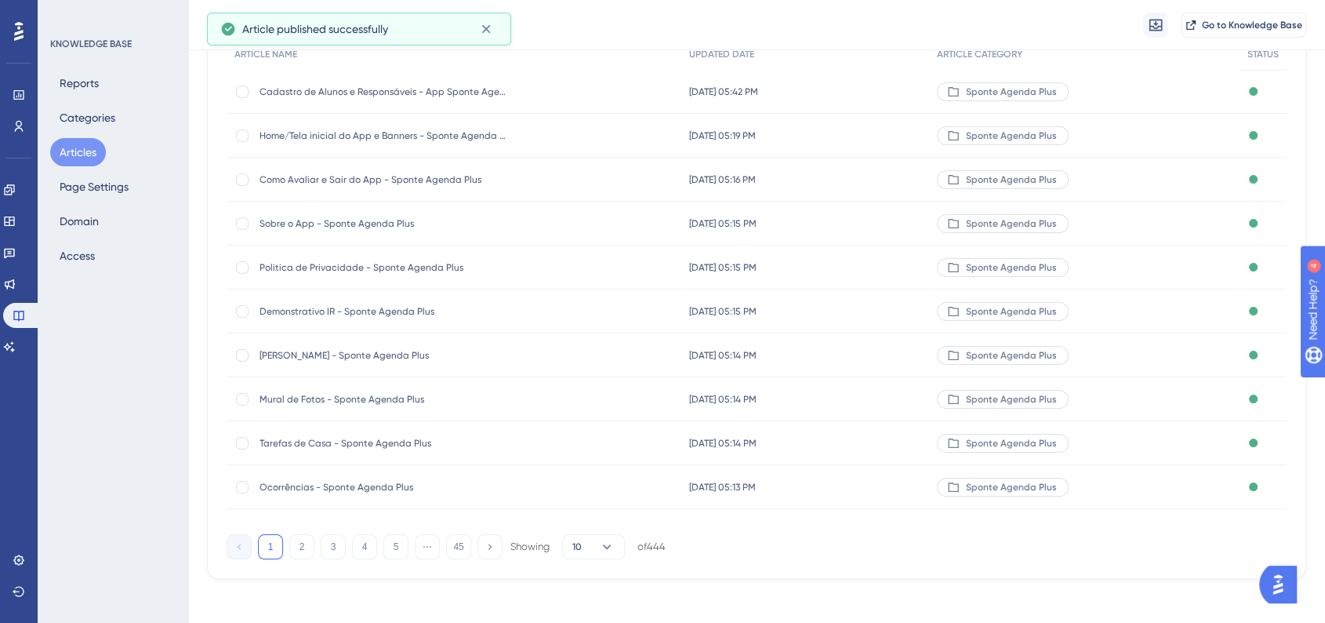
click at [314, 554] on button "2" at bounding box center [301, 546] width 25 height 25
click at [350, 547] on div "1 2 3 4 5 ⋯ 45 Showing 10 of 444" at bounding box center [446, 546] width 439 height 25
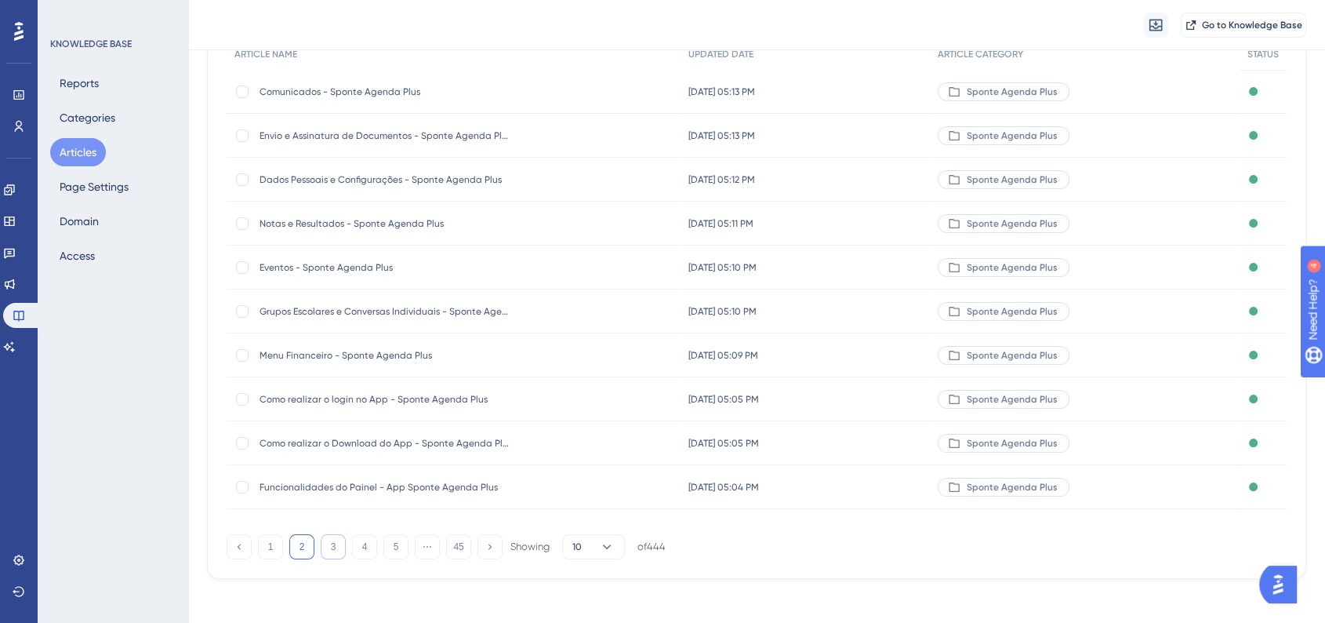
click at [333, 550] on button "3" at bounding box center [333, 546] width 25 height 25
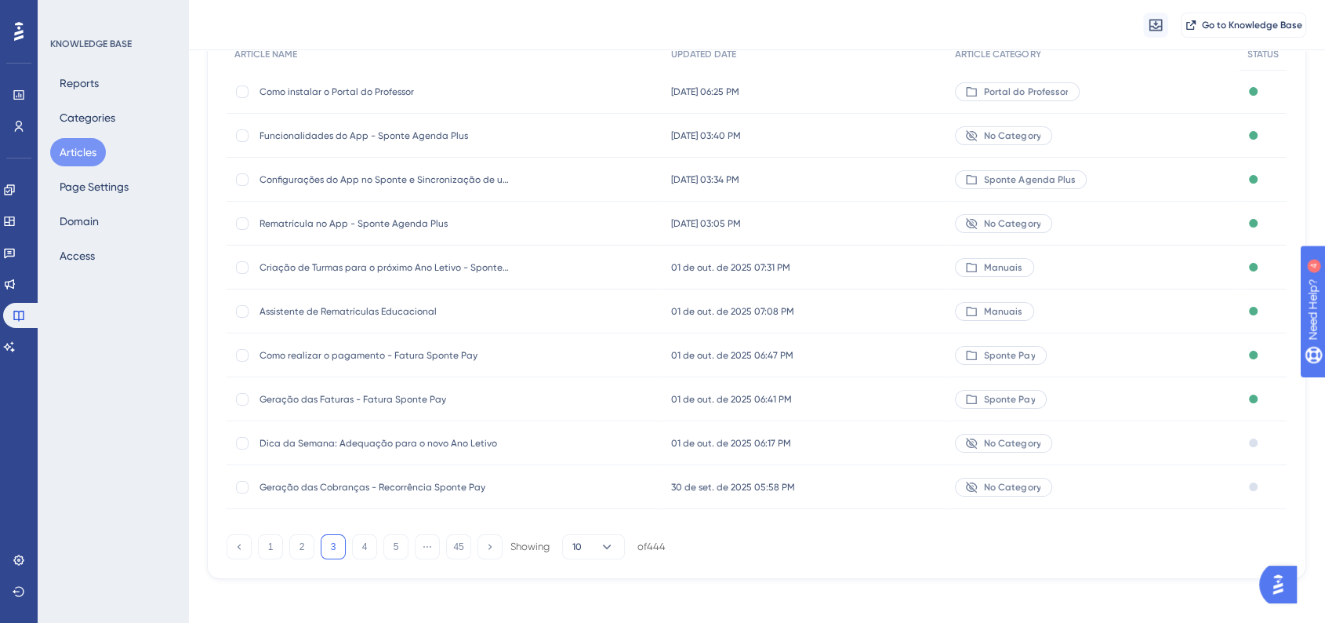
scroll to position [82, 0]
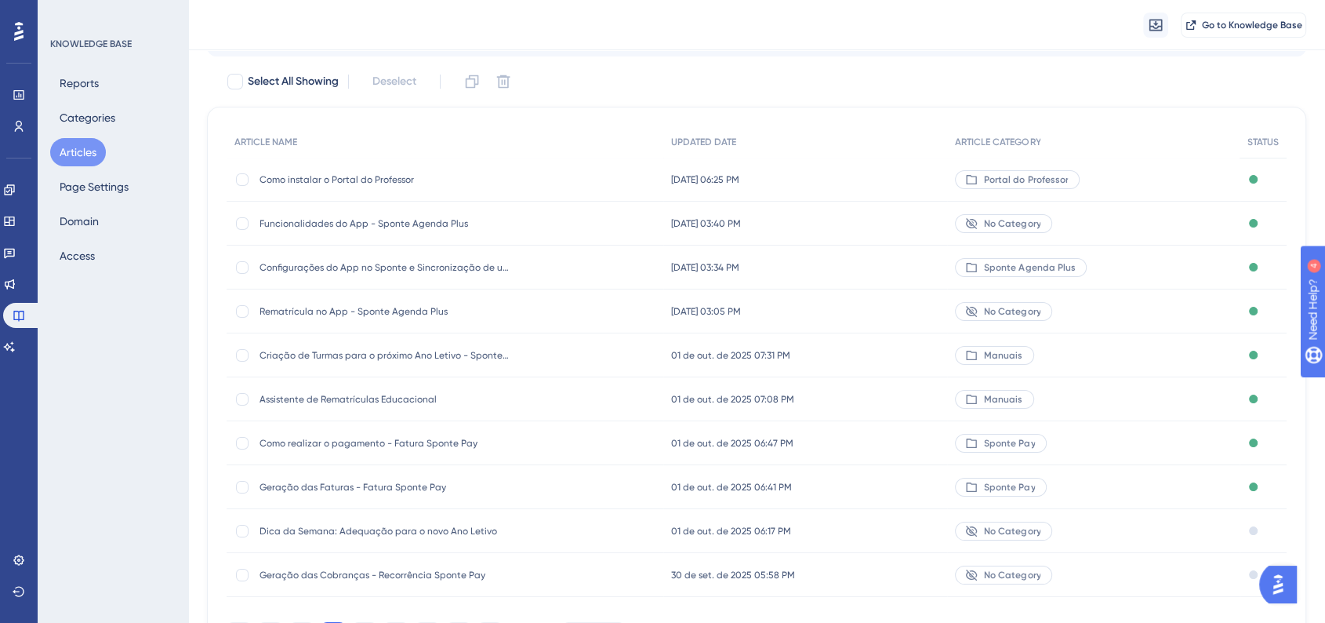
click at [820, 304] on div "[DATE] 03:05 PM [DATE] 03:05 PM" at bounding box center [805, 311] width 285 height 44
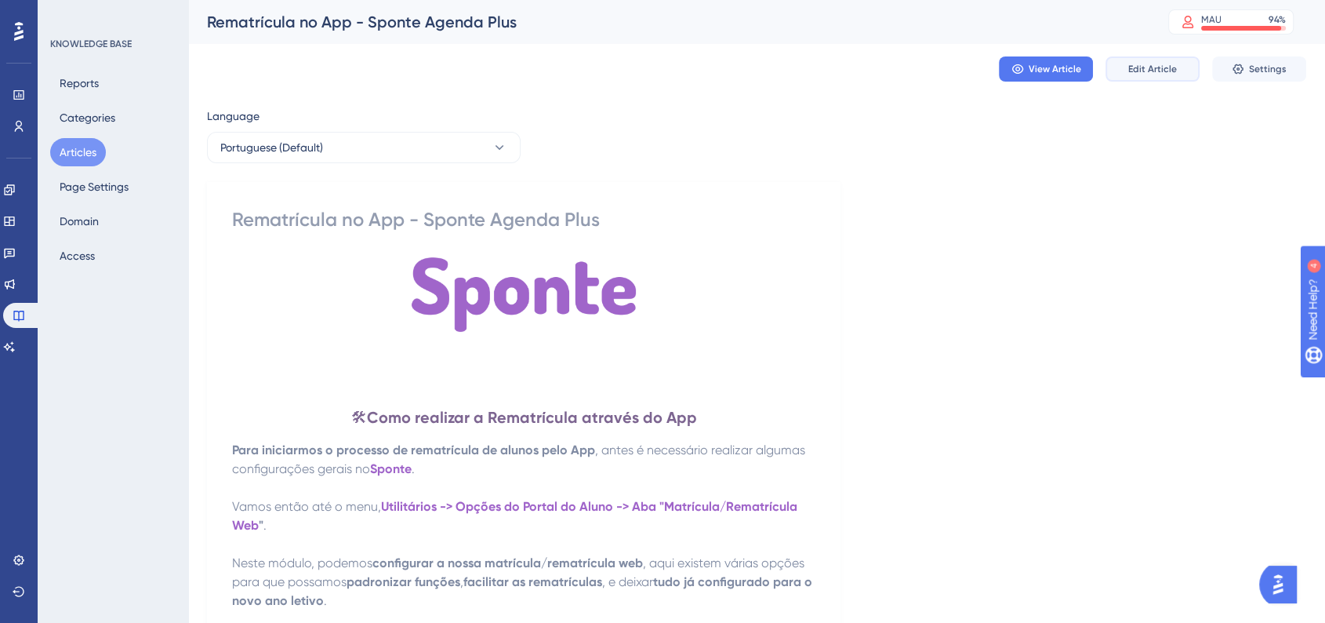
click at [1149, 71] on span "Edit Article" at bounding box center [1152, 69] width 49 height 13
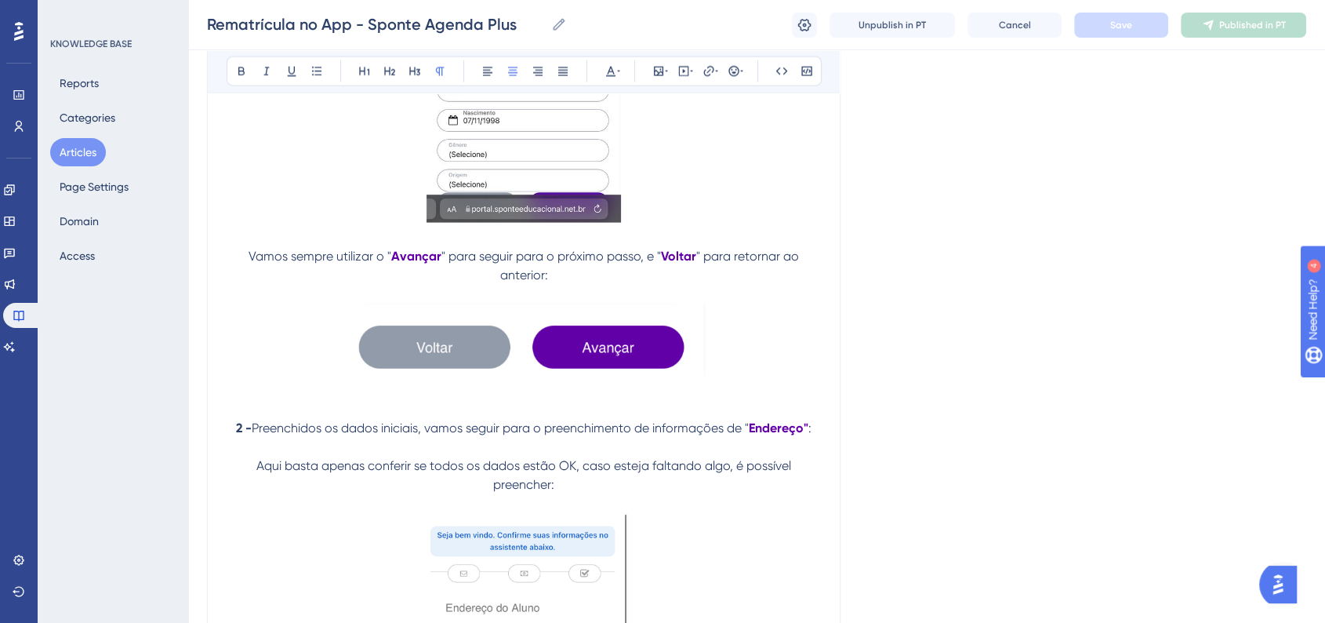
scroll to position [3538, 0]
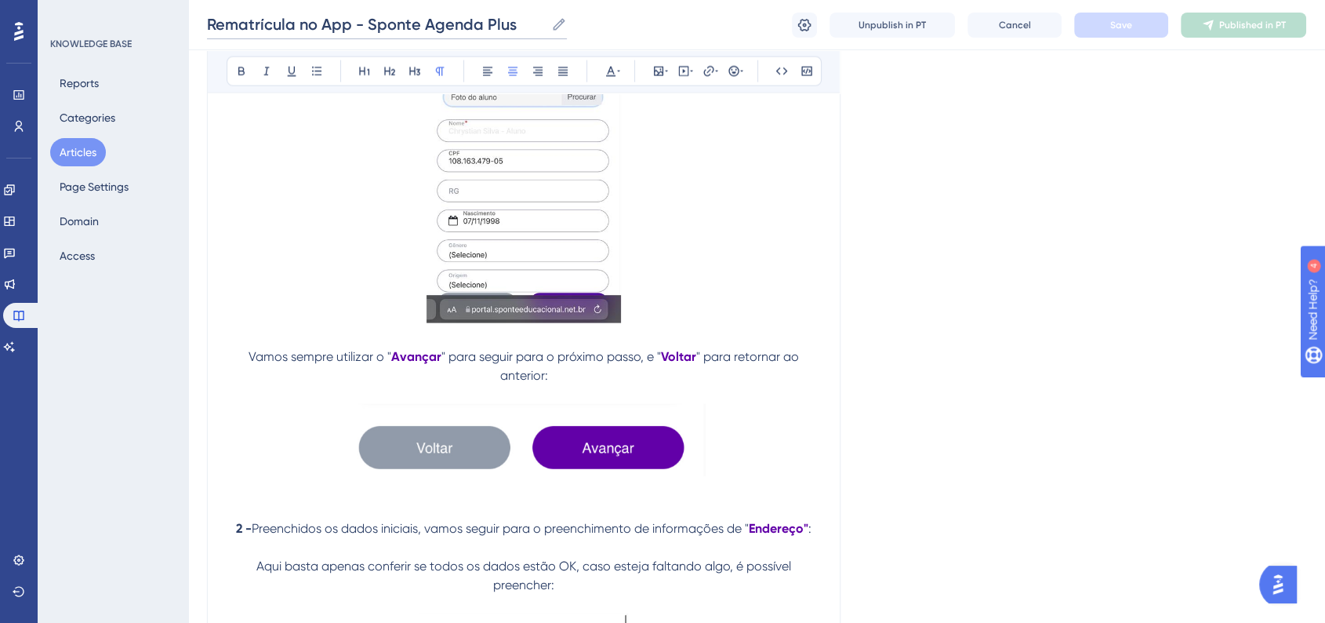
click at [207, 20] on input "Rematrícula no App - Sponte Agenda Plus" at bounding box center [376, 24] width 338 height 22
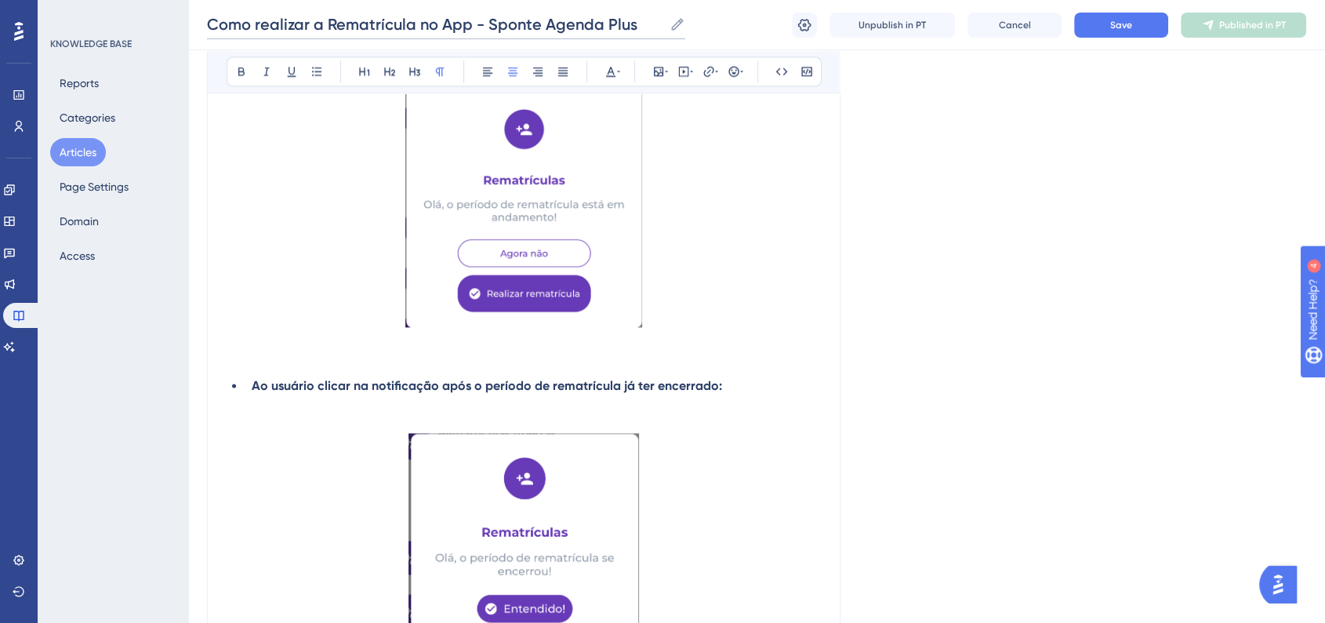
scroll to position [1708, 0]
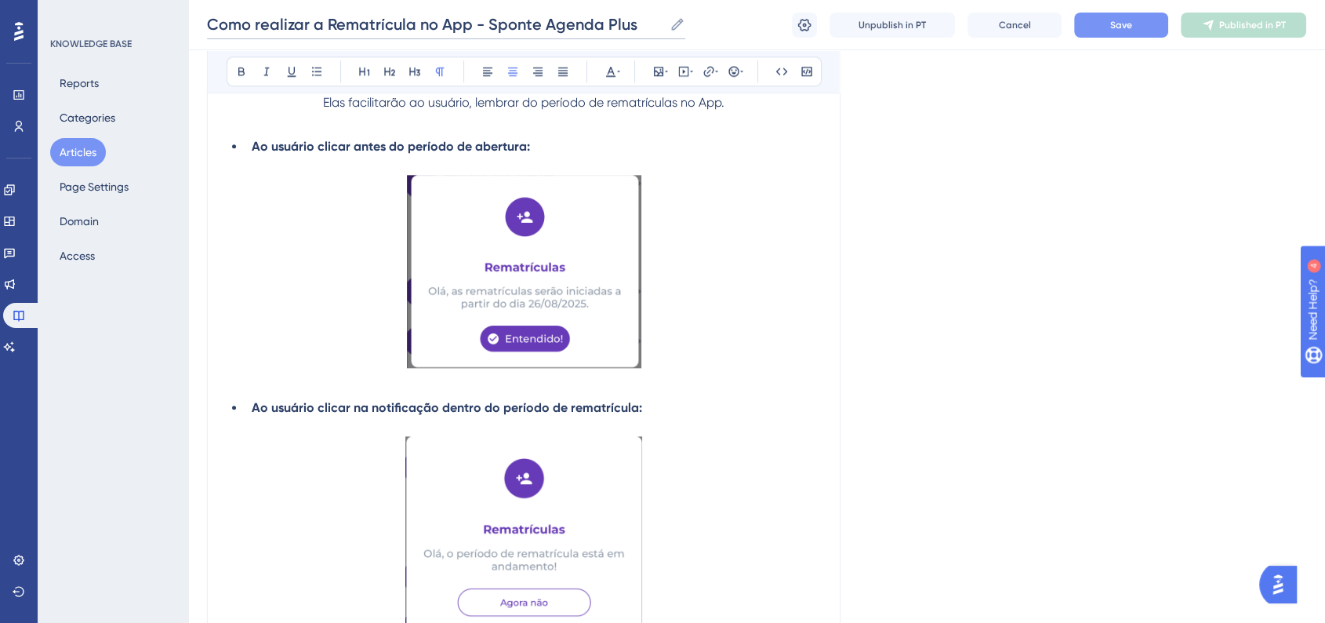
type input "Como realizar a Rematrícula no App - Sponte Agenda Plus"
click at [1105, 19] on button "Save" at bounding box center [1121, 25] width 94 height 25
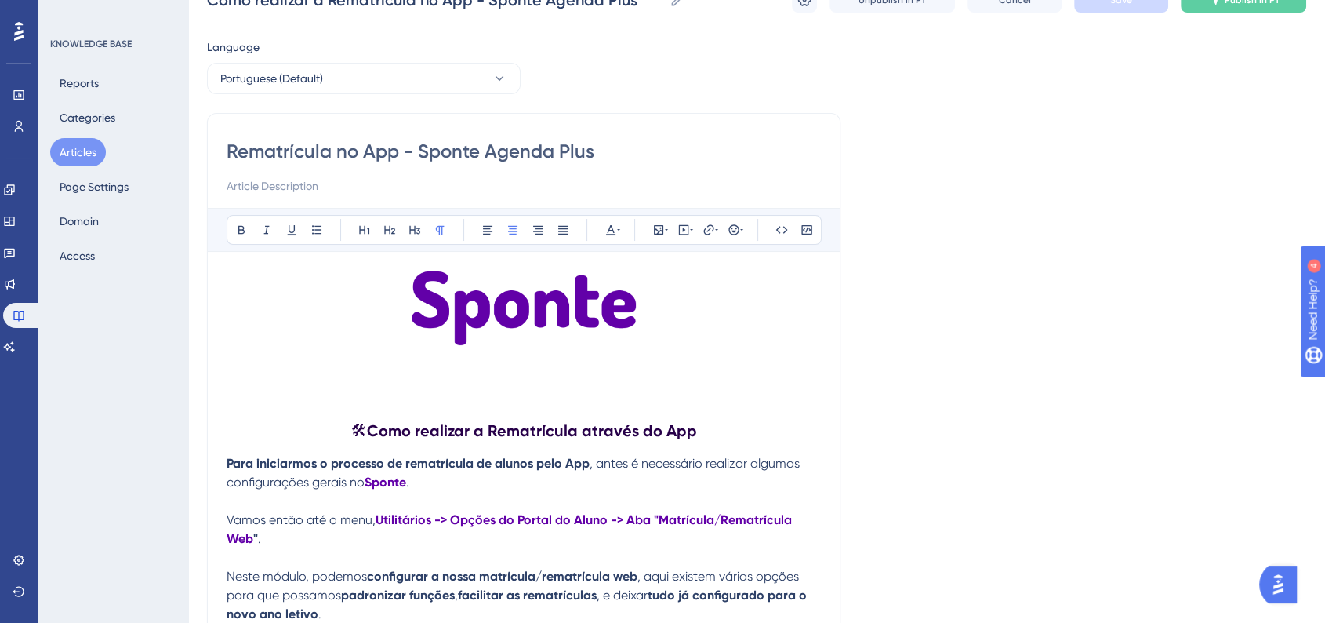
scroll to position [0, 0]
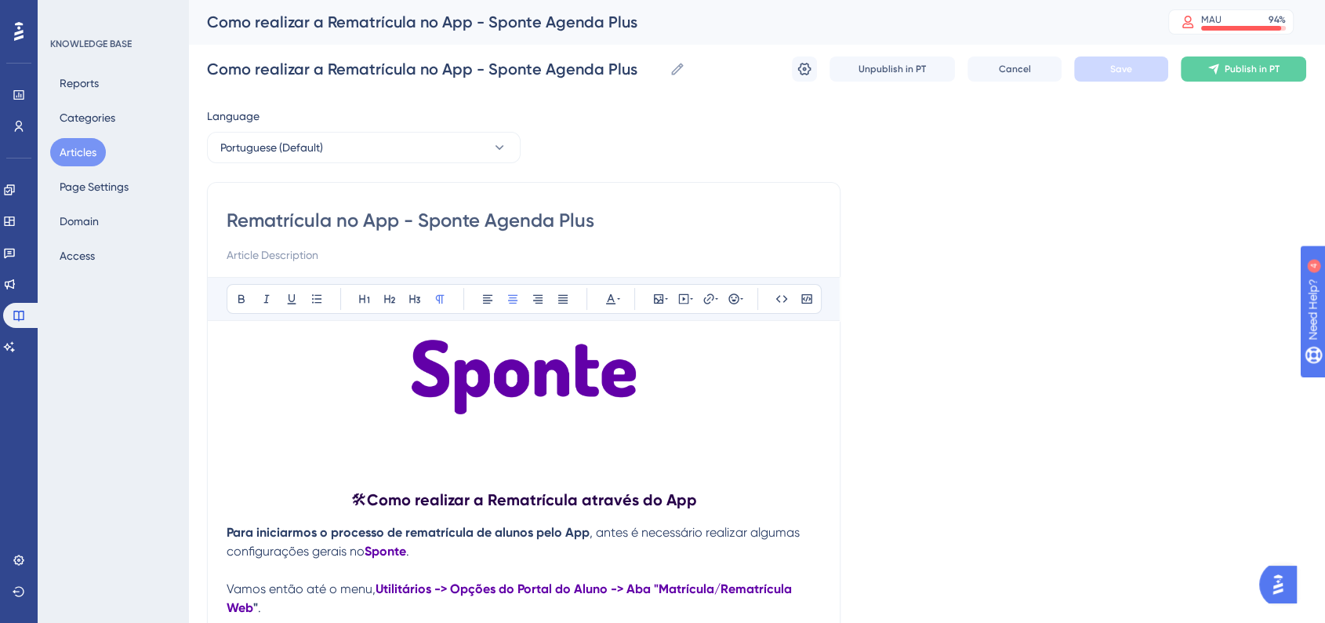
click at [790, 68] on div "Como realizar a Rematrícula no App - Sponte Agenda Plus Como realizar a Rematrí…" at bounding box center [756, 69] width 1099 height 50
click at [797, 70] on icon at bounding box center [805, 69] width 16 height 16
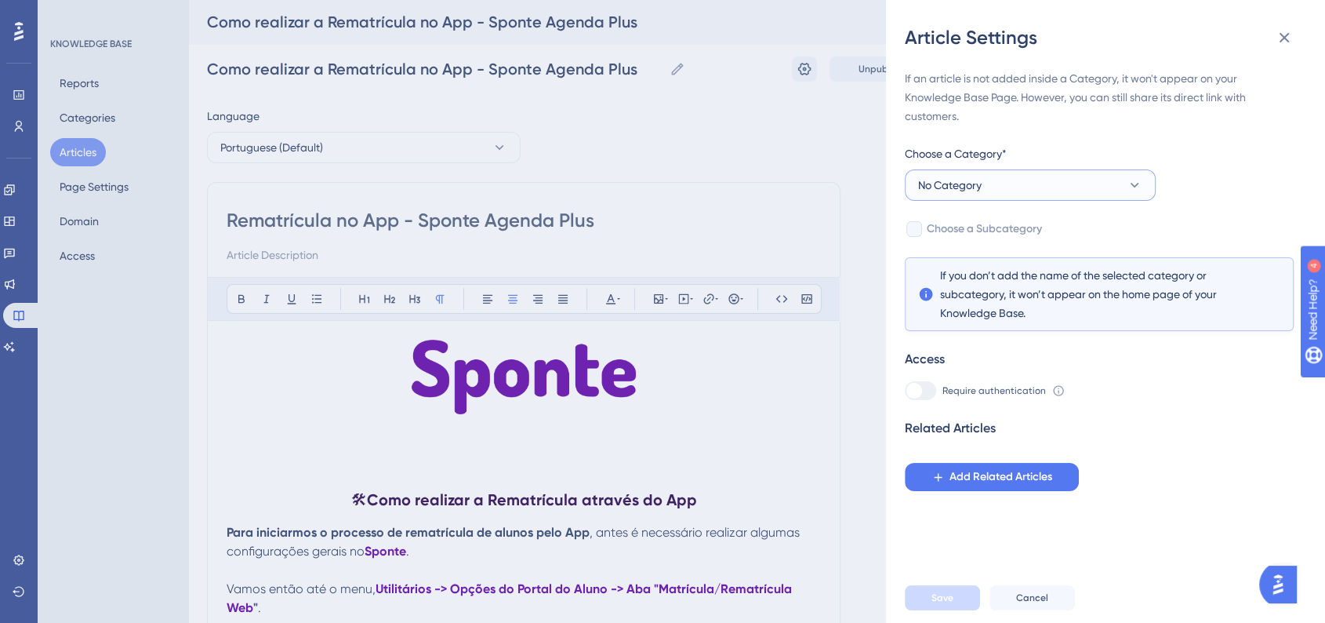
click at [1017, 177] on button "No Category" at bounding box center [1030, 184] width 251 height 31
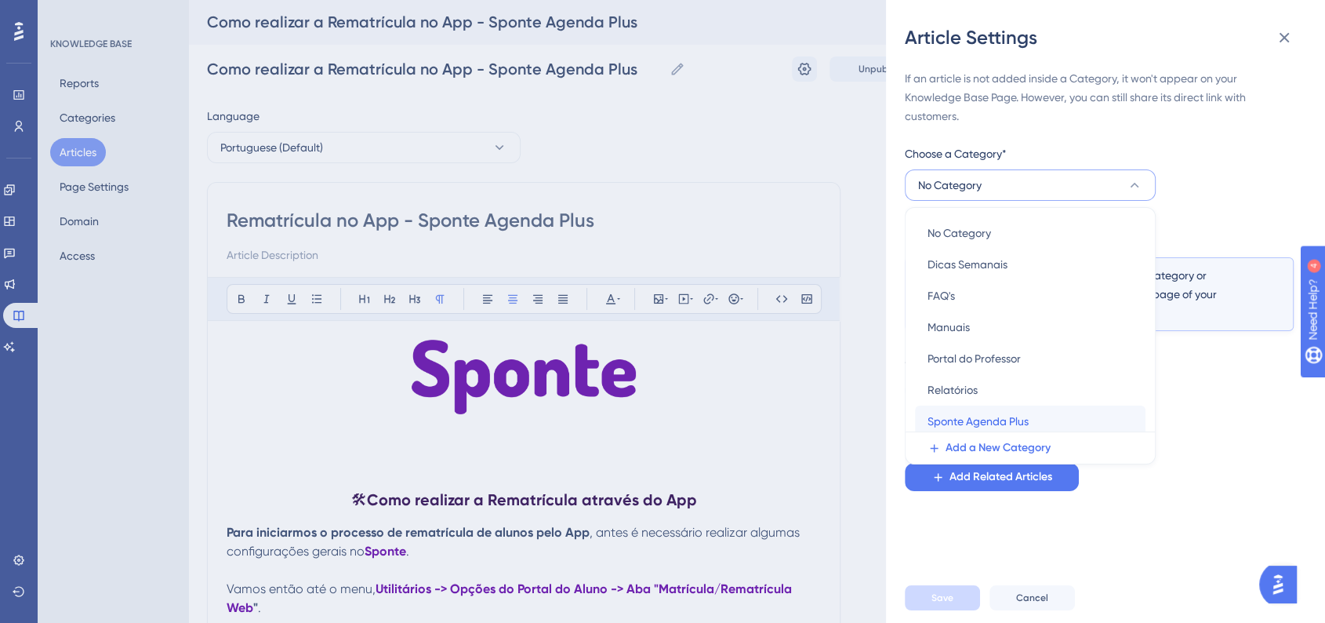
click at [941, 417] on span "Sponte Agenda Plus" at bounding box center [978, 421] width 101 height 19
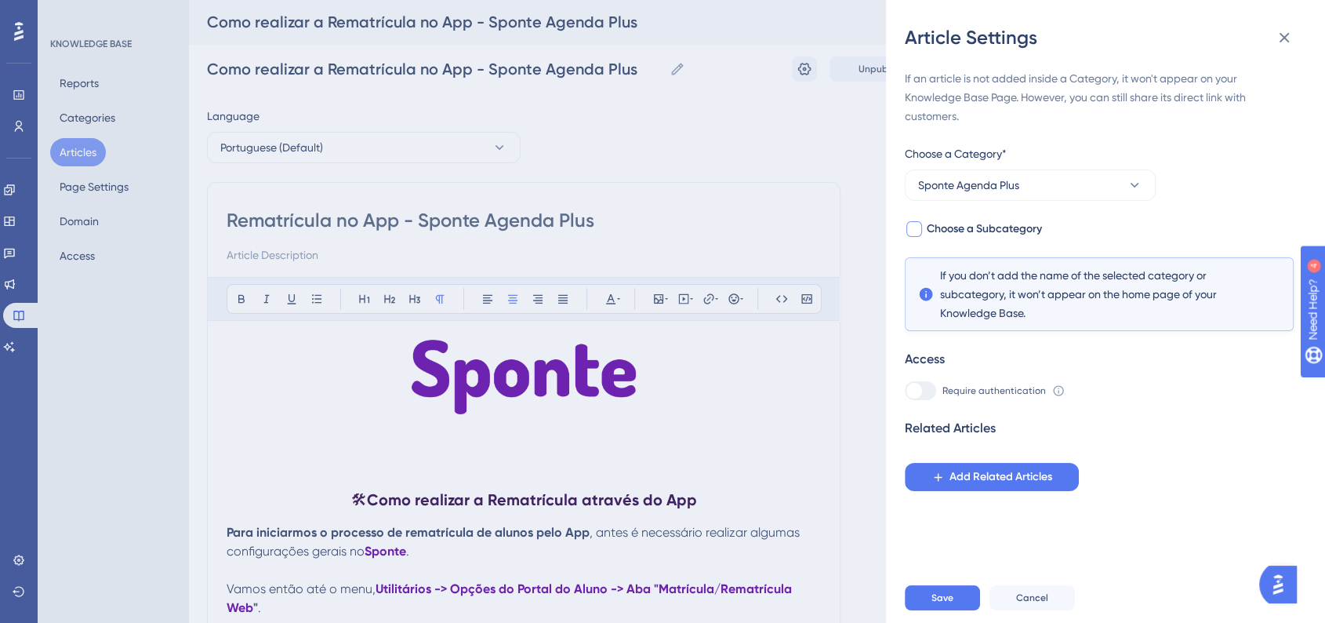
click at [916, 227] on div at bounding box center [914, 229] width 16 height 16
checkbox input "true"
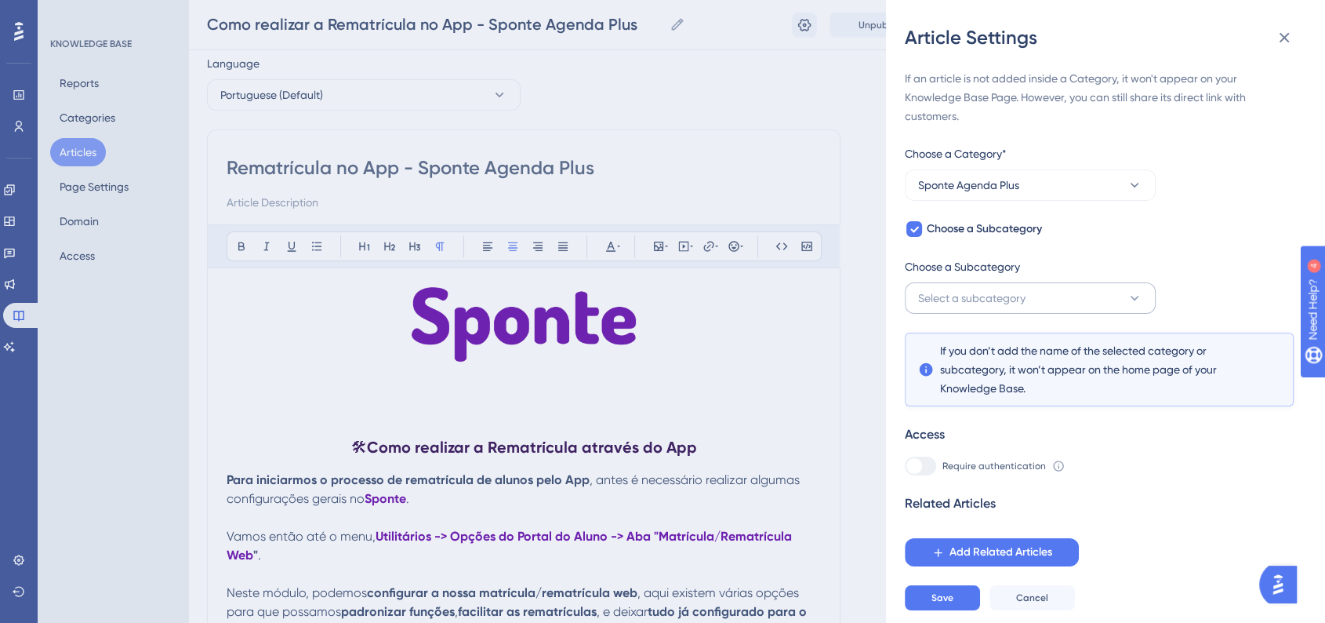
scroll to position [87, 0]
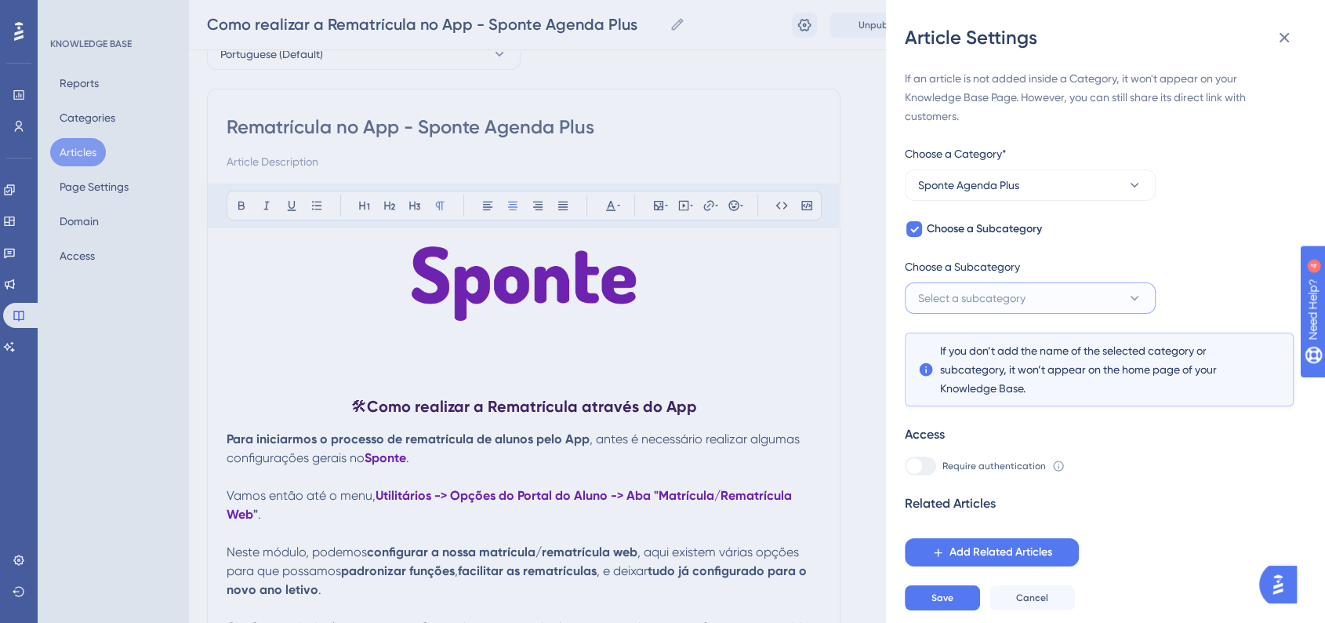
click at [967, 291] on span "Select a subcategory" at bounding box center [971, 298] width 107 height 19
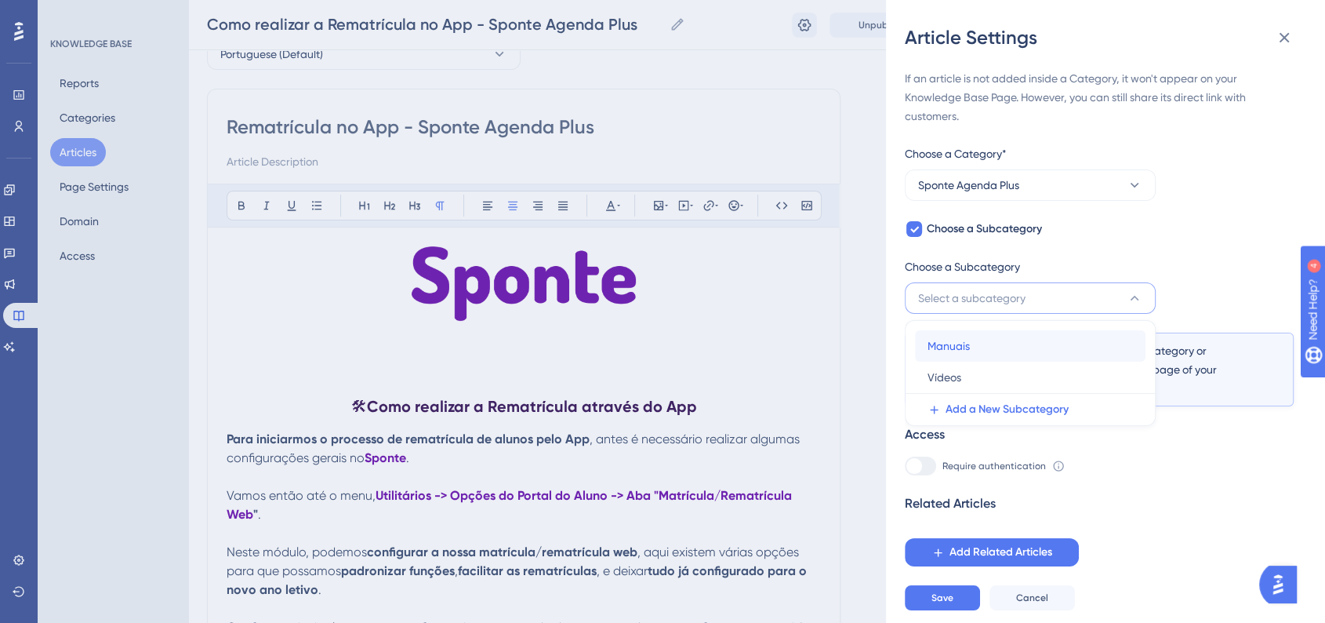
click at [960, 359] on div "Manuais Manuais" at bounding box center [1030, 345] width 205 height 31
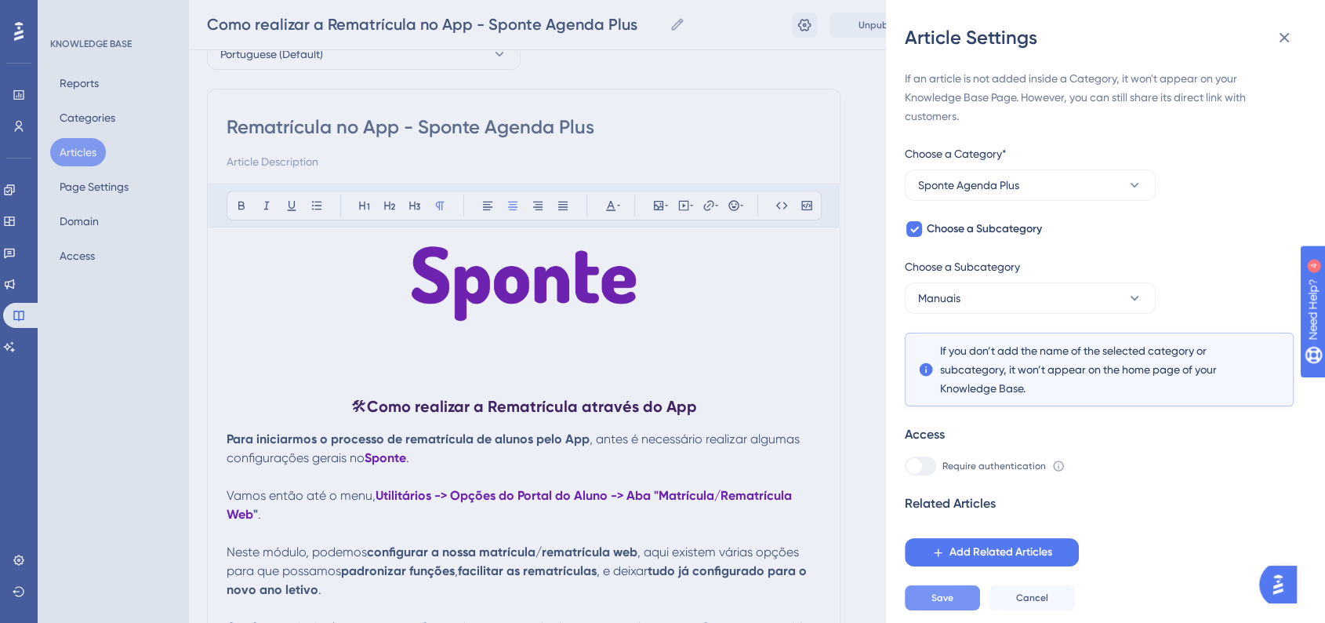
click at [945, 604] on span "Save" at bounding box center [942, 597] width 22 height 13
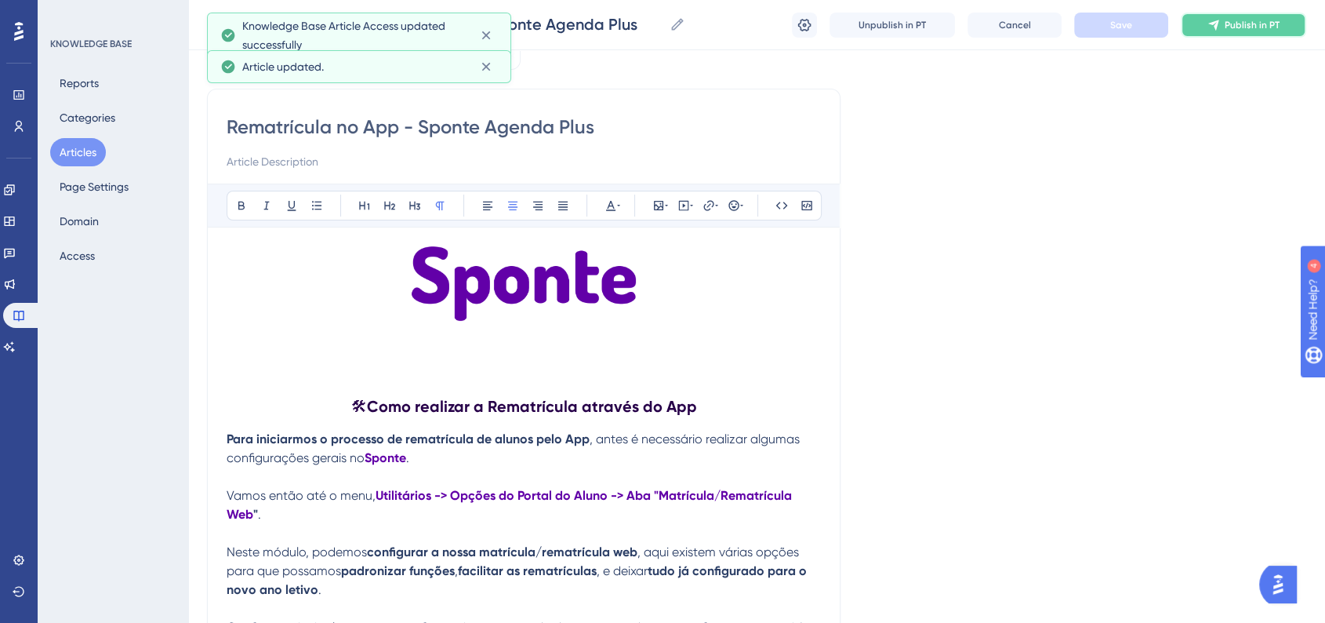
click at [1273, 29] on span "Publish in PT" at bounding box center [1252, 25] width 55 height 13
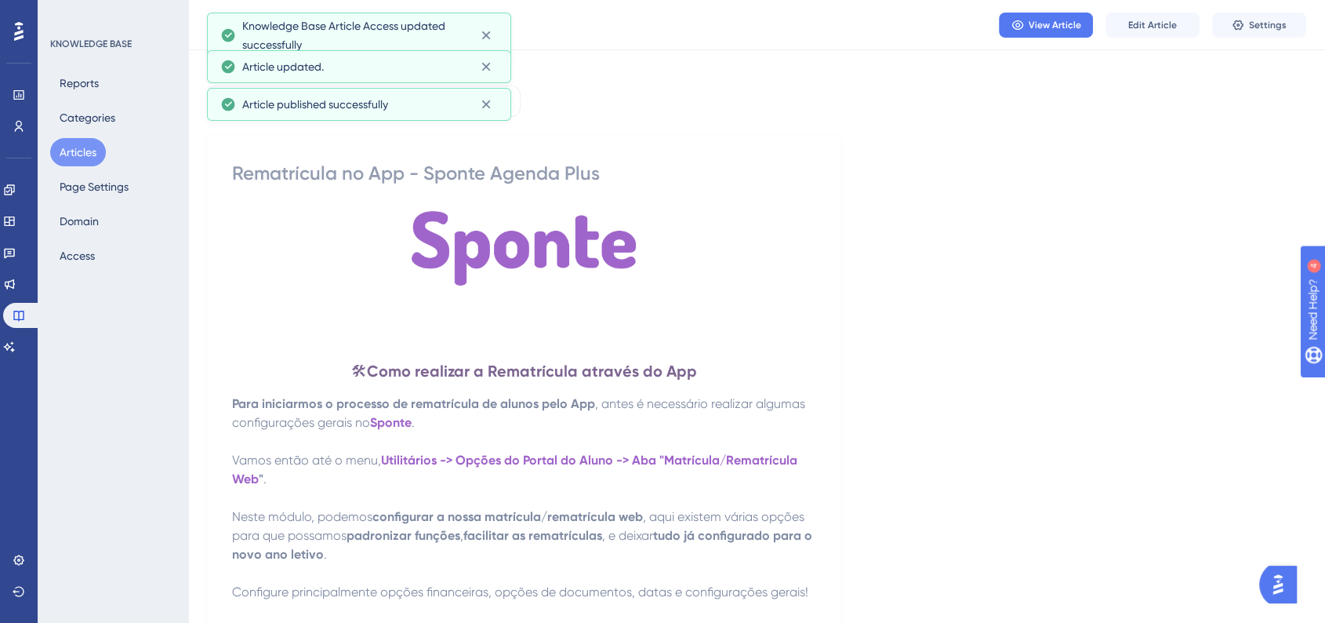
scroll to position [0, 0]
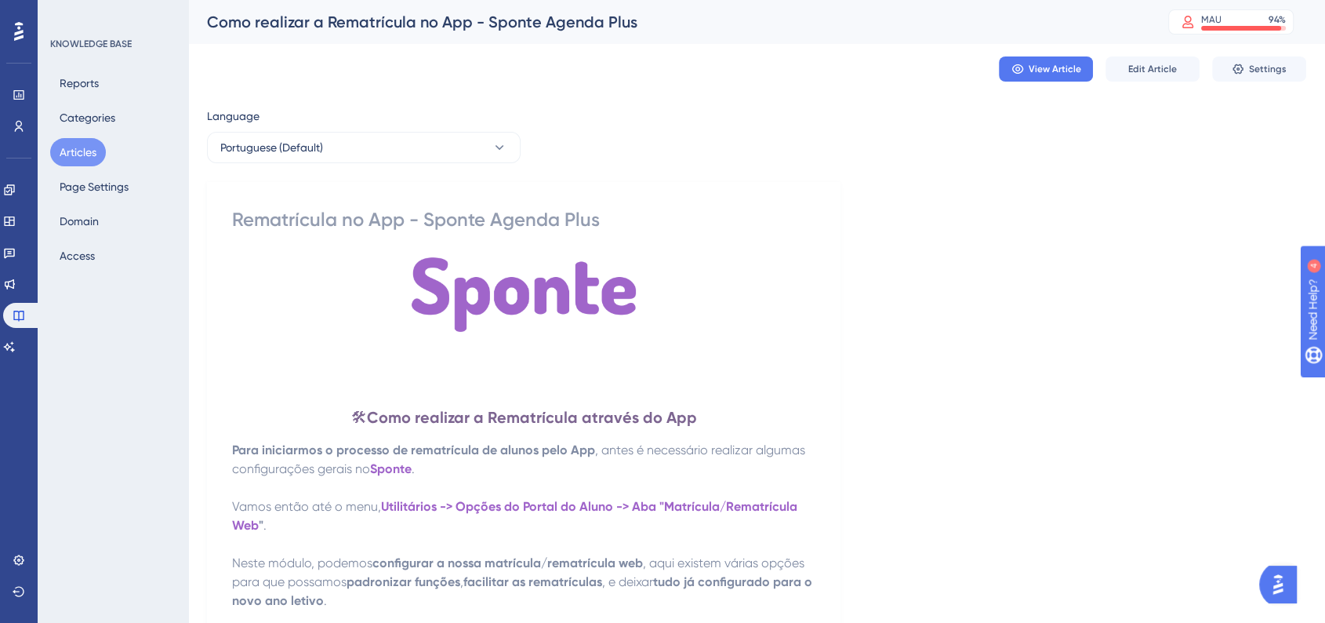
click at [88, 152] on button "Articles" at bounding box center [78, 152] width 56 height 28
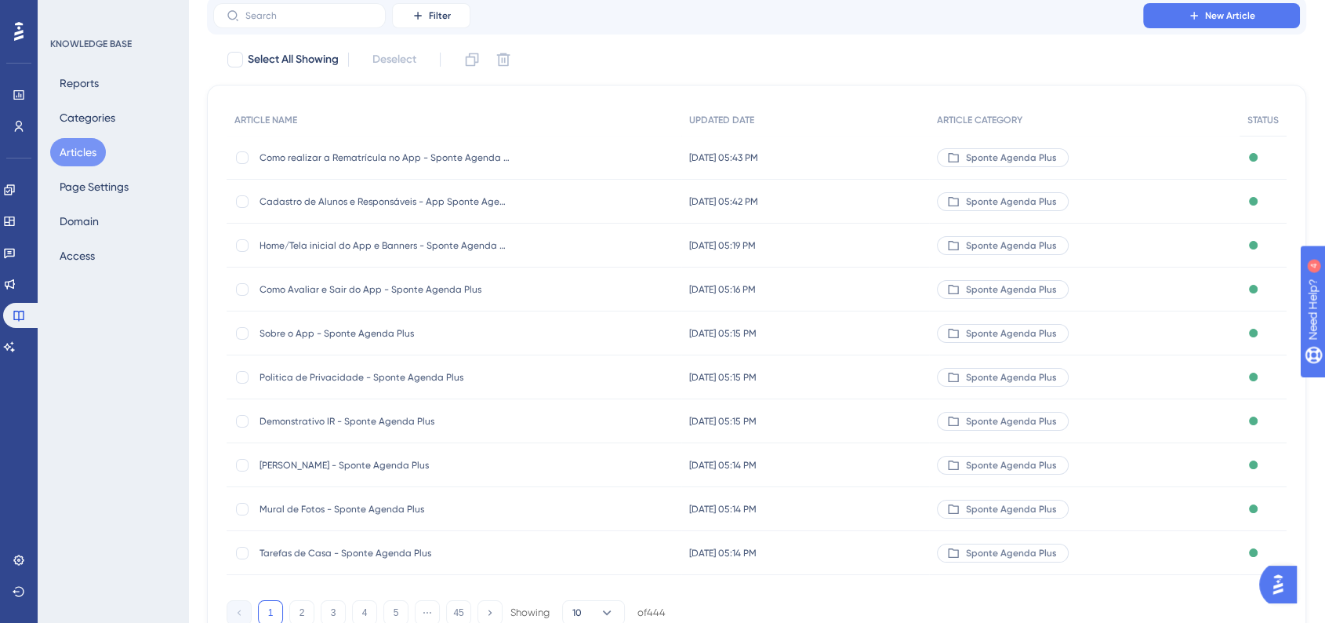
scroll to position [169, 0]
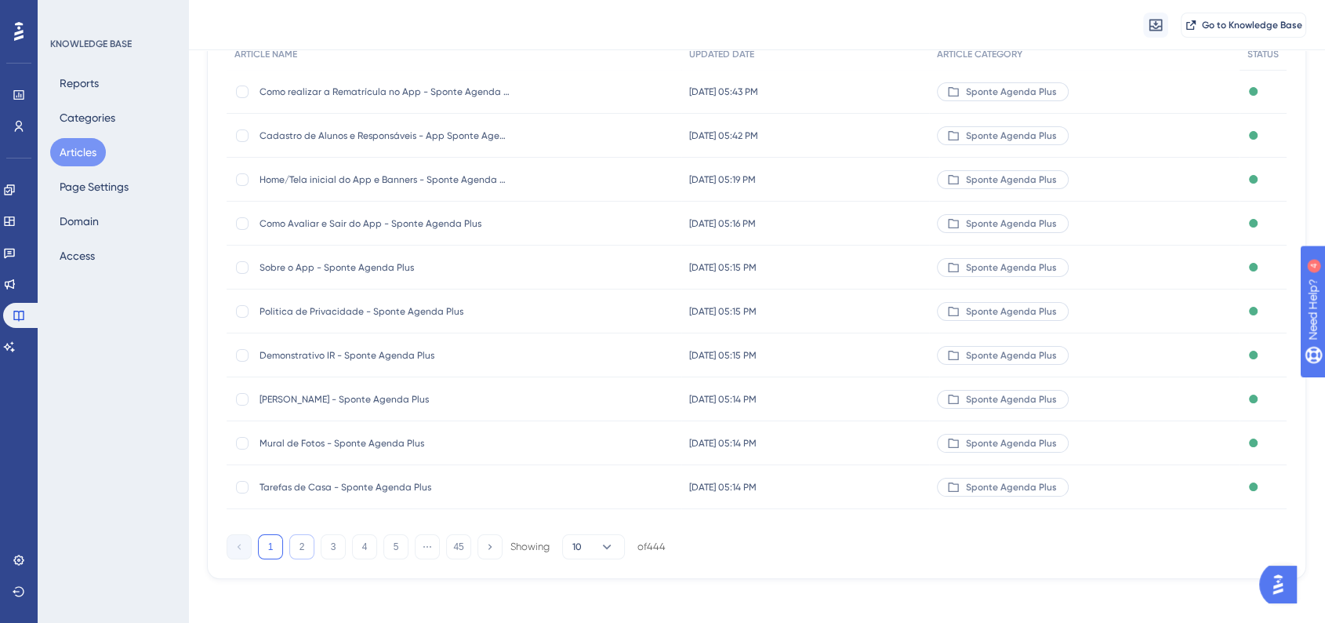
click at [306, 539] on button "2" at bounding box center [301, 546] width 25 height 25
click at [331, 548] on button "3" at bounding box center [333, 546] width 25 height 25
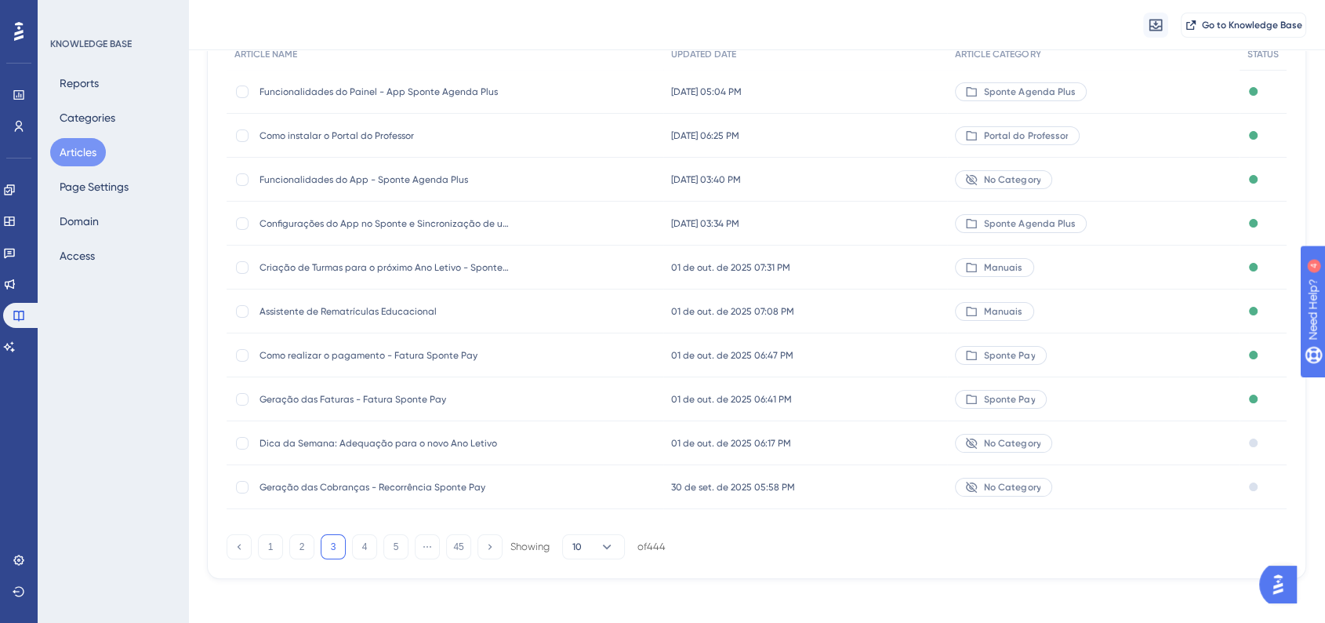
click at [511, 230] on div "Configurações do App no Sponte e Sincronização de usuários - Sponte Agenda Plus…" at bounding box center [445, 223] width 437 height 44
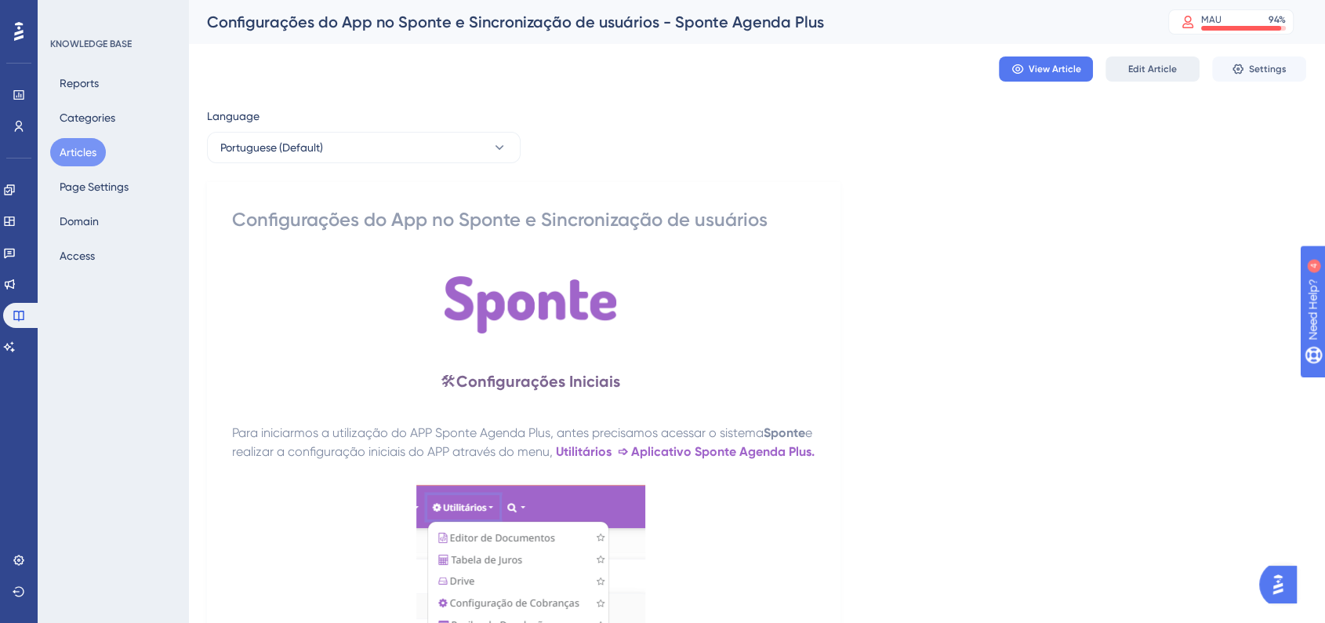
click at [1137, 78] on button "Edit Article" at bounding box center [1152, 68] width 94 height 25
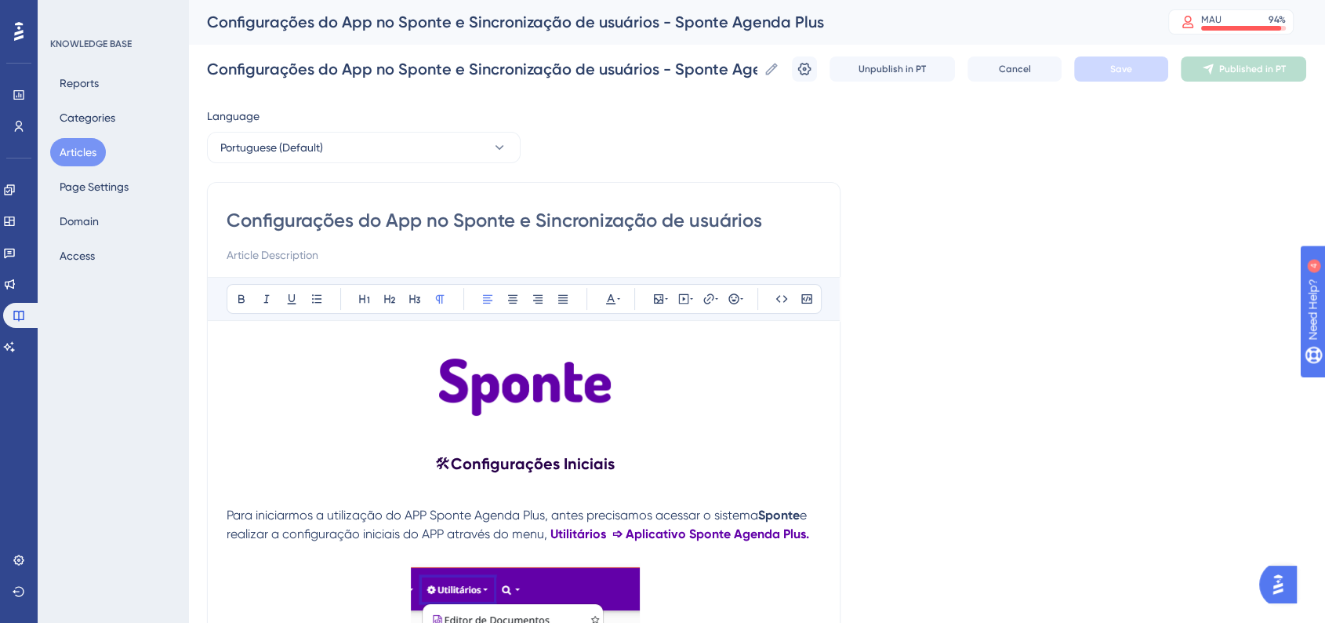
click at [673, 399] on p at bounding box center [525, 389] width 596 height 63
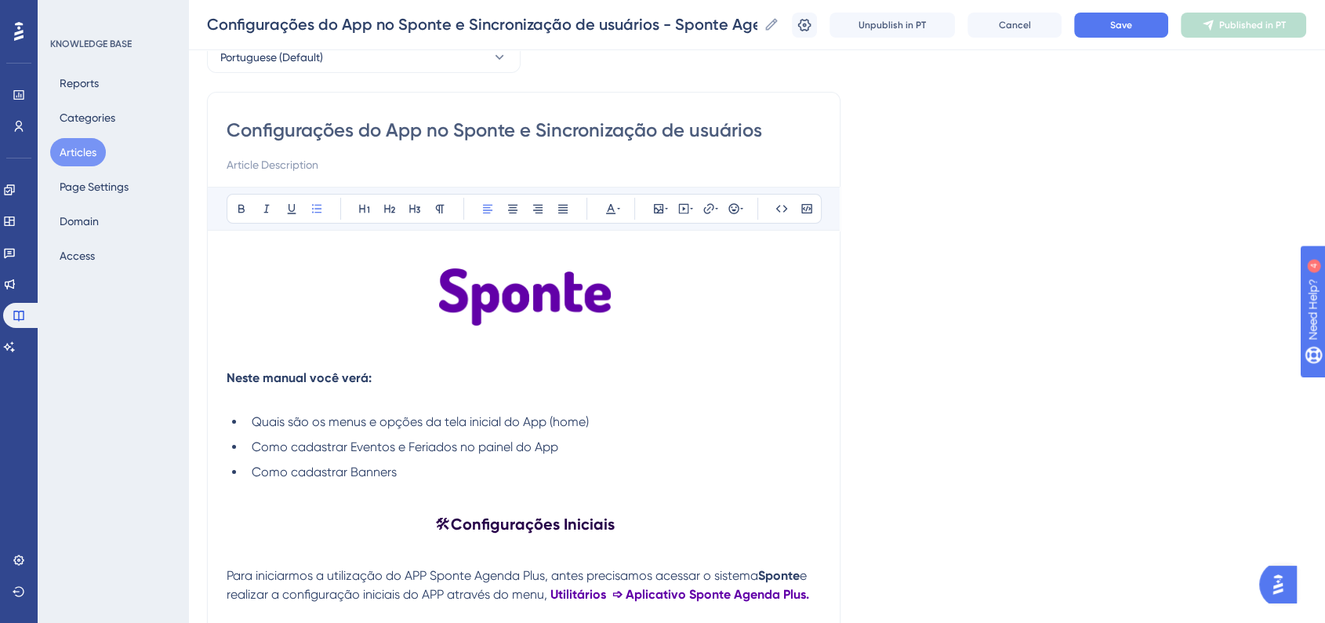
scroll to position [87, 0]
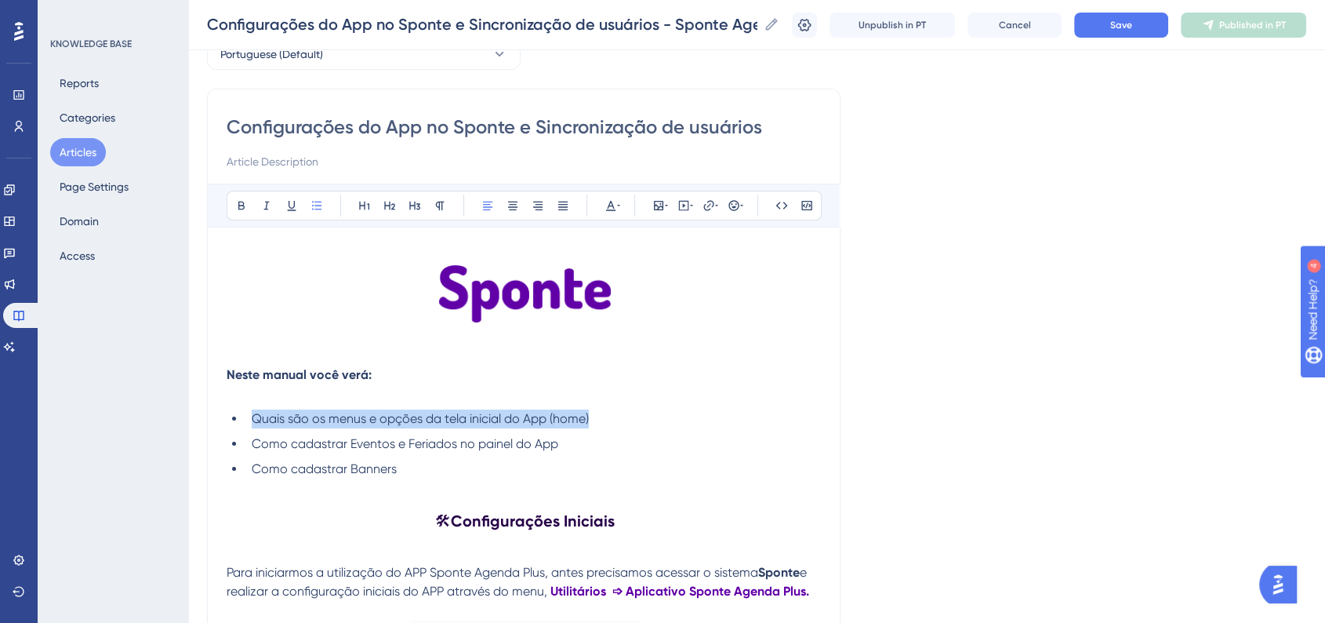
drag, startPoint x: 250, startPoint y: 419, endPoint x: 663, endPoint y: 419, distance: 412.4
click at [663, 419] on li "Quais são os menus e opções da tela inicial do App (home)" at bounding box center [533, 418] width 577 height 19
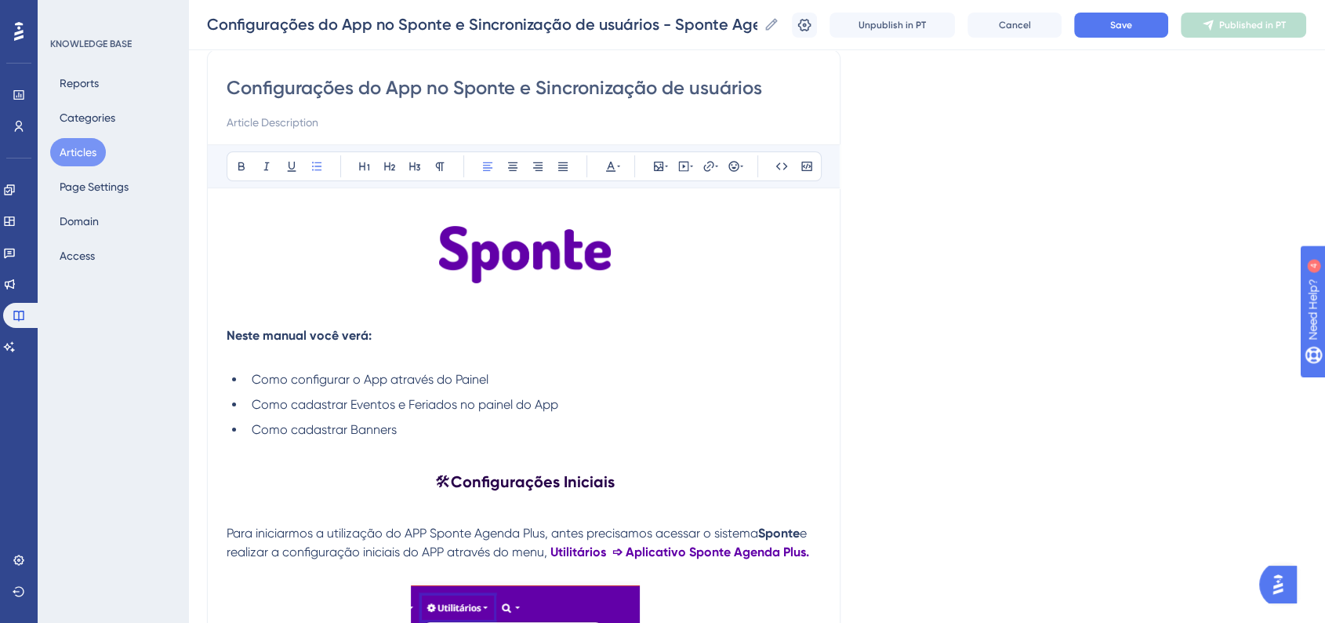
scroll to position [0, 0]
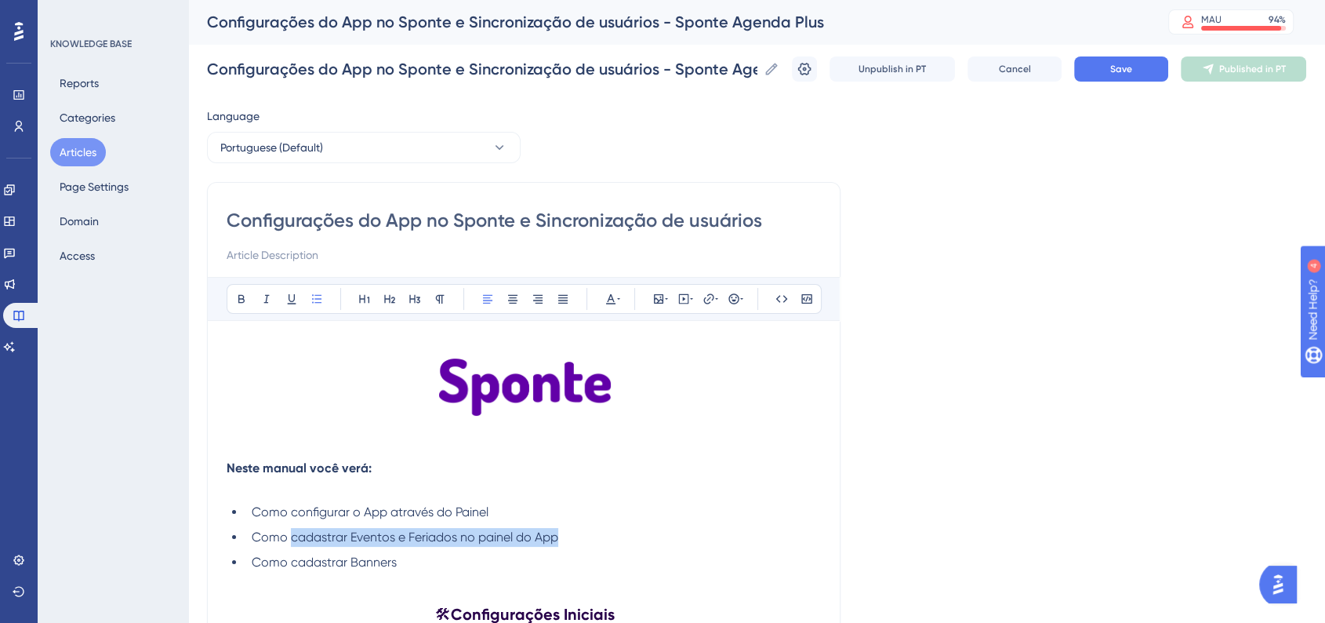
drag, startPoint x: 289, startPoint y: 539, endPoint x: 666, endPoint y: 539, distance: 377.1
click at [666, 539] on li "Como cadastrar Eventos e Feriados no painel do App" at bounding box center [533, 537] width 577 height 19
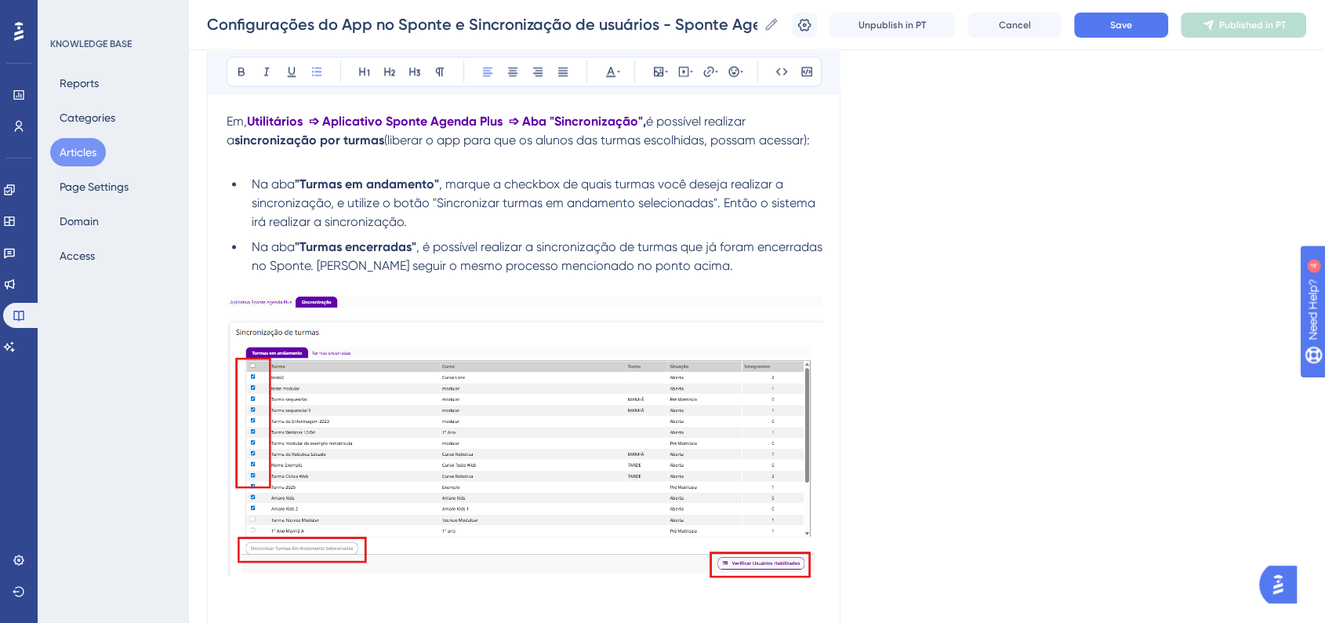
scroll to position [2439, 0]
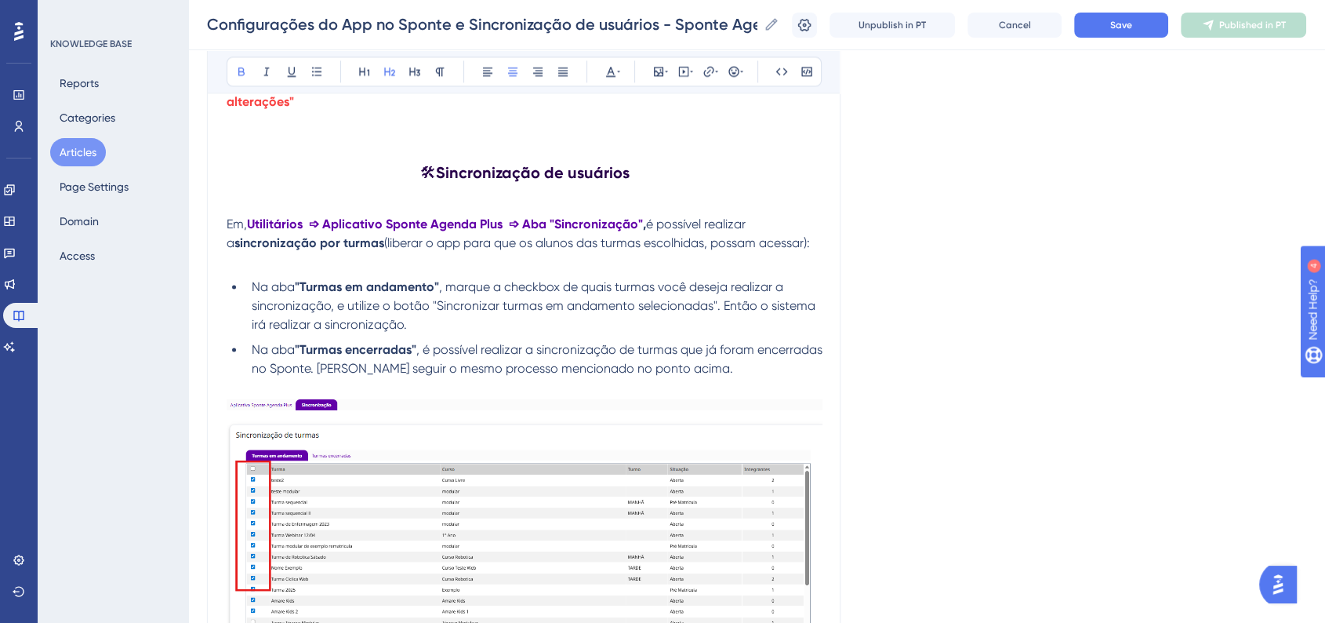
click at [561, 182] on strong "Sincronização de usuários" at bounding box center [533, 172] width 194 height 19
click at [361, 74] on icon at bounding box center [364, 71] width 13 height 13
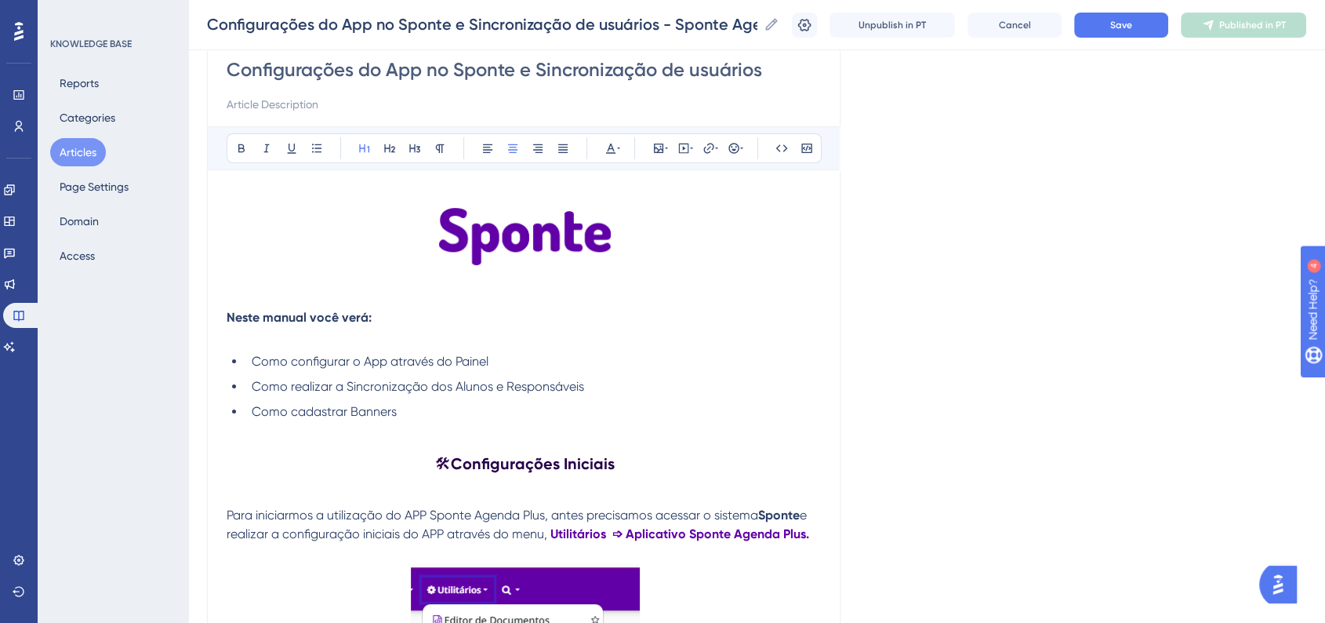
scroll to position [174, 0]
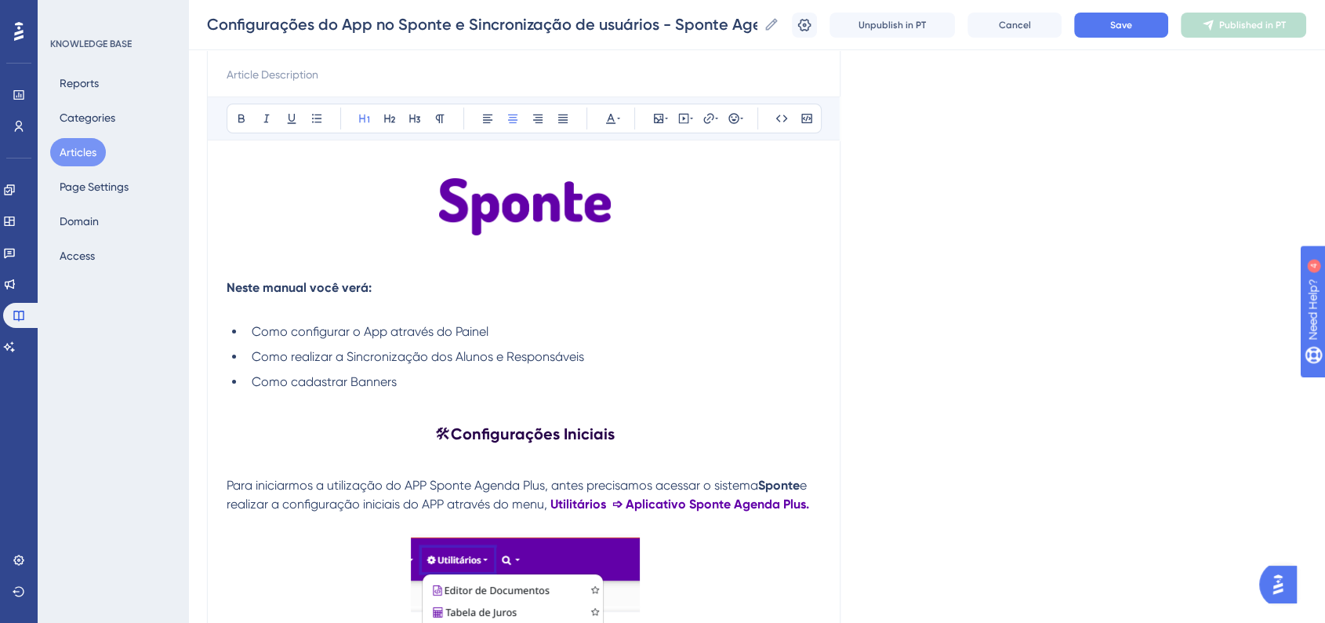
click at [536, 429] on strong "Configurações Iniciais" at bounding box center [533, 433] width 164 height 19
click at [358, 125] on button at bounding box center [365, 118] width 22 height 22
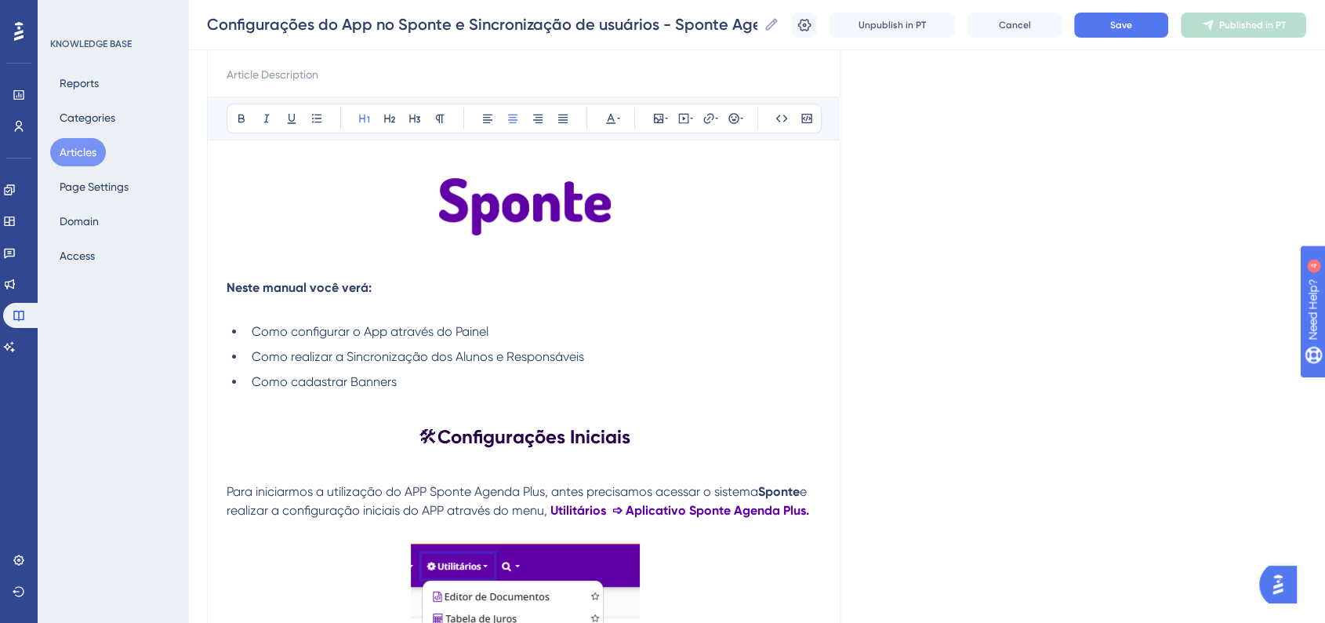
click at [815, 408] on p at bounding box center [525, 400] width 596 height 19
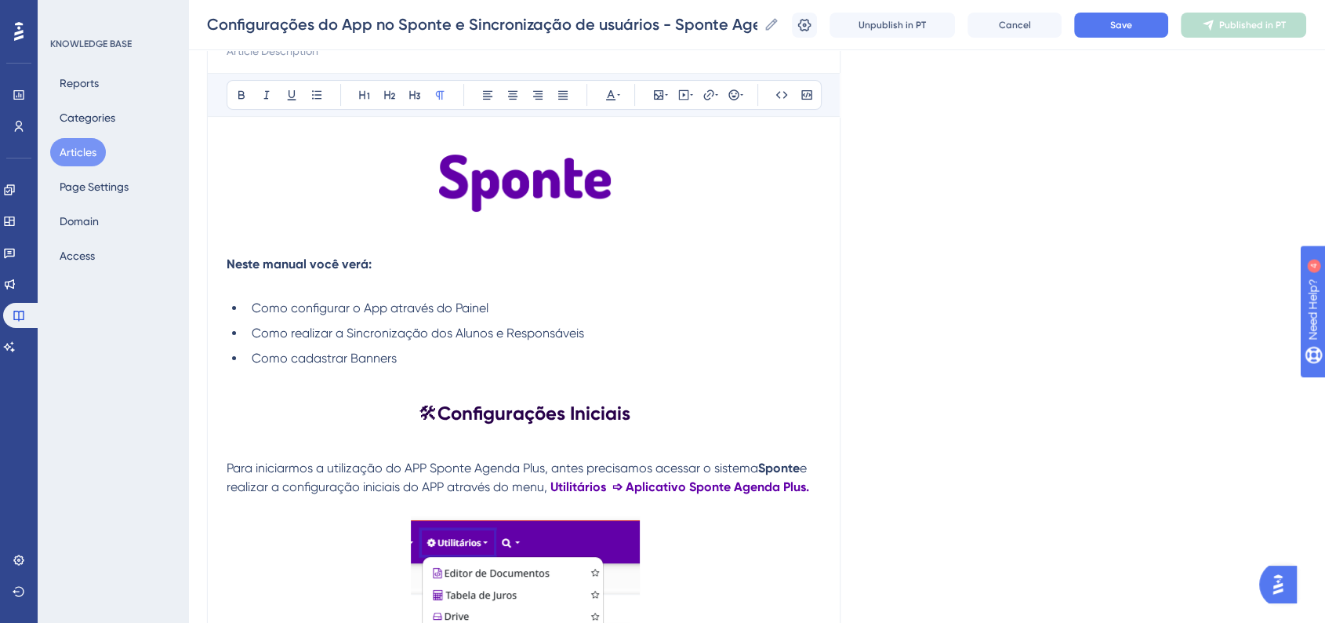
scroll to position [81, 0]
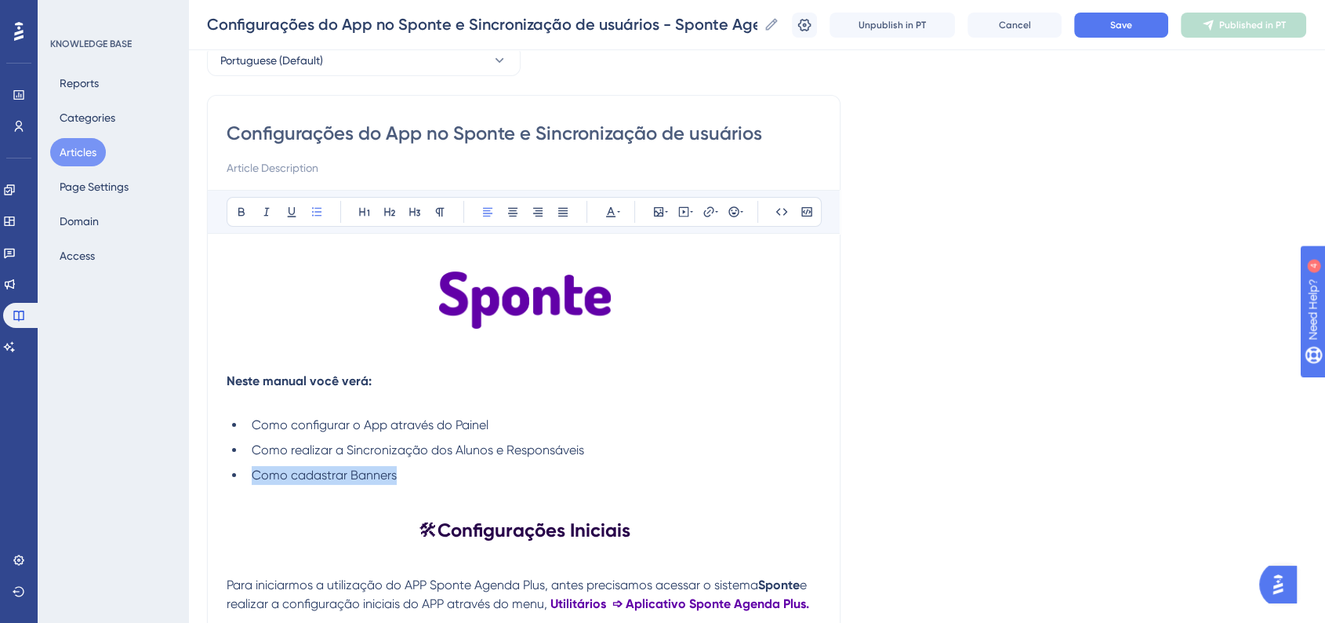
drag, startPoint x: 396, startPoint y: 482, endPoint x: 231, endPoint y: 478, distance: 165.5
click at [231, 478] on ul "Como configurar o App através do Painel Como realizar a Sincronização dos Aluno…" at bounding box center [525, 450] width 596 height 69
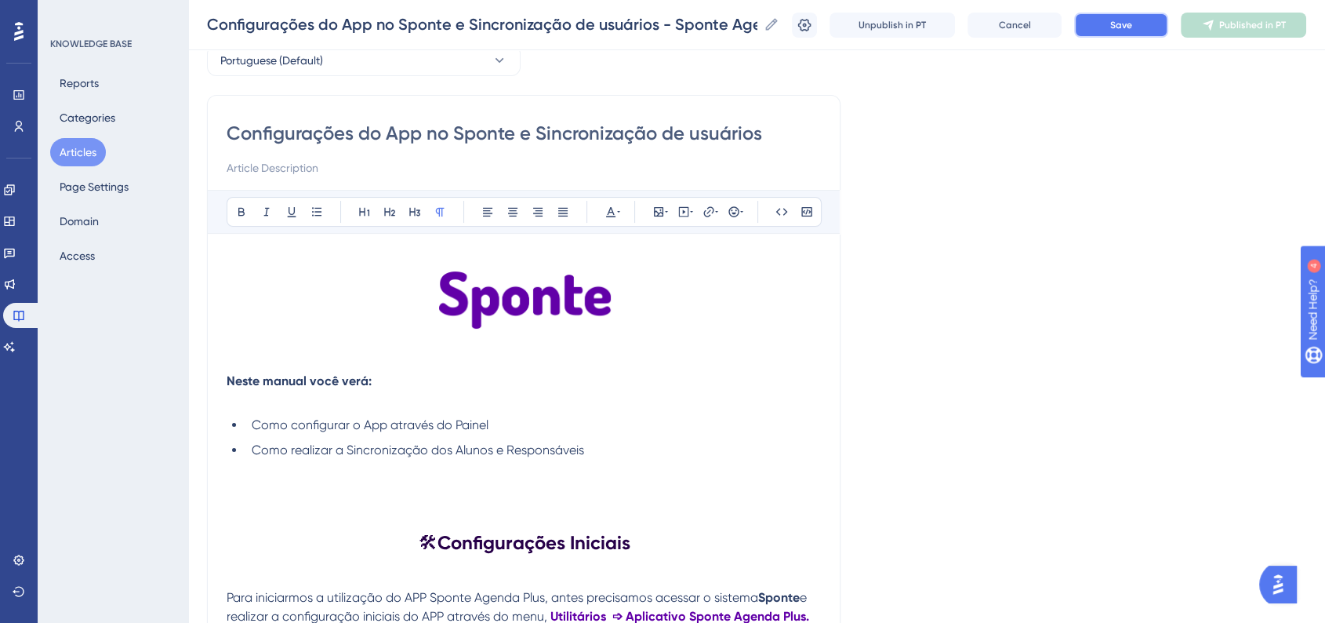
click at [1120, 21] on button "Save" at bounding box center [1121, 25] width 94 height 25
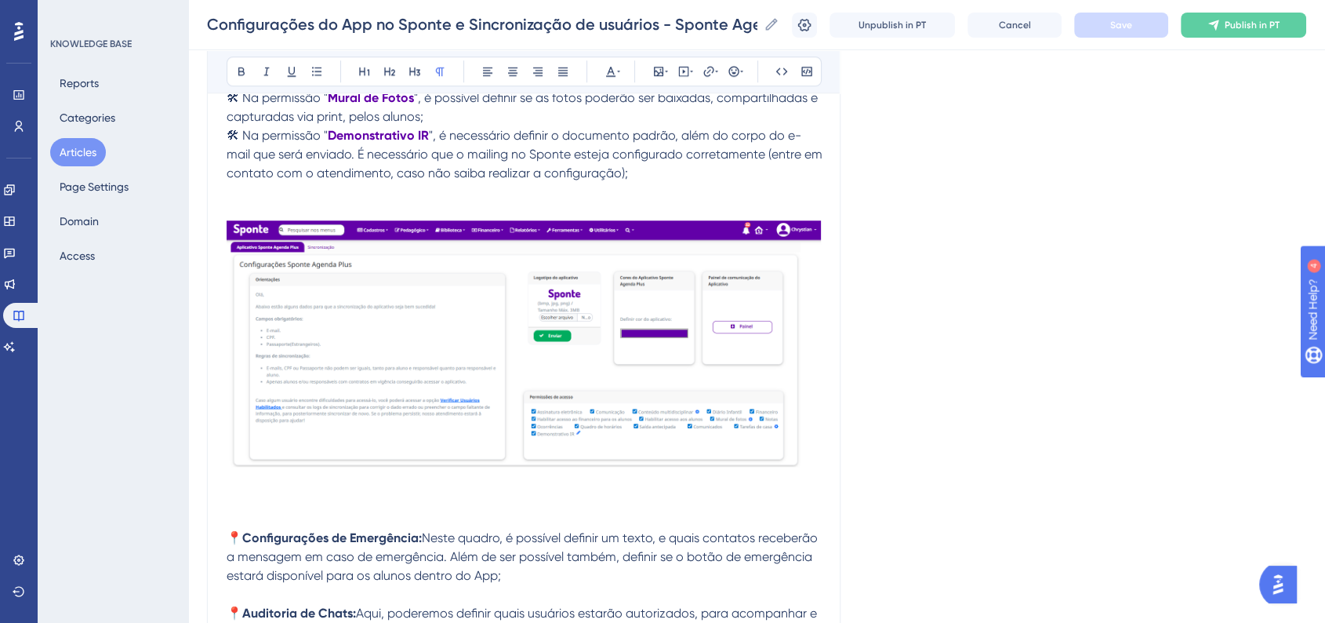
scroll to position [1300, 0]
click at [626, 410] on img at bounding box center [524, 343] width 594 height 246
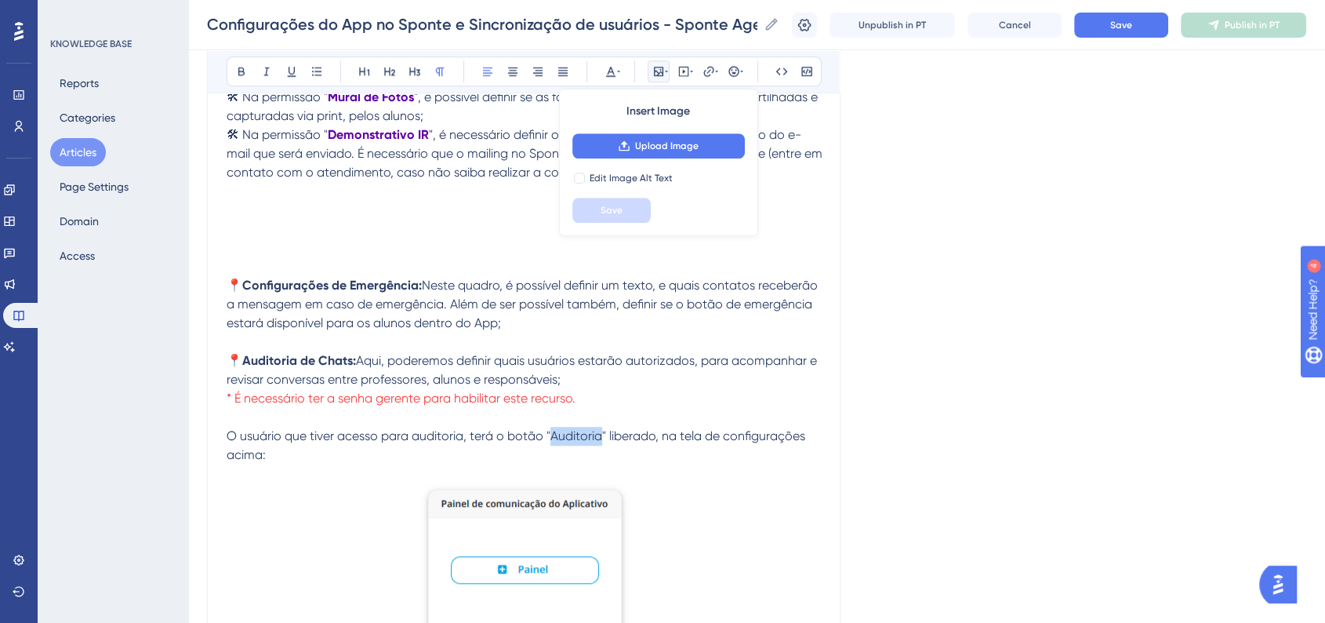
drag, startPoint x: 550, startPoint y: 447, endPoint x: 597, endPoint y: 447, distance: 47.0
click at [597, 447] on span "O usuário que tiver acesso para auditoria, terá o botão "Auditoria" liberado, n…" at bounding box center [518, 445] width 582 height 34
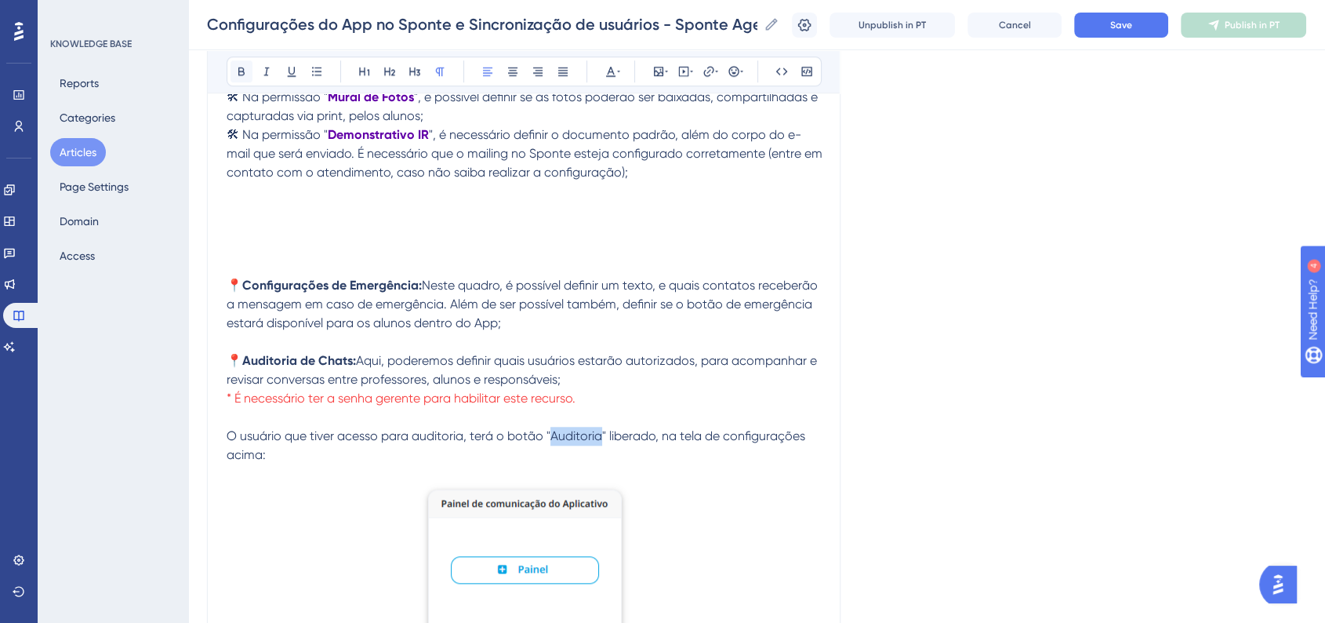
click at [245, 77] on icon at bounding box center [241, 71] width 13 height 13
click at [461, 238] on p at bounding box center [525, 229] width 596 height 19
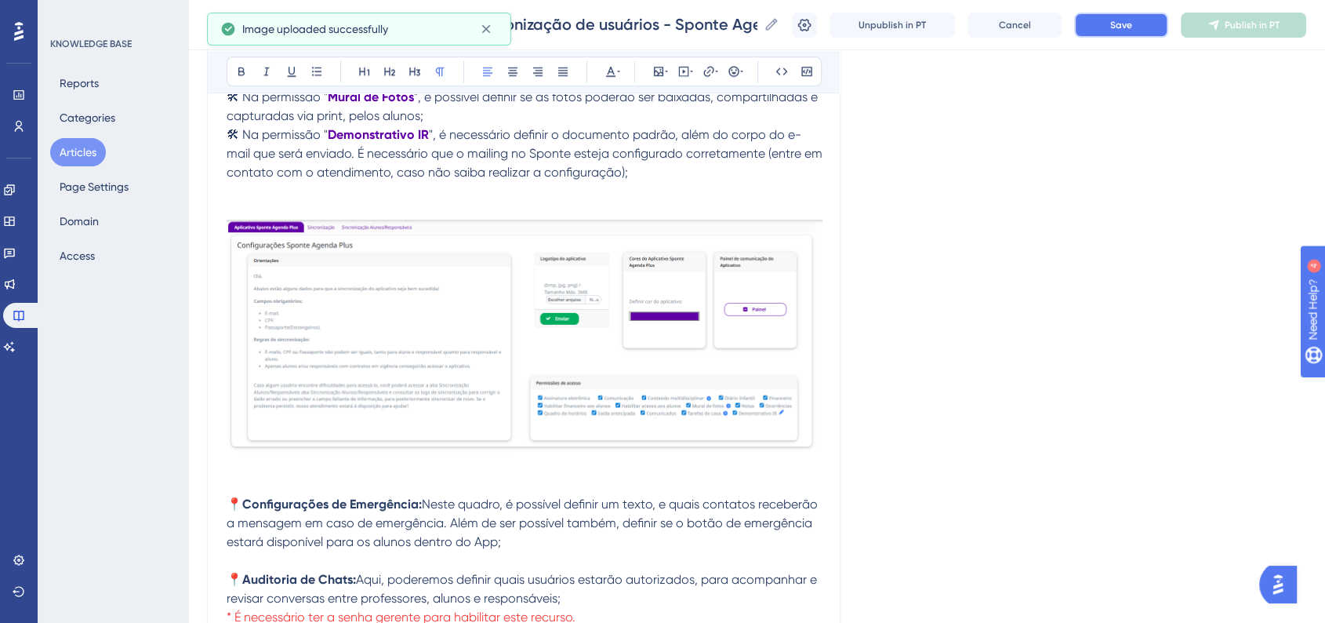
click at [1124, 31] on span "Save" at bounding box center [1121, 25] width 22 height 13
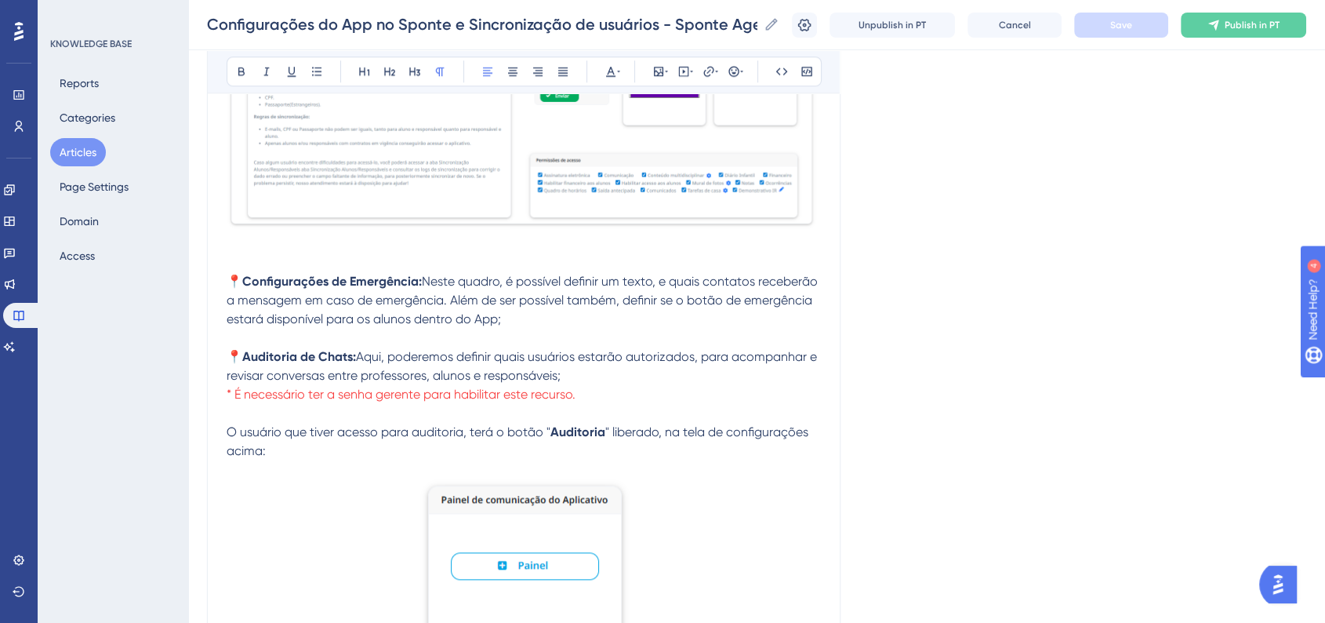
scroll to position [1562, 0]
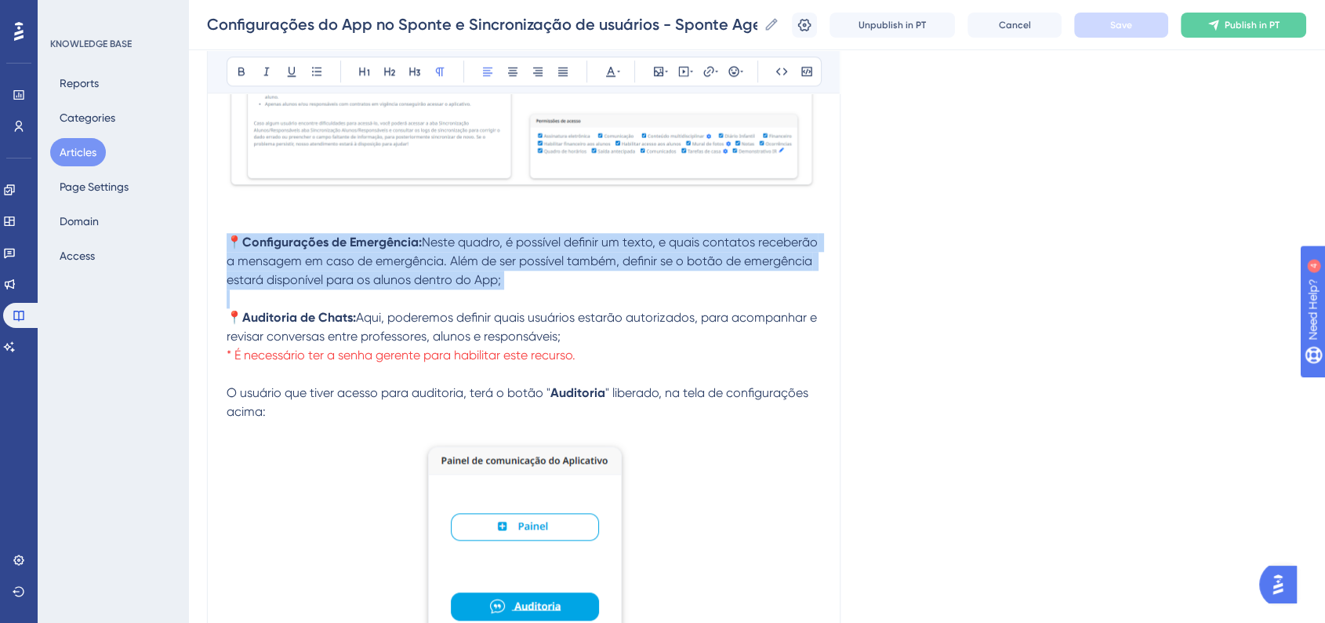
drag, startPoint x: 511, startPoint y: 301, endPoint x: 234, endPoint y: 247, distance: 282.0
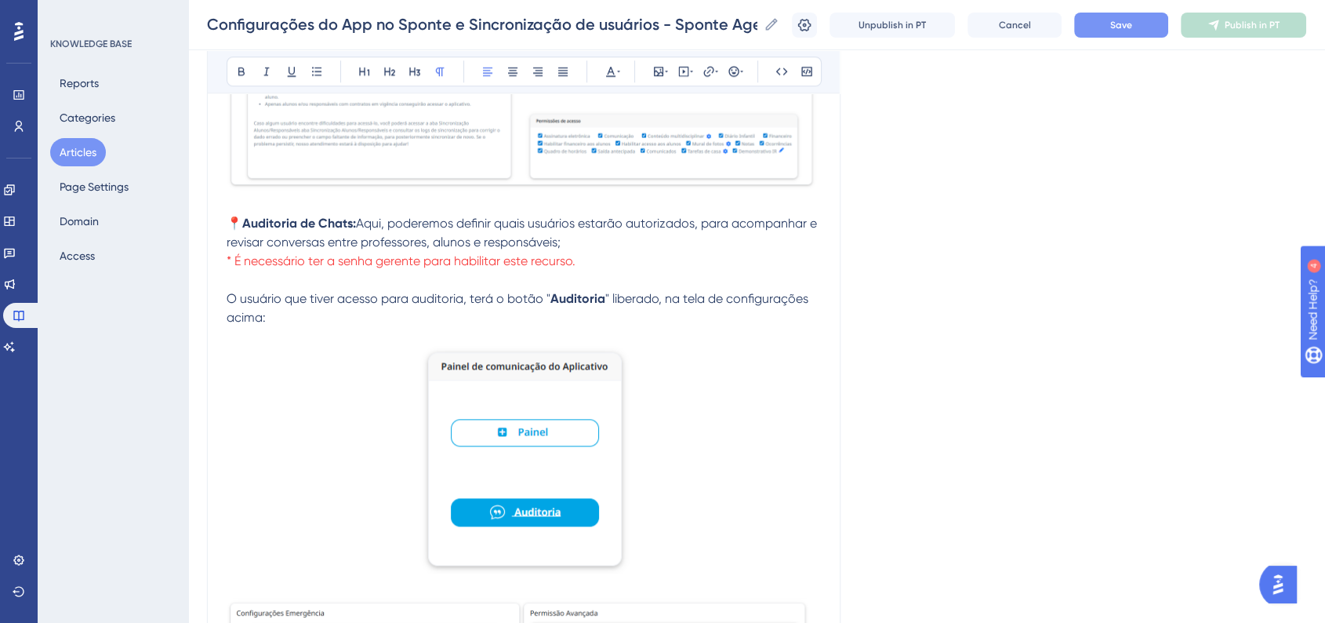
click at [1155, 26] on button "Save" at bounding box center [1121, 25] width 94 height 25
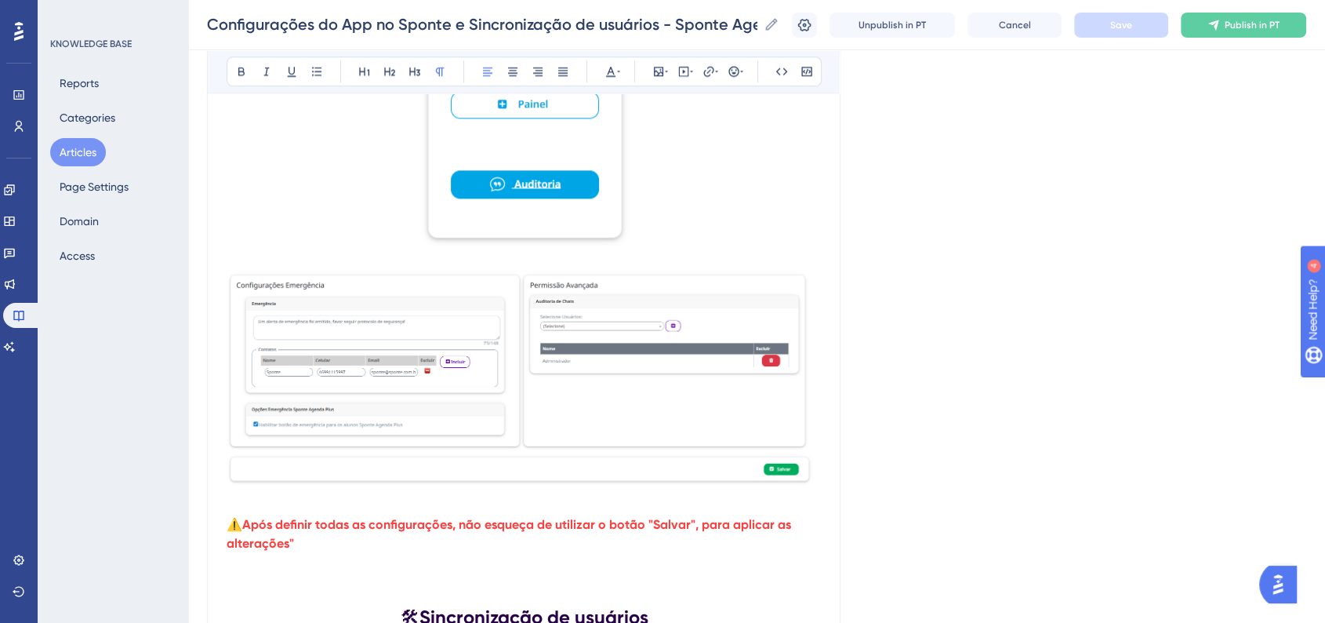
scroll to position [1649, 0]
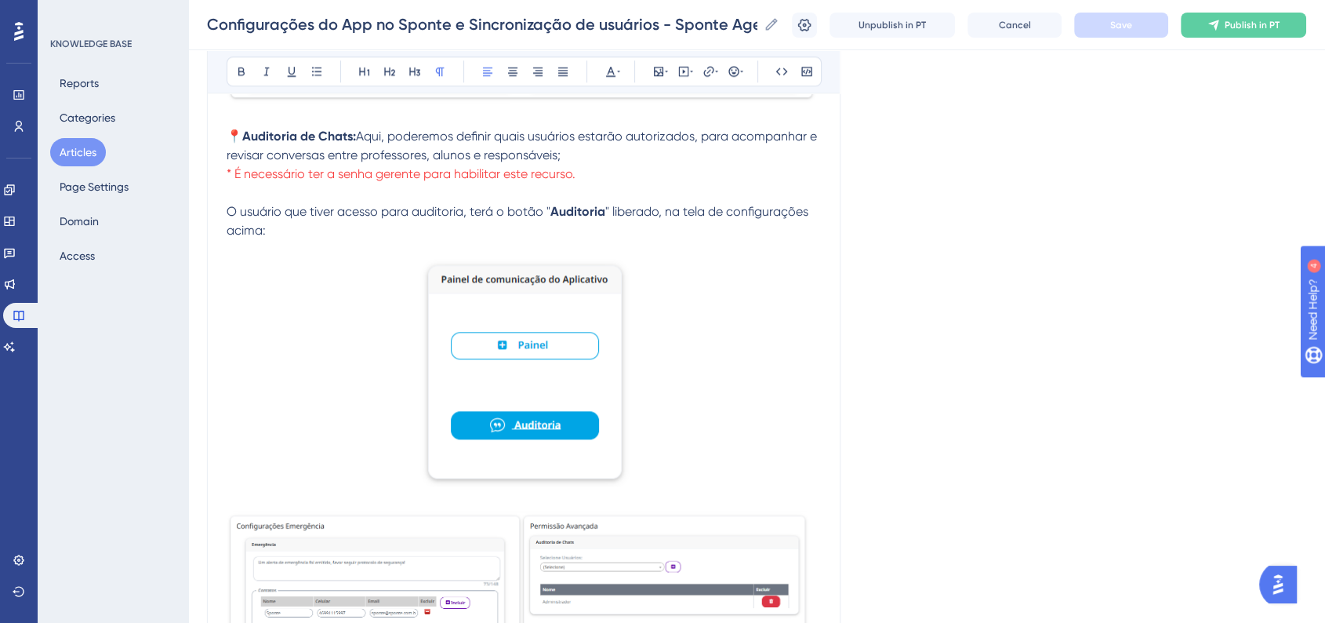
click at [562, 547] on img at bounding box center [524, 620] width 594 height 221
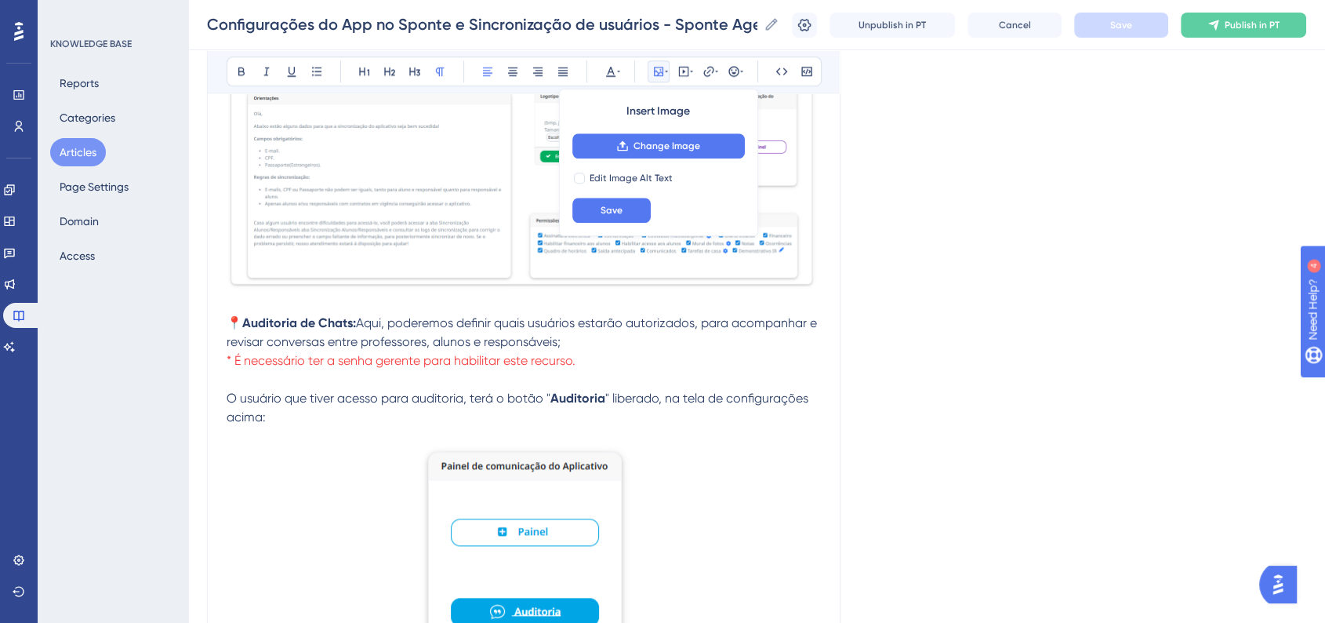
scroll to position [1387, 0]
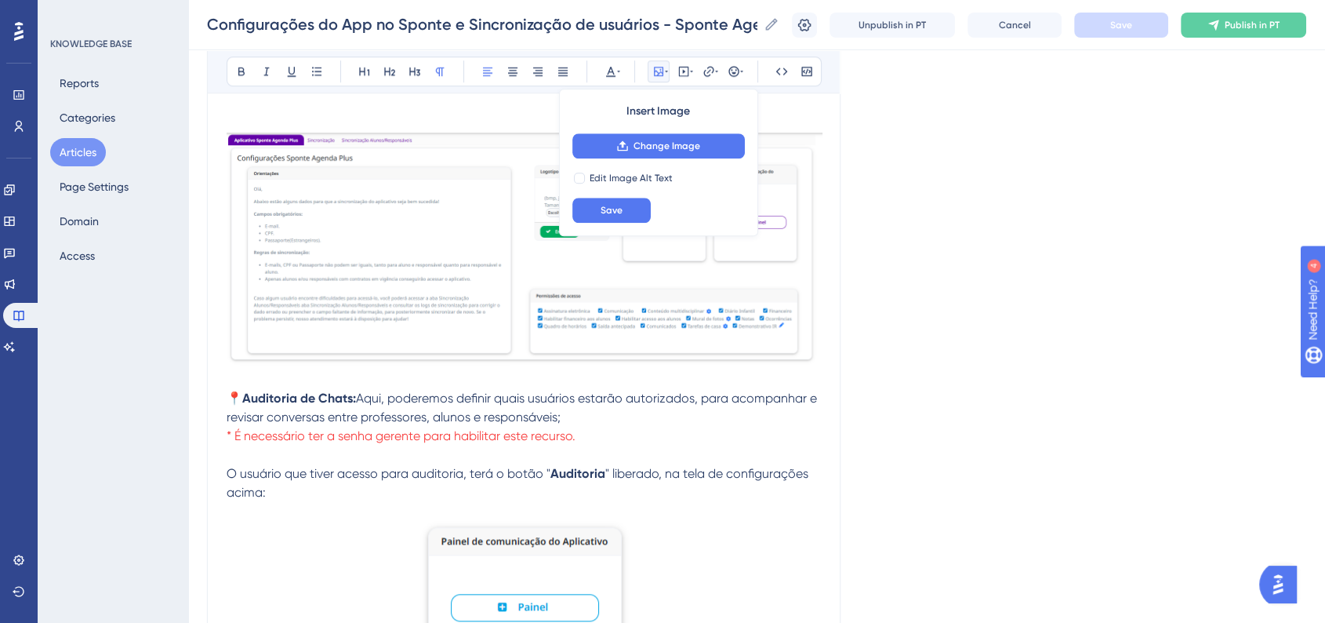
click at [238, 384] on p at bounding box center [525, 379] width 596 height 19
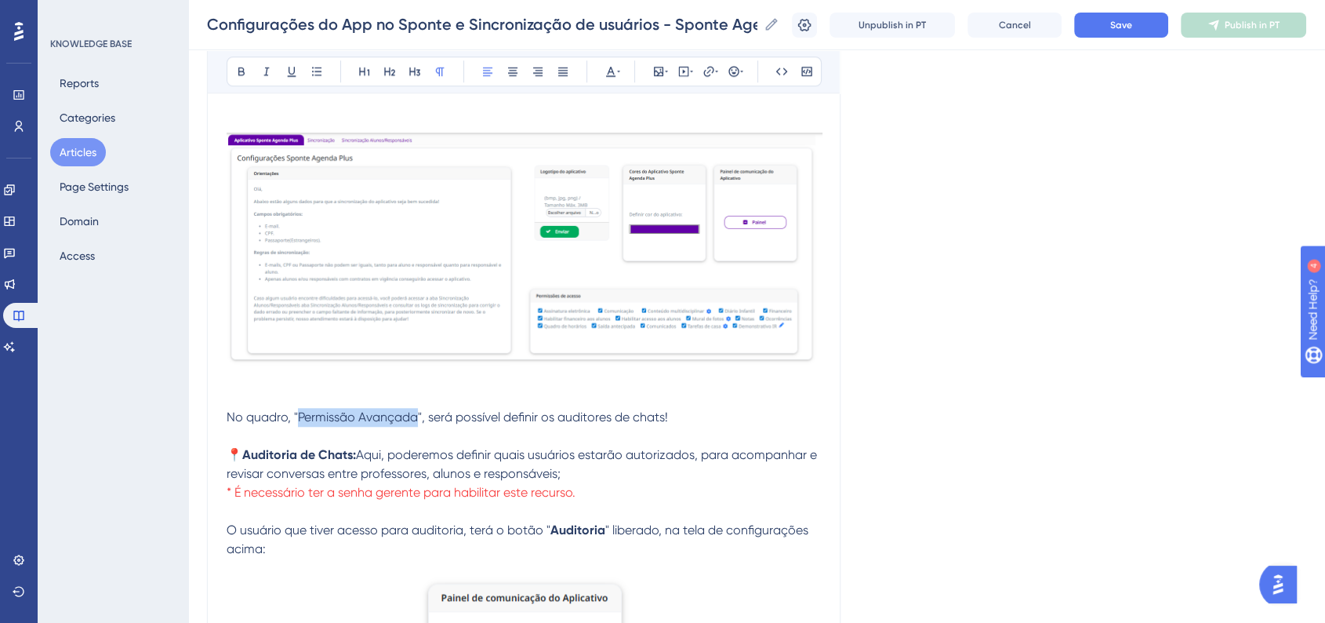
drag, startPoint x: 300, startPoint y: 422, endPoint x: 416, endPoint y: 424, distance: 116.1
click at [416, 424] on span "No quadro, "Permissão Avançada", será possível definir os auditores de chats!" at bounding box center [447, 416] width 441 height 15
click at [242, 76] on icon at bounding box center [241, 71] width 13 height 13
drag, startPoint x: 874, startPoint y: 415, endPoint x: 851, endPoint y: 412, distance: 23.0
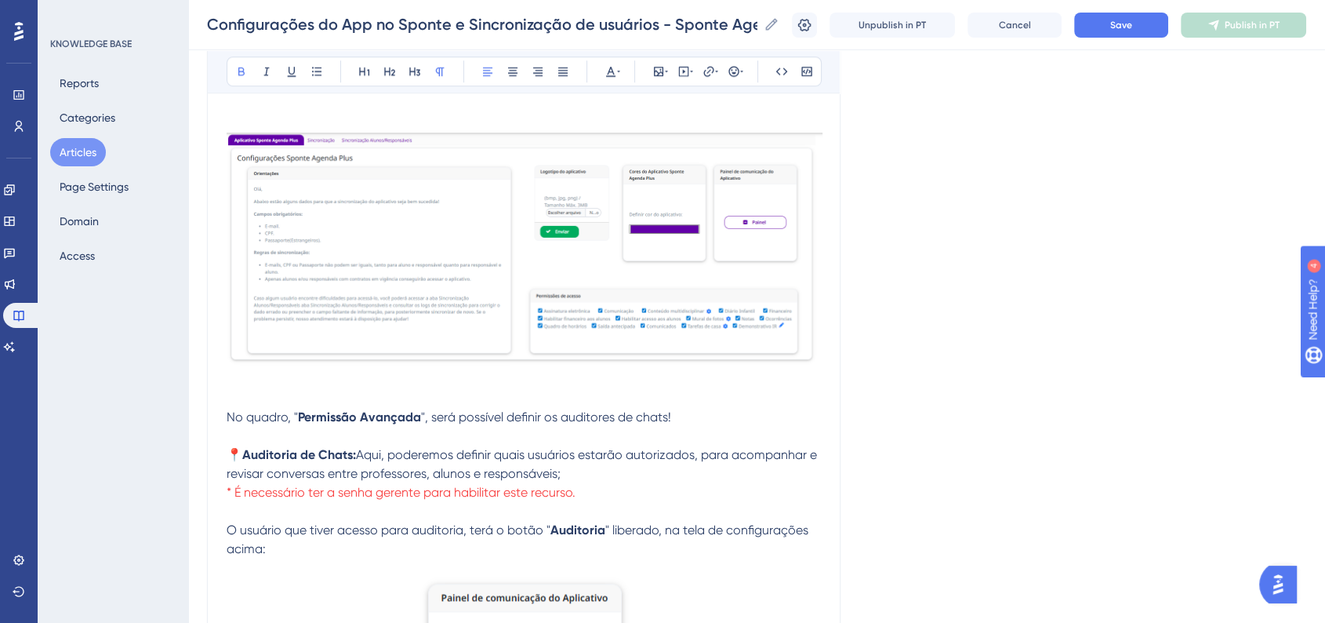
click at [717, 435] on p at bounding box center [525, 436] width 596 height 19
click at [721, 427] on p "No quadro, " Permissão Avançada ", será possível definir os auditores de chats!" at bounding box center [525, 417] width 596 height 19
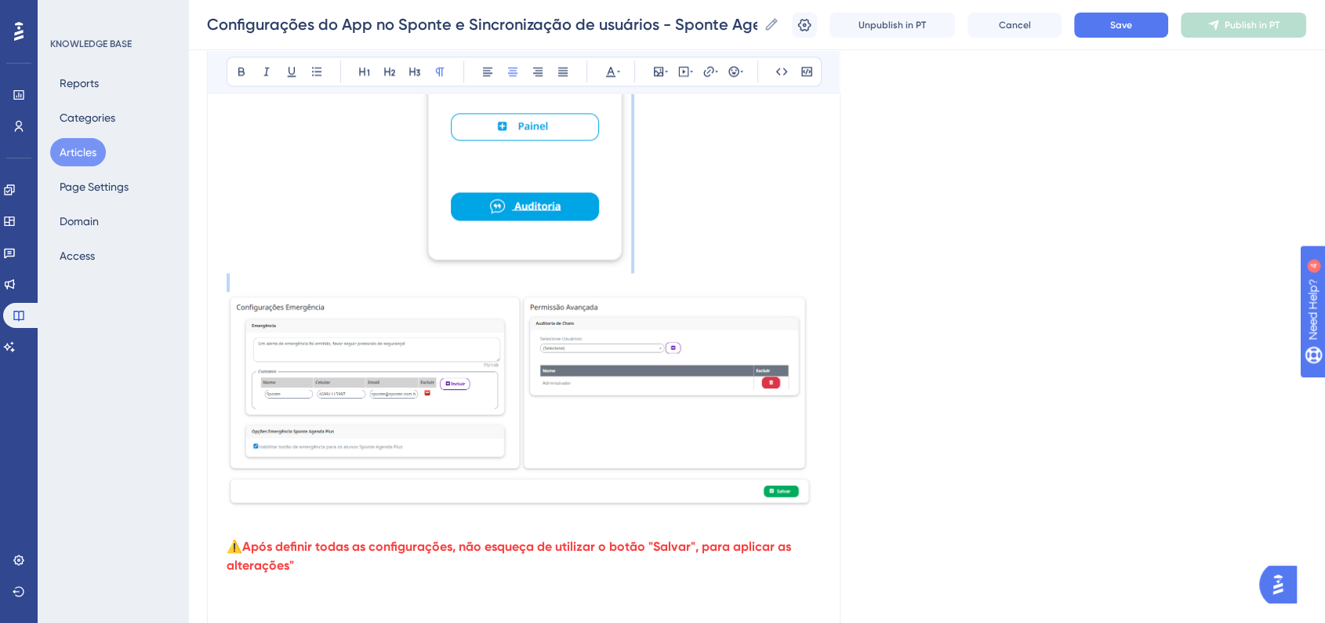
scroll to position [2346, 0]
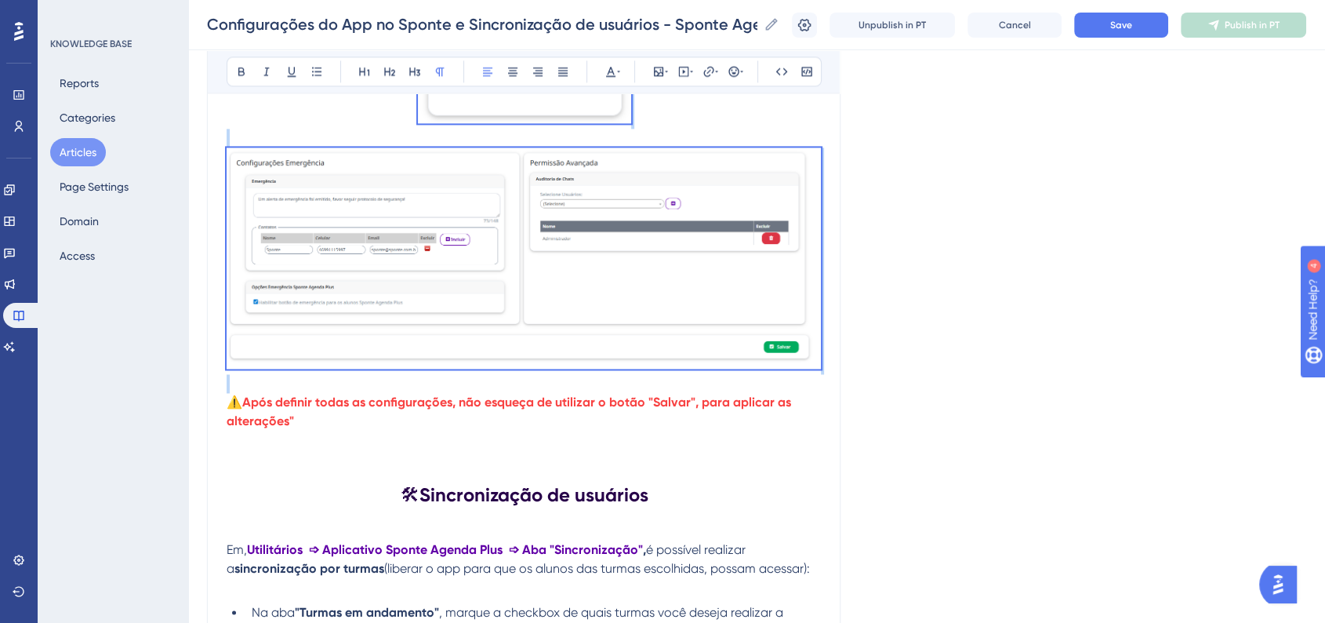
drag, startPoint x: 238, startPoint y: 392, endPoint x: 779, endPoint y: 337, distance: 544.5
click at [779, 337] on div "Neste manual você verá: Como configurar o App através do Painel Como realizar a…" at bounding box center [525, 195] width 596 height 4417
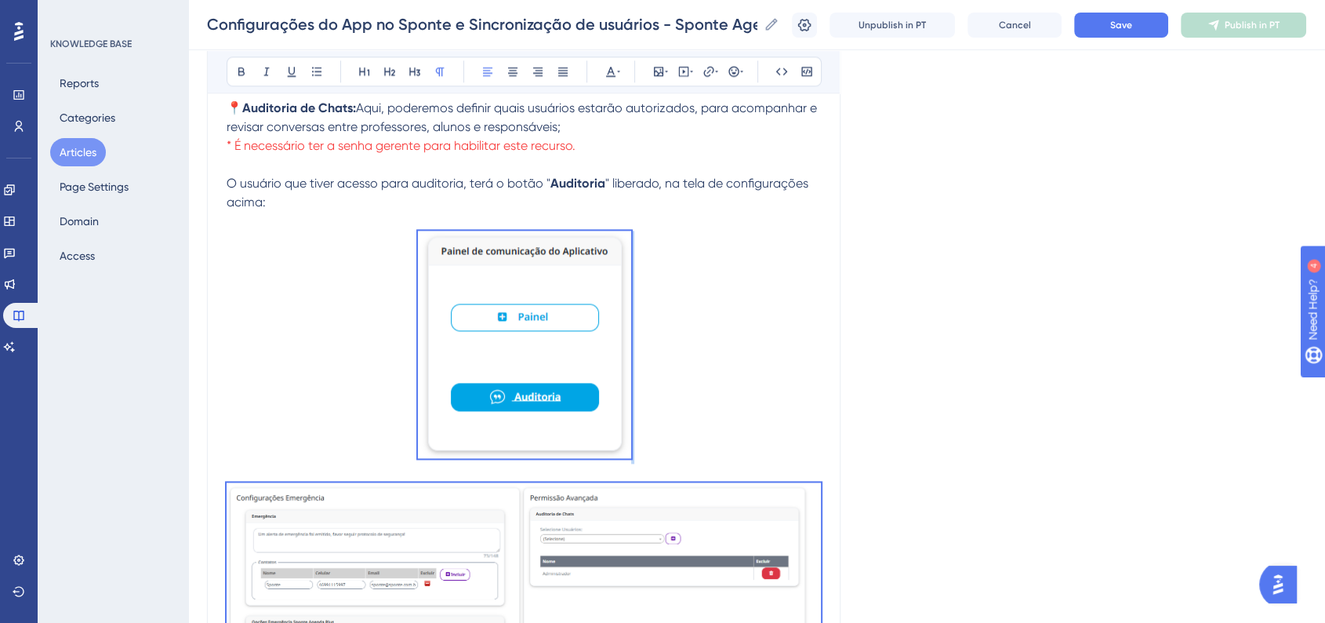
scroll to position [2077, 0]
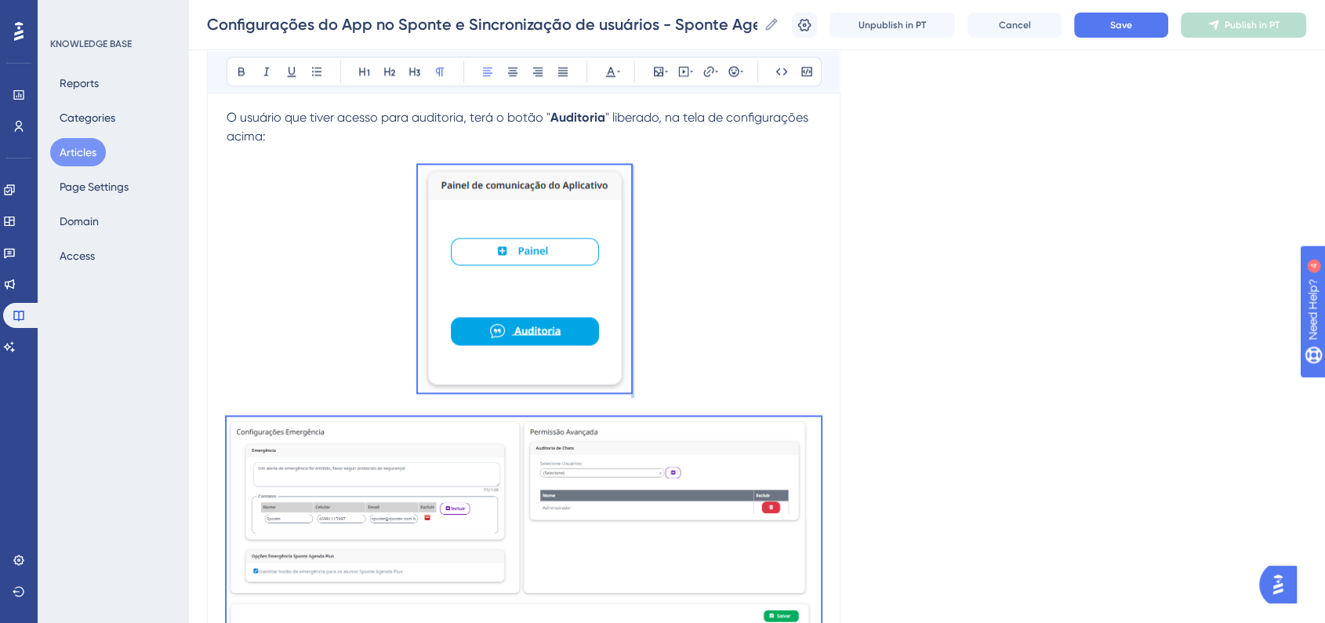
click at [642, 491] on img at bounding box center [524, 526] width 594 height 221
click at [991, 400] on div "Language Portuguese (Default) Configurações do App no Sponte e Sincronização de…" at bounding box center [756, 405] width 1099 height 4764
click at [697, 505] on img at bounding box center [524, 526] width 594 height 221
click at [923, 252] on div "Language Portuguese (Default) Configurações do App no Sponte e Sincronização de…" at bounding box center [756, 405] width 1099 height 4764
click at [700, 223] on p at bounding box center [525, 281] width 596 height 233
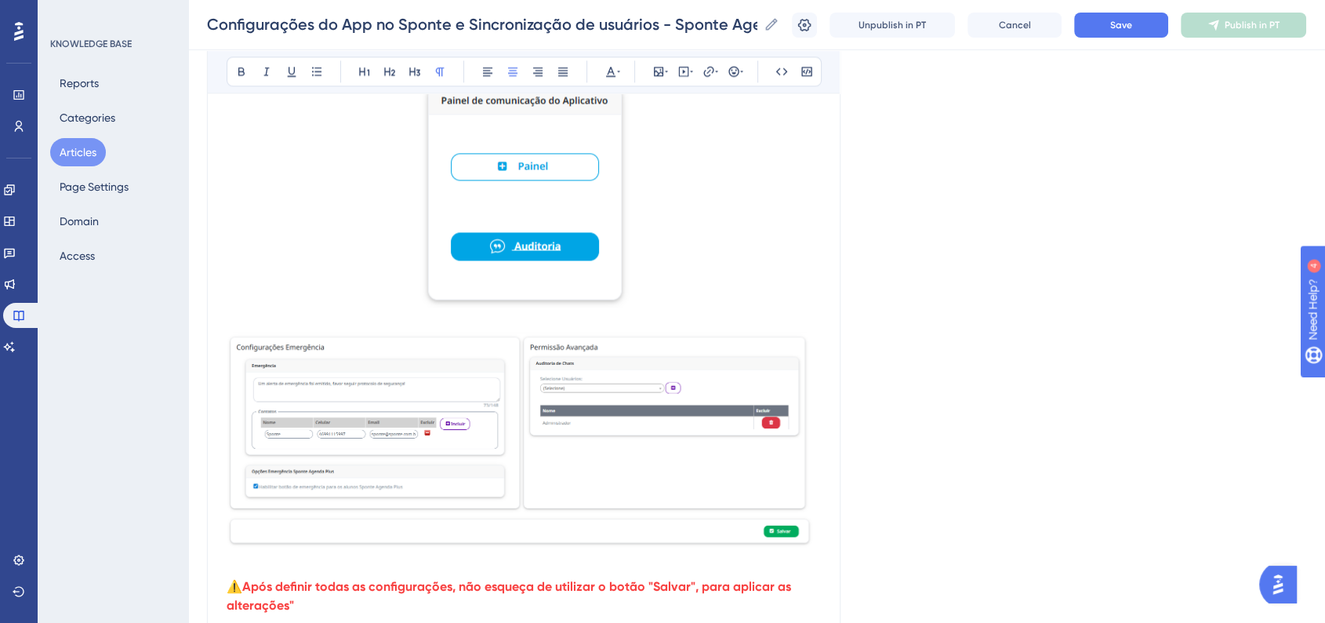
scroll to position [2164, 0]
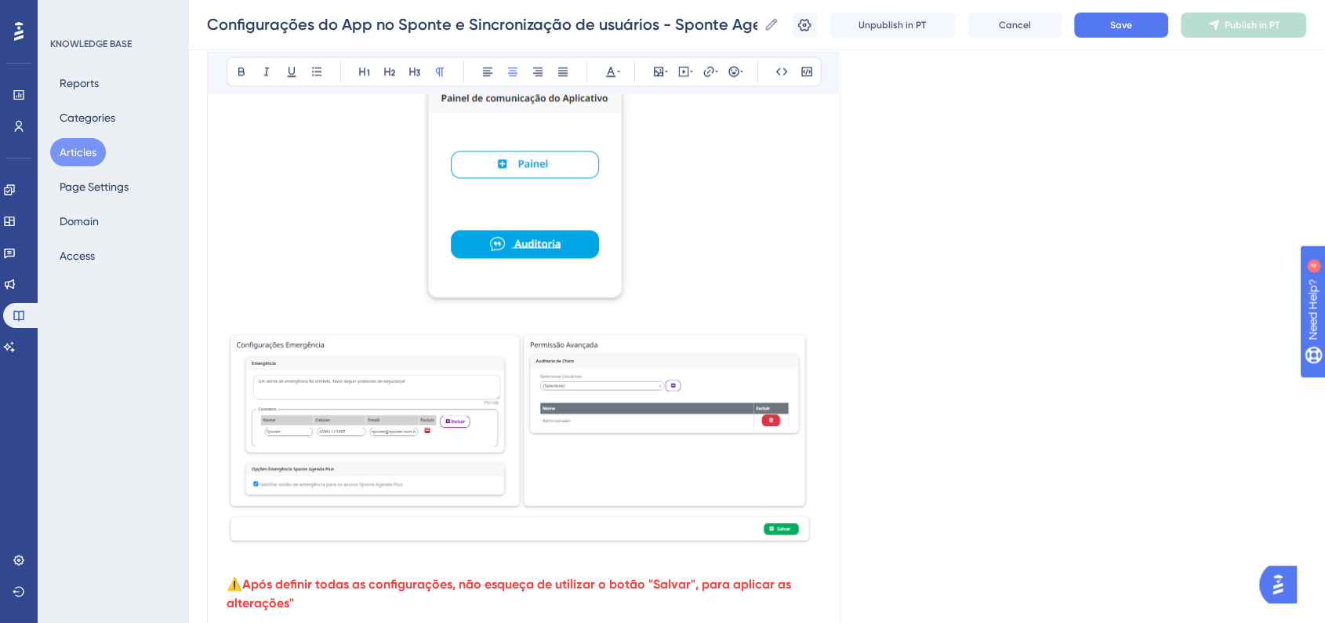
click at [696, 414] on img at bounding box center [524, 439] width 594 height 221
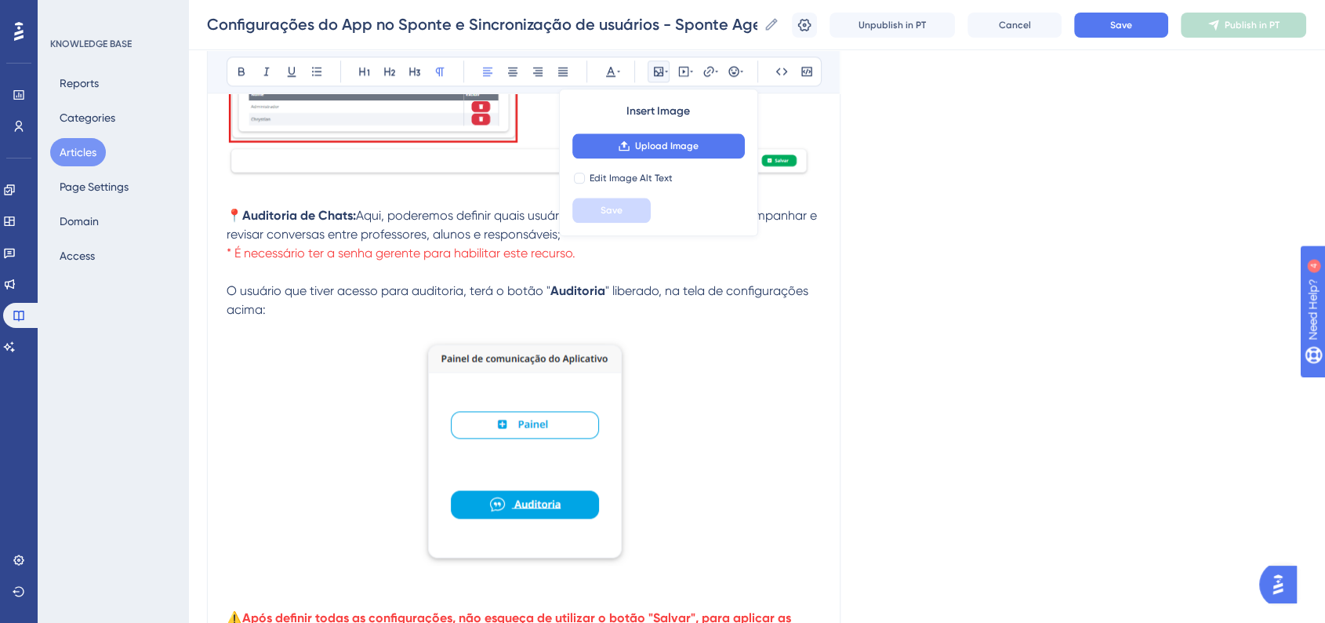
scroll to position [1903, 0]
click at [1128, 25] on span "Save" at bounding box center [1121, 25] width 22 height 13
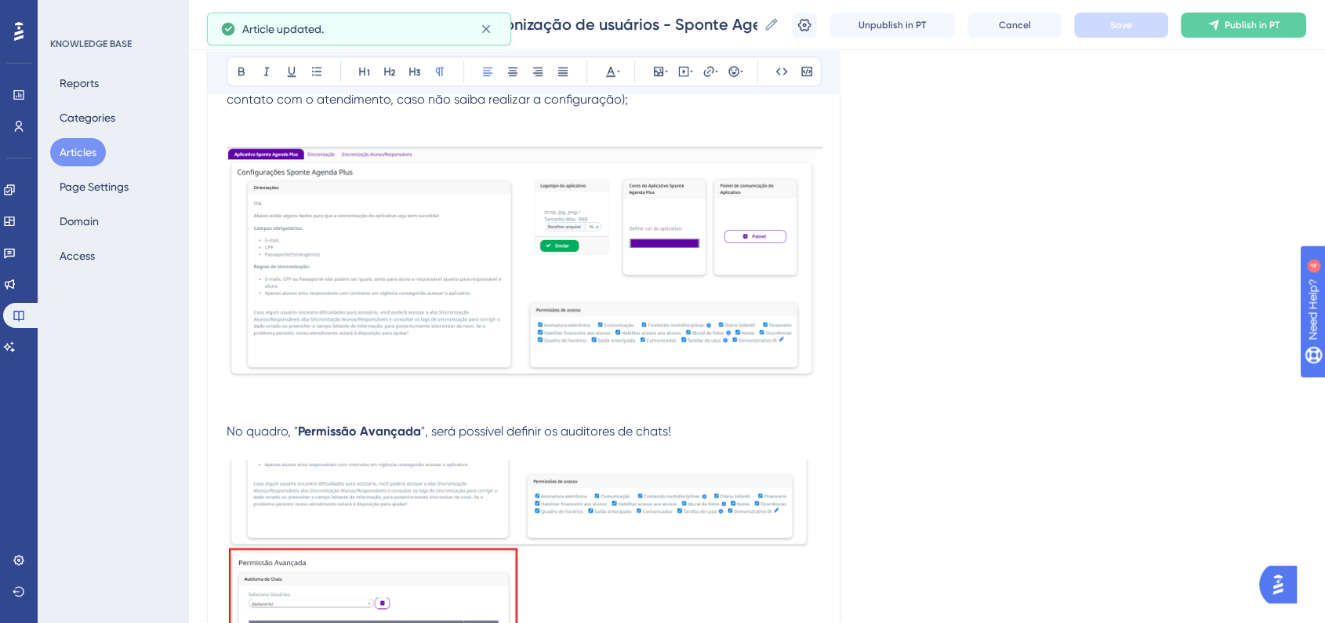
scroll to position [1293, 0]
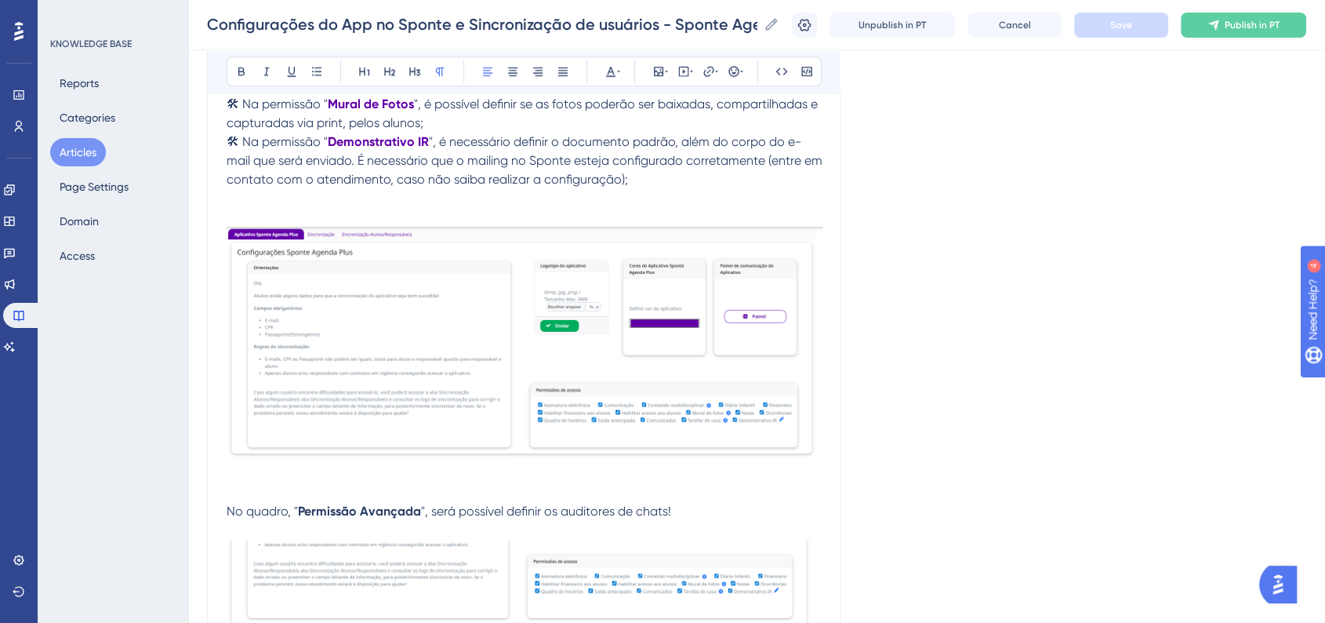
click at [230, 516] on span "No quadro, "" at bounding box center [262, 510] width 71 height 15
click at [742, 74] on icon at bounding box center [741, 71] width 3 height 13
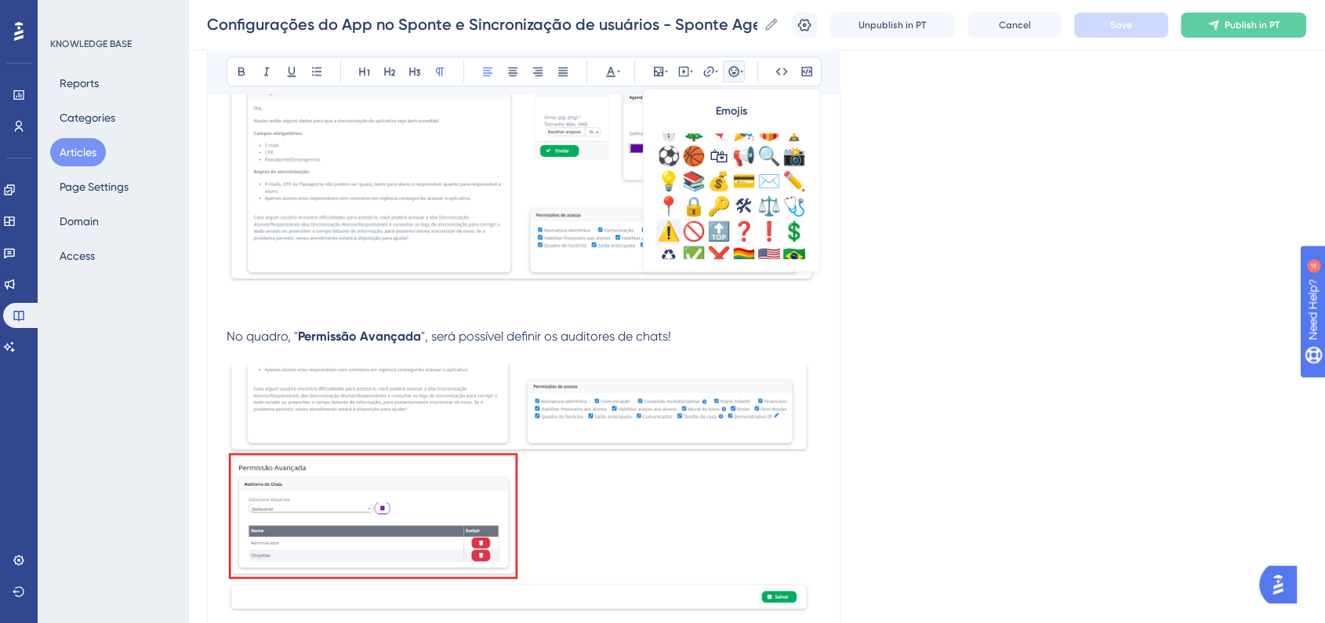
scroll to position [522, 0]
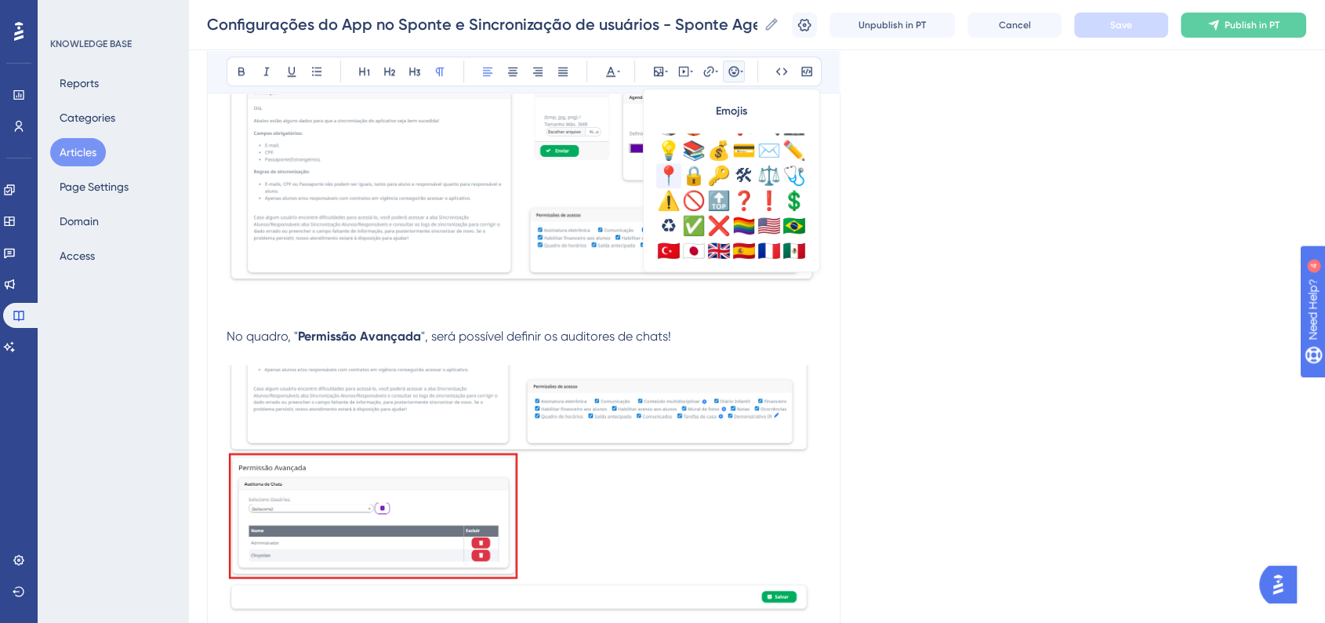
click at [673, 184] on div "📍" at bounding box center [668, 175] width 25 height 25
click at [1141, 33] on button "Save" at bounding box center [1121, 25] width 94 height 25
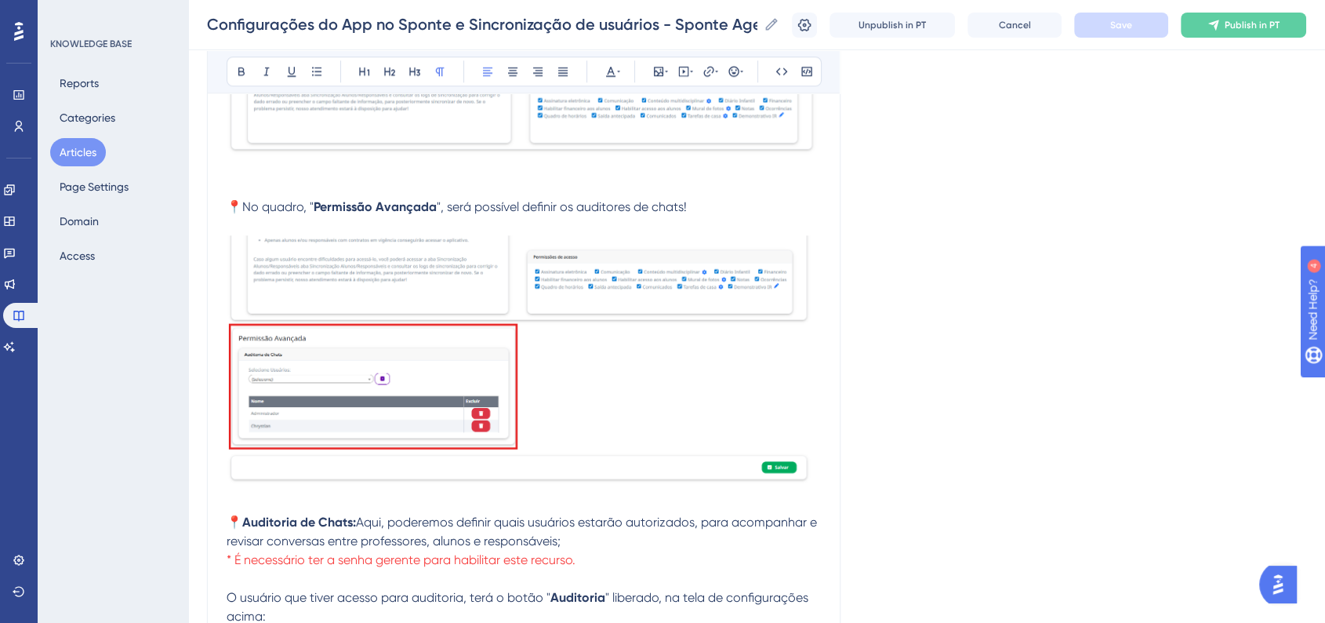
scroll to position [1729, 0]
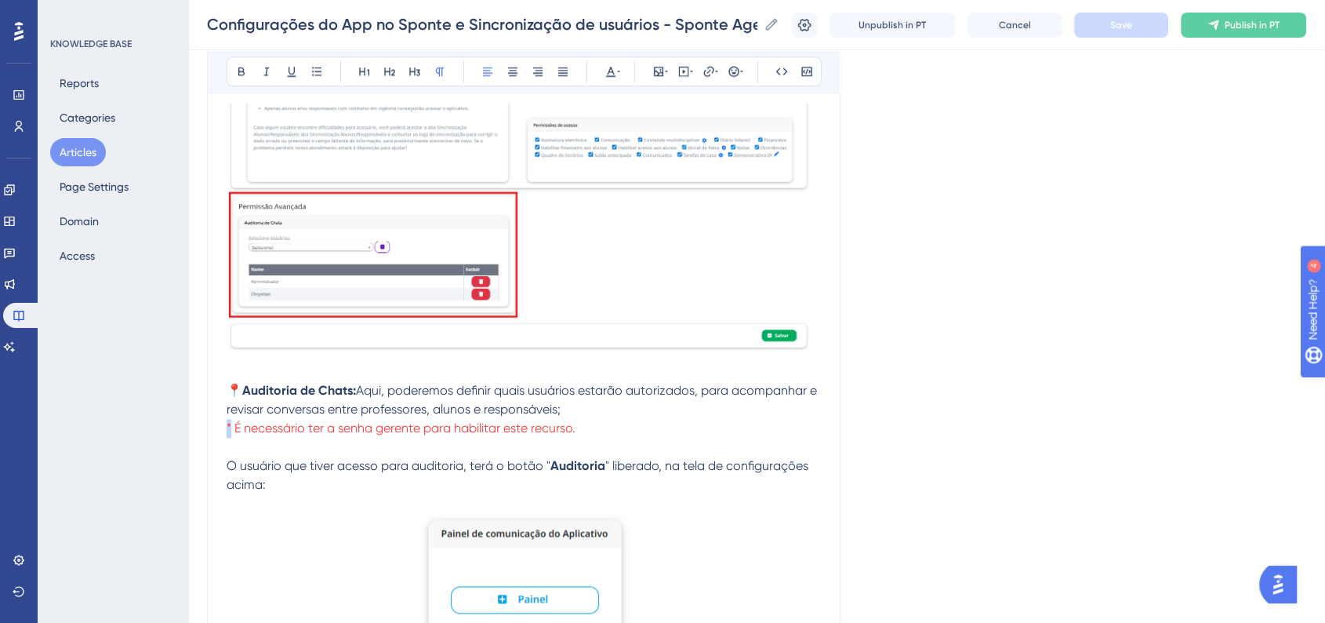
drag, startPoint x: 229, startPoint y: 439, endPoint x: 245, endPoint y: 419, distance: 25.7
click at [225, 439] on div "Configurações do App no Sponte e Sincronização de usuários Bold Italic Underlin…" at bounding box center [523, 631] width 633 height 4368
click at [747, 71] on div "Bold Italic Underline Bullet Point Heading 1 Heading 2 Heading 3 Normal Align L…" at bounding box center [524, 71] width 595 height 30
click at [738, 74] on icon at bounding box center [733, 71] width 10 height 10
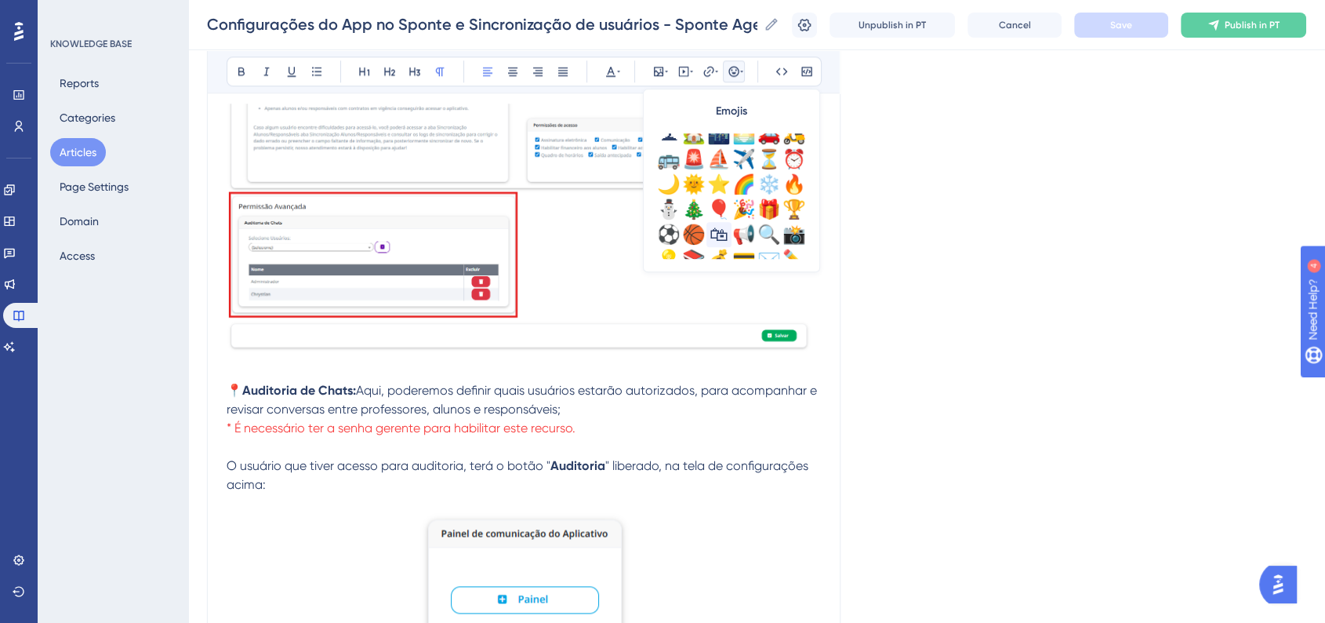
scroll to position [522, 0]
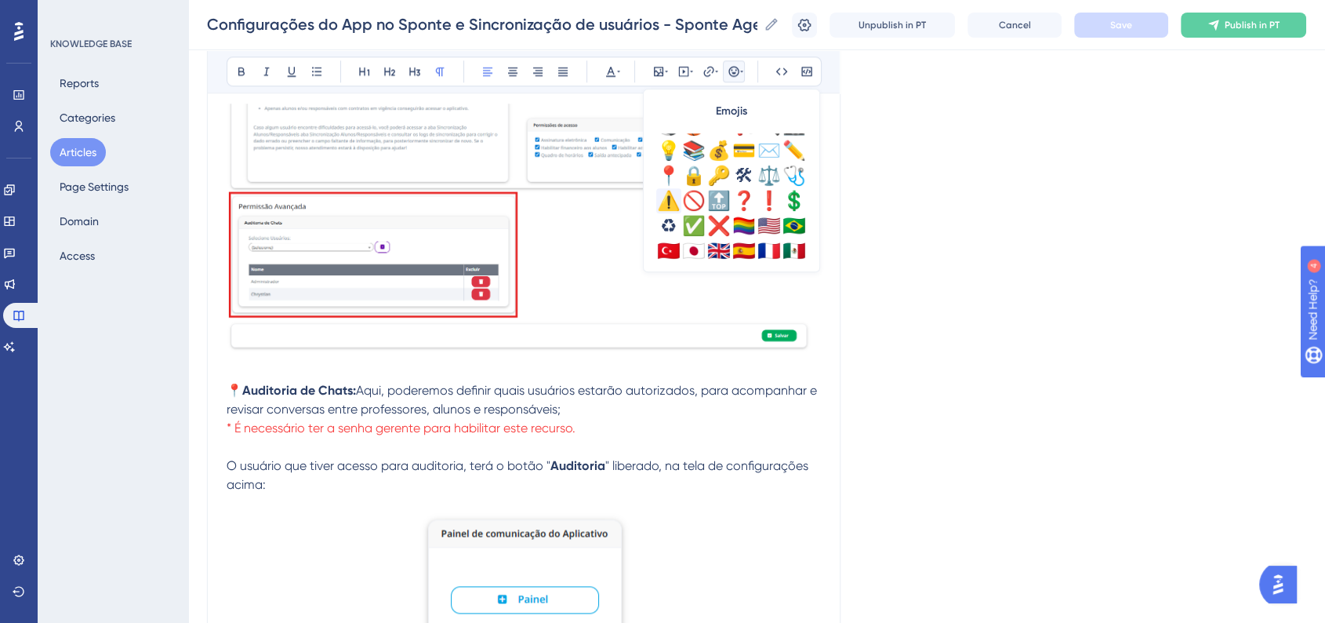
click at [659, 207] on div "⚠️" at bounding box center [668, 200] width 25 height 25
click at [1116, 33] on button "Save" at bounding box center [1121, 25] width 94 height 25
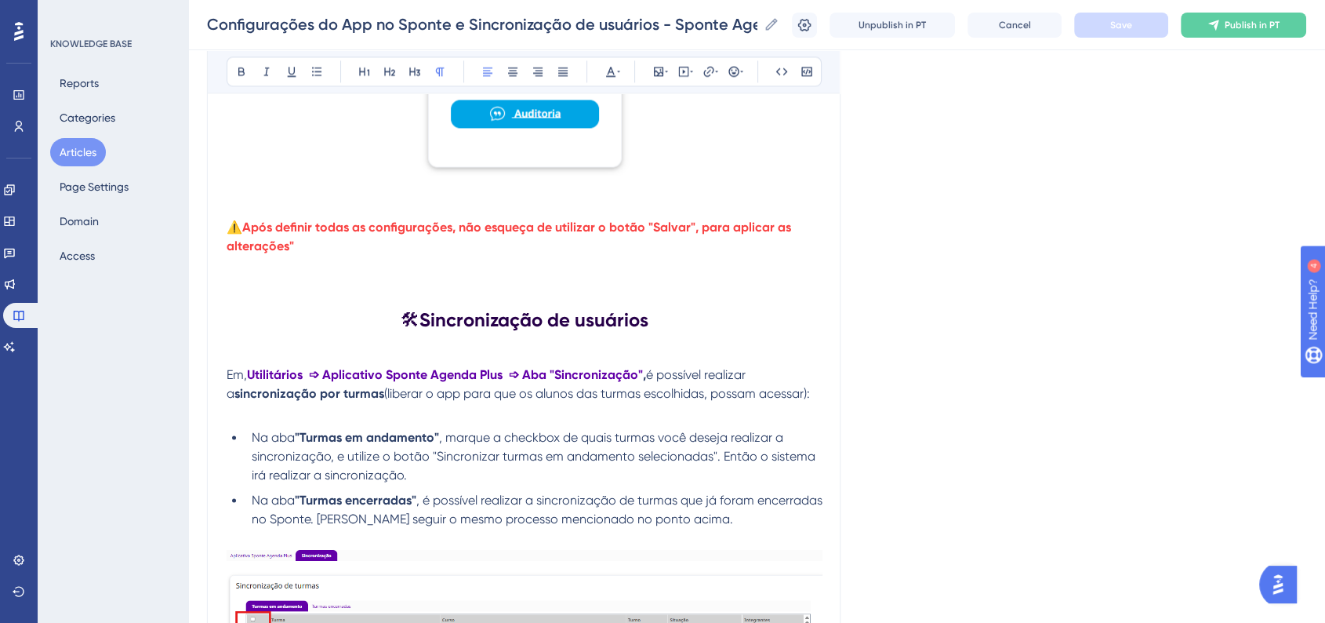
scroll to position [2252, 0]
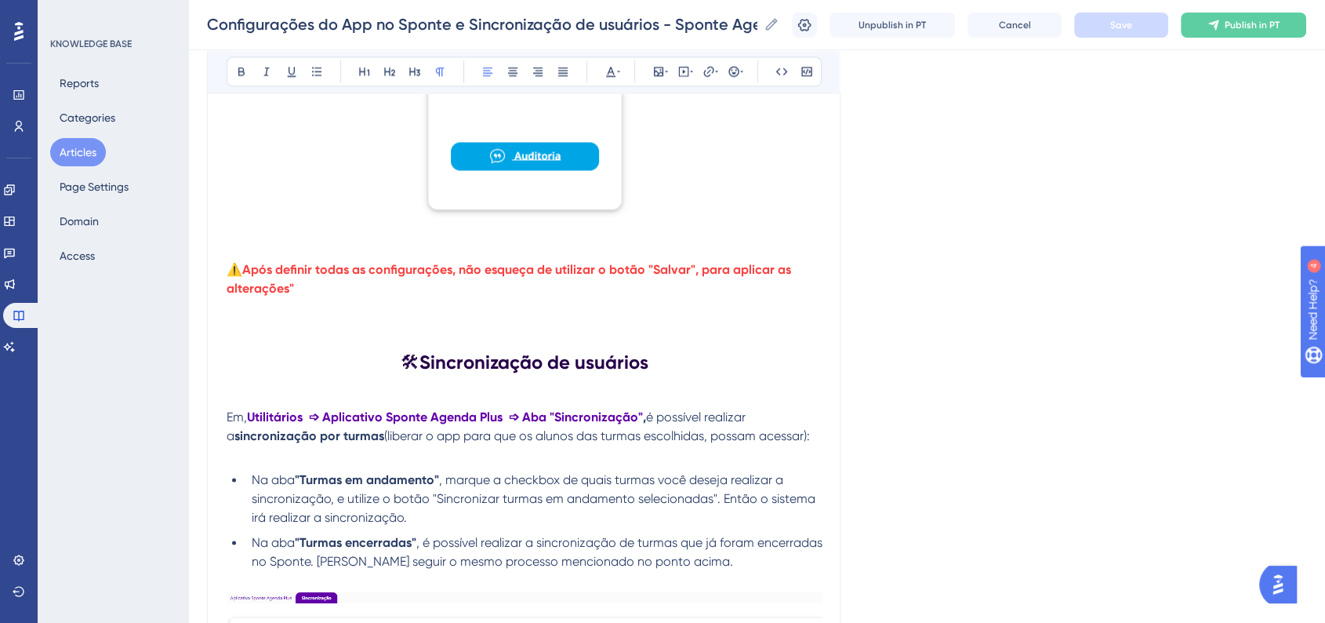
click at [561, 286] on p "⚠️ Após definir todas as configurações, não esqueça de utilizar o botão "Salvar…" at bounding box center [525, 279] width 596 height 38
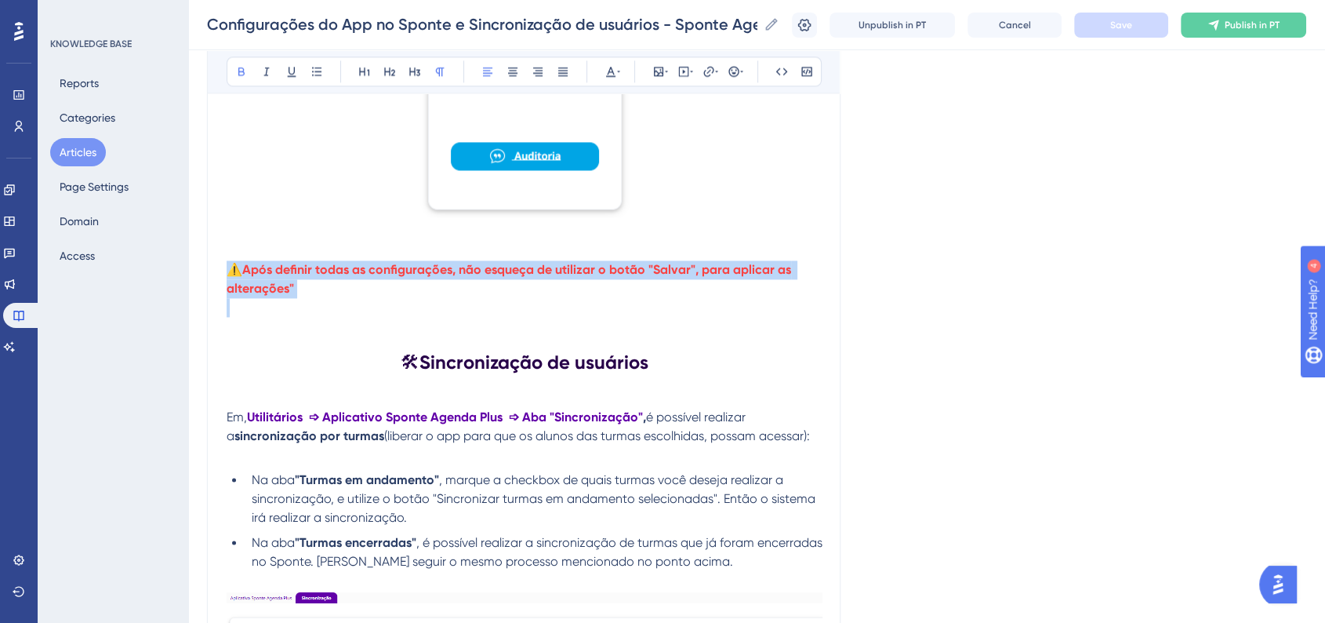
click at [561, 286] on p "⚠️ Após definir todas as configurações, não esqueça de utilizar o botão "Salvar…" at bounding box center [525, 279] width 596 height 38
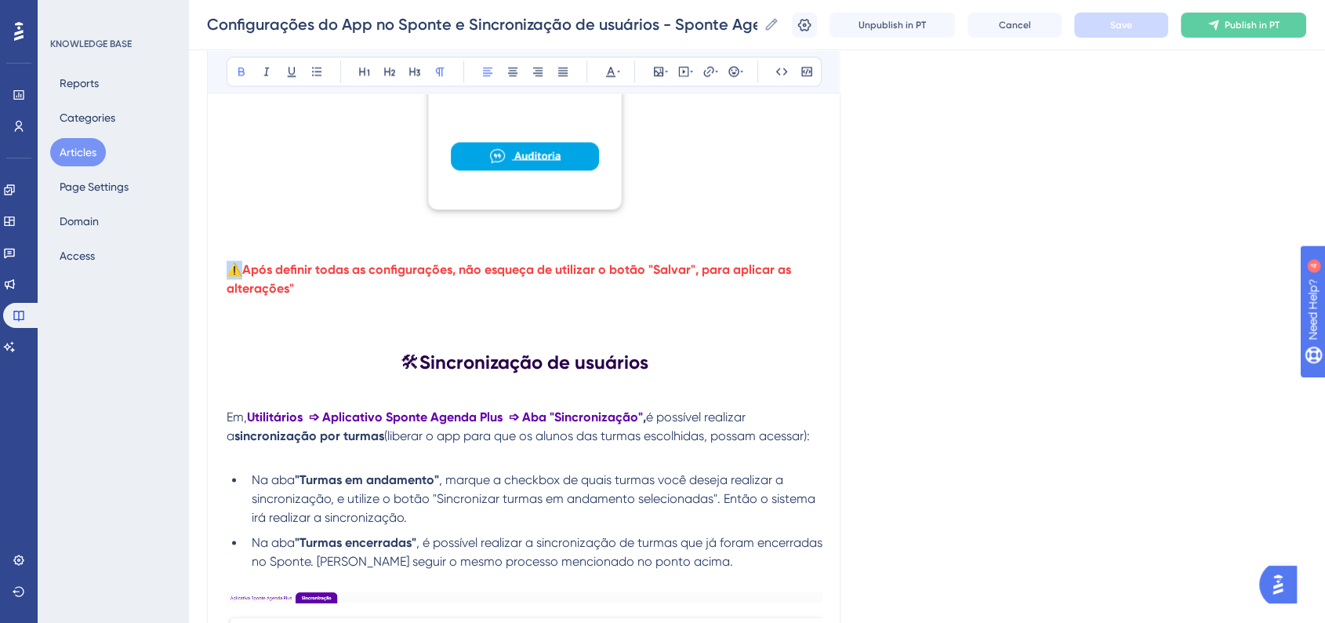
click at [521, 82] on div "Bold Italic Underline Bullet Point Heading 1 Heading 2 Heading 3 Normal Align L…" at bounding box center [524, 71] width 595 height 30
click at [516, 77] on icon at bounding box center [512, 71] width 13 height 13
click at [962, 147] on div "Language Portuguese (Default) Configurações do App no Sponte e Sincronização de…" at bounding box center [756, 117] width 1099 height 4537
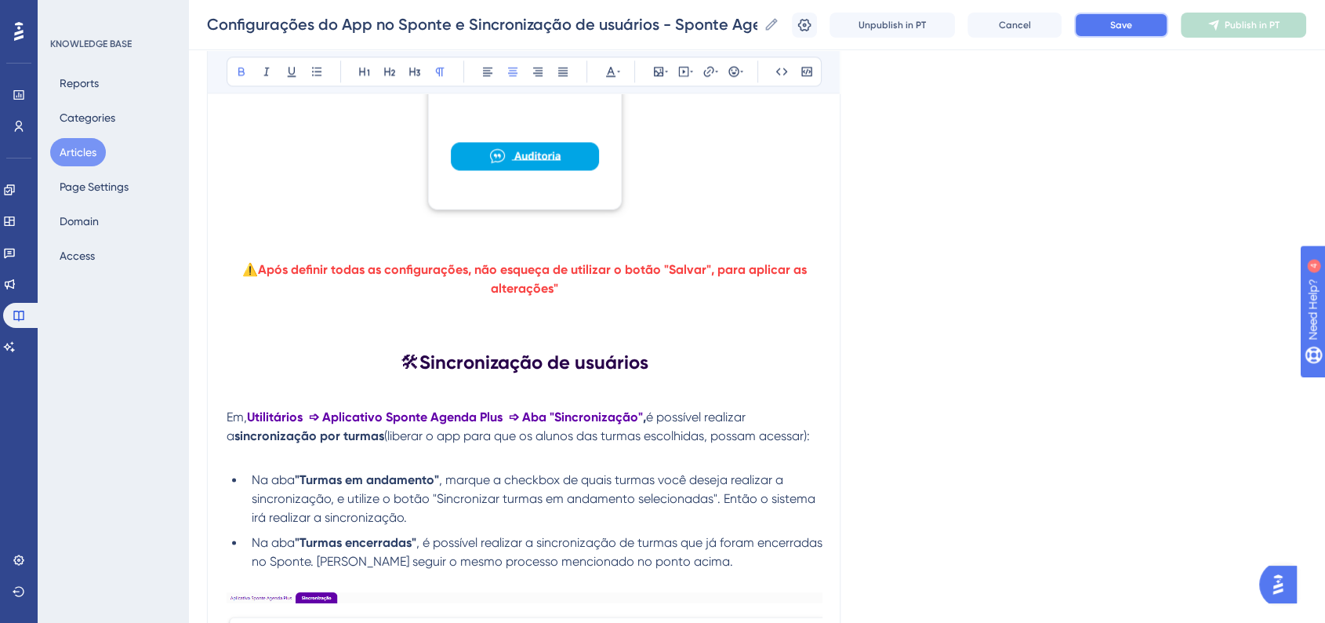
click at [1132, 31] on span "Save" at bounding box center [1121, 25] width 22 height 13
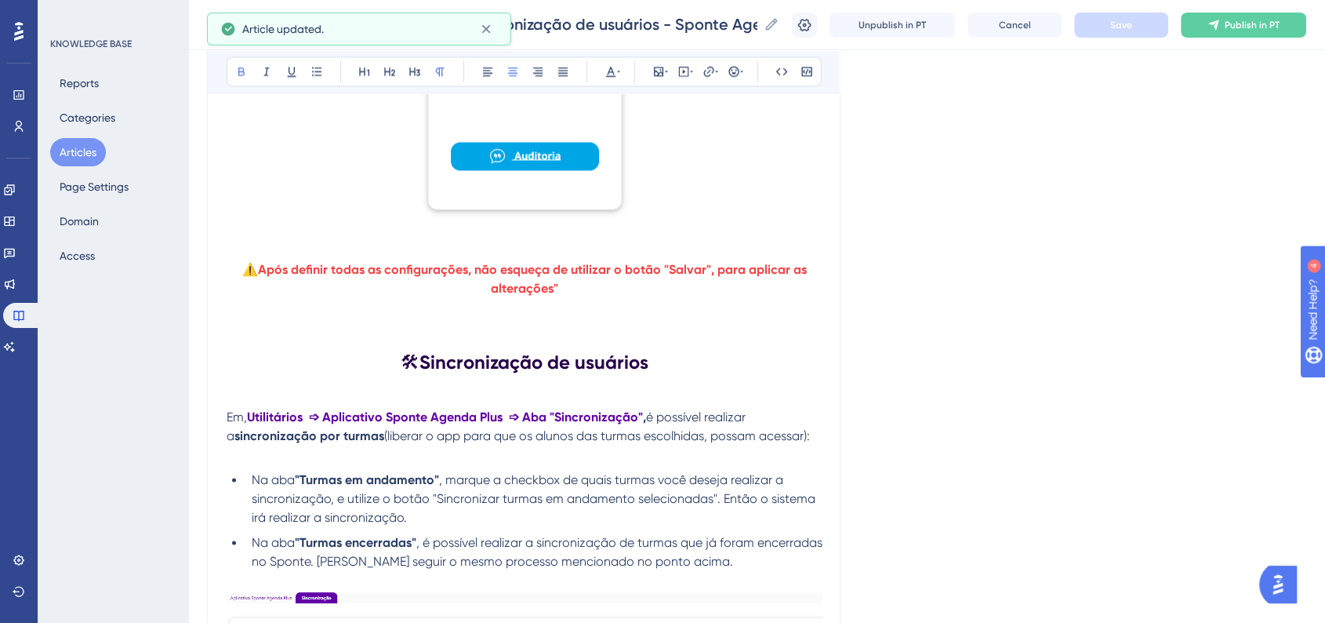
click at [978, 330] on div "Language Portuguese (Default) Configurações do App no Sponte e Sincronização de…" at bounding box center [756, 117] width 1099 height 4537
click at [558, 296] on p "⚠️ Após definir todas as configurações, não esqueça de utilizar o botão "Salvar…" at bounding box center [525, 279] width 596 height 38
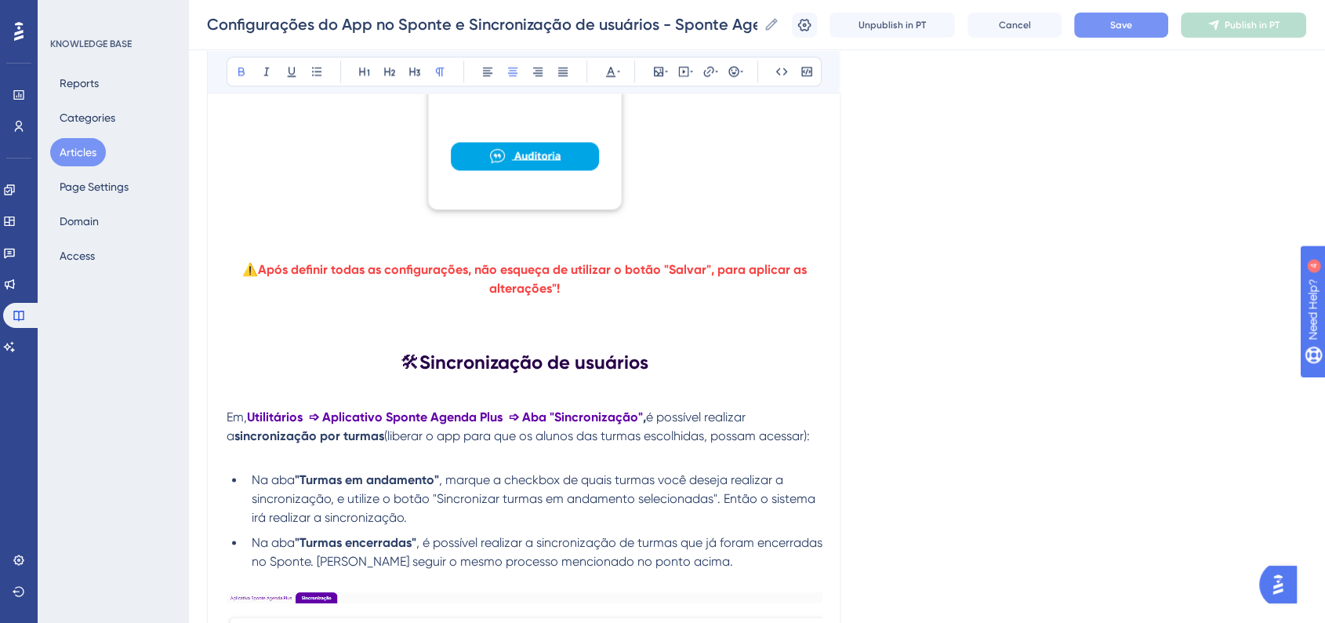
drag, startPoint x: 561, startPoint y: 300, endPoint x: 551, endPoint y: 298, distance: 9.7
click at [551, 298] on p "⚠️ Após definir todas as configurações, não esqueça de utilizar o botão "Salvar…" at bounding box center [525, 279] width 596 height 38
click at [954, 295] on div "Language Portuguese (Default) Configurações do App no Sponte e Sincronização de…" at bounding box center [756, 117] width 1099 height 4537
click at [1127, 26] on span "Save" at bounding box center [1121, 25] width 22 height 13
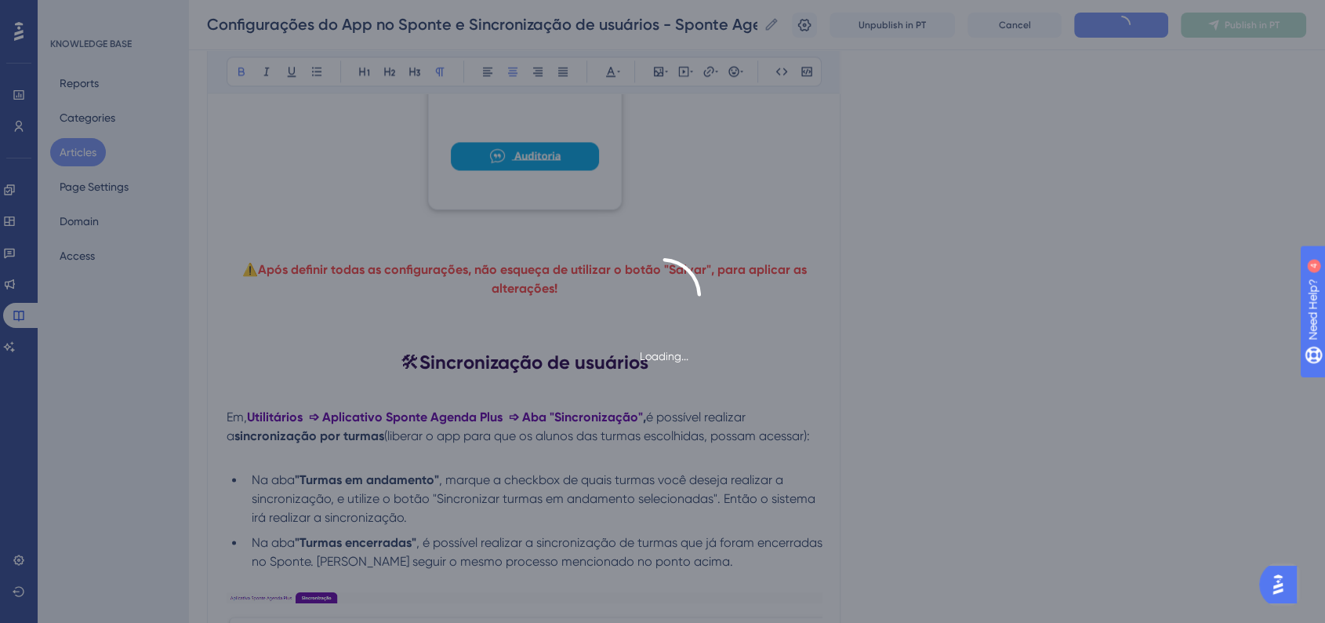
click at [1015, 322] on div "Loading..." at bounding box center [662, 311] width 1325 height 107
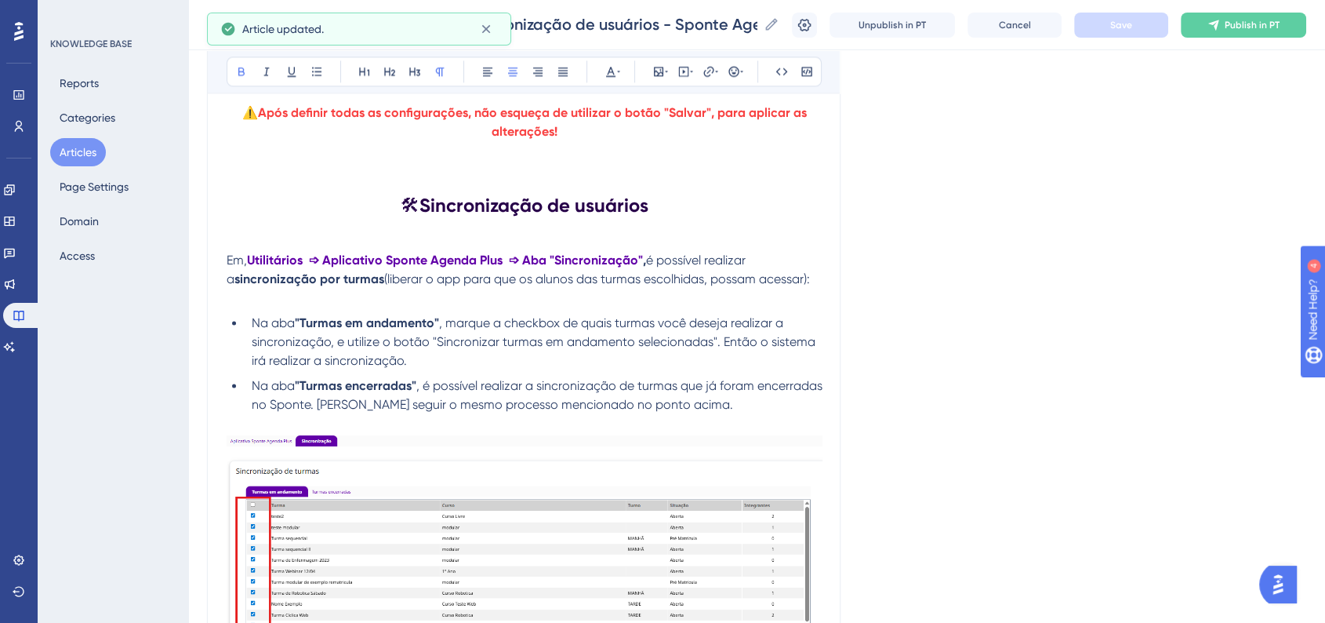
scroll to position [2513, 0]
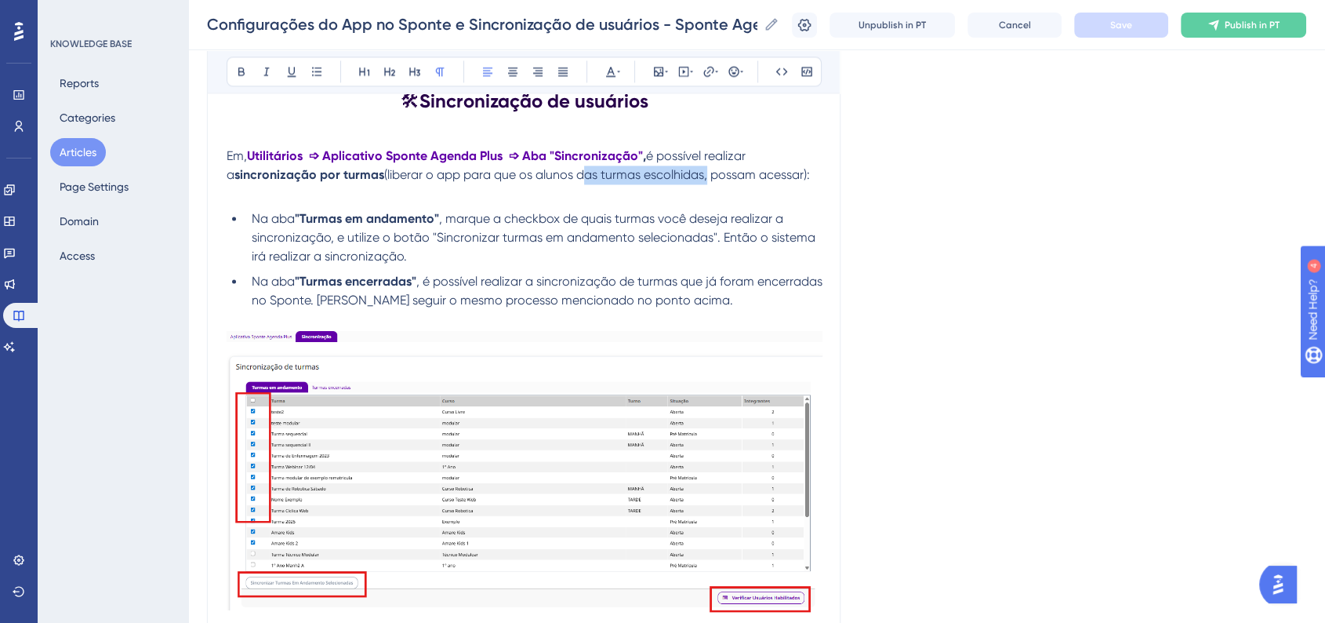
drag, startPoint x: 576, startPoint y: 187, endPoint x: 696, endPoint y: 184, distance: 120.0
click at [696, 182] on span "(liberar o app para que os alunos das turmas escolhidas, possam acessar):" at bounding box center [597, 174] width 426 height 15
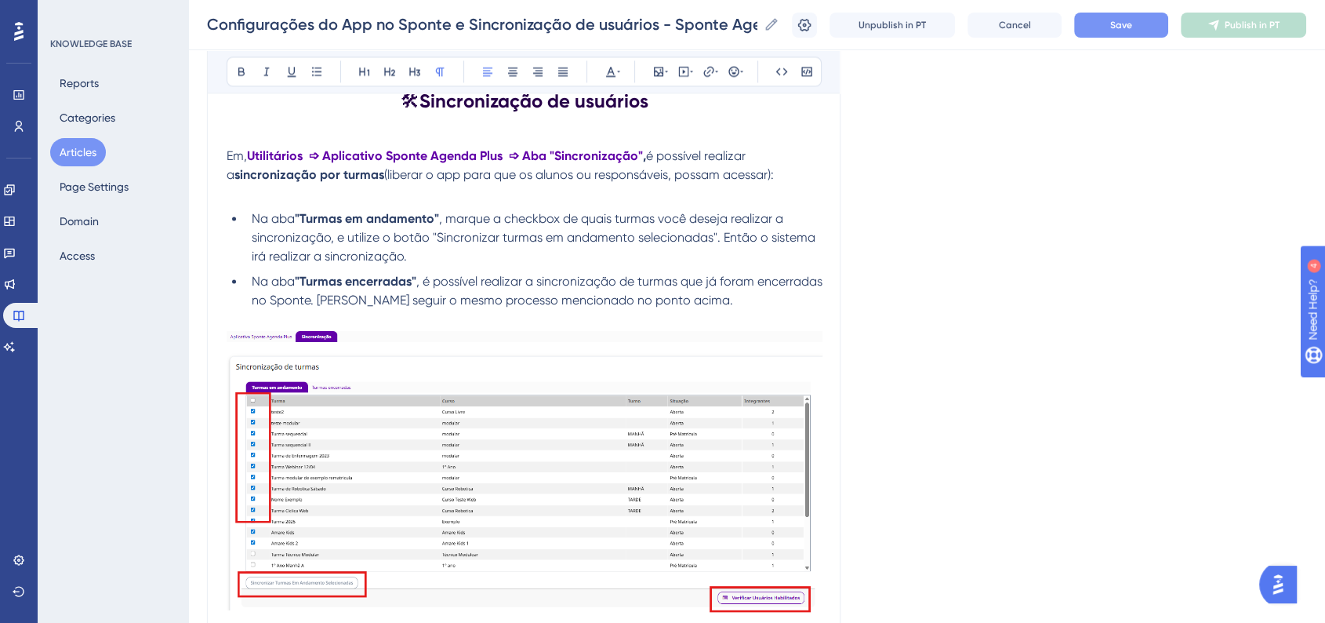
click at [1127, 26] on span "Save" at bounding box center [1121, 25] width 22 height 13
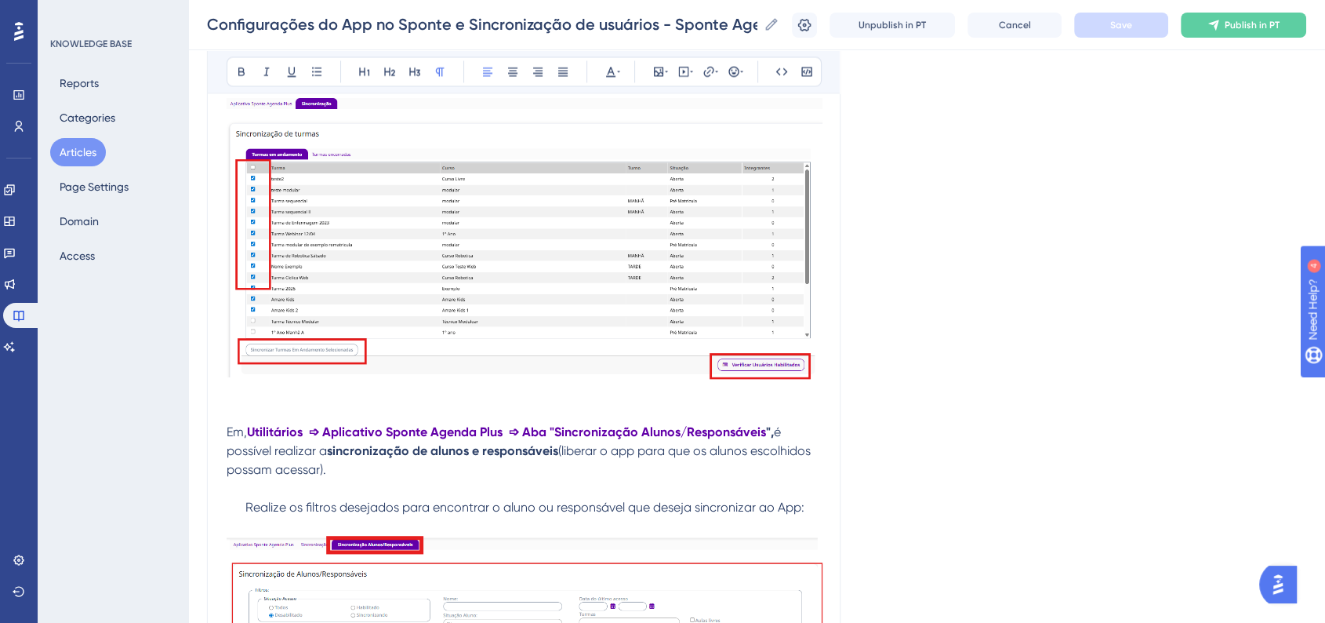
scroll to position [2687, 0]
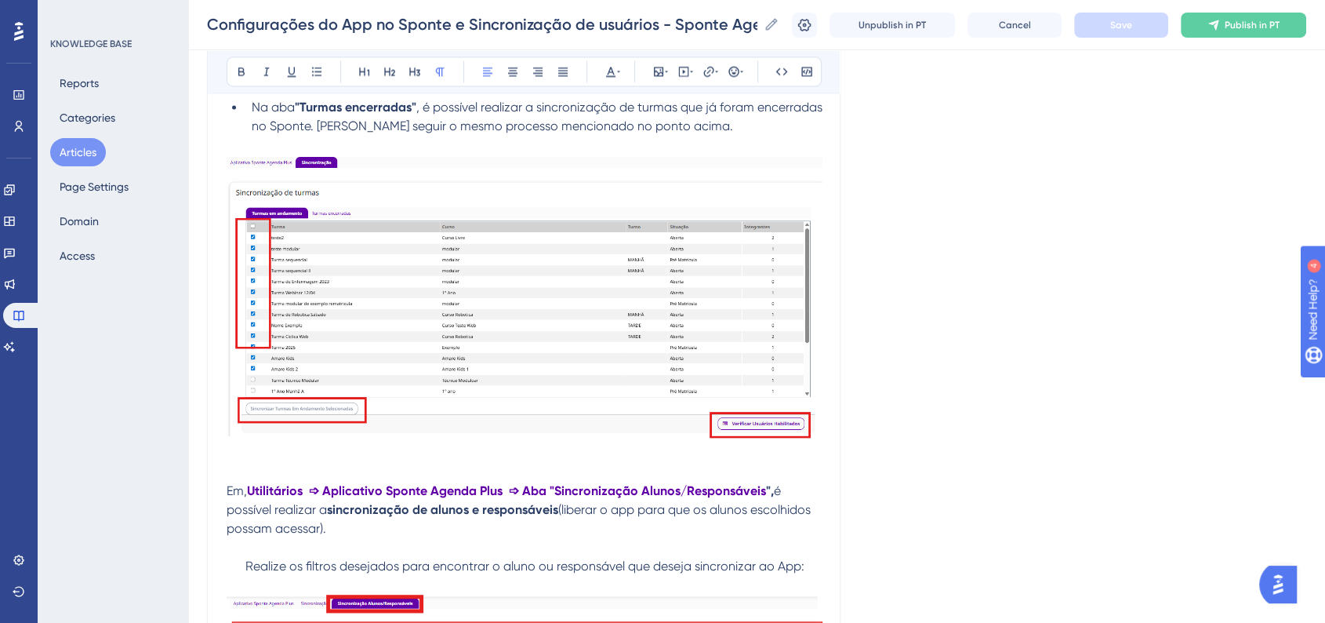
click at [414, 336] on img at bounding box center [525, 295] width 596 height 283
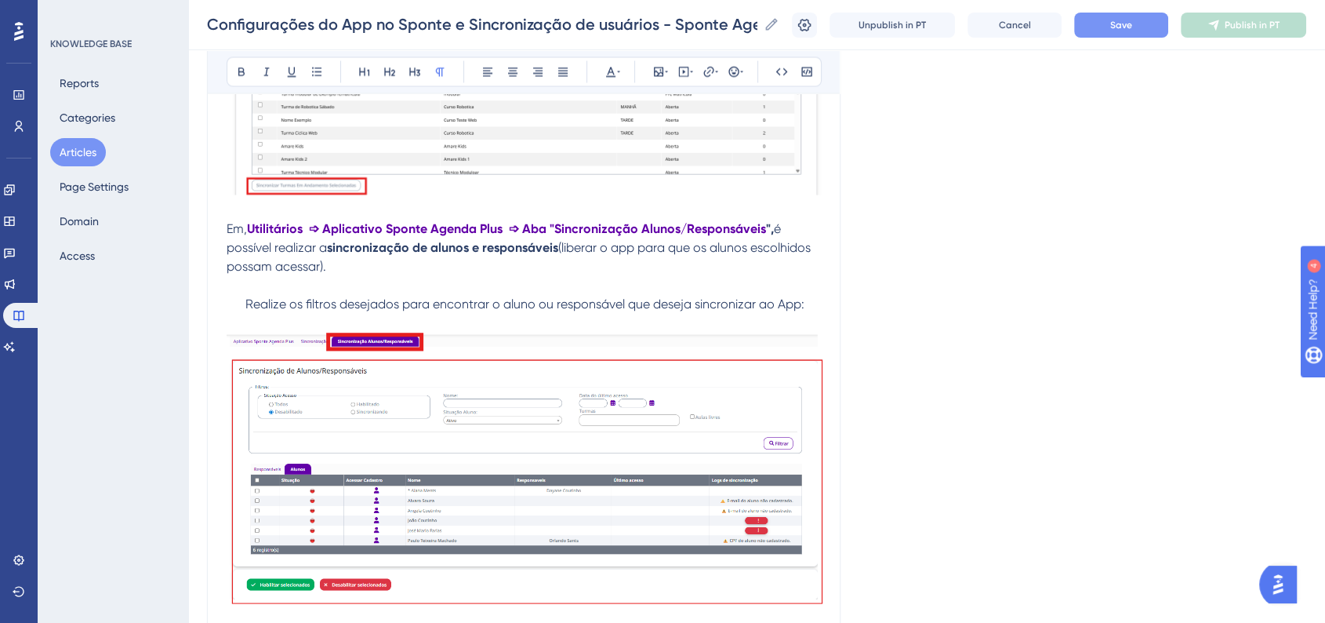
scroll to position [3036, 0]
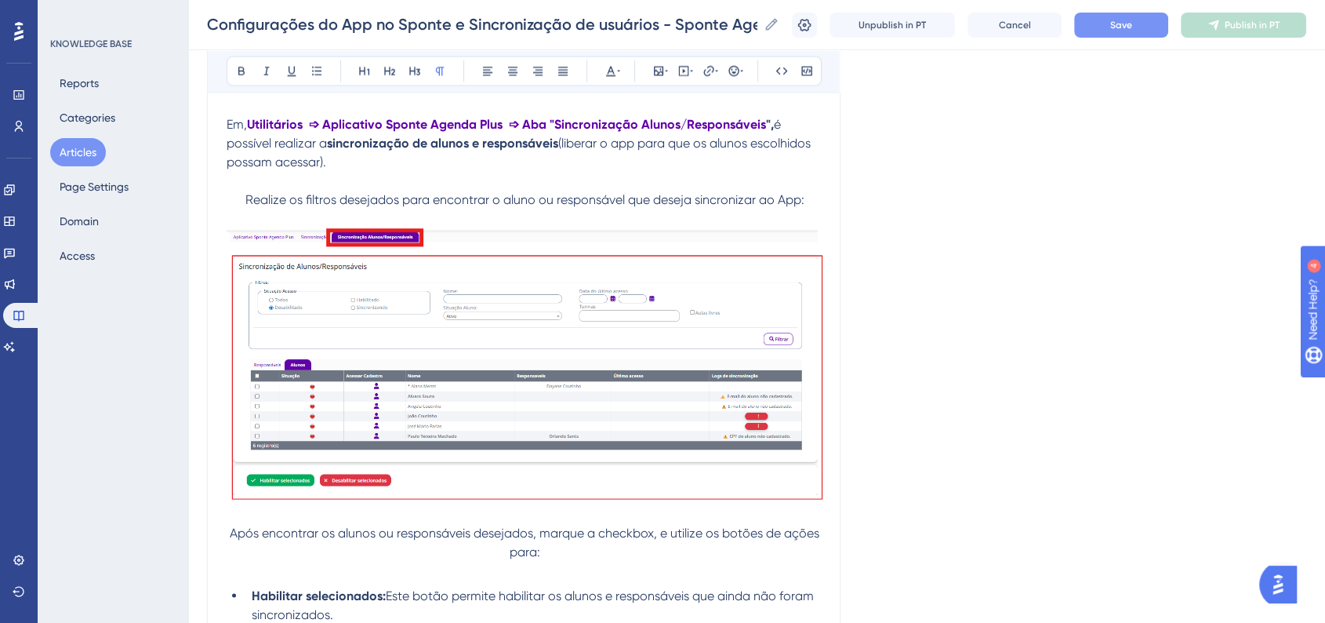
click at [244, 209] on p "Realize os filtros desejados para encontrar o aluno ou responsável que deseja s…" at bounding box center [525, 200] width 596 height 19
click at [729, 65] on icon at bounding box center [734, 71] width 13 height 13
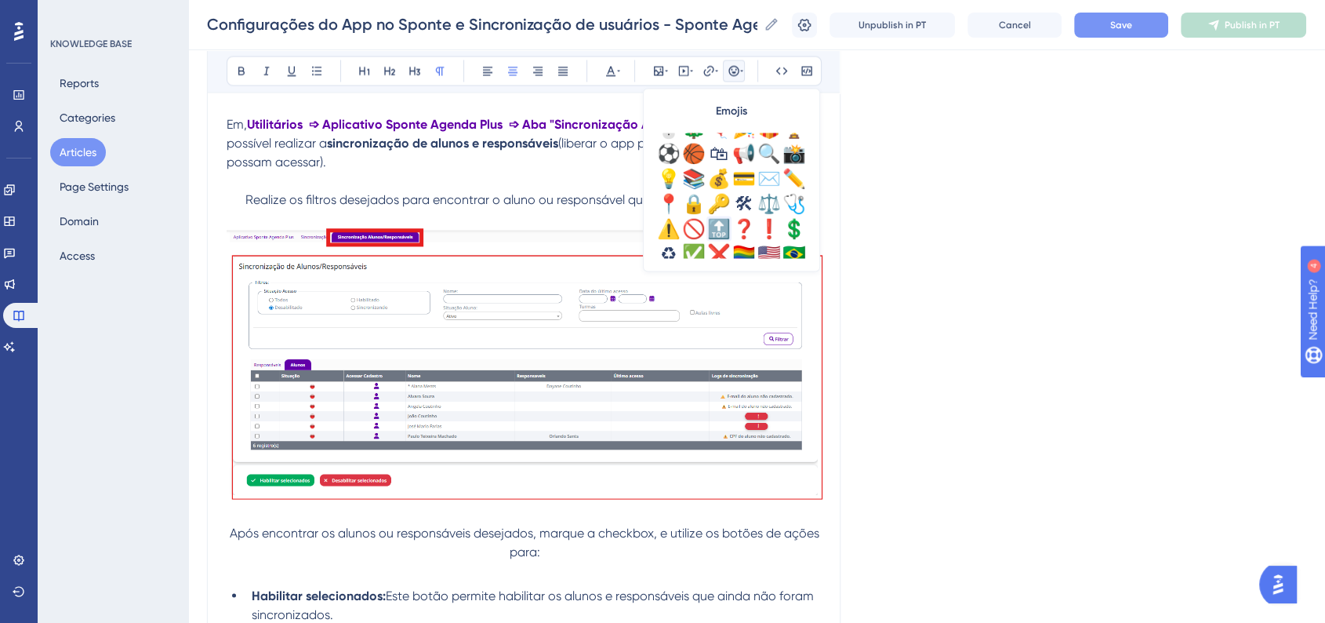
scroll to position [522, 0]
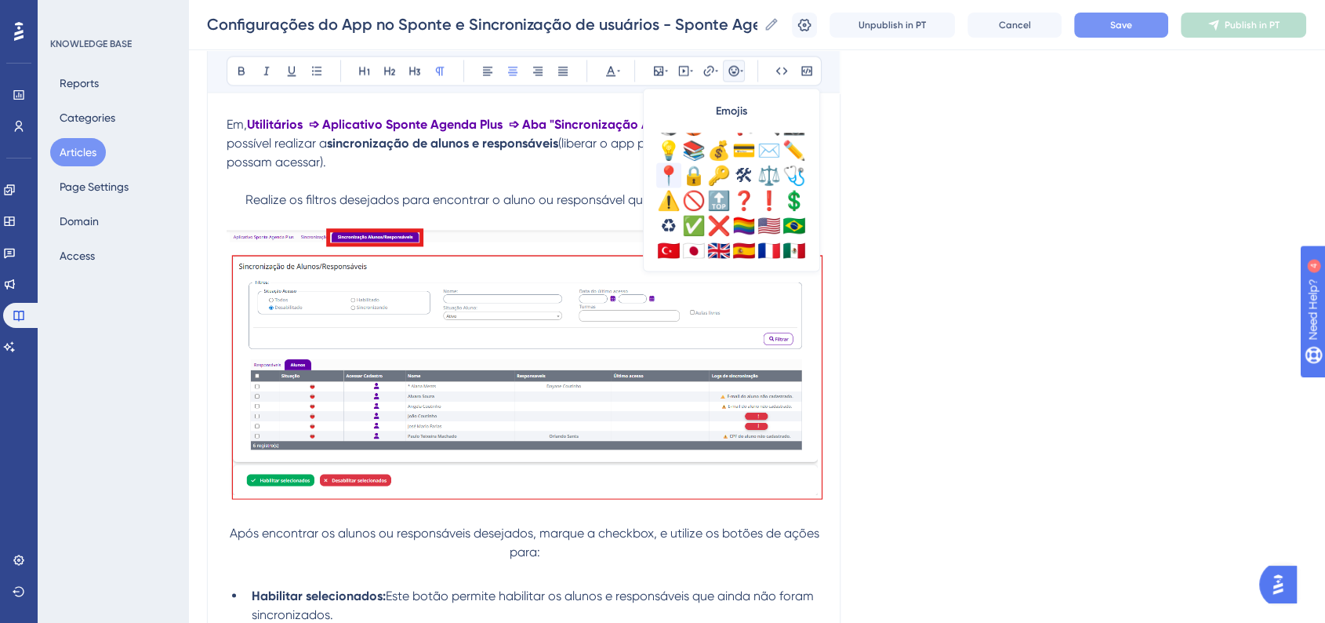
click at [671, 179] on div "📍" at bounding box center [668, 175] width 25 height 25
click at [1132, 22] on span "Save" at bounding box center [1121, 25] width 22 height 13
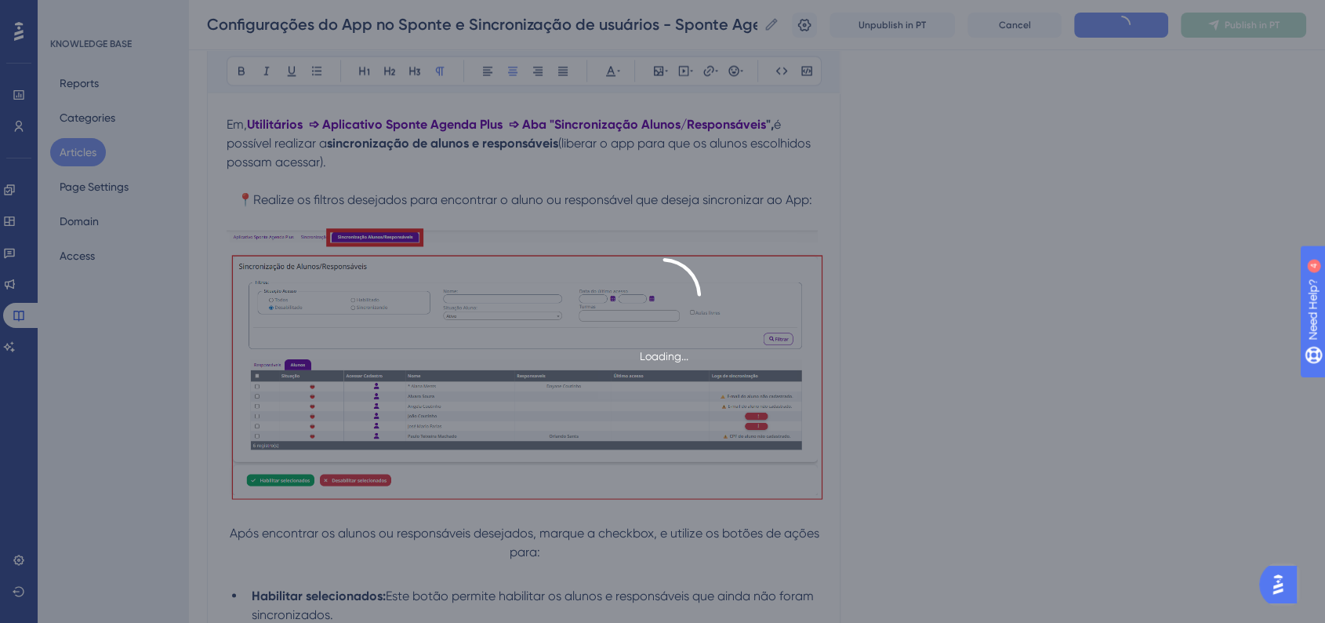
click at [964, 246] on div "Loading..." at bounding box center [662, 311] width 1325 height 623
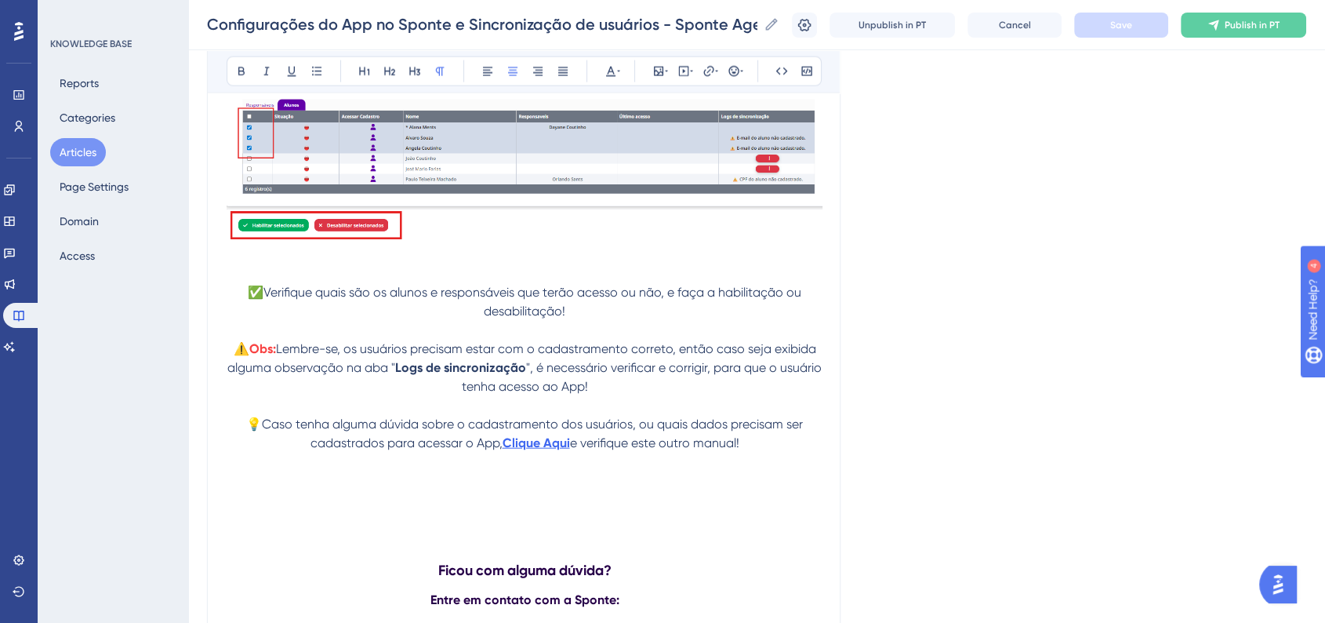
scroll to position [3820, 0]
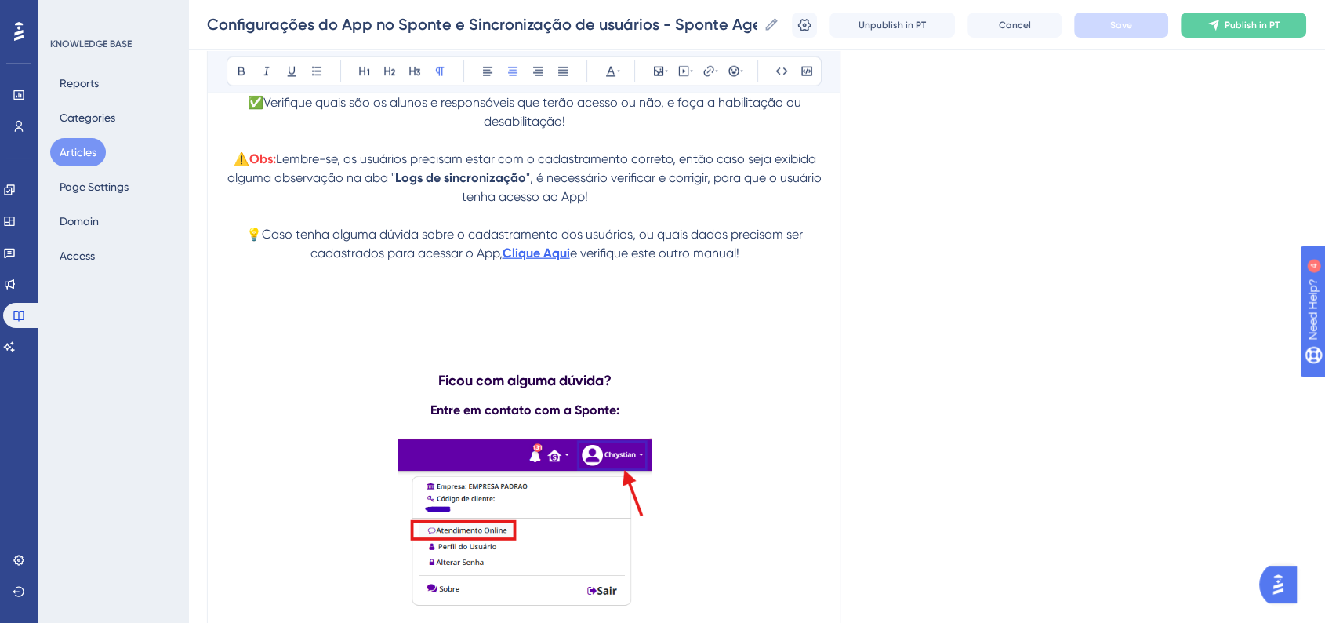
click at [539, 260] on strong "Clique Aqui" at bounding box center [536, 252] width 67 height 15
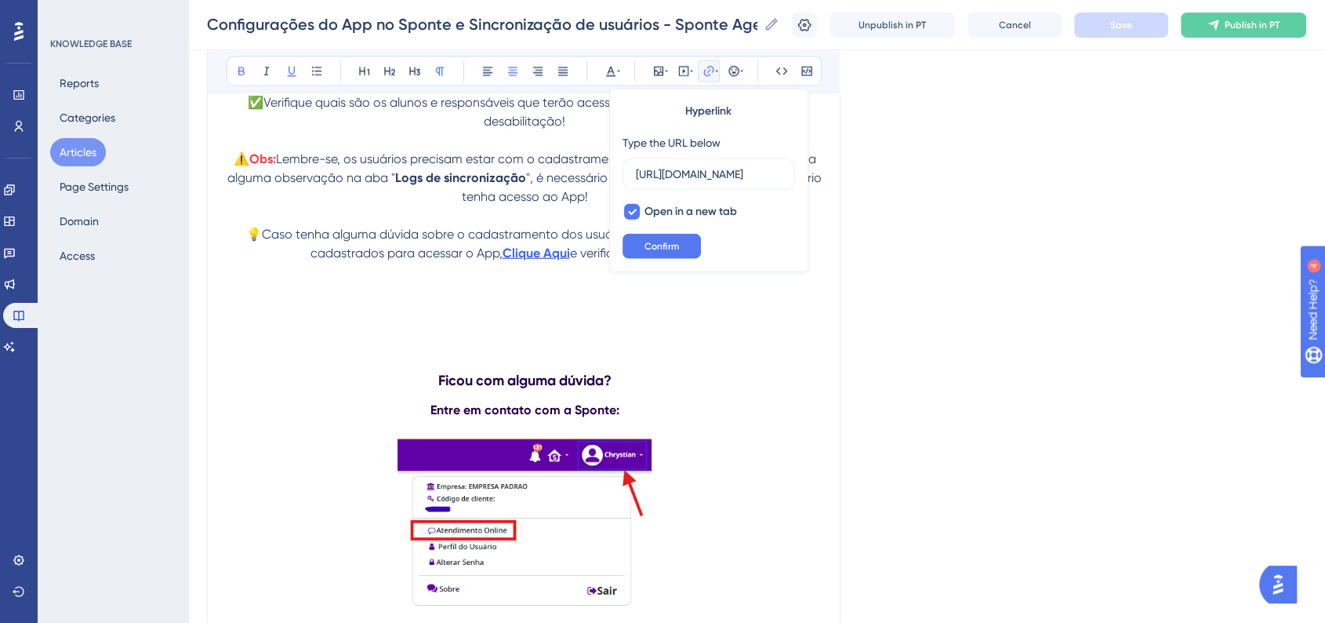
scroll to position [0, 283]
click at [676, 241] on span "Confirm" at bounding box center [661, 246] width 34 height 13
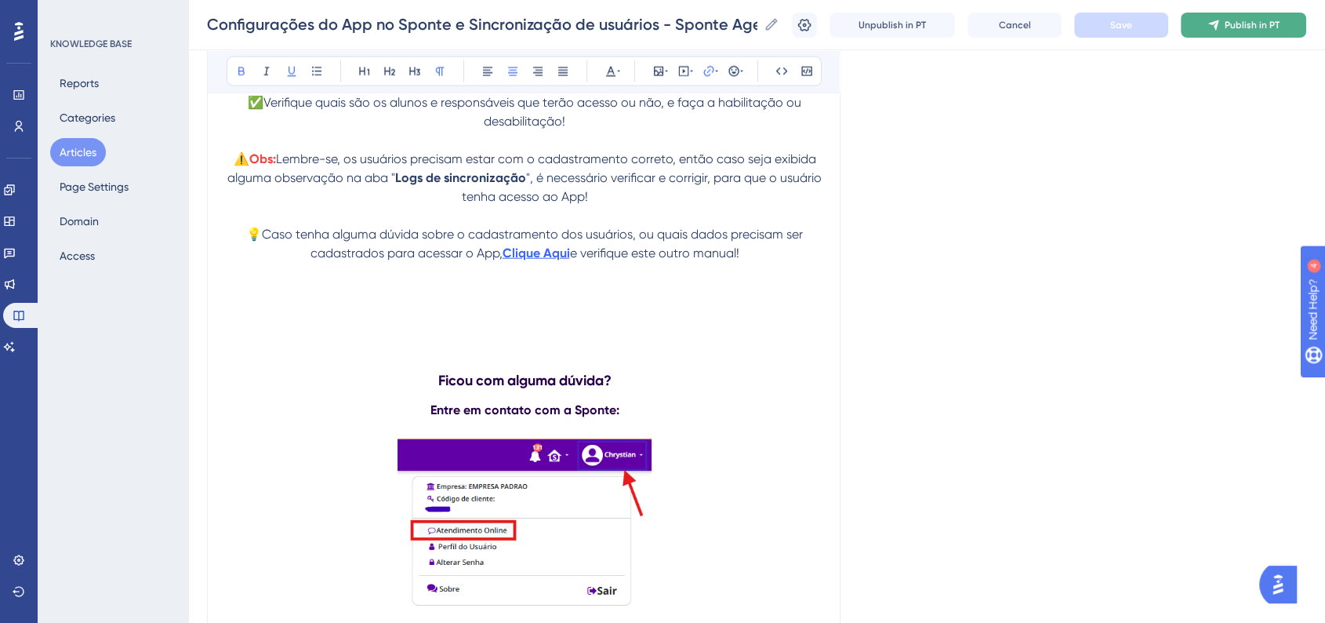
click at [1278, 30] on span "Publish in PT" at bounding box center [1252, 25] width 55 height 13
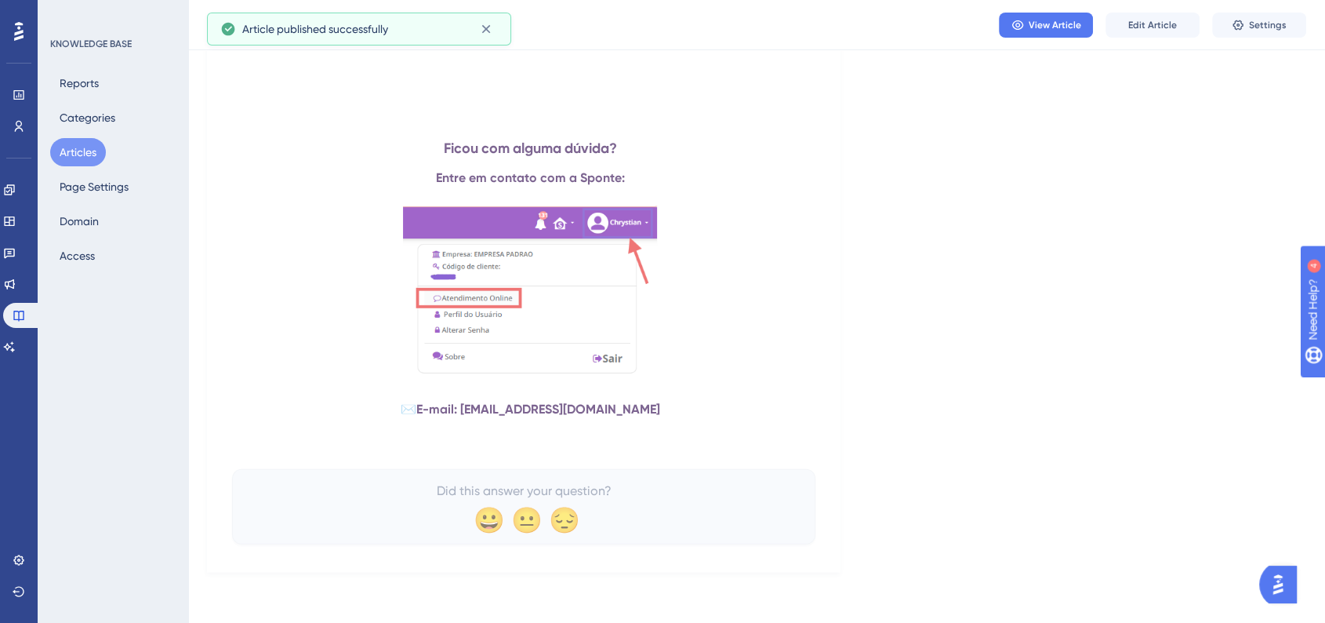
scroll to position [3899, 0]
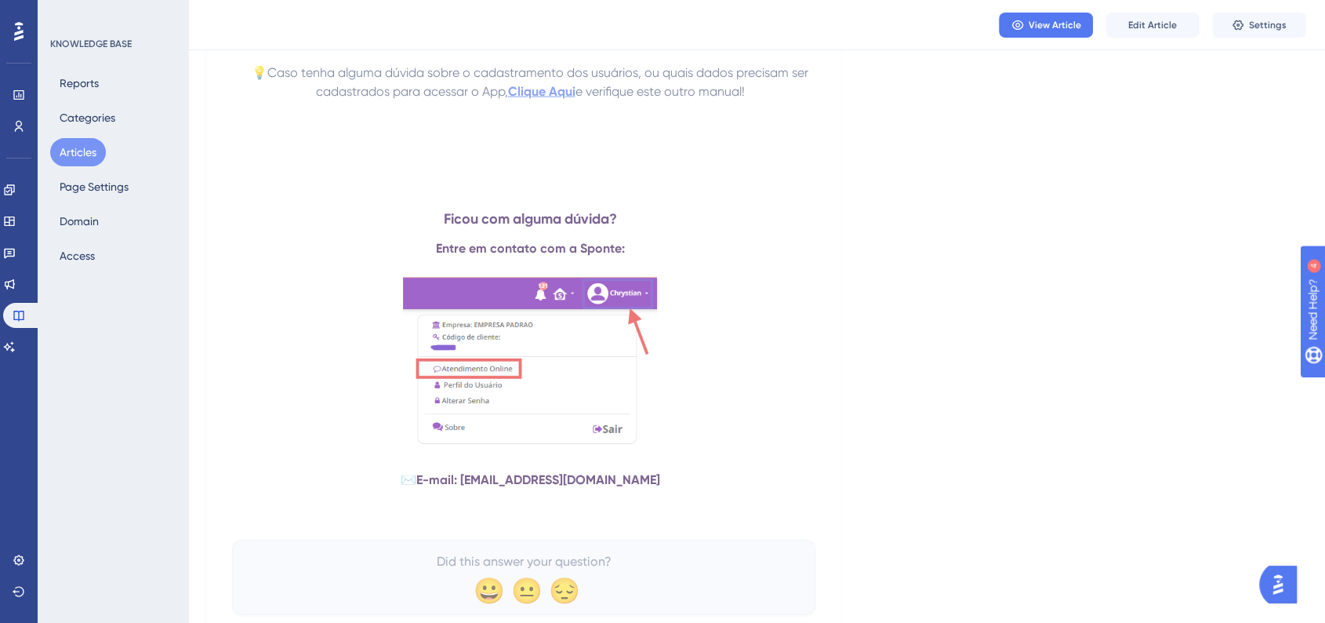
click at [88, 155] on button "Articles" at bounding box center [78, 152] width 56 height 28
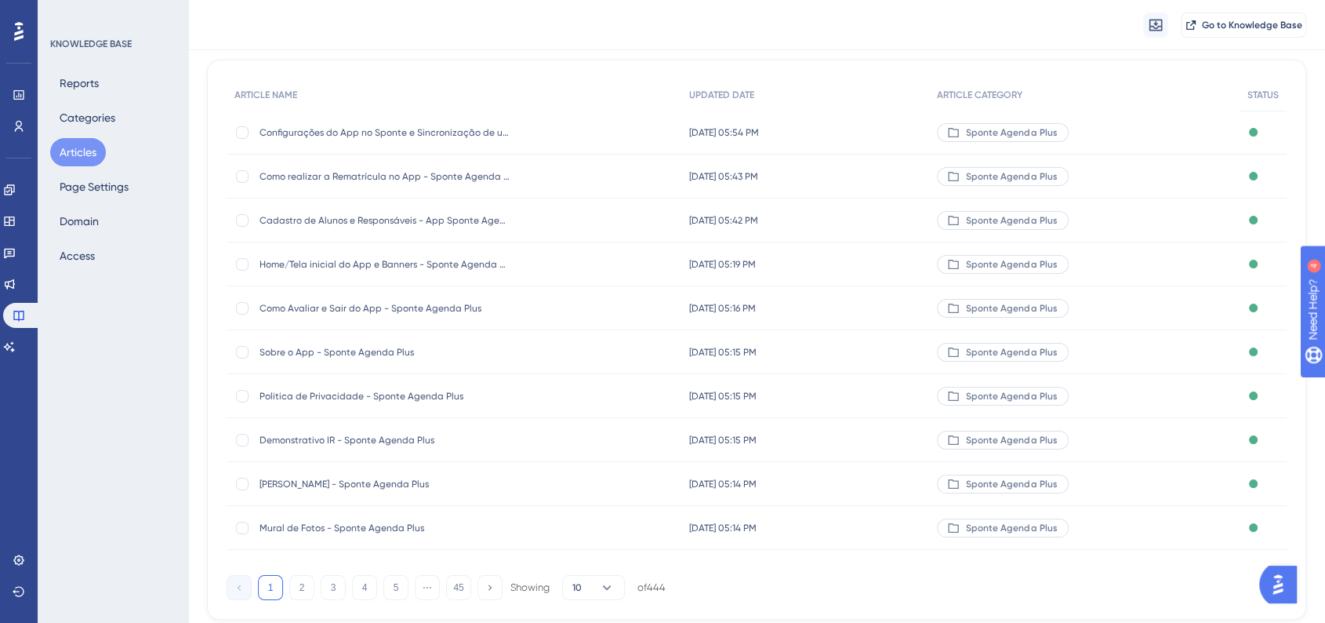
scroll to position [176, 0]
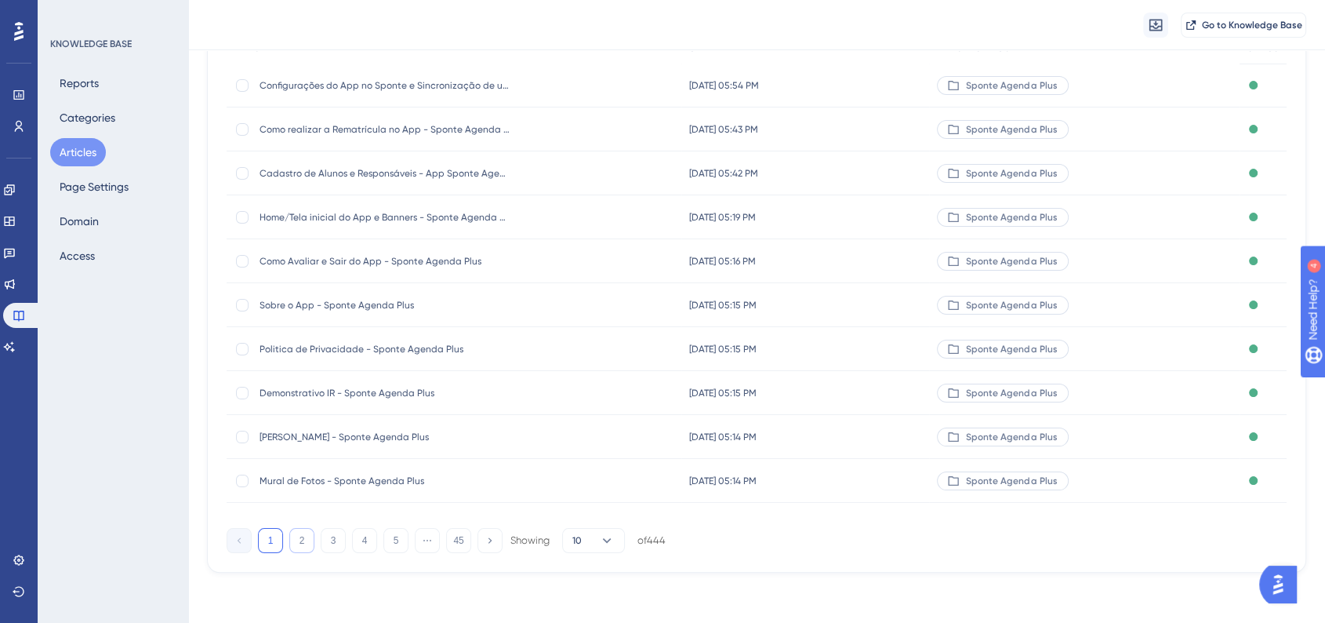
click at [305, 541] on button "2" at bounding box center [301, 540] width 25 height 25
click at [328, 532] on button "3" at bounding box center [333, 540] width 25 height 25
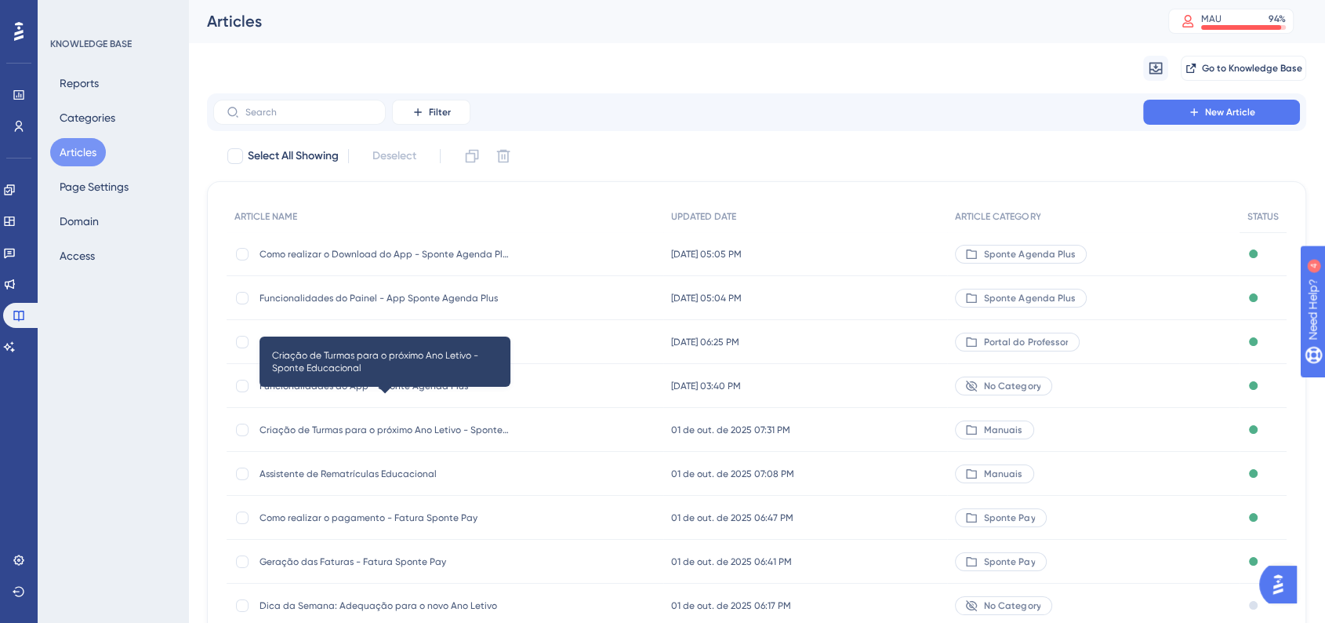
scroll to position [169, 0]
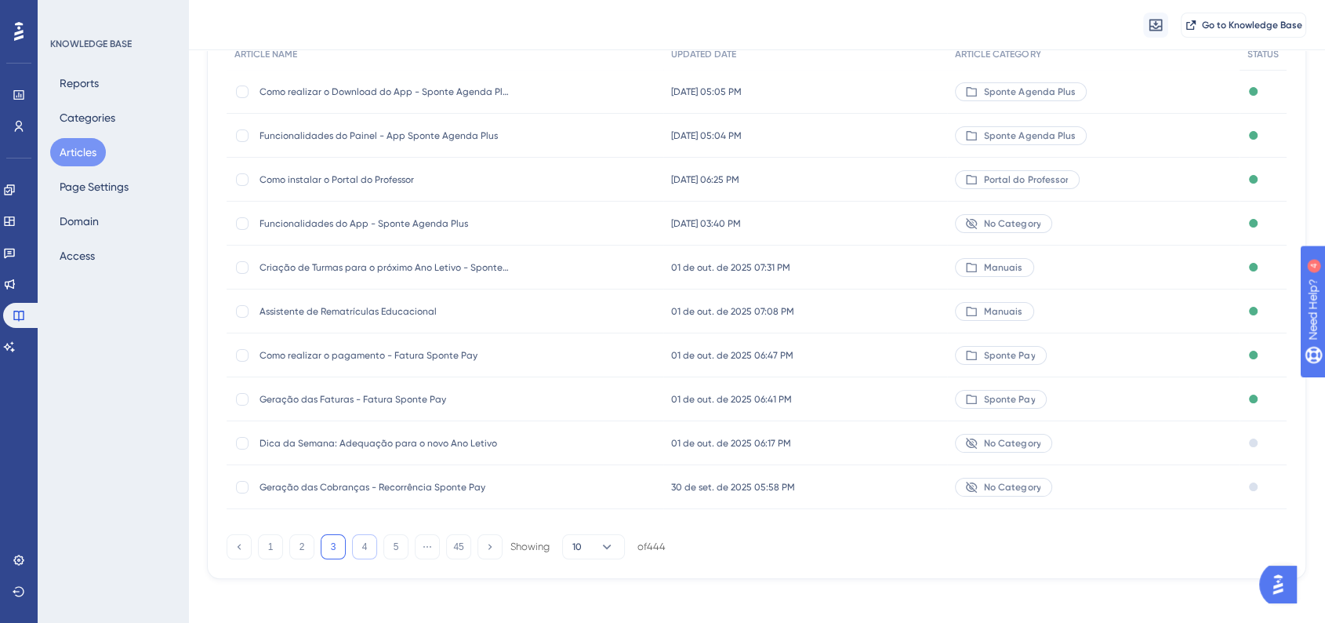
click at [367, 540] on button "4" at bounding box center [364, 546] width 25 height 25
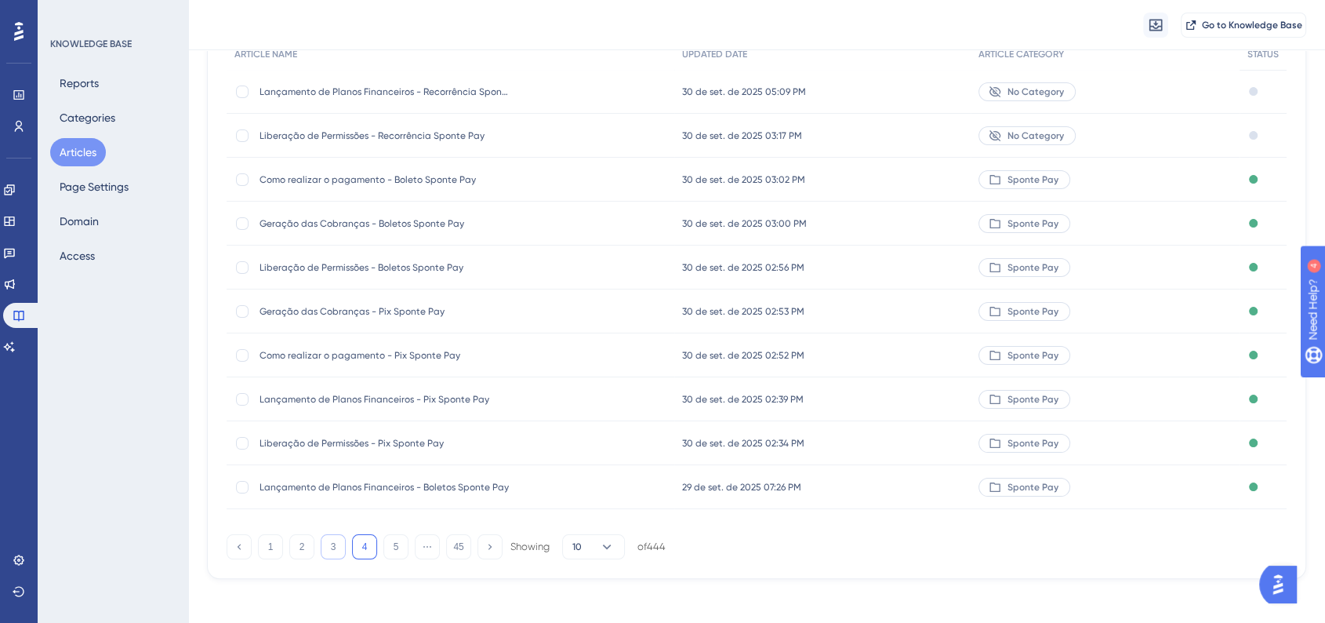
click at [331, 546] on button "3" at bounding box center [333, 546] width 25 height 25
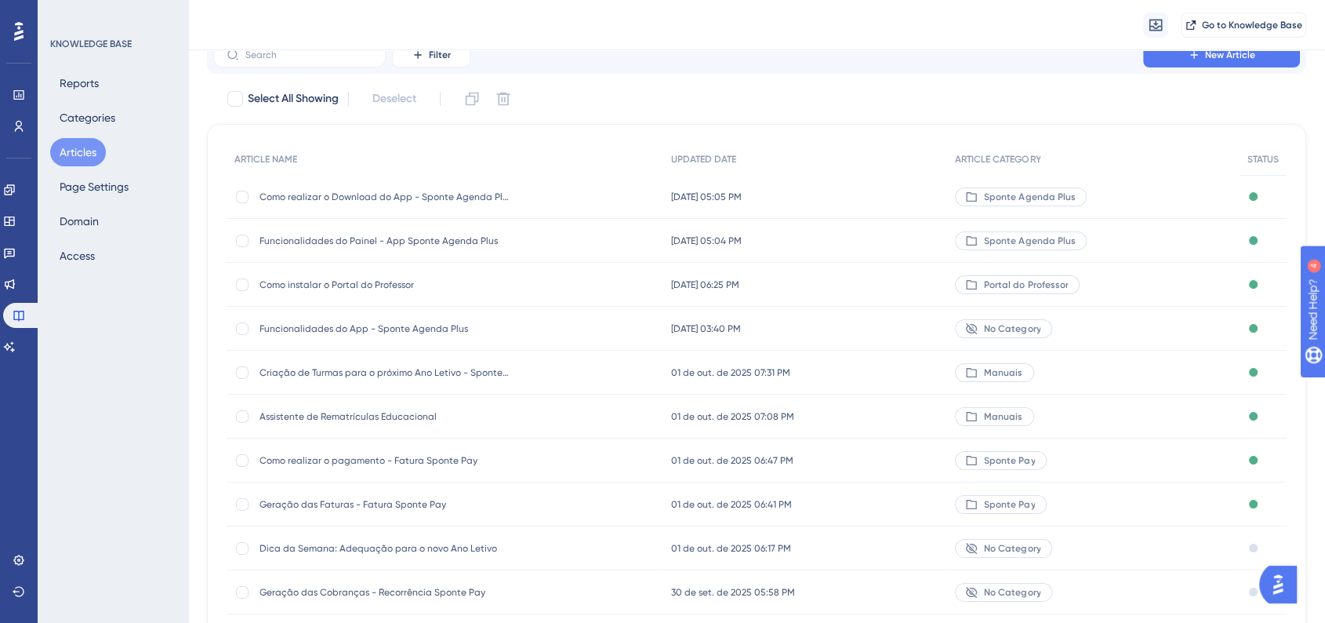
scroll to position [0, 0]
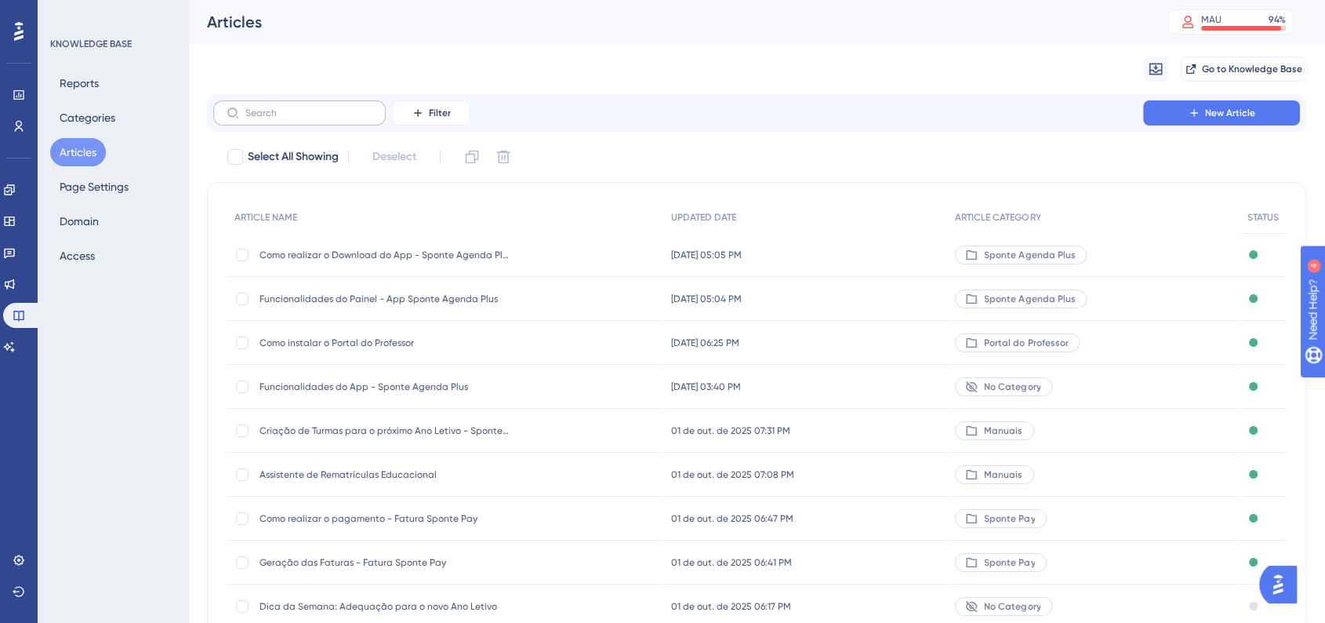
click at [314, 119] on label at bounding box center [299, 112] width 172 height 25
click at [314, 118] on input "text" at bounding box center [308, 112] width 127 height 11
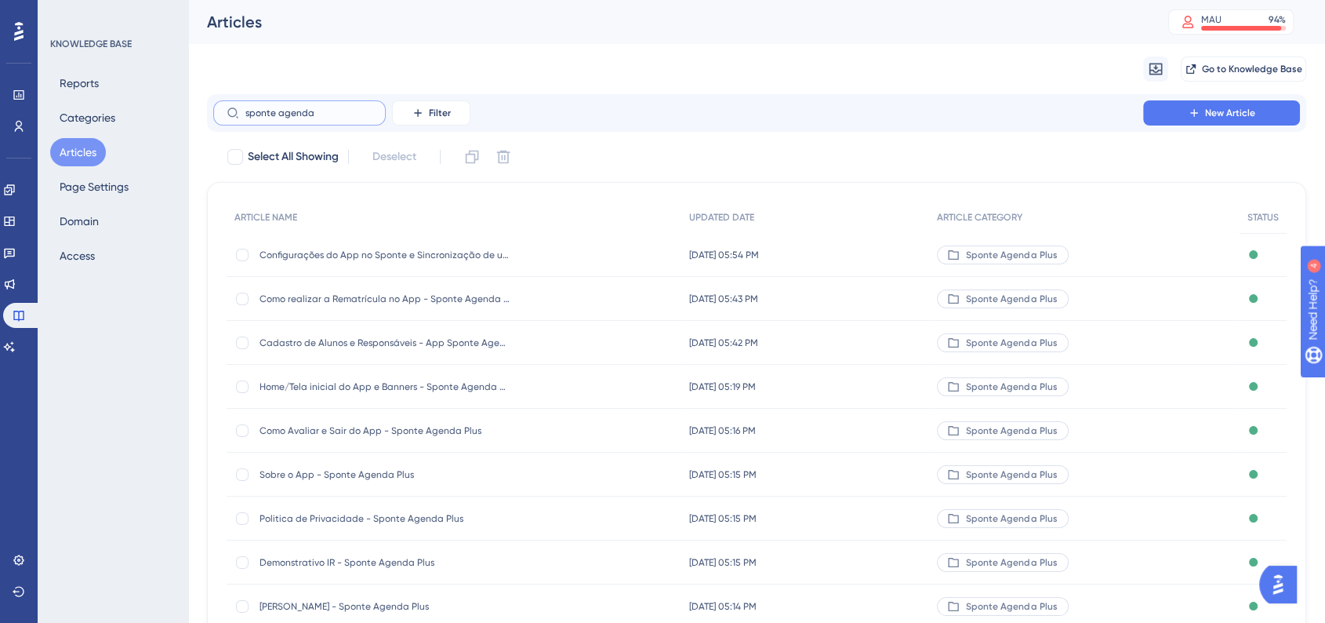
type input "sponte agenda"
click at [347, 103] on label "sponte agenda" at bounding box center [299, 112] width 172 height 25
click at [347, 107] on input "sponte agenda" at bounding box center [308, 112] width 127 height 11
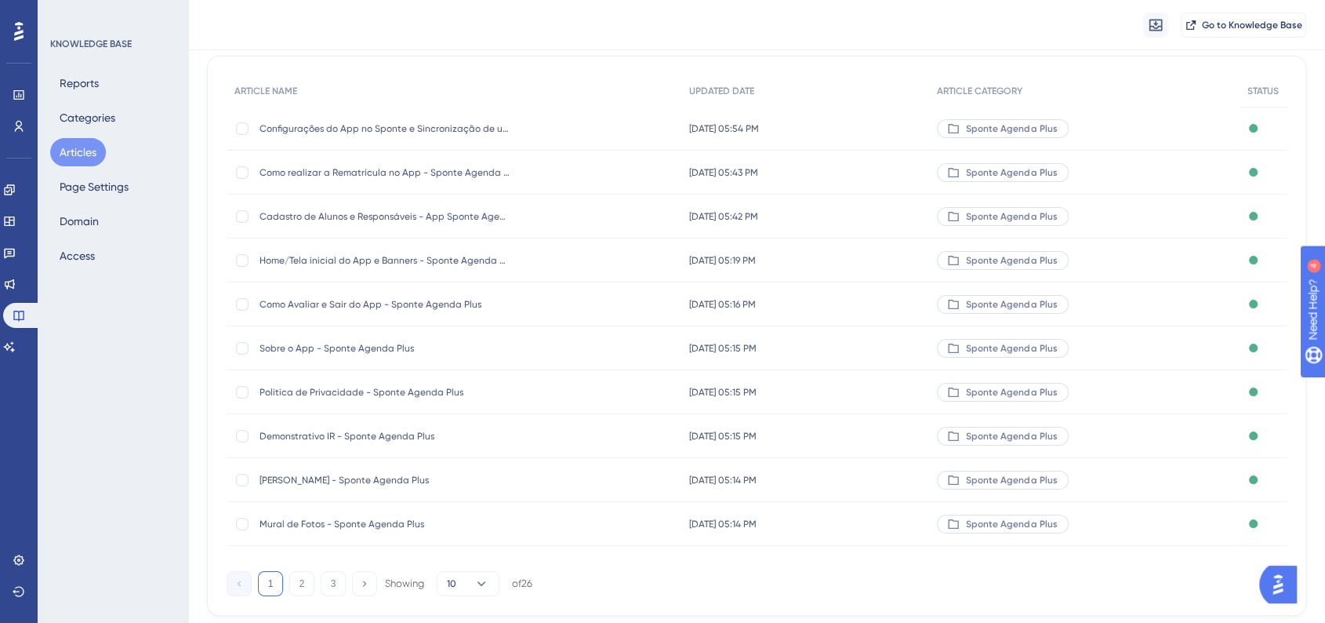
scroll to position [176, 0]
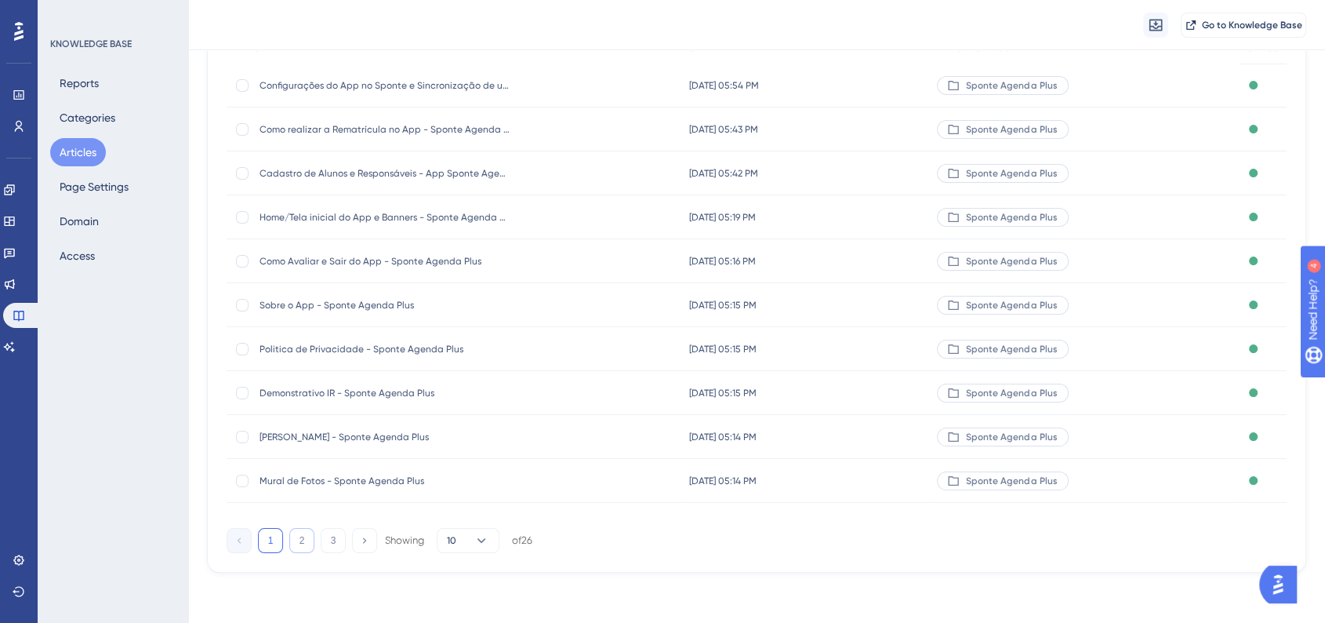
click at [301, 536] on button "2" at bounding box center [301, 540] width 25 height 25
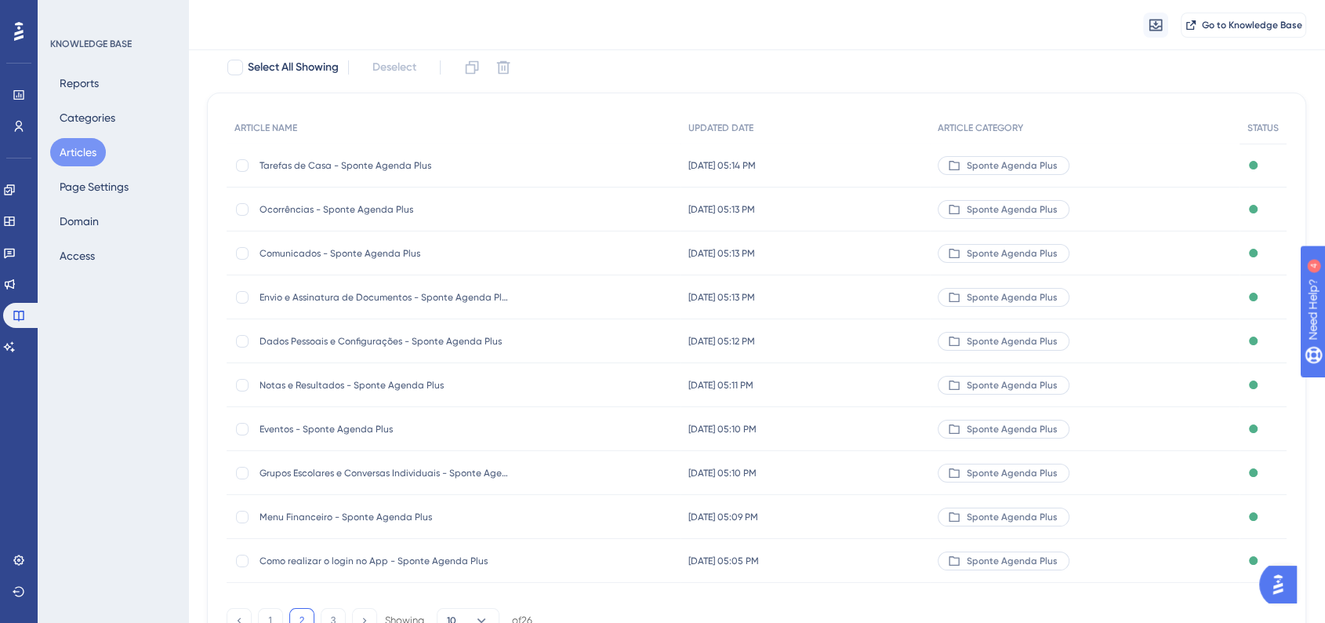
scroll to position [169, 0]
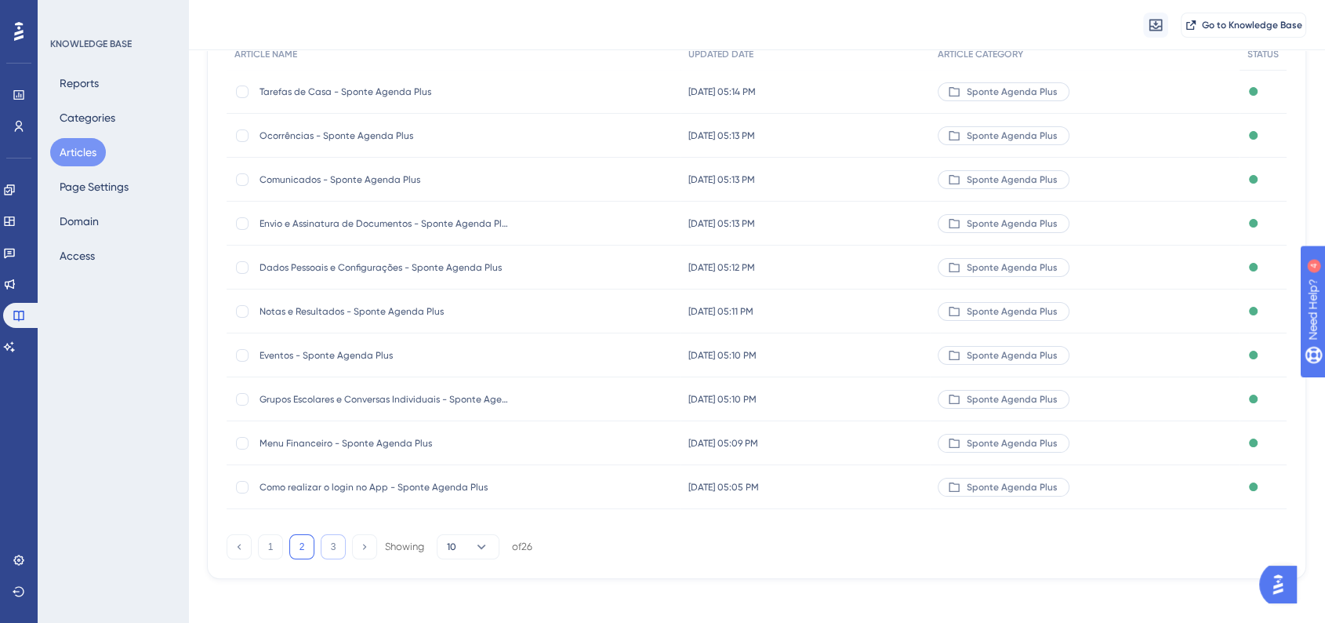
click at [321, 541] on button "3" at bounding box center [333, 546] width 25 height 25
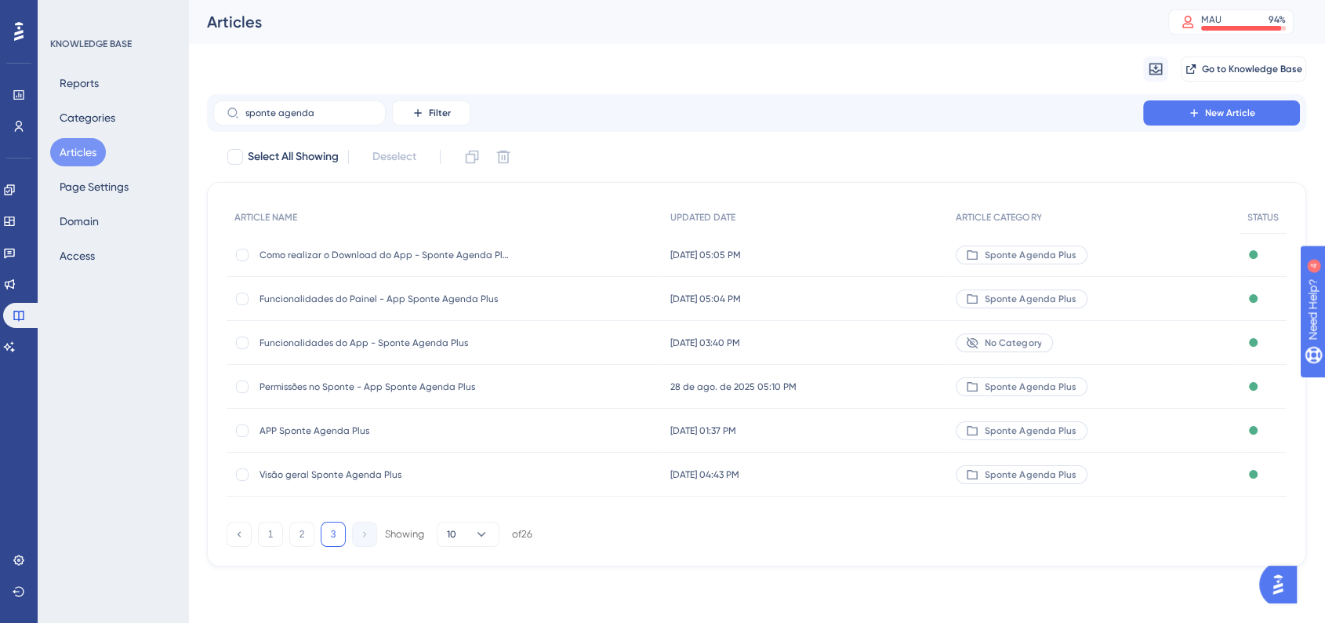
scroll to position [0, 0]
click at [414, 394] on div "Permissões no Sponte - App Sponte Agenda Plus Permissões no Sponte - App Sponte…" at bounding box center [385, 387] width 251 height 44
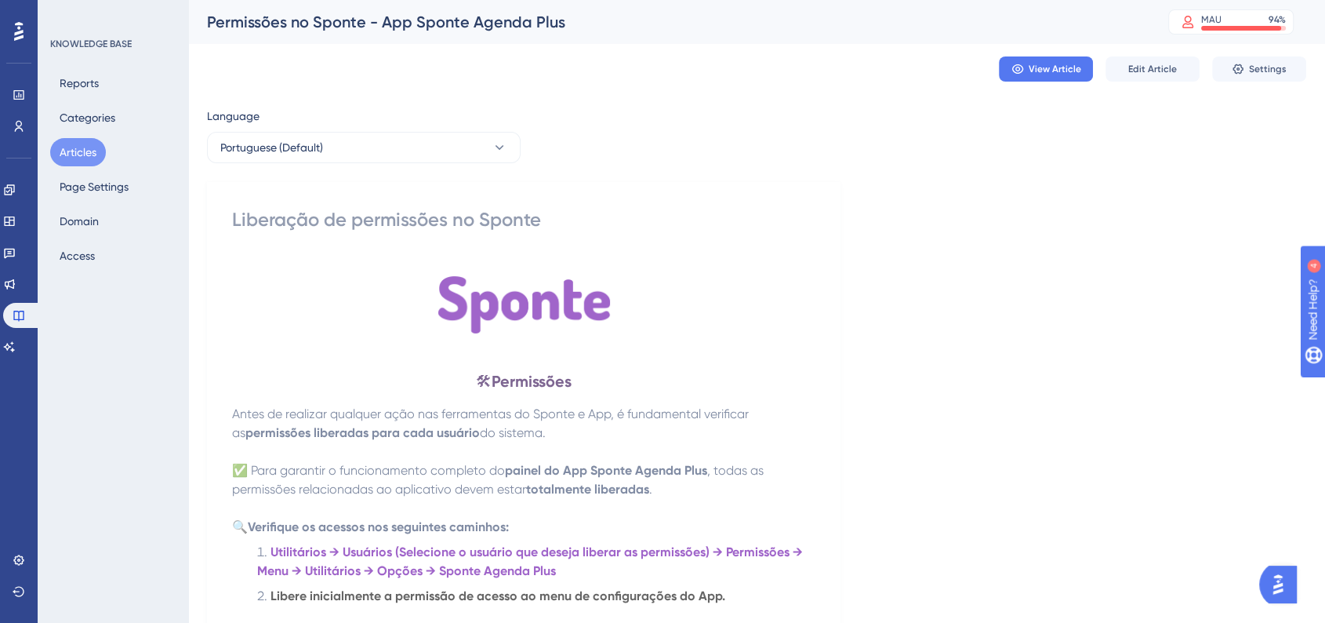
click at [1148, 83] on div "View Article Edit Article Settings" at bounding box center [756, 69] width 1099 height 50
click at [1145, 79] on button "Edit Article" at bounding box center [1152, 68] width 94 height 25
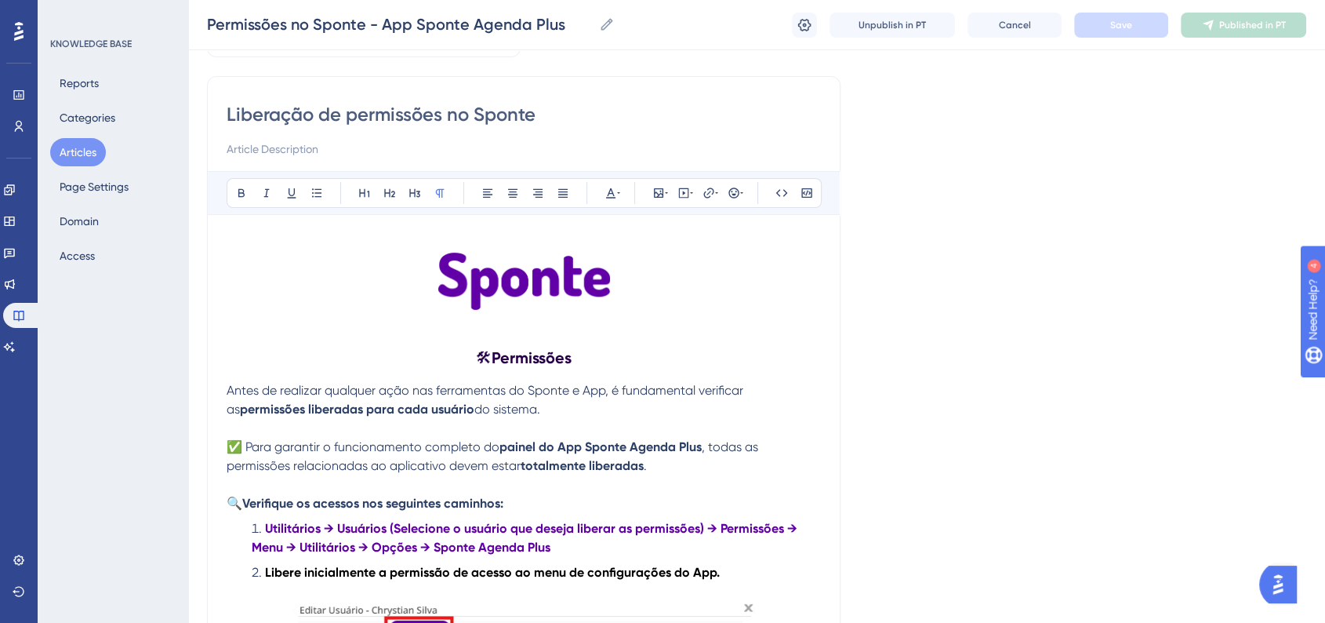
scroll to position [174, 0]
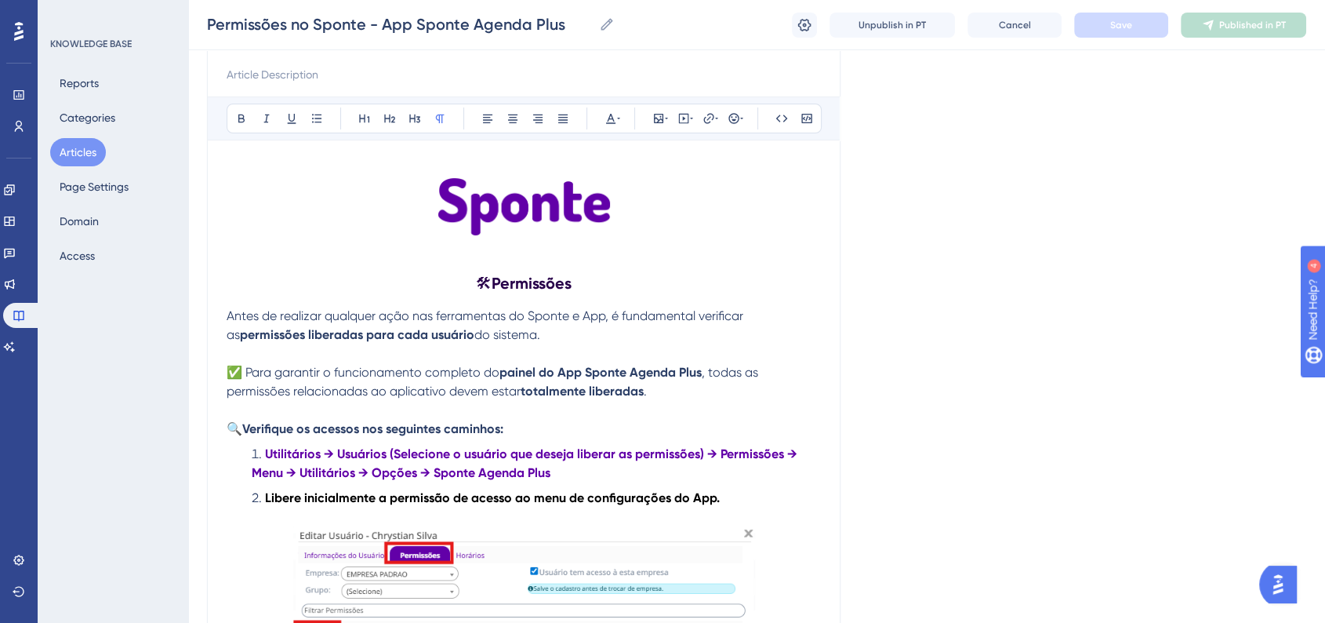
click at [456, 274] on h2 "🛠 Permissões" at bounding box center [524, 283] width 594 height 47
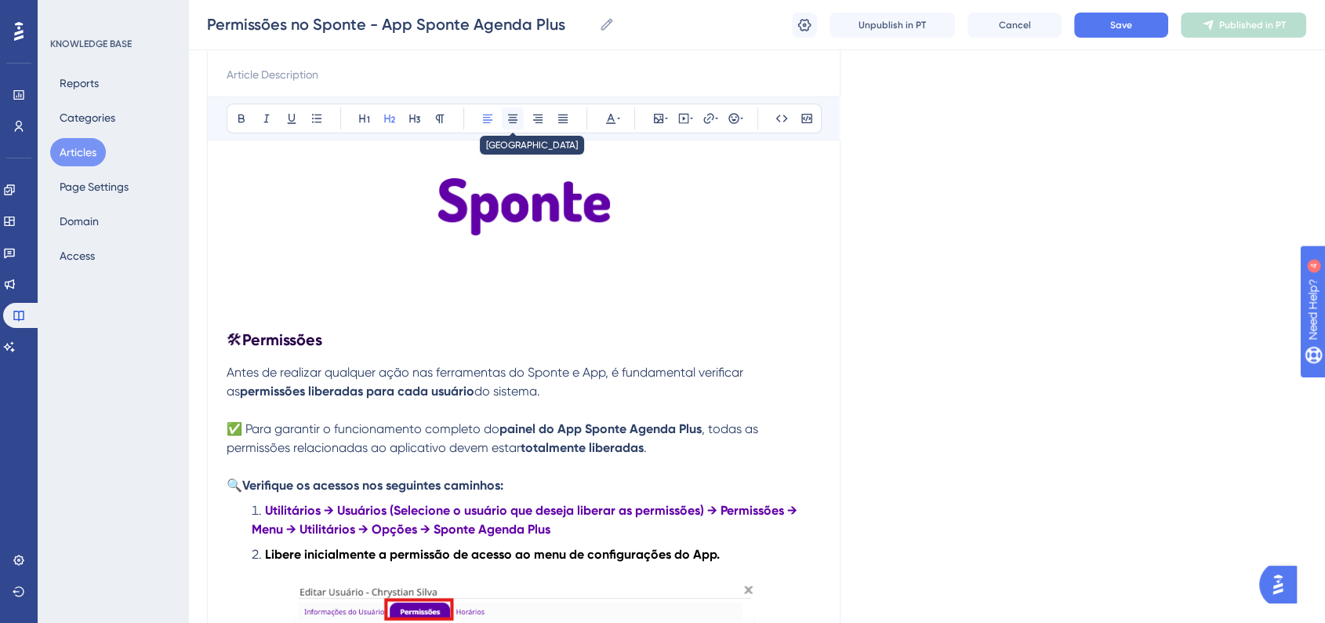
click at [502, 123] on button at bounding box center [513, 118] width 22 height 22
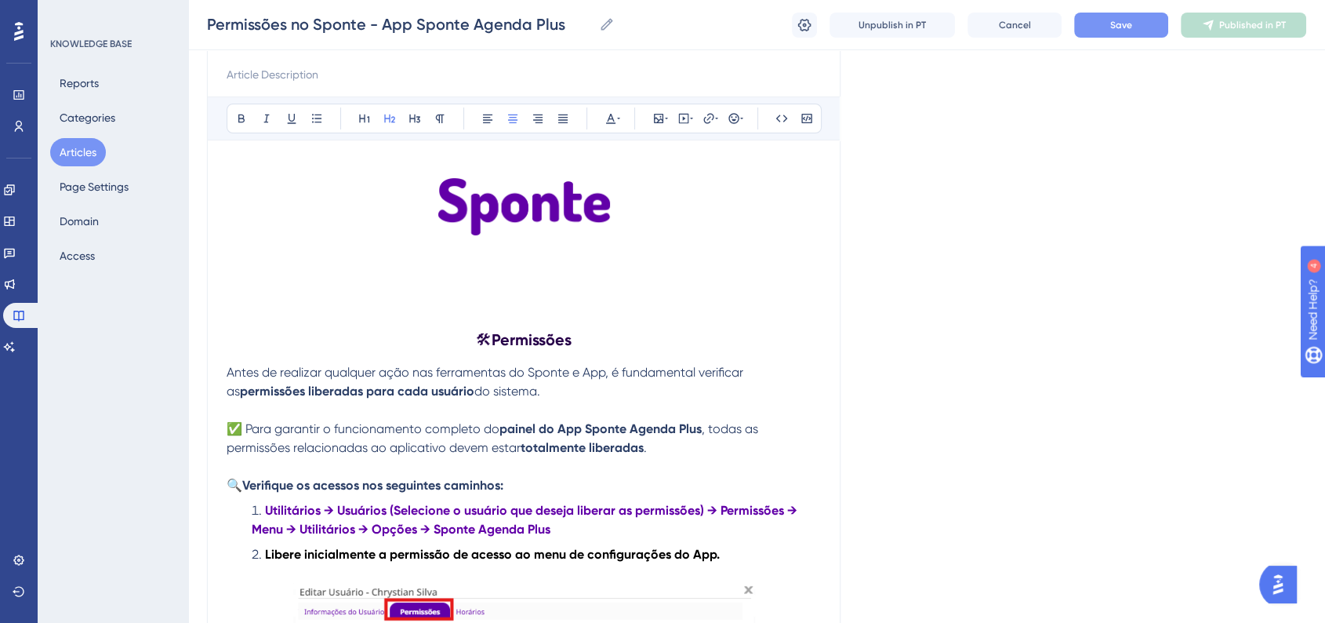
click at [1129, 33] on button "Save" at bounding box center [1121, 25] width 94 height 25
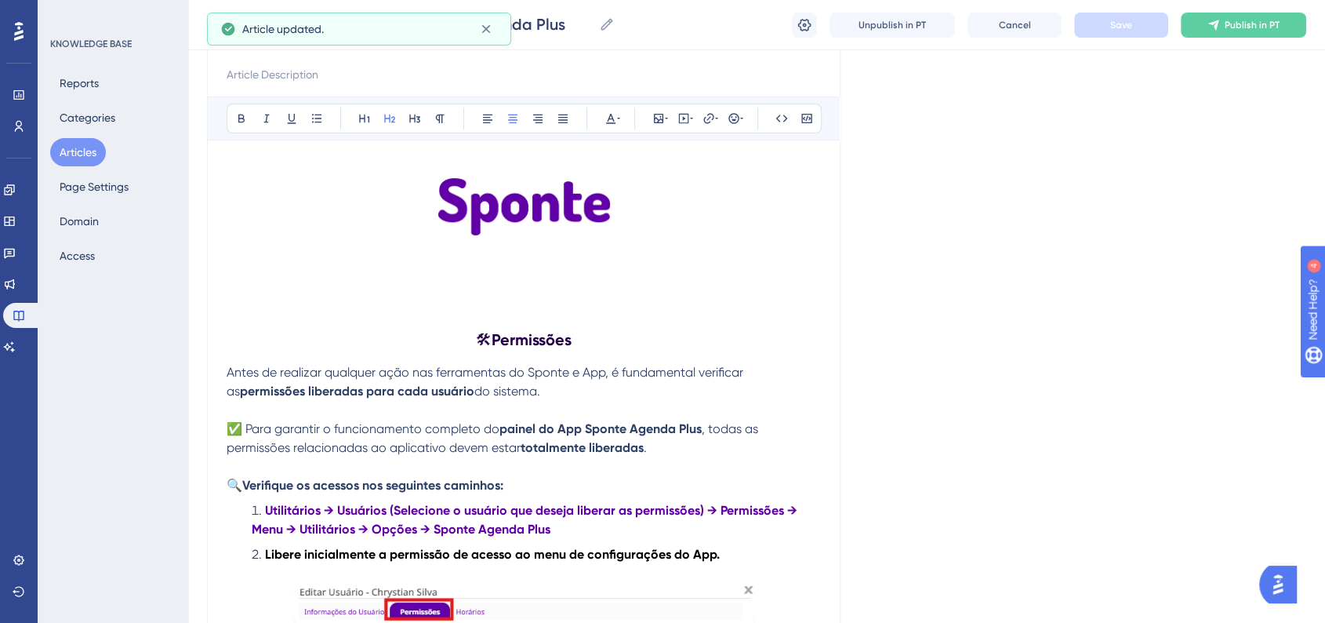
click at [546, 334] on strong "Permissões" at bounding box center [532, 339] width 80 height 19
click at [363, 128] on button at bounding box center [365, 118] width 22 height 22
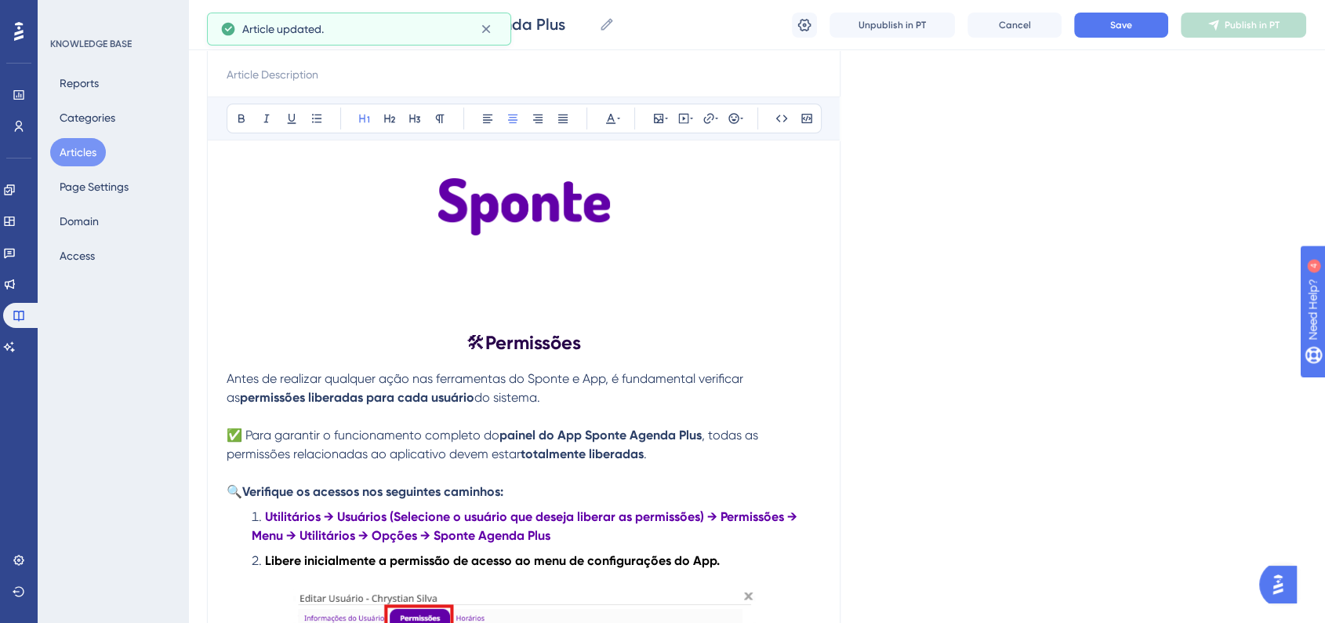
click at [630, 343] on h1 "🛠 Permissões" at bounding box center [524, 342] width 594 height 53
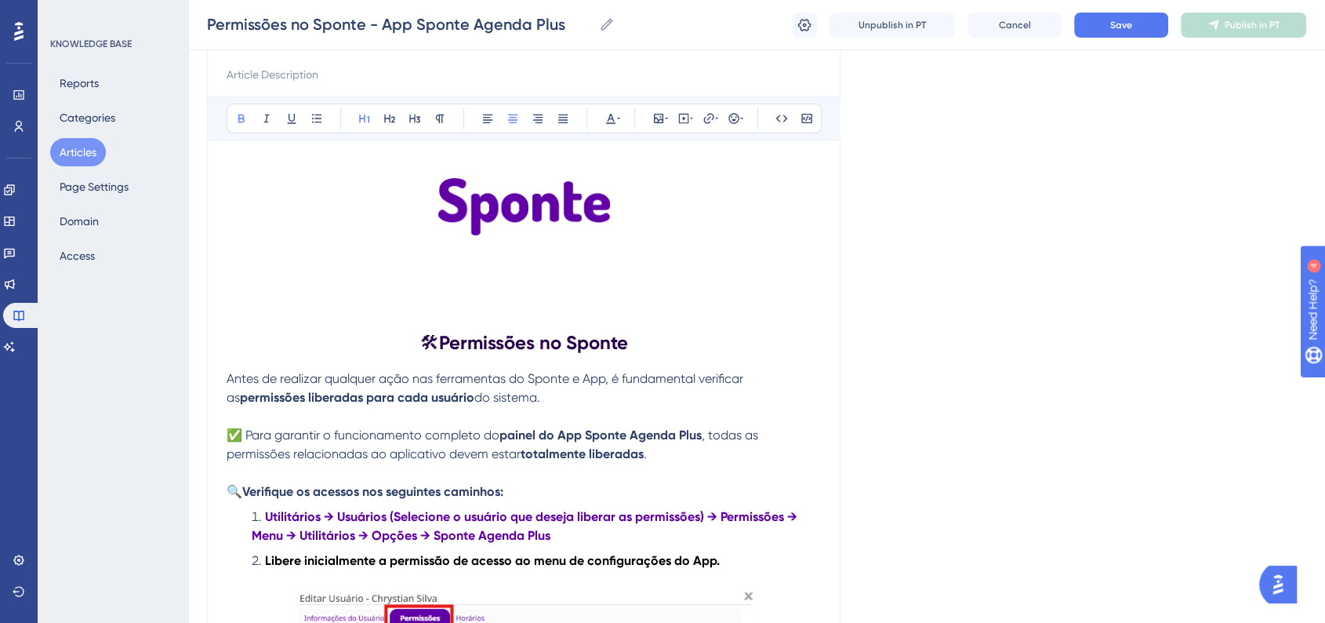
click at [1150, 41] on div "Permissões no Sponte - App Sponte Agenda Plus Permissões no Sponte - App Sponte…" at bounding box center [756, 25] width 1137 height 50
click at [1145, 31] on button "Save" at bounding box center [1121, 25] width 94 height 25
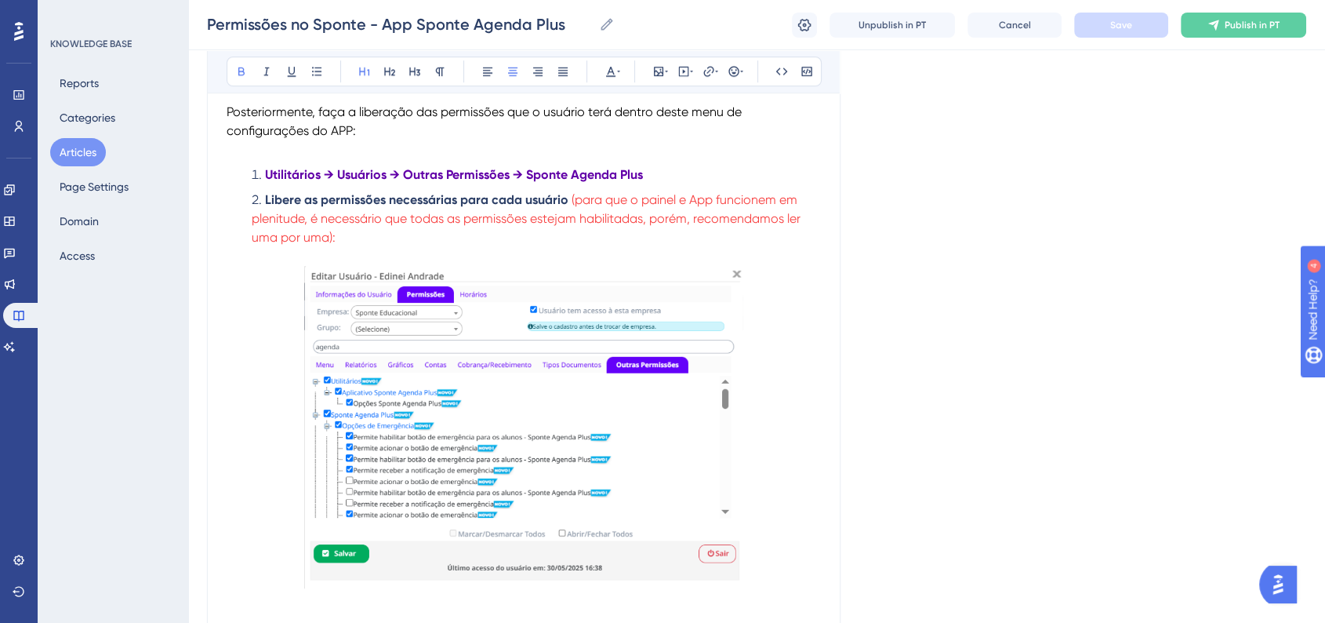
scroll to position [1132, 0]
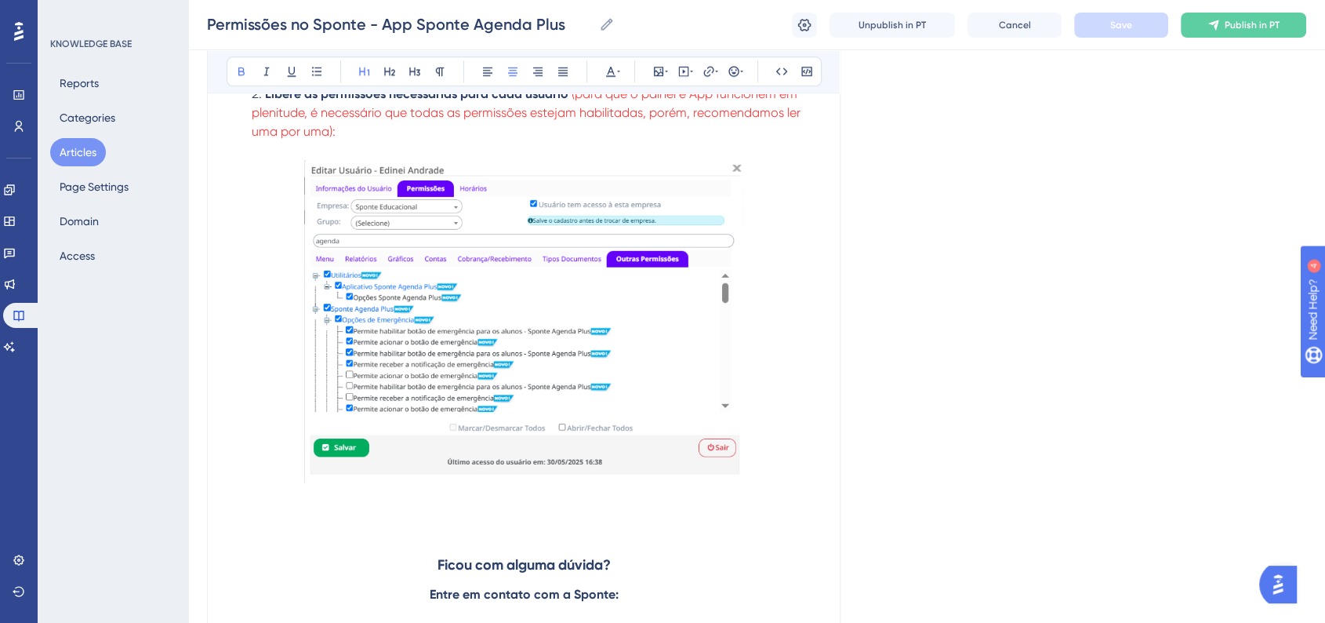
click at [590, 415] on img at bounding box center [523, 321] width 438 height 322
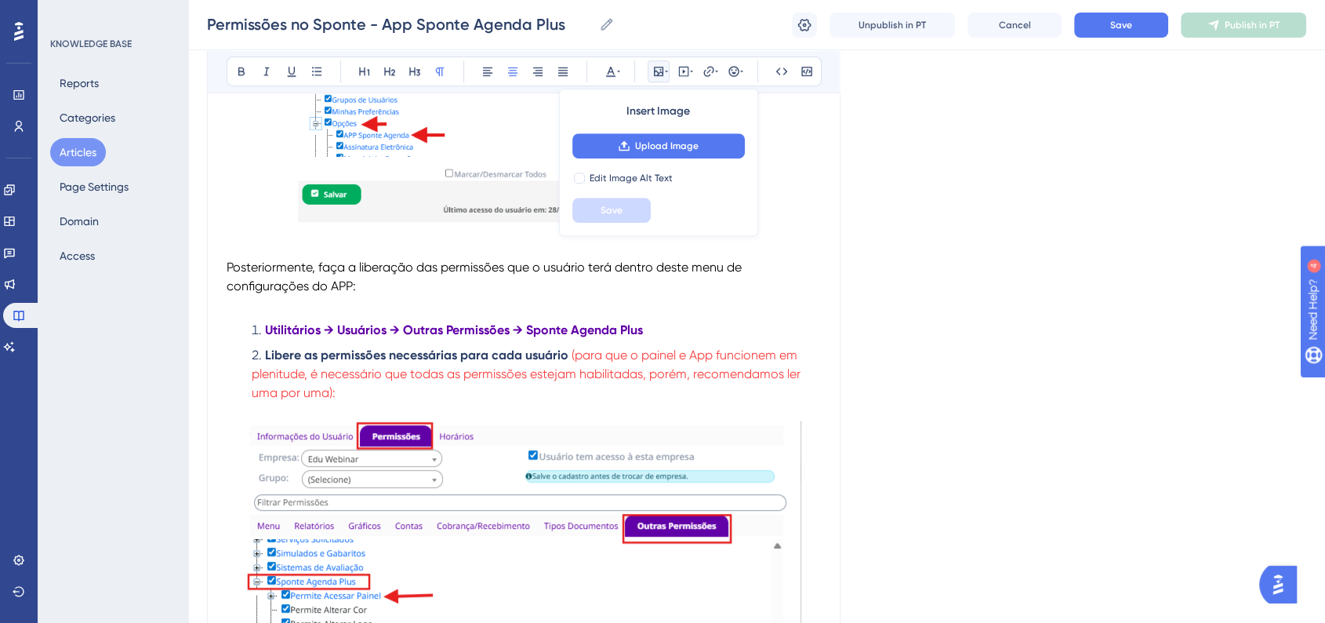
scroll to position [1045, 0]
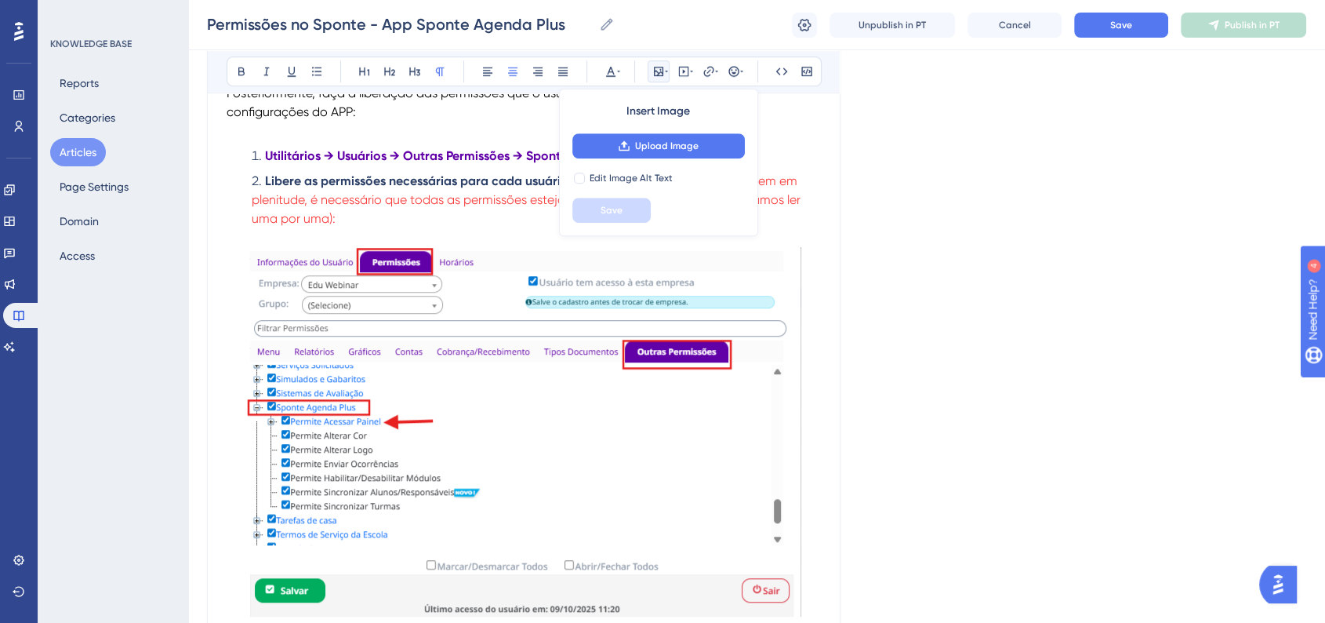
click at [575, 466] on img at bounding box center [524, 431] width 554 height 369
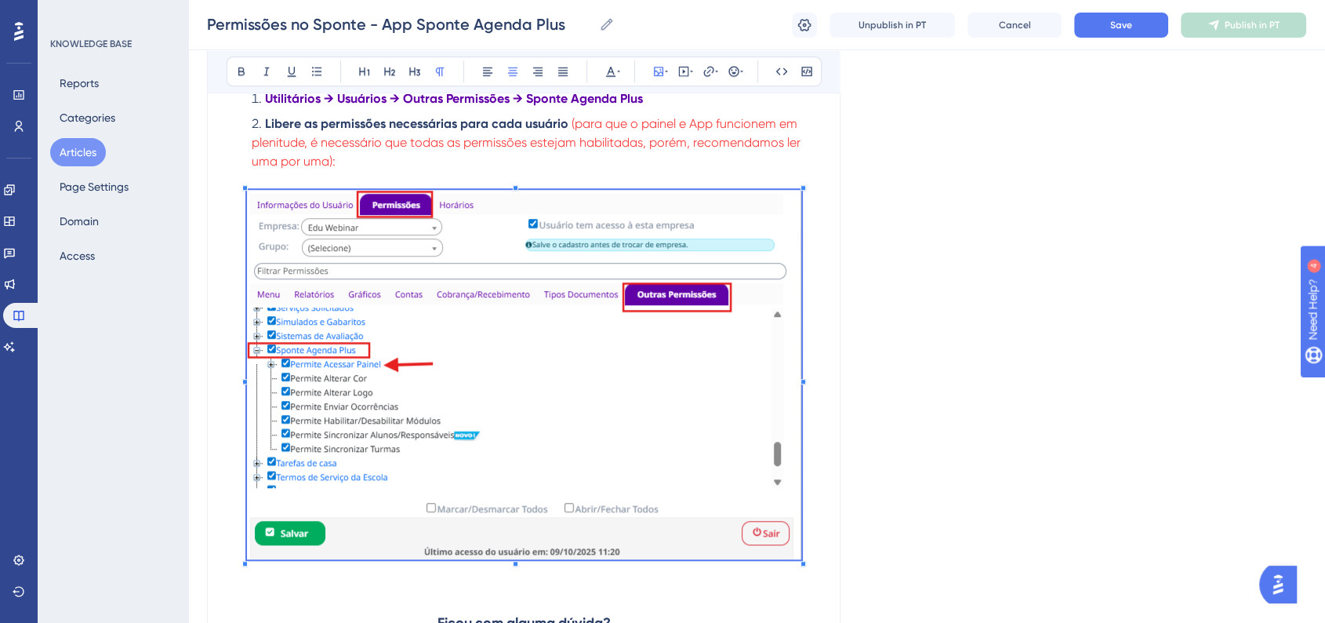
scroll to position [1132, 0]
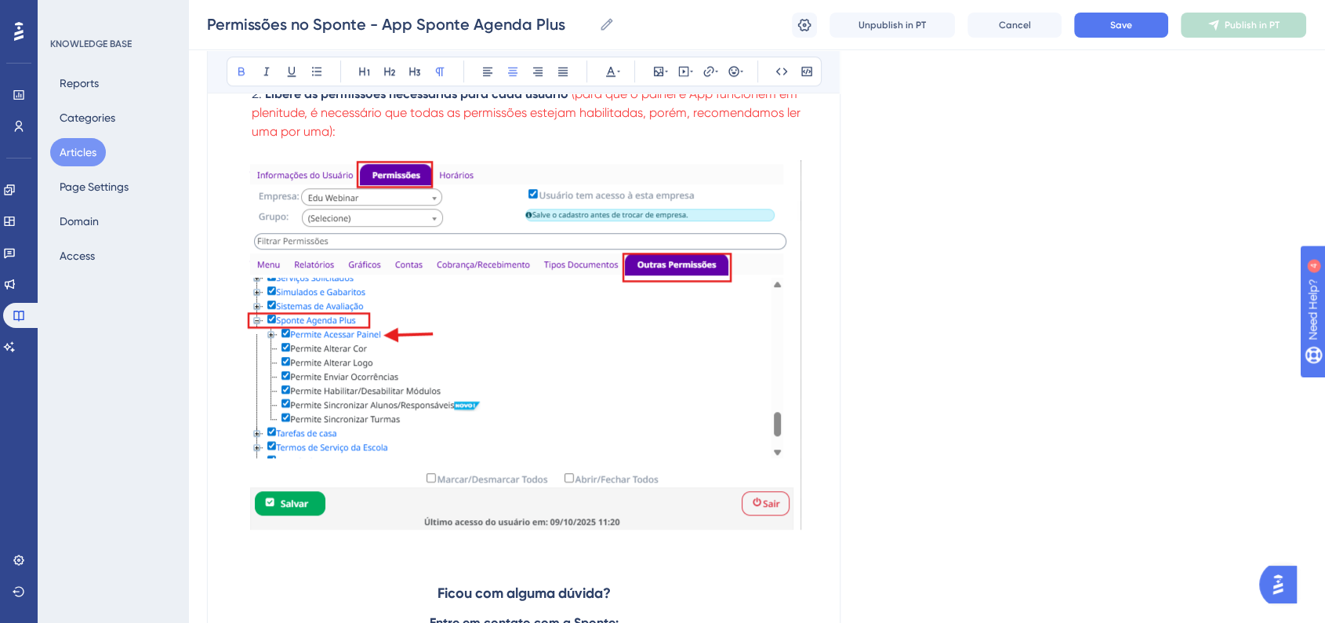
click at [798, 535] on div "🛠 Permissões no Sponte Antes de realizar qualquer ação nas ferramentas do Spont…" at bounding box center [524, 41] width 594 height 1681
click at [788, 521] on img at bounding box center [524, 344] width 554 height 369
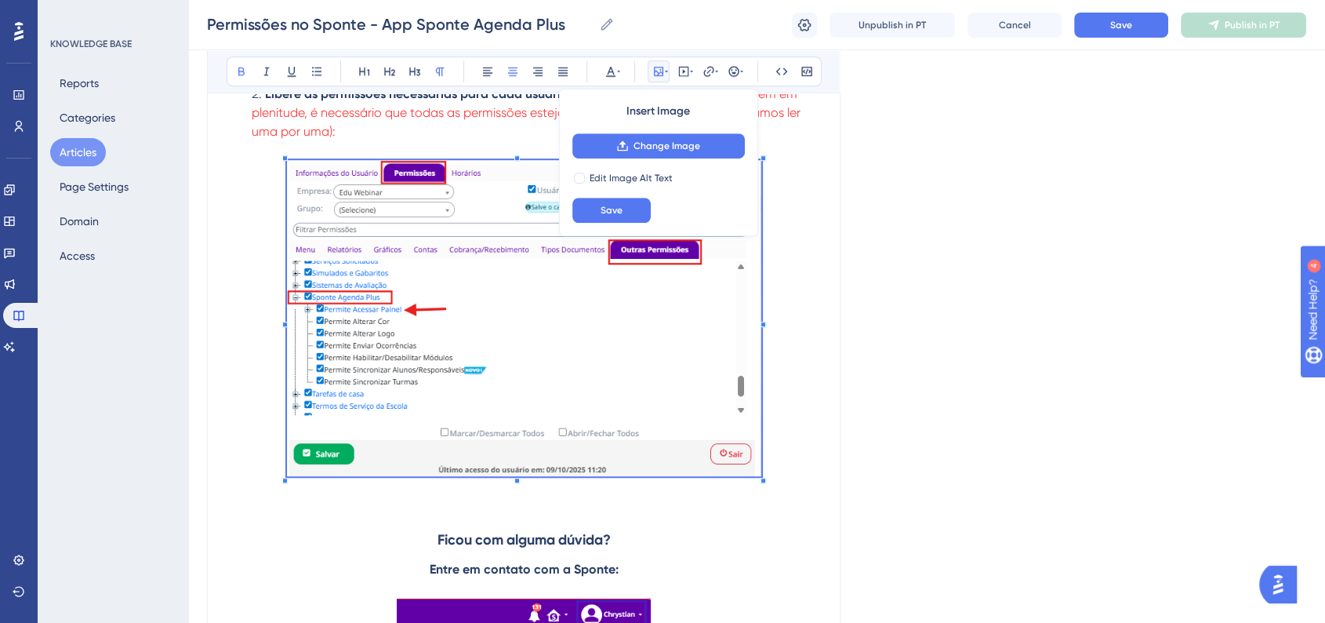
click at [715, 444] on span at bounding box center [524, 320] width 474 height 321
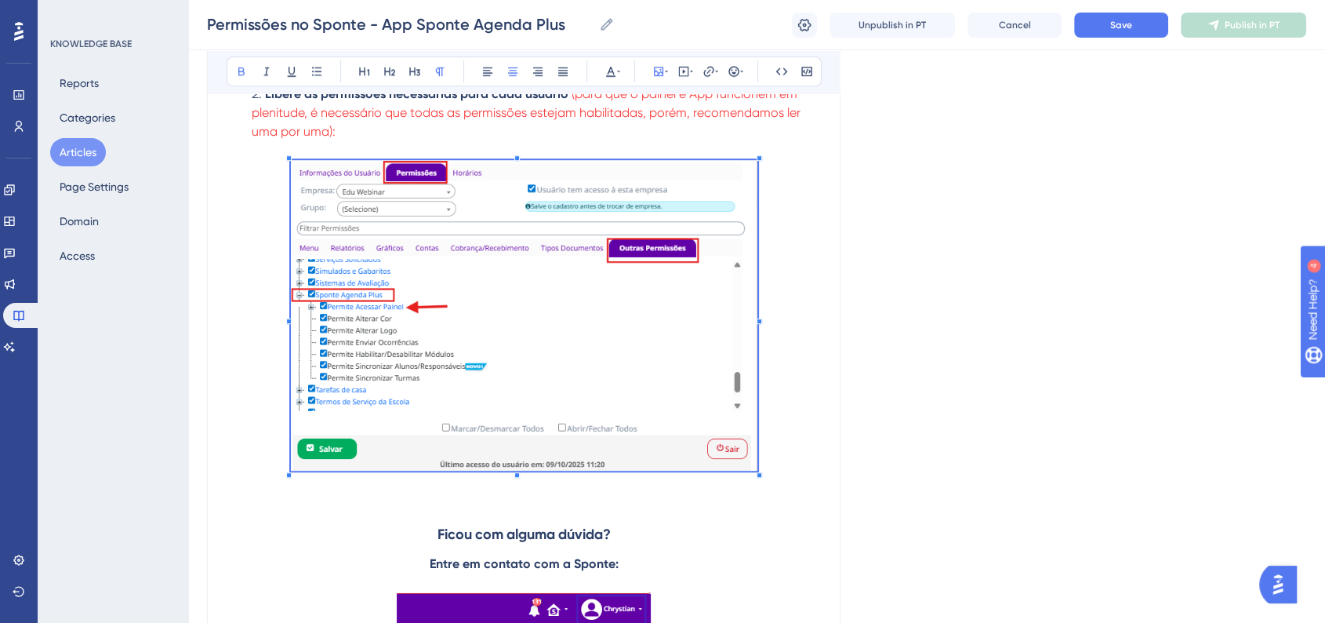
scroll to position [871, 0]
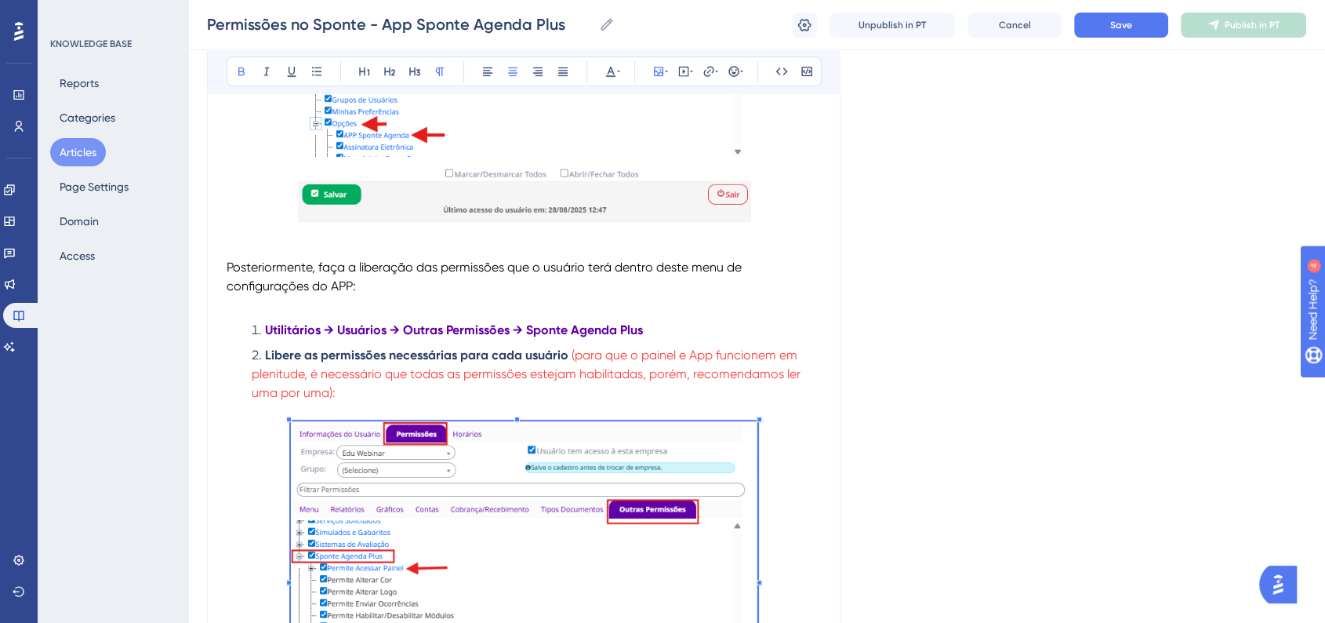
click at [426, 409] on p at bounding box center [524, 411] width 594 height 19
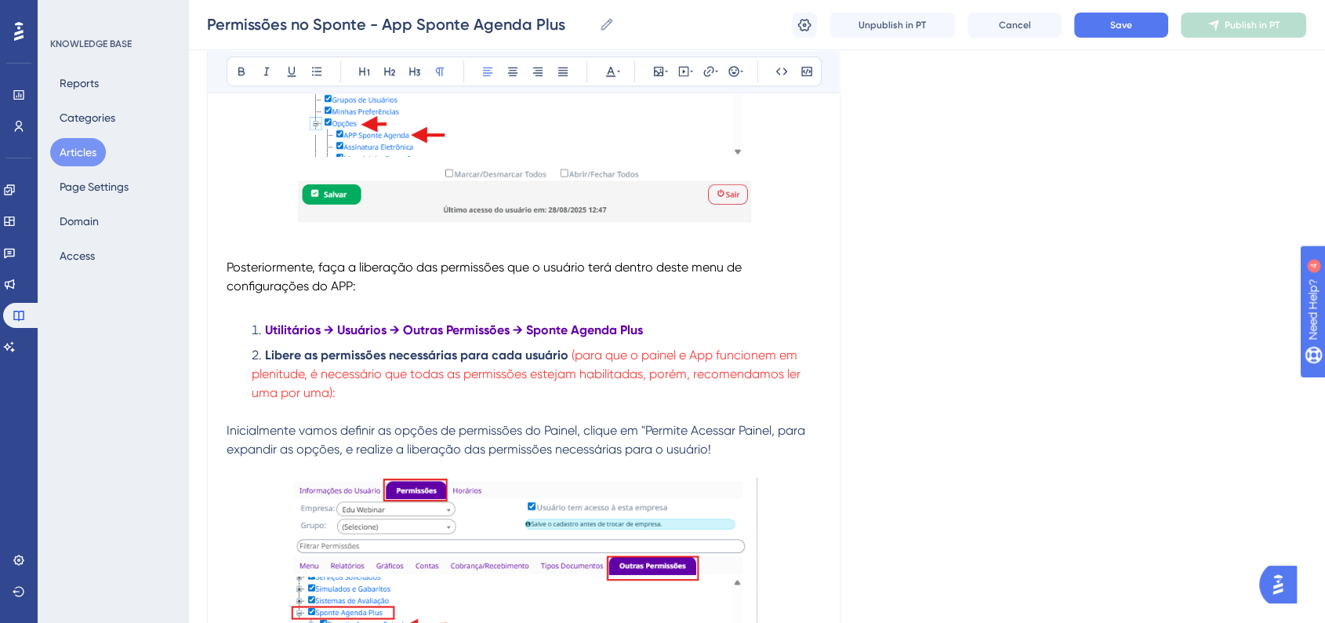
click at [230, 434] on span "Inicialmente vamos definir as opções de permissões do Painel, clique em "Permit…" at bounding box center [518, 440] width 582 height 34
click at [227, 435] on span "Inicialmente vamos definir as opções de permissões do Painel, clique em "Permit…" at bounding box center [518, 440] width 582 height 34
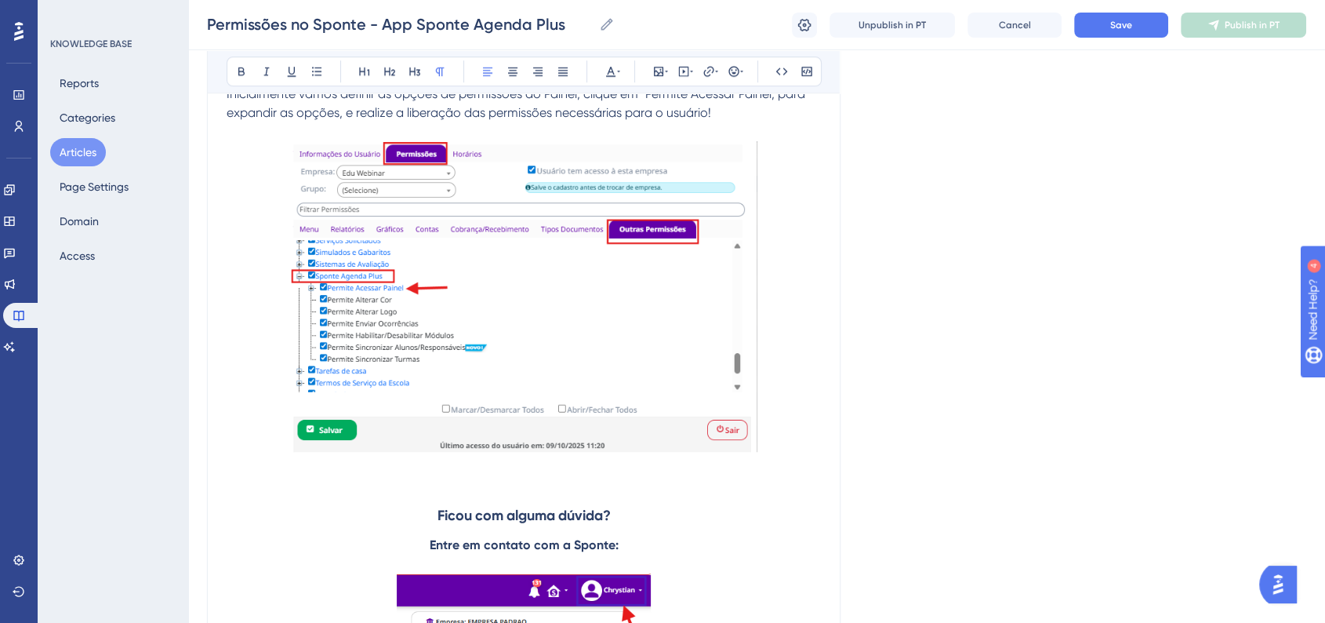
scroll to position [1306, 0]
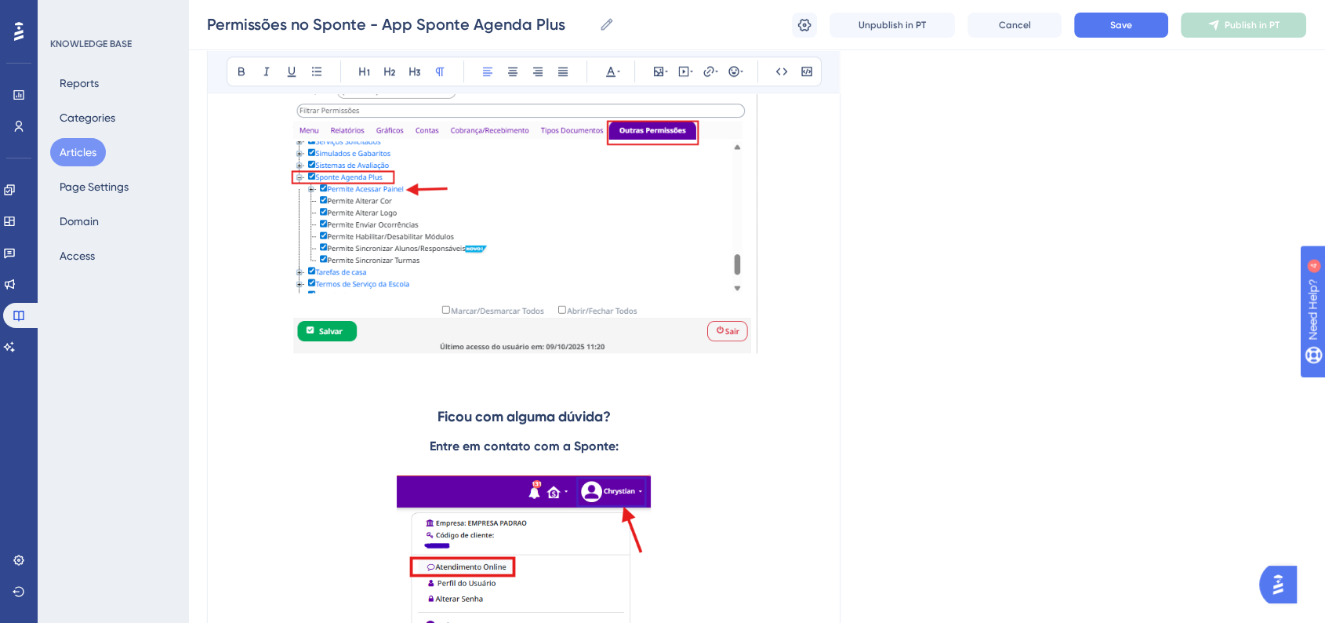
click at [791, 334] on p at bounding box center [524, 200] width 594 height 316
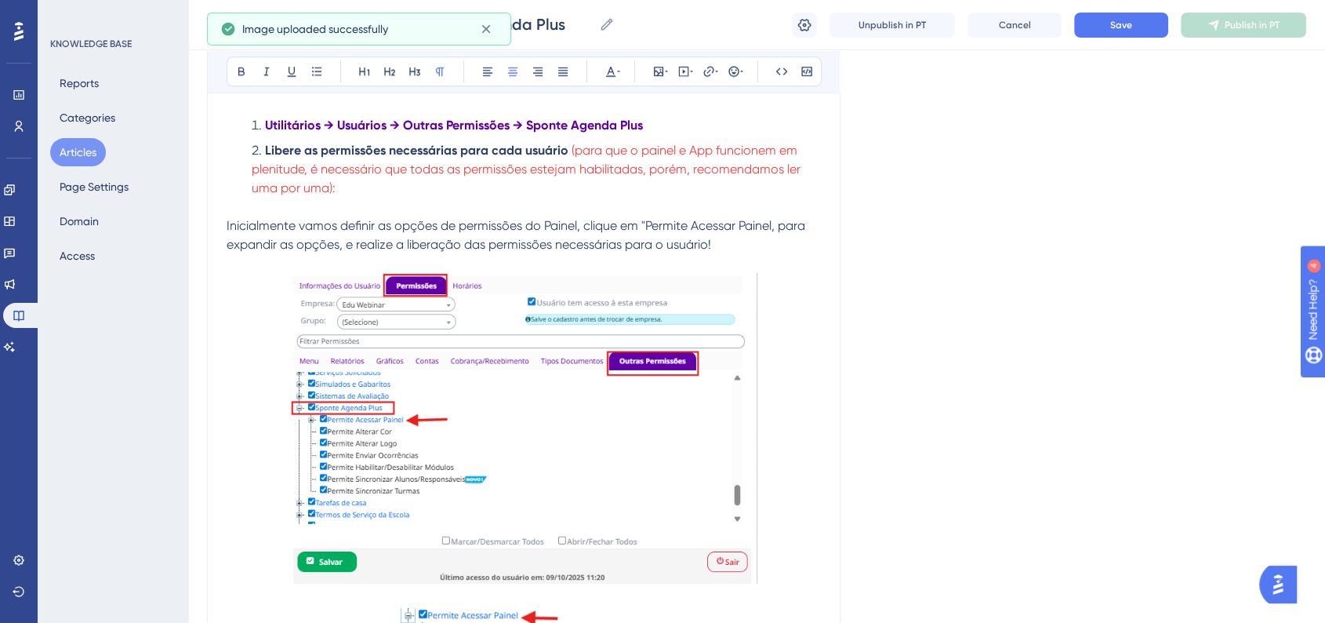
scroll to position [1045, 0]
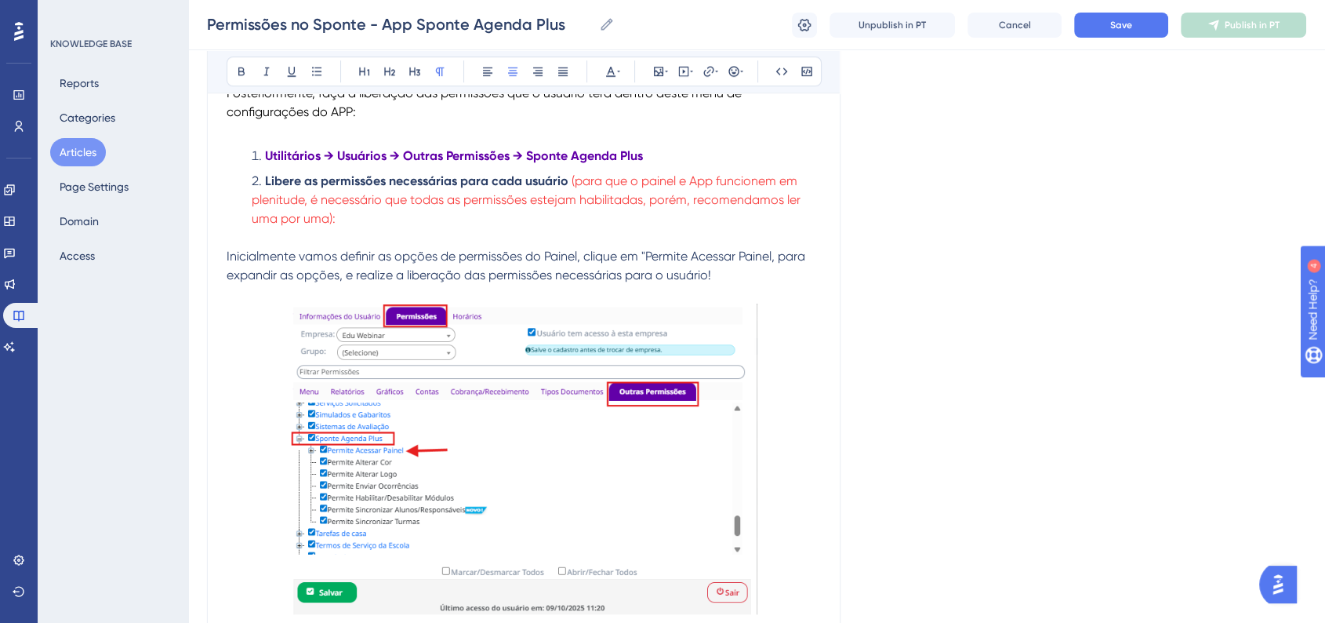
click at [222, 260] on div "Liberação de permissões no Sponte Bold Italic Underline Bullet Point Heading 1 …" at bounding box center [523, 156] width 633 height 2051
click at [227, 261] on span "Inicialmente vamos definir as opções de permissões do Painel, clique em "Permit…" at bounding box center [518, 266] width 582 height 34
click at [731, 81] on button at bounding box center [734, 71] width 22 height 22
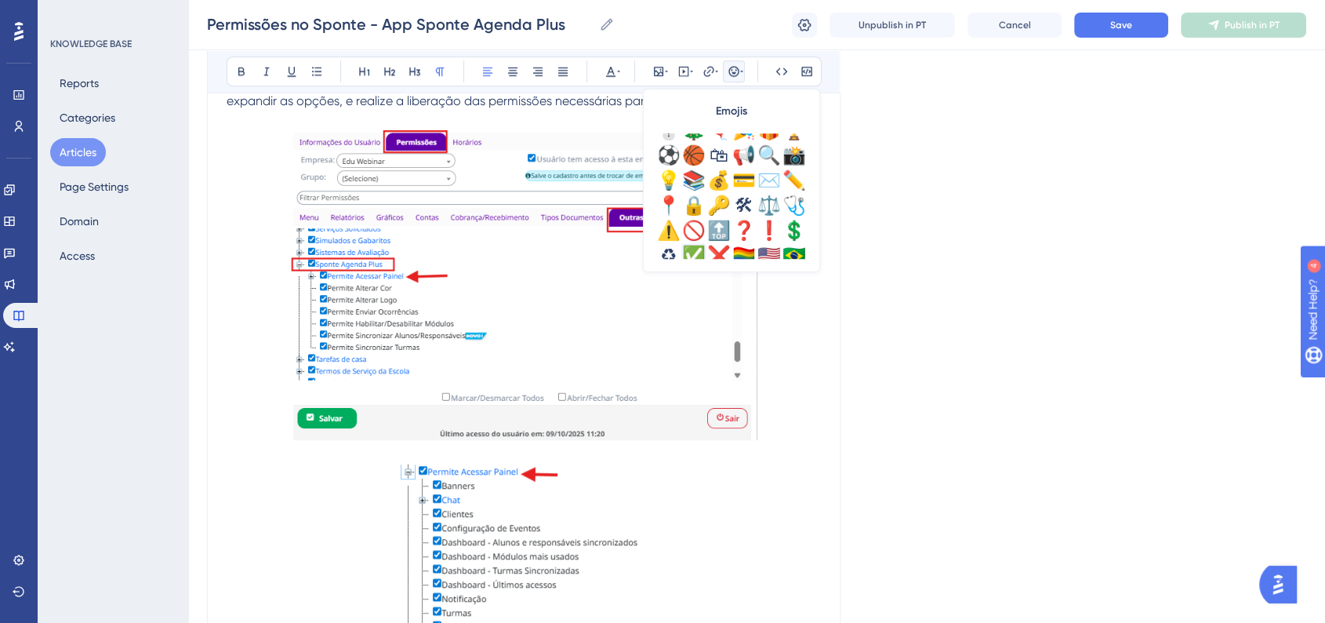
scroll to position [522, 0]
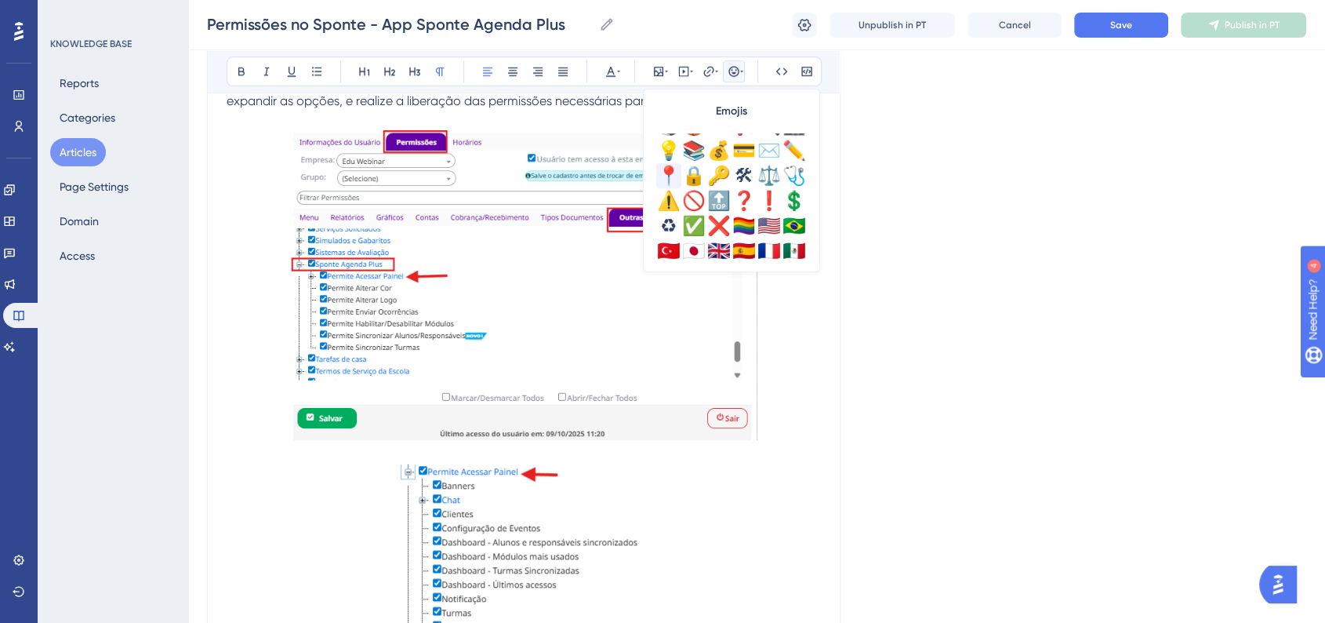
click at [672, 182] on div "📍" at bounding box center [668, 175] width 25 height 25
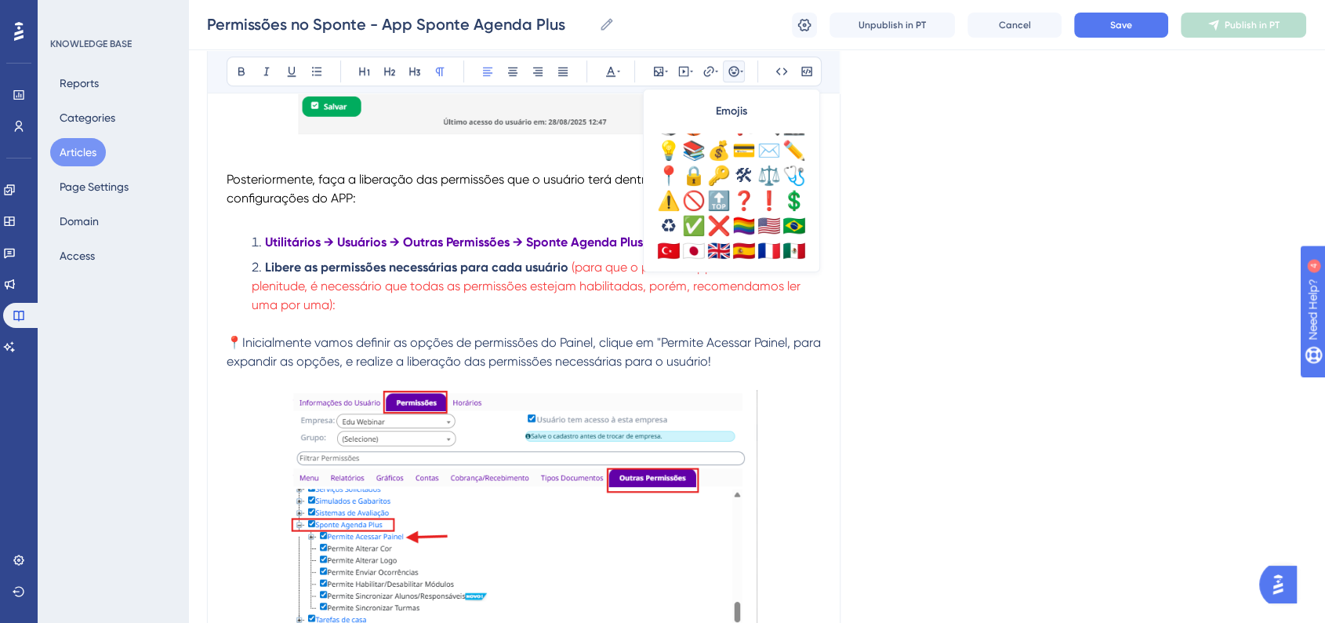
scroll to position [958, 0]
click at [533, 339] on p "📍Inicialmente vamos definir as opções de permissões do Painel, clique em "Permi…" at bounding box center [524, 353] width 594 height 38
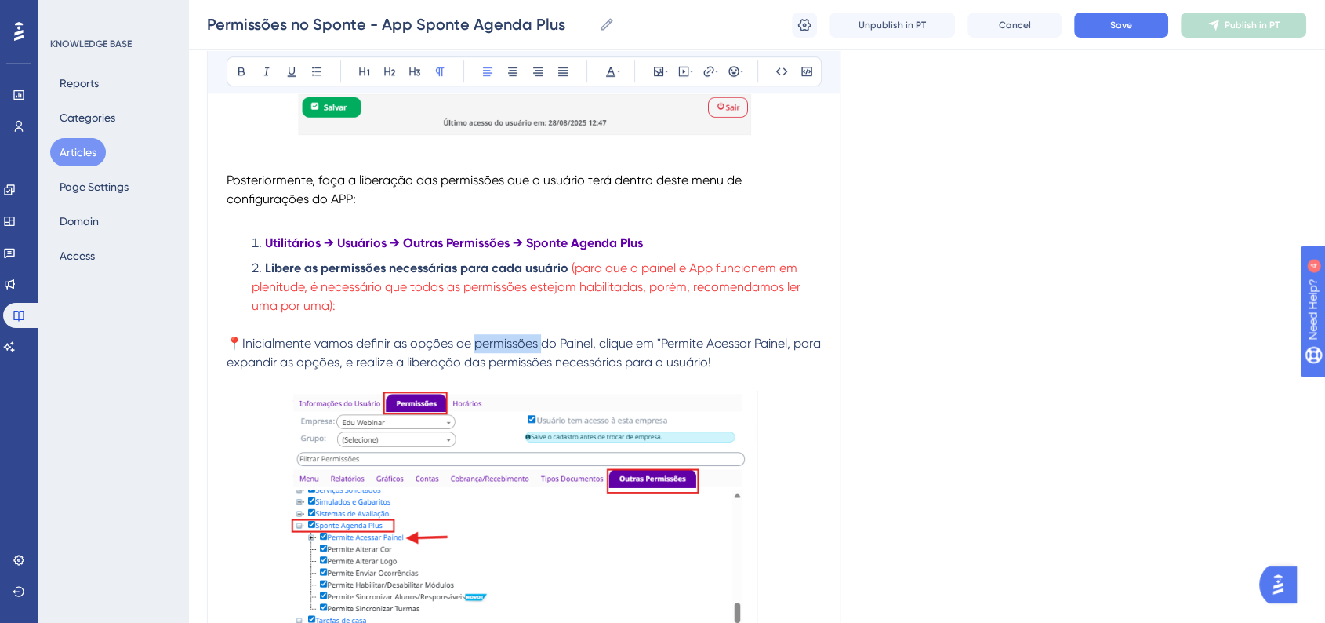
click at [533, 339] on p "📍Inicialmente vamos definir as opções de permissões do Painel, clique em "Permi…" at bounding box center [524, 353] width 594 height 38
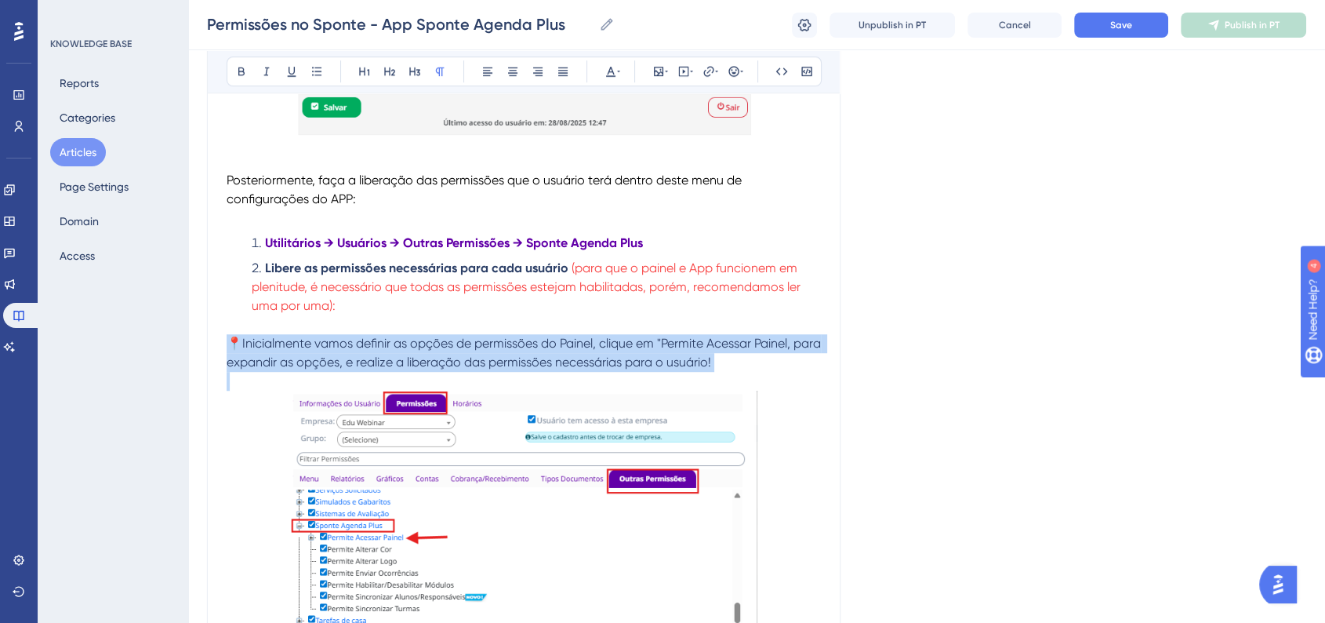
click at [533, 339] on p "📍Inicialmente vamos definir as opções de permissões do Painel, clique em "Permi…" at bounding box center [524, 353] width 594 height 38
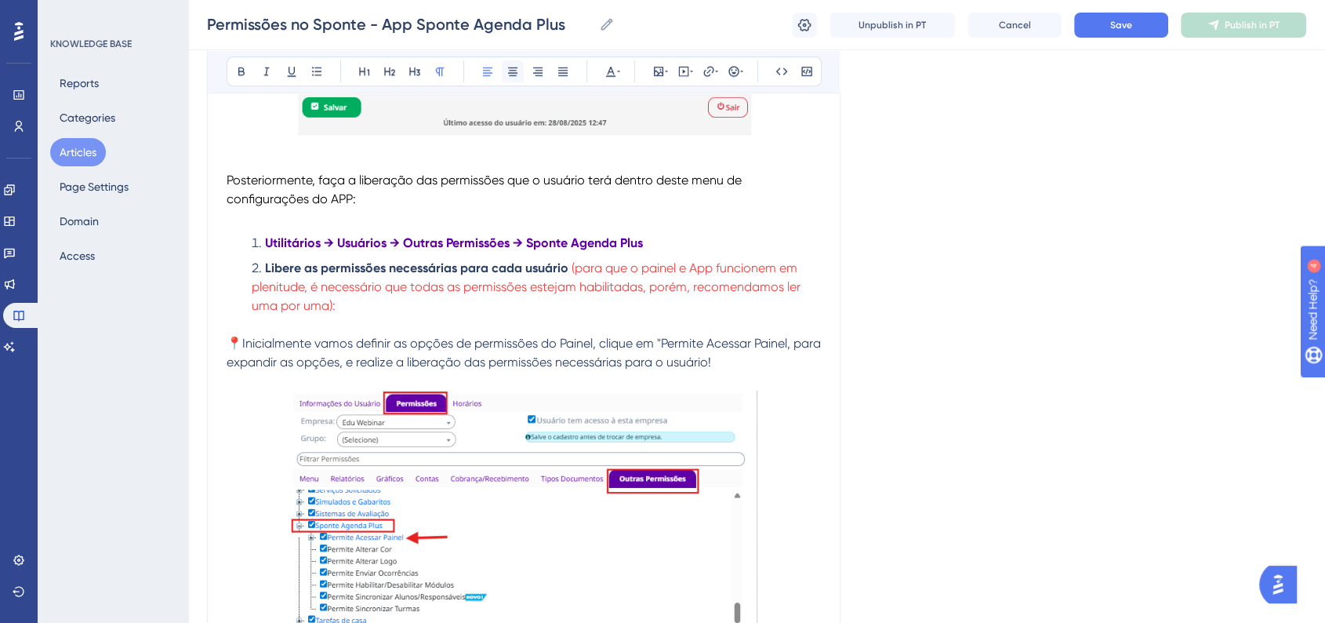
click at [521, 70] on button at bounding box center [513, 71] width 22 height 22
click at [1036, 243] on div "Language Portuguese (Default) Liberação de permissões no Sponte Bold Italic Und…" at bounding box center [756, 252] width 1099 height 2220
drag, startPoint x: 678, startPoint y: 348, endPoint x: 805, endPoint y: 350, distance: 127.0
click at [805, 350] on span "📍Inicialmente vamos definir as opções de permissões do Painel, clique em "Permi…" at bounding box center [525, 353] width 597 height 34
click at [245, 66] on icon at bounding box center [241, 71] width 13 height 13
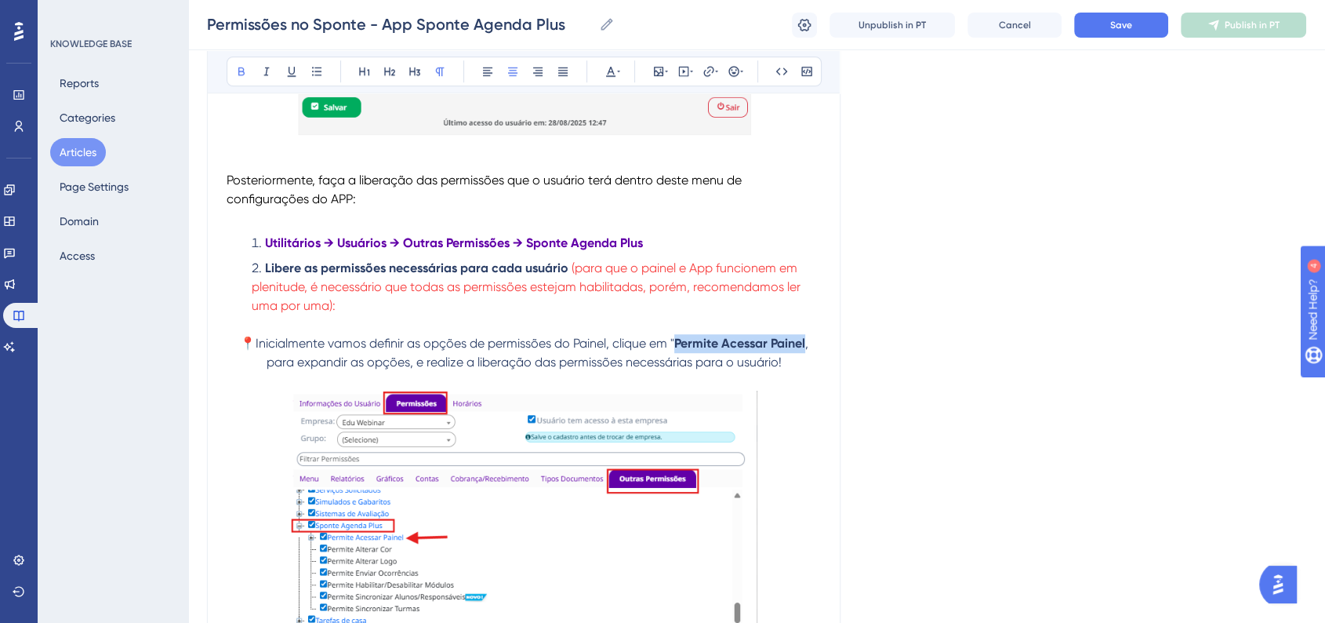
click at [1154, 303] on div "Language Portuguese (Default) Liberação de permissões no Sponte Bold Italic Und…" at bounding box center [756, 252] width 1099 height 2220
click at [1110, 42] on div "Permissões no Sponte - App Sponte Agenda Plus Permissões no Sponte - App Sponte…" at bounding box center [756, 25] width 1137 height 50
click at [1112, 27] on span "Save" at bounding box center [1121, 25] width 22 height 13
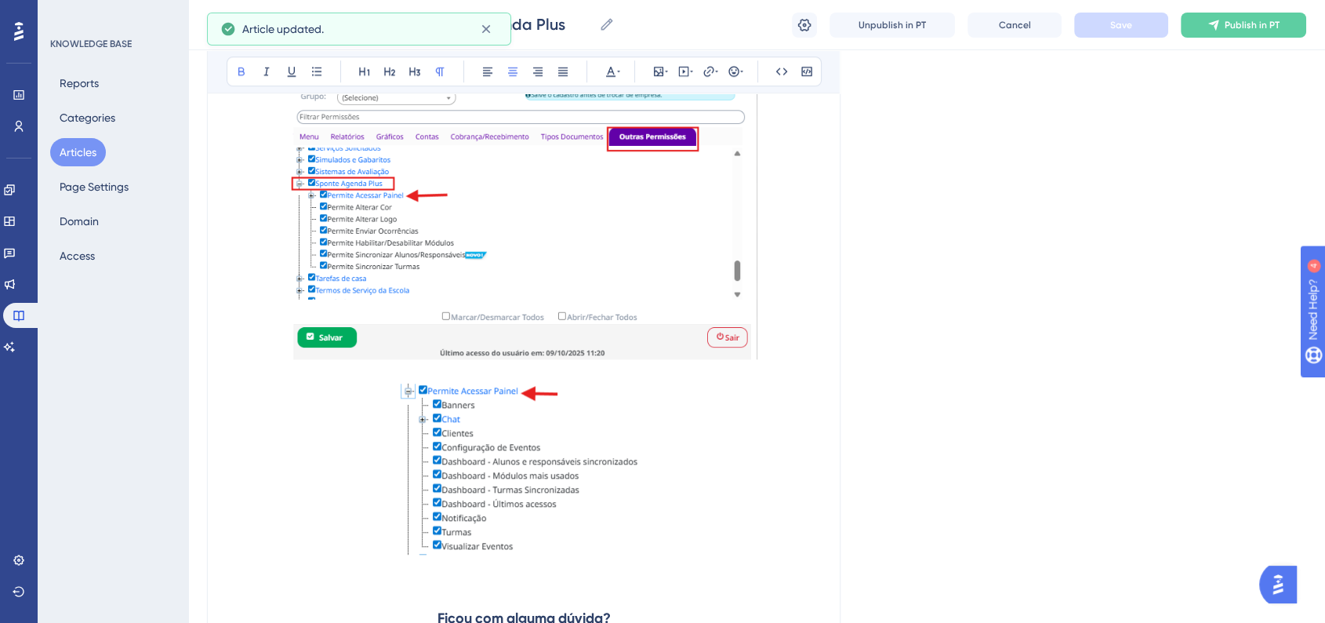
scroll to position [1393, 0]
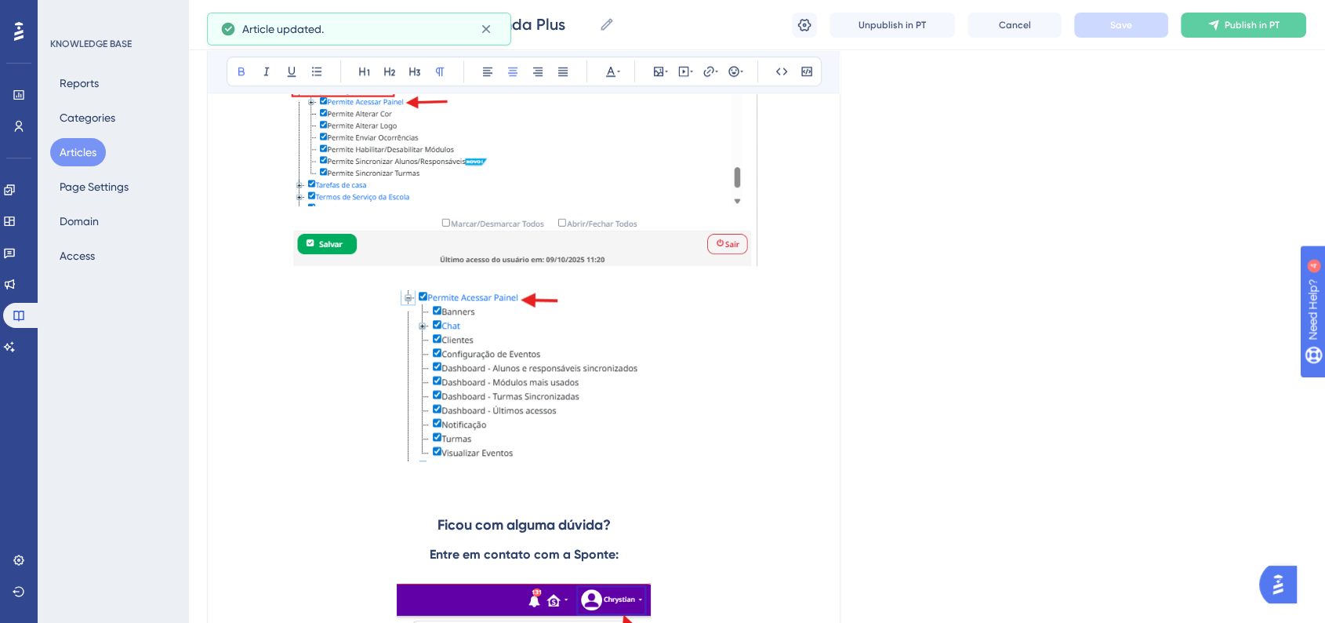
click at [784, 441] on p at bounding box center [524, 378] width 594 height 176
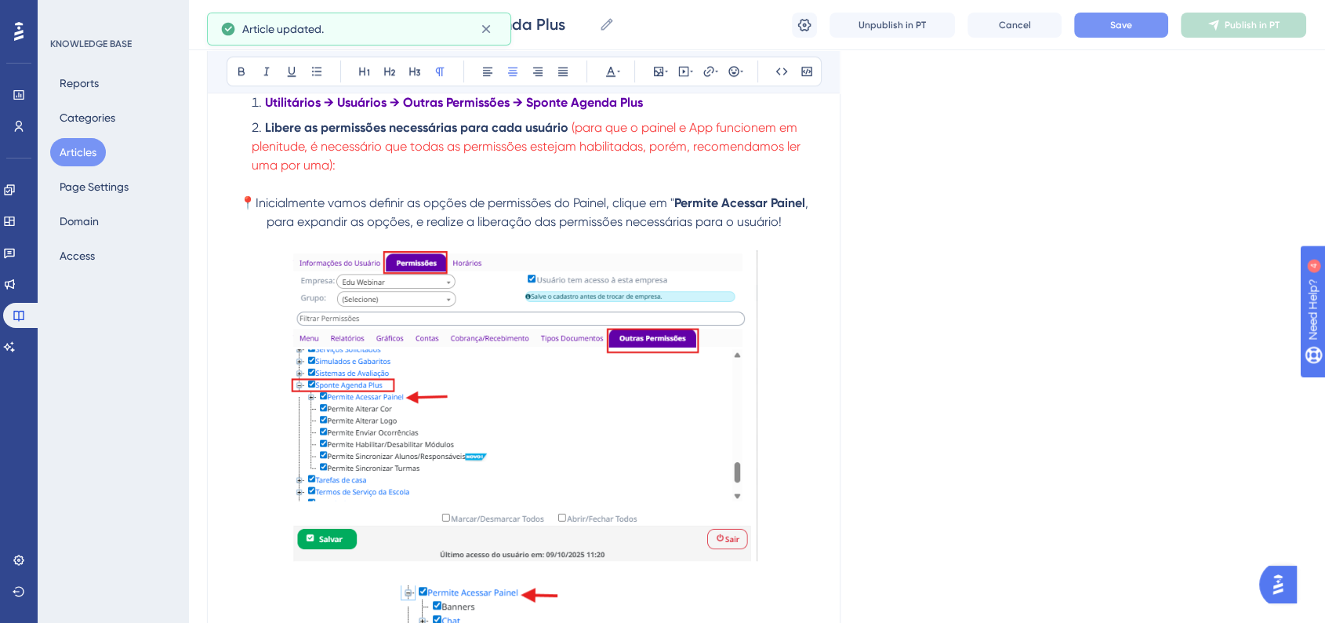
scroll to position [958, 0]
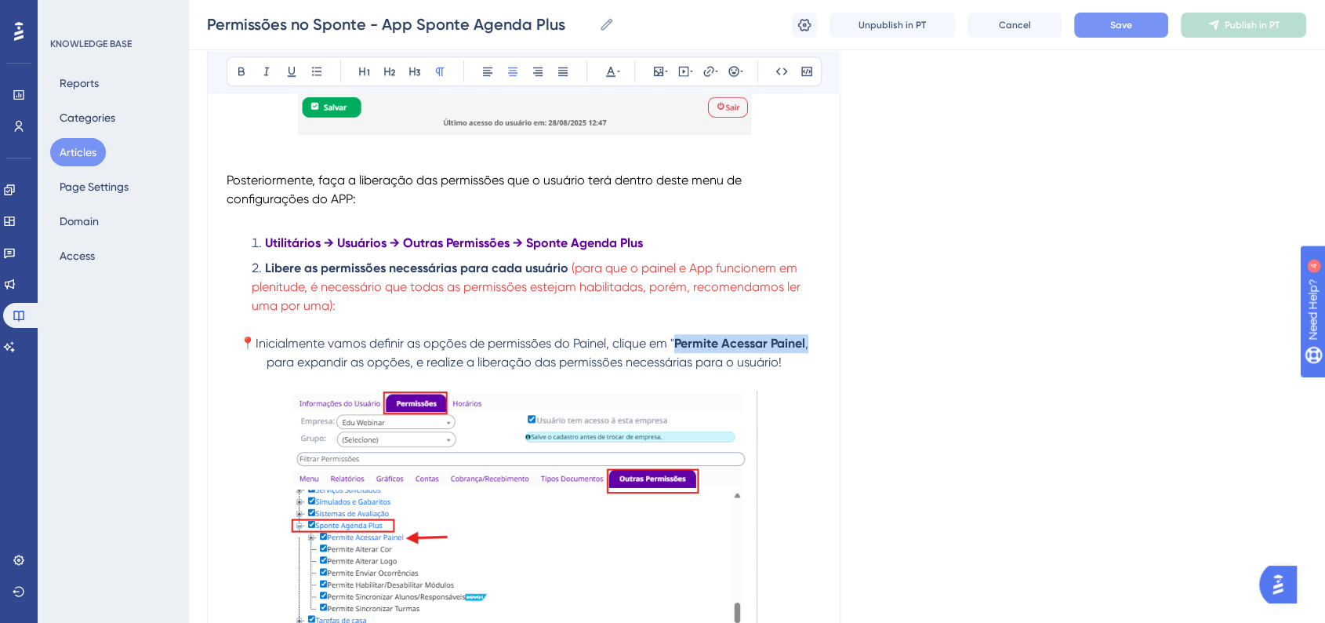
drag, startPoint x: 677, startPoint y: 347, endPoint x: 809, endPoint y: 348, distance: 131.7
click at [809, 348] on p "📍Inicialmente vamos definir as opções de permissões do Painel, clique em " Perm…" at bounding box center [524, 353] width 594 height 38
click at [804, 350] on strong "Permite Acessar Painel" at bounding box center [739, 343] width 131 height 15
click at [808, 347] on span ", para expandir as opções, e realize a liberação das permissões necessárias par…" at bounding box center [539, 353] width 545 height 34
drag, startPoint x: 670, startPoint y: 349, endPoint x: 808, endPoint y: 347, distance: 138.0
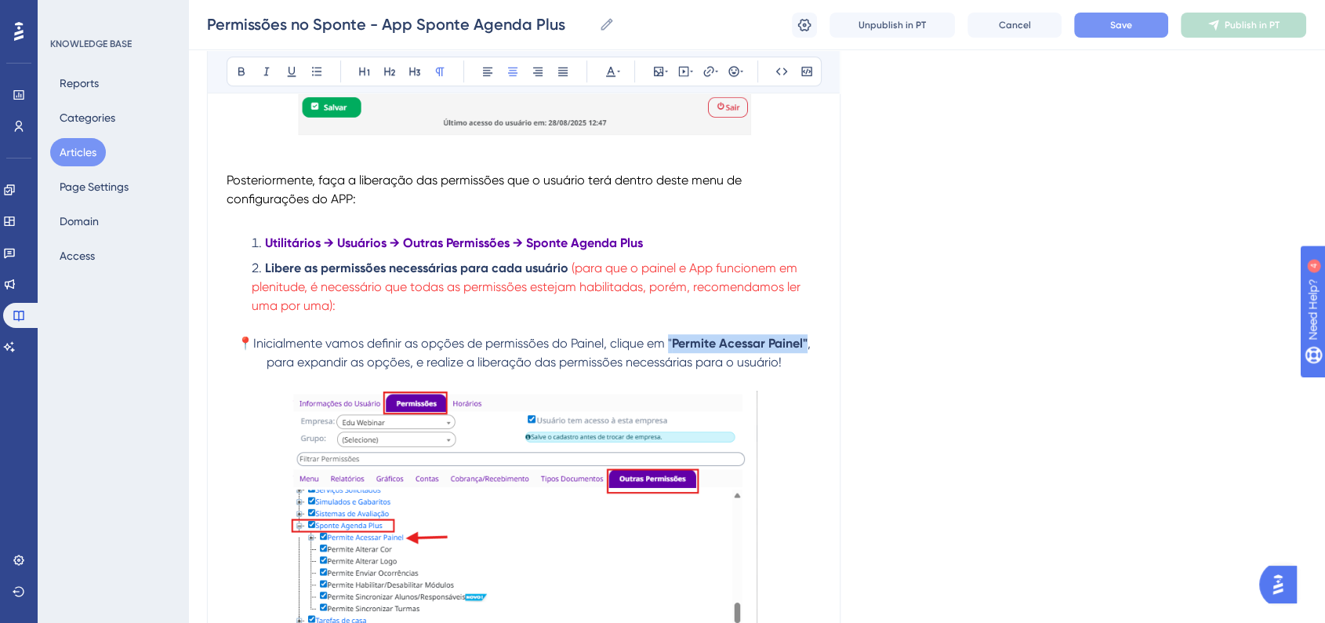
click at [808, 347] on p "📍Inicialmente vamos definir as opções de permissões do Painel, clique em " Perm…" at bounding box center [524, 353] width 594 height 38
copy p "📍Inicialmente vamos definir as opções de permissões do Painel, clique em " Perm…"
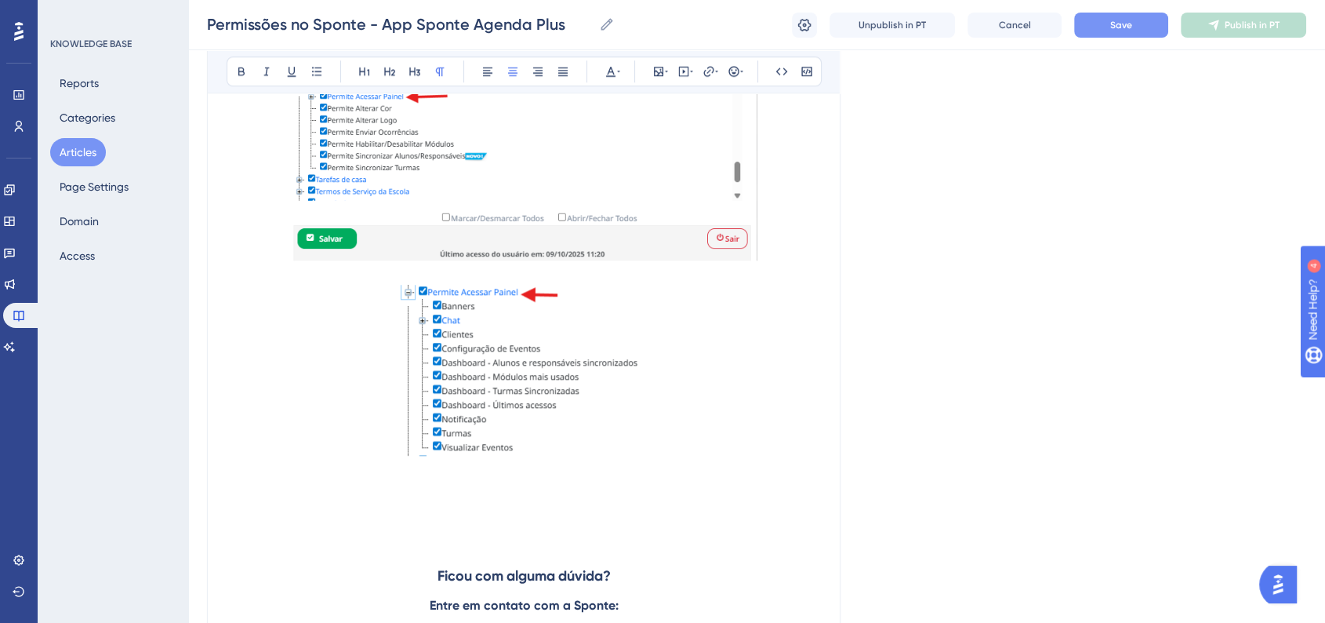
scroll to position [1480, 0]
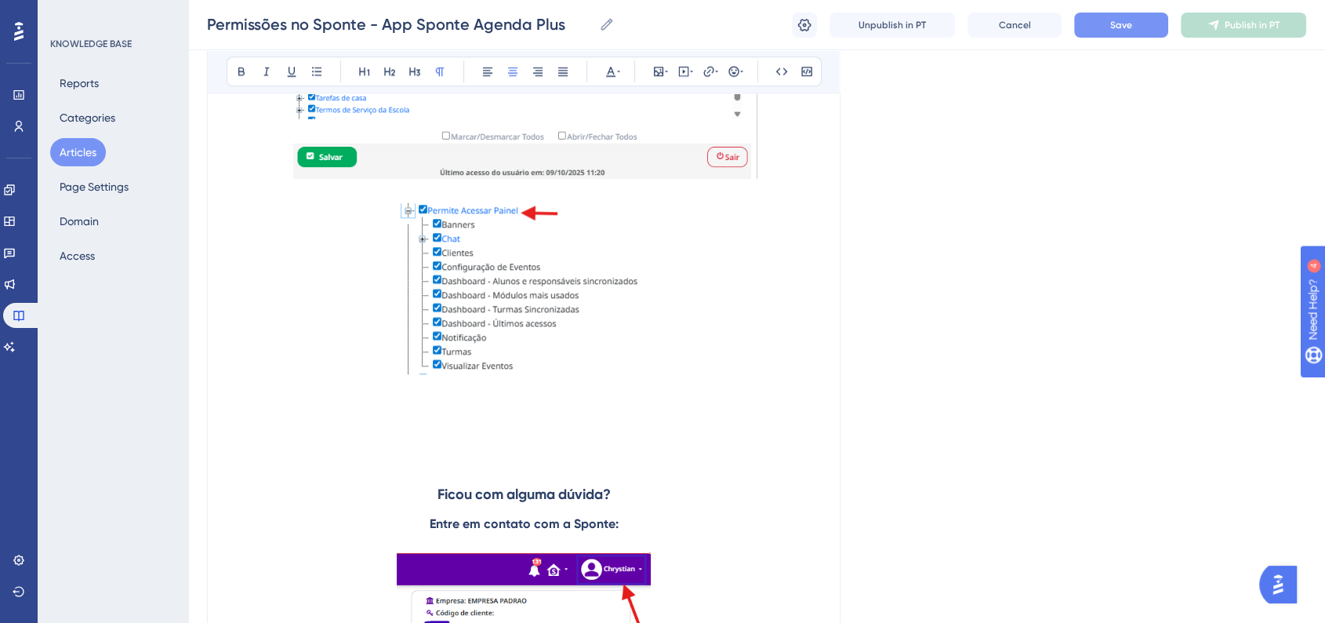
click at [701, 422] on p at bounding box center [524, 426] width 594 height 19
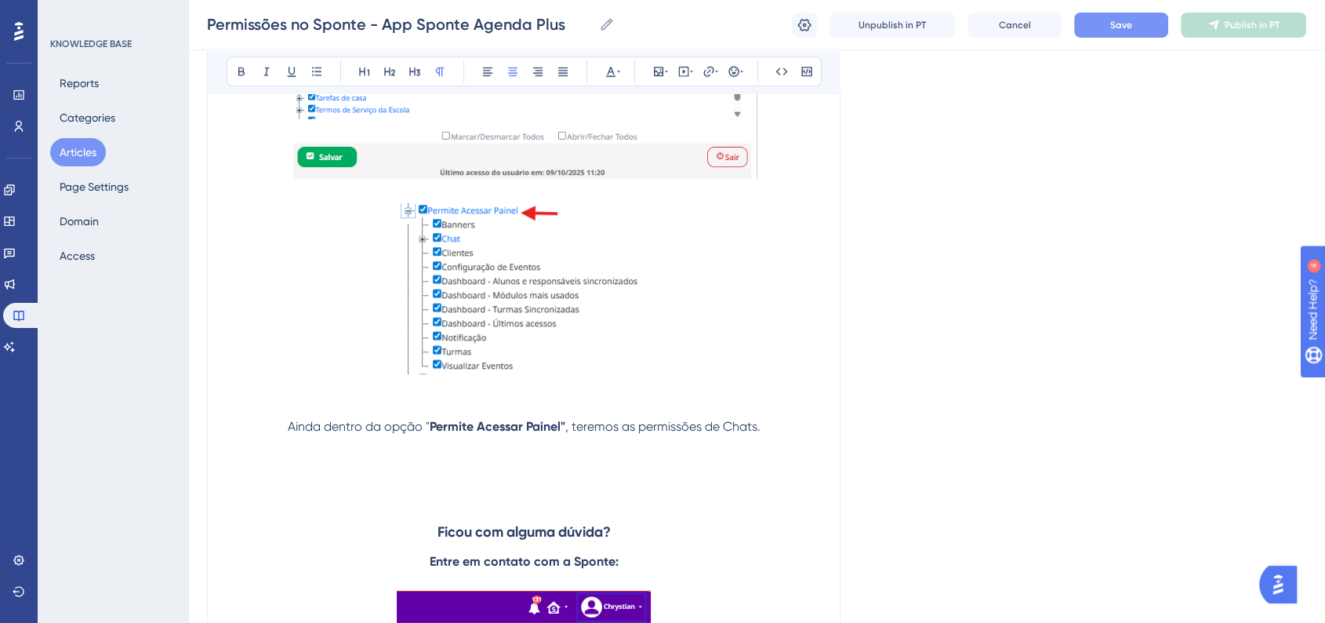
drag, startPoint x: 471, startPoint y: 453, endPoint x: 480, endPoint y: 459, distance: 10.2
click at [471, 453] on p at bounding box center [524, 445] width 594 height 19
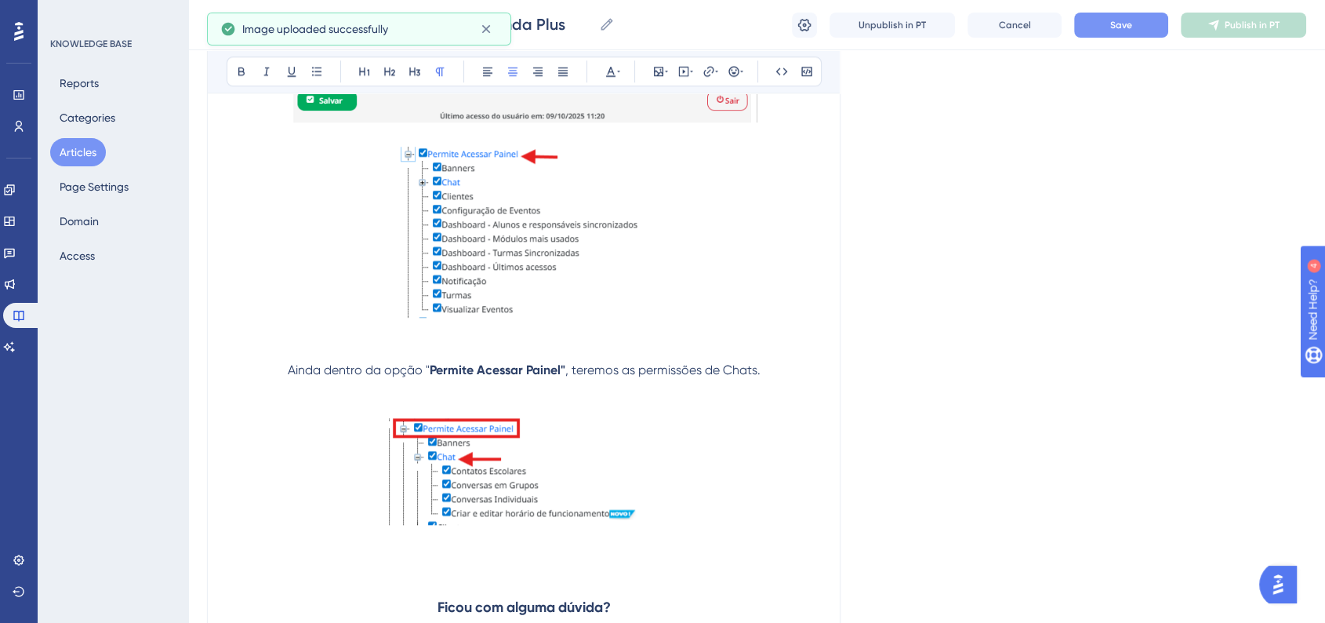
scroll to position [1568, 0]
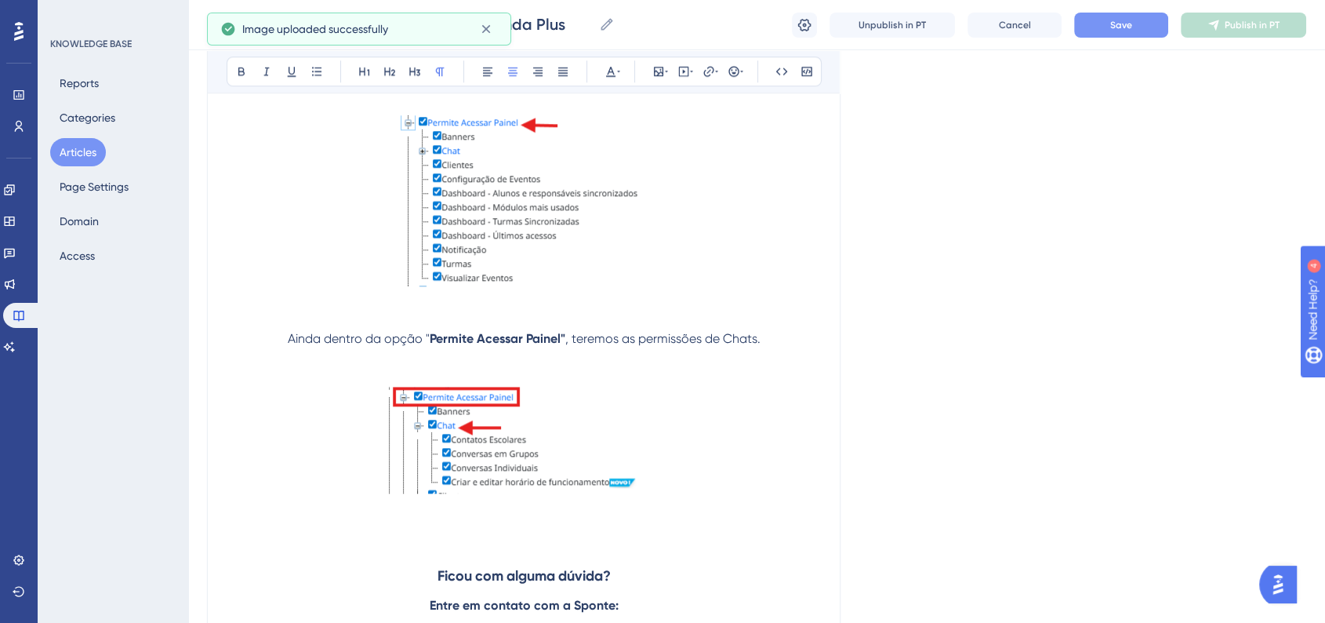
click at [783, 334] on p "Ainda dentro da opção " Permite Acessar Painel" , teremos as permissões de Chat…" at bounding box center [524, 338] width 594 height 19
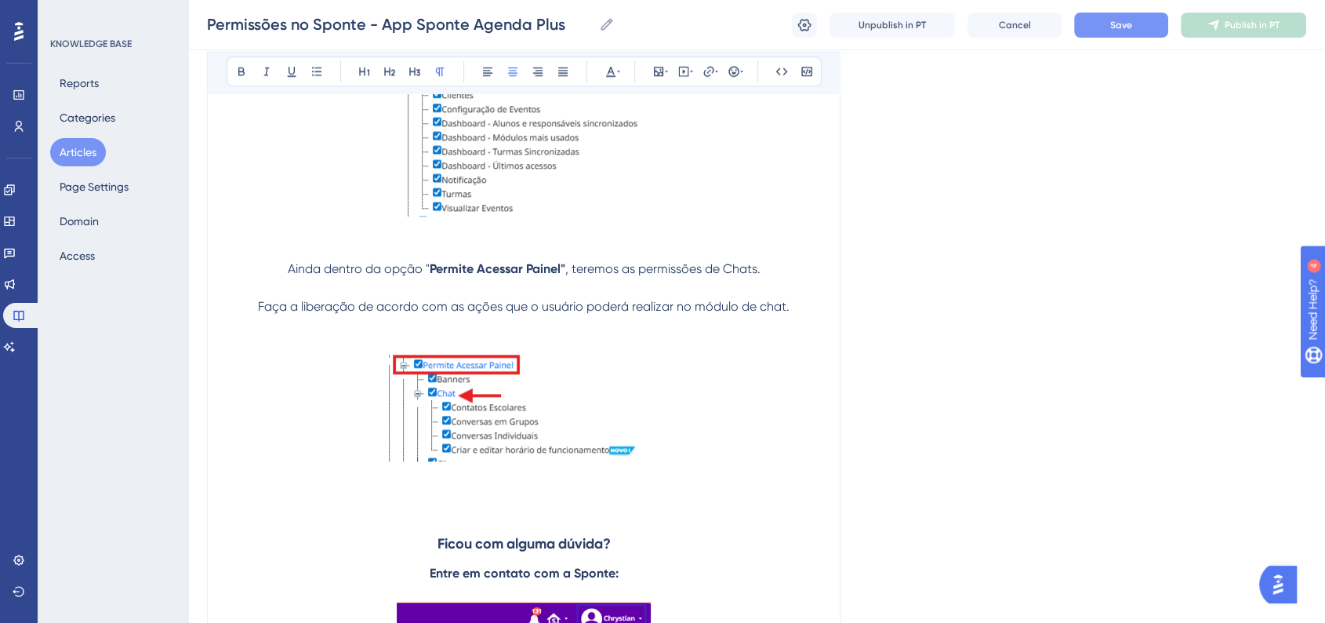
scroll to position [1742, 0]
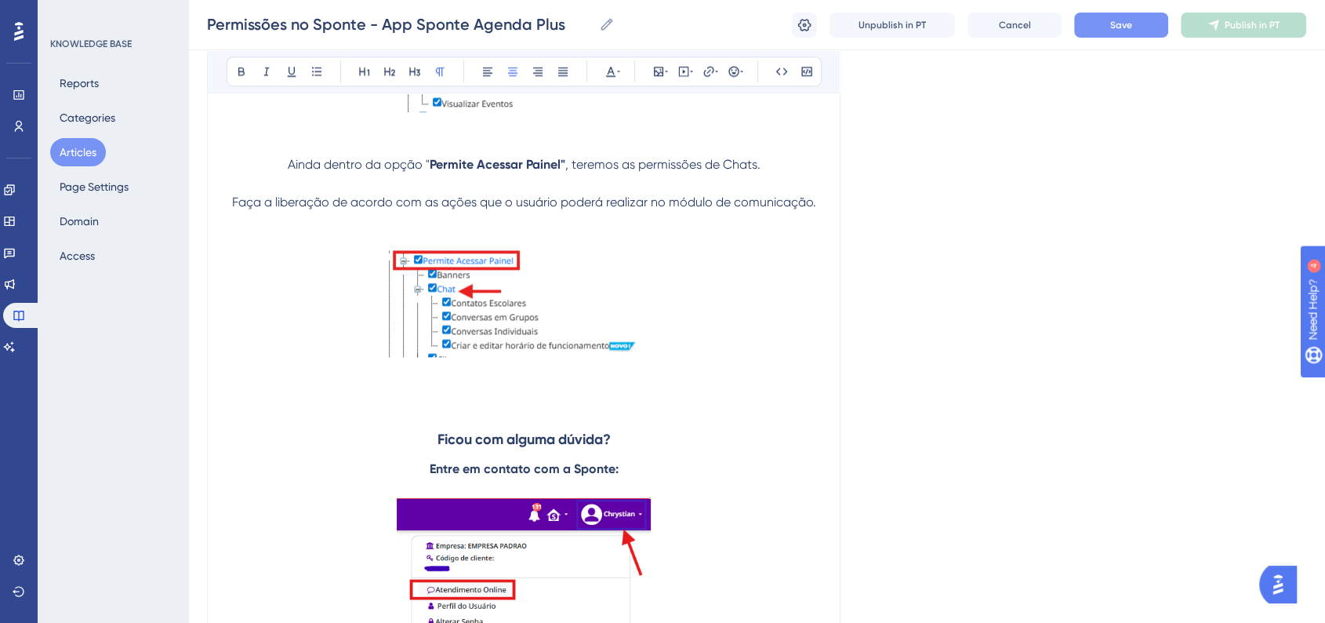
click at [233, 206] on span "Faça a liberação de acordo com as ações que o usuário poderá realizar no módulo…" at bounding box center [524, 201] width 584 height 15
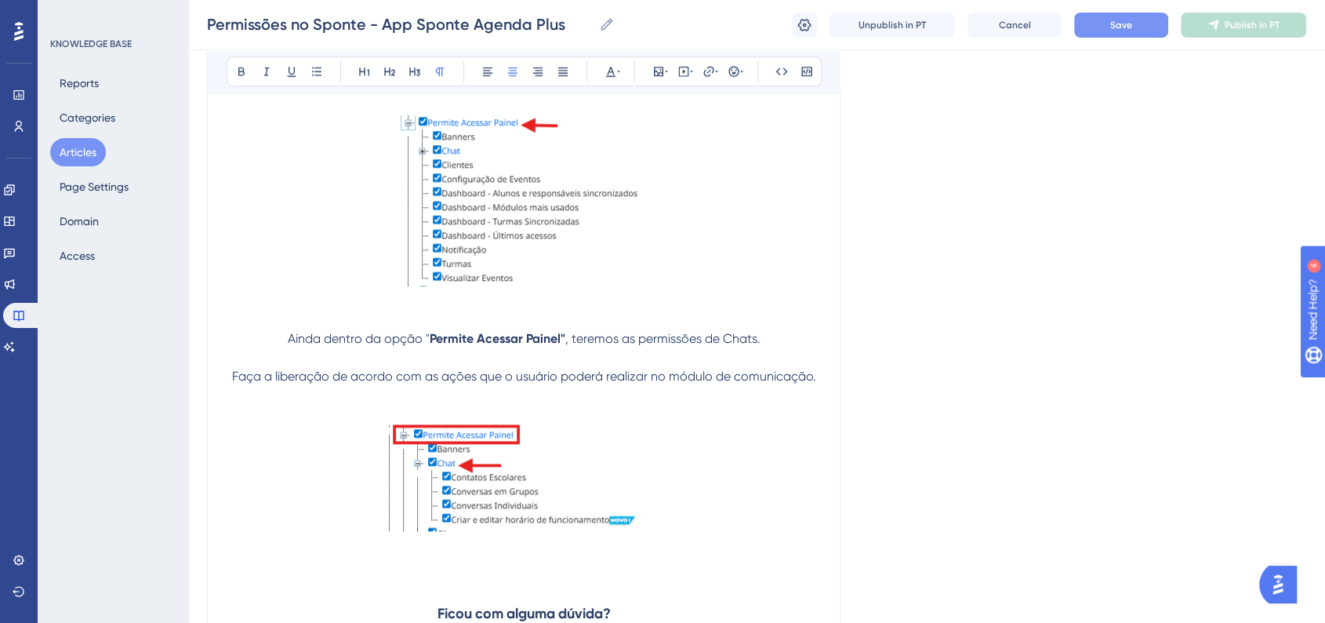
click at [286, 336] on p "Ainda dentro da opção " Permite Acessar Painel" , teremos as permissões de Chat…" at bounding box center [524, 338] width 594 height 19
click at [739, 68] on icon at bounding box center [734, 71] width 13 height 13
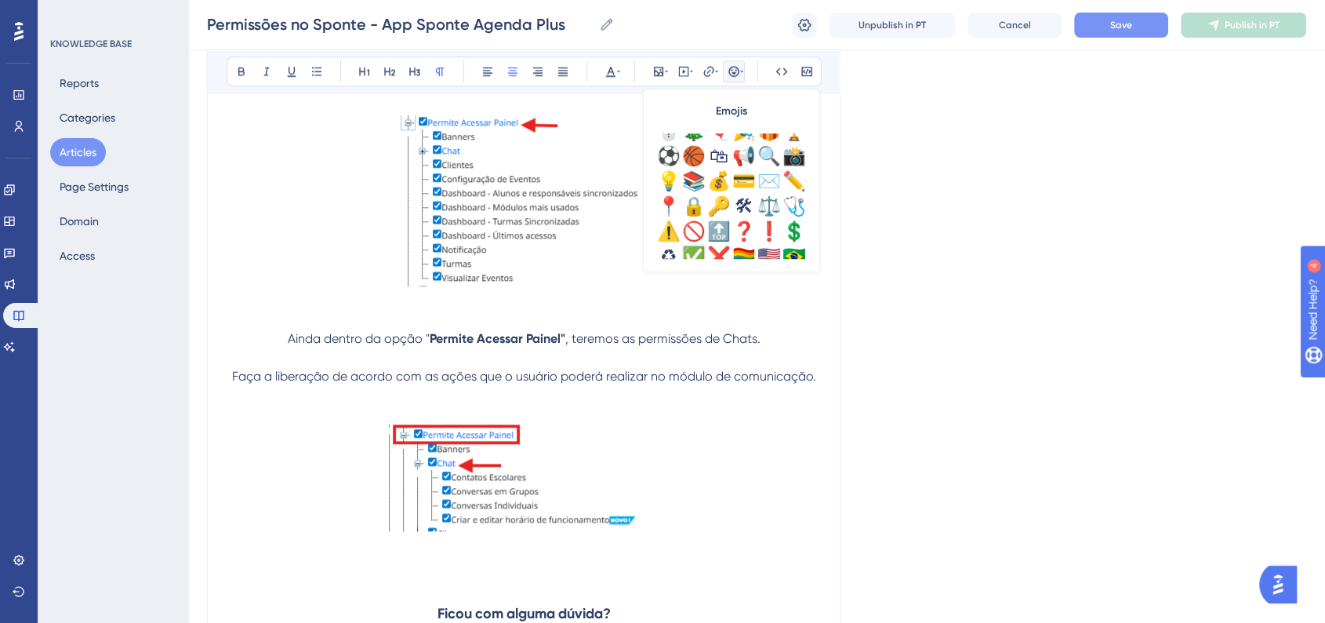
scroll to position [552, 0]
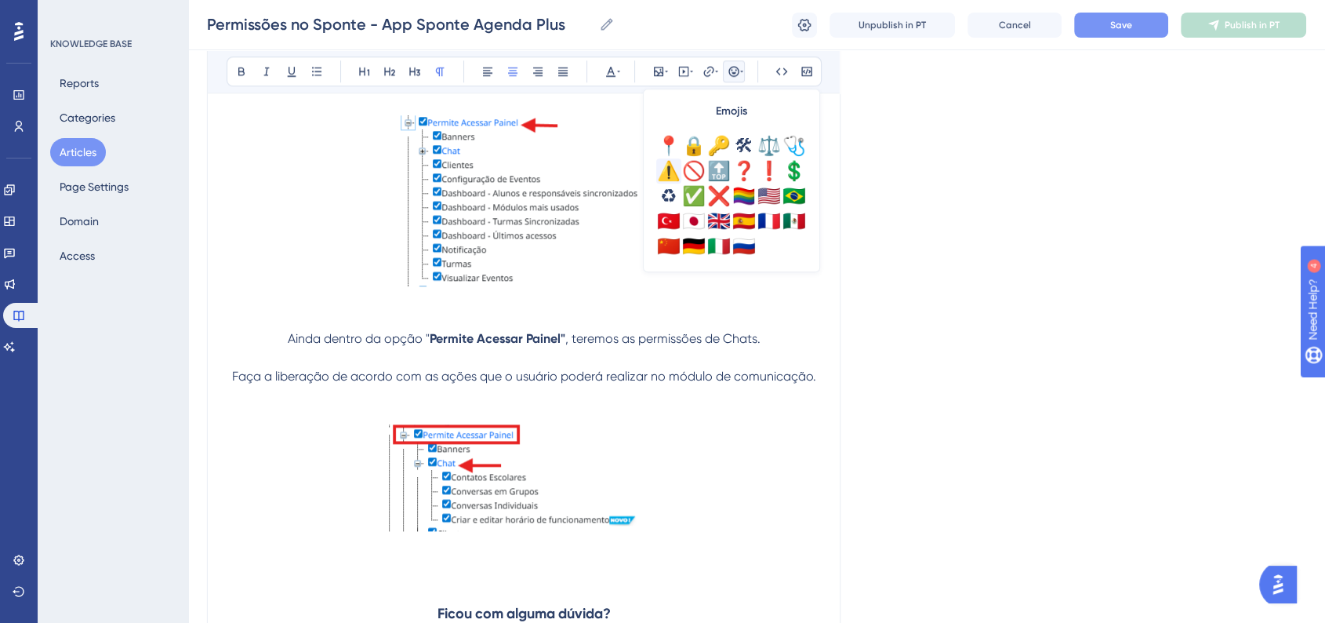
click at [666, 158] on div "⚠️" at bounding box center [668, 170] width 25 height 25
click at [667, 147] on div "📍" at bounding box center [668, 145] width 25 height 25
click at [1116, 27] on span "Save" at bounding box center [1121, 25] width 22 height 13
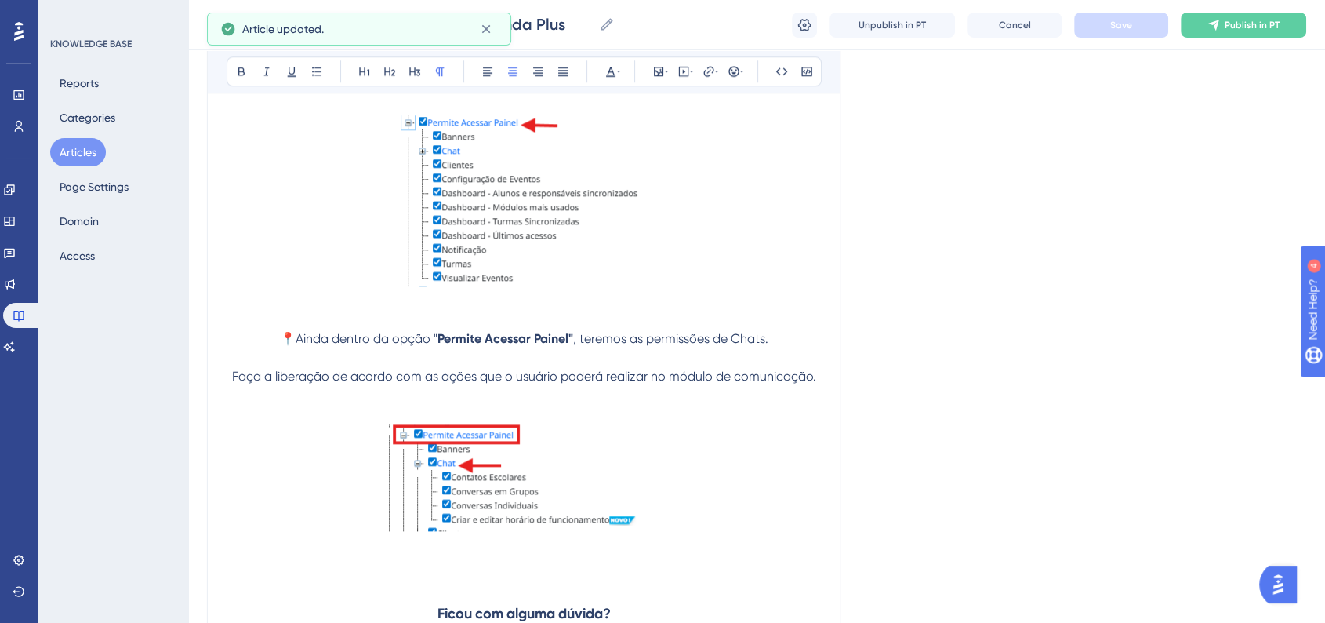
scroll to position [1655, 0]
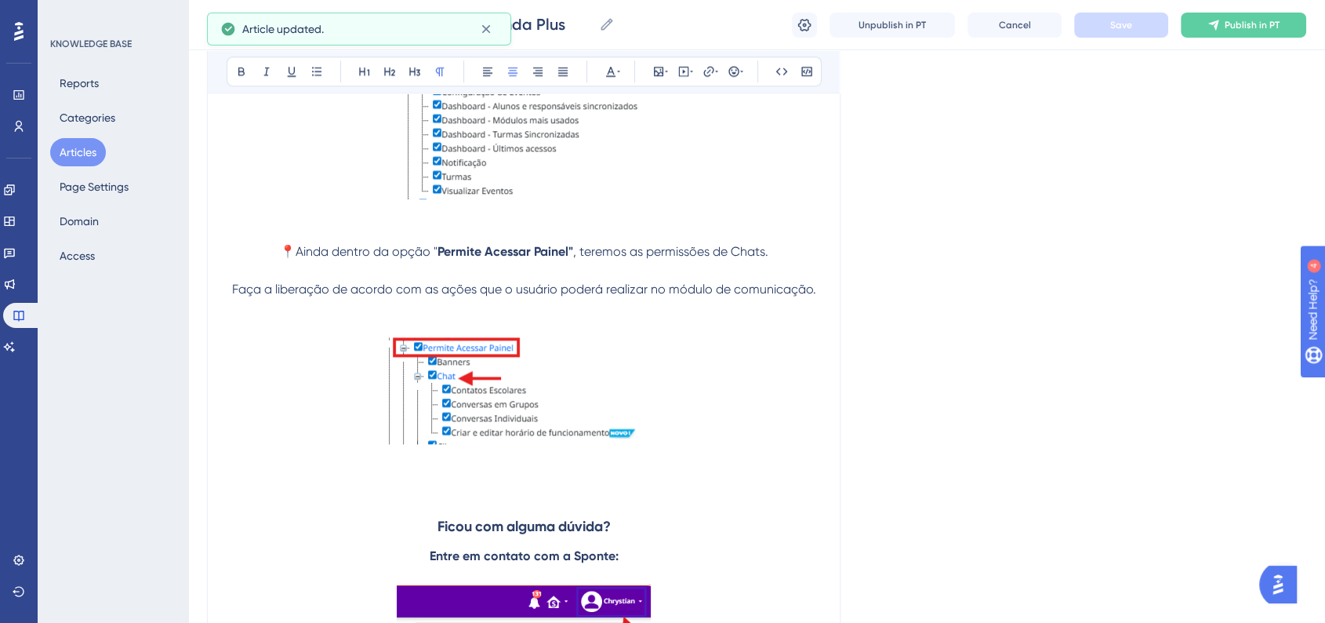
click at [782, 428] on p at bounding box center [524, 392] width 594 height 113
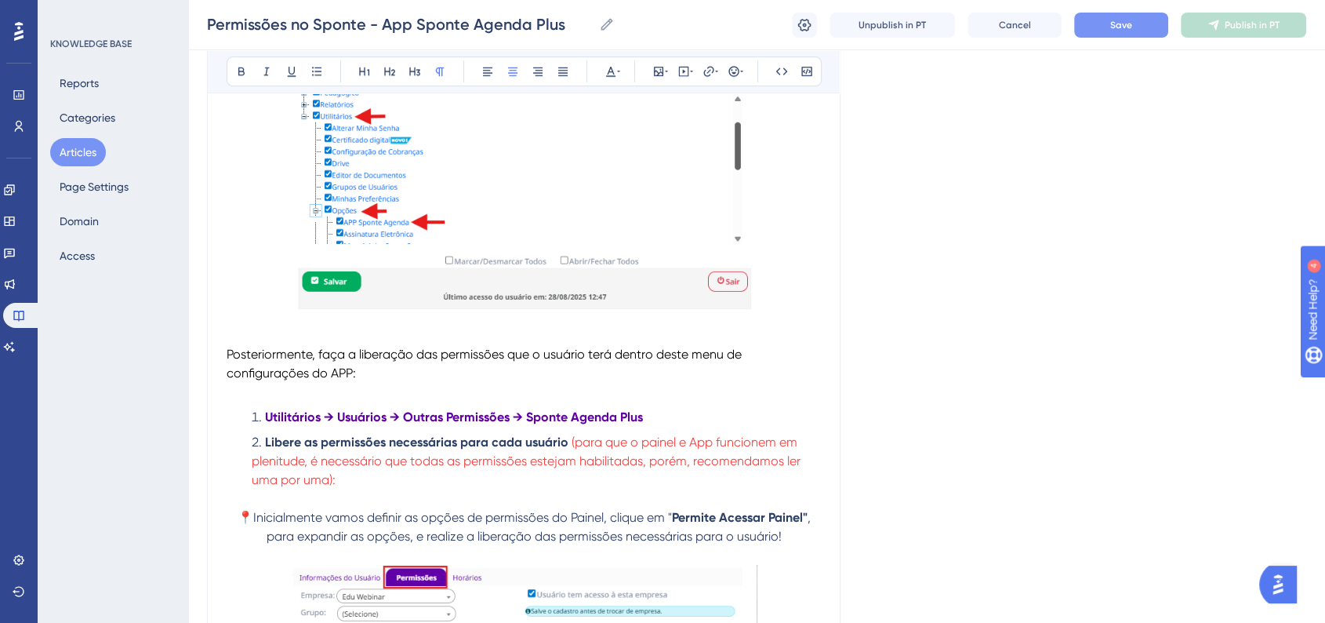
scroll to position [1045, 0]
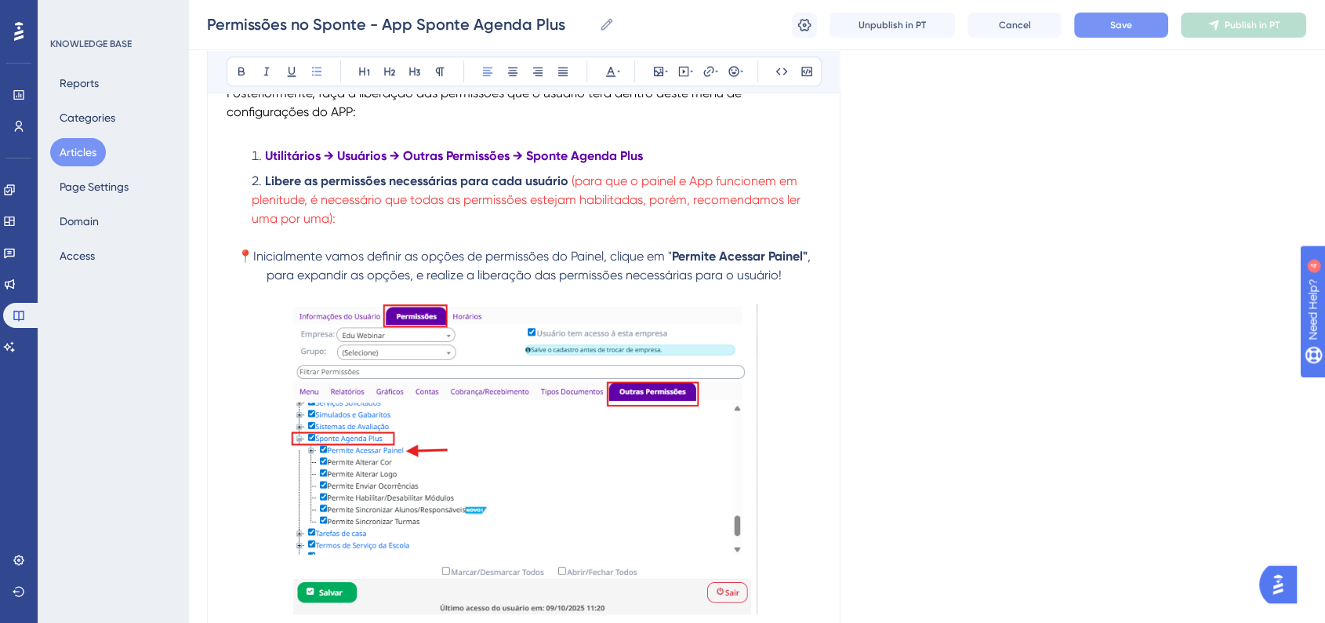
click at [405, 228] on li "Libere as permissões necessárias para cada usuário (para que o painel e App fun…" at bounding box center [532, 200] width 575 height 56
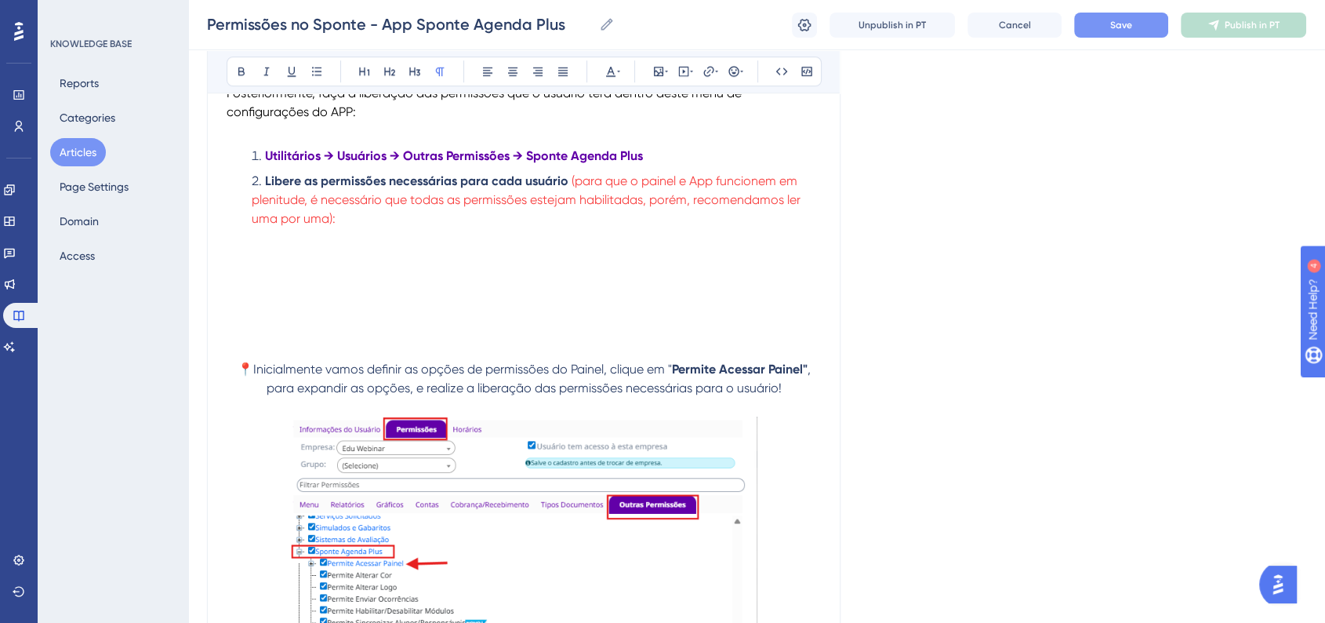
click at [365, 263] on p at bounding box center [524, 256] width 594 height 19
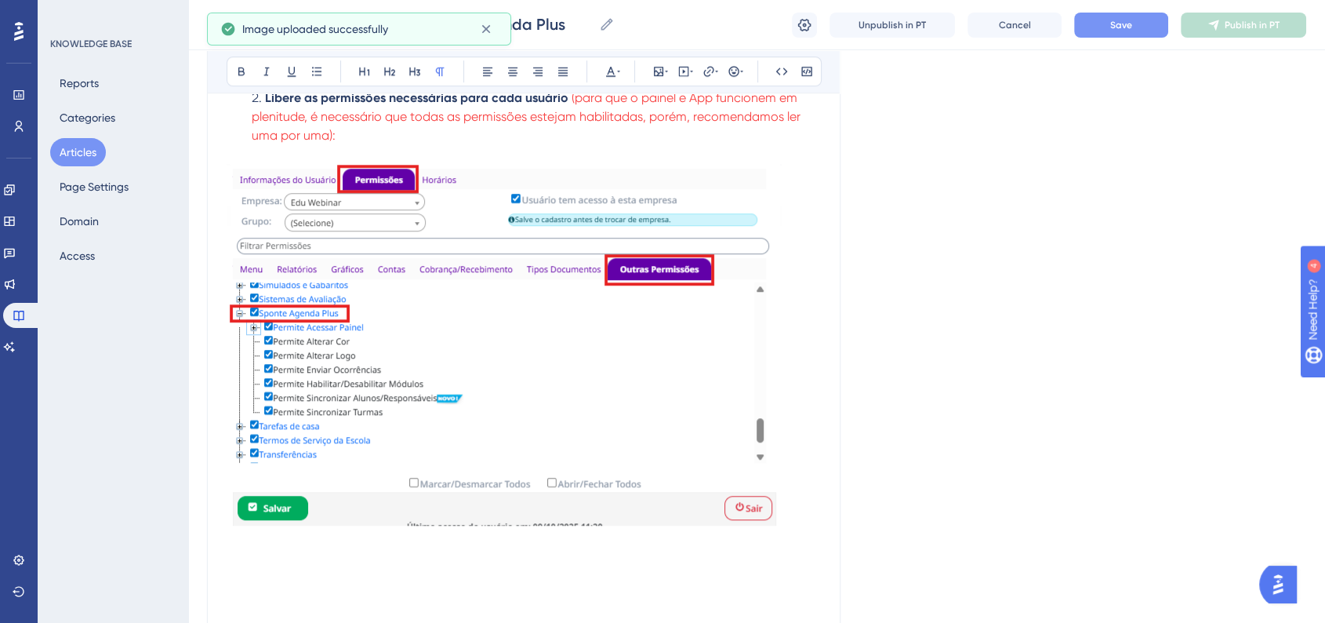
scroll to position [1132, 0]
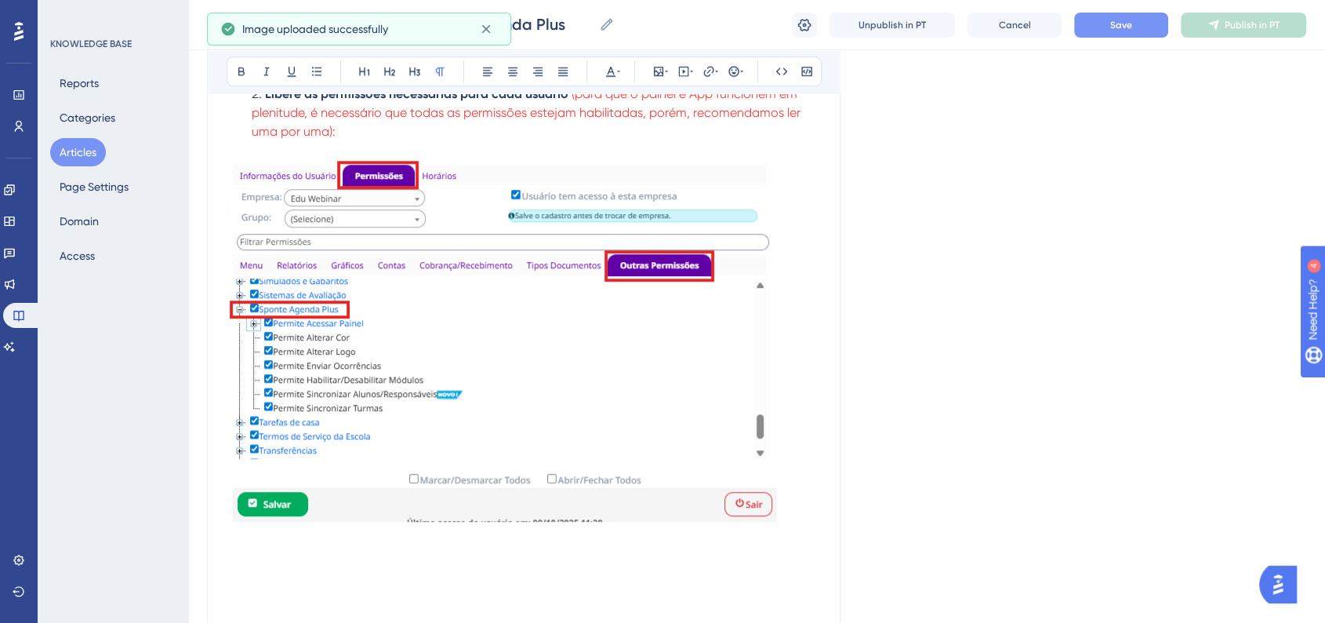
click at [465, 345] on img at bounding box center [504, 340] width 555 height 361
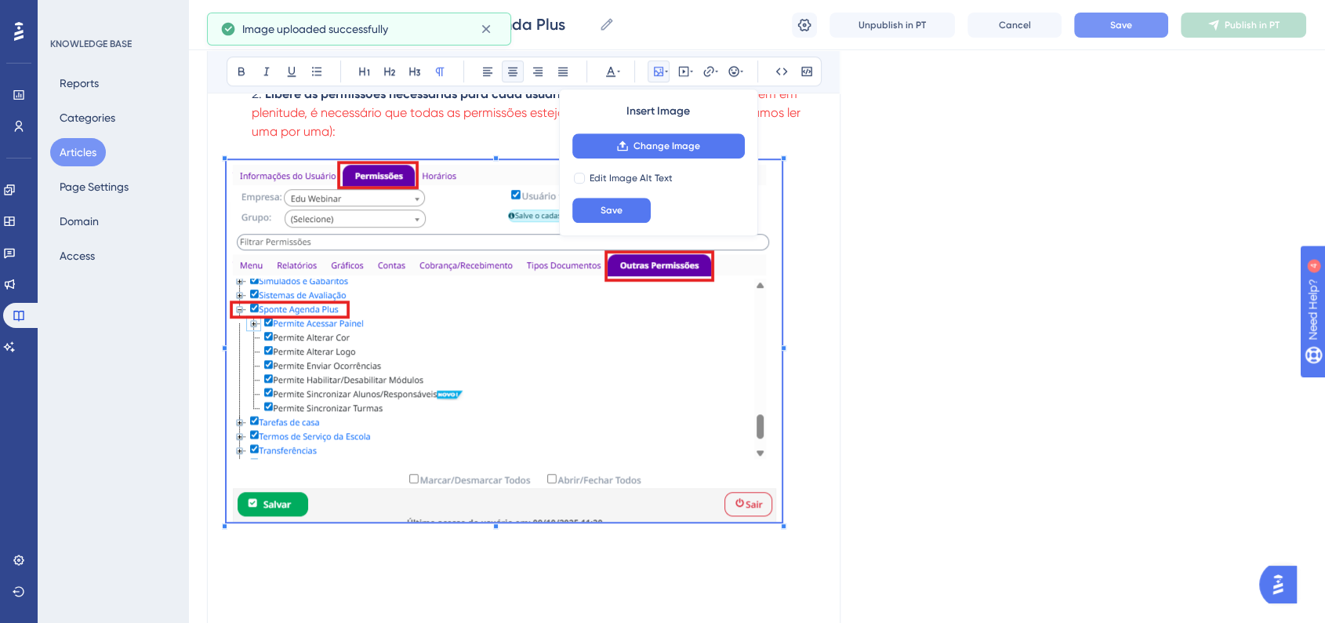
click at [521, 74] on button at bounding box center [513, 71] width 22 height 22
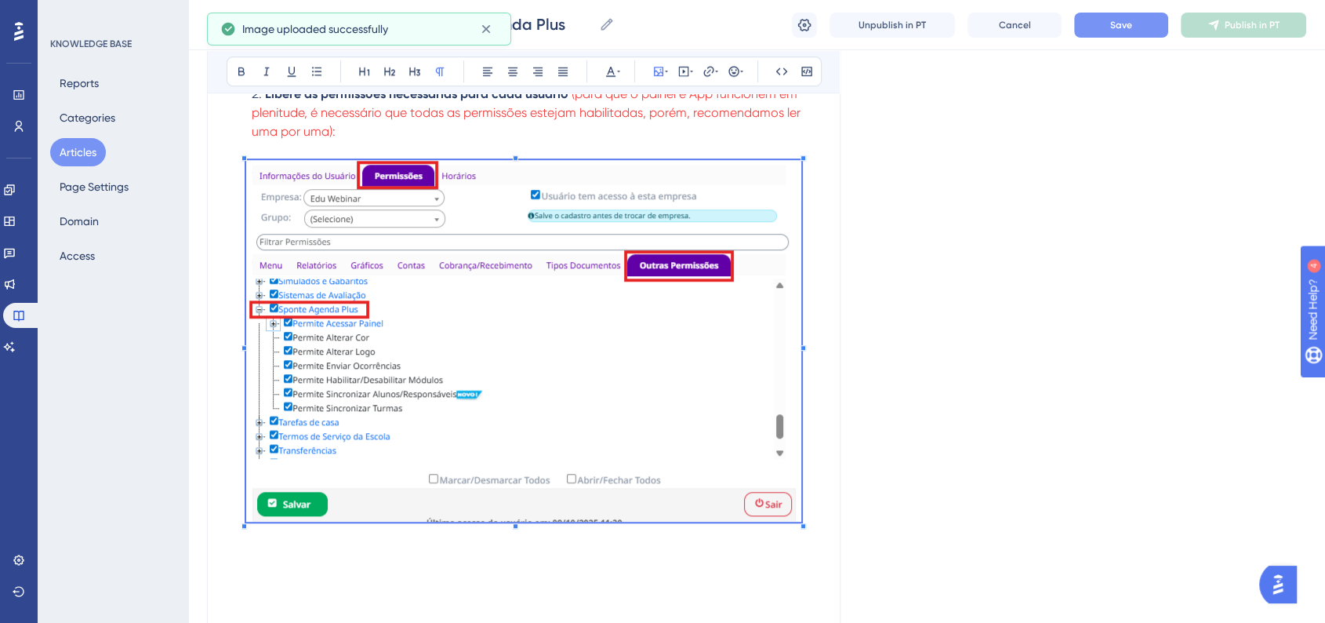
click at [985, 270] on div "Language Portuguese (Default) Liberação de permissões no Sponte Bold Italic Und…" at bounding box center [756, 468] width 1099 height 3001
click at [823, 376] on div "Liberação de permissões no Sponte Bold Italic Underline Bullet Point Heading 1 …" at bounding box center [523, 459] width 633 height 2832
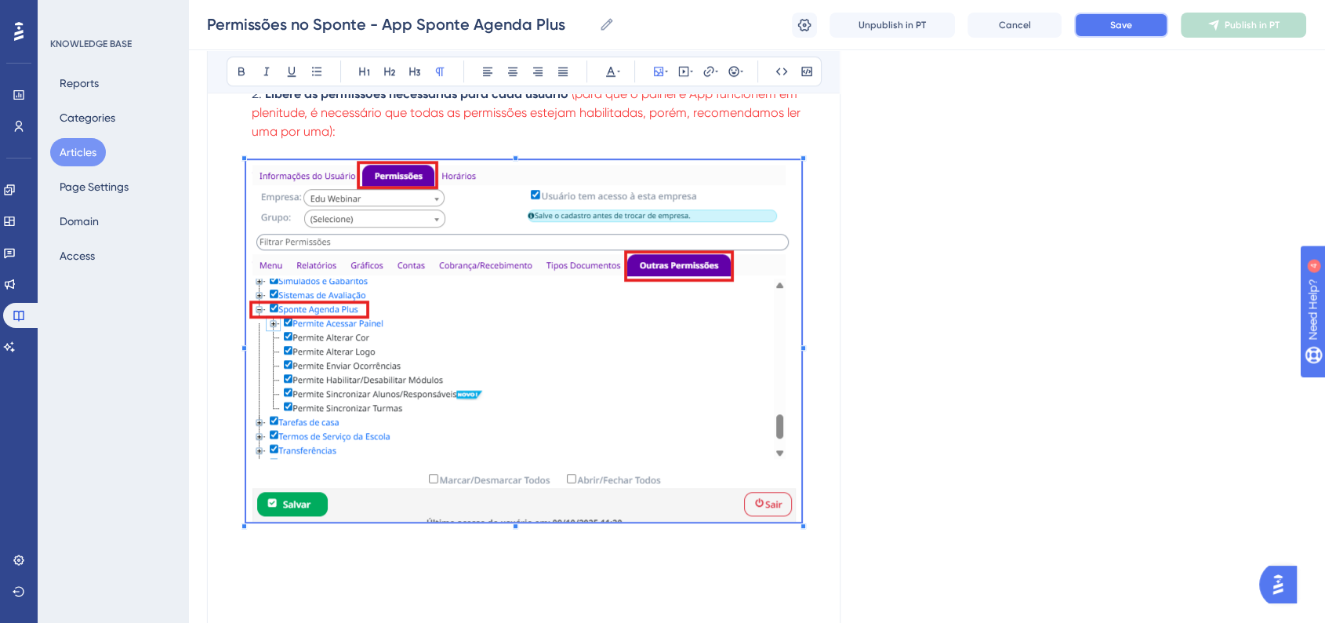
click at [1120, 17] on button "Save" at bounding box center [1121, 25] width 94 height 25
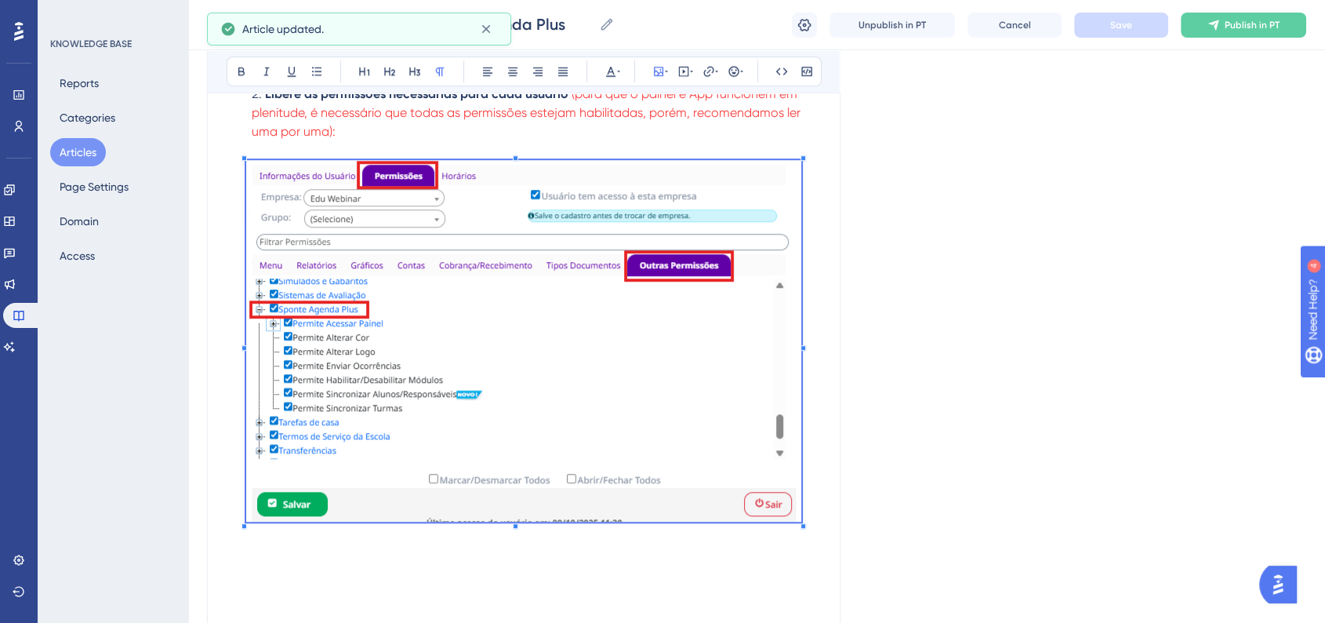
click at [658, 559] on p at bounding box center [524, 555] width 594 height 19
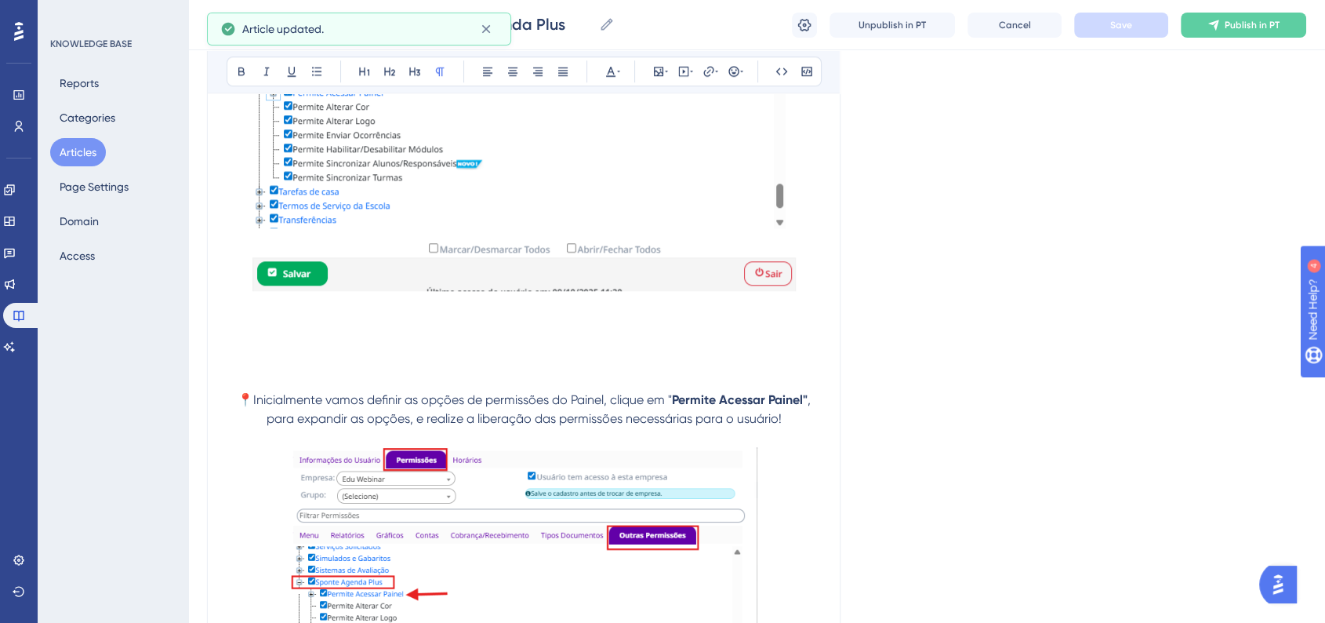
scroll to position [1393, 0]
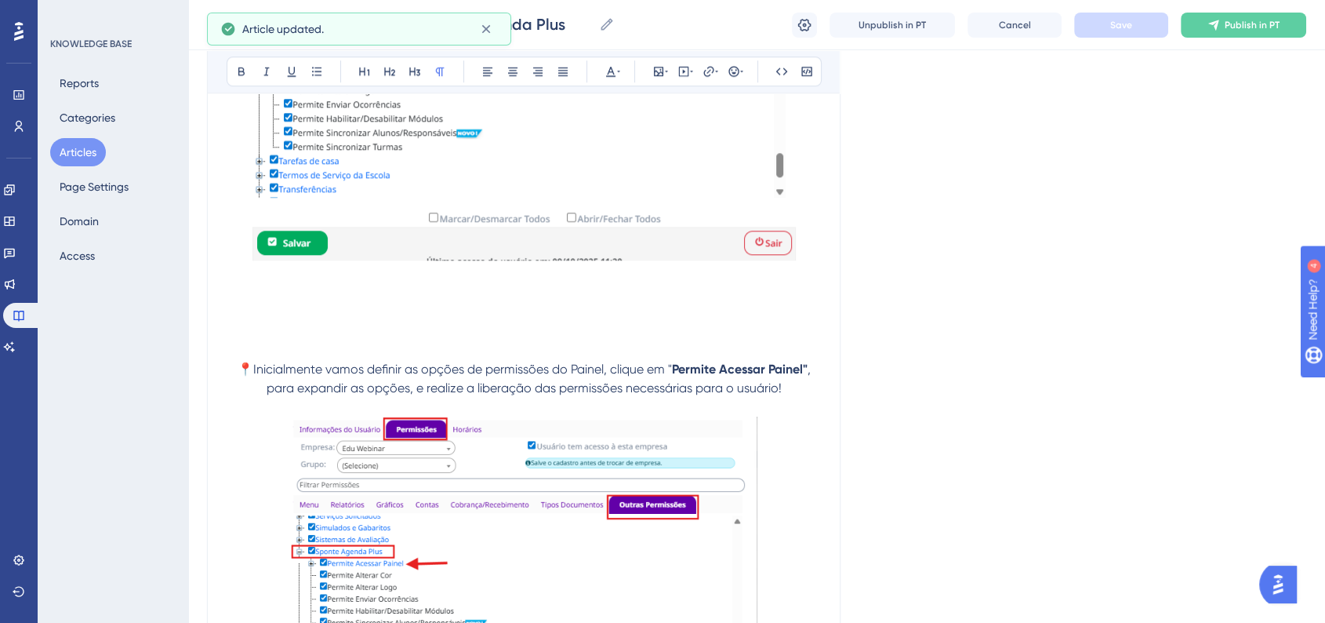
click at [301, 343] on div "🛠 Permissões no Sponte Antes de realizar qualquer ação nas ferramentas do Spont…" at bounding box center [524, 267] width 594 height 2655
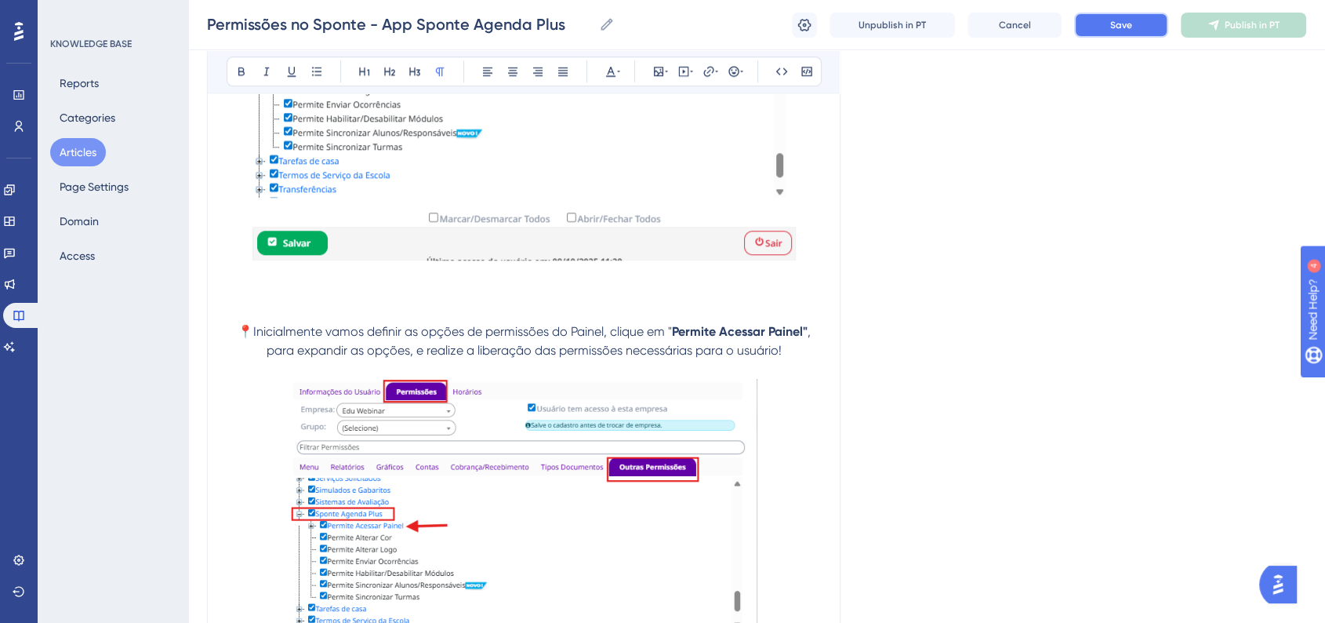
click at [1110, 34] on button "Save" at bounding box center [1121, 25] width 94 height 25
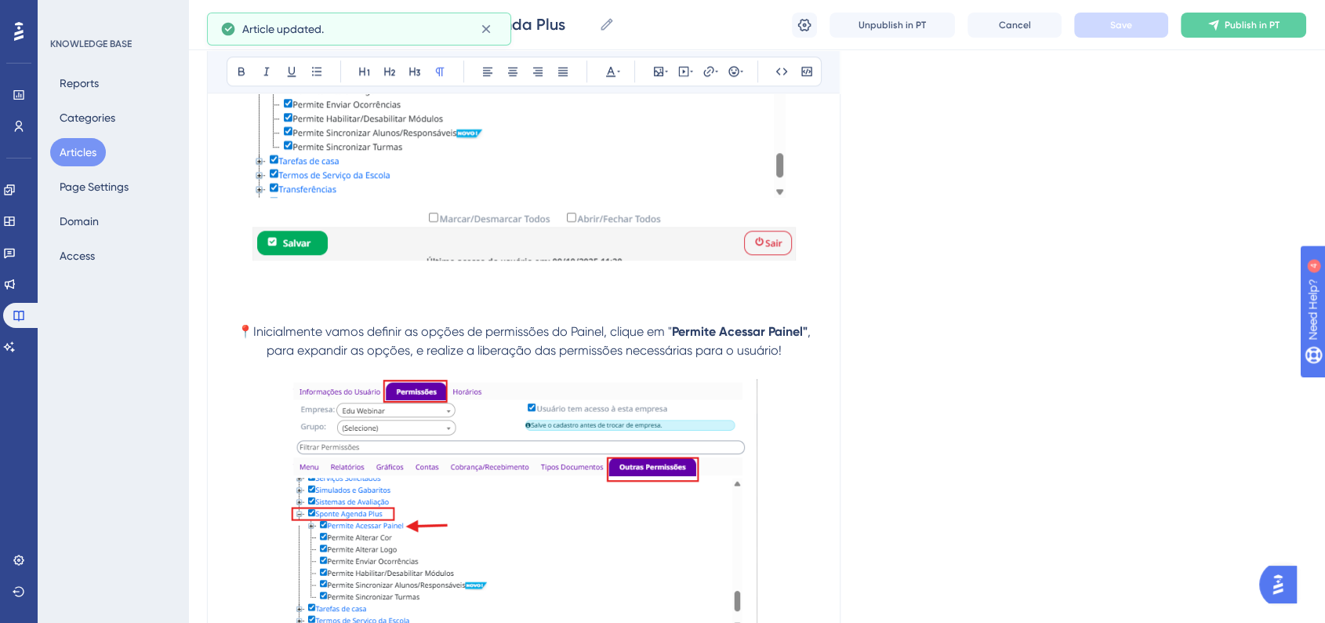
click at [797, 354] on p "📍Inicialmente vamos definir as opções de permissões do Painel, clique em " Perm…" at bounding box center [524, 341] width 594 height 38
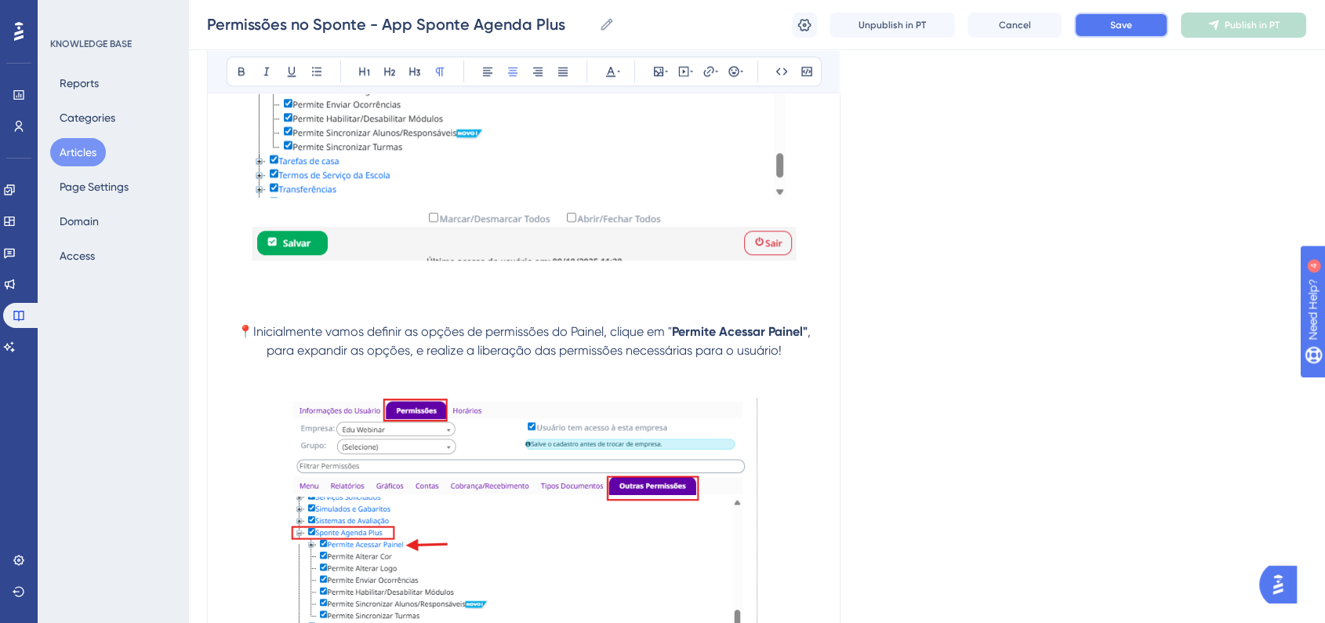
click at [1138, 27] on button "Save" at bounding box center [1121, 25] width 94 height 25
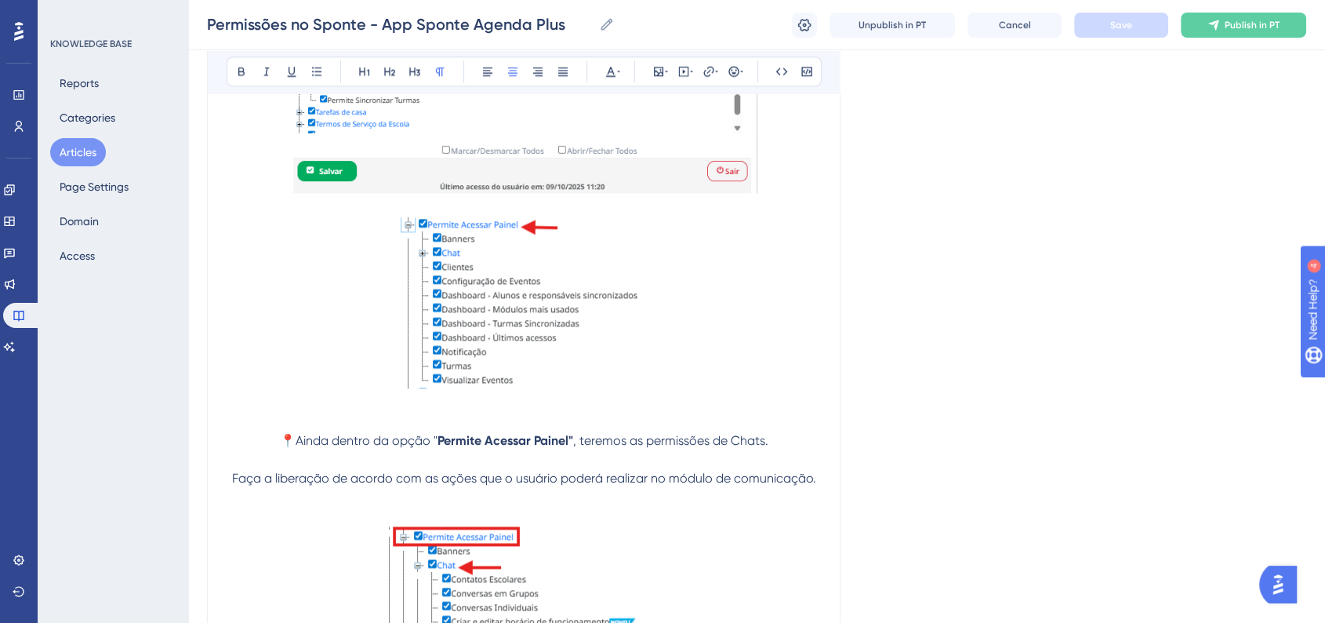
scroll to position [2003, 0]
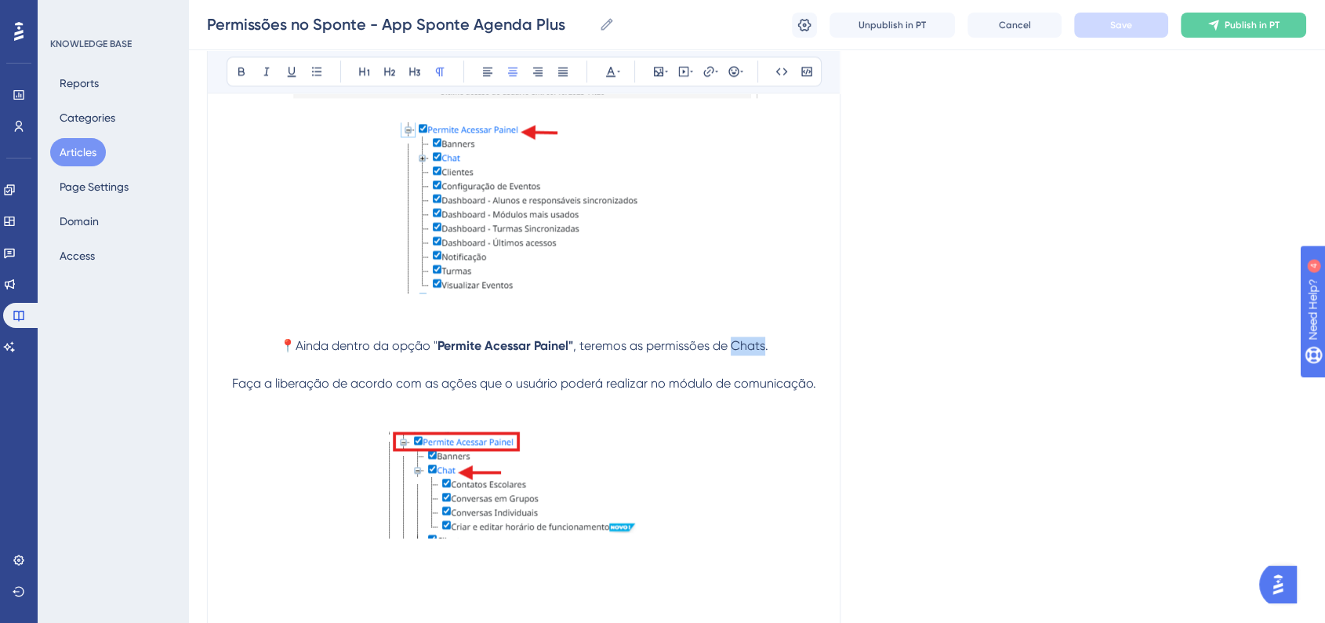
drag, startPoint x: 733, startPoint y: 350, endPoint x: 765, endPoint y: 350, distance: 32.2
click at [765, 350] on span ", teremos as permissões de Chats." at bounding box center [670, 345] width 195 height 15
click at [253, 69] on div "Bold Italic Underline Bullet Point Heading 1 Heading 2 Heading 3 Normal Align L…" at bounding box center [524, 71] width 595 height 30
click at [245, 71] on icon at bounding box center [241, 71] width 13 height 13
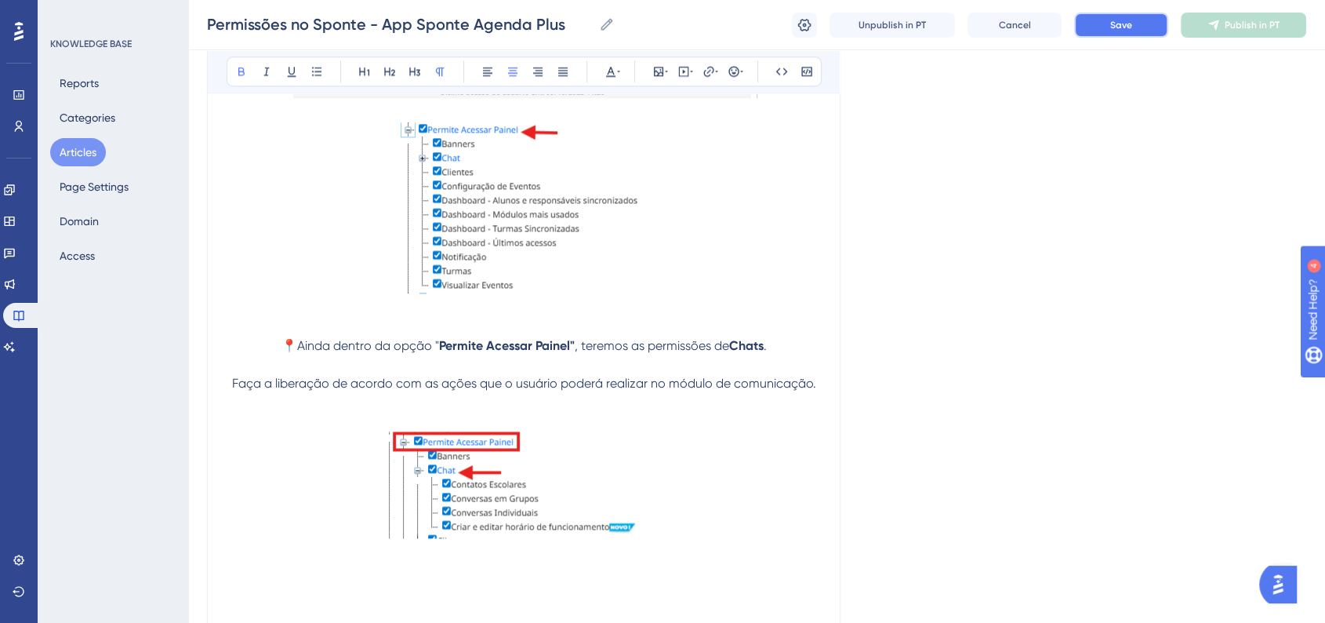
click at [1144, 28] on button "Save" at bounding box center [1121, 25] width 94 height 25
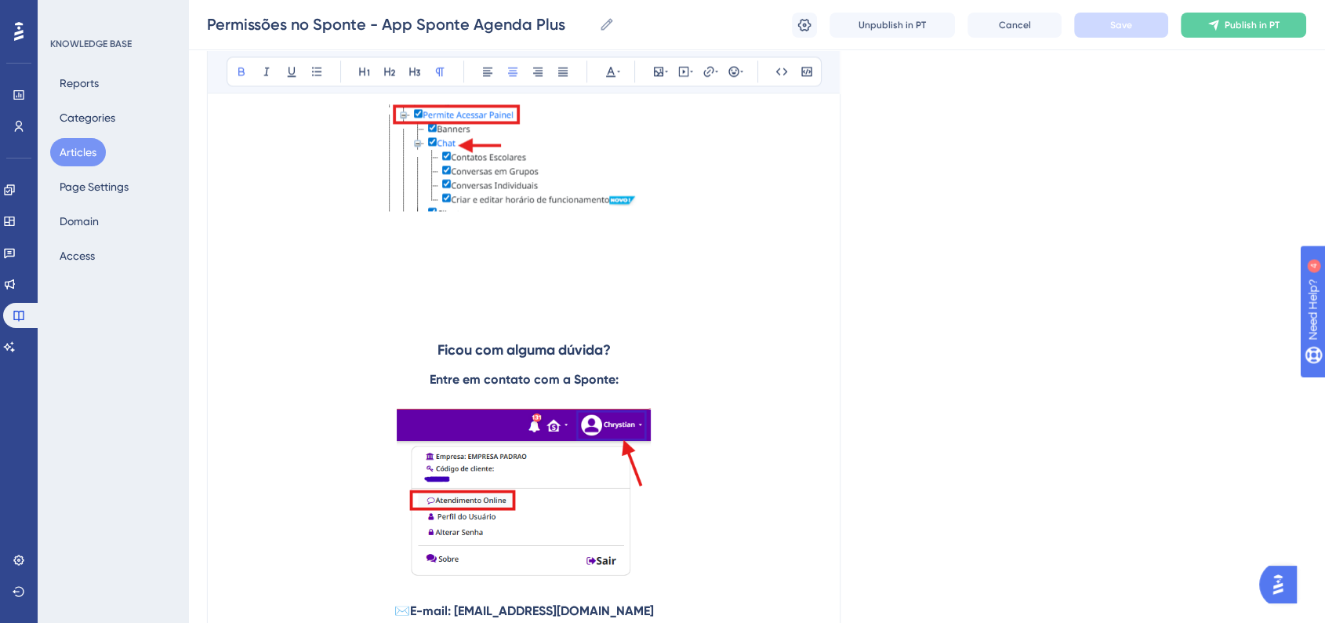
scroll to position [2352, 0]
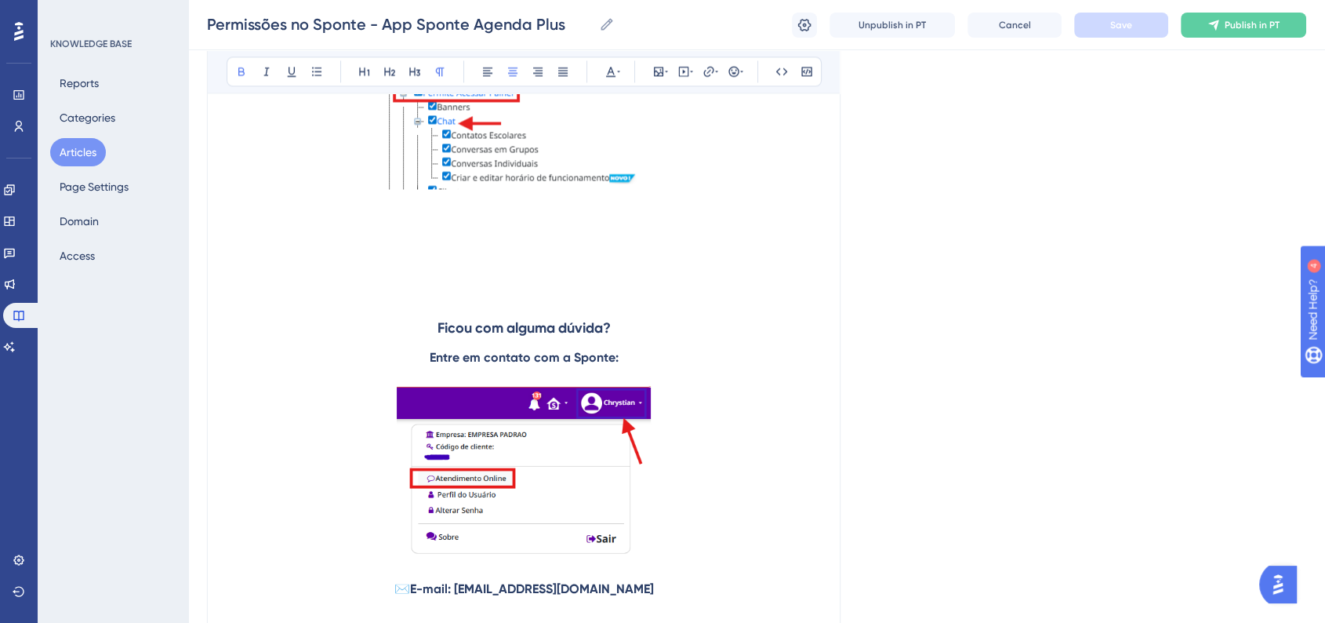
click at [470, 262] on p at bounding box center [524, 260] width 594 height 19
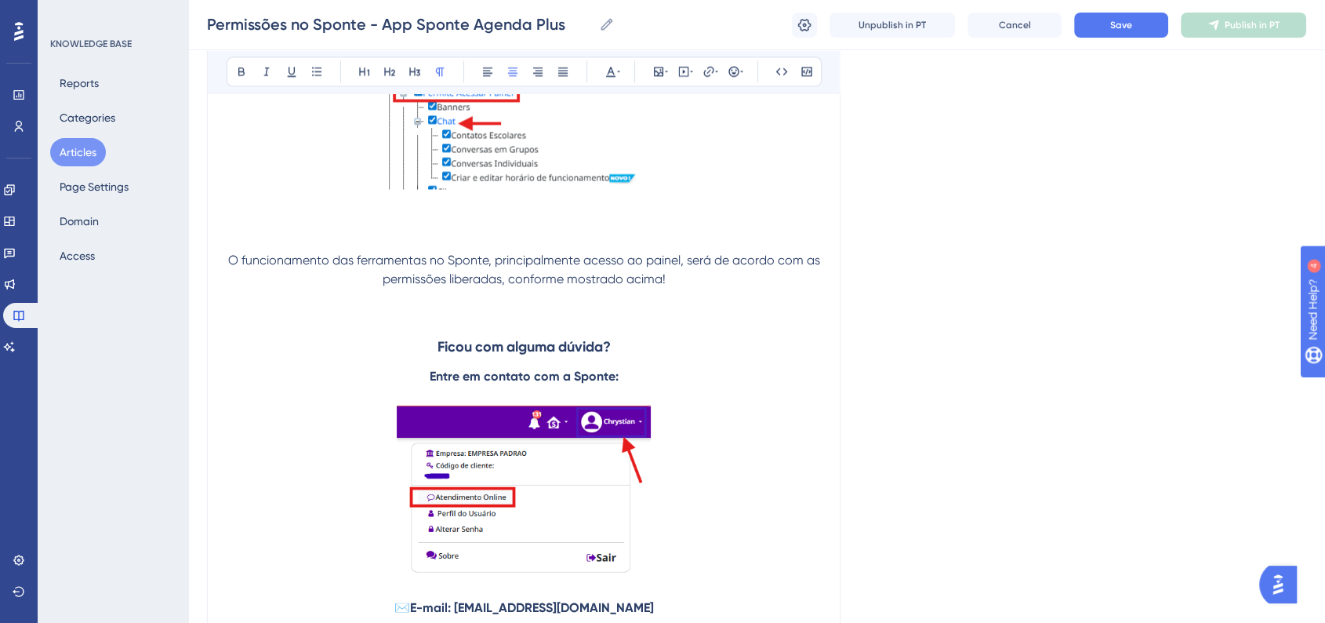
click at [228, 268] on span "O funcionamento das ferramentas no Sponte, principalmente acesso ao painel, ser…" at bounding box center [525, 269] width 595 height 34
click at [746, 67] on div "Bold Italic Underline Bullet Point Heading 1 Heading 2 Heading 3 Normal Align L…" at bounding box center [524, 71] width 595 height 30
click at [741, 70] on icon at bounding box center [741, 71] width 3 height 13
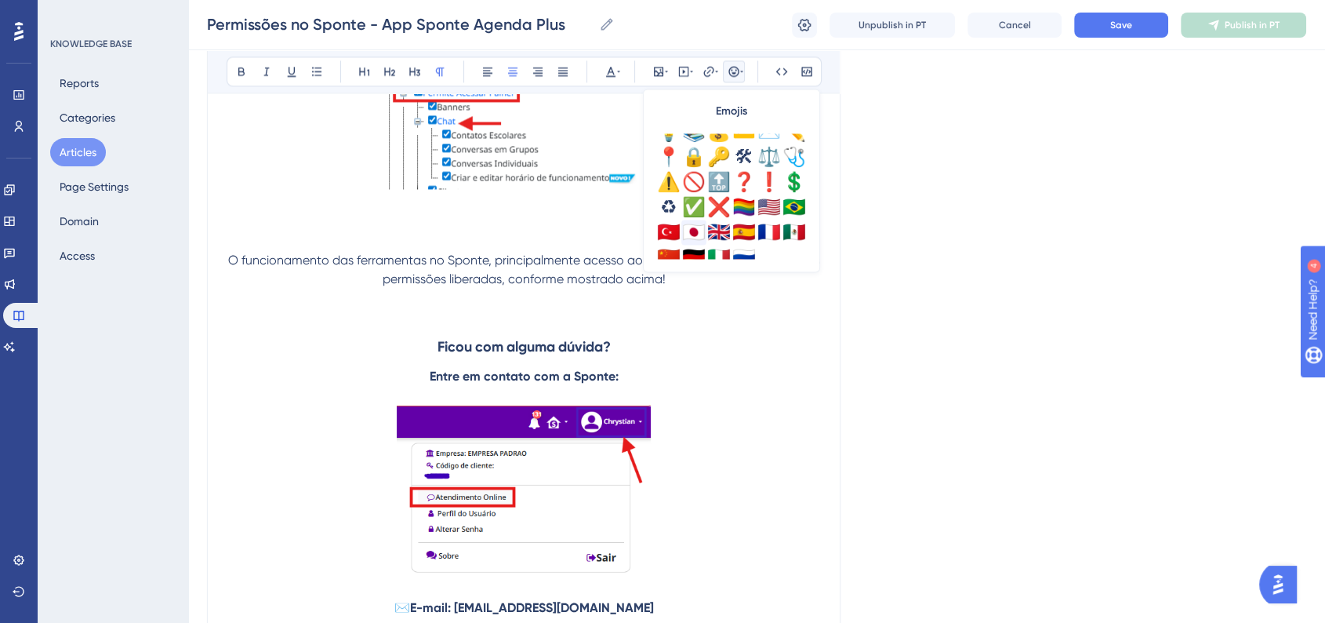
scroll to position [552, 0]
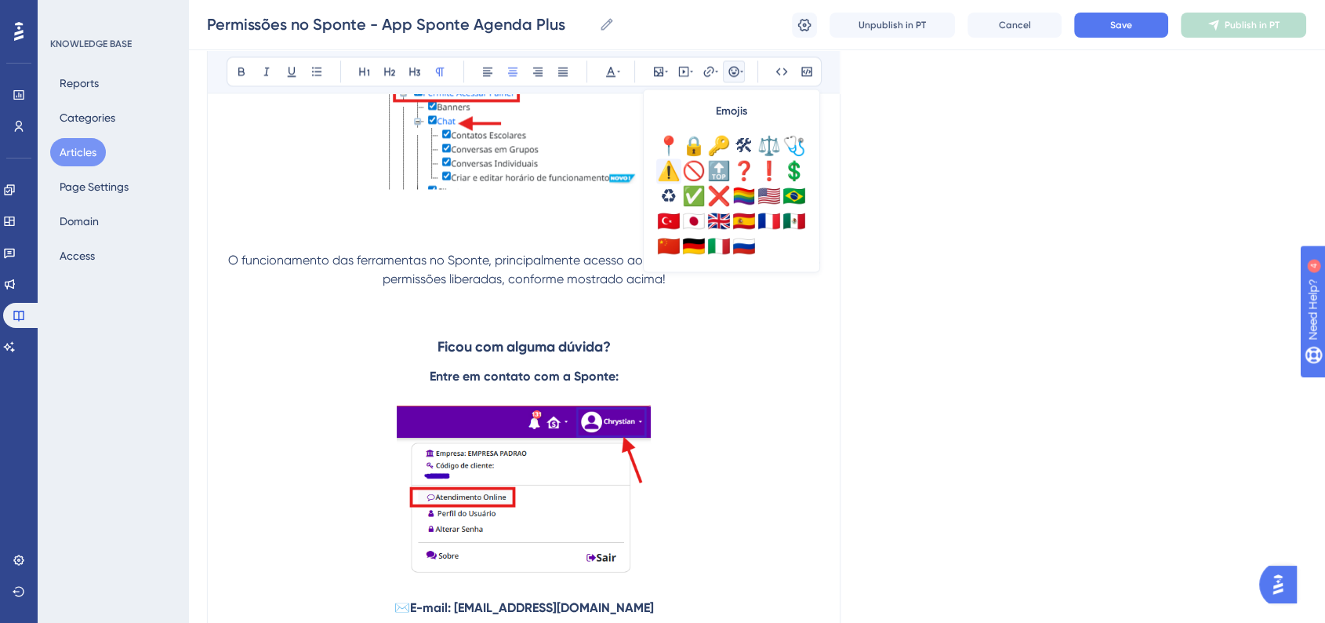
click at [675, 176] on div "⚠️" at bounding box center [668, 170] width 25 height 25
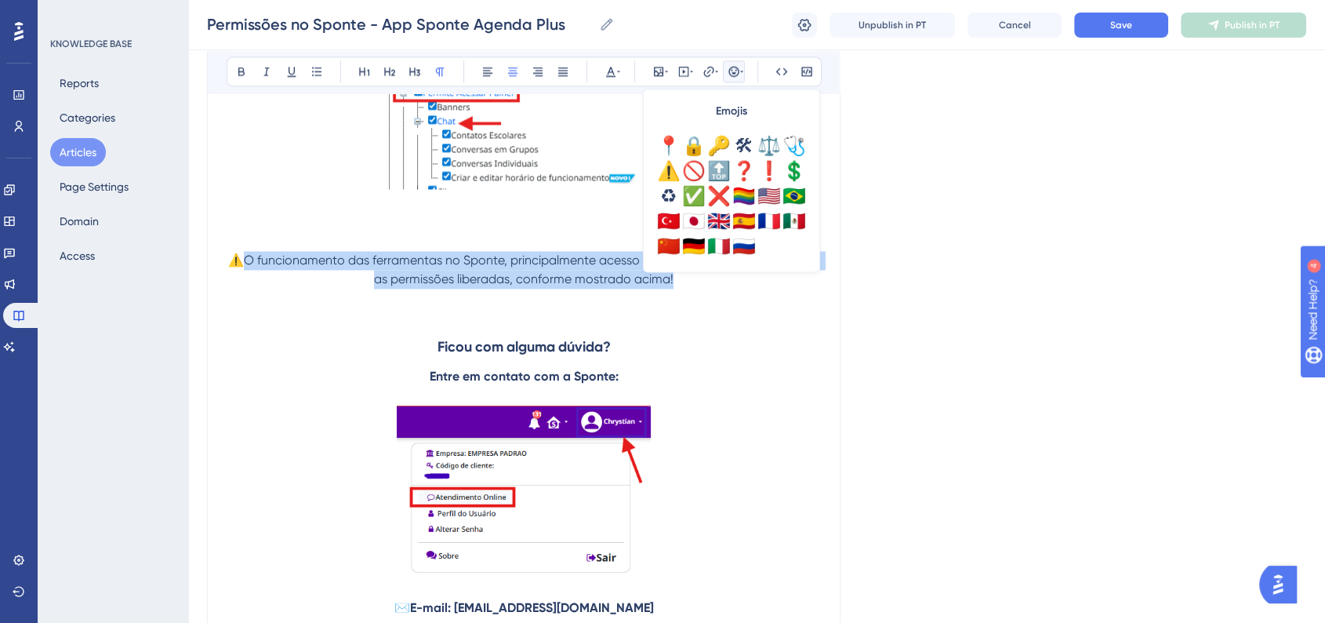
drag, startPoint x: 248, startPoint y: 262, endPoint x: 683, endPoint y: 289, distance: 436.0
click at [683, 289] on p "⚠️O funcionamento das ferramentas no Sponte, principalmente acesso ao painel, s…" at bounding box center [524, 270] width 594 height 38
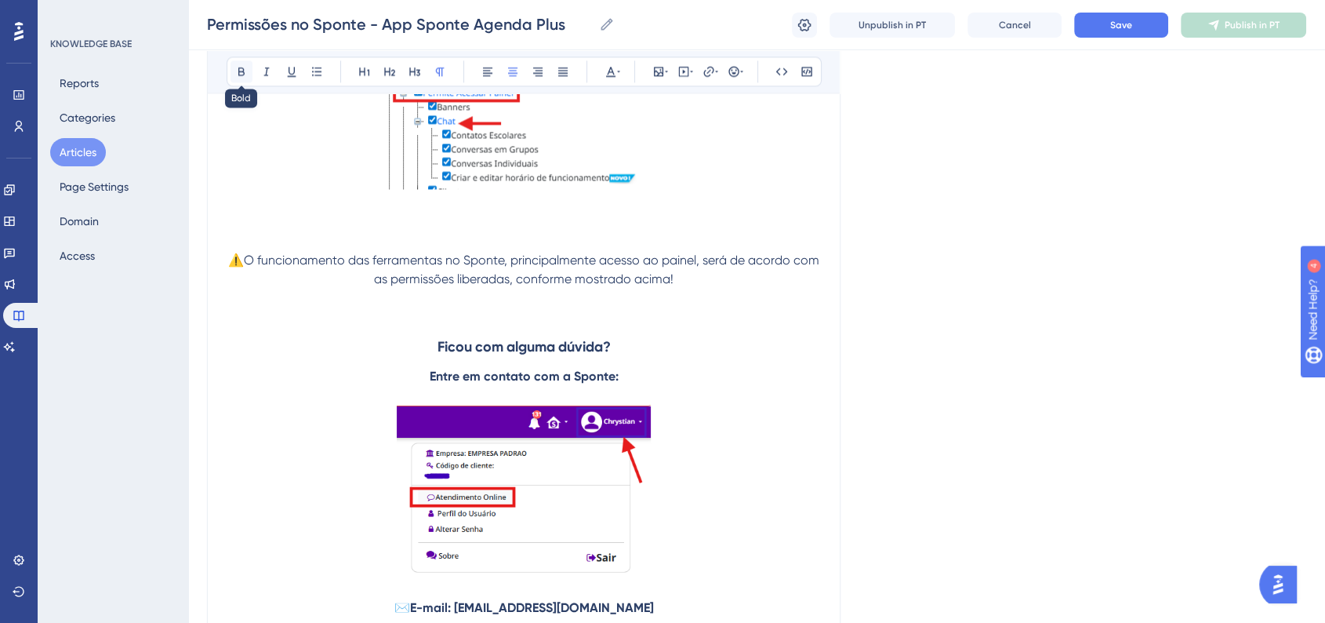
click at [239, 73] on icon at bounding box center [241, 71] width 13 height 13
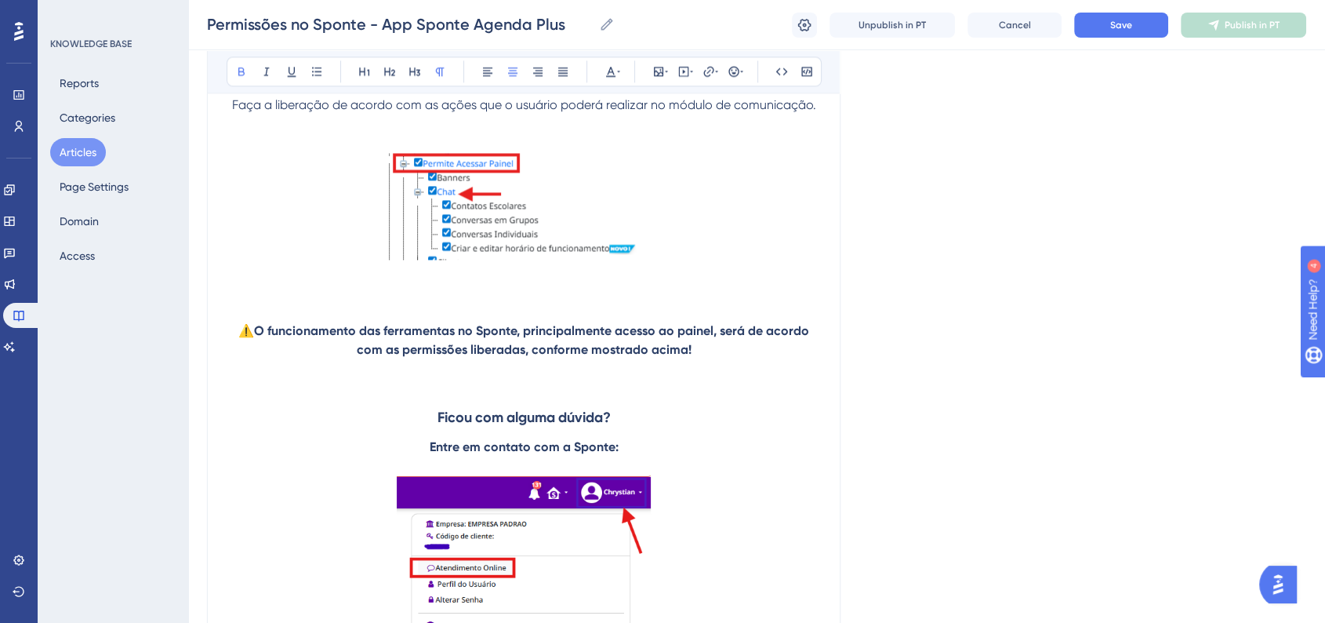
scroll to position [2090, 0]
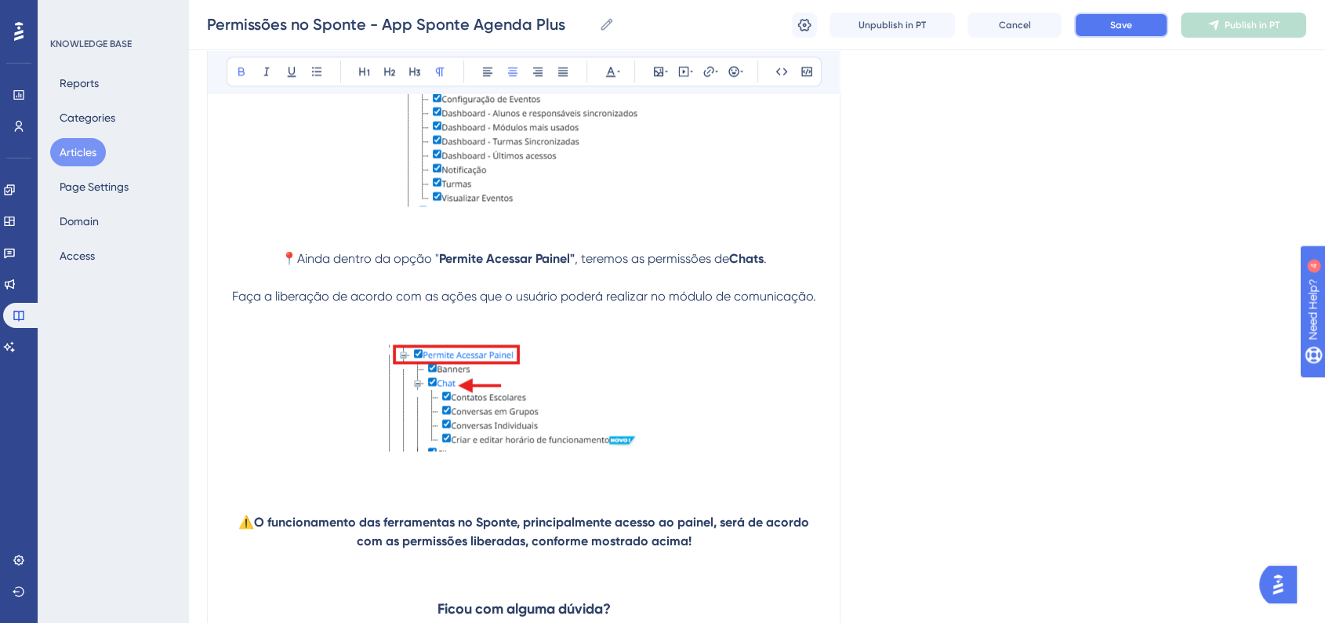
click at [1123, 21] on span "Save" at bounding box center [1121, 25] width 22 height 13
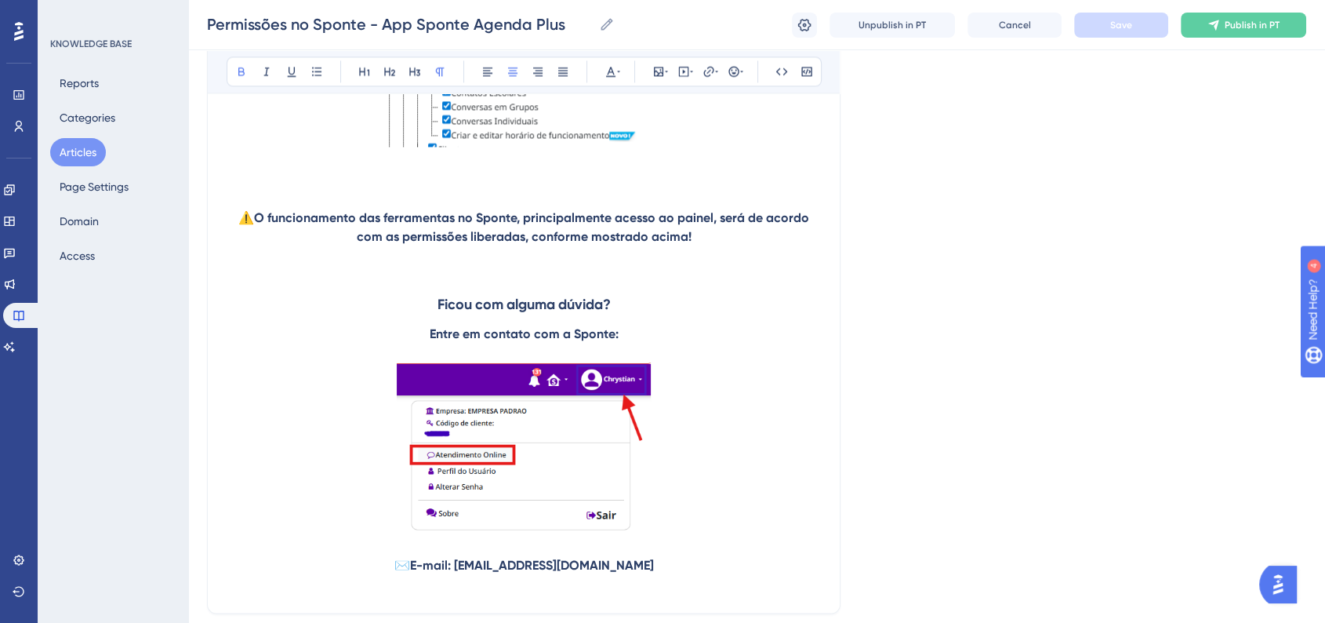
scroll to position [2177, 0]
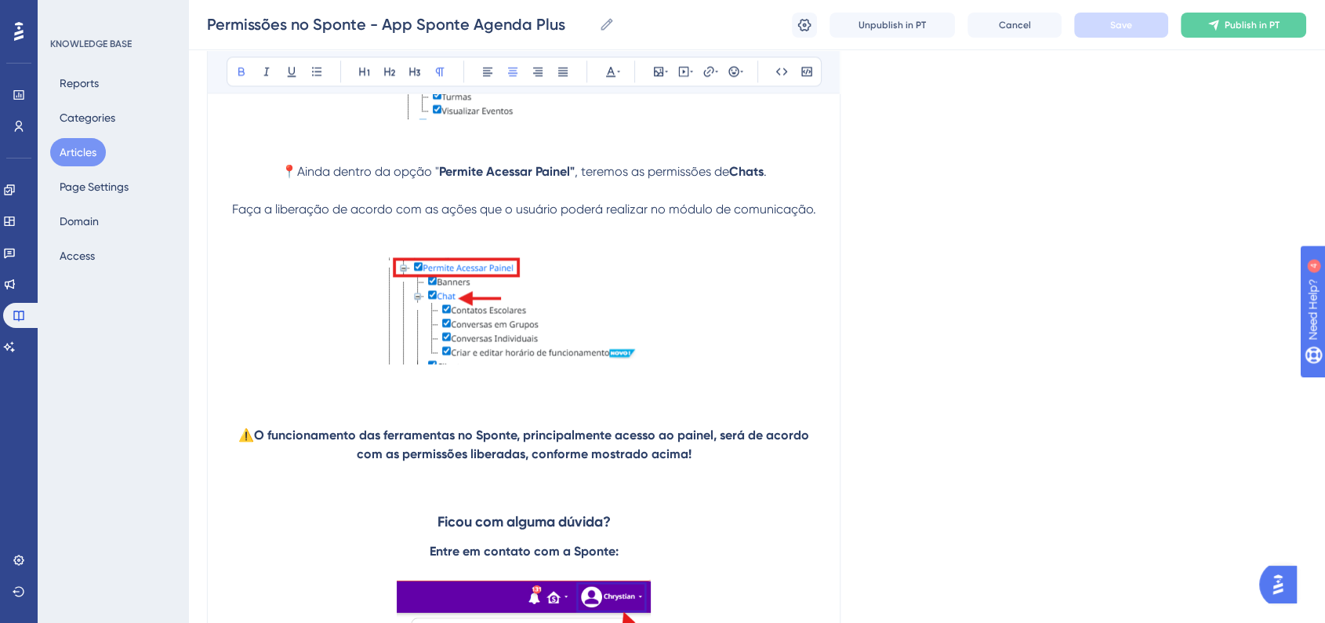
click at [731, 489] on p at bounding box center [524, 491] width 594 height 19
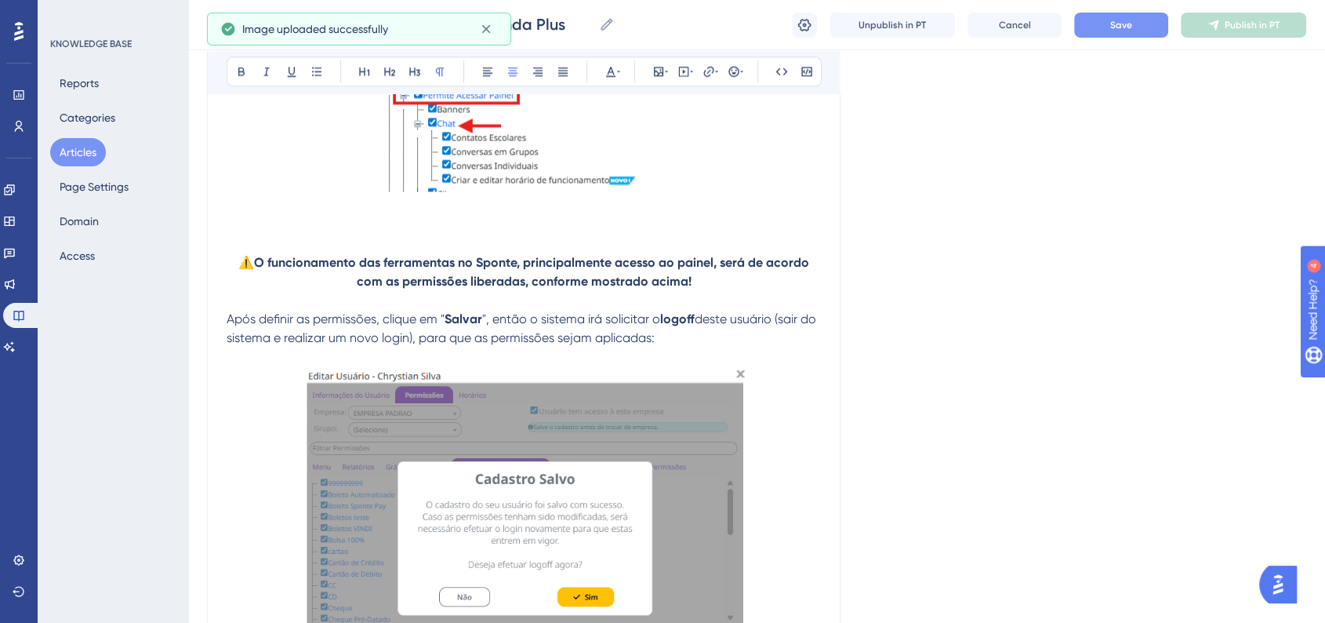
scroll to position [2352, 0]
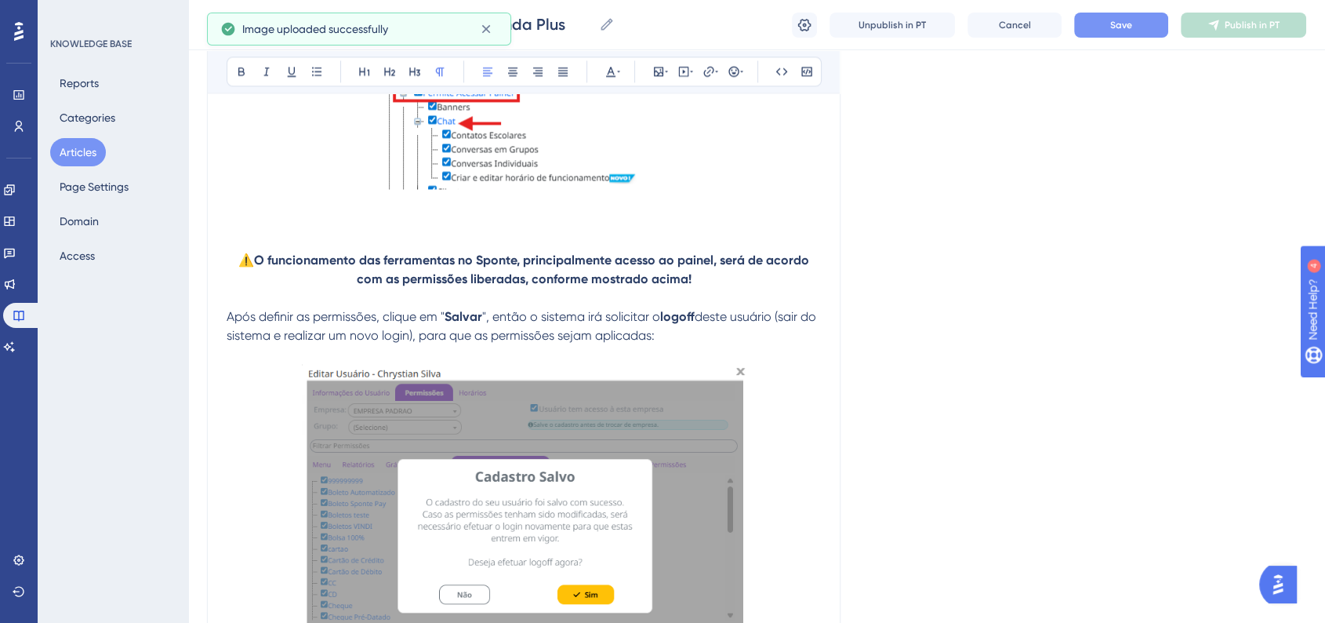
drag, startPoint x: 227, startPoint y: 319, endPoint x: 733, endPoint y: 348, distance: 507.3
click at [733, 345] on p "Após definir as permissões, clique em " Salvar ", então o sistema irá solicitar…" at bounding box center [524, 326] width 594 height 38
click at [510, 74] on icon at bounding box center [512, 71] width 13 height 13
click at [240, 321] on span "Após definir as permissões, clique em "" at bounding box center [338, 316] width 218 height 15
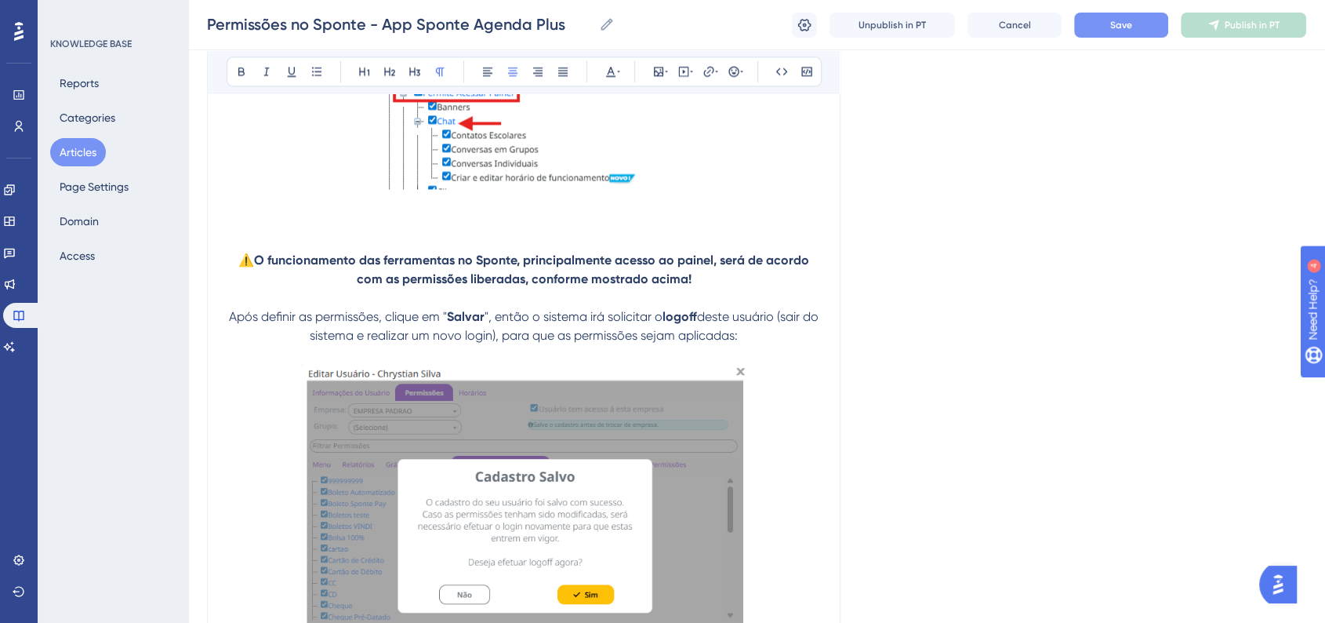
click at [238, 320] on span "Após definir as permissões, clique em "" at bounding box center [338, 316] width 218 height 15
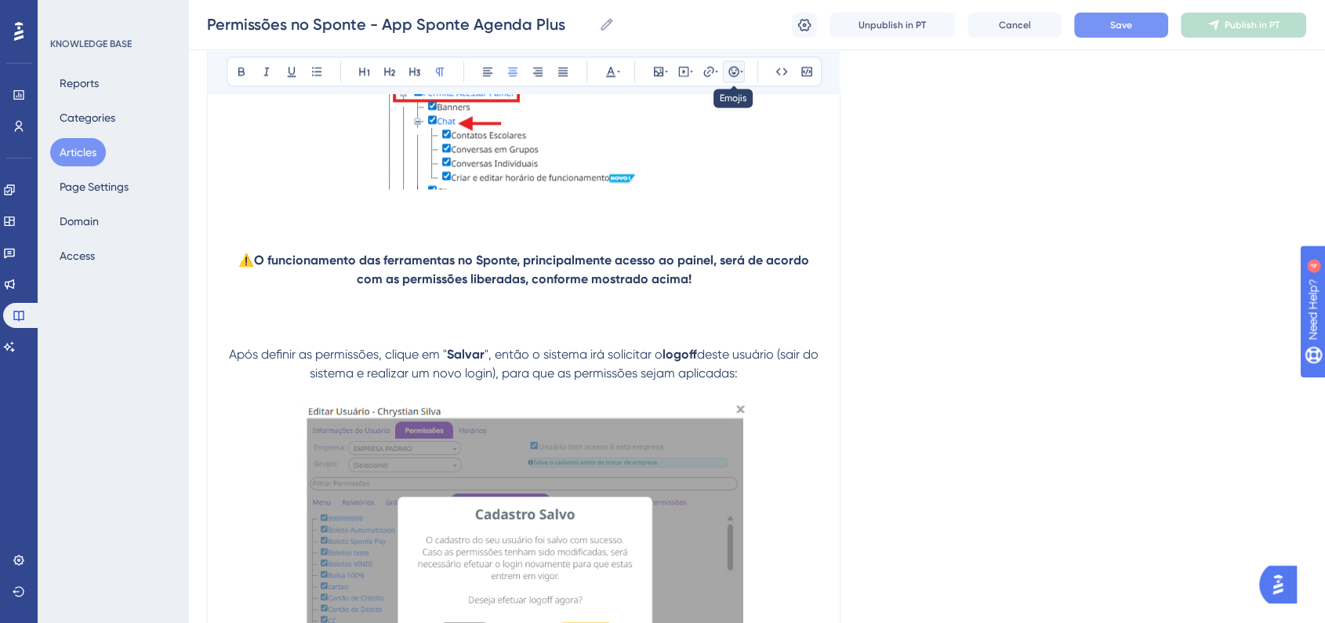
click at [743, 72] on button at bounding box center [734, 71] width 22 height 22
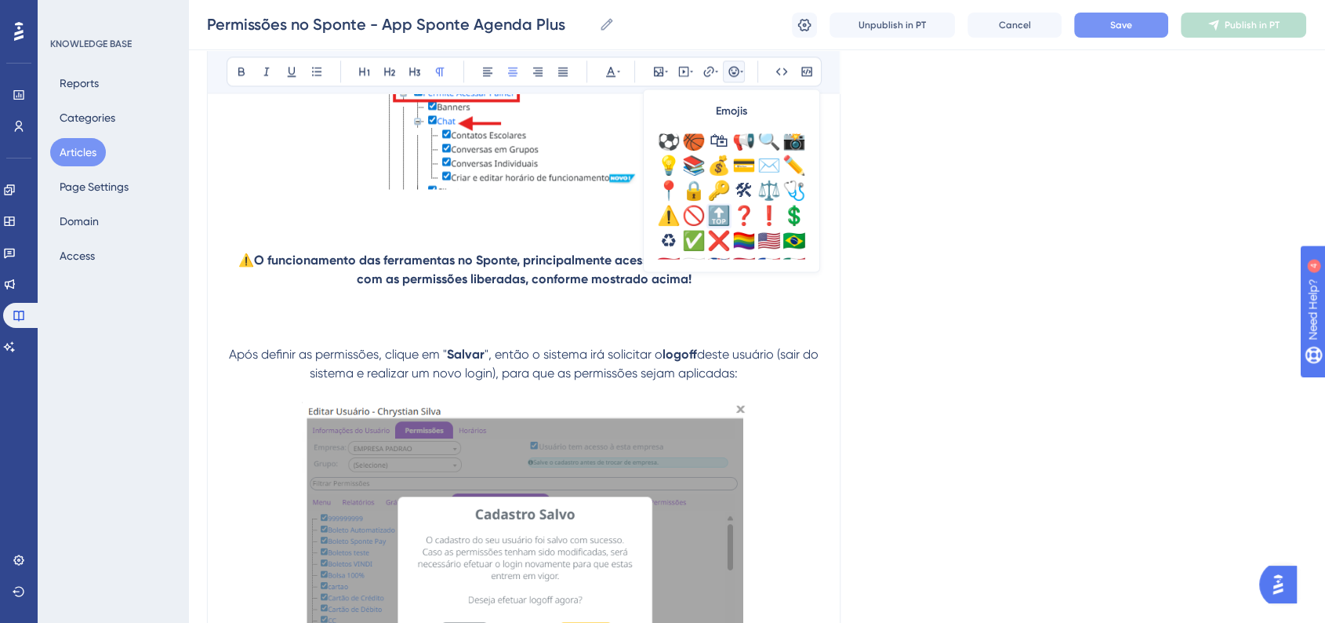
scroll to position [552, 0]
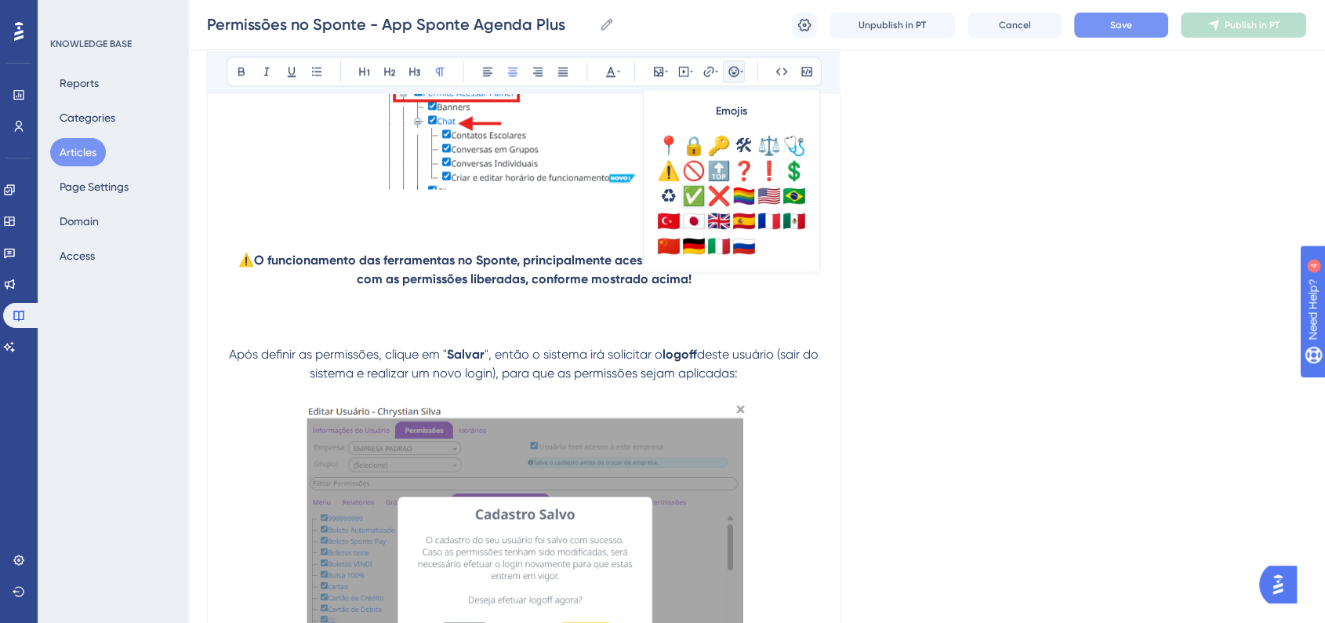
click at [696, 187] on div "✅" at bounding box center [693, 195] width 25 height 25
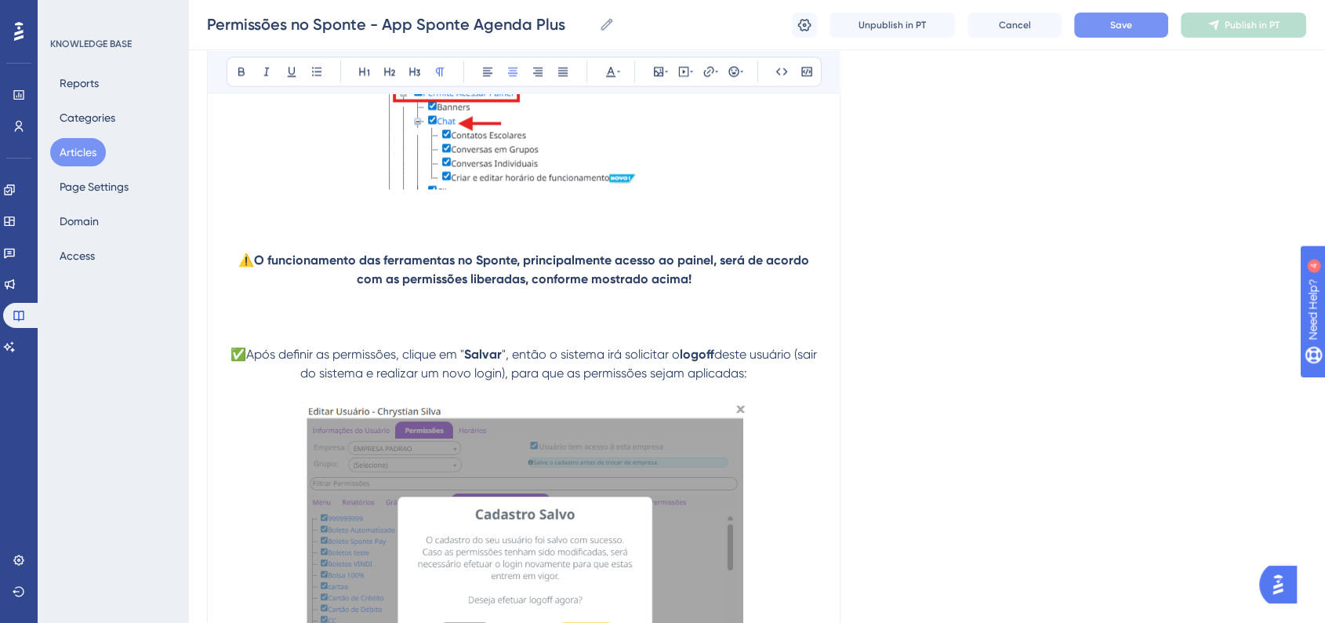
scroll to position [2526, 0]
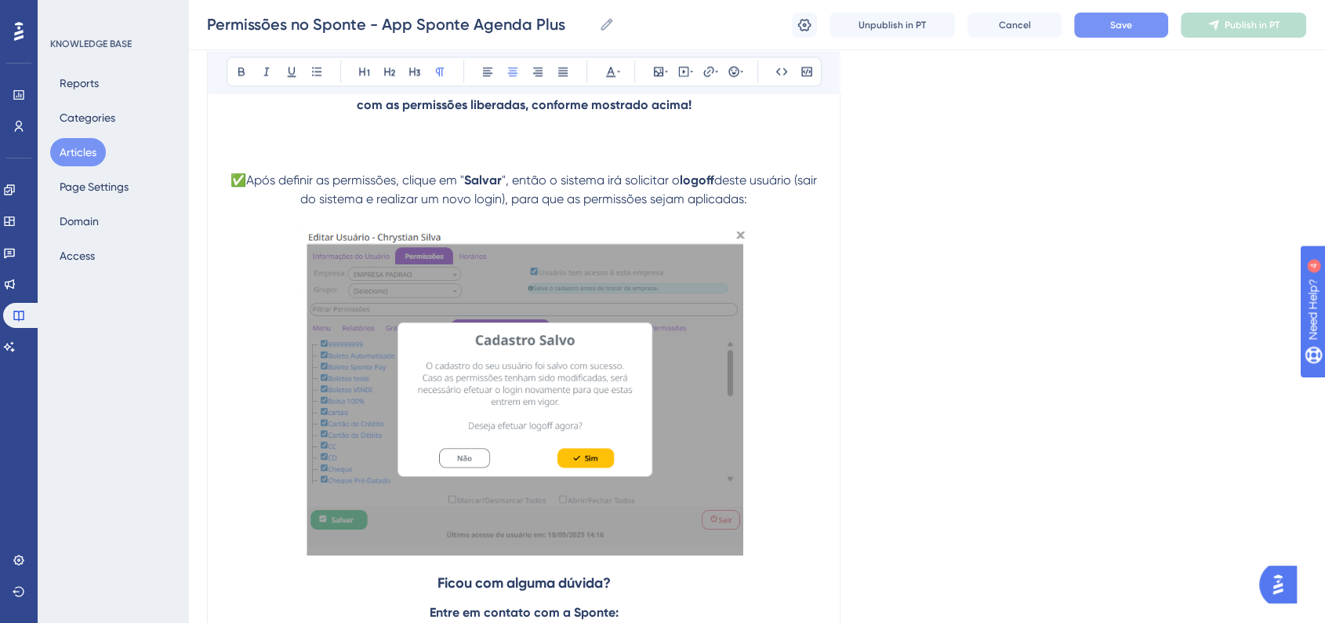
click at [1102, 31] on button "Save" at bounding box center [1121, 25] width 94 height 25
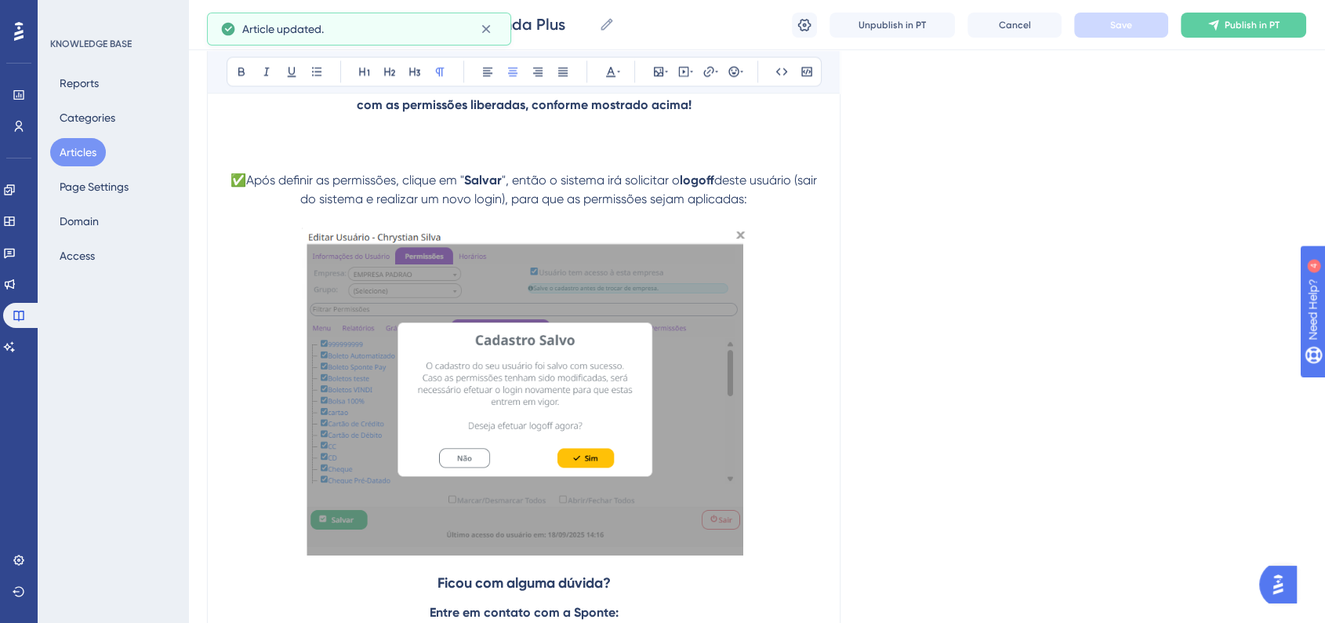
click at [782, 551] on p at bounding box center [524, 394] width 594 height 334
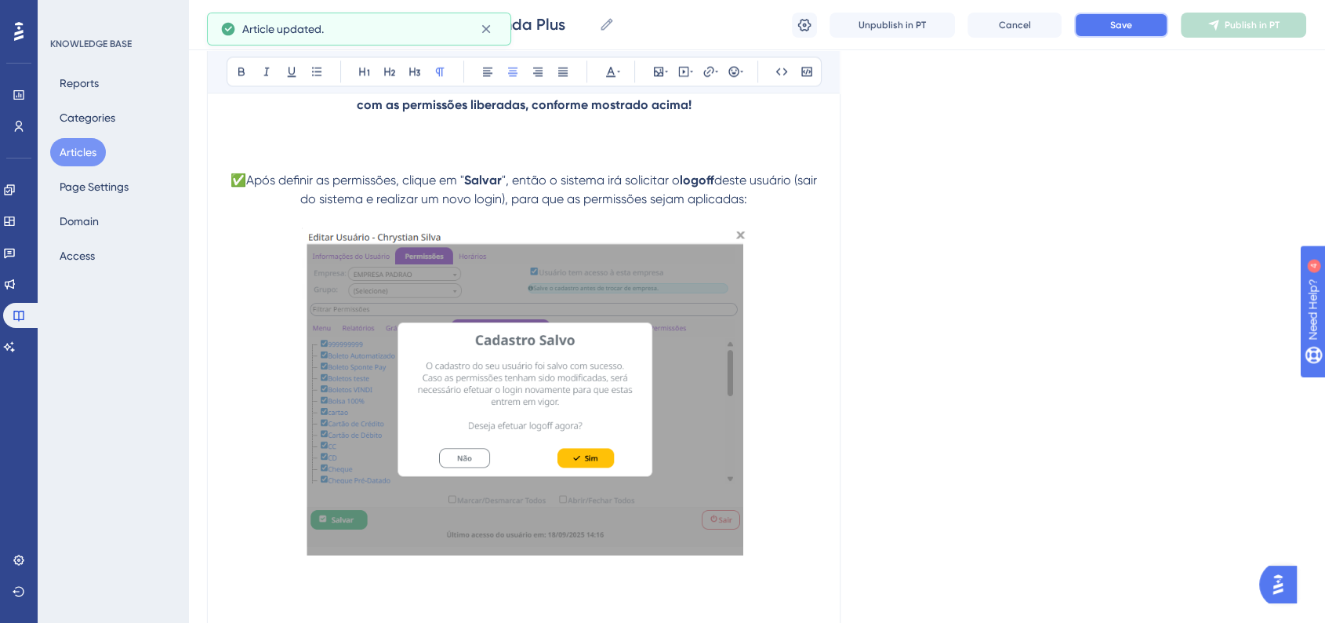
click at [1120, 14] on button "Save" at bounding box center [1121, 25] width 94 height 25
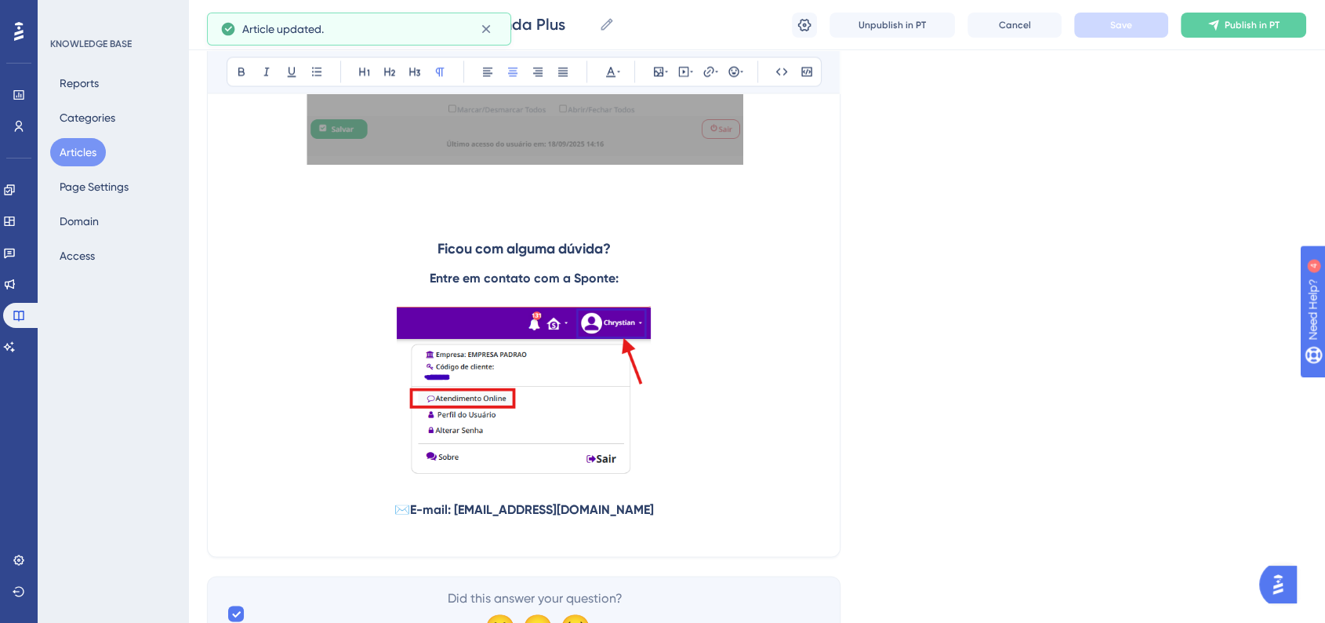
scroll to position [2961, 0]
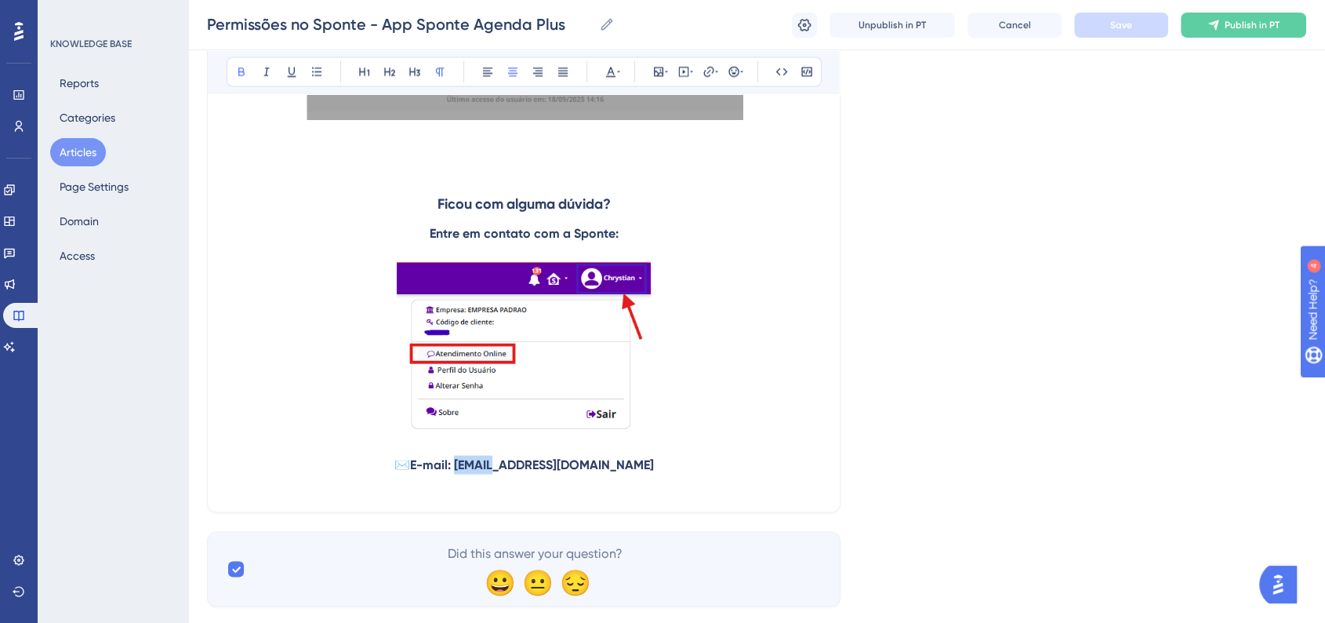
drag, startPoint x: 488, startPoint y: 476, endPoint x: 525, endPoint y: 474, distance: 36.1
click at [525, 471] on strong "E-mail: [EMAIL_ADDRESS][DOMAIN_NAME]" at bounding box center [532, 463] width 244 height 15
click at [1104, 22] on button "Save" at bounding box center [1121, 25] width 94 height 25
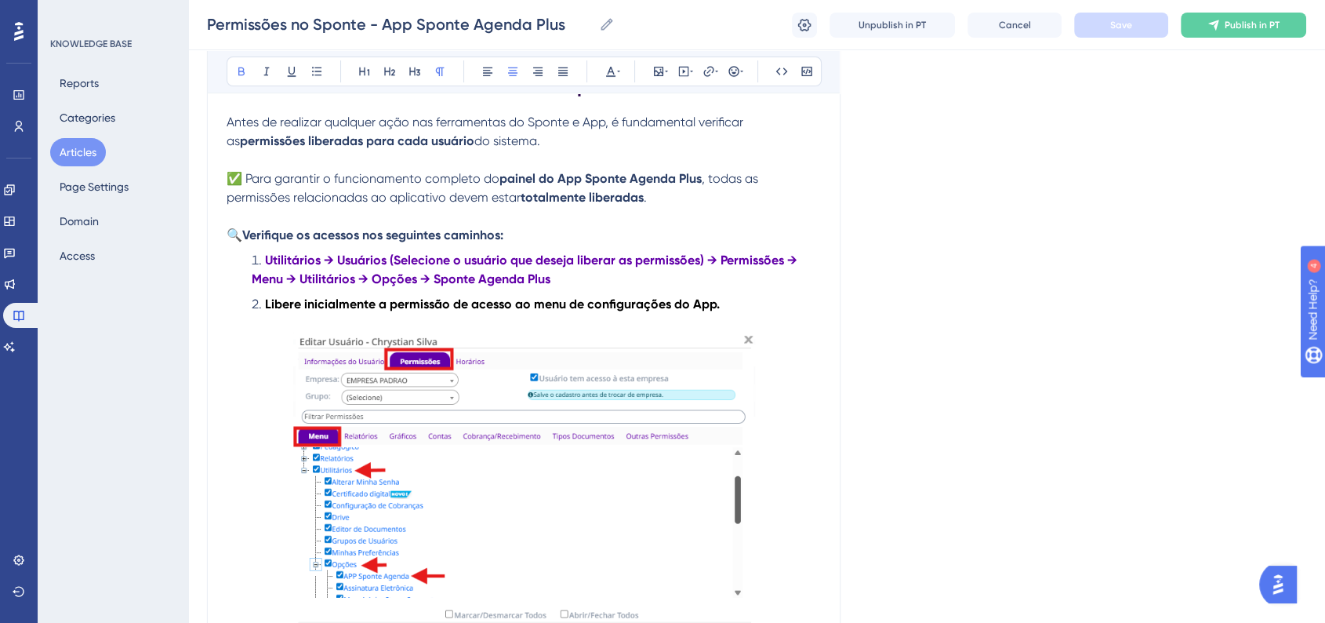
scroll to position [388, 0]
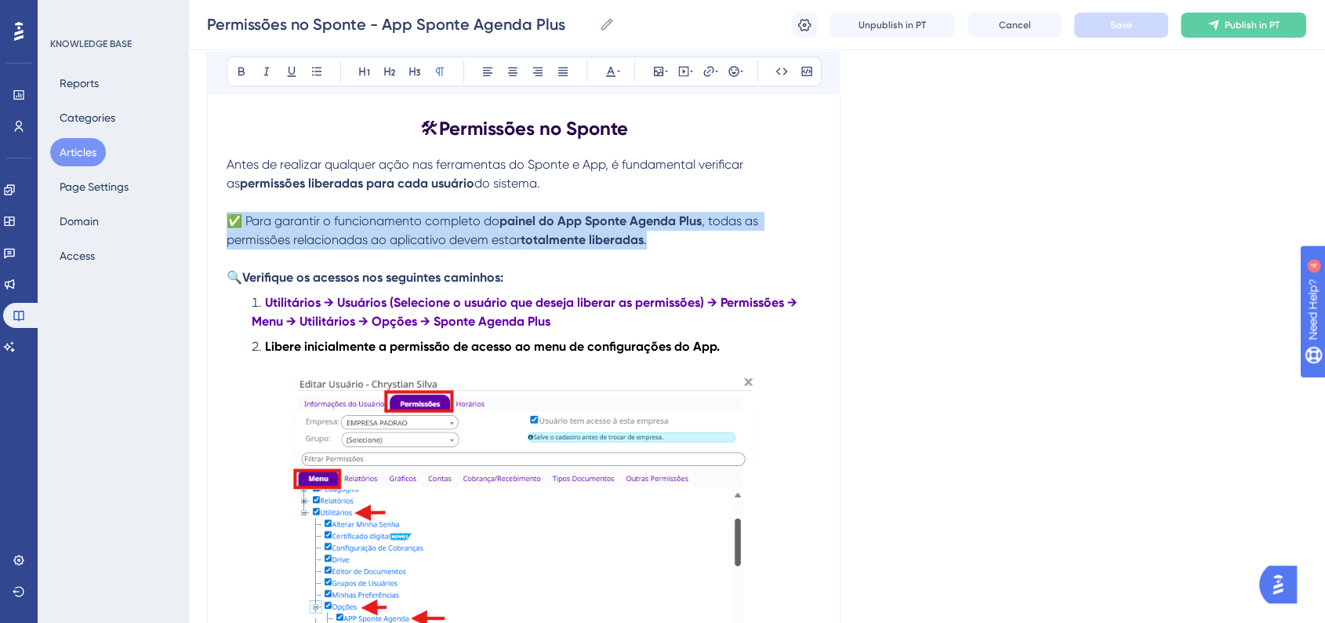
drag, startPoint x: 663, startPoint y: 243, endPoint x: 232, endPoint y: 223, distance: 430.9
click at [232, 223] on p "✅ Para garantir o funcionamento completo do painel do App Sponte Agenda Plus , …" at bounding box center [524, 231] width 594 height 38
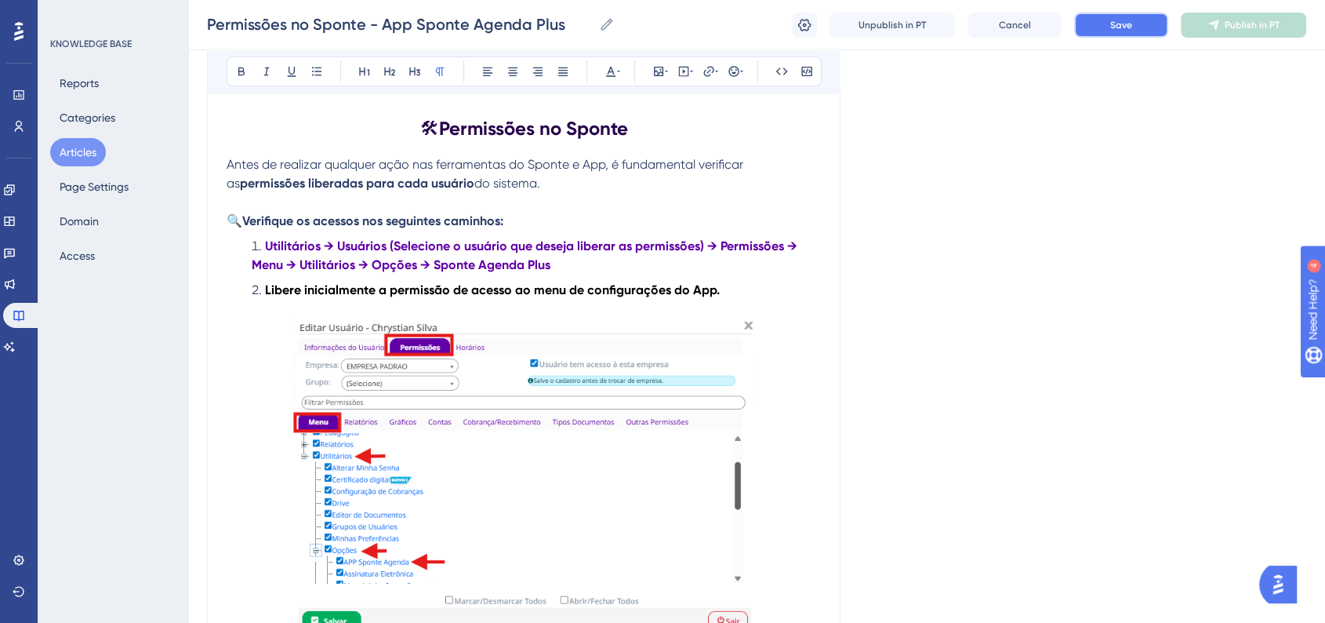
click at [1106, 33] on button "Save" at bounding box center [1121, 25] width 94 height 25
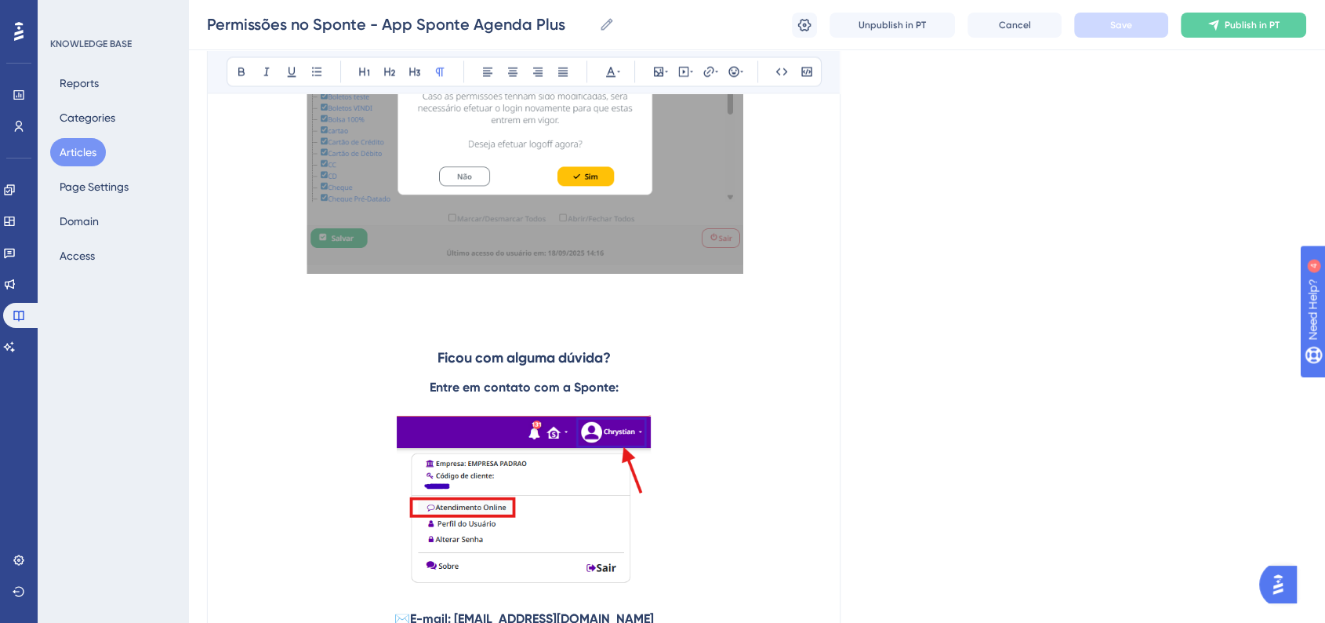
scroll to position [2508, 0]
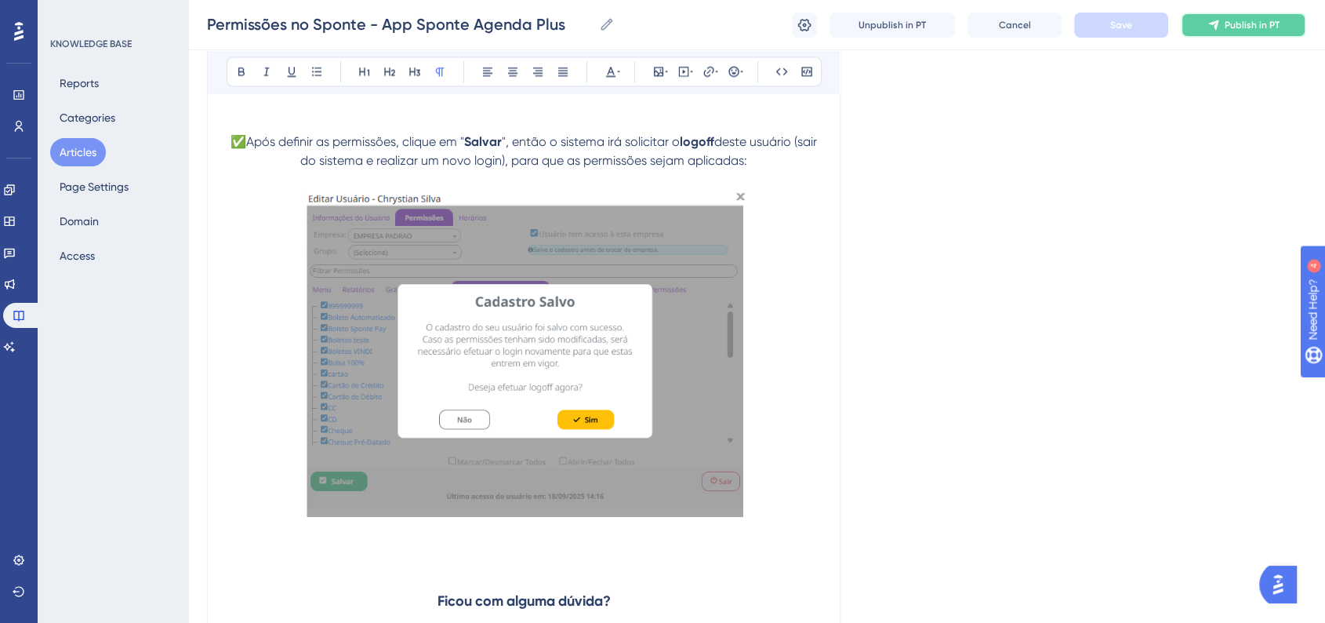
click at [1196, 27] on button "Publish in PT" at bounding box center [1243, 25] width 125 height 25
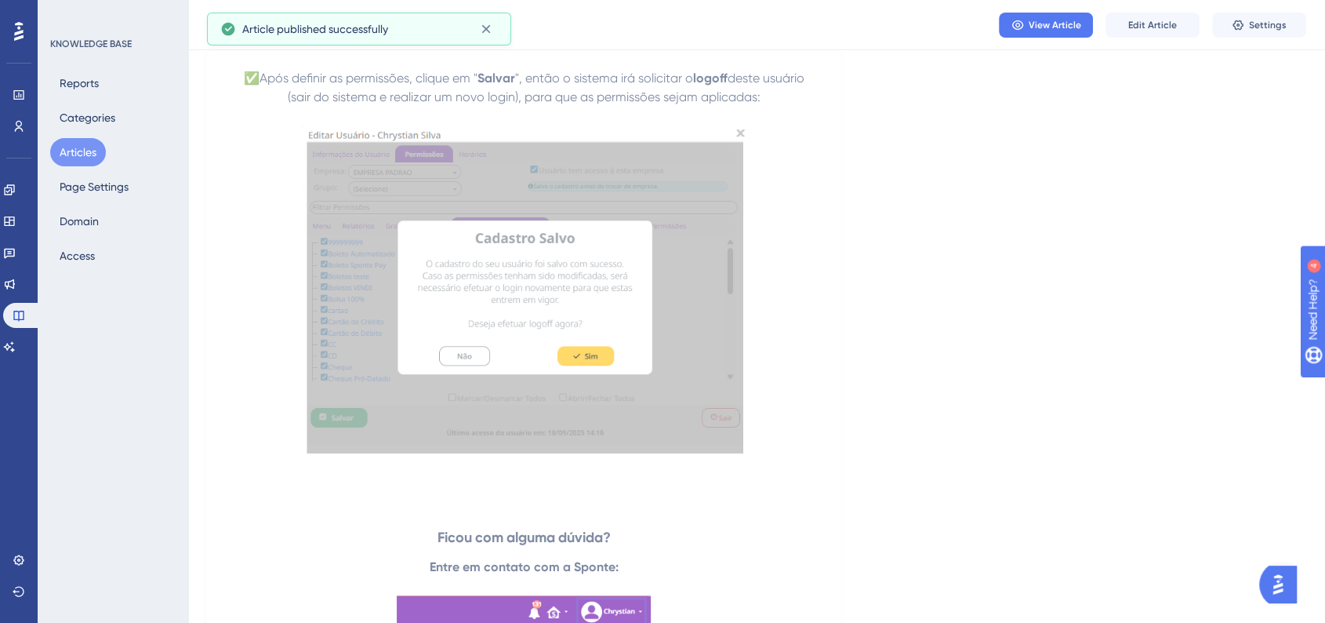
click at [86, 154] on button "Articles" at bounding box center [78, 152] width 56 height 28
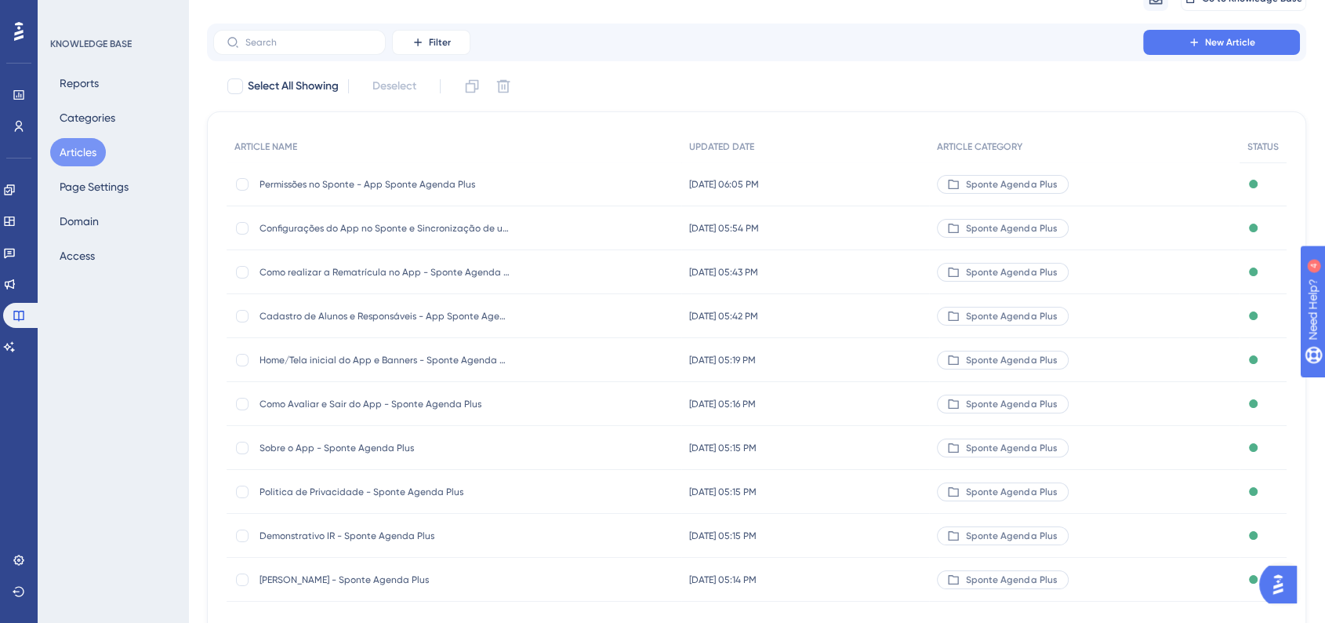
scroll to position [169, 0]
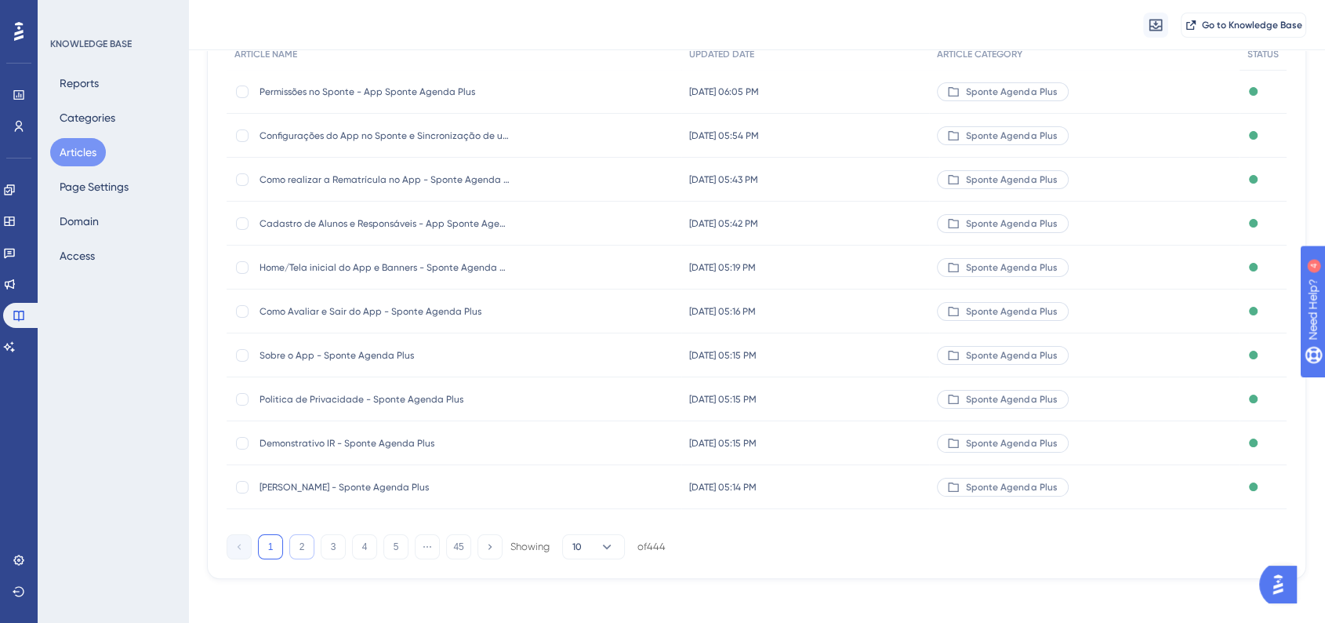
click at [295, 552] on button "2" at bounding box center [301, 546] width 25 height 25
click at [269, 543] on button "1" at bounding box center [270, 546] width 25 height 25
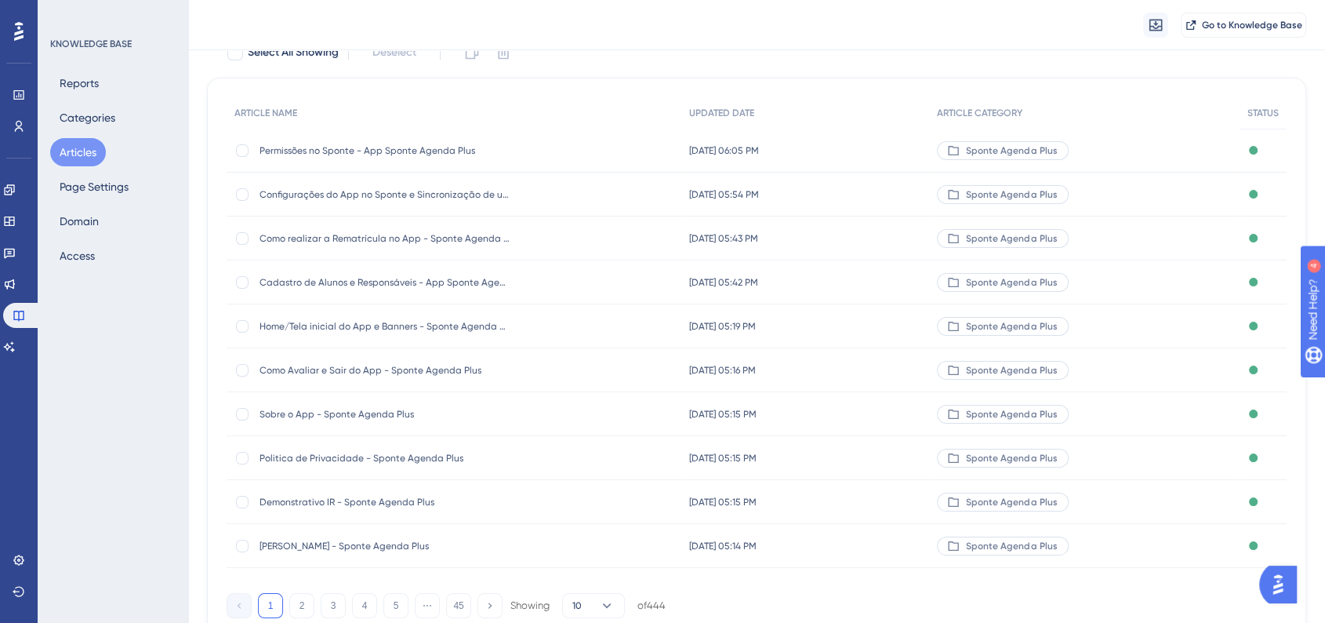
scroll to position [0, 0]
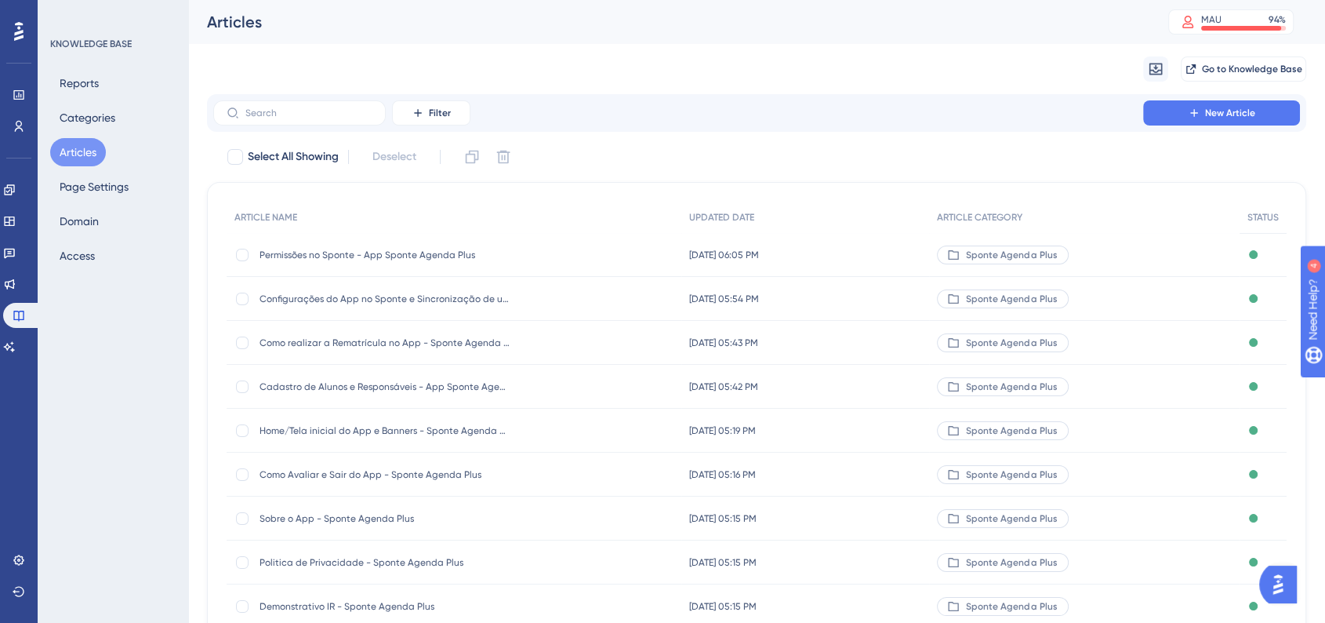
click at [531, 339] on div "Como realizar a Rematrícula no App - Sponte Agenda Plus Como realizar a Rematrí…" at bounding box center [454, 343] width 455 height 44
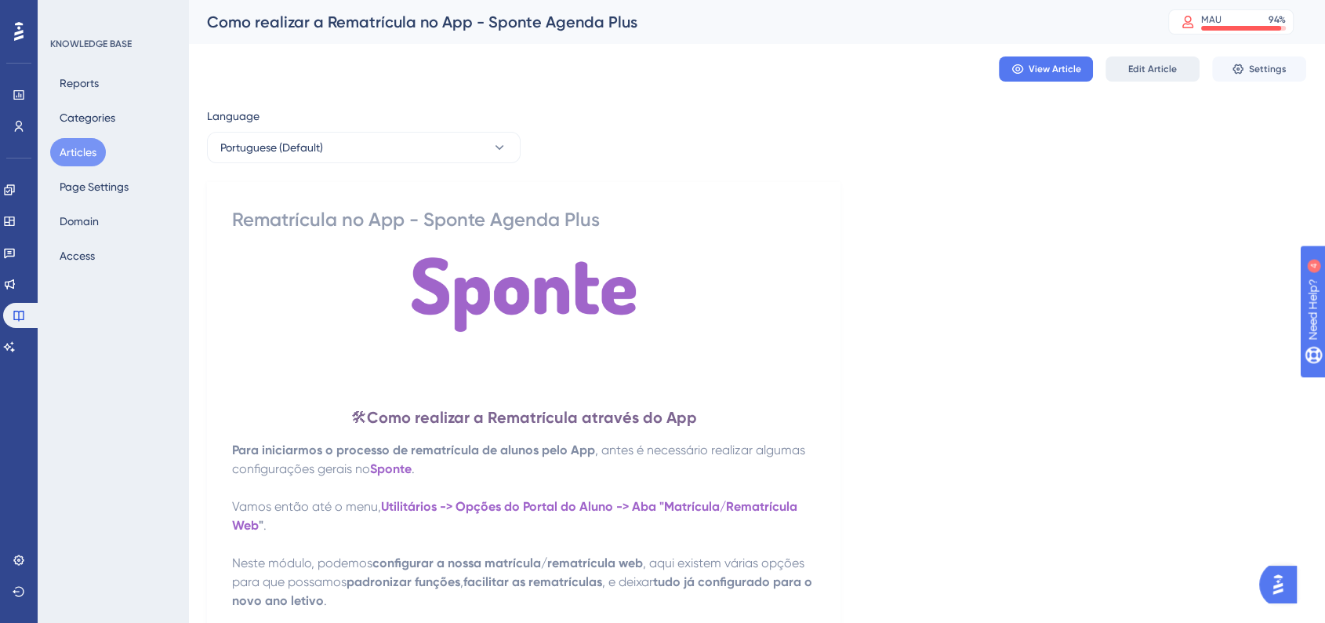
click at [1131, 81] on button "Edit Article" at bounding box center [1152, 68] width 94 height 25
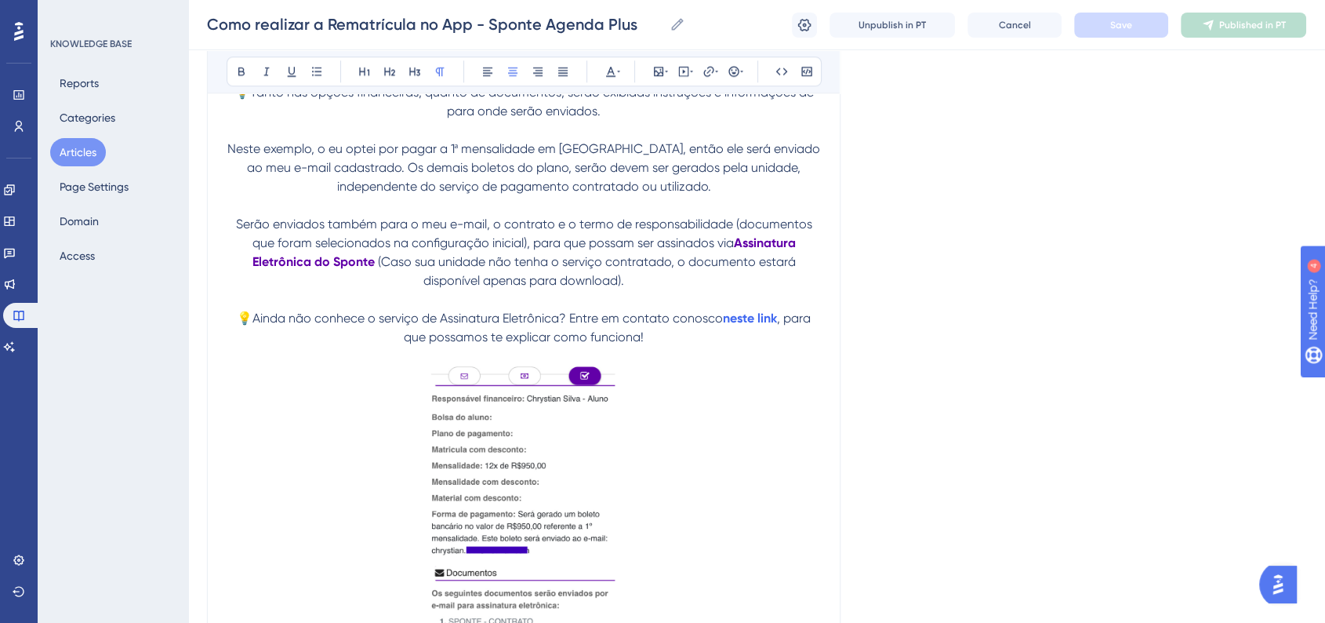
scroll to position [7282, 0]
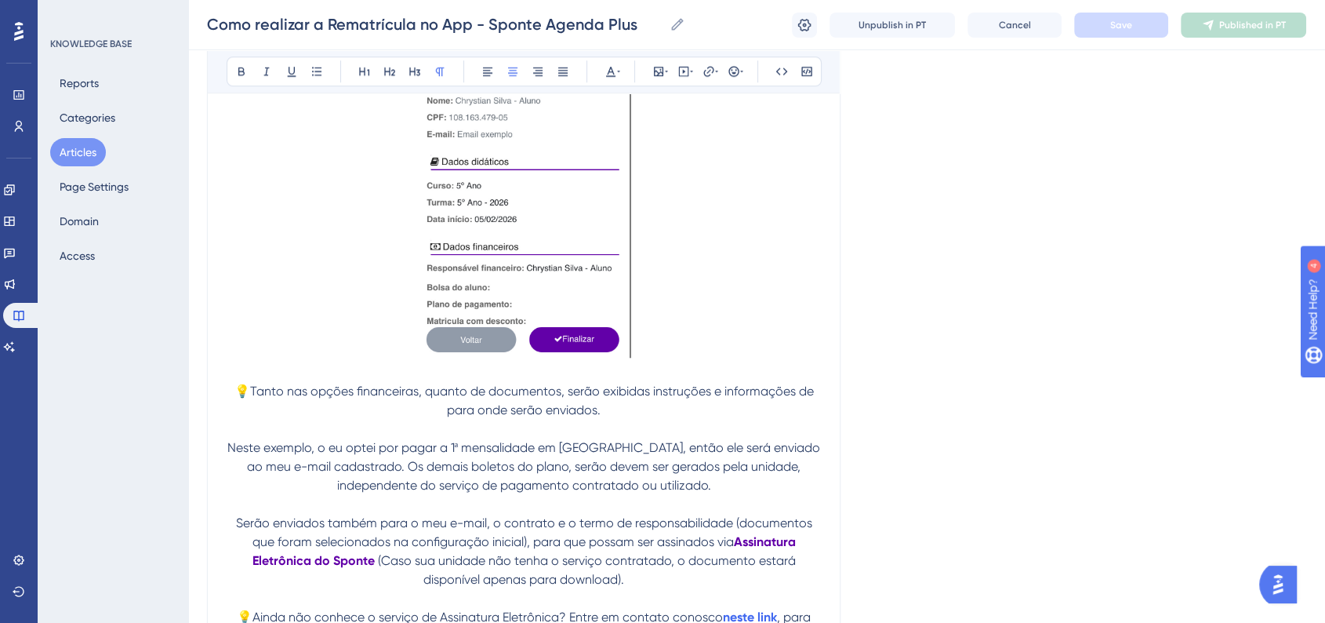
click at [495, 43] on div "Como realizar a Rematrícula no App - Sponte Agenda Plus Como realizar a Rematrí…" at bounding box center [756, 25] width 1137 height 50
click at [497, 34] on input "Como realizar a Rematrícula no App - Sponte Agenda Plus" at bounding box center [435, 24] width 456 height 22
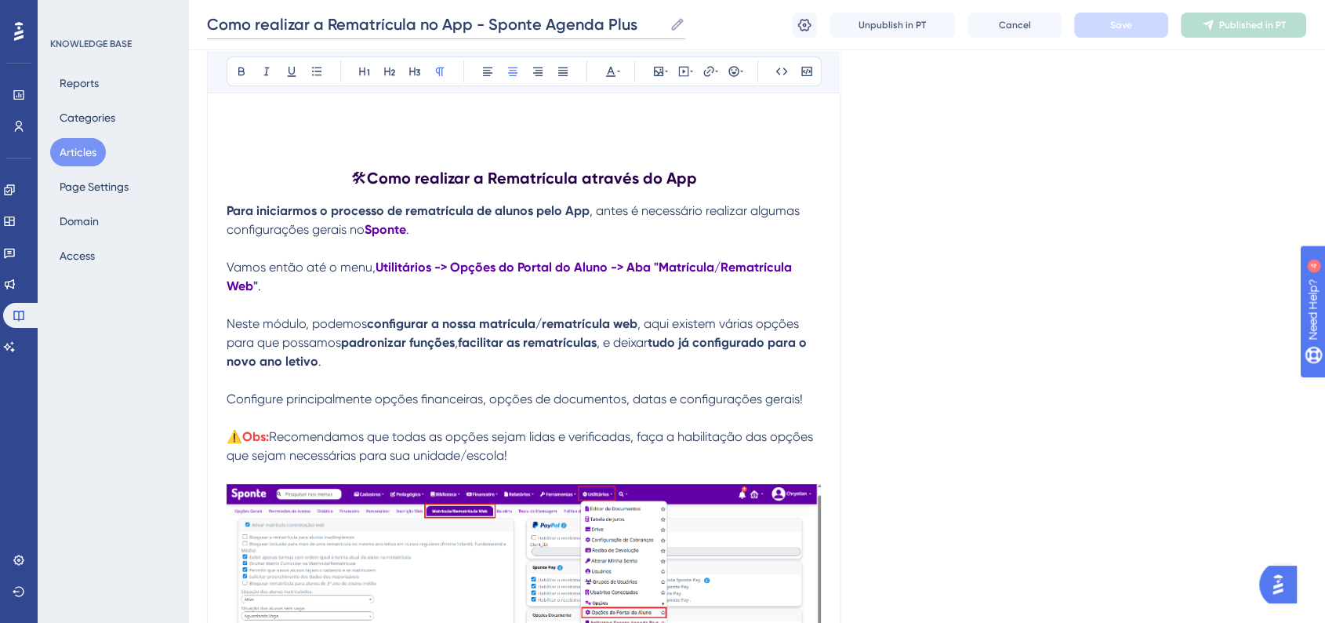
scroll to position [0, 0]
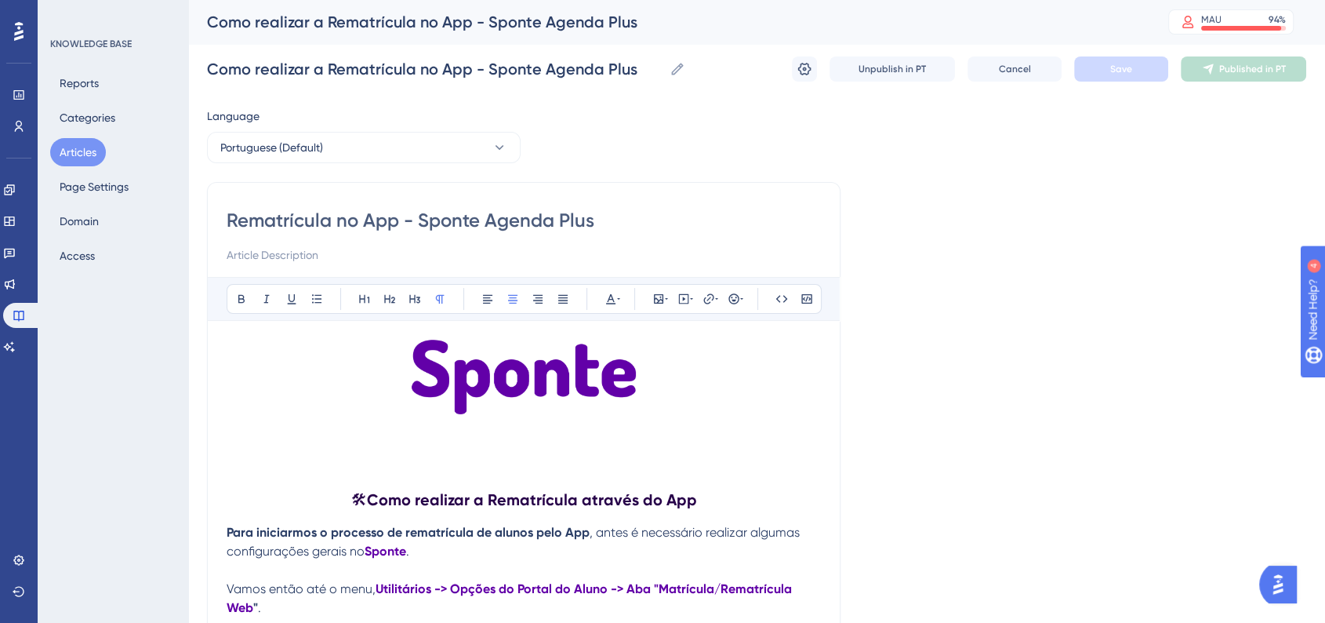
click at [361, 227] on input "Rematrícula no App - Sponte Agenda Plus" at bounding box center [524, 220] width 594 height 25
paste input "Como realizar a"
type input "Como realizar a Rematrícula no App - Sponte Agenda Plus"
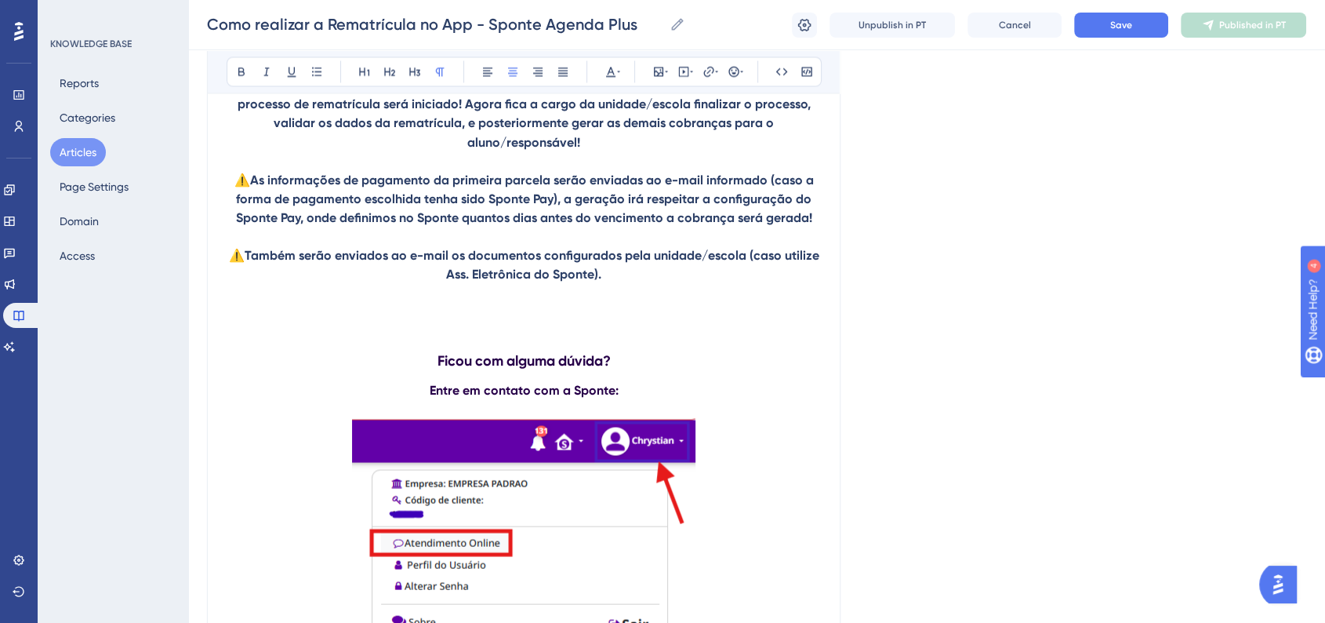
scroll to position [8798, 0]
click at [622, 285] on p "⚠️ Também serão enviados ao e-mail os documentos configurados pela unidade/esco…" at bounding box center [524, 266] width 594 height 38
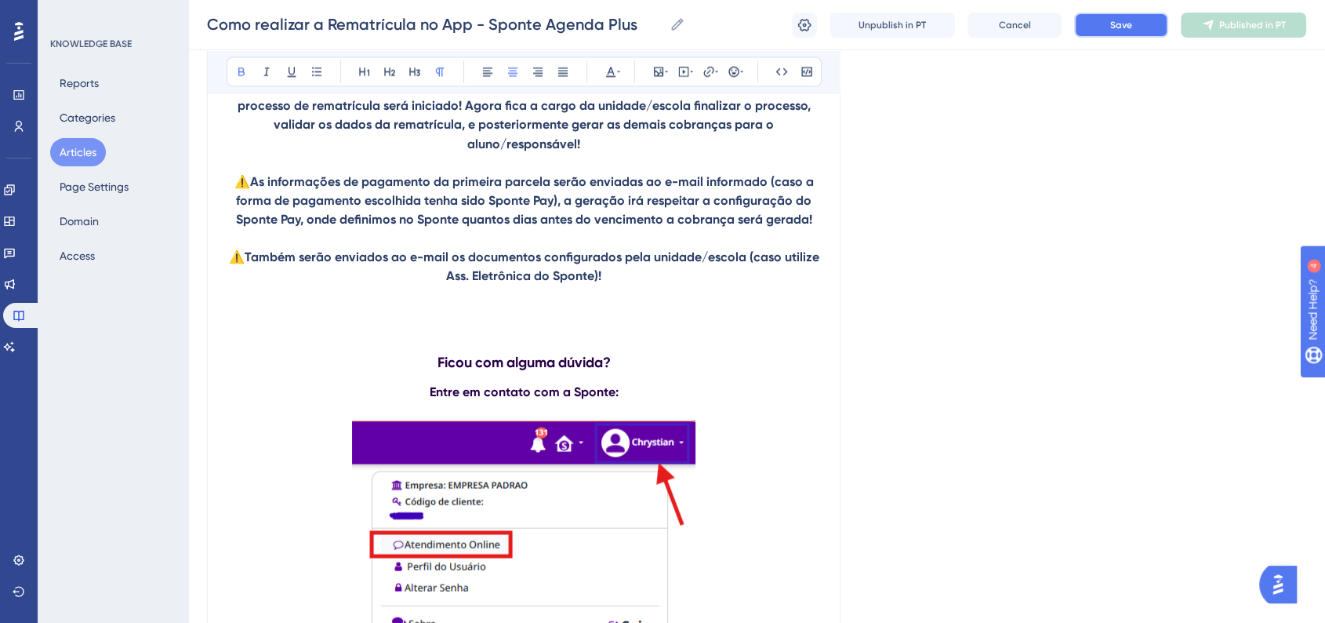
click at [1087, 29] on button "Save" at bounding box center [1121, 25] width 94 height 25
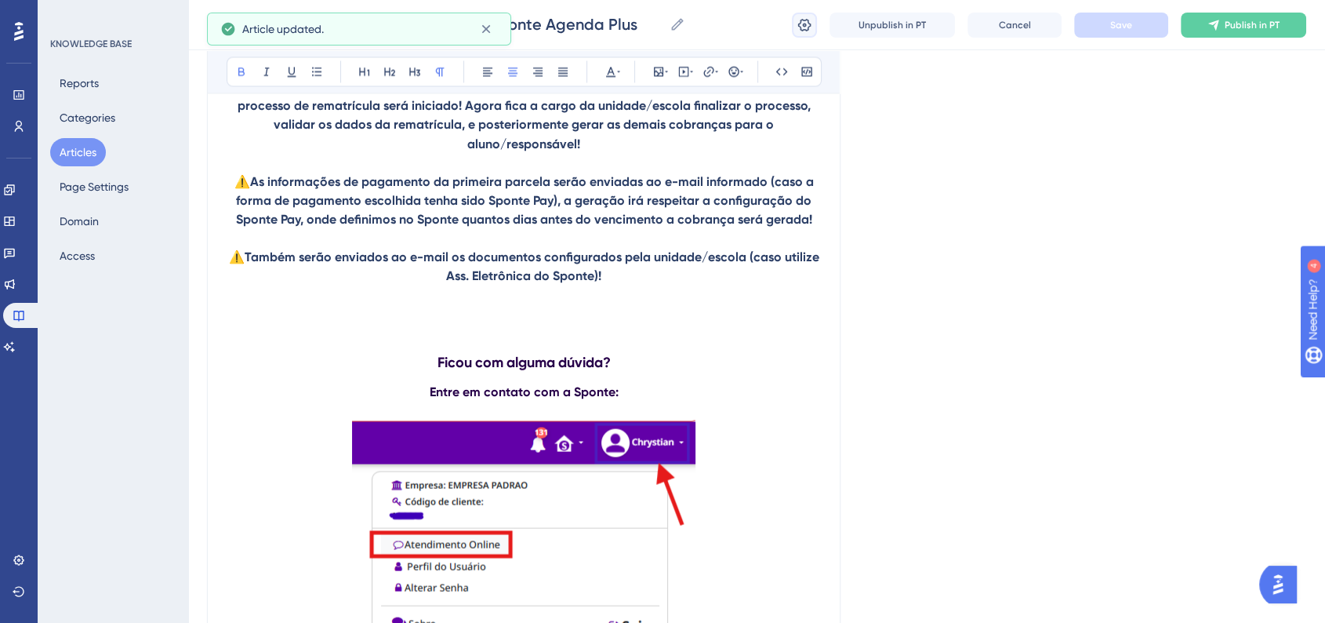
click at [804, 27] on icon at bounding box center [805, 25] width 16 height 16
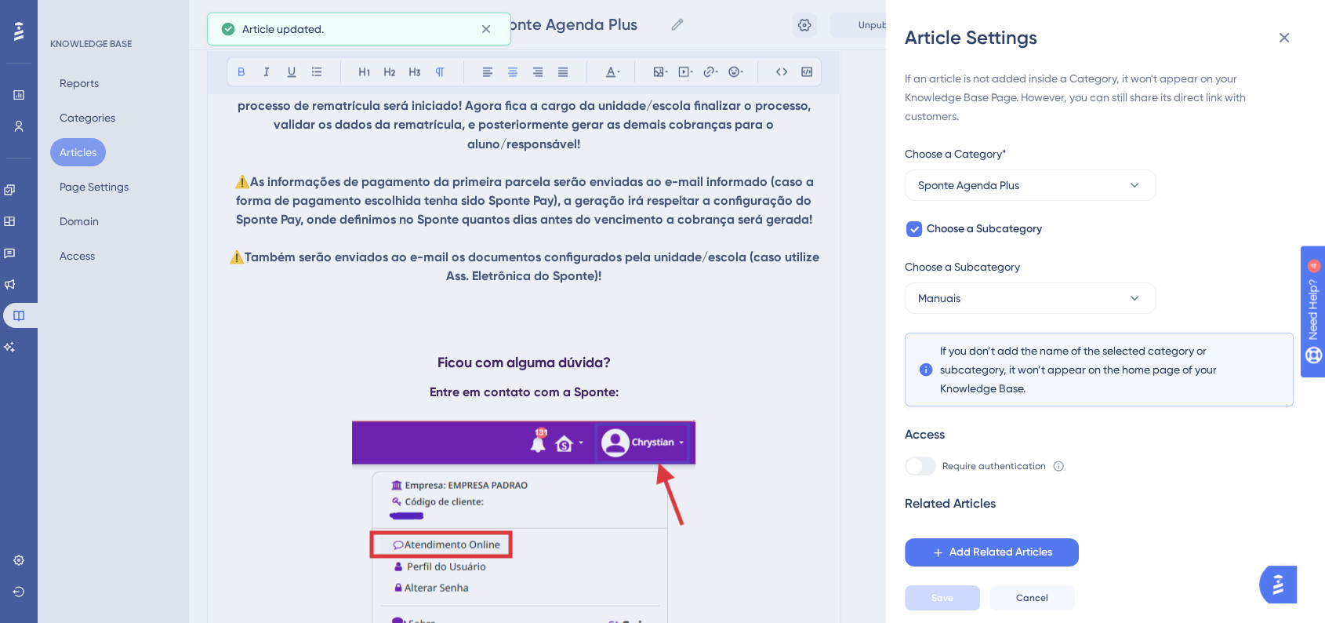
scroll to position [8972, 0]
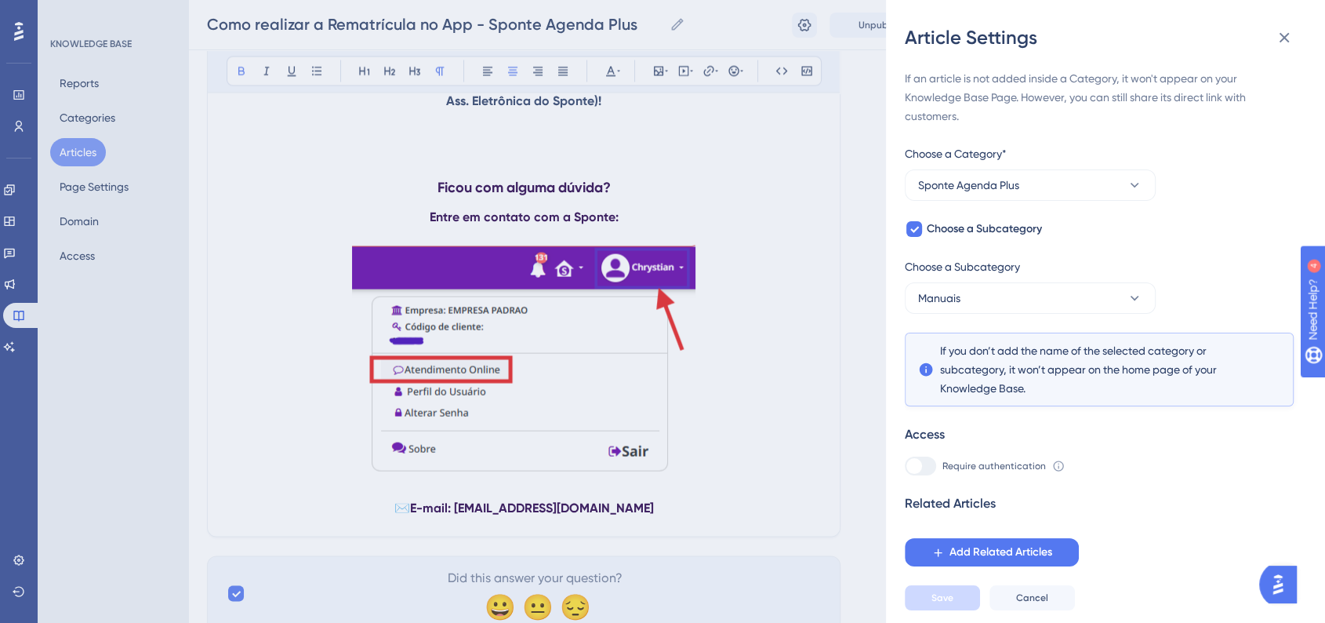
click at [928, 469] on div at bounding box center [920, 465] width 31 height 19
click at [921, 472] on div at bounding box center [920, 465] width 31 height 19
click at [1281, 30] on icon at bounding box center [1284, 37] width 19 height 19
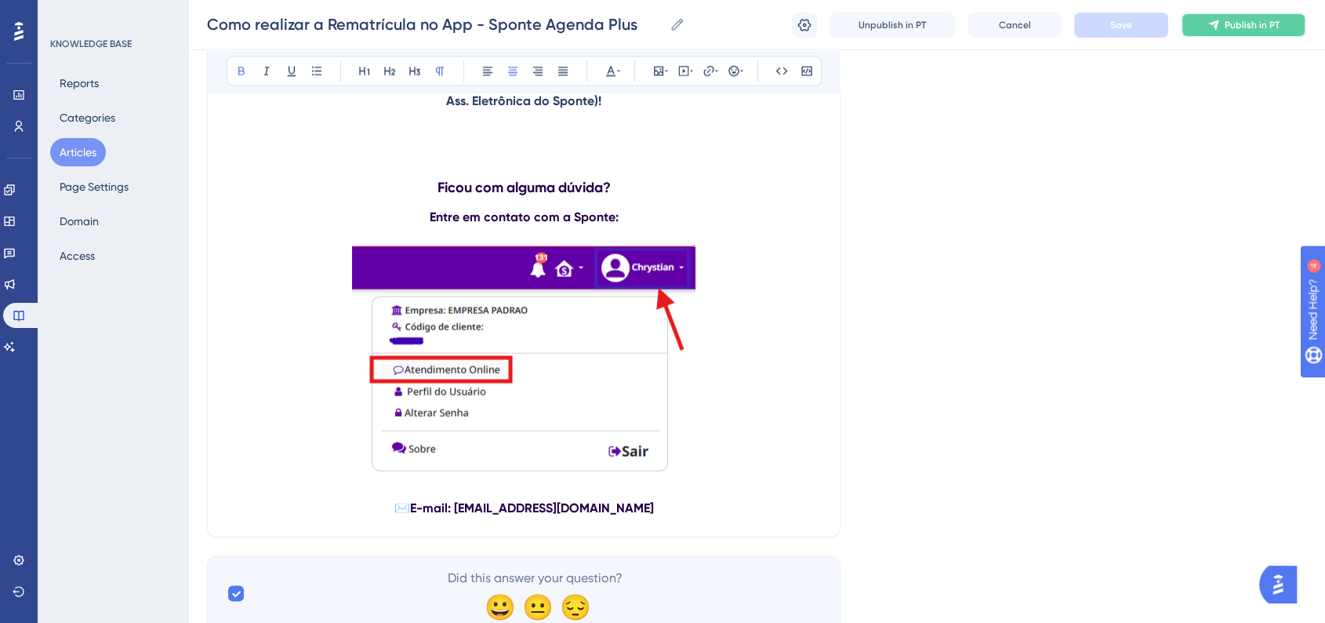
click at [1248, 25] on span "Publish in PT" at bounding box center [1252, 25] width 55 height 13
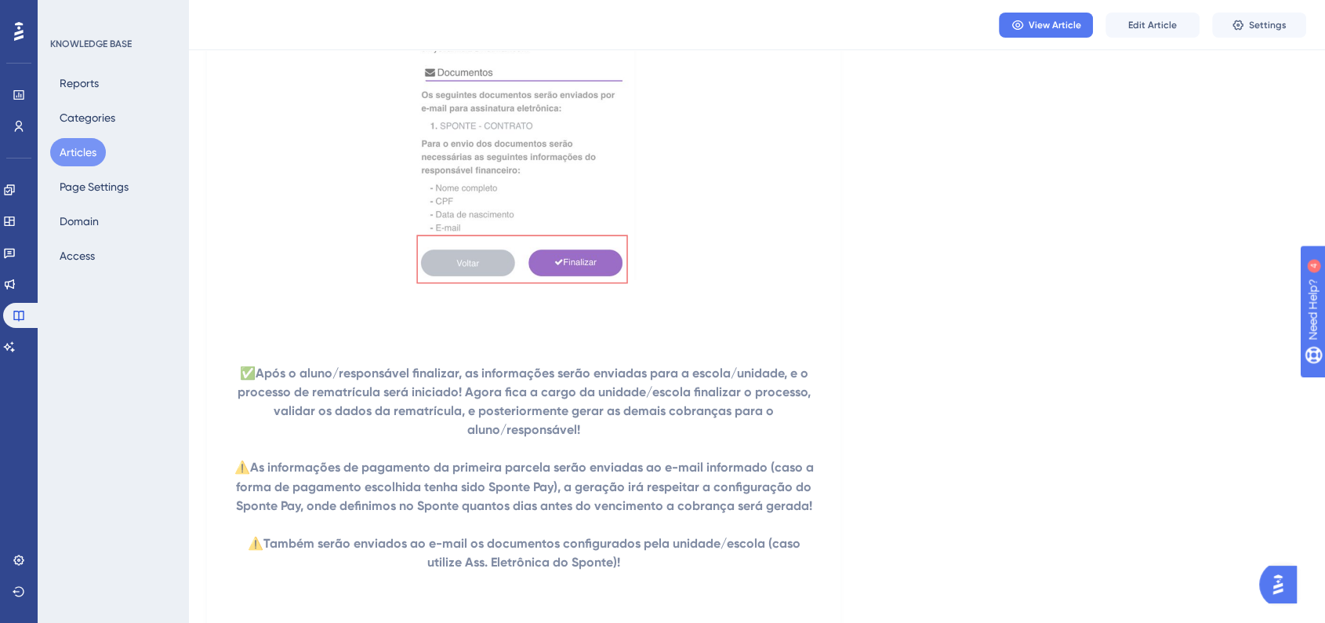
scroll to position [8449, 0]
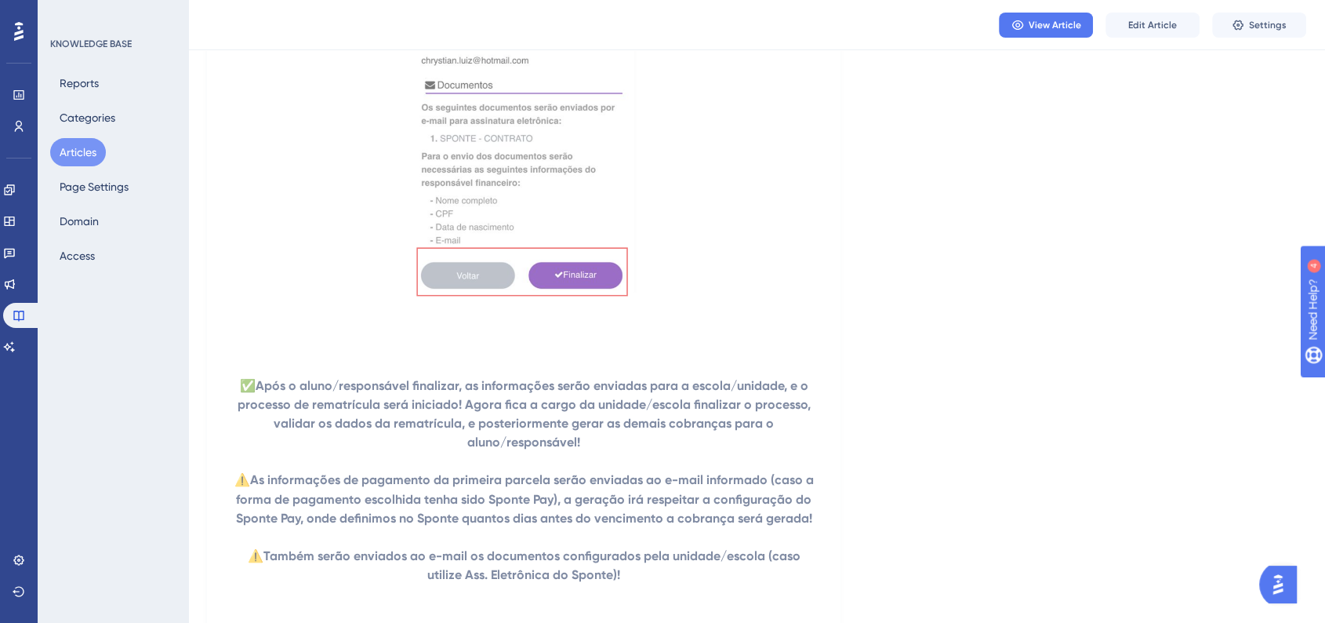
click at [78, 141] on button "Articles" at bounding box center [78, 152] width 56 height 28
